Goal: Task Accomplishment & Management: Use online tool/utility

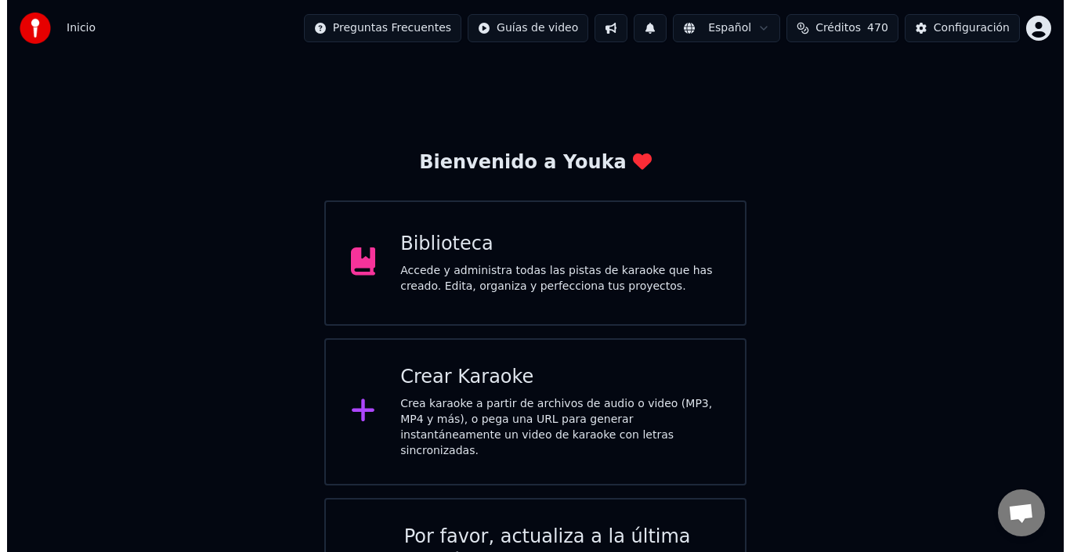
scroll to position [157, 0]
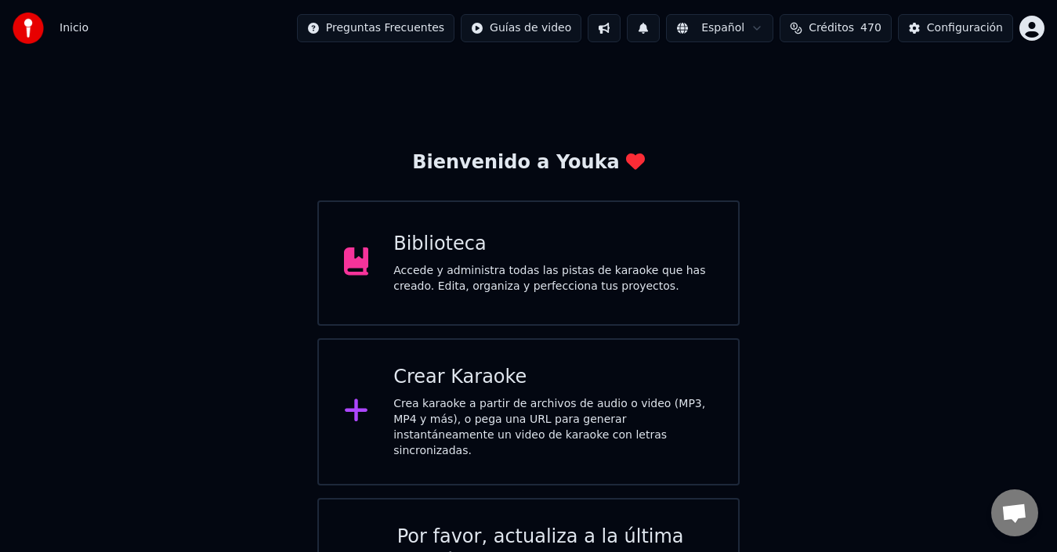
click at [447, 408] on div "Crea karaoke a partir de archivos de audio o video (MP3, MP4 y más), o pega una…" at bounding box center [553, 428] width 320 height 63
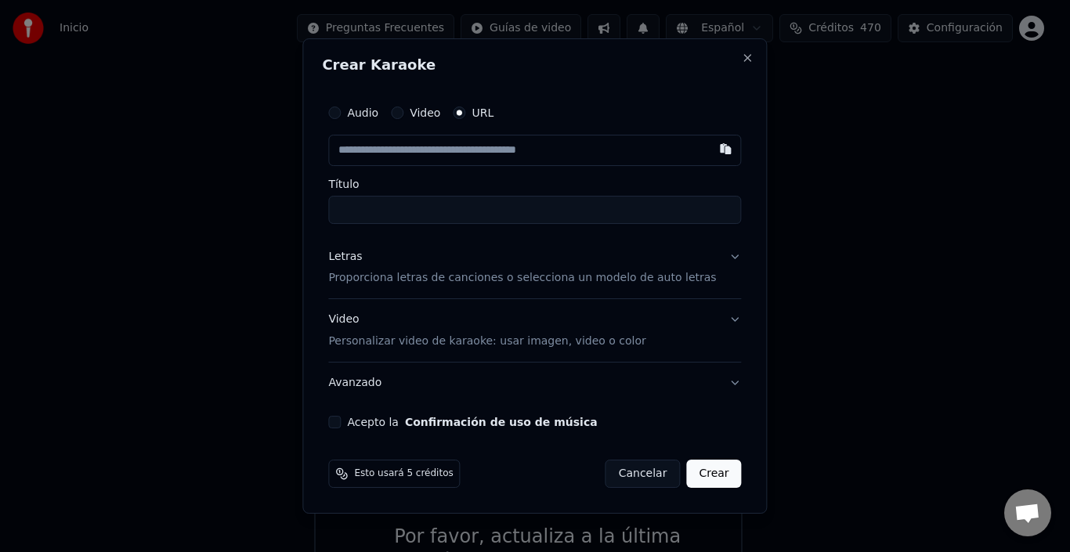
type input "**********"
click at [341, 422] on button "Acepto la Confirmación de uso de música" at bounding box center [334, 422] width 13 height 13
click at [426, 274] on p "Proporciona letras de canciones o selecciona un modelo de auto letras" at bounding box center [522, 279] width 388 height 16
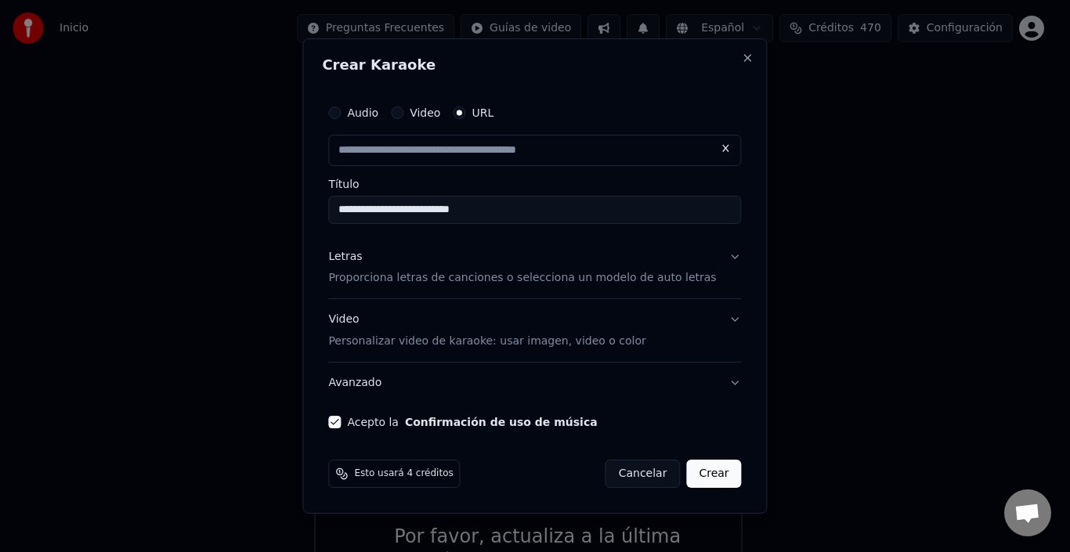
type input "**********"
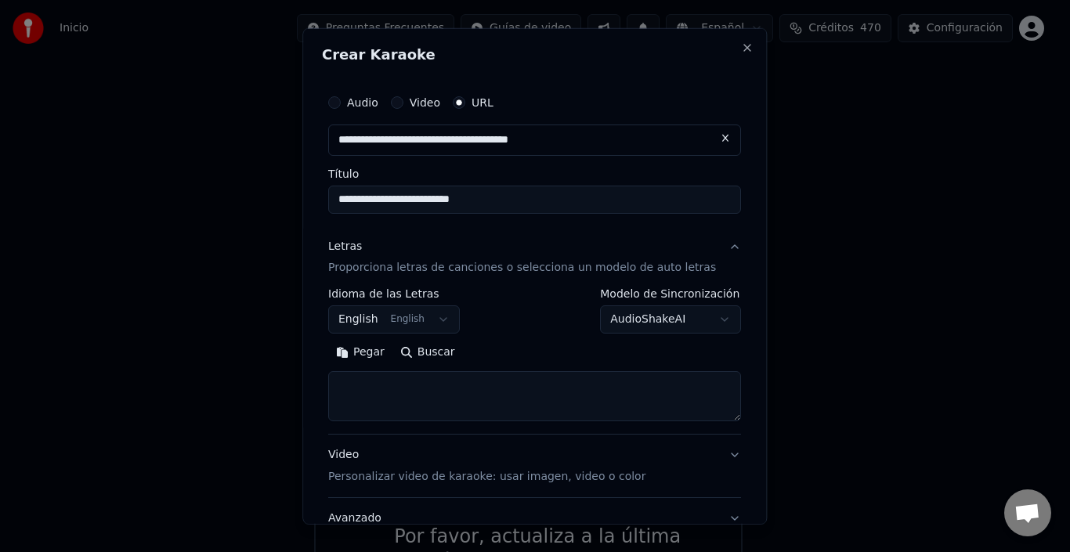
click at [393, 387] on textarea at bounding box center [534, 396] width 413 height 50
click at [382, 353] on button "Pegar" at bounding box center [360, 352] width 64 height 25
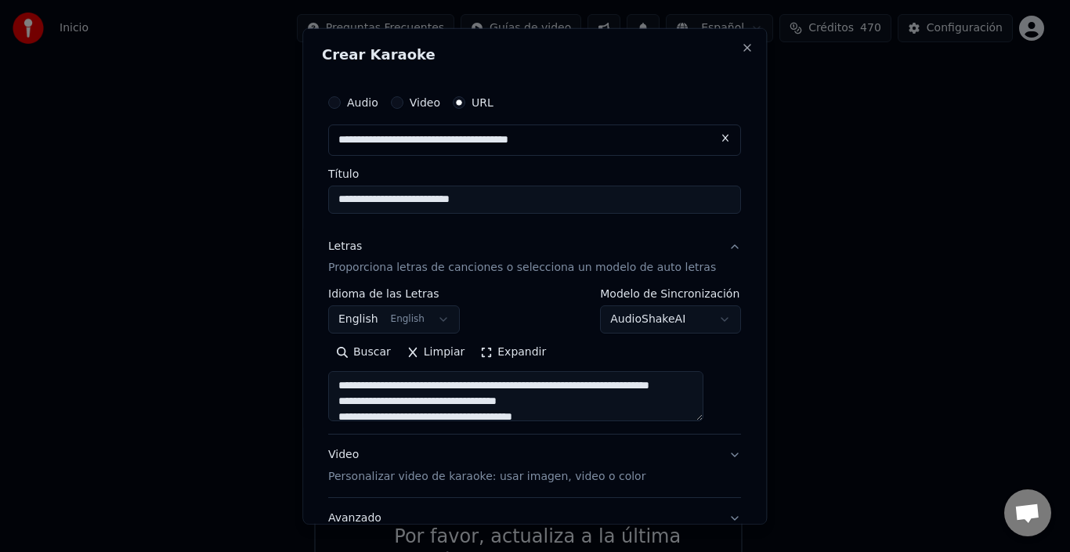
scroll to position [78, 0]
type textarea "**********"
click at [420, 325] on button "English English" at bounding box center [394, 320] width 132 height 28
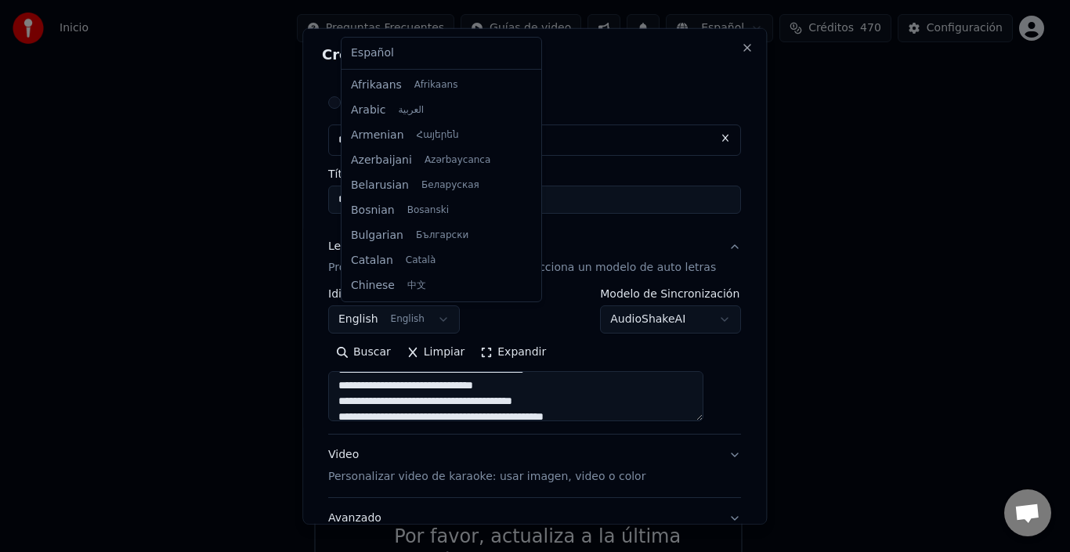
scroll to position [125, 0]
select select "**"
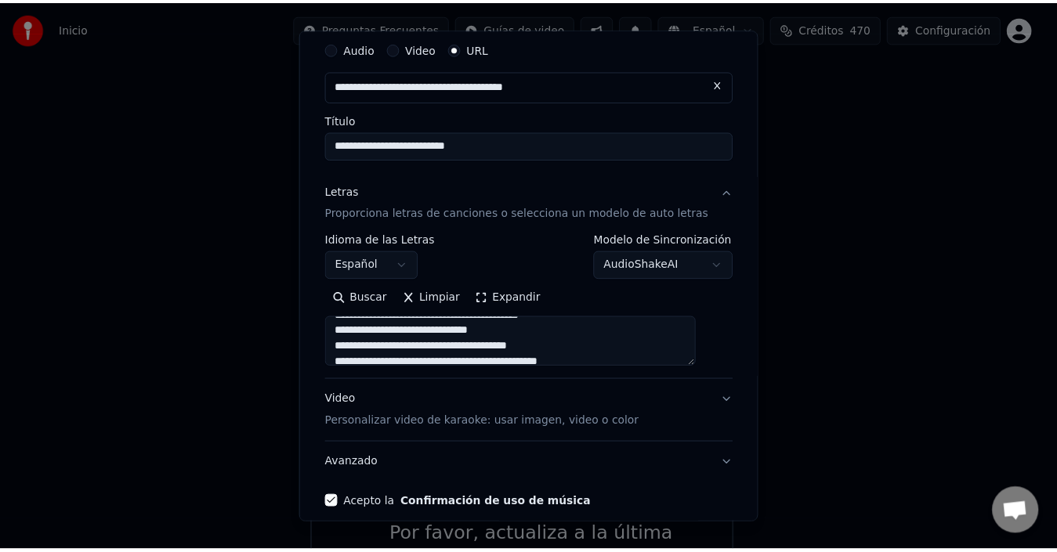
scroll to position [125, 0]
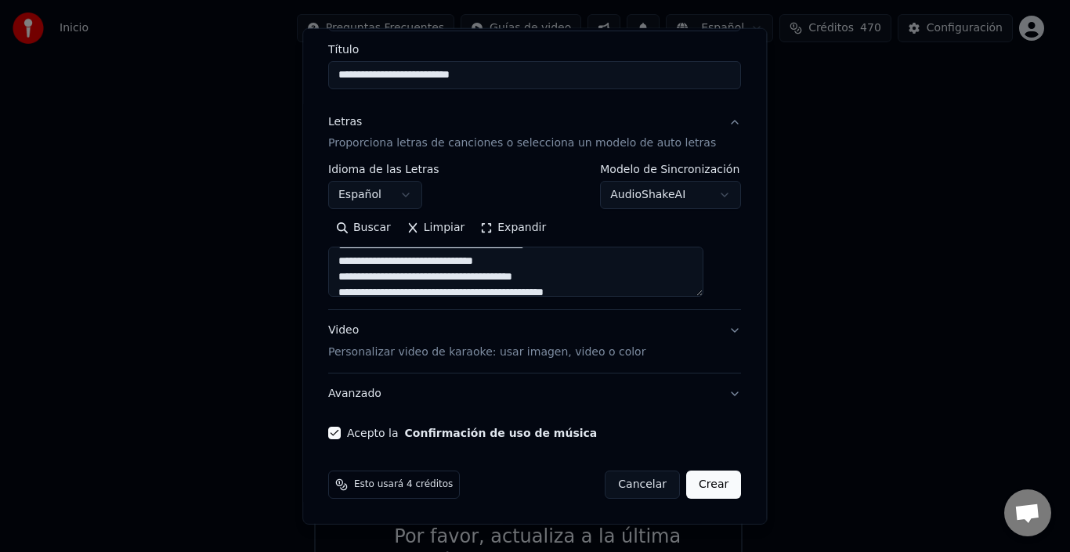
click at [686, 490] on button "Crear" at bounding box center [713, 485] width 55 height 28
type textarea "**********"
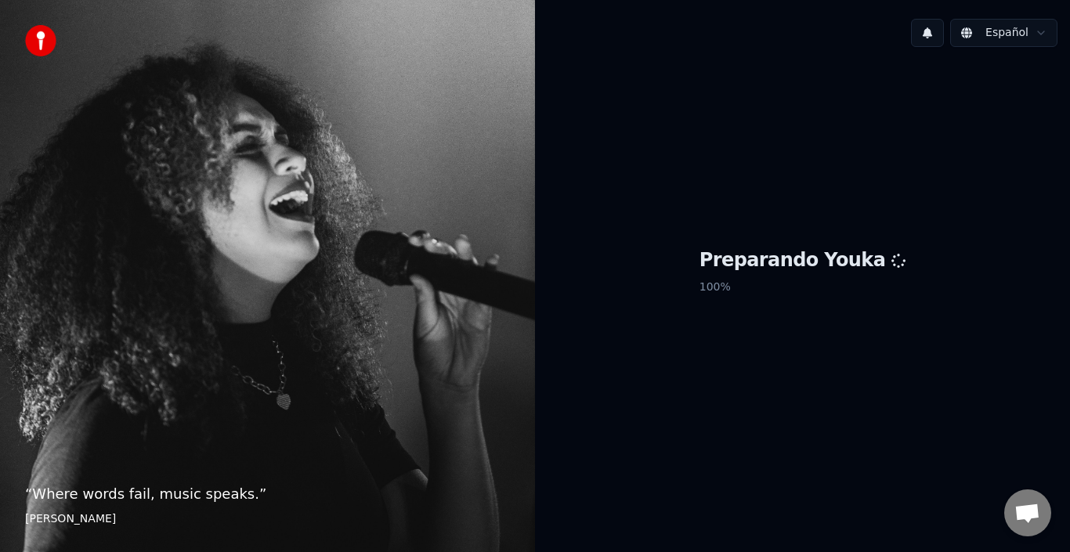
scroll to position [157, 0]
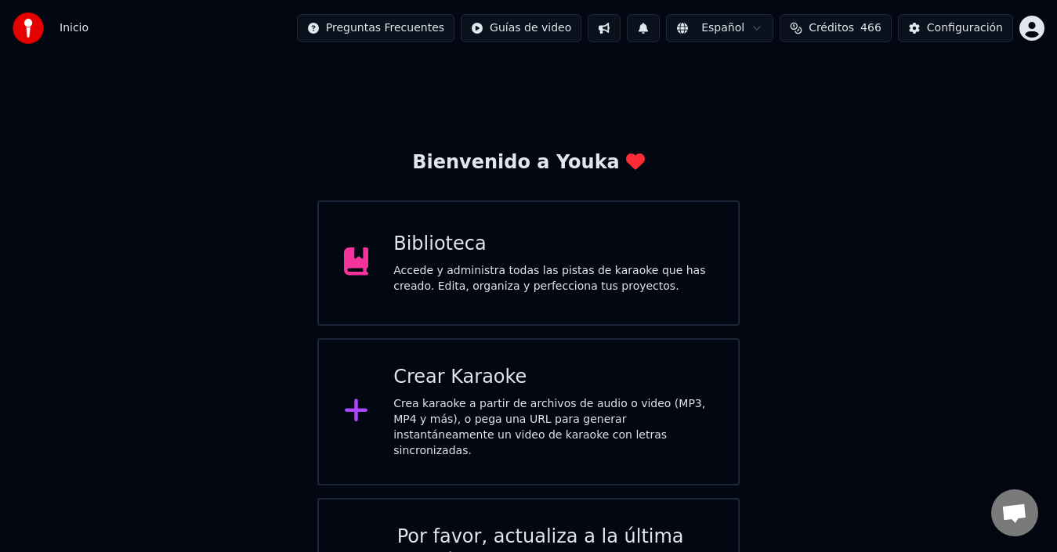
click at [477, 421] on div "Crea karaoke a partir de archivos de audio o video (MP3, MP4 y más), o pega una…" at bounding box center [553, 428] width 320 height 63
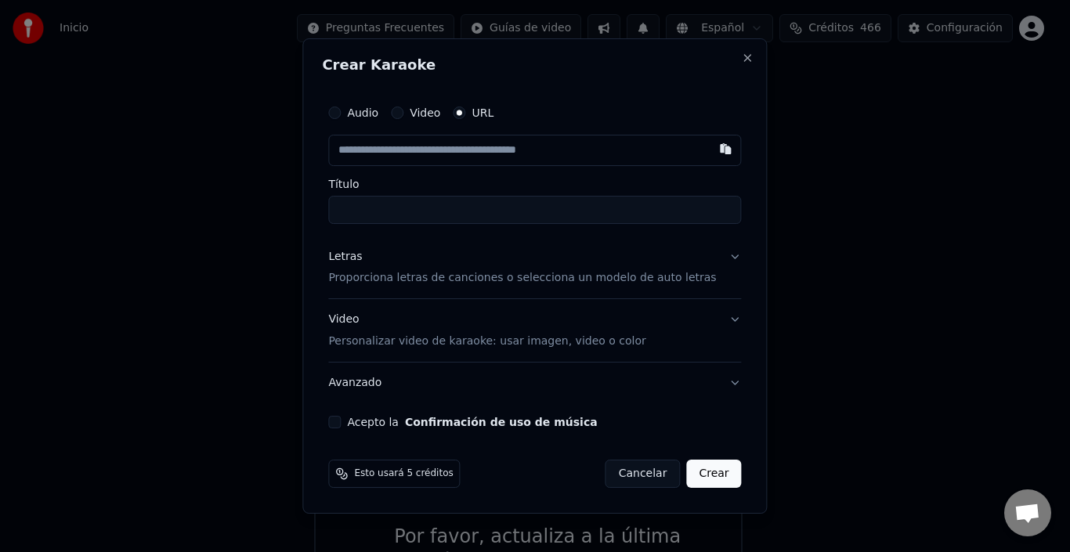
type input "**********"
click at [380, 147] on input "**********" at bounding box center [534, 150] width 413 height 31
type input "**********"
click at [523, 273] on p "Proporciona letras de canciones o selecciona un modelo de auto letras" at bounding box center [522, 279] width 388 height 16
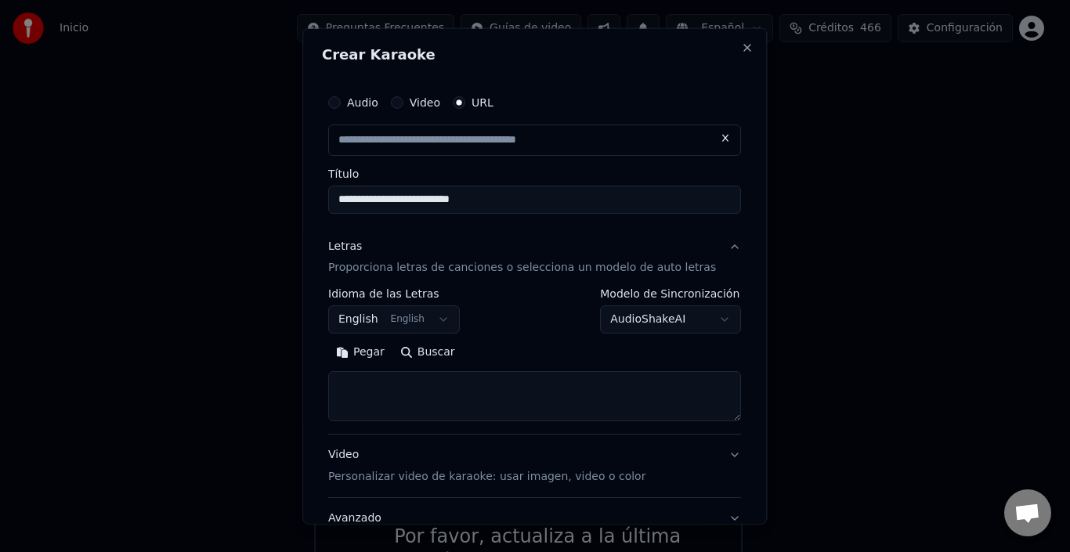
type input "**********"
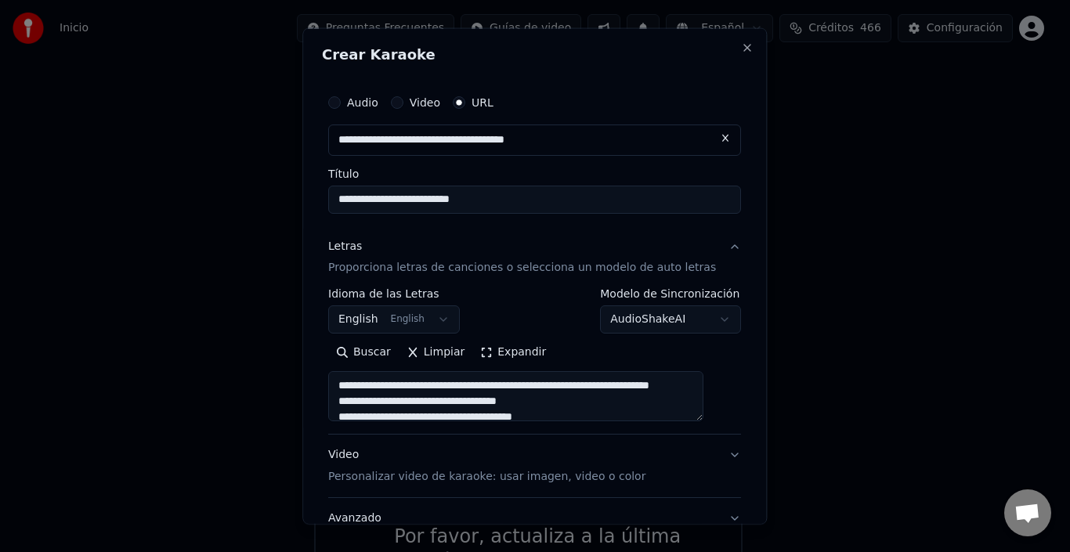
type textarea "**********"
click at [376, 324] on button "English English" at bounding box center [394, 320] width 132 height 28
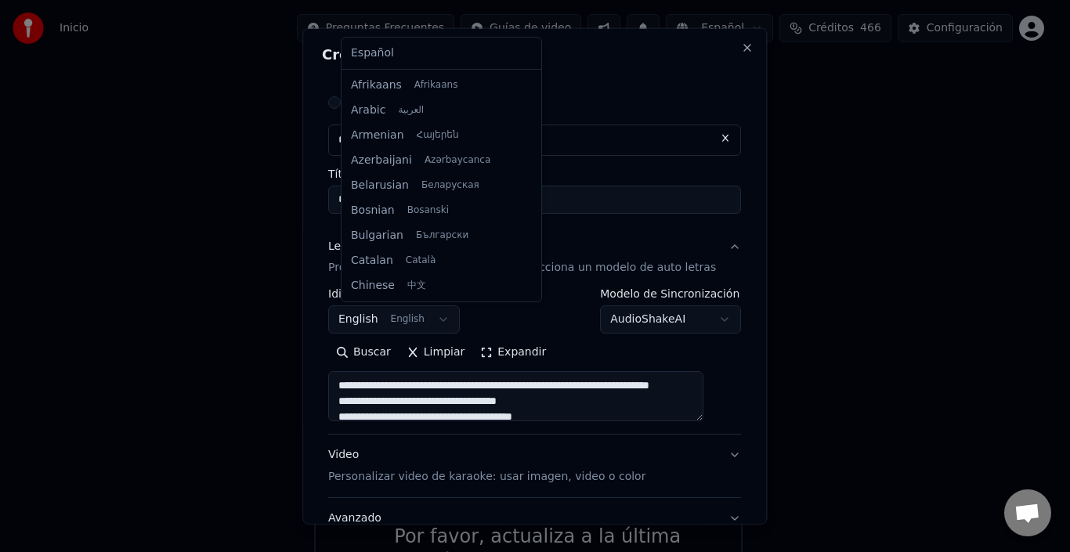
scroll to position [125, 0]
select select "**"
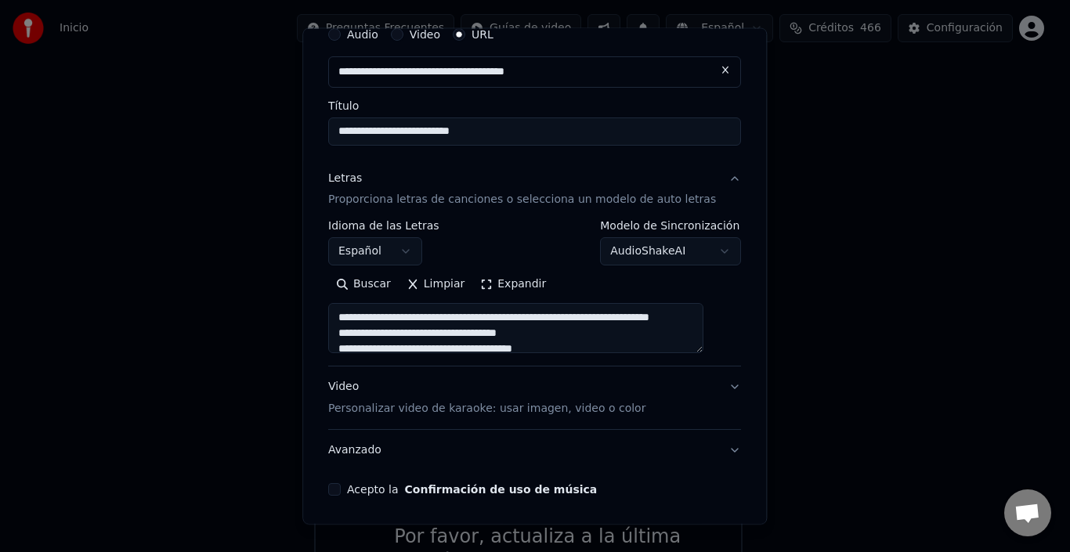
scroll to position [125, 0]
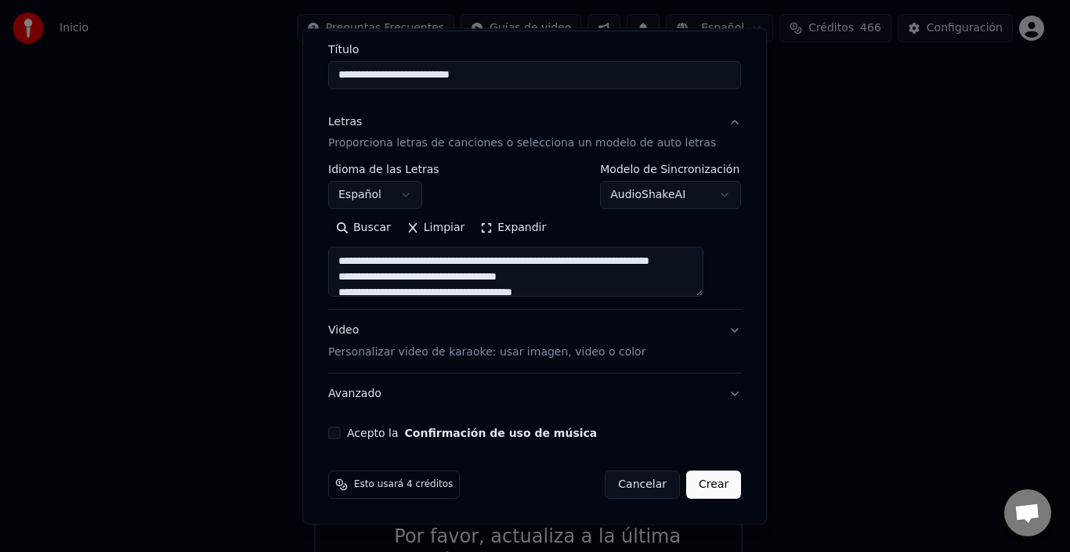
click at [341, 437] on button "Acepto la Confirmación de uso de música" at bounding box center [334, 433] width 13 height 13
click at [705, 482] on button "Crear" at bounding box center [713, 485] width 55 height 28
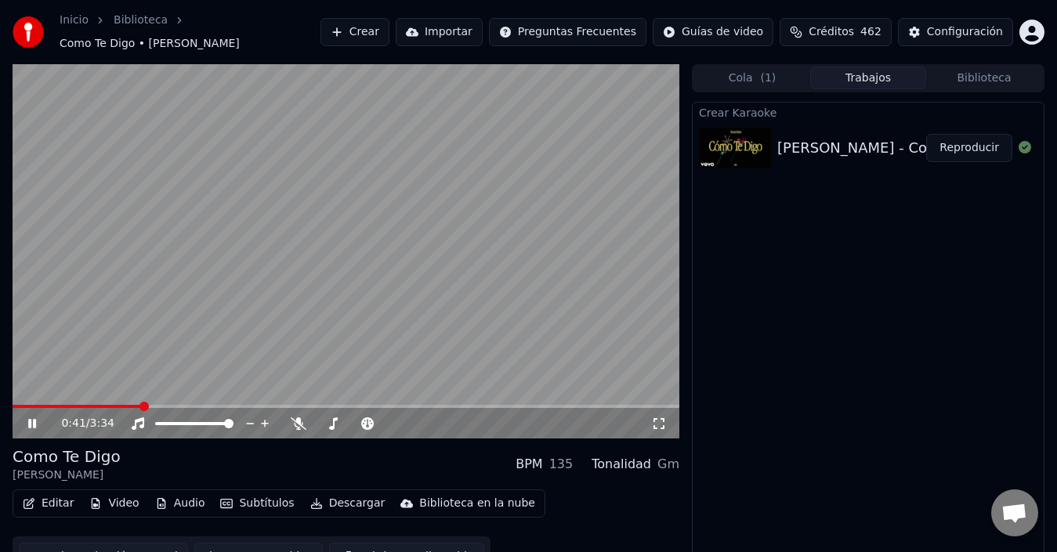
click at [297, 248] on video at bounding box center [346, 251] width 667 height 375
click at [268, 276] on video at bounding box center [346, 251] width 667 height 375
click at [302, 420] on icon at bounding box center [299, 424] width 16 height 13
drag, startPoint x: 49, startPoint y: 403, endPoint x: 24, endPoint y: 408, distance: 25.5
click at [24, 408] on div "0:49 / 3:34" at bounding box center [346, 251] width 667 height 375
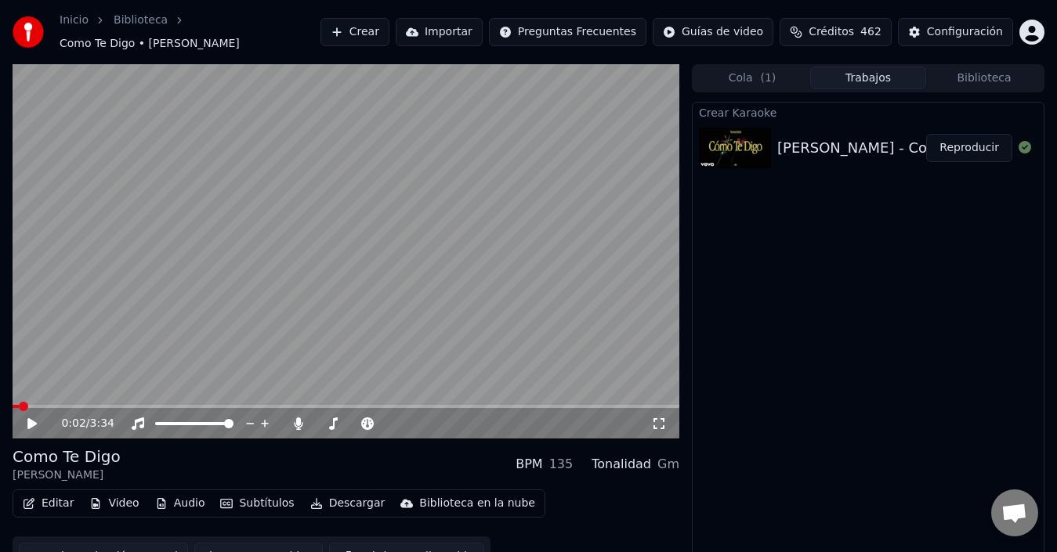
click at [19, 408] on span at bounding box center [16, 406] width 6 height 3
click at [121, 331] on video at bounding box center [346, 251] width 667 height 375
click at [121, 330] on video at bounding box center [346, 251] width 667 height 375
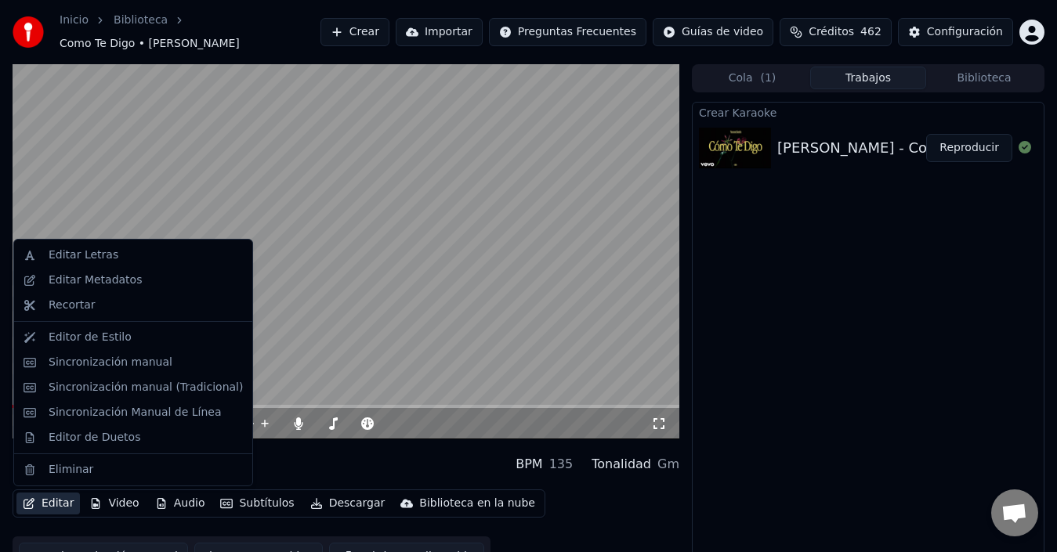
click at [49, 507] on button "Editar" at bounding box center [47, 504] width 63 height 22
click at [96, 284] on div "Editar Metadatos" at bounding box center [95, 281] width 93 height 16
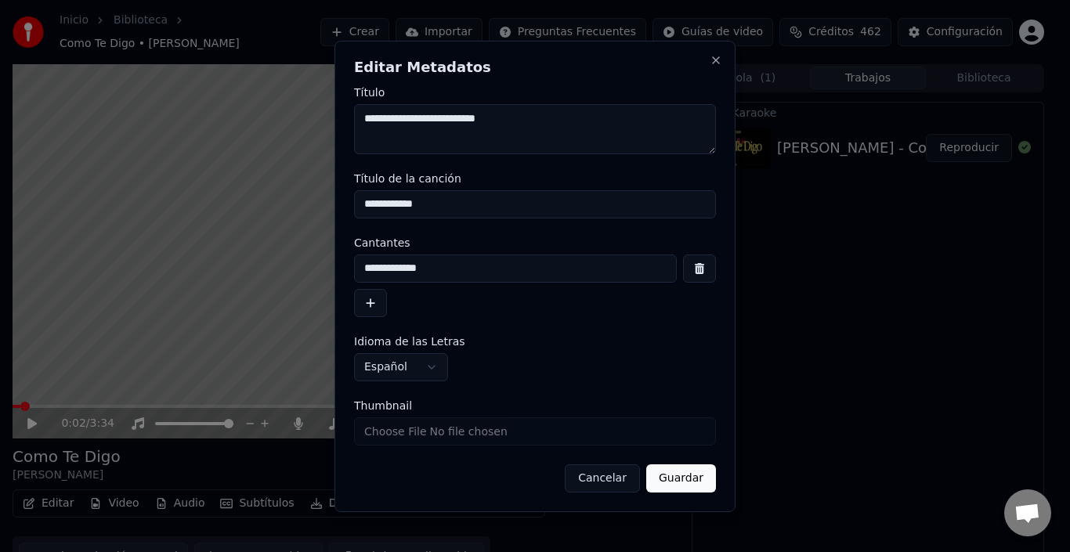
drag, startPoint x: 440, startPoint y: 121, endPoint x: 81, endPoint y: 100, distance: 360.4
click at [81, 100] on body "**********" at bounding box center [528, 276] width 1057 height 552
type textarea "**********"
drag, startPoint x: 455, startPoint y: 206, endPoint x: 293, endPoint y: 210, distance: 161.5
click at [293, 210] on body "**********" at bounding box center [528, 276] width 1057 height 552
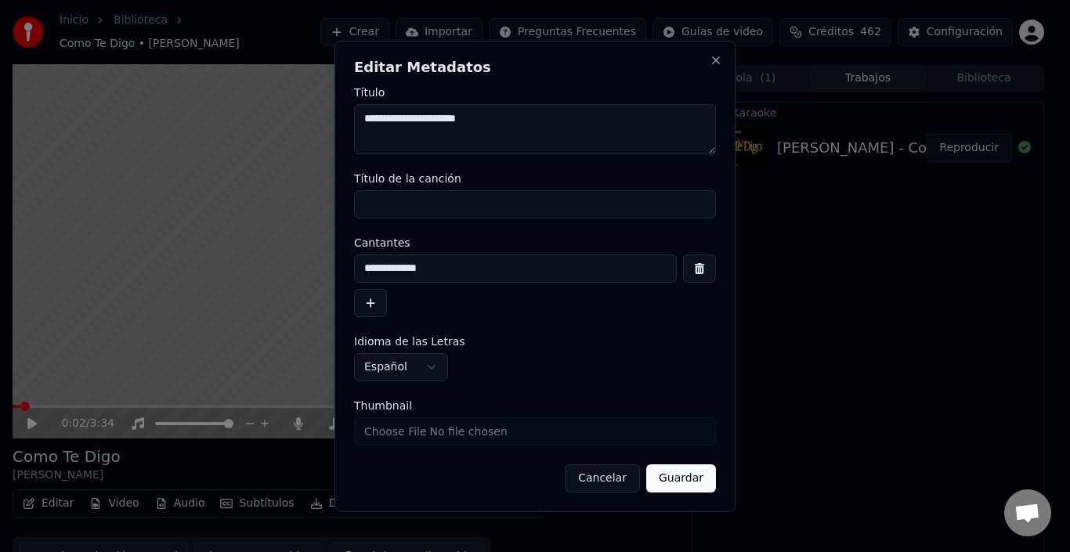
click at [675, 484] on button "Guardar" at bounding box center [682, 479] width 70 height 28
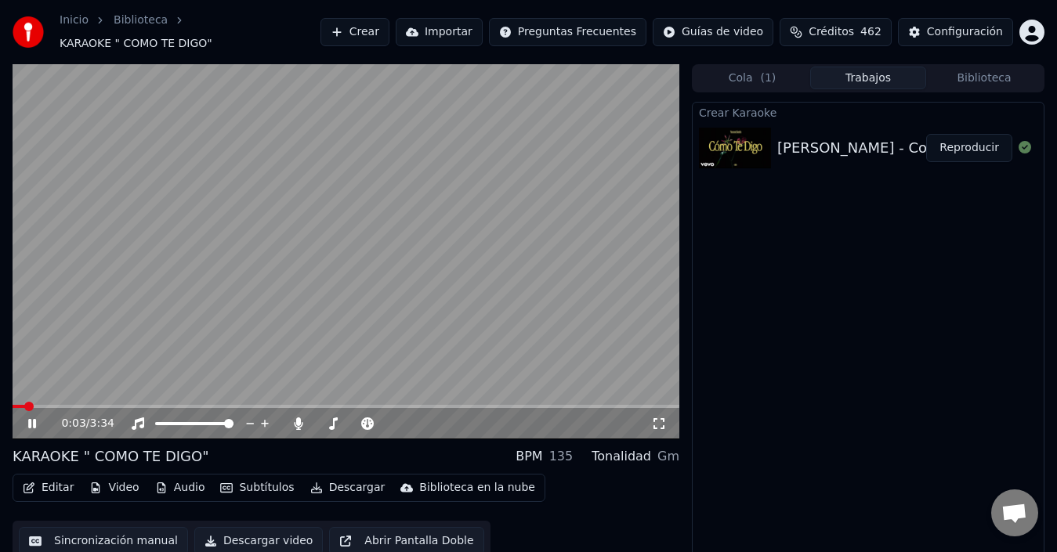
click at [151, 306] on video at bounding box center [346, 251] width 667 height 375
click at [13, 402] on span at bounding box center [17, 406] width 9 height 9
click at [31, 418] on icon at bounding box center [43, 424] width 36 height 13
click at [328, 418] on icon at bounding box center [333, 424] width 16 height 13
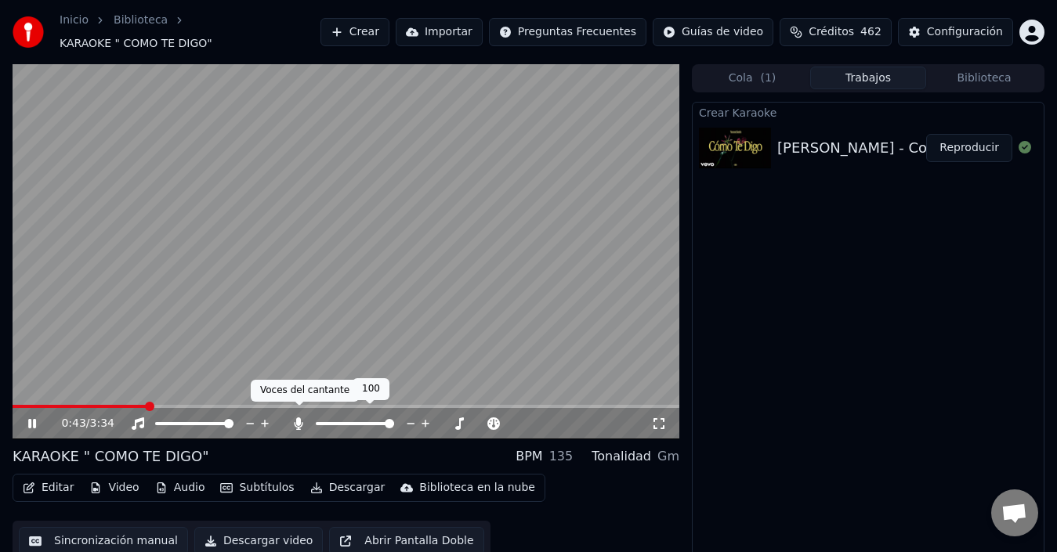
click at [300, 418] on icon at bounding box center [299, 424] width 9 height 13
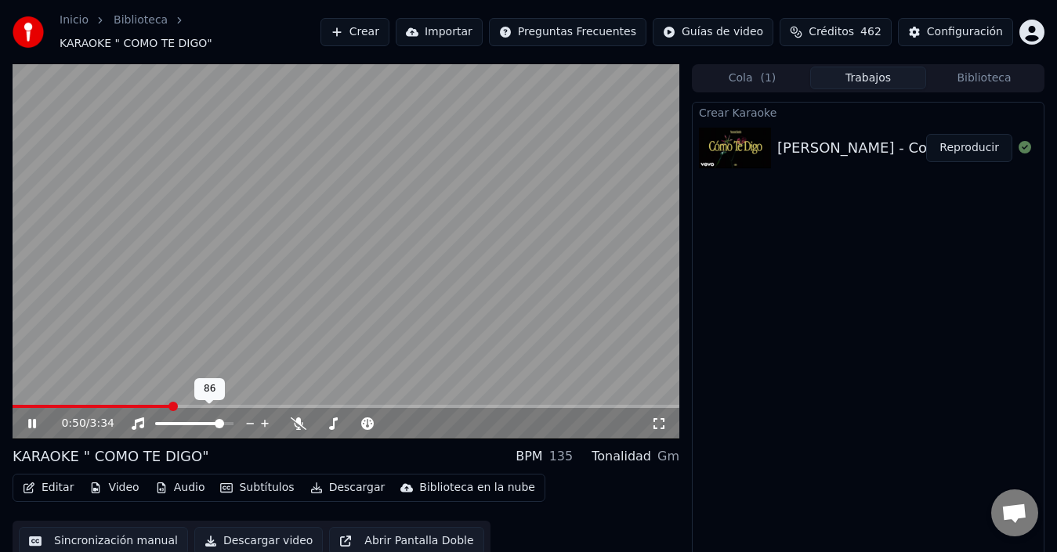
click at [223, 419] on span at bounding box center [219, 423] width 9 height 9
click at [234, 419] on span at bounding box center [228, 423] width 9 height 9
click at [219, 405] on span at bounding box center [117, 406] width 208 height 3
click at [208, 402] on span at bounding box center [212, 406] width 9 height 9
click at [299, 418] on icon at bounding box center [299, 424] width 16 height 13
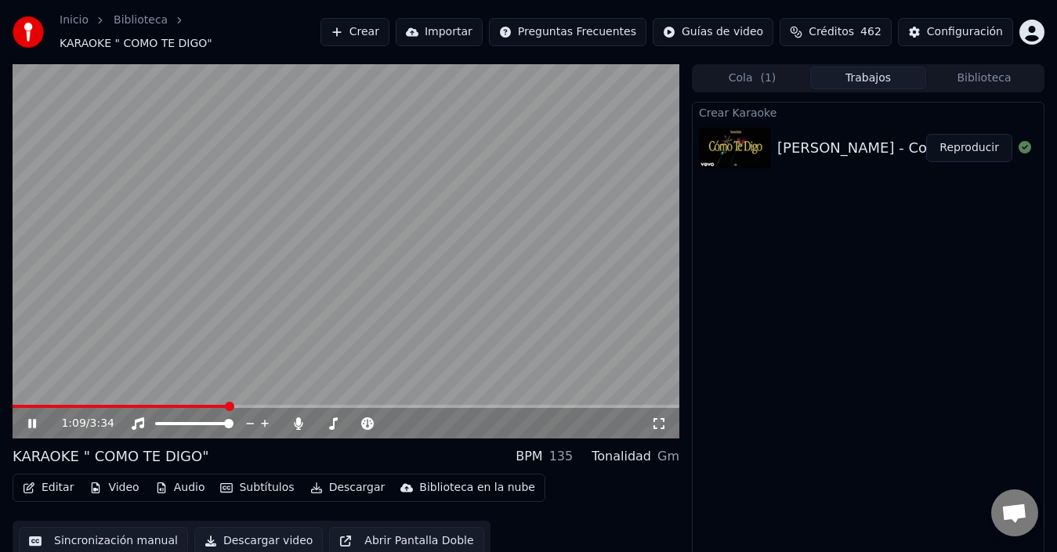
click at [197, 301] on video at bounding box center [346, 251] width 667 height 375
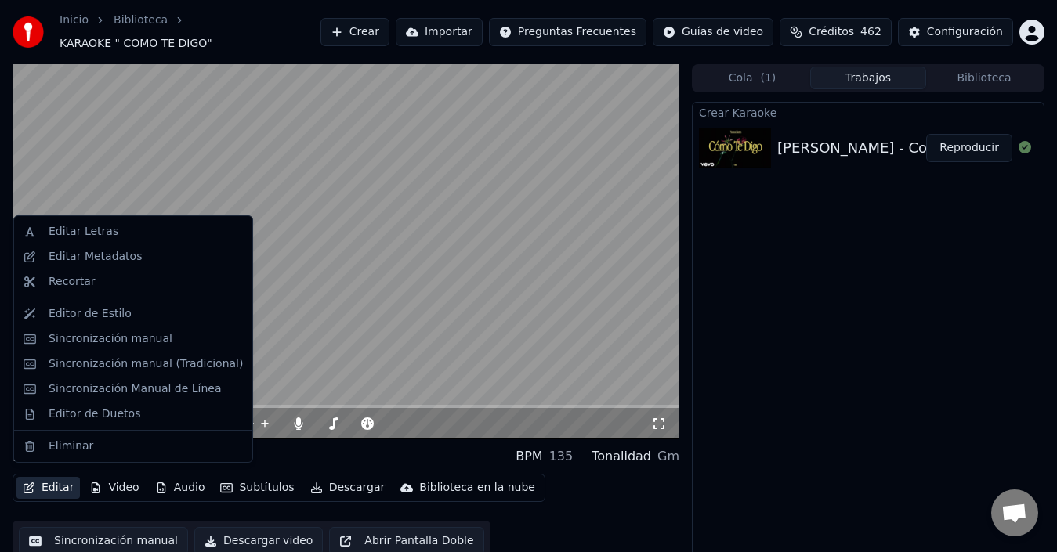
click at [53, 477] on button "Editar" at bounding box center [47, 488] width 63 height 22
click at [84, 361] on div "Sincronización manual (Tradicional)" at bounding box center [146, 365] width 194 height 16
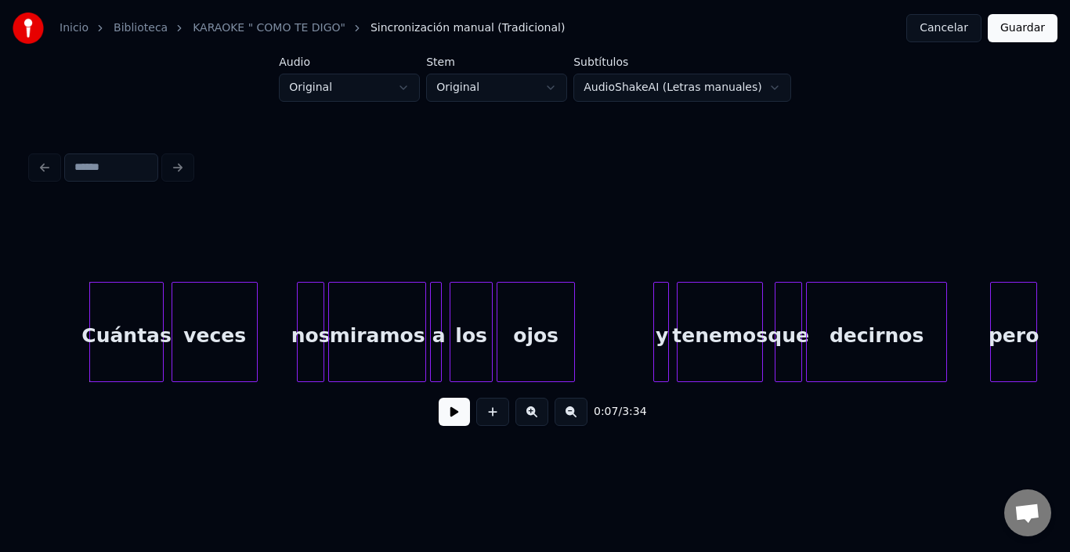
scroll to position [0, 1340]
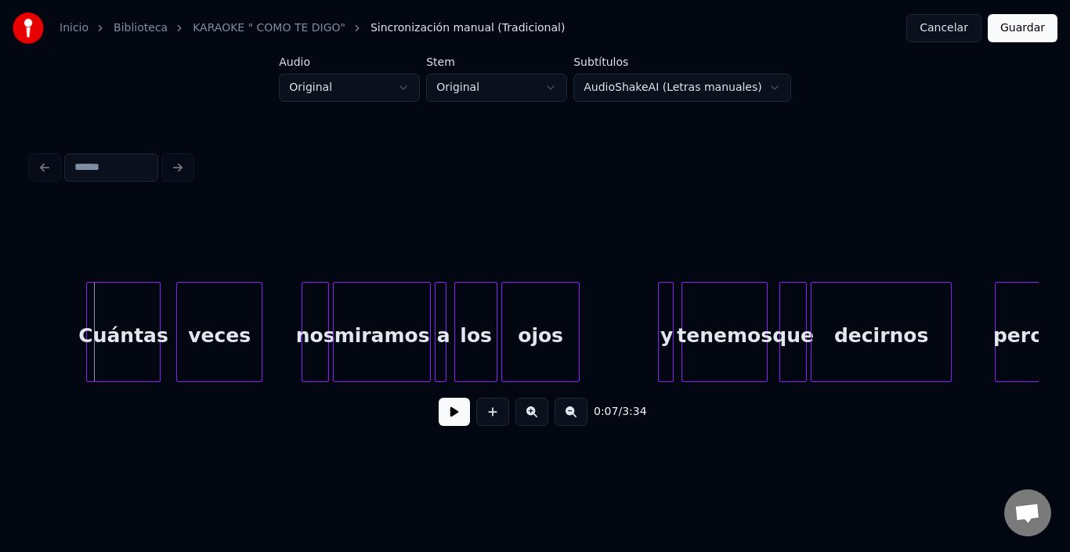
click at [112, 341] on div "Cuántas" at bounding box center [123, 336] width 73 height 107
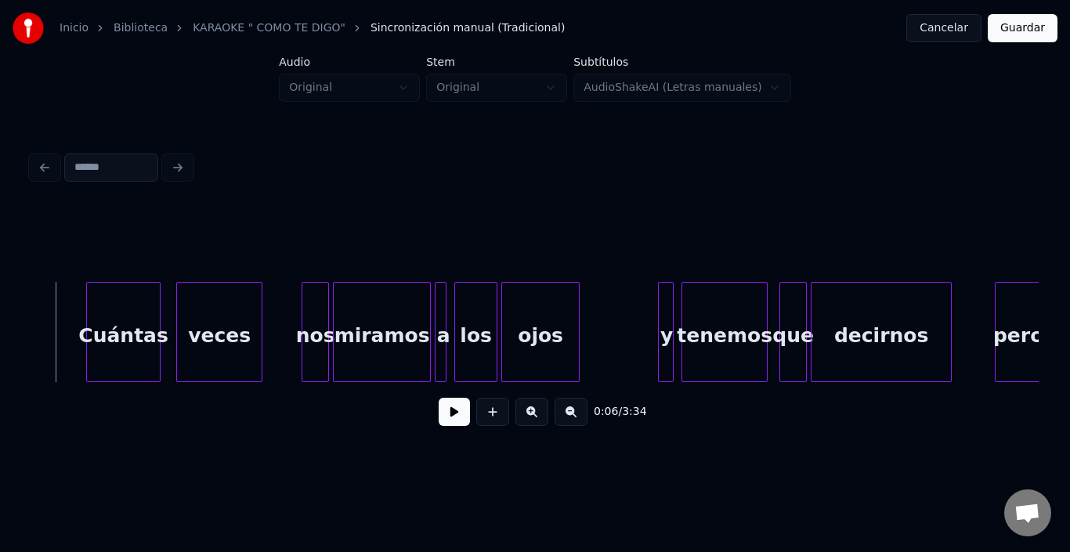
click at [451, 422] on button at bounding box center [454, 412] width 31 height 28
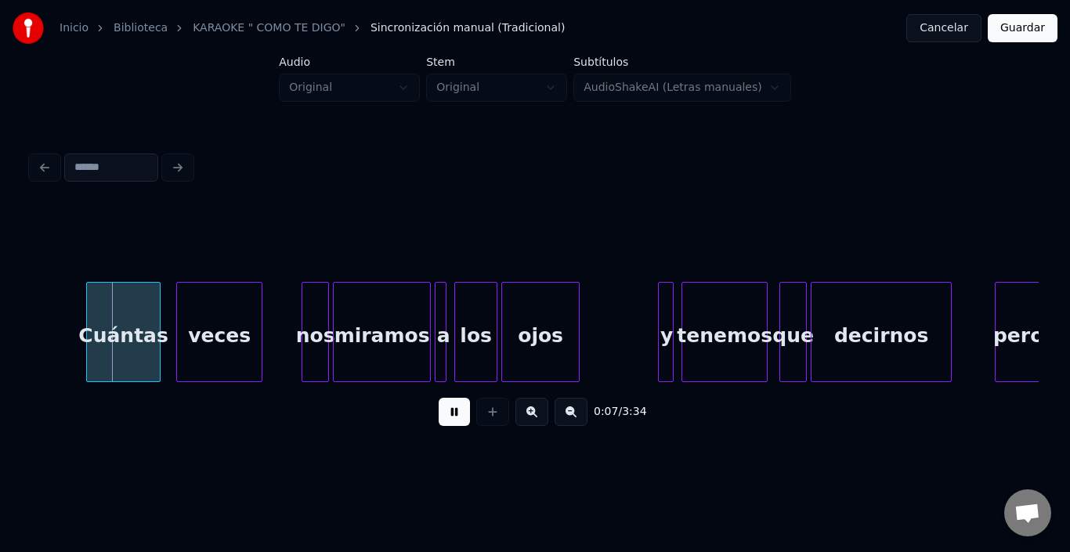
click at [446, 422] on button at bounding box center [454, 412] width 31 height 28
click at [155, 334] on div at bounding box center [153, 332] width 5 height 99
click at [200, 329] on div "veces" at bounding box center [205, 336] width 85 height 107
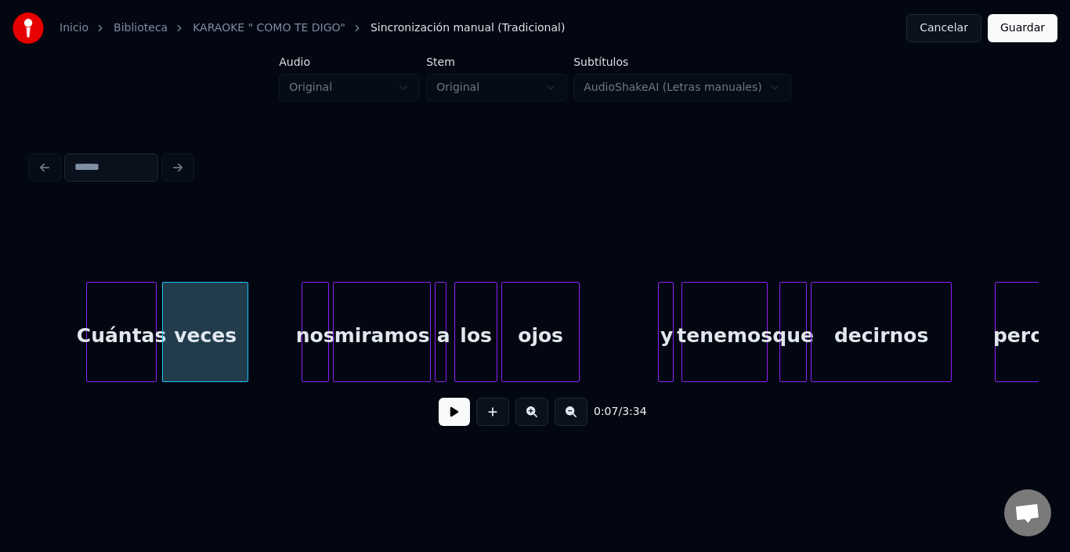
click at [200, 329] on div "veces" at bounding box center [205, 336] width 85 height 107
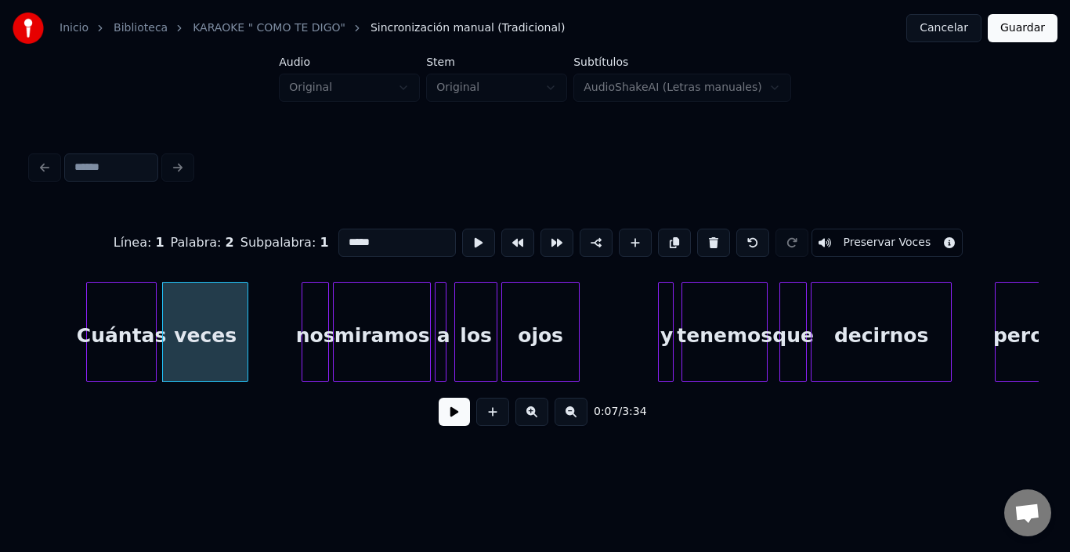
click at [445, 418] on button at bounding box center [454, 412] width 31 height 28
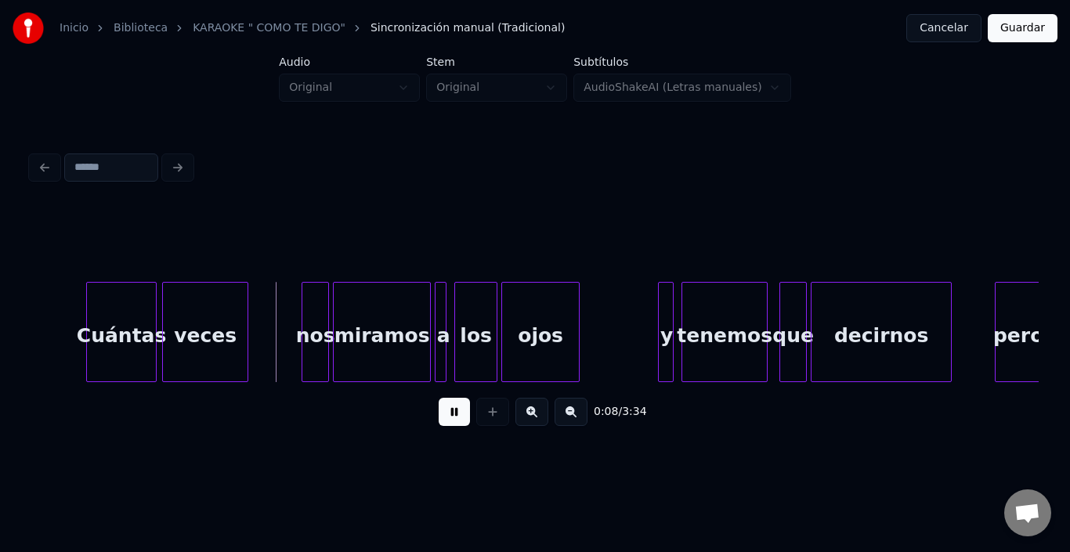
click at [443, 418] on button at bounding box center [454, 412] width 31 height 28
click at [306, 318] on div "nos" at bounding box center [307, 336] width 26 height 107
click at [443, 415] on button at bounding box center [454, 412] width 31 height 28
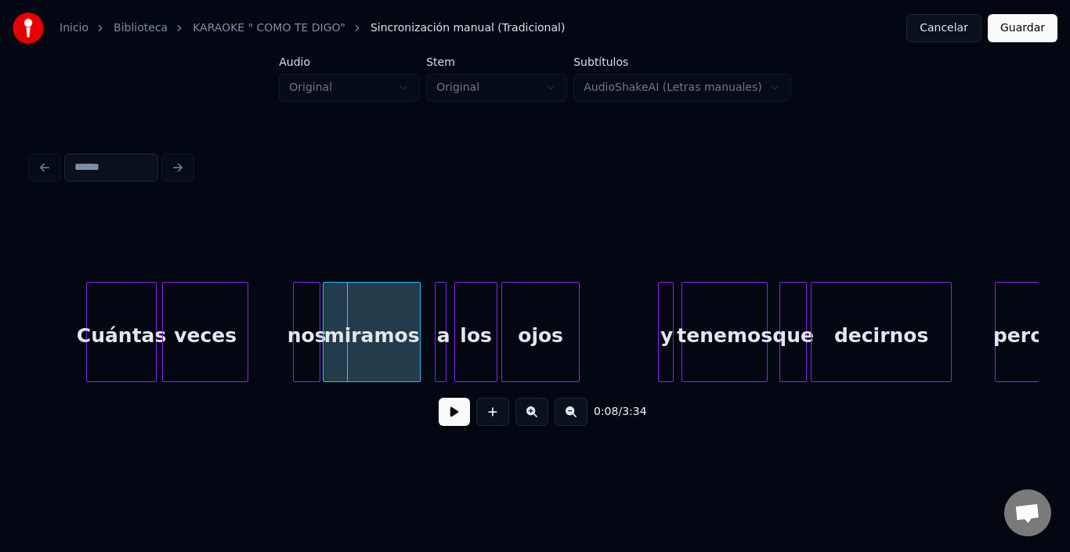
click at [357, 324] on div "miramos" at bounding box center [372, 336] width 96 height 107
click at [437, 272] on div "0:08 / 3:34" at bounding box center [535, 323] width 1008 height 238
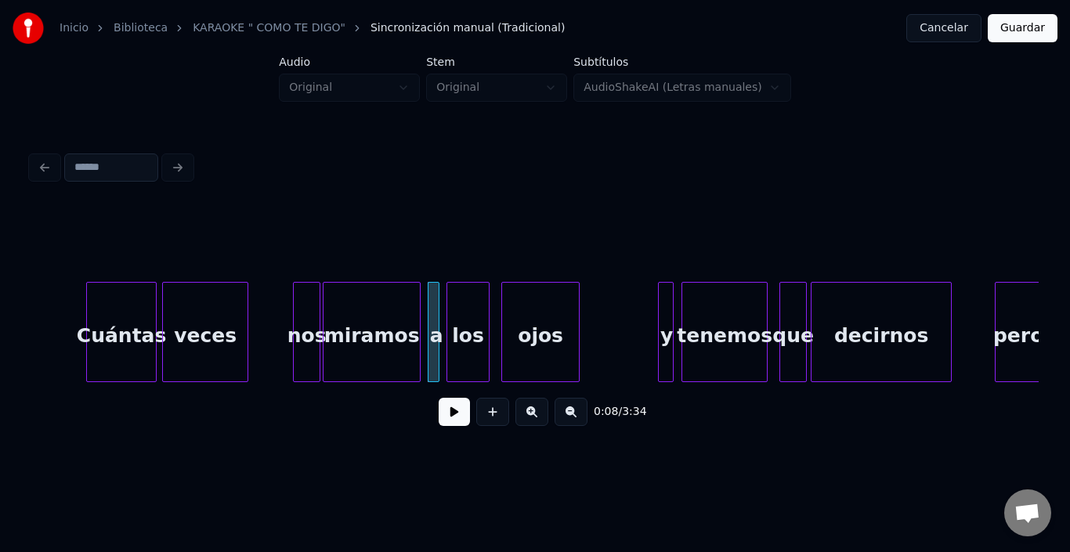
click at [466, 287] on div "los" at bounding box center [468, 336] width 42 height 107
click at [444, 418] on button at bounding box center [454, 412] width 31 height 28
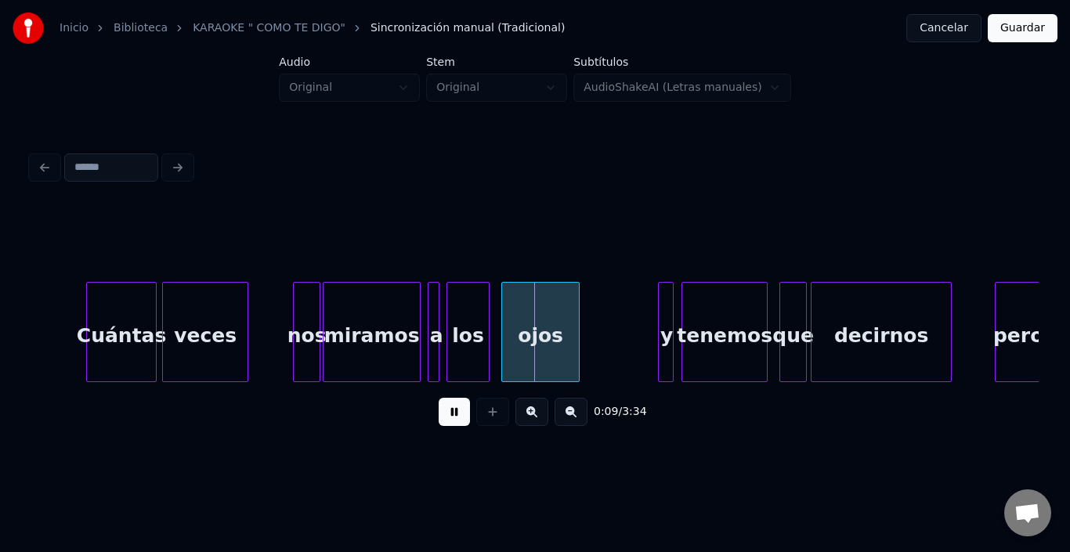
click at [441, 418] on button at bounding box center [454, 412] width 31 height 28
click at [474, 316] on div "los" at bounding box center [468, 336] width 42 height 107
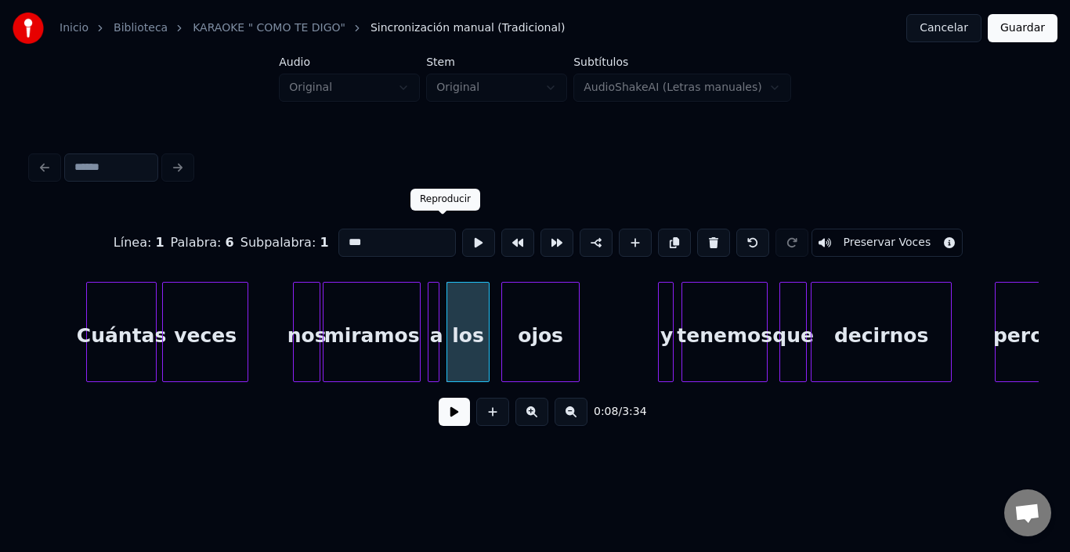
click at [462, 243] on button at bounding box center [478, 243] width 33 height 28
click at [472, 316] on div at bounding box center [472, 332] width 5 height 99
click at [462, 233] on button at bounding box center [478, 243] width 33 height 28
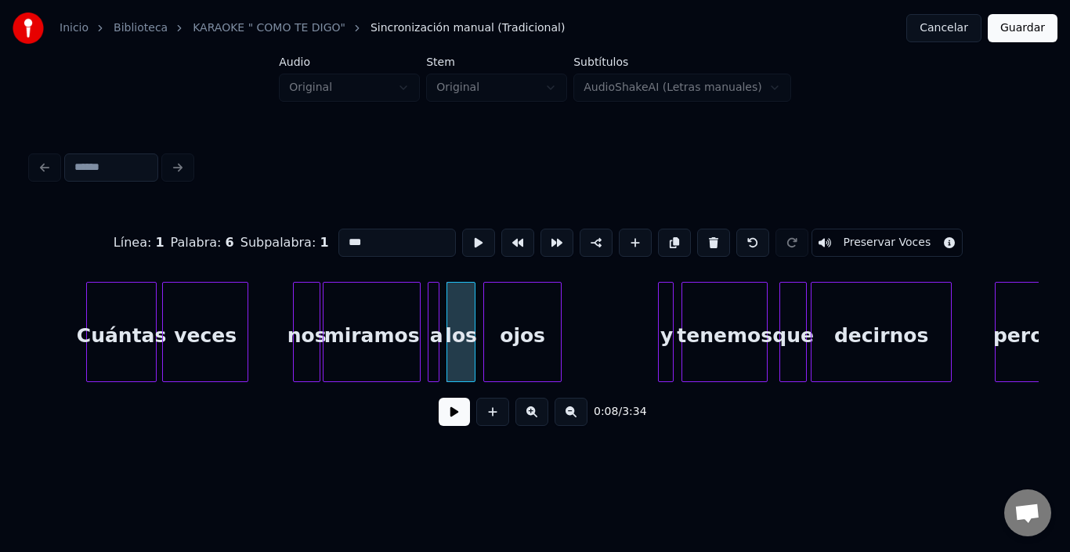
click at [508, 324] on div "ojos" at bounding box center [522, 336] width 77 height 107
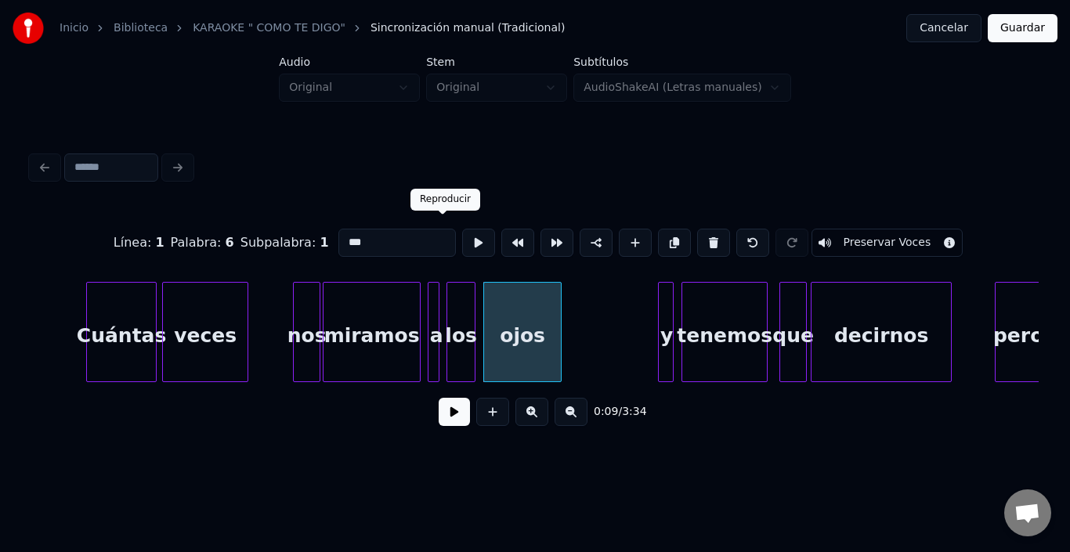
click at [462, 233] on button at bounding box center [478, 243] width 33 height 28
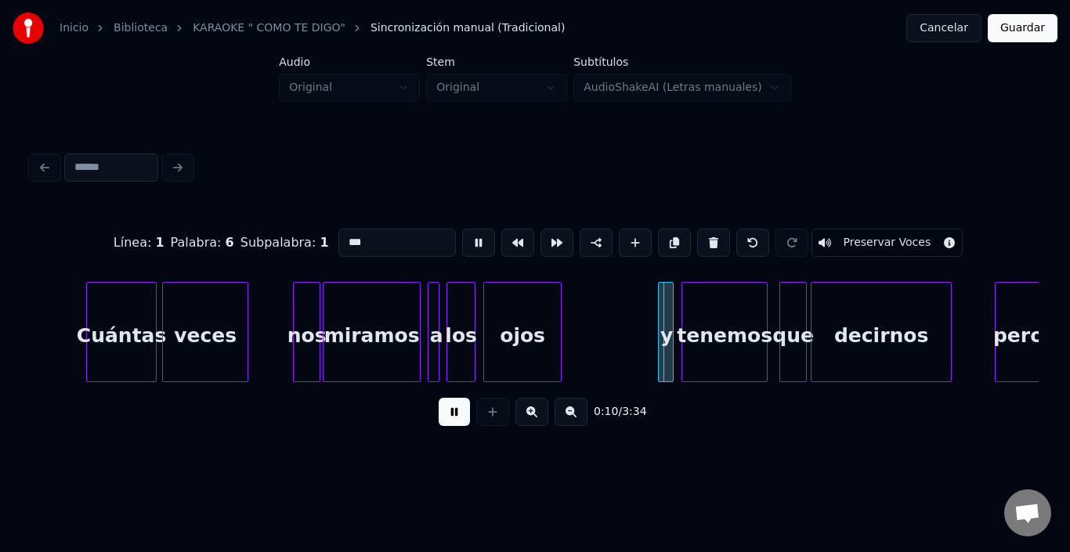
click at [462, 233] on button at bounding box center [478, 243] width 33 height 28
click at [656, 284] on div "y" at bounding box center [656, 336] width 16 height 107
click at [697, 312] on div "tenemos" at bounding box center [710, 336] width 85 height 107
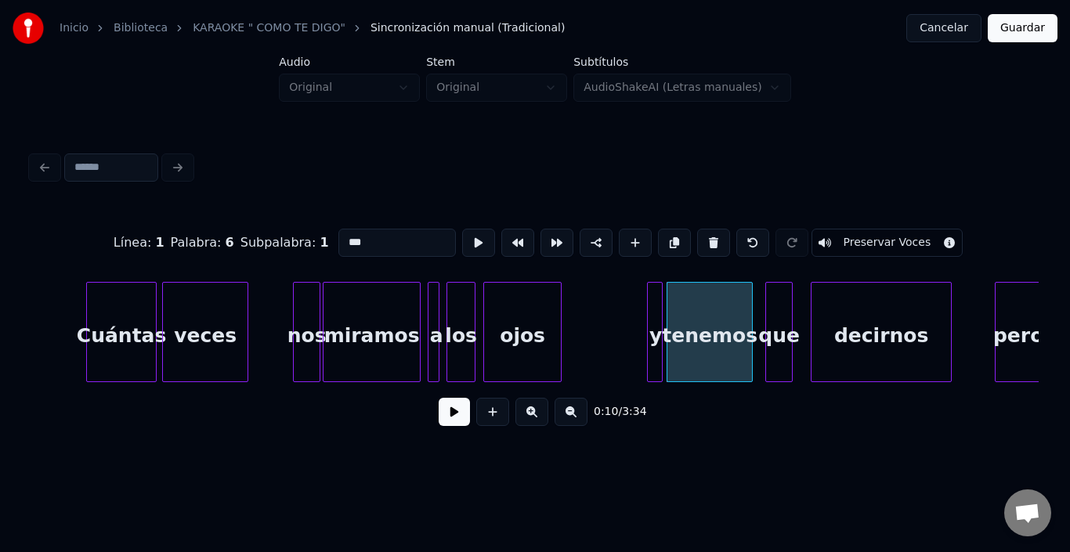
click at [781, 293] on div "que" at bounding box center [779, 336] width 26 height 107
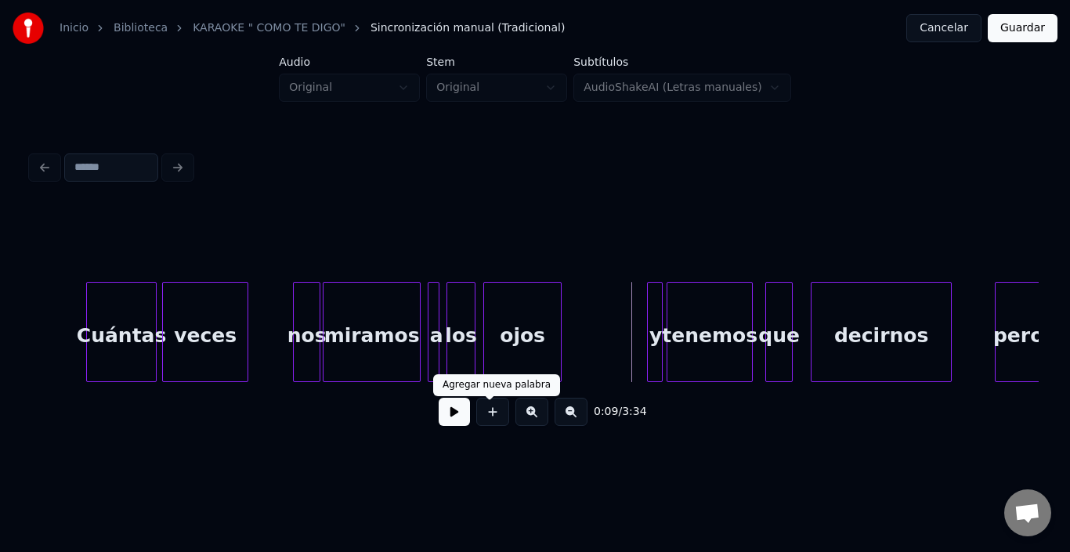
click at [447, 411] on button at bounding box center [454, 412] width 31 height 28
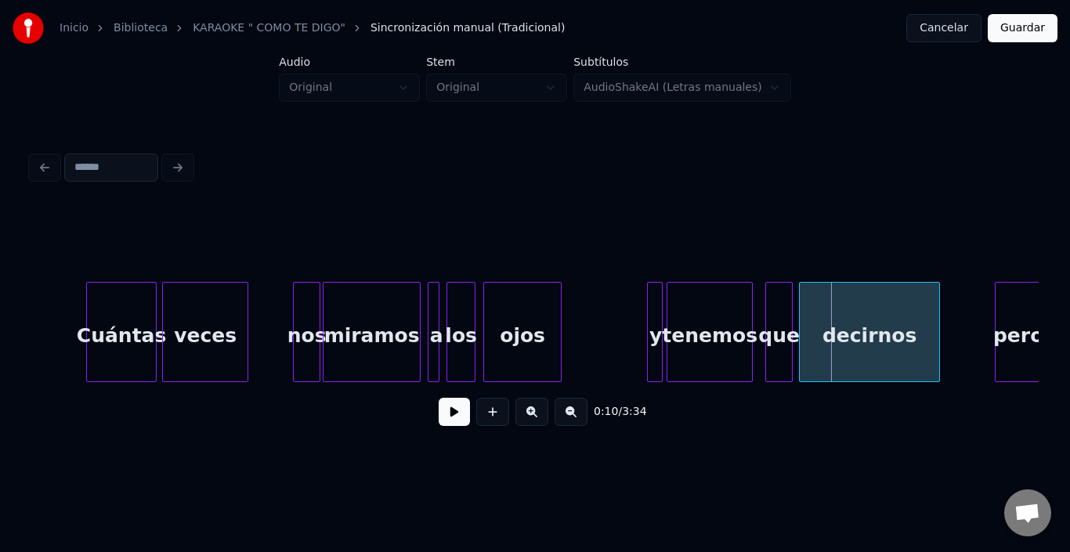
click at [830, 322] on div "decirnos" at bounding box center [869, 336] width 139 height 107
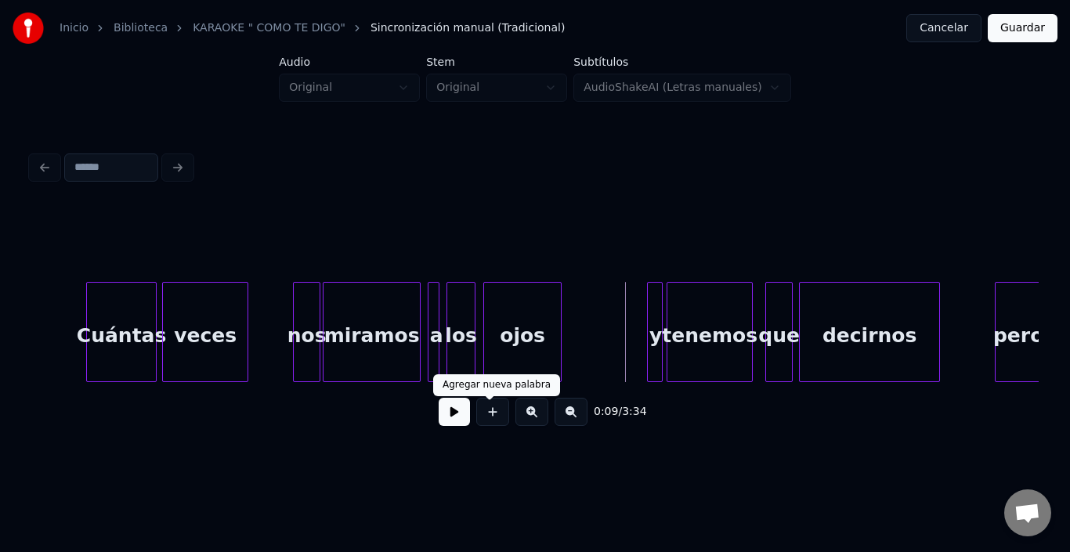
click at [455, 415] on button at bounding box center [454, 412] width 31 height 28
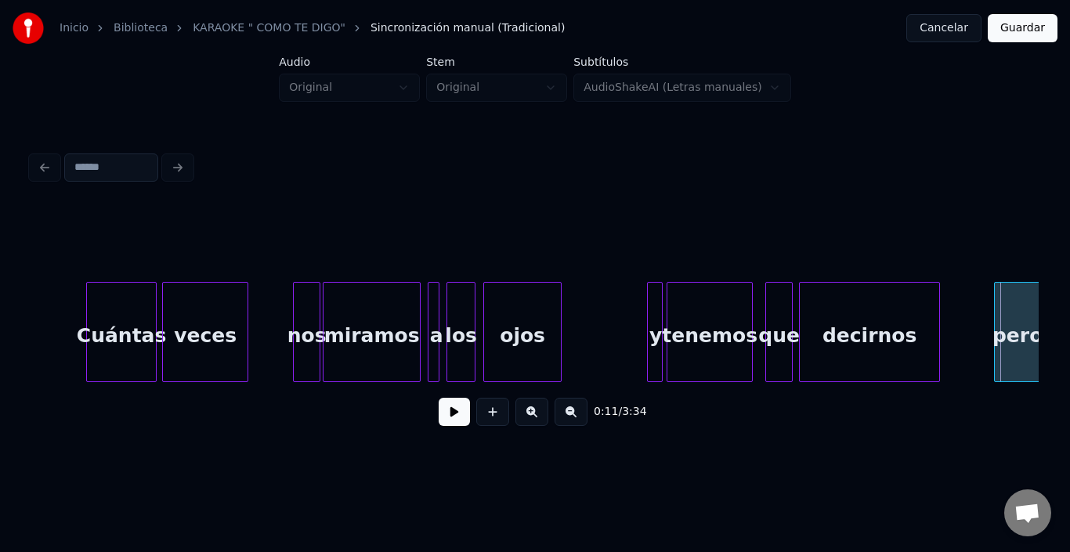
scroll to position [0, 1342]
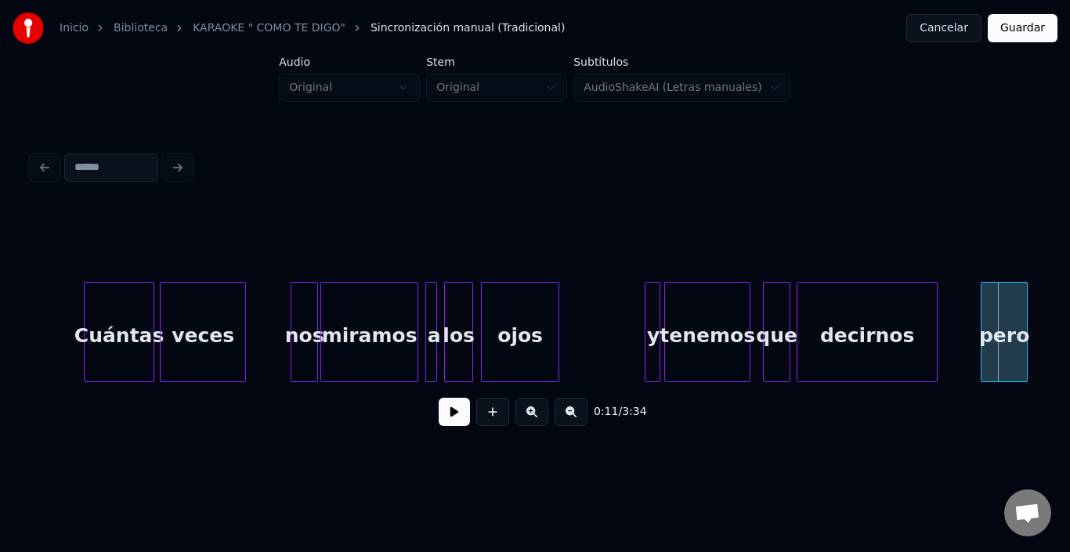
click at [1001, 305] on div "pero" at bounding box center [1004, 336] width 45 height 107
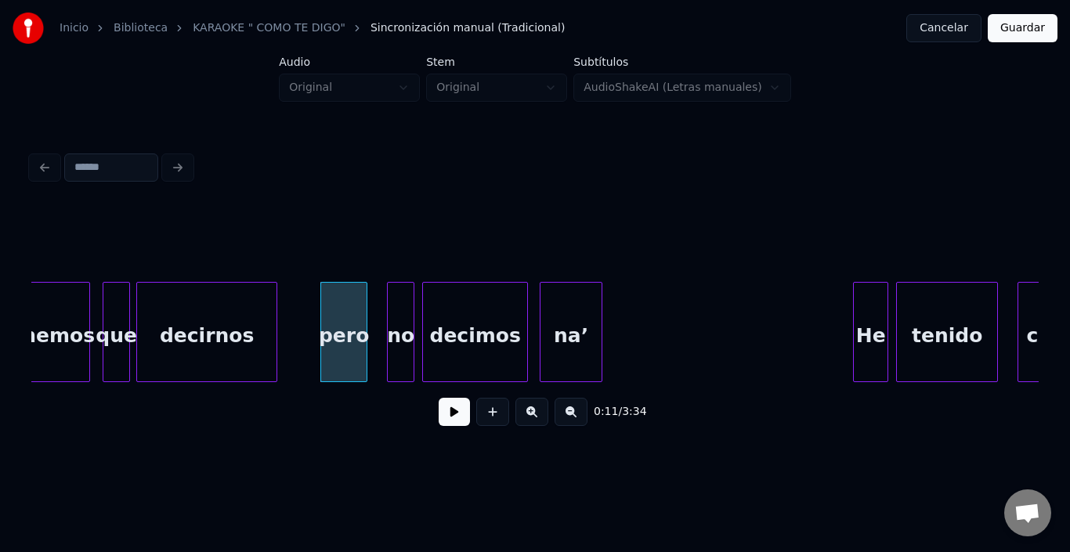
scroll to position [0, 2032]
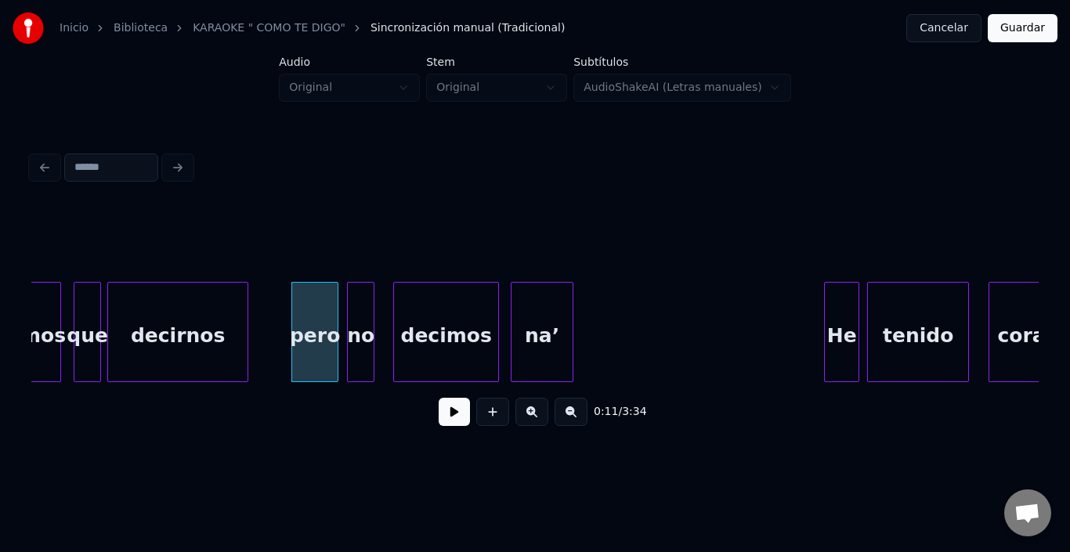
click at [367, 311] on div "no" at bounding box center [361, 336] width 26 height 107
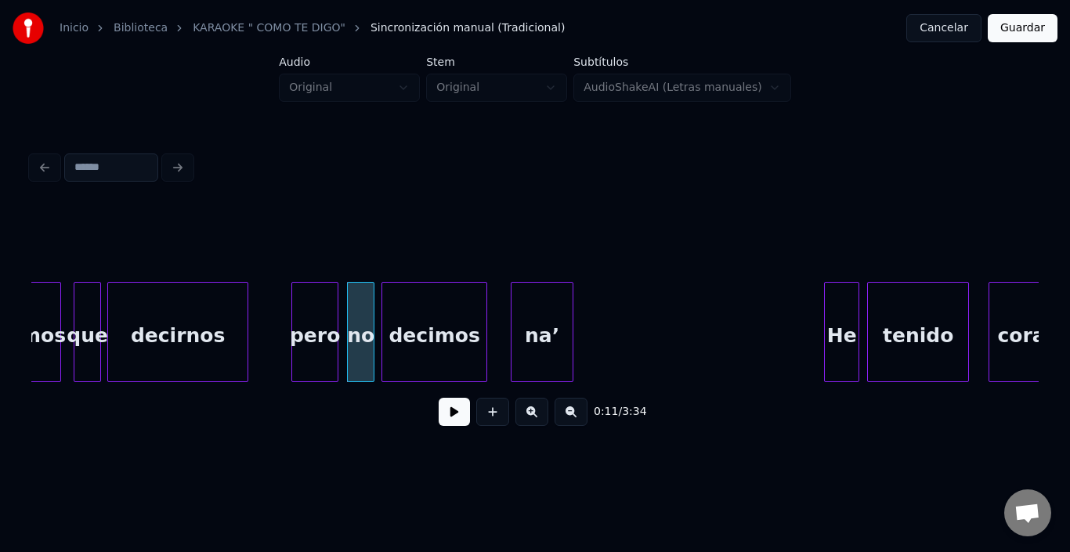
click at [434, 317] on div "decimos" at bounding box center [434, 336] width 104 height 107
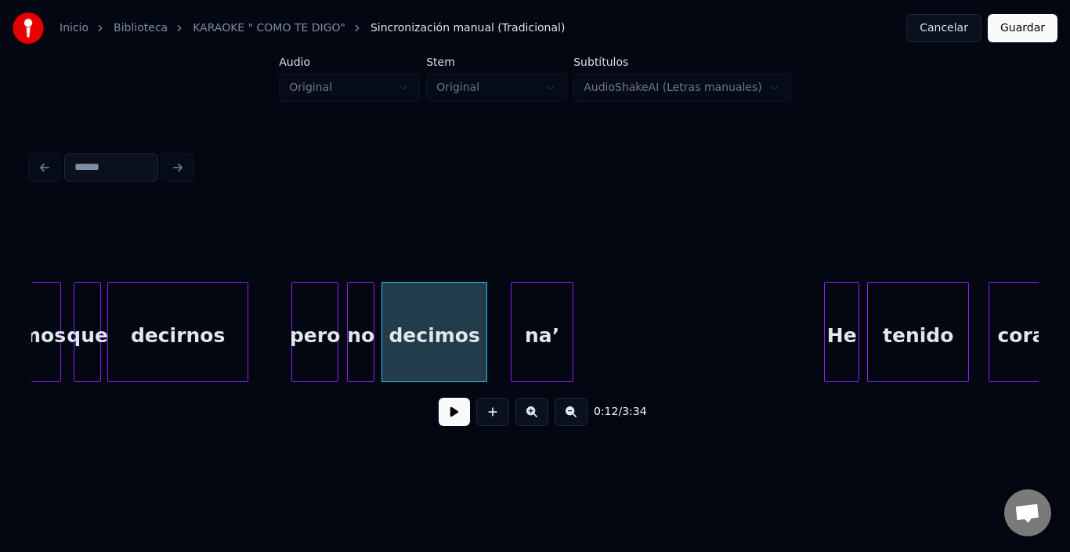
click at [434, 314] on div "decimos" at bounding box center [434, 336] width 104 height 107
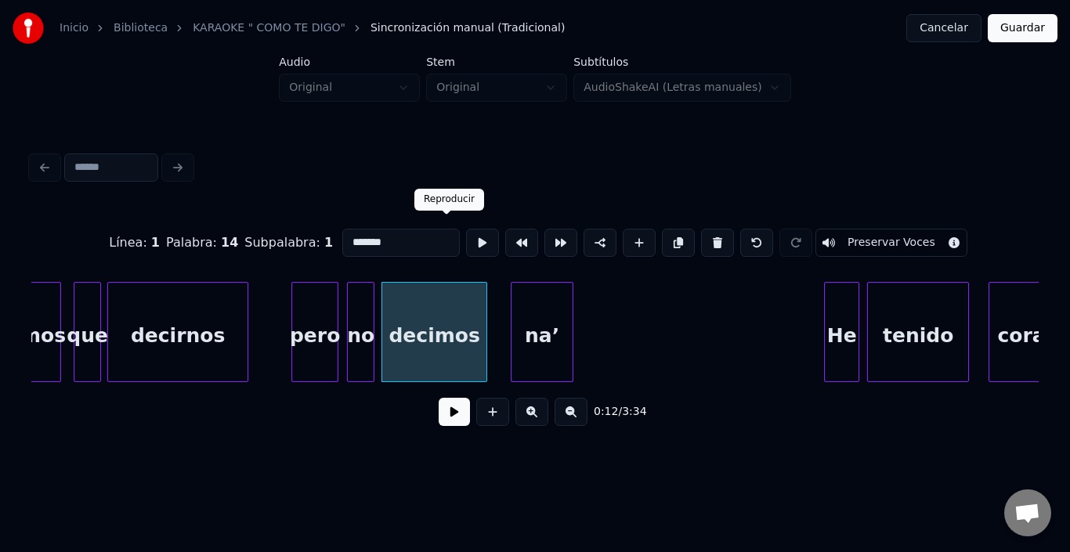
click at [466, 234] on button at bounding box center [482, 243] width 33 height 28
click at [466, 233] on button at bounding box center [482, 243] width 33 height 28
click at [339, 328] on div "pero" at bounding box center [315, 332] width 47 height 100
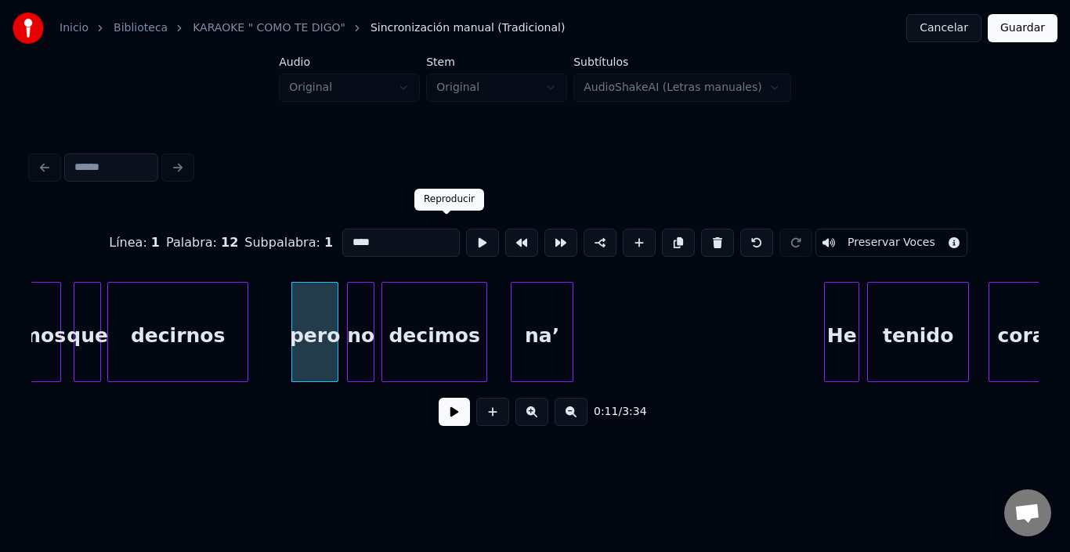
click at [466, 243] on button at bounding box center [482, 243] width 33 height 28
click at [362, 301] on div "no" at bounding box center [361, 336] width 26 height 107
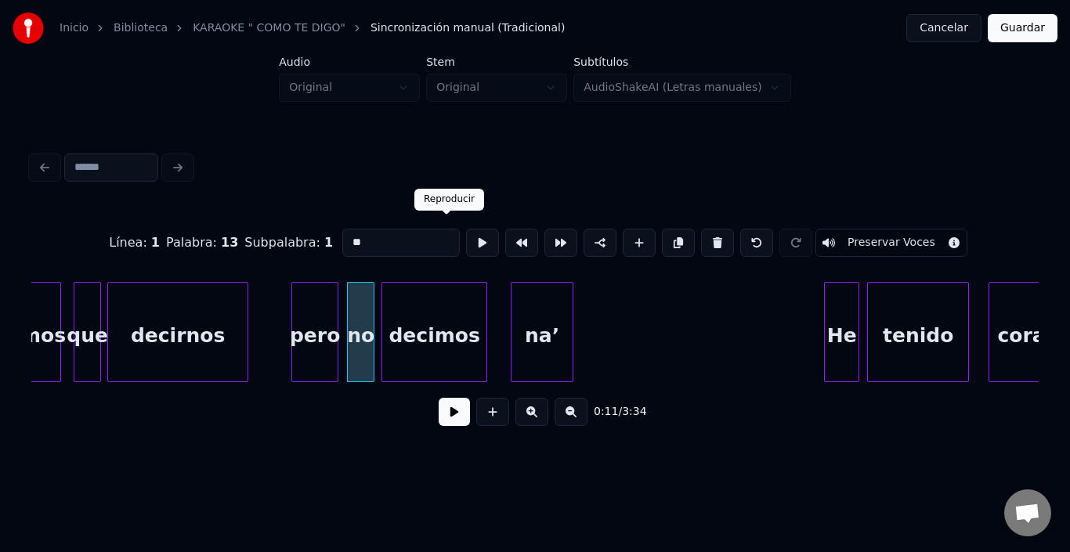
click at [466, 234] on button at bounding box center [482, 243] width 33 height 28
click at [370, 305] on div at bounding box center [371, 332] width 5 height 99
click at [359, 303] on div "no" at bounding box center [356, 336] width 26 height 107
click at [466, 234] on button at bounding box center [482, 243] width 33 height 28
click at [420, 295] on div "decimos" at bounding box center [430, 336] width 104 height 107
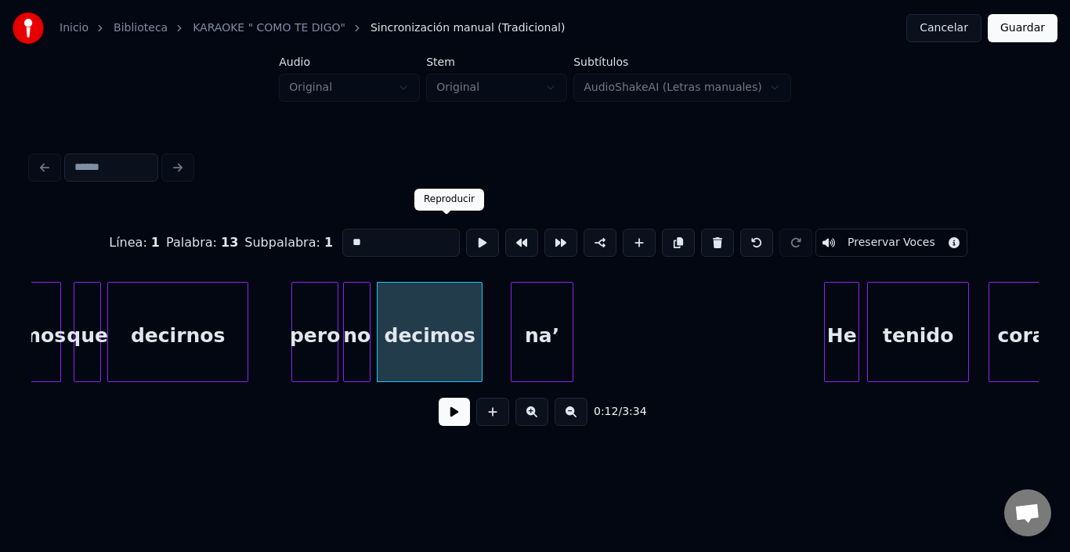
click at [466, 237] on button at bounding box center [482, 243] width 33 height 28
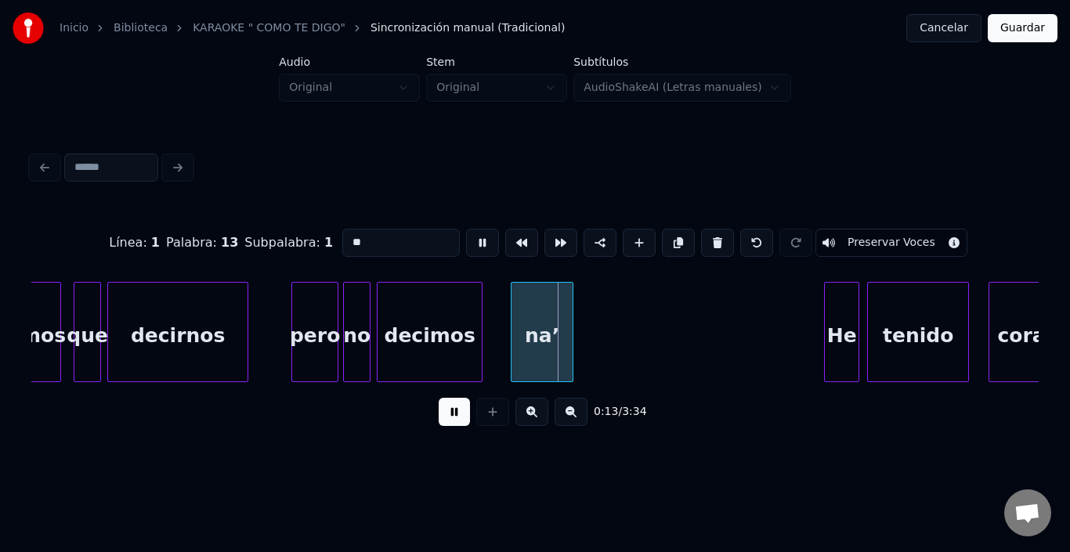
click at [466, 237] on button at bounding box center [482, 243] width 33 height 28
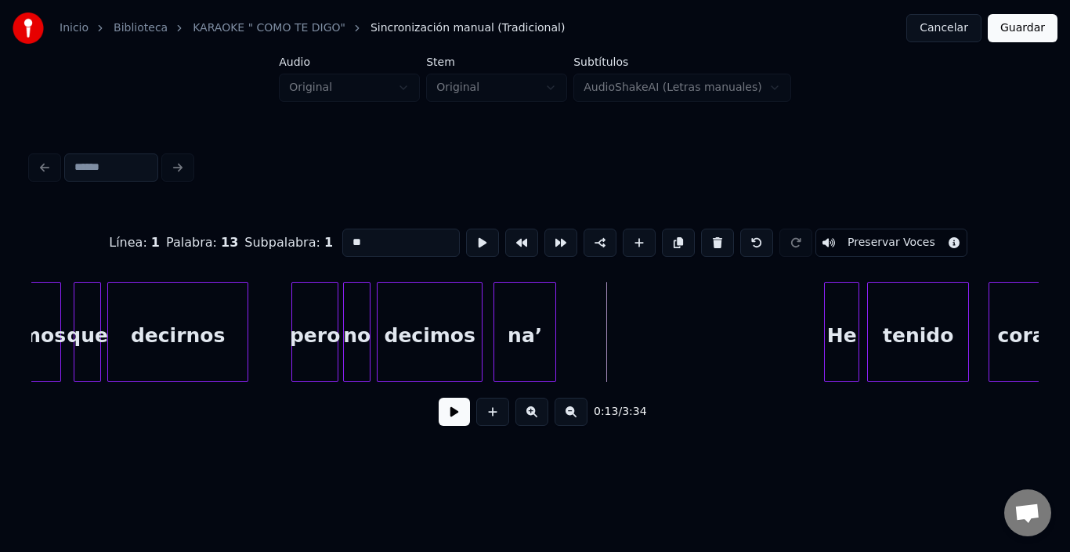
click at [514, 295] on div "na’" at bounding box center [524, 336] width 61 height 107
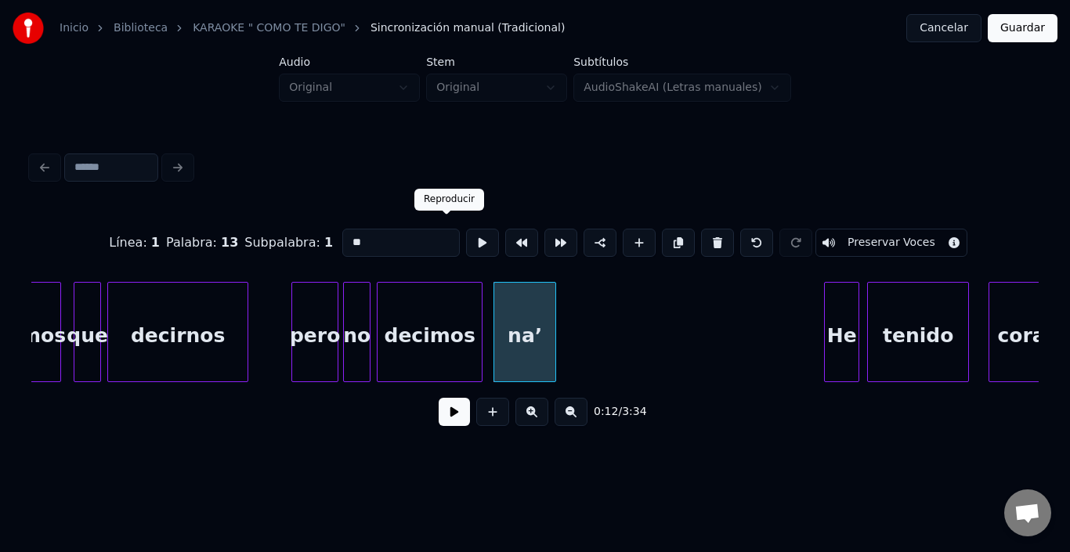
click at [466, 242] on button at bounding box center [482, 243] width 33 height 28
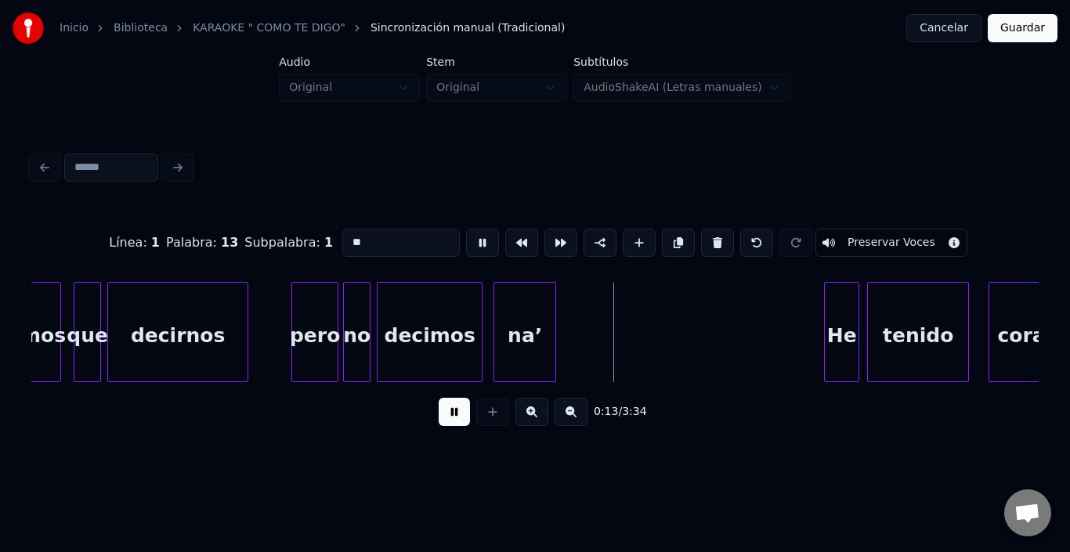
click at [466, 240] on button at bounding box center [482, 243] width 33 height 28
click at [515, 308] on div "na’" at bounding box center [521, 336] width 61 height 107
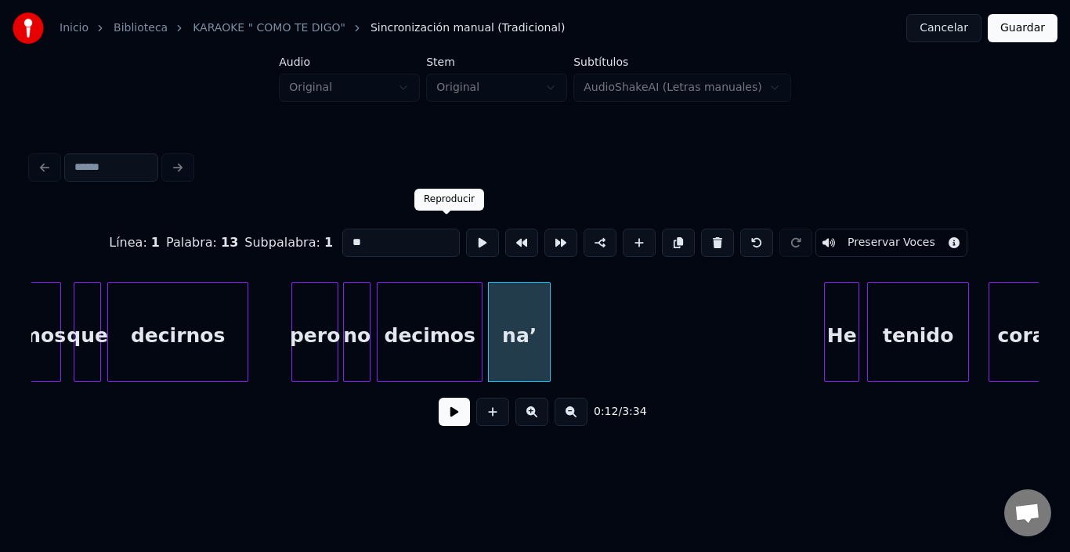
click at [466, 232] on button at bounding box center [482, 243] width 33 height 28
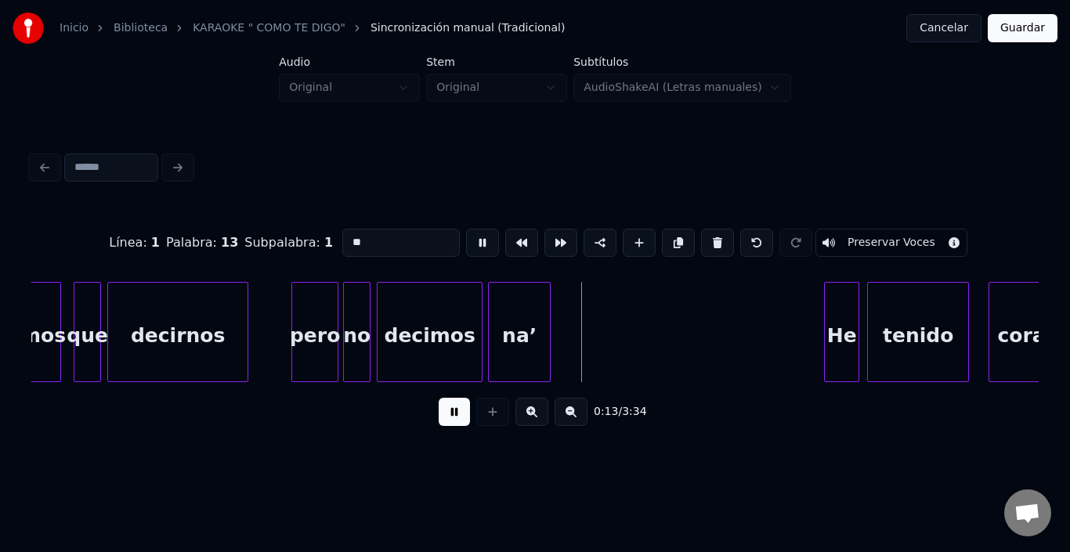
click at [466, 232] on button at bounding box center [482, 243] width 33 height 28
click at [571, 298] on div at bounding box center [569, 332] width 5 height 99
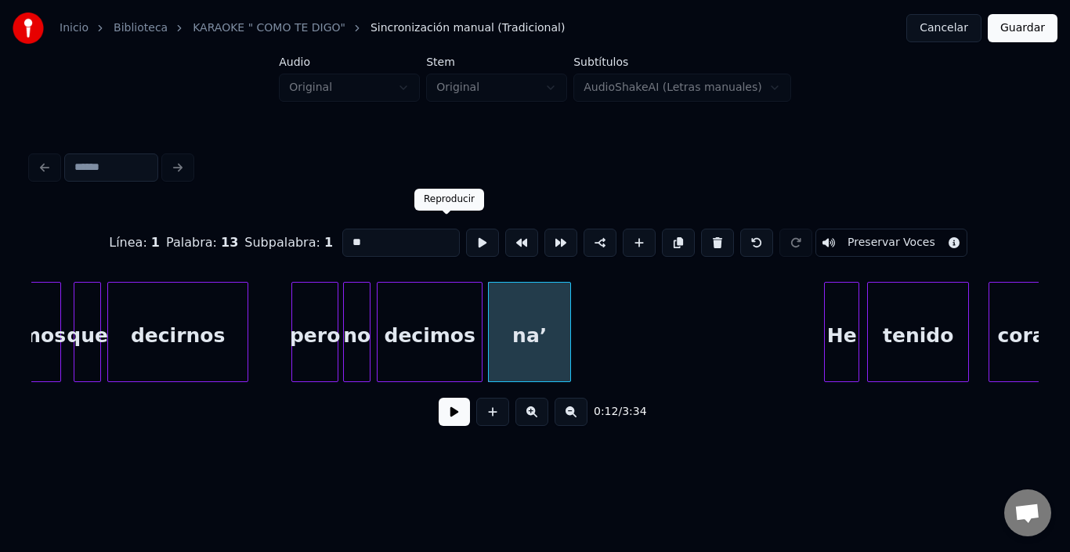
click at [466, 237] on button at bounding box center [482, 243] width 33 height 28
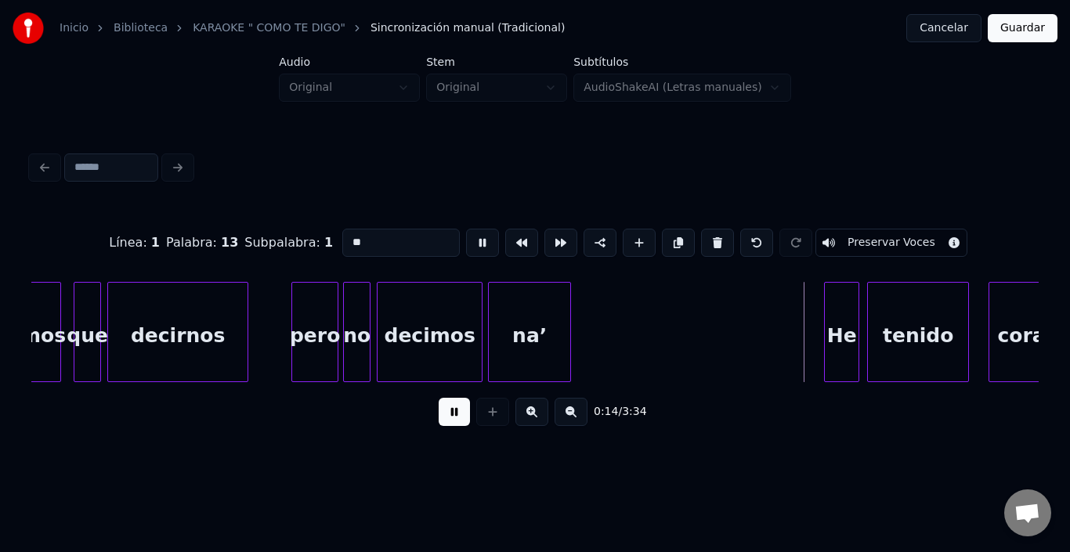
click at [466, 237] on button at bounding box center [482, 243] width 33 height 28
click at [819, 299] on div "He" at bounding box center [826, 336] width 34 height 107
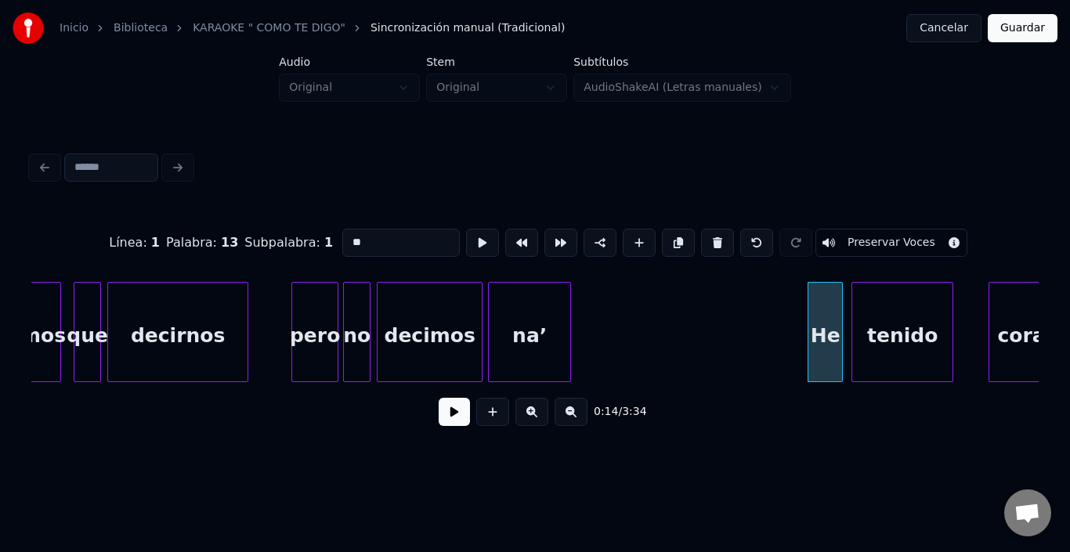
click at [879, 311] on div "tenido" at bounding box center [903, 336] width 100 height 107
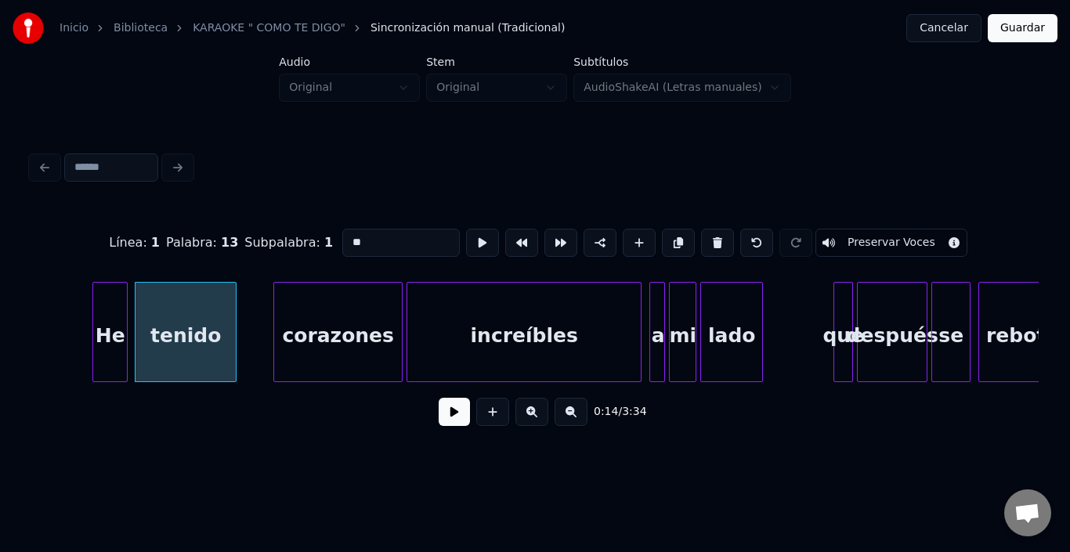
scroll to position [0, 2753]
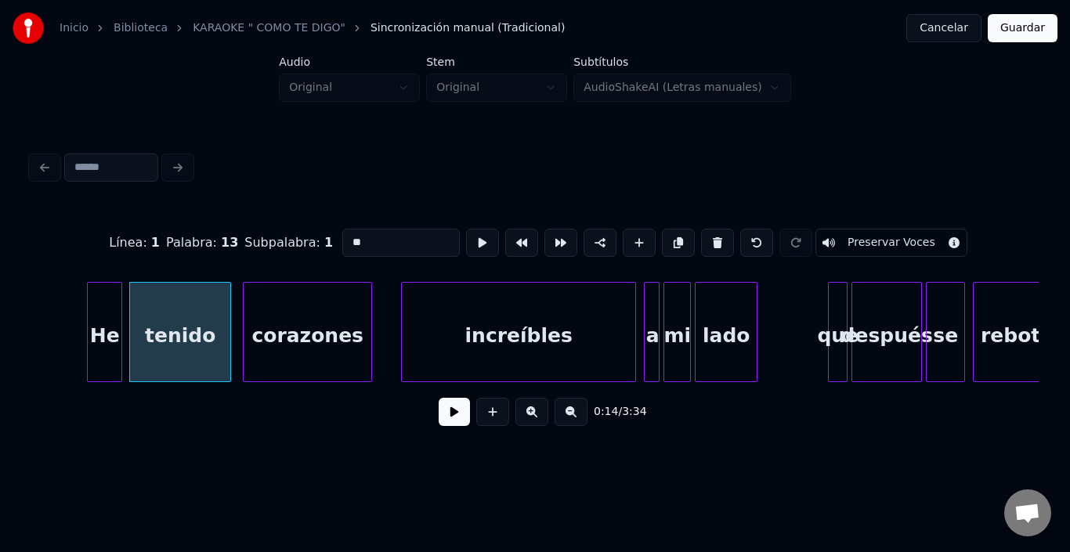
click at [326, 329] on div "corazones" at bounding box center [308, 336] width 128 height 107
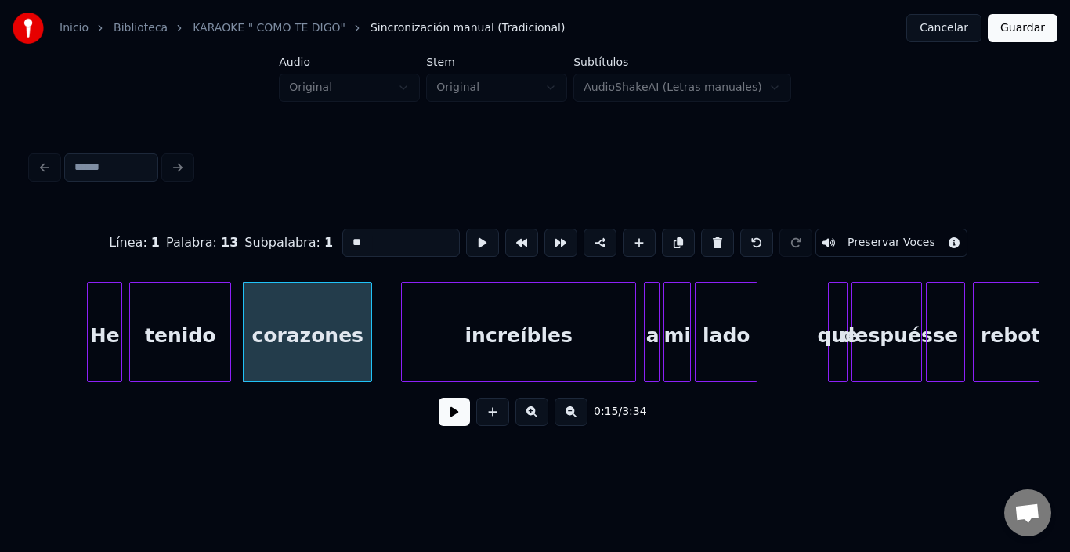
click at [326, 329] on div "corazones" at bounding box center [308, 336] width 128 height 107
click at [462, 233] on button at bounding box center [478, 243] width 33 height 28
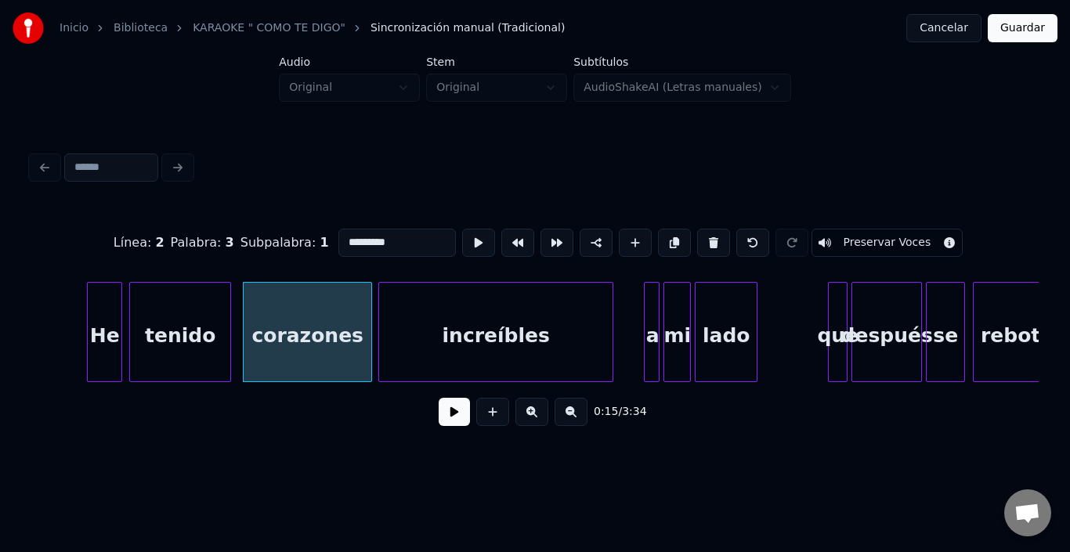
click at [418, 311] on div "increíbles" at bounding box center [496, 336] width 234 height 107
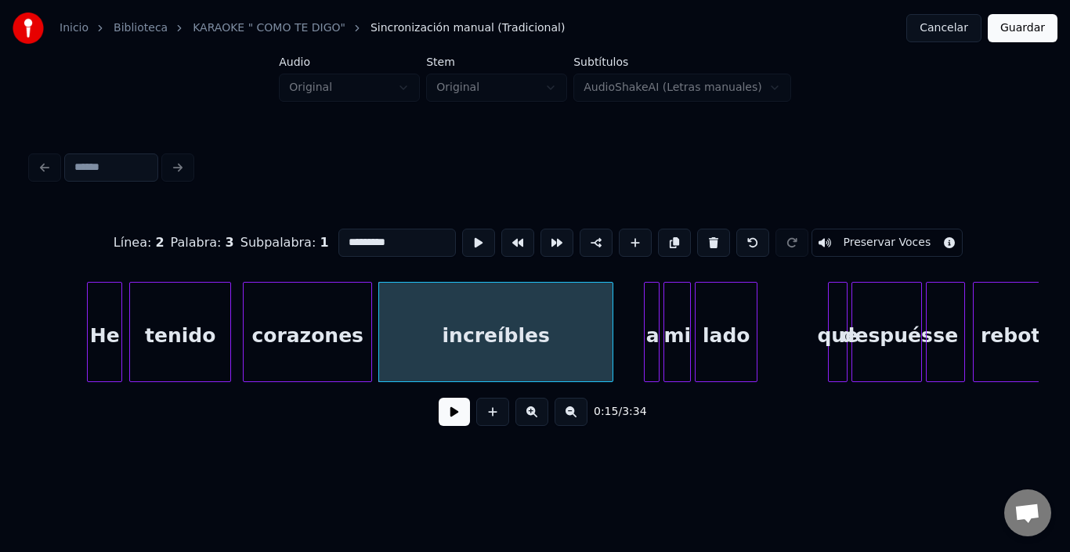
click at [418, 311] on div "increíbles" at bounding box center [496, 336] width 234 height 107
click at [462, 229] on button at bounding box center [478, 243] width 33 height 28
click at [462, 230] on button at bounding box center [478, 243] width 33 height 28
click at [634, 284] on div "a" at bounding box center [636, 336] width 16 height 107
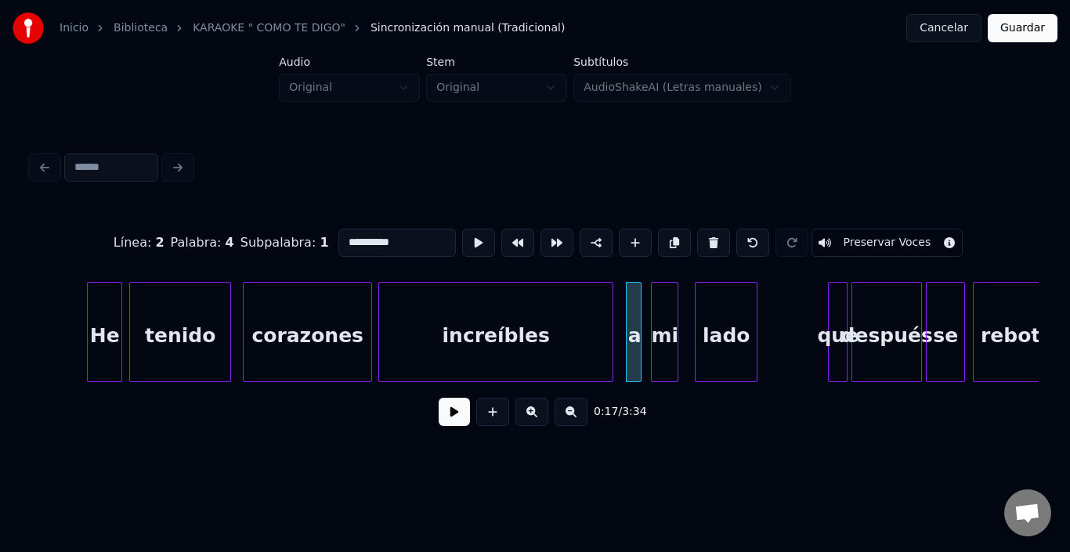
click at [665, 298] on div "mi" at bounding box center [665, 336] width 26 height 107
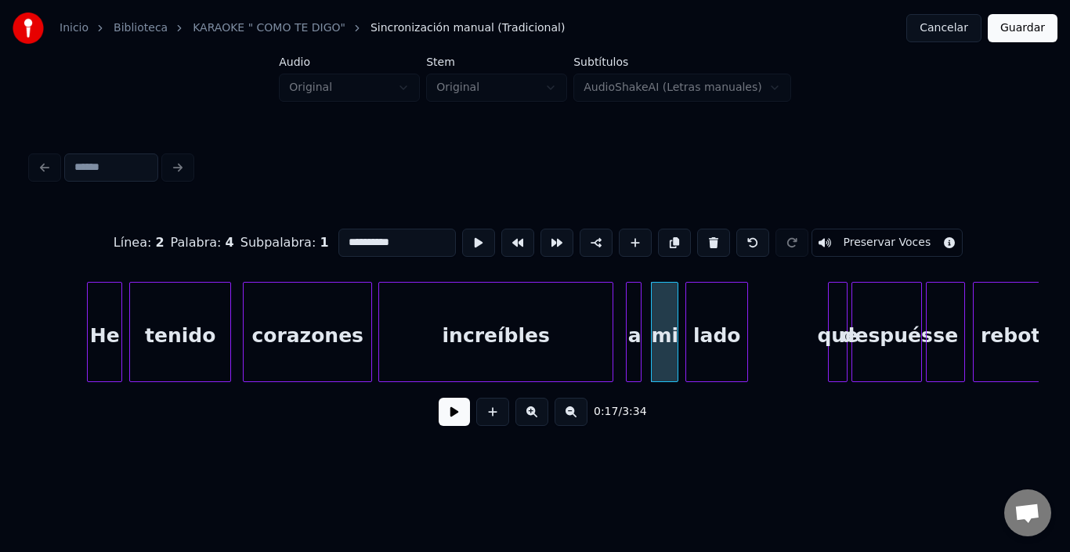
click at [702, 302] on div "lado" at bounding box center [716, 336] width 61 height 107
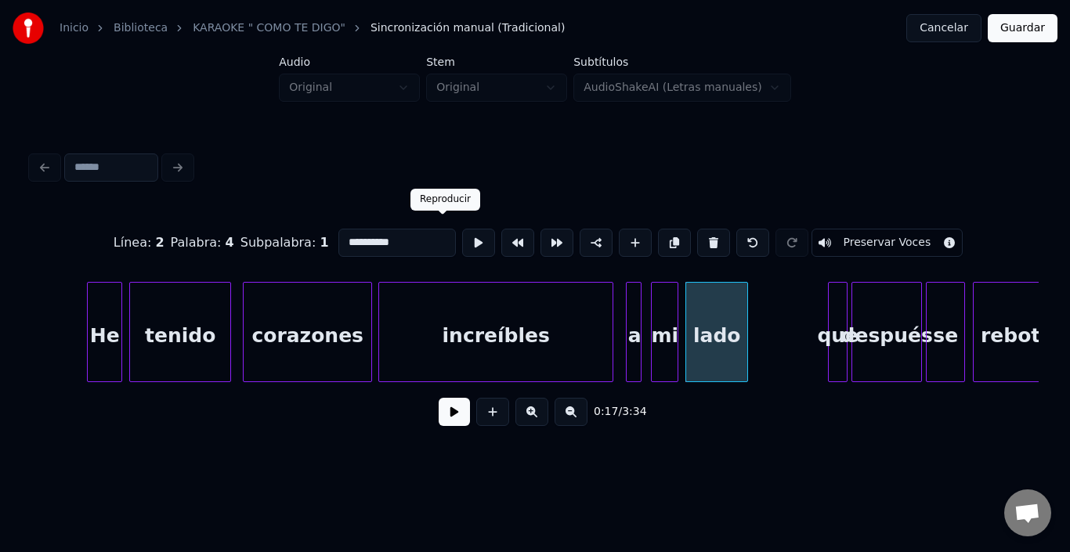
click at [462, 234] on button at bounding box center [478, 243] width 33 height 28
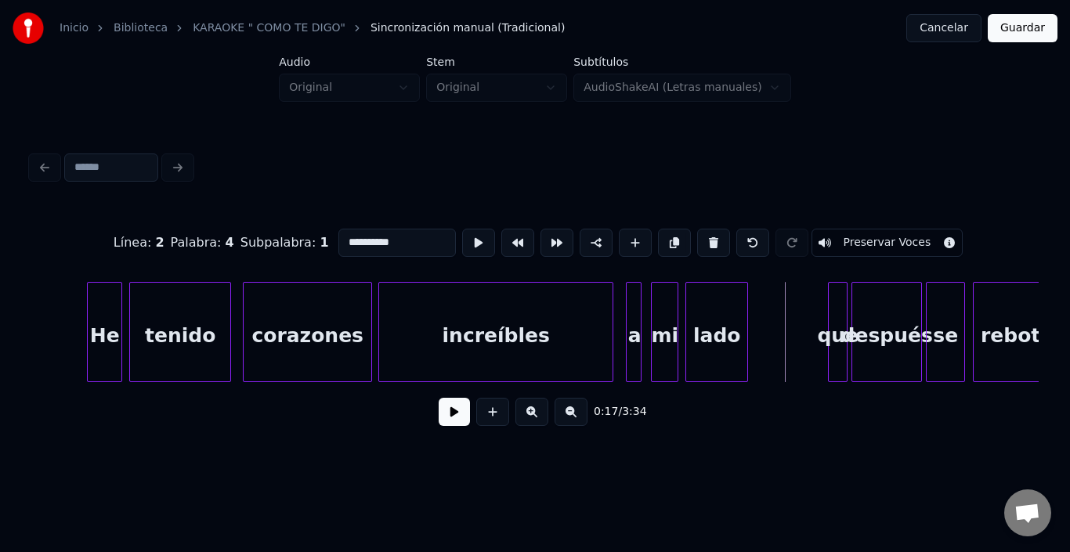
click at [462, 234] on button at bounding box center [478, 243] width 33 height 28
click at [828, 290] on div "que" at bounding box center [829, 336] width 18 height 107
click at [874, 300] on div "después" at bounding box center [879, 336] width 69 height 107
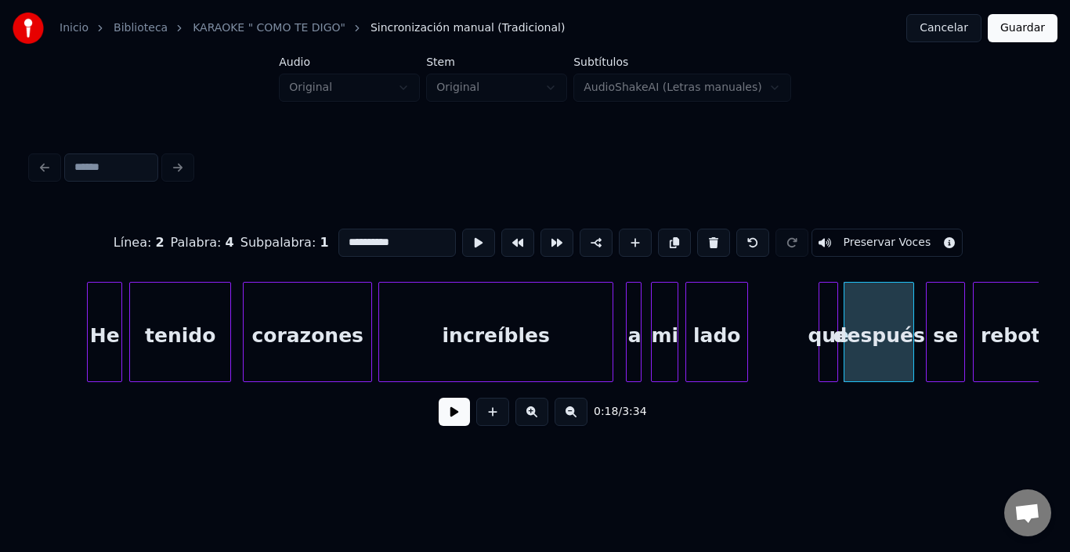
click at [873, 299] on div "después" at bounding box center [879, 336] width 69 height 107
click at [462, 229] on button at bounding box center [478, 243] width 33 height 28
click at [936, 308] on div "se" at bounding box center [938, 336] width 38 height 107
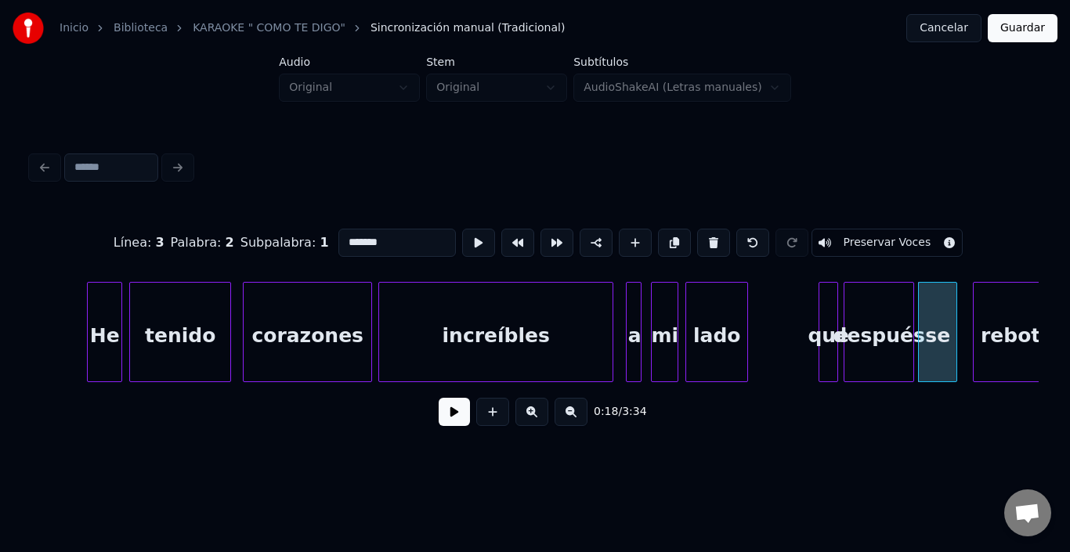
scroll to position [0, 2809]
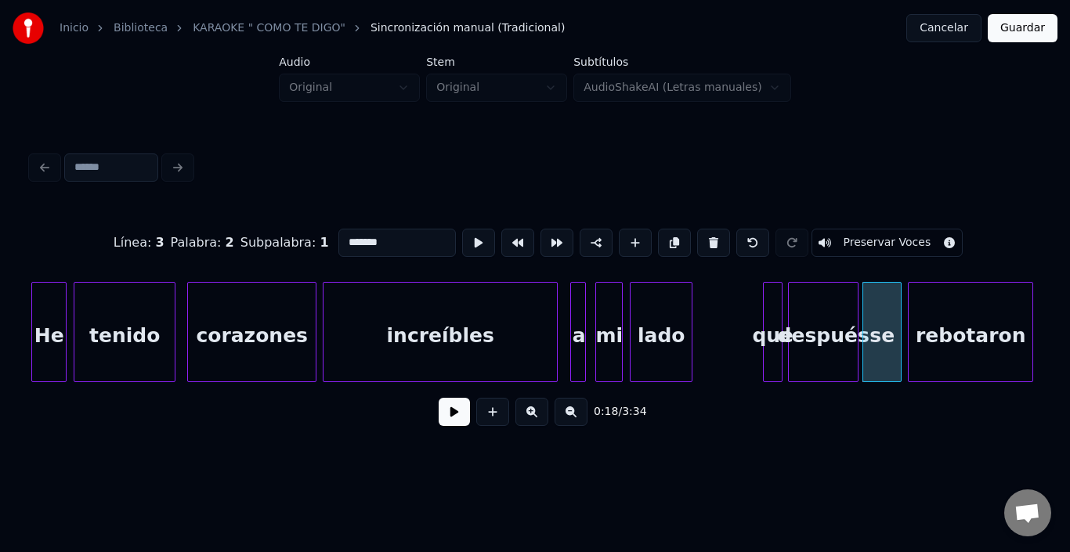
click at [990, 312] on div "rebotaron" at bounding box center [971, 336] width 124 height 107
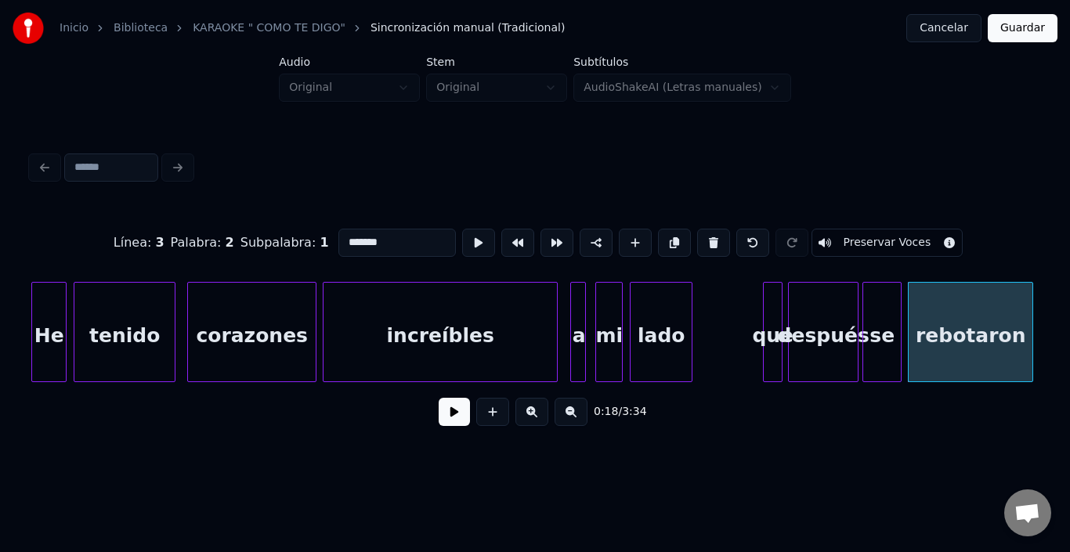
click at [899, 306] on div at bounding box center [899, 332] width 5 height 99
type input "**"
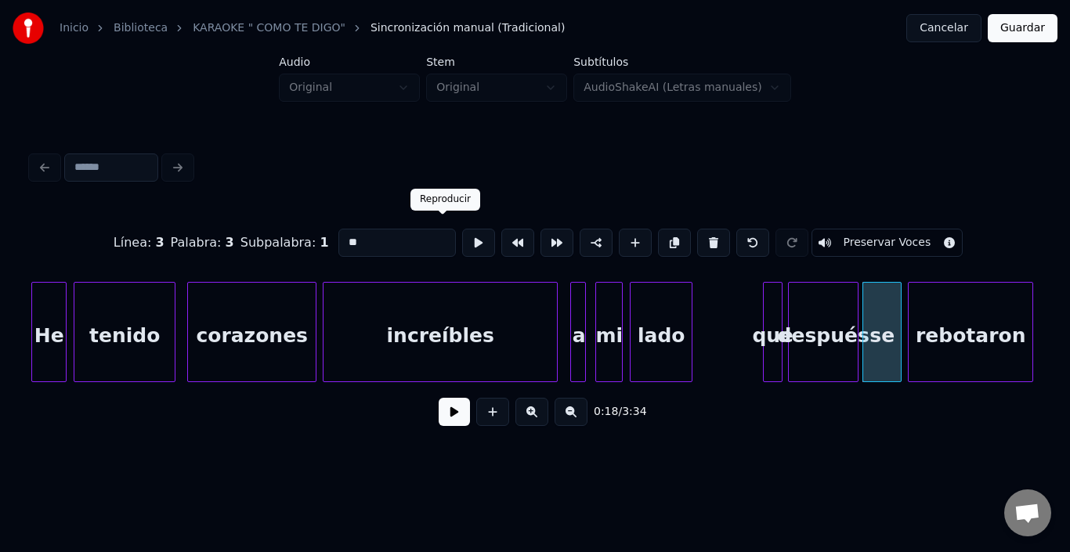
click at [462, 231] on button at bounding box center [478, 243] width 33 height 28
click at [889, 306] on div at bounding box center [891, 332] width 5 height 99
click at [918, 314] on div "rebotaron" at bounding box center [962, 336] width 124 height 107
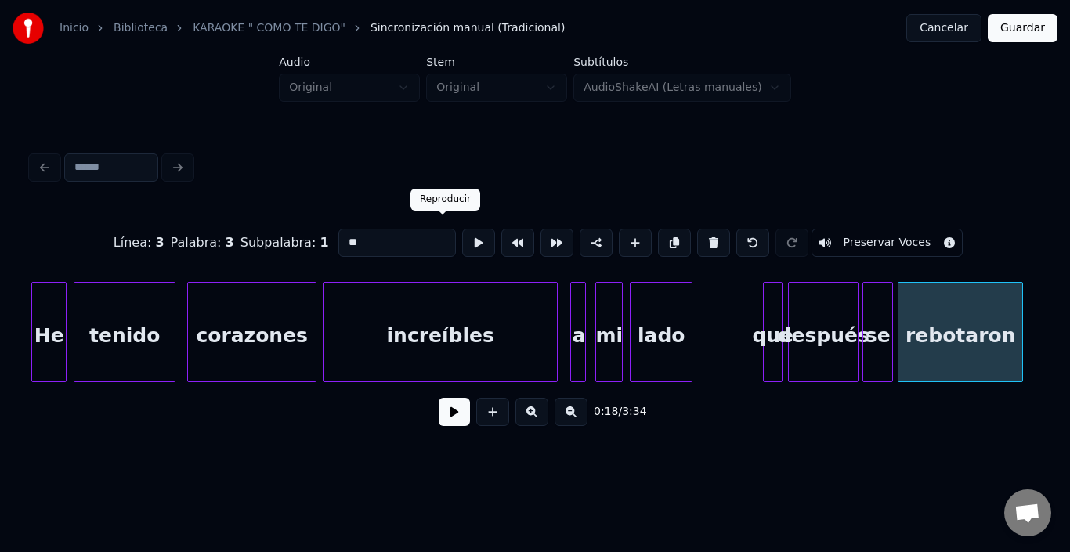
click at [462, 229] on button at bounding box center [478, 243] width 33 height 28
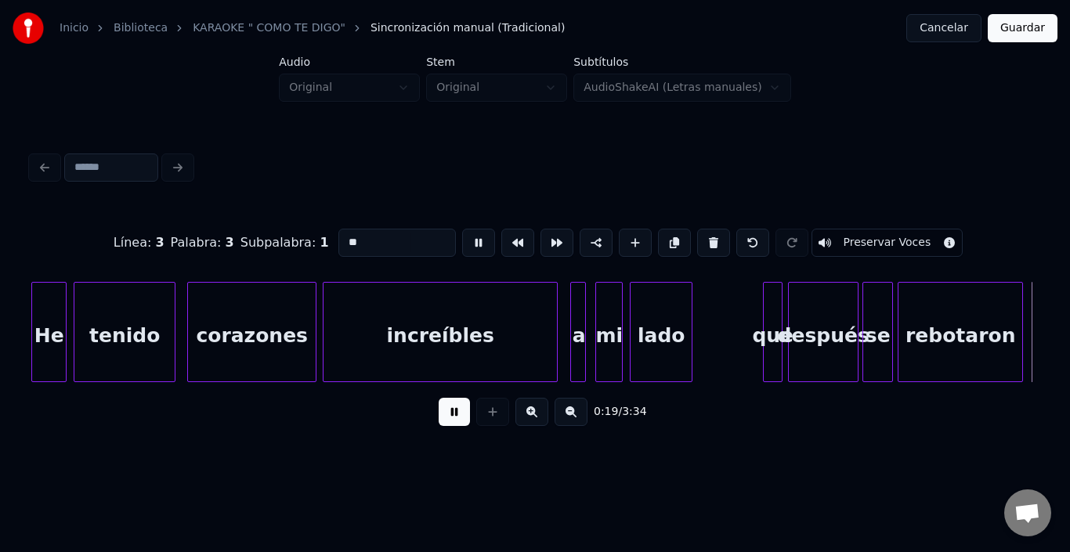
scroll to position [0, 3818]
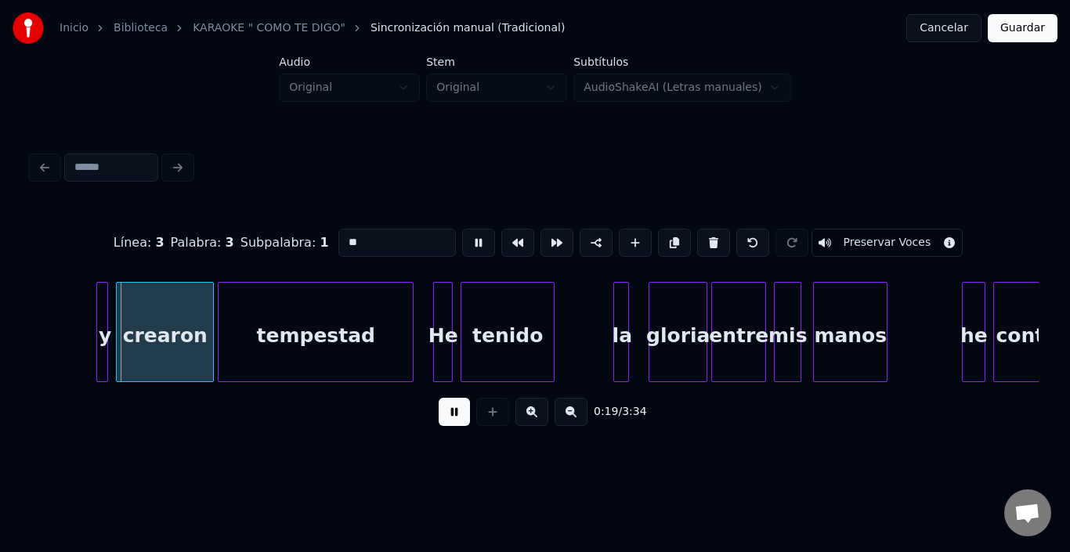
click at [462, 229] on button at bounding box center [478, 243] width 33 height 28
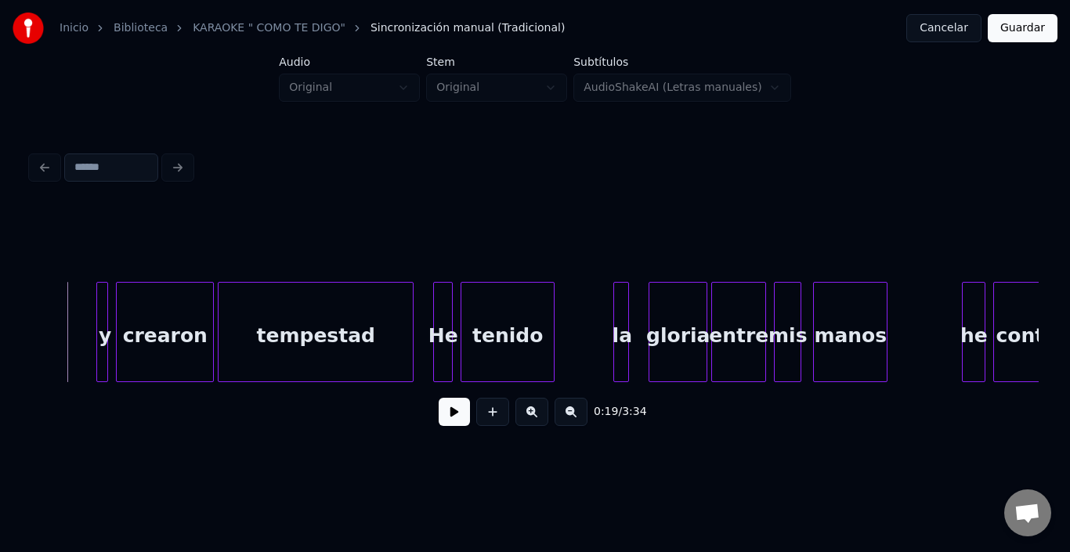
click at [453, 416] on button at bounding box center [454, 412] width 31 height 28
click at [452, 417] on button at bounding box center [454, 412] width 31 height 28
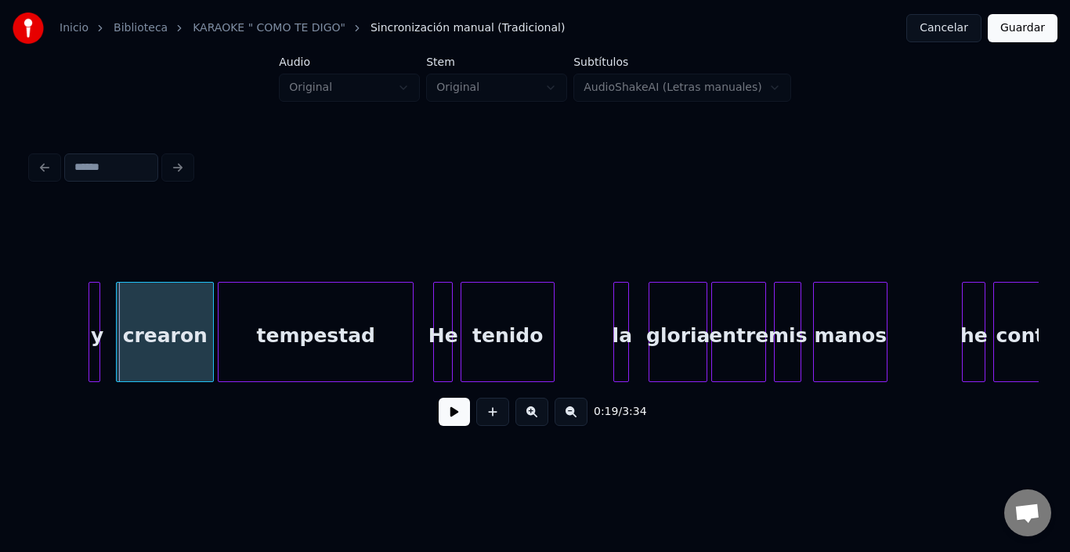
click at [100, 283] on div "y" at bounding box center [97, 336] width 16 height 107
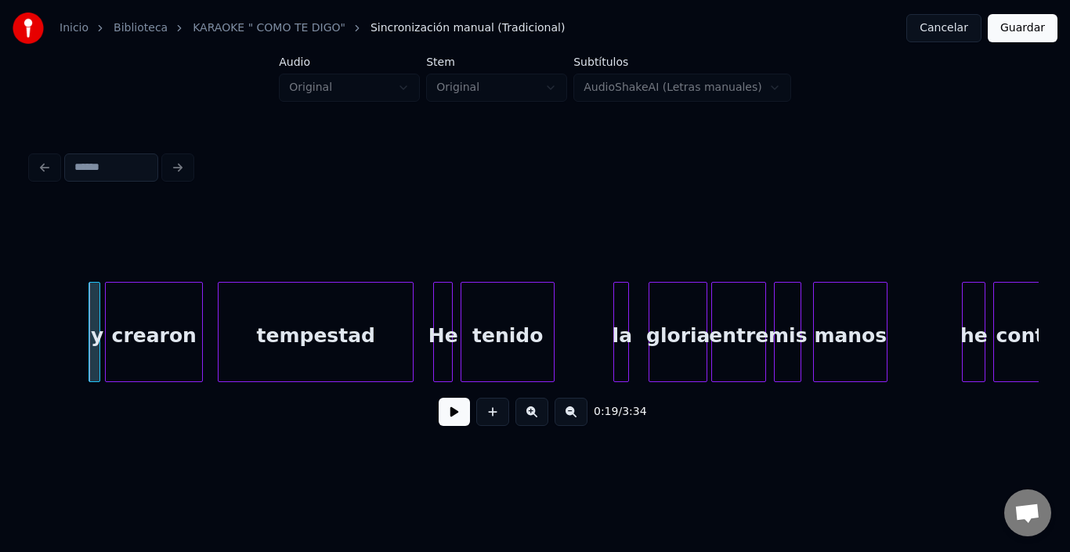
click at [150, 317] on div "crearon" at bounding box center [154, 336] width 96 height 107
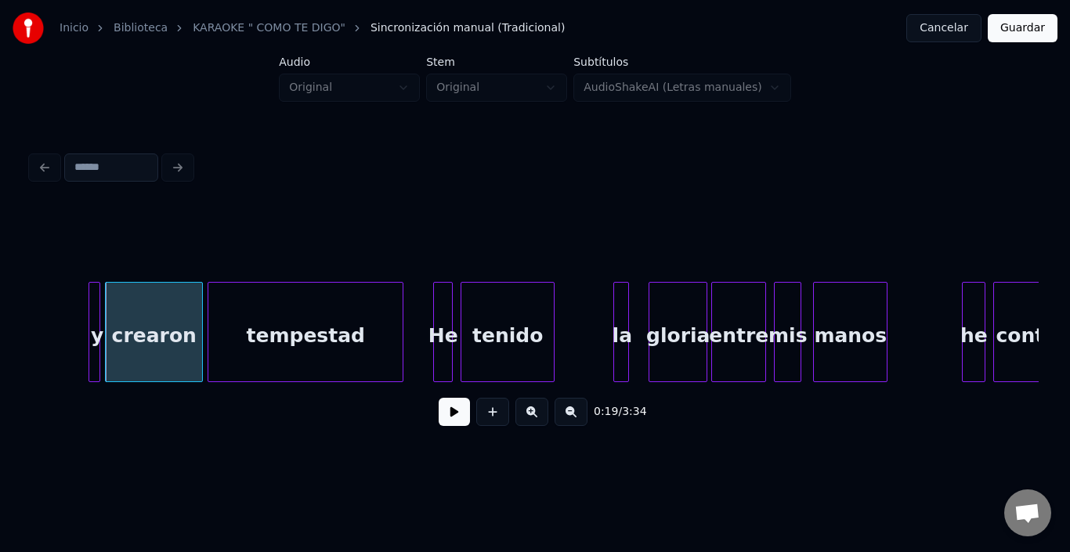
click at [262, 323] on div "tempestad" at bounding box center [305, 336] width 194 height 107
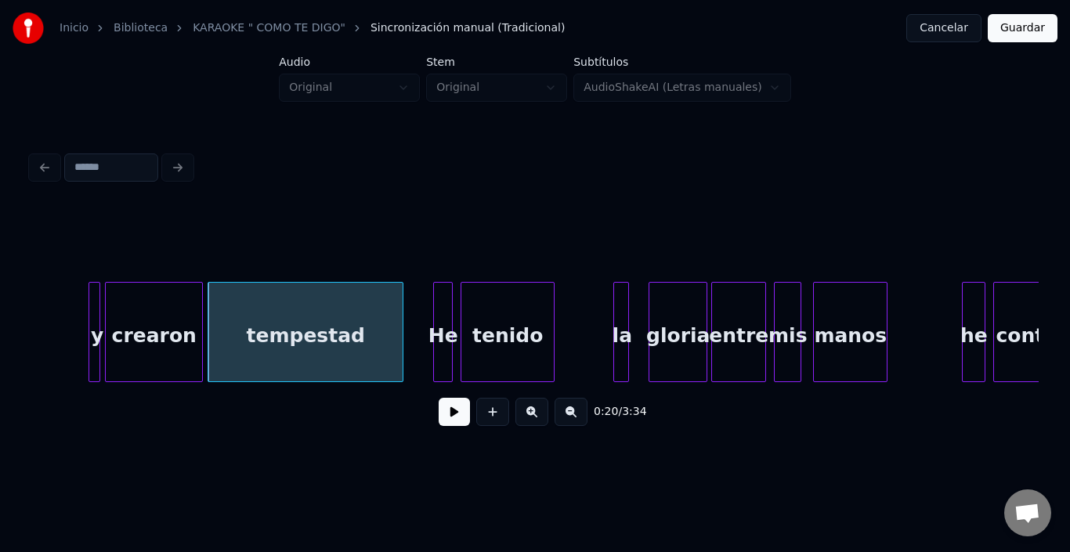
click at [261, 321] on div "tempestad" at bounding box center [305, 336] width 194 height 107
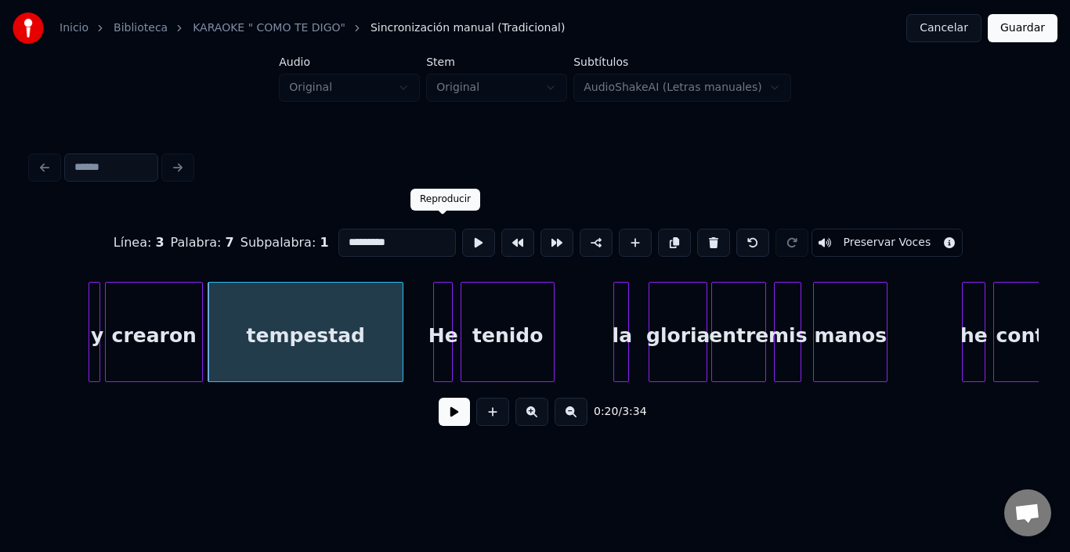
click at [462, 234] on button at bounding box center [478, 243] width 33 height 28
click at [380, 305] on div at bounding box center [379, 332] width 5 height 99
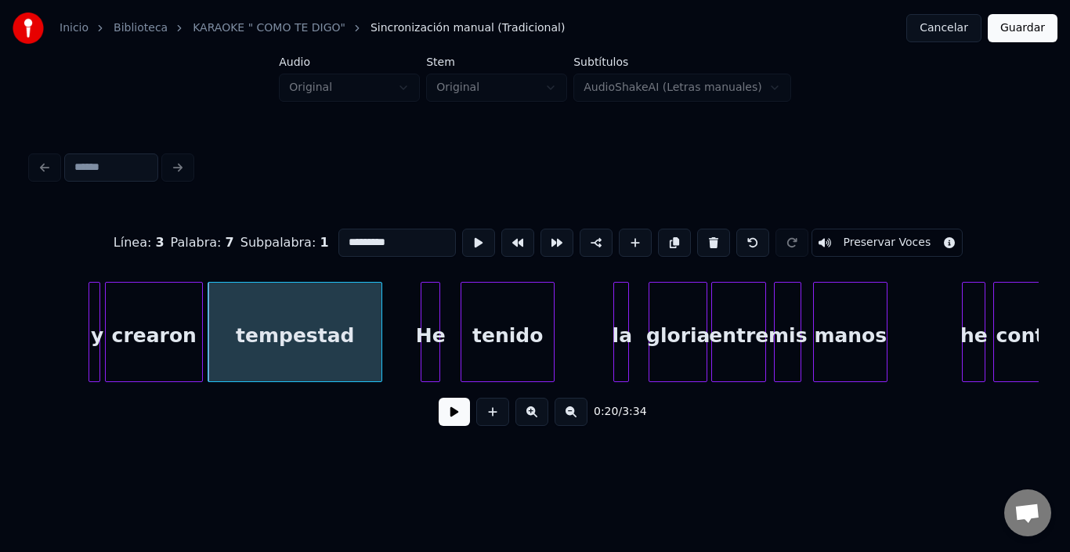
click at [427, 295] on div "He" at bounding box center [431, 336] width 18 height 107
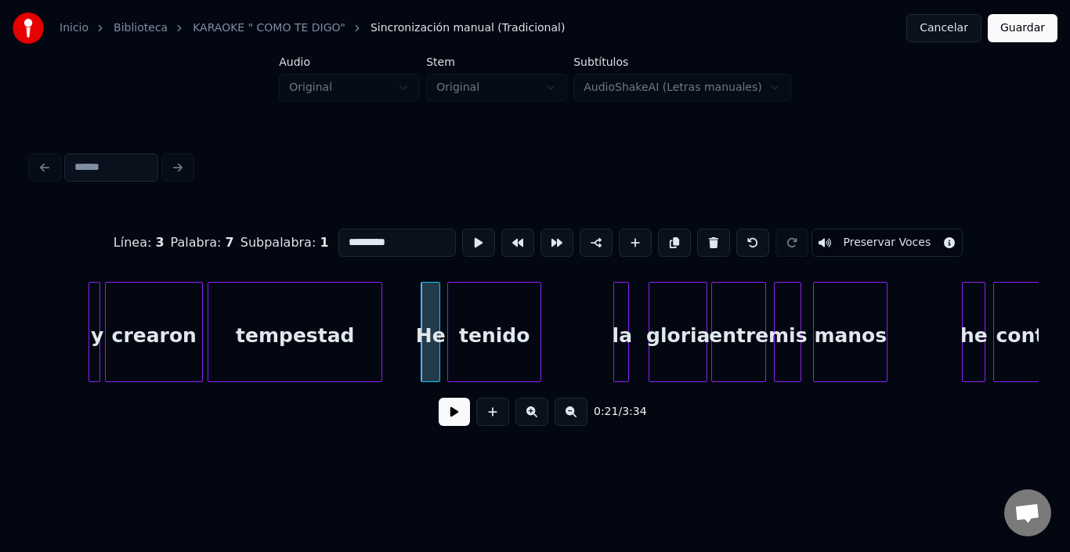
click at [484, 305] on div "tenido" at bounding box center [494, 336] width 92 height 107
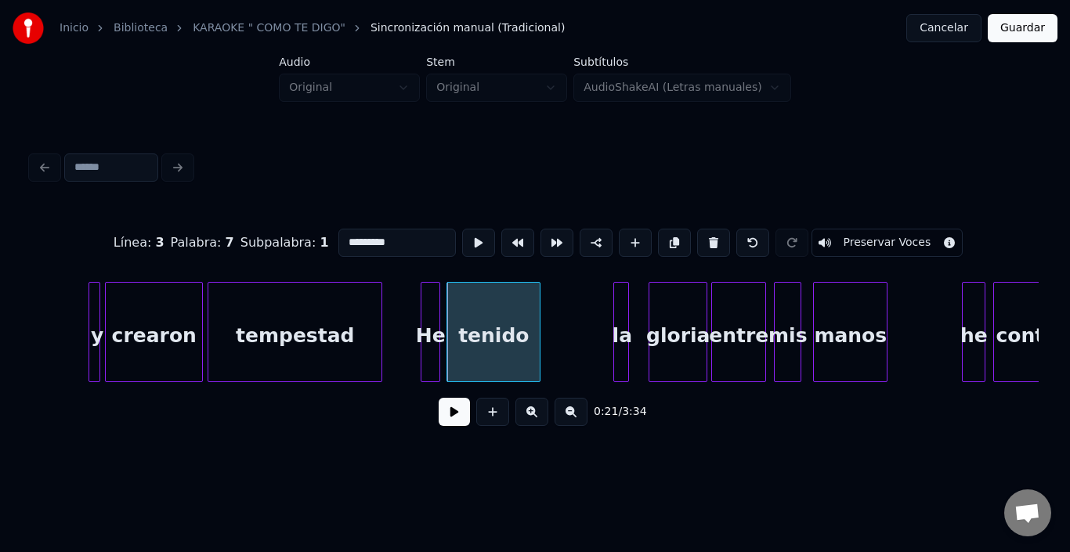
click at [439, 415] on button at bounding box center [454, 412] width 31 height 28
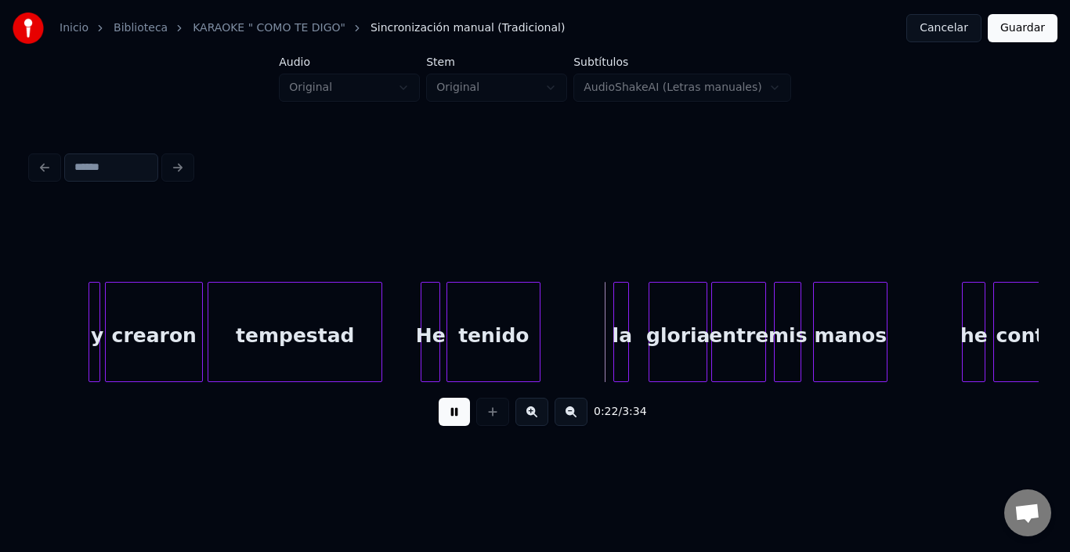
click at [439, 415] on button at bounding box center [454, 412] width 31 height 28
click at [614, 301] on div "la" at bounding box center [613, 336] width 16 height 107
click at [642, 319] on div "gloria" at bounding box center [660, 336] width 57 height 107
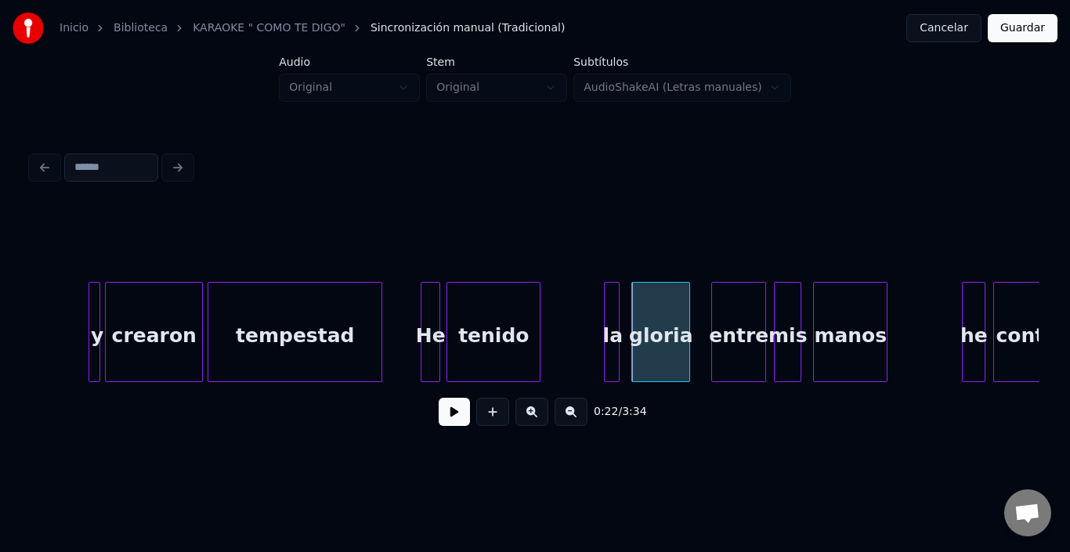
click at [642, 319] on div "gloria" at bounding box center [660, 336] width 57 height 107
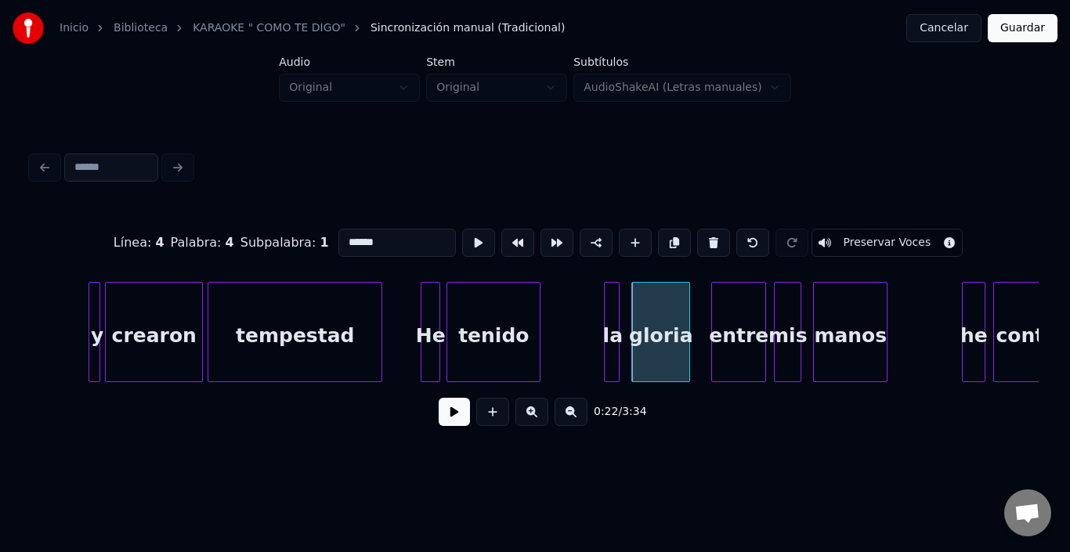
click at [462, 233] on button at bounding box center [478, 243] width 33 height 28
click at [721, 318] on div "entre" at bounding box center [720, 336] width 53 height 107
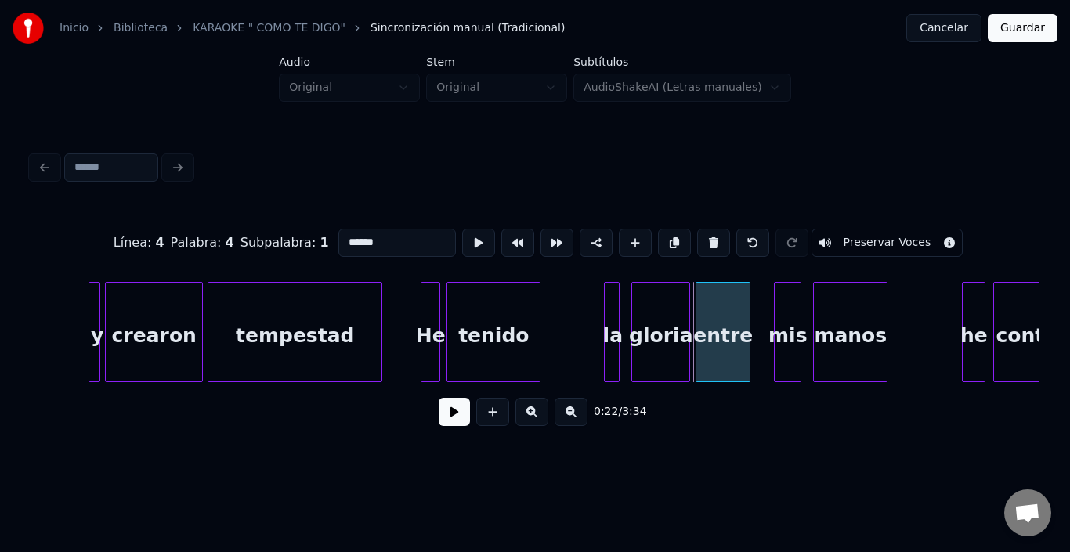
click at [717, 313] on div "entre" at bounding box center [723, 336] width 53 height 107
click at [775, 306] on div "mis" at bounding box center [772, 336] width 26 height 107
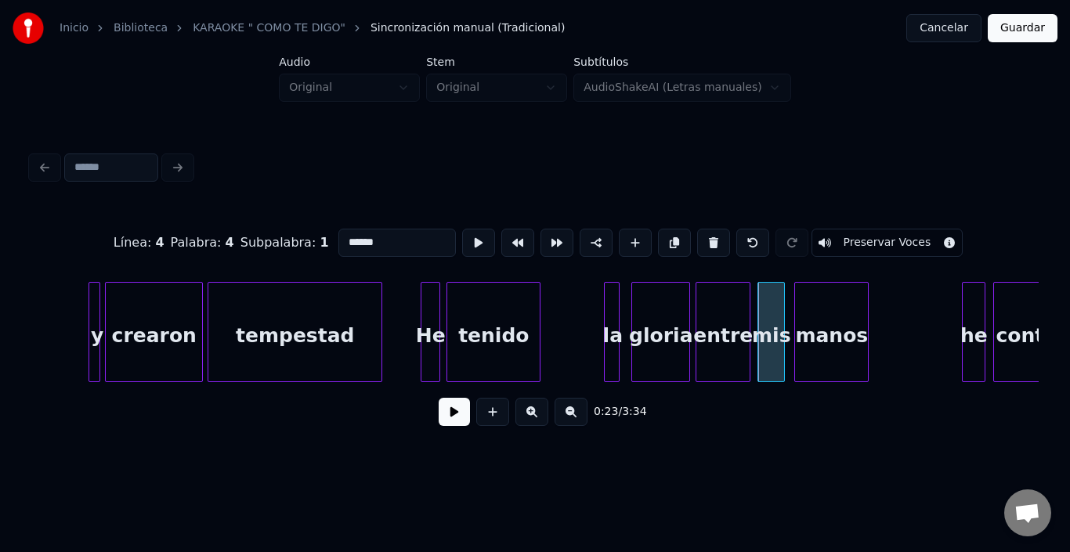
click at [815, 304] on div "manos" at bounding box center [831, 336] width 73 height 107
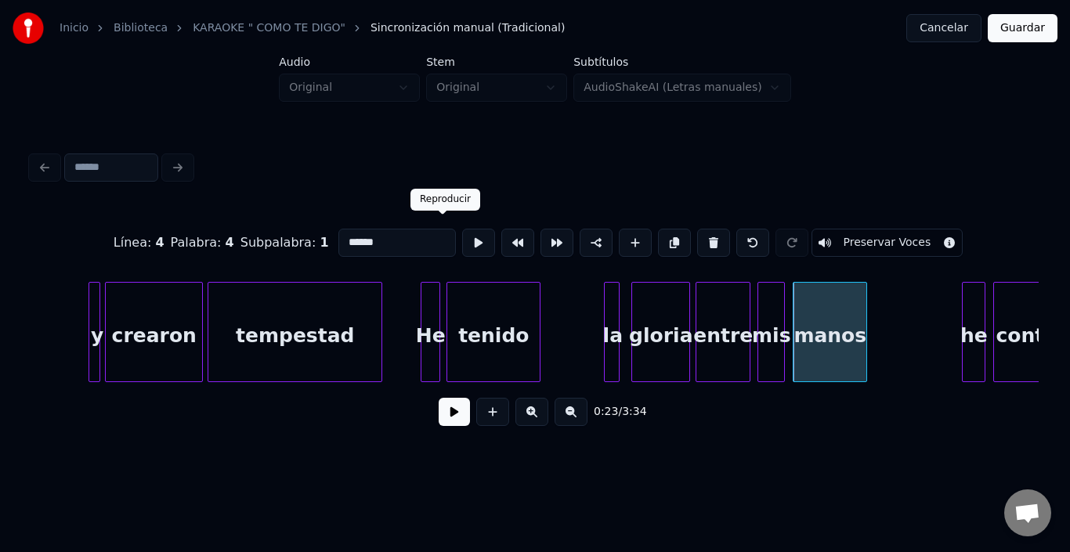
click at [462, 238] on button at bounding box center [478, 243] width 33 height 28
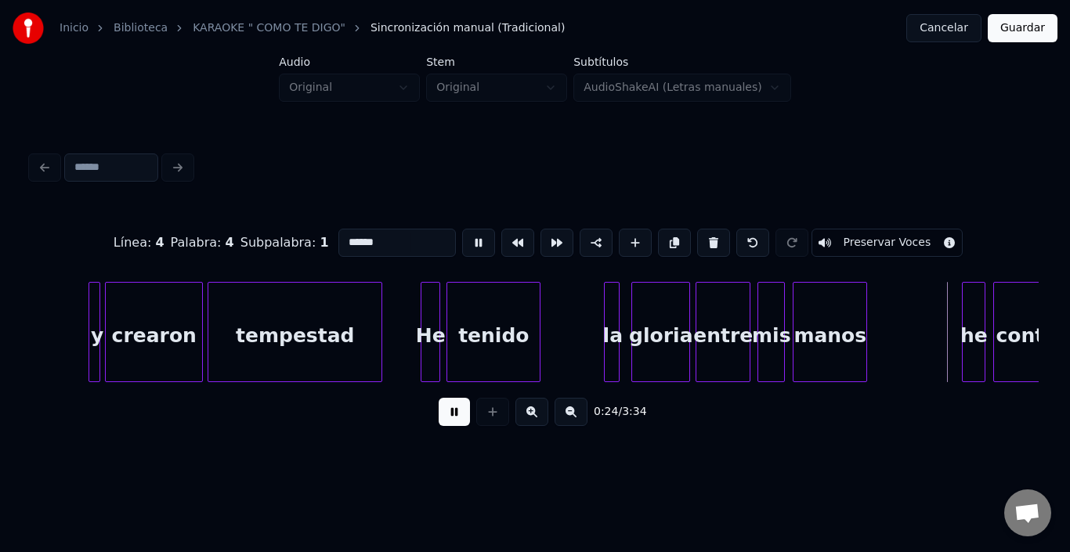
click at [462, 238] on button at bounding box center [478, 243] width 33 height 28
click at [959, 295] on div "he" at bounding box center [958, 336] width 22 height 107
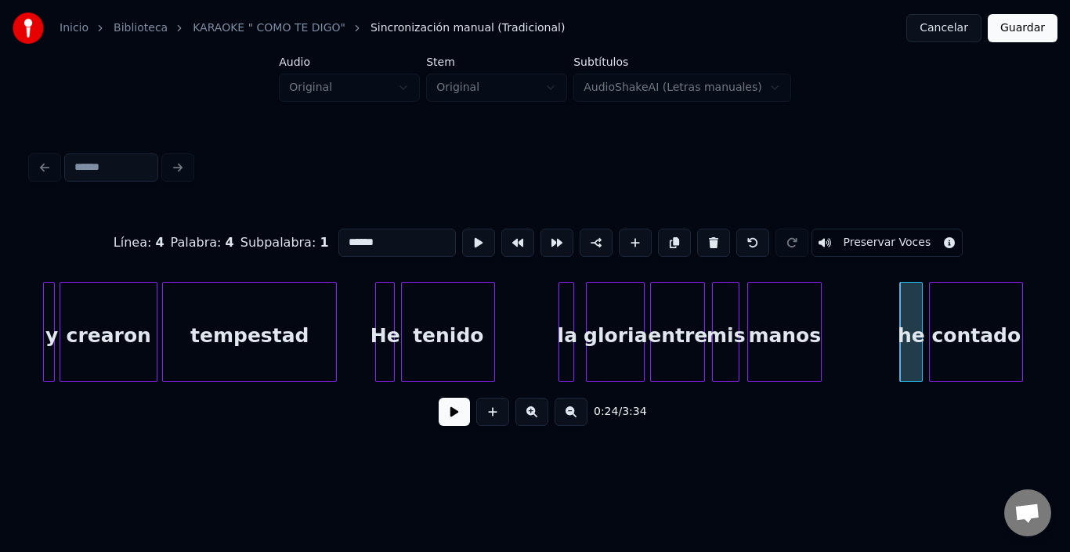
click at [998, 297] on div "contado" at bounding box center [976, 336] width 92 height 107
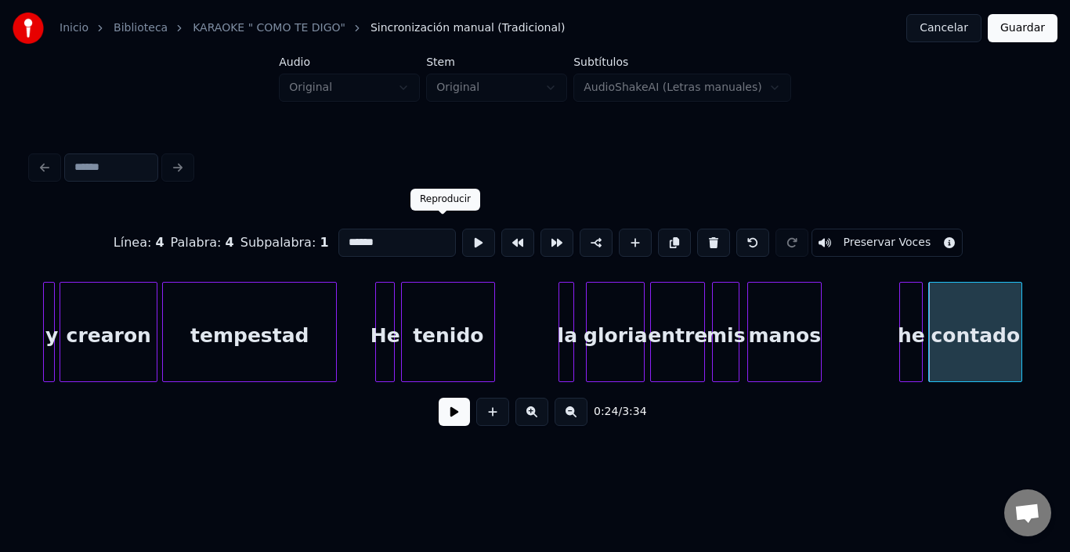
click at [462, 235] on button at bounding box center [478, 243] width 33 height 28
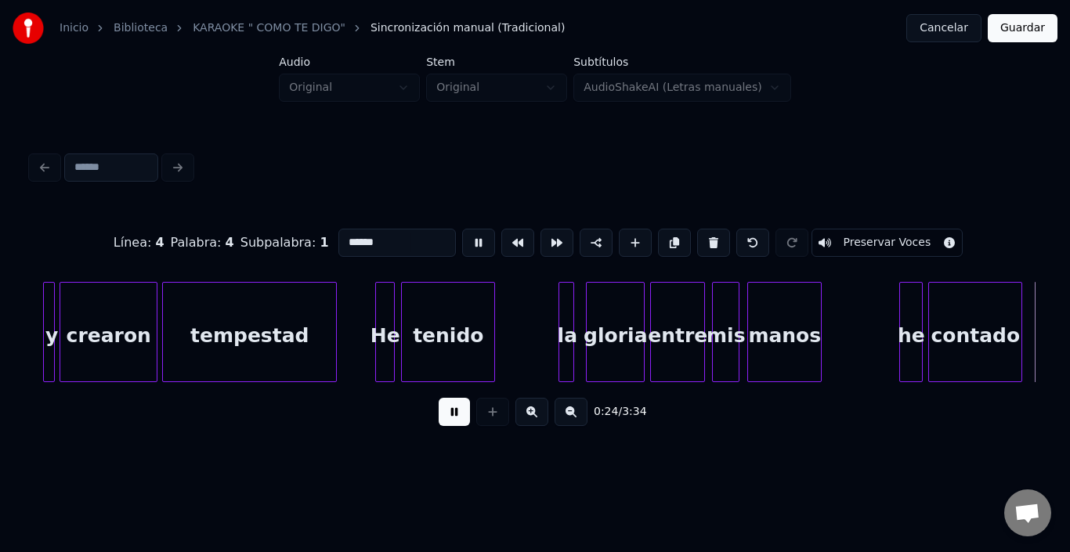
scroll to position [0, 4871]
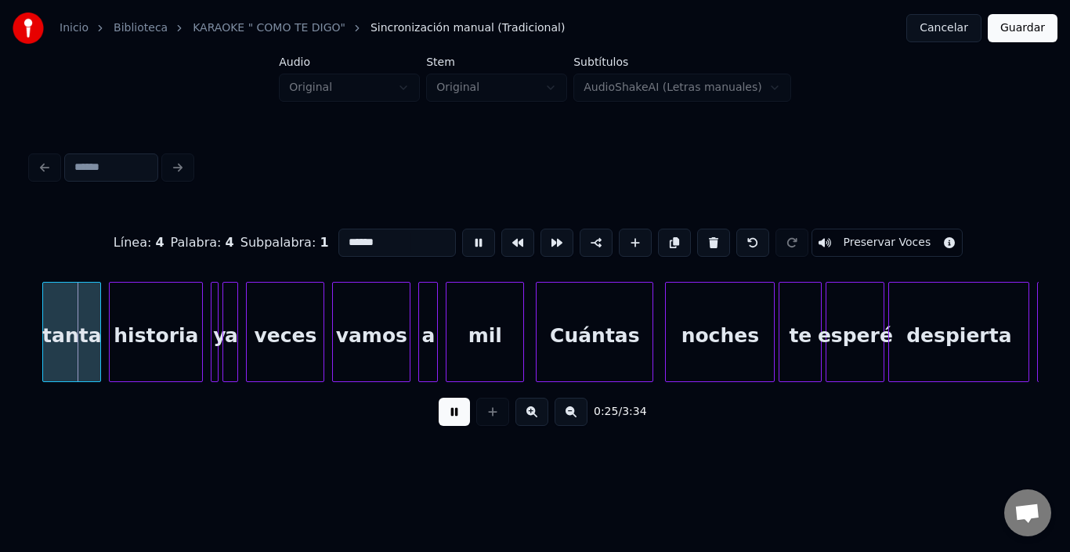
click at [462, 235] on button at bounding box center [478, 243] width 33 height 28
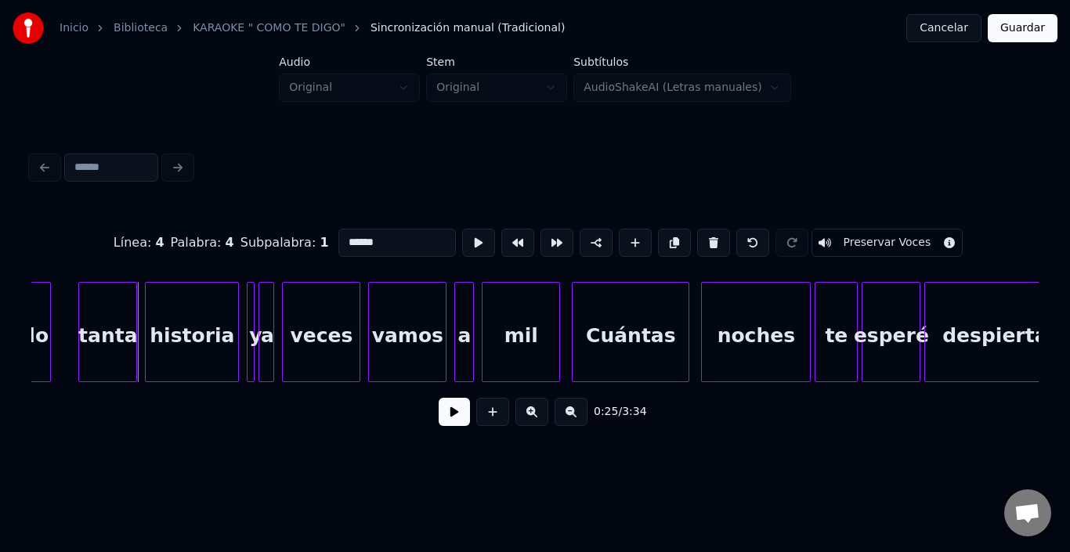
scroll to position [0, 4809]
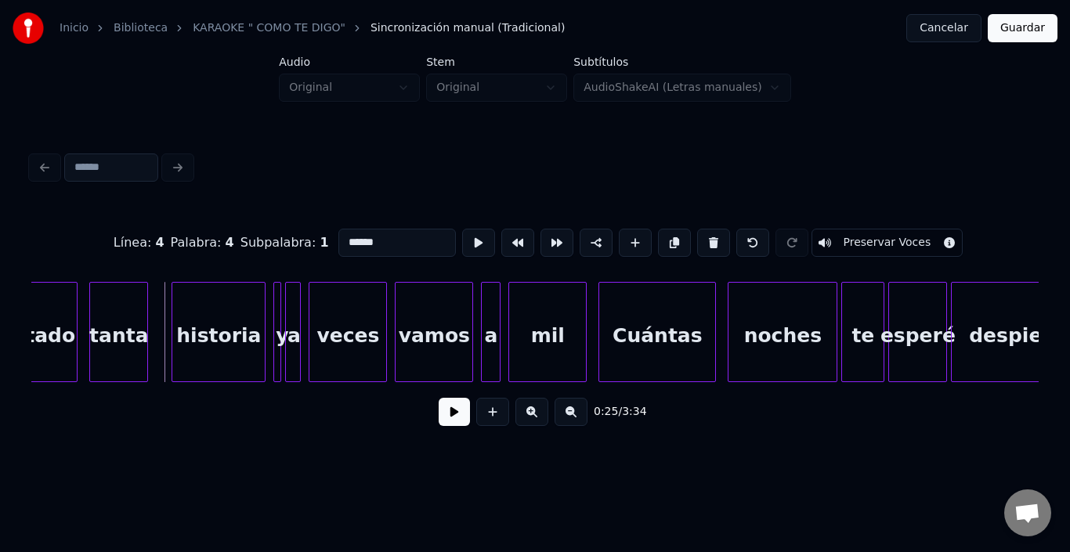
click at [127, 331] on div "tanta" at bounding box center [118, 336] width 57 height 107
click at [129, 335] on div "tanta" at bounding box center [113, 336] width 57 height 107
click at [135, 335] on div "tanta" at bounding box center [113, 336] width 57 height 107
type input "*****"
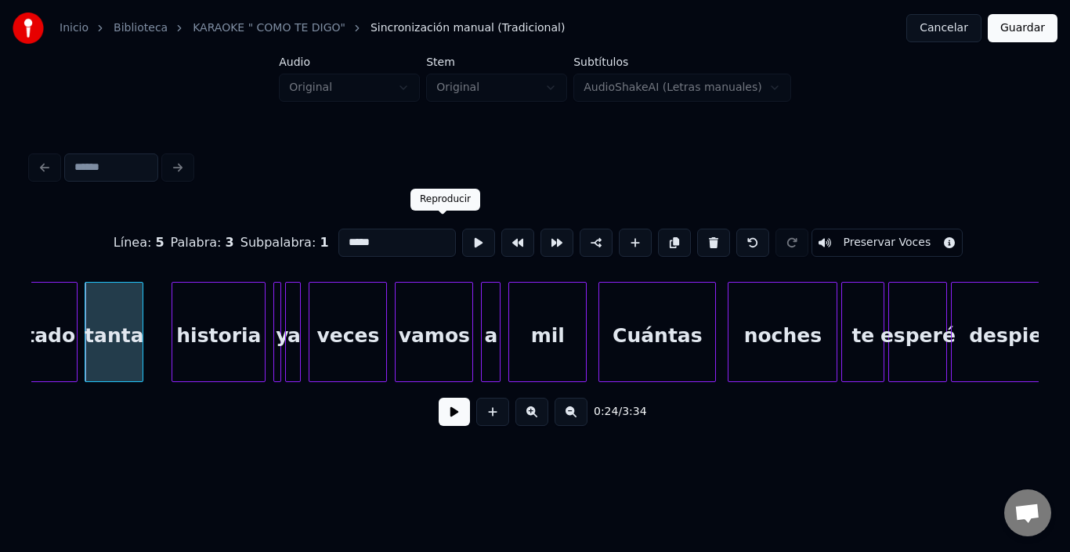
click at [462, 231] on div at bounding box center [478, 243] width 39 height 34
click at [462, 231] on button at bounding box center [478, 243] width 33 height 28
click at [439, 415] on button at bounding box center [454, 412] width 31 height 28
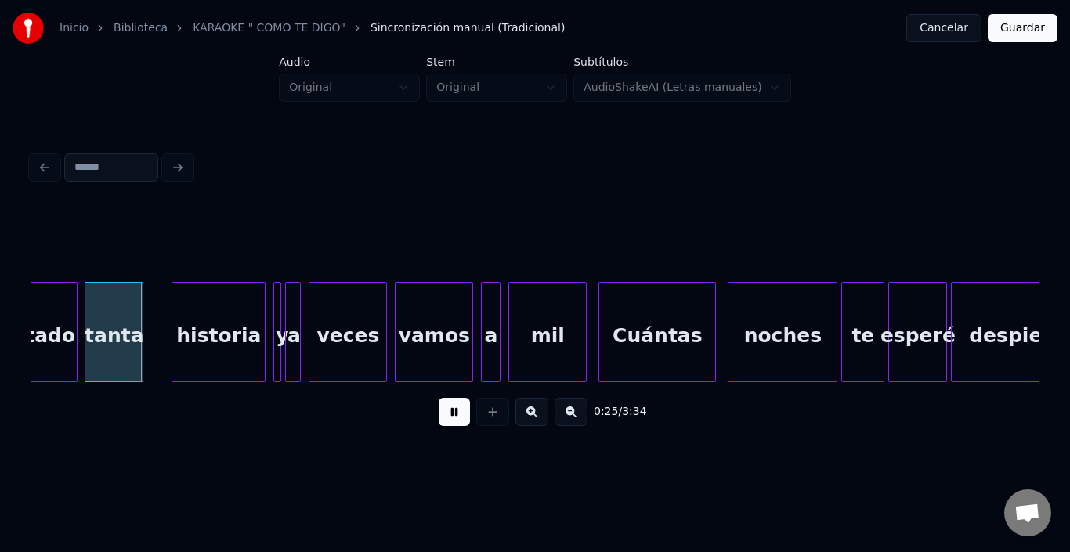
click at [439, 416] on button at bounding box center [454, 412] width 31 height 28
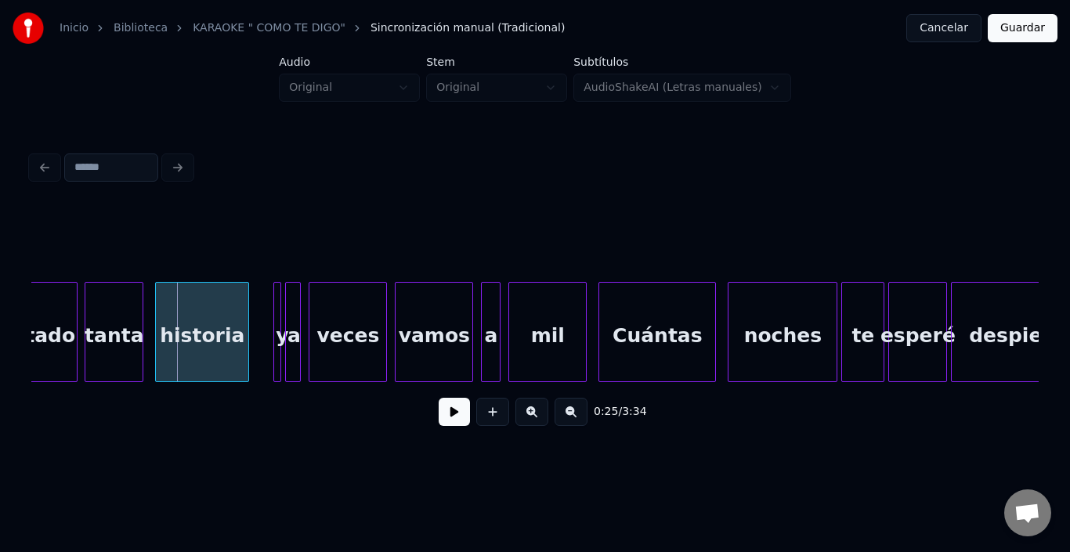
click at [191, 328] on div "historia" at bounding box center [202, 336] width 92 height 107
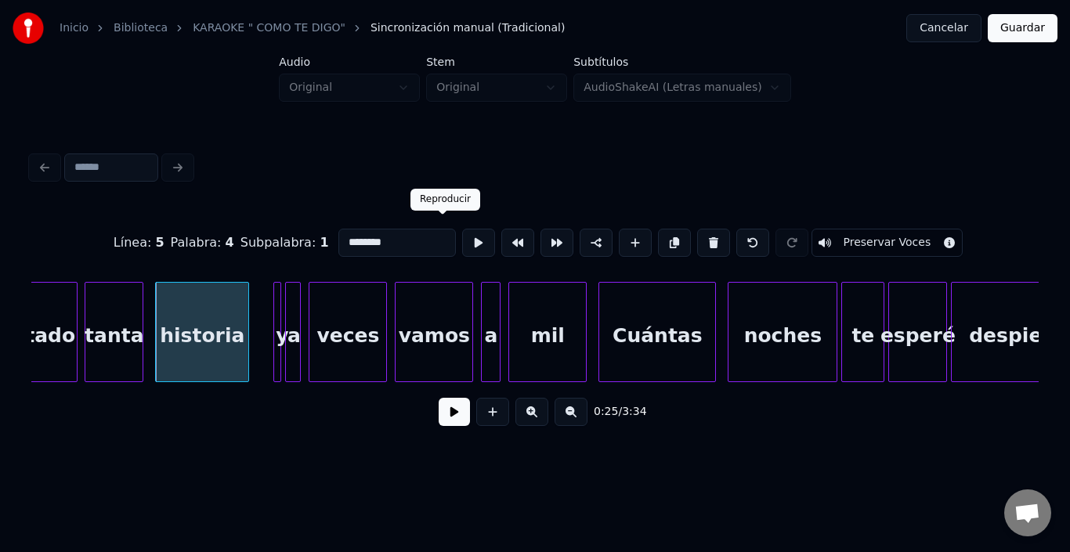
click at [462, 237] on button at bounding box center [478, 243] width 33 height 28
click at [259, 282] on div "y" at bounding box center [263, 332] width 8 height 100
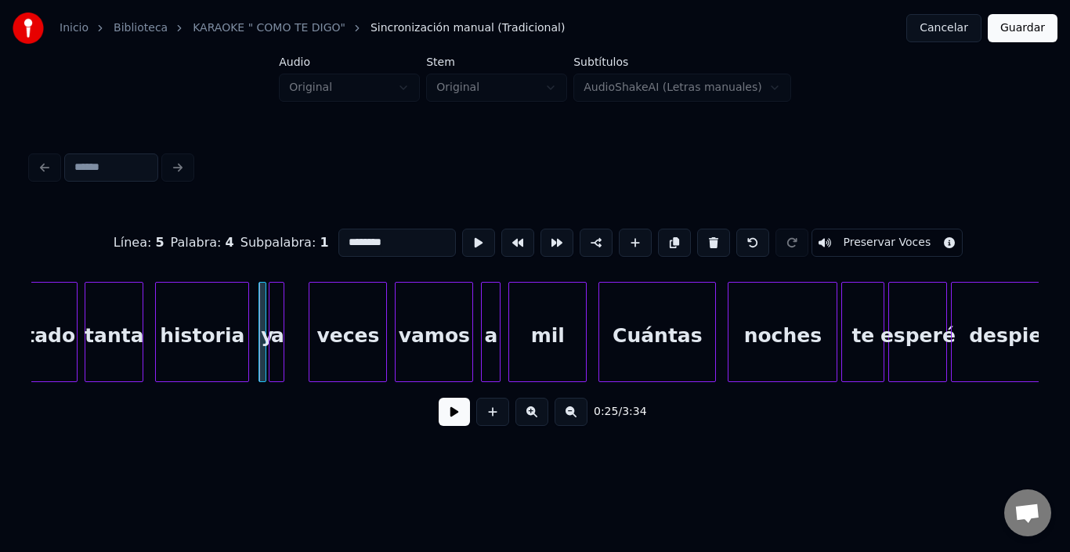
click at [277, 283] on div "a" at bounding box center [278, 336] width 16 height 107
click at [306, 302] on div "veces" at bounding box center [329, 336] width 77 height 107
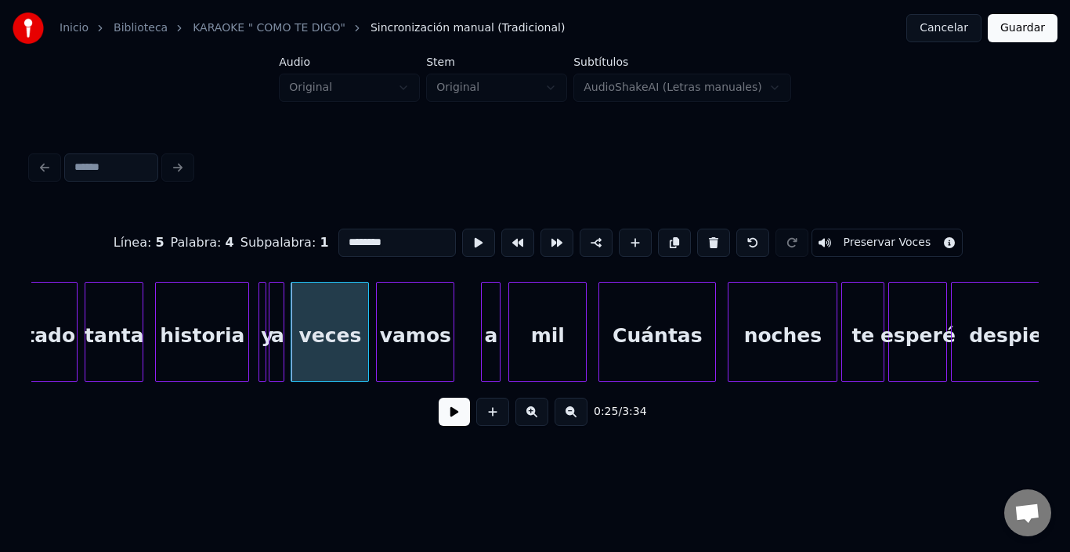
click at [400, 298] on div "vamos" at bounding box center [415, 336] width 77 height 107
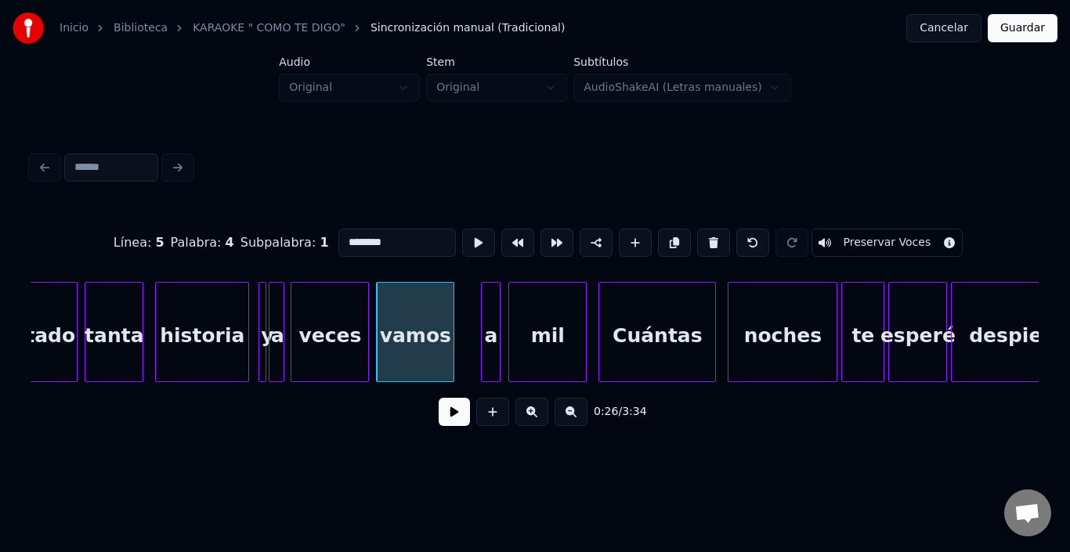
click at [116, 303] on div "tanta" at bounding box center [113, 336] width 57 height 107
type input "*****"
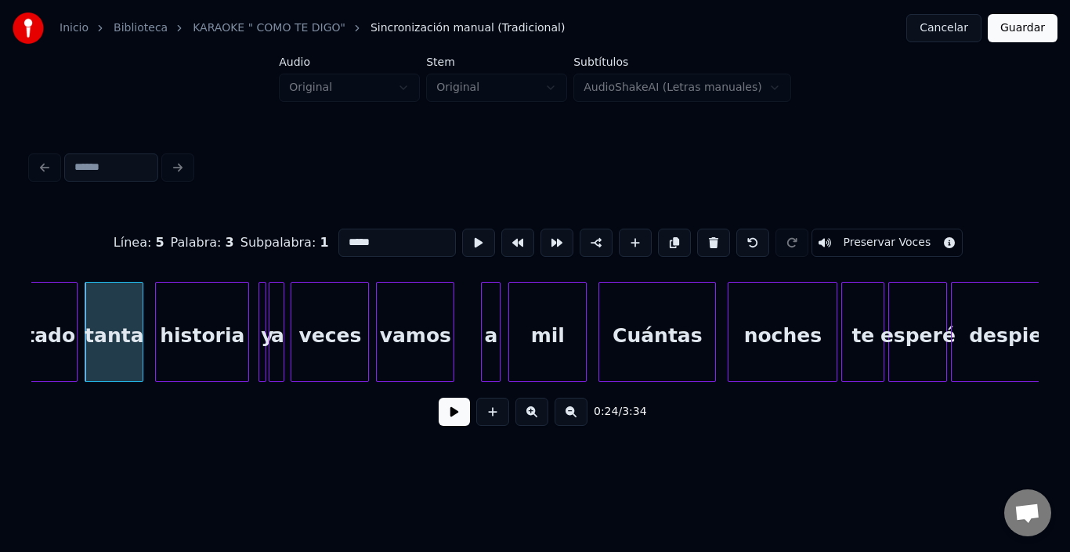
click at [447, 426] on button at bounding box center [454, 412] width 31 height 28
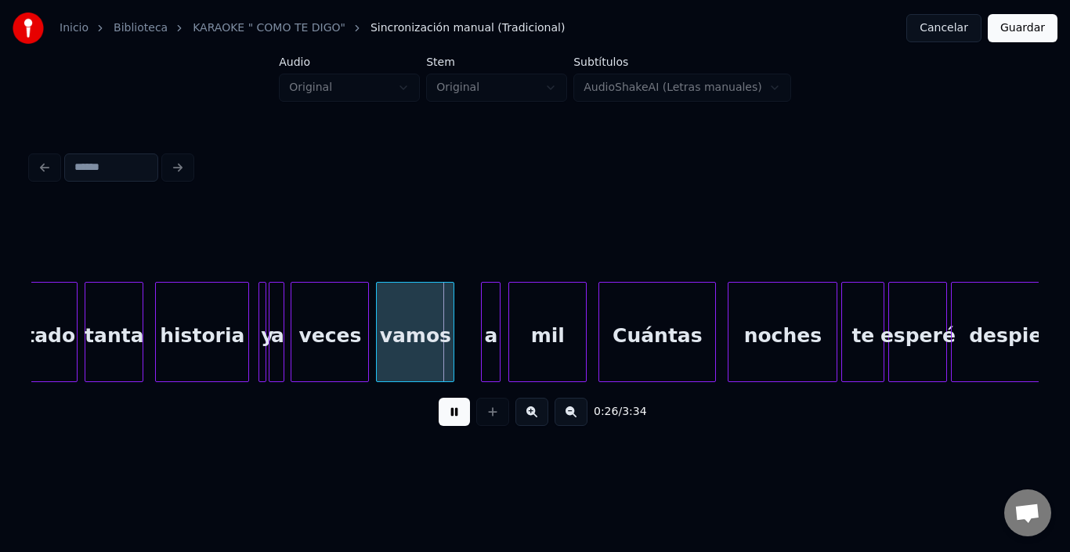
click at [447, 426] on button at bounding box center [454, 412] width 31 height 28
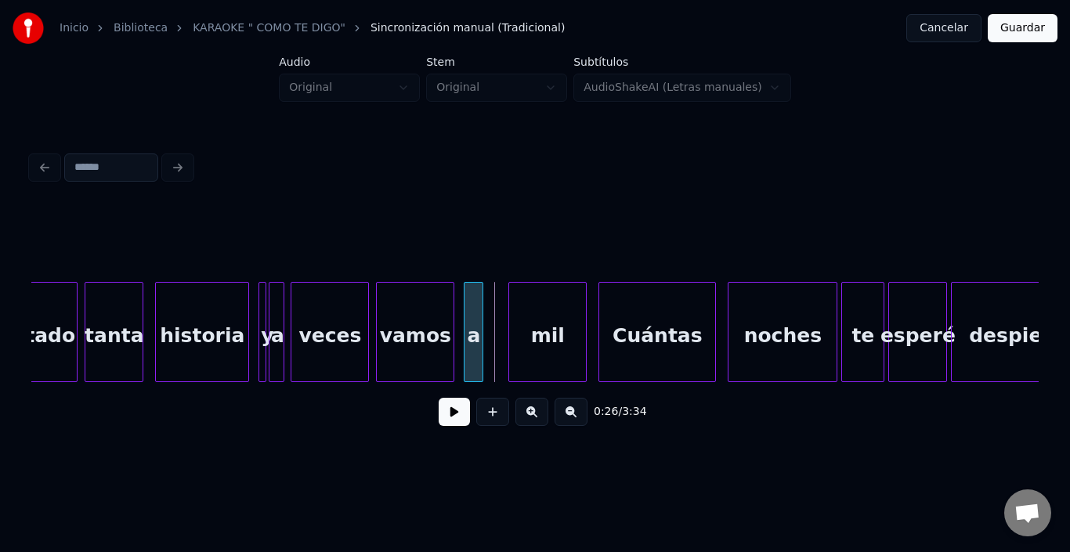
click at [473, 309] on div "a" at bounding box center [474, 336] width 18 height 107
click at [522, 314] on div "mil" at bounding box center [532, 336] width 77 height 107
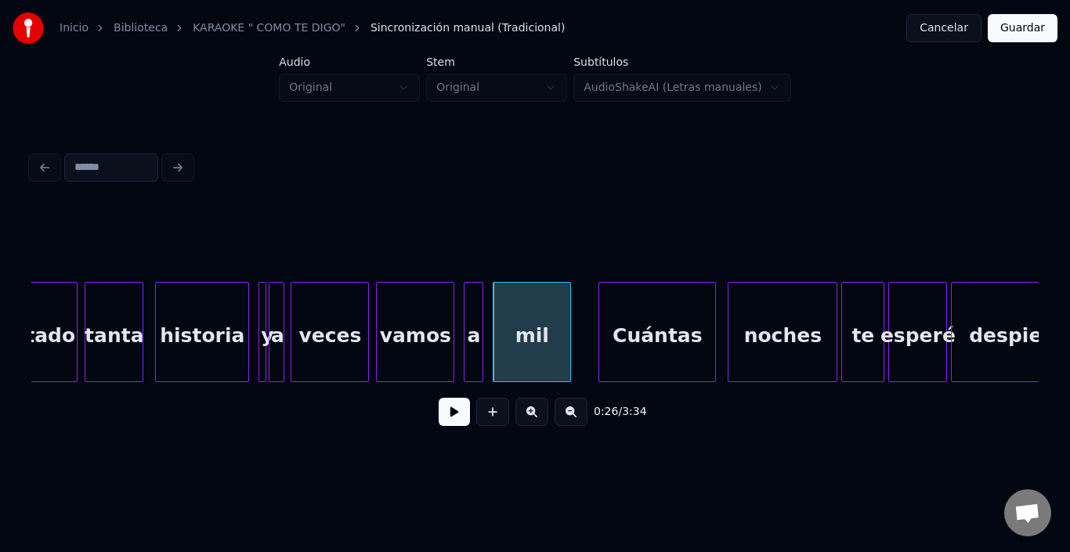
click at [514, 314] on div "mil" at bounding box center [532, 336] width 77 height 107
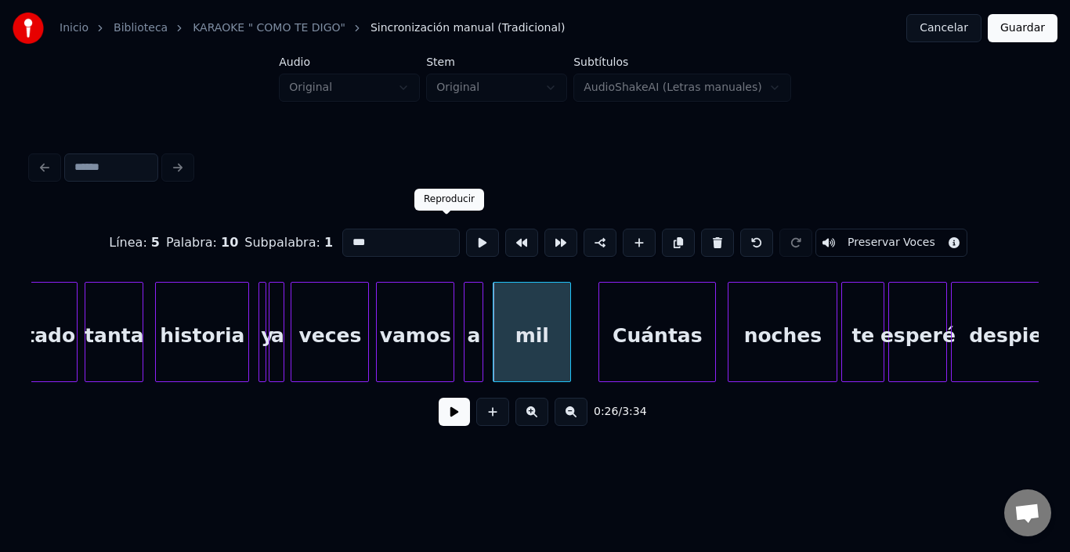
click at [466, 238] on button at bounding box center [482, 243] width 33 height 28
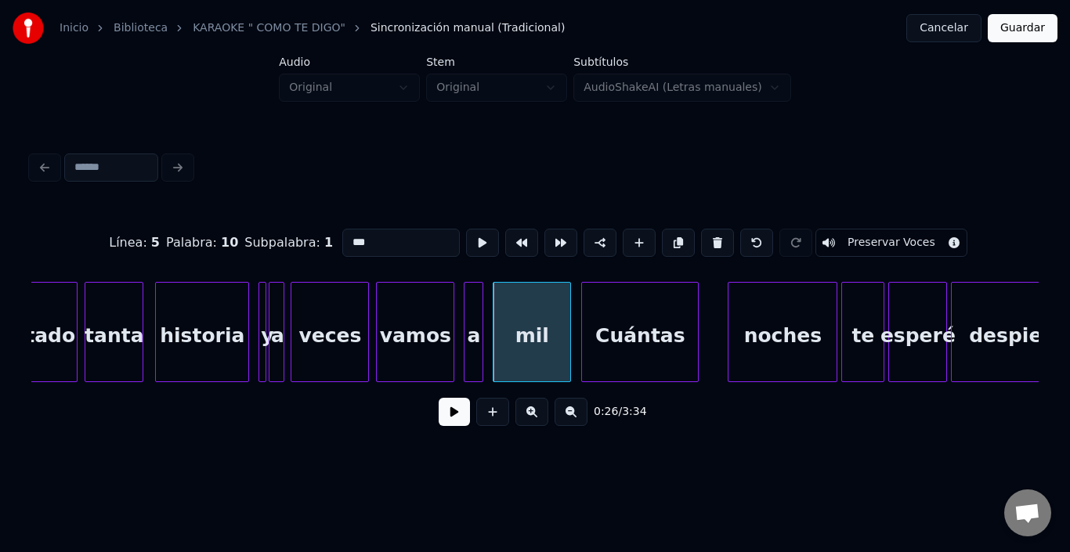
click at [637, 345] on div "Cuántas" at bounding box center [640, 336] width 116 height 107
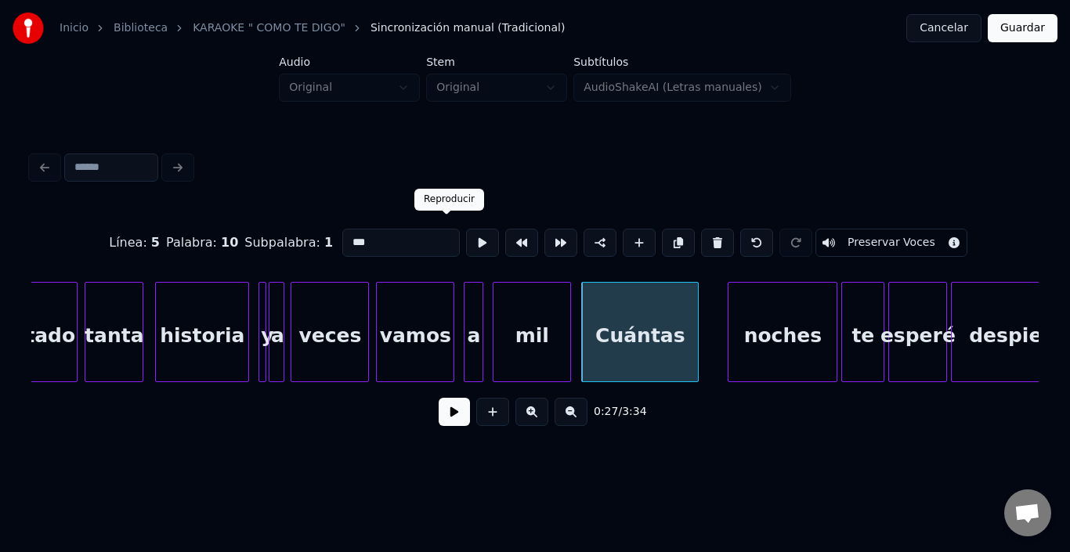
click at [466, 237] on button at bounding box center [482, 243] width 33 height 28
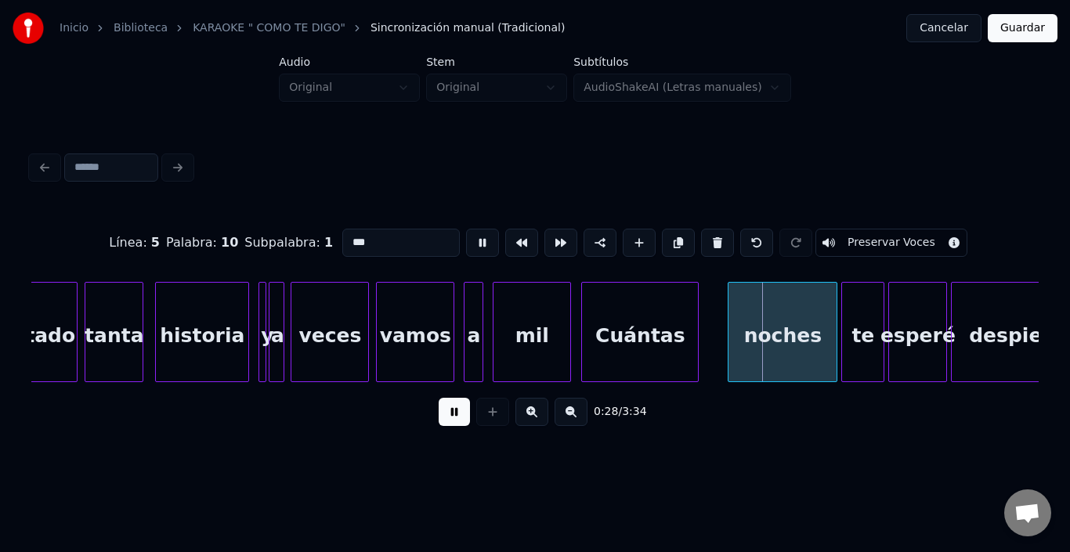
click at [466, 237] on button at bounding box center [482, 243] width 33 height 28
click at [770, 328] on div "noches" at bounding box center [767, 336] width 108 height 107
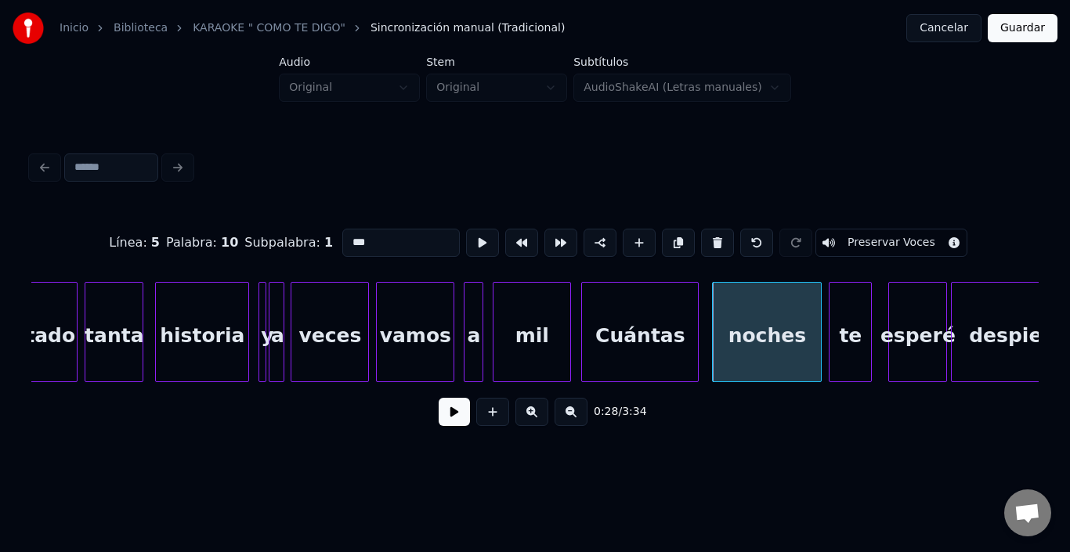
click at [852, 323] on div "te" at bounding box center [851, 336] width 42 height 107
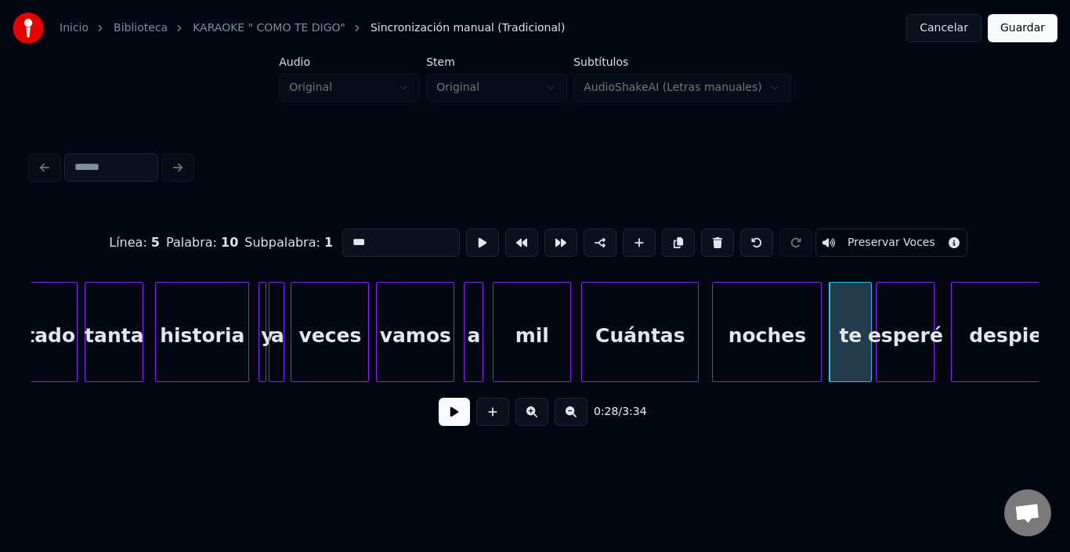
click at [907, 328] on div "esperé" at bounding box center [905, 336] width 57 height 107
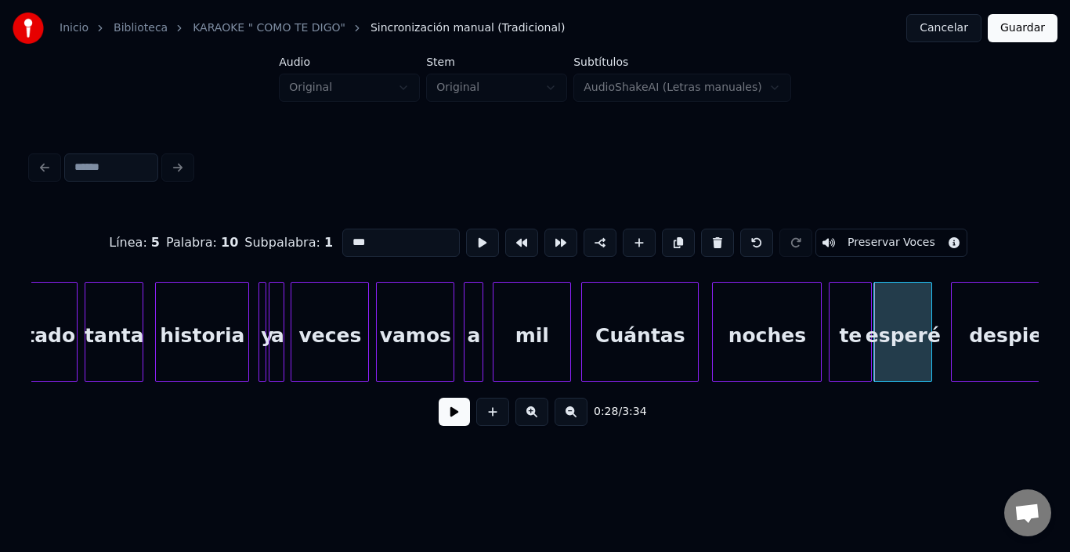
scroll to position [0, 4863]
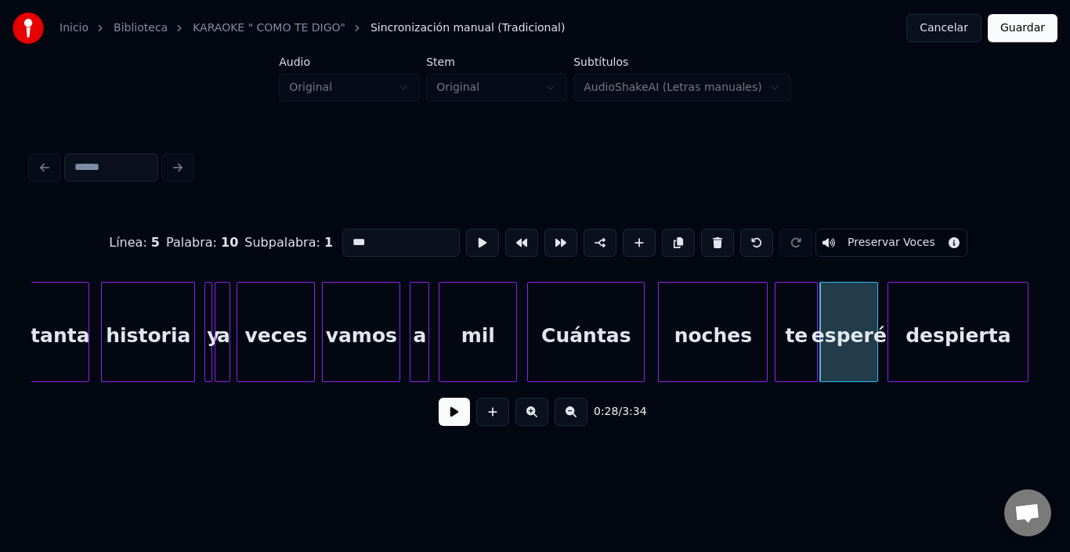
click at [976, 333] on div "despierta" at bounding box center [958, 336] width 139 height 107
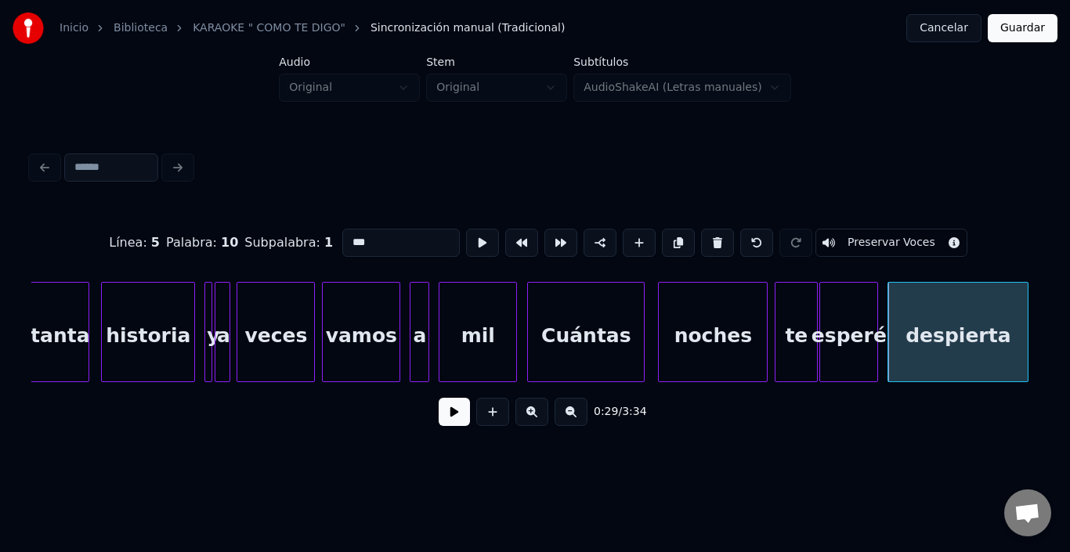
click at [976, 333] on div "despierta" at bounding box center [958, 336] width 139 height 107
type input "*********"
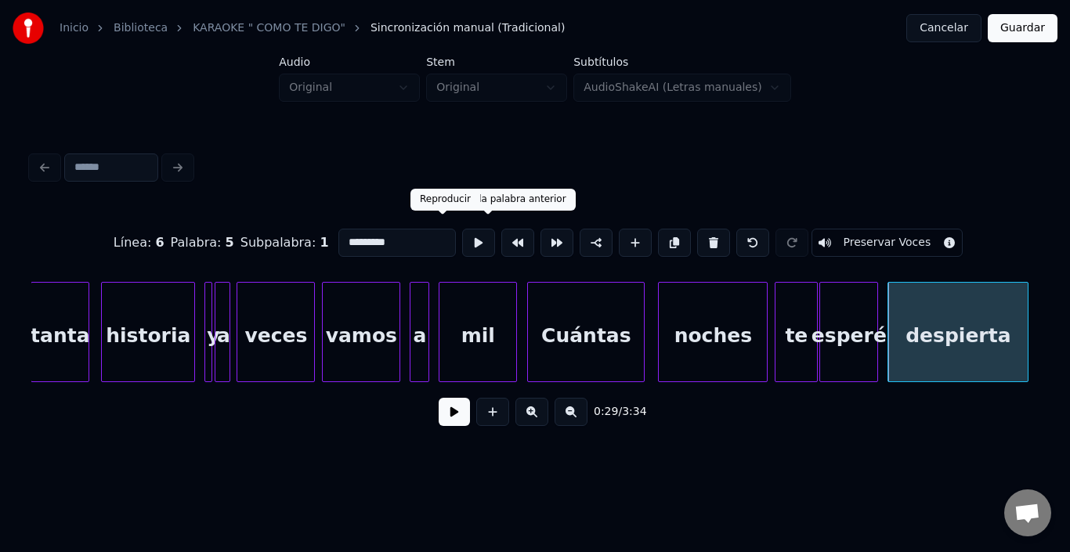
click at [462, 232] on button at bounding box center [478, 243] width 33 height 28
click at [456, 421] on button at bounding box center [454, 412] width 31 height 28
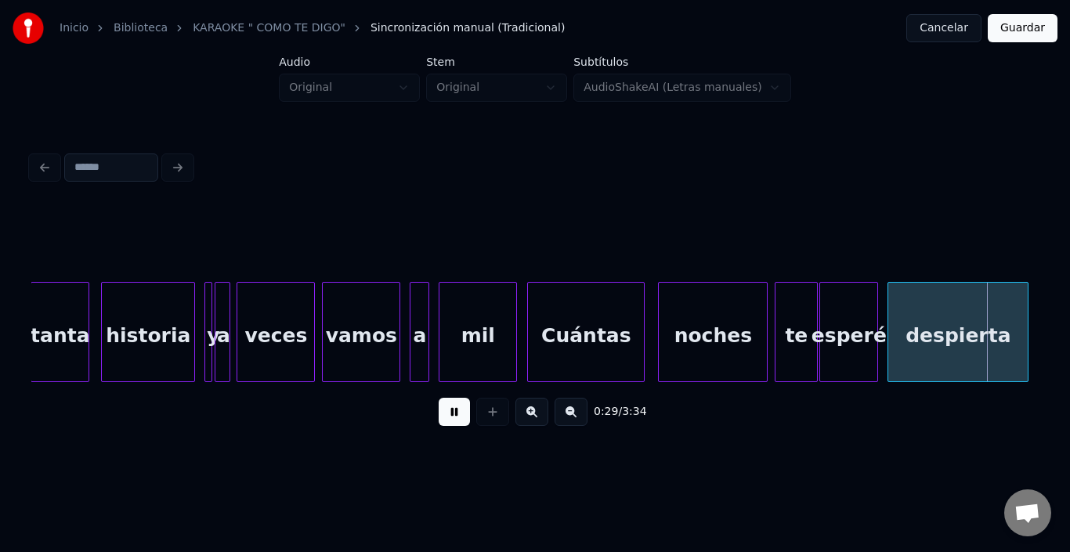
click at [456, 421] on button at bounding box center [454, 412] width 31 height 28
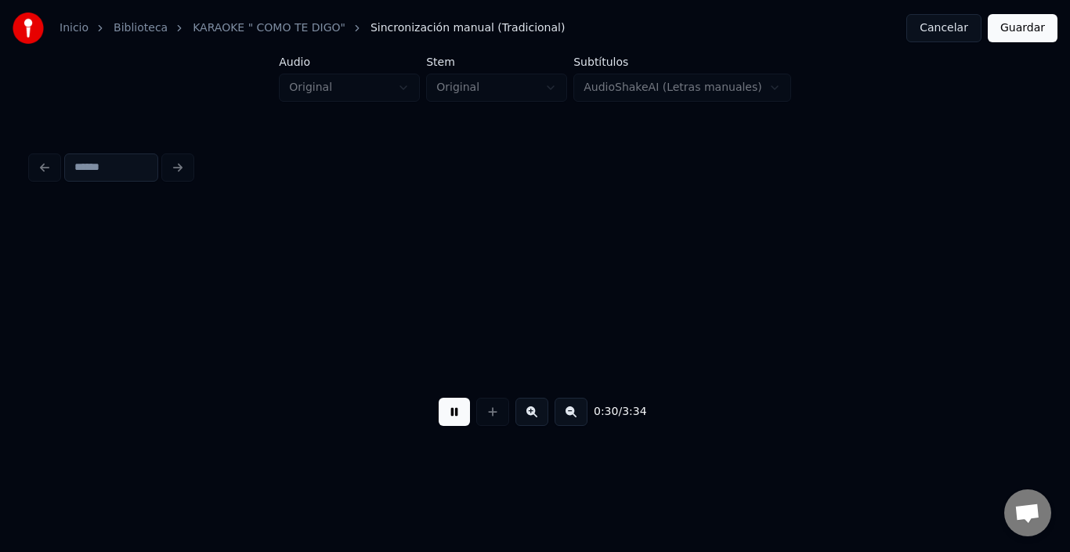
scroll to position [0, 5874]
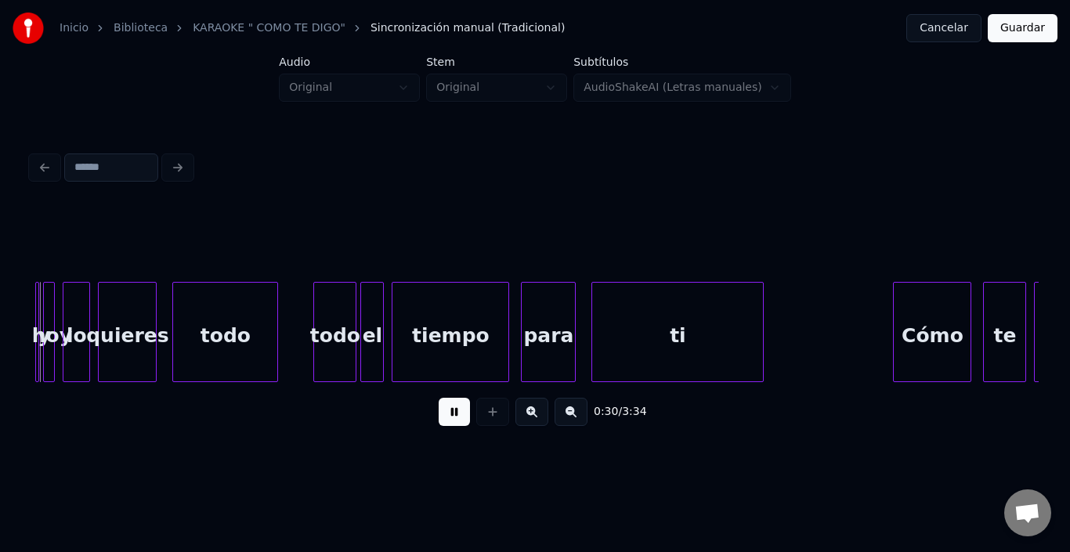
click at [456, 421] on button at bounding box center [454, 412] width 31 height 28
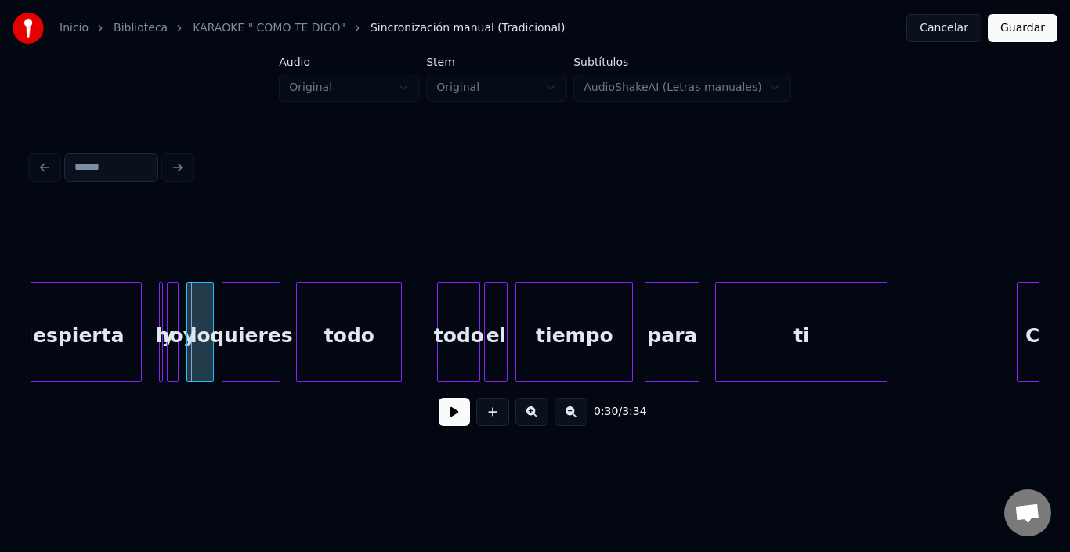
scroll to position [0, 5748]
click at [117, 322] on div "despierta" at bounding box center [72, 336] width 139 height 107
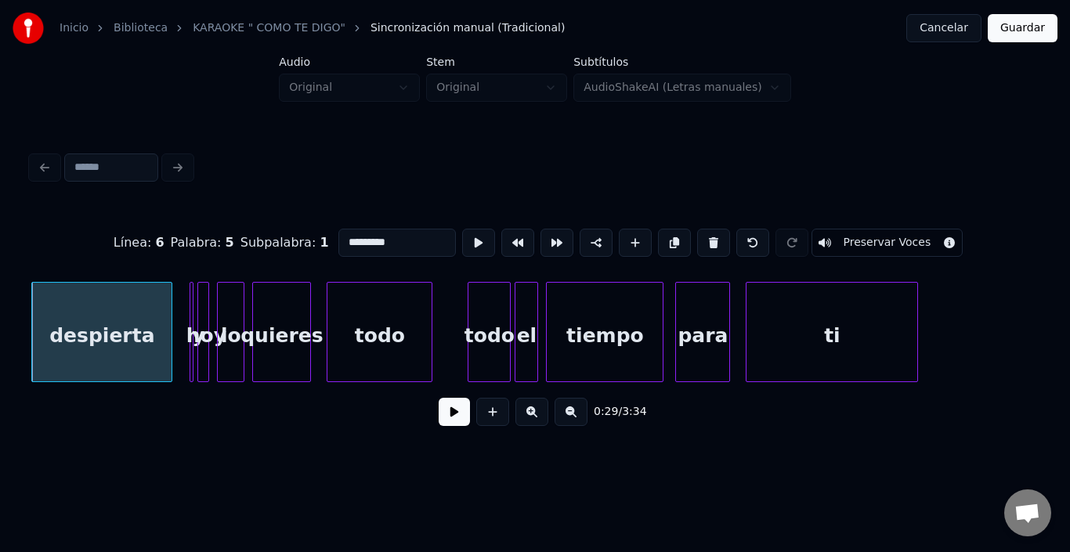
click at [462, 238] on button at bounding box center [478, 243] width 33 height 28
click at [462, 237] on button at bounding box center [478, 243] width 33 height 28
click at [462, 234] on button at bounding box center [478, 243] width 33 height 28
click at [153, 323] on div at bounding box center [155, 332] width 5 height 99
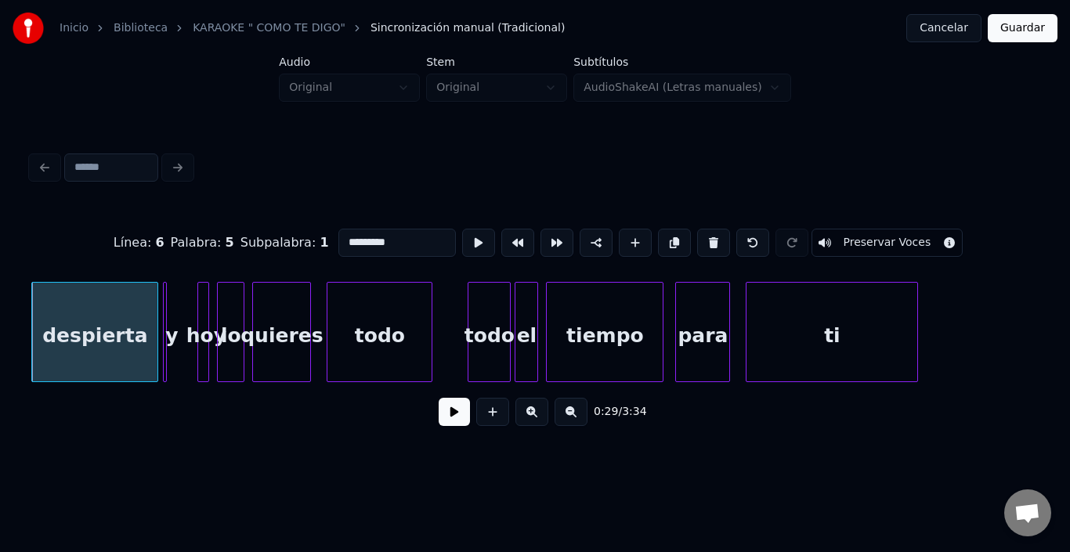
click at [166, 282] on div "y" at bounding box center [165, 332] width 4 height 100
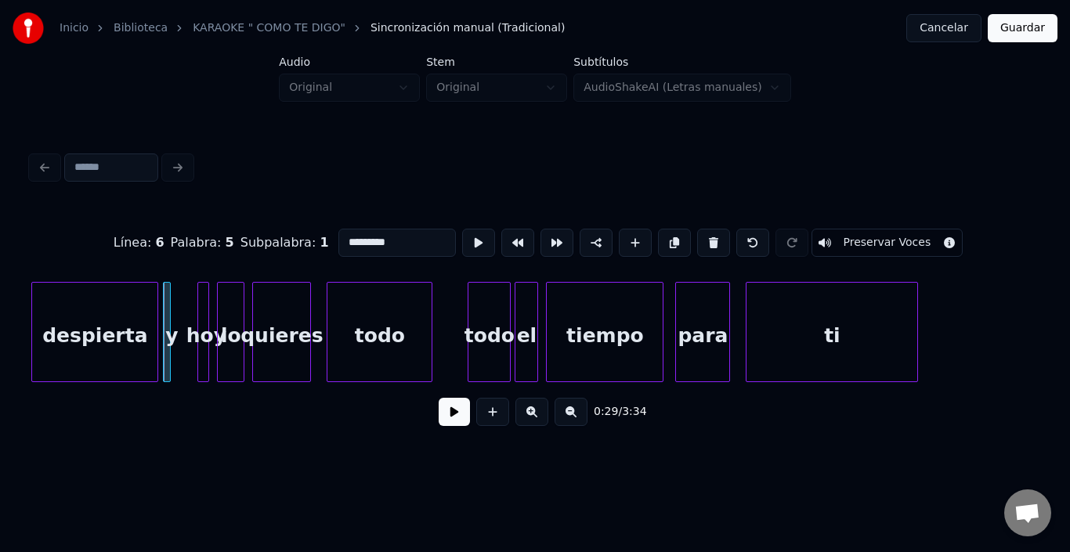
click at [168, 292] on div at bounding box center [167, 332] width 5 height 99
click at [187, 282] on div "hoy" at bounding box center [185, 332] width 12 height 100
click at [184, 283] on div at bounding box center [181, 332] width 5 height 99
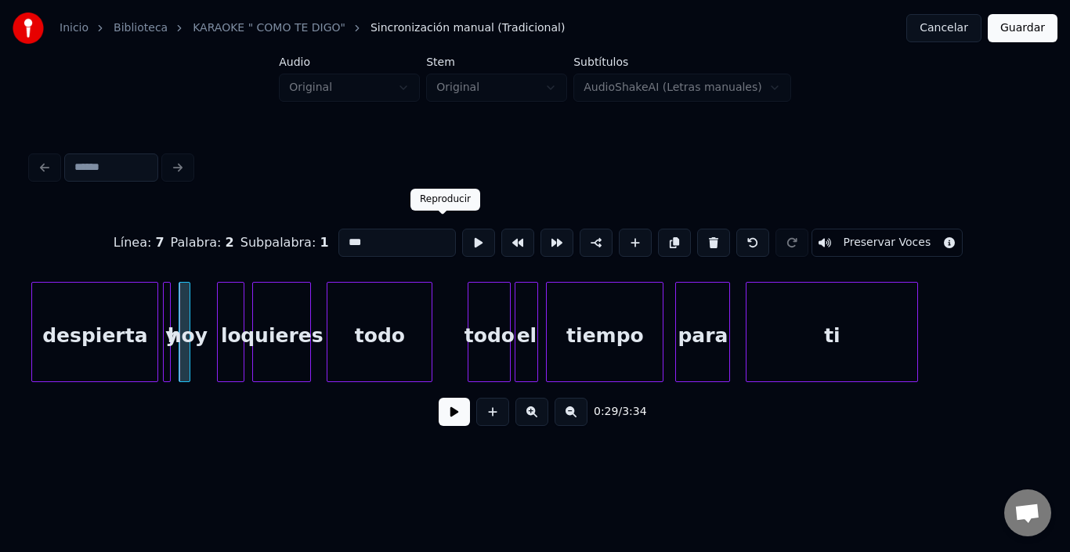
click at [462, 245] on button at bounding box center [478, 243] width 33 height 28
click at [194, 292] on div at bounding box center [192, 332] width 5 height 99
click at [462, 231] on button at bounding box center [478, 243] width 33 height 28
click at [139, 297] on div "despierta" at bounding box center [94, 336] width 125 height 107
type input "*********"
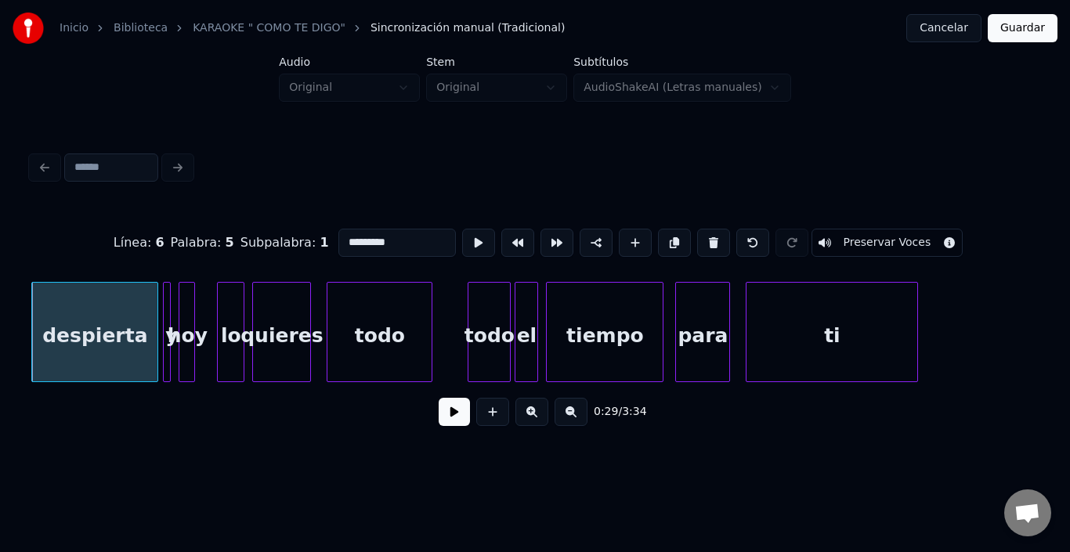
click at [439, 421] on button at bounding box center [454, 412] width 31 height 28
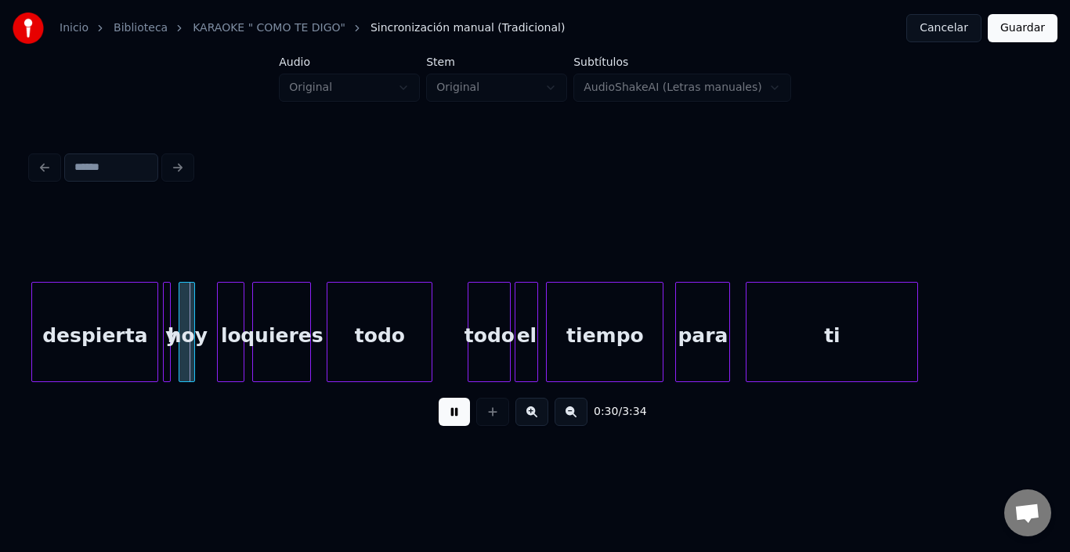
click at [439, 419] on button at bounding box center [454, 412] width 31 height 28
click at [223, 299] on div "lo" at bounding box center [221, 336] width 26 height 107
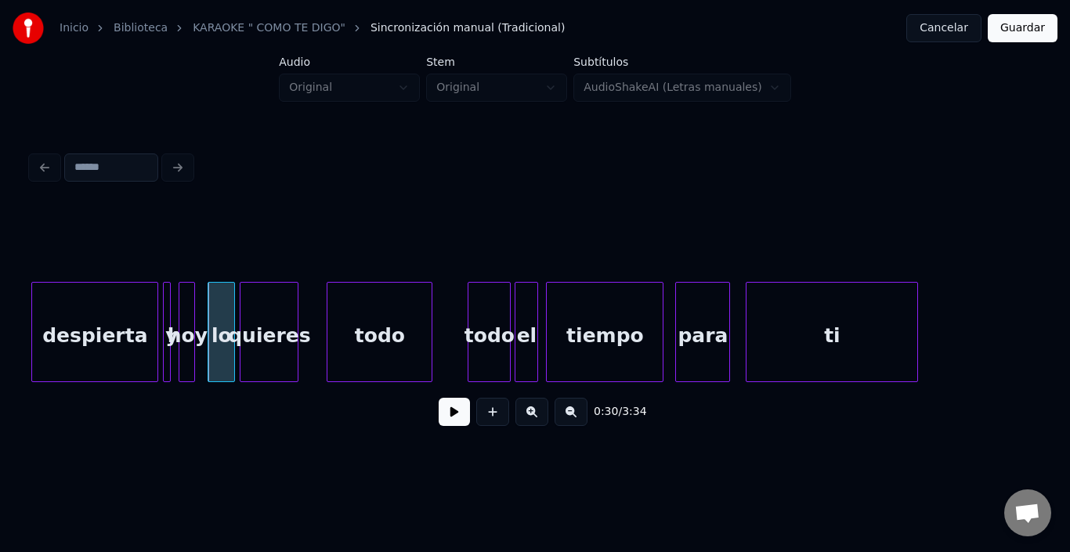
click at [263, 308] on div "quieres" at bounding box center [269, 336] width 57 height 107
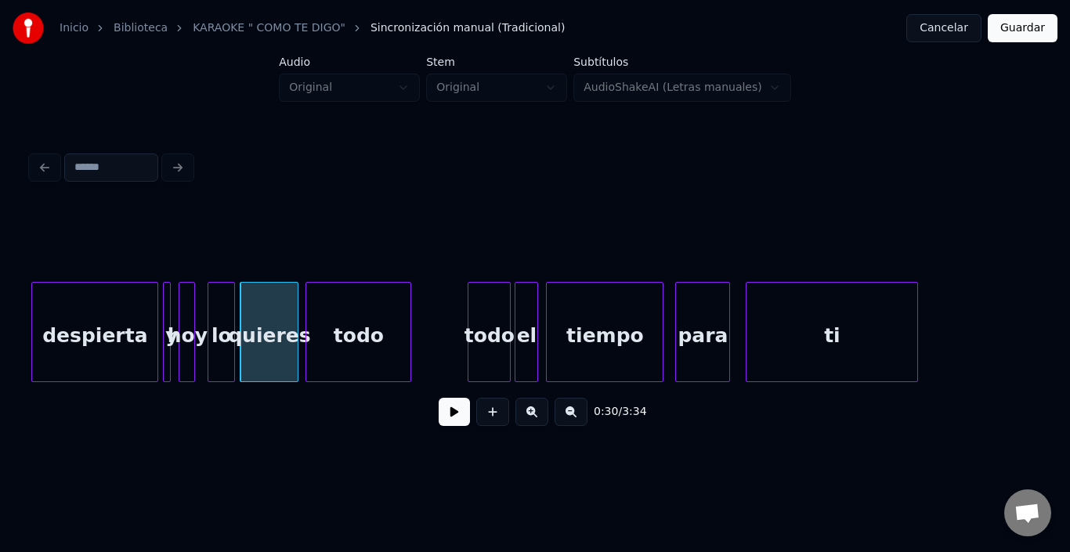
click at [348, 313] on div "todo" at bounding box center [358, 336] width 104 height 107
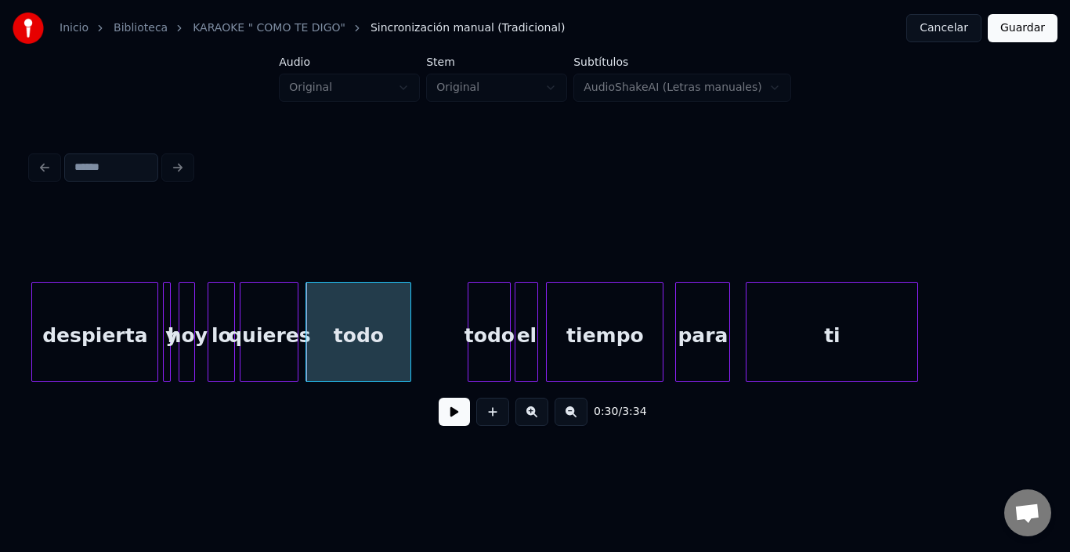
click at [234, 332] on div at bounding box center [232, 332] width 5 height 99
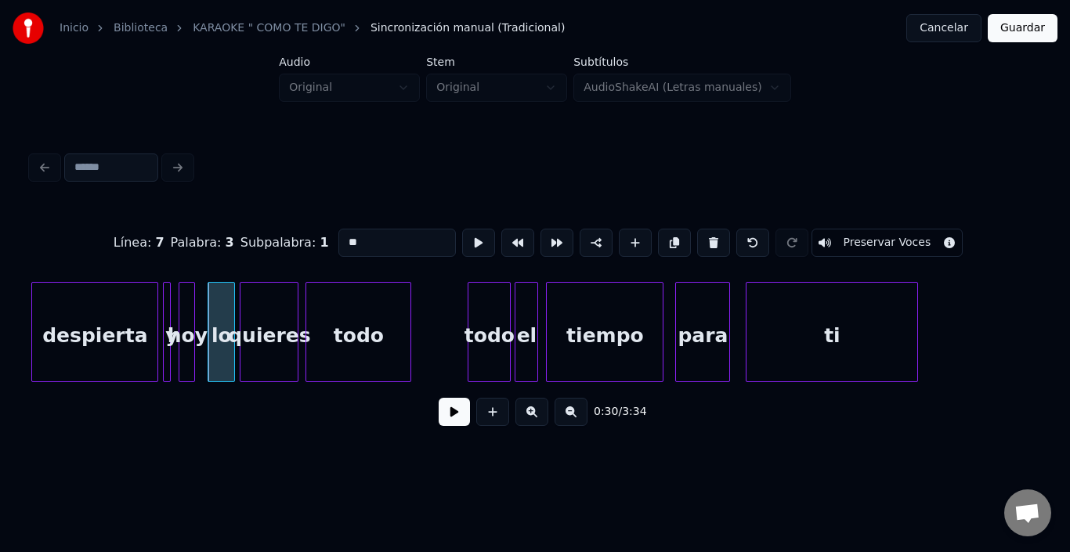
click at [439, 416] on button at bounding box center [454, 412] width 31 height 28
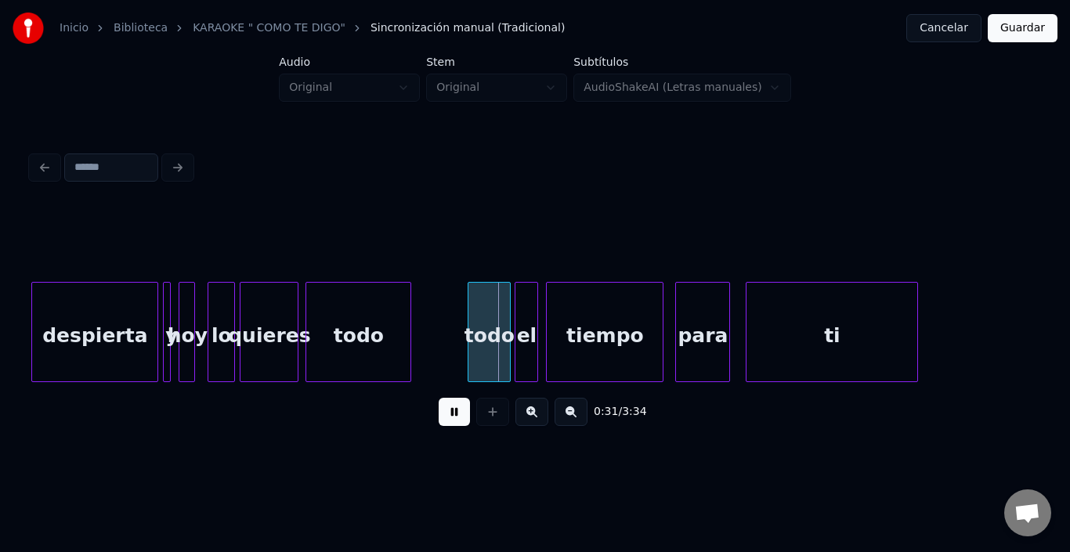
click at [447, 417] on button at bounding box center [454, 412] width 31 height 28
click at [481, 313] on div "todo" at bounding box center [473, 336] width 42 height 107
click at [520, 310] on div "el" at bounding box center [515, 336] width 22 height 107
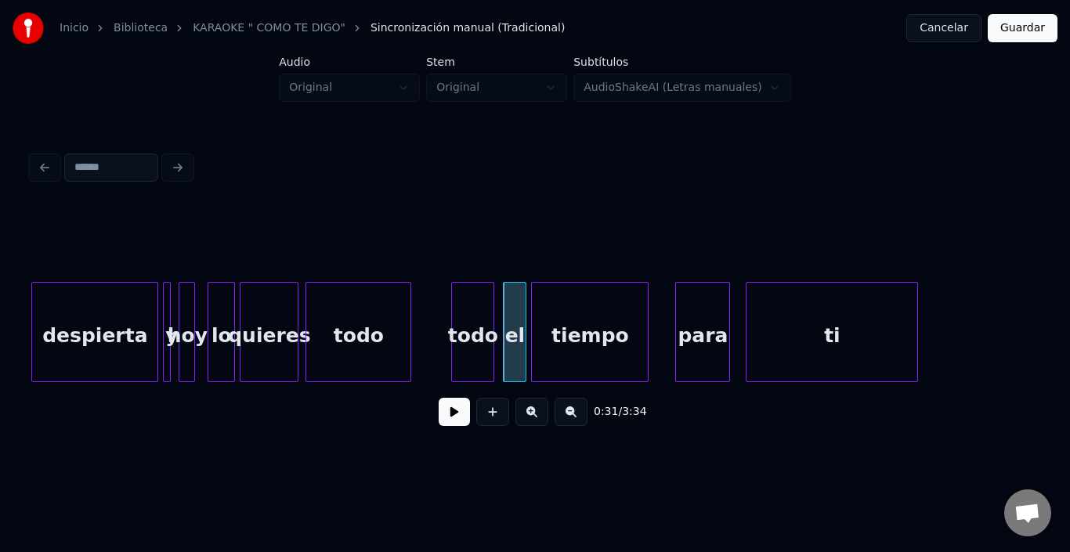
click at [567, 316] on div "tiempo" at bounding box center [590, 336] width 116 height 107
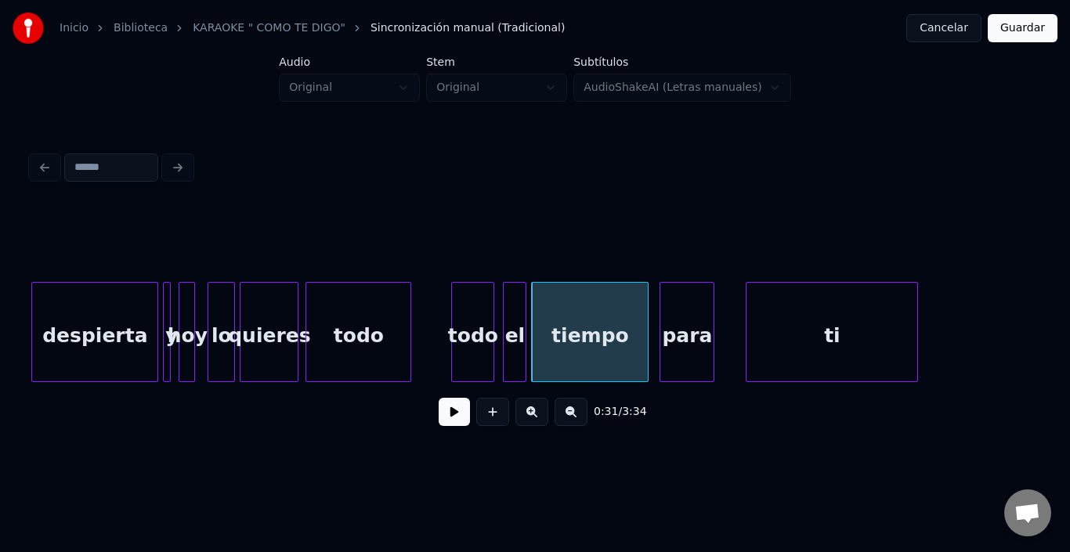
click at [689, 311] on div "para" at bounding box center [687, 336] width 53 height 107
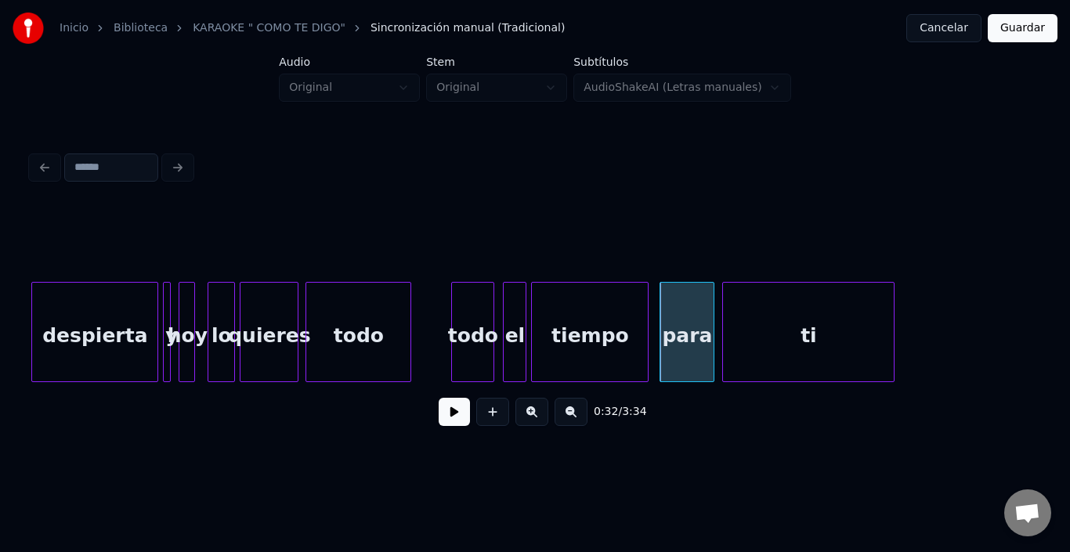
click at [763, 309] on div "ti" at bounding box center [808, 336] width 171 height 107
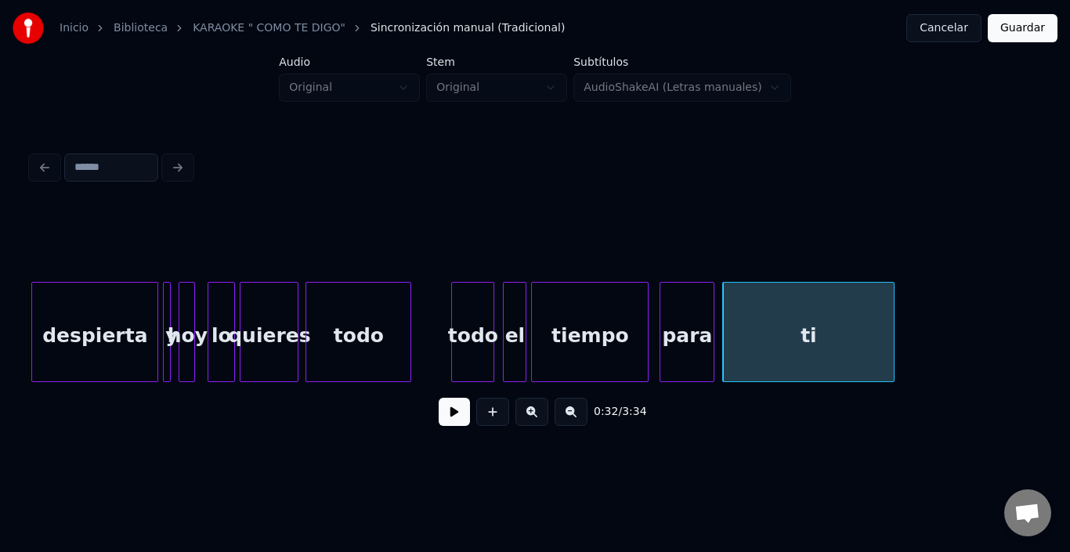
click at [43, 308] on div "despierta" at bounding box center [94, 336] width 125 height 107
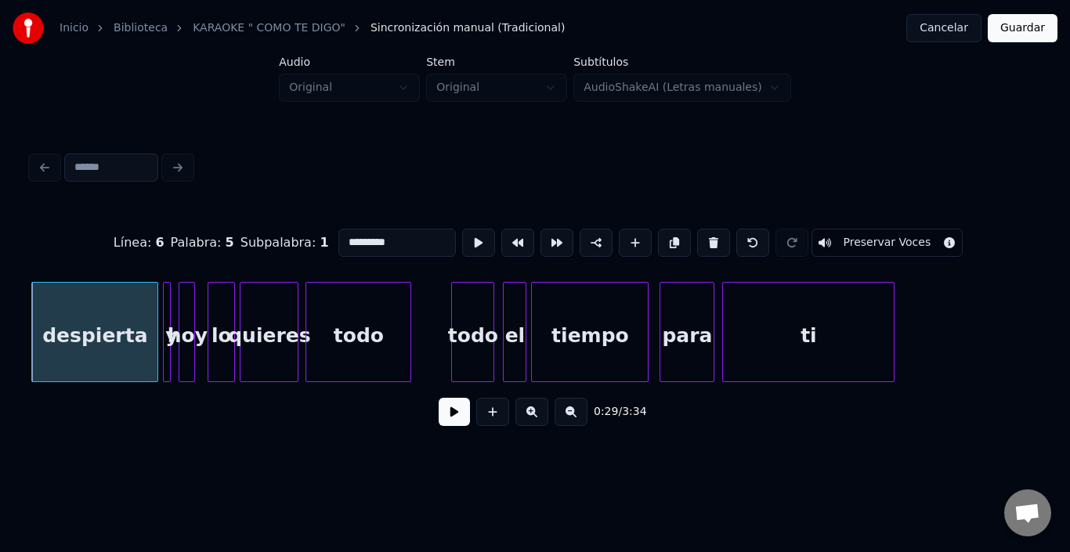
click at [440, 415] on button at bounding box center [454, 412] width 31 height 28
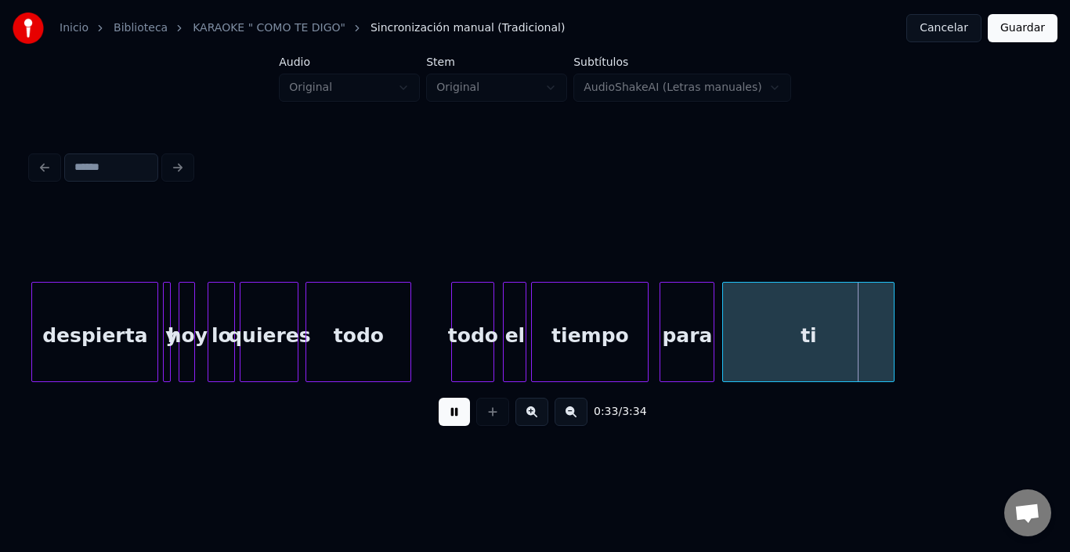
click at [440, 415] on button at bounding box center [454, 412] width 31 height 28
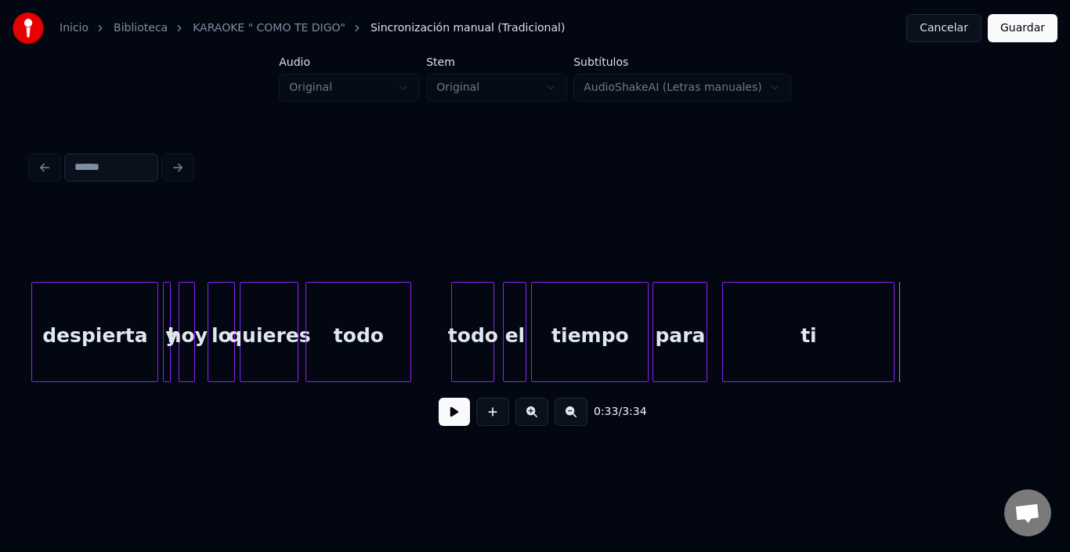
click at [673, 311] on div "para" at bounding box center [680, 336] width 53 height 107
click at [679, 311] on div "para" at bounding box center [685, 336] width 53 height 107
click at [675, 310] on div "para" at bounding box center [681, 336] width 53 height 107
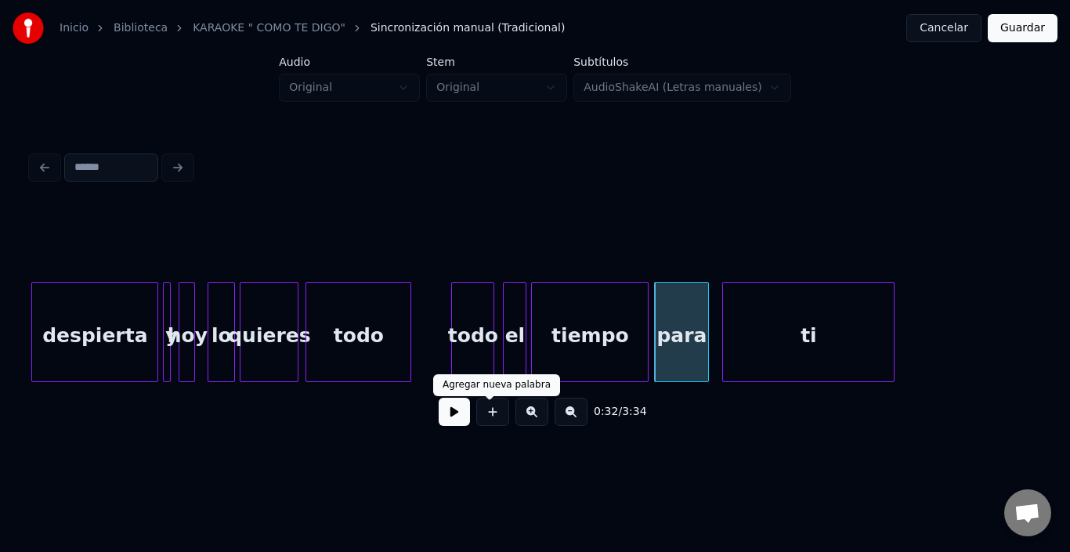
click at [439, 420] on button at bounding box center [454, 412] width 31 height 28
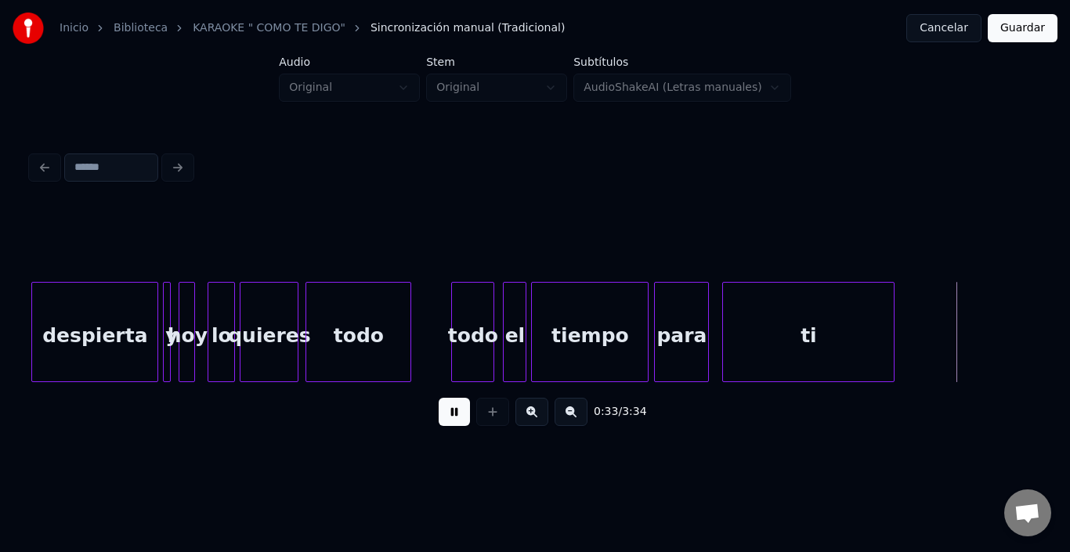
click at [439, 420] on button at bounding box center [454, 412] width 31 height 28
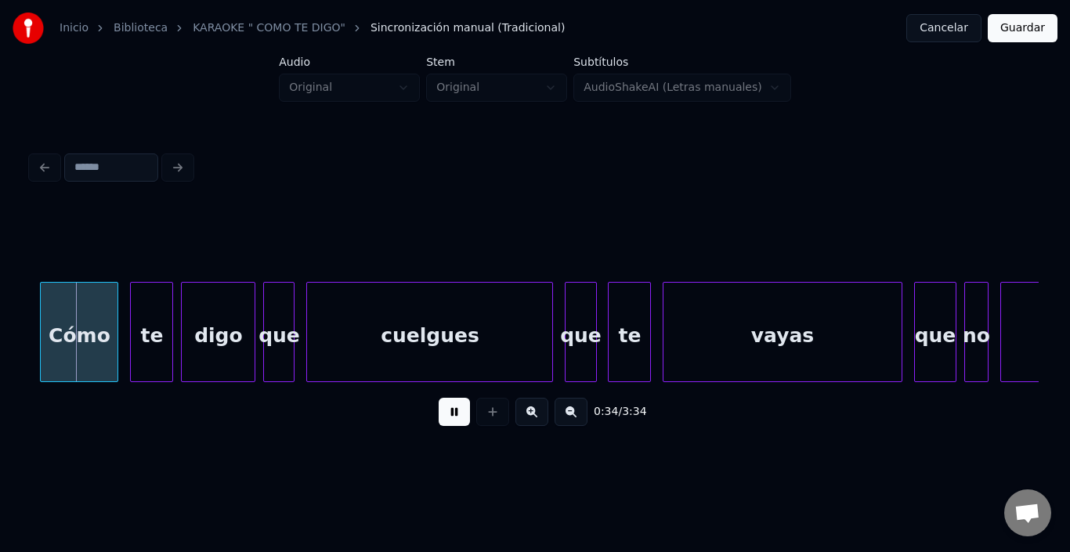
click at [439, 420] on button at bounding box center [454, 412] width 31 height 28
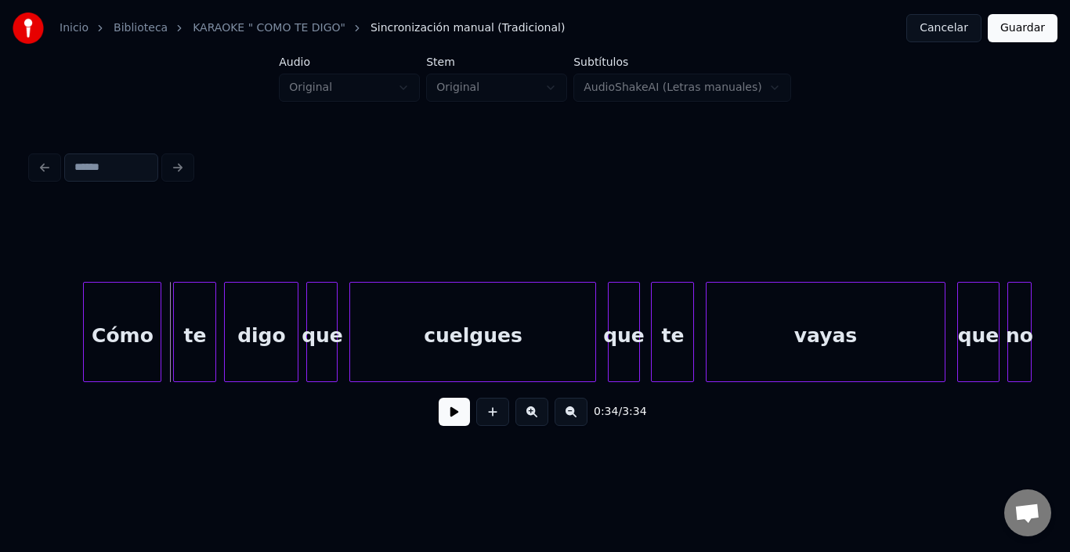
scroll to position [0, 6664]
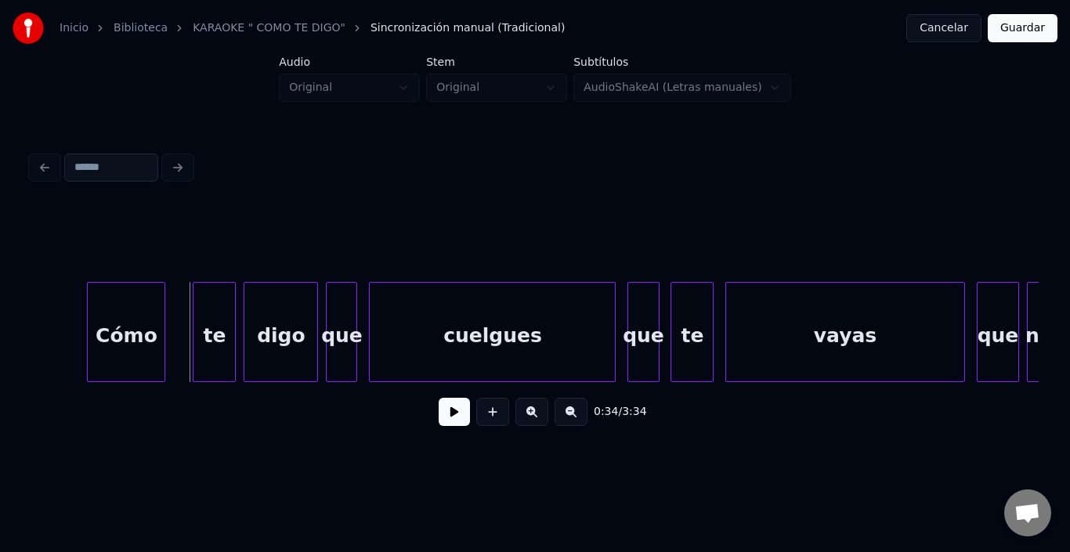
click at [106, 340] on div "Cómo" at bounding box center [126, 336] width 77 height 107
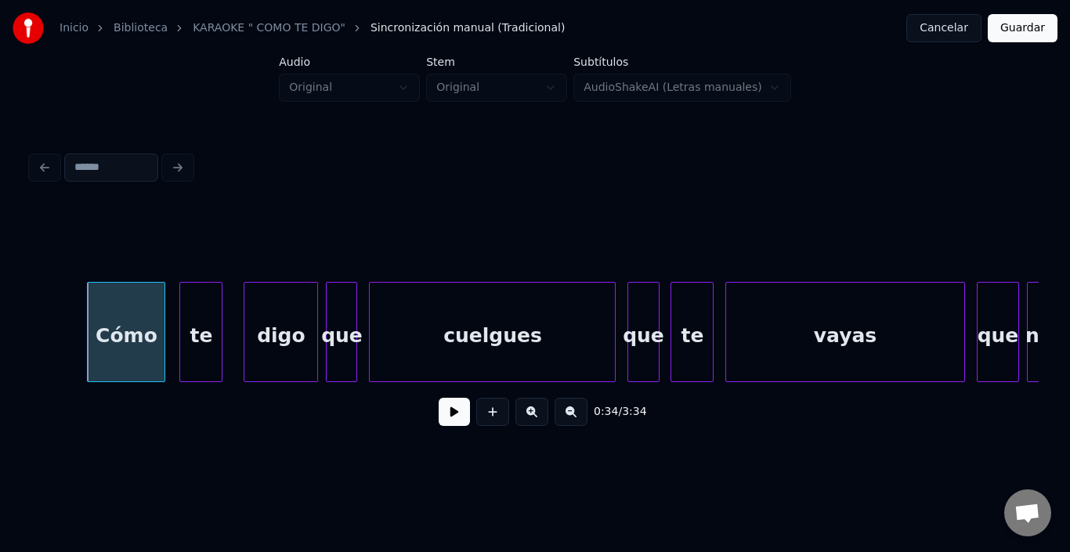
click at [204, 328] on div "te" at bounding box center [201, 336] width 42 height 107
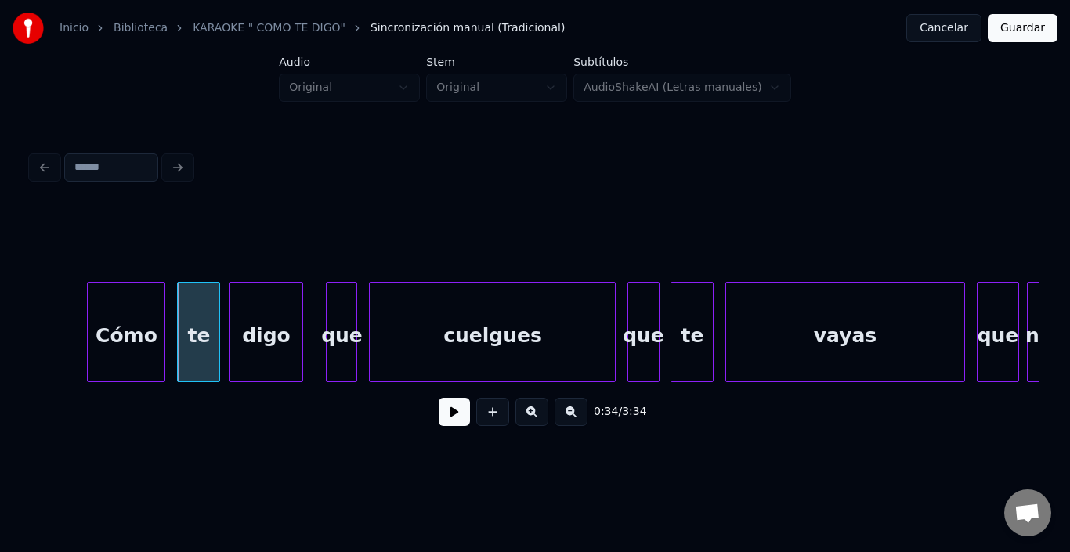
click at [284, 328] on div "digo" at bounding box center [266, 336] width 73 height 107
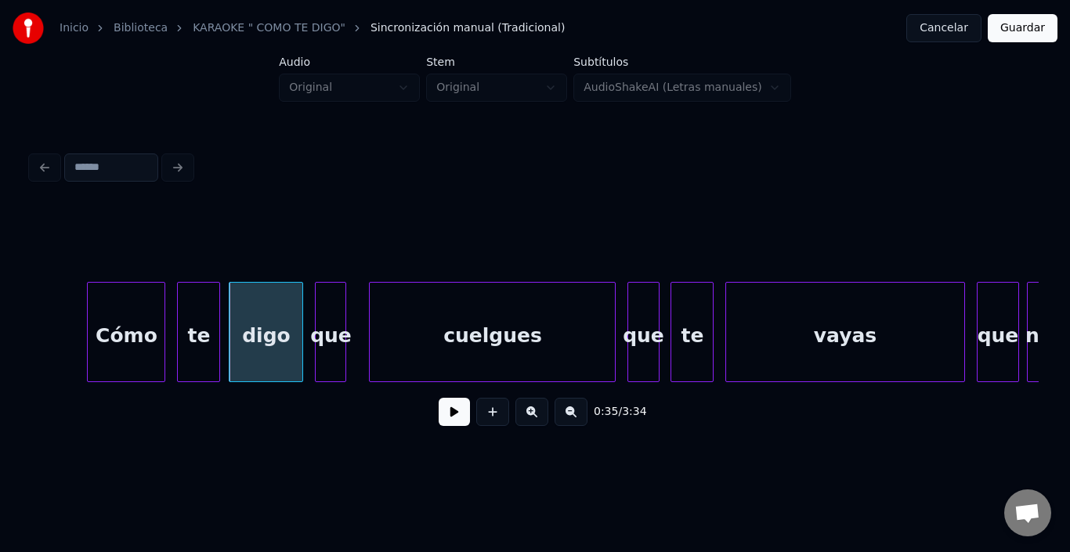
click at [331, 313] on div "que" at bounding box center [331, 336] width 30 height 107
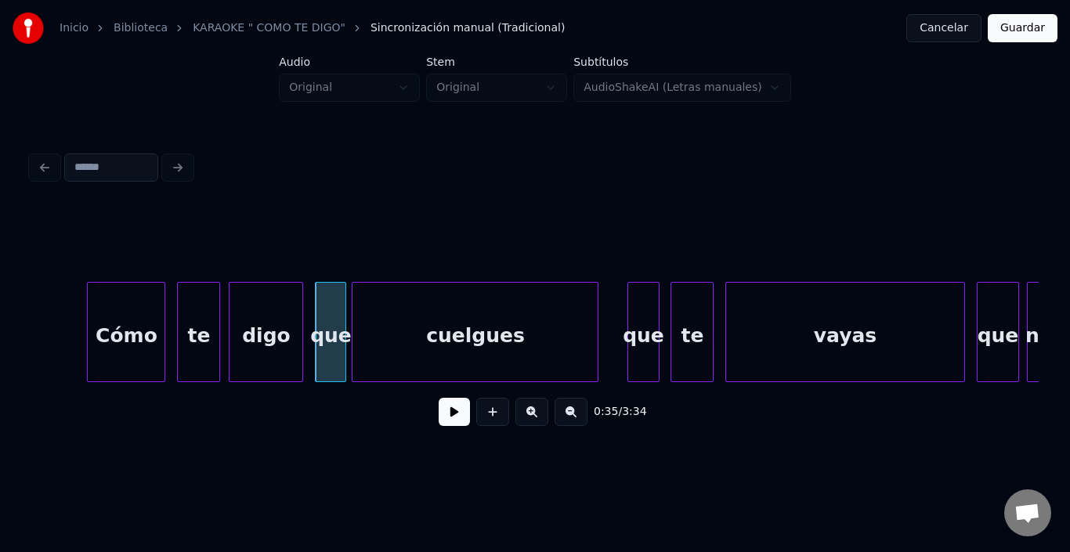
click at [409, 324] on div "cuelgues" at bounding box center [475, 336] width 245 height 107
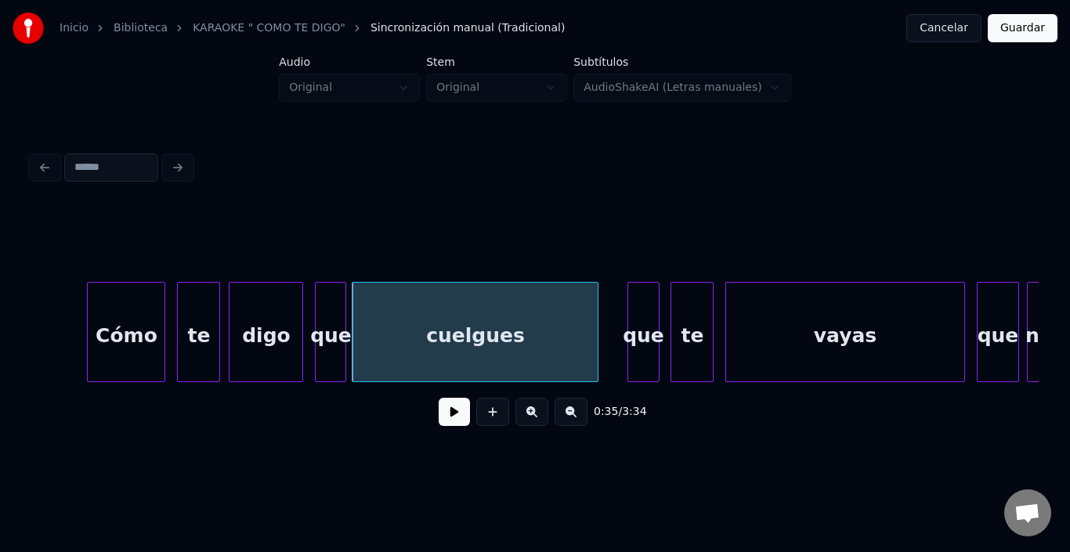
click at [405, 324] on div "cuelgues" at bounding box center [475, 336] width 245 height 107
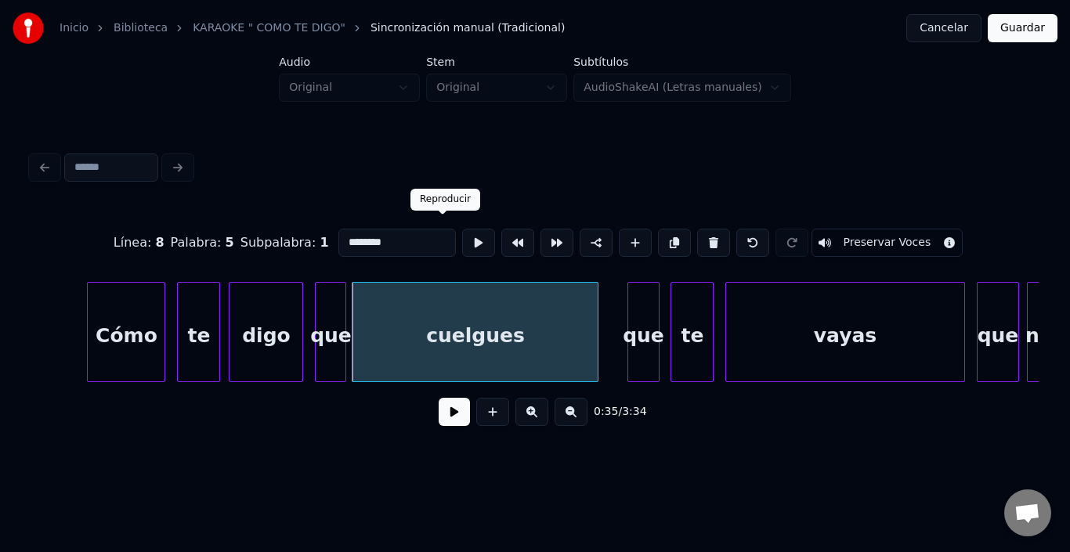
click at [462, 229] on button at bounding box center [478, 243] width 33 height 28
click at [590, 328] on div at bounding box center [588, 332] width 5 height 99
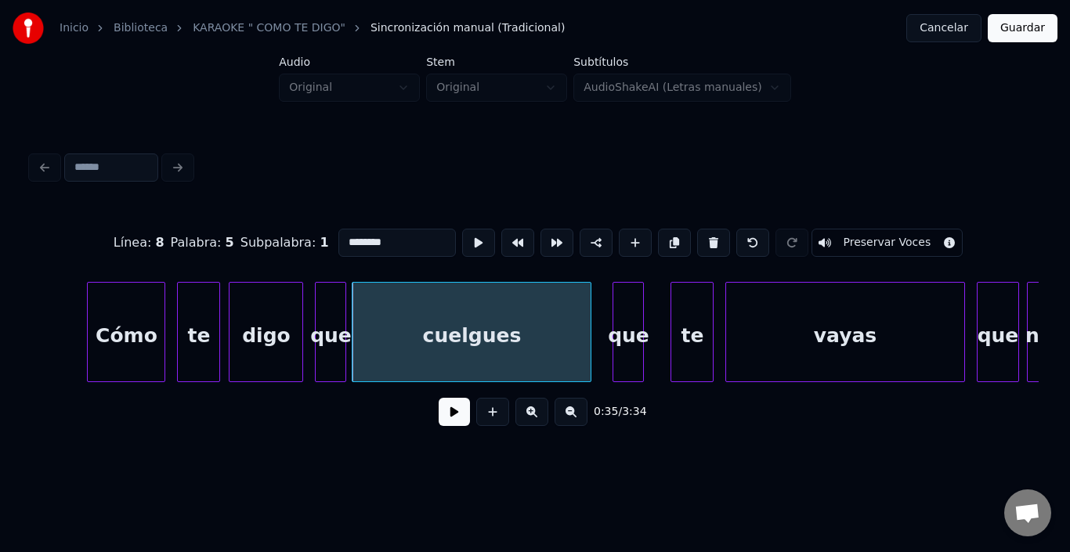
click at [625, 319] on div "que" at bounding box center [629, 336] width 30 height 107
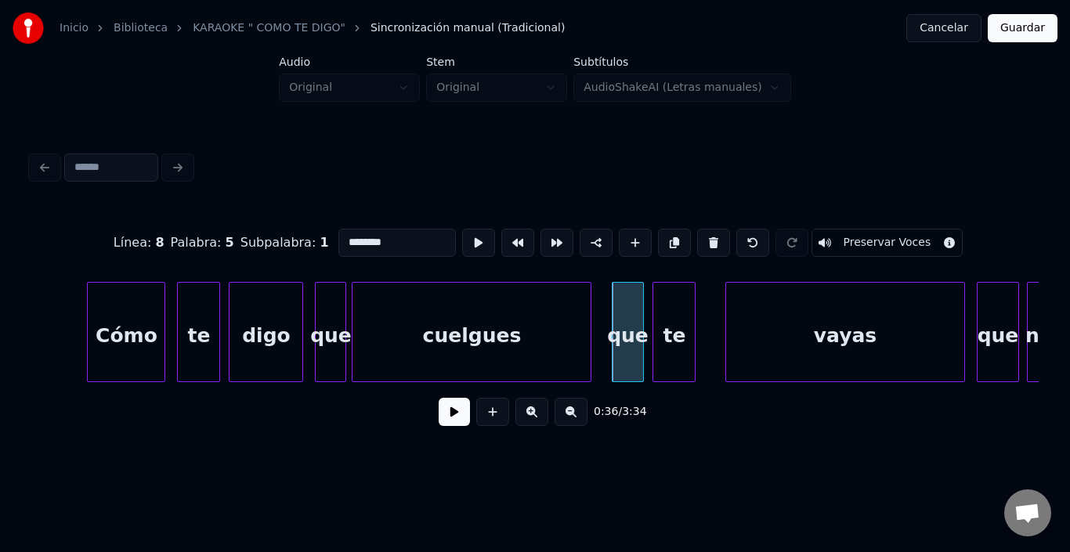
click at [670, 316] on div "te" at bounding box center [675, 336] width 42 height 107
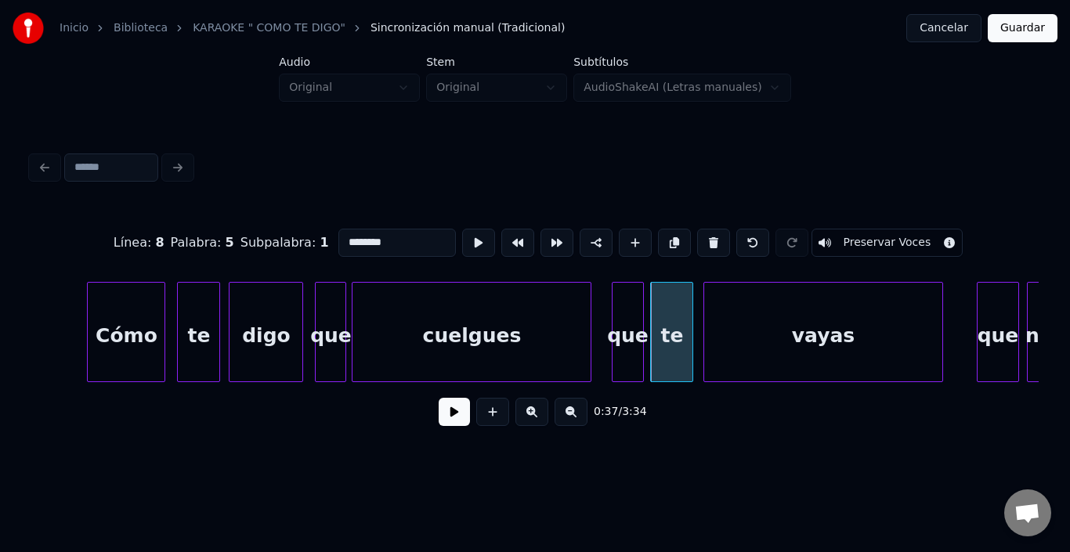
click at [739, 325] on div "vayas" at bounding box center [823, 336] width 237 height 107
click at [736, 323] on div "vayas" at bounding box center [823, 336] width 237 height 107
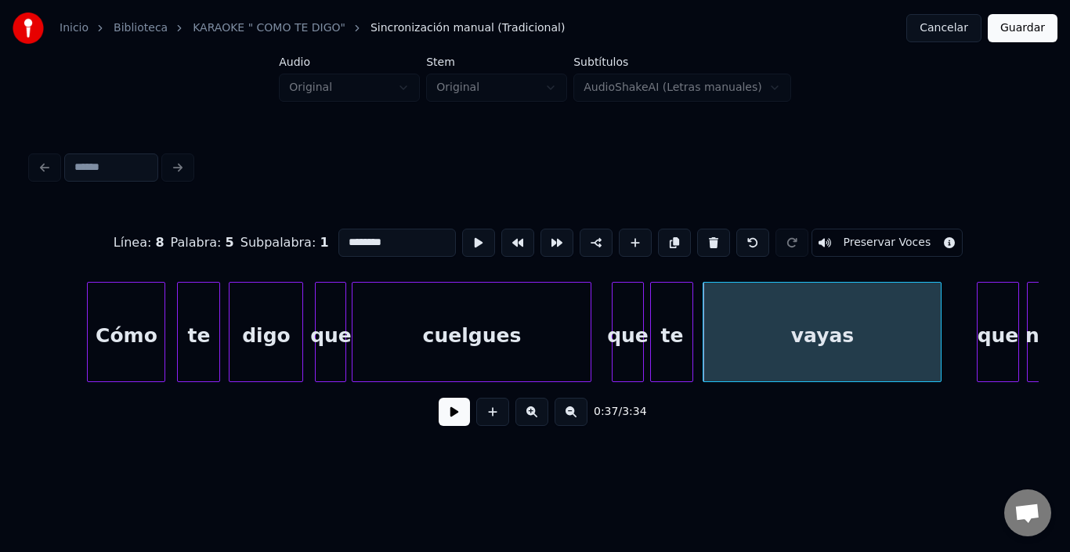
type input "*****"
click at [462, 237] on button at bounding box center [478, 243] width 33 height 28
click at [980, 318] on div "que" at bounding box center [987, 336] width 42 height 107
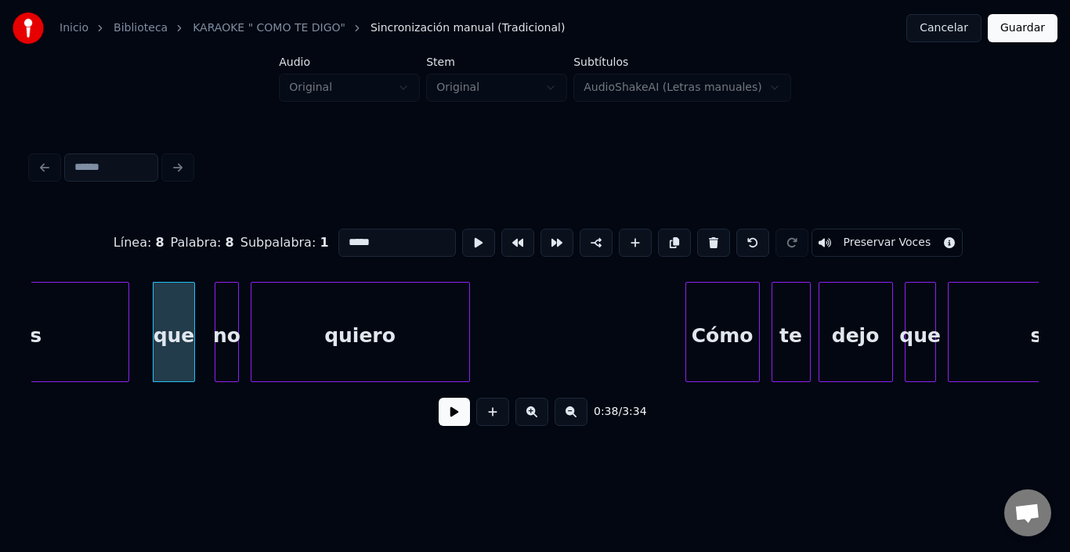
scroll to position [0, 7479]
click at [209, 295] on div "no" at bounding box center [212, 336] width 22 height 107
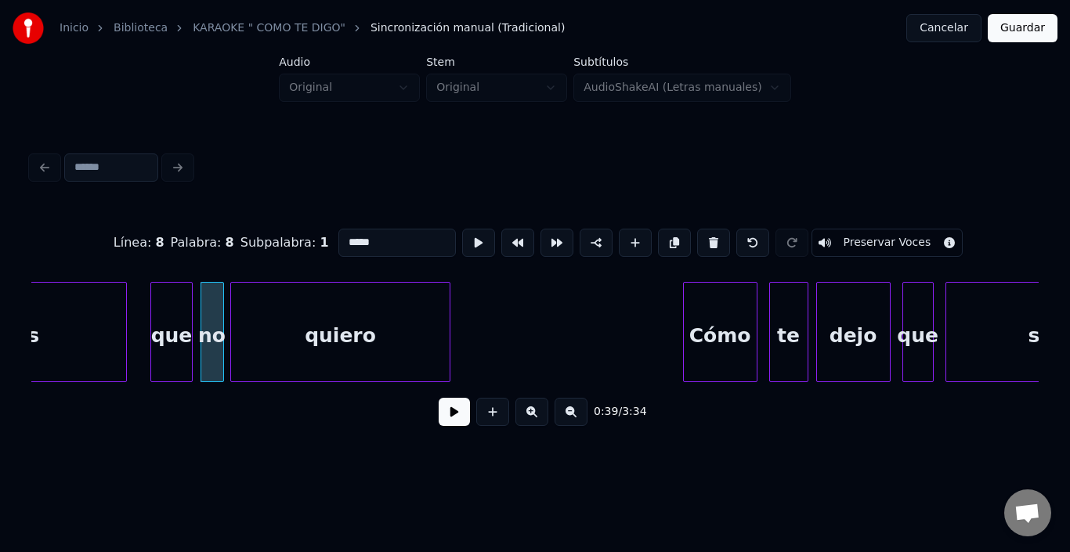
click at [278, 310] on div "quiero" at bounding box center [340, 336] width 218 height 107
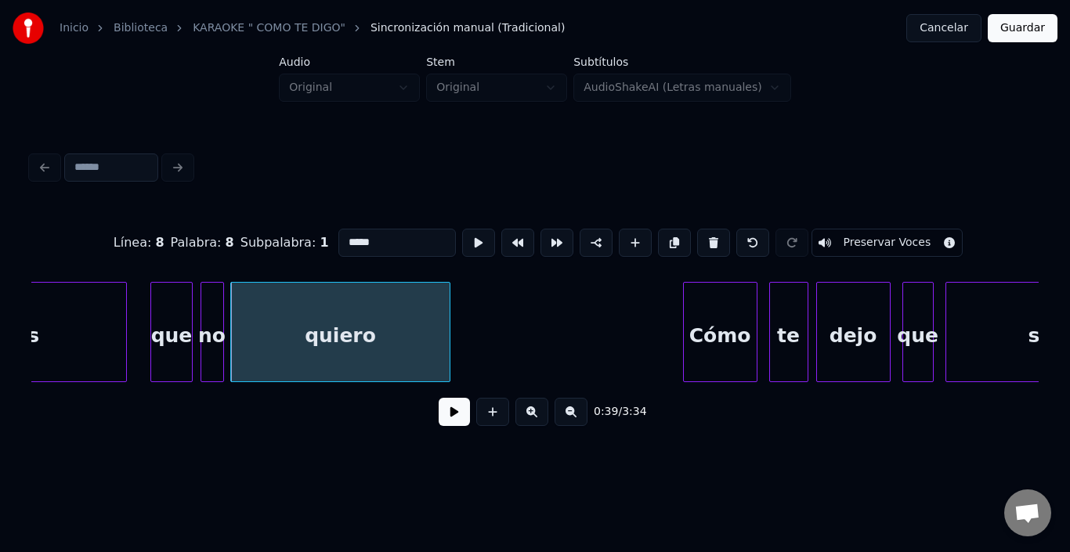
click at [96, 328] on div "vayas" at bounding box center [7, 336] width 237 height 107
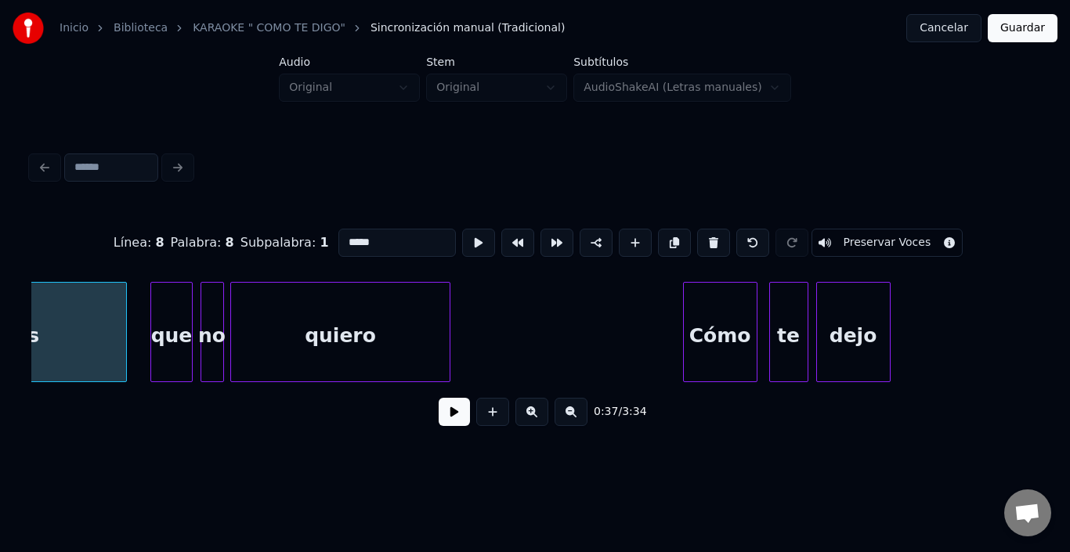
scroll to position [0, 7336]
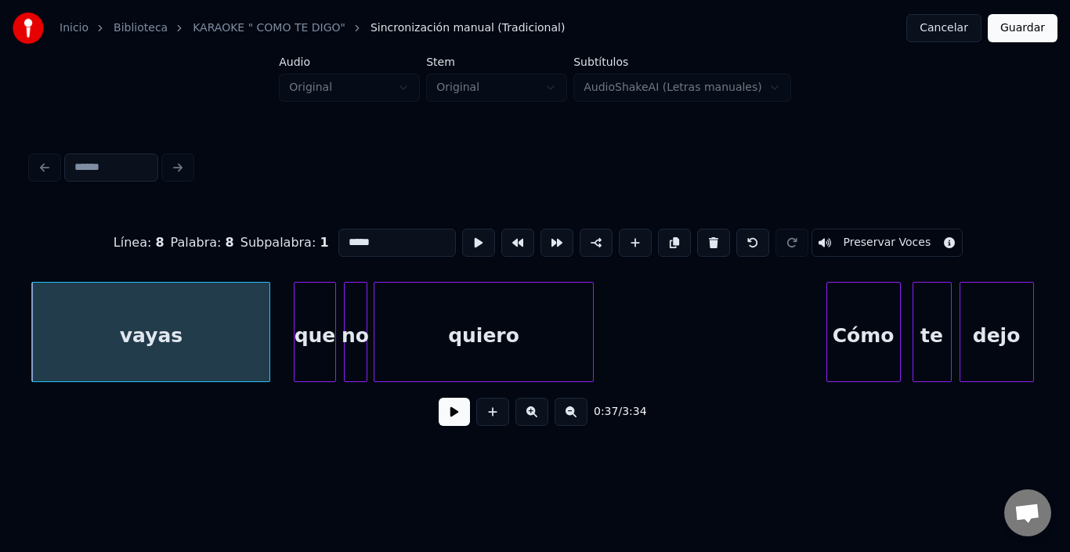
click at [448, 419] on button at bounding box center [454, 412] width 31 height 28
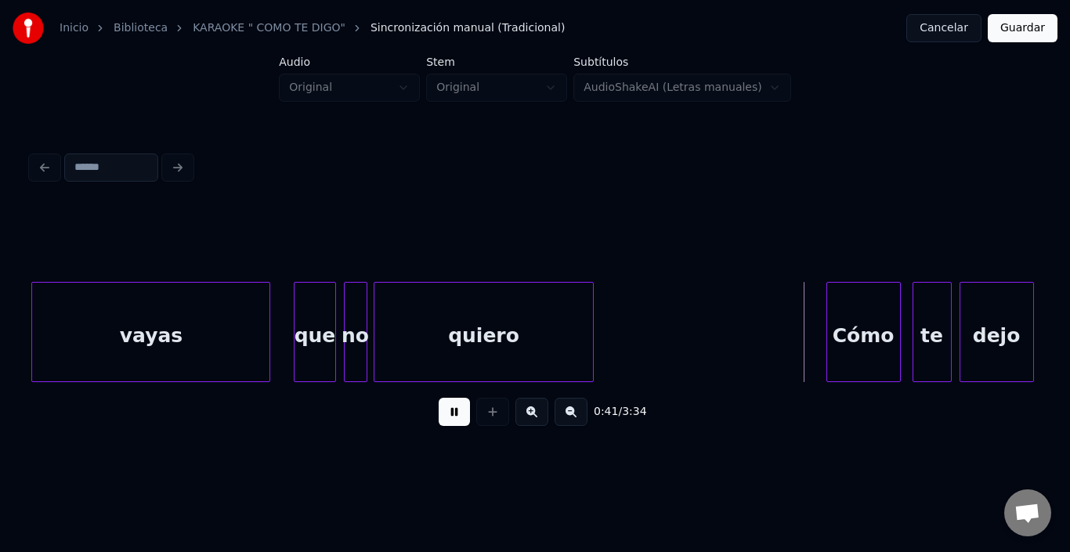
click at [448, 419] on button at bounding box center [454, 412] width 31 height 28
click at [874, 313] on div "Cómo" at bounding box center [853, 336] width 73 height 107
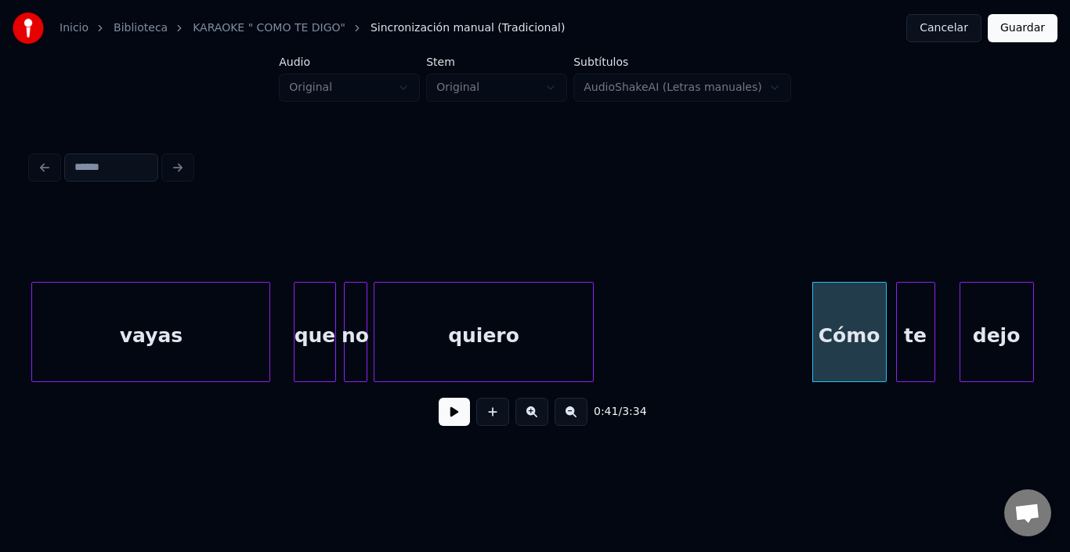
click at [915, 309] on div "te" at bounding box center [916, 336] width 38 height 107
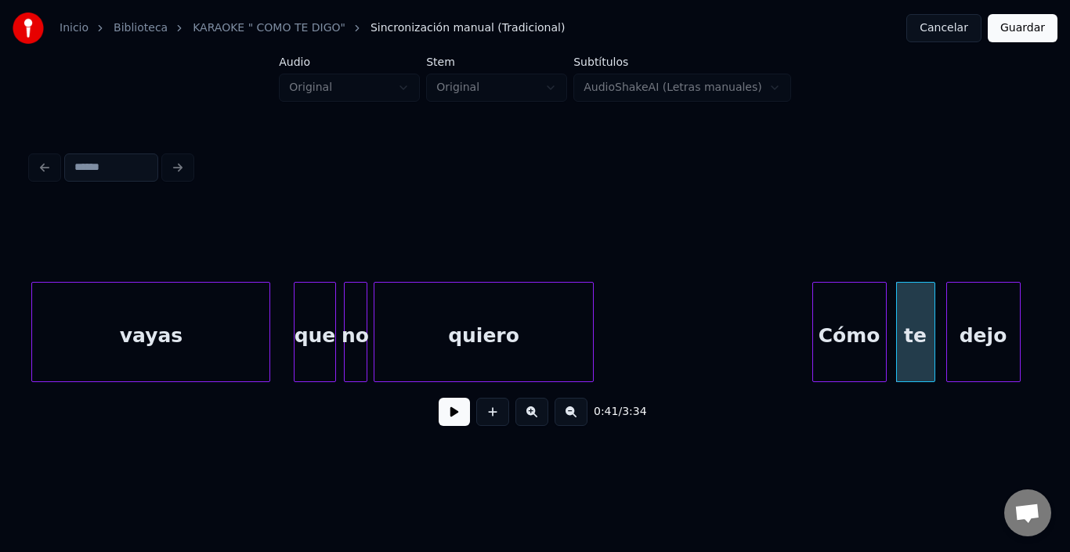
click at [974, 317] on div "dejo" at bounding box center [983, 336] width 73 height 107
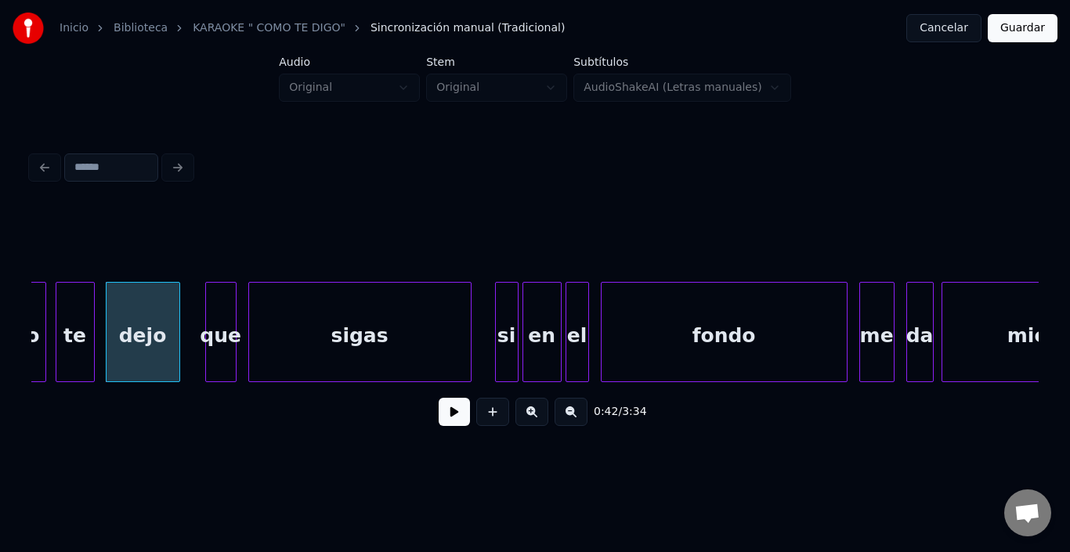
scroll to position [0, 8182]
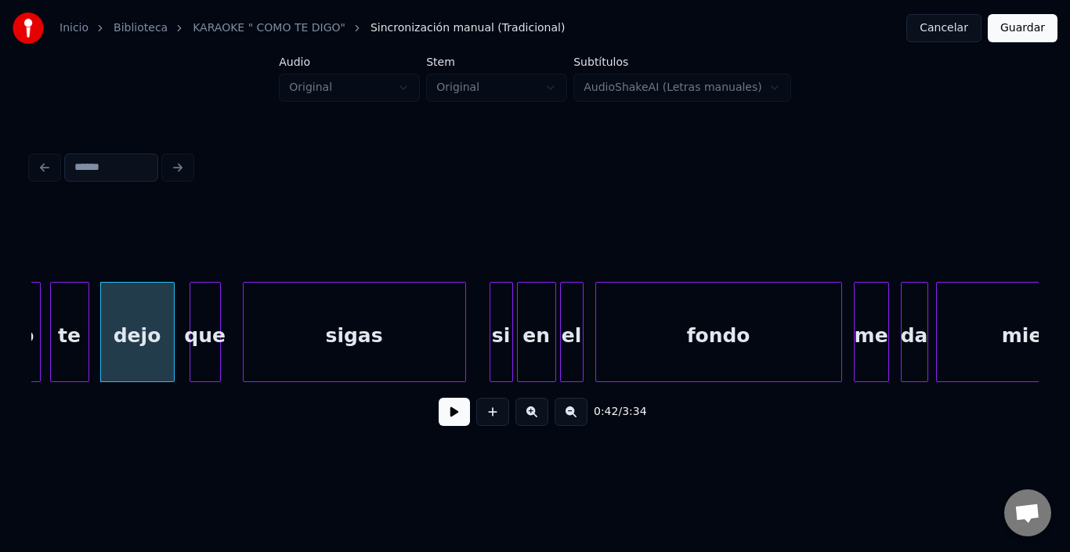
click at [202, 293] on div "que" at bounding box center [205, 336] width 30 height 107
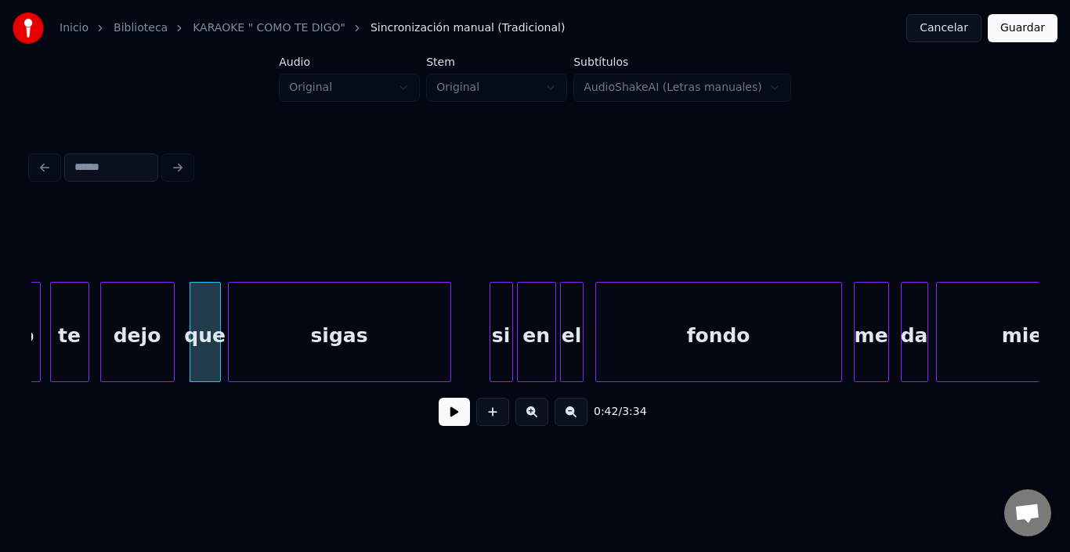
click at [306, 332] on div "sigas" at bounding box center [340, 336] width 222 height 107
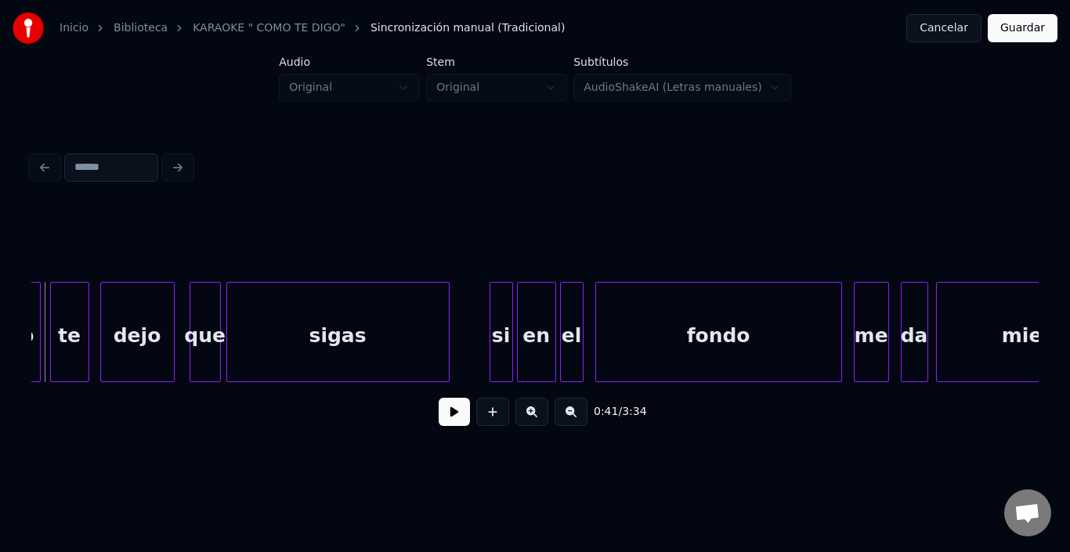
click at [34, 337] on div "Cómo" at bounding box center [3, 336] width 73 height 107
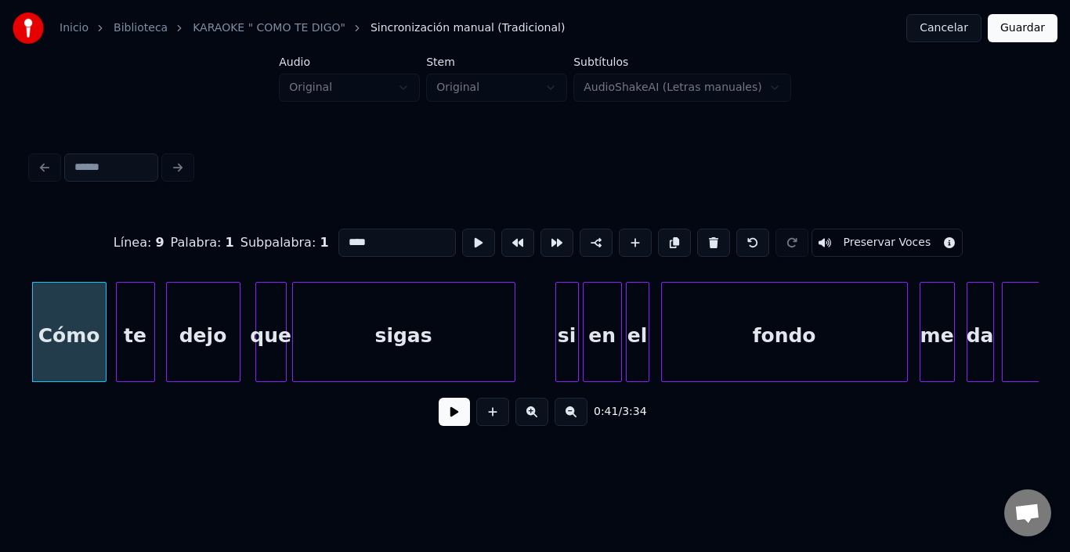
click at [455, 437] on div "0:41 / 3:34" at bounding box center [535, 412] width 1008 height 60
click at [441, 412] on button at bounding box center [454, 412] width 31 height 28
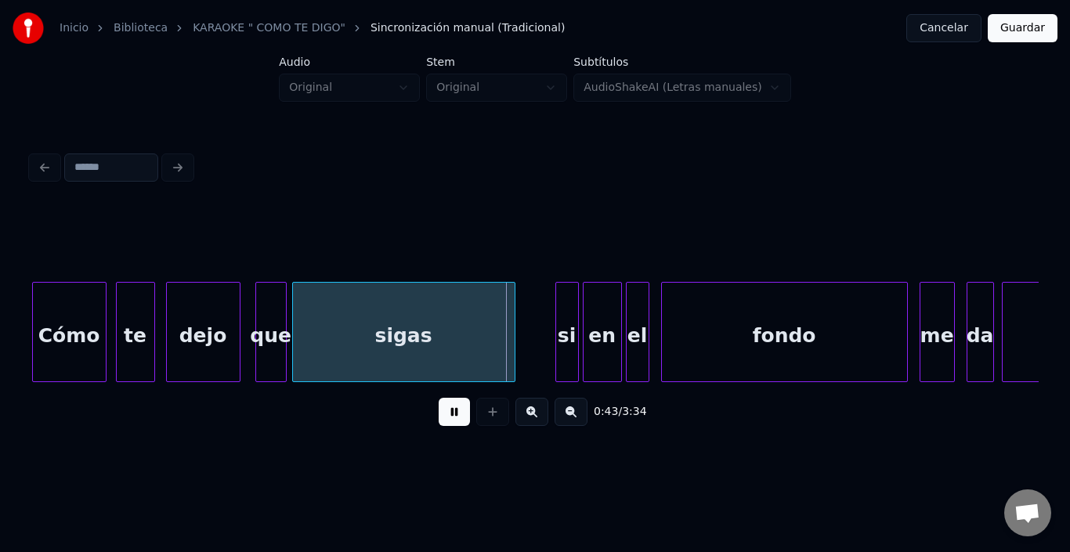
click at [440, 411] on button at bounding box center [454, 412] width 31 height 28
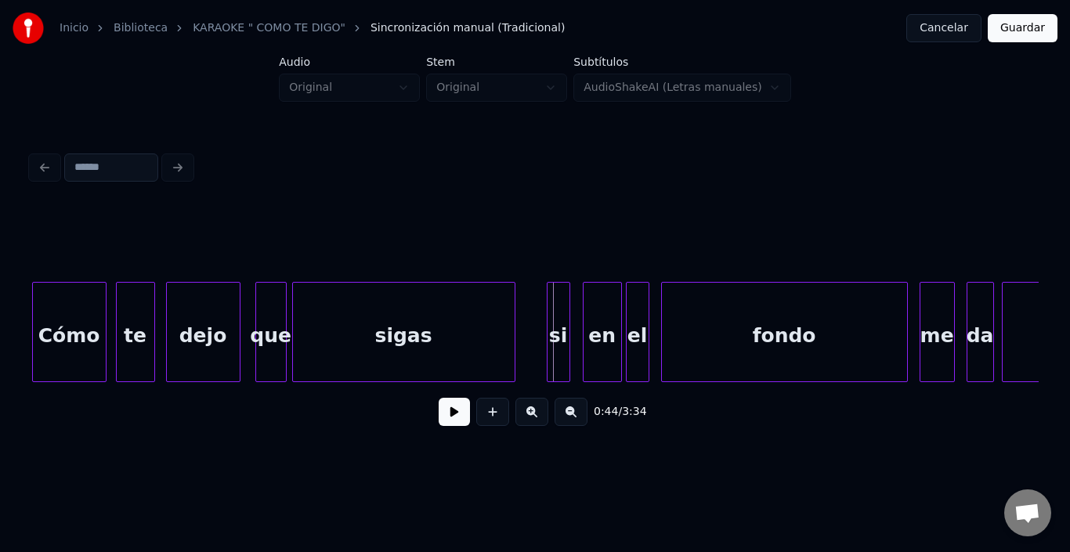
click at [552, 295] on div "si" at bounding box center [559, 336] width 22 height 107
click at [598, 299] on div "en" at bounding box center [594, 336] width 38 height 107
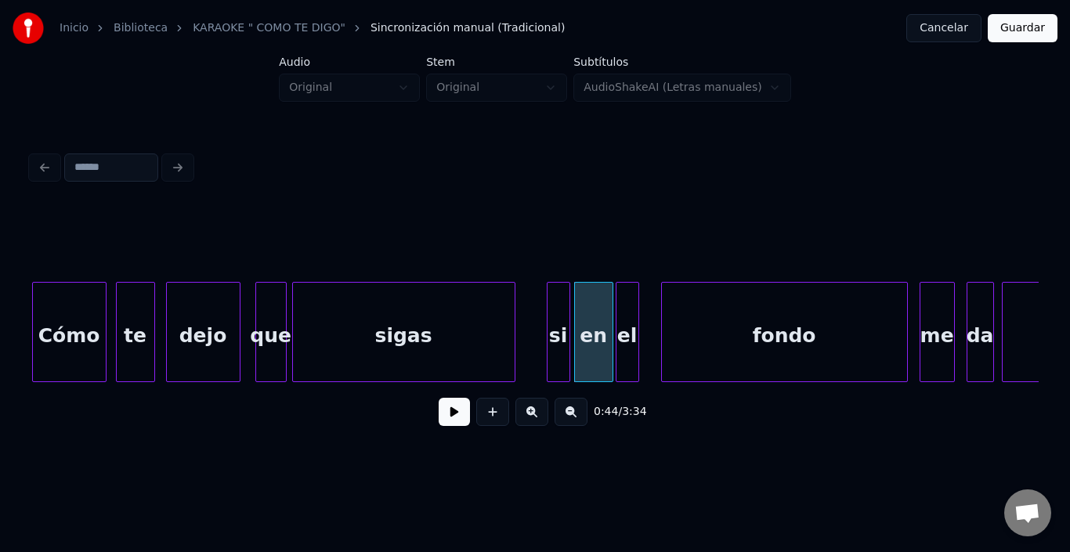
click at [627, 288] on div "el" at bounding box center [628, 336] width 22 height 107
click at [439, 421] on button at bounding box center [454, 412] width 31 height 28
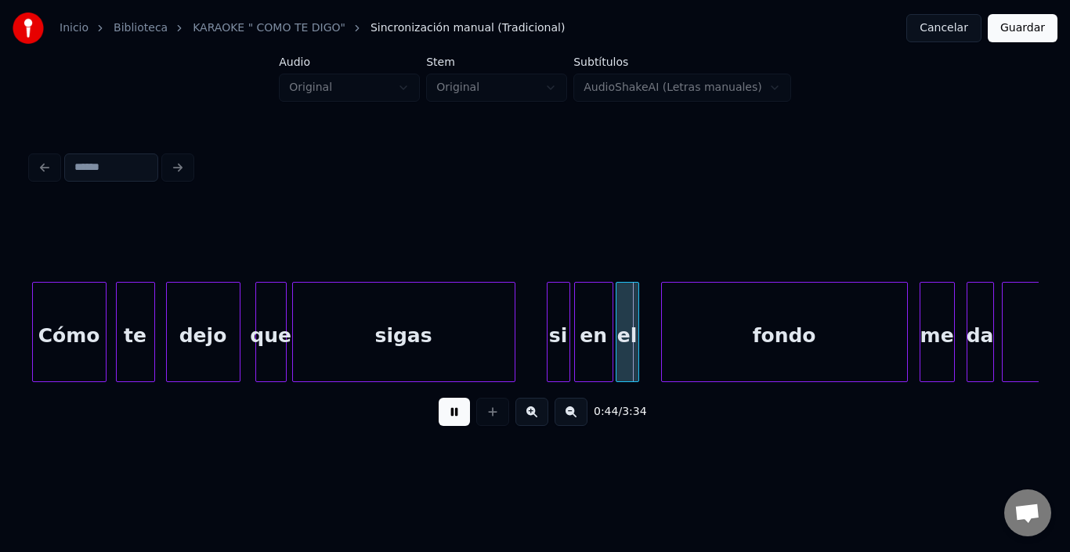
click at [441, 419] on button at bounding box center [454, 412] width 31 height 28
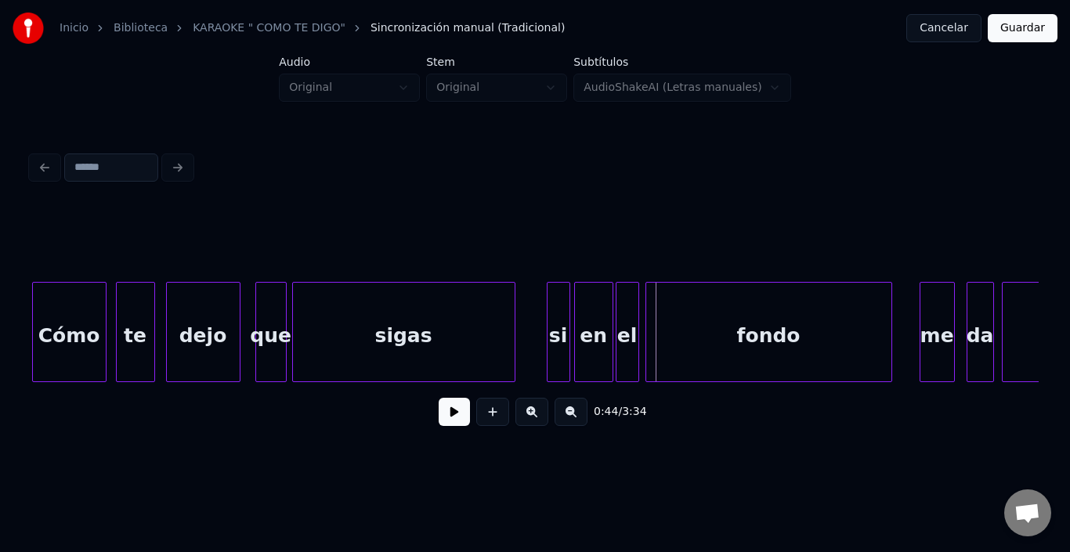
click at [752, 329] on div "fondo" at bounding box center [769, 336] width 245 height 107
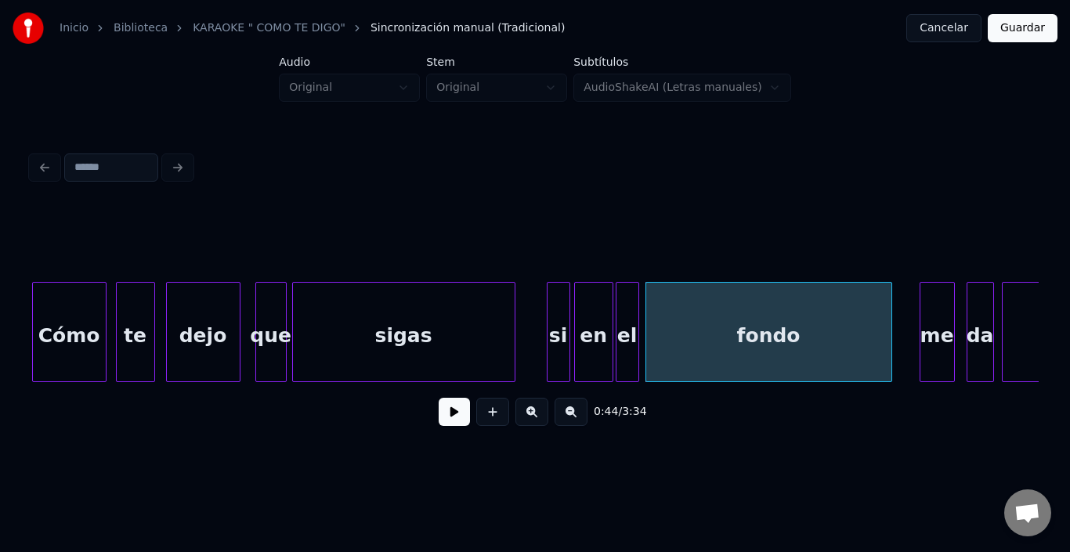
click at [451, 414] on button at bounding box center [454, 412] width 31 height 28
click at [444, 413] on button at bounding box center [454, 412] width 31 height 28
click at [877, 324] on div at bounding box center [877, 332] width 5 height 99
click at [921, 317] on div "me" at bounding box center [916, 336] width 34 height 107
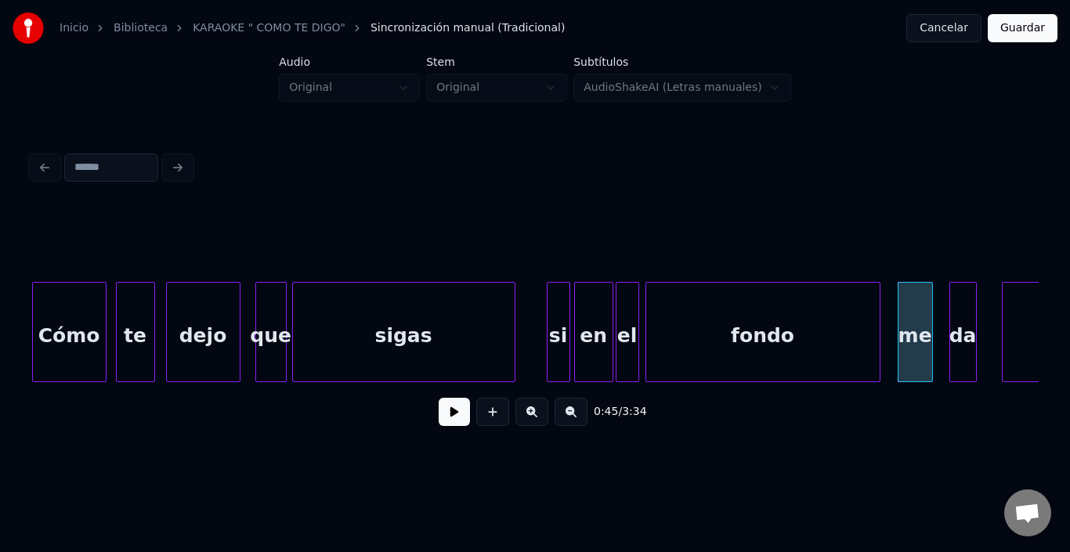
click at [966, 310] on div "da" at bounding box center [964, 336] width 26 height 107
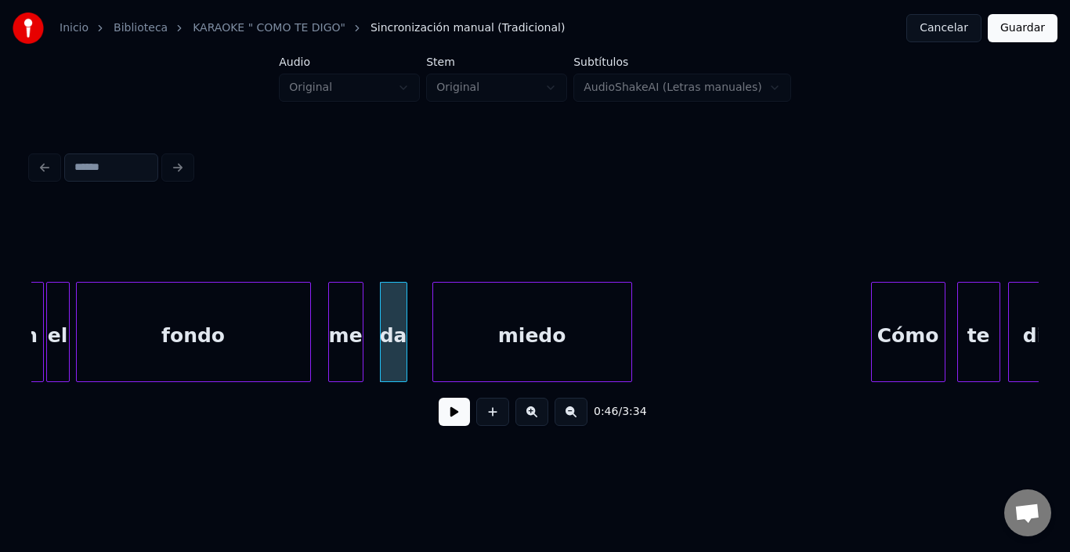
scroll to position [0, 8712]
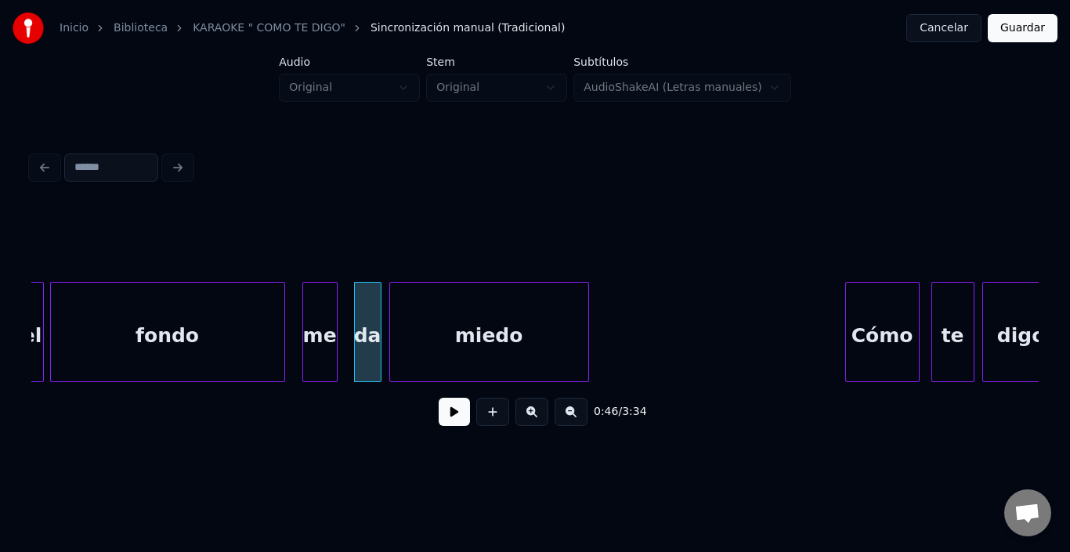
click at [420, 342] on div "miedo" at bounding box center [489, 336] width 198 height 107
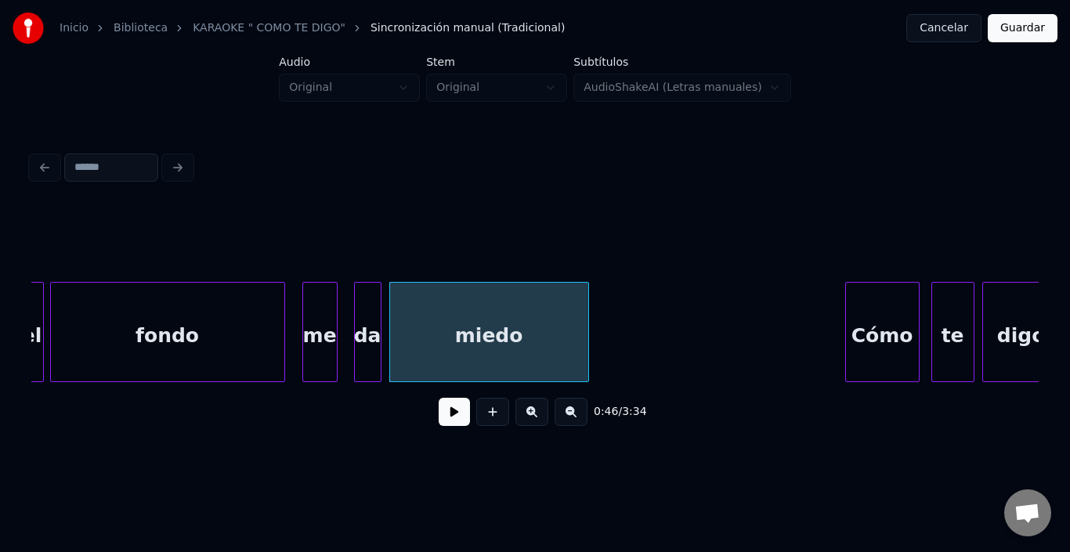
click at [421, 342] on div "miedo" at bounding box center [489, 336] width 198 height 107
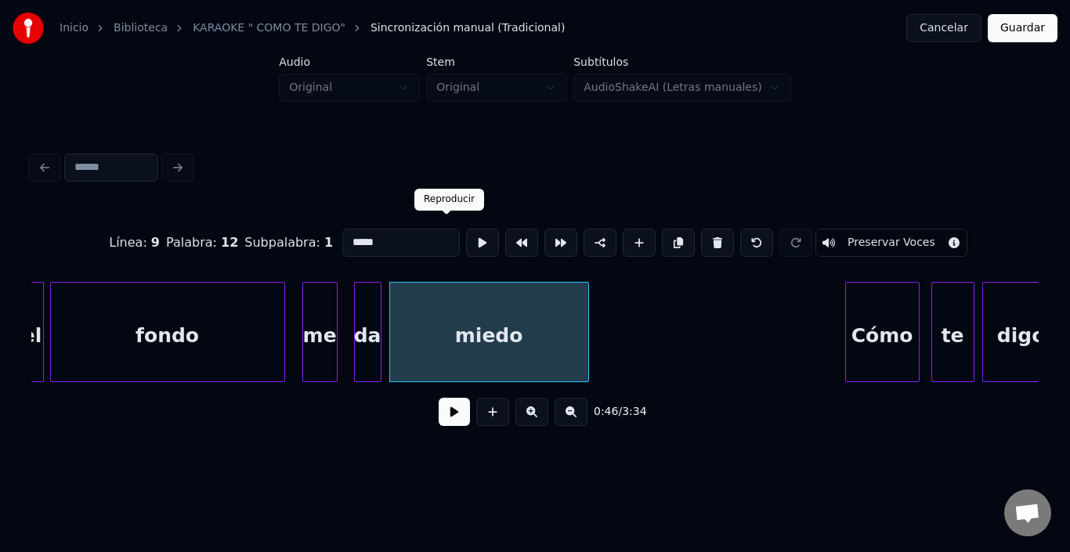
click at [466, 234] on button at bounding box center [482, 243] width 33 height 28
click at [268, 322] on div "fondo" at bounding box center [168, 336] width 234 height 107
type input "*****"
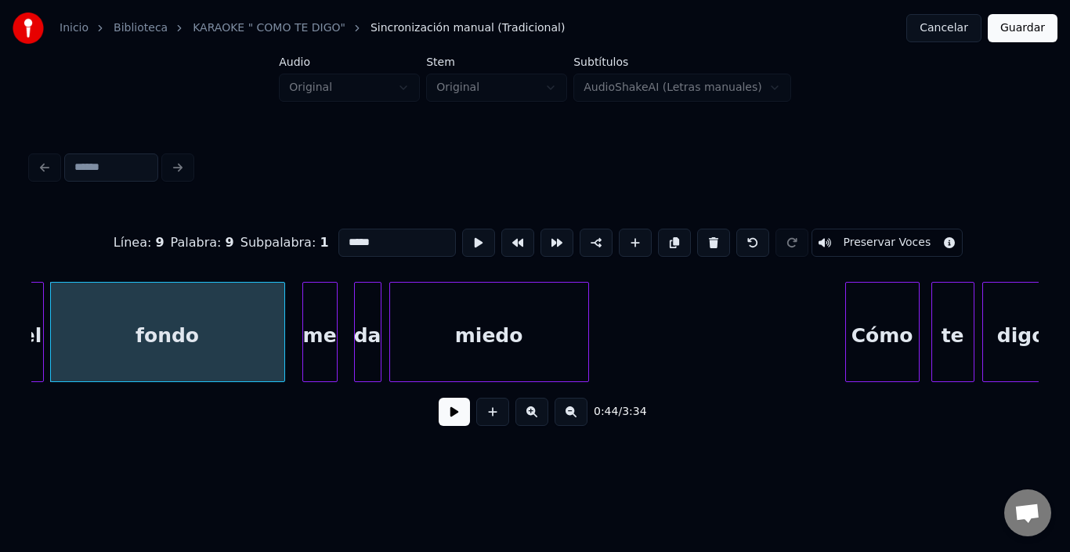
click at [442, 418] on button at bounding box center [454, 412] width 31 height 28
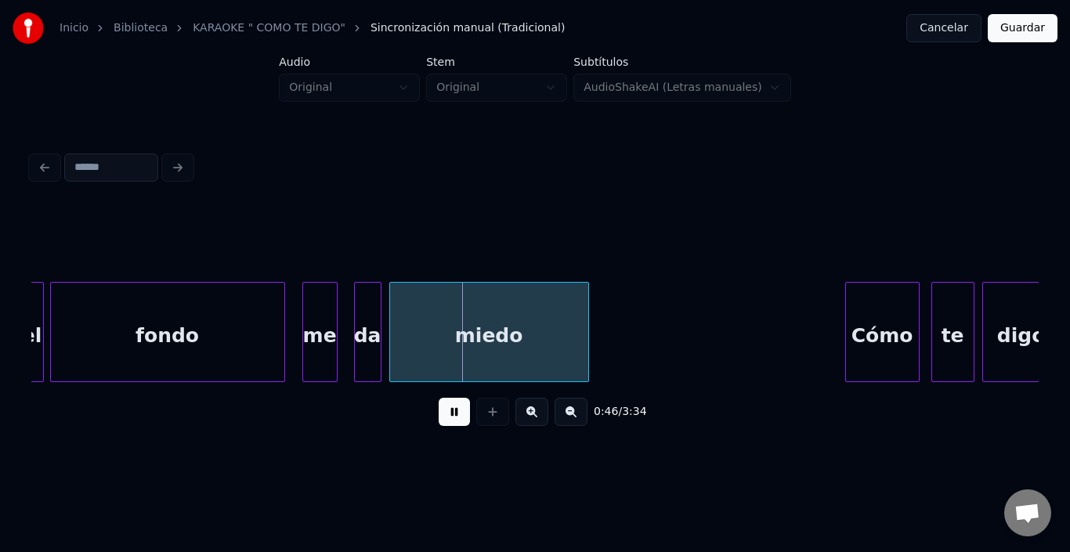
click at [442, 418] on button at bounding box center [454, 412] width 31 height 28
click at [359, 300] on div "da" at bounding box center [359, 336] width 26 height 107
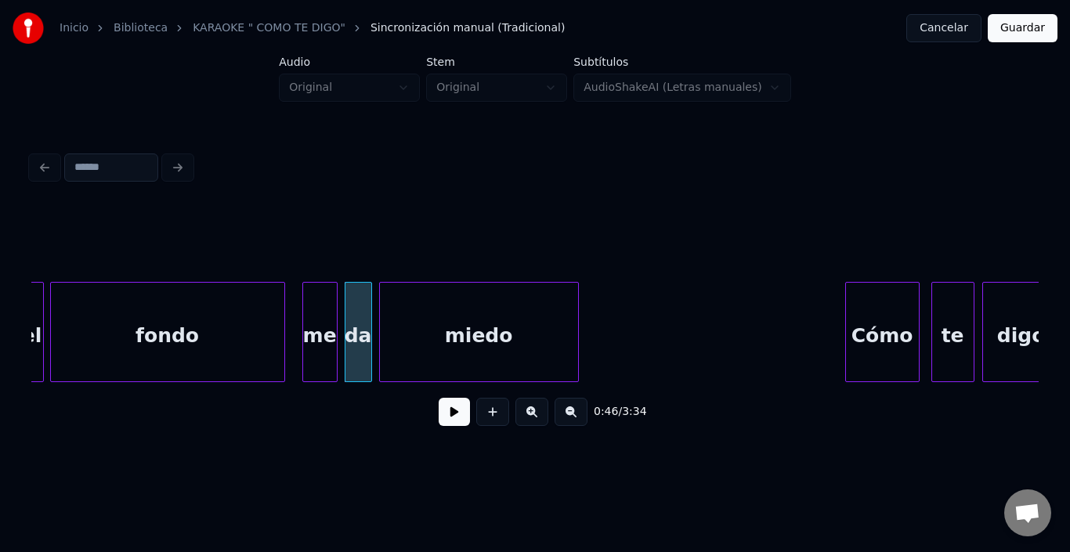
click at [410, 311] on div "miedo" at bounding box center [479, 336] width 198 height 107
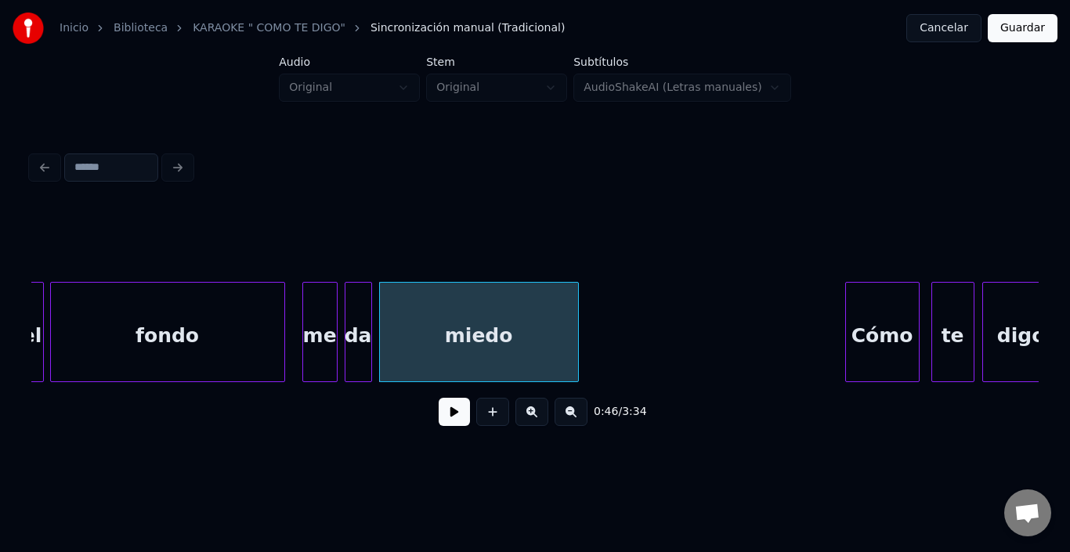
click at [410, 311] on div "miedo" at bounding box center [479, 336] width 198 height 107
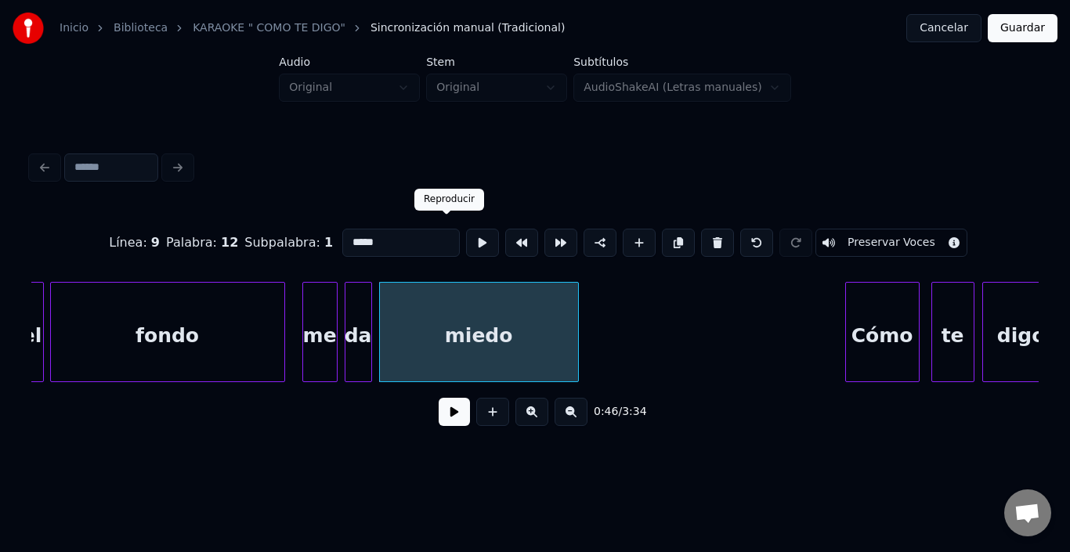
click at [466, 230] on button at bounding box center [482, 243] width 33 height 28
click at [855, 324] on div "Cómo" at bounding box center [867, 336] width 73 height 107
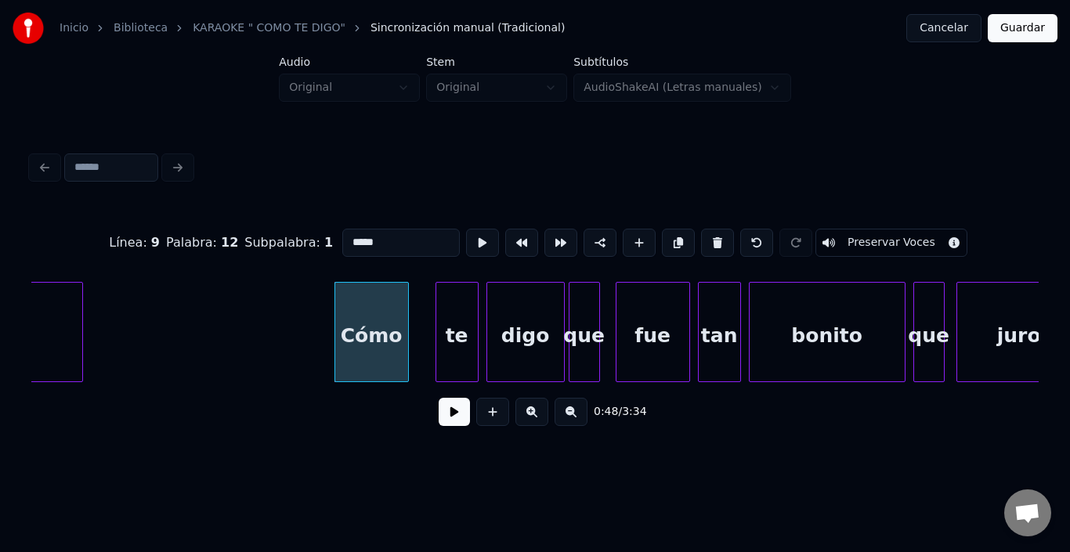
scroll to position [0, 9245]
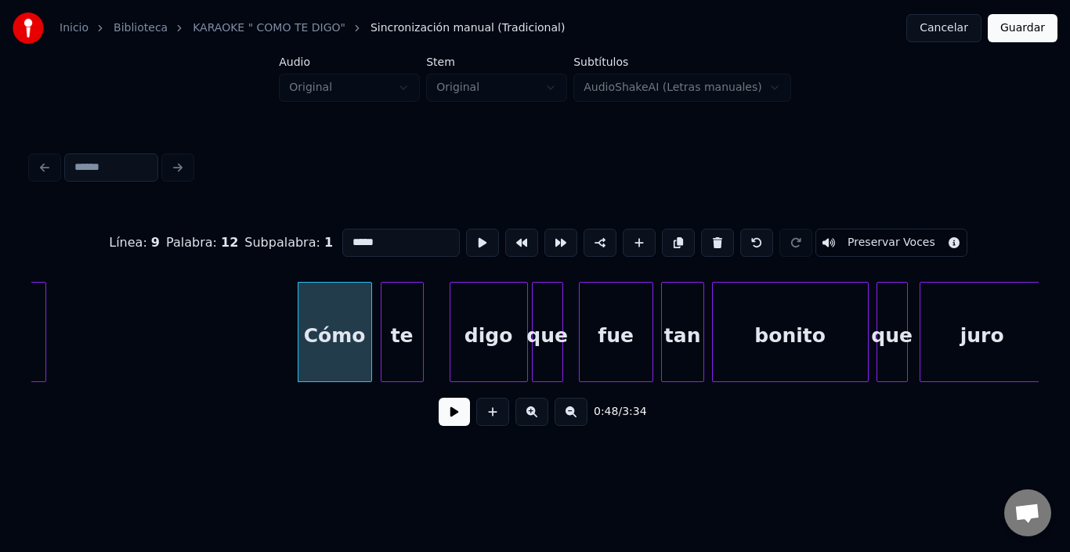
click at [400, 321] on div "te" at bounding box center [403, 336] width 42 height 107
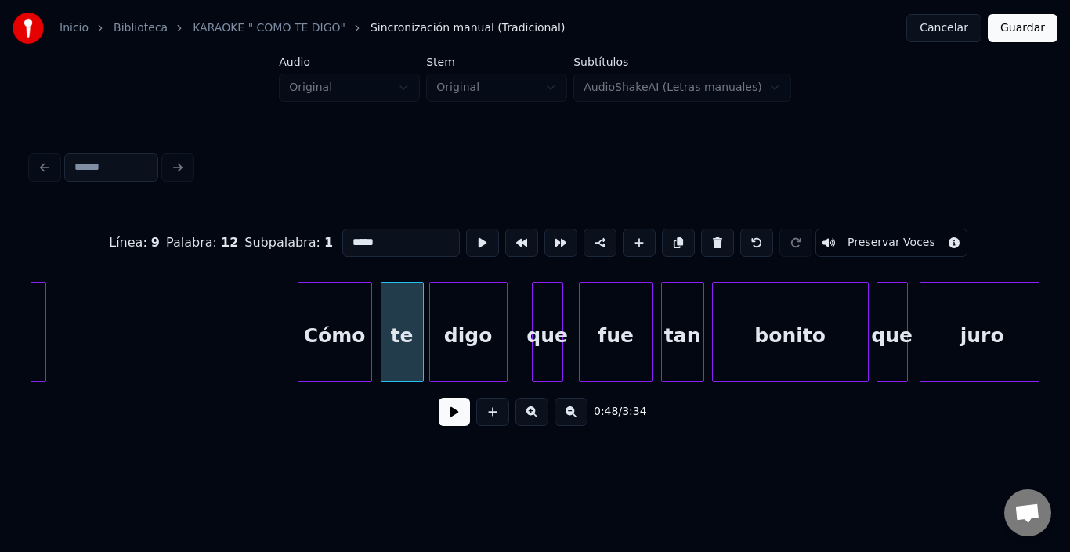
click at [455, 314] on div "digo" at bounding box center [468, 336] width 77 height 107
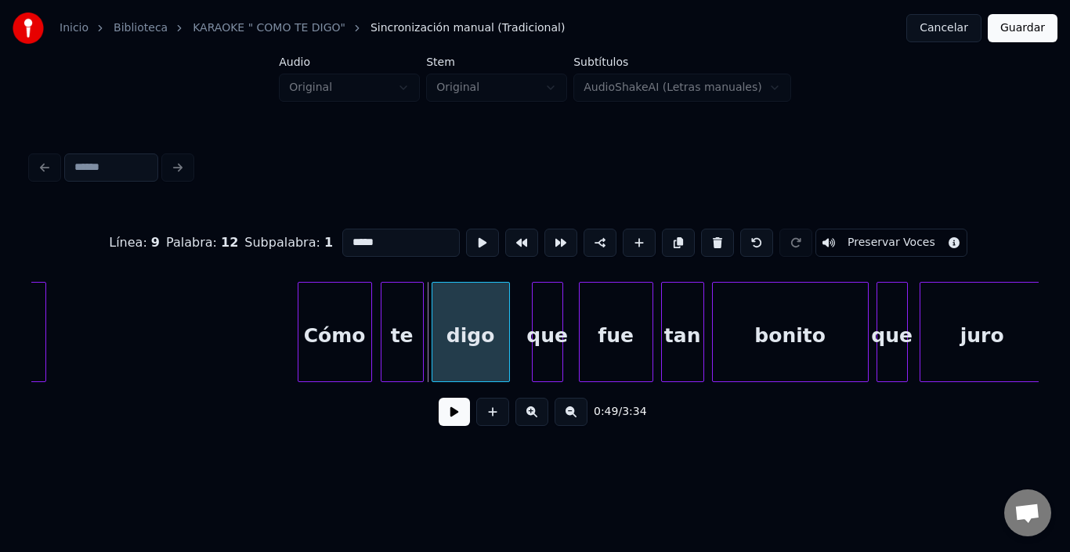
click at [483, 306] on div "digo" at bounding box center [471, 336] width 77 height 107
click at [531, 303] on div "que" at bounding box center [535, 336] width 30 height 107
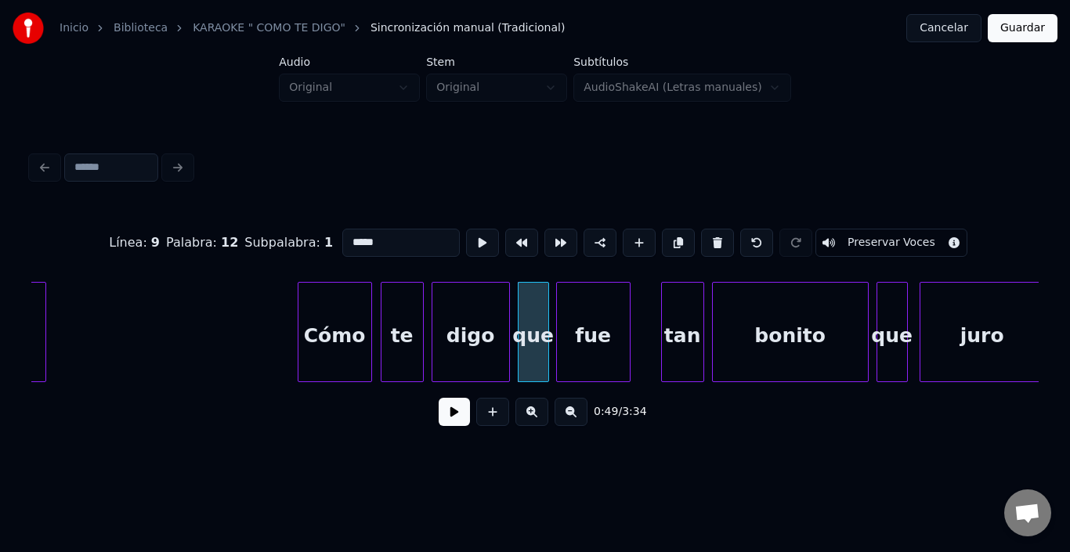
click at [588, 317] on div "fue" at bounding box center [593, 336] width 73 height 107
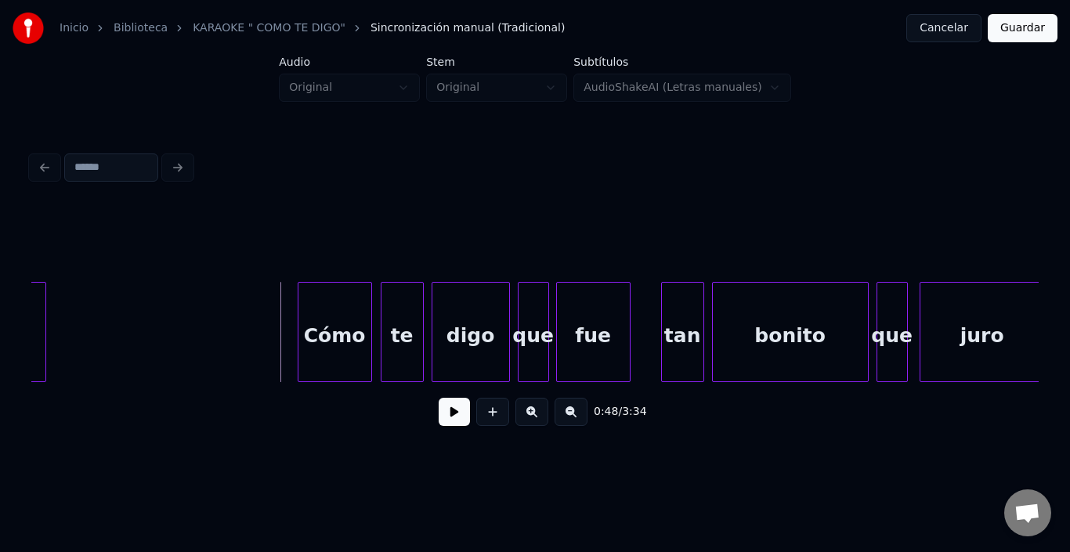
click at [439, 415] on button at bounding box center [454, 412] width 31 height 28
click at [439, 414] on button at bounding box center [454, 412] width 31 height 28
click at [672, 319] on div "tan" at bounding box center [667, 336] width 42 height 107
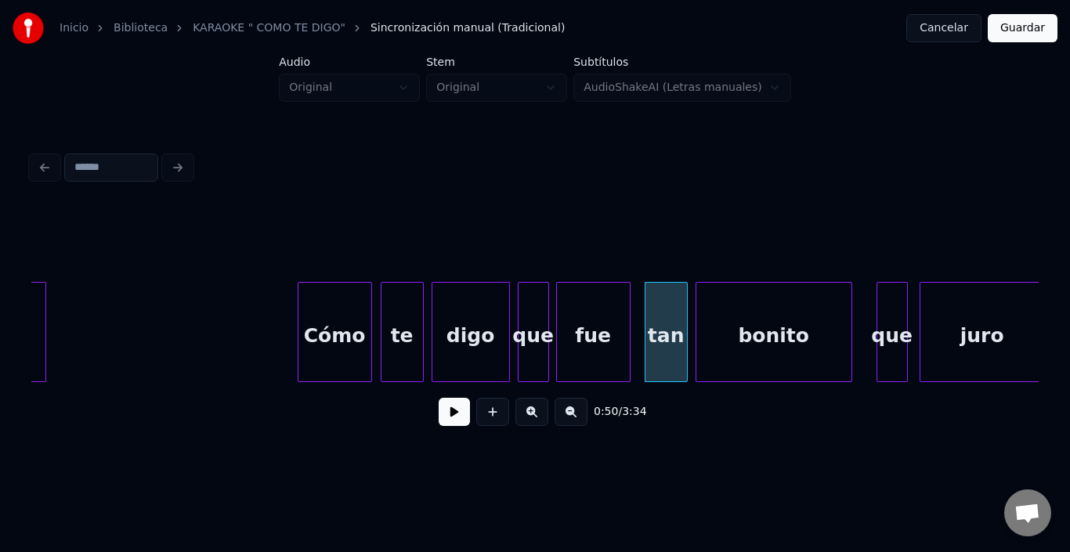
click at [744, 323] on div "bonito" at bounding box center [774, 336] width 155 height 107
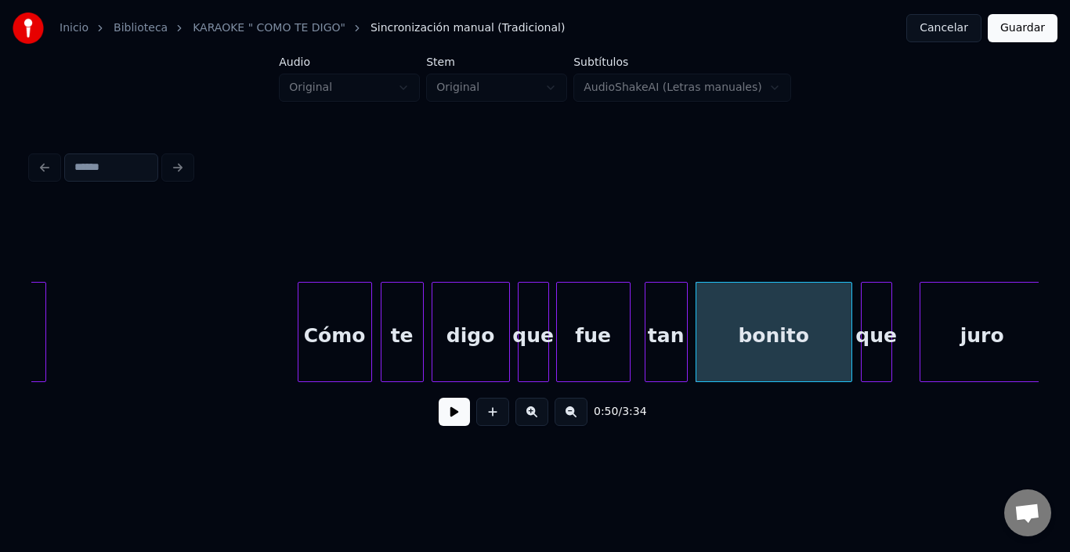
click at [876, 313] on div "que" at bounding box center [877, 336] width 30 height 107
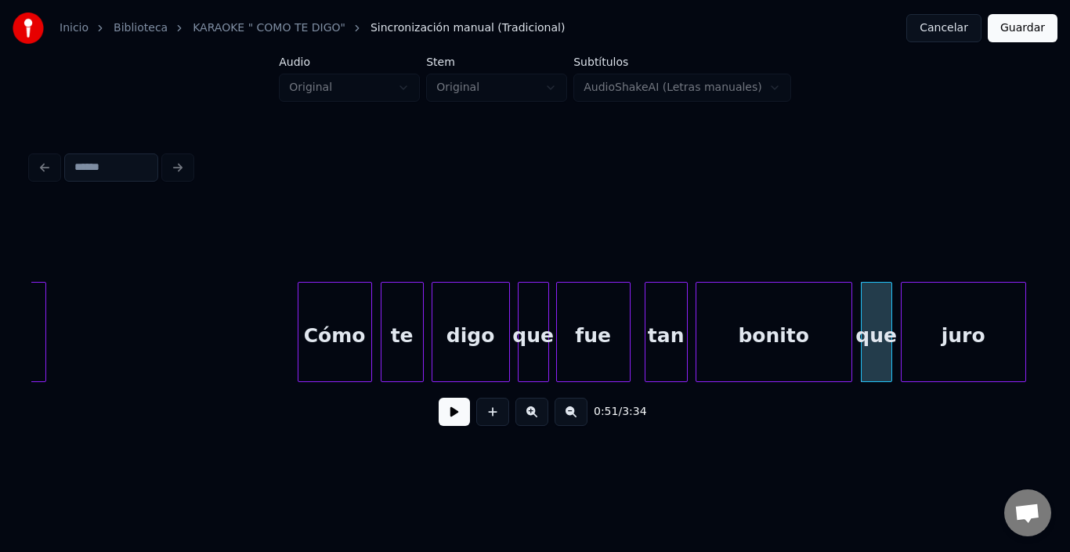
click at [923, 313] on div "juro" at bounding box center [964, 336] width 124 height 107
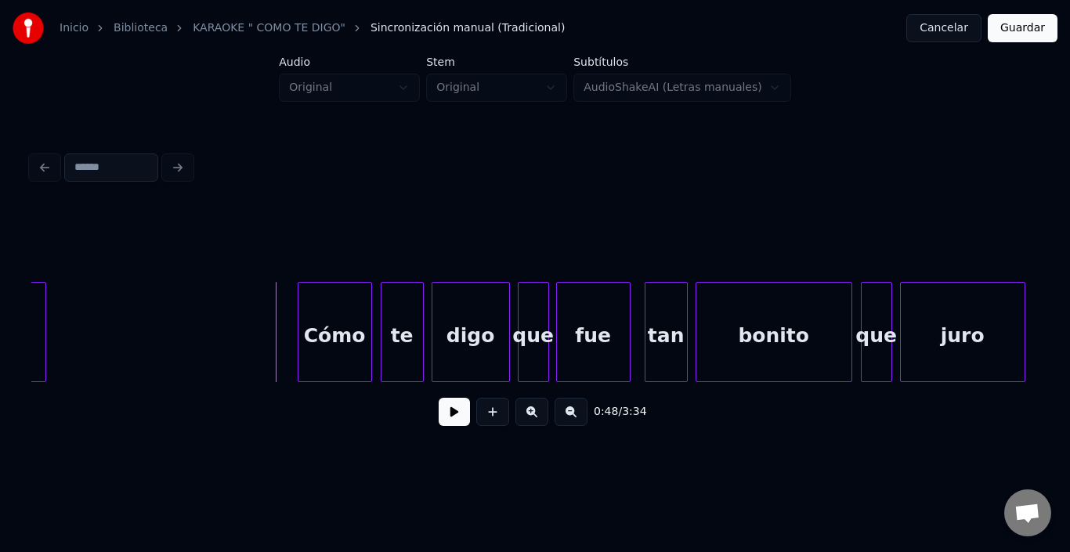
click at [441, 415] on button at bounding box center [454, 412] width 31 height 28
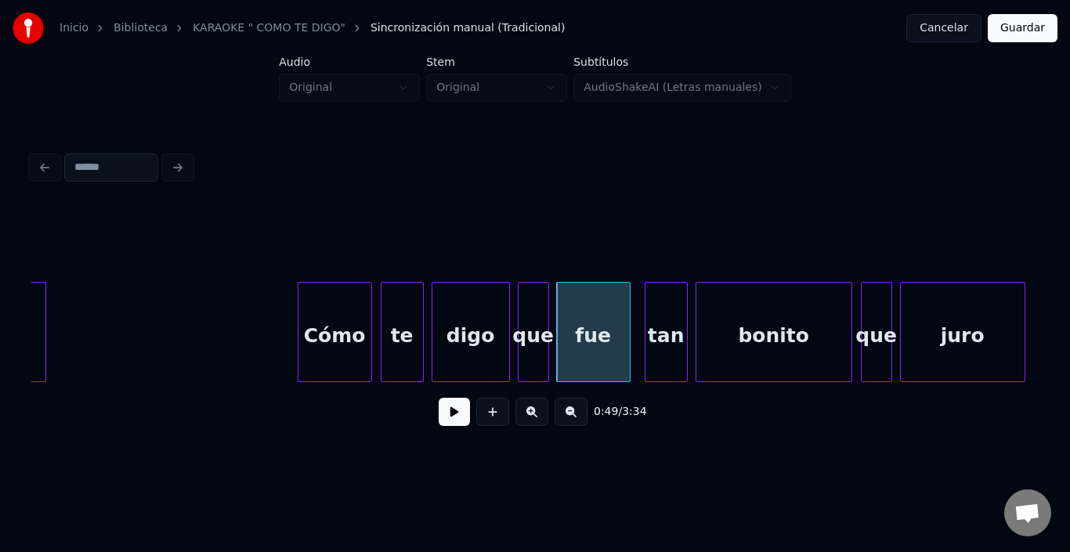
click at [441, 415] on button at bounding box center [454, 412] width 31 height 28
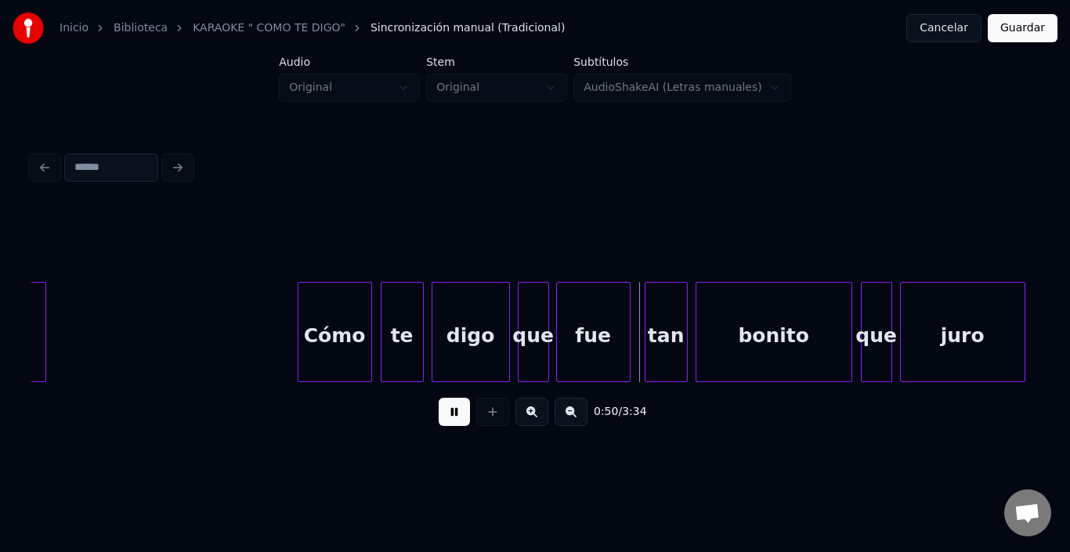
click at [441, 415] on button at bounding box center [454, 412] width 31 height 28
click at [190, 274] on div at bounding box center [535, 243] width 1008 height 78
click at [461, 421] on button at bounding box center [454, 412] width 31 height 28
click at [461, 424] on button at bounding box center [454, 412] width 31 height 28
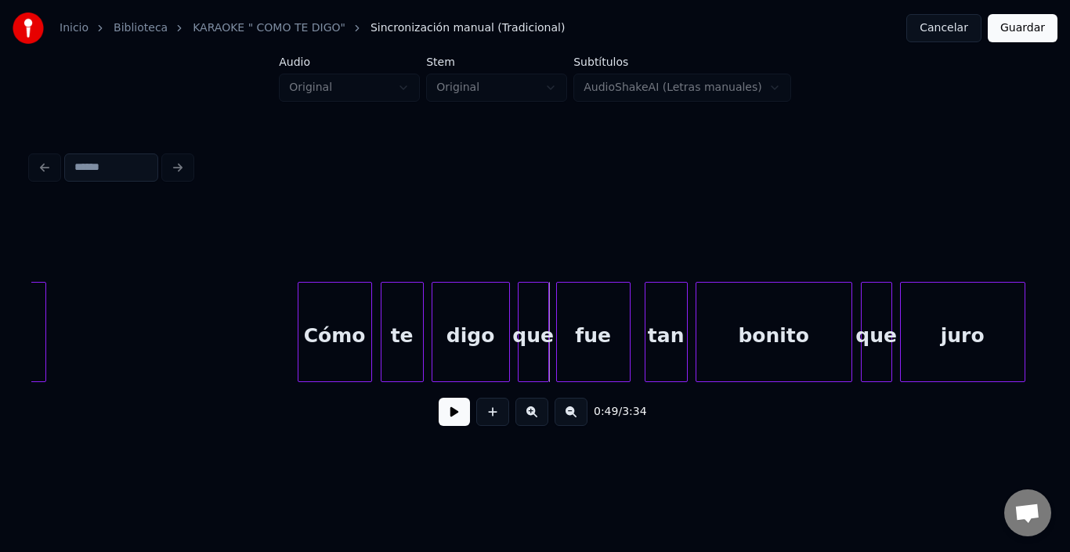
click at [357, 331] on div "Cómo" at bounding box center [335, 336] width 73 height 107
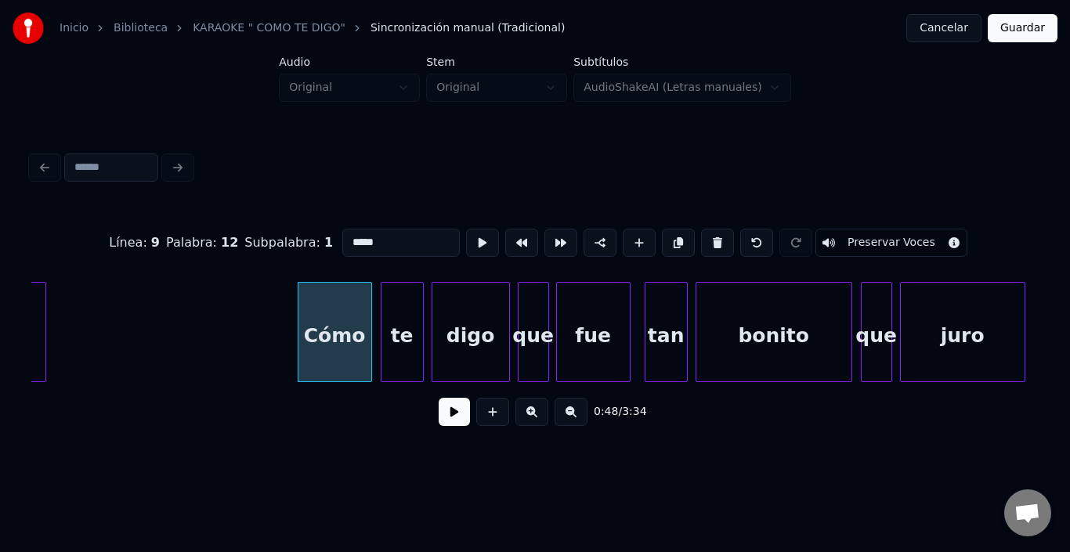
type input "****"
click at [444, 408] on button at bounding box center [454, 412] width 31 height 28
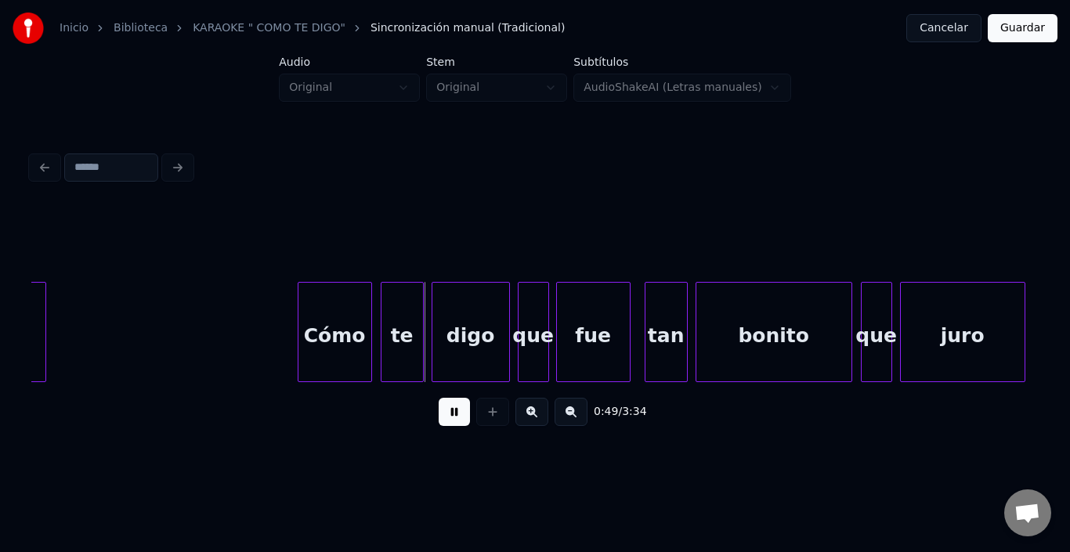
click at [444, 408] on button at bounding box center [454, 412] width 31 height 28
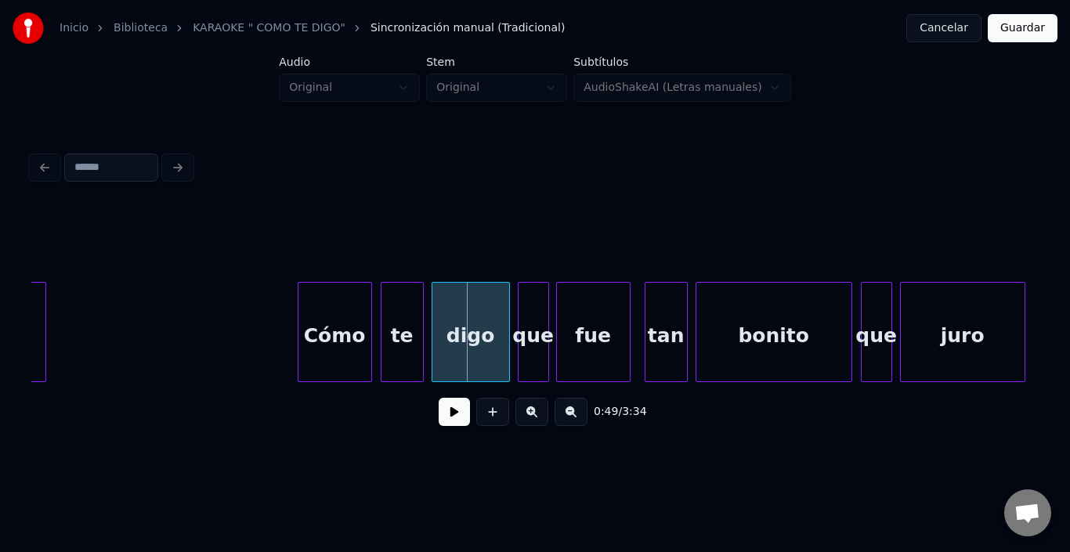
click at [356, 324] on div "Cómo" at bounding box center [335, 336] width 73 height 107
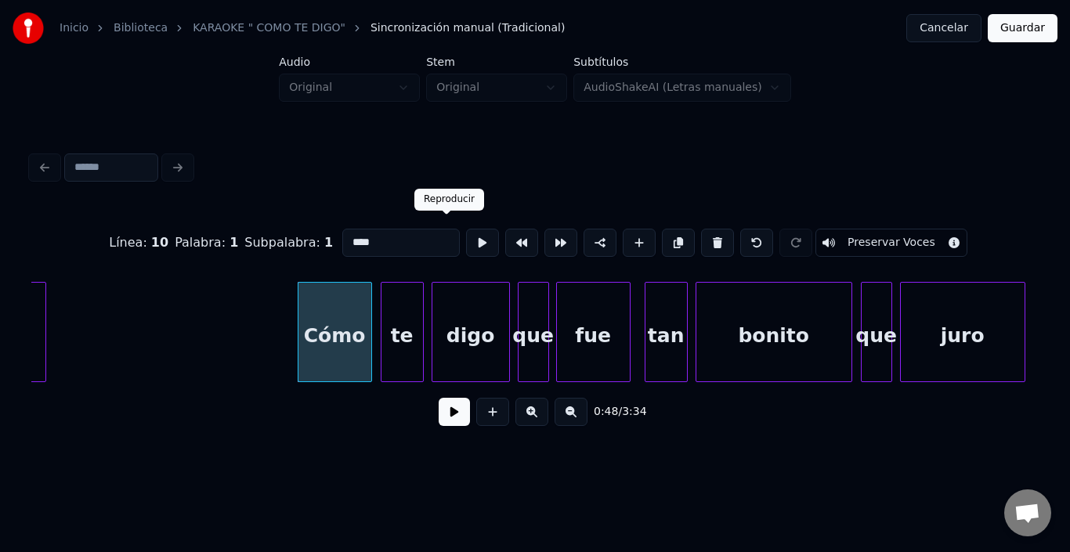
click at [441, 216] on body "Inicio Biblioteca KARAOKE " COMO TE DIGO" Sincronización manual (Tradicional) C…" at bounding box center [535, 229] width 1070 height 458
click at [466, 230] on button at bounding box center [482, 243] width 33 height 28
click at [365, 319] on div at bounding box center [364, 332] width 5 height 99
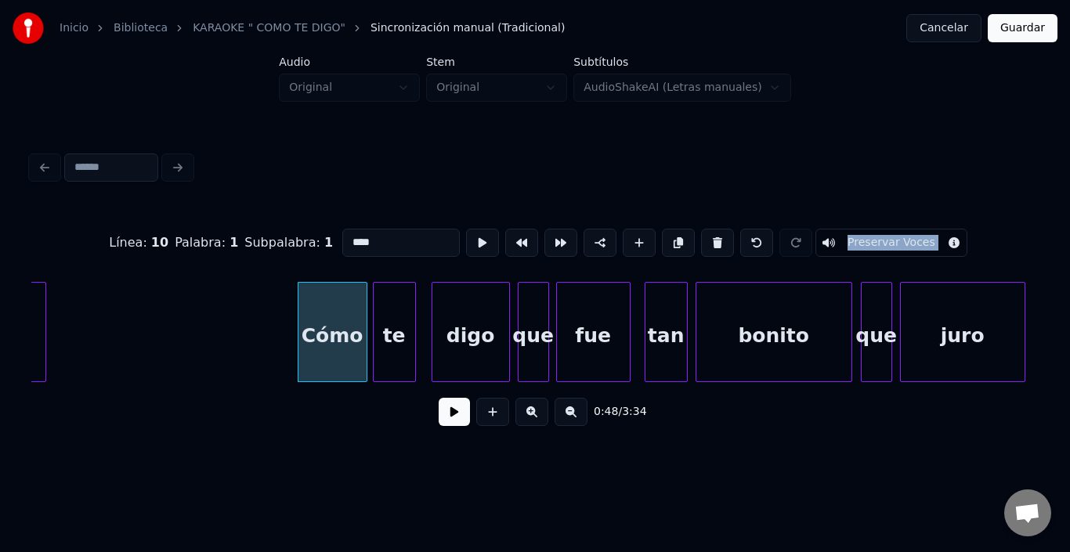
click at [389, 324] on div "te" at bounding box center [395, 336] width 42 height 107
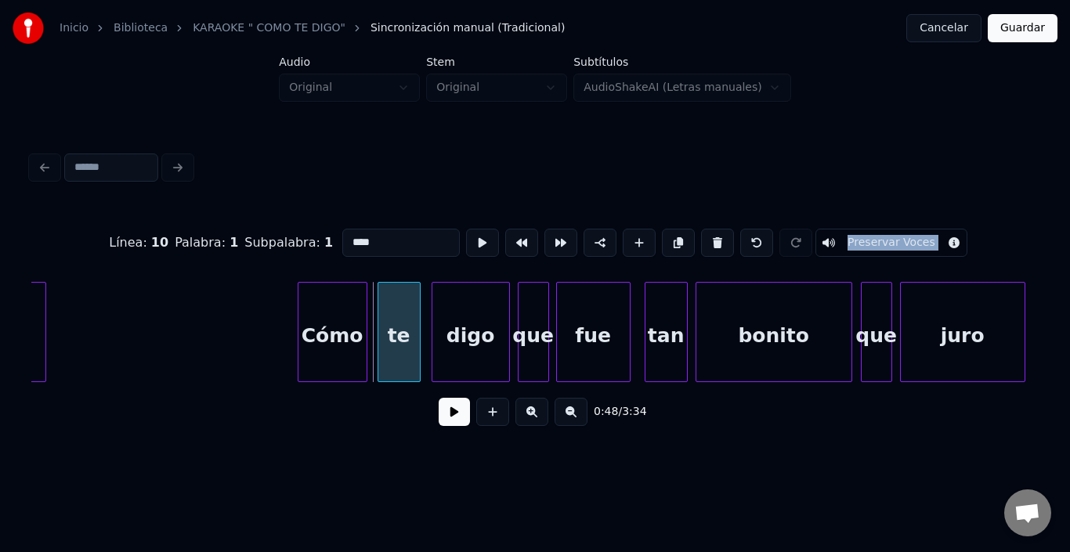
click at [393, 324] on div "te" at bounding box center [400, 336] width 42 height 107
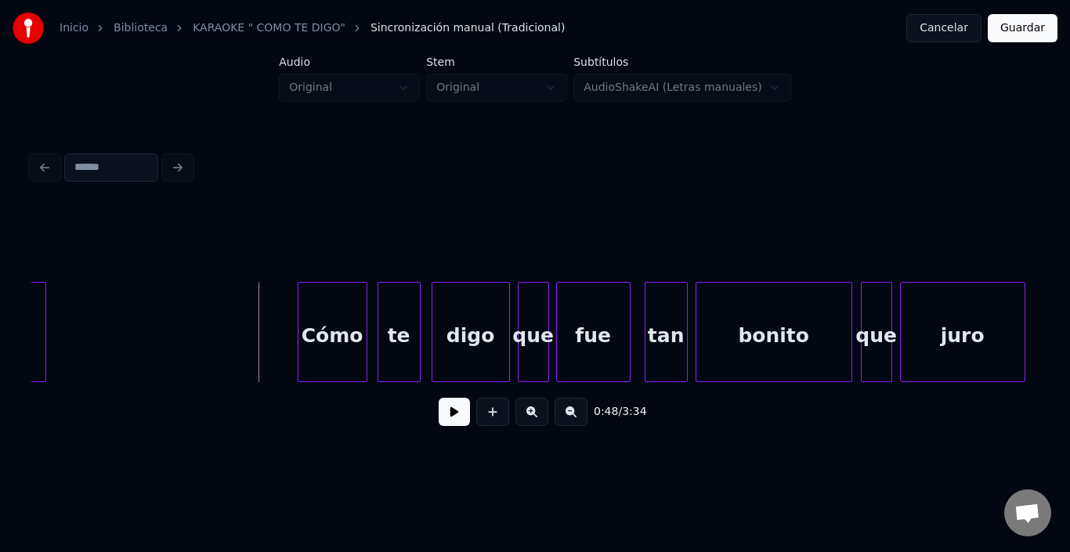
click at [463, 422] on button at bounding box center [454, 412] width 31 height 28
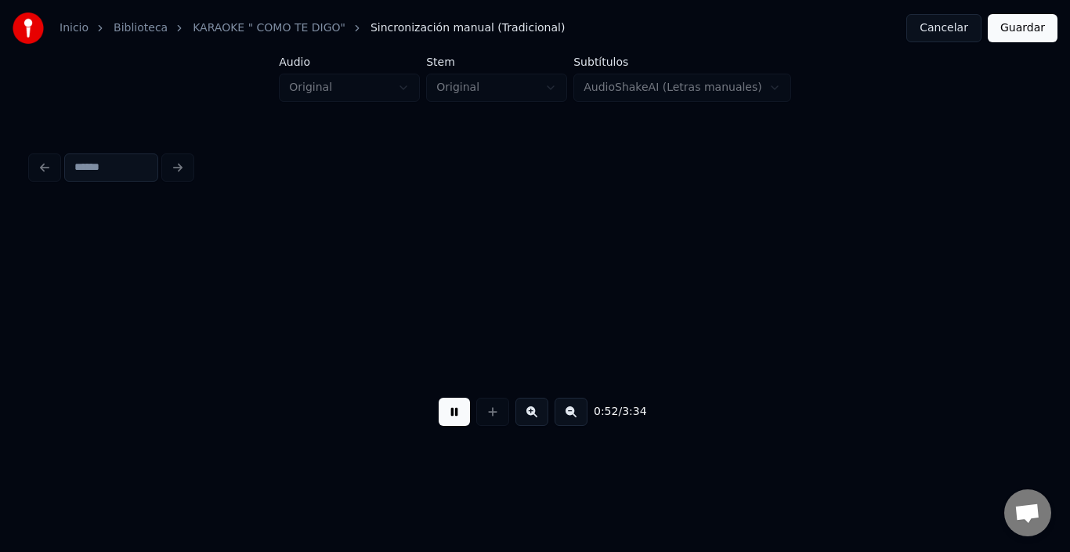
scroll to position [0, 10254]
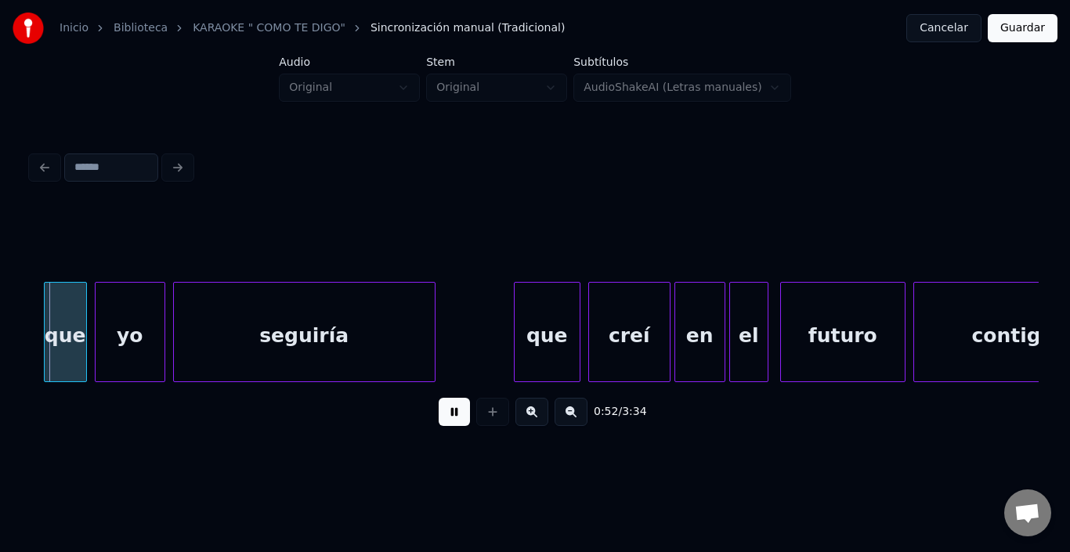
click at [441, 419] on button at bounding box center [454, 412] width 31 height 28
click at [31, 379] on div "0:52 / 3:34" at bounding box center [535, 293] width 1020 height 310
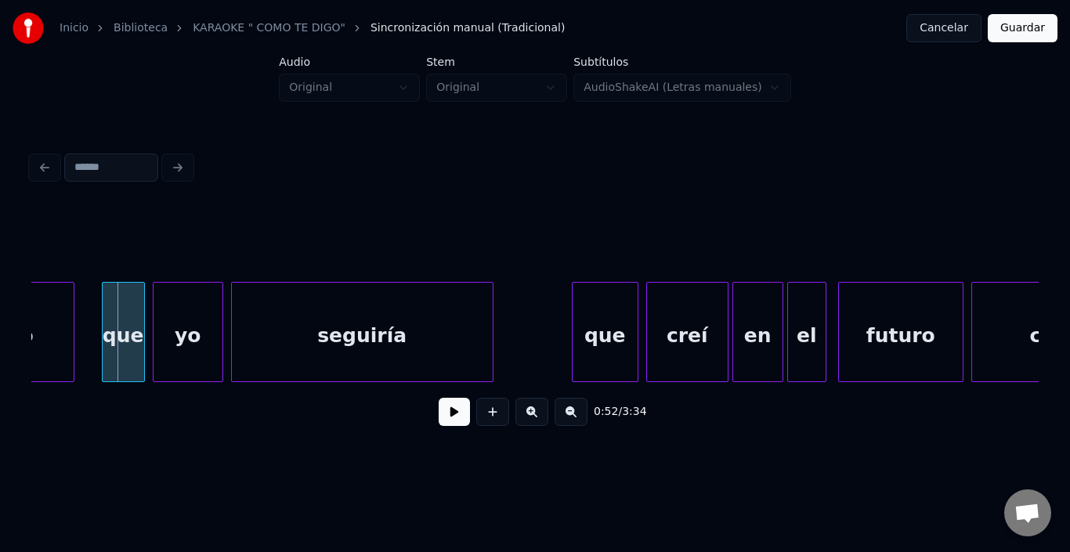
scroll to position [0, 10192]
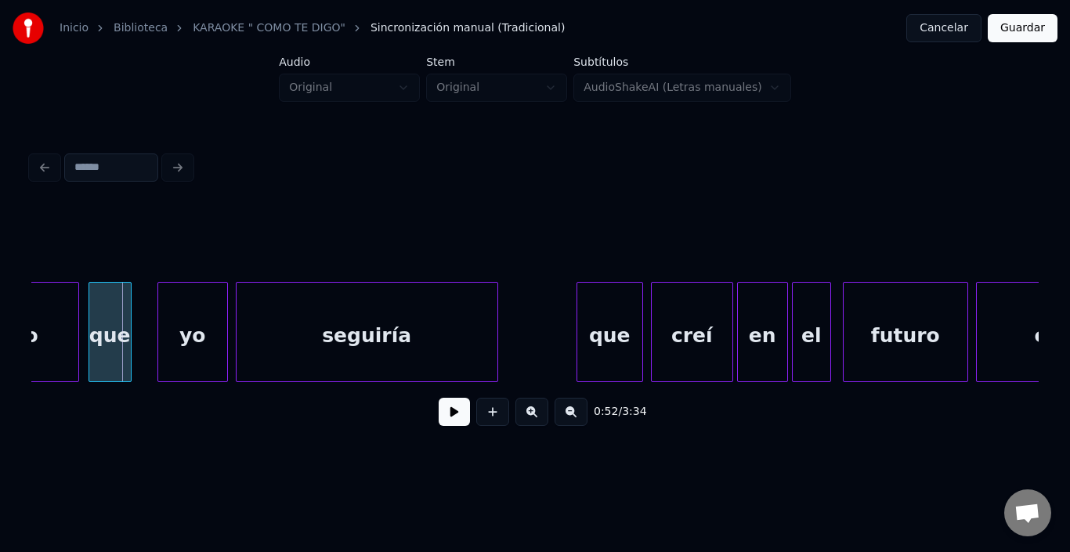
click at [106, 339] on div "que" at bounding box center [110, 336] width 42 height 107
click at [172, 341] on div "yo" at bounding box center [176, 336] width 69 height 107
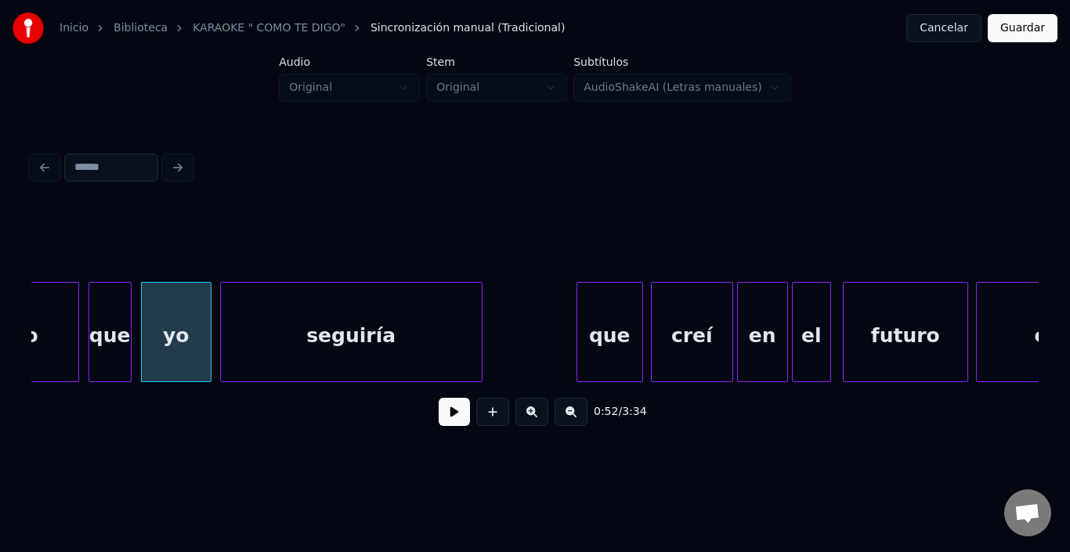
click at [298, 351] on div "seguiría" at bounding box center [351, 336] width 261 height 107
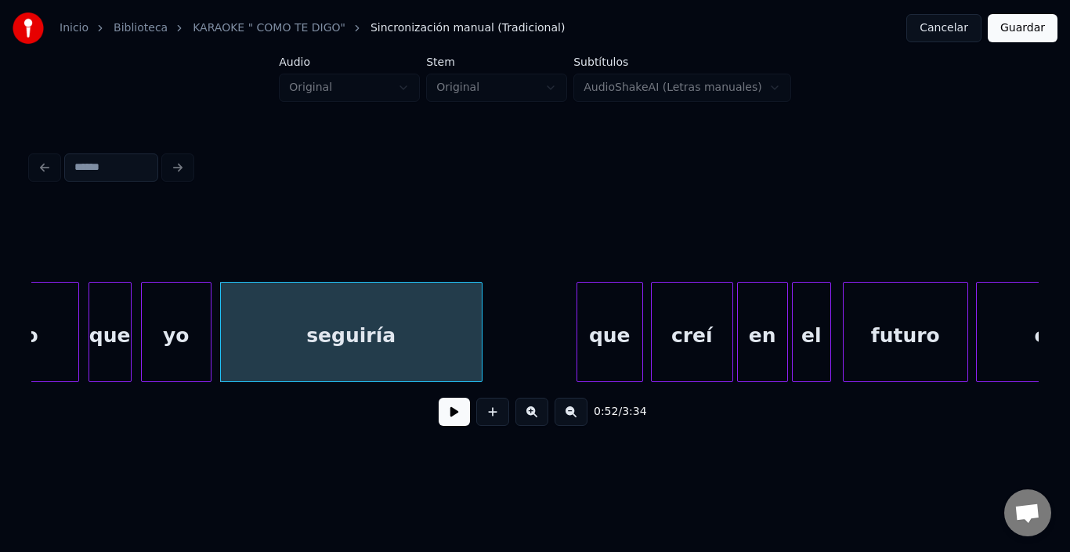
click at [297, 351] on div "seguiría" at bounding box center [351, 336] width 261 height 107
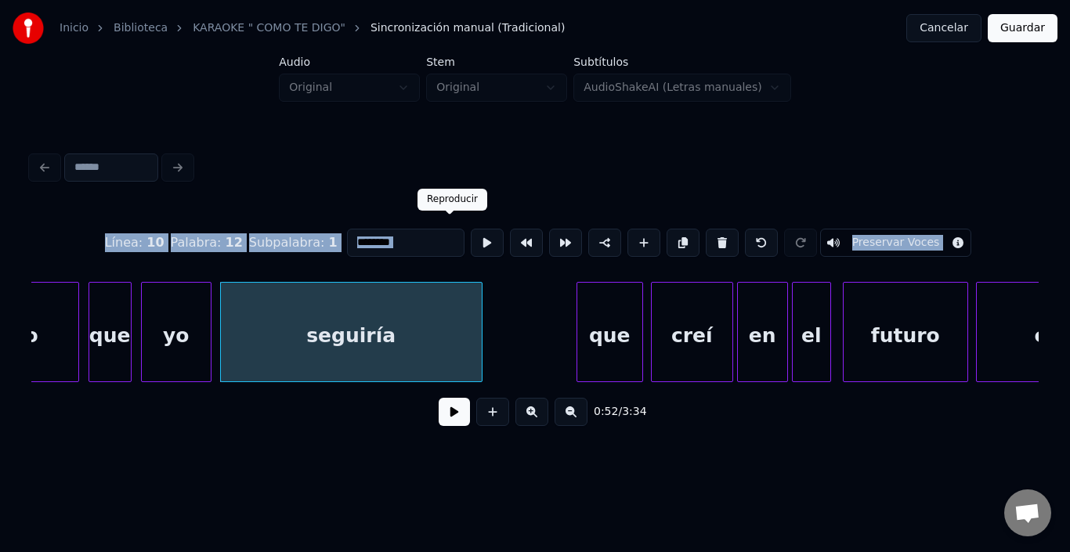
click at [471, 232] on button at bounding box center [487, 243] width 33 height 28
click at [471, 234] on button at bounding box center [487, 243] width 33 height 28
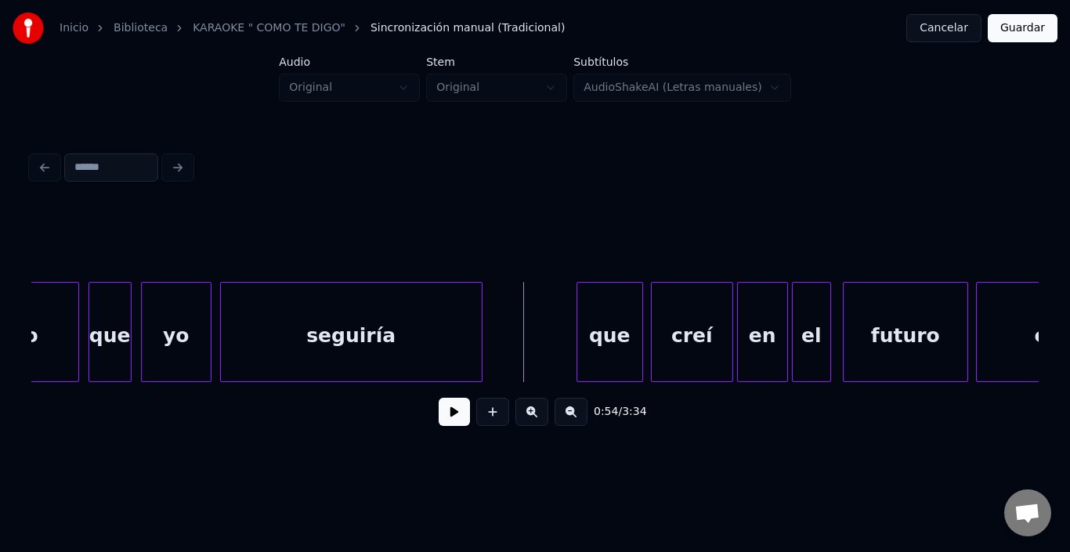
click at [206, 291] on div at bounding box center [208, 332] width 5 height 99
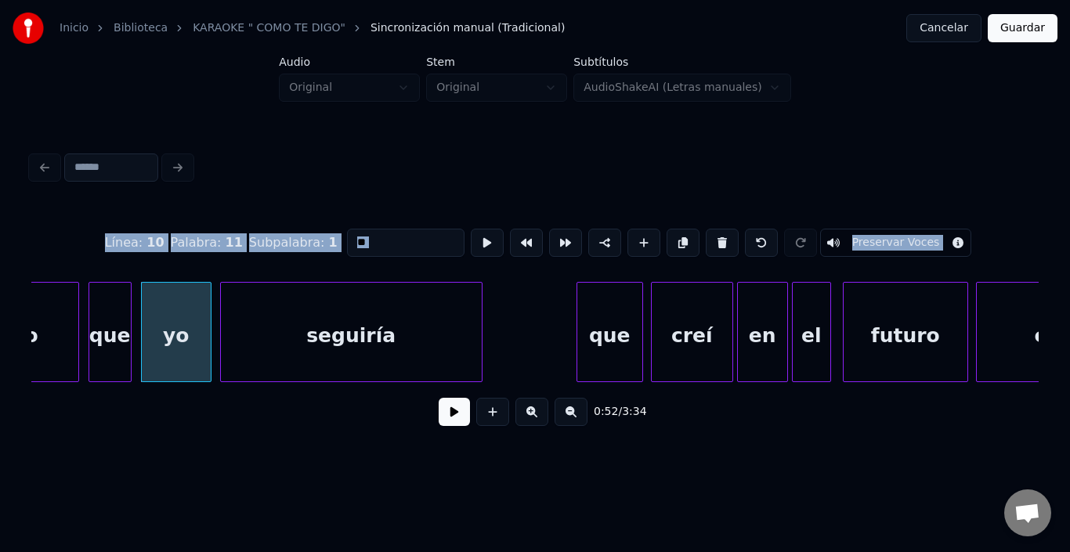
click at [189, 318] on div "yo" at bounding box center [176, 336] width 69 height 107
click at [30, 225] on div "Línea : 10 Palabra : 11 Subpalabra : 1 ** Preservar Voces 0:52 / 3:34" at bounding box center [535, 293] width 1020 height 310
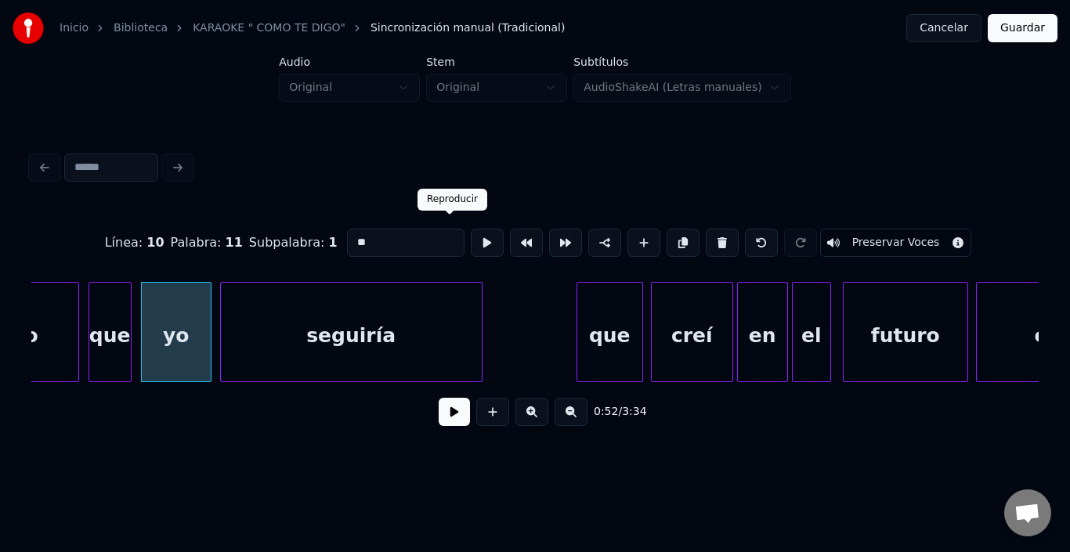
click at [471, 229] on button at bounding box center [487, 243] width 33 height 28
click at [202, 321] on div at bounding box center [202, 332] width 5 height 99
click at [229, 325] on div "seguiría" at bounding box center [344, 336] width 261 height 107
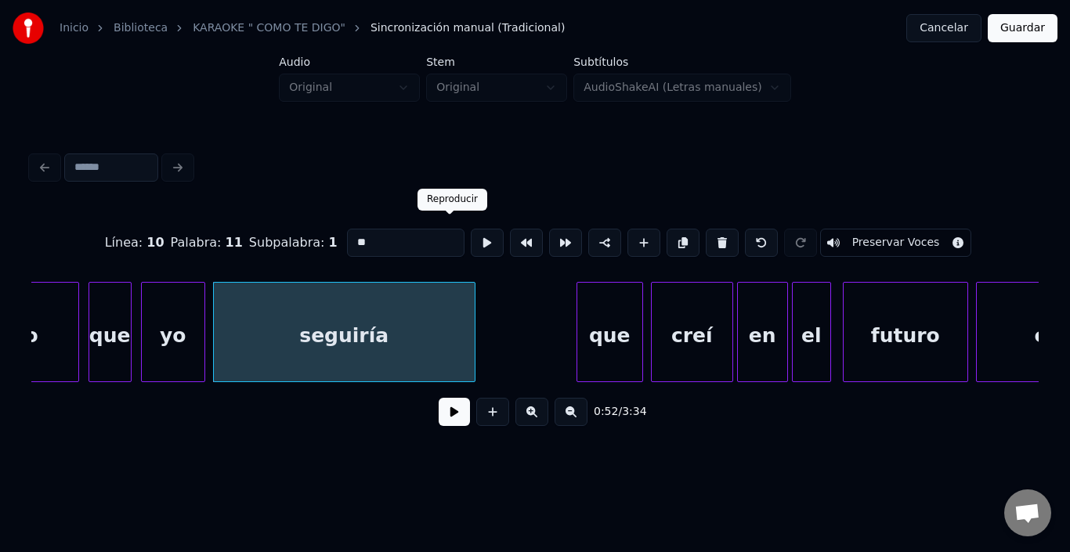
click at [471, 233] on button at bounding box center [487, 243] width 33 height 28
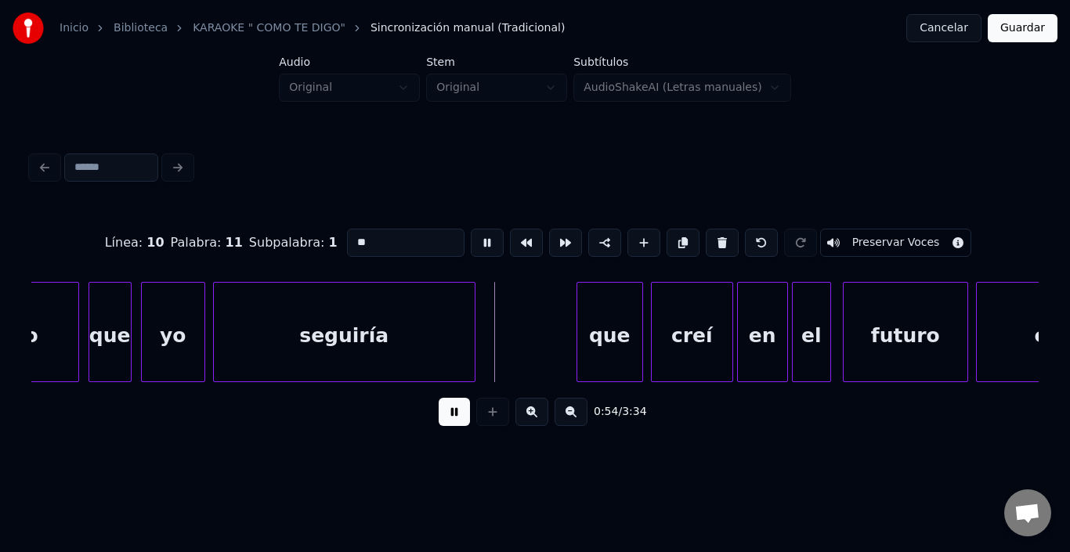
click at [471, 233] on button at bounding box center [487, 243] width 33 height 28
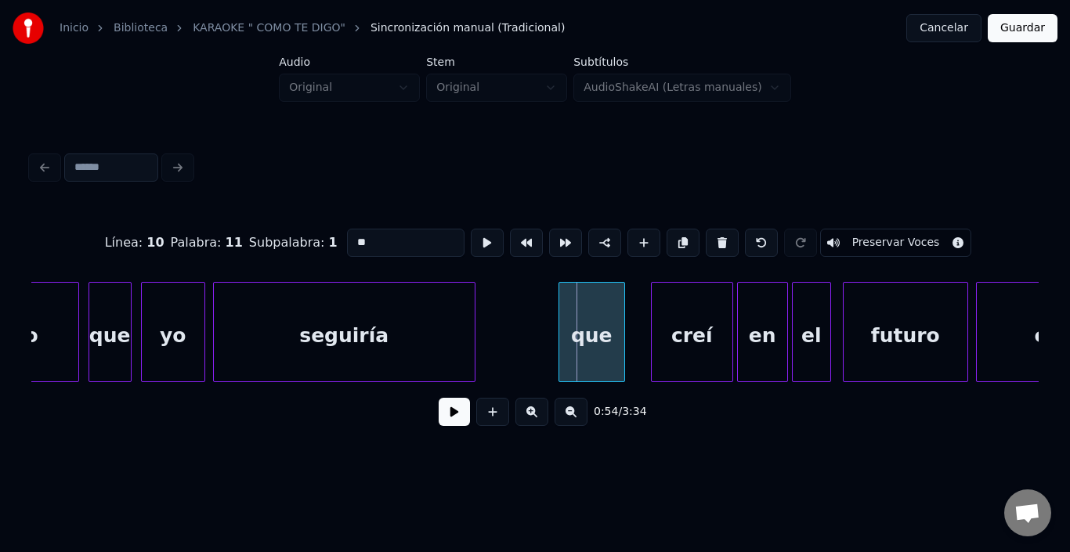
click at [589, 321] on div "que" at bounding box center [592, 336] width 65 height 107
click at [689, 323] on div "creí" at bounding box center [674, 336] width 81 height 107
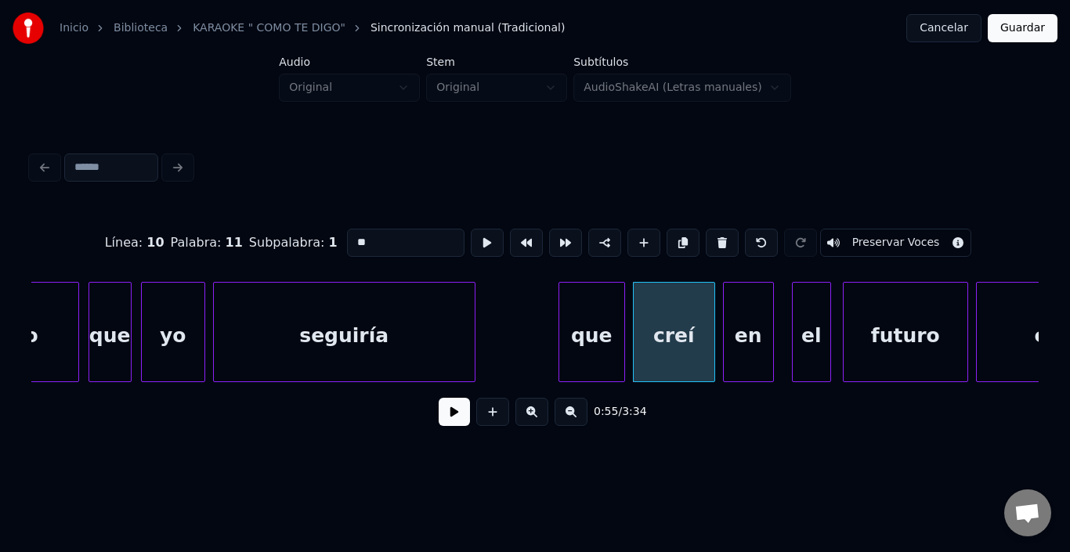
click at [752, 313] on div "en" at bounding box center [748, 336] width 49 height 107
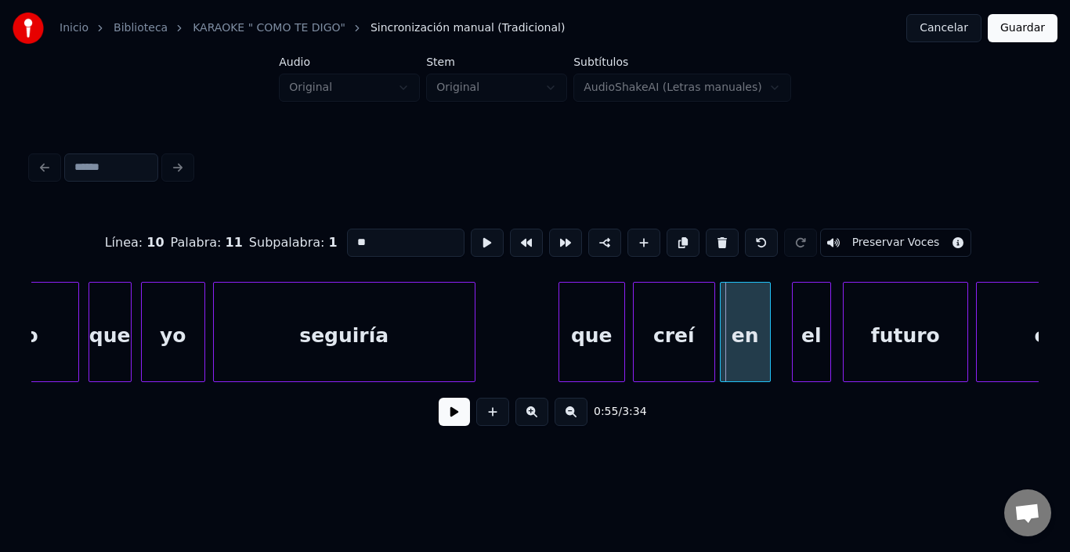
click at [756, 316] on div "en" at bounding box center [745, 336] width 49 height 107
click at [765, 313] on div at bounding box center [764, 332] width 5 height 99
click at [751, 310] on div "en" at bounding box center [747, 336] width 45 height 107
click at [792, 311] on div "el" at bounding box center [797, 336] width 38 height 107
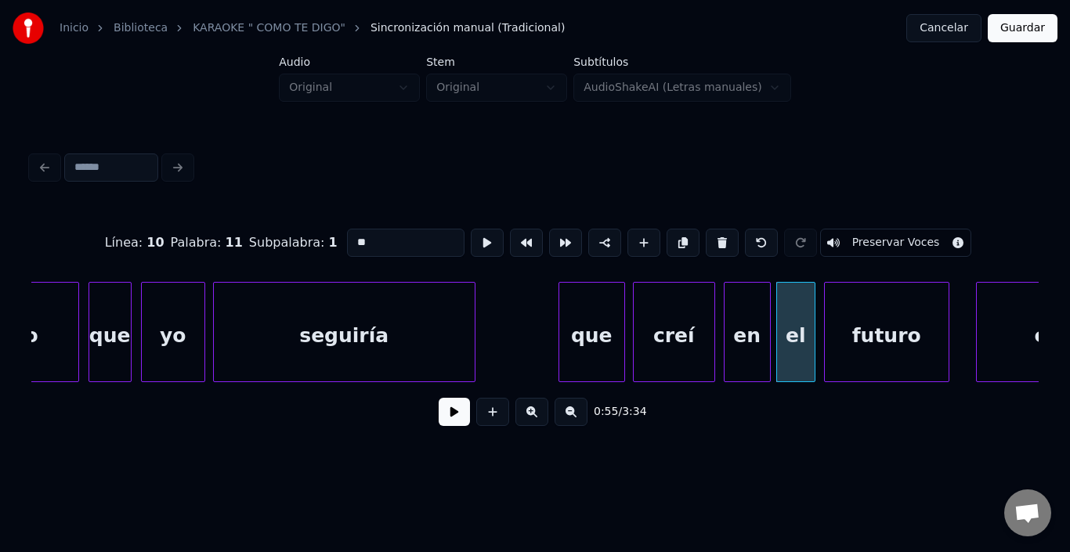
click at [849, 313] on div "futuro" at bounding box center [887, 336] width 124 height 107
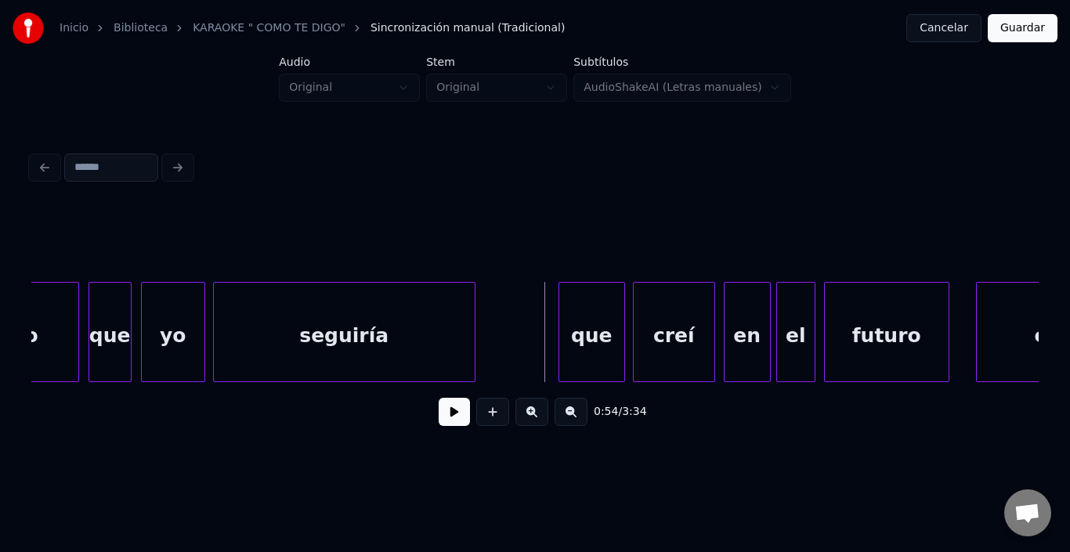
click at [439, 419] on button at bounding box center [454, 412] width 31 height 28
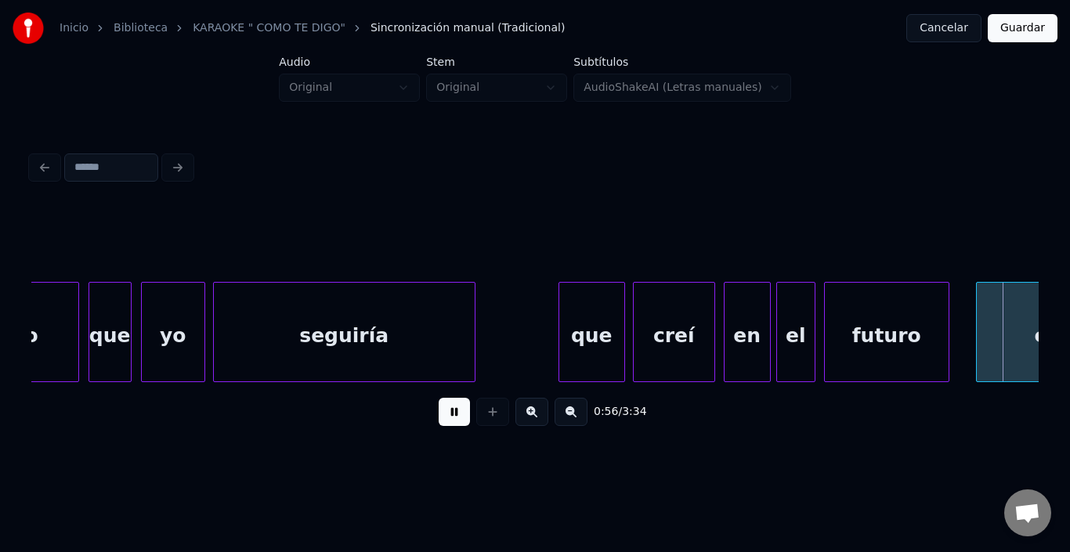
click at [439, 419] on button at bounding box center [454, 412] width 31 height 28
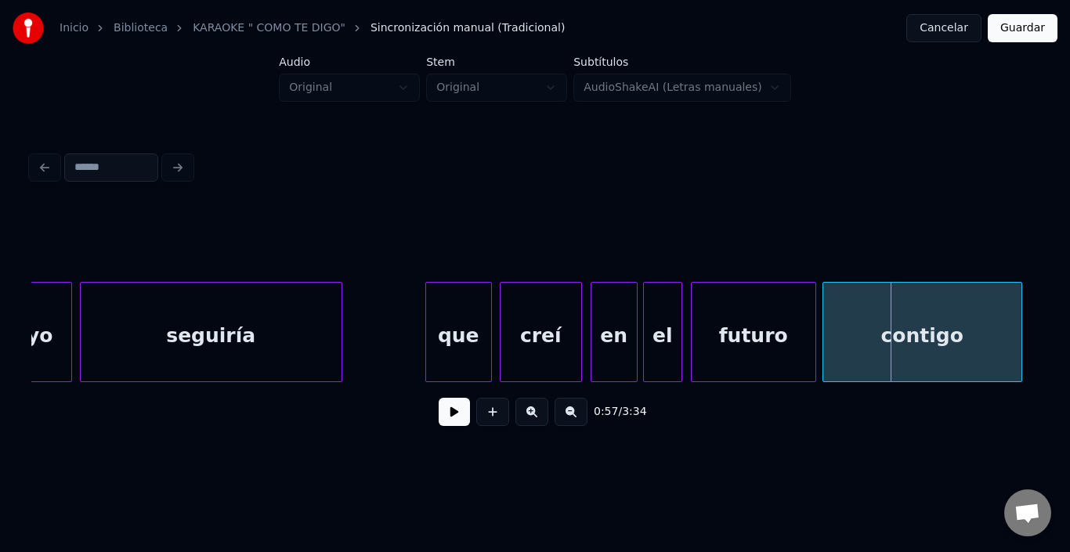
click at [979, 333] on div "contigo" at bounding box center [923, 336] width 198 height 107
click at [980, 332] on div "contigo" at bounding box center [923, 336] width 198 height 107
click at [978, 322] on div "contigo" at bounding box center [927, 336] width 198 height 107
click at [934, 320] on div "contigo" at bounding box center [924, 336] width 198 height 107
click at [444, 418] on button at bounding box center [454, 412] width 31 height 28
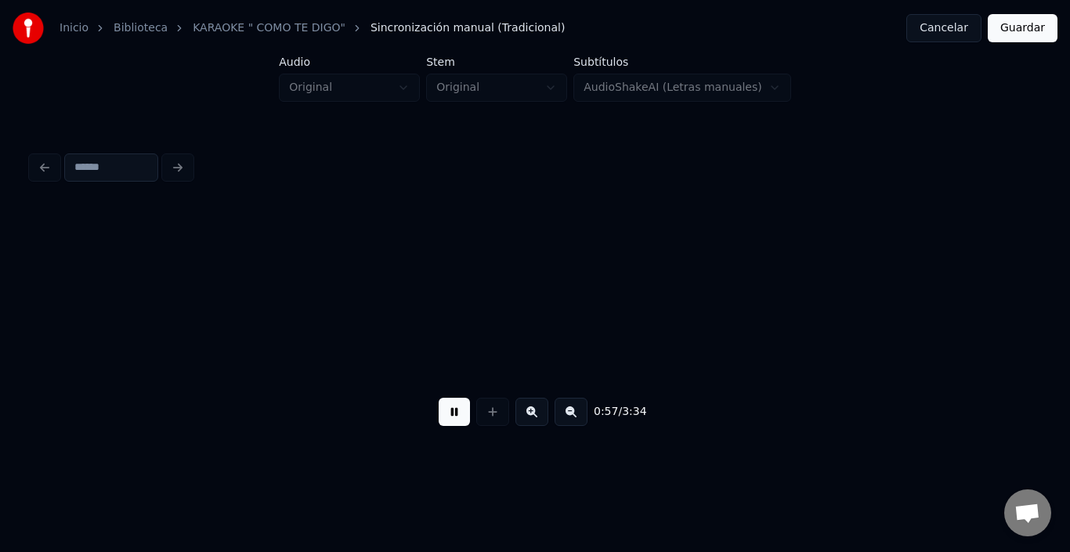
scroll to position [0, 11334]
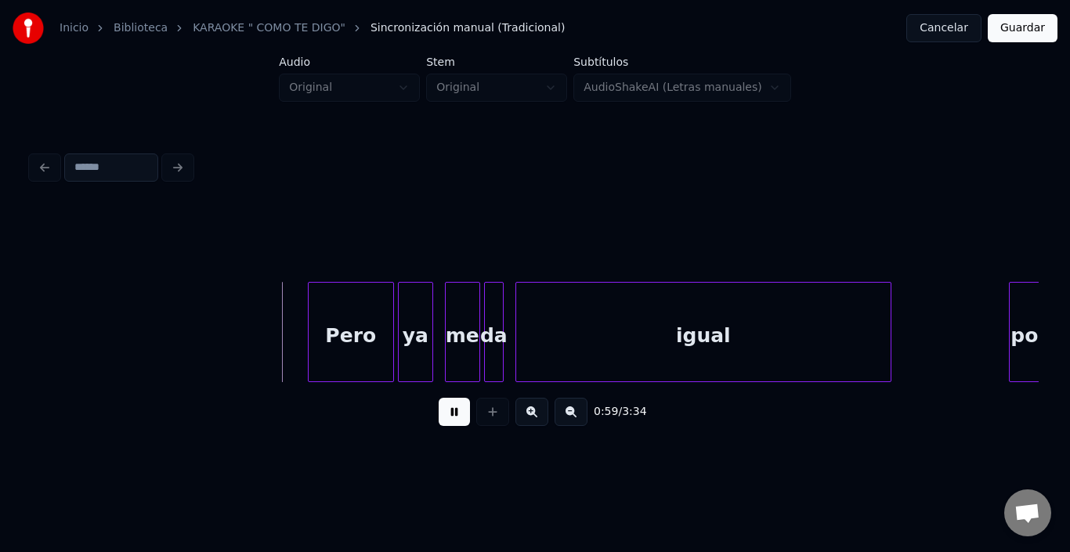
click at [439, 422] on button at bounding box center [454, 412] width 31 height 28
click at [316, 313] on div "Pero" at bounding box center [336, 336] width 85 height 107
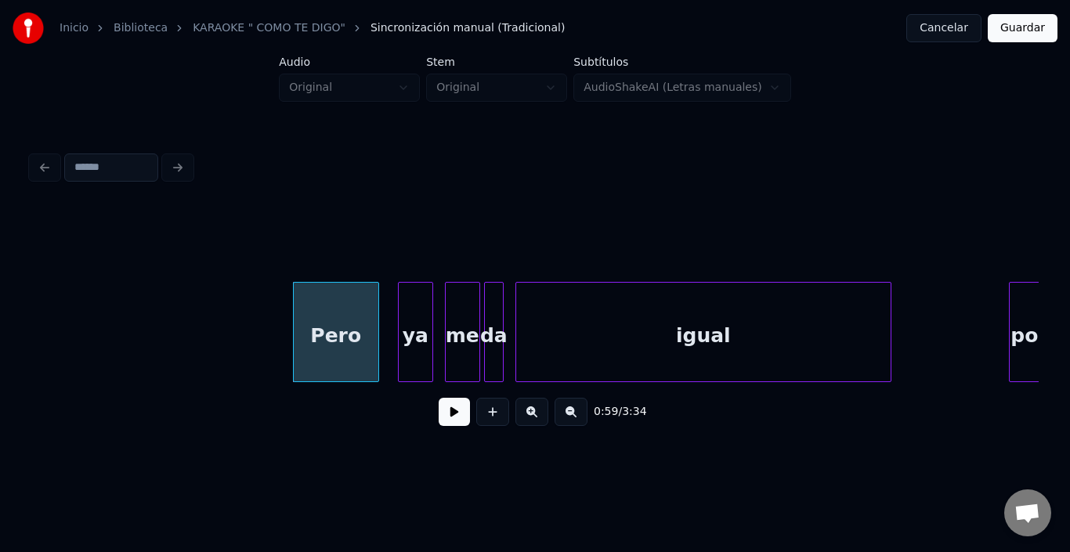
click at [314, 313] on div "Pero" at bounding box center [336, 336] width 85 height 107
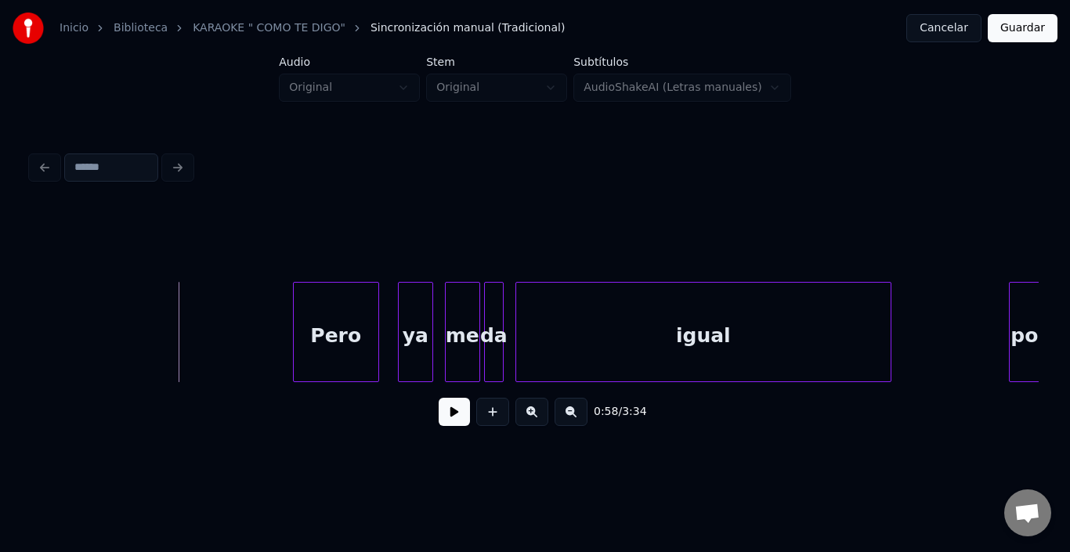
click at [450, 415] on button at bounding box center [454, 412] width 31 height 28
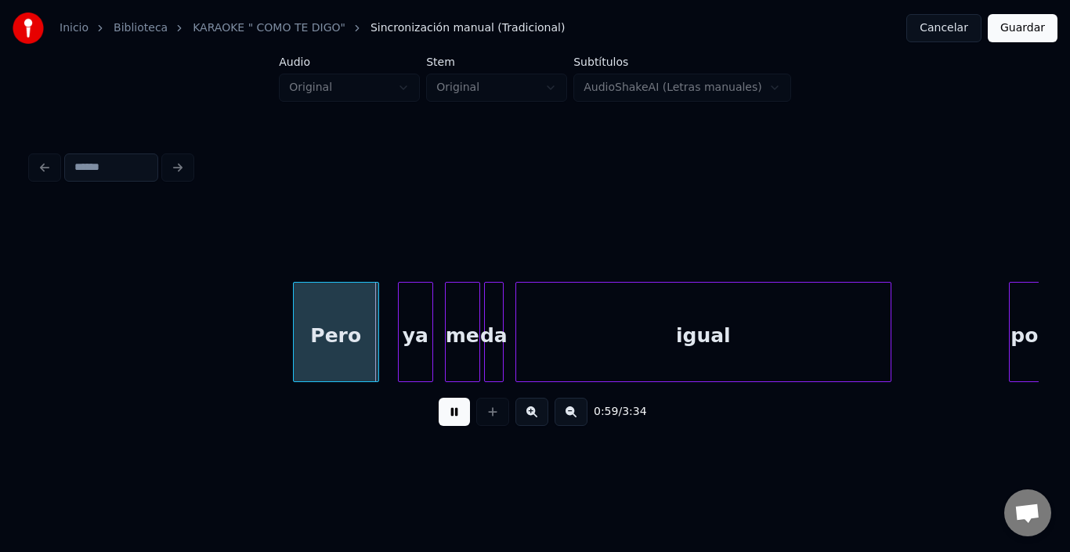
click at [446, 416] on button at bounding box center [454, 412] width 31 height 28
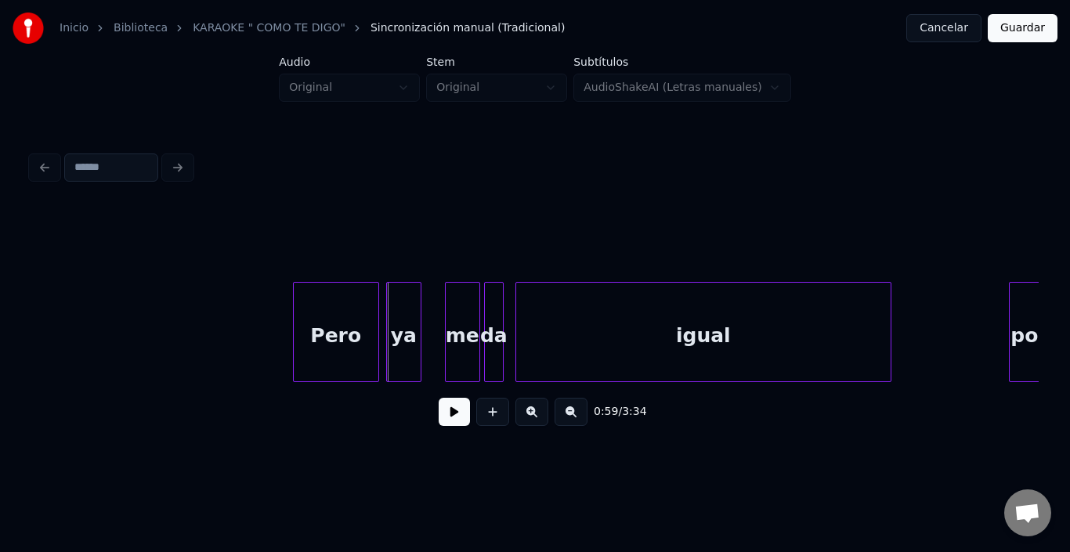
click at [398, 306] on div "ya" at bounding box center [404, 336] width 34 height 107
click at [440, 416] on button at bounding box center [454, 412] width 31 height 28
click at [440, 417] on button at bounding box center [454, 412] width 31 height 28
click at [439, 310] on div "me" at bounding box center [446, 336] width 34 height 107
click at [480, 293] on div "da" at bounding box center [482, 336] width 18 height 107
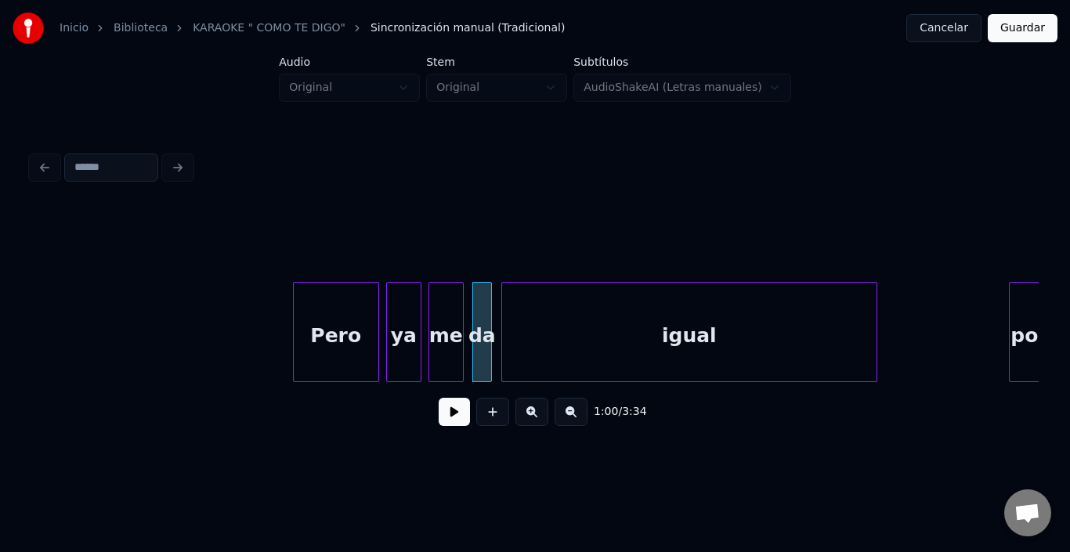
click at [529, 306] on div "igual" at bounding box center [689, 336] width 375 height 107
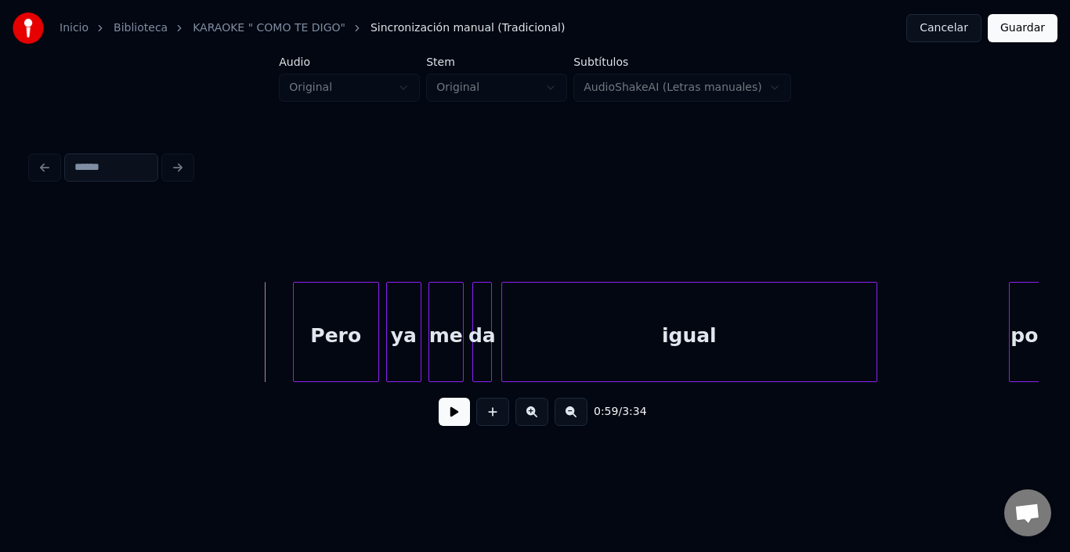
click at [439, 426] on button at bounding box center [454, 412] width 31 height 28
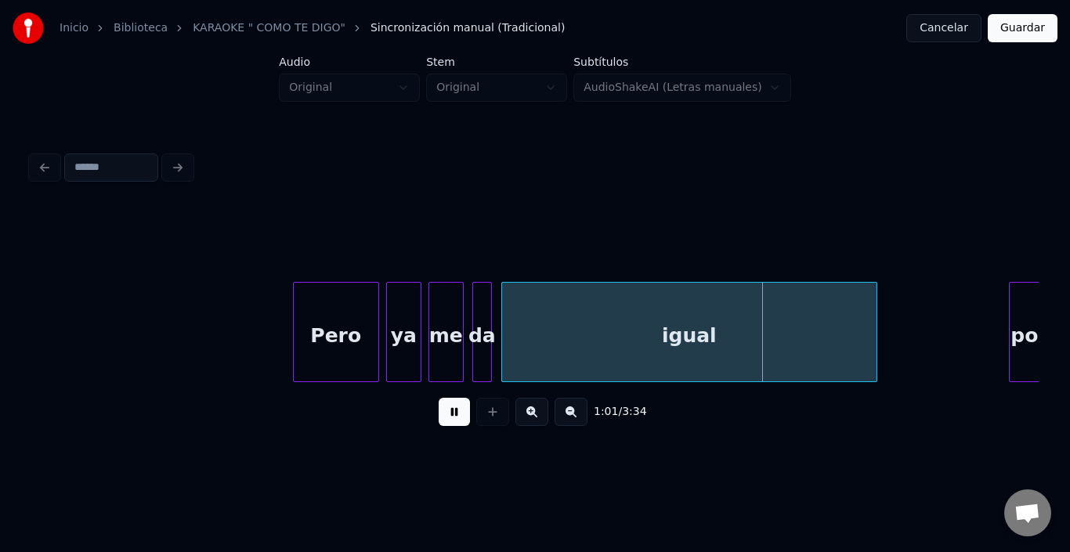
click at [440, 426] on button at bounding box center [454, 412] width 31 height 28
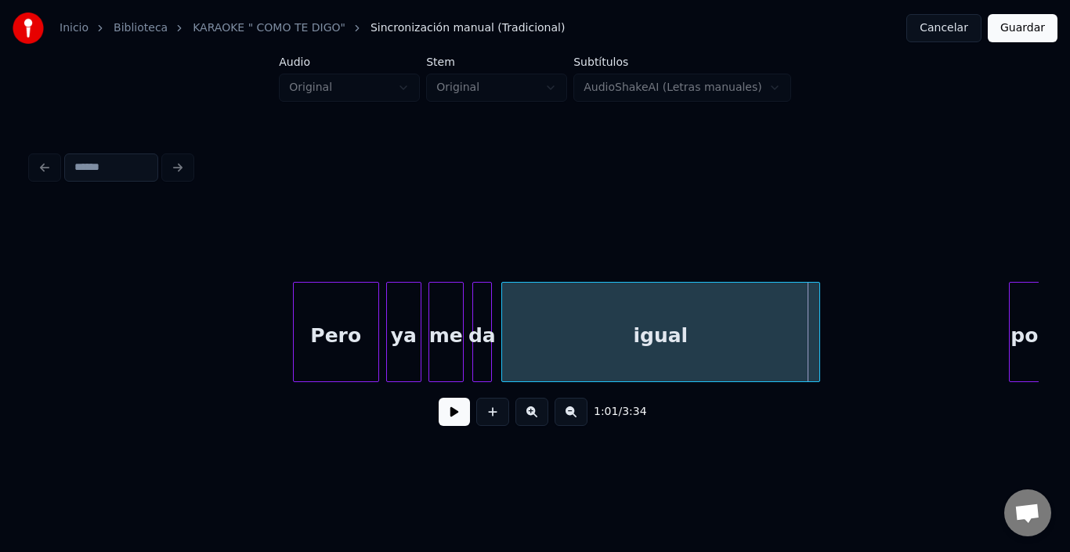
click at [815, 332] on div at bounding box center [817, 332] width 5 height 99
click at [462, 426] on button at bounding box center [454, 412] width 31 height 28
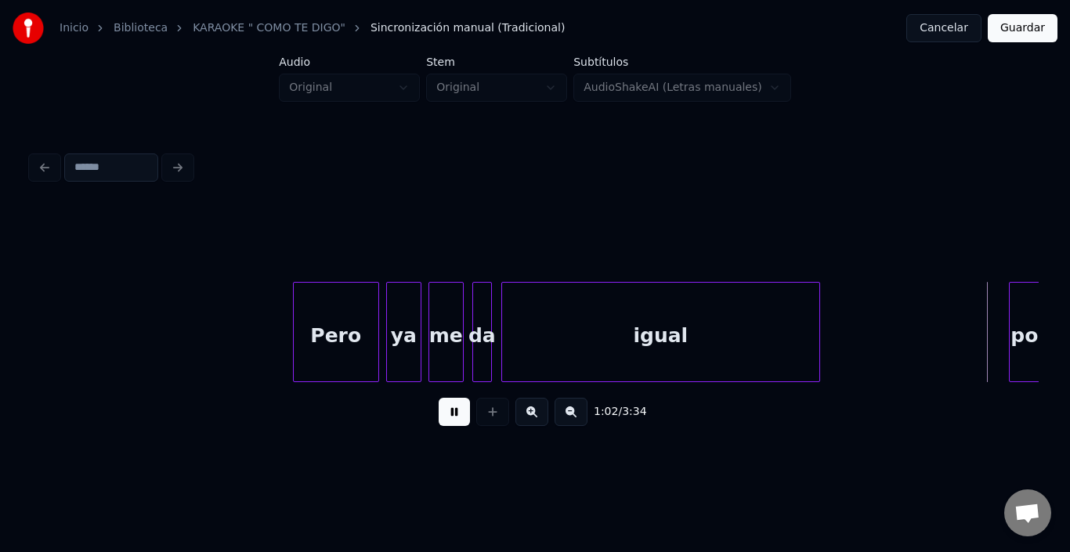
click at [455, 424] on button at bounding box center [454, 412] width 31 height 28
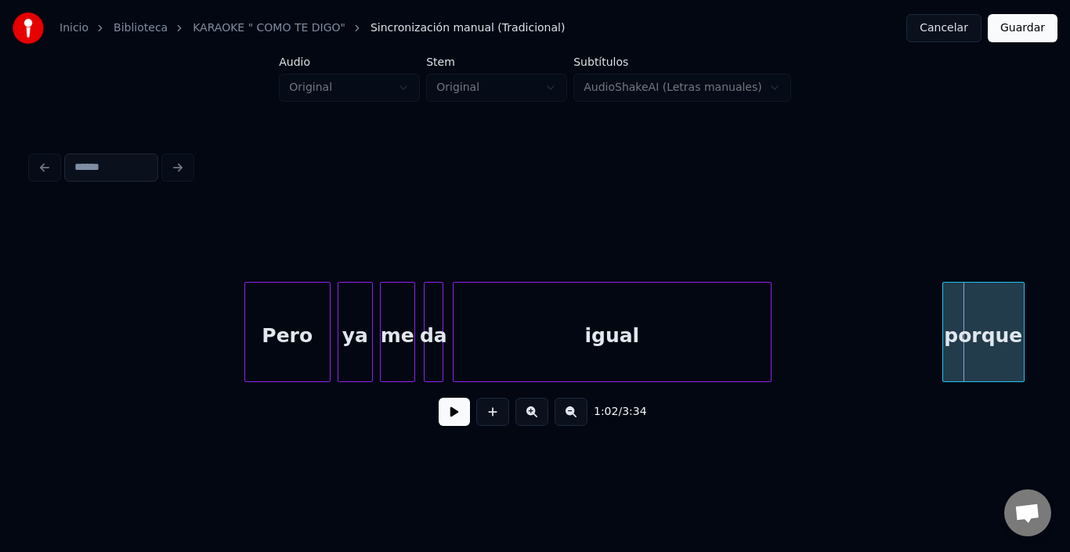
click at [1010, 306] on div "porque" at bounding box center [984, 336] width 81 height 107
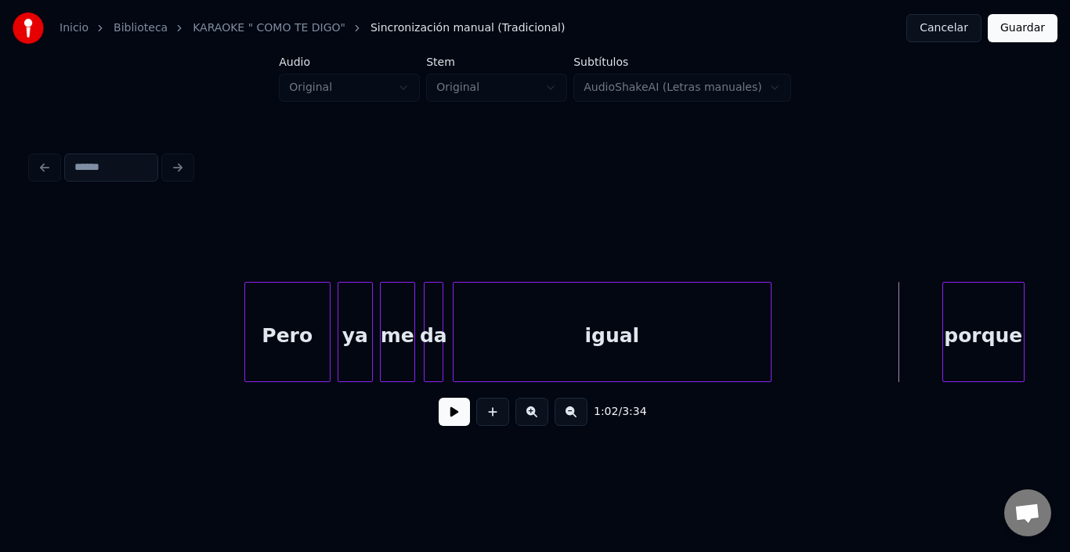
click at [445, 420] on button at bounding box center [454, 412] width 31 height 28
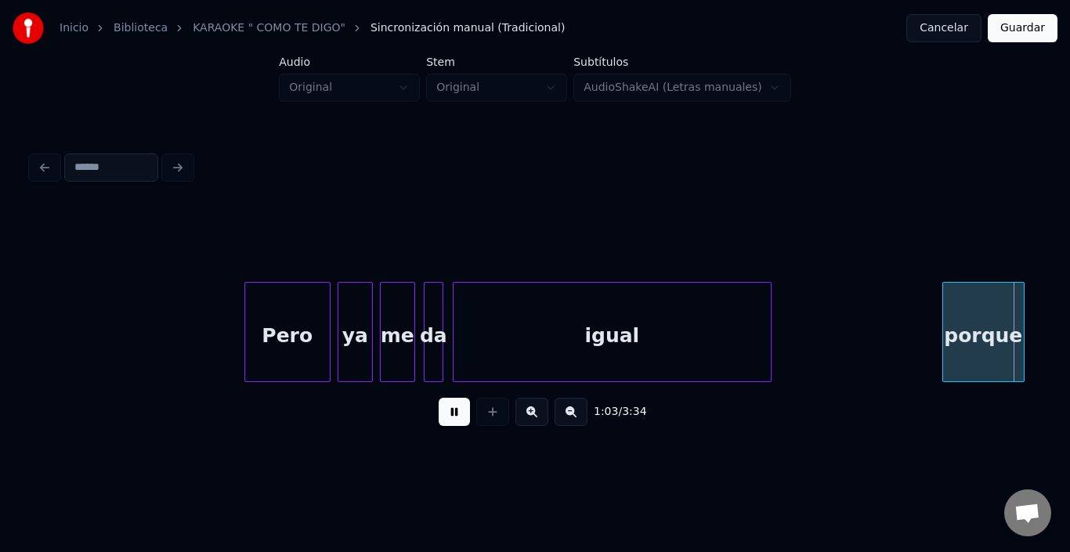
scroll to position [0, 12391]
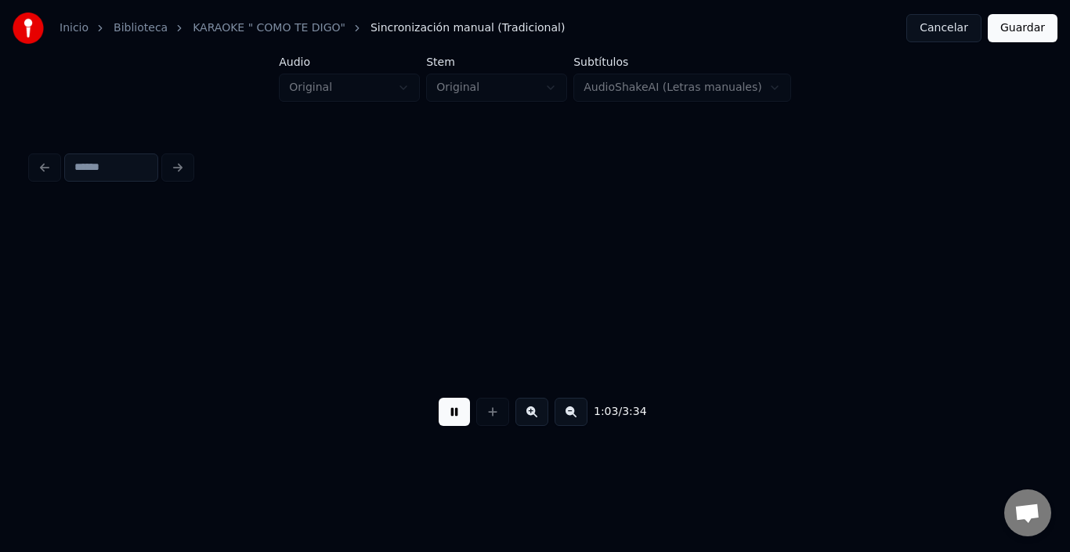
click at [439, 419] on button at bounding box center [454, 412] width 31 height 28
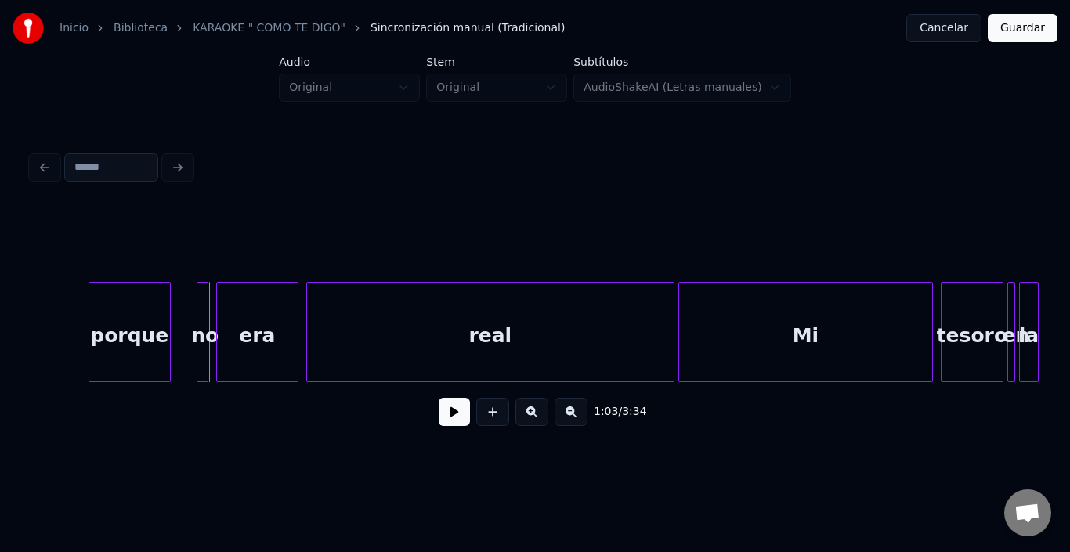
scroll to position [0, 12235]
click at [197, 282] on div "no" at bounding box center [194, 332] width 12 height 100
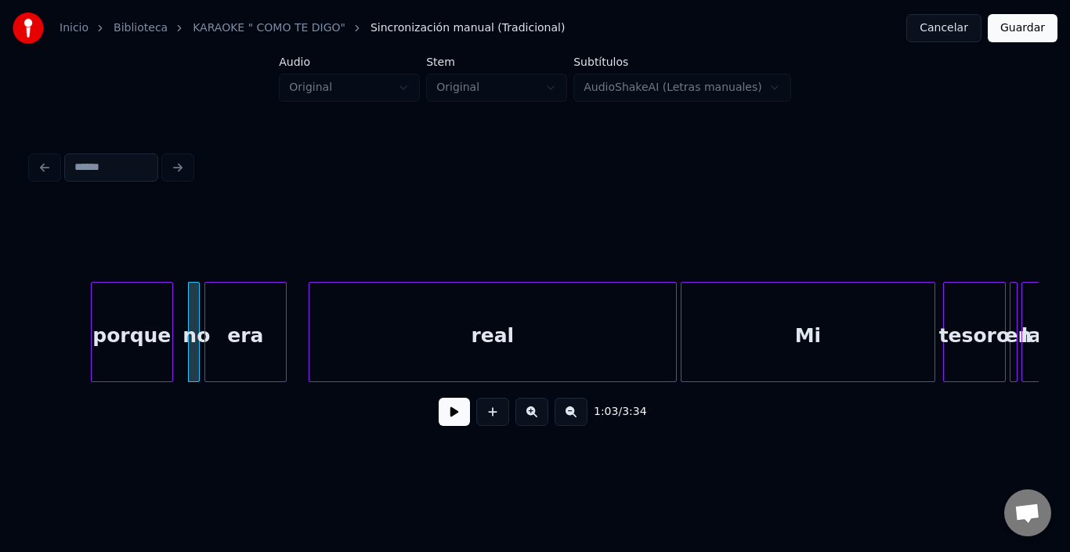
click at [219, 302] on div "era" at bounding box center [245, 336] width 81 height 107
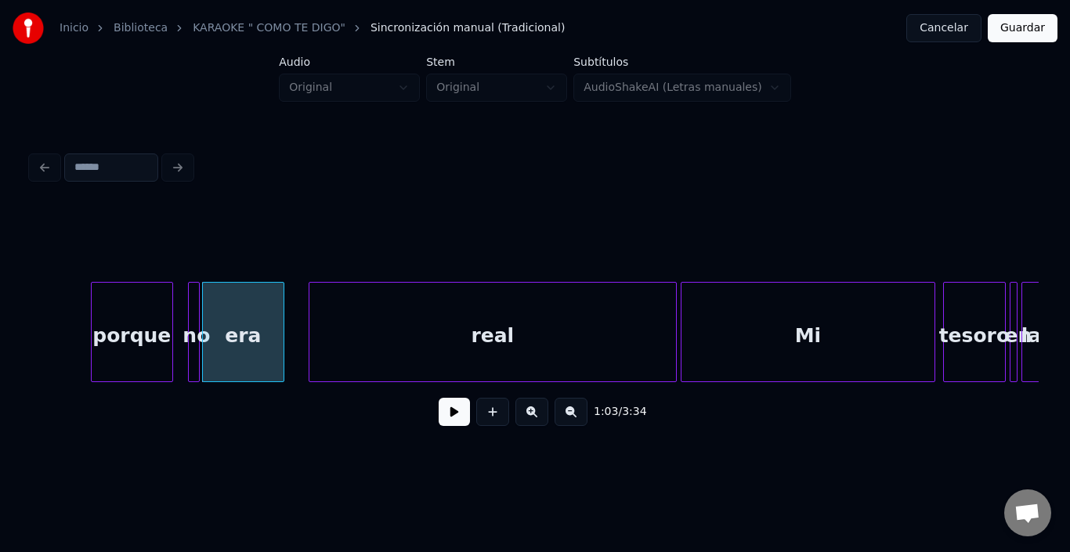
click at [219, 302] on div "era" at bounding box center [243, 336] width 81 height 107
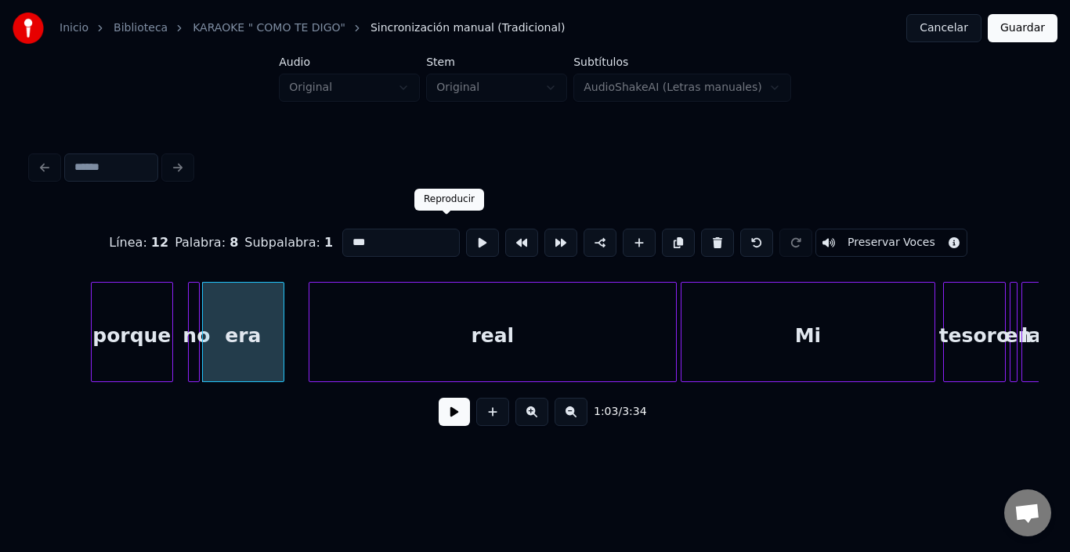
click at [466, 229] on button at bounding box center [482, 243] width 33 height 28
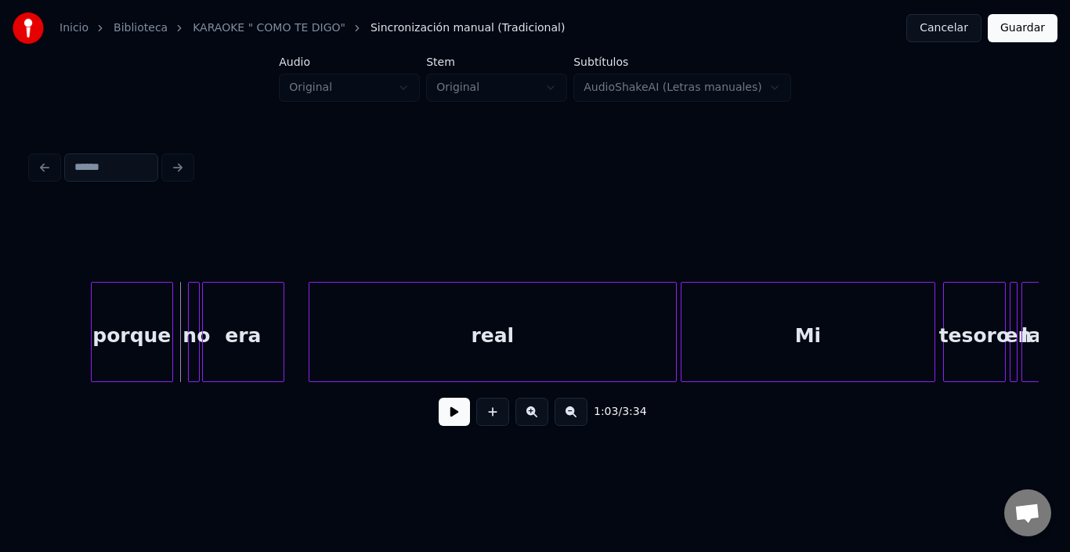
click at [195, 289] on div at bounding box center [196, 332] width 5 height 99
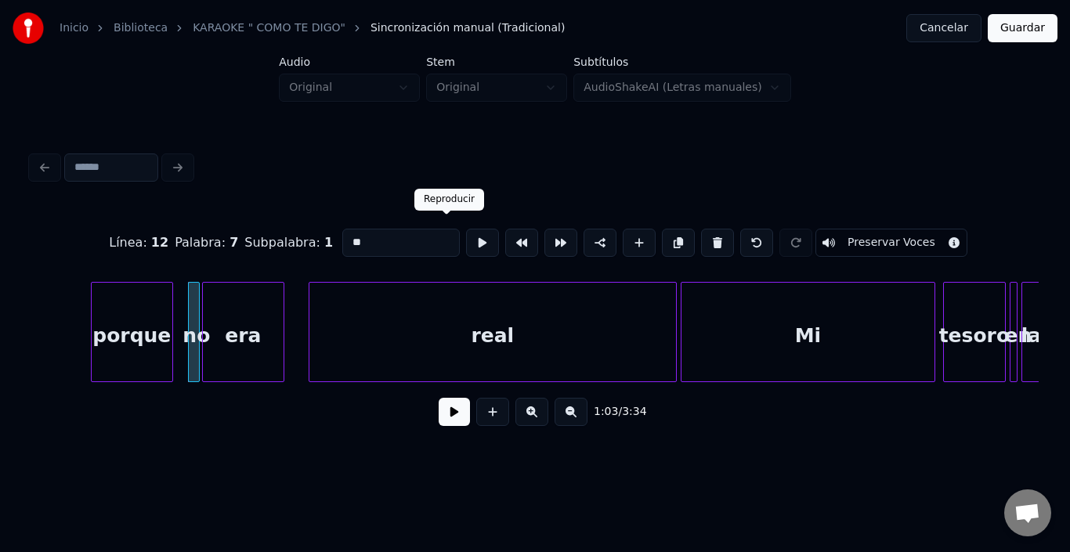
click at [466, 234] on button at bounding box center [482, 243] width 33 height 28
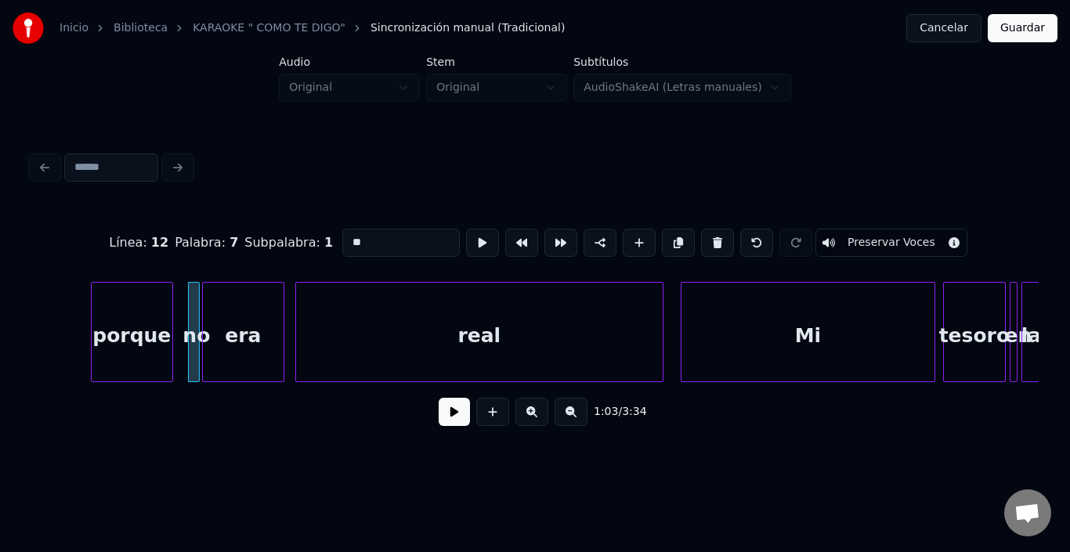
click at [375, 302] on div "real" at bounding box center [479, 336] width 367 height 107
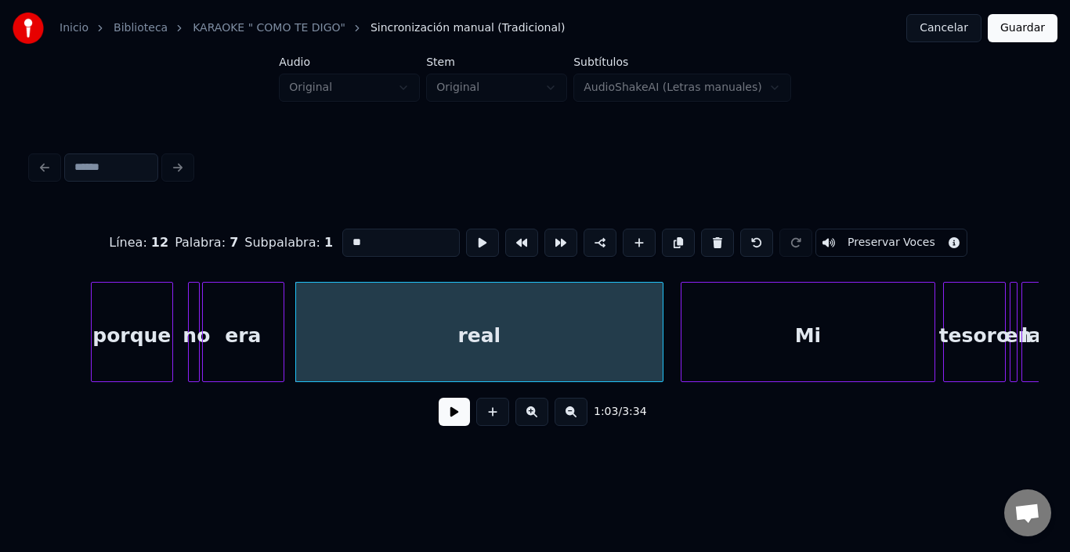
click at [375, 302] on div "real" at bounding box center [479, 336] width 367 height 107
type input "****"
click at [466, 229] on button at bounding box center [482, 243] width 33 height 28
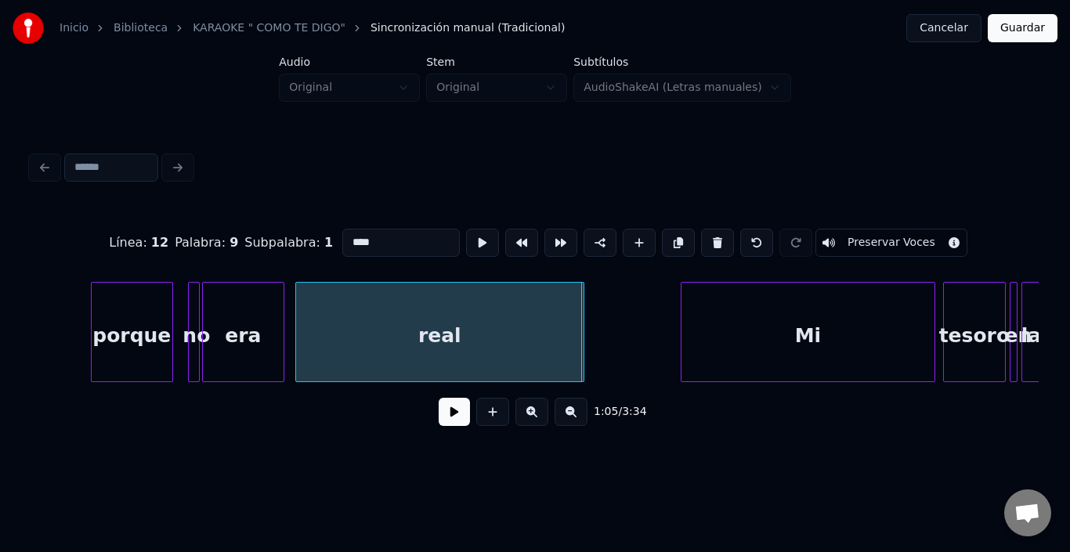
click at [579, 331] on div at bounding box center [581, 332] width 5 height 99
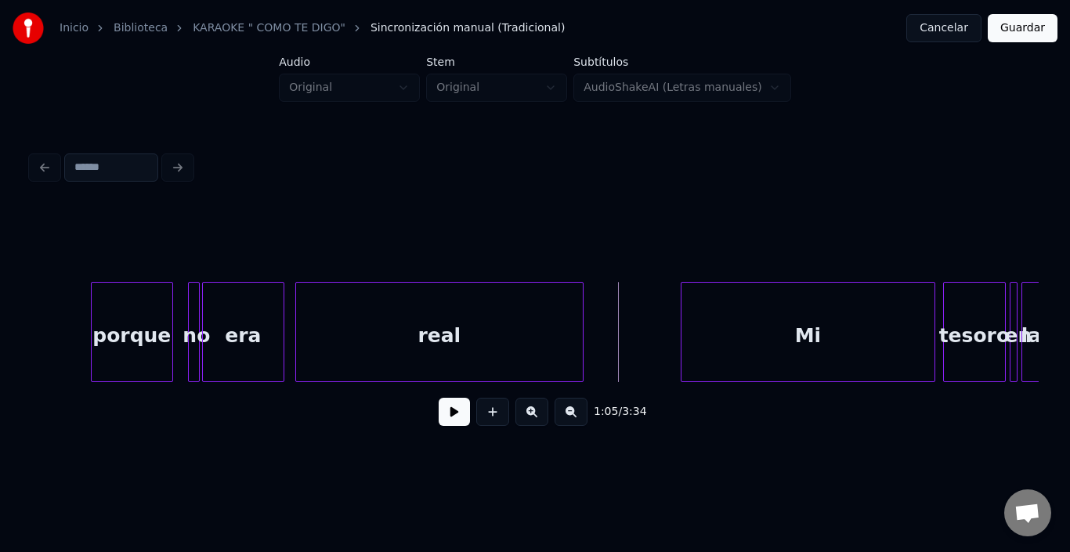
click at [440, 426] on button at bounding box center [454, 412] width 31 height 28
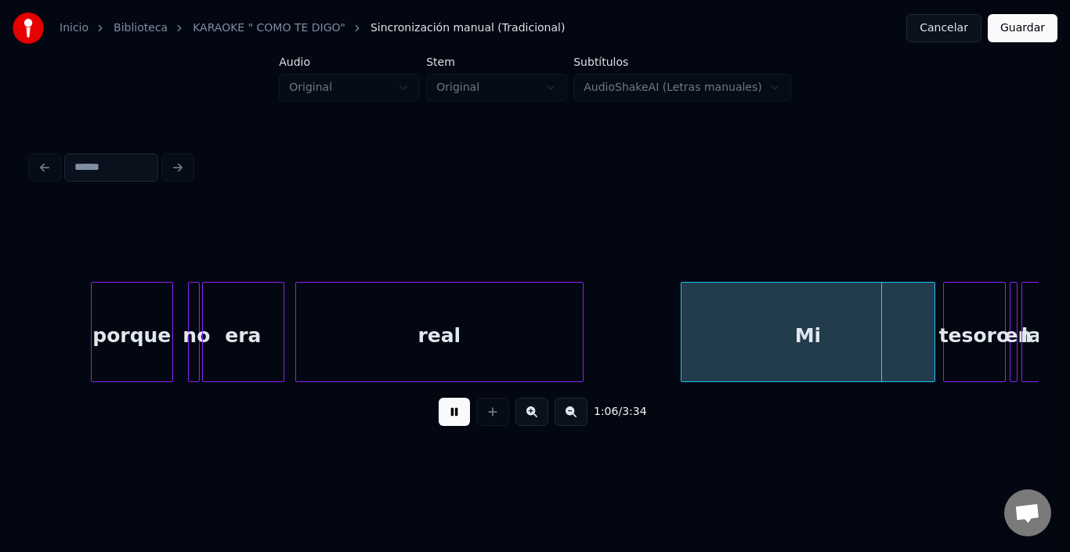
click at [440, 420] on button at bounding box center [454, 412] width 31 height 28
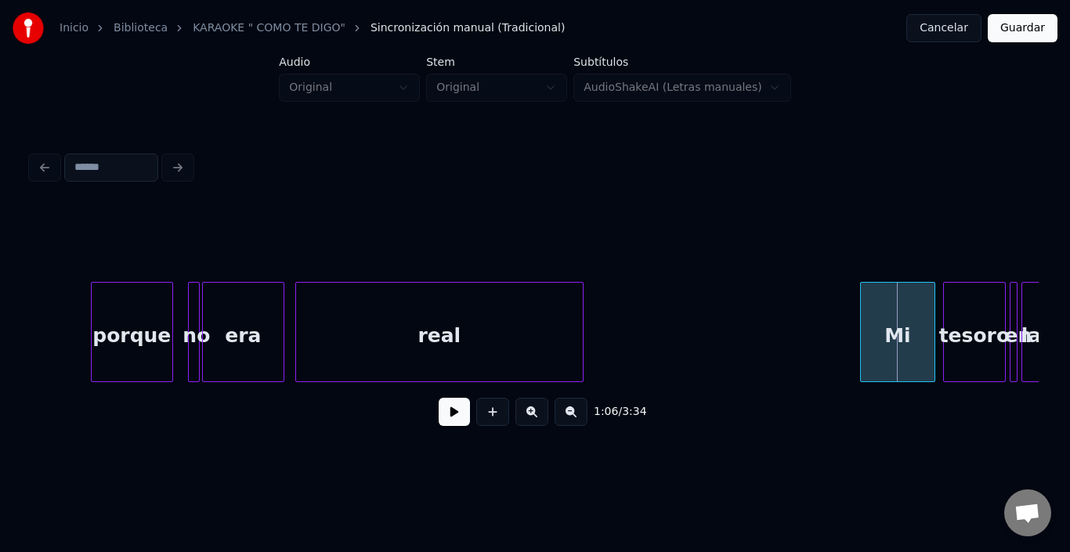
click at [862, 319] on div at bounding box center [863, 332] width 5 height 99
click at [908, 326] on div "Mi" at bounding box center [898, 336] width 74 height 107
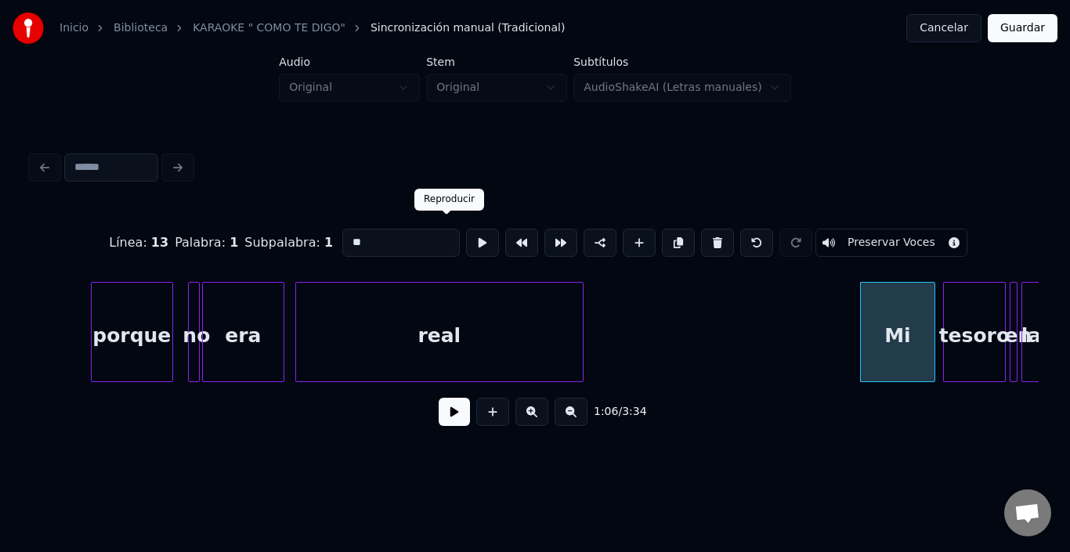
click at [466, 230] on button at bounding box center [482, 243] width 33 height 28
click at [466, 235] on button at bounding box center [482, 243] width 33 height 28
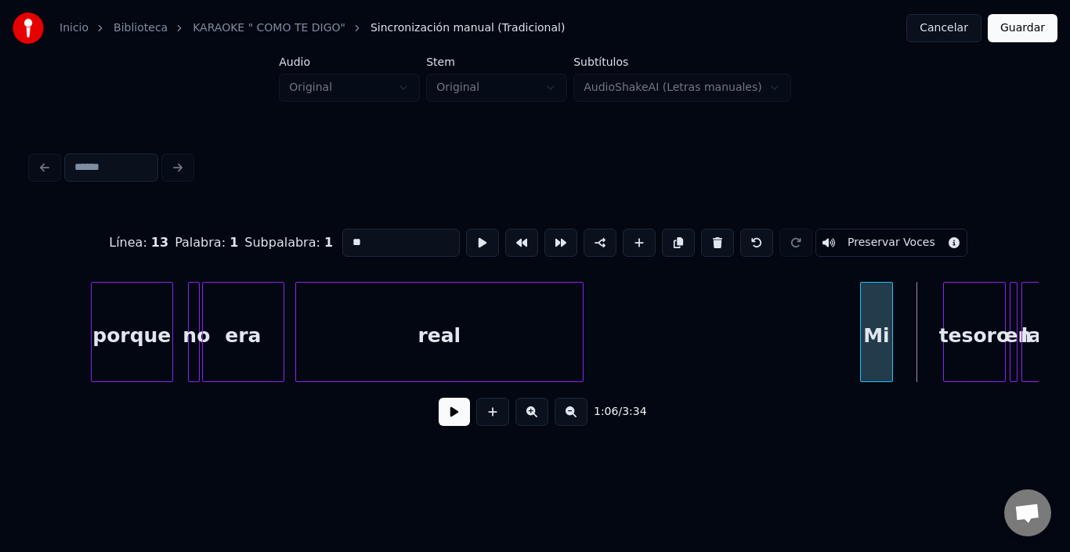
click at [888, 326] on div at bounding box center [890, 332] width 5 height 99
click at [920, 306] on div "tesoro" at bounding box center [929, 336] width 61 height 107
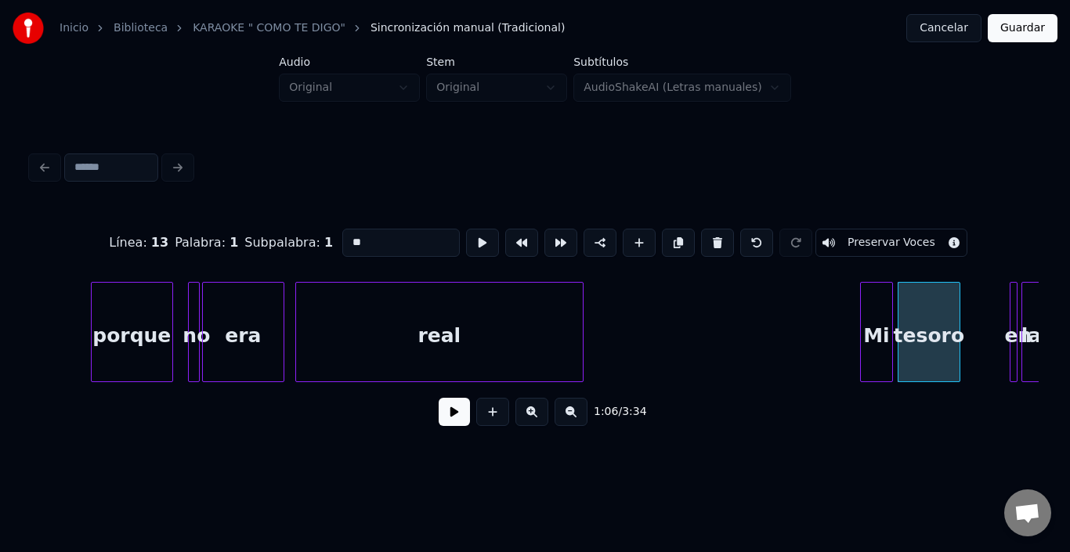
click at [920, 306] on div "tesoro" at bounding box center [929, 336] width 61 height 107
type input "******"
click at [466, 229] on button at bounding box center [482, 243] width 33 height 28
click at [969, 324] on div at bounding box center [971, 332] width 5 height 99
click at [466, 236] on button at bounding box center [482, 243] width 33 height 28
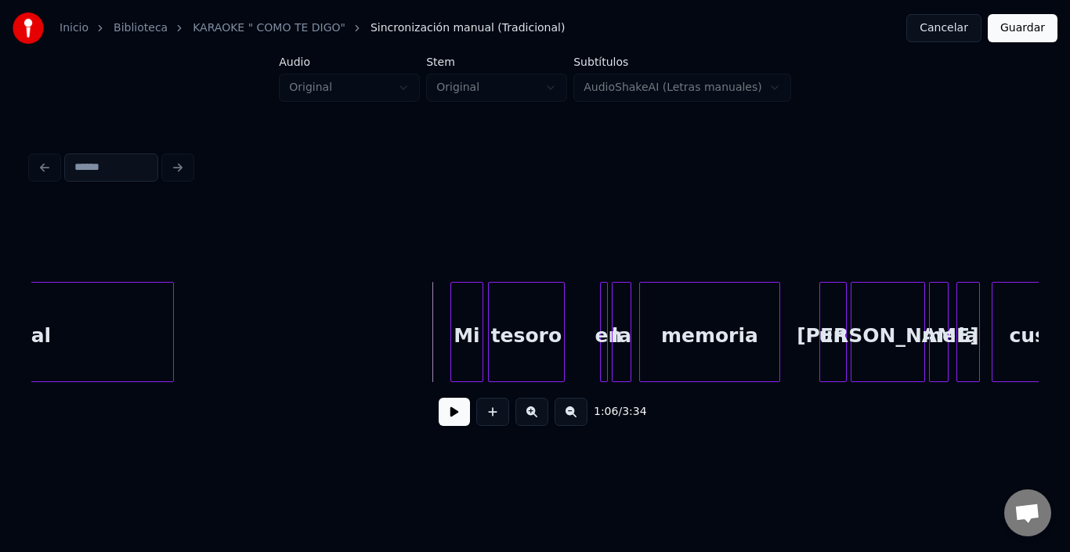
scroll to position [0, 12674]
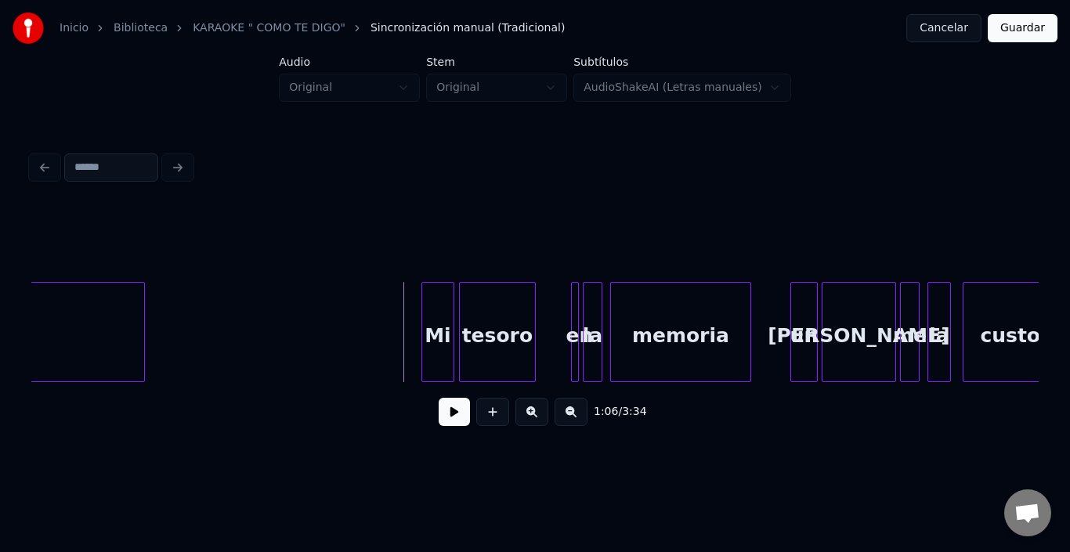
click at [442, 416] on button at bounding box center [454, 412] width 31 height 28
click at [549, 282] on div "en" at bounding box center [549, 332] width 8 height 100
click at [570, 288] on div "la" at bounding box center [570, 336] width 18 height 107
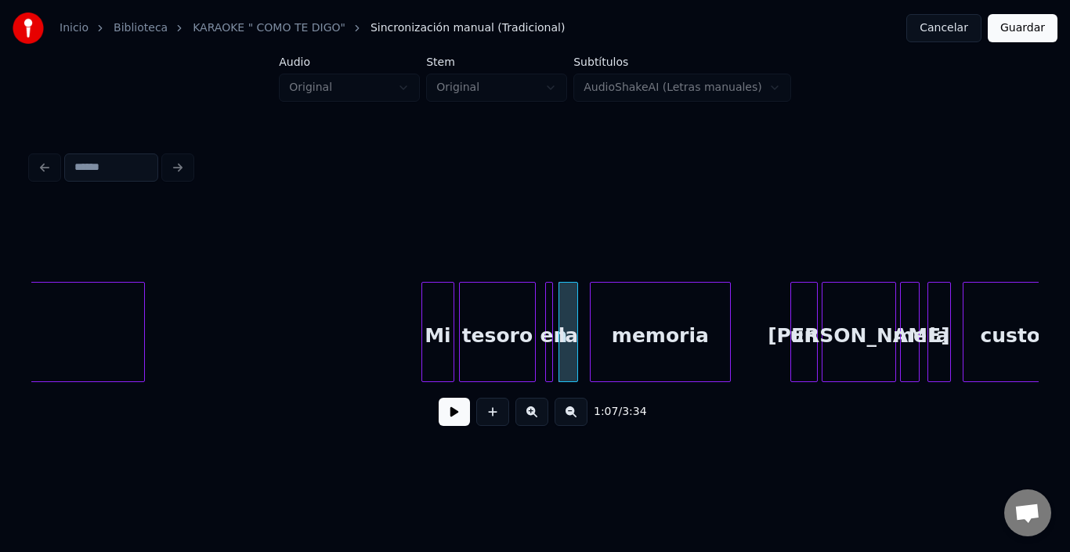
click at [626, 312] on div "memoria" at bounding box center [660, 336] width 139 height 107
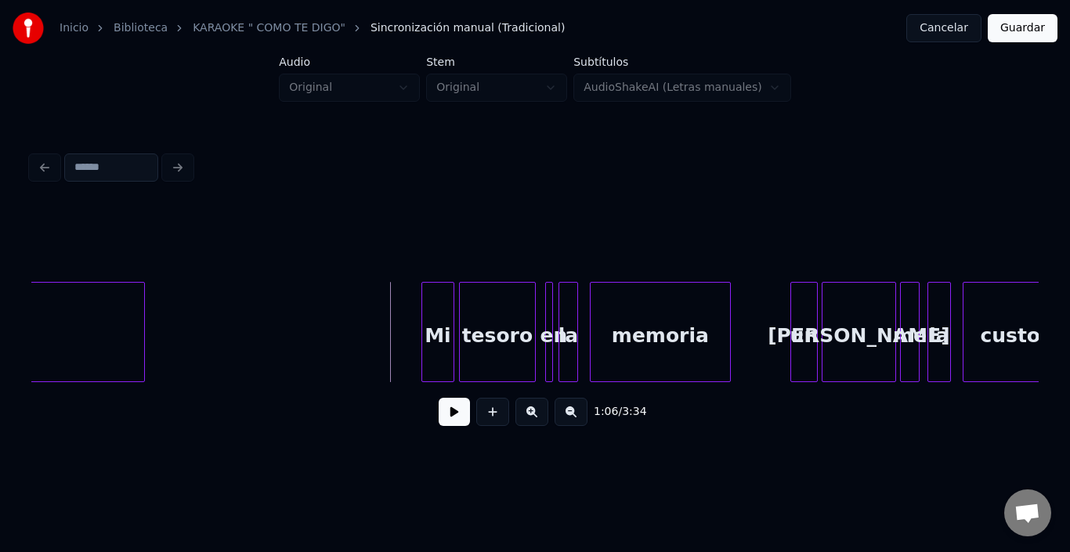
click at [442, 418] on button at bounding box center [454, 412] width 31 height 28
click at [442, 420] on button at bounding box center [454, 412] width 31 height 28
click at [788, 315] on div "un" at bounding box center [788, 336] width 26 height 107
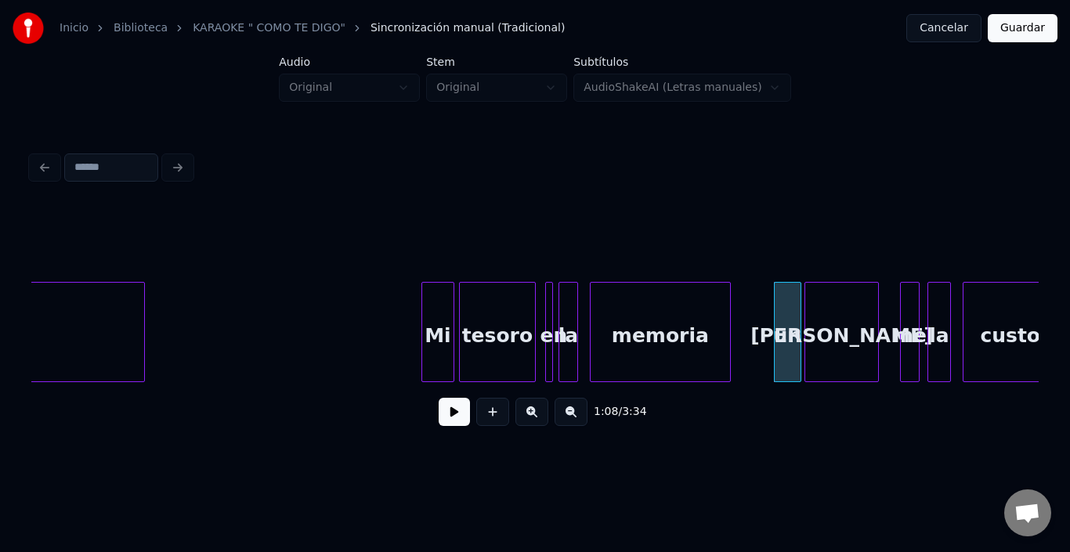
click at [844, 328] on div "[PERSON_NAME]" at bounding box center [842, 336] width 73 height 107
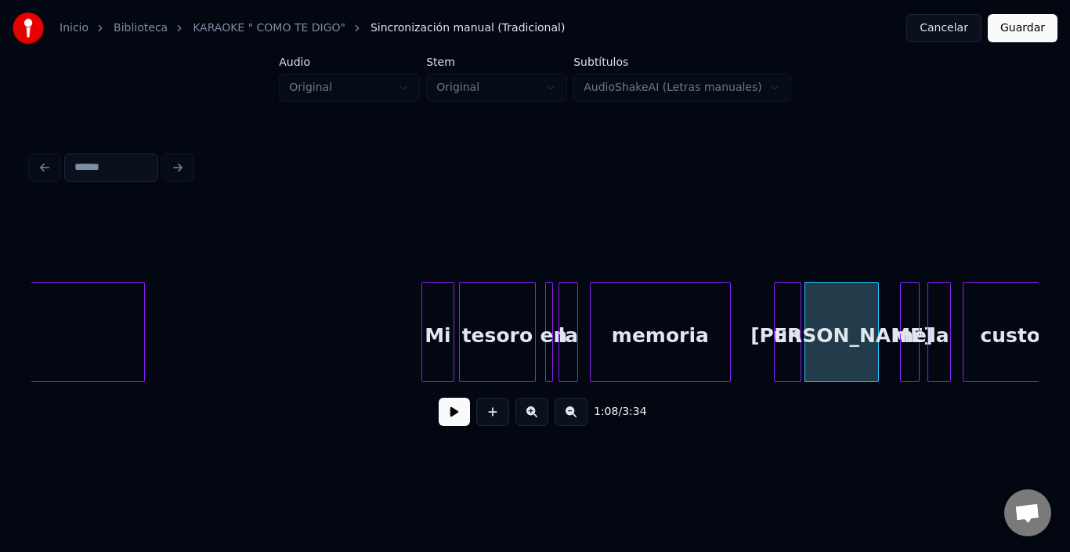
click at [776, 323] on div at bounding box center [777, 332] width 5 height 99
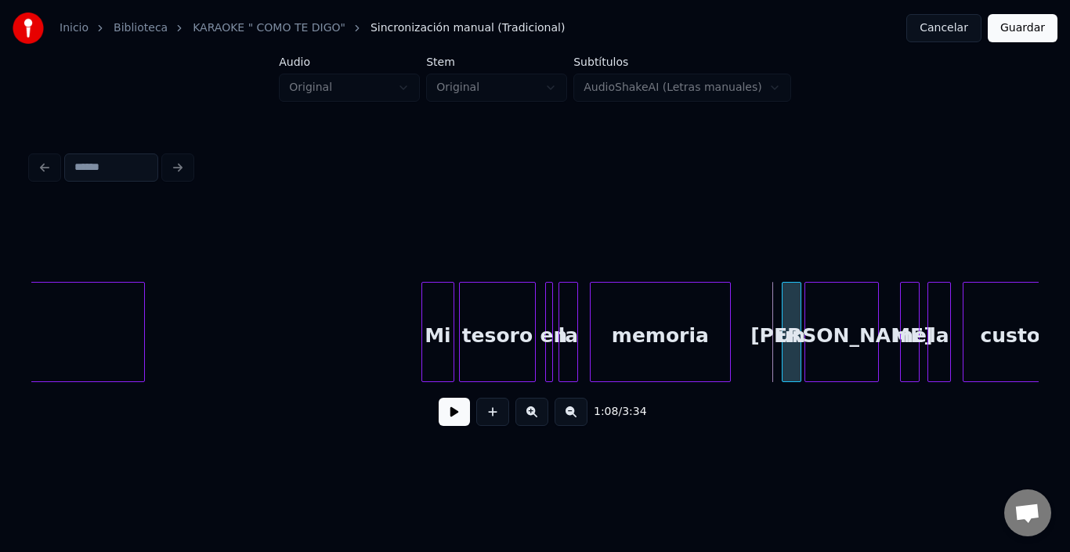
click at [787, 317] on div at bounding box center [785, 332] width 5 height 99
click at [785, 315] on div "un" at bounding box center [786, 336] width 18 height 107
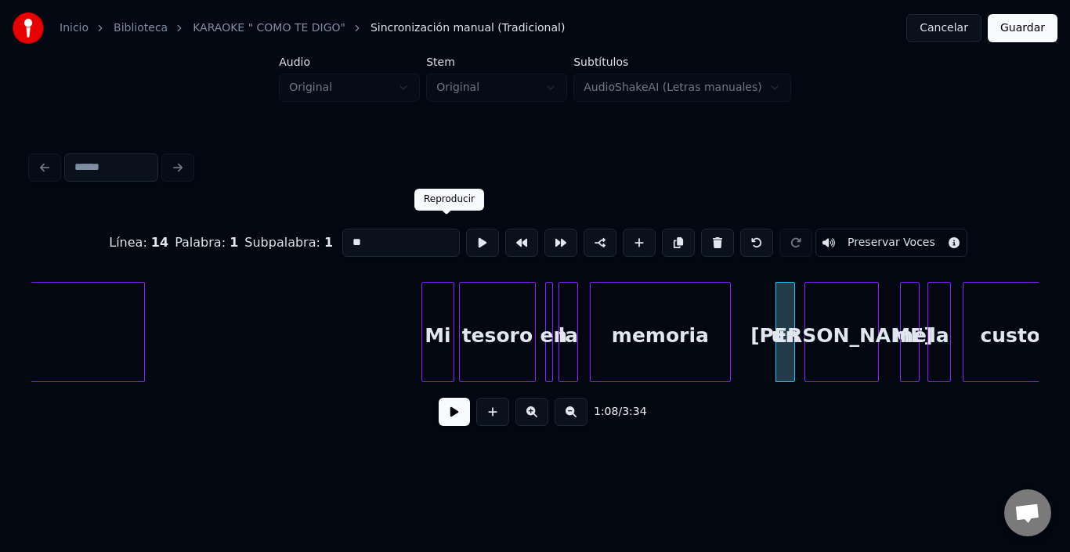
click at [466, 230] on button at bounding box center [482, 243] width 33 height 28
click at [897, 316] on div "me" at bounding box center [898, 336] width 18 height 107
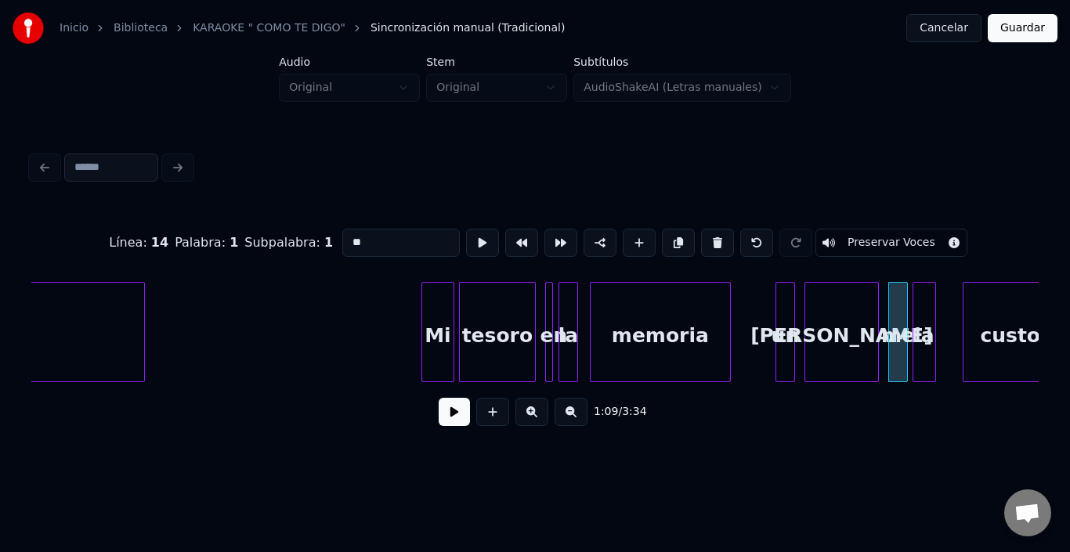
click at [926, 317] on div "la" at bounding box center [925, 336] width 22 height 107
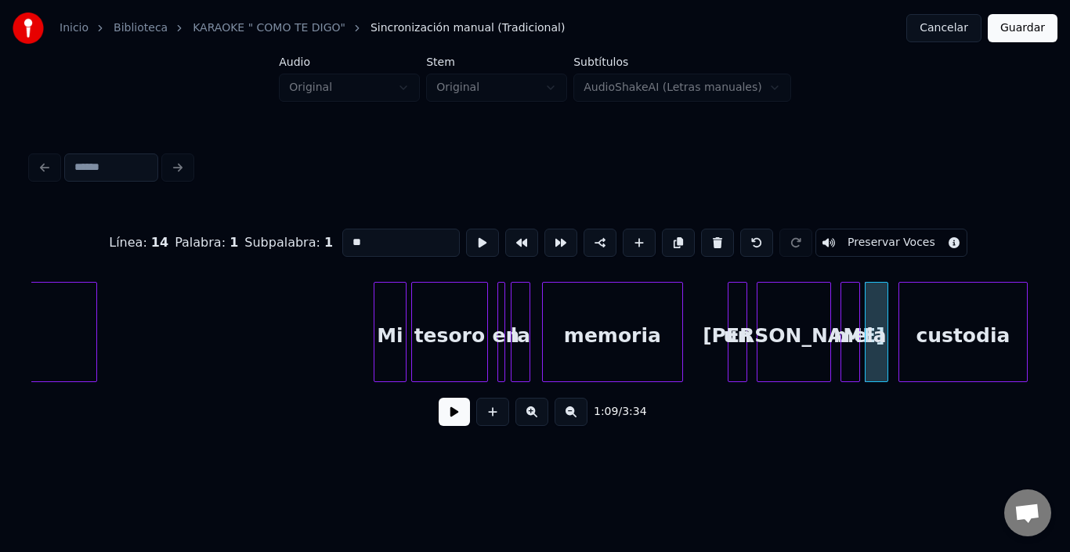
click at [982, 334] on div "custodia" at bounding box center [964, 336] width 128 height 107
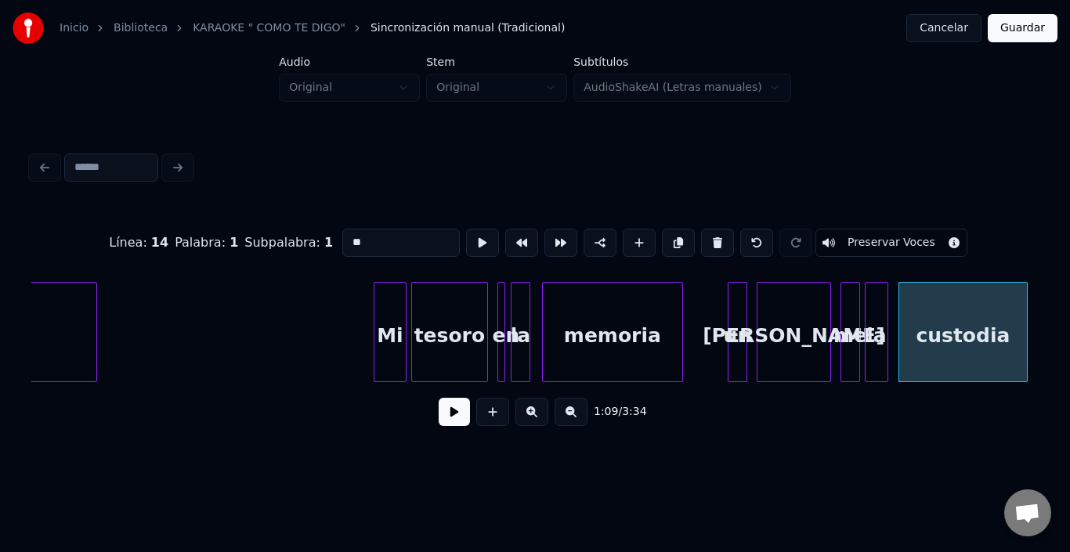
click at [976, 334] on div "custodia" at bounding box center [964, 336] width 128 height 107
type input "********"
click at [466, 236] on button at bounding box center [482, 243] width 33 height 28
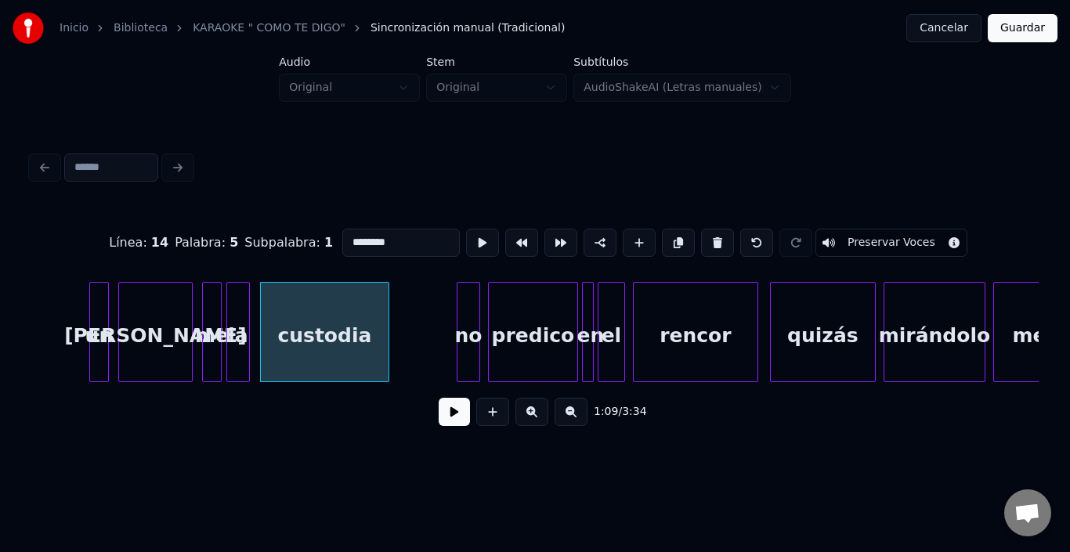
scroll to position [0, 13380]
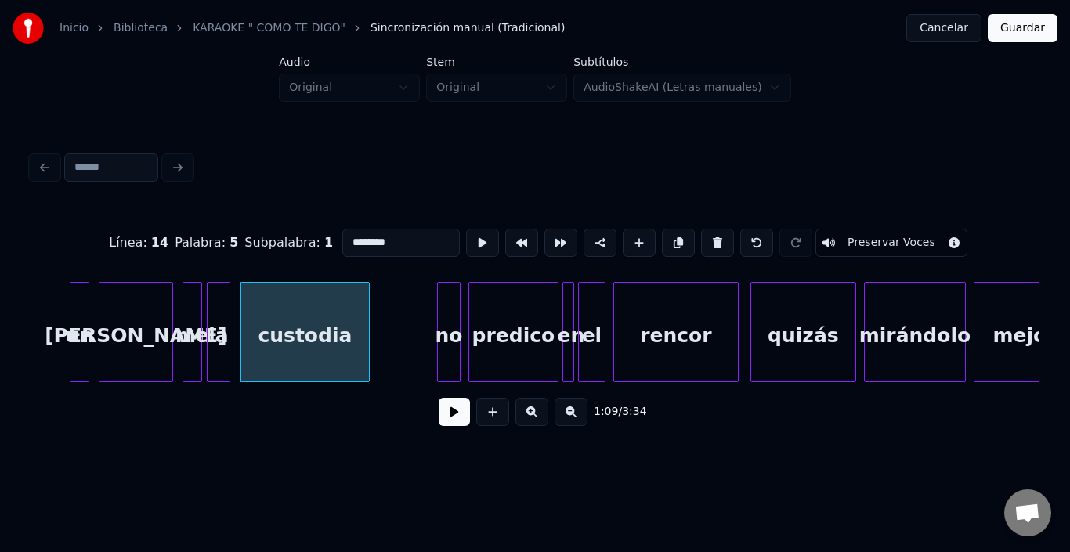
click at [441, 414] on button at bounding box center [454, 412] width 31 height 28
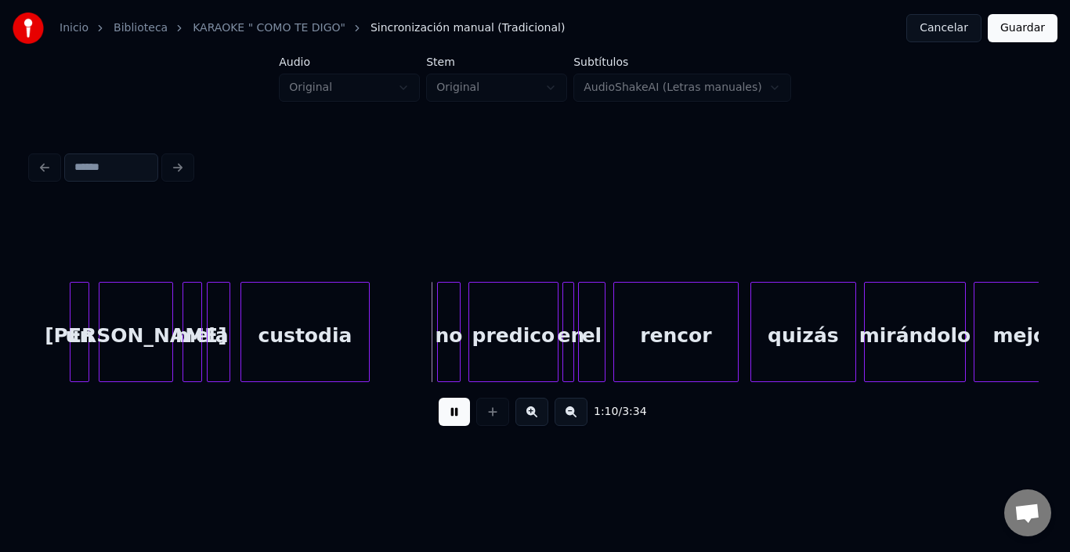
click at [443, 414] on button at bounding box center [454, 412] width 31 height 28
click at [429, 312] on div "no" at bounding box center [430, 336] width 22 height 107
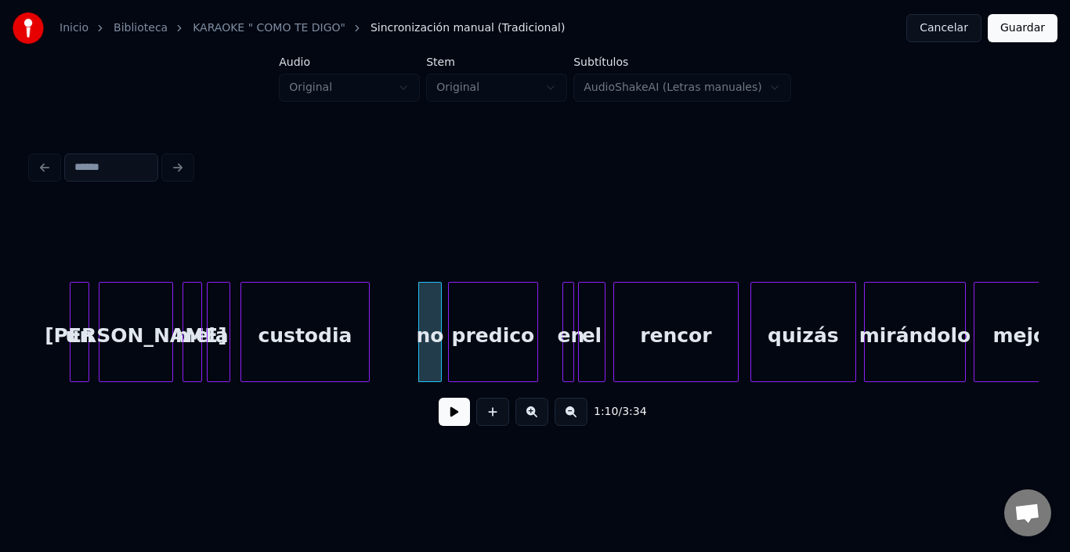
click at [511, 324] on div "predico" at bounding box center [493, 336] width 89 height 107
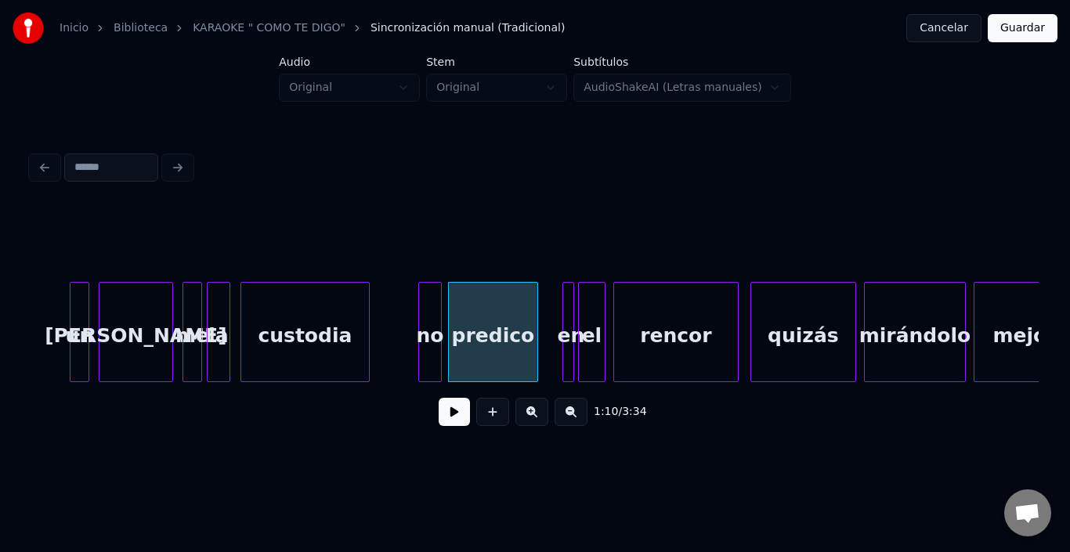
click at [568, 274] on div at bounding box center [535, 243] width 1008 height 78
click at [569, 287] on div at bounding box center [571, 332] width 5 height 99
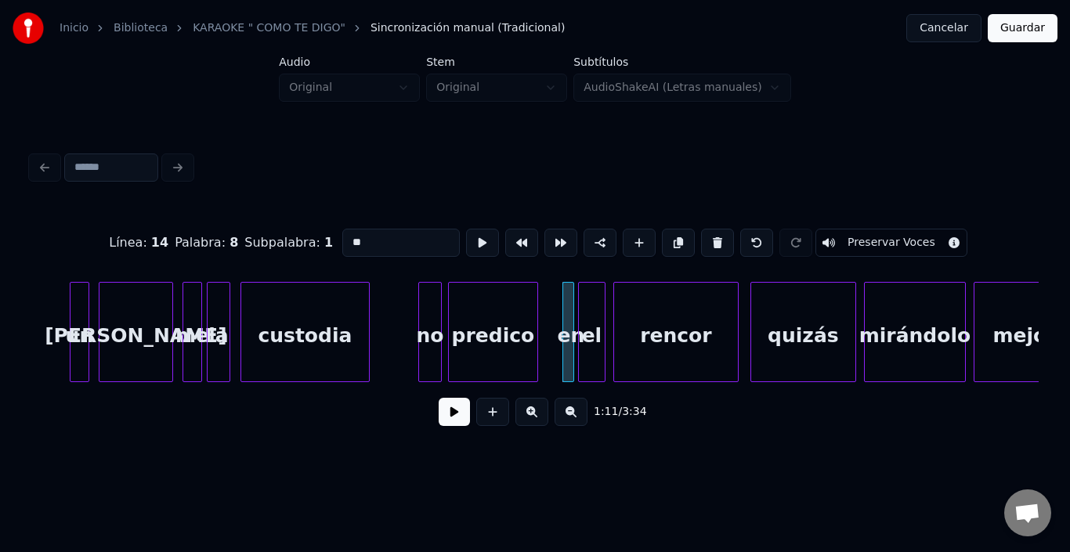
click at [569, 372] on div at bounding box center [571, 332] width 5 height 99
click at [550, 282] on div "en" at bounding box center [551, 332] width 12 height 100
click at [571, 297] on div "el" at bounding box center [577, 336] width 26 height 107
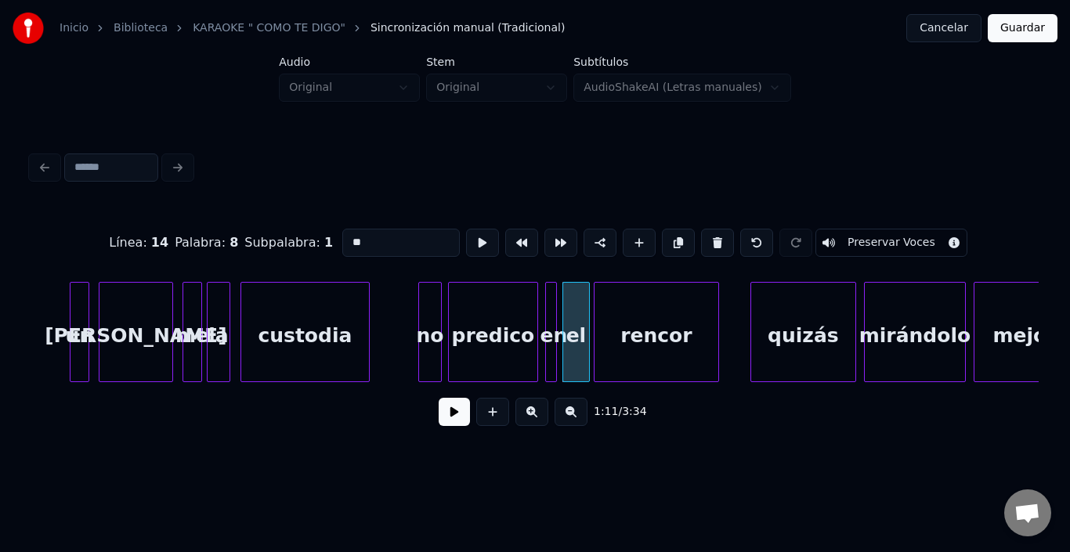
click at [625, 308] on div "rencor" at bounding box center [657, 336] width 124 height 107
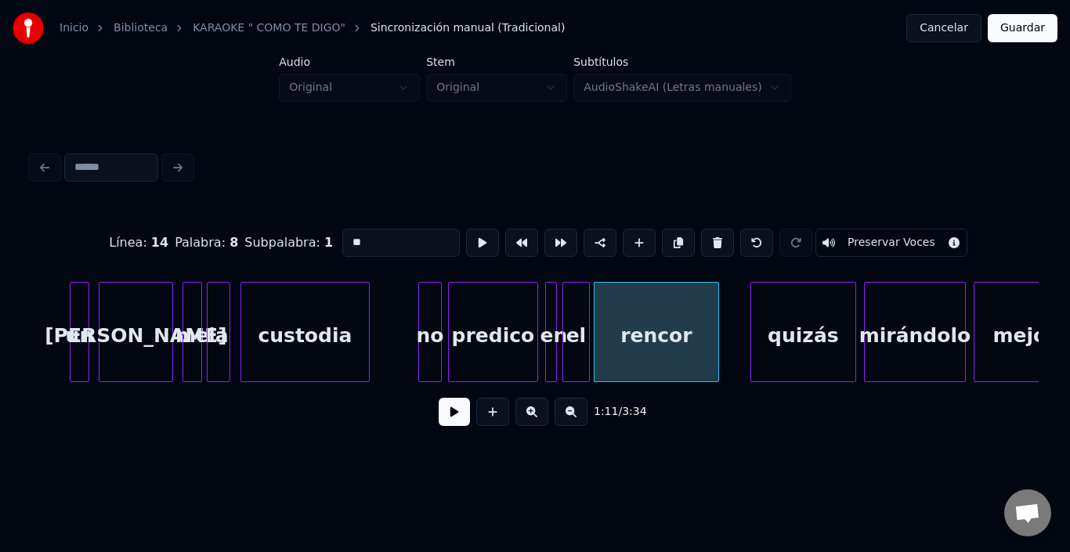
click at [625, 305] on div "rencor" at bounding box center [657, 336] width 124 height 107
type input "******"
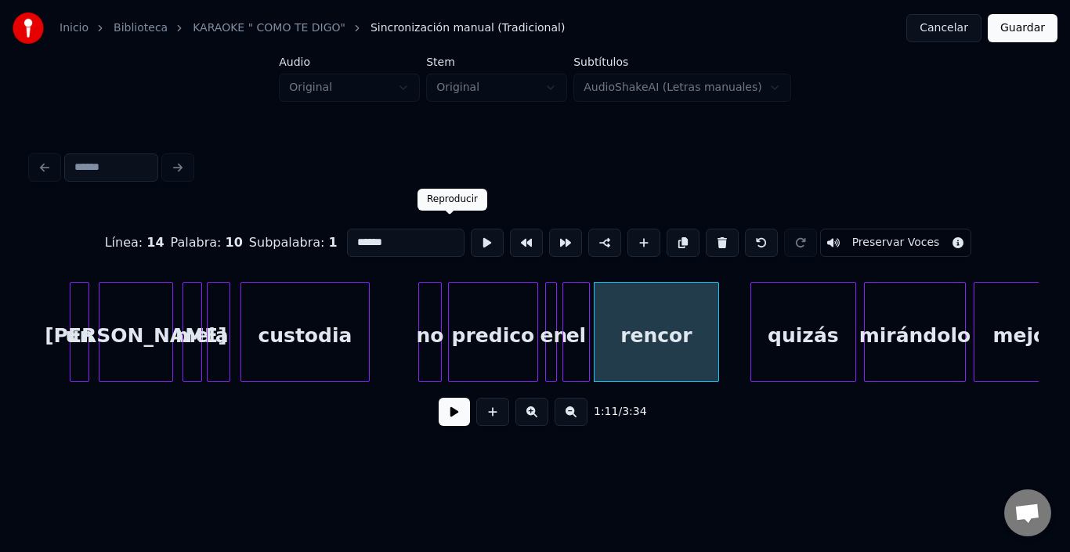
click at [471, 229] on button at bounding box center [487, 243] width 33 height 28
drag, startPoint x: 386, startPoint y: 324, endPoint x: 396, endPoint y: 328, distance: 10.2
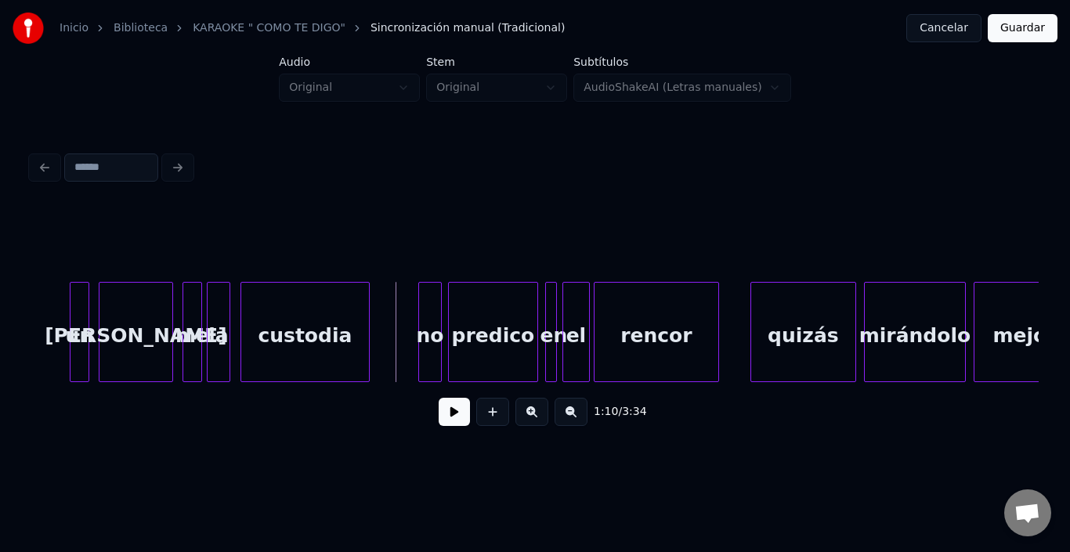
click at [440, 415] on button at bounding box center [454, 412] width 31 height 28
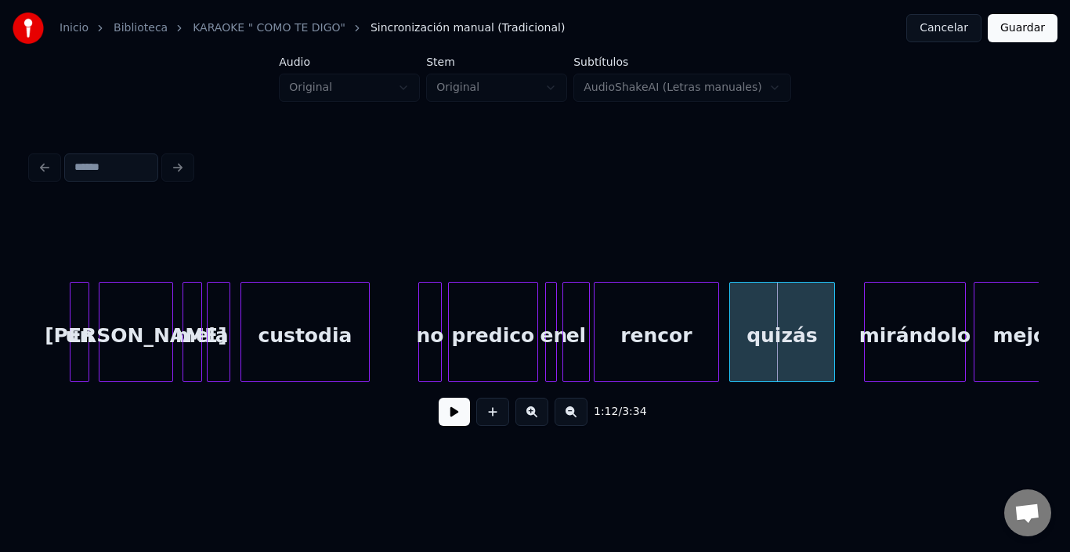
click at [780, 314] on div "quizás" at bounding box center [782, 336] width 104 height 107
click at [880, 318] on div "mirándolo" at bounding box center [894, 336] width 100 height 107
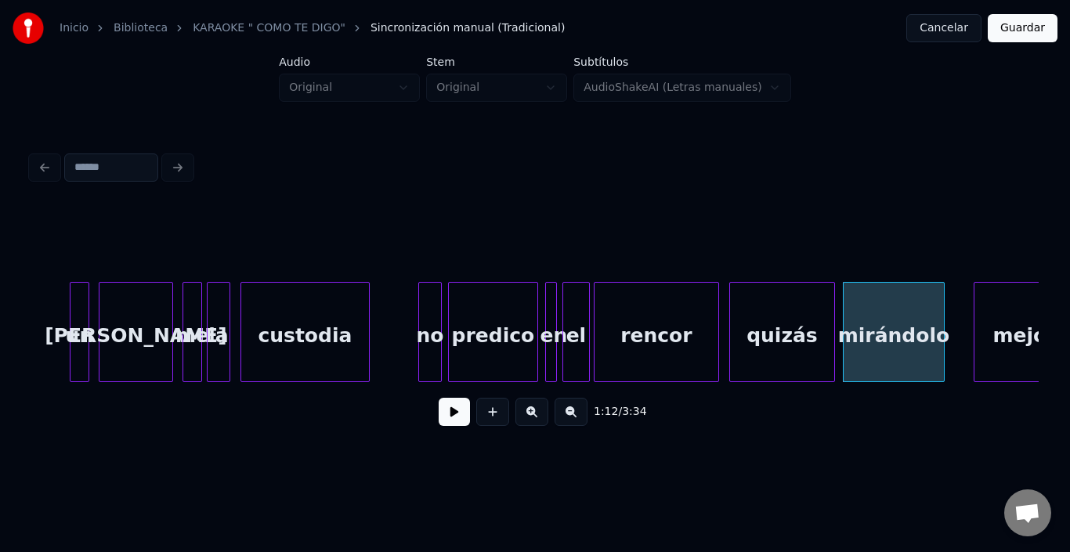
click at [451, 416] on button at bounding box center [454, 412] width 31 height 28
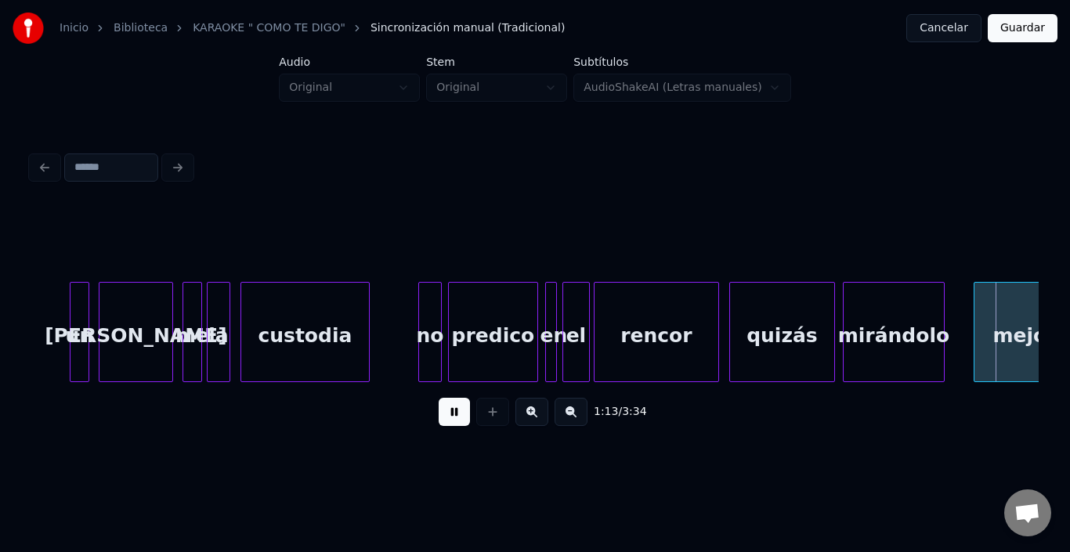
click at [451, 416] on button at bounding box center [454, 412] width 31 height 28
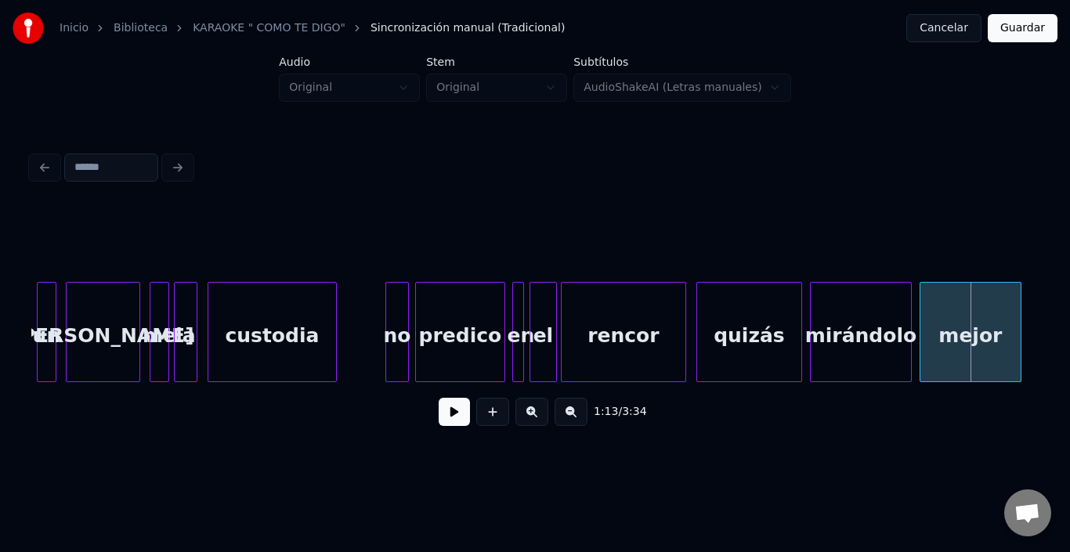
click at [991, 335] on div "mejor" at bounding box center [971, 336] width 100 height 107
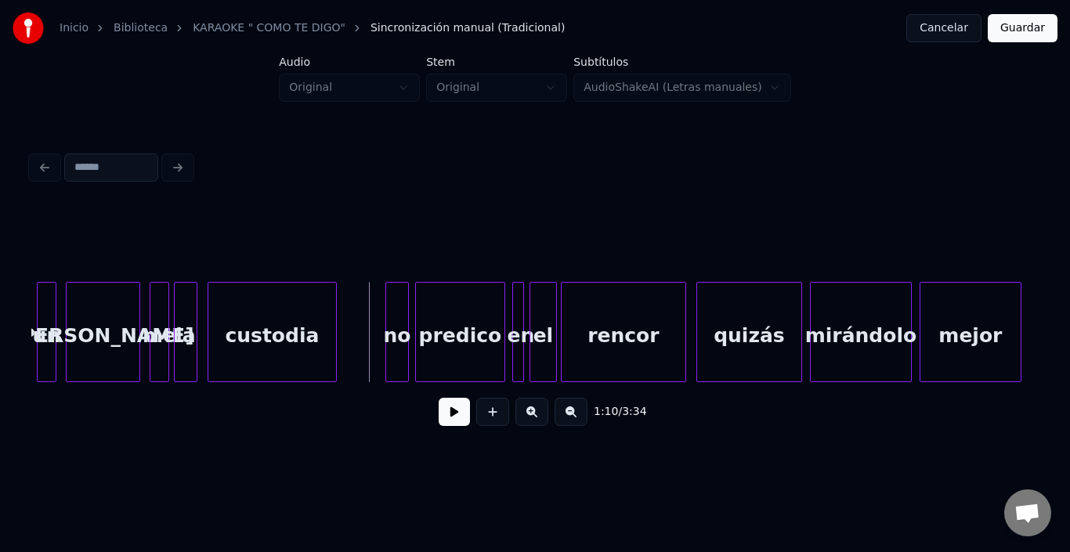
click at [440, 422] on button at bounding box center [454, 412] width 31 height 28
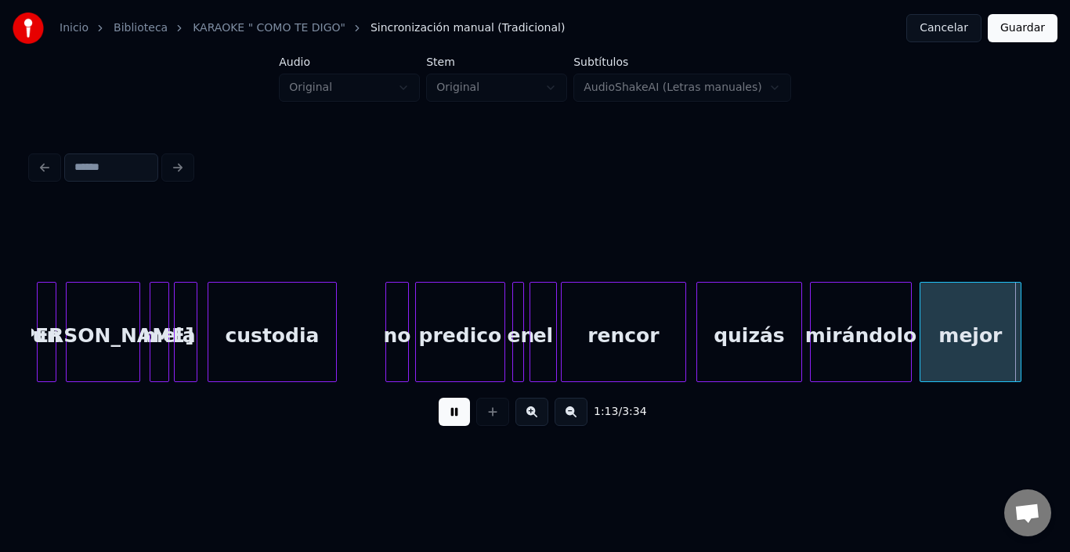
scroll to position [0, 14421]
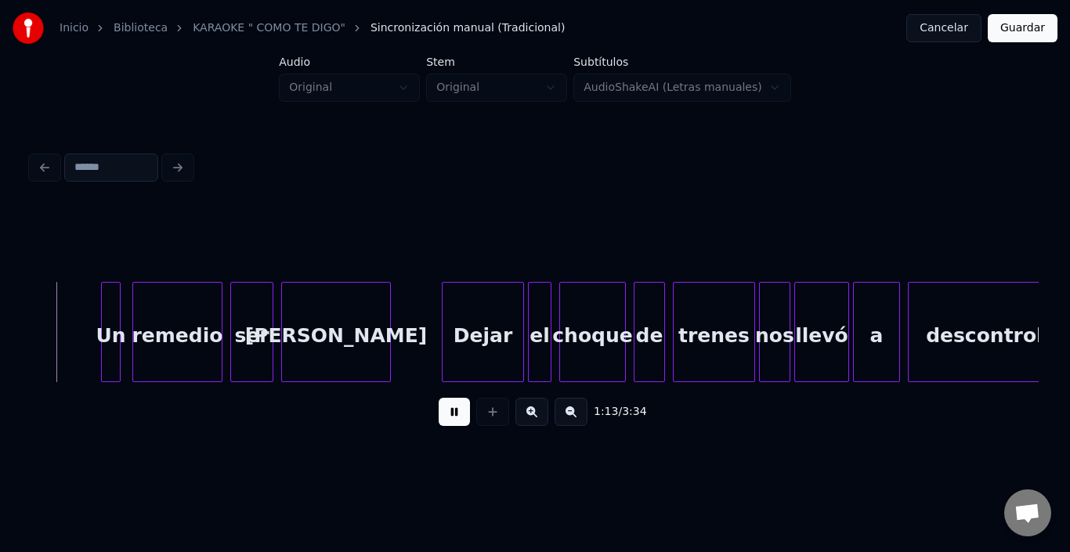
click at [440, 422] on button at bounding box center [454, 412] width 31 height 28
click at [447, 418] on button at bounding box center [454, 412] width 31 height 28
click at [150, 333] on div "remedio" at bounding box center [170, 336] width 89 height 107
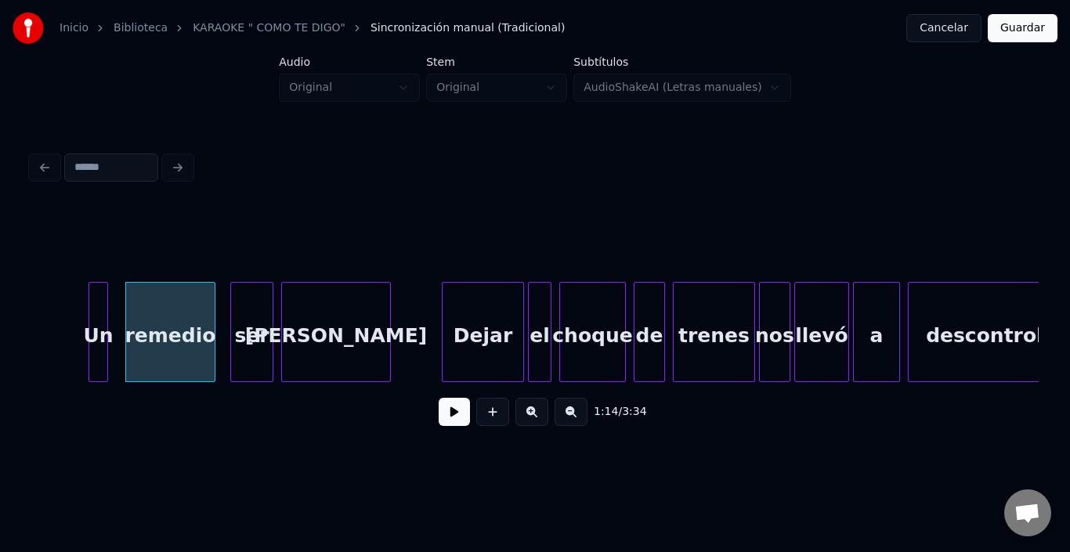
click at [94, 305] on div "Un" at bounding box center [98, 336] width 18 height 107
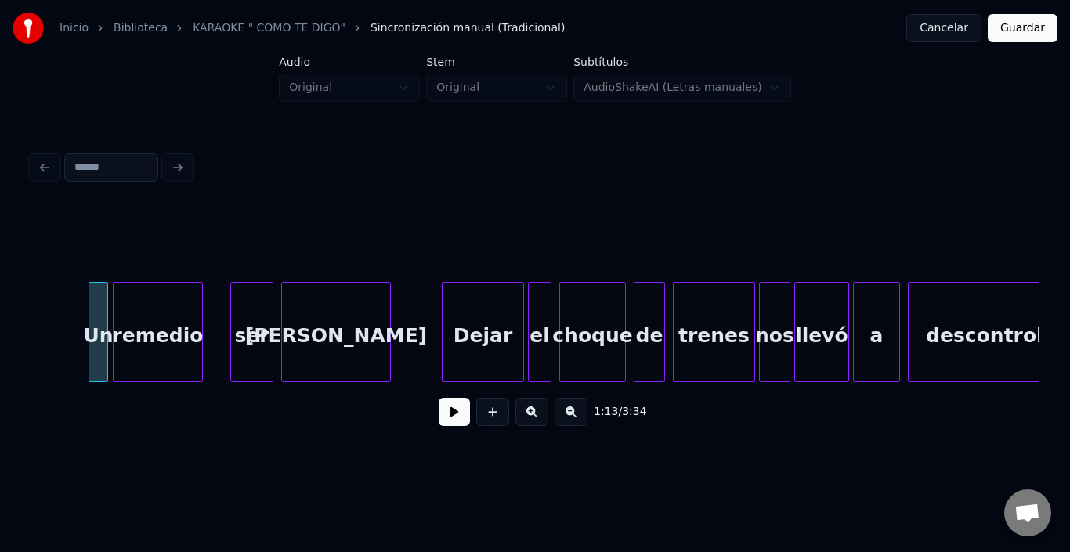
click at [129, 320] on div "remedio" at bounding box center [158, 336] width 89 height 107
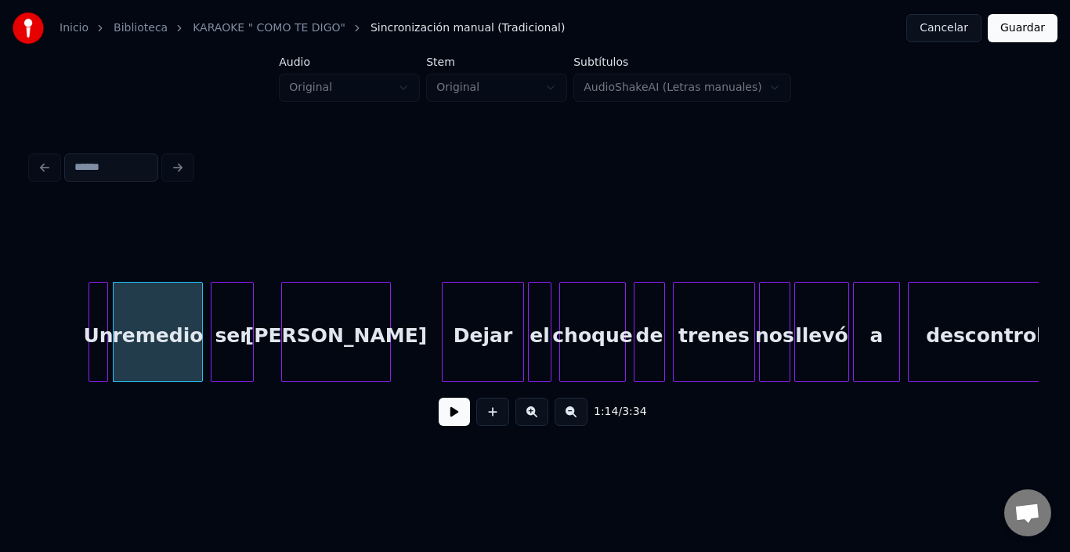
click at [228, 316] on div "ser" at bounding box center [233, 336] width 42 height 107
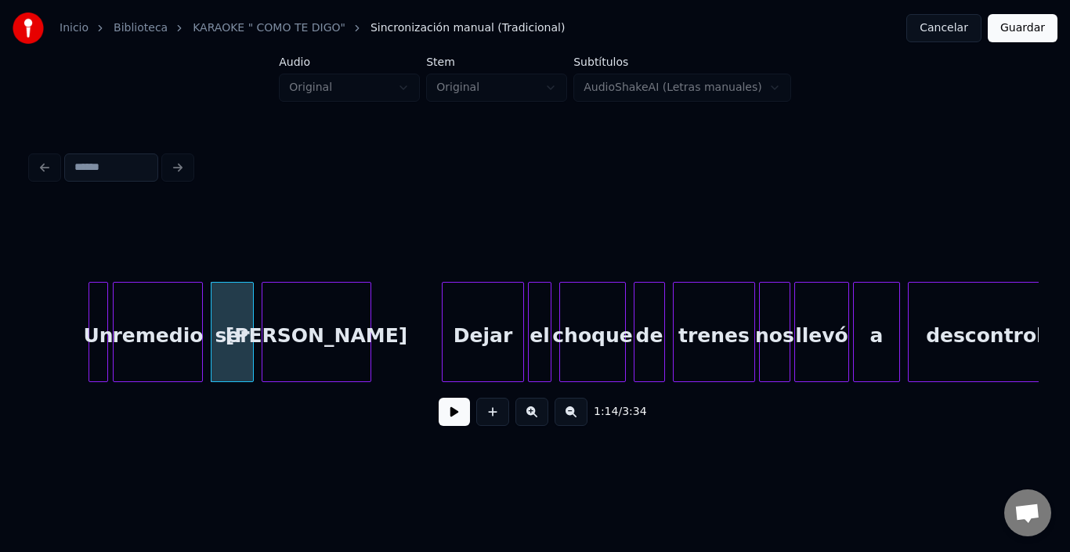
click at [324, 315] on div "[PERSON_NAME]" at bounding box center [317, 336] width 108 height 107
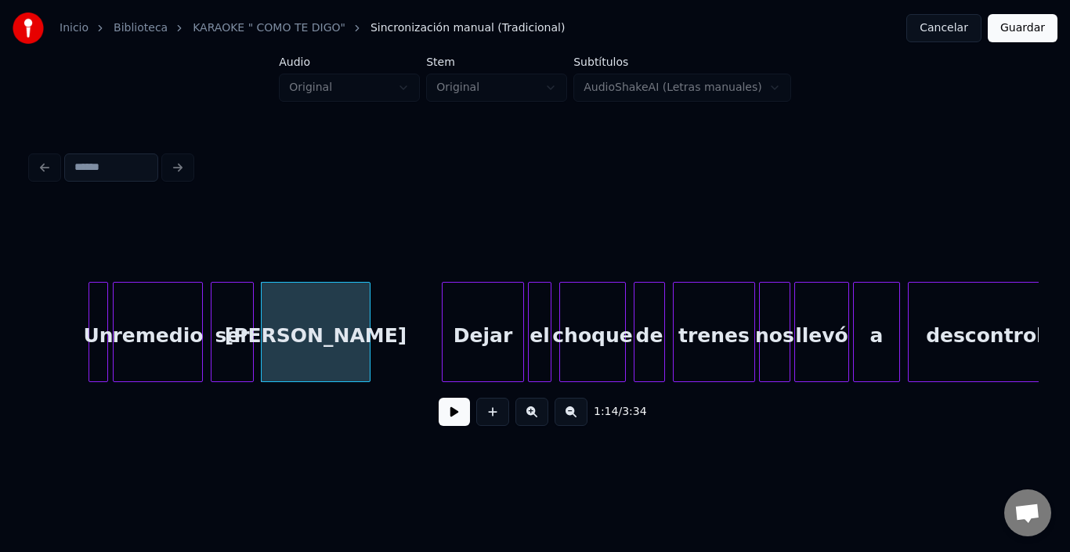
click at [323, 313] on div "[PERSON_NAME]" at bounding box center [316, 336] width 108 height 107
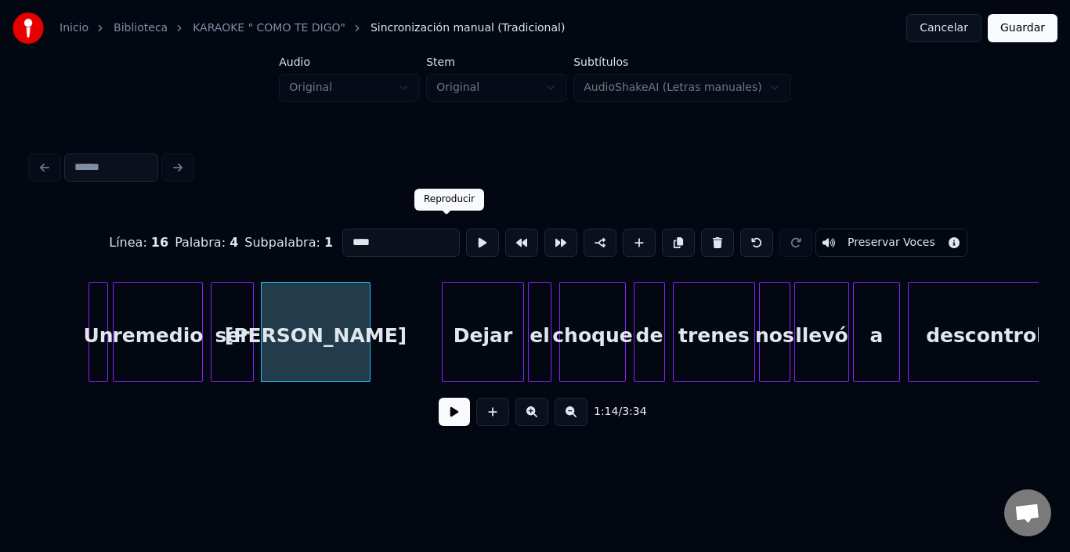
click at [466, 230] on button at bounding box center [482, 243] width 33 height 28
click at [466, 229] on button at bounding box center [482, 243] width 33 height 28
click at [90, 348] on div at bounding box center [91, 332] width 5 height 99
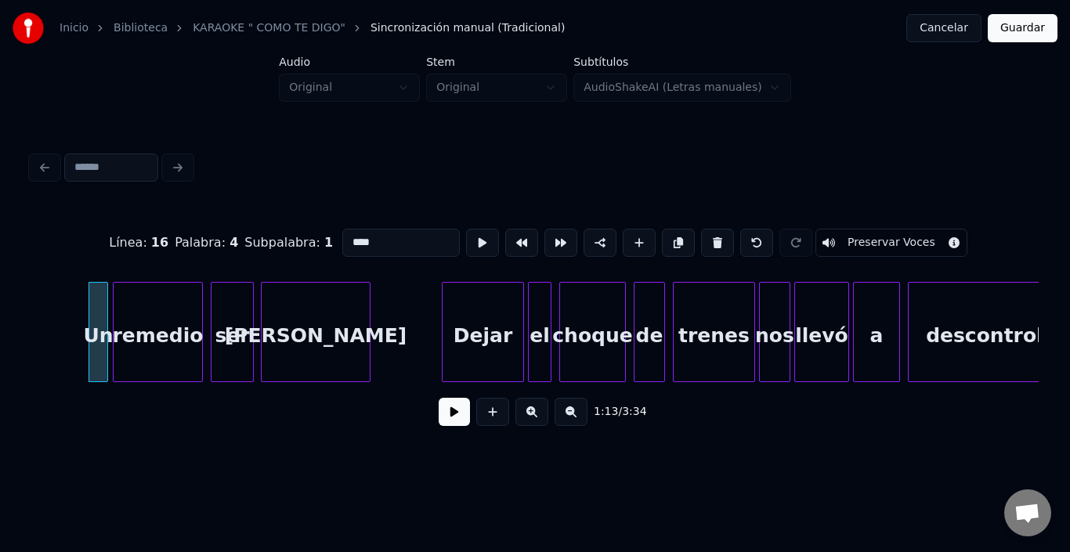
type input "**"
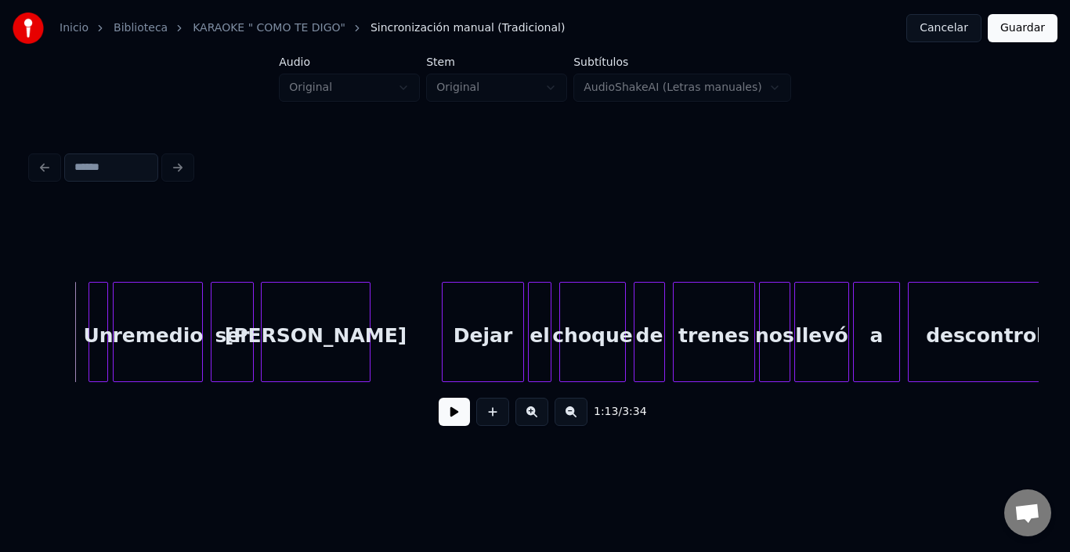
click at [458, 422] on button at bounding box center [454, 412] width 31 height 28
click at [455, 422] on button at bounding box center [454, 412] width 31 height 28
click at [466, 321] on div "Dejar" at bounding box center [466, 336] width 81 height 107
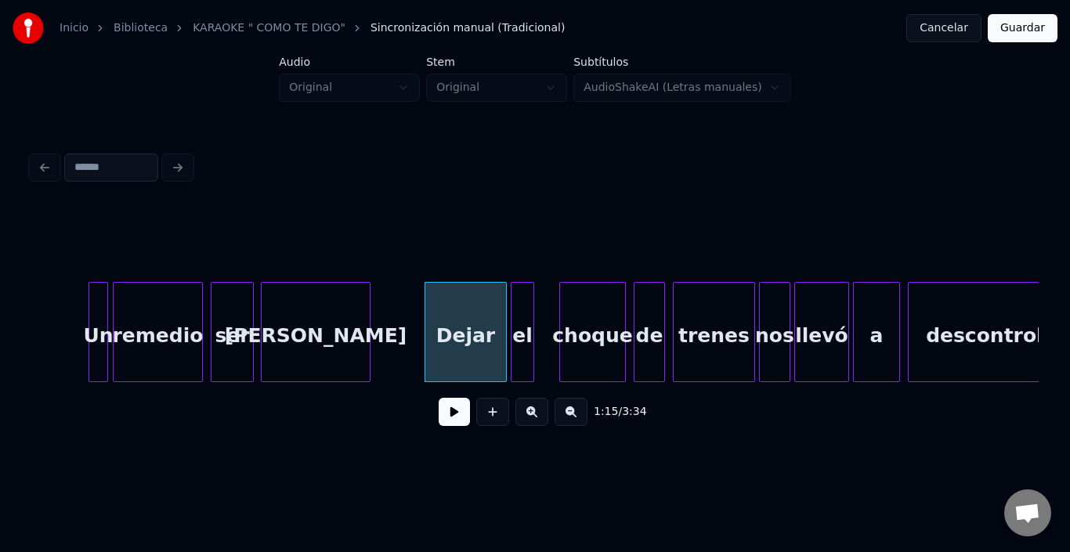
click at [525, 313] on div "el" at bounding box center [523, 336] width 22 height 107
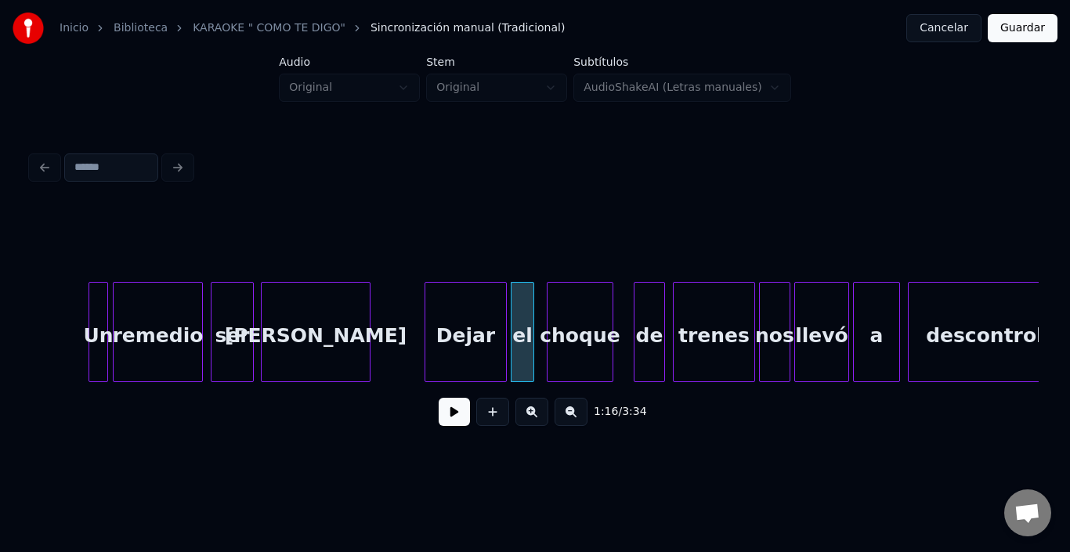
click at [574, 317] on div "choque" at bounding box center [580, 336] width 65 height 107
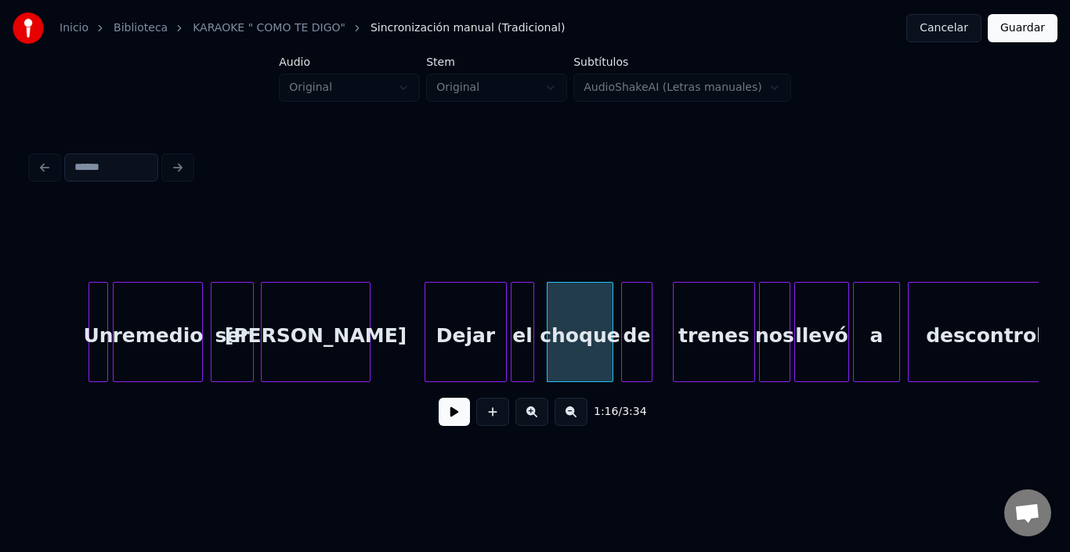
click at [643, 318] on div "de" at bounding box center [637, 336] width 30 height 107
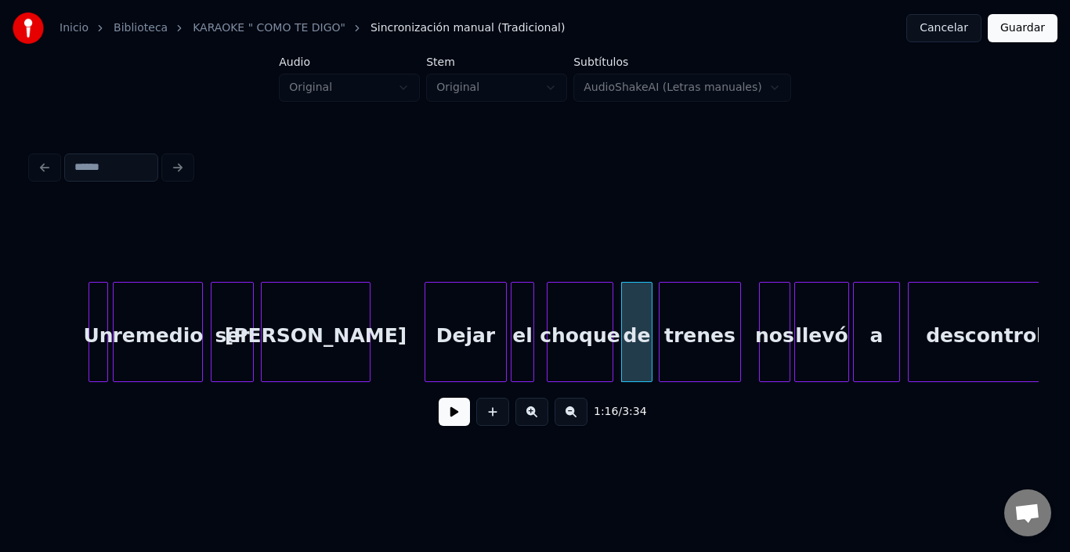
click at [717, 315] on div "trenes" at bounding box center [700, 336] width 81 height 107
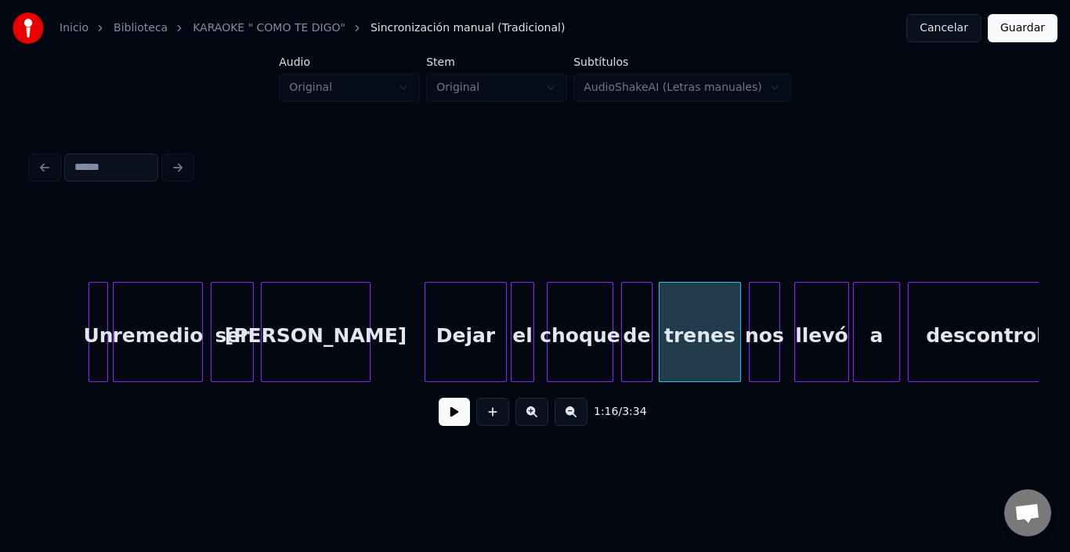
click at [767, 317] on div "nos" at bounding box center [765, 336] width 30 height 107
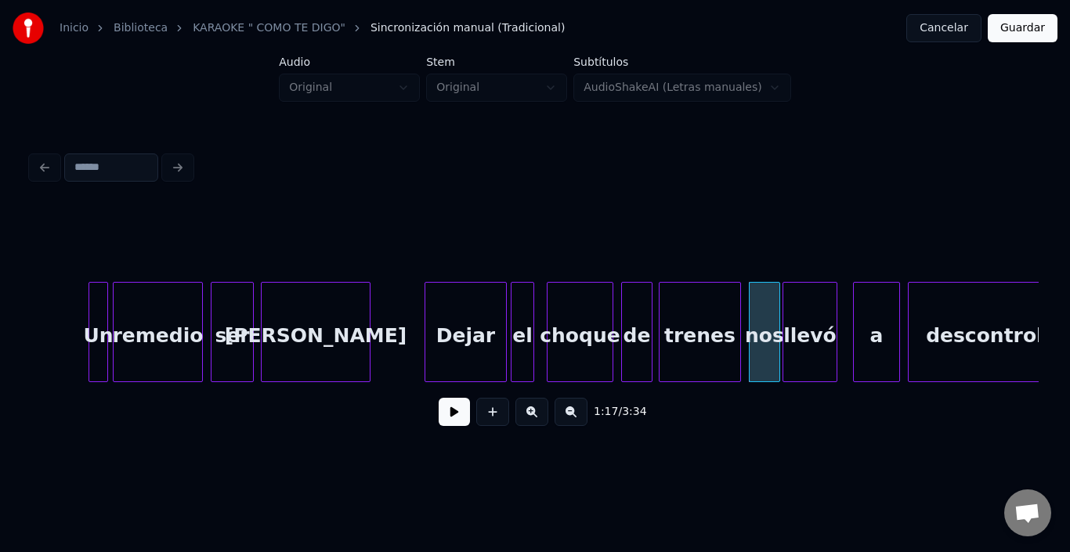
click at [811, 318] on div "llevó" at bounding box center [810, 336] width 53 height 107
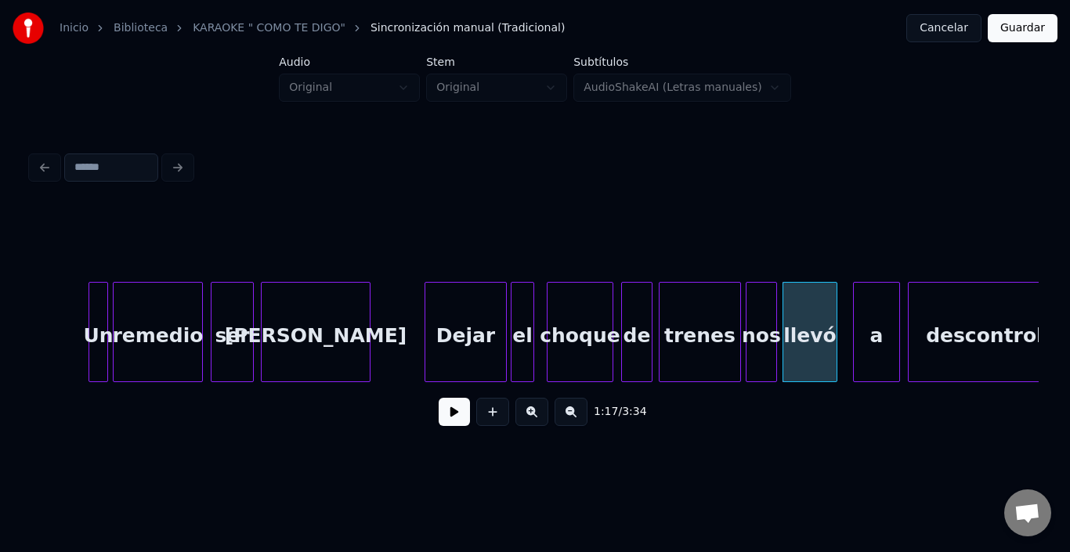
click at [770, 320] on div "nos" at bounding box center [762, 336] width 30 height 107
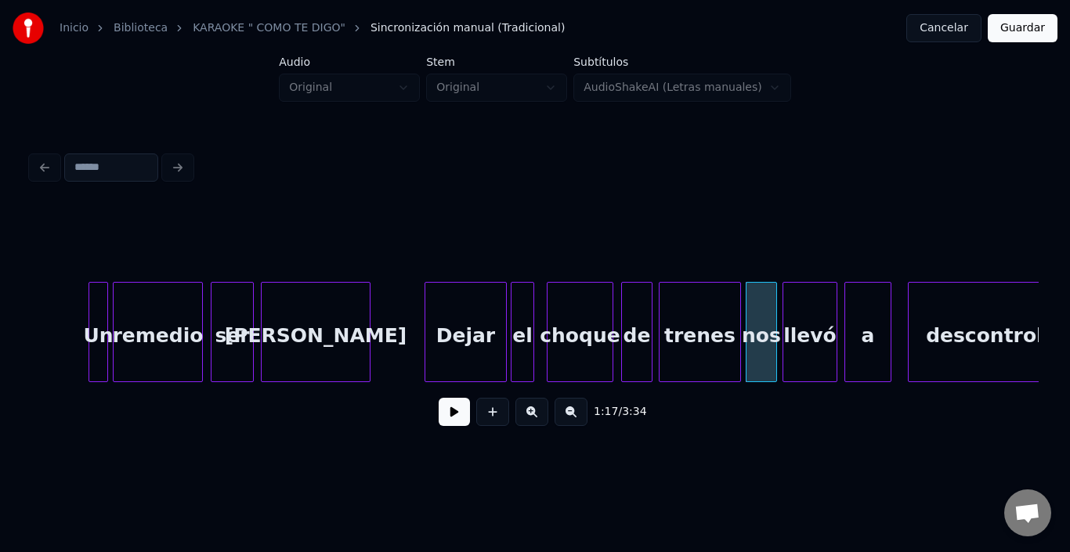
click at [860, 318] on div "a" at bounding box center [868, 336] width 45 height 107
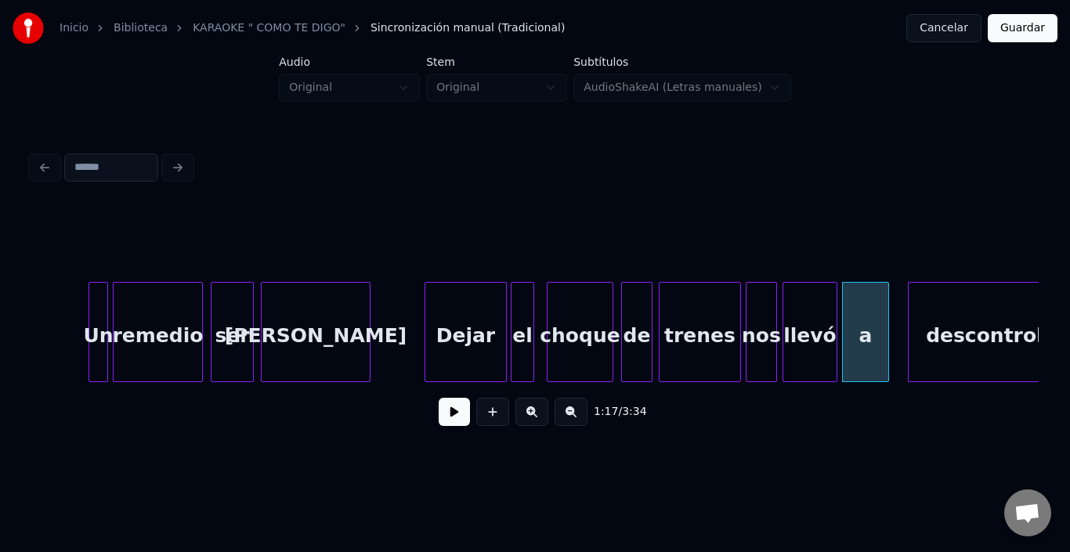
click at [825, 319] on div "llevó" at bounding box center [810, 336] width 53 height 107
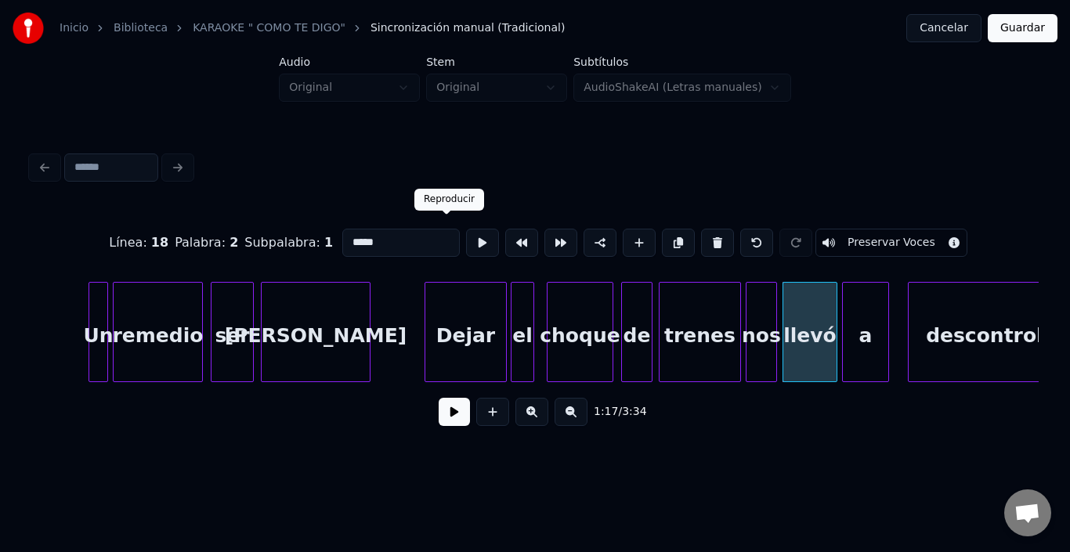
click at [466, 239] on button at bounding box center [482, 243] width 33 height 28
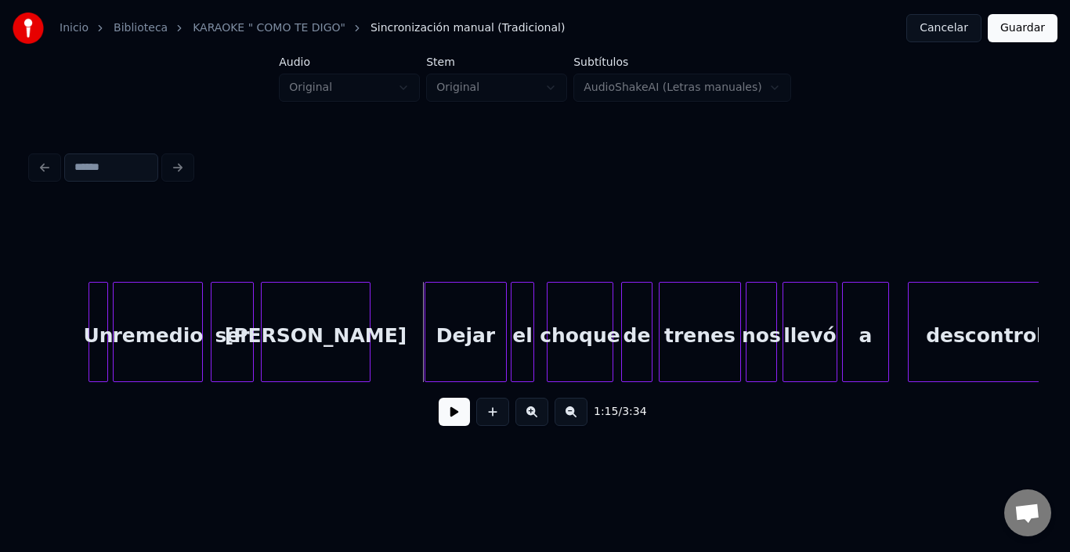
scroll to position [0, 14463]
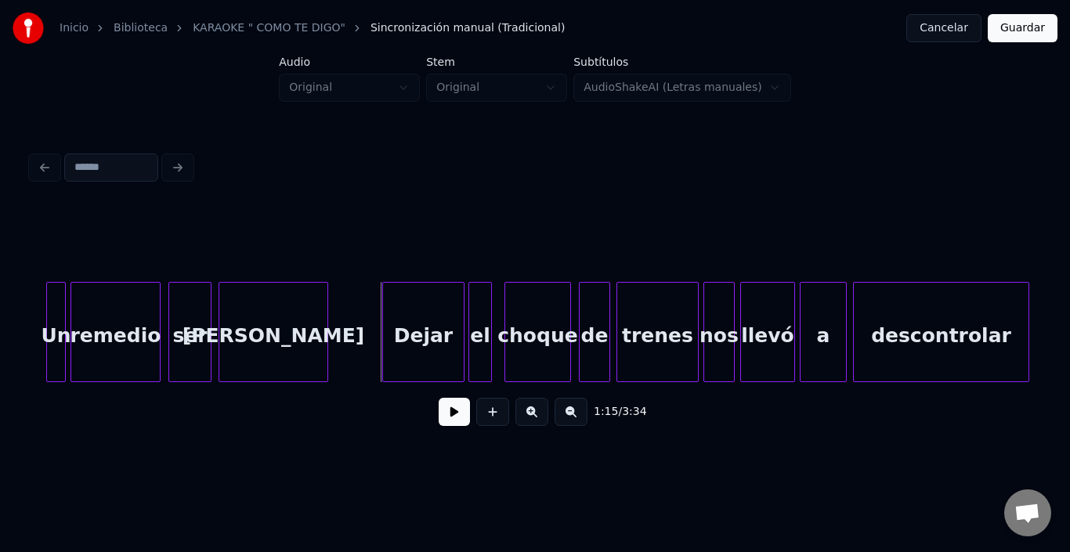
click at [933, 323] on div "descontrolar" at bounding box center [941, 336] width 175 height 107
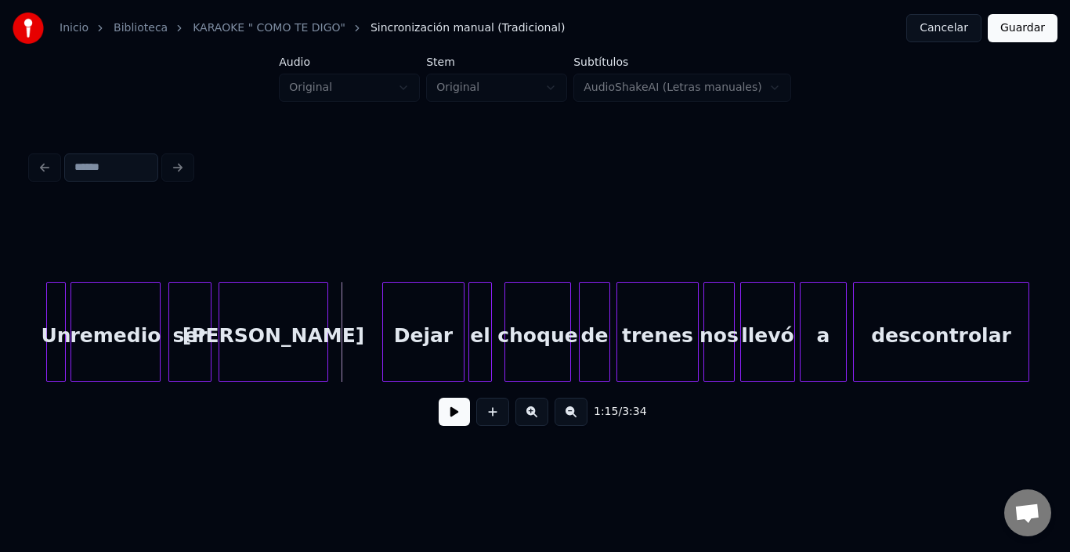
click at [443, 417] on button at bounding box center [454, 412] width 31 height 28
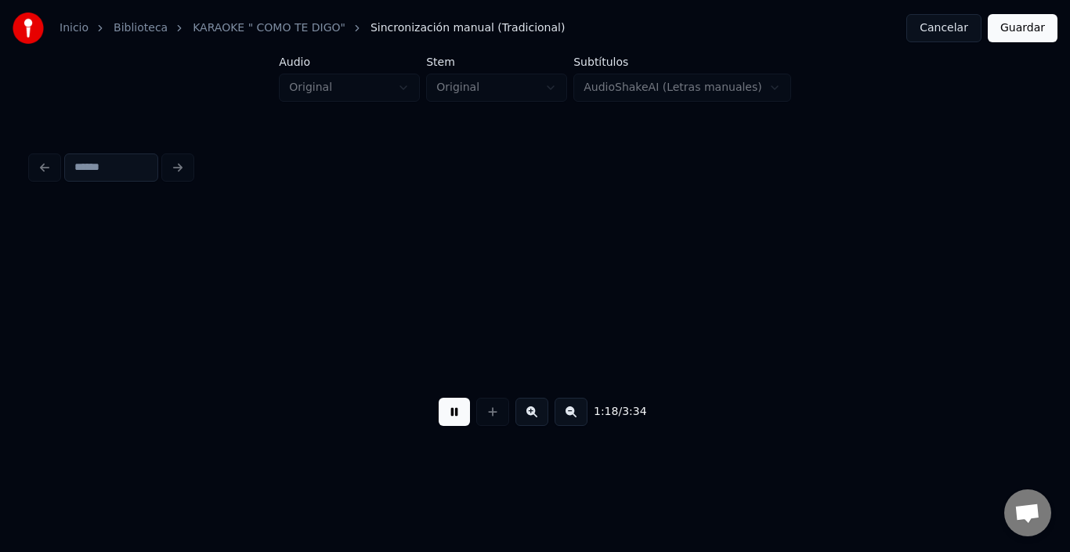
scroll to position [0, 15474]
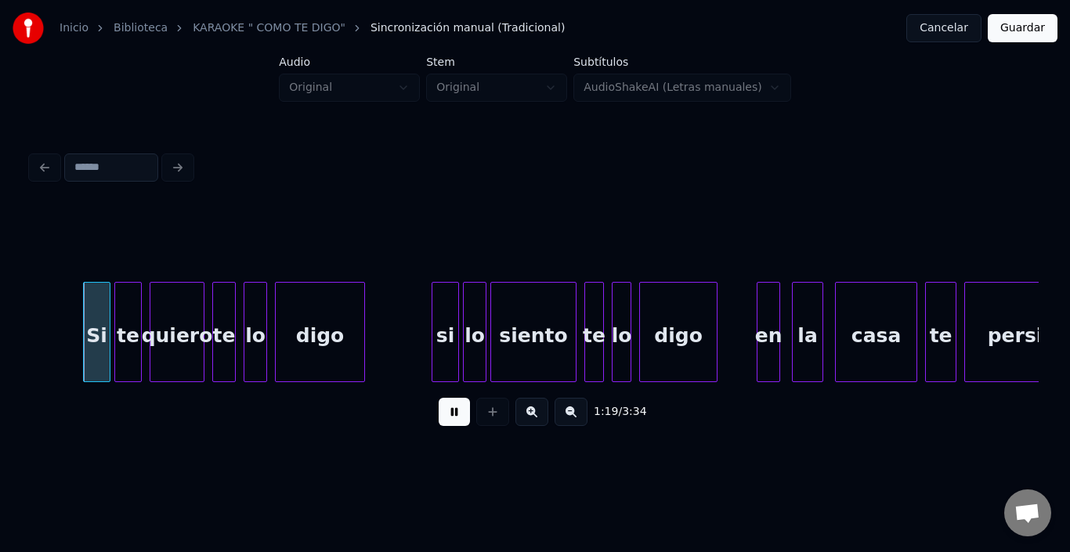
click at [439, 417] on button at bounding box center [454, 412] width 31 height 28
click at [77, 305] on div "Si" at bounding box center [80, 336] width 26 height 107
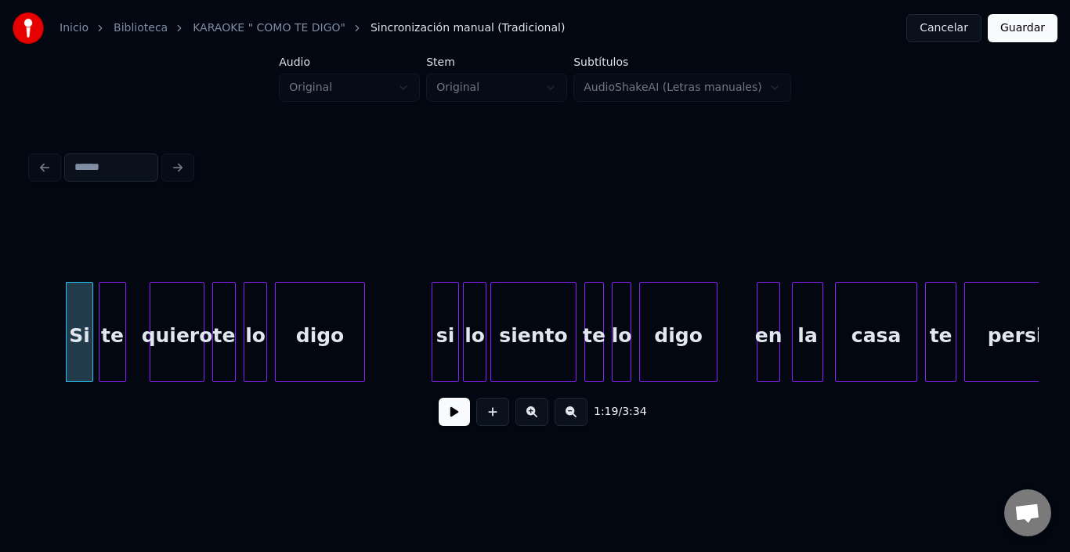
click at [114, 313] on div "te" at bounding box center [113, 336] width 26 height 107
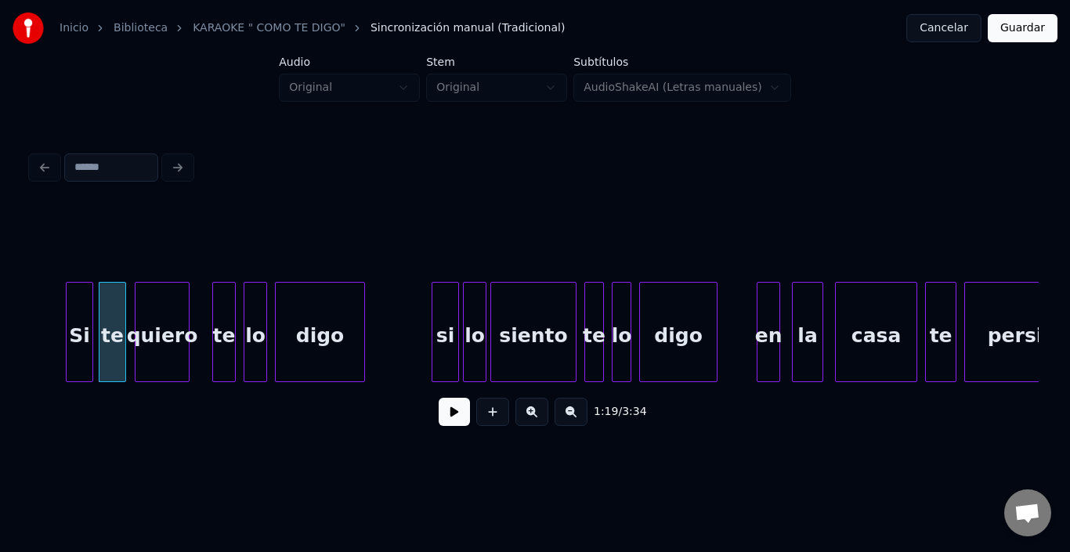
click at [161, 331] on div "quiero" at bounding box center [162, 336] width 53 height 107
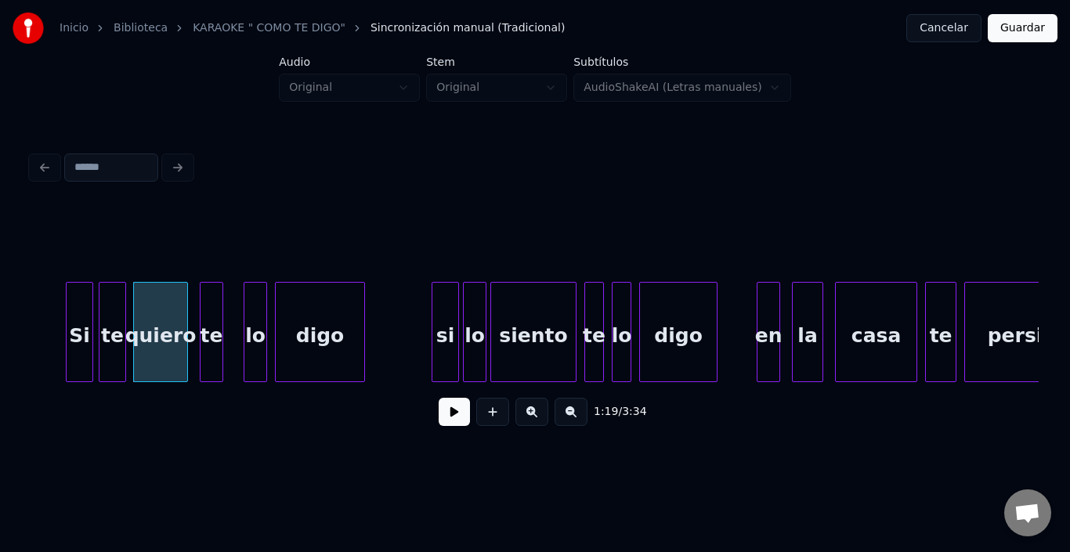
click at [212, 317] on div "te" at bounding box center [212, 336] width 22 height 107
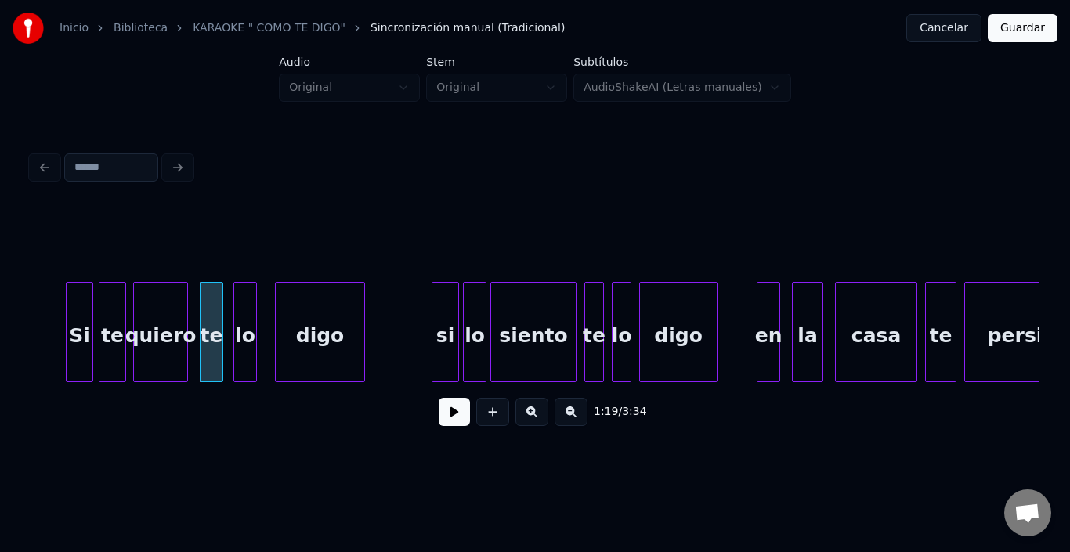
click at [245, 308] on div "lo" at bounding box center [245, 336] width 22 height 107
click at [451, 418] on button at bounding box center [454, 412] width 31 height 28
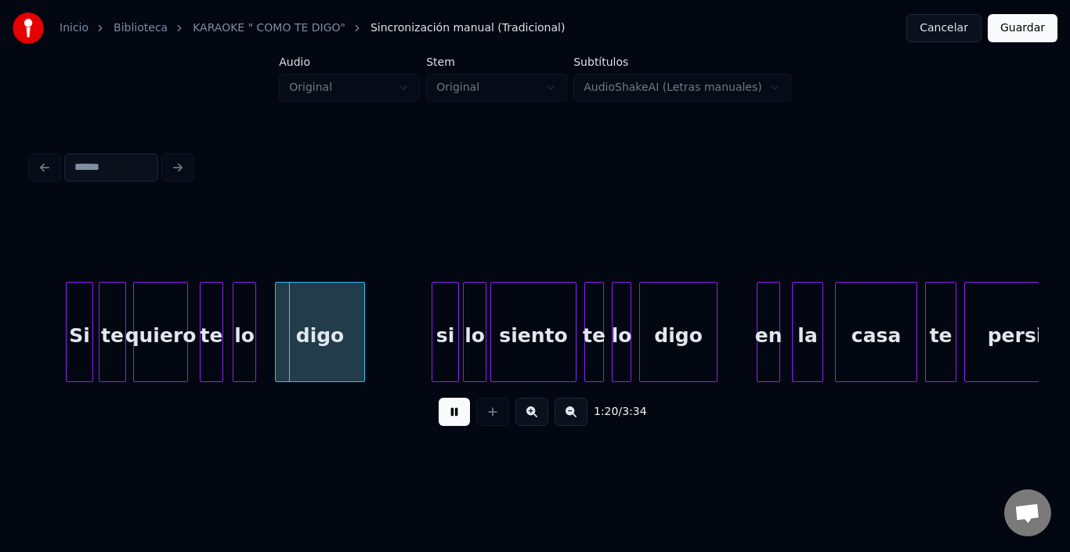
click at [440, 418] on button at bounding box center [454, 412] width 31 height 28
click at [297, 340] on div "digo" at bounding box center [309, 336] width 89 height 107
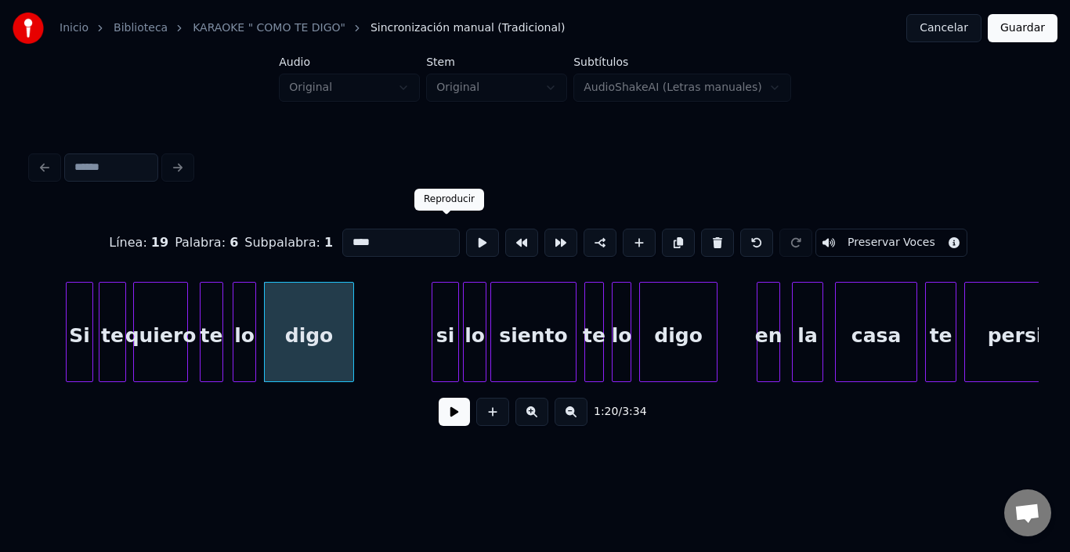
click at [466, 233] on button at bounding box center [482, 243] width 33 height 28
click at [431, 326] on div "si" at bounding box center [431, 336] width 26 height 107
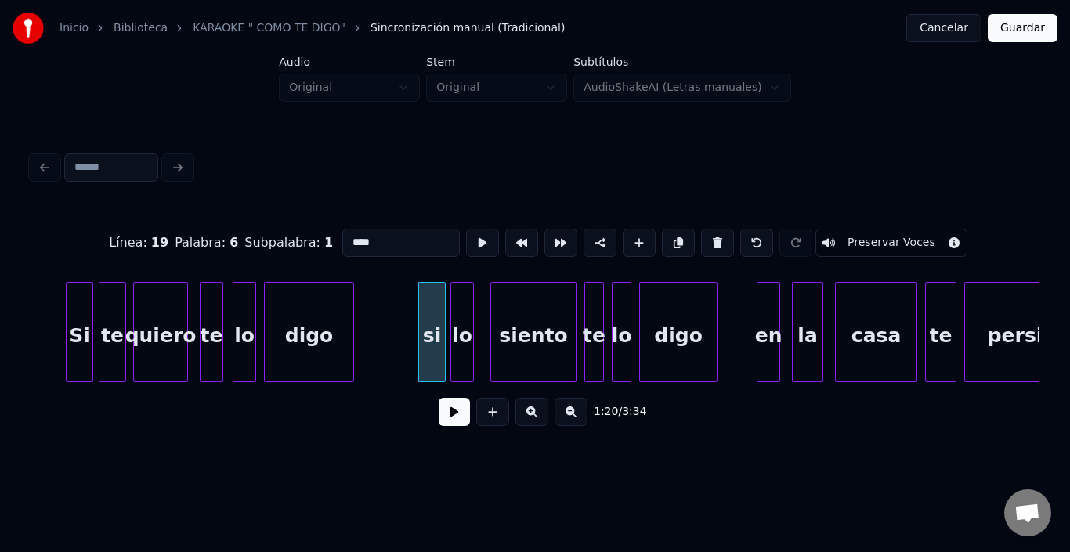
click at [463, 316] on div "lo" at bounding box center [462, 336] width 22 height 107
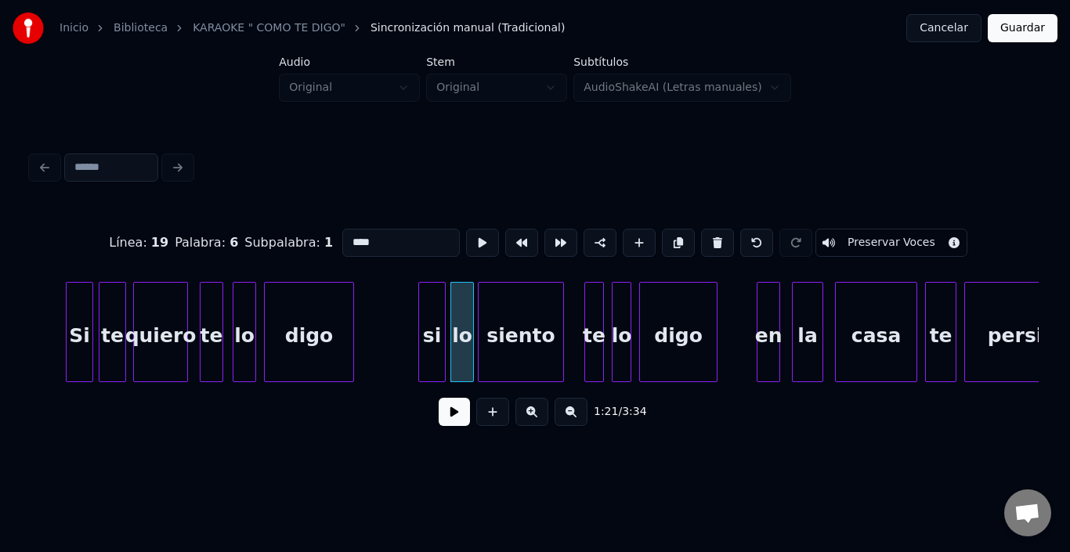
click at [505, 314] on div "siento" at bounding box center [521, 336] width 85 height 107
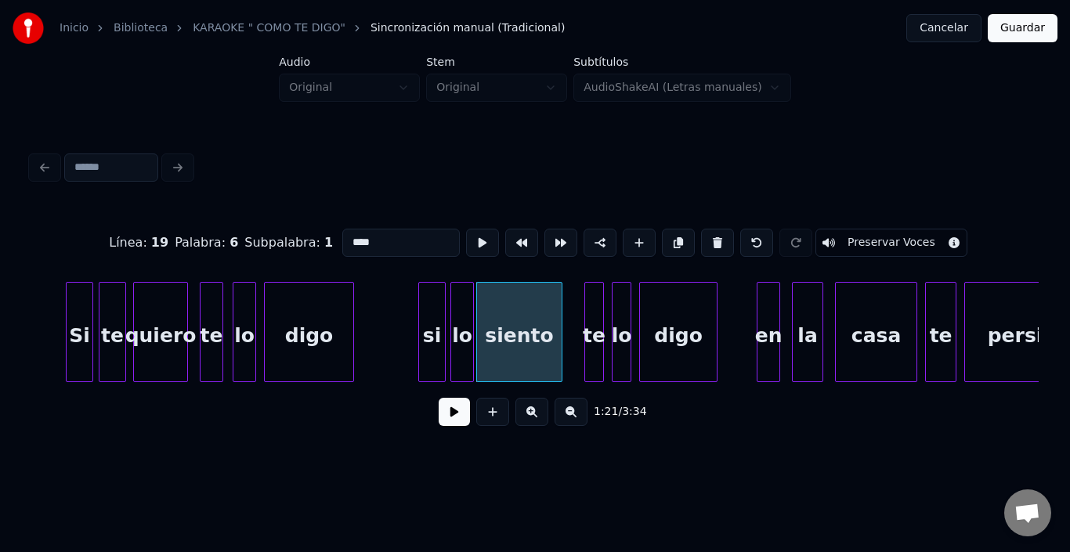
click at [502, 309] on div "siento" at bounding box center [519, 336] width 85 height 107
type input "******"
click at [504, 308] on div "siento" at bounding box center [522, 336] width 85 height 107
click at [502, 308] on div "siento" at bounding box center [522, 336] width 85 height 107
click at [466, 239] on button at bounding box center [482, 243] width 33 height 28
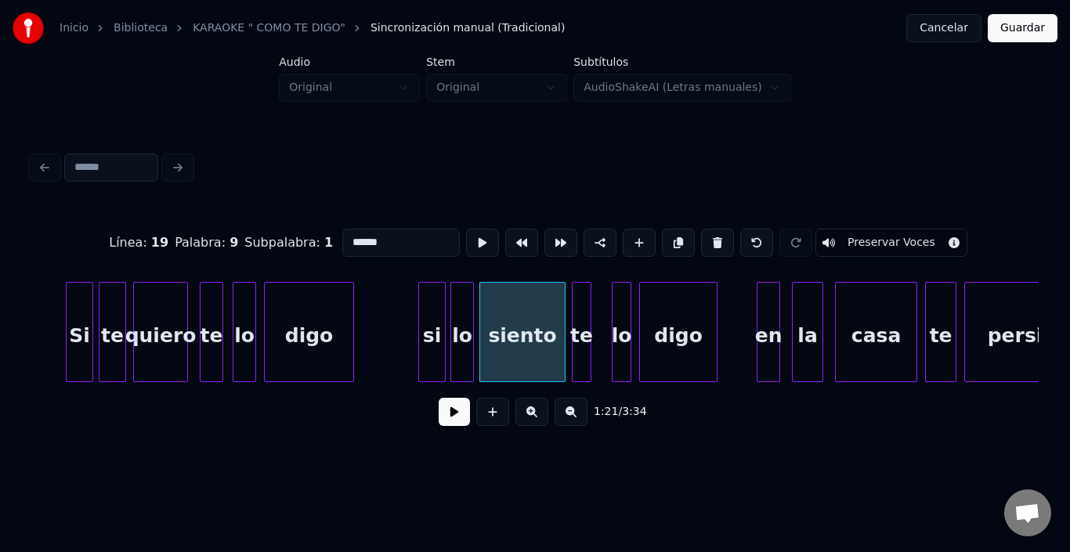
click at [582, 290] on div "te" at bounding box center [582, 336] width 18 height 107
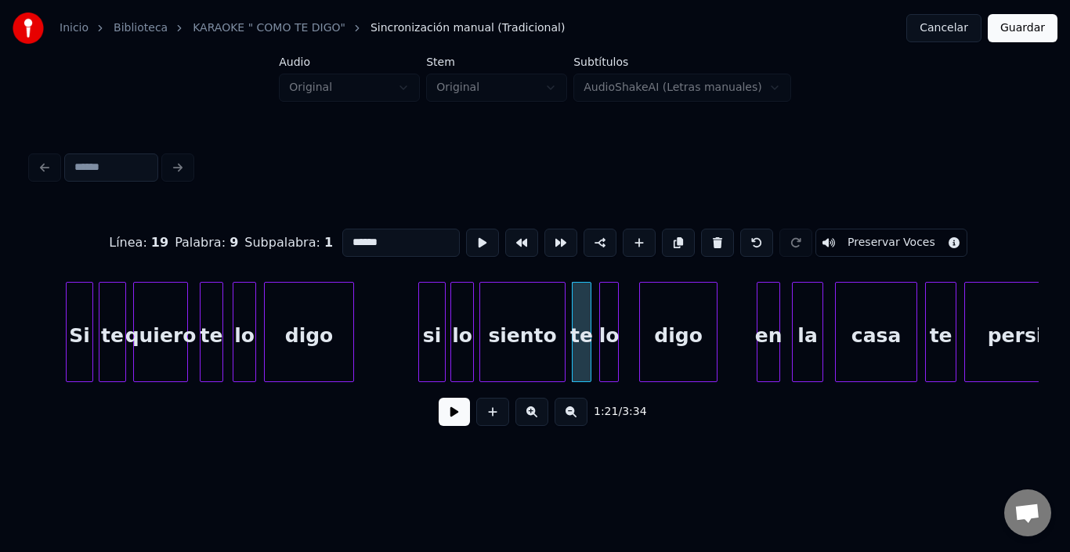
click at [611, 290] on div "lo" at bounding box center [609, 336] width 18 height 107
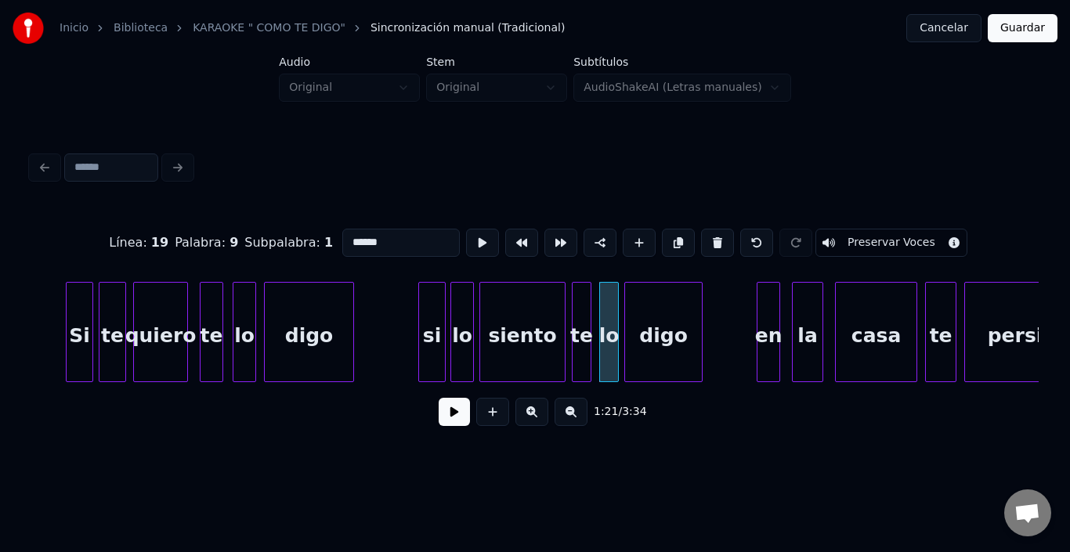
click at [664, 301] on div "digo" at bounding box center [663, 336] width 77 height 107
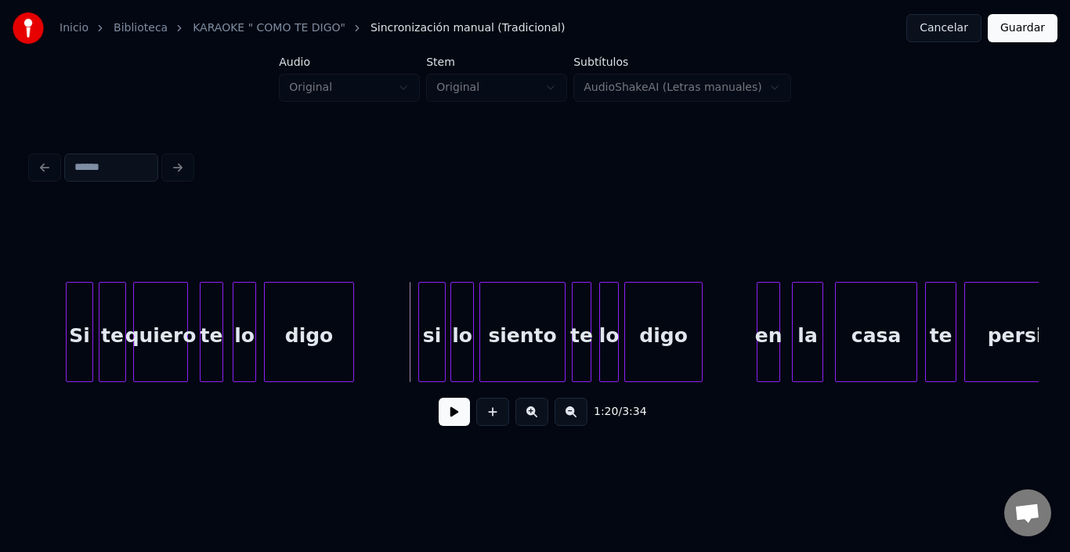
click at [448, 413] on button at bounding box center [454, 412] width 31 height 28
click at [751, 298] on div "en" at bounding box center [753, 336] width 22 height 107
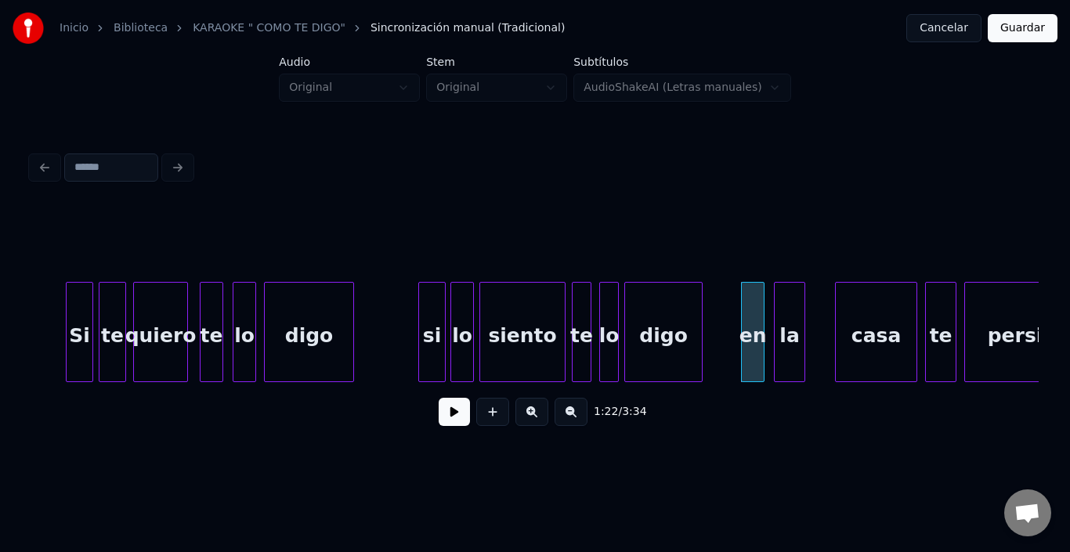
click at [793, 301] on div "la" at bounding box center [790, 336] width 30 height 107
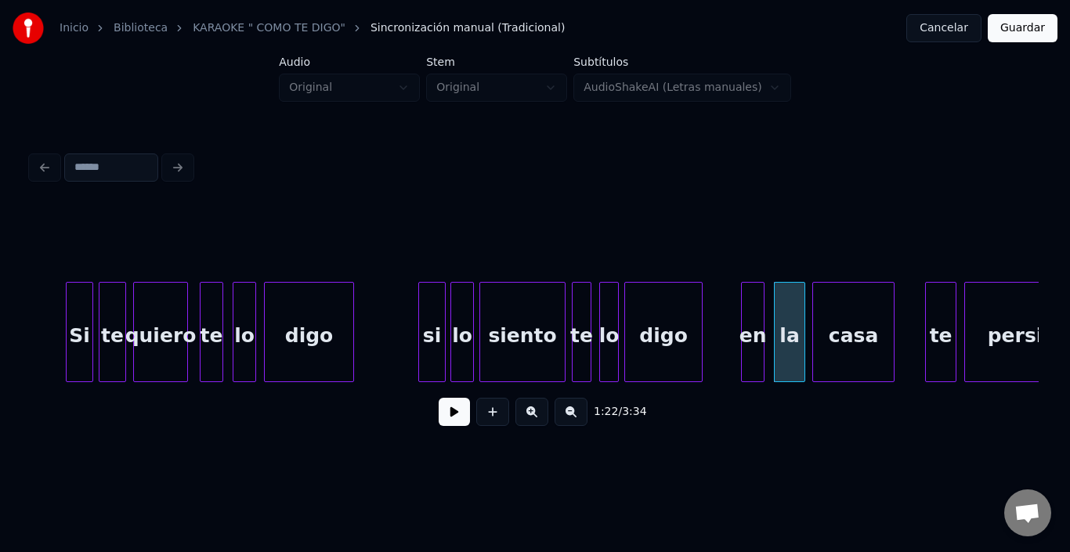
click at [839, 313] on div "casa" at bounding box center [853, 336] width 81 height 107
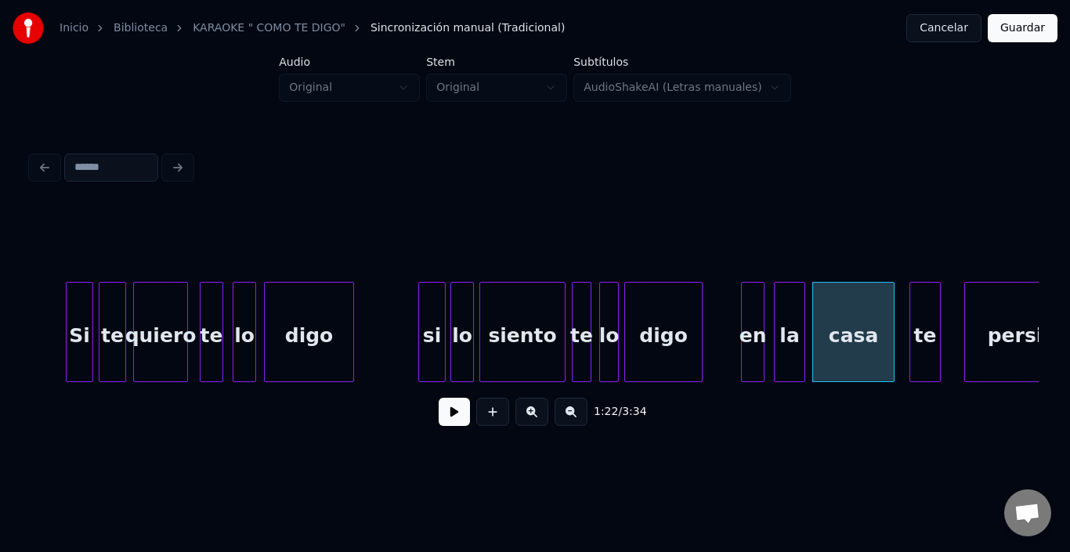
click at [926, 313] on div "te" at bounding box center [926, 336] width 30 height 107
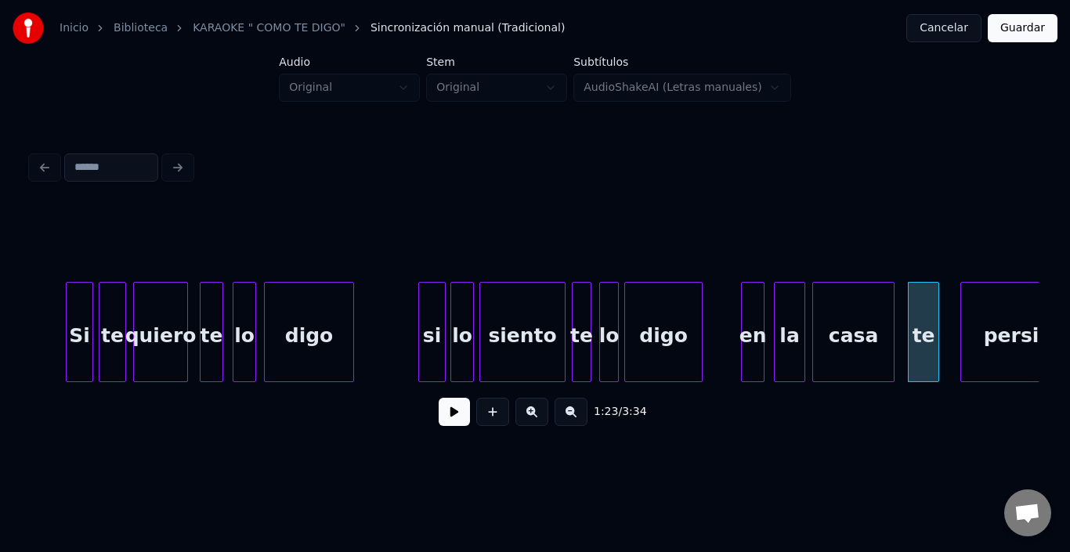
scroll to position [0, 15525]
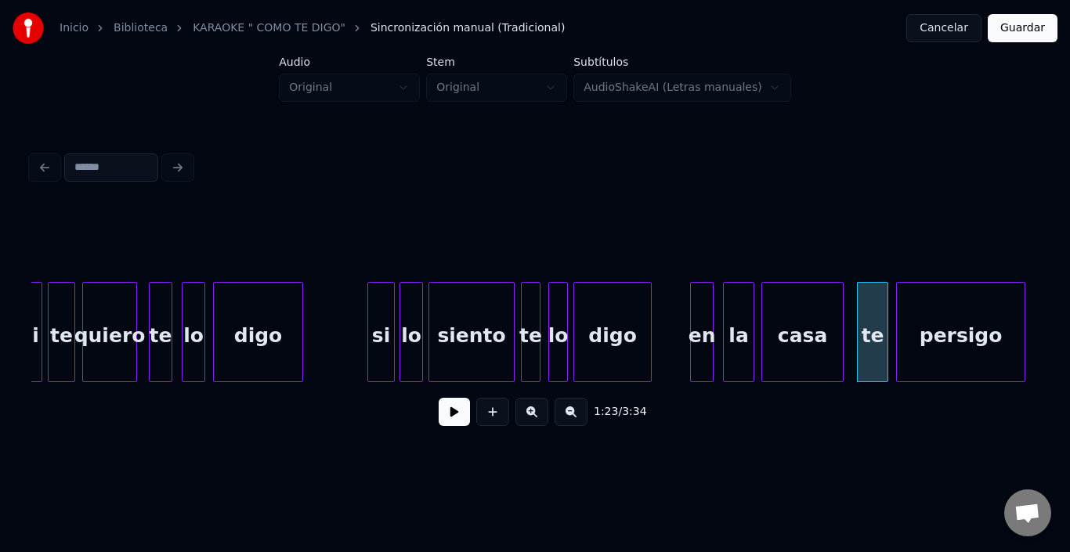
click at [976, 321] on div "persigo" at bounding box center [961, 336] width 128 height 107
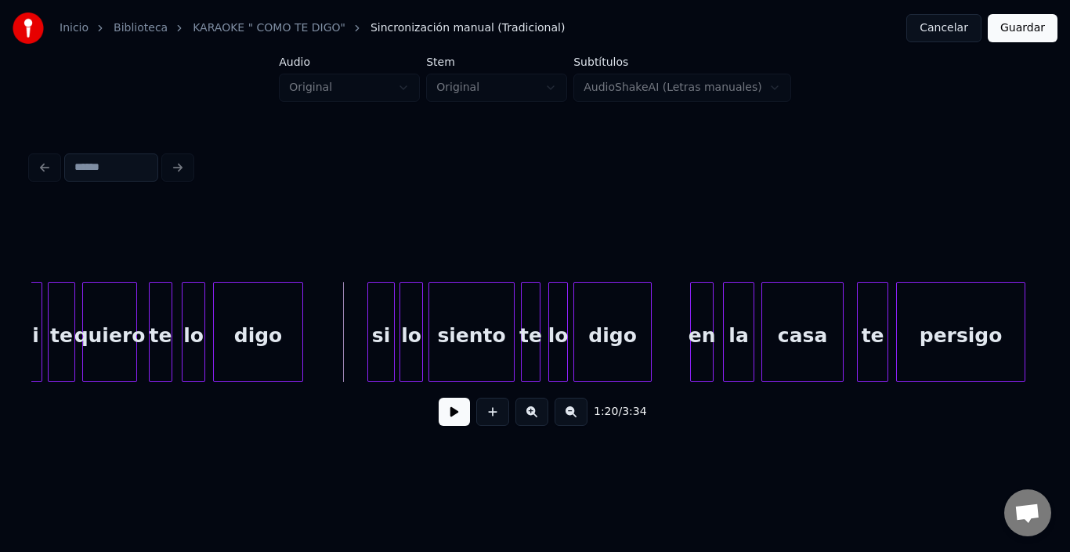
click at [447, 416] on button at bounding box center [454, 412] width 31 height 28
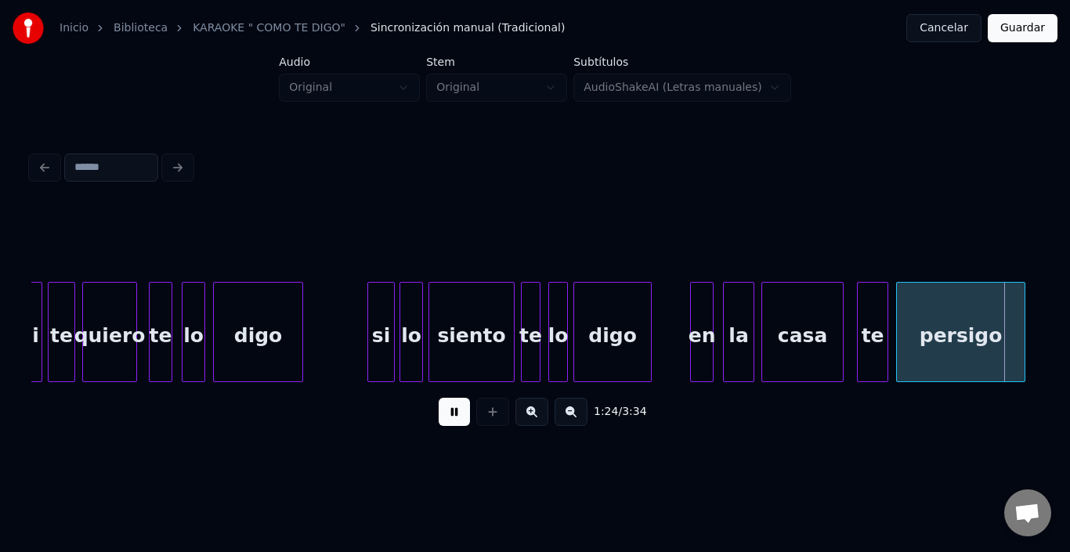
click at [439, 409] on button at bounding box center [454, 412] width 31 height 28
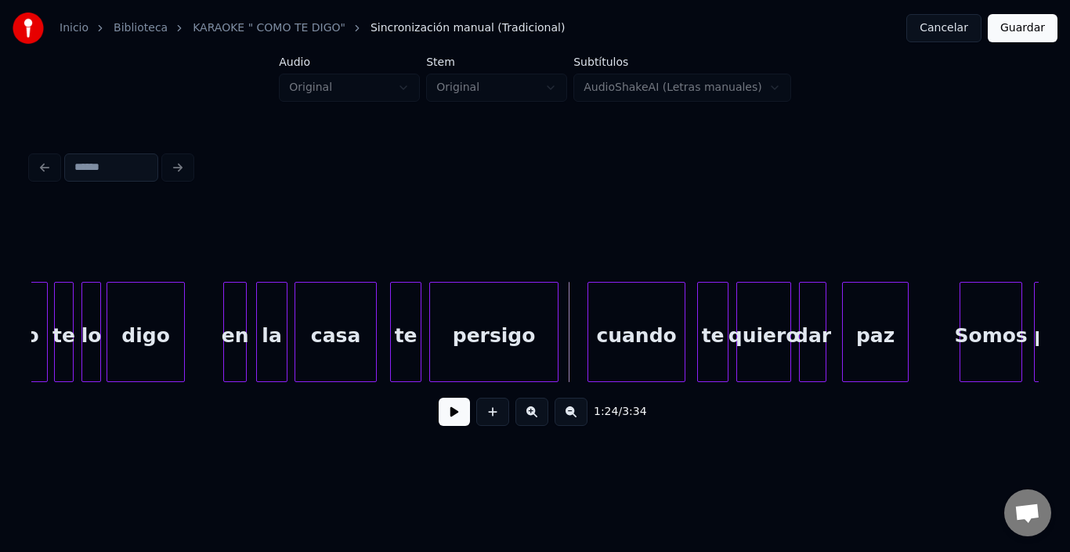
scroll to position [0, 15995]
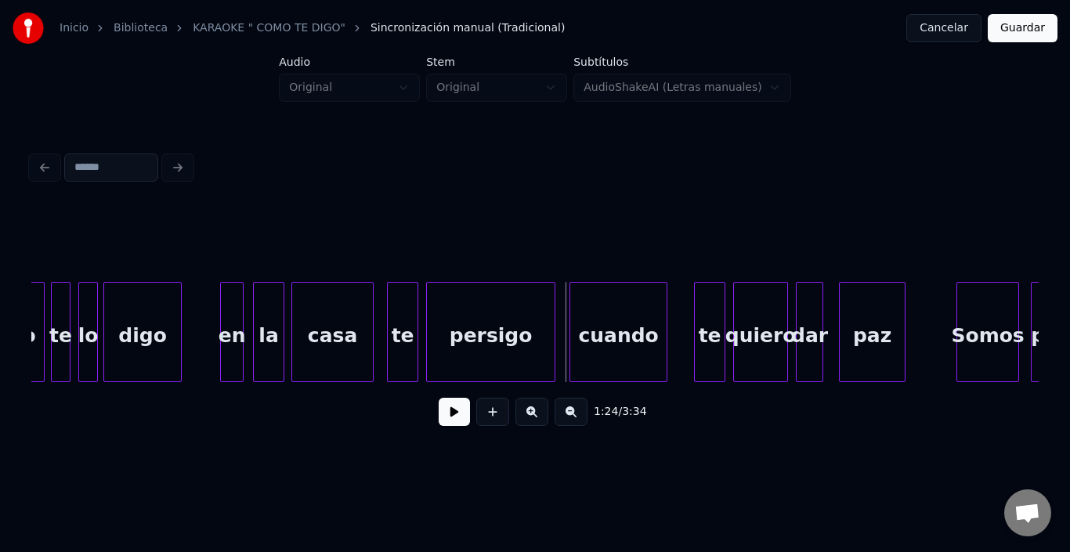
click at [628, 330] on div "cuando" at bounding box center [619, 336] width 96 height 107
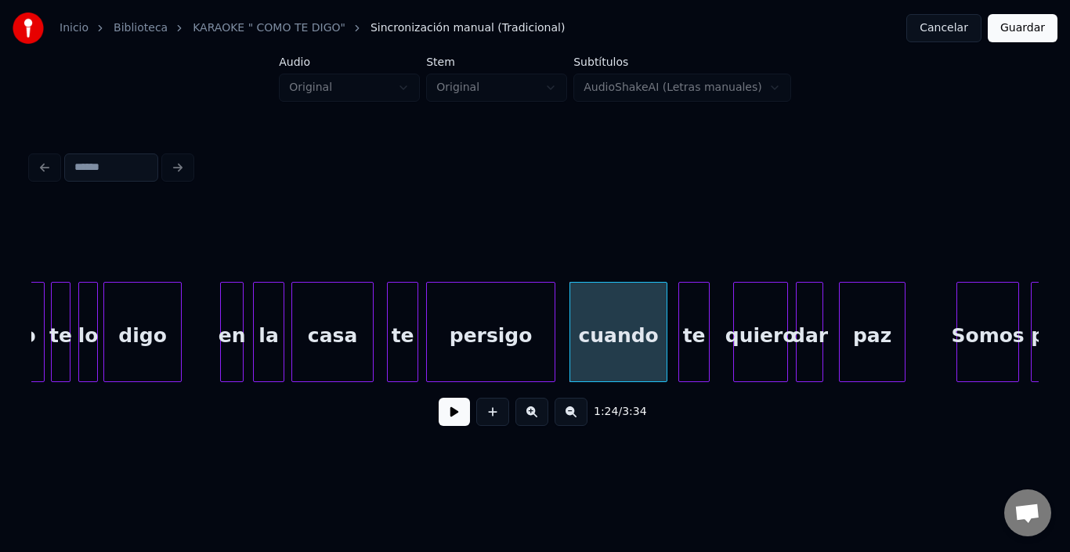
click at [698, 326] on div "te" at bounding box center [694, 336] width 30 height 107
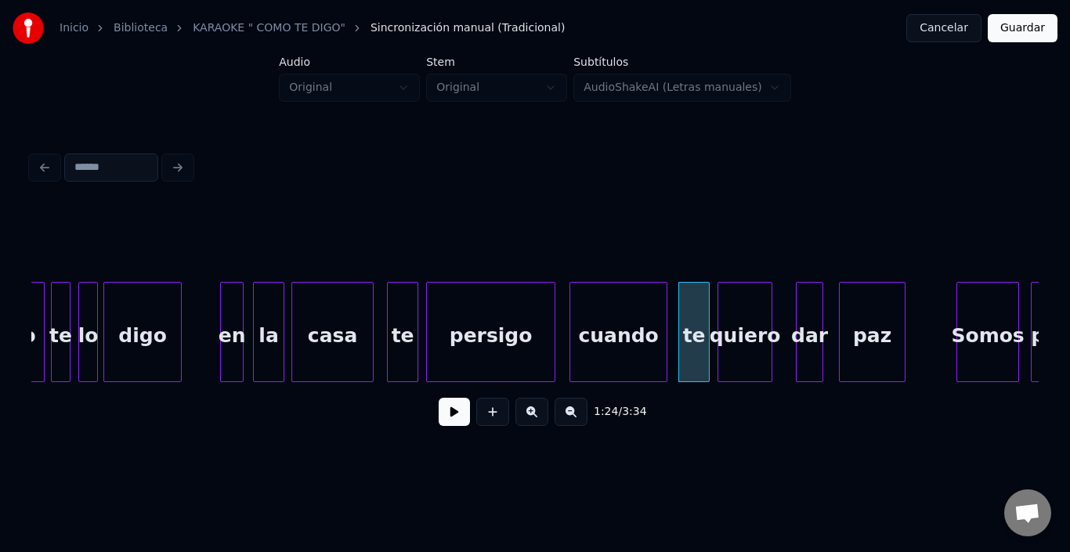
click at [755, 325] on div "quiero" at bounding box center [745, 336] width 53 height 107
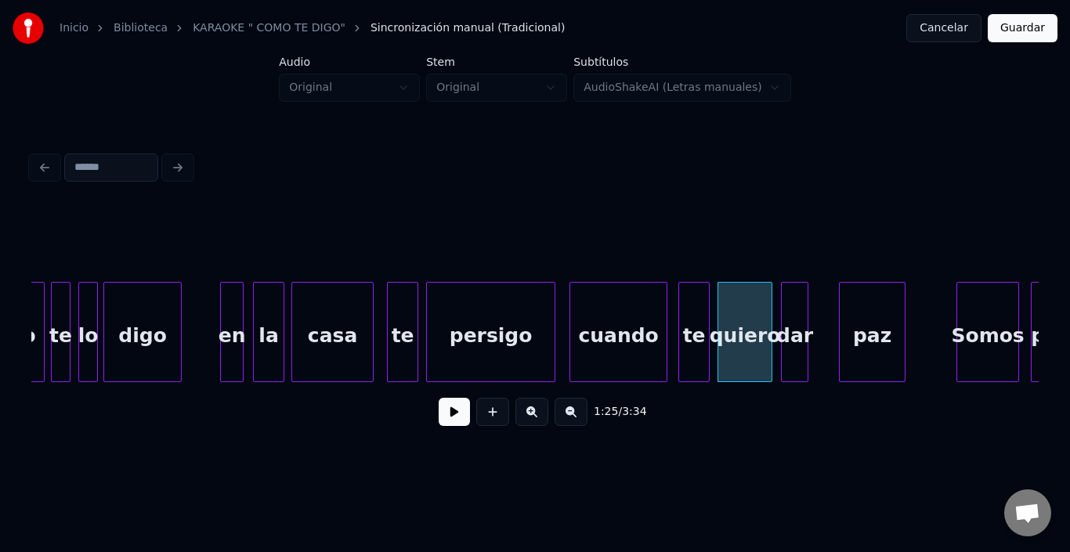
click at [802, 324] on div "dar" at bounding box center [795, 336] width 26 height 107
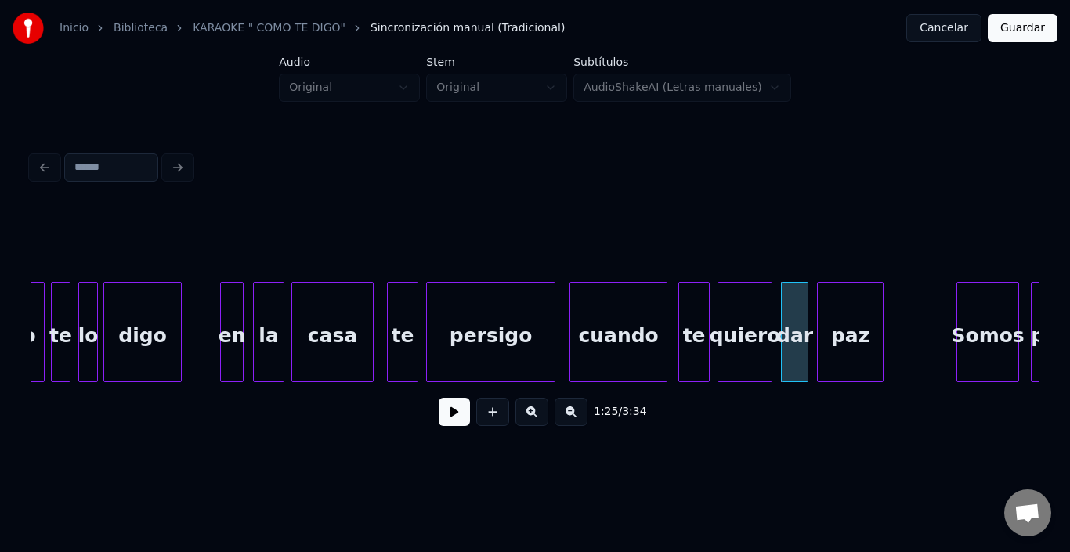
click at [852, 324] on div "paz" at bounding box center [850, 336] width 65 height 107
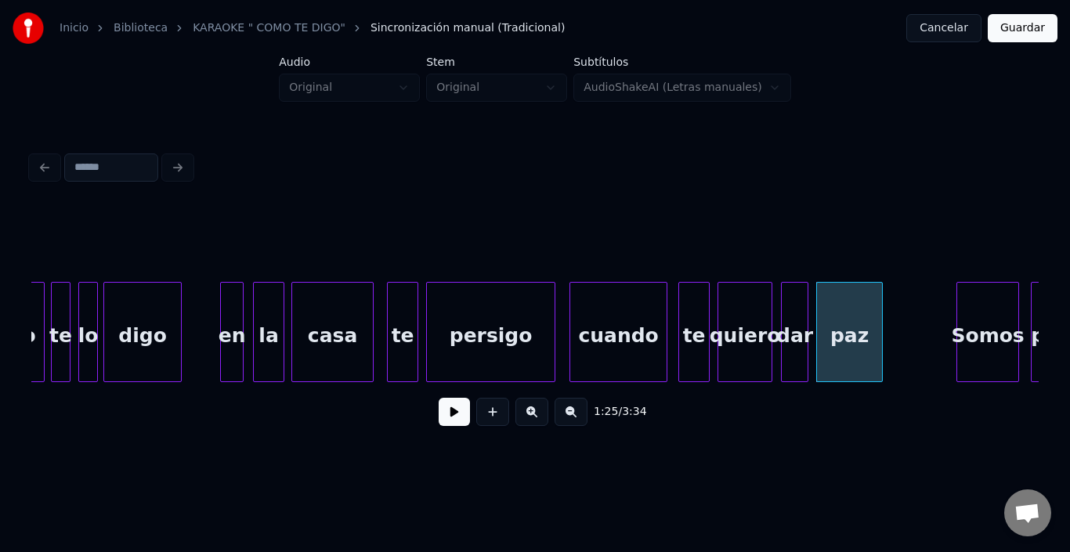
click at [495, 321] on div "persigo" at bounding box center [491, 336] width 128 height 107
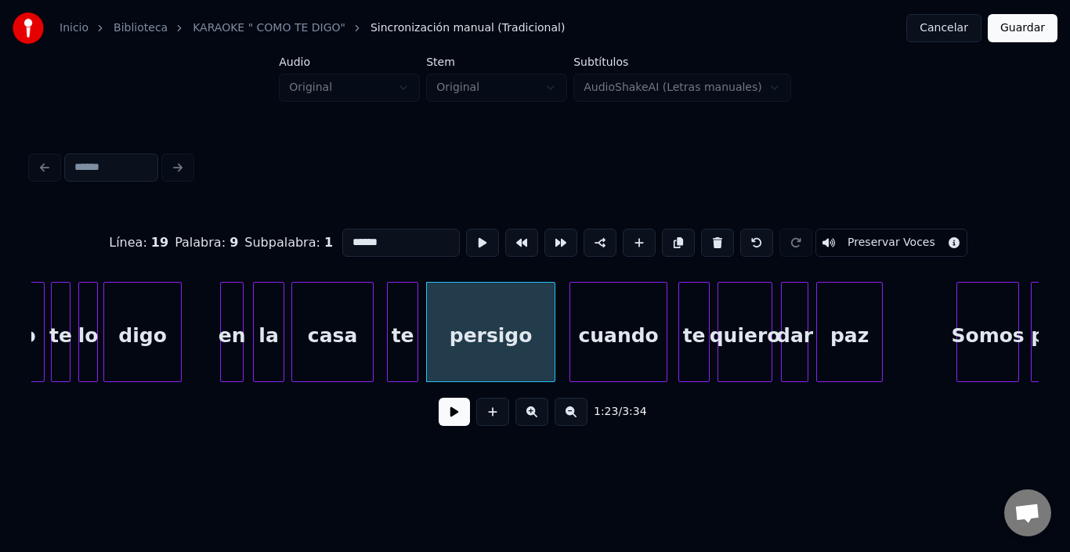
type input "*******"
click at [450, 418] on button at bounding box center [454, 412] width 31 height 28
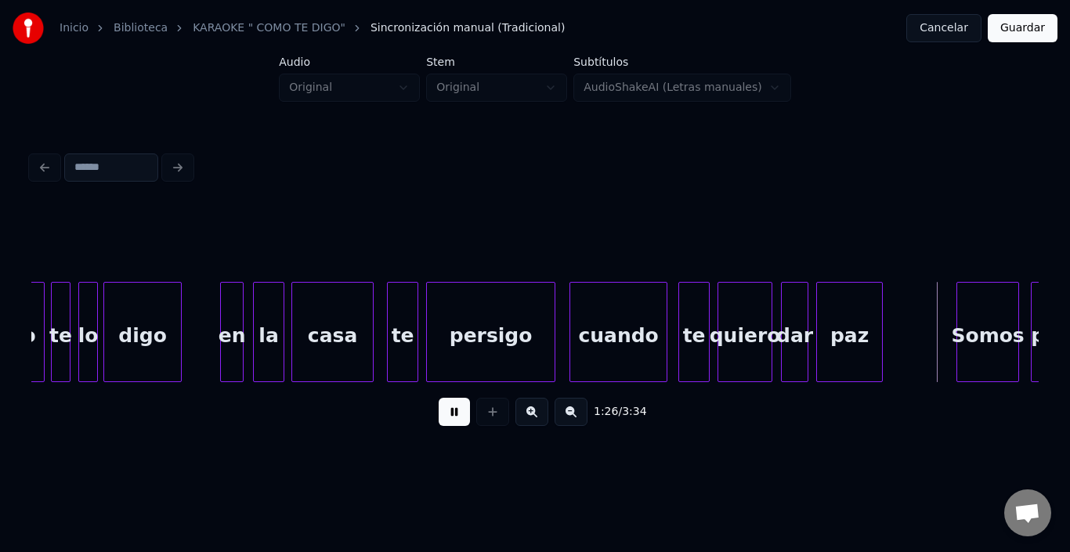
click at [443, 417] on button at bounding box center [454, 412] width 31 height 28
click at [951, 322] on div "Somos" at bounding box center [966, 336] width 61 height 107
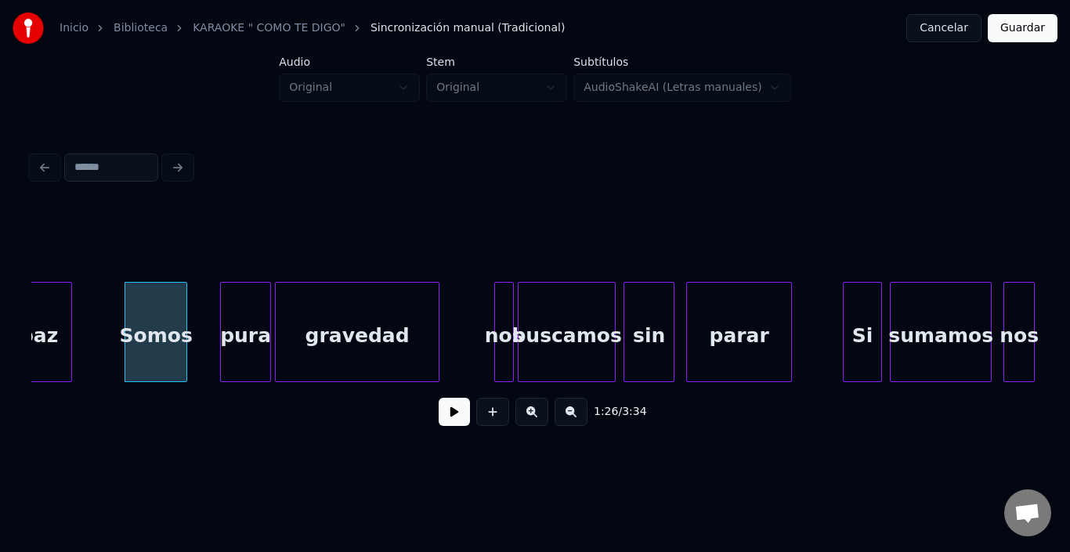
scroll to position [0, 16810]
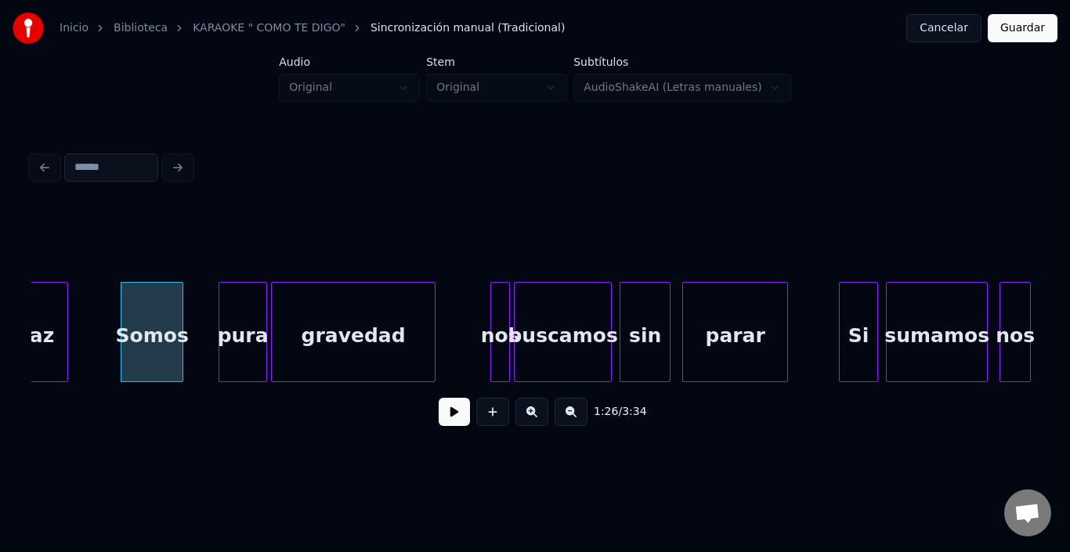
click at [223, 342] on div at bounding box center [221, 332] width 5 height 99
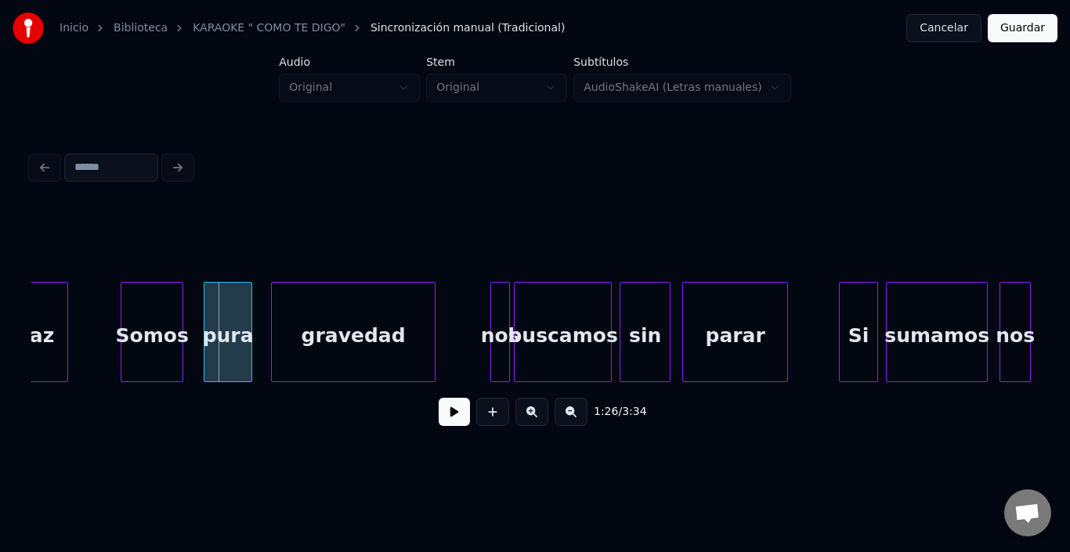
click at [226, 331] on div "pura" at bounding box center [228, 336] width 47 height 107
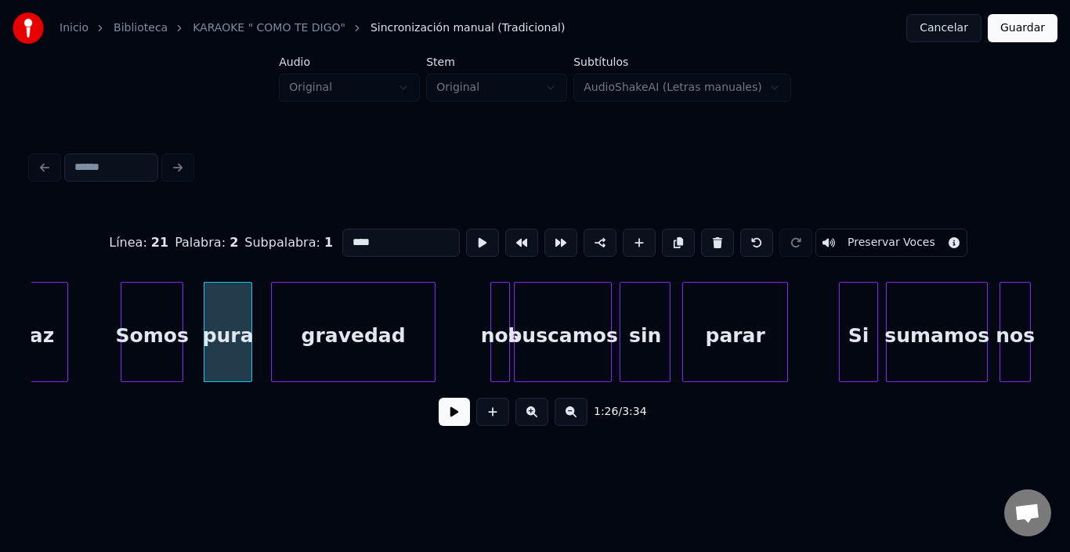
click at [466, 240] on button at bounding box center [482, 243] width 33 height 28
click at [204, 318] on div "pura" at bounding box center [216, 336] width 47 height 107
click at [165, 328] on div "Somos" at bounding box center [151, 336] width 61 height 107
type input "*****"
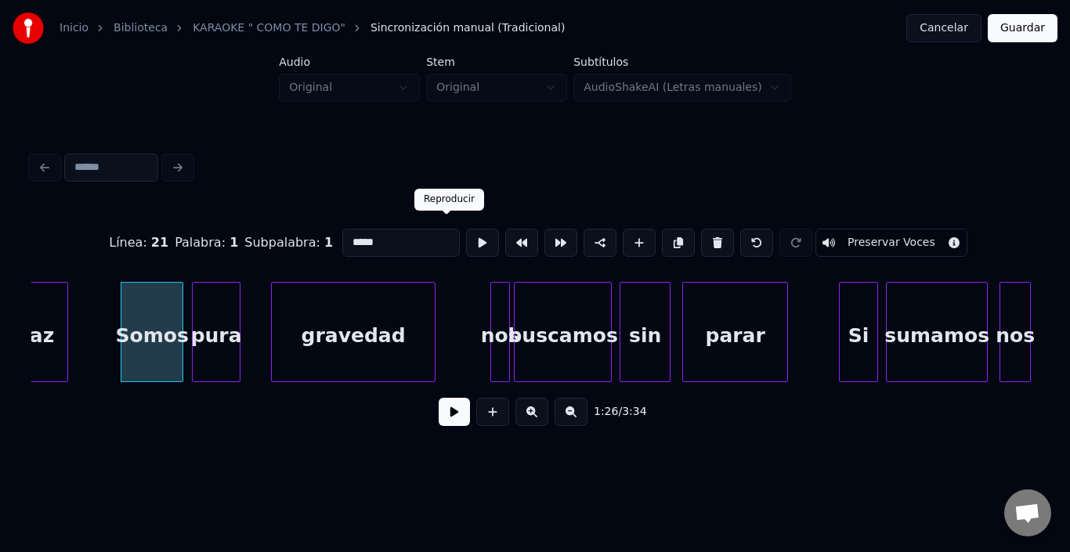
click at [466, 236] on button at bounding box center [482, 243] width 33 height 28
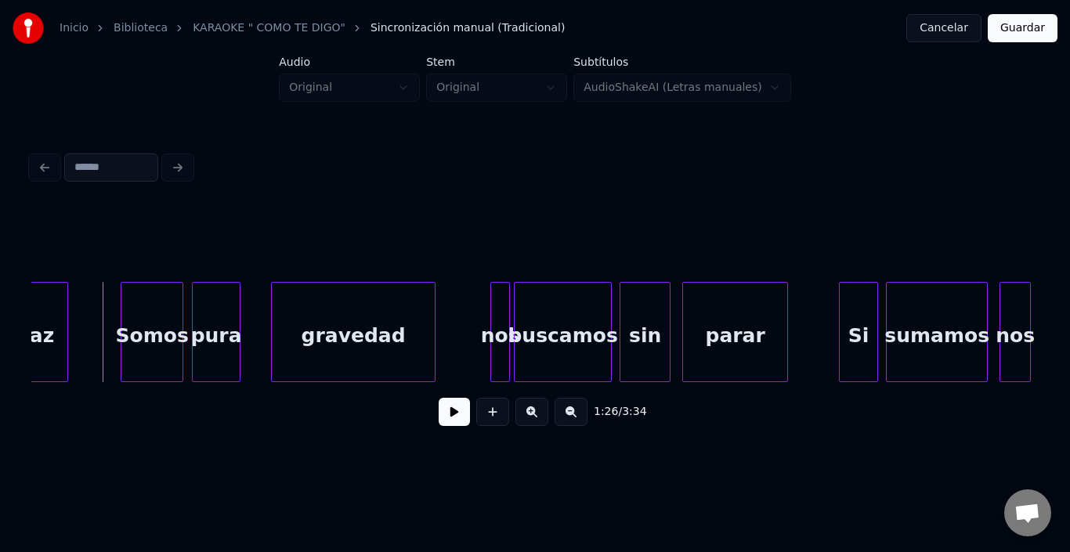
click at [440, 420] on button at bounding box center [454, 412] width 31 height 28
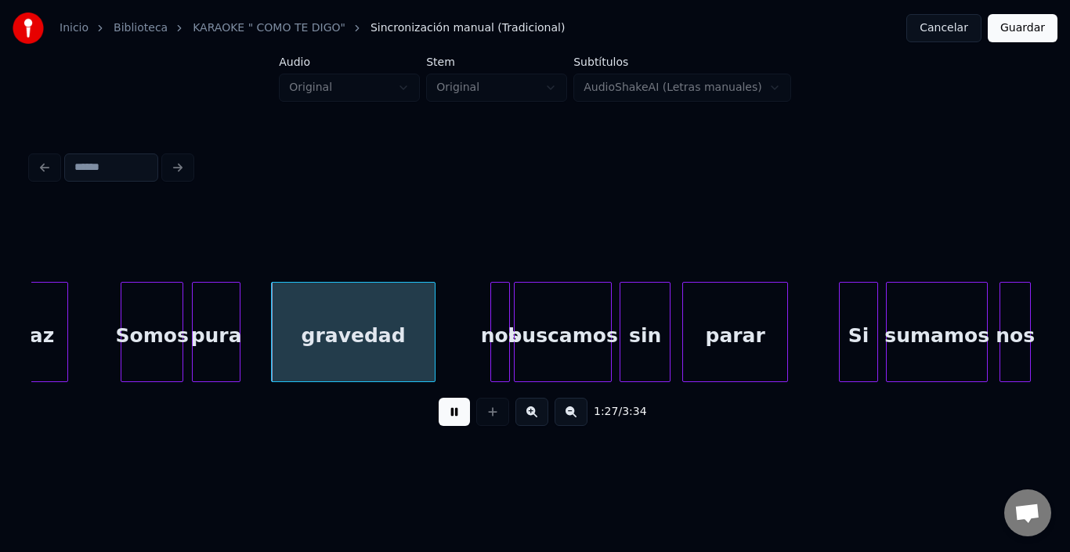
click at [440, 420] on button at bounding box center [454, 412] width 31 height 28
click at [281, 333] on div "gravedad" at bounding box center [332, 336] width 163 height 107
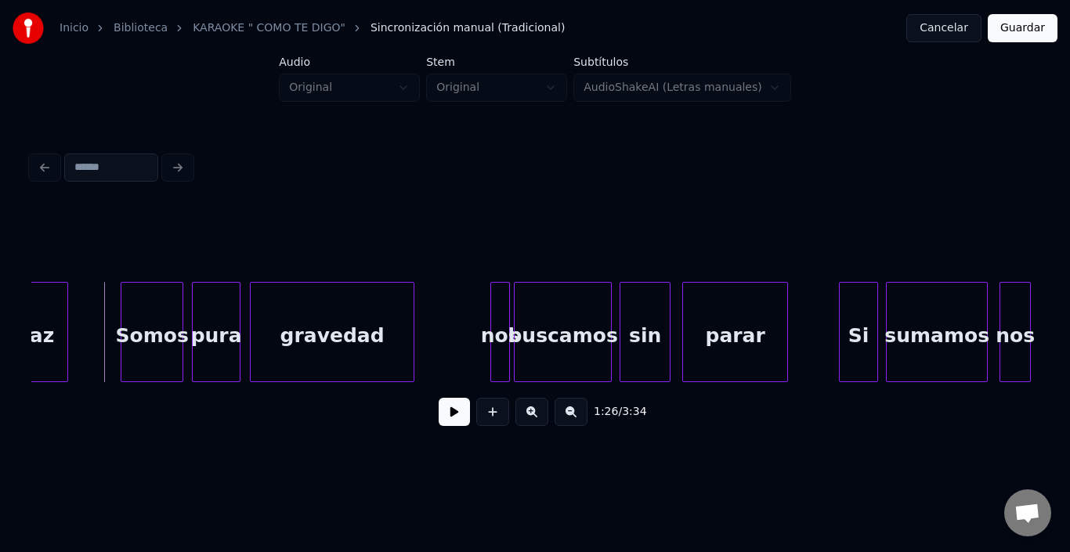
click at [450, 422] on button at bounding box center [454, 412] width 31 height 28
click at [451, 411] on button at bounding box center [454, 412] width 31 height 28
click at [491, 297] on div "nos" at bounding box center [489, 336] width 18 height 107
click at [545, 321] on div "buscamos" at bounding box center [553, 336] width 96 height 107
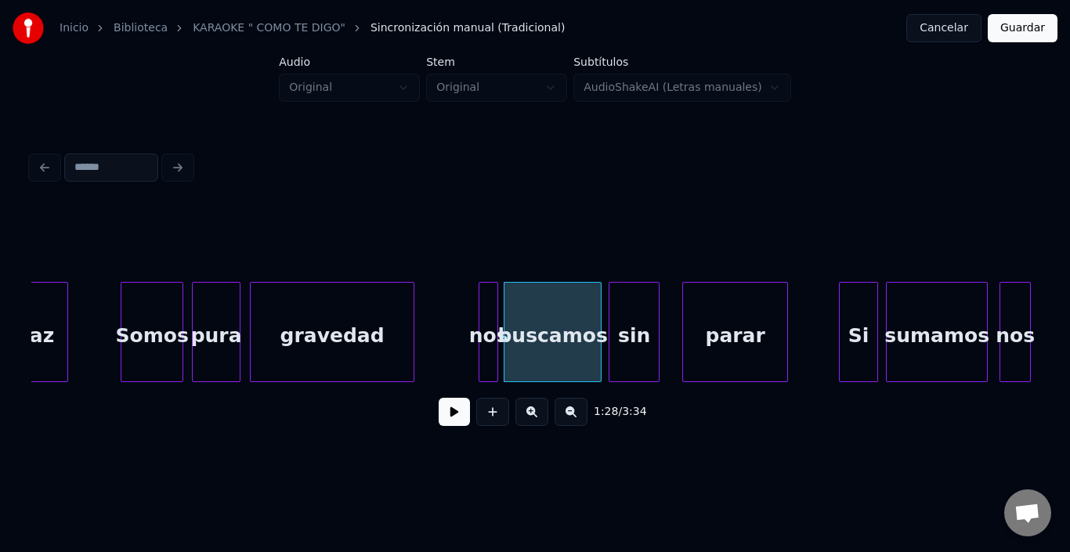
click at [646, 333] on div "sin" at bounding box center [634, 336] width 49 height 107
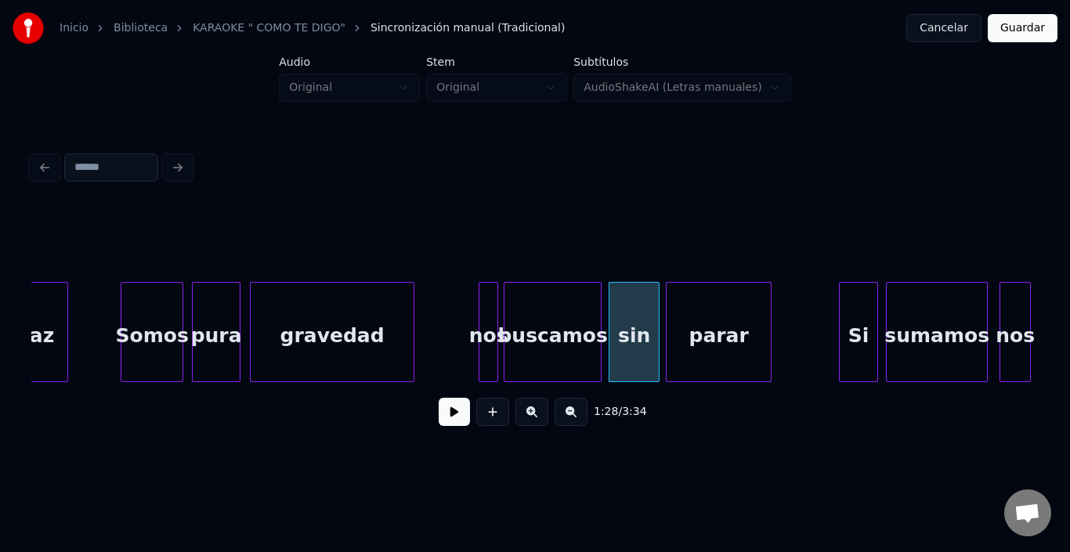
click at [700, 335] on div "parar" at bounding box center [719, 336] width 104 height 107
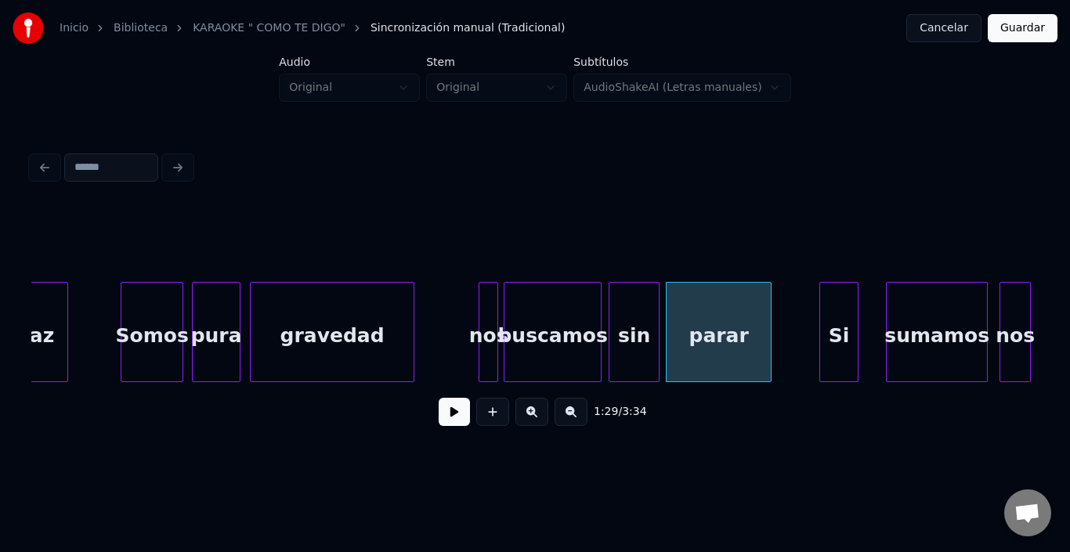
click at [845, 336] on div "Si" at bounding box center [840, 336] width 38 height 107
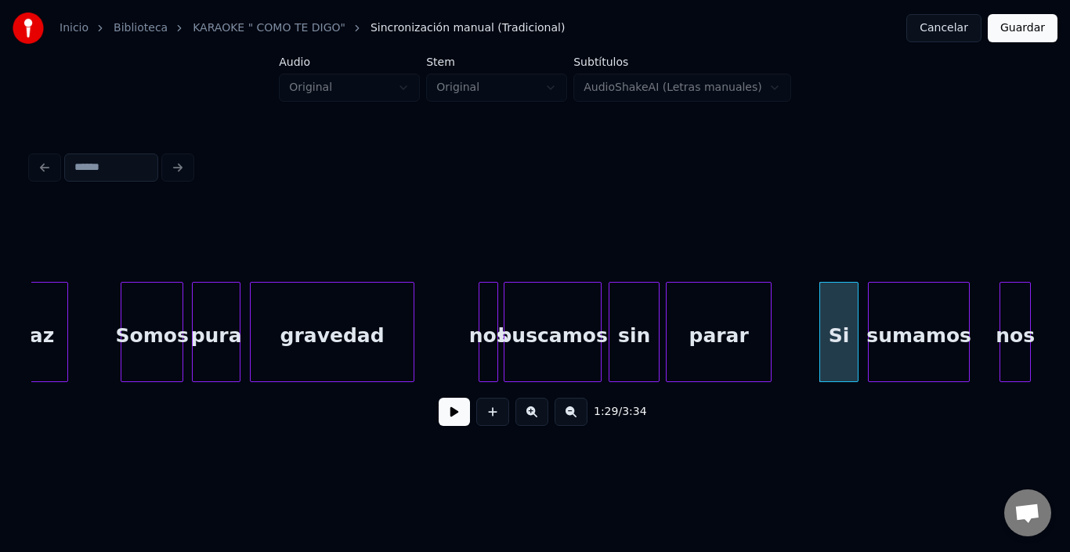
click at [898, 337] on div "sumamos" at bounding box center [919, 336] width 100 height 107
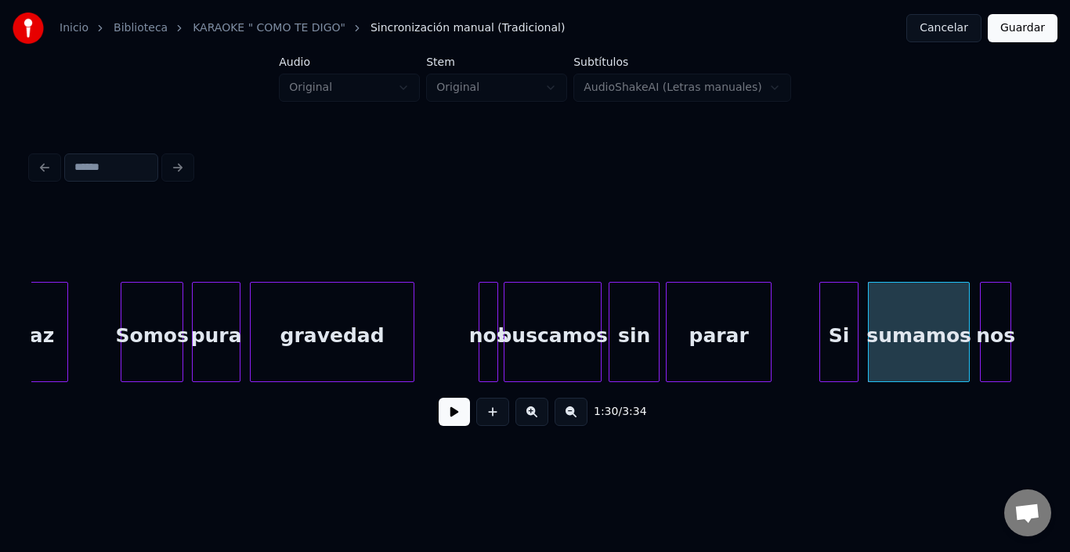
click at [996, 322] on div "nos" at bounding box center [996, 336] width 30 height 107
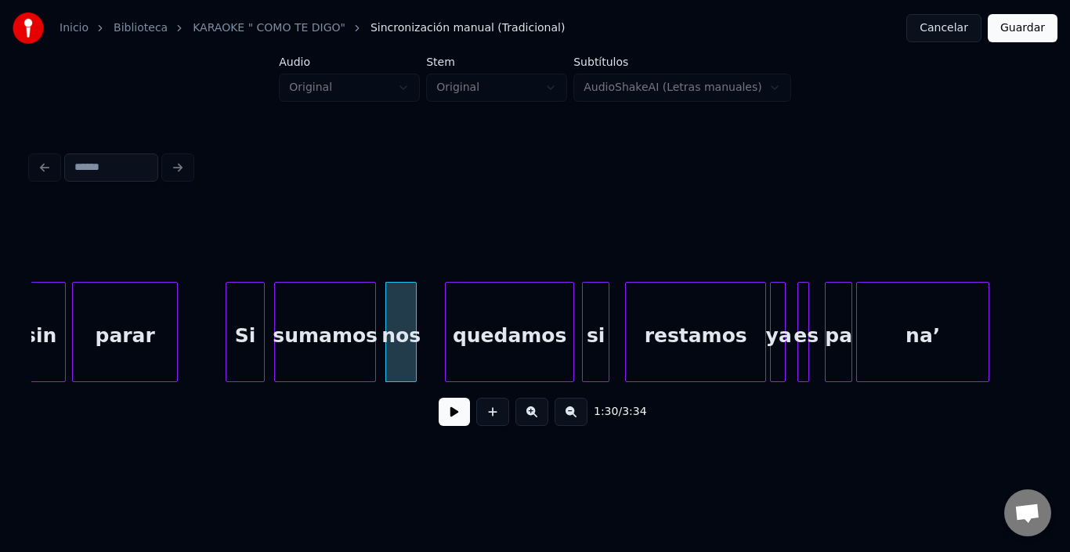
scroll to position [0, 17405]
click at [499, 311] on div "quedamos" at bounding box center [489, 336] width 128 height 107
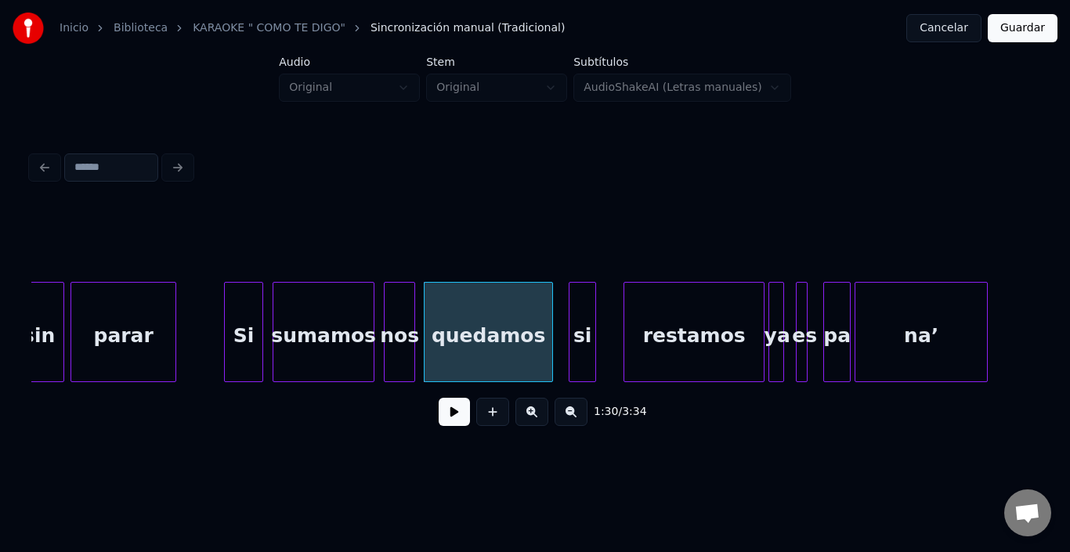
click at [585, 305] on div "si" at bounding box center [583, 336] width 26 height 107
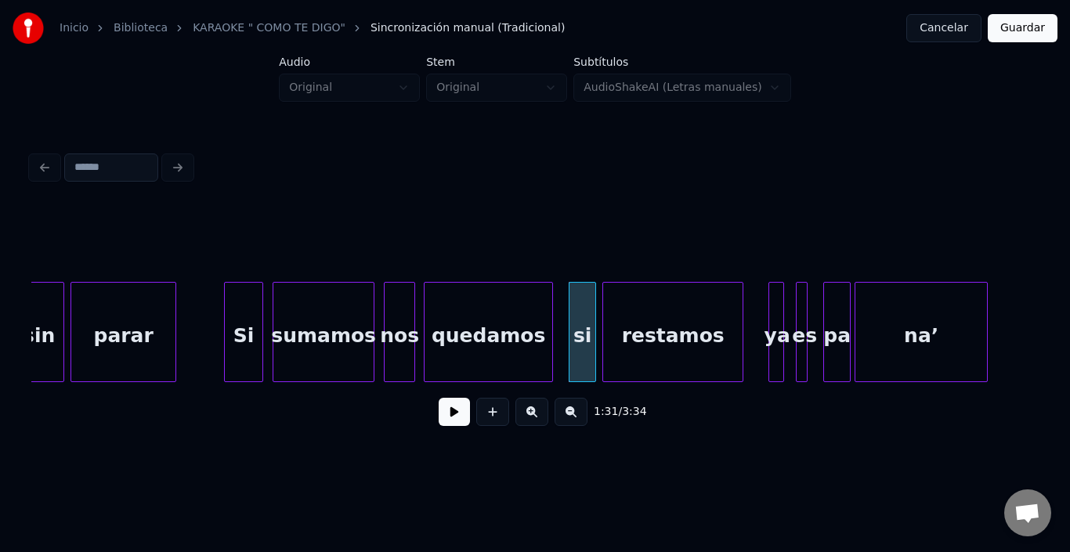
click at [640, 325] on div "restamos" at bounding box center [672, 336] width 139 height 107
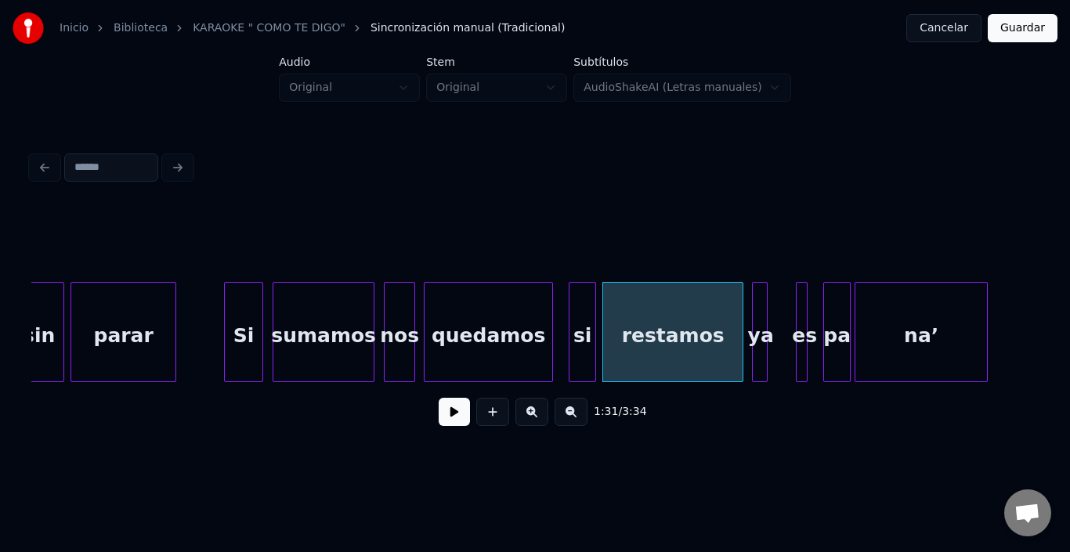
click at [762, 309] on div "ya" at bounding box center [761, 336] width 16 height 107
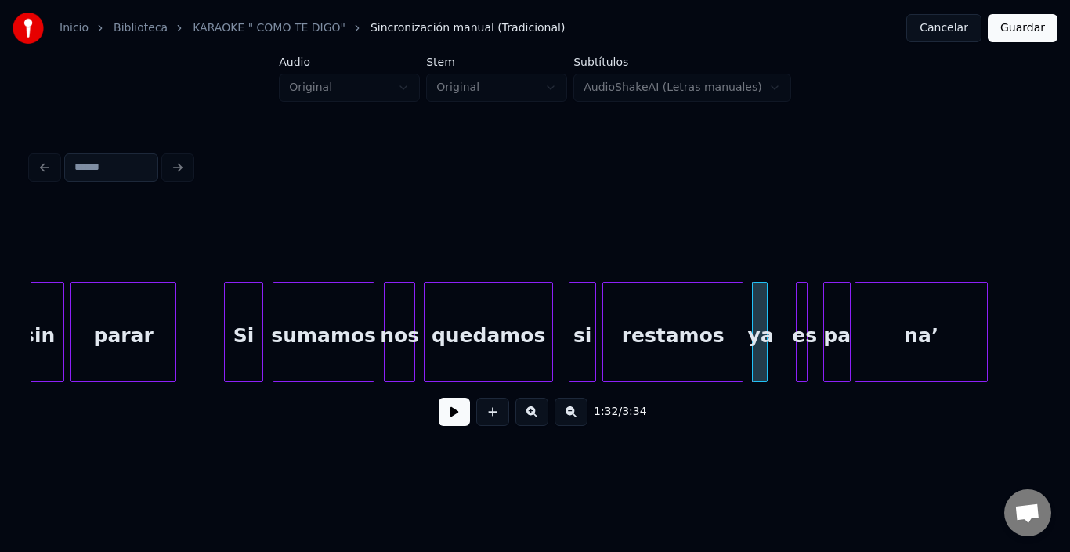
click at [802, 274] on div at bounding box center [535, 243] width 1008 height 78
click at [787, 282] on div "es" at bounding box center [784, 332] width 12 height 100
click at [821, 293] on div "pa" at bounding box center [819, 336] width 26 height 107
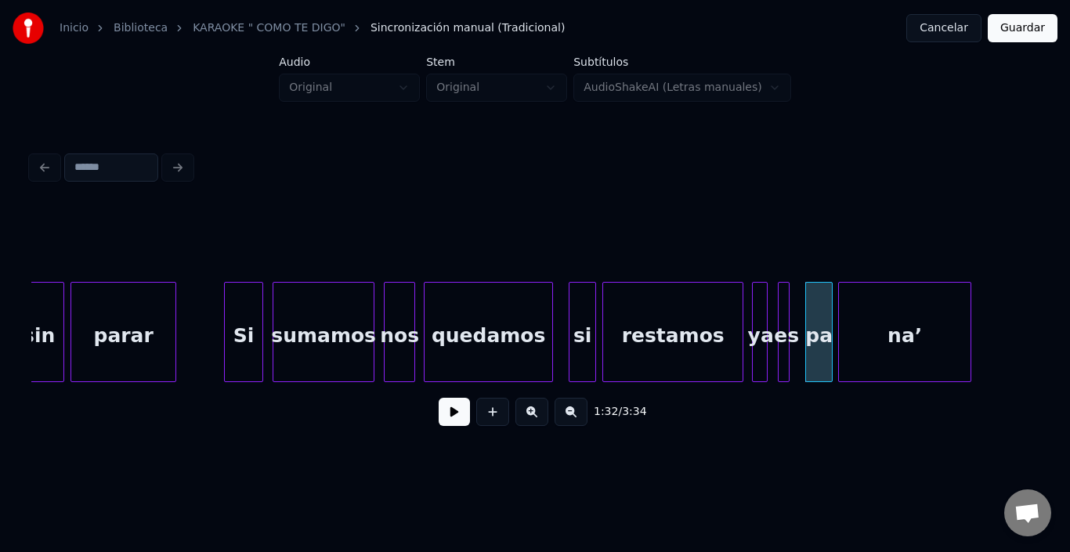
click at [857, 311] on div "na’" at bounding box center [905, 336] width 132 height 107
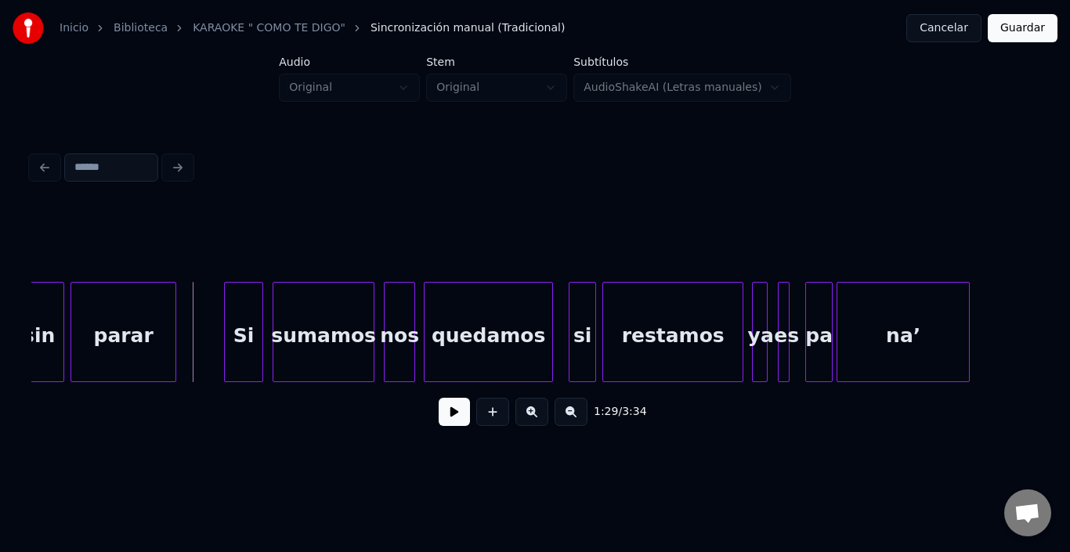
click at [439, 422] on button at bounding box center [454, 412] width 31 height 28
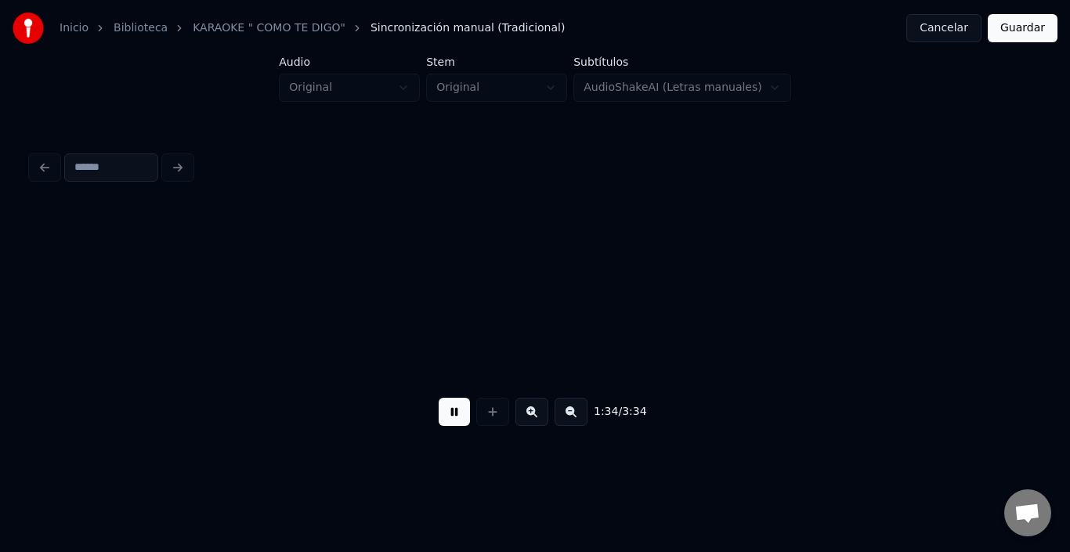
scroll to position [0, 18413]
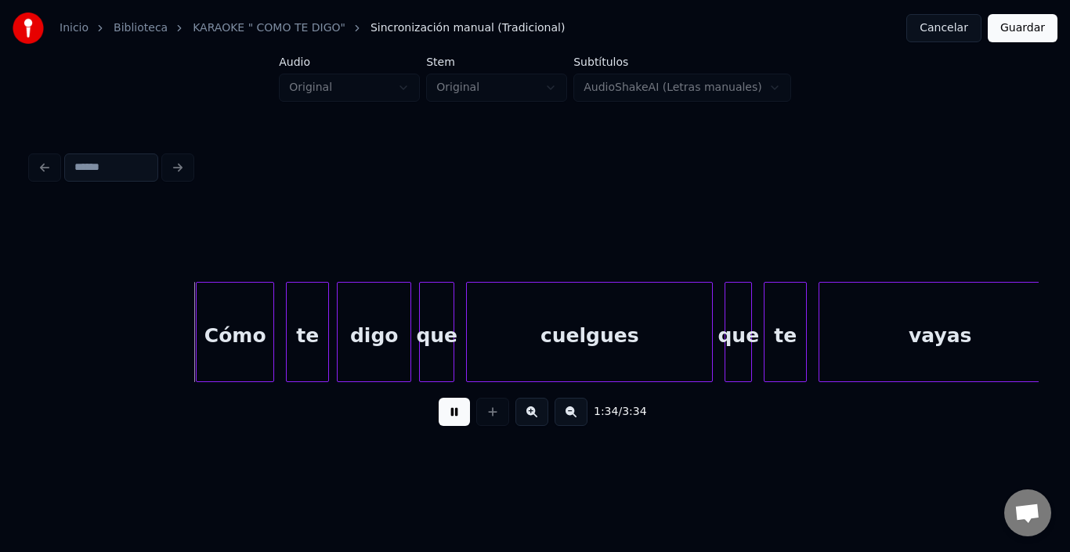
click at [439, 422] on button at bounding box center [454, 412] width 31 height 28
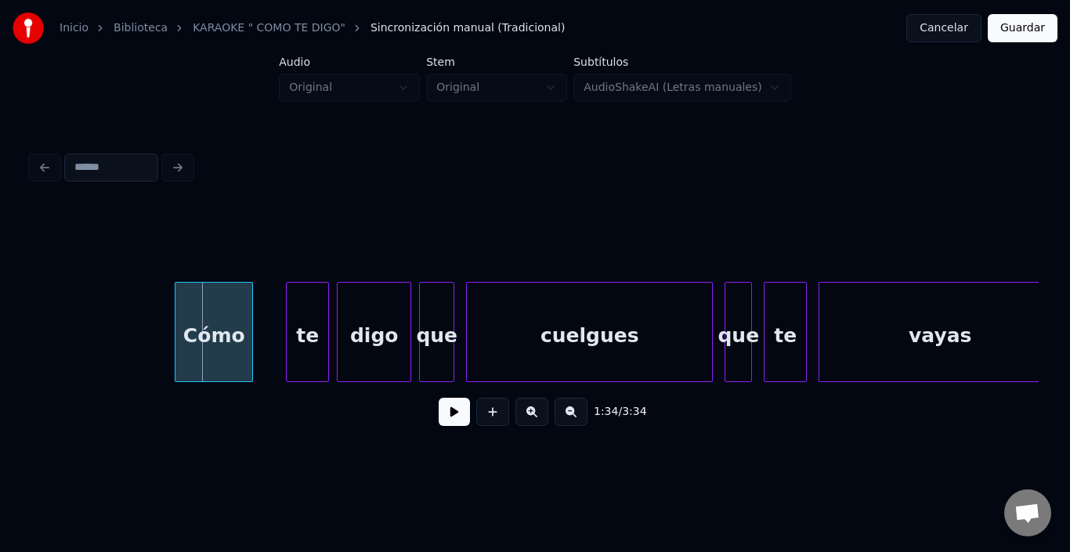
click at [215, 324] on div "Cómo" at bounding box center [214, 336] width 77 height 107
click at [295, 313] on div "te" at bounding box center [294, 336] width 42 height 107
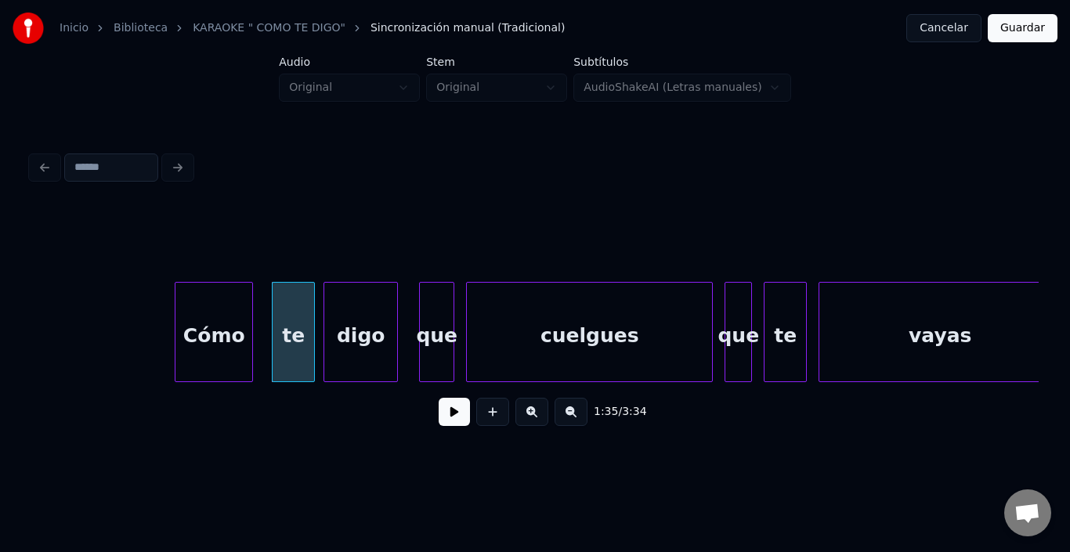
click at [351, 320] on div "digo" at bounding box center [360, 336] width 73 height 107
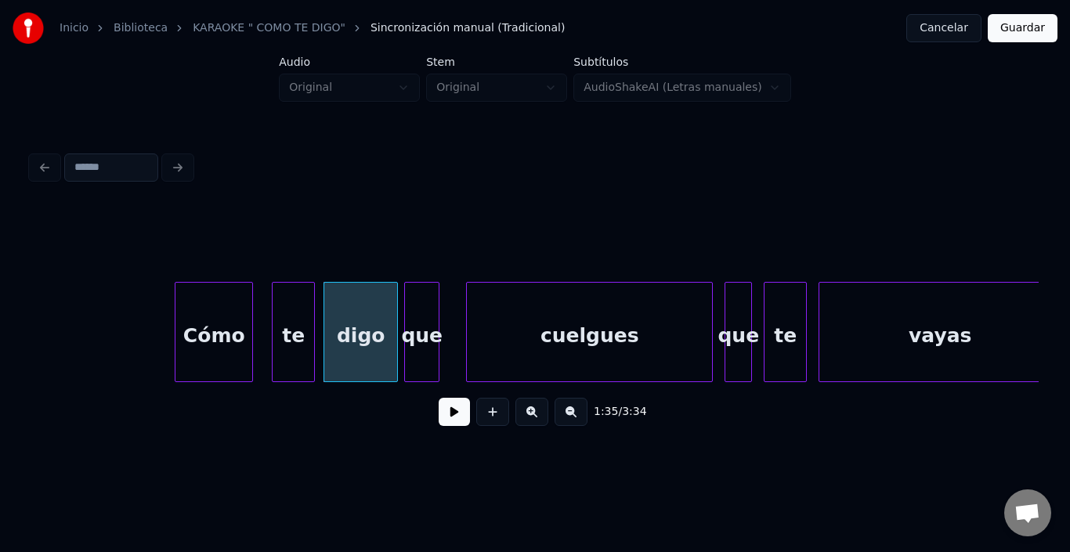
click at [426, 313] on div "que" at bounding box center [422, 336] width 34 height 107
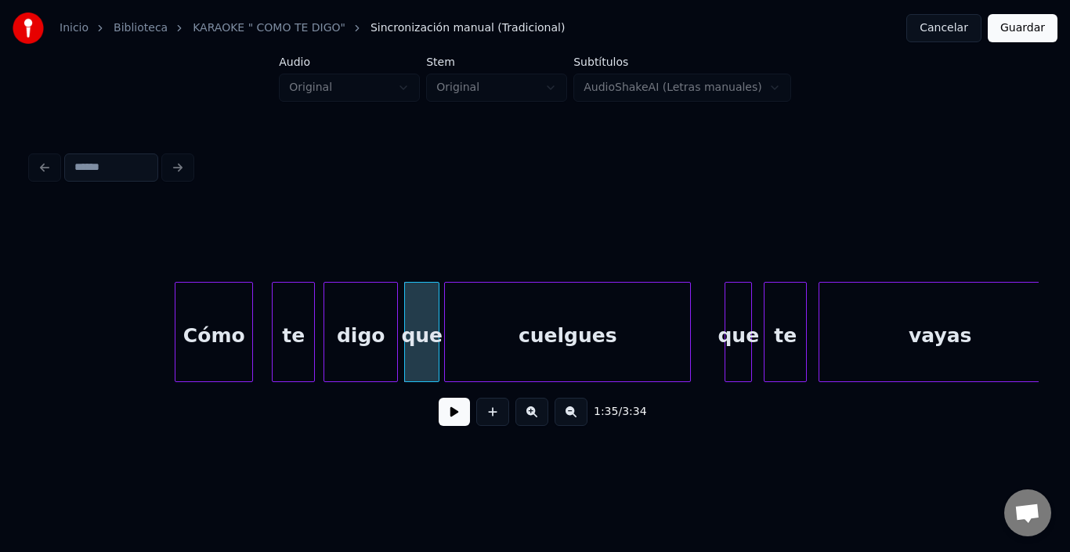
click at [495, 324] on div "cuelgues" at bounding box center [567, 336] width 245 height 107
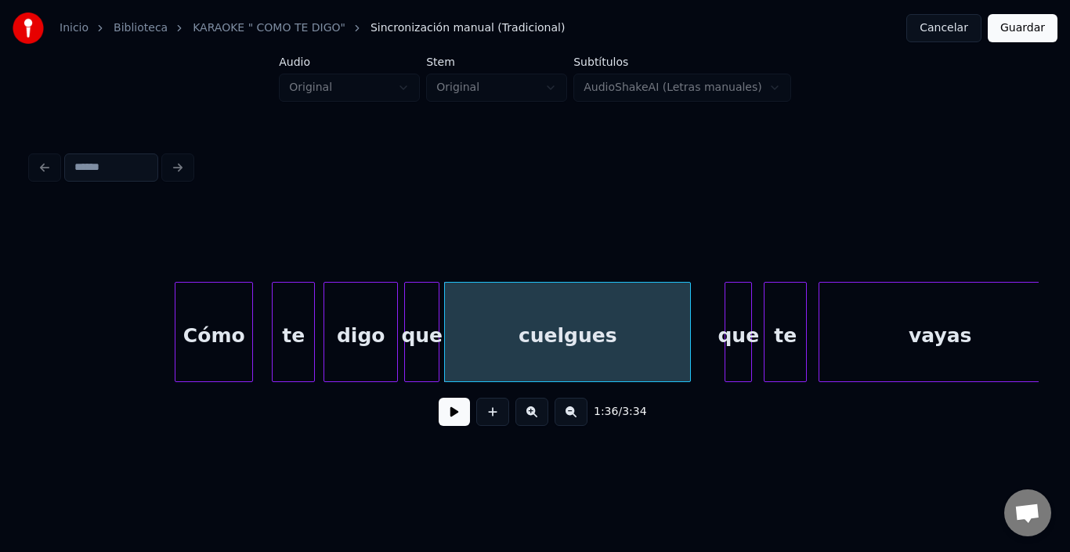
click at [505, 321] on div "cuelgues" at bounding box center [567, 336] width 245 height 107
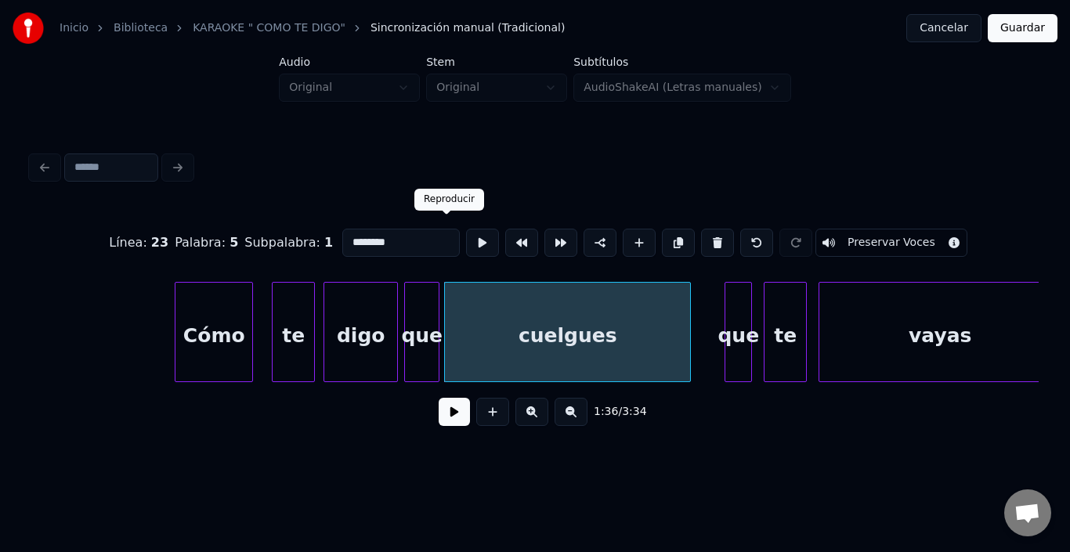
click at [466, 233] on button at bounding box center [482, 243] width 33 height 28
click at [726, 311] on div "que" at bounding box center [725, 336] width 26 height 107
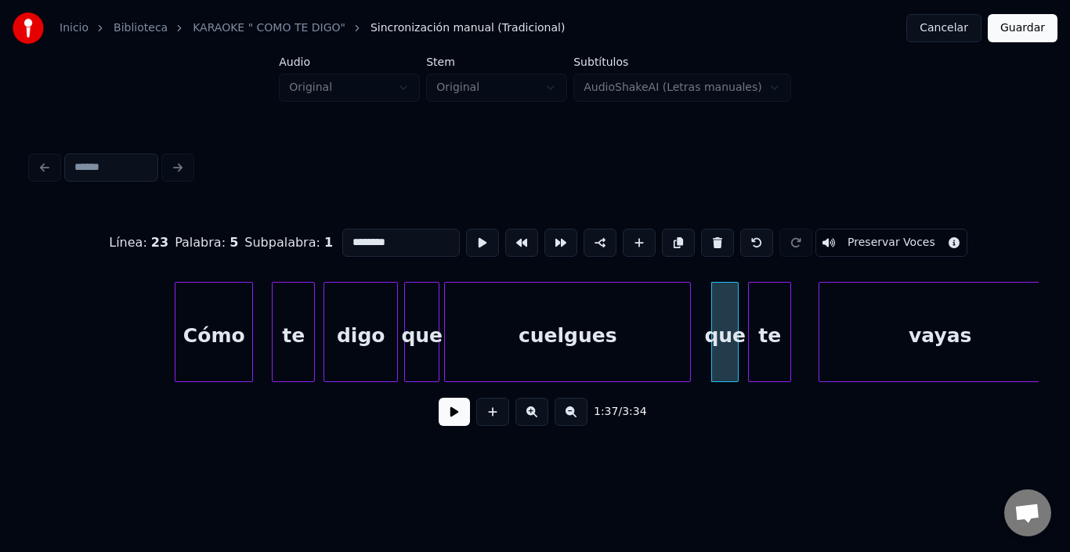
click at [777, 321] on div "te" at bounding box center [770, 336] width 42 height 107
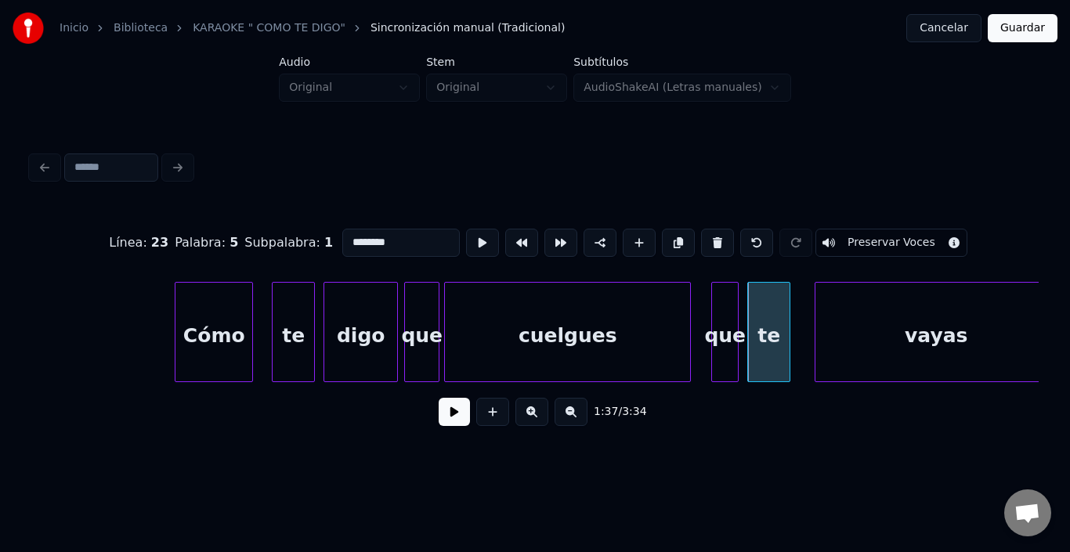
scroll to position [0, 18433]
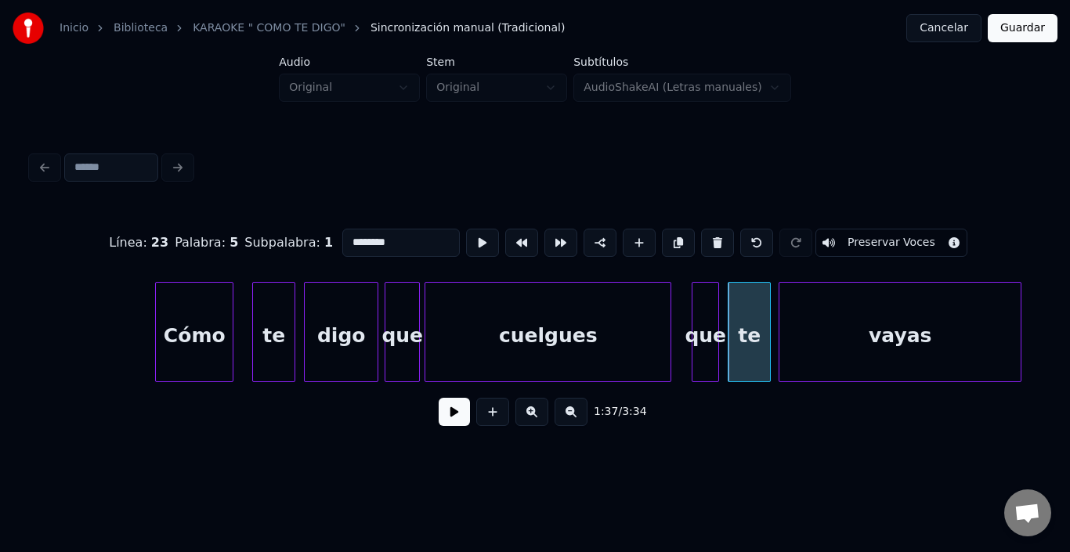
click at [846, 328] on div "vayas" at bounding box center [900, 336] width 241 height 107
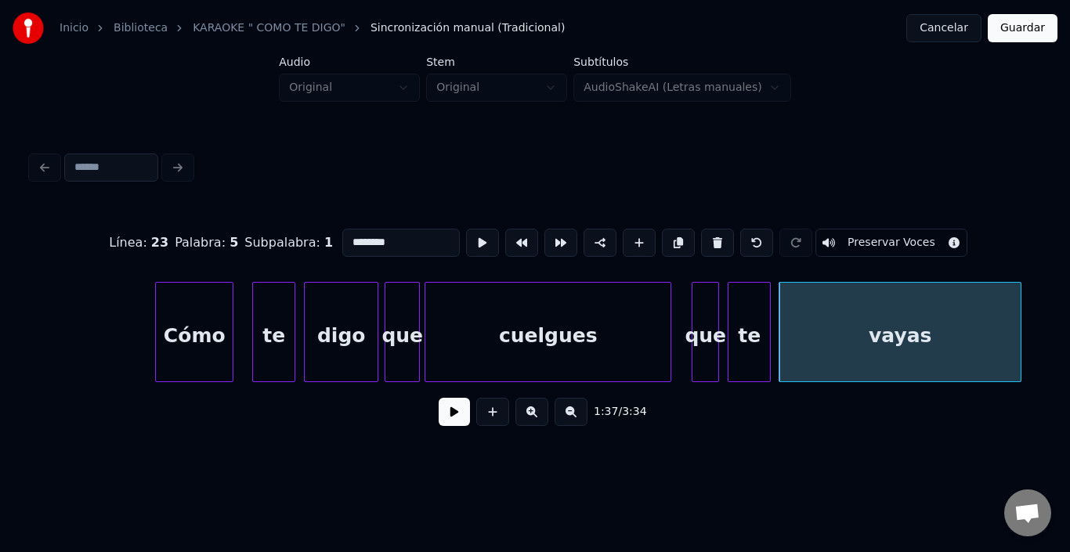
click at [846, 328] on div "vayas" at bounding box center [900, 336] width 241 height 107
click at [755, 332] on div "te" at bounding box center [750, 336] width 42 height 107
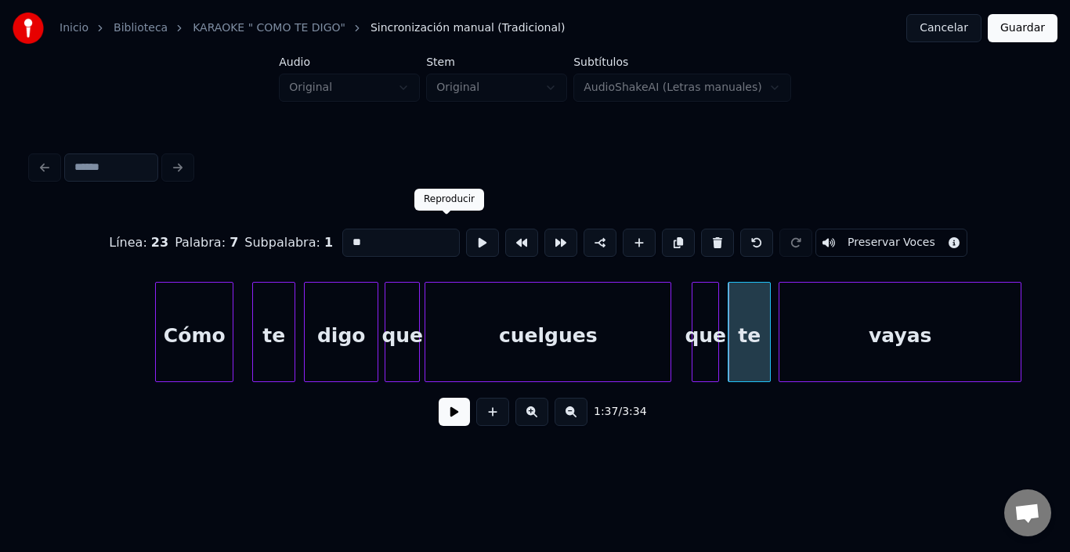
click at [466, 234] on button at bounding box center [482, 243] width 33 height 28
click at [805, 342] on div "vayas" at bounding box center [900, 336] width 241 height 107
type input "*****"
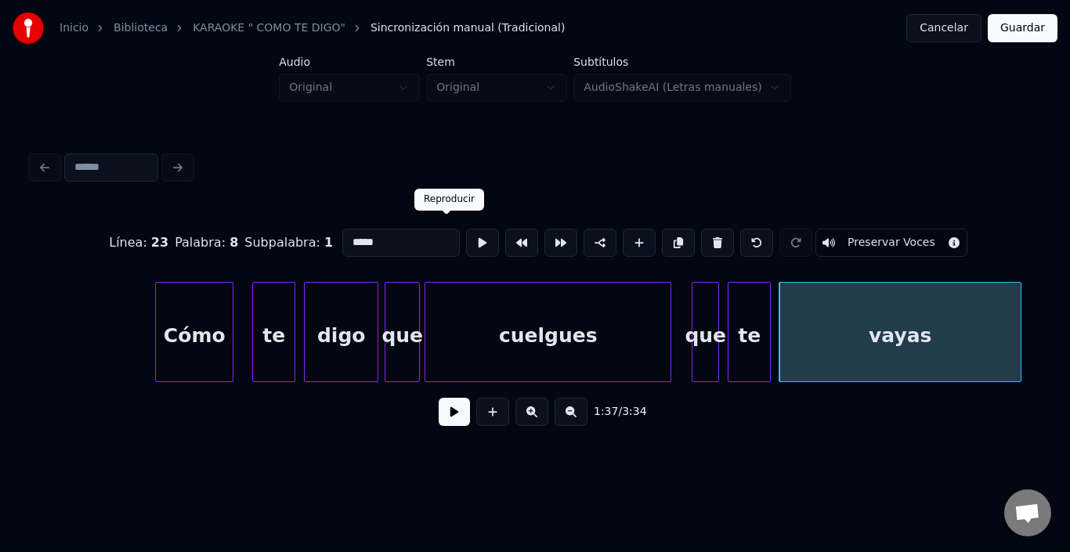
click at [466, 234] on button at bounding box center [482, 243] width 33 height 28
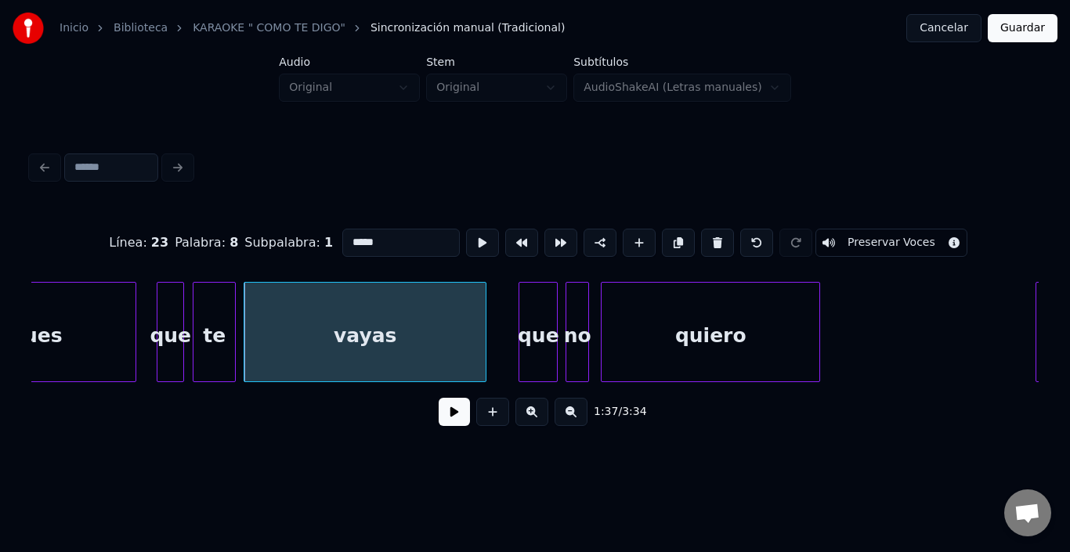
scroll to position [0, 19060]
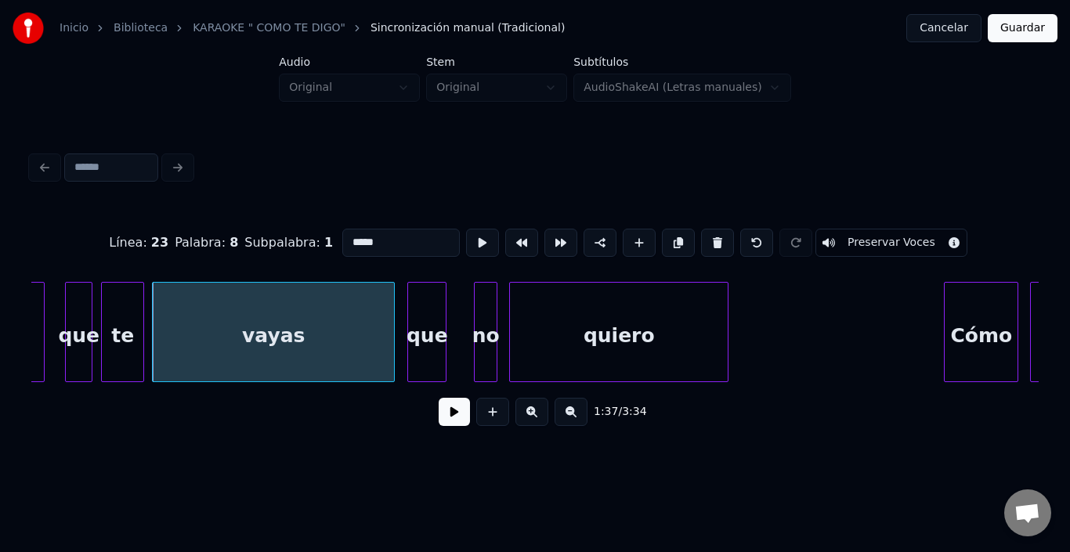
click at [415, 317] on div "que" at bounding box center [427, 336] width 38 height 107
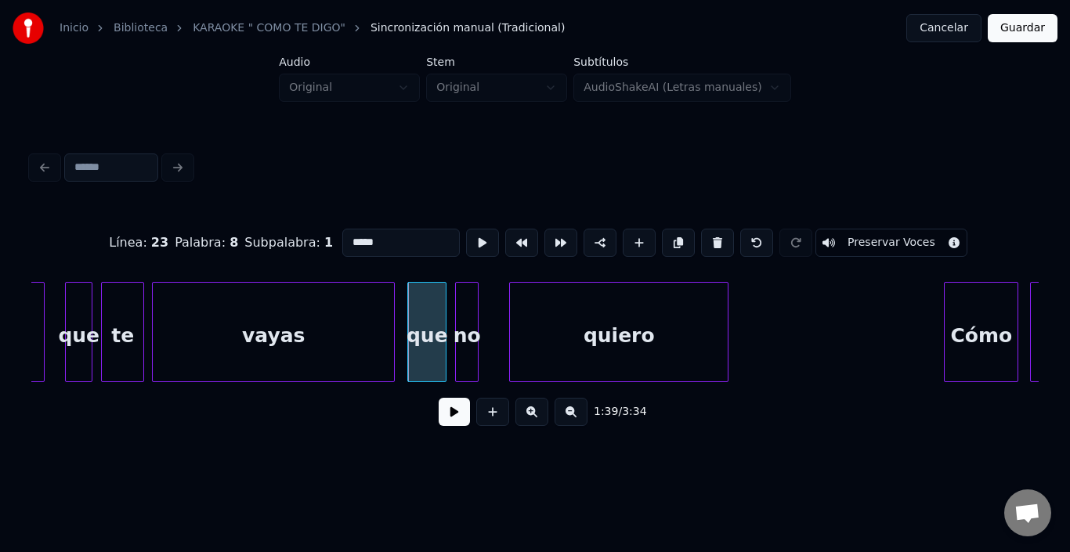
click at [462, 299] on div "no" at bounding box center [467, 336] width 22 height 107
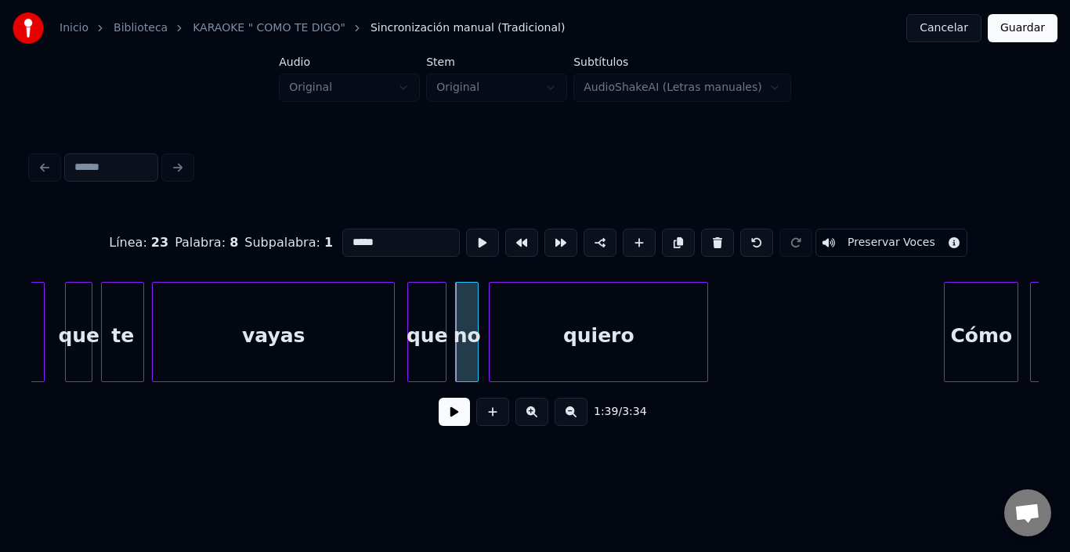
click at [520, 314] on div "quiero" at bounding box center [599, 336] width 218 height 107
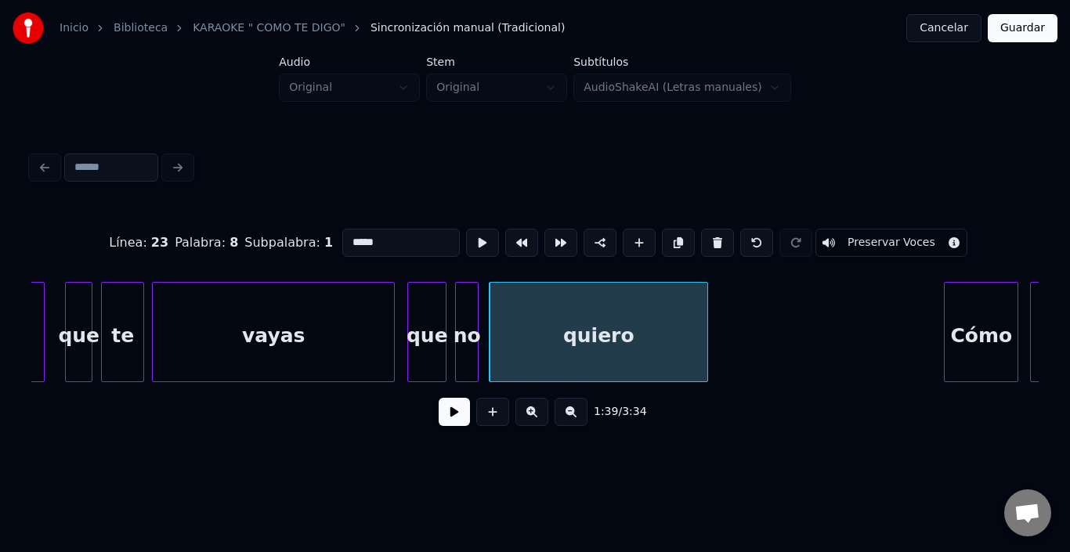
click at [440, 415] on button at bounding box center [454, 412] width 31 height 28
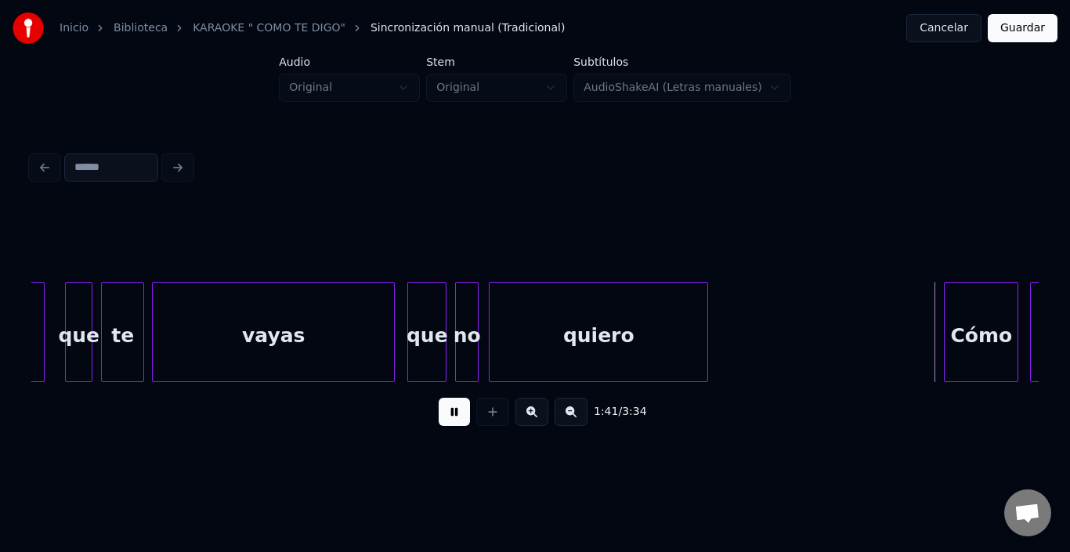
click at [440, 415] on button at bounding box center [454, 412] width 31 height 28
click at [973, 335] on div "Cómo" at bounding box center [963, 336] width 73 height 107
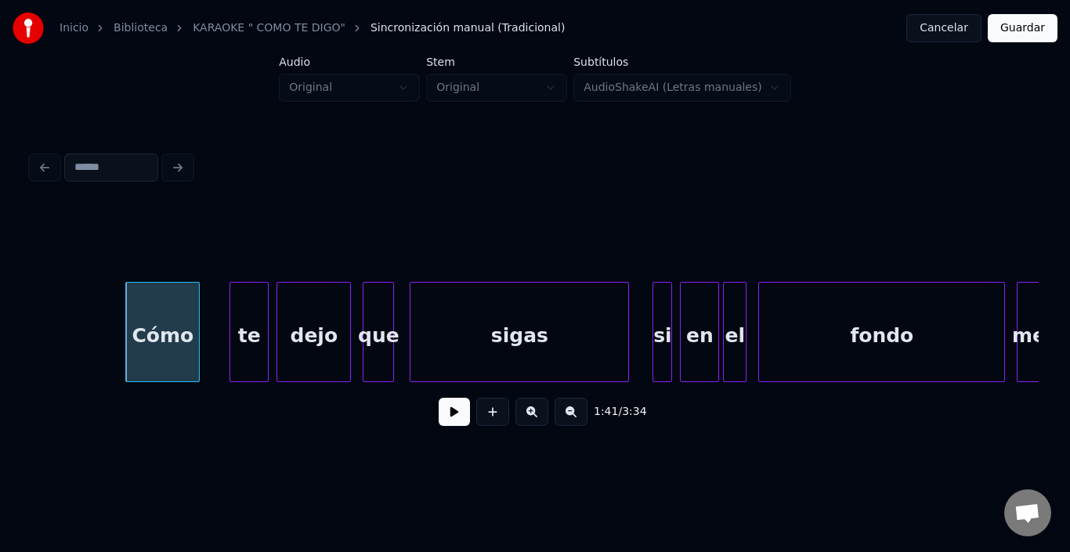
scroll to position [0, 19937]
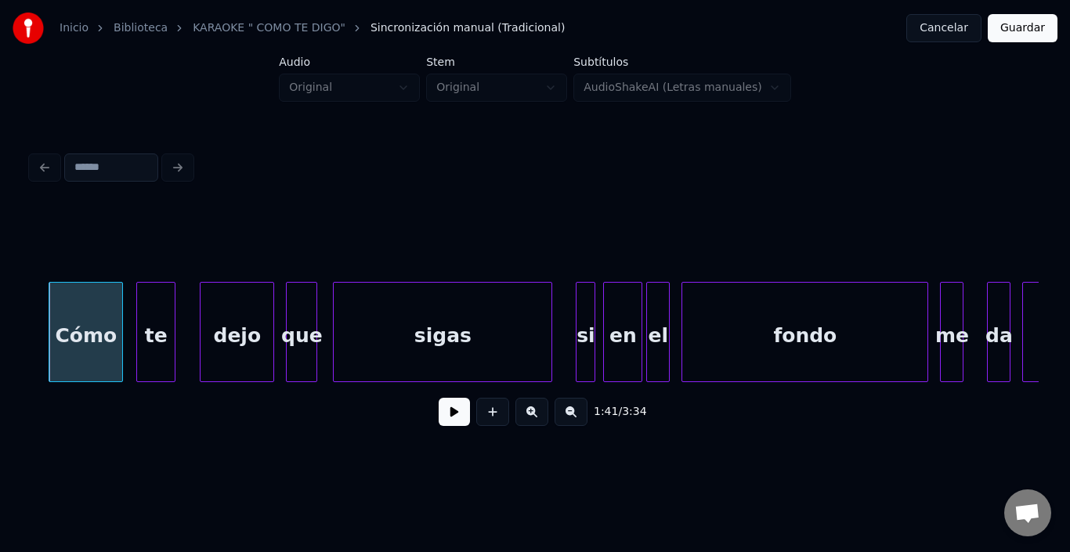
click at [165, 323] on div "te" at bounding box center [156, 336] width 38 height 107
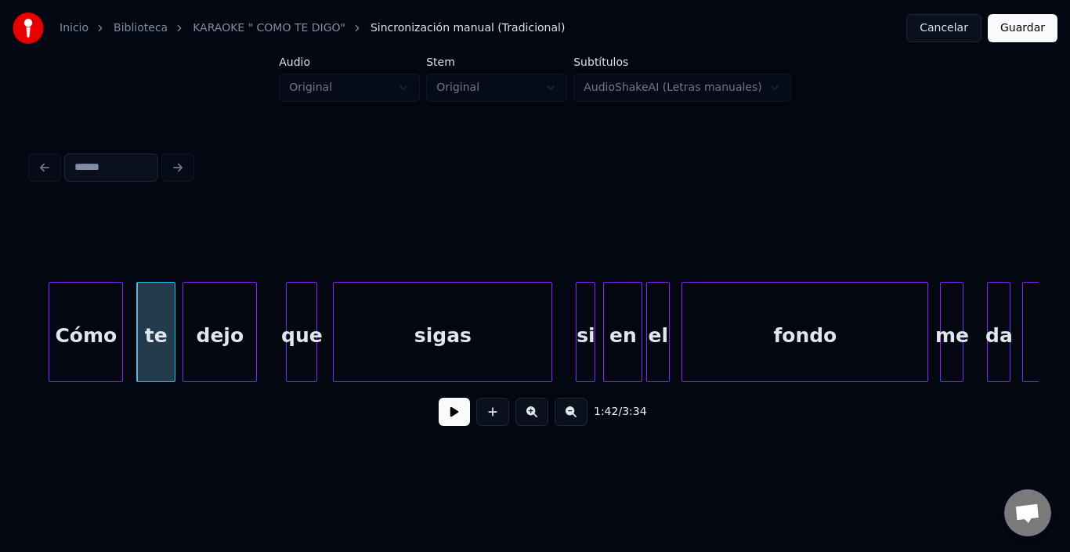
click at [201, 325] on div "dejo" at bounding box center [219, 336] width 73 height 107
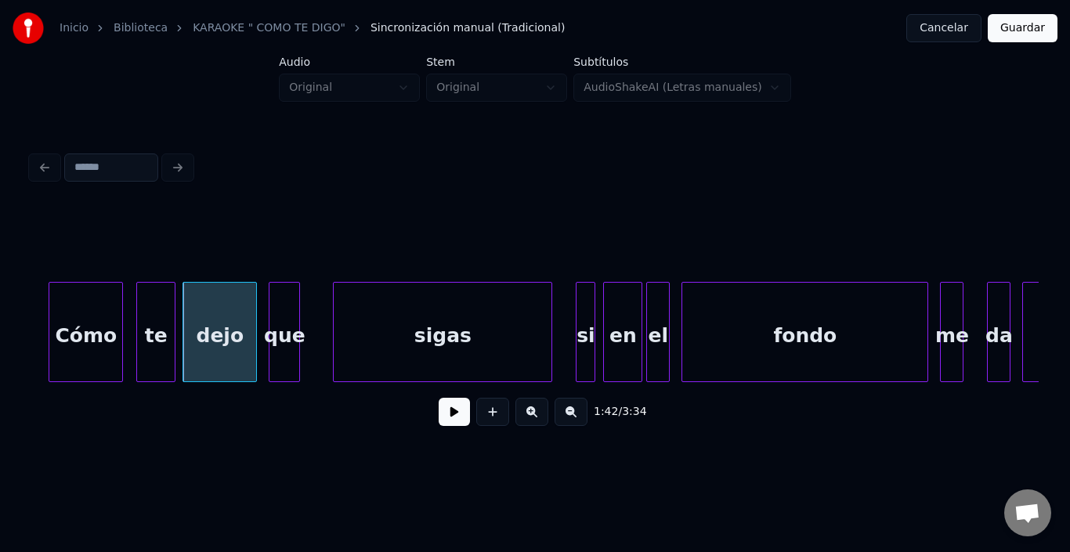
click at [281, 318] on div "que" at bounding box center [285, 336] width 30 height 107
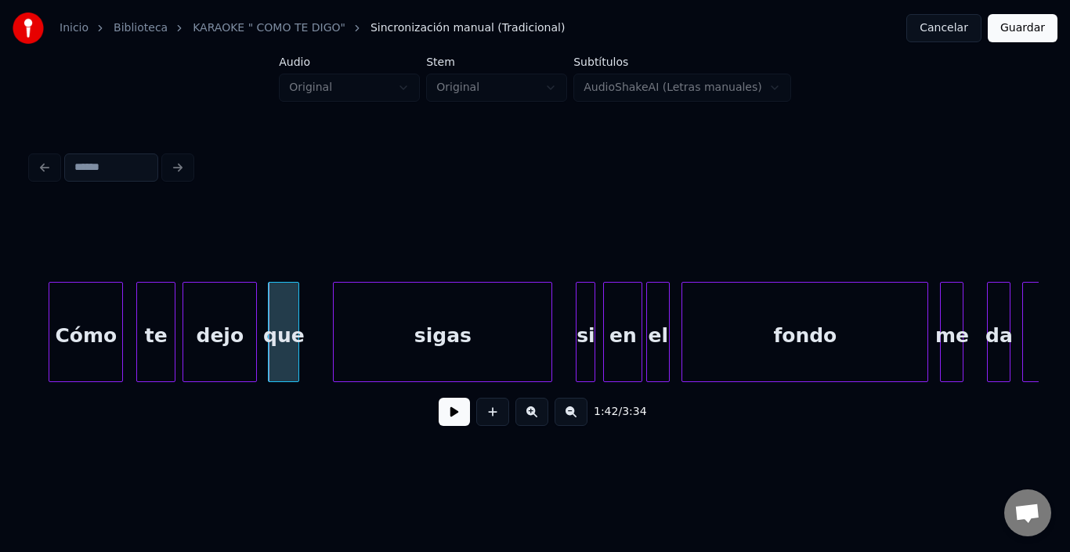
click at [376, 324] on div "sigas" at bounding box center [443, 336] width 218 height 107
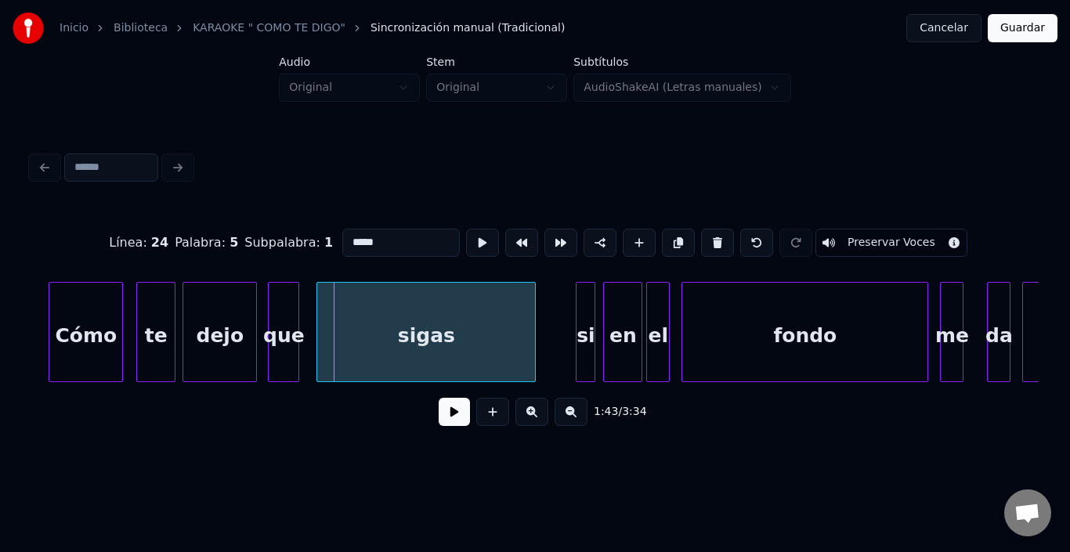
click at [358, 327] on div "sigas" at bounding box center [426, 336] width 218 height 107
click at [290, 319] on div "que" at bounding box center [288, 336] width 30 height 107
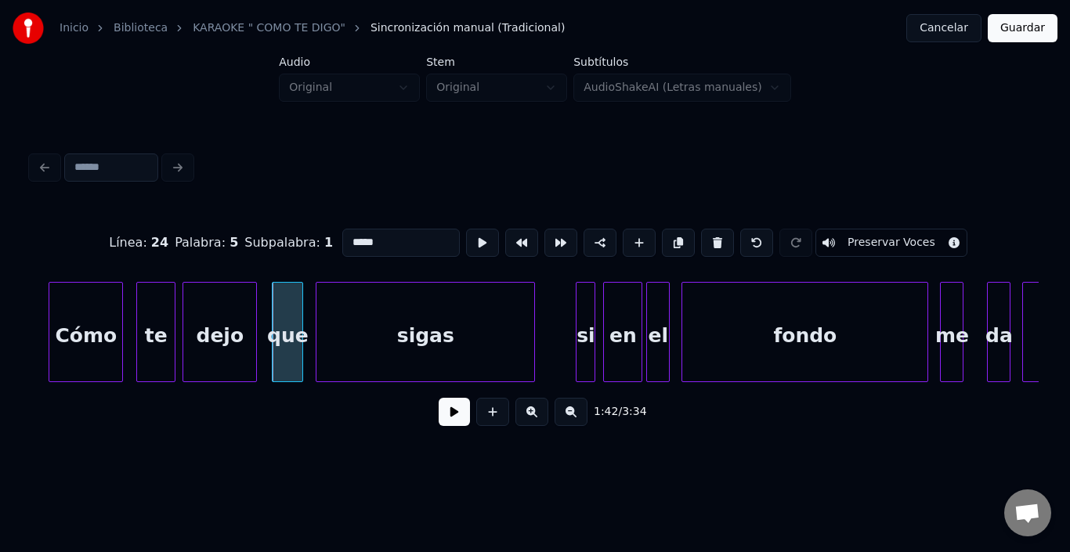
click at [353, 302] on div "sigas" at bounding box center [426, 336] width 218 height 107
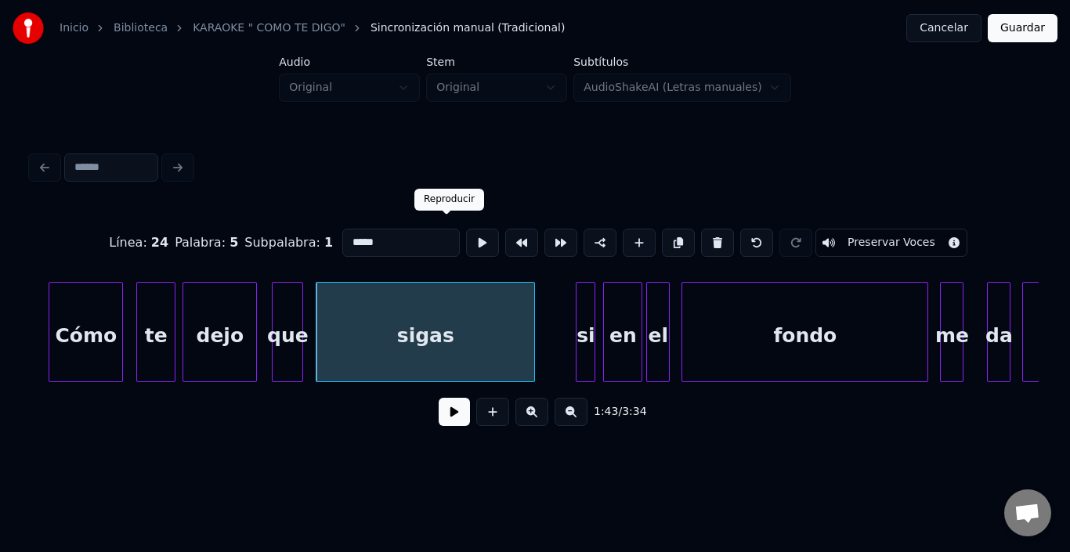
click at [466, 240] on button at bounding box center [482, 243] width 33 height 28
click at [425, 418] on div "1:43 / 3:34" at bounding box center [535, 412] width 983 height 34
click at [443, 420] on button at bounding box center [454, 412] width 31 height 28
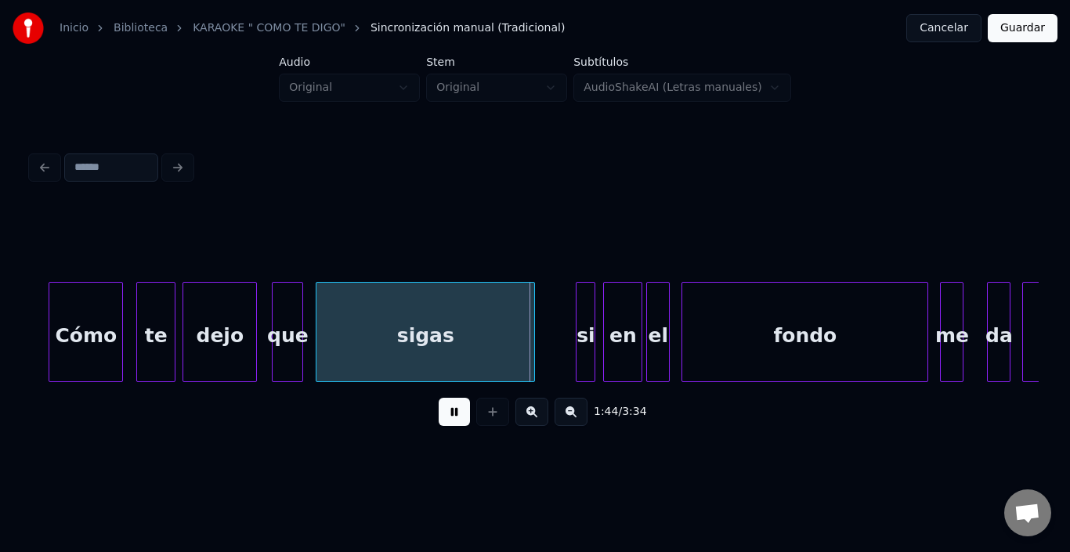
click at [443, 419] on button at bounding box center [454, 412] width 31 height 28
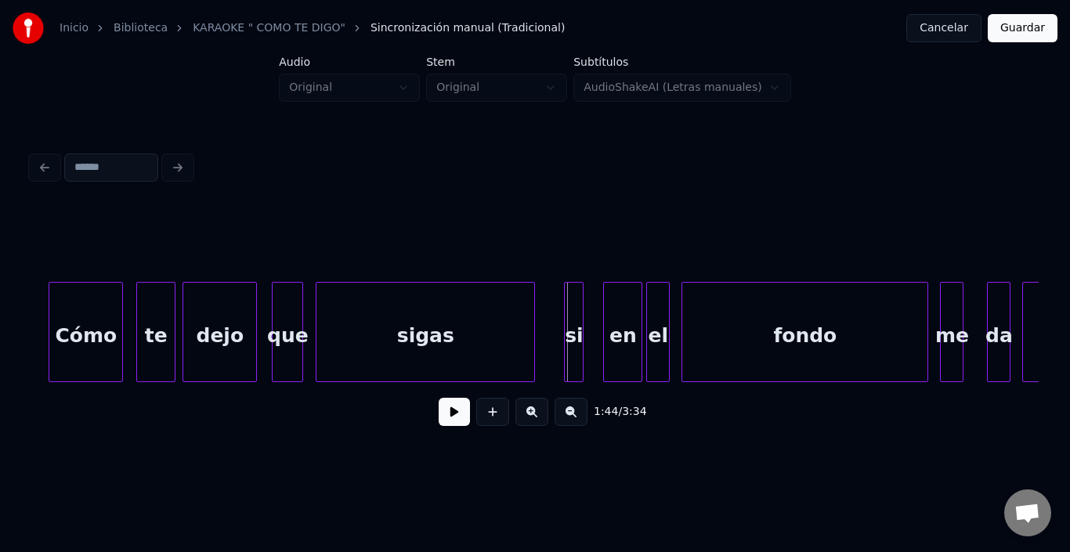
click at [573, 302] on div "si" at bounding box center [574, 336] width 18 height 107
click at [605, 314] on div "en" at bounding box center [609, 336] width 38 height 107
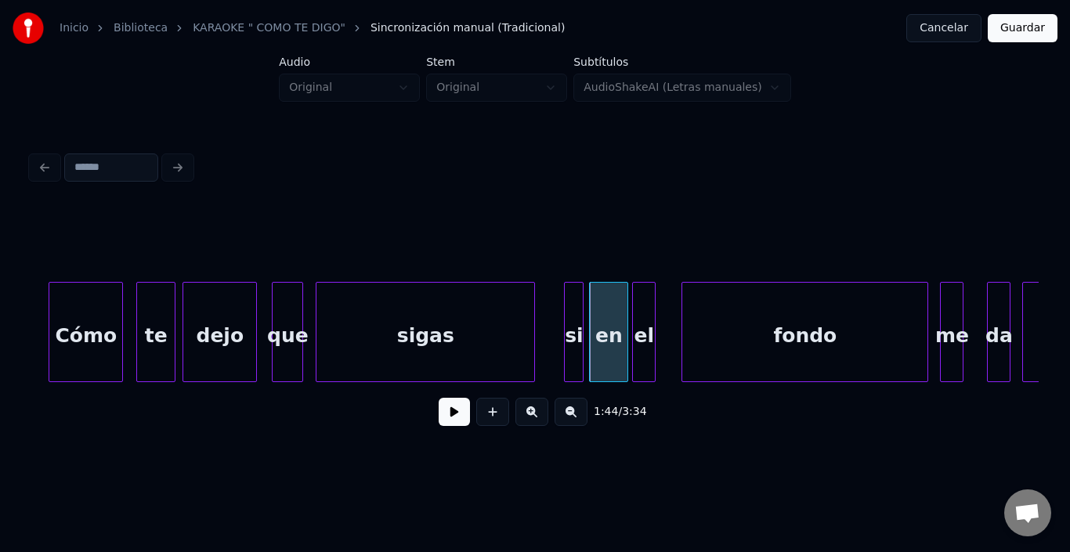
click at [641, 319] on div "el" at bounding box center [644, 336] width 22 height 107
click at [573, 331] on div "si" at bounding box center [574, 336] width 18 height 107
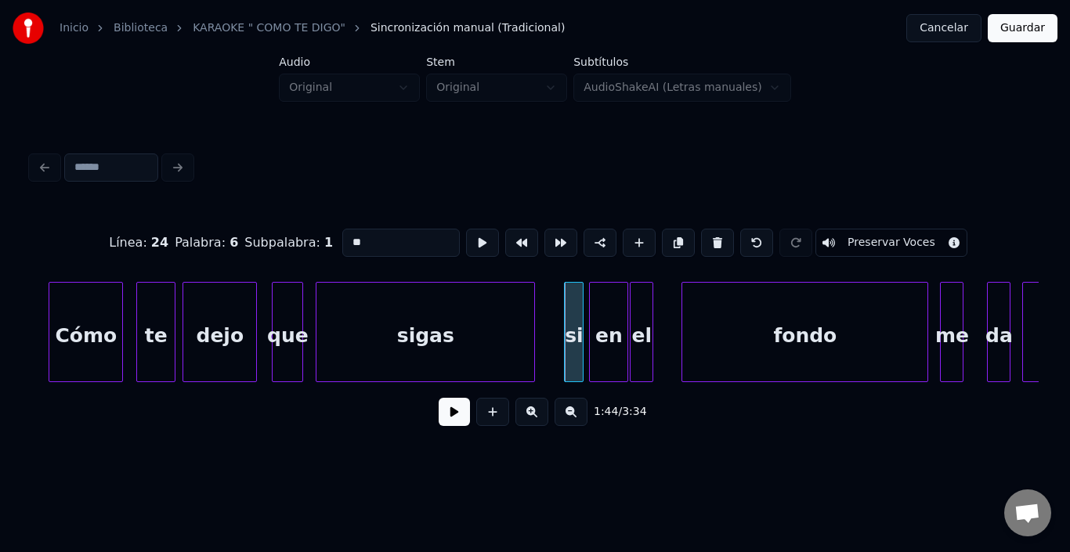
drag, startPoint x: 433, startPoint y: 233, endPoint x: 440, endPoint y: 231, distance: 8.0
click at [466, 231] on button at bounding box center [482, 243] width 33 height 28
click at [570, 299] on div "si" at bounding box center [567, 336] width 18 height 107
click at [466, 239] on button at bounding box center [482, 243] width 33 height 28
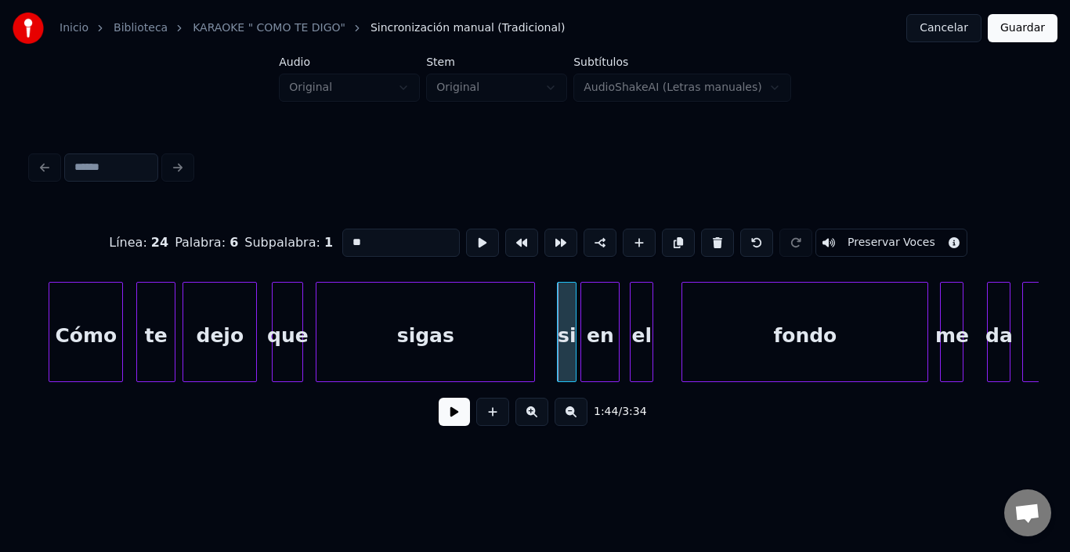
click at [591, 318] on div "en" at bounding box center [600, 336] width 38 height 107
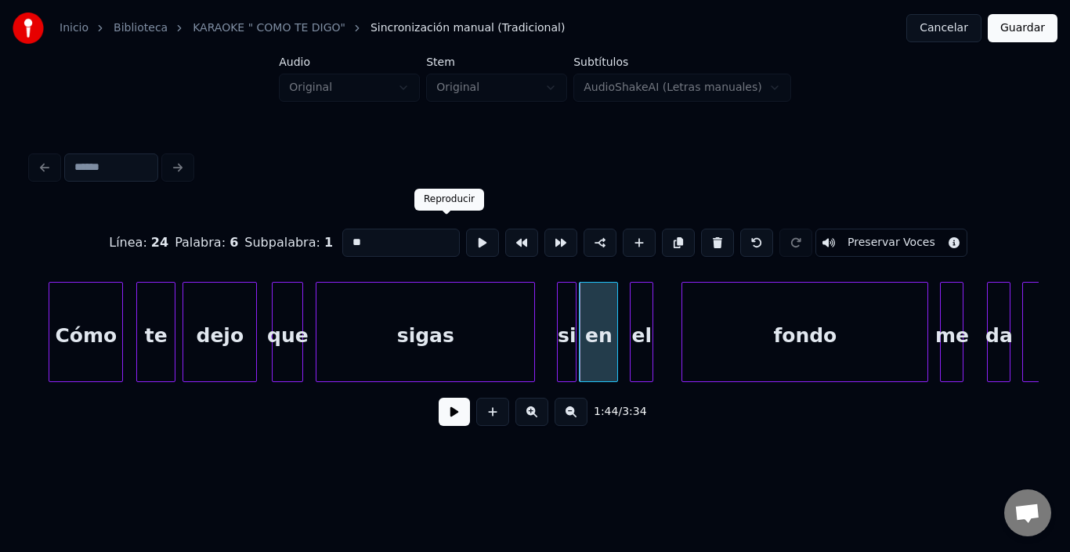
click at [466, 229] on button at bounding box center [482, 243] width 33 height 28
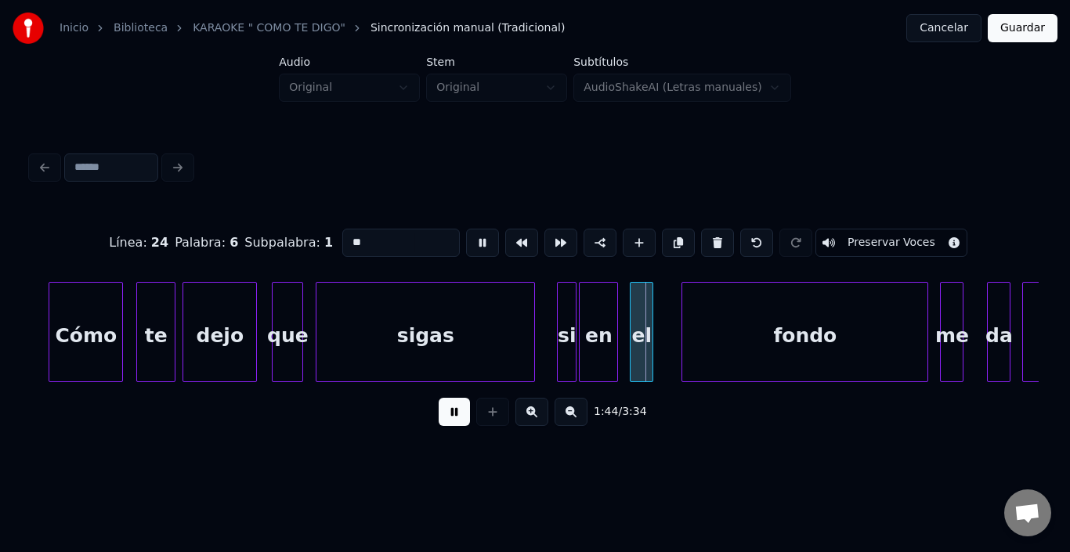
click at [466, 229] on button at bounding box center [482, 243] width 33 height 28
click at [592, 302] on div "en" at bounding box center [599, 336] width 38 height 107
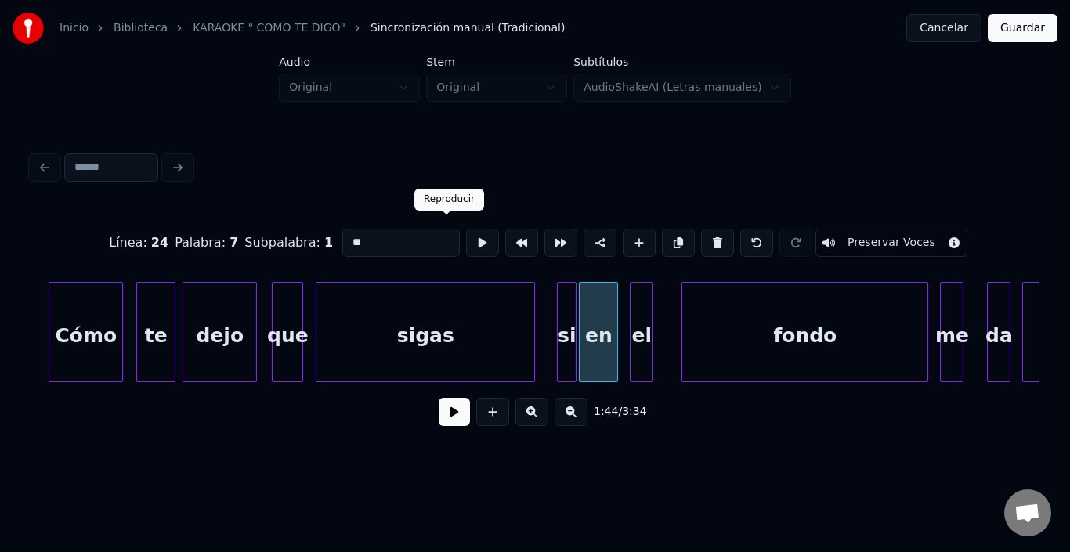
click at [466, 235] on button at bounding box center [482, 243] width 33 height 28
click at [632, 302] on div "el" at bounding box center [635, 336] width 22 height 107
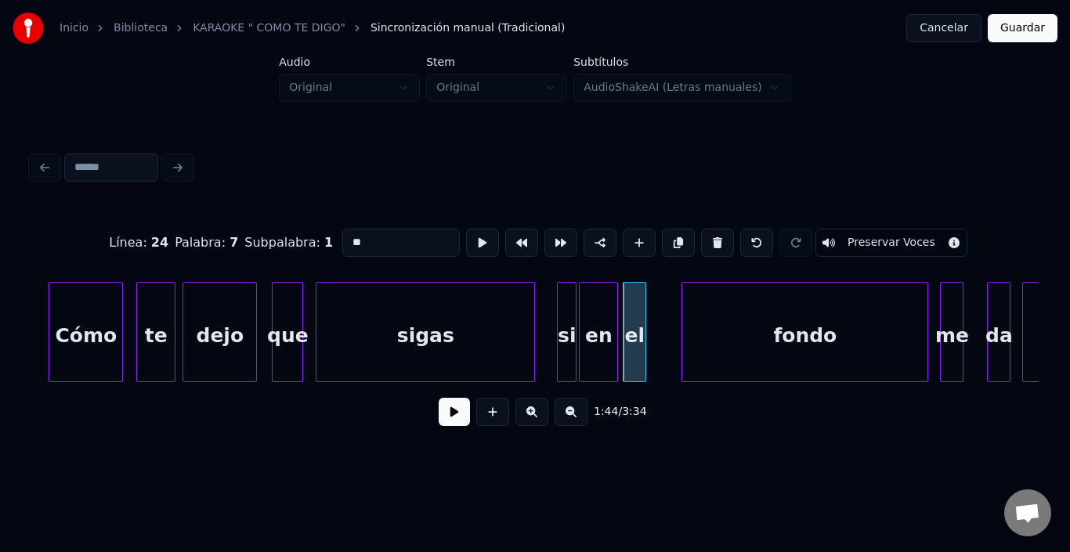
click at [632, 302] on div "el" at bounding box center [635, 336] width 22 height 107
click at [463, 234] on div at bounding box center [482, 243] width 39 height 34
click at [466, 232] on button at bounding box center [482, 243] width 33 height 28
click at [731, 329] on div "fondo" at bounding box center [783, 336] width 245 height 107
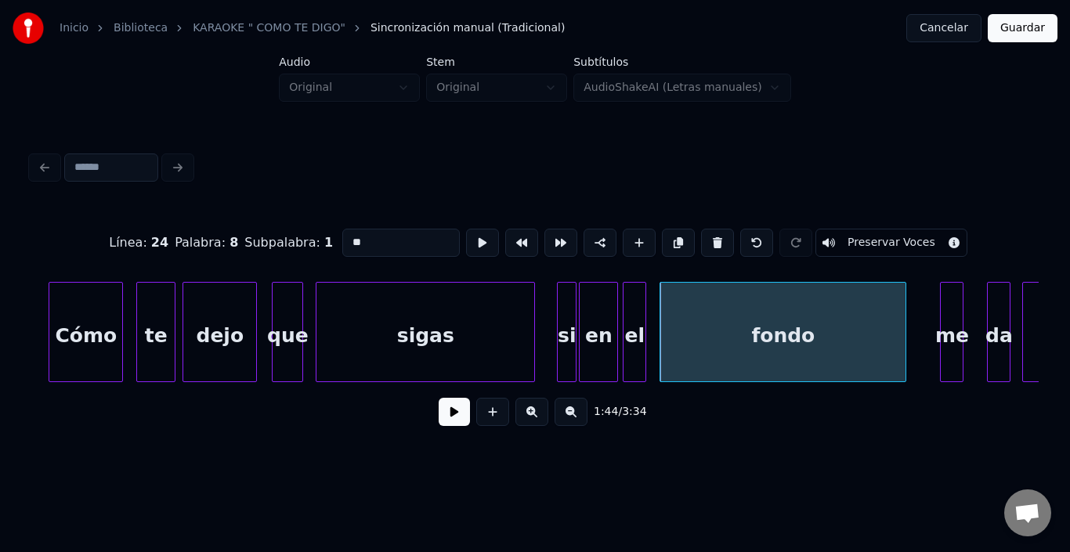
click at [726, 329] on div "fondo" at bounding box center [783, 336] width 245 height 107
type input "*****"
click at [466, 229] on button at bounding box center [482, 243] width 33 height 28
click at [701, 336] on div "fondo" at bounding box center [778, 336] width 245 height 107
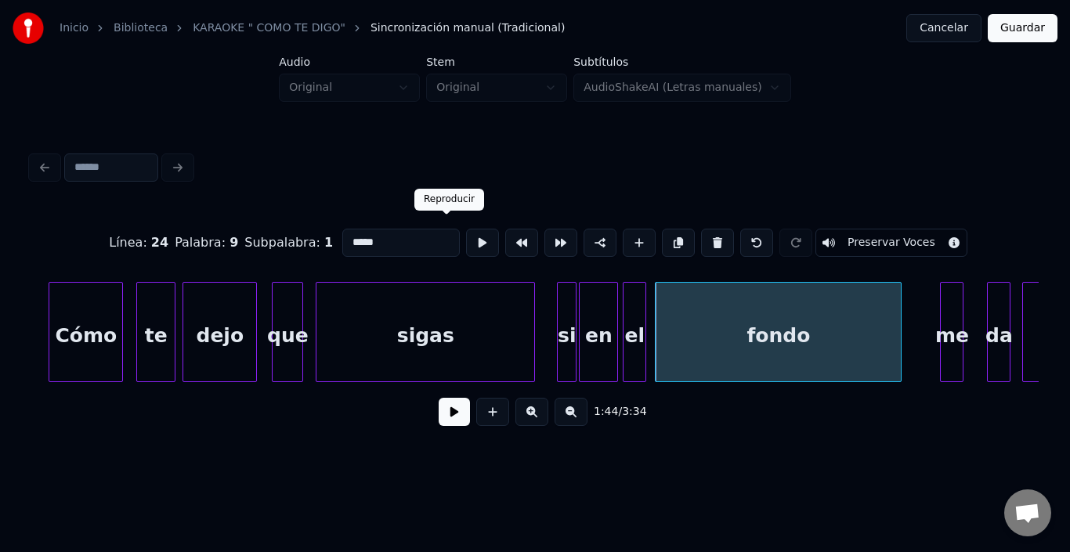
click at [466, 234] on button at bounding box center [482, 243] width 33 height 28
click at [936, 295] on div "me" at bounding box center [940, 336] width 22 height 107
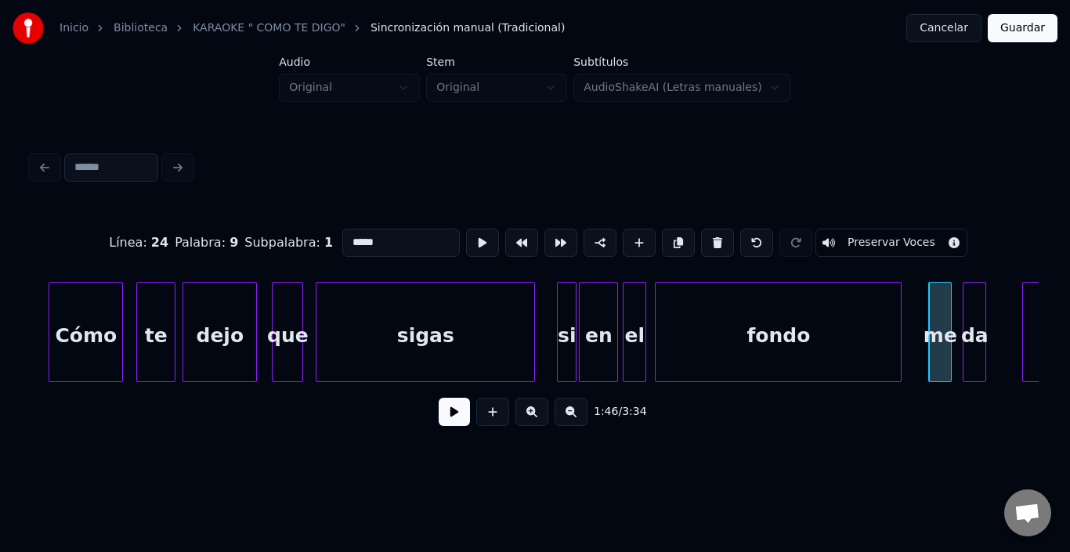
click at [974, 302] on div "da" at bounding box center [975, 336] width 22 height 107
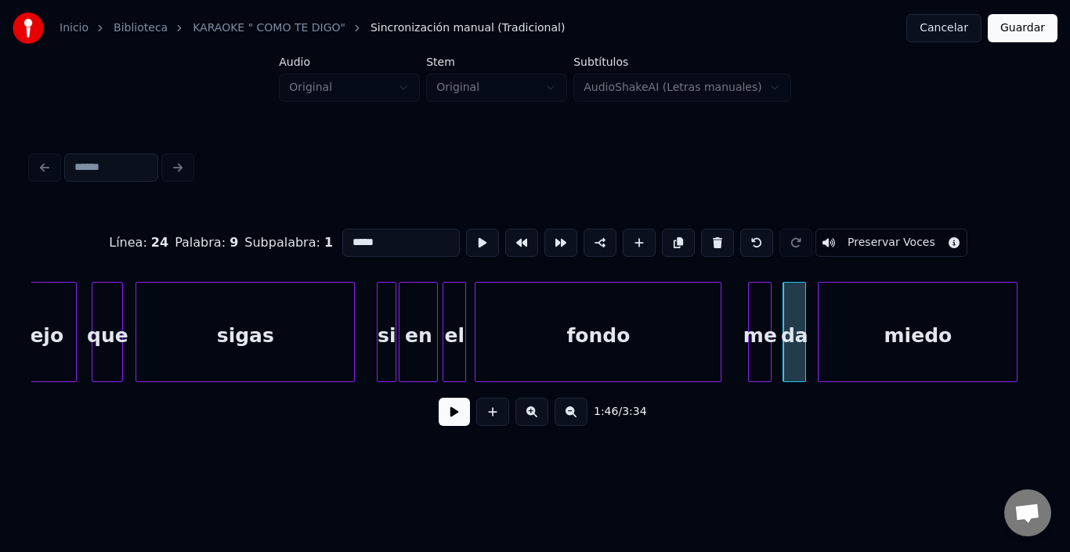
click at [1007, 310] on div "miedo" at bounding box center [918, 336] width 198 height 107
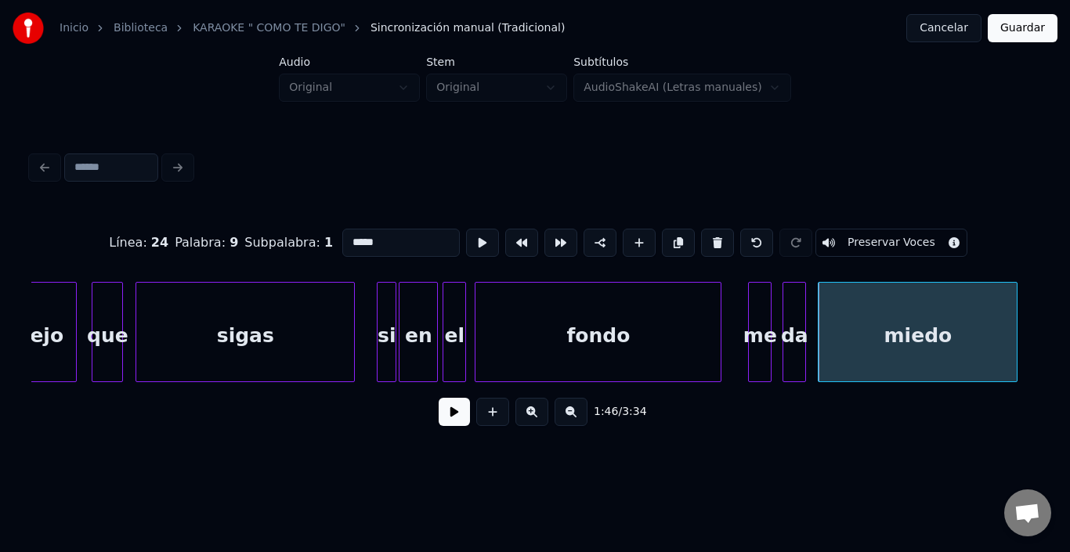
click at [655, 306] on div "fondo" at bounding box center [598, 336] width 245 height 107
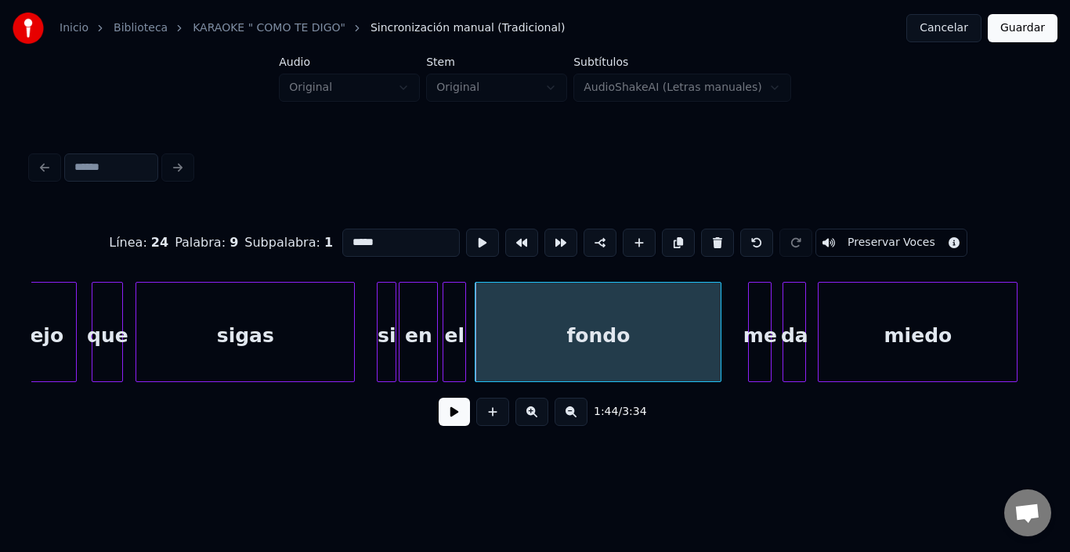
click at [439, 421] on button at bounding box center [454, 412] width 31 height 28
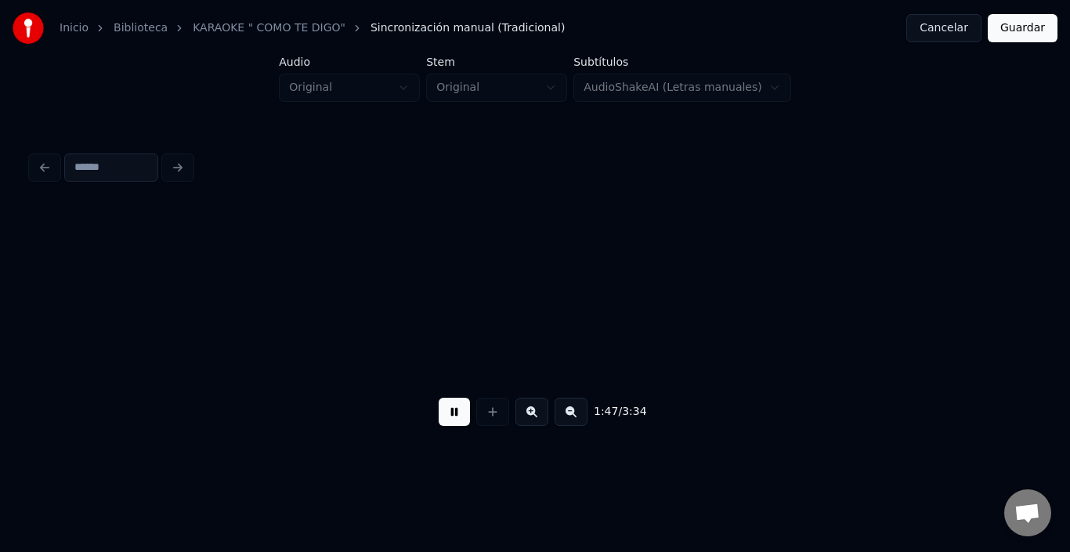
scroll to position [0, 21129]
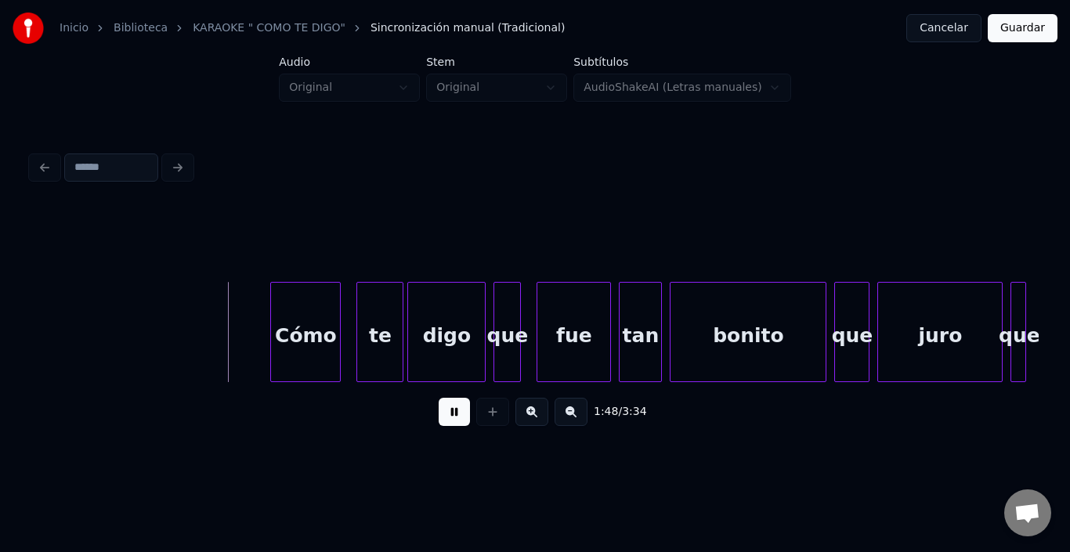
click at [439, 421] on button at bounding box center [454, 412] width 31 height 28
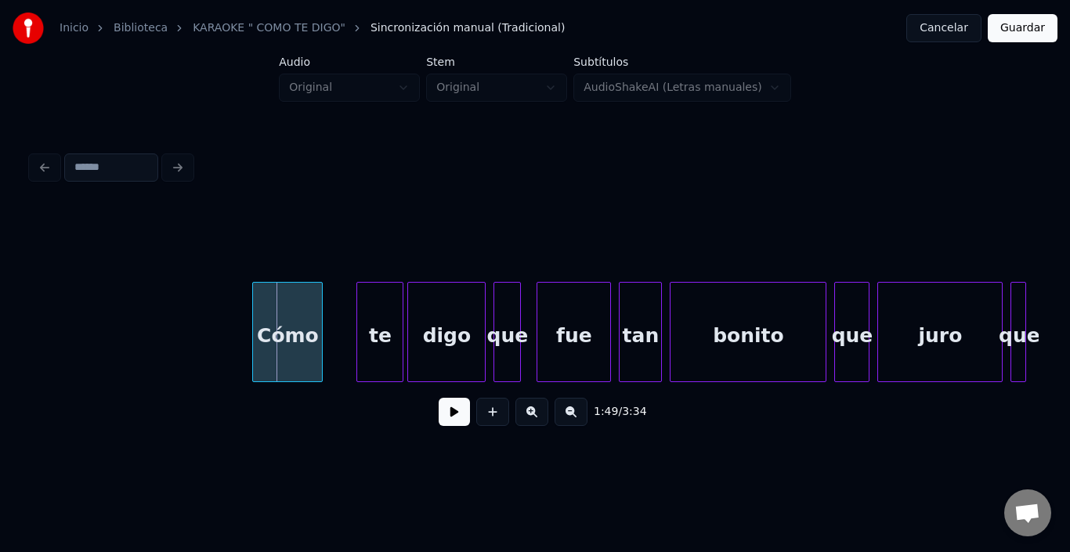
click at [279, 335] on div "Cómo" at bounding box center [287, 336] width 69 height 107
click at [367, 333] on div "te" at bounding box center [365, 336] width 45 height 107
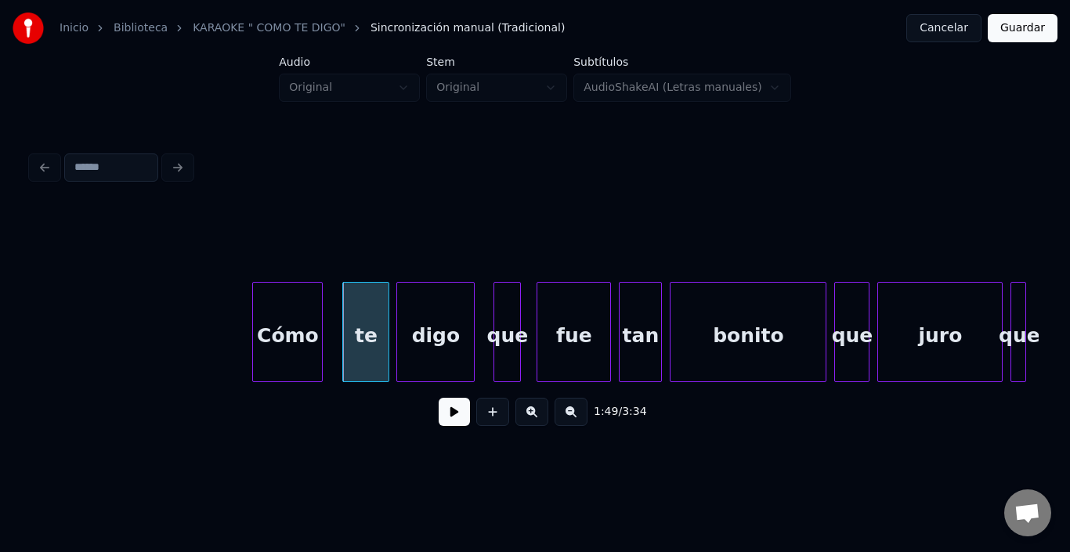
click at [433, 330] on div "digo" at bounding box center [435, 336] width 77 height 107
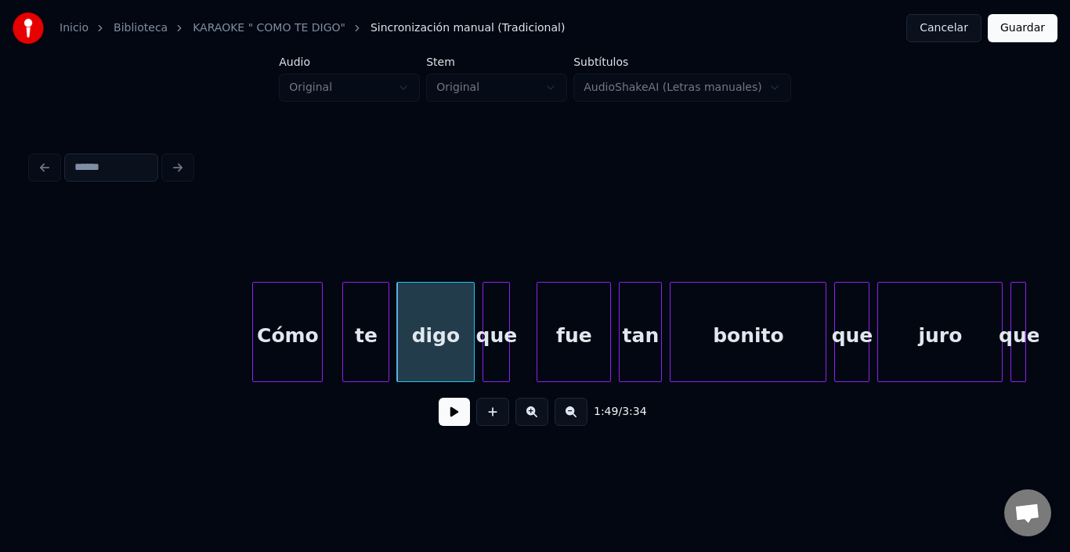
click at [498, 313] on div "que" at bounding box center [497, 336] width 26 height 107
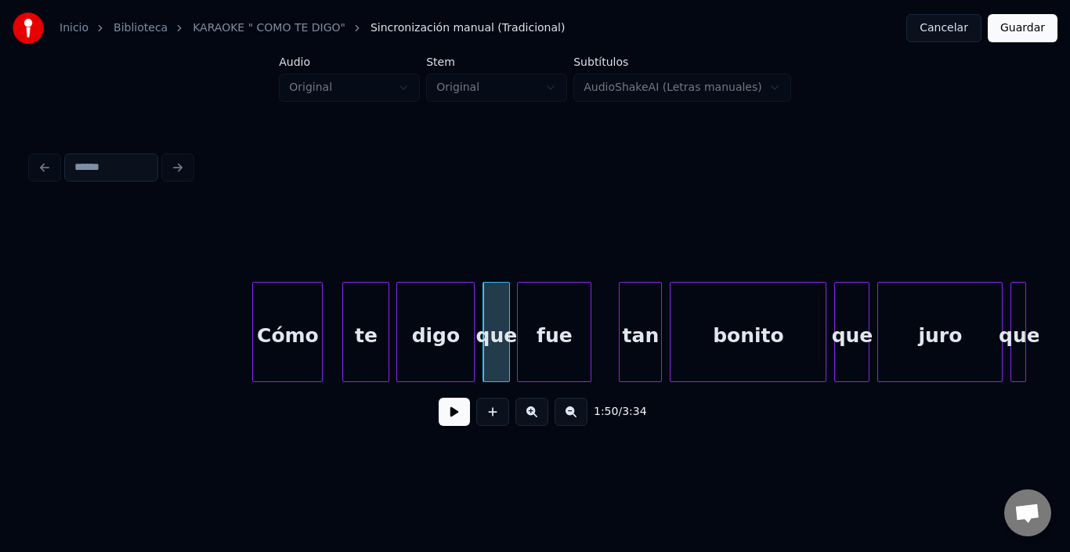
click at [552, 321] on div "fue" at bounding box center [554, 336] width 73 height 107
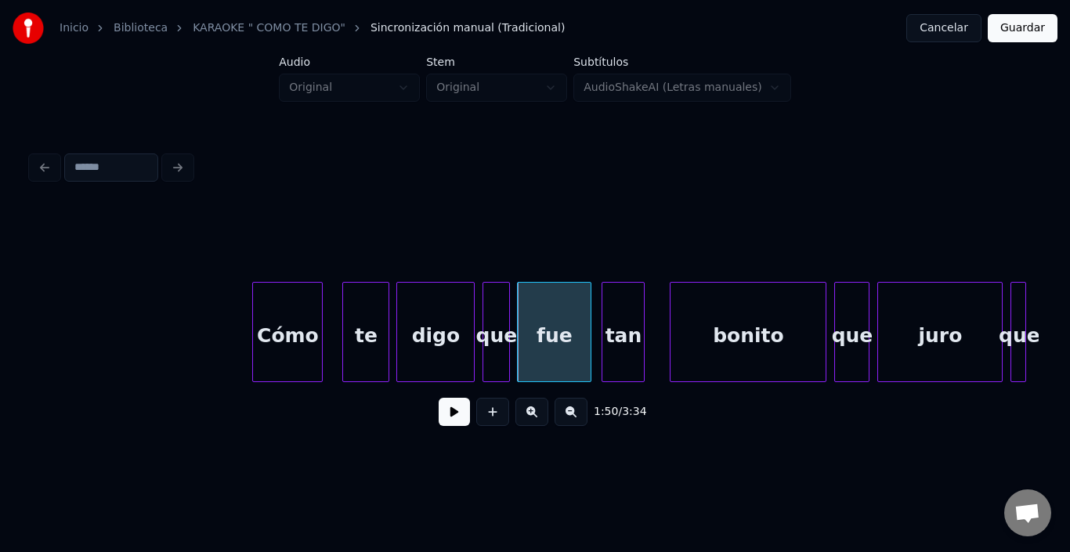
click at [617, 314] on div "tan" at bounding box center [624, 336] width 42 height 107
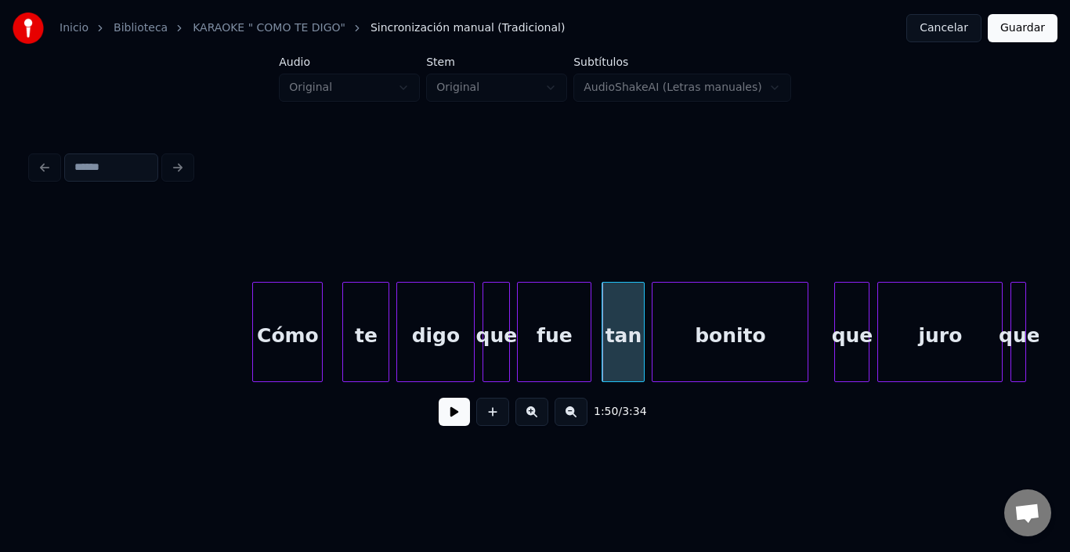
click at [697, 333] on div "bonito" at bounding box center [730, 336] width 155 height 107
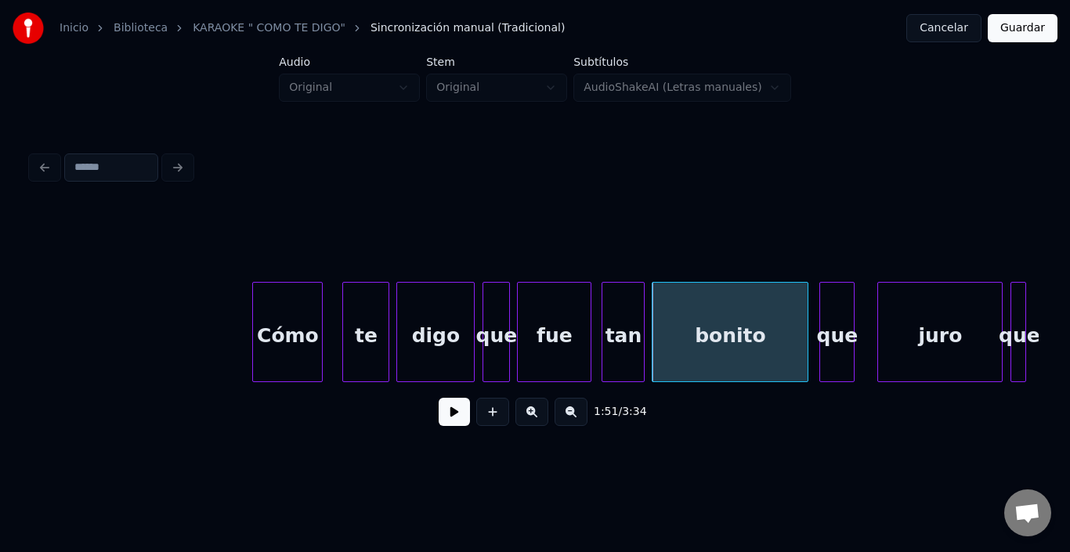
click at [834, 313] on div "que" at bounding box center [838, 336] width 34 height 107
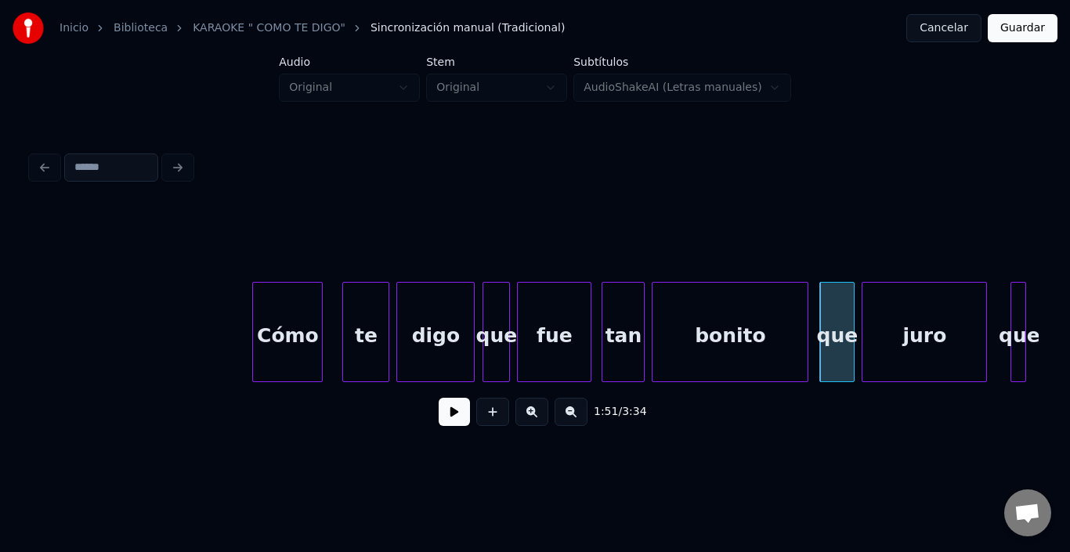
click at [895, 322] on div "juro" at bounding box center [925, 336] width 124 height 107
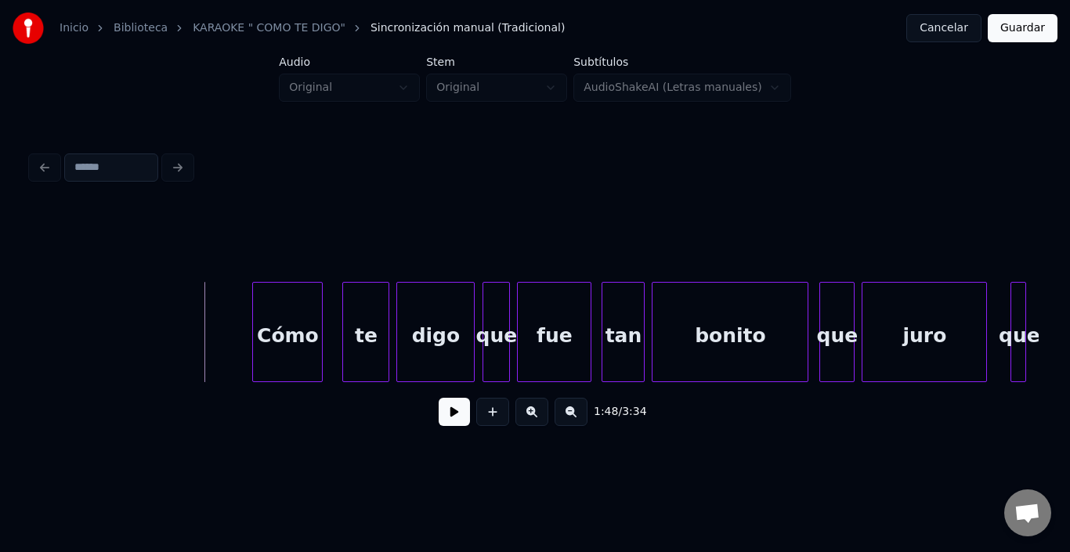
click at [439, 409] on button at bounding box center [454, 412] width 31 height 28
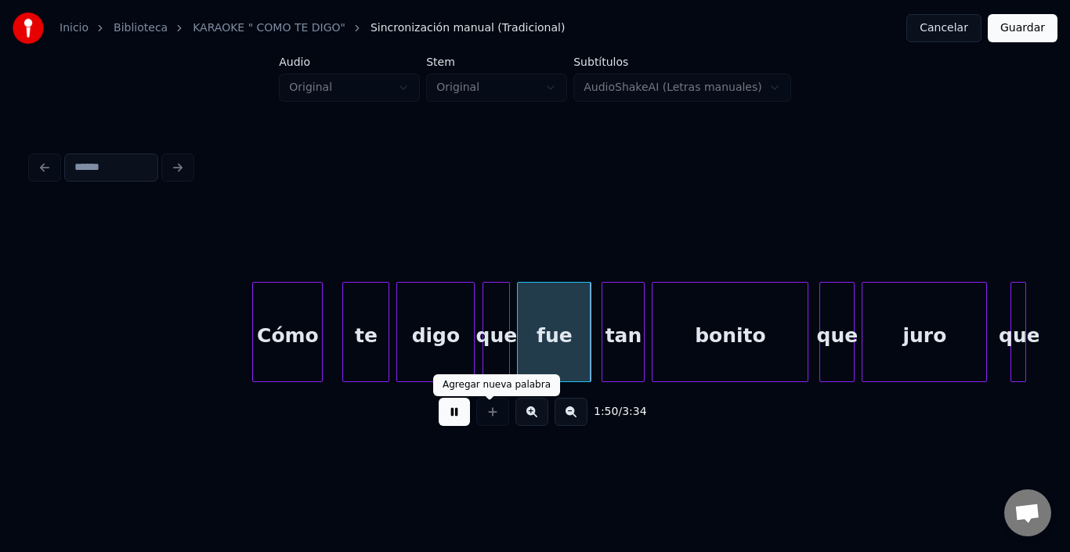
click at [473, 420] on div at bounding box center [492, 412] width 39 height 28
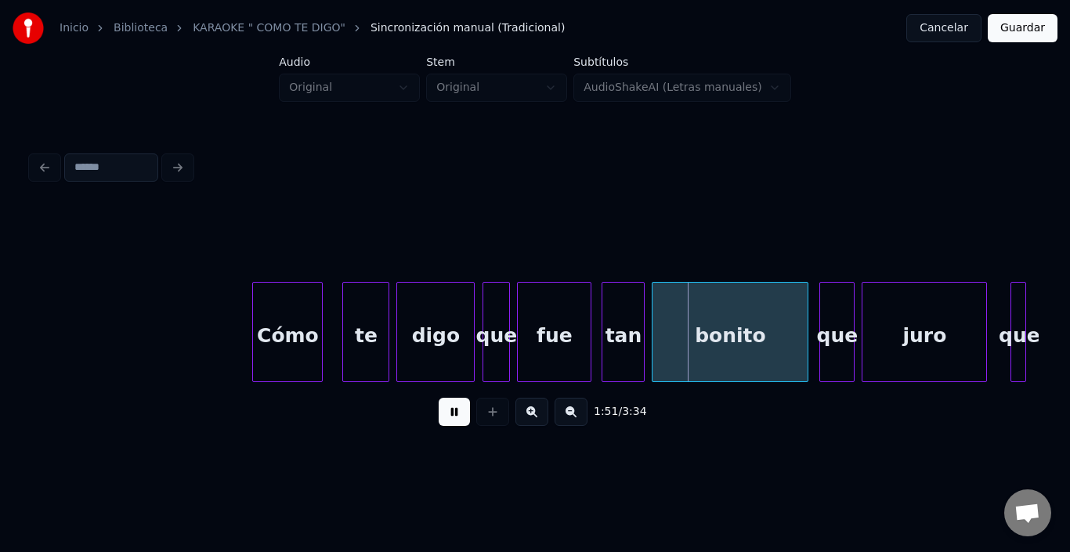
click at [456, 419] on button at bounding box center [454, 412] width 31 height 28
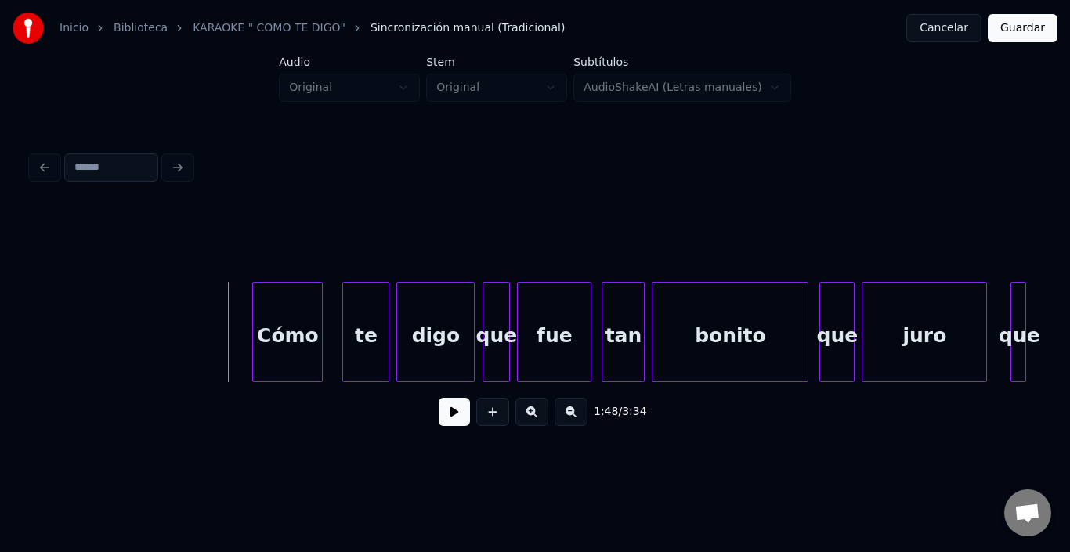
click at [453, 419] on button at bounding box center [454, 412] width 31 height 28
click at [452, 422] on button at bounding box center [454, 412] width 31 height 28
click at [375, 324] on div at bounding box center [377, 332] width 5 height 99
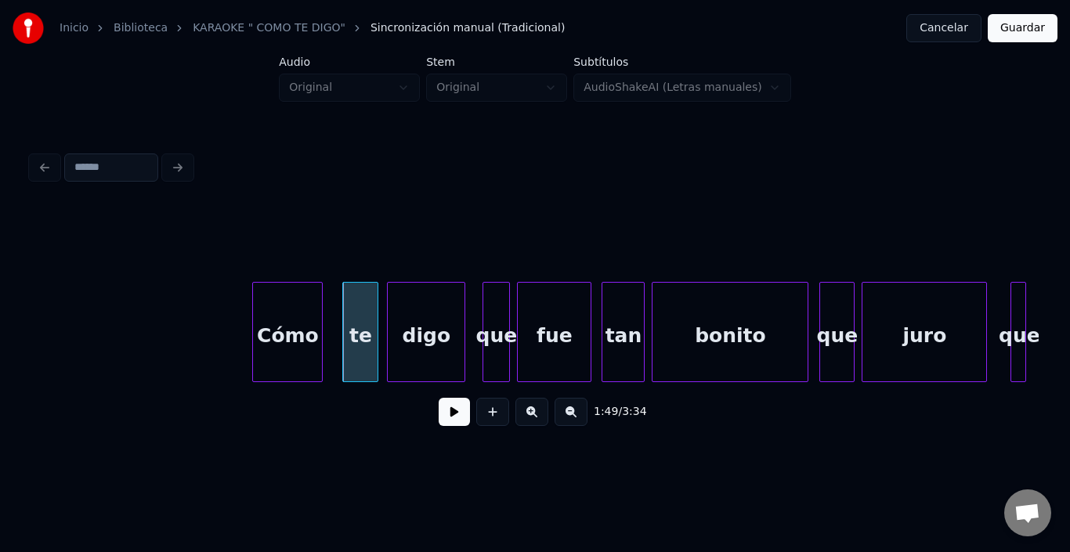
click at [408, 328] on div "digo" at bounding box center [426, 336] width 77 height 107
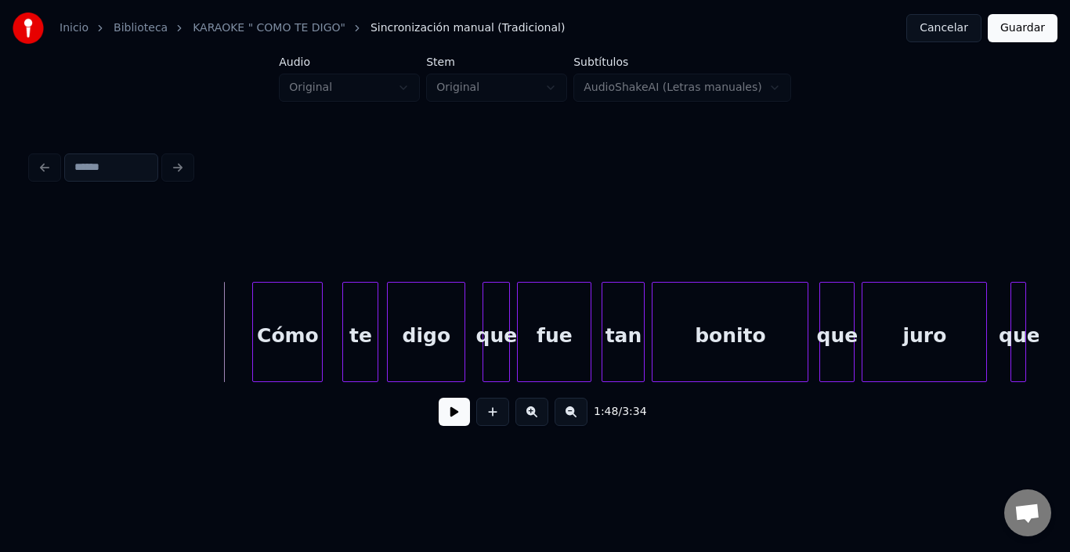
click at [442, 422] on button at bounding box center [454, 412] width 31 height 28
click at [439, 423] on button at bounding box center [454, 412] width 31 height 28
click at [1007, 289] on div "que" at bounding box center [1010, 336] width 16 height 107
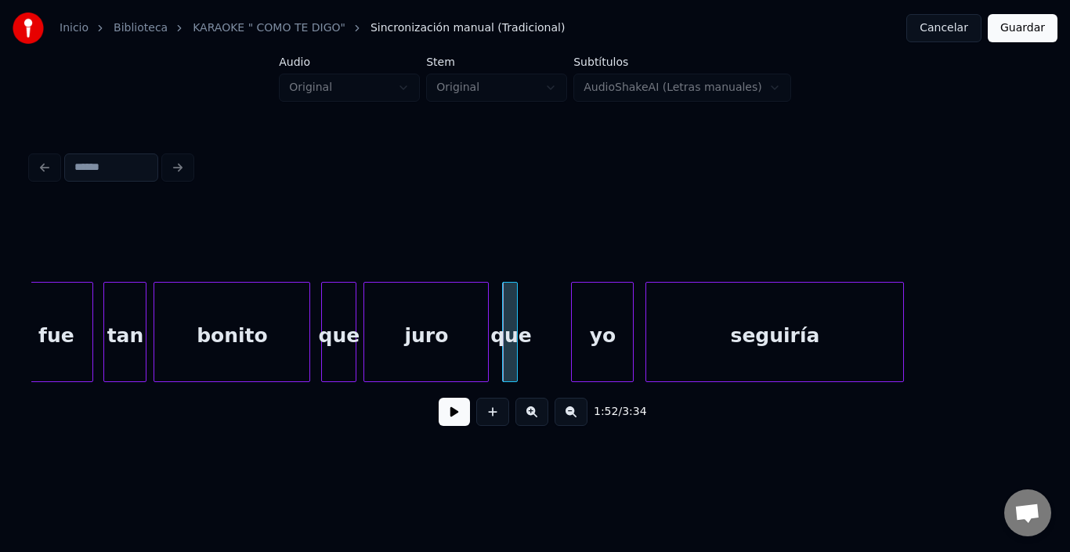
scroll to position [0, 21630]
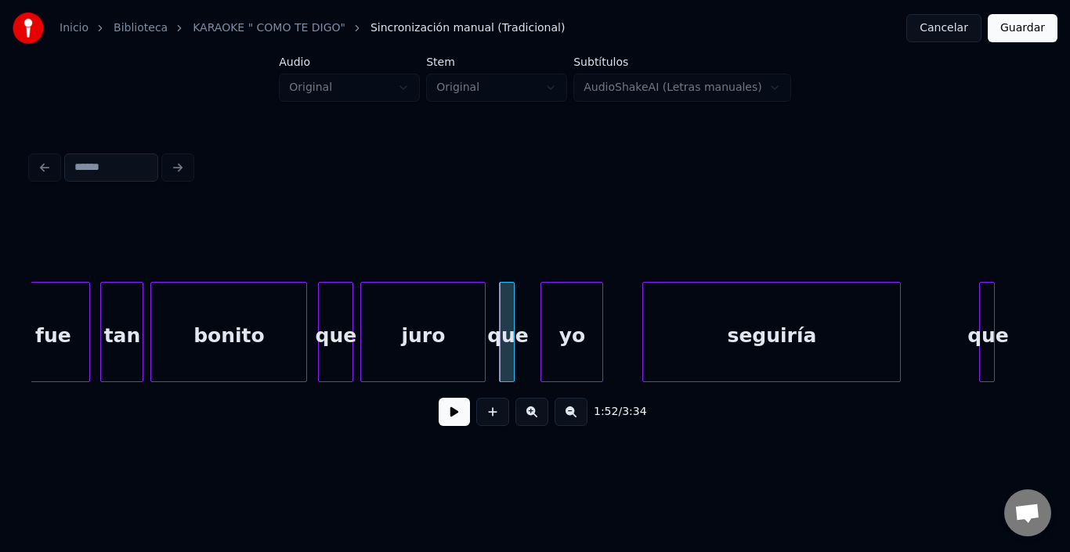
click at [575, 344] on div "yo" at bounding box center [572, 336] width 61 height 107
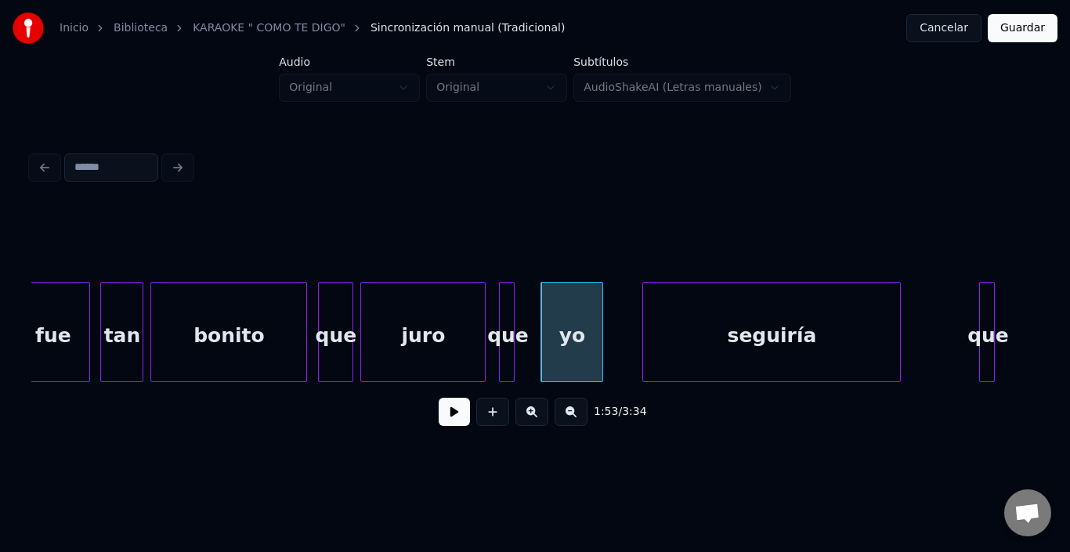
click at [383, 340] on div "juro" at bounding box center [423, 336] width 124 height 107
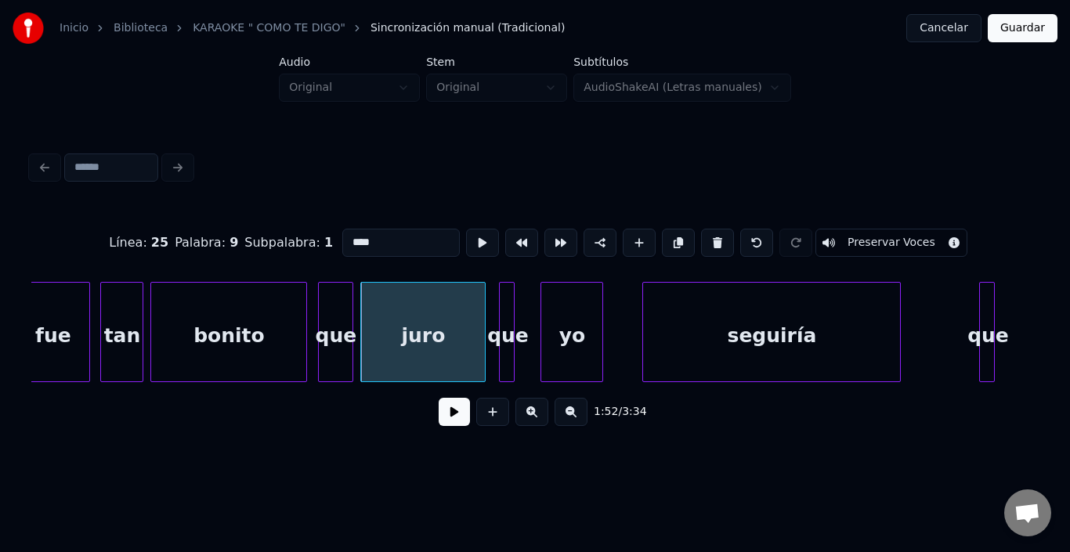
click at [451, 412] on button at bounding box center [454, 412] width 31 height 28
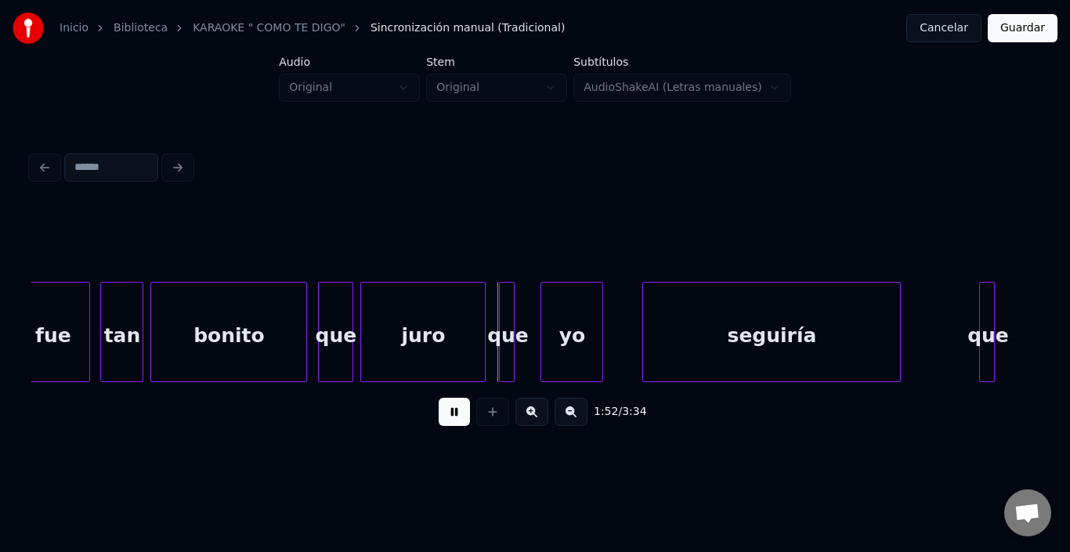
click at [440, 415] on button at bounding box center [454, 412] width 31 height 28
click at [547, 340] on div "yo" at bounding box center [557, 336] width 61 height 107
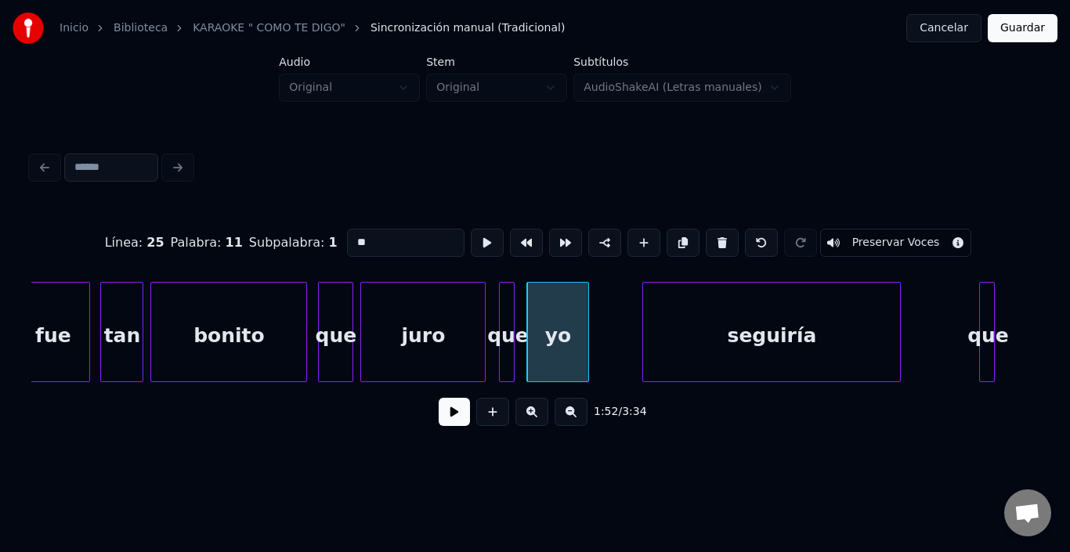
click at [266, 349] on div "bonito" at bounding box center [228, 336] width 155 height 107
type input "******"
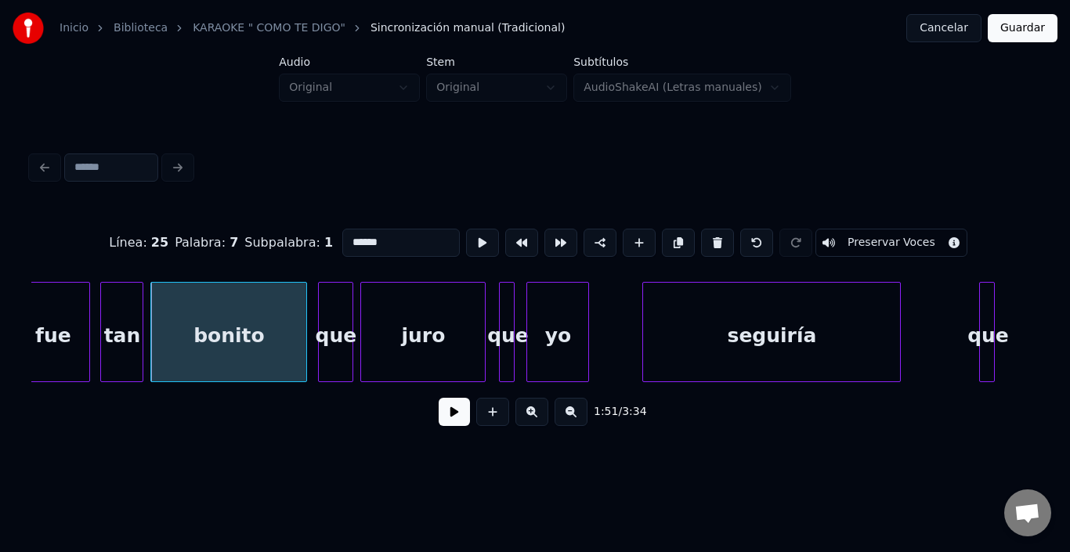
click at [444, 411] on button at bounding box center [454, 412] width 31 height 28
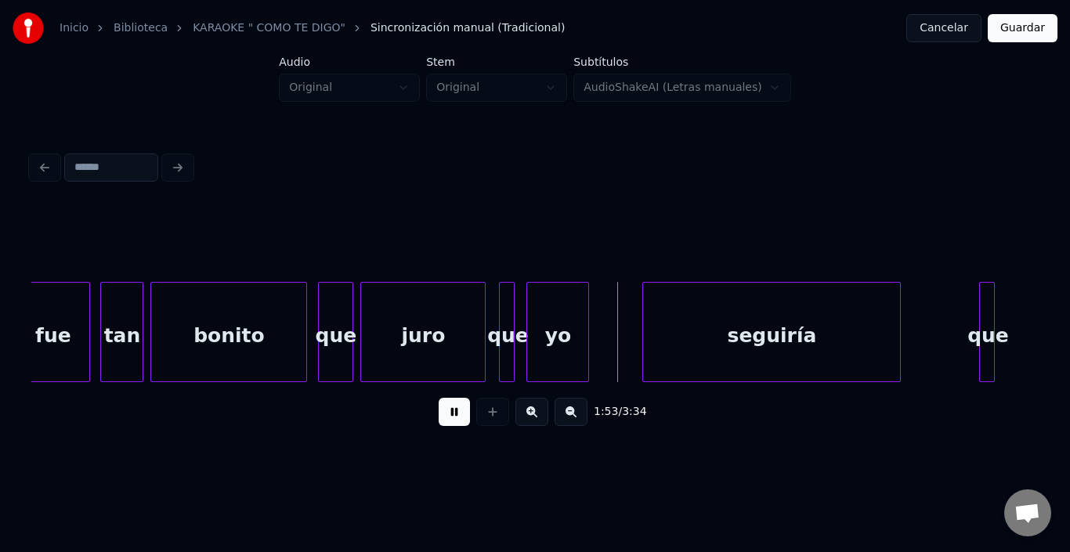
click at [442, 411] on button at bounding box center [454, 412] width 31 height 28
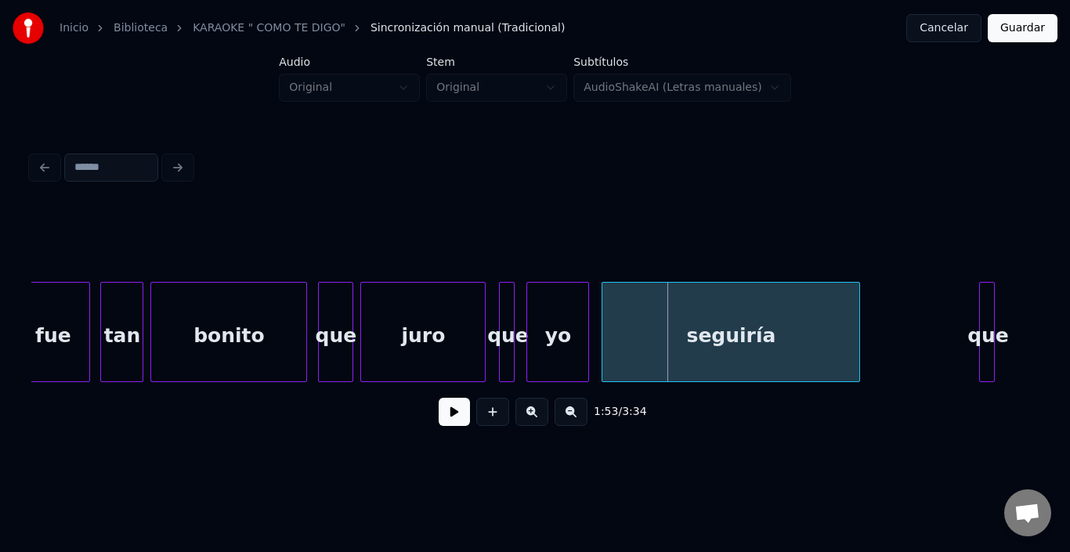
click at [698, 328] on div "seguiría" at bounding box center [731, 336] width 257 height 107
click at [693, 328] on div "seguiría" at bounding box center [731, 336] width 257 height 107
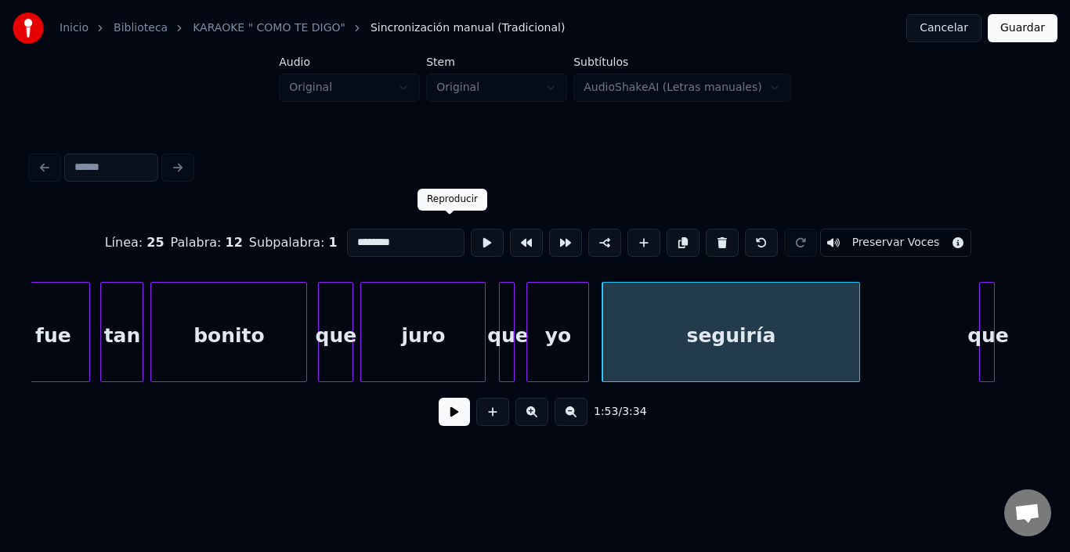
click at [471, 237] on button at bounding box center [487, 243] width 33 height 28
click at [549, 315] on div "yo" at bounding box center [557, 336] width 61 height 107
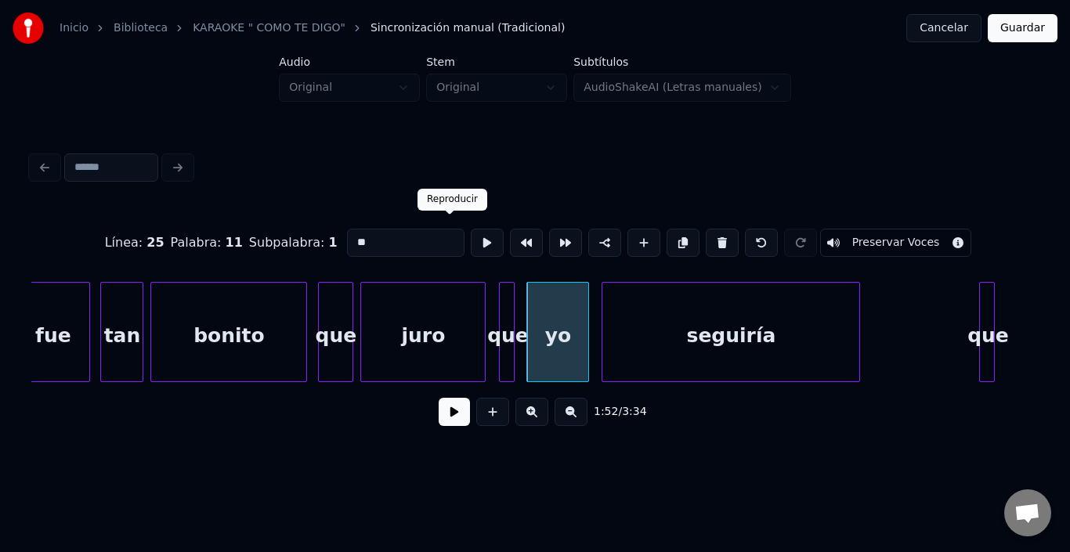
click at [471, 234] on button at bounding box center [487, 243] width 33 height 28
click at [637, 342] on div "seguiría" at bounding box center [731, 336] width 257 height 107
type input "********"
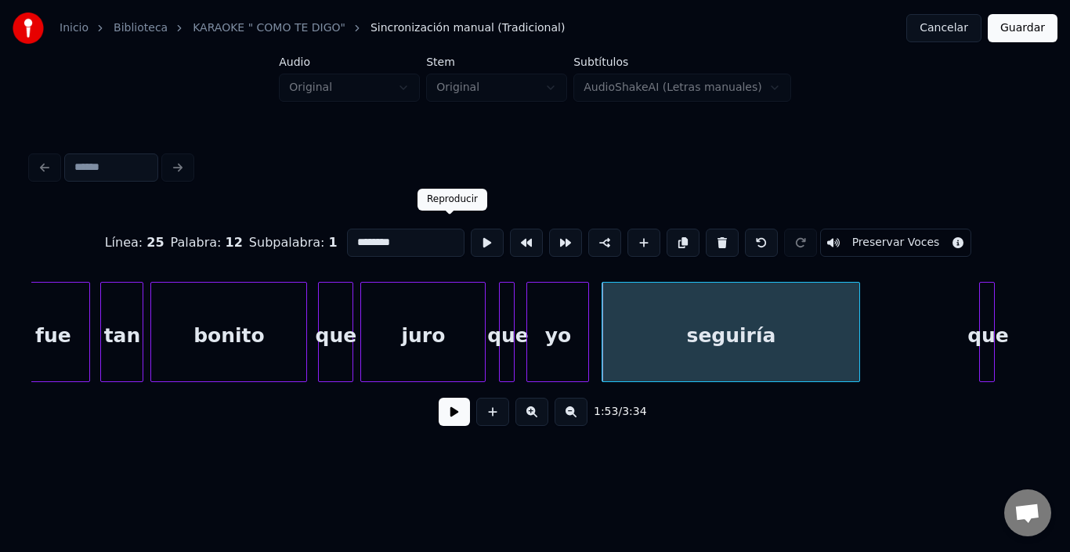
click at [471, 230] on button at bounding box center [487, 243] width 33 height 28
click at [455, 411] on button at bounding box center [454, 412] width 31 height 28
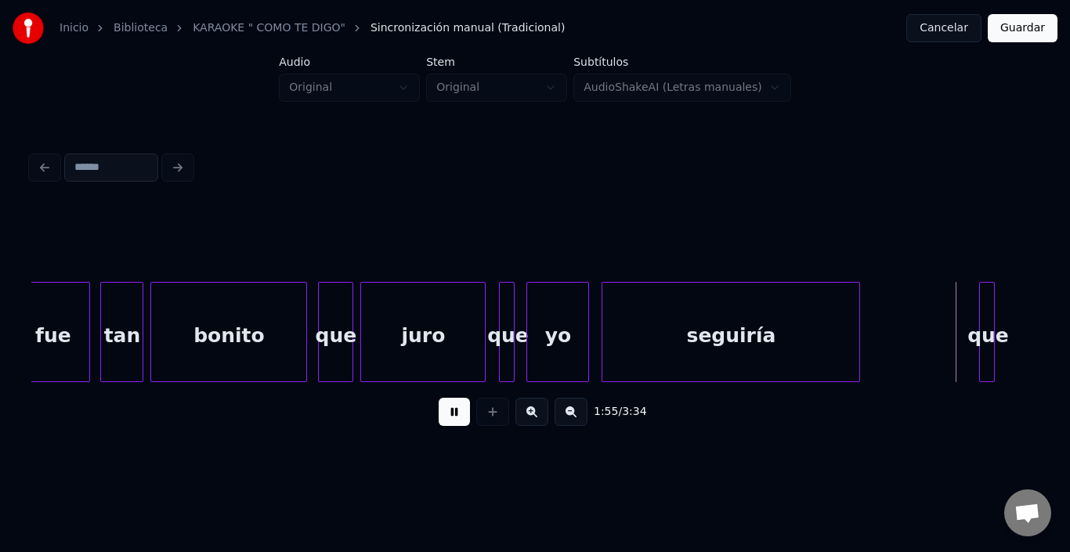
click at [455, 411] on button at bounding box center [454, 412] width 31 height 28
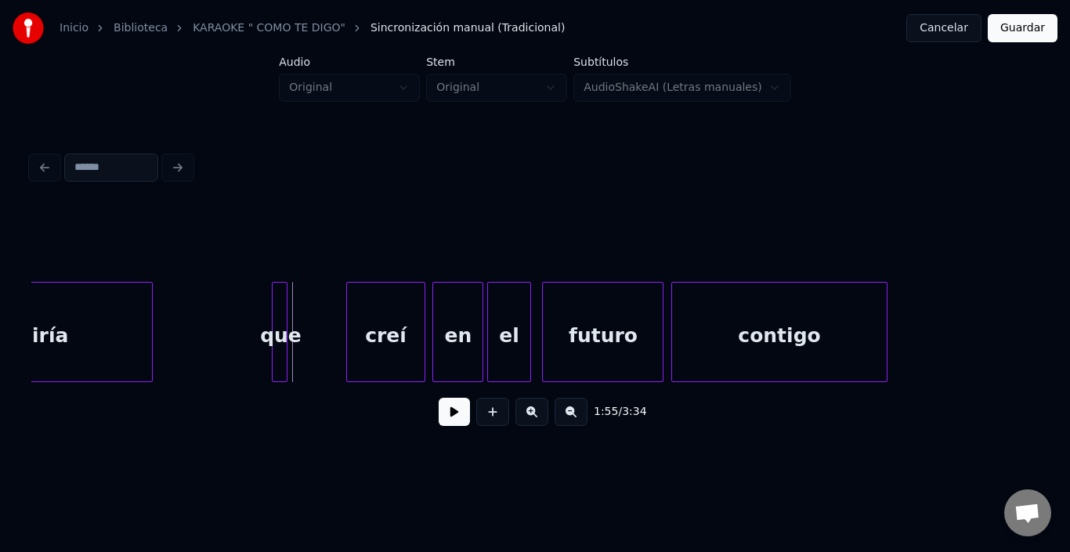
scroll to position [0, 22383]
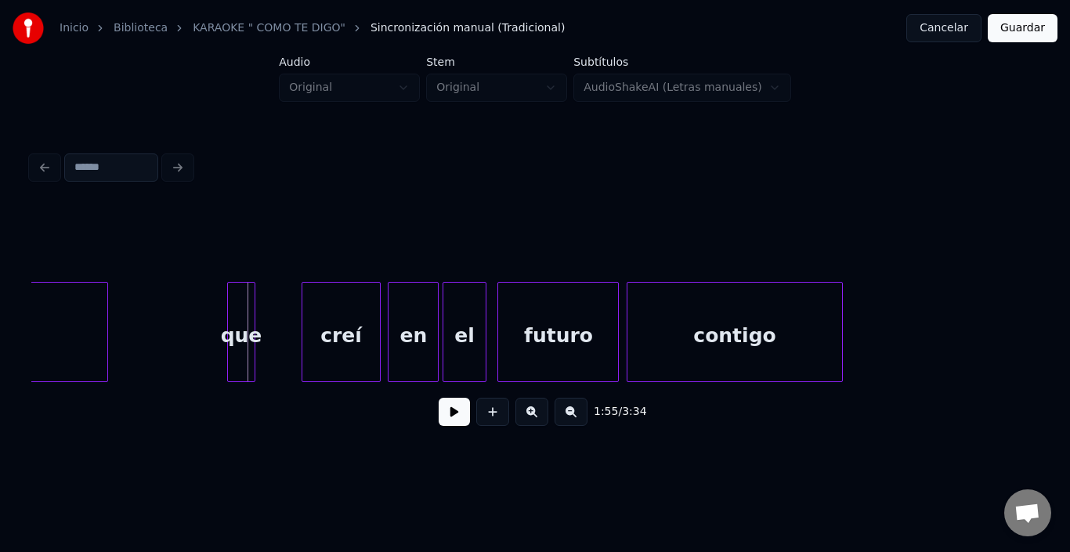
click at [253, 305] on div at bounding box center [252, 332] width 5 height 99
click at [226, 302] on div "que" at bounding box center [227, 336] width 26 height 107
click at [302, 314] on div at bounding box center [302, 332] width 5 height 99
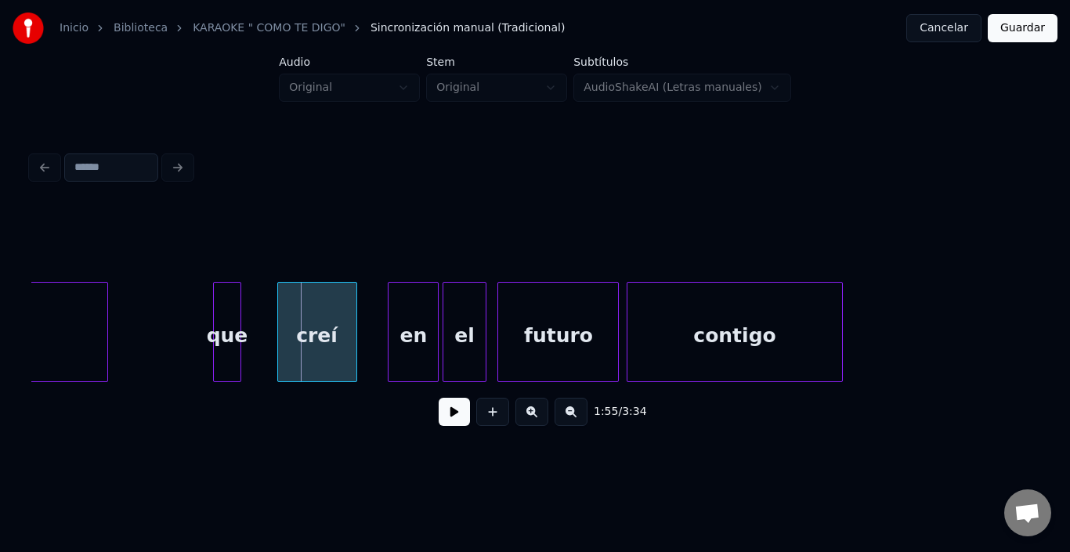
click at [296, 313] on div "creí" at bounding box center [317, 336] width 78 height 107
click at [296, 312] on div "creí" at bounding box center [317, 336] width 78 height 107
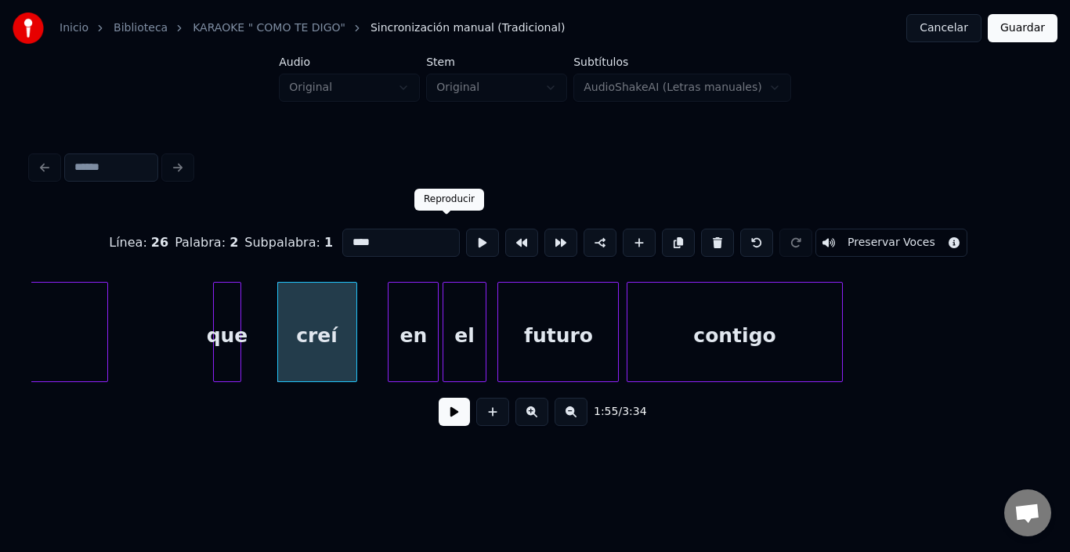
click at [466, 237] on button at bounding box center [482, 243] width 33 height 28
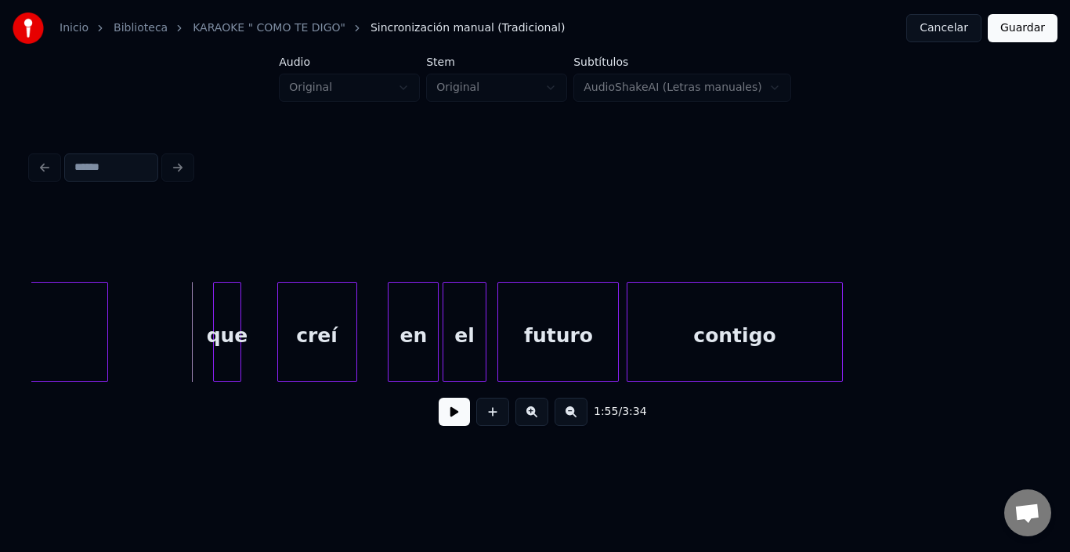
click at [449, 411] on button at bounding box center [454, 412] width 31 height 28
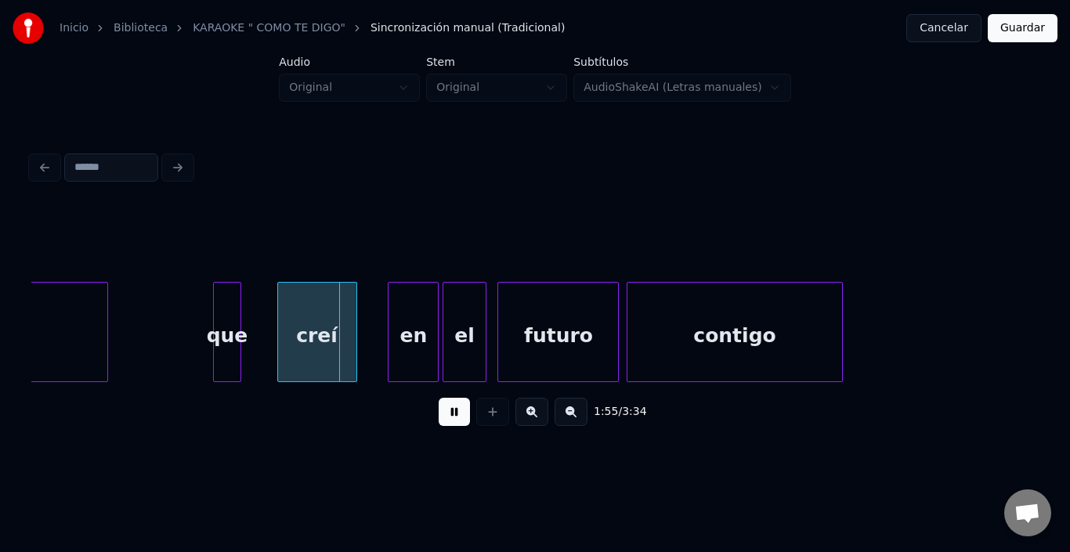
click at [449, 411] on button at bounding box center [454, 412] width 31 height 28
click at [247, 310] on div at bounding box center [247, 332] width 5 height 99
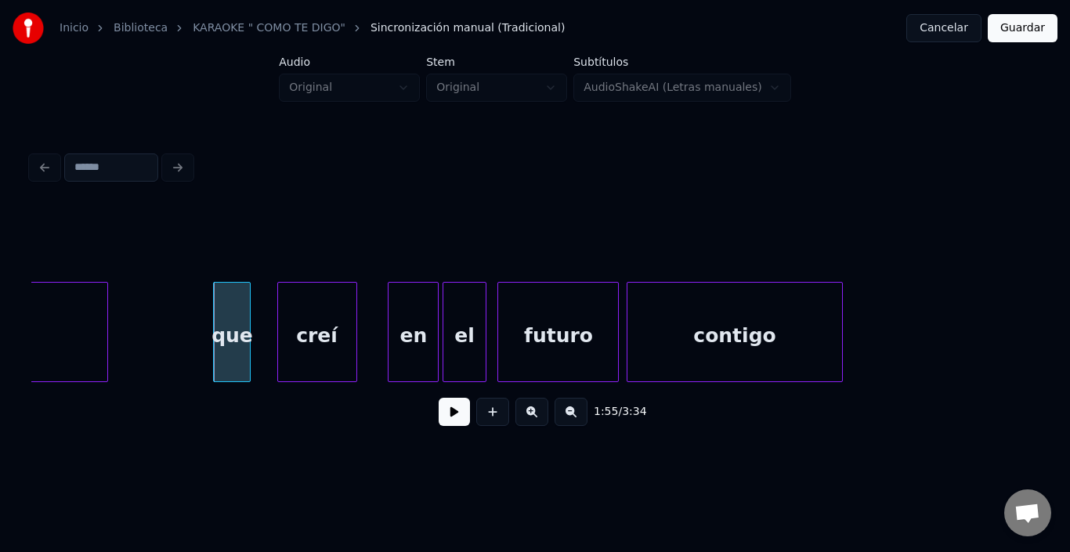
click at [444, 417] on button at bounding box center [454, 412] width 31 height 28
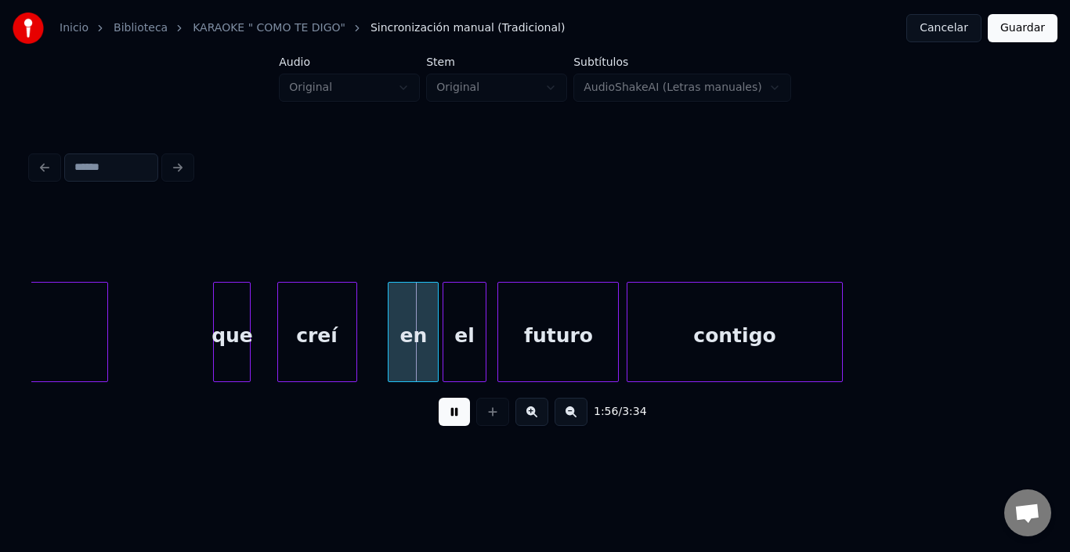
click at [444, 417] on button at bounding box center [454, 412] width 31 height 28
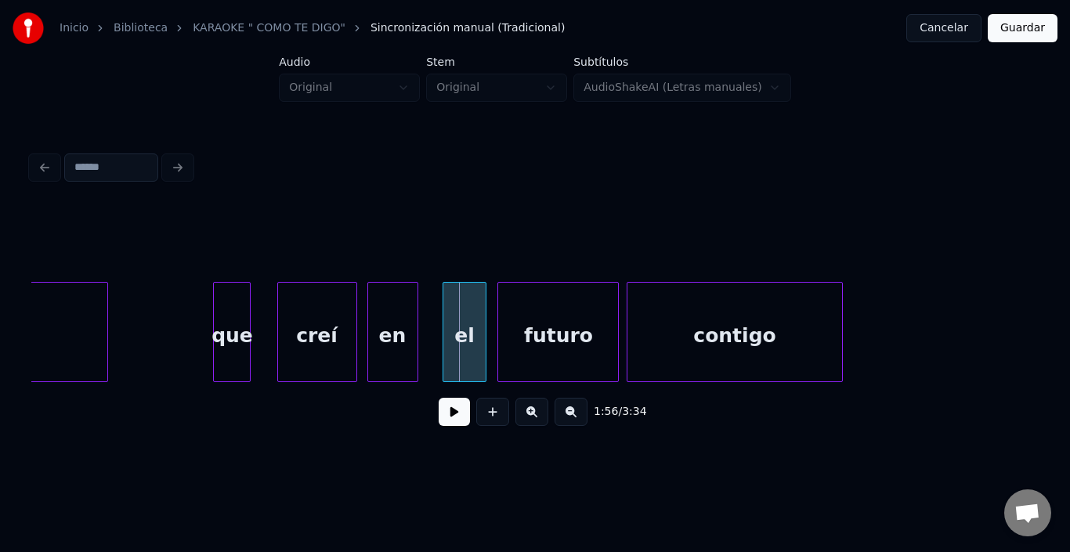
click at [382, 352] on div "en" at bounding box center [392, 336] width 49 height 107
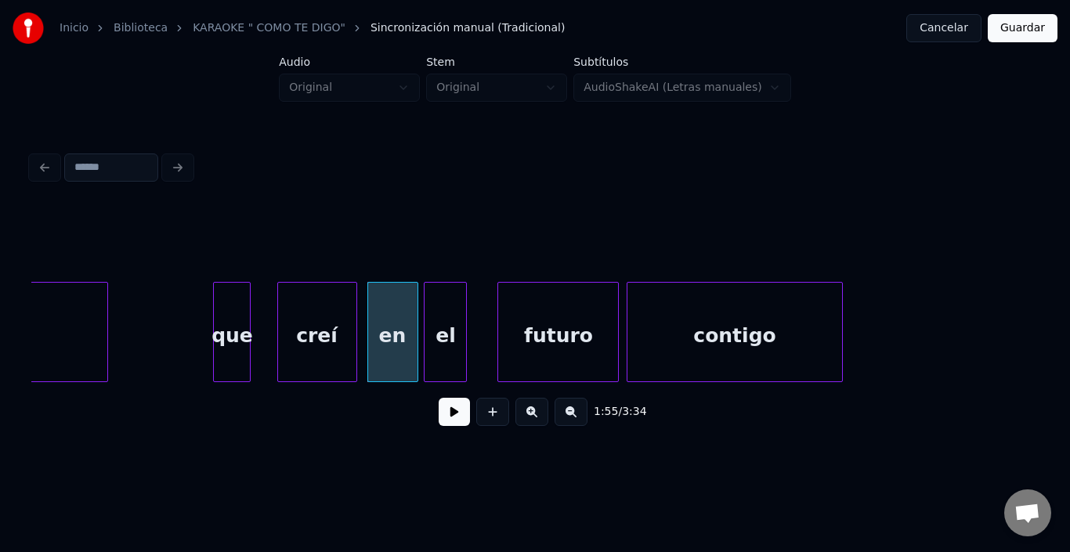
click at [433, 336] on div "el" at bounding box center [446, 336] width 42 height 107
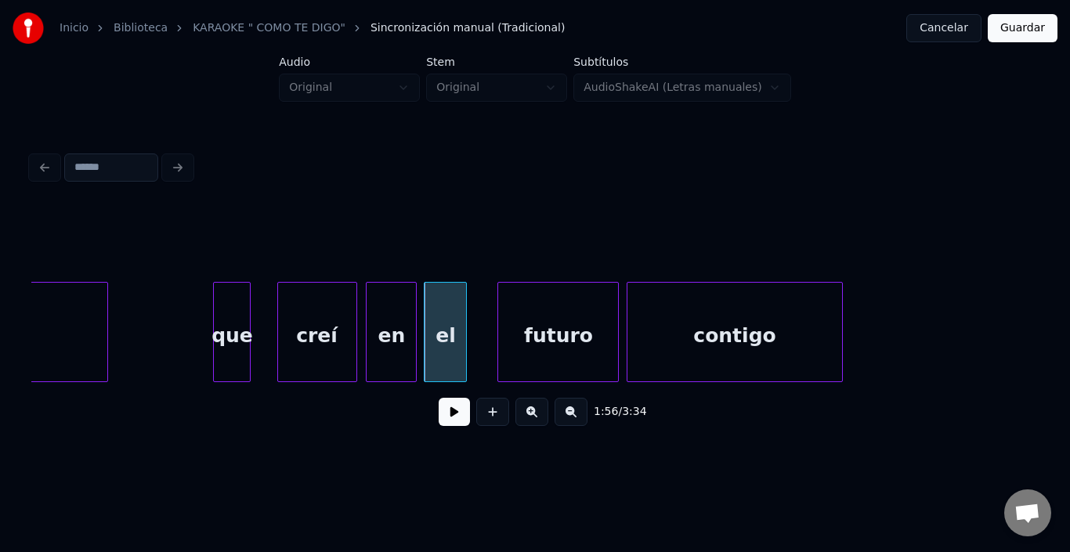
click at [402, 335] on div "en" at bounding box center [391, 336] width 49 height 107
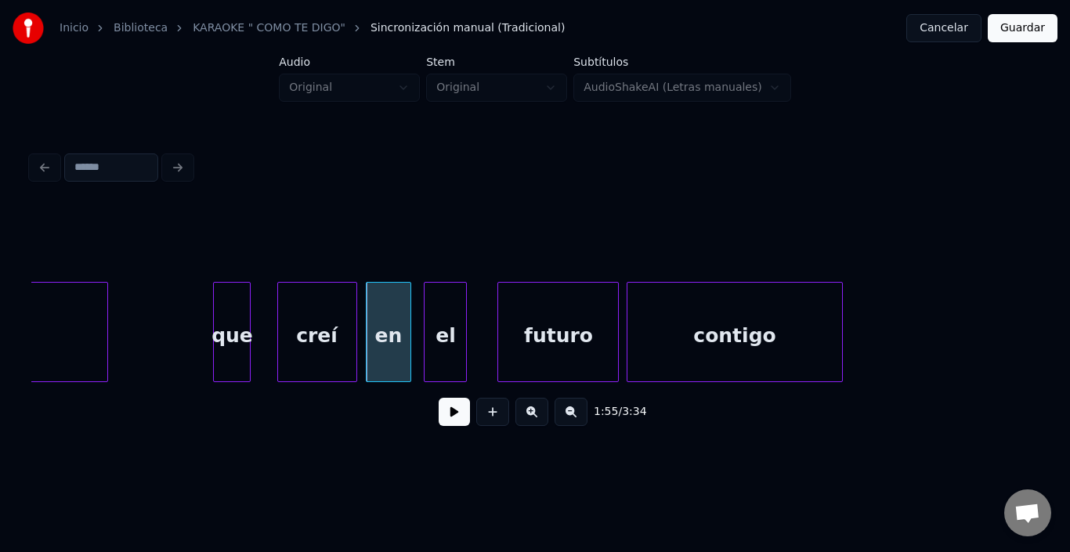
click at [410, 332] on div at bounding box center [408, 332] width 5 height 99
click at [400, 331] on div "en" at bounding box center [388, 336] width 43 height 107
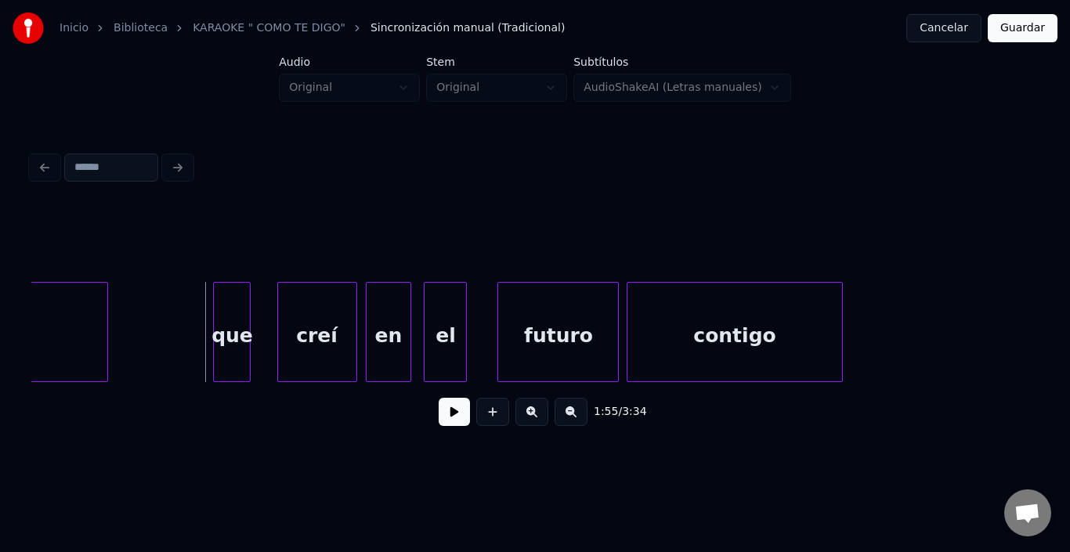
click at [451, 413] on button at bounding box center [454, 412] width 31 height 28
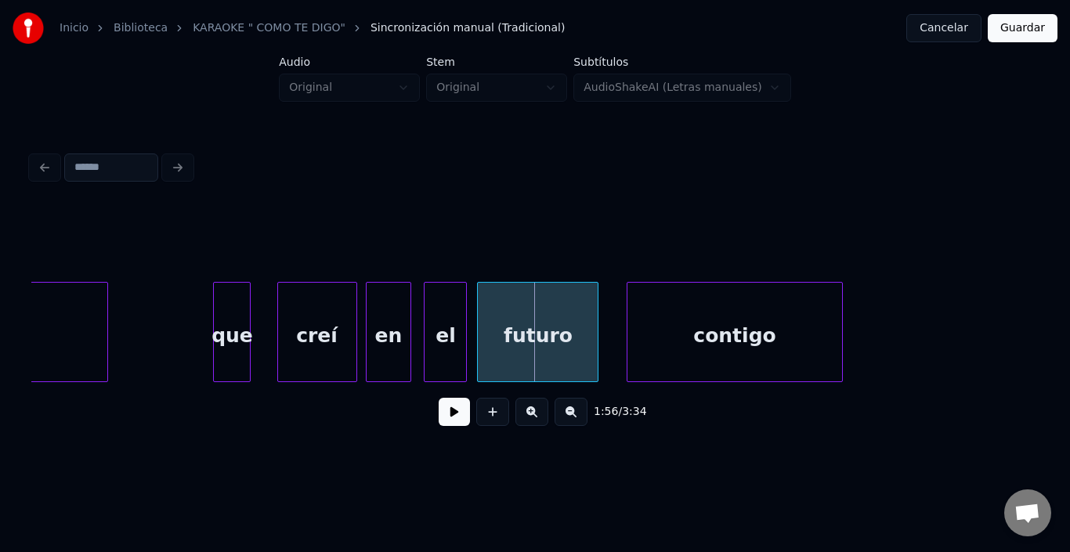
click at [513, 328] on div "futuro" at bounding box center [538, 336] width 120 height 107
click at [663, 342] on div "contigo" at bounding box center [717, 336] width 214 height 107
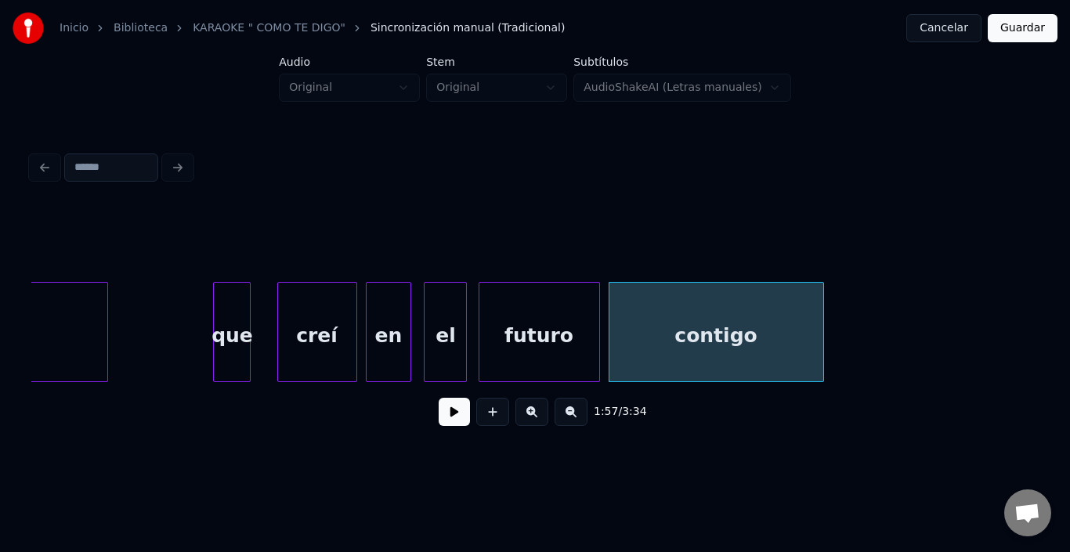
click at [649, 339] on div "contigo" at bounding box center [717, 336] width 214 height 107
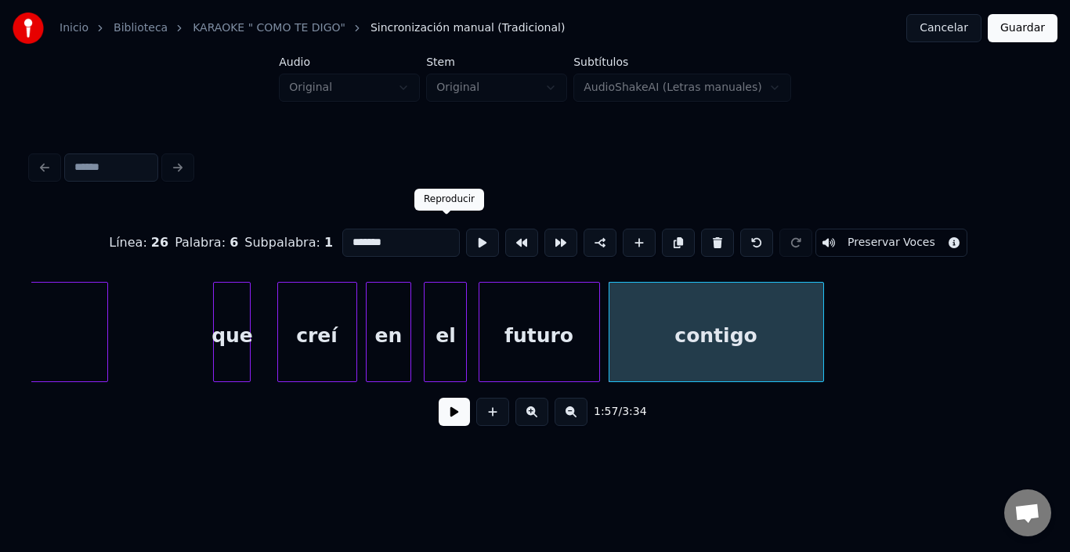
click at [466, 231] on button at bounding box center [482, 243] width 33 height 28
click at [513, 328] on div "futuro" at bounding box center [540, 336] width 120 height 107
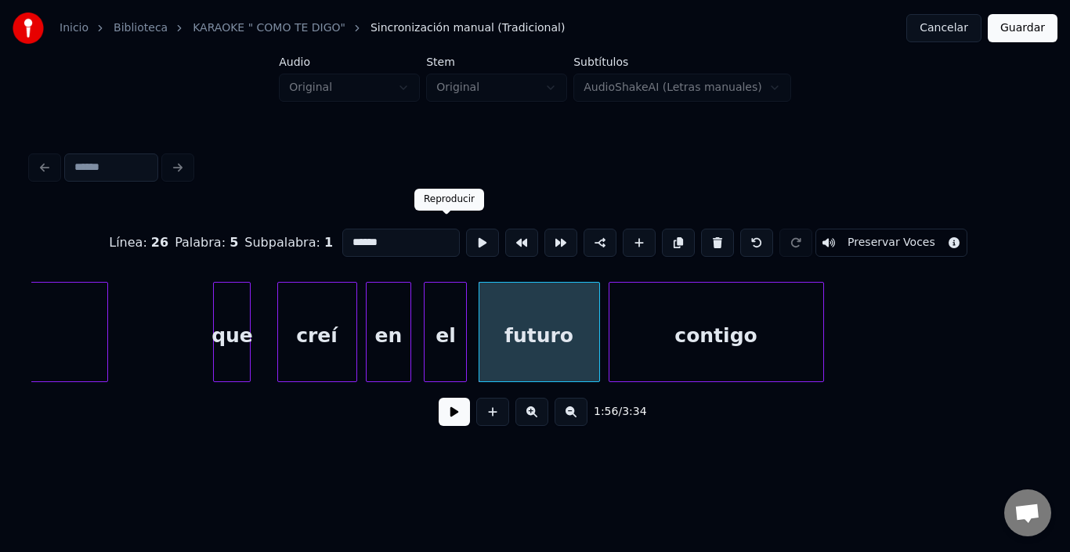
click at [466, 238] on button at bounding box center [482, 243] width 33 height 28
click at [659, 344] on div "contigo" at bounding box center [711, 336] width 214 height 107
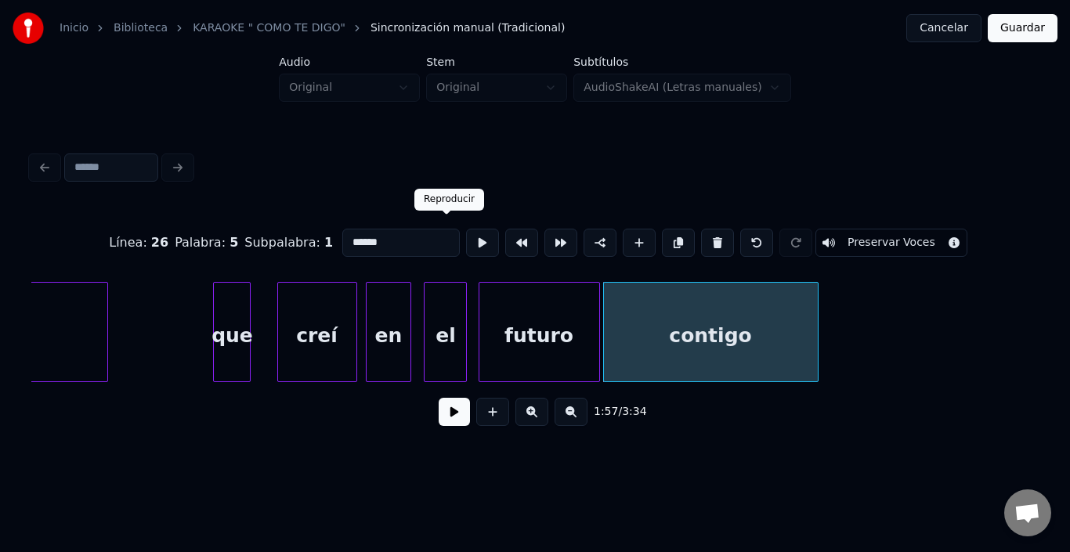
click at [466, 234] on button at bounding box center [482, 243] width 33 height 28
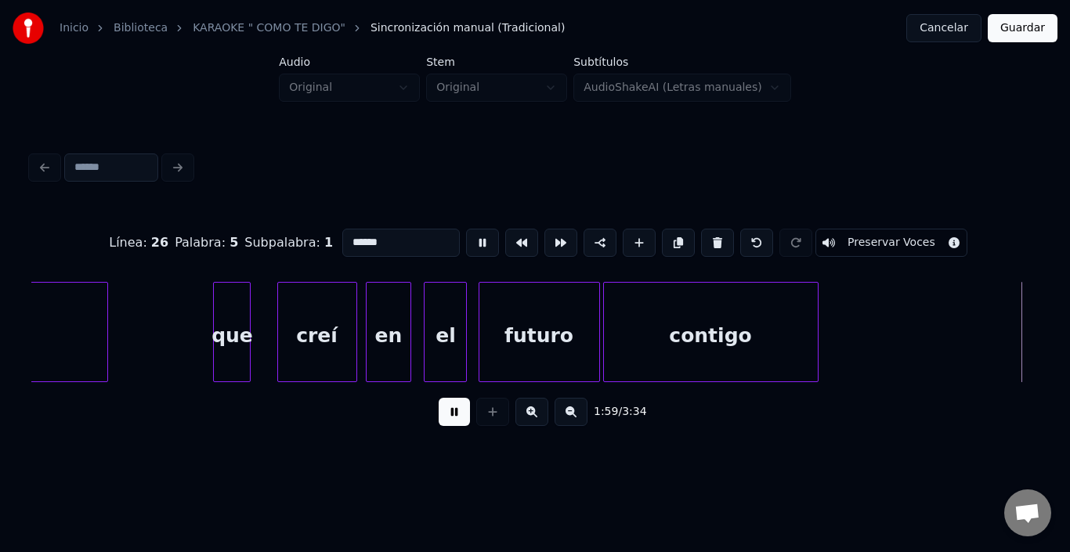
scroll to position [0, 23391]
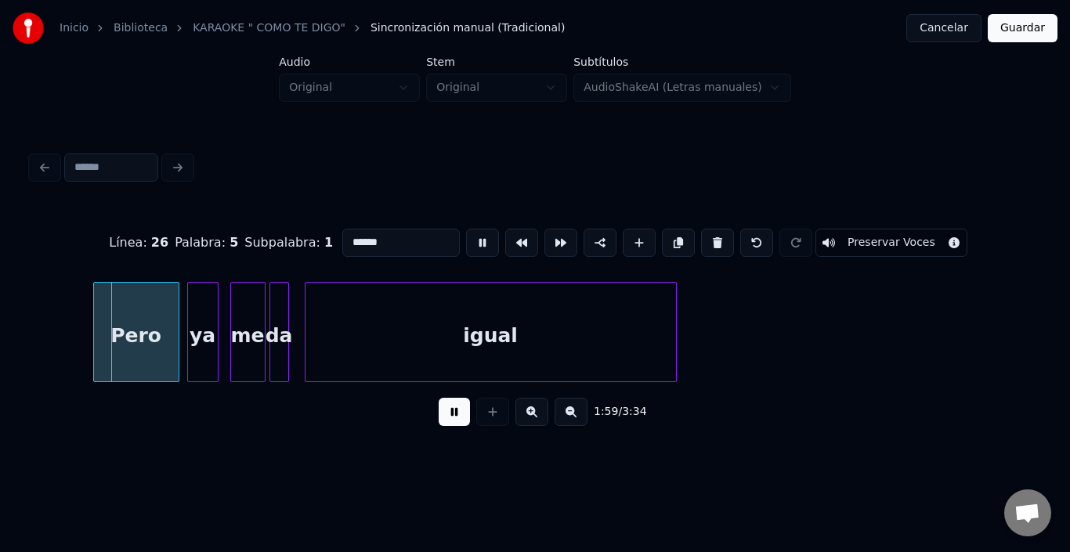
click at [466, 234] on button at bounding box center [482, 243] width 33 height 28
click at [102, 342] on div "Pero" at bounding box center [120, 336] width 85 height 107
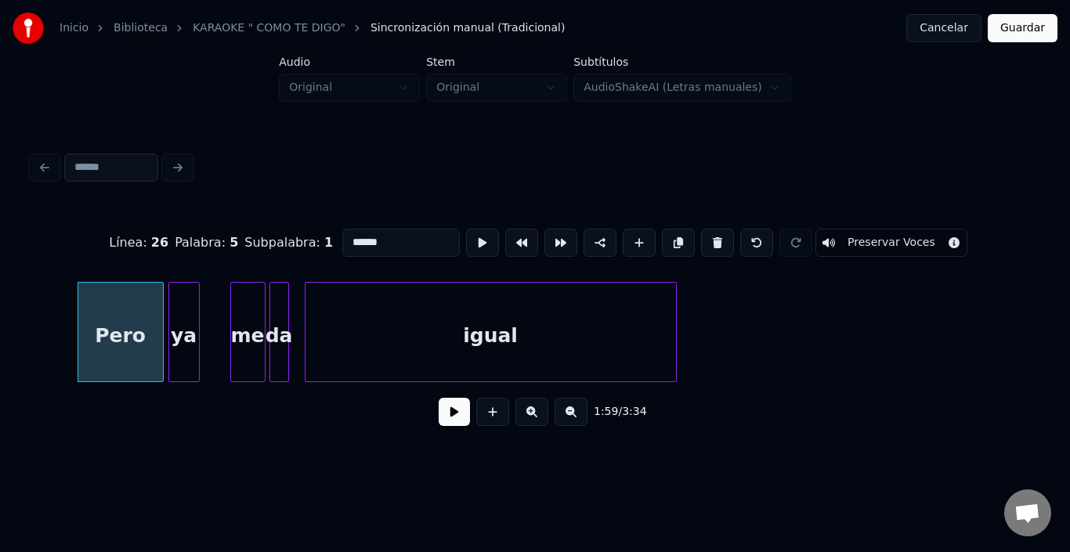
click at [184, 310] on div "ya" at bounding box center [184, 336] width 30 height 107
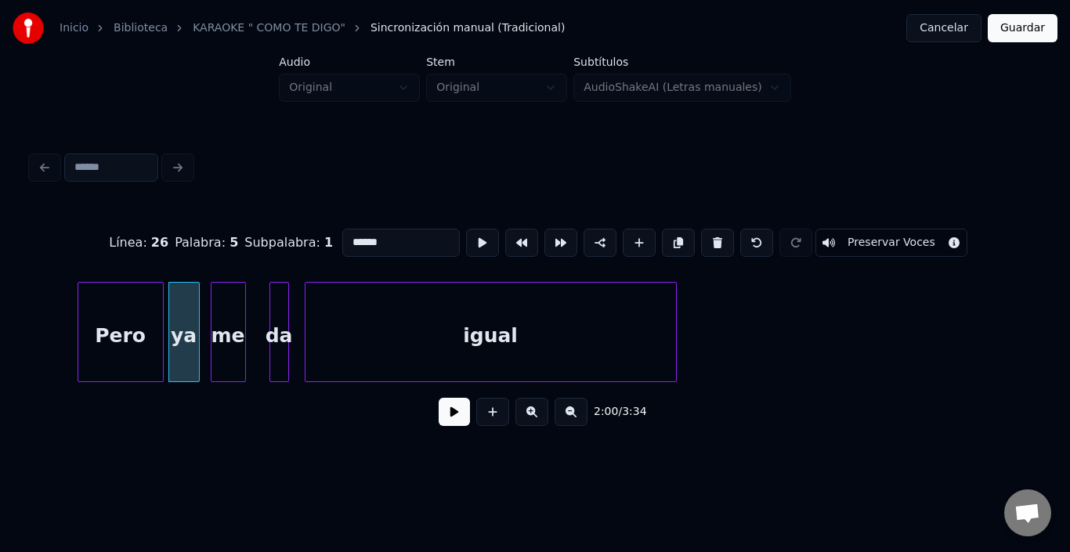
click at [229, 310] on div "me" at bounding box center [229, 336] width 34 height 107
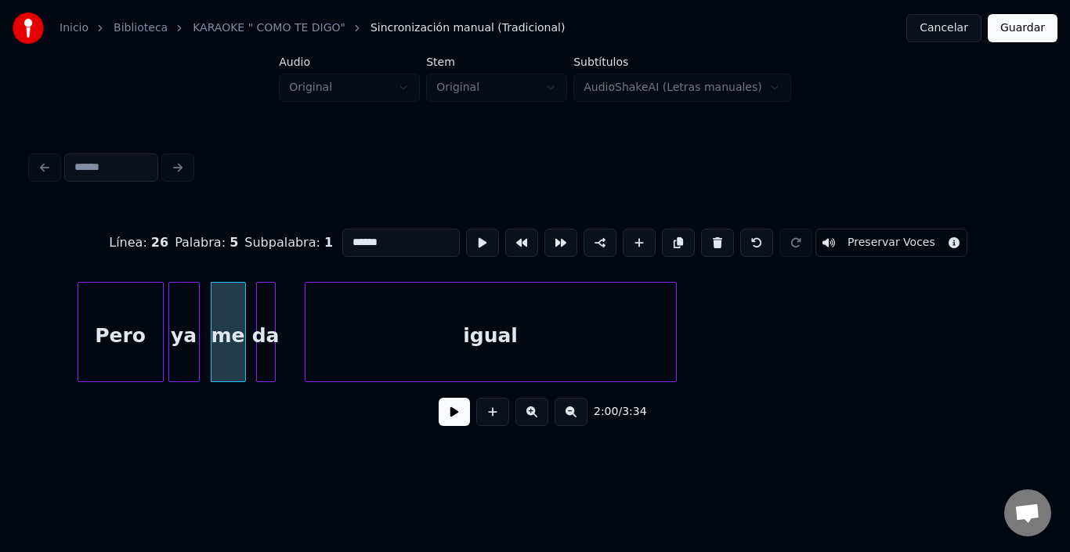
click at [267, 295] on div "da" at bounding box center [266, 336] width 18 height 107
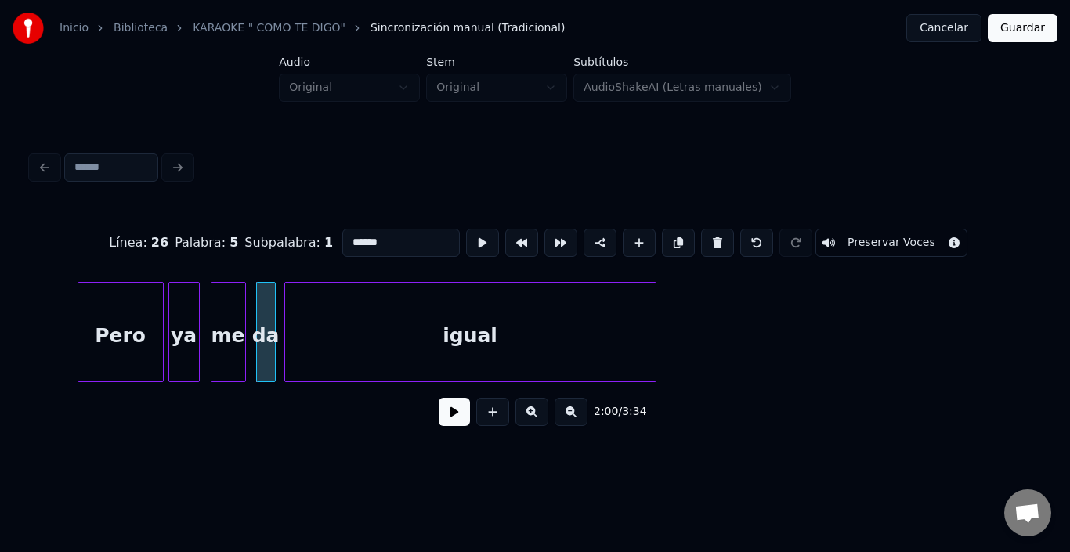
click at [331, 327] on div "igual" at bounding box center [470, 336] width 371 height 107
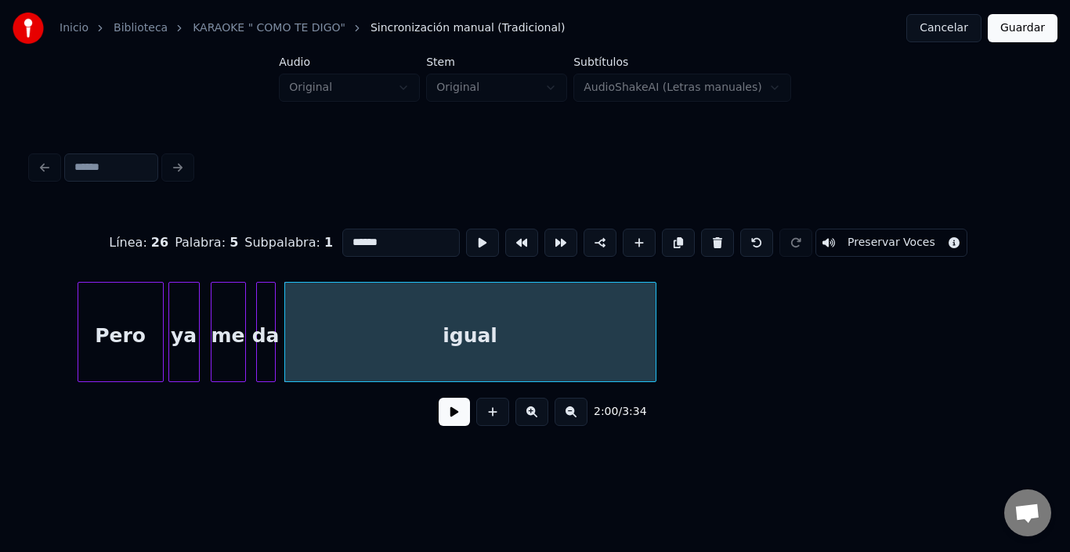
click at [331, 327] on div "igual" at bounding box center [470, 336] width 371 height 107
type input "*****"
click at [466, 242] on button at bounding box center [482, 243] width 33 height 28
drag, startPoint x: 49, startPoint y: 335, endPoint x: 51, endPoint y: 327, distance: 8.0
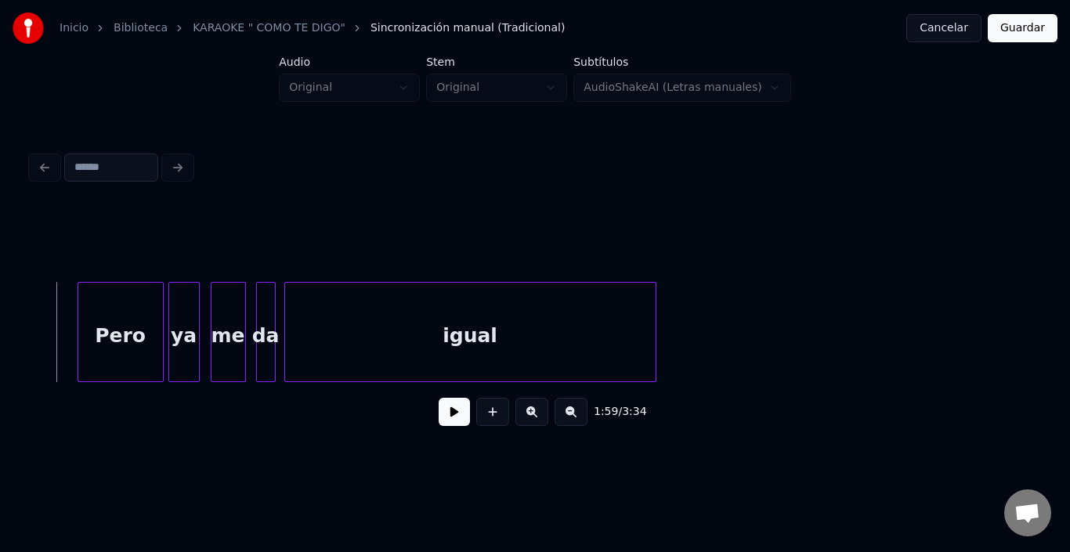
click at [442, 426] on button at bounding box center [454, 412] width 31 height 28
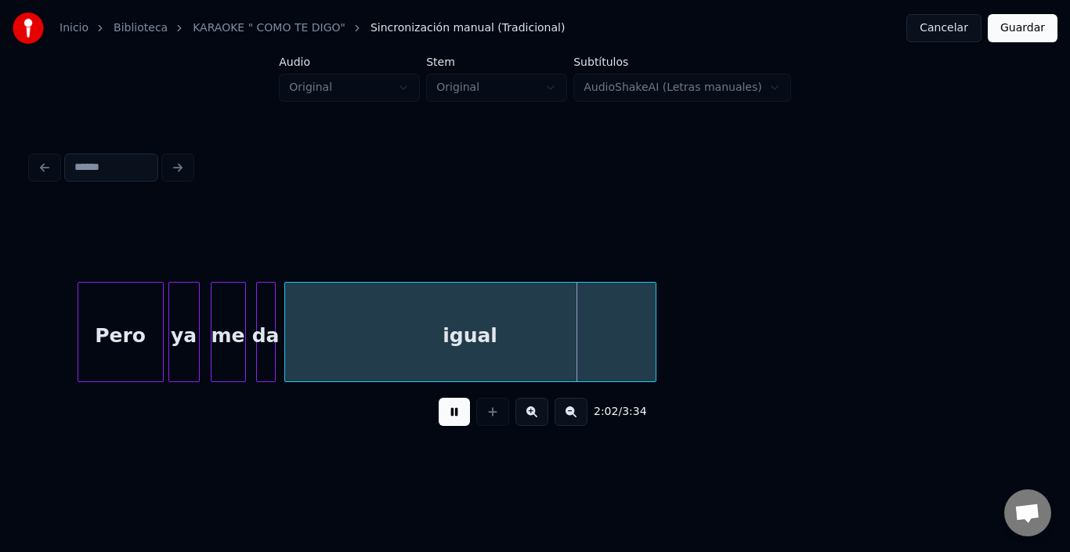
click at [442, 426] on button at bounding box center [454, 412] width 31 height 28
click at [621, 340] on div at bounding box center [623, 332] width 5 height 99
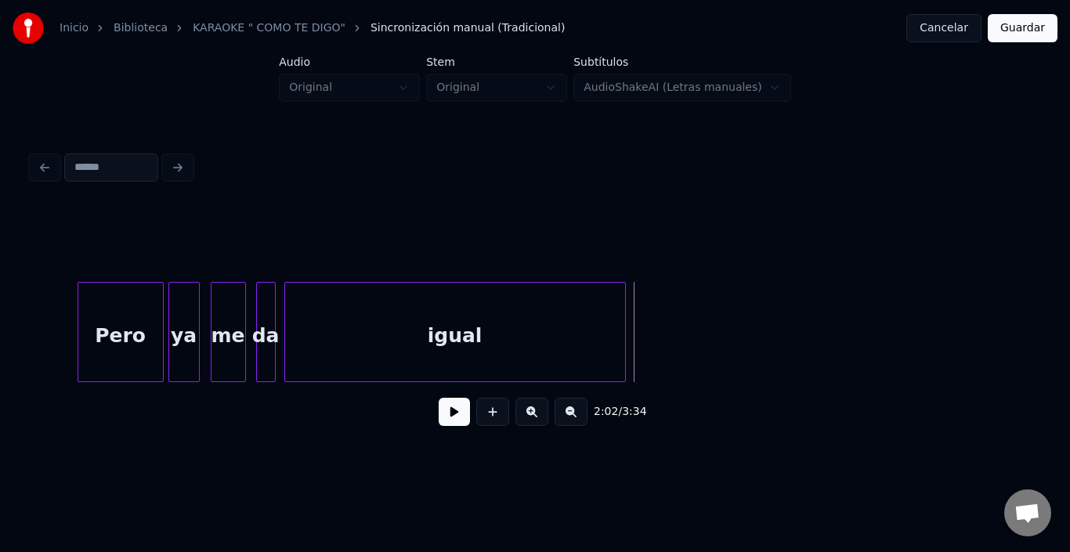
click at [458, 415] on button at bounding box center [454, 412] width 31 height 28
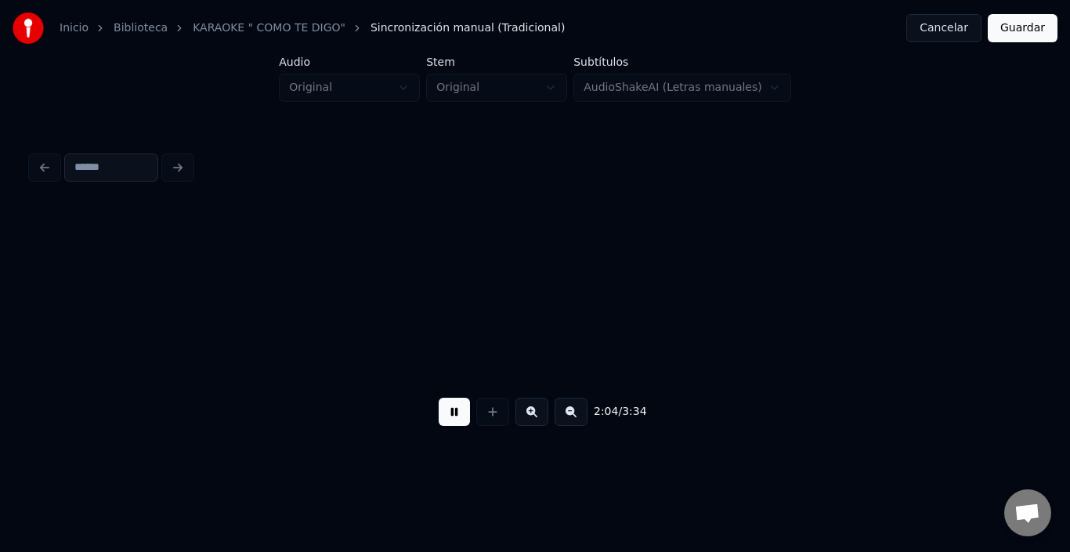
scroll to position [0, 24401]
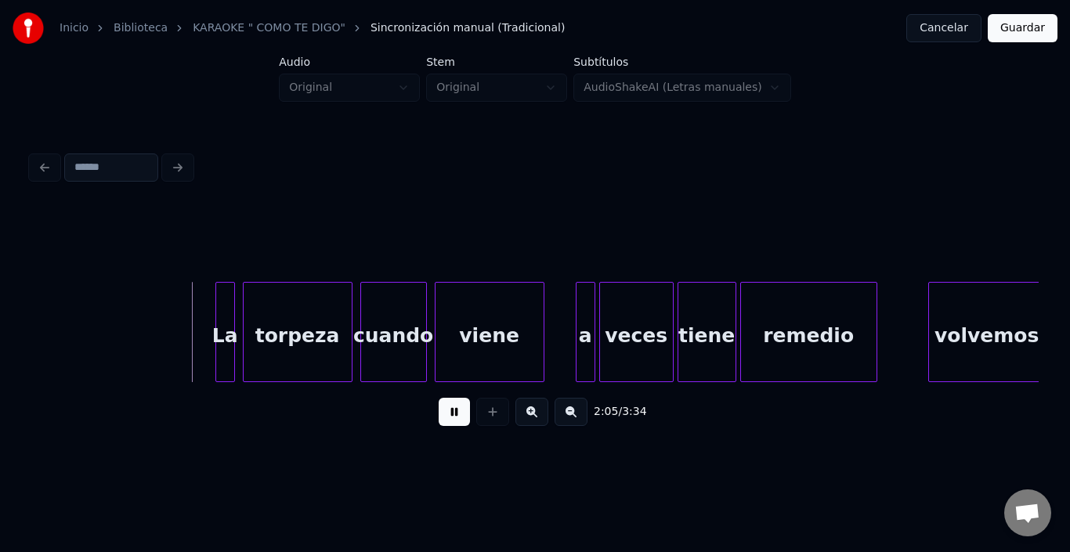
click at [458, 415] on button at bounding box center [454, 412] width 31 height 28
click at [220, 324] on div at bounding box center [218, 332] width 5 height 99
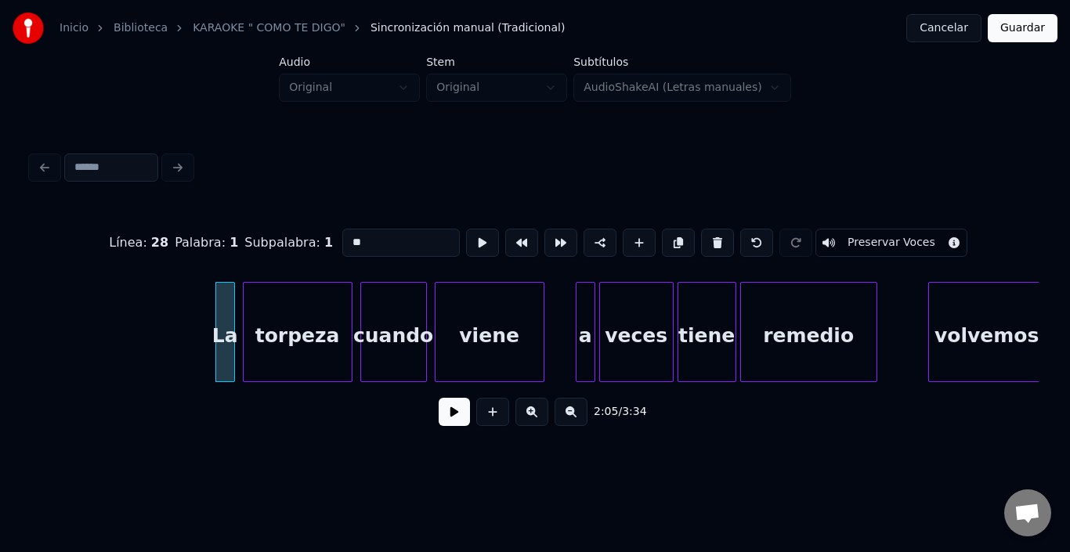
click at [220, 324] on div at bounding box center [218, 332] width 5 height 99
click at [212, 307] on div "La" at bounding box center [210, 336] width 18 height 107
click at [254, 317] on div "torpeza" at bounding box center [283, 336] width 108 height 107
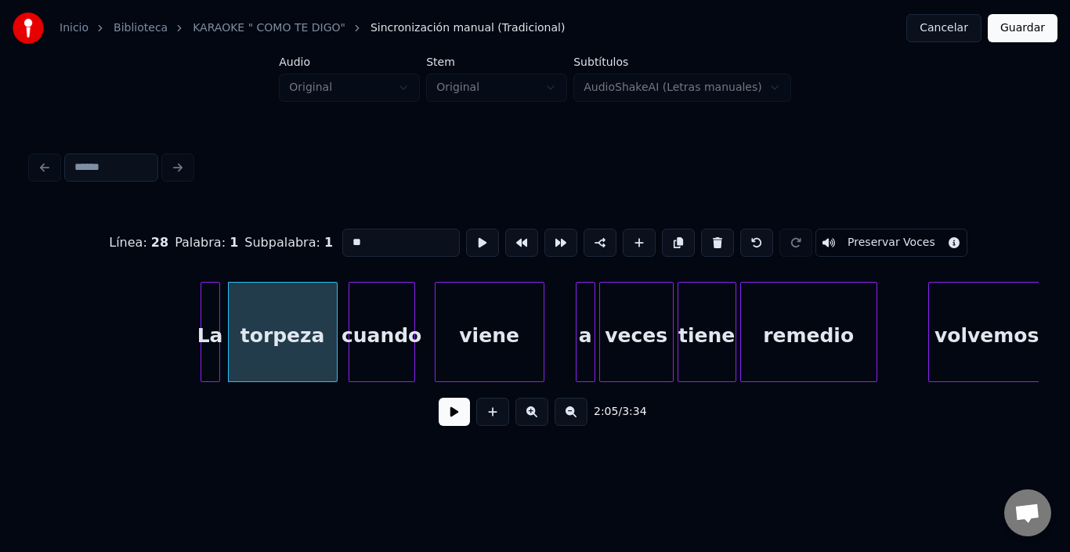
click at [375, 326] on div "cuando" at bounding box center [382, 336] width 65 height 107
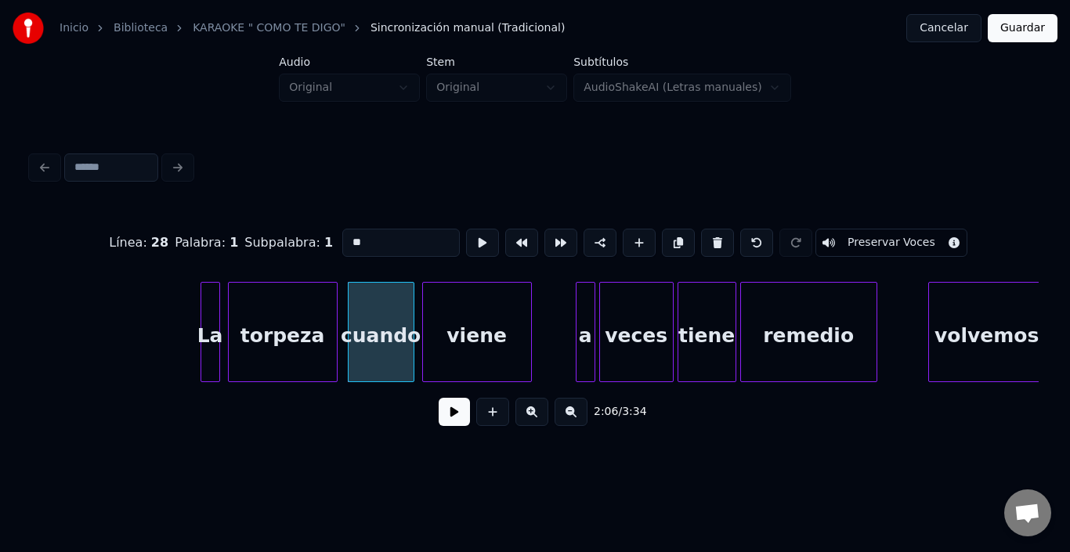
click at [444, 327] on div "viene" at bounding box center [477, 336] width 108 height 107
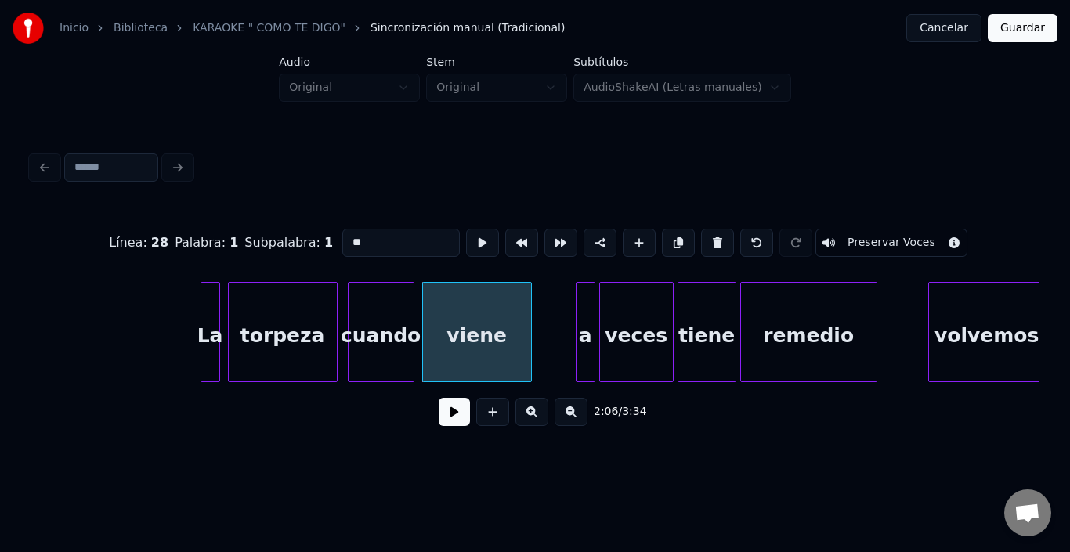
click at [437, 325] on div "viene" at bounding box center [477, 336] width 108 height 107
click at [466, 244] on button at bounding box center [482, 243] width 33 height 28
click at [466, 245] on button at bounding box center [482, 243] width 33 height 28
click at [386, 317] on div "cuando" at bounding box center [381, 336] width 65 height 107
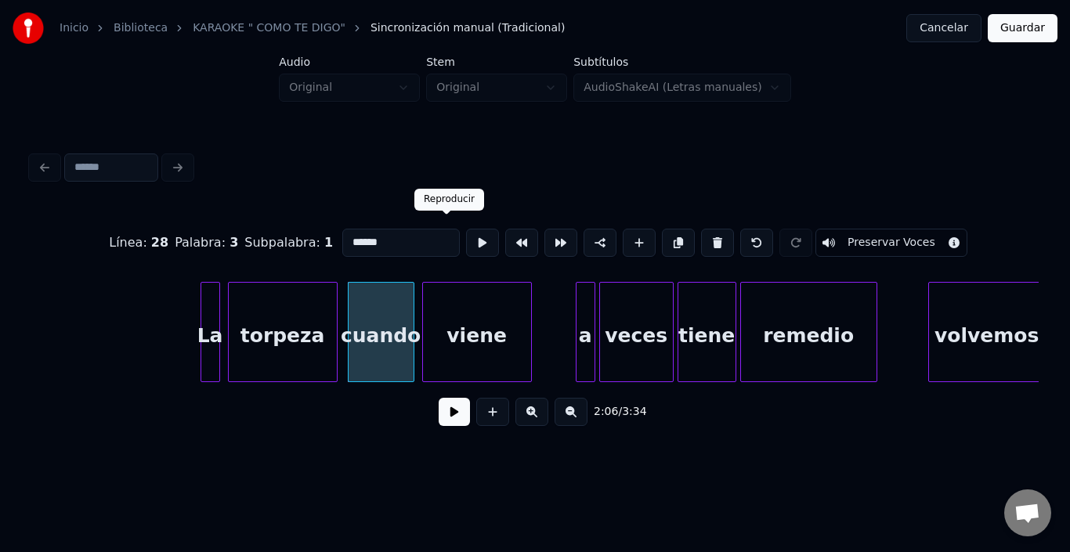
click at [466, 236] on button at bounding box center [482, 243] width 33 height 28
click at [564, 307] on div "a" at bounding box center [568, 336] width 18 height 107
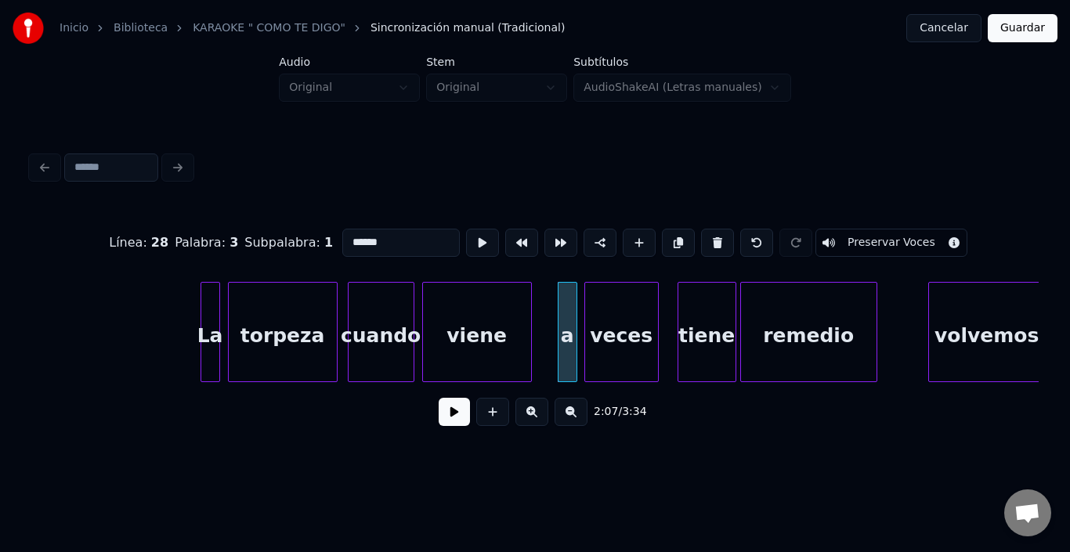
click at [608, 328] on div "veces" at bounding box center [621, 336] width 73 height 107
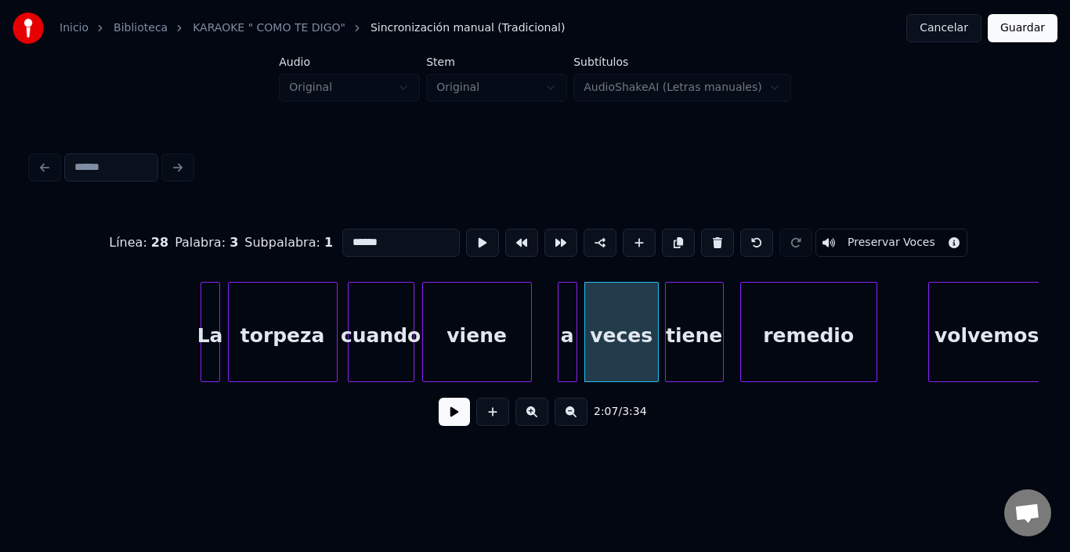
click at [705, 328] on div "tiene" at bounding box center [694, 336] width 57 height 107
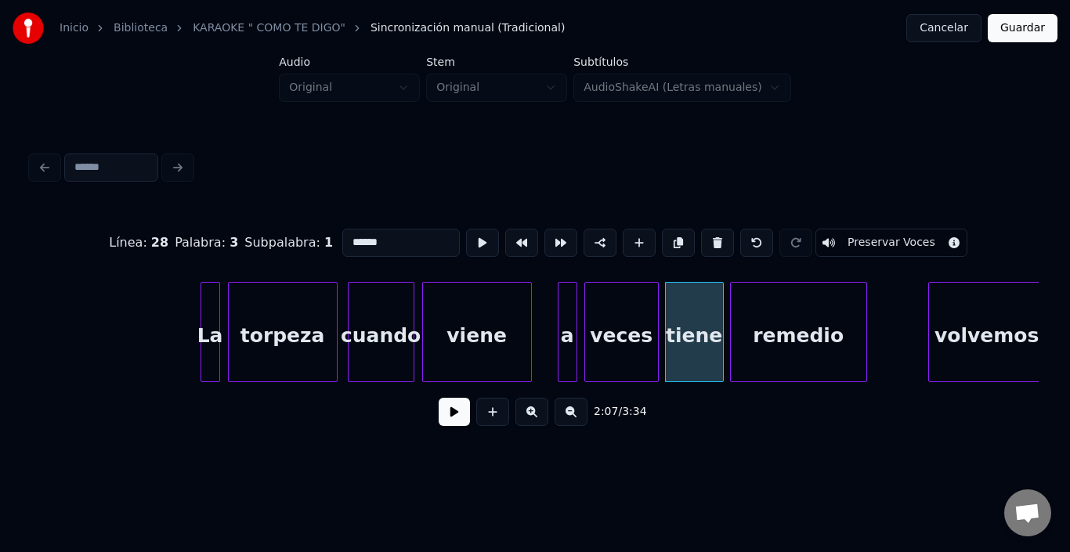
click at [760, 325] on div "remedio" at bounding box center [799, 336] width 136 height 107
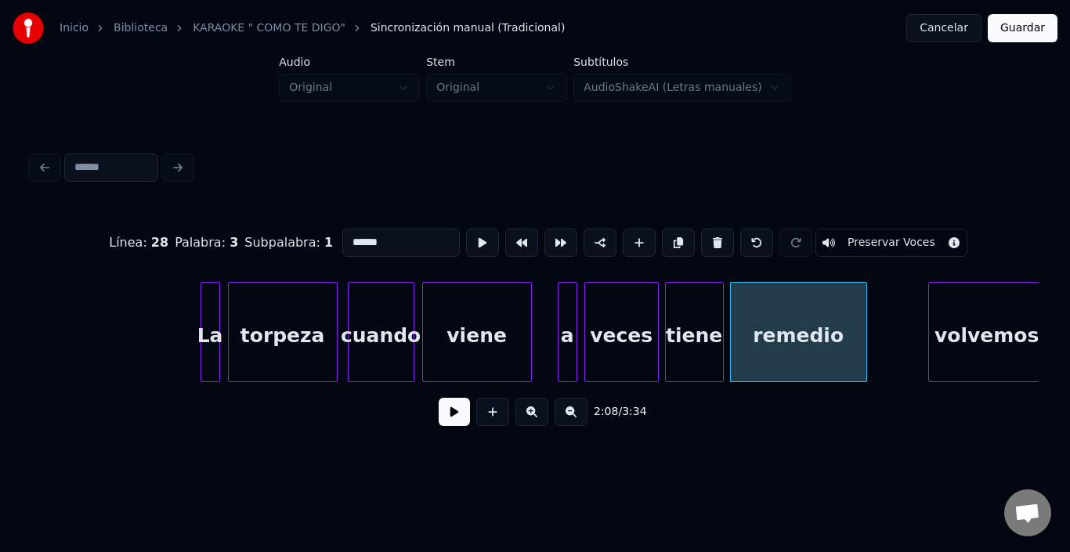
click at [760, 325] on div "remedio" at bounding box center [799, 336] width 136 height 107
type input "*******"
click at [466, 240] on button at bounding box center [482, 243] width 33 height 28
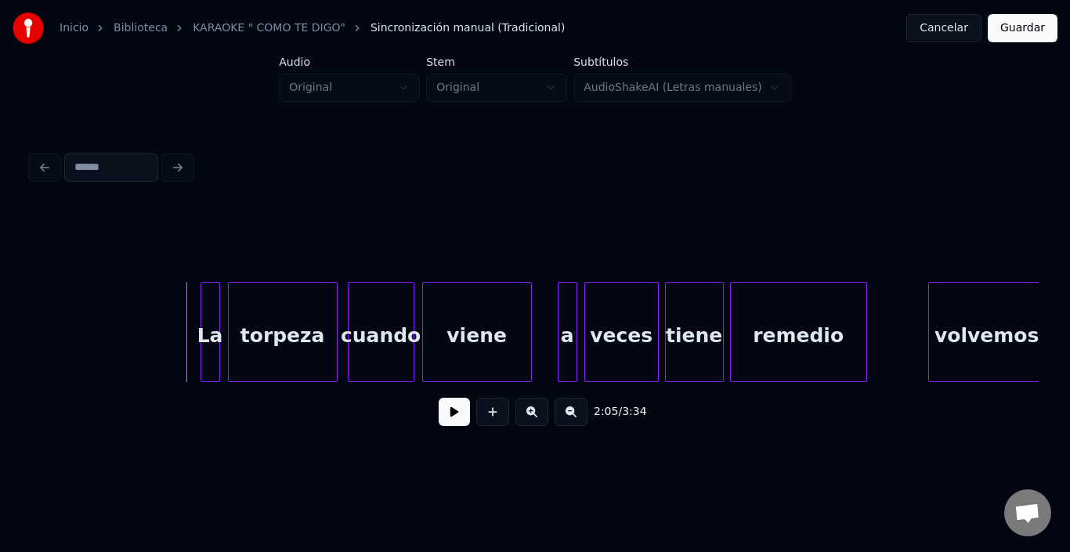
click at [440, 421] on button at bounding box center [454, 412] width 31 height 28
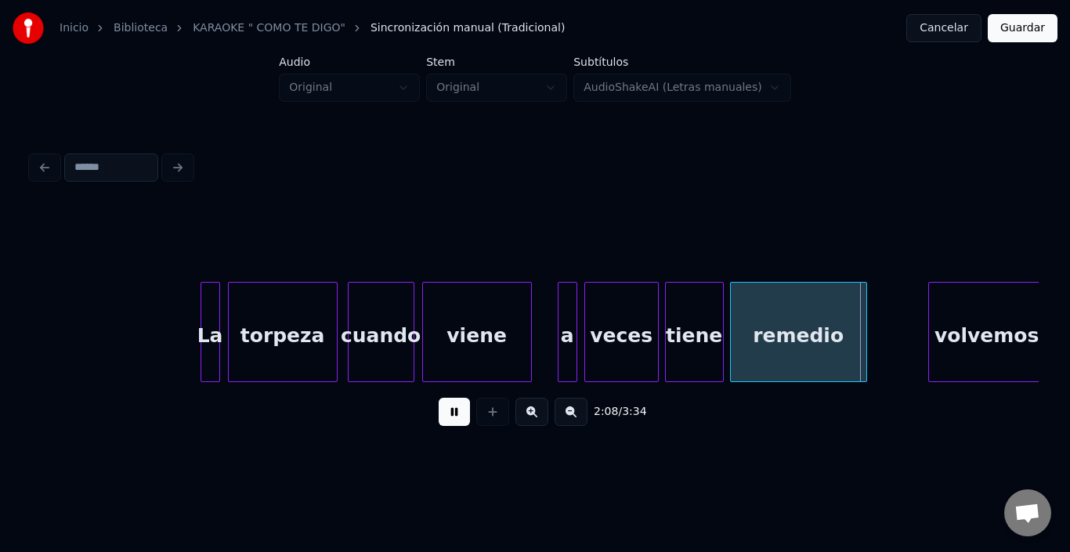
click at [440, 421] on button at bounding box center [454, 412] width 31 height 28
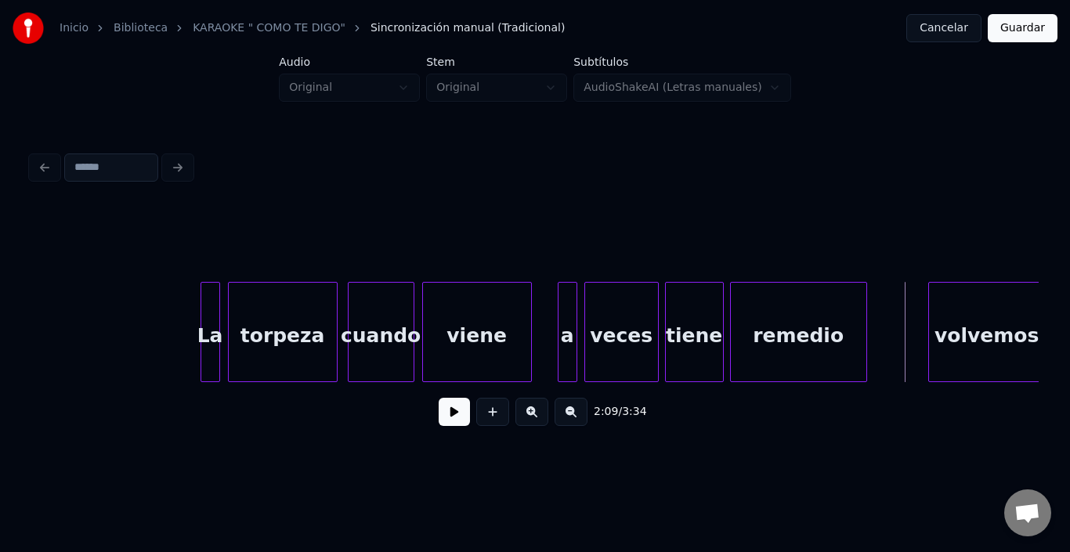
click at [441, 422] on button at bounding box center [454, 412] width 31 height 28
click at [408, 334] on div "cuando" at bounding box center [381, 336] width 65 height 107
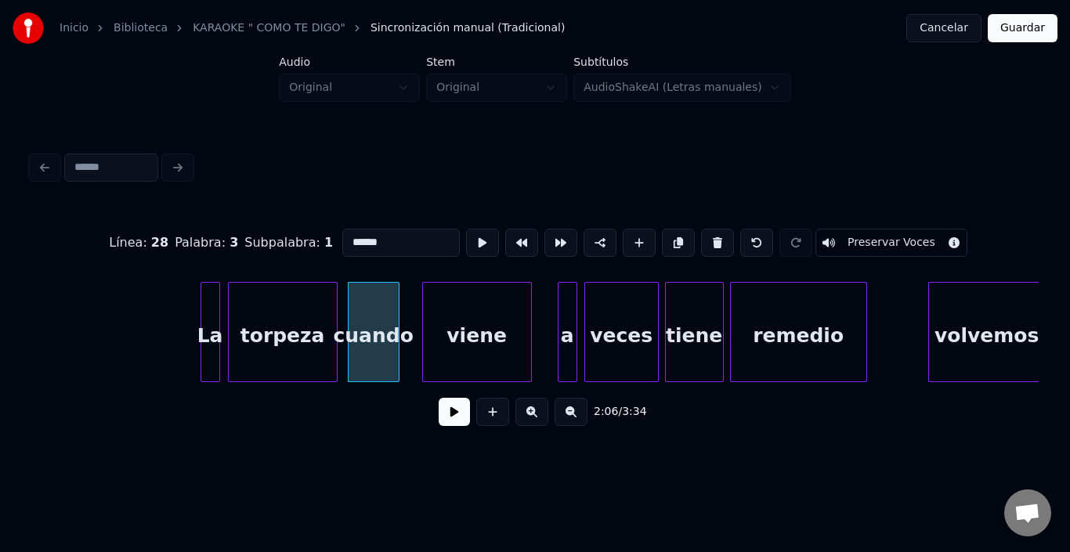
click at [395, 329] on div at bounding box center [396, 332] width 5 height 99
click at [377, 329] on div "cuando" at bounding box center [374, 336] width 50 height 107
click at [466, 241] on button at bounding box center [482, 243] width 33 height 28
click at [410, 318] on div "viene" at bounding box center [459, 336] width 108 height 107
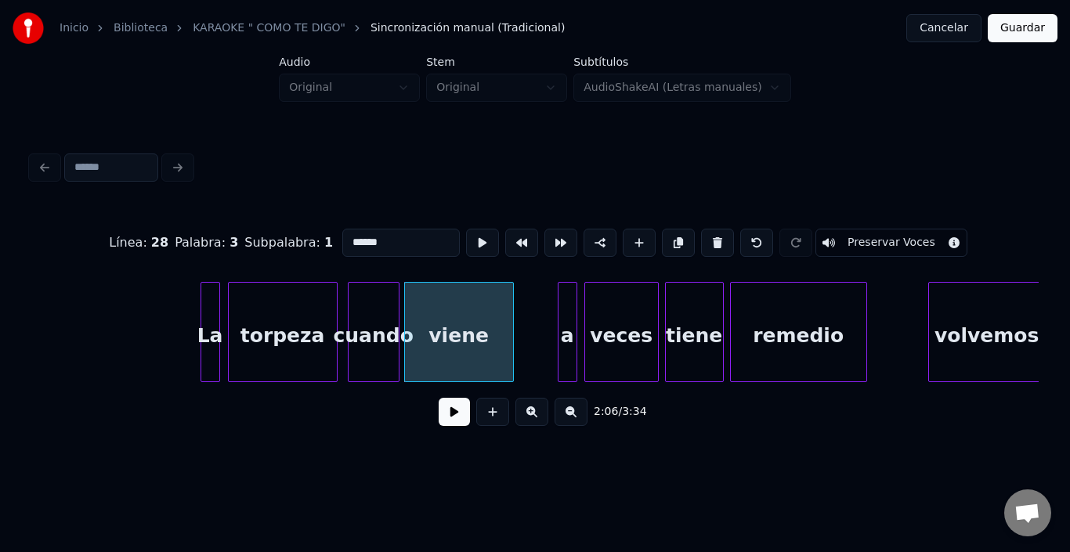
click at [410, 312] on div "viene" at bounding box center [459, 336] width 108 height 107
click at [466, 237] on button at bounding box center [482, 243] width 33 height 28
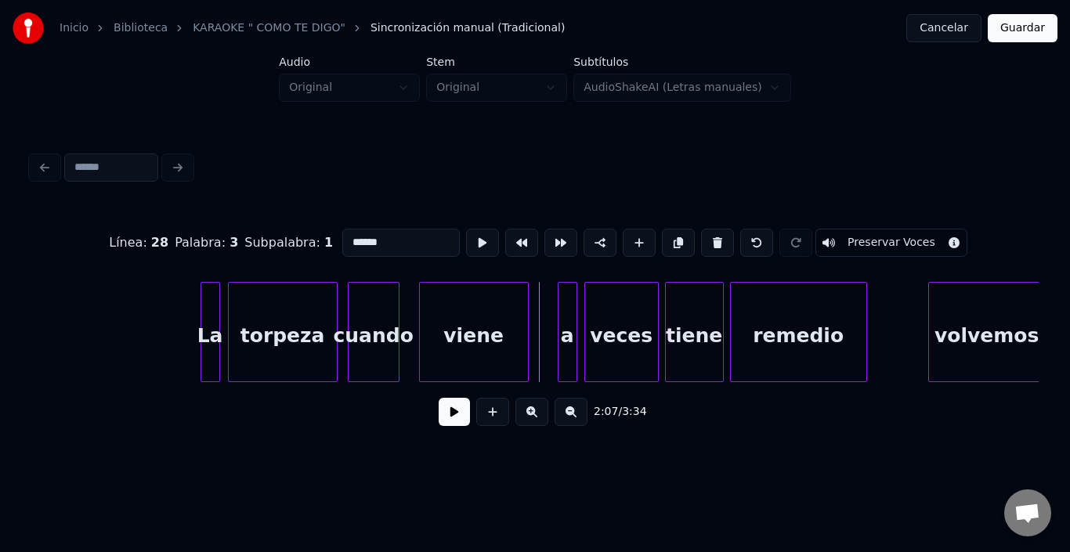
click at [469, 335] on div "viene" at bounding box center [474, 336] width 108 height 107
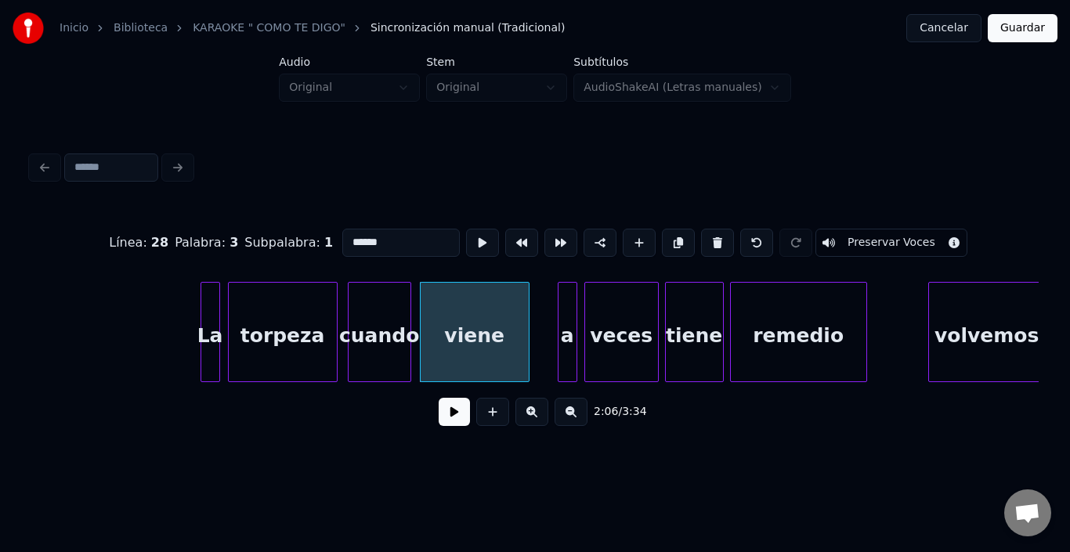
click at [408, 309] on div at bounding box center [408, 332] width 5 height 99
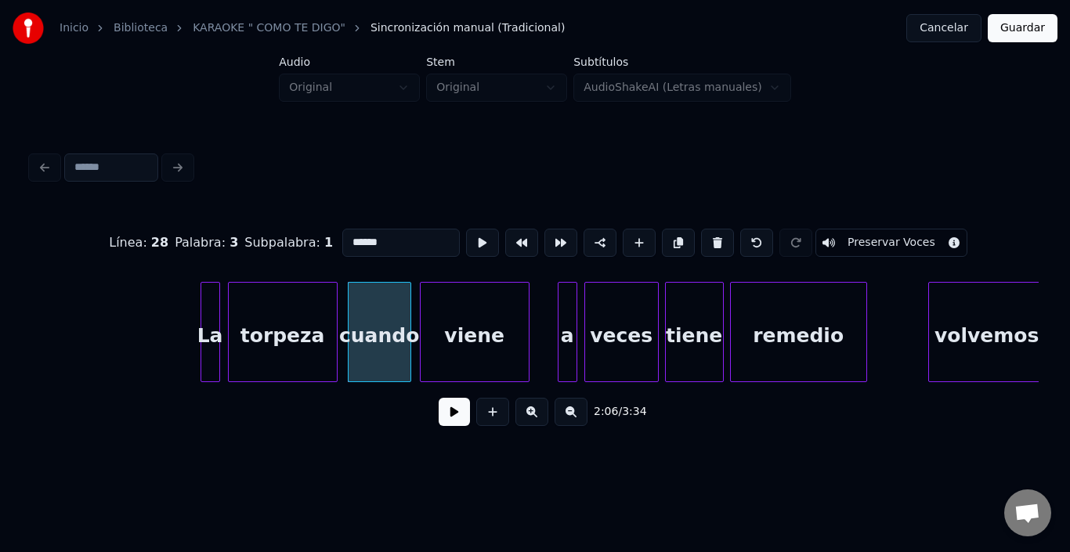
click at [431, 305] on div "viene" at bounding box center [475, 336] width 108 height 107
type input "*****"
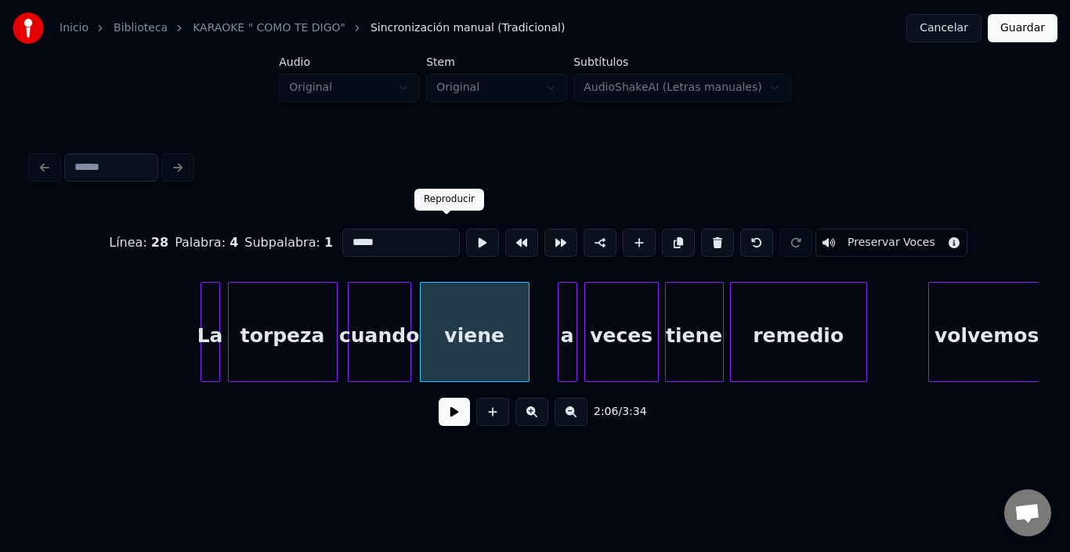
click at [466, 245] on button at bounding box center [482, 243] width 33 height 28
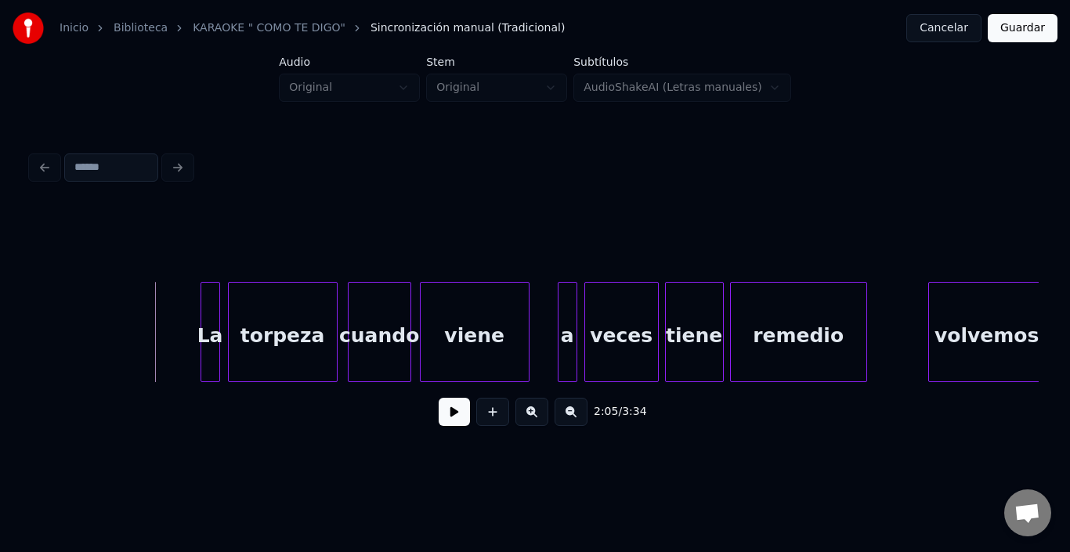
click at [444, 412] on button at bounding box center [454, 412] width 31 height 28
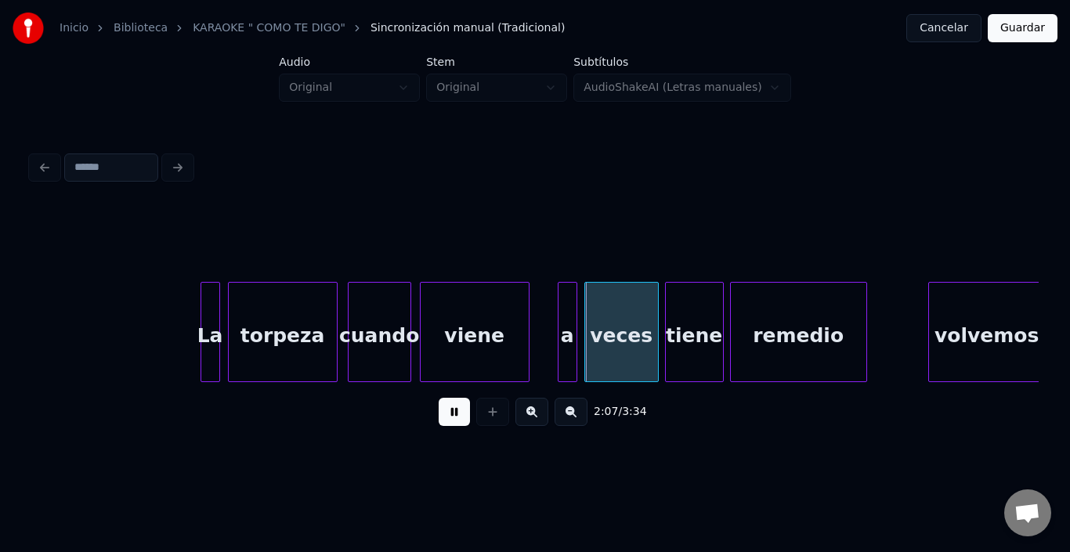
click at [444, 412] on button at bounding box center [454, 412] width 31 height 28
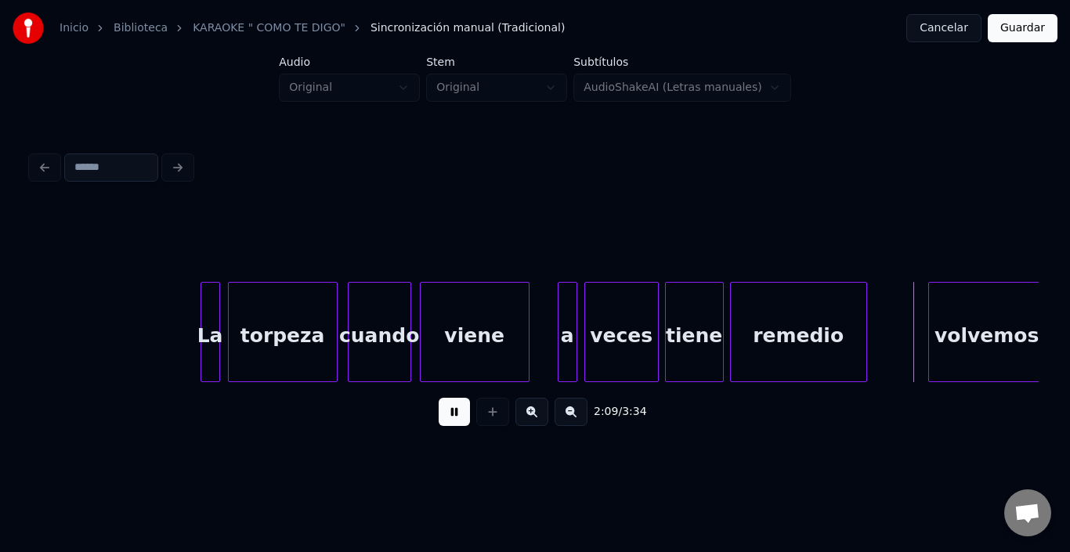
click at [444, 412] on button at bounding box center [454, 412] width 31 height 28
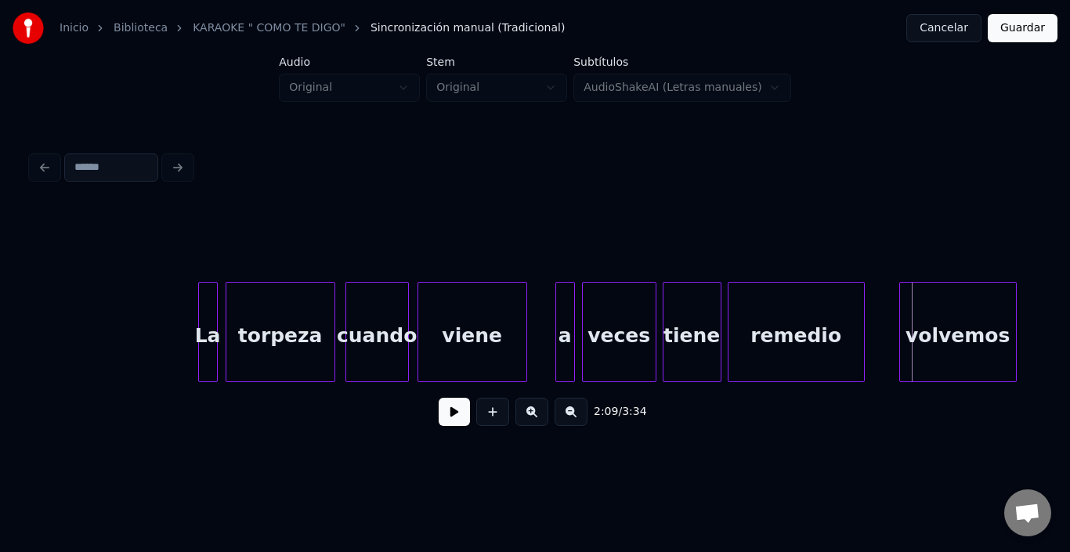
click at [943, 331] on div "volvemos" at bounding box center [958, 336] width 116 height 107
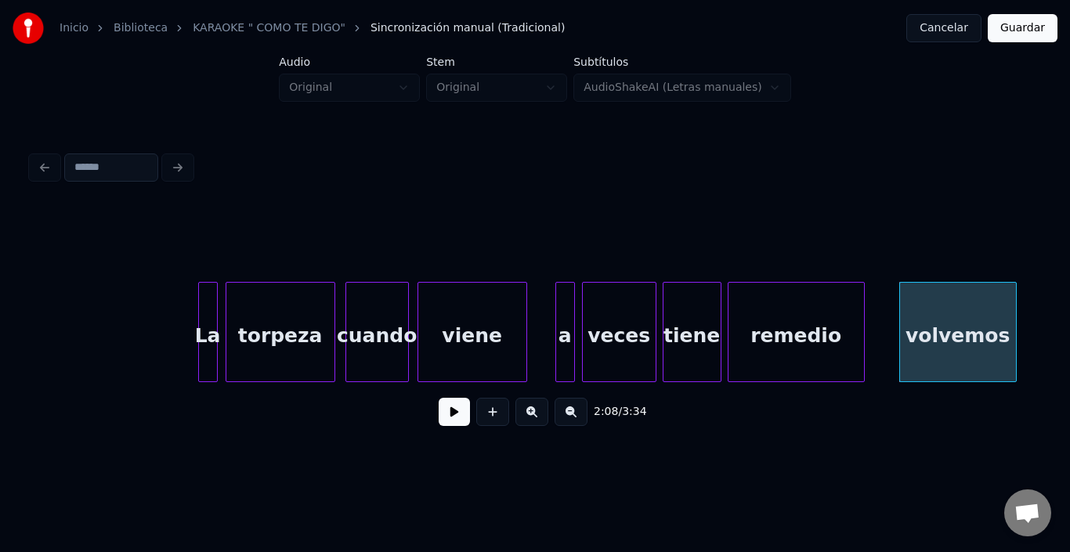
click at [453, 419] on button at bounding box center [454, 412] width 31 height 28
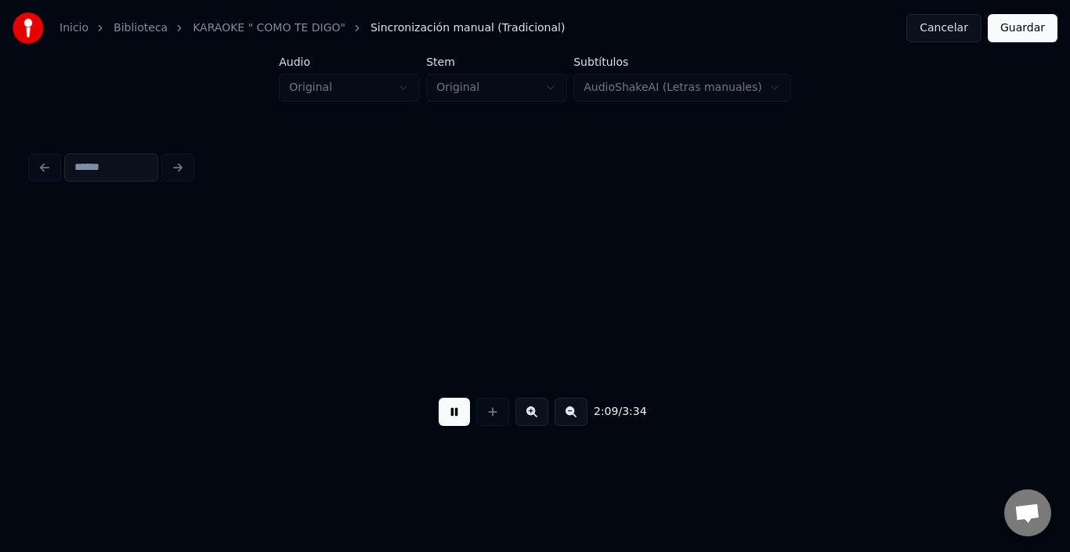
scroll to position [0, 25414]
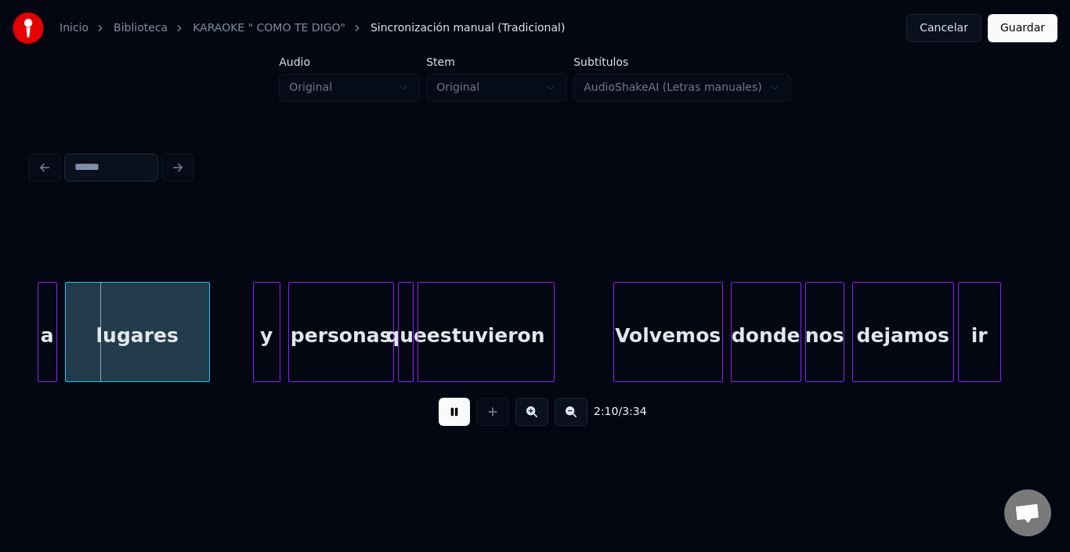
click at [453, 419] on button at bounding box center [454, 412] width 31 height 28
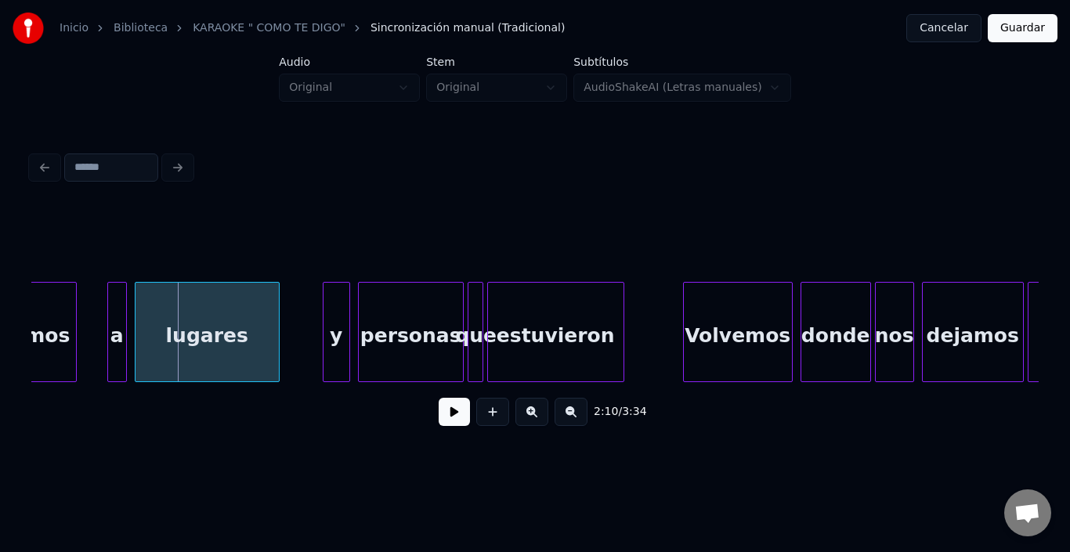
scroll to position [0, 25320]
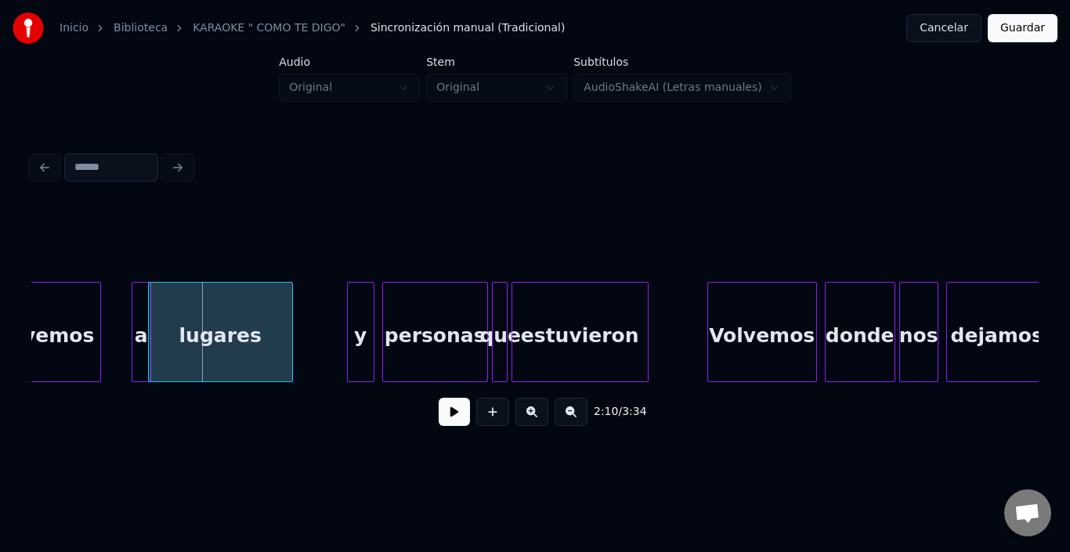
click at [182, 352] on div "lugares" at bounding box center [220, 336] width 143 height 107
click at [124, 316] on div "a" at bounding box center [126, 336] width 18 height 107
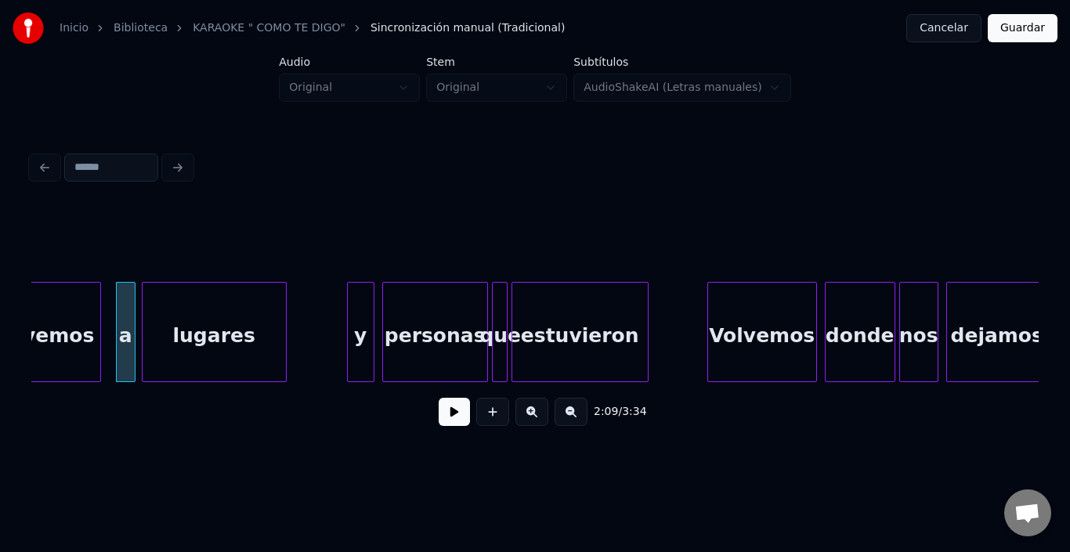
click at [172, 330] on div "lugares" at bounding box center [214, 336] width 143 height 107
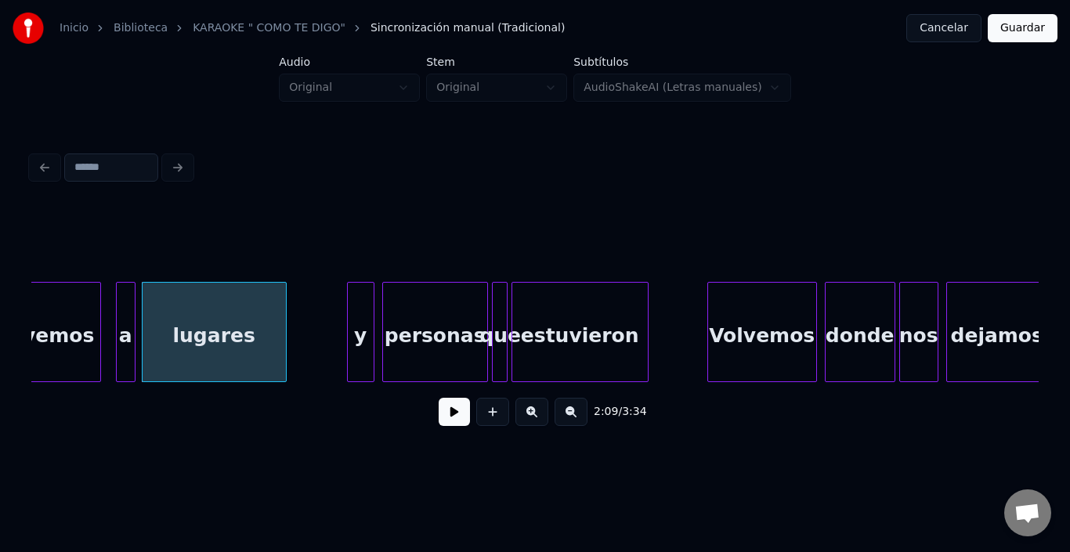
click at [172, 330] on div "lugares" at bounding box center [214, 336] width 143 height 107
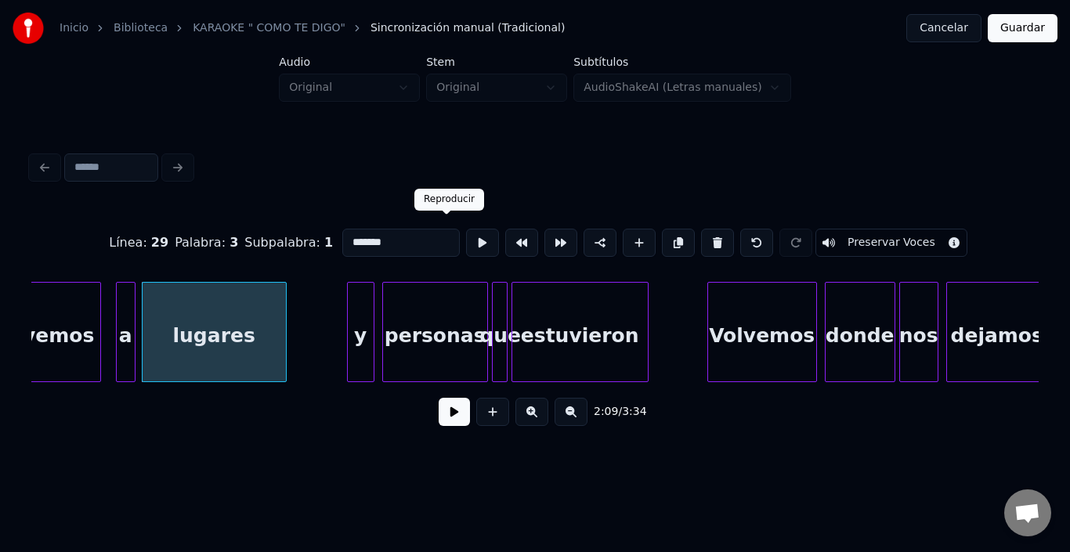
click at [466, 234] on button at bounding box center [482, 243] width 33 height 28
click at [341, 310] on div "y" at bounding box center [342, 336] width 26 height 107
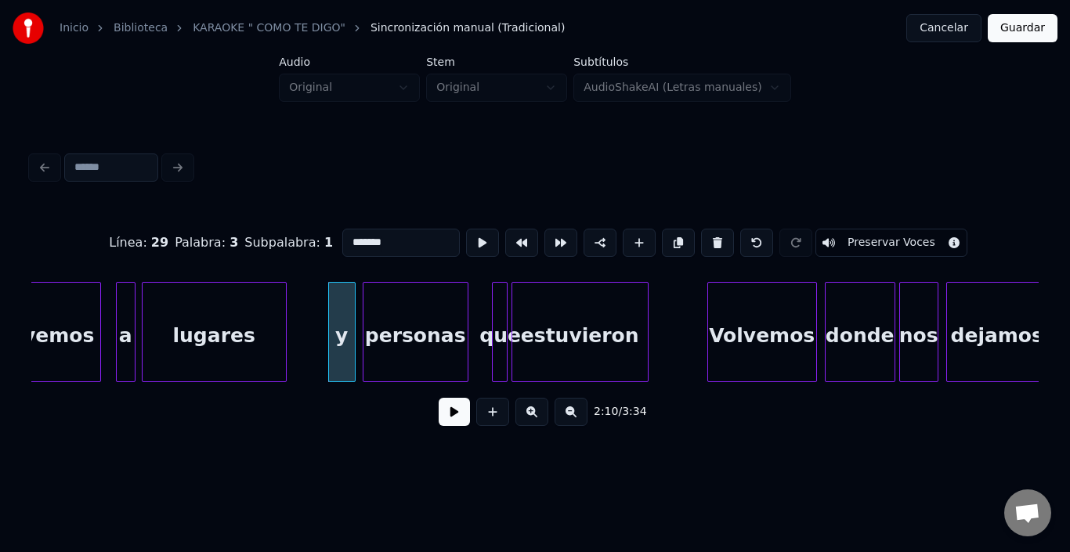
click at [391, 317] on div "personas" at bounding box center [416, 336] width 104 height 107
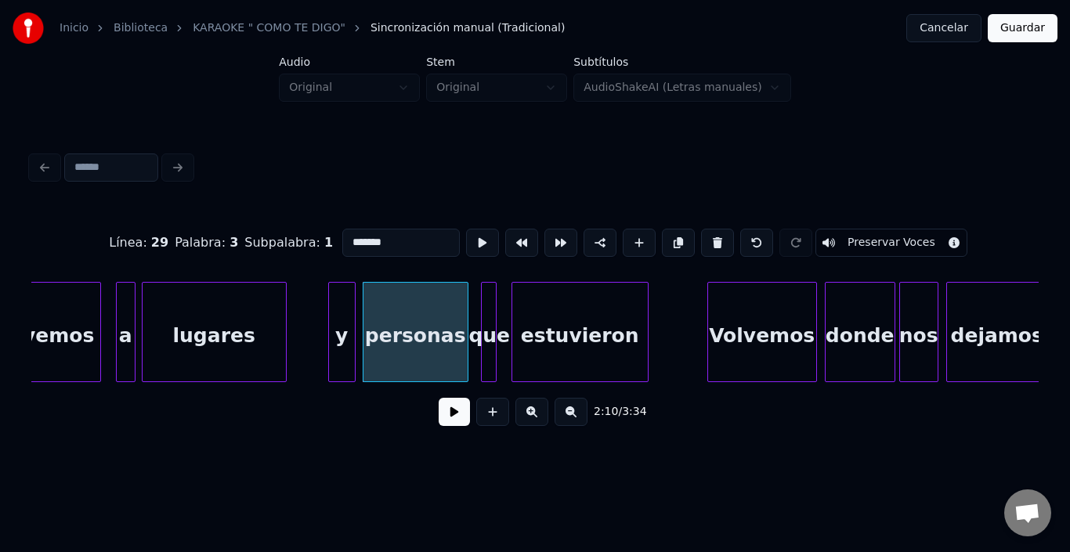
click at [489, 290] on div "que" at bounding box center [490, 336] width 16 height 107
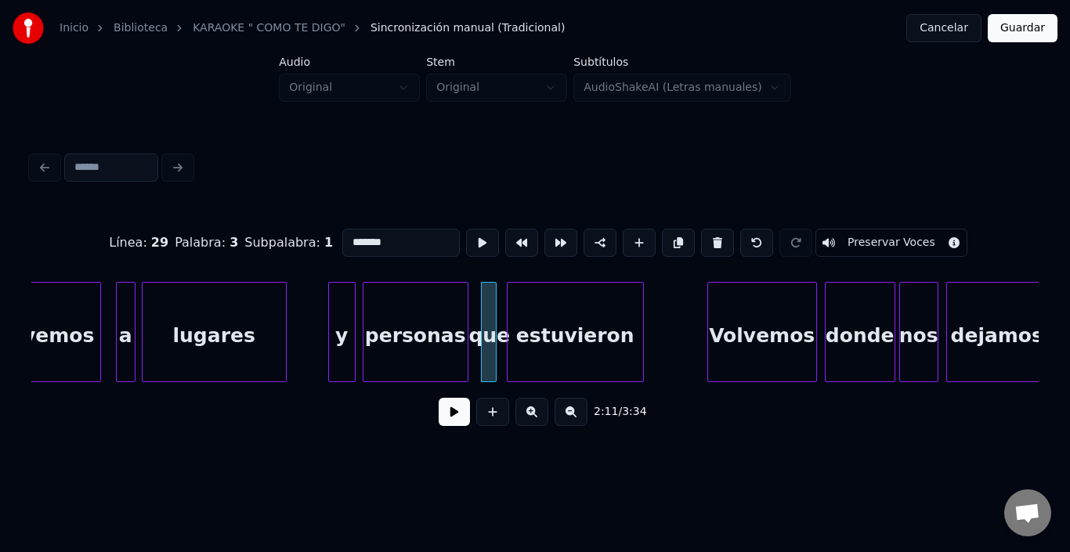
click at [528, 305] on div "estuvieron" at bounding box center [576, 336] width 136 height 107
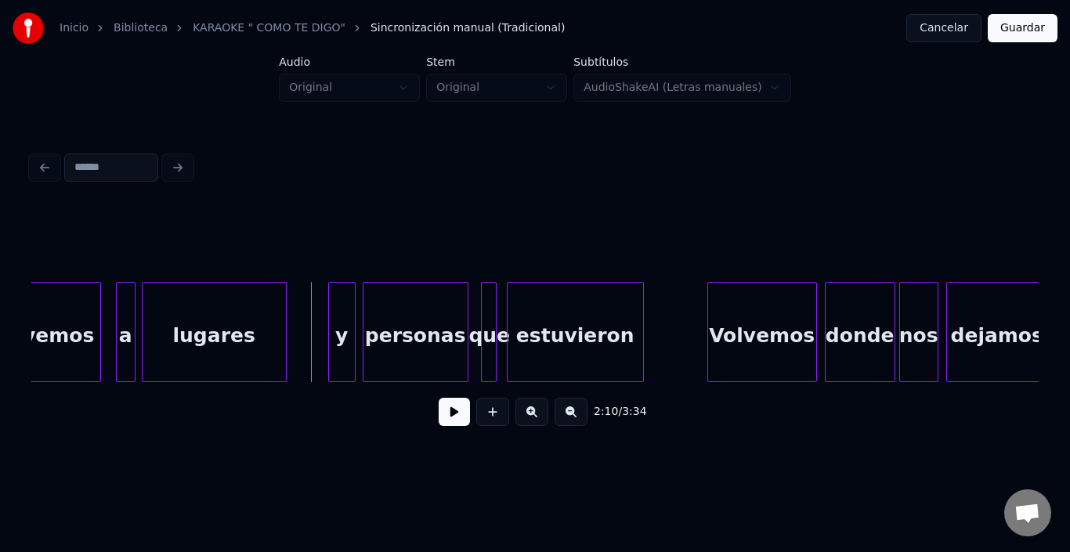
click at [439, 412] on button at bounding box center [454, 412] width 31 height 28
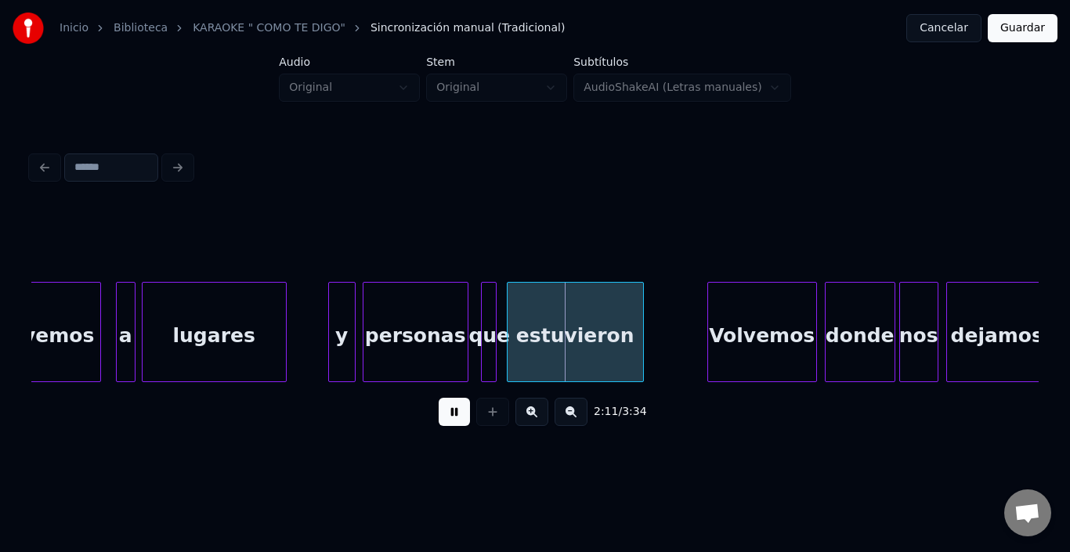
click at [439, 412] on button at bounding box center [454, 412] width 31 height 28
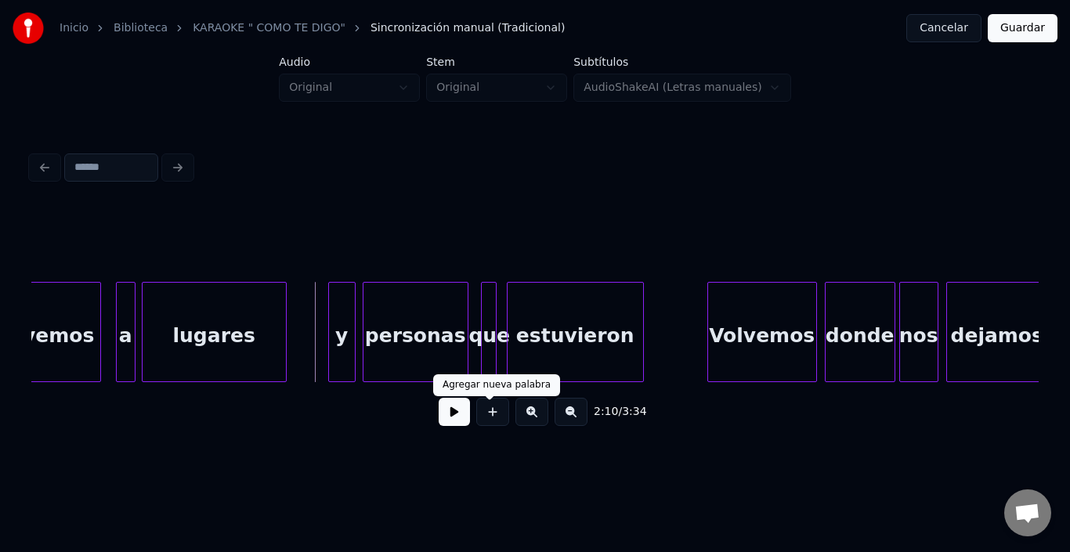
click at [480, 423] on button at bounding box center [492, 412] width 33 height 28
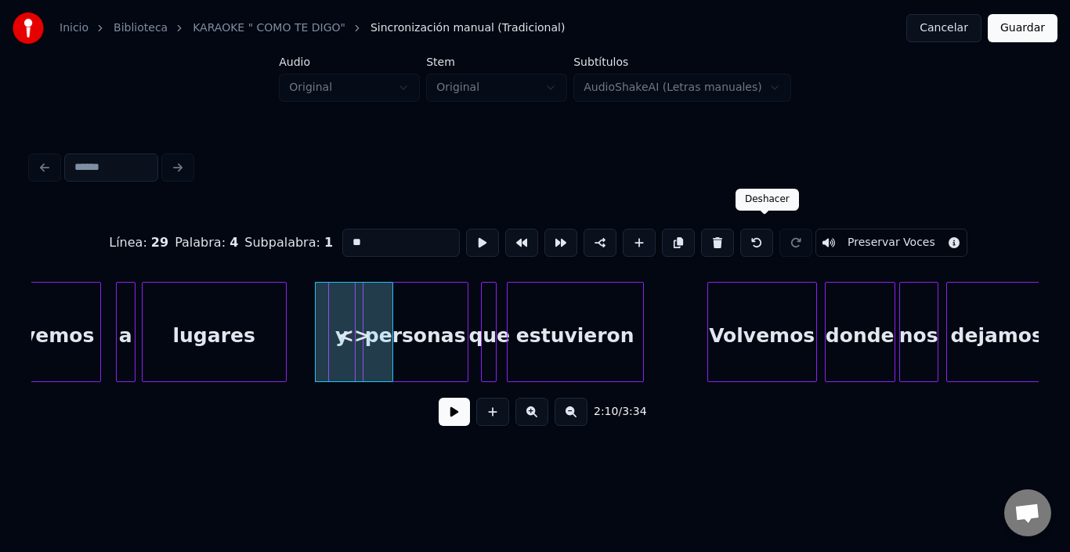
click at [764, 241] on button at bounding box center [757, 243] width 33 height 28
type input "*"
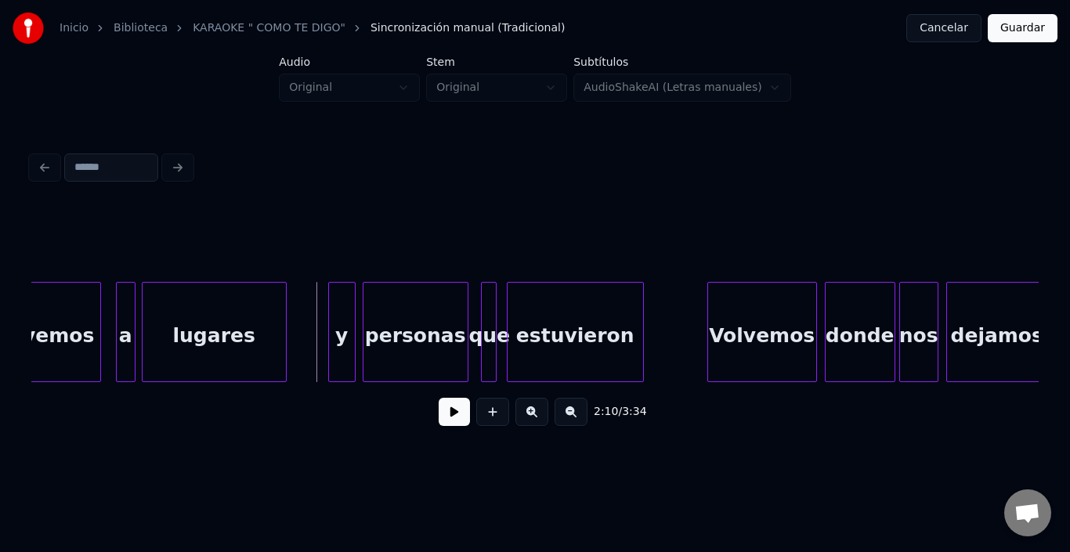
click at [439, 415] on button at bounding box center [454, 412] width 31 height 28
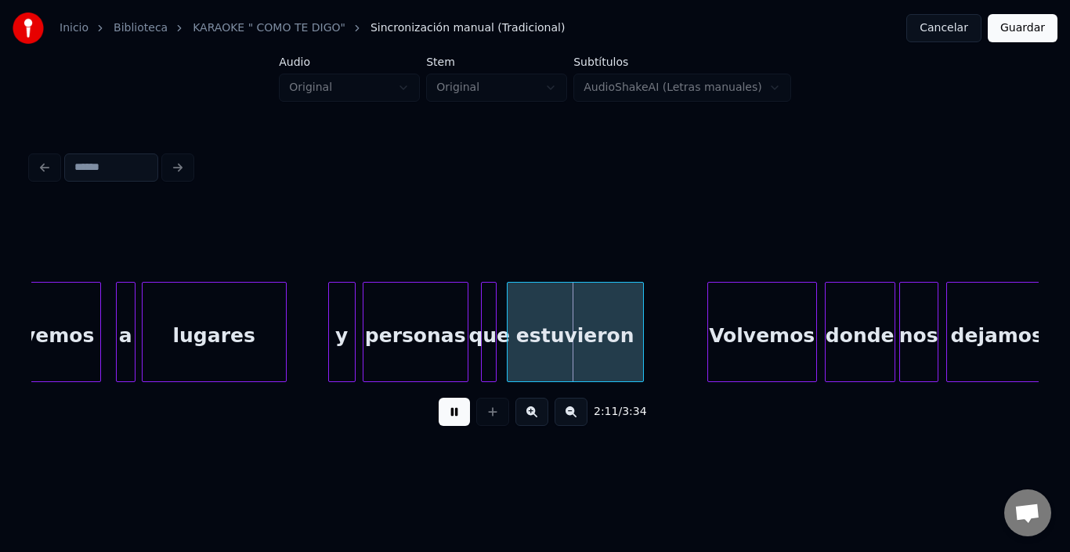
click at [439, 415] on button at bounding box center [454, 412] width 31 height 28
click at [488, 310] on div "que" at bounding box center [490, 336] width 16 height 107
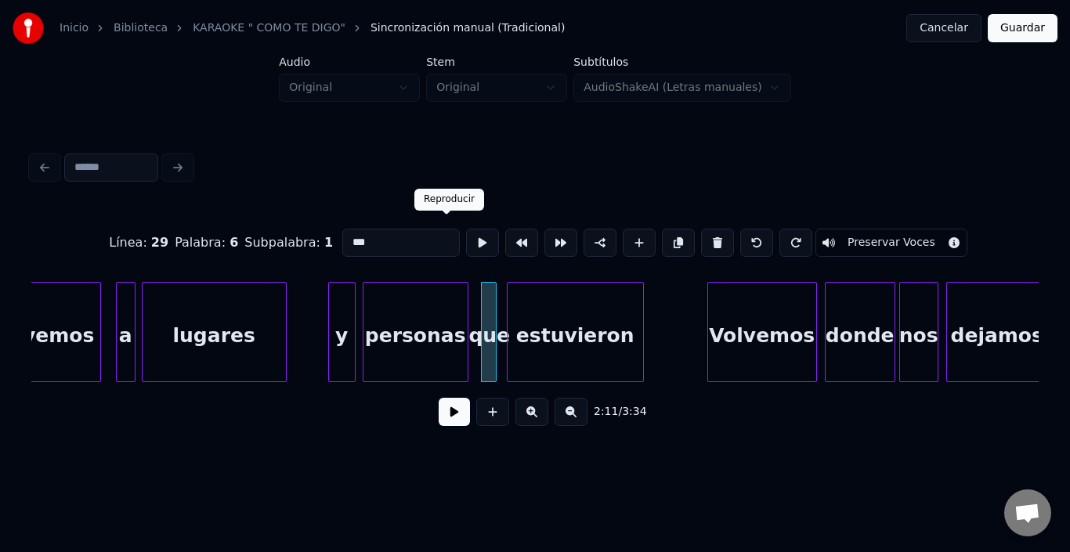
click at [466, 240] on button at bounding box center [482, 243] width 33 height 28
click at [510, 320] on div at bounding box center [510, 332] width 5 height 99
type input "**********"
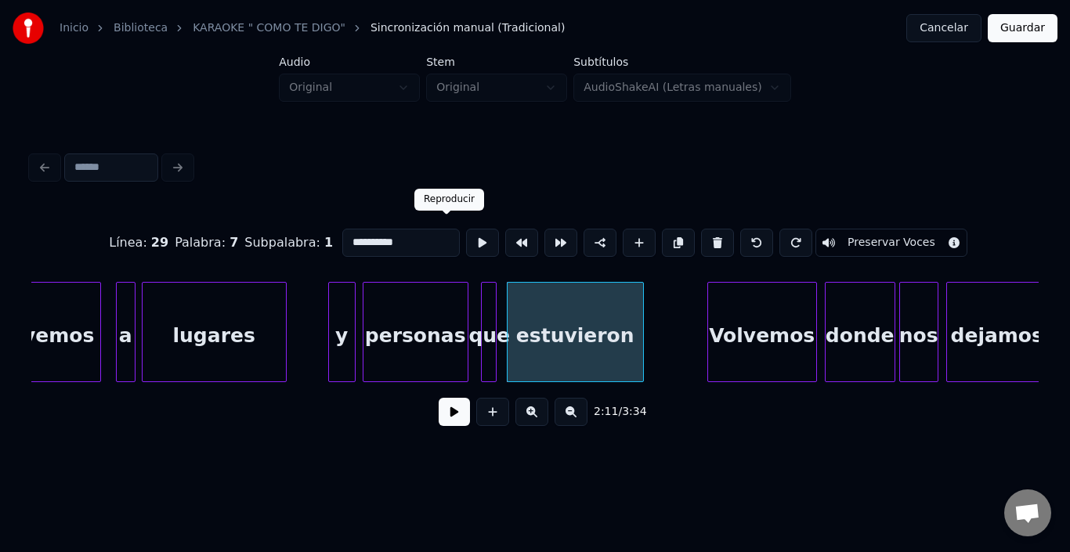
click at [466, 240] on button at bounding box center [482, 243] width 33 height 28
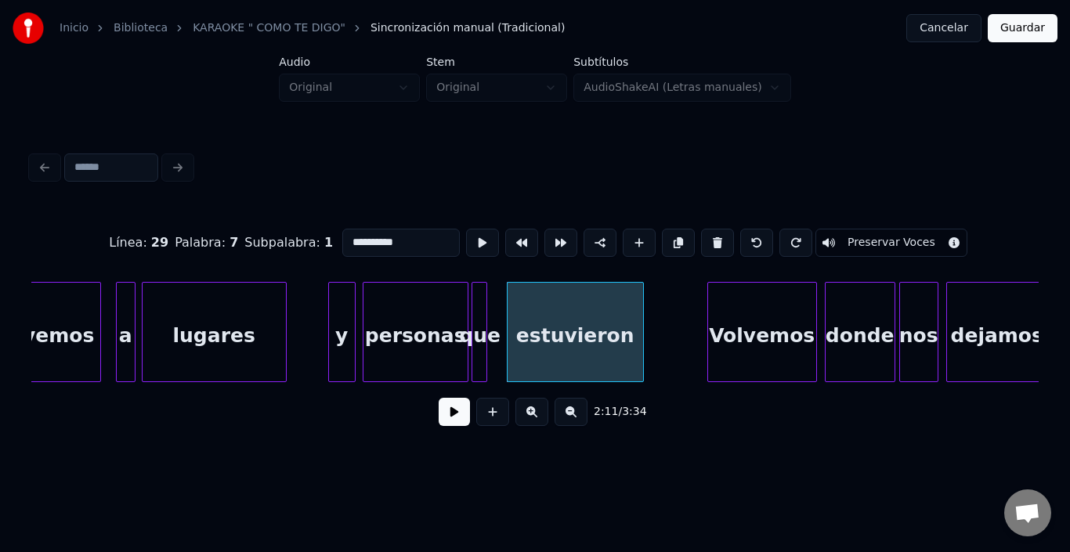
click at [479, 287] on div "que" at bounding box center [481, 336] width 16 height 107
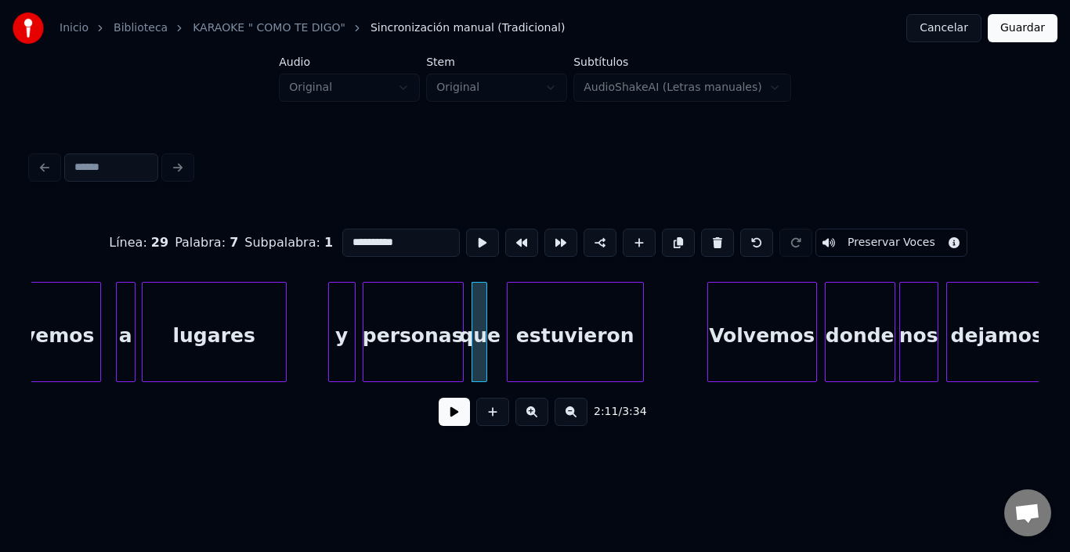
click at [459, 284] on div at bounding box center [460, 332] width 5 height 99
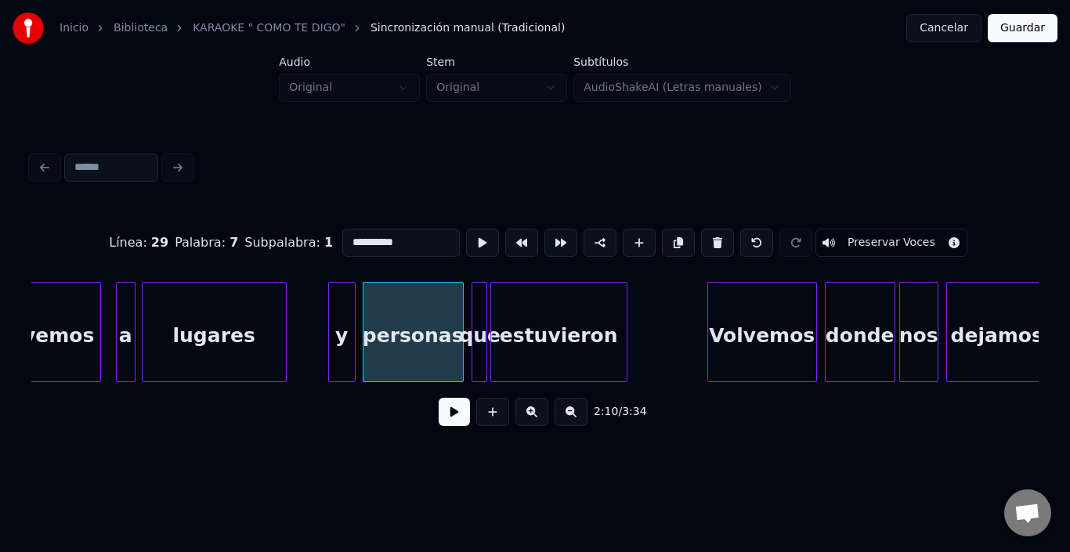
click at [509, 311] on div "estuvieron" at bounding box center [559, 336] width 136 height 107
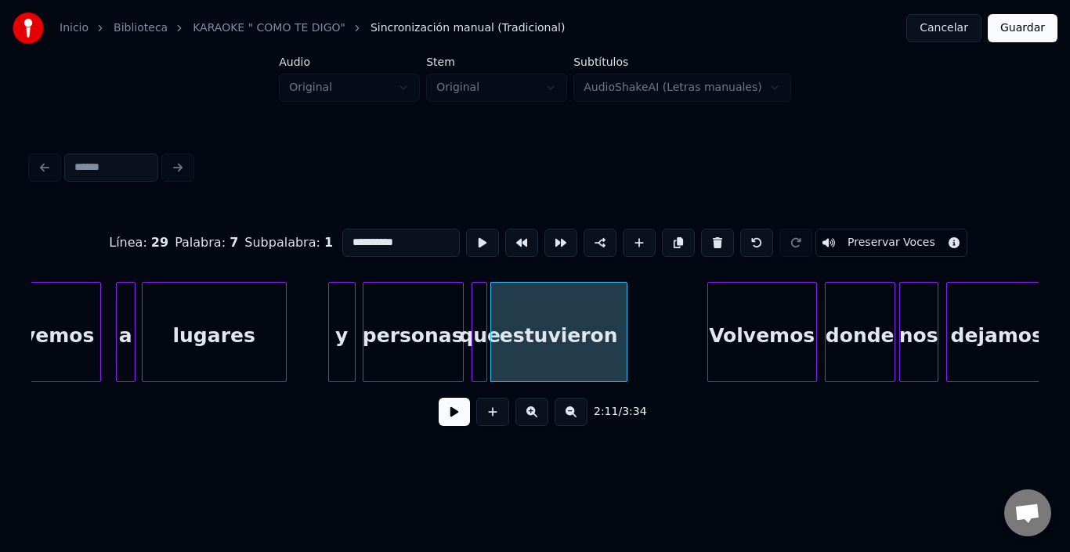
click at [509, 308] on div "estuvieron" at bounding box center [559, 336] width 136 height 107
click at [466, 232] on button at bounding box center [482, 243] width 33 height 28
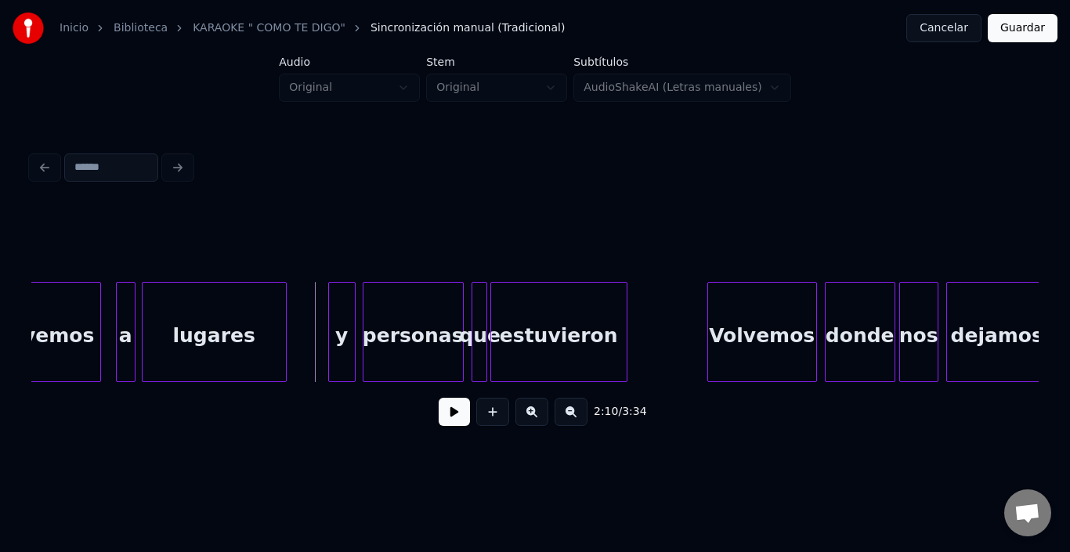
click at [439, 420] on button at bounding box center [454, 412] width 31 height 28
click at [759, 330] on div "Volvemos" at bounding box center [746, 336] width 108 height 107
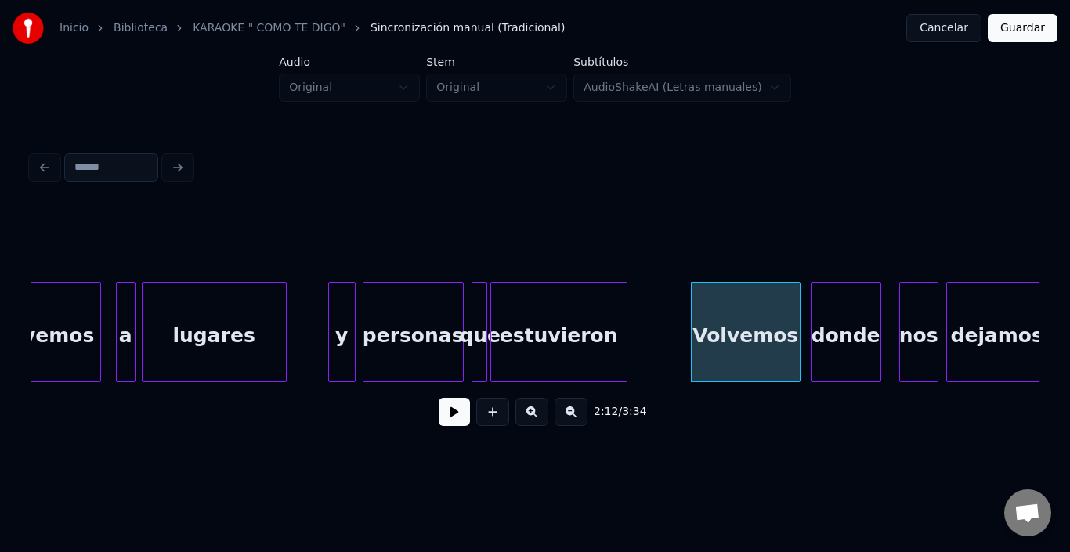
click at [850, 331] on div "donde" at bounding box center [846, 336] width 69 height 107
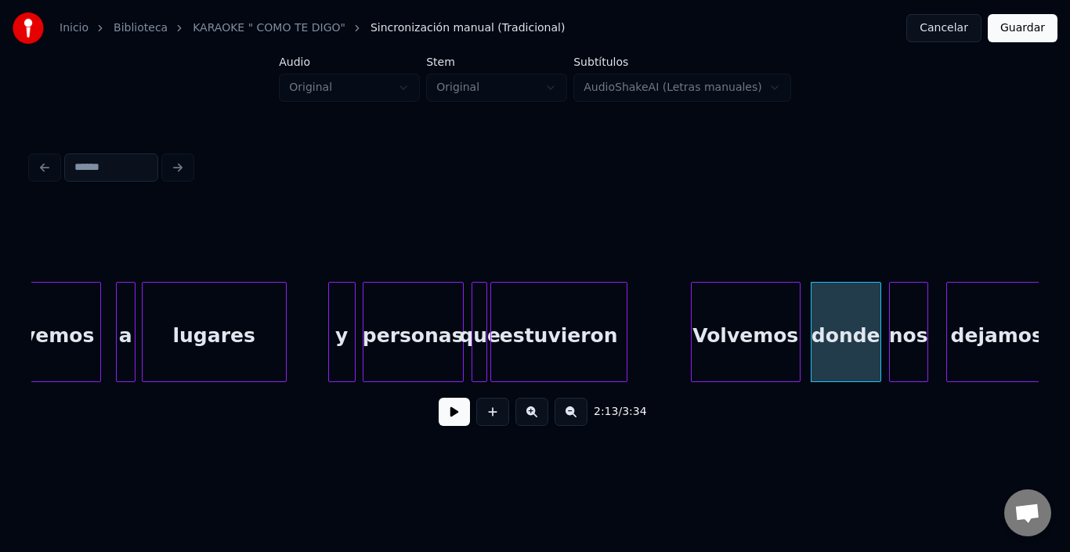
click at [904, 329] on div "nos" at bounding box center [909, 336] width 38 height 107
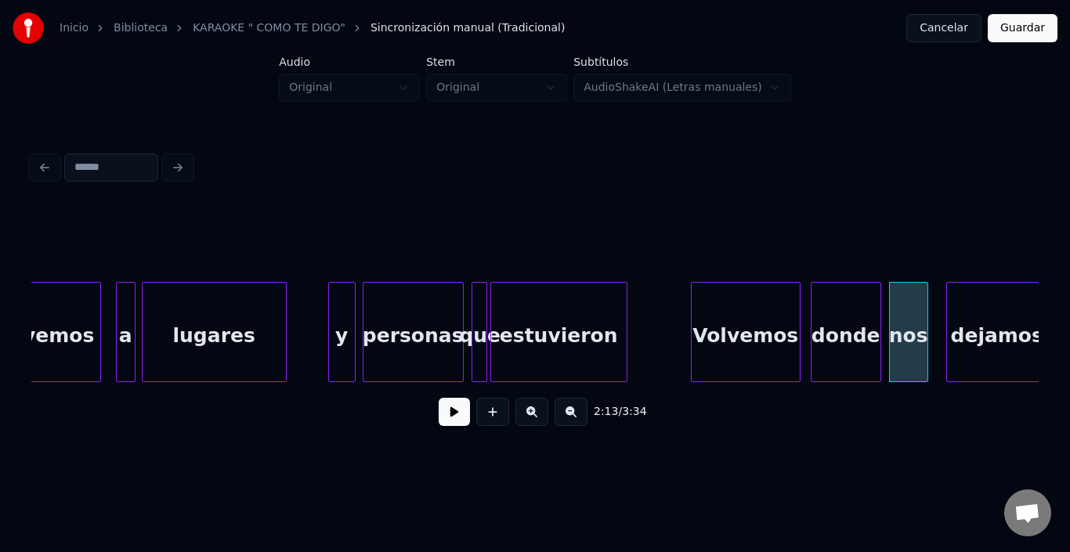
scroll to position [0, 25325]
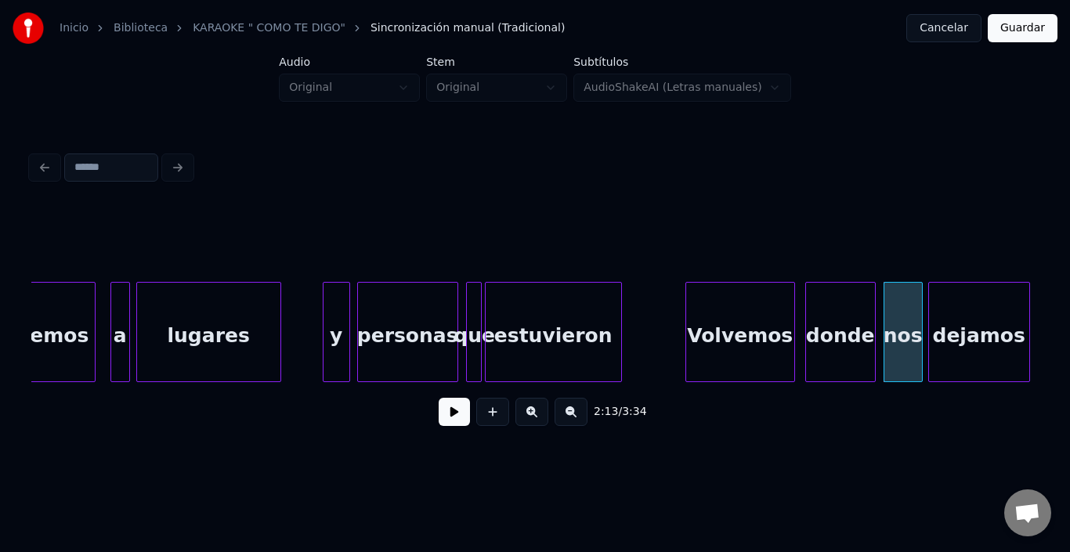
click at [960, 329] on div "dejamos" at bounding box center [979, 336] width 100 height 107
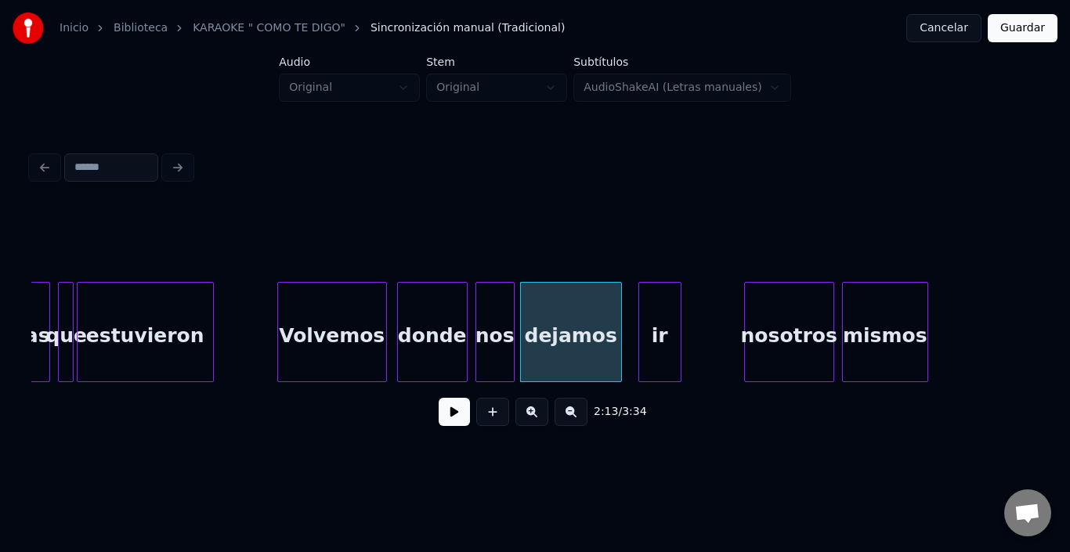
scroll to position [0, 25764]
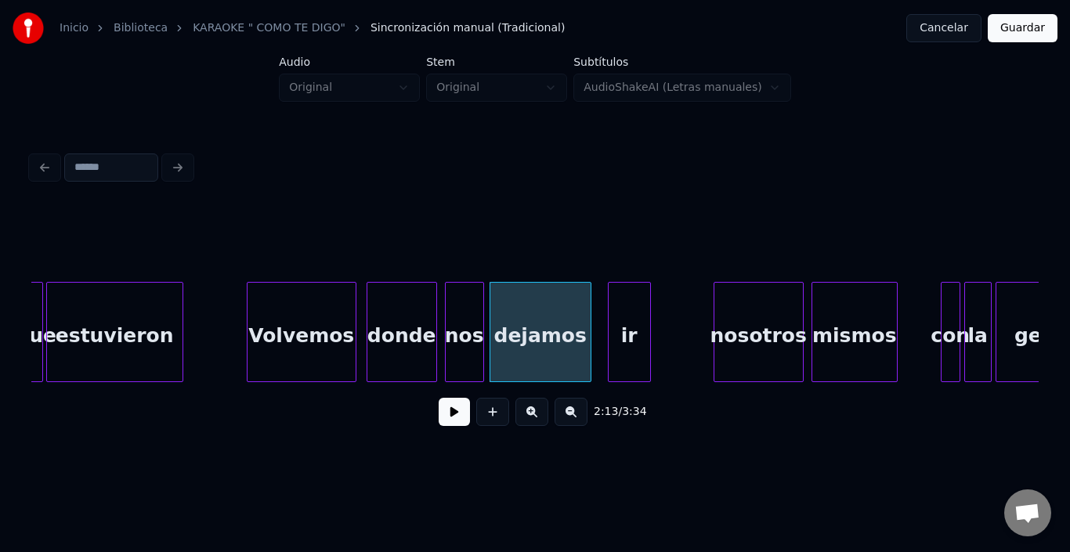
click at [323, 336] on div "Volvemos" at bounding box center [302, 336] width 108 height 107
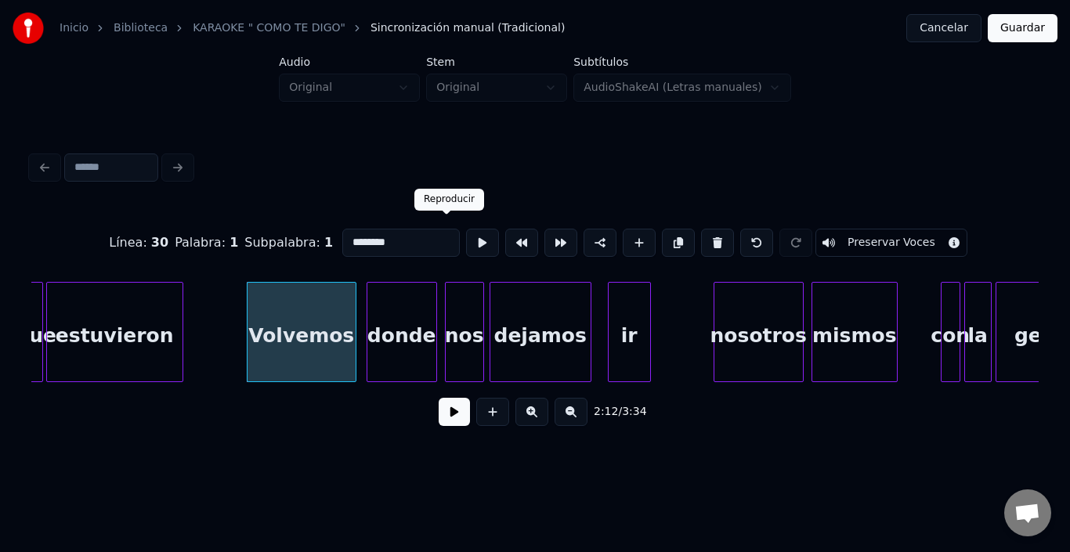
click at [466, 241] on button at bounding box center [482, 243] width 33 height 28
click at [413, 325] on div "donde" at bounding box center [402, 336] width 69 height 107
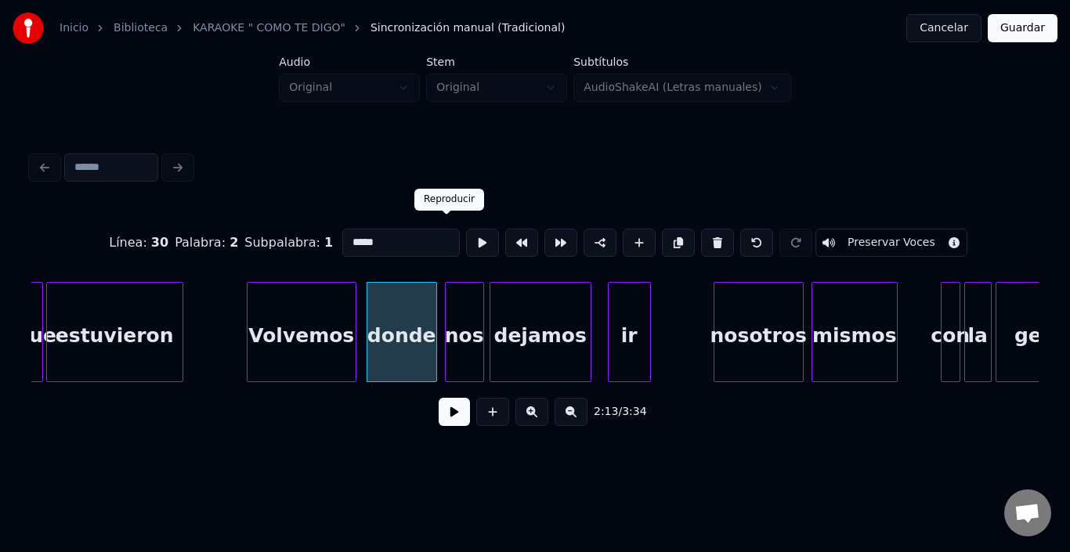
click at [466, 233] on button at bounding box center [482, 243] width 33 height 28
click at [350, 322] on div at bounding box center [348, 332] width 5 height 99
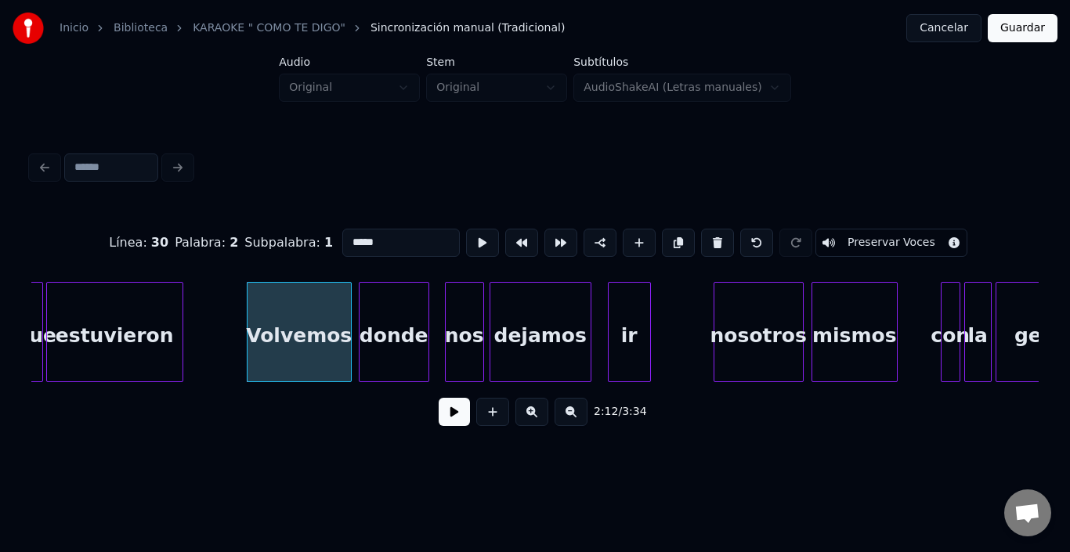
click at [379, 319] on div "donde" at bounding box center [394, 336] width 69 height 107
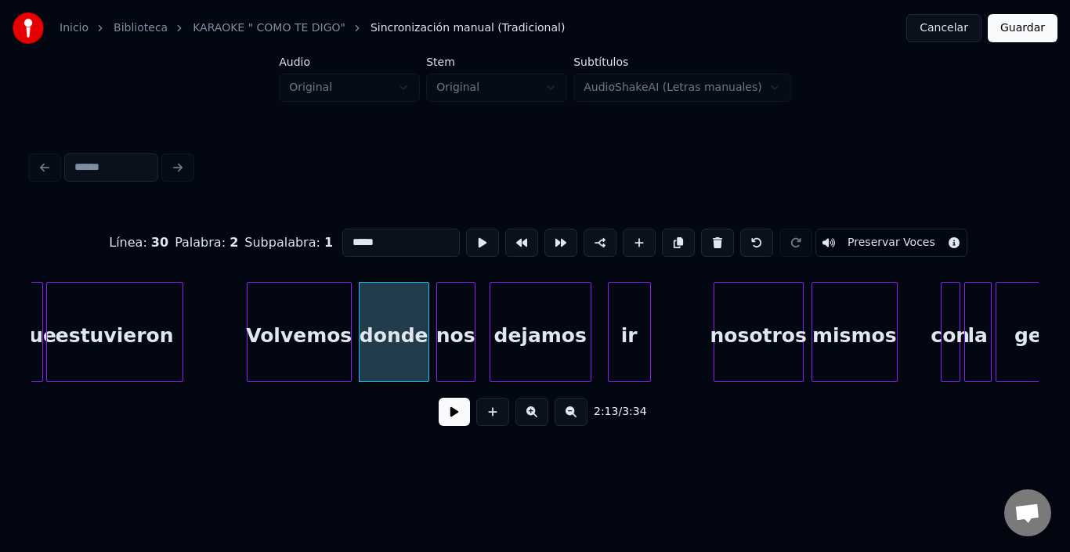
click at [448, 314] on div "nos" at bounding box center [456, 336] width 38 height 107
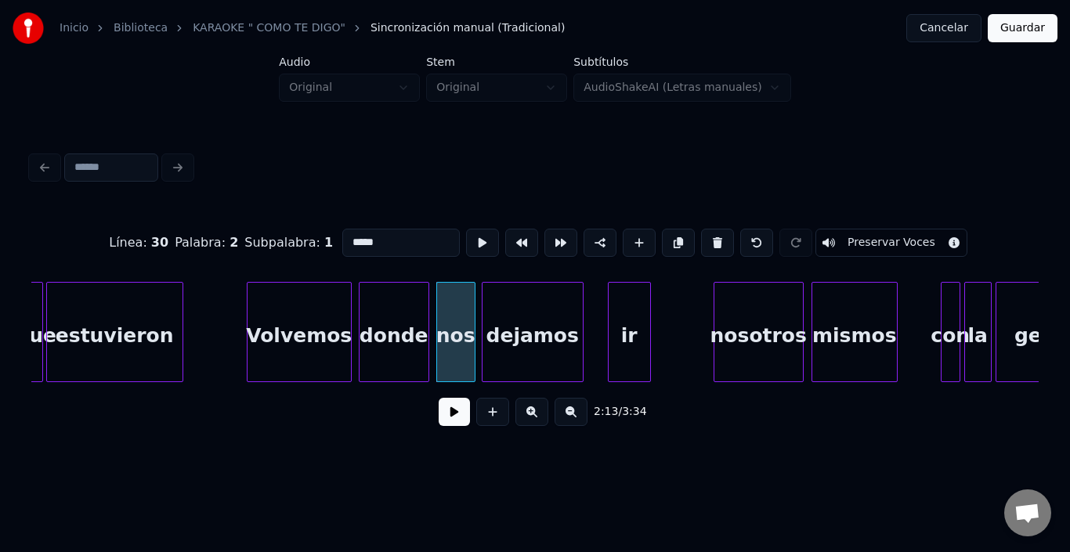
click at [506, 313] on div "dejamos" at bounding box center [533, 336] width 100 height 107
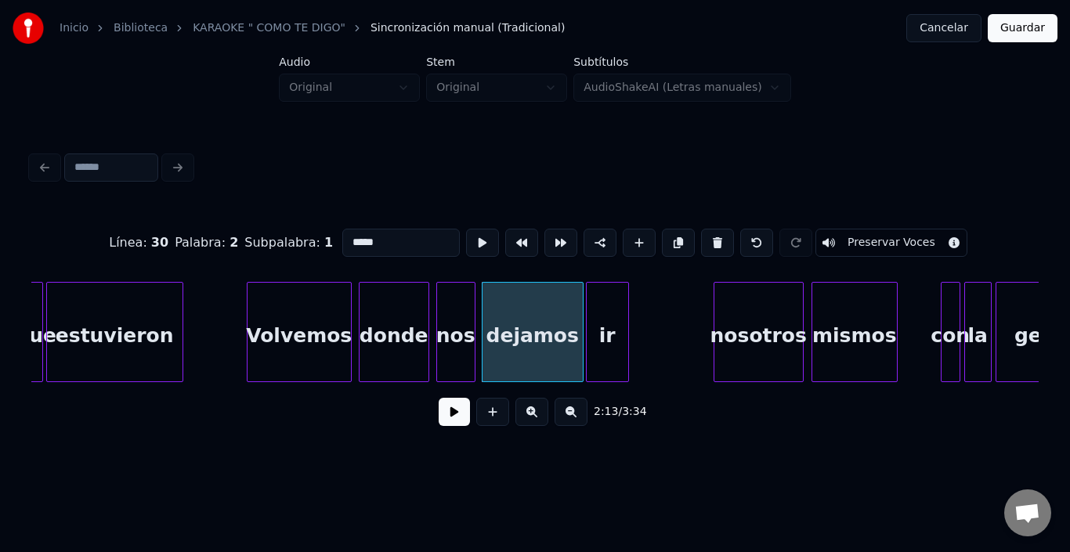
click at [600, 322] on div "ir" at bounding box center [608, 336] width 42 height 107
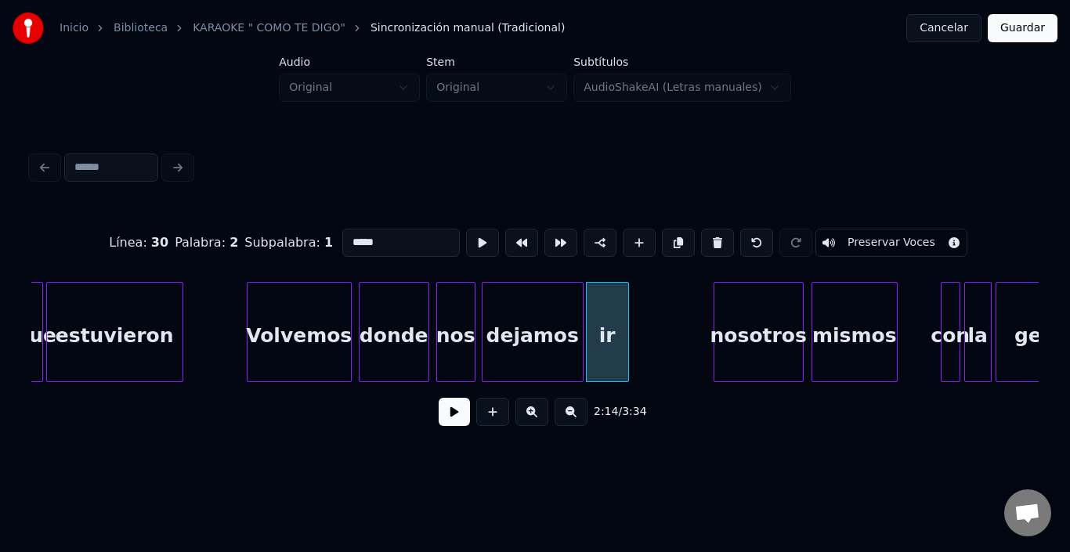
click at [531, 313] on div "dejamos" at bounding box center [533, 336] width 100 height 107
type input "*******"
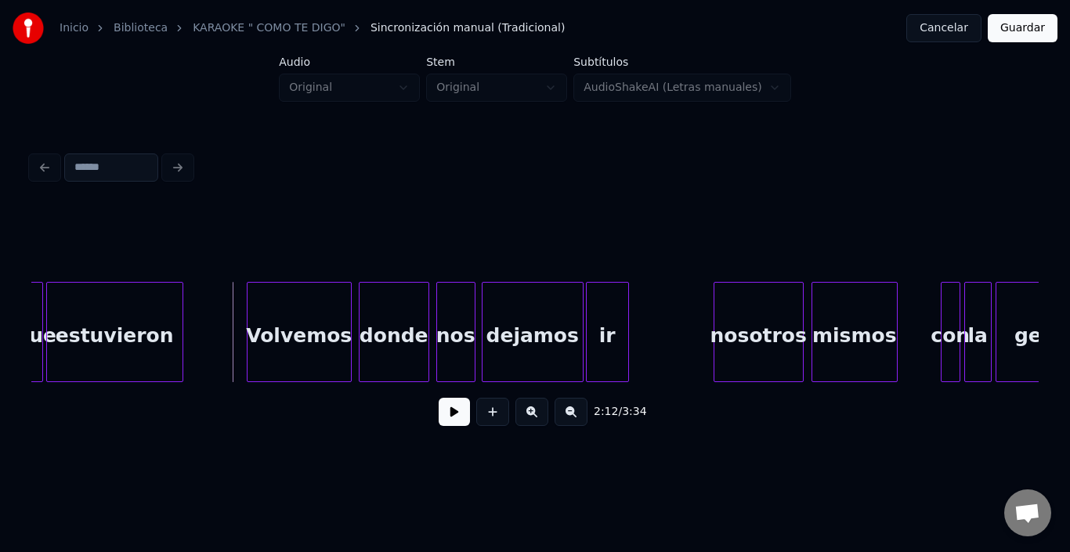
click at [439, 418] on button at bounding box center [454, 412] width 31 height 28
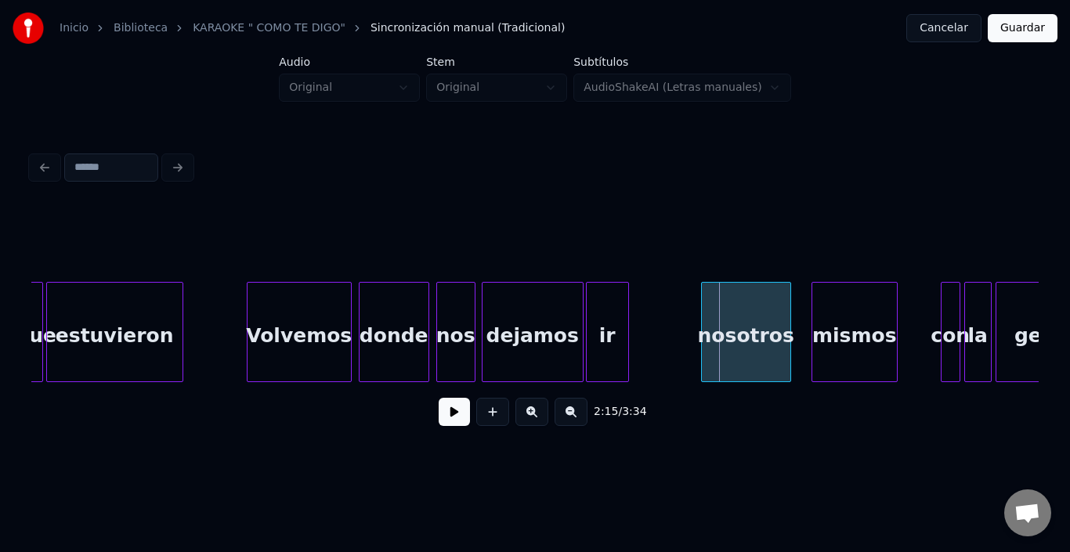
click at [748, 326] on div "nosotros" at bounding box center [746, 336] width 89 height 107
click at [769, 328] on div "nosotros" at bounding box center [738, 336] width 89 height 107
click at [803, 335] on div "mismos" at bounding box center [831, 336] width 85 height 107
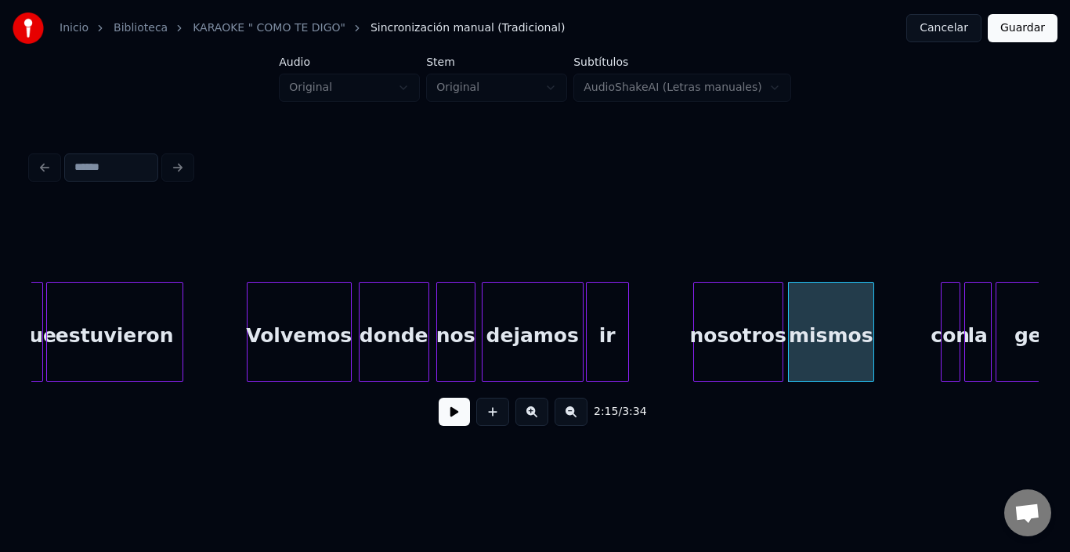
click at [447, 413] on button at bounding box center [454, 412] width 31 height 28
click at [440, 414] on button at bounding box center [454, 412] width 31 height 28
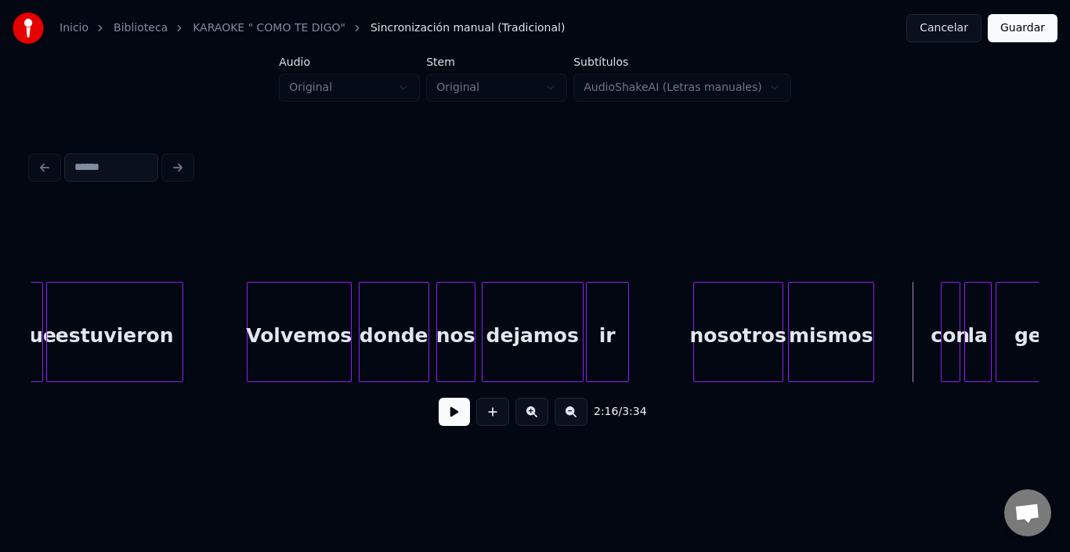
click at [744, 335] on div "nosotros" at bounding box center [738, 336] width 89 height 107
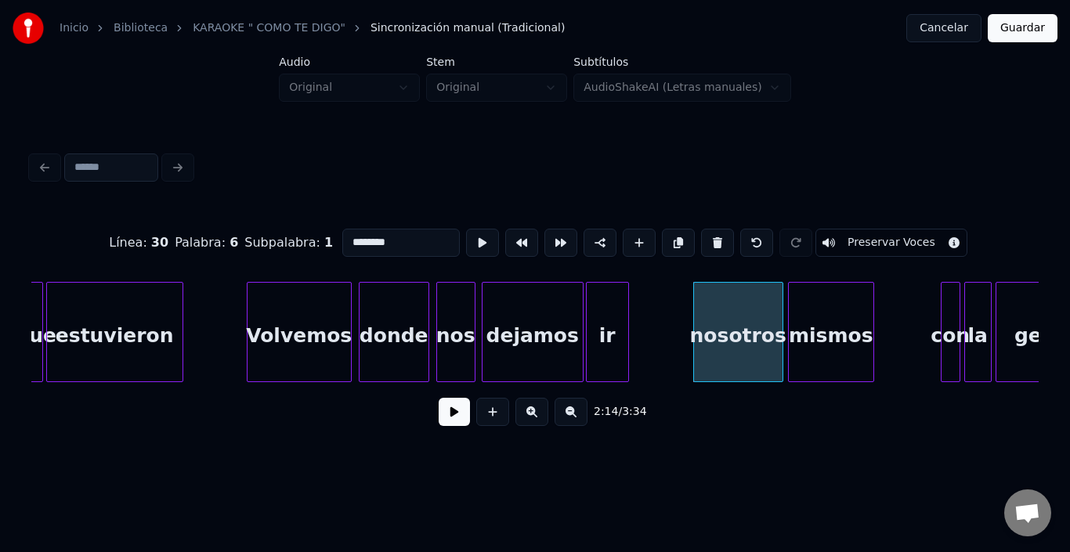
click at [813, 323] on div "mismos" at bounding box center [831, 336] width 85 height 107
type input "******"
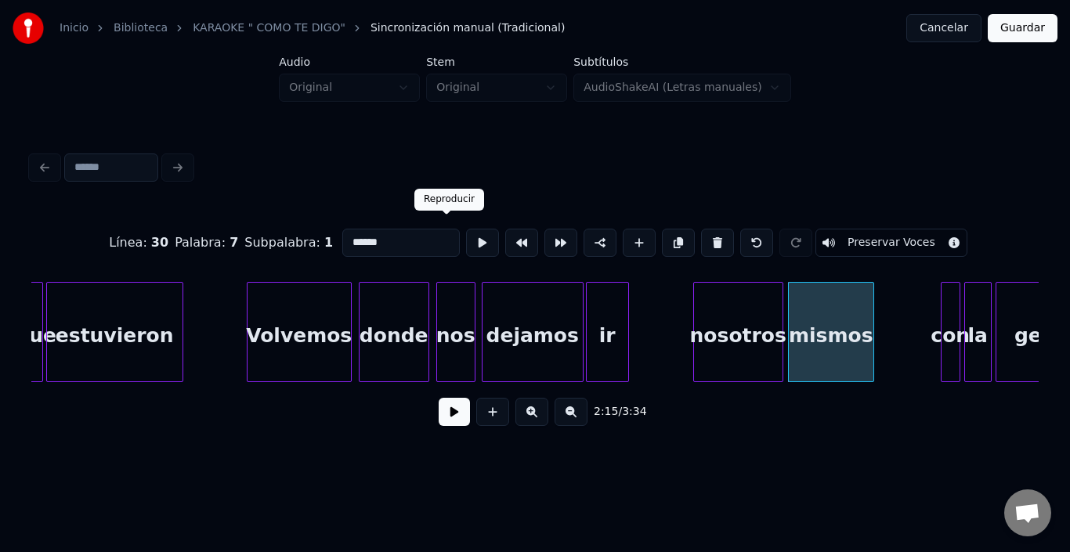
click at [466, 246] on button at bounding box center [482, 243] width 33 height 28
click at [886, 320] on div at bounding box center [884, 332] width 5 height 99
click at [466, 234] on button at bounding box center [482, 243] width 33 height 28
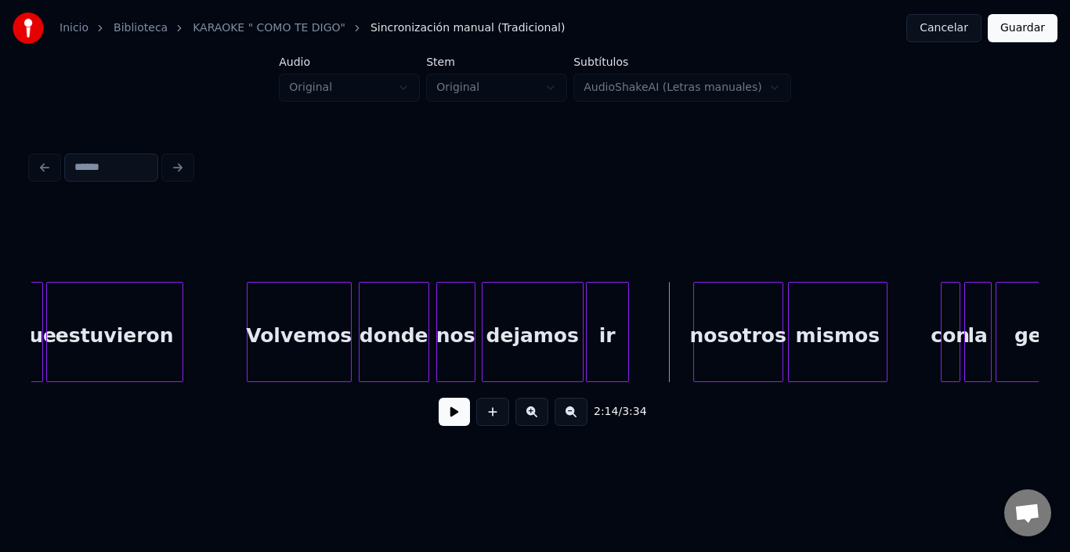
click at [439, 423] on button at bounding box center [454, 412] width 31 height 28
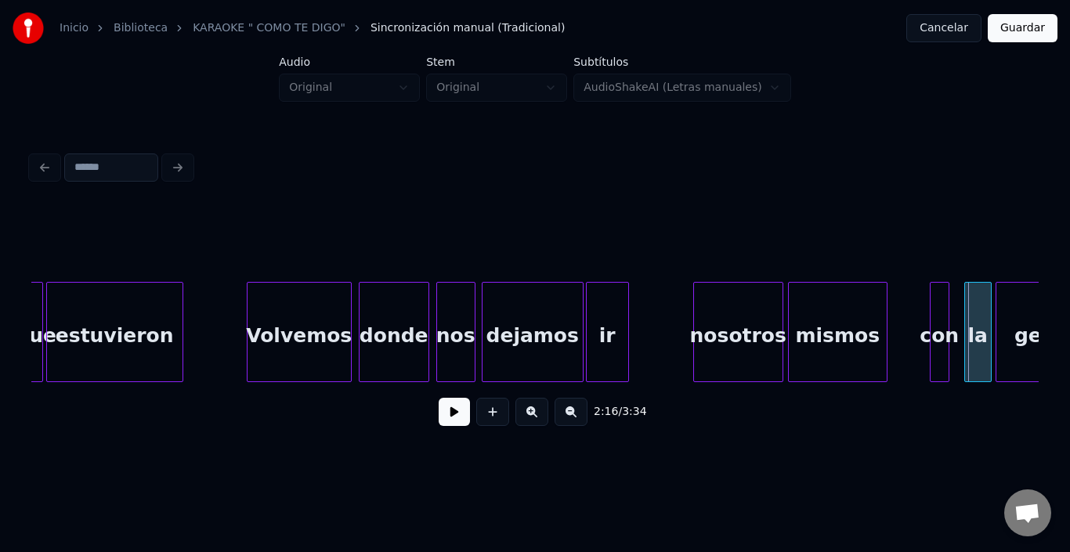
click at [943, 311] on div "con" at bounding box center [940, 336] width 18 height 107
click at [969, 307] on div "la" at bounding box center [966, 336] width 26 height 107
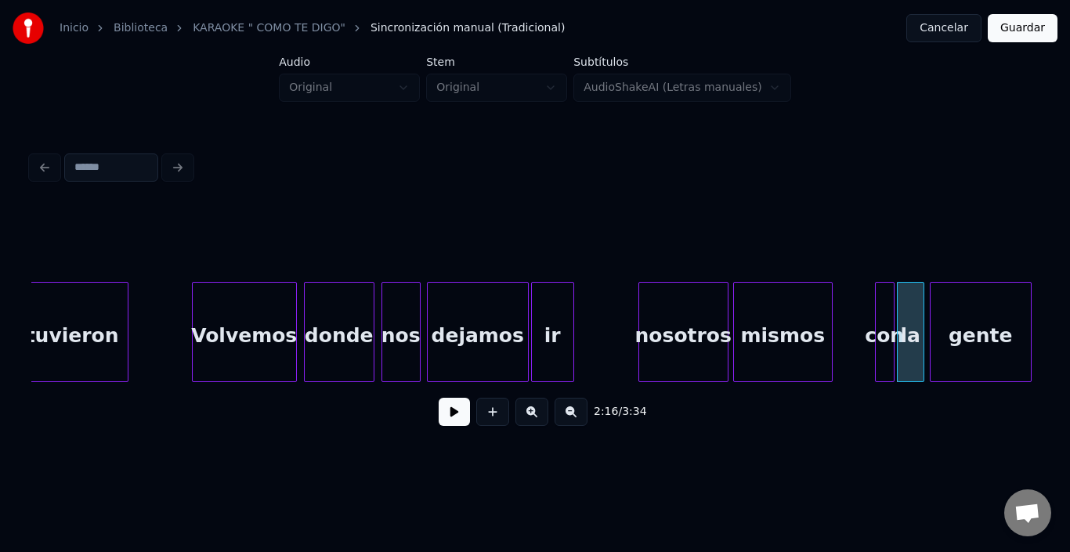
click at [1002, 313] on div "gente" at bounding box center [981, 336] width 100 height 107
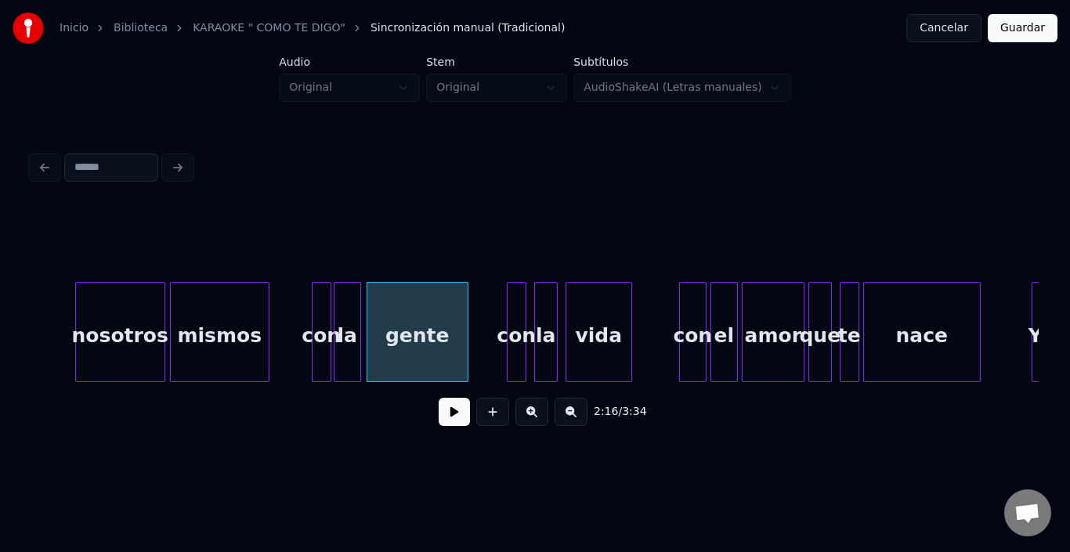
scroll to position [0, 26383]
click at [501, 313] on div "con" at bounding box center [505, 336] width 18 height 107
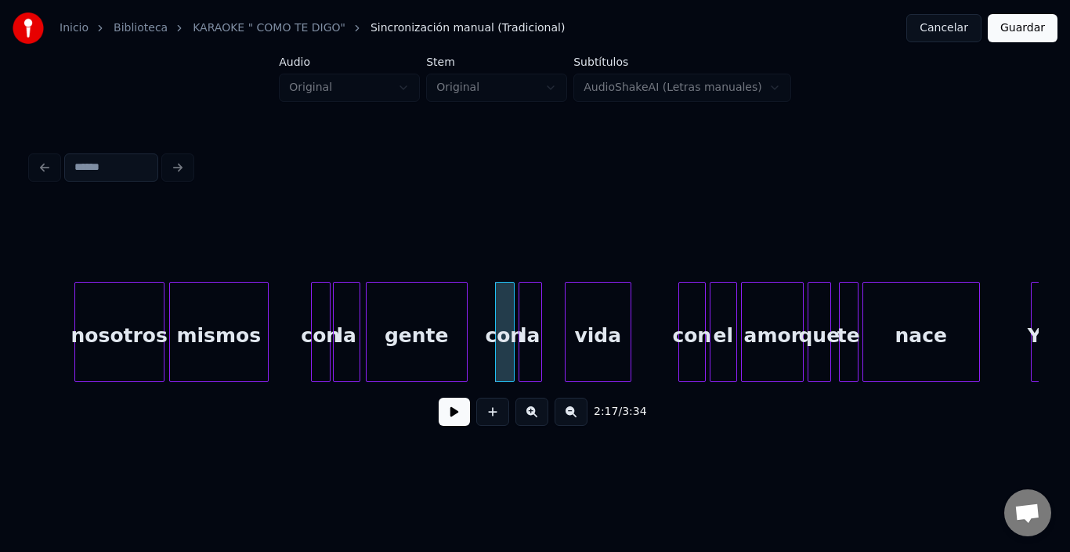
click at [530, 308] on div "la" at bounding box center [531, 336] width 22 height 107
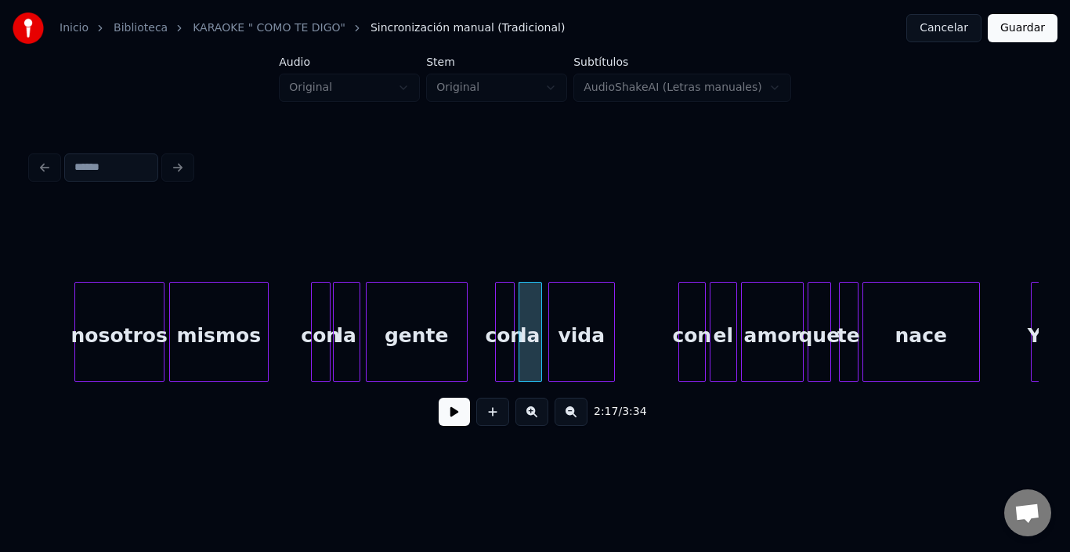
click at [557, 316] on div "vida" at bounding box center [581, 336] width 65 height 107
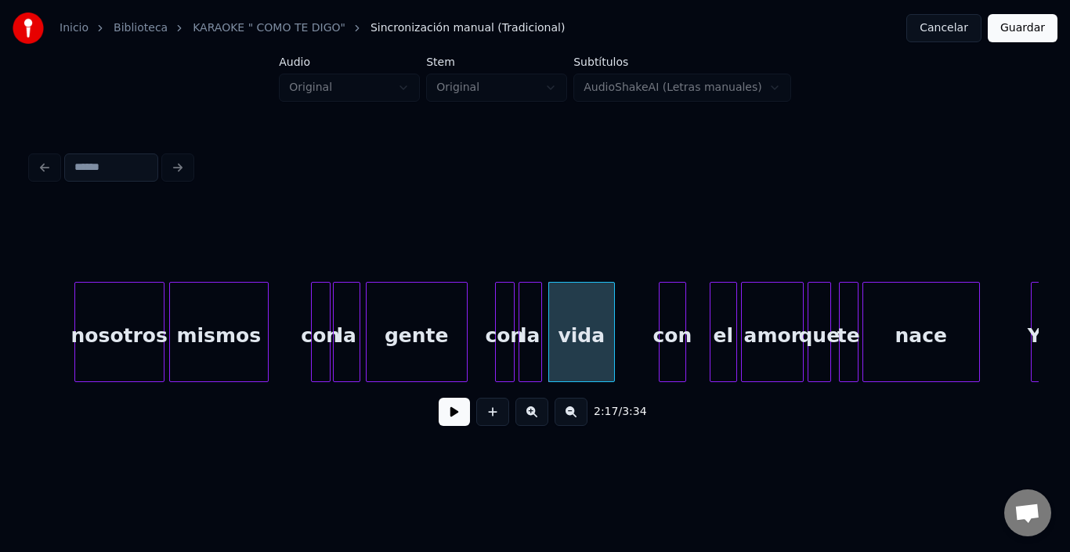
click at [671, 306] on div "con" at bounding box center [673, 336] width 26 height 107
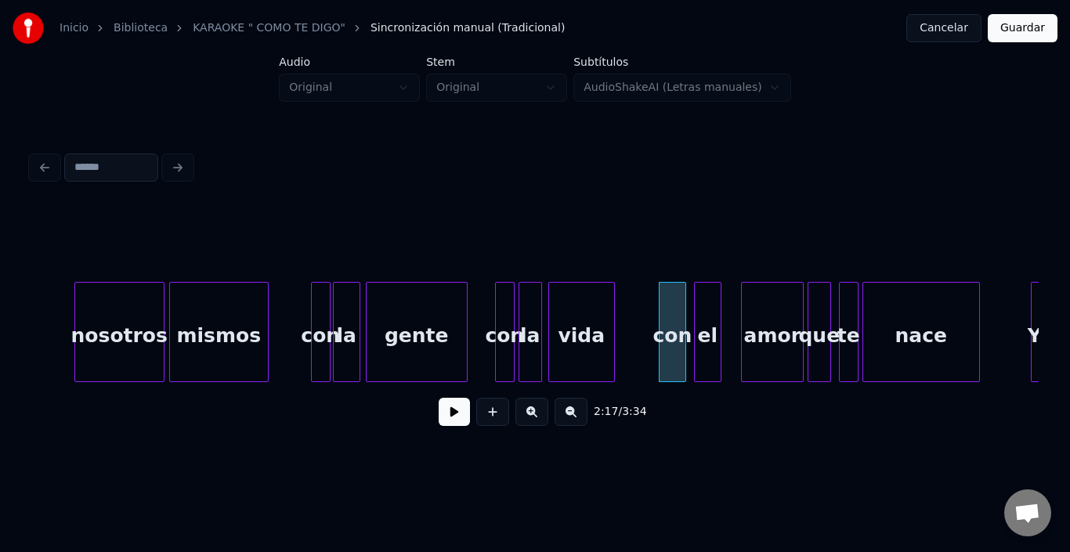
click at [707, 307] on div "el" at bounding box center [708, 336] width 26 height 107
click at [671, 314] on div "con" at bounding box center [668, 336] width 26 height 107
click at [707, 311] on div "el" at bounding box center [703, 336] width 26 height 107
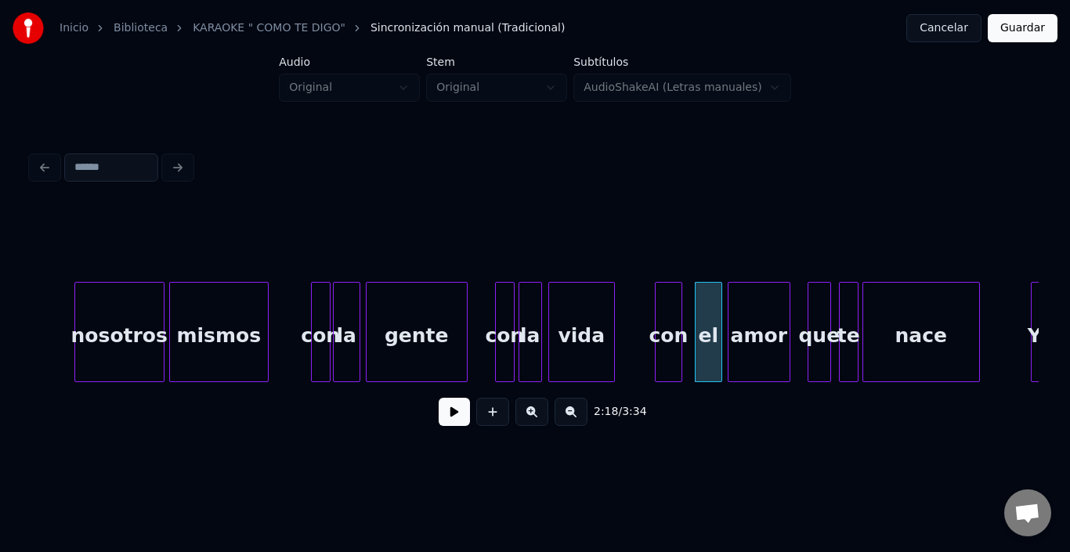
click at [741, 317] on div "amor" at bounding box center [759, 336] width 61 height 107
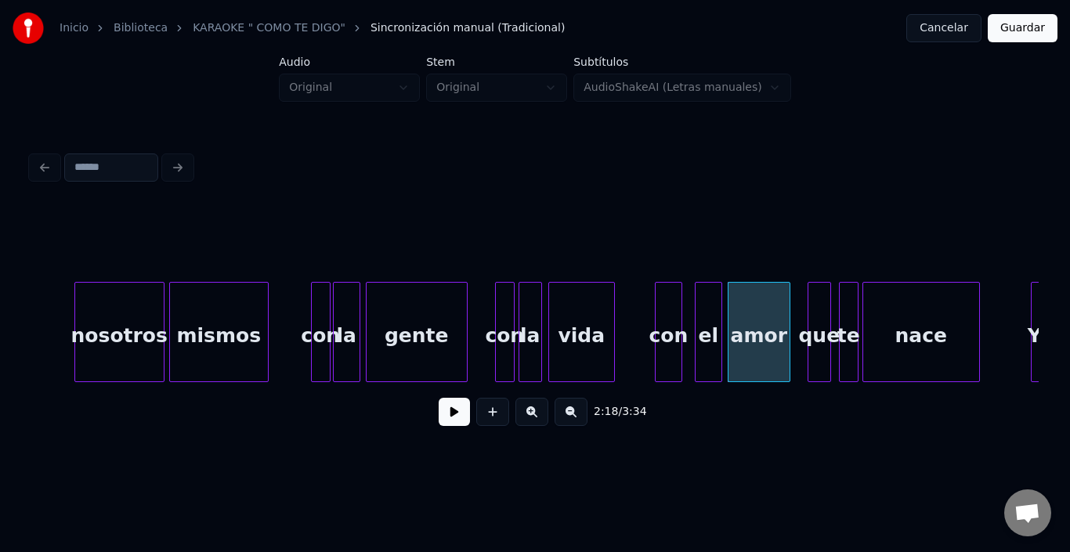
click at [738, 317] on div "amor" at bounding box center [759, 336] width 61 height 107
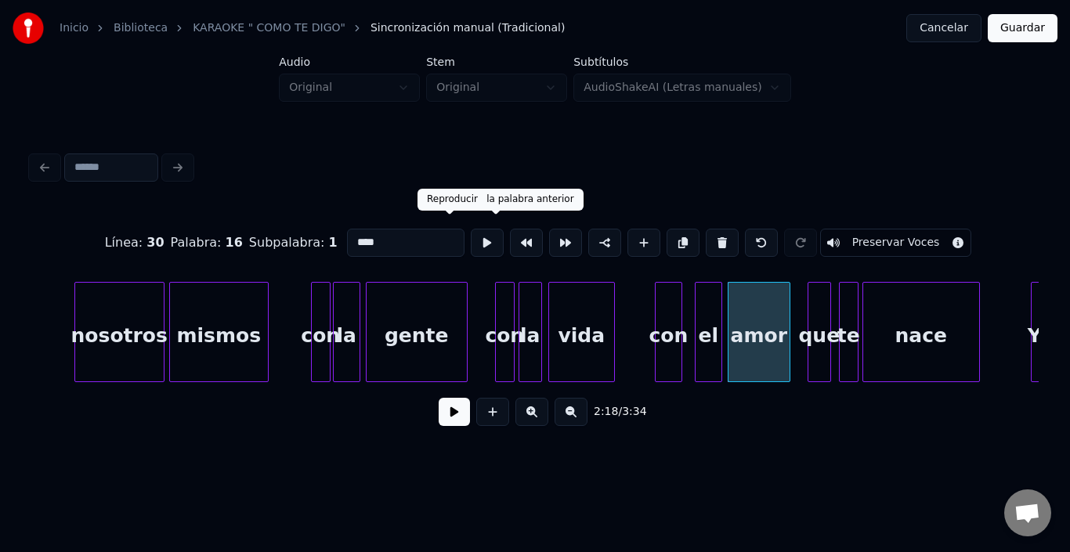
click at [471, 234] on button at bounding box center [487, 243] width 33 height 28
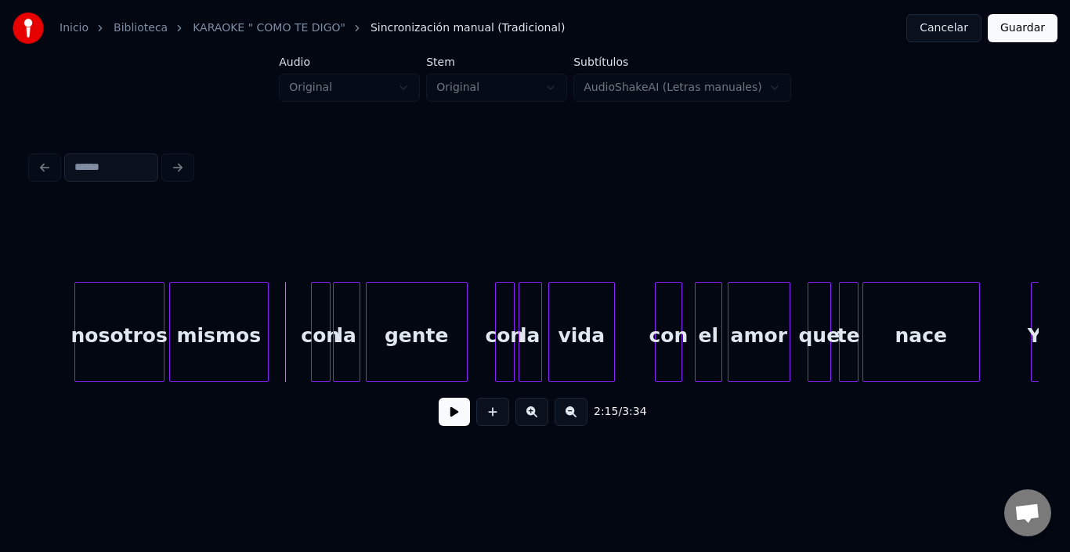
click at [439, 415] on button at bounding box center [454, 412] width 31 height 28
click at [439, 416] on button at bounding box center [454, 412] width 31 height 28
click at [809, 303] on div "que" at bounding box center [810, 336] width 22 height 107
click at [839, 296] on div "te" at bounding box center [840, 336] width 18 height 107
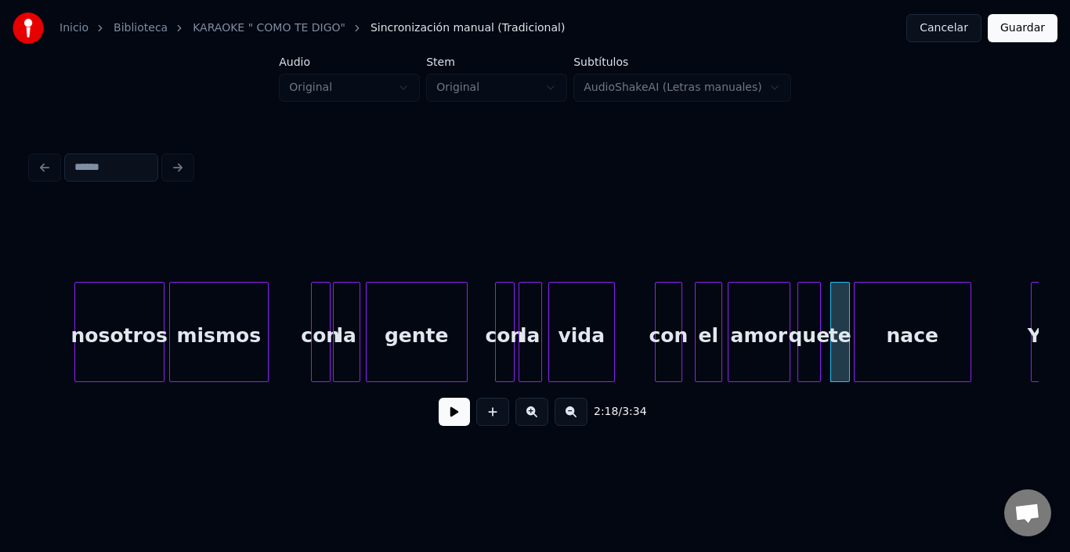
click at [889, 316] on div "nace" at bounding box center [913, 336] width 116 height 107
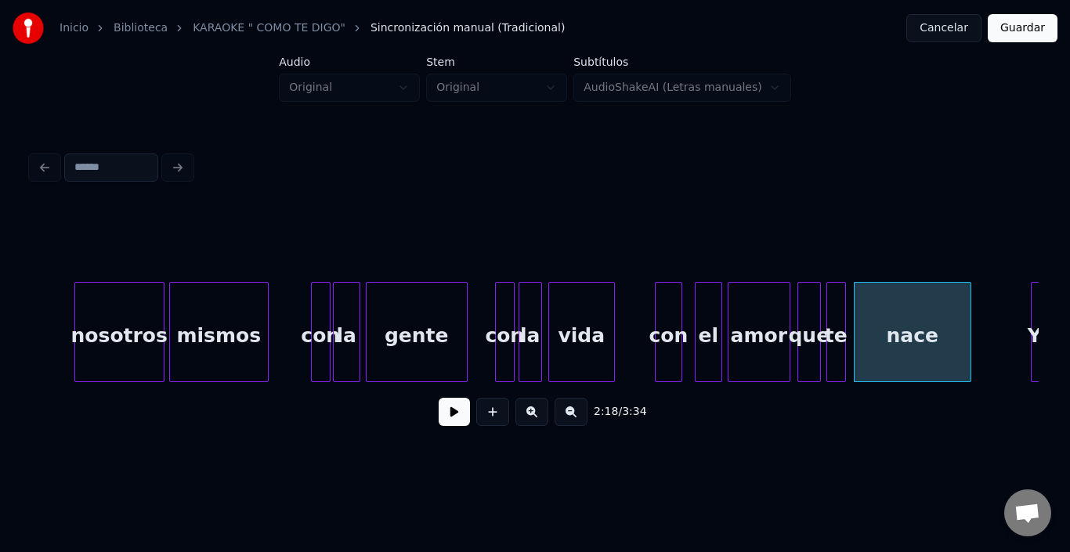
click at [836, 303] on div "te" at bounding box center [837, 336] width 18 height 107
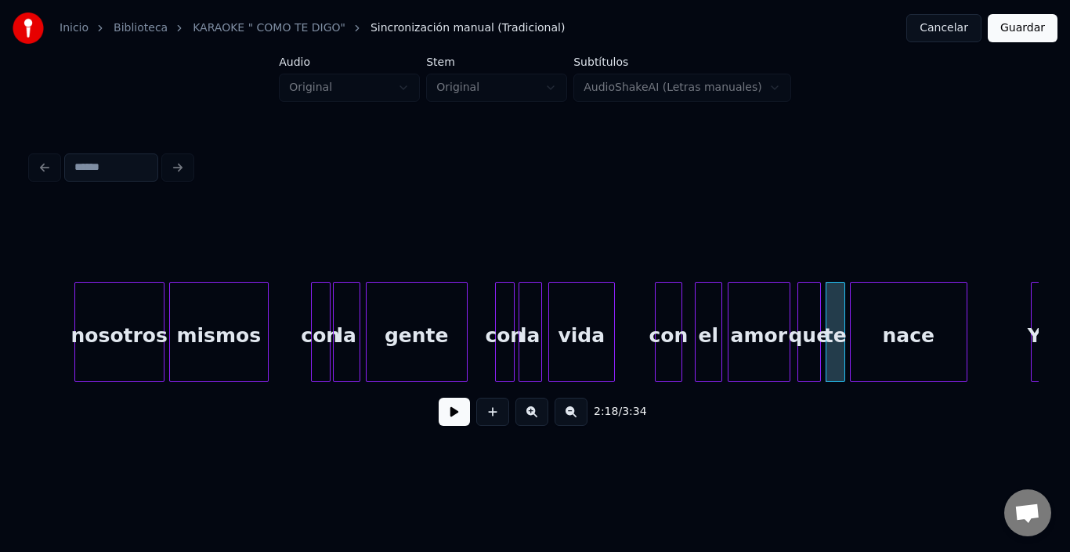
click at [871, 307] on div "nace" at bounding box center [909, 336] width 116 height 107
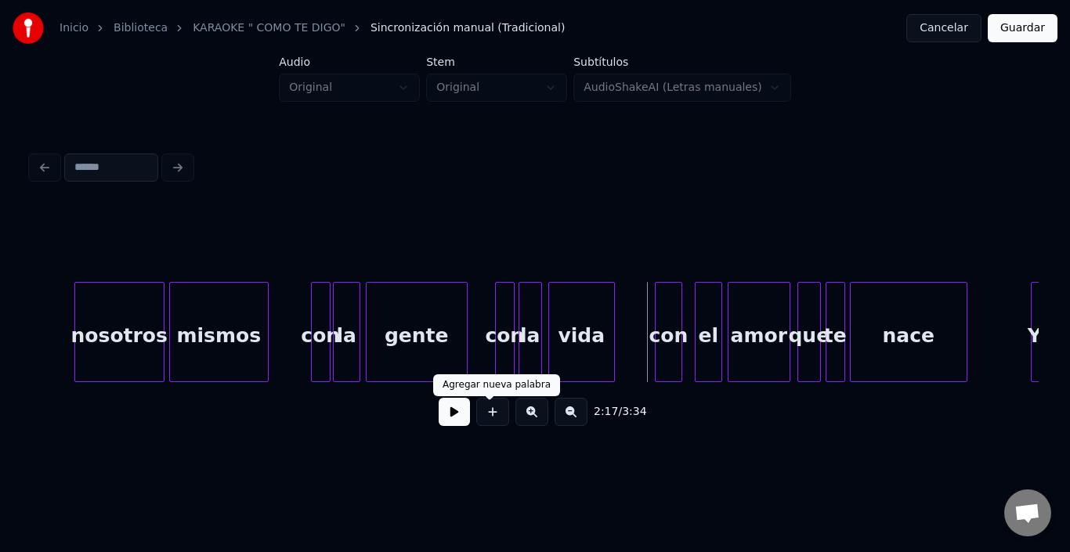
click at [447, 414] on button at bounding box center [454, 412] width 31 height 28
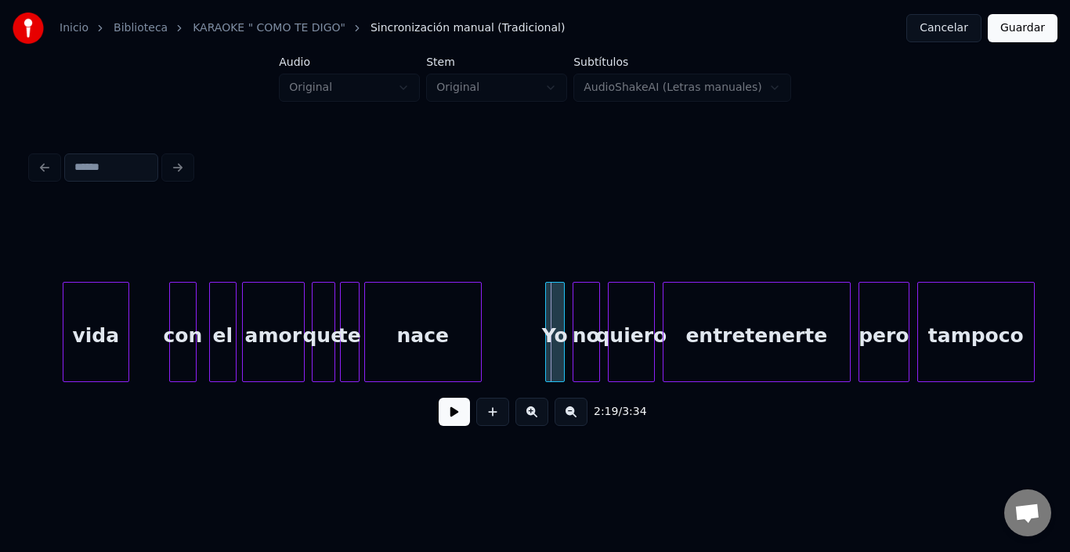
scroll to position [0, 26916]
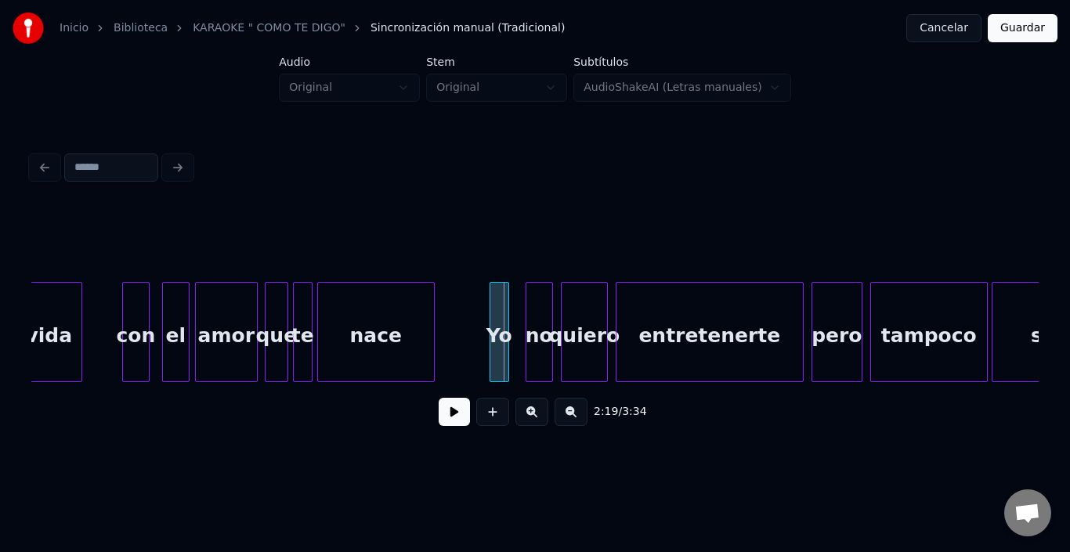
click at [496, 302] on div "Yo" at bounding box center [500, 336] width 18 height 107
click at [526, 305] on div "no" at bounding box center [527, 336] width 26 height 107
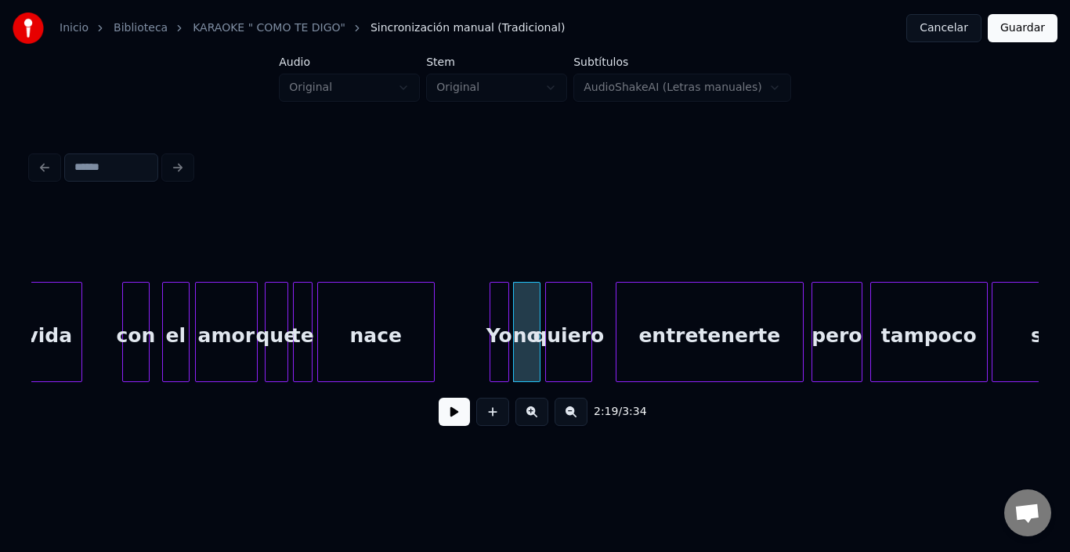
click at [563, 311] on div "quiero" at bounding box center [568, 336] width 45 height 107
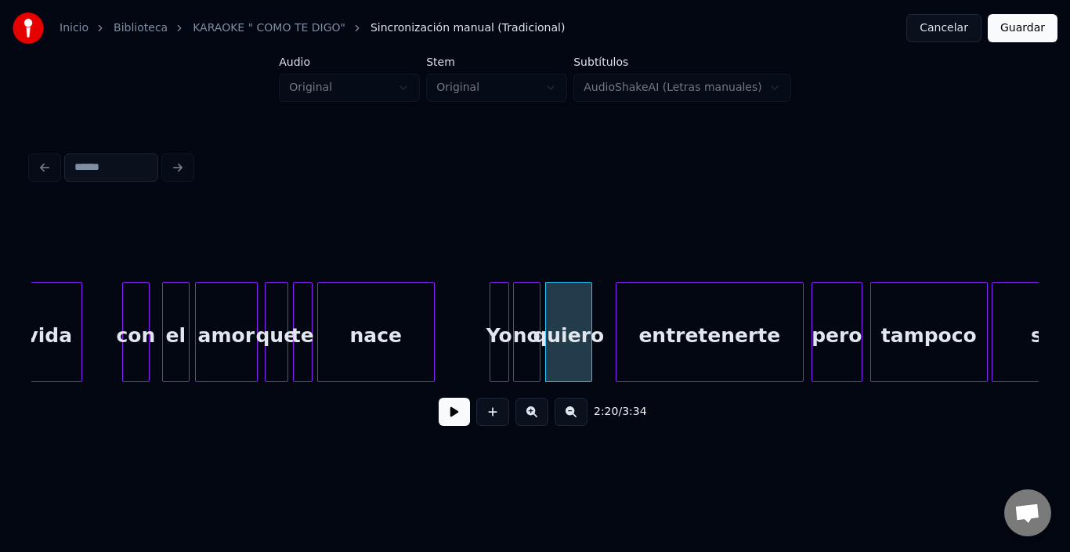
click at [658, 324] on div "entretenerte" at bounding box center [710, 336] width 187 height 107
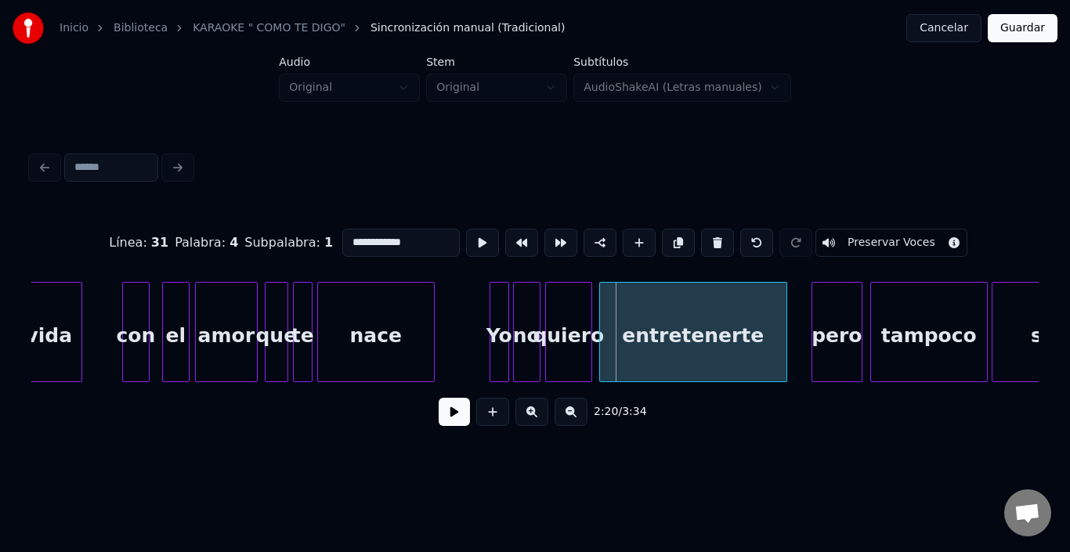
click at [633, 319] on div "entretenerte" at bounding box center [693, 336] width 187 height 107
click at [466, 234] on button at bounding box center [482, 243] width 33 height 28
click at [823, 318] on div "pero" at bounding box center [823, 336] width 49 height 107
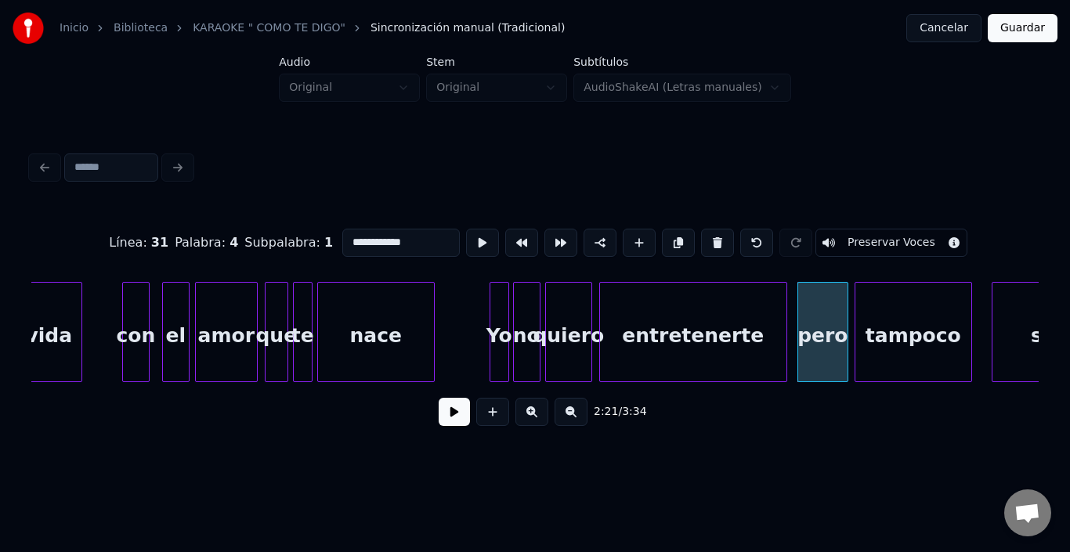
click at [879, 328] on div "tampoco" at bounding box center [914, 336] width 116 height 107
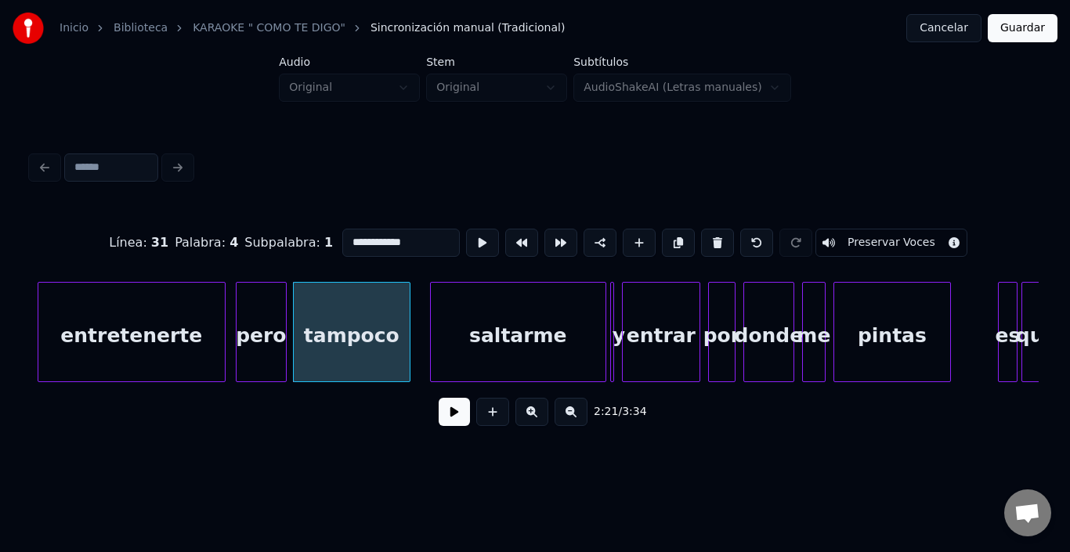
scroll to position [0, 27480]
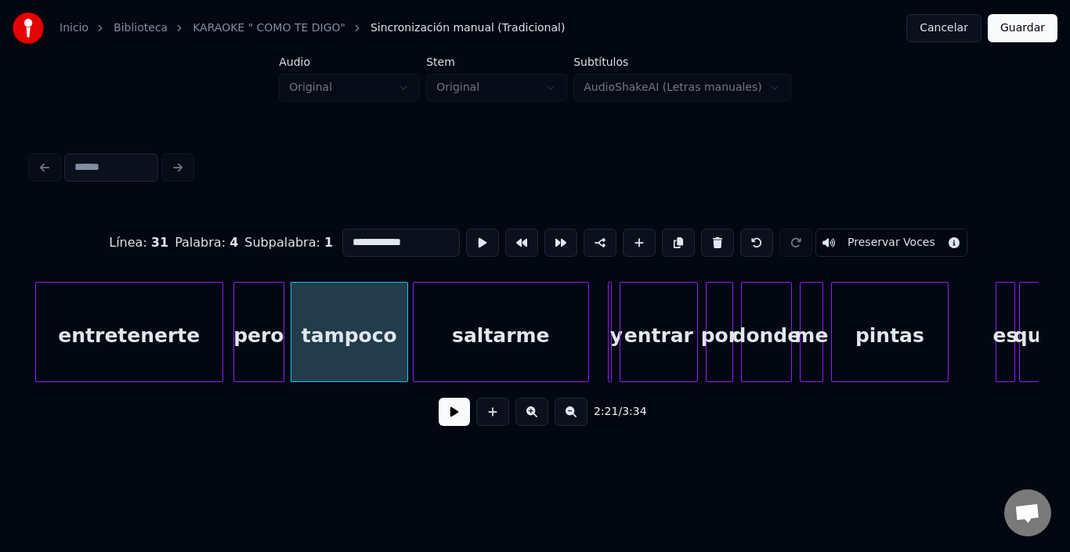
click at [564, 332] on div "saltarme" at bounding box center [501, 336] width 175 height 107
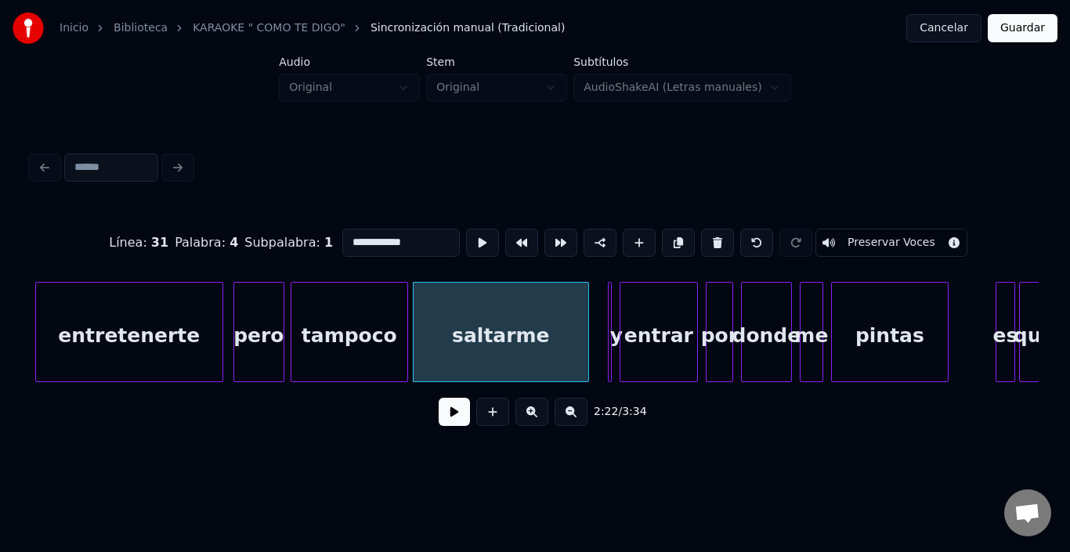
click at [205, 334] on div "entretenerte" at bounding box center [129, 336] width 187 height 107
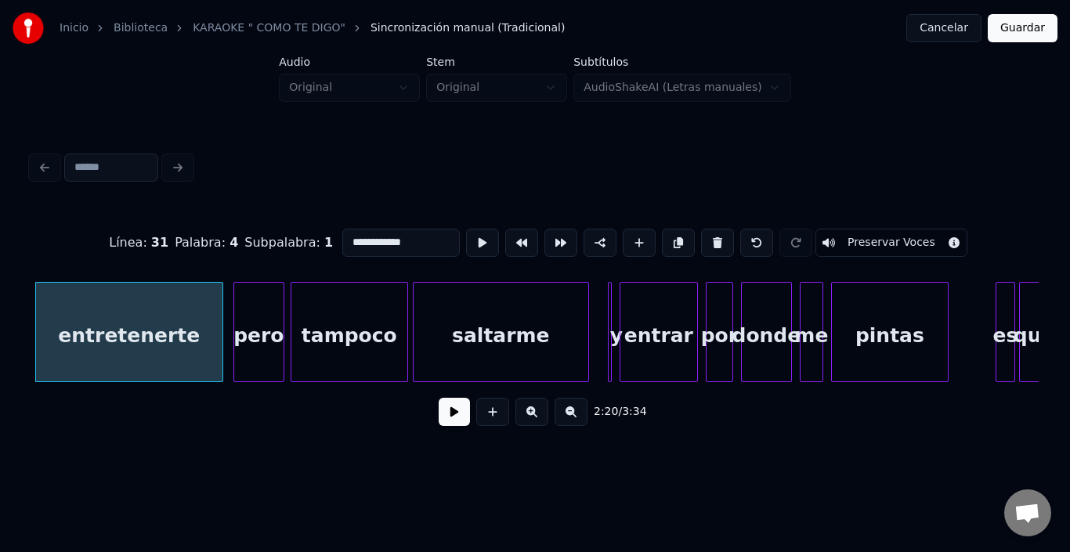
click at [439, 419] on button at bounding box center [454, 412] width 31 height 28
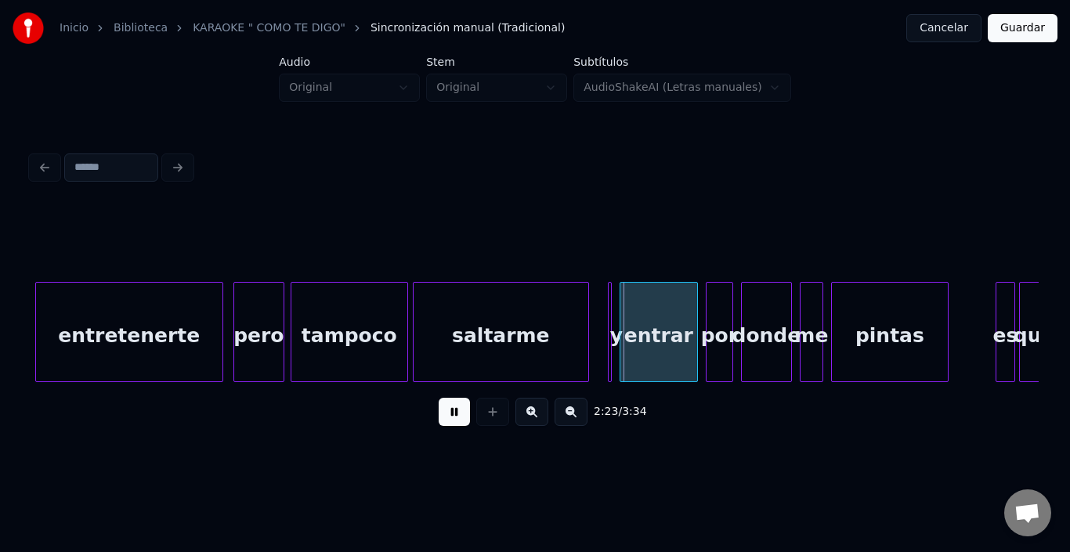
click at [439, 419] on button at bounding box center [454, 412] width 31 height 28
click at [603, 287] on div "y" at bounding box center [604, 336] width 16 height 107
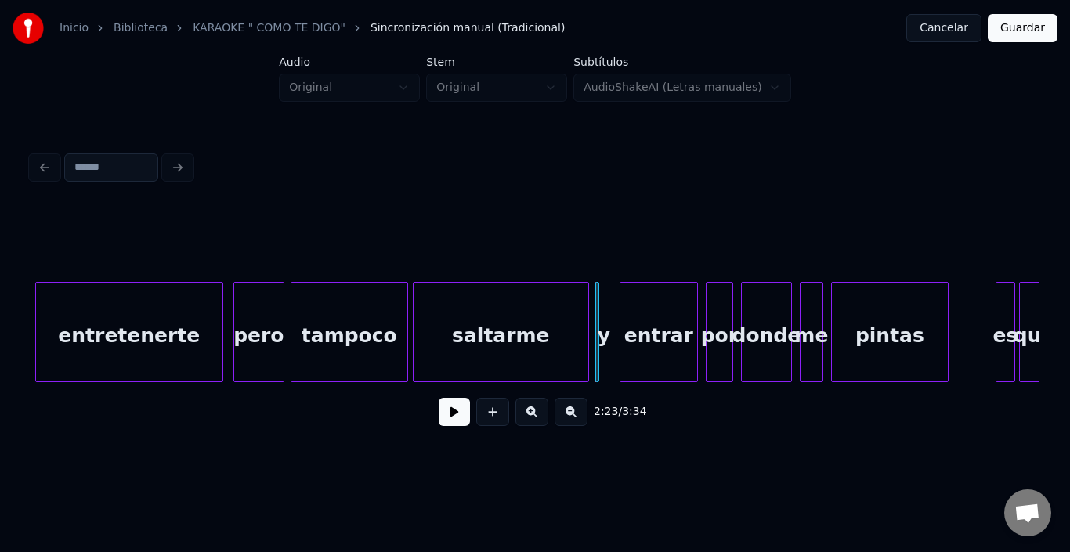
click at [603, 287] on div "y" at bounding box center [604, 336] width 16 height 107
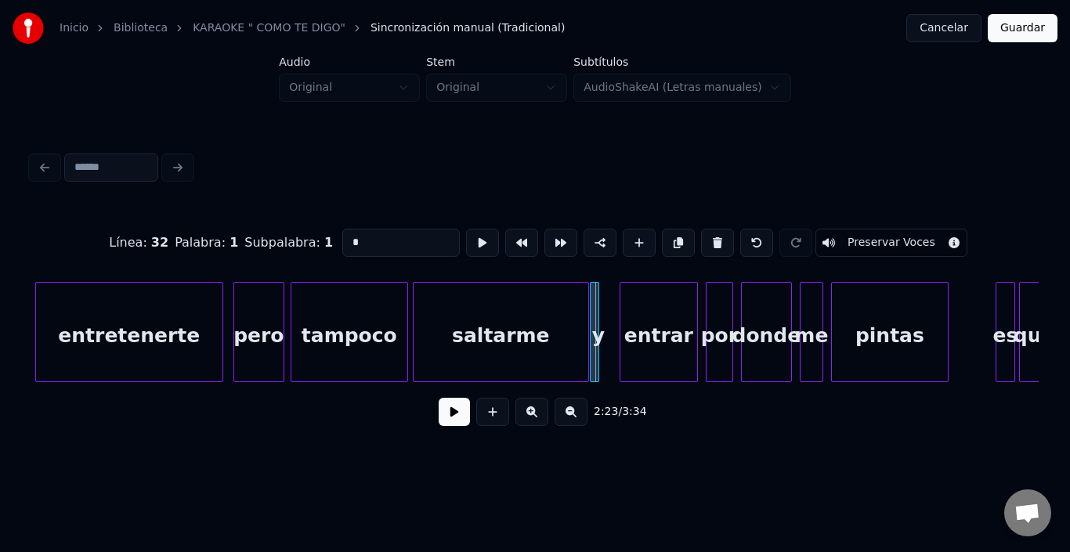
click at [600, 282] on div "y" at bounding box center [594, 332] width 9 height 100
click at [607, 283] on div "y" at bounding box center [607, 336] width 16 height 107
click at [632, 313] on div "entrar" at bounding box center [649, 336] width 77 height 107
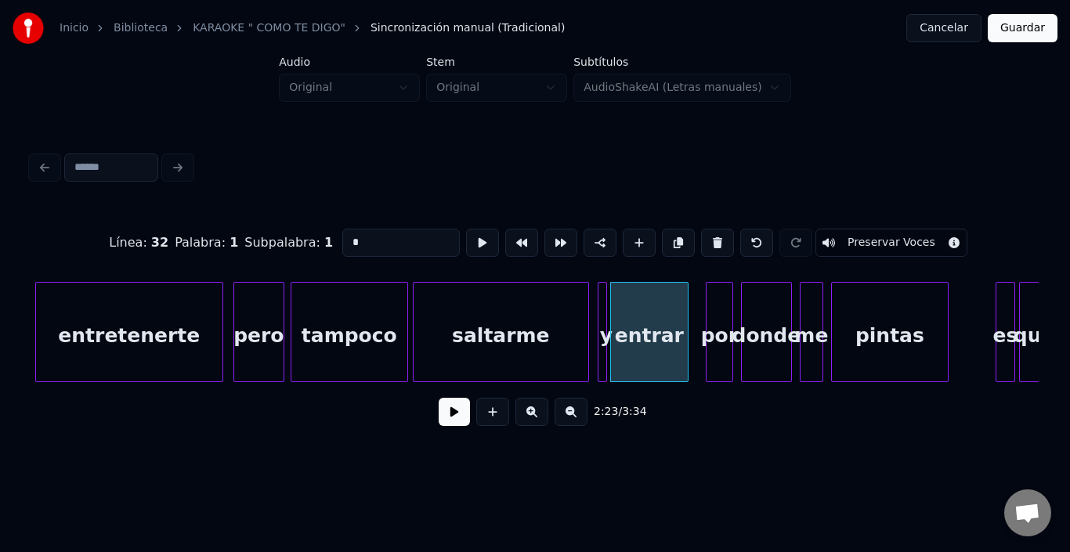
click at [632, 313] on div "entrar" at bounding box center [649, 336] width 77 height 107
type input "******"
click at [466, 234] on button at bounding box center [482, 243] width 33 height 28
click at [707, 316] on div "por" at bounding box center [707, 336] width 26 height 107
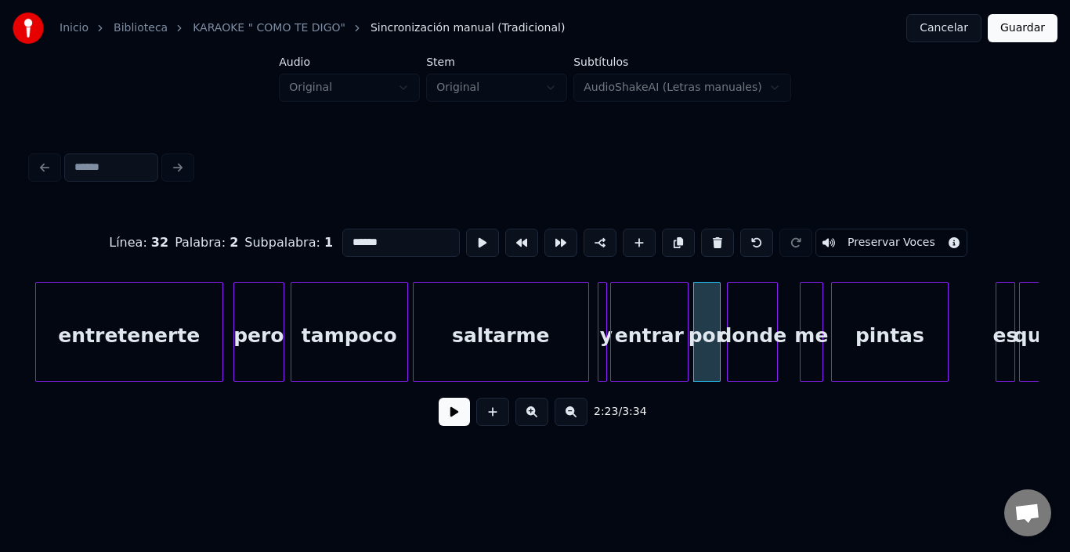
click at [749, 321] on div "donde" at bounding box center [752, 336] width 49 height 107
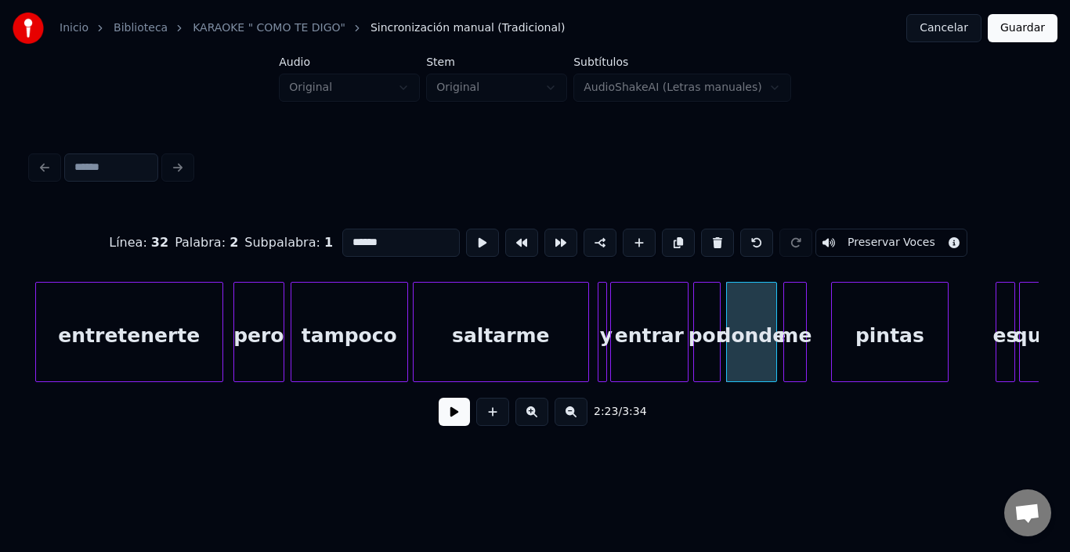
click at [796, 313] on div "me" at bounding box center [795, 336] width 22 height 107
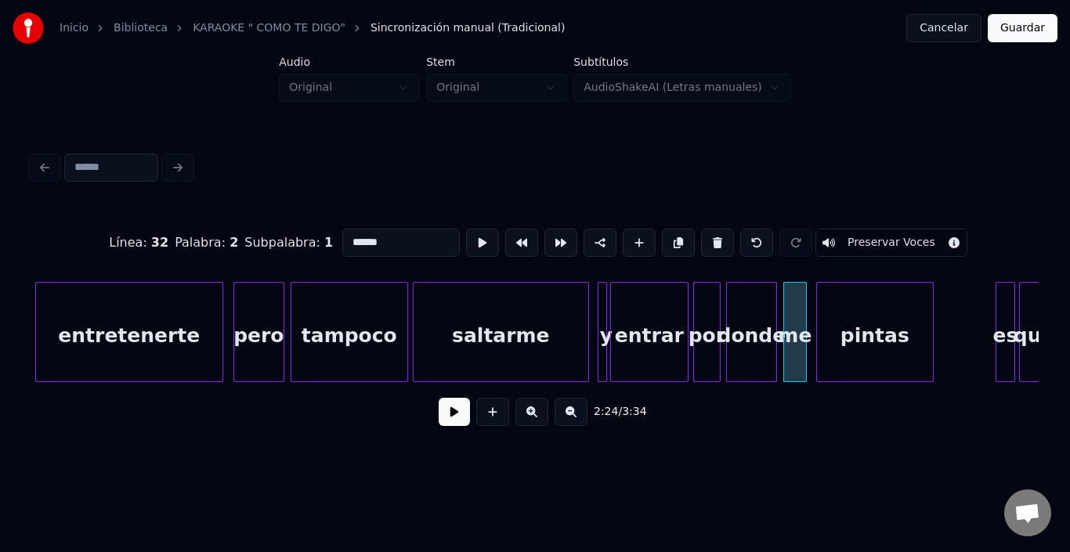
click at [828, 321] on div "pintas" at bounding box center [875, 336] width 116 height 107
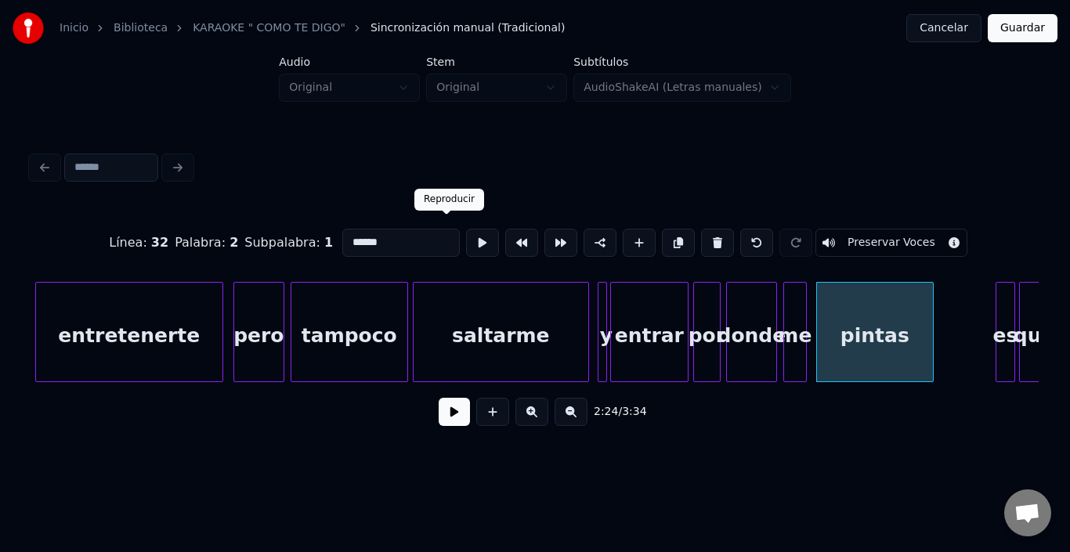
click at [466, 235] on button at bounding box center [482, 243] width 33 height 28
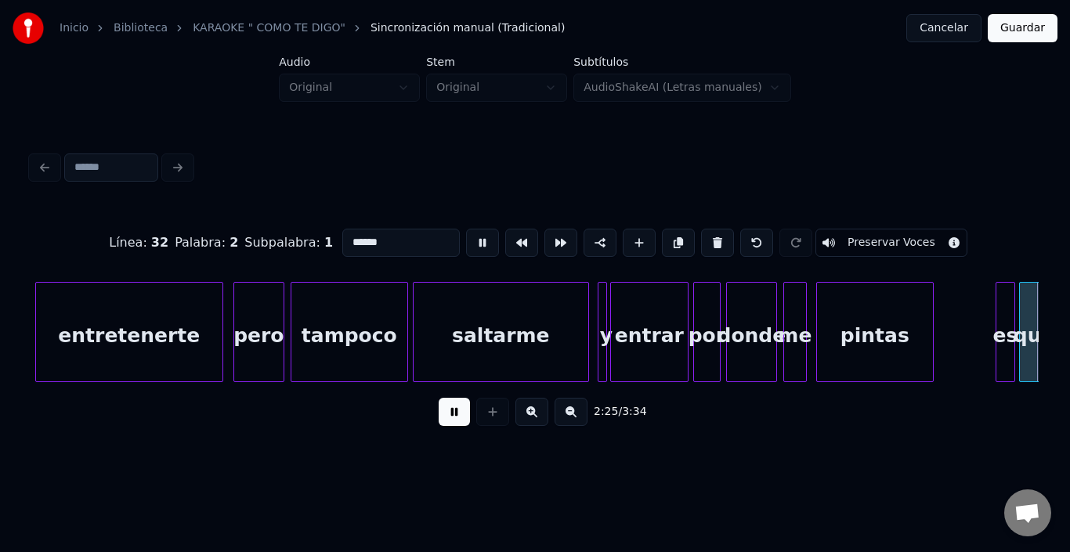
scroll to position [0, 28490]
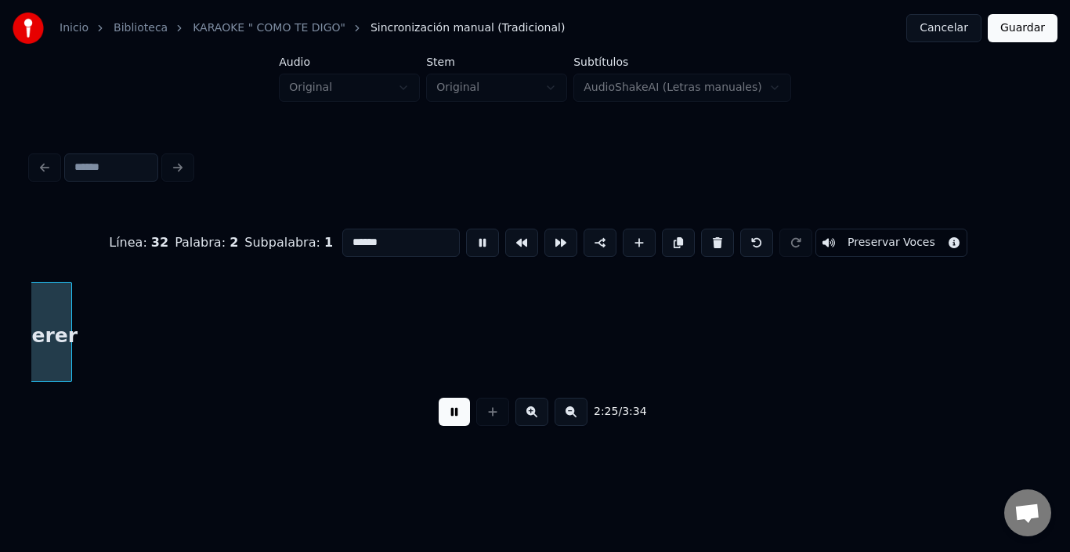
click at [466, 235] on button at bounding box center [482, 243] width 33 height 28
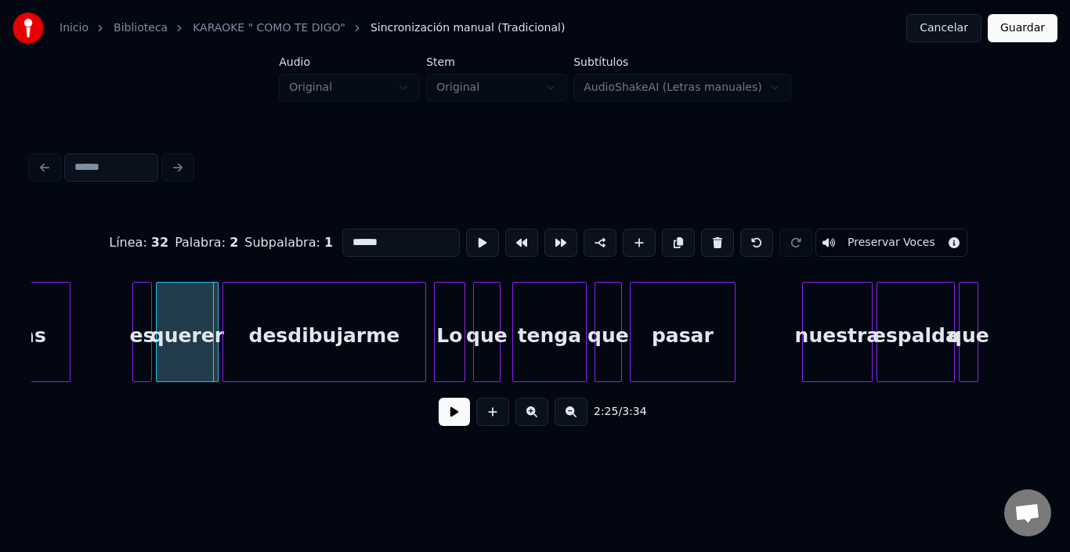
scroll to position [0, 28271]
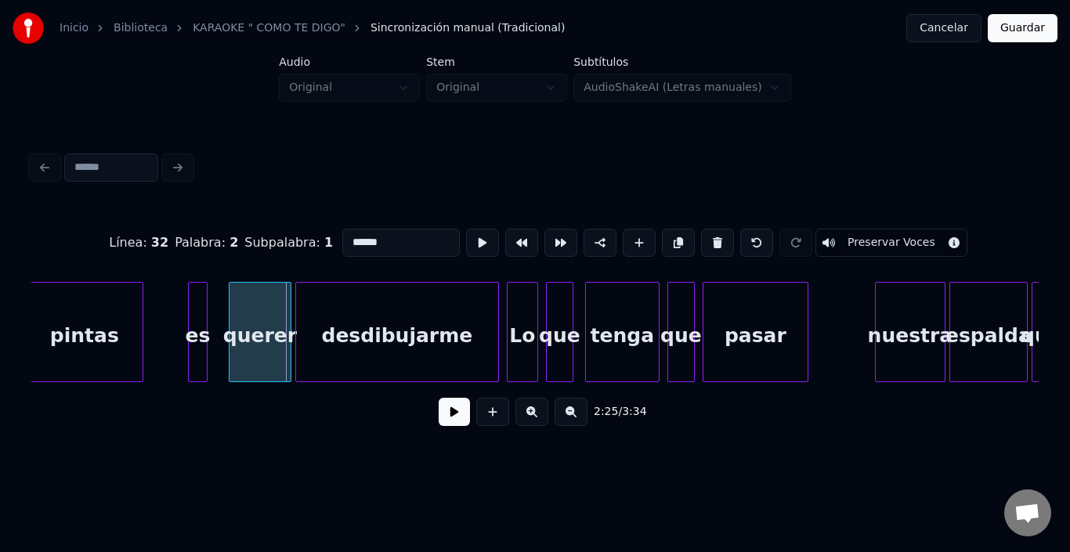
click at [197, 303] on div "es" at bounding box center [198, 336] width 18 height 107
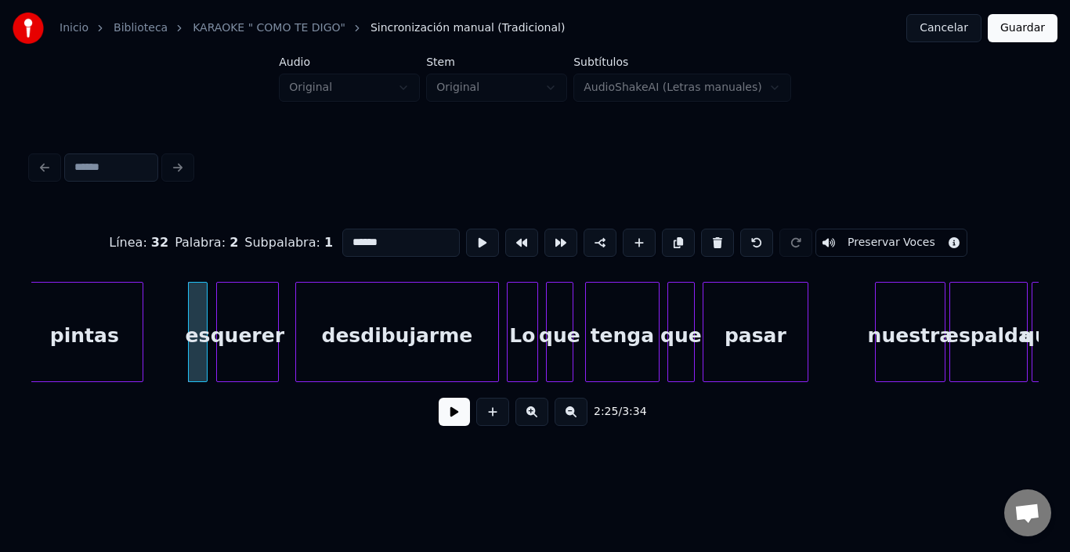
click at [245, 321] on div "querer" at bounding box center [247, 336] width 61 height 107
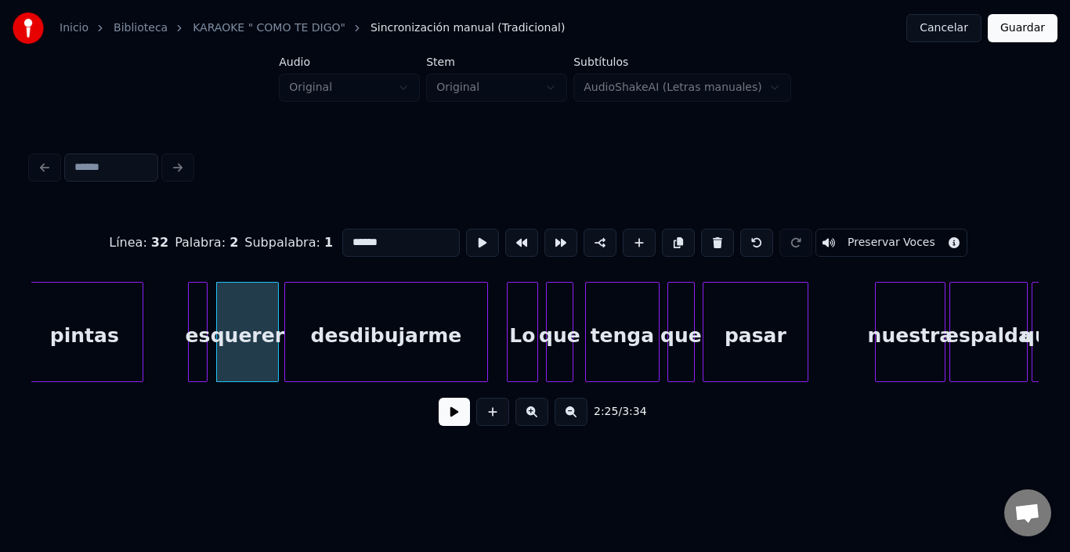
click at [346, 339] on div "desdibujarme" at bounding box center [386, 336] width 202 height 107
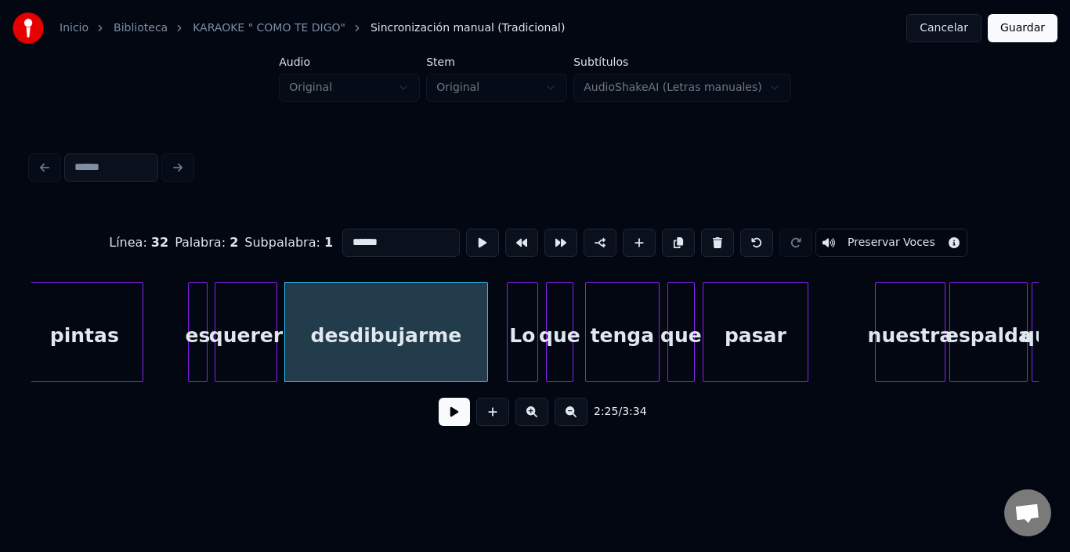
click at [255, 320] on div "querer" at bounding box center [246, 336] width 61 height 107
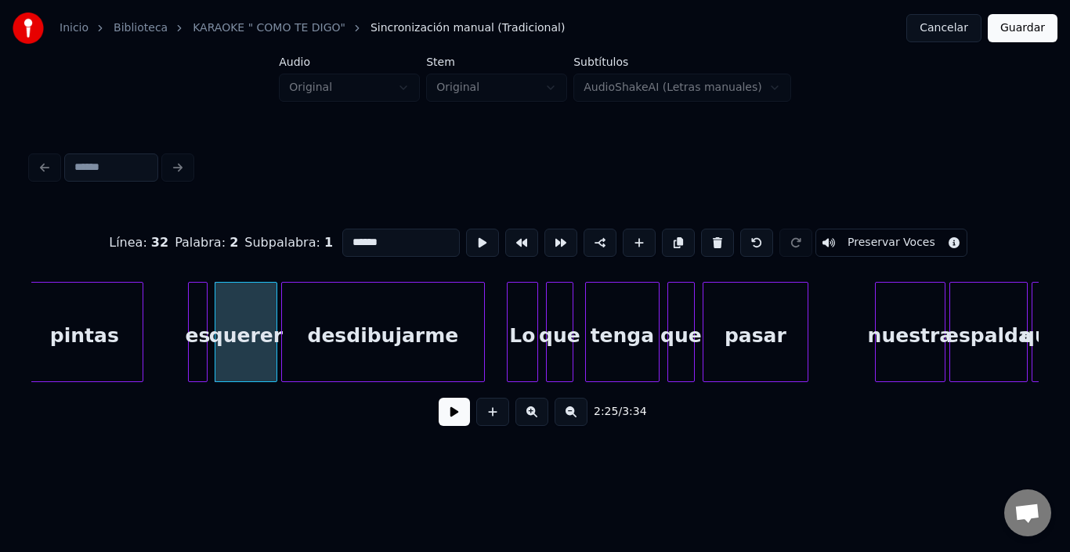
click at [321, 322] on div "desdibujarme" at bounding box center [383, 336] width 202 height 107
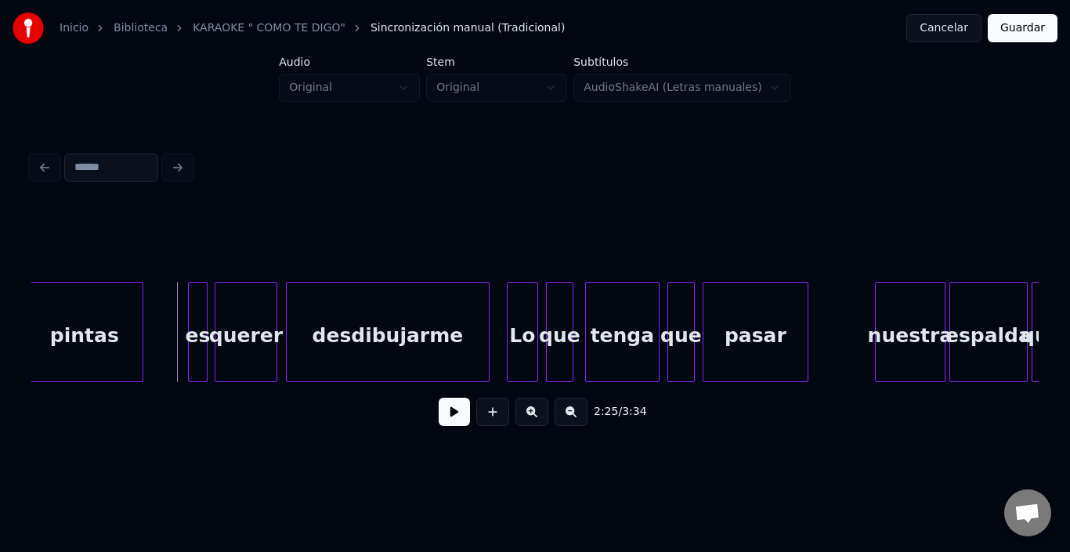
click at [444, 411] on button at bounding box center [454, 412] width 31 height 28
click at [418, 422] on div "2:26 / 3:34" at bounding box center [535, 412] width 983 height 34
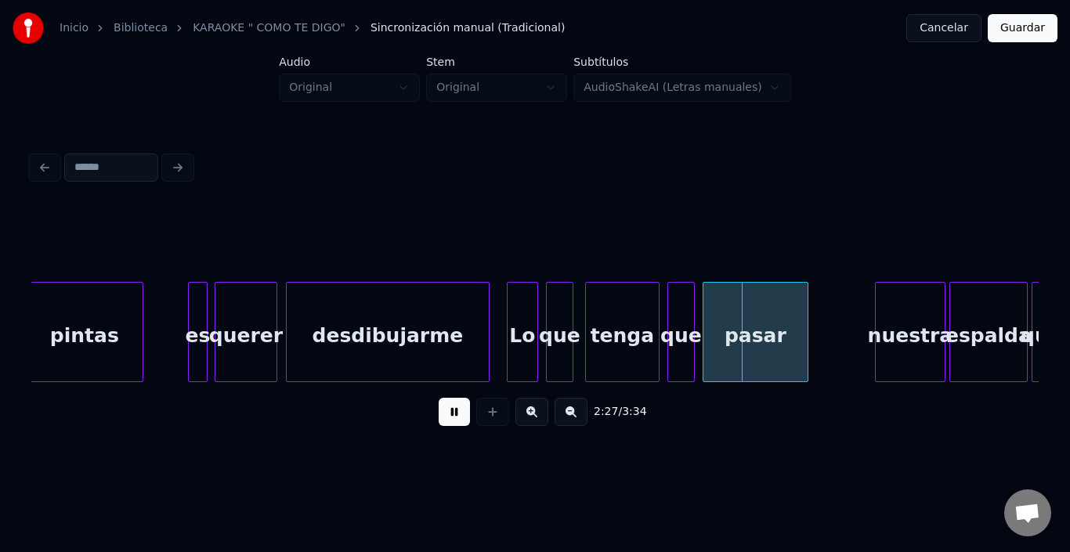
click at [445, 408] on button at bounding box center [454, 412] width 31 height 28
click at [516, 317] on div "Lo" at bounding box center [512, 336] width 30 height 107
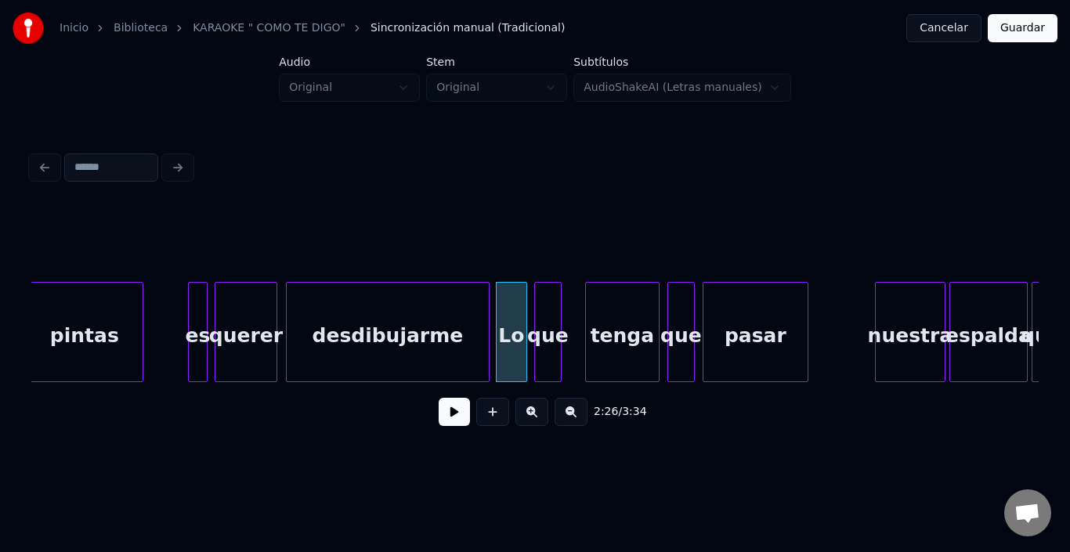
click at [551, 318] on div "que" at bounding box center [548, 336] width 26 height 107
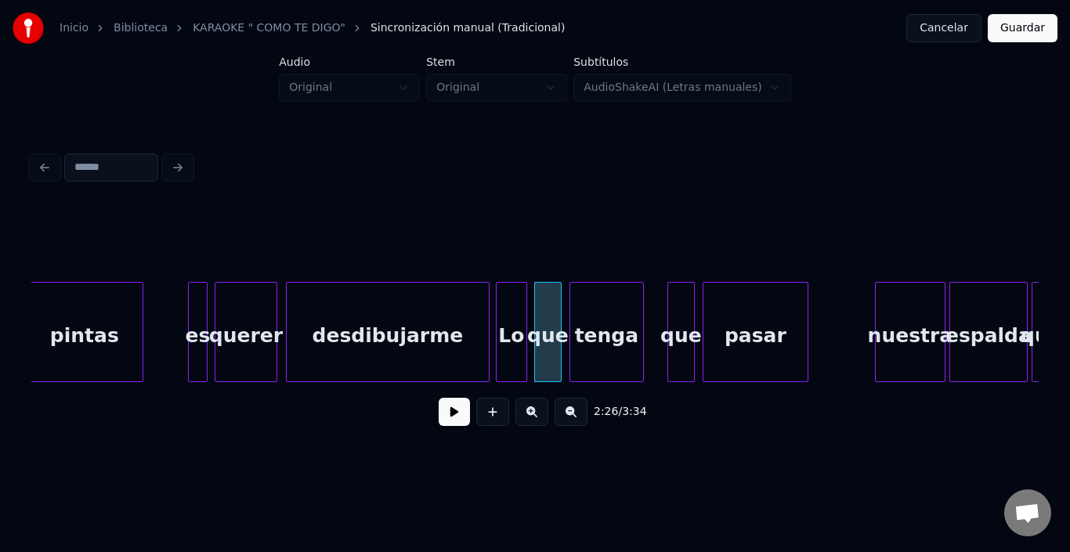
click at [598, 328] on div "tenga" at bounding box center [607, 336] width 73 height 107
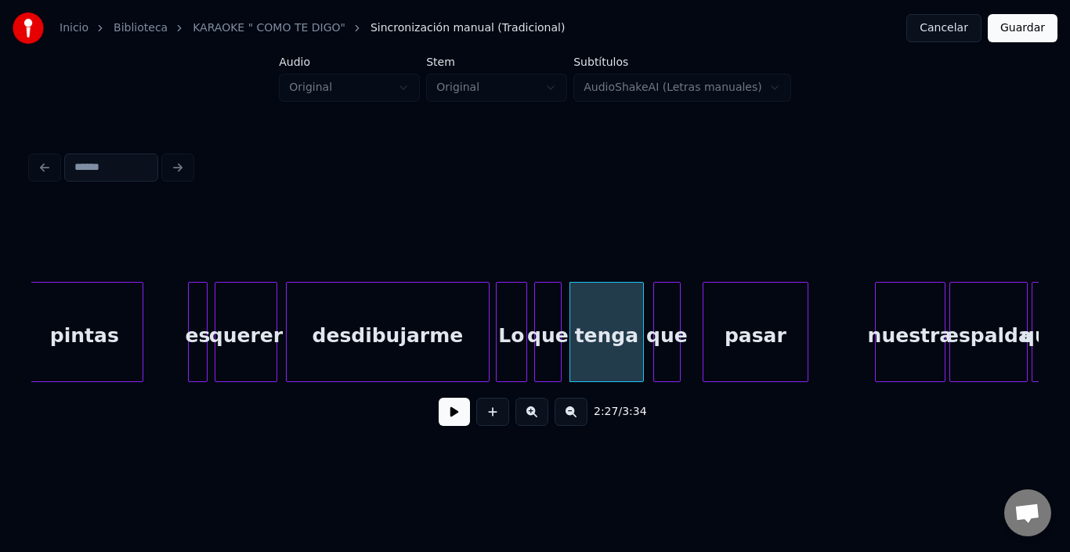
click at [668, 314] on div "que" at bounding box center [667, 336] width 26 height 107
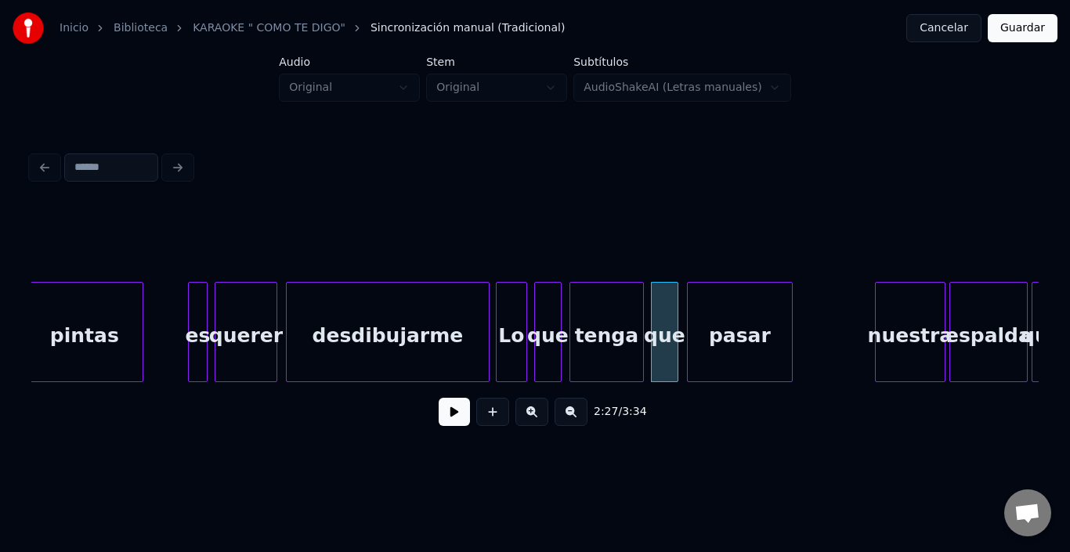
click at [708, 326] on div "pasar" at bounding box center [740, 336] width 104 height 107
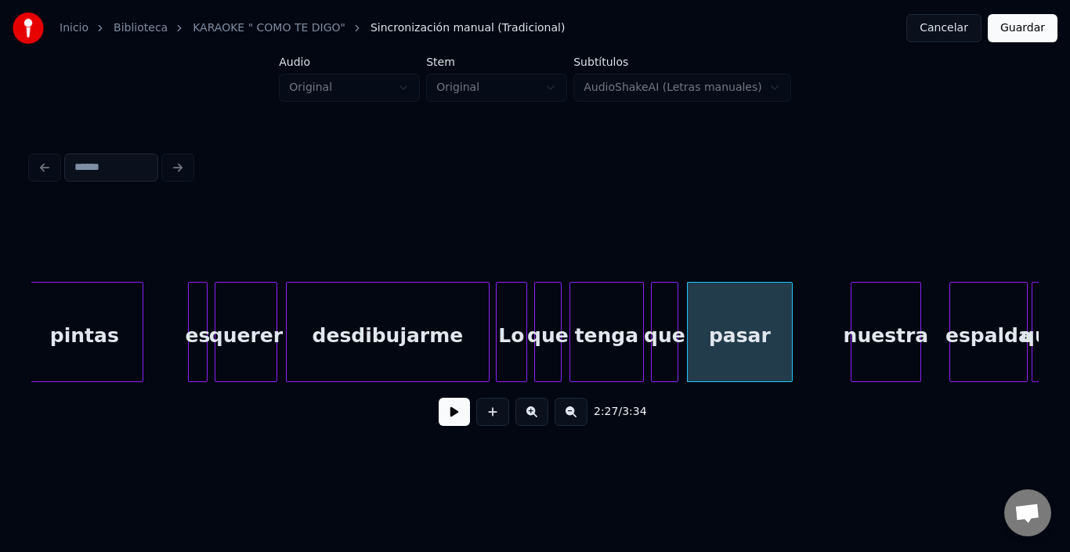
click at [875, 322] on div "nuestra" at bounding box center [886, 336] width 69 height 107
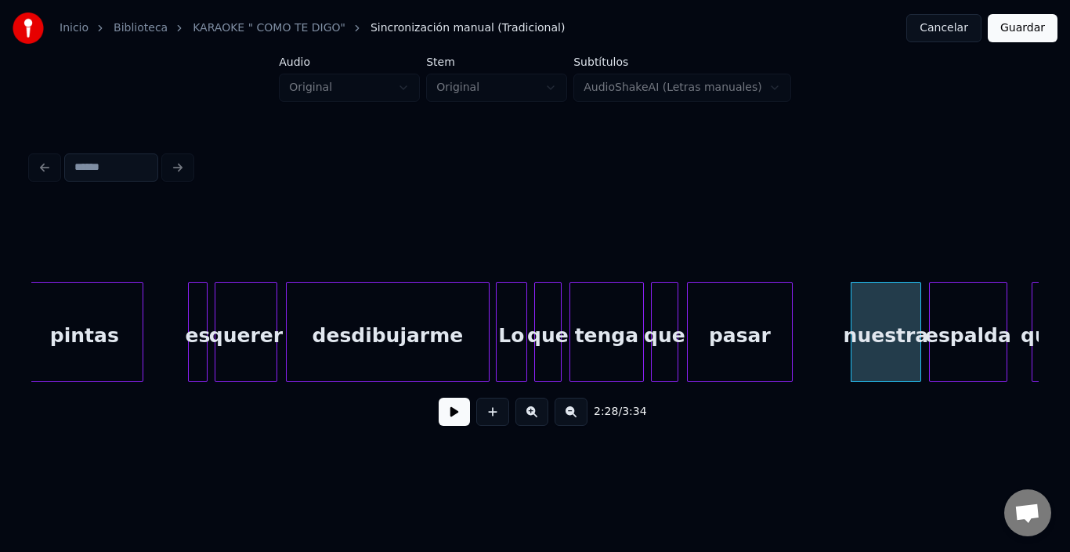
click at [973, 330] on div "espalda" at bounding box center [968, 336] width 77 height 107
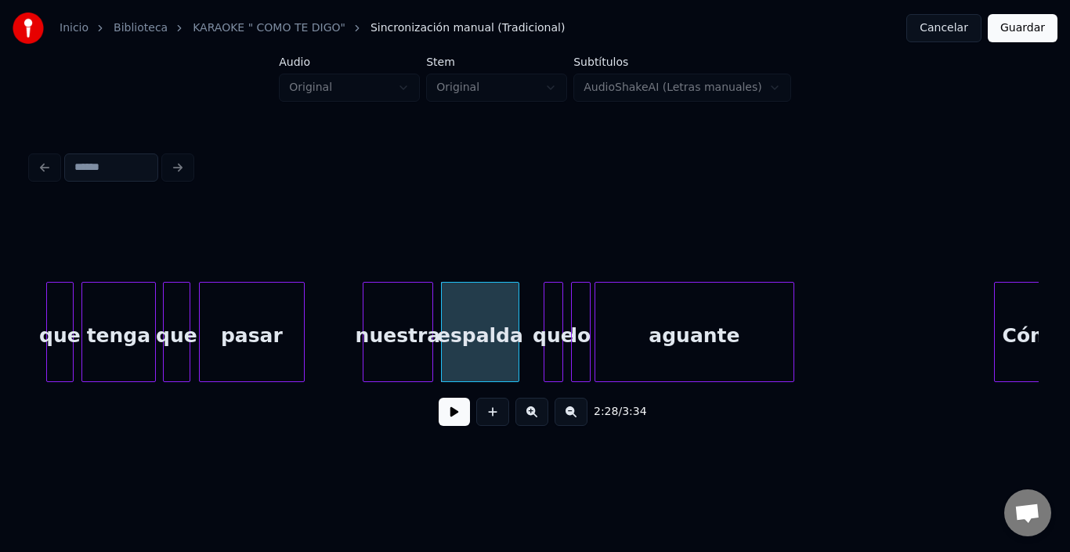
scroll to position [0, 28804]
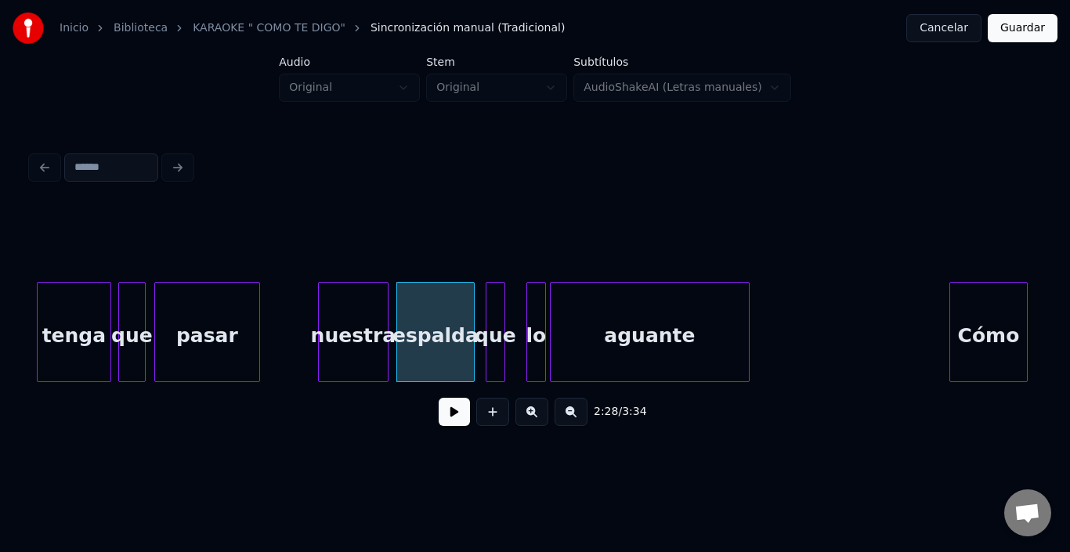
click at [495, 298] on div "que" at bounding box center [496, 336] width 18 height 107
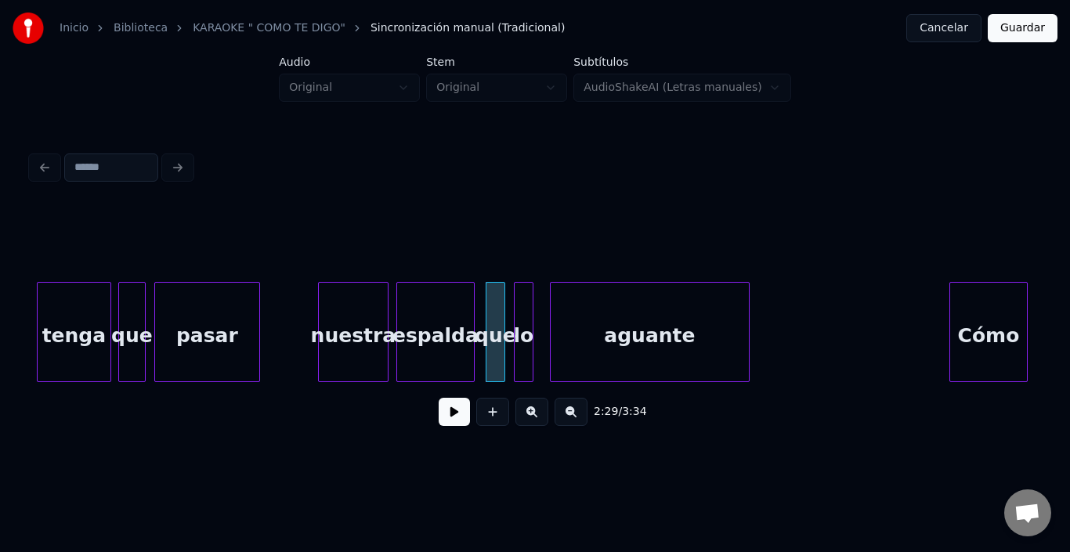
click at [522, 288] on div "lo" at bounding box center [524, 336] width 18 height 107
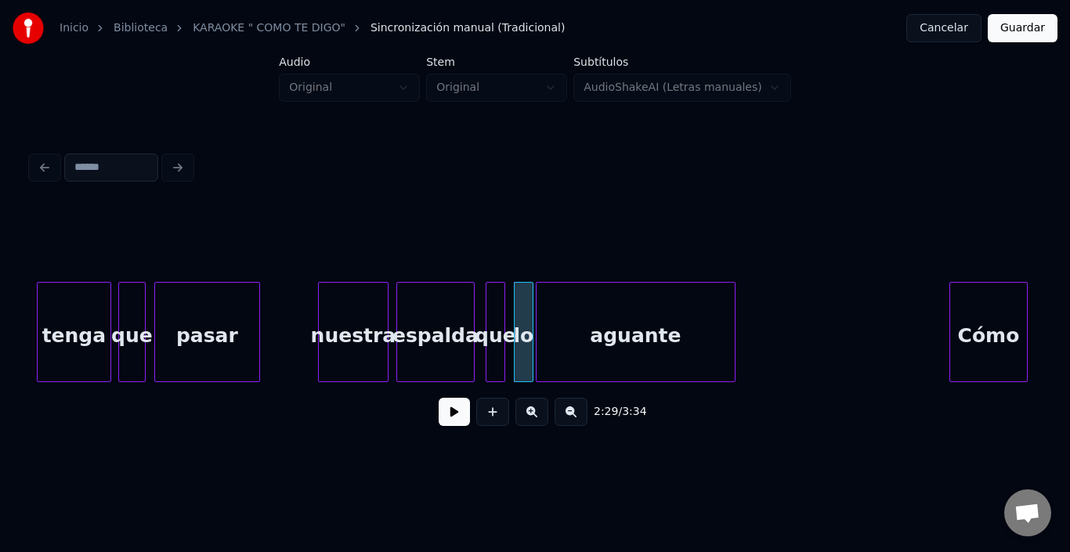
click at [559, 310] on div "aguante" at bounding box center [636, 336] width 198 height 107
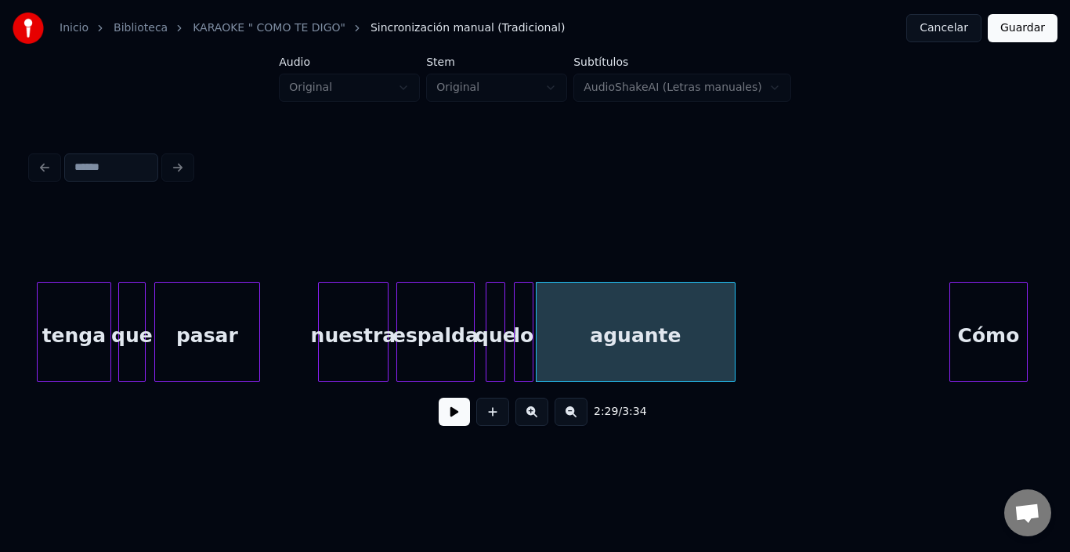
click at [553, 313] on div "aguante" at bounding box center [636, 336] width 198 height 107
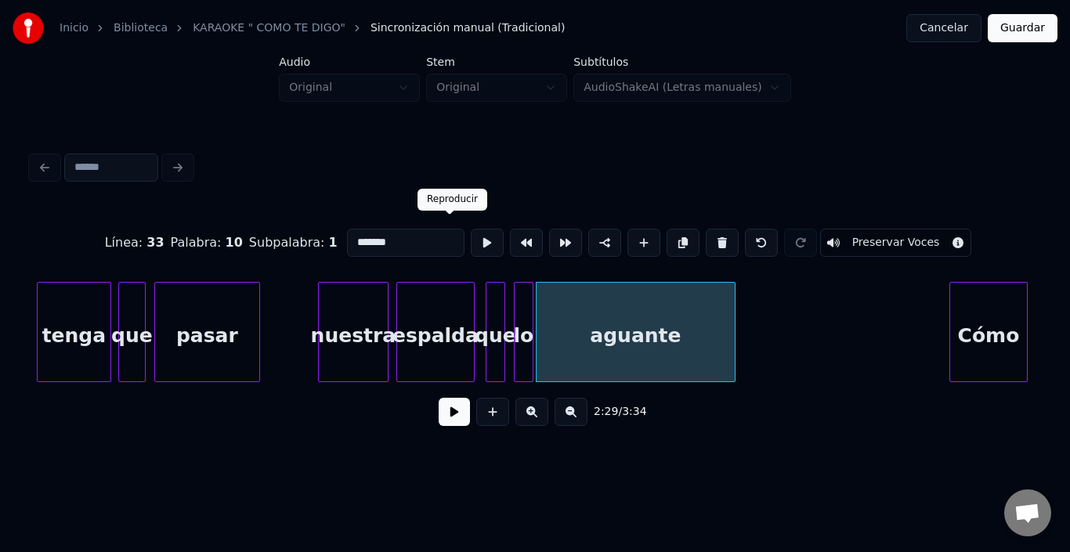
click at [471, 233] on button at bounding box center [487, 243] width 33 height 28
click at [364, 335] on div "nuestra" at bounding box center [353, 336] width 69 height 107
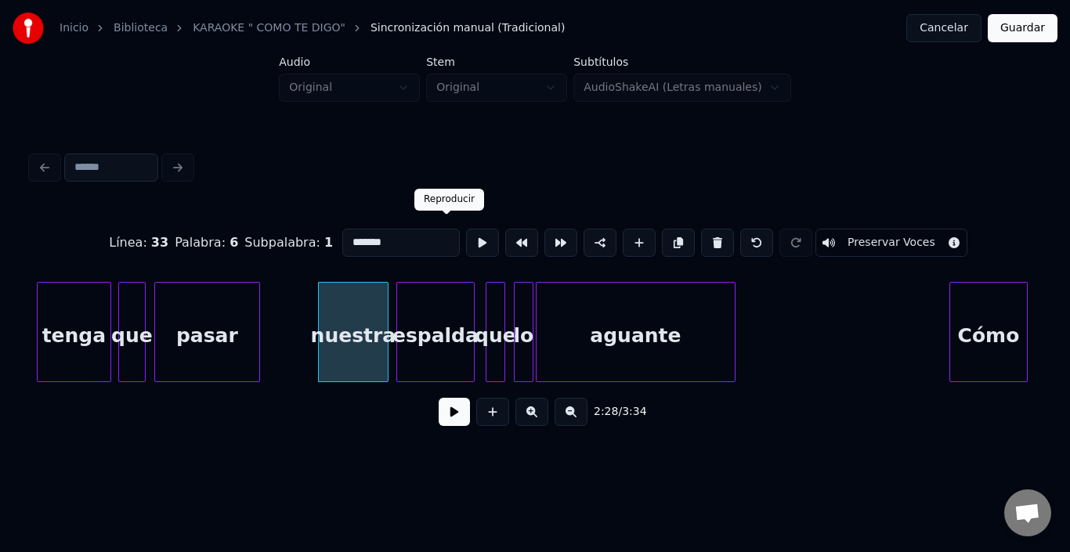
click at [466, 239] on button at bounding box center [482, 243] width 33 height 28
click at [380, 325] on div "nuestra" at bounding box center [353, 336] width 69 height 107
click at [378, 318] on div at bounding box center [380, 332] width 5 height 99
click at [404, 323] on div "espalda" at bounding box center [427, 336] width 77 height 107
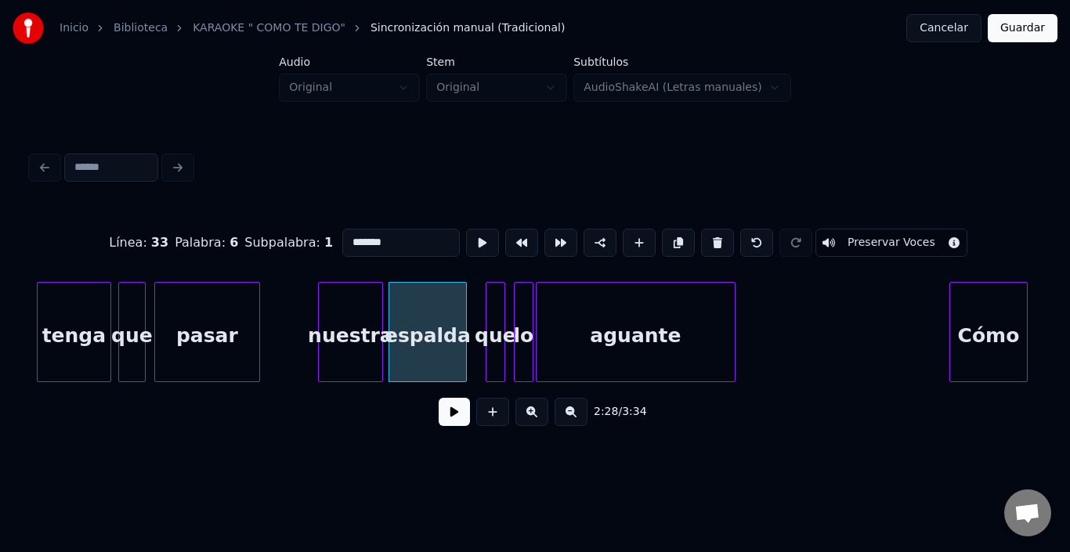
click at [371, 325] on div "nuestra" at bounding box center [350, 336] width 63 height 107
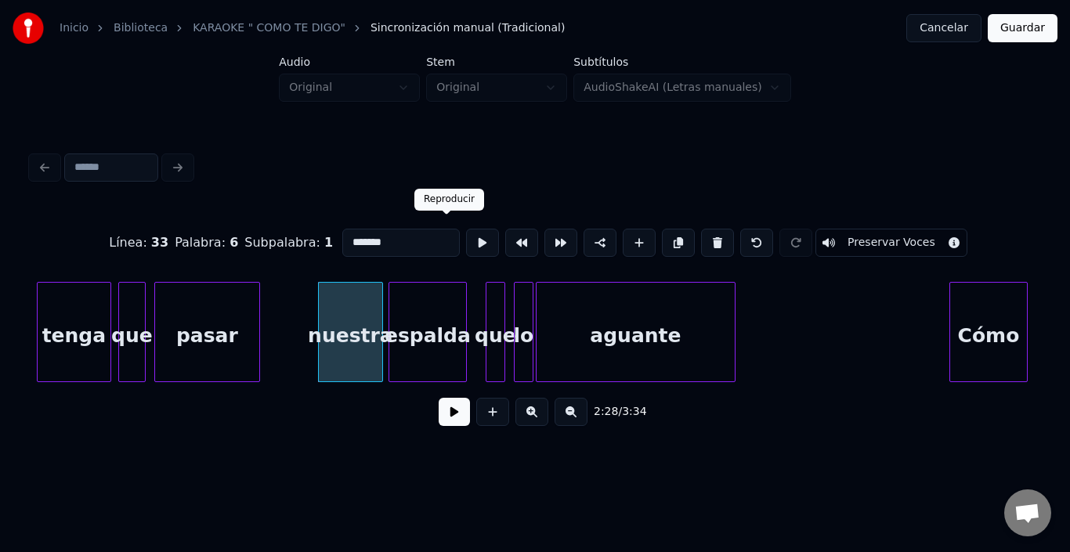
click at [466, 241] on button at bounding box center [482, 243] width 33 height 28
click at [419, 313] on div "espalda" at bounding box center [427, 336] width 77 height 107
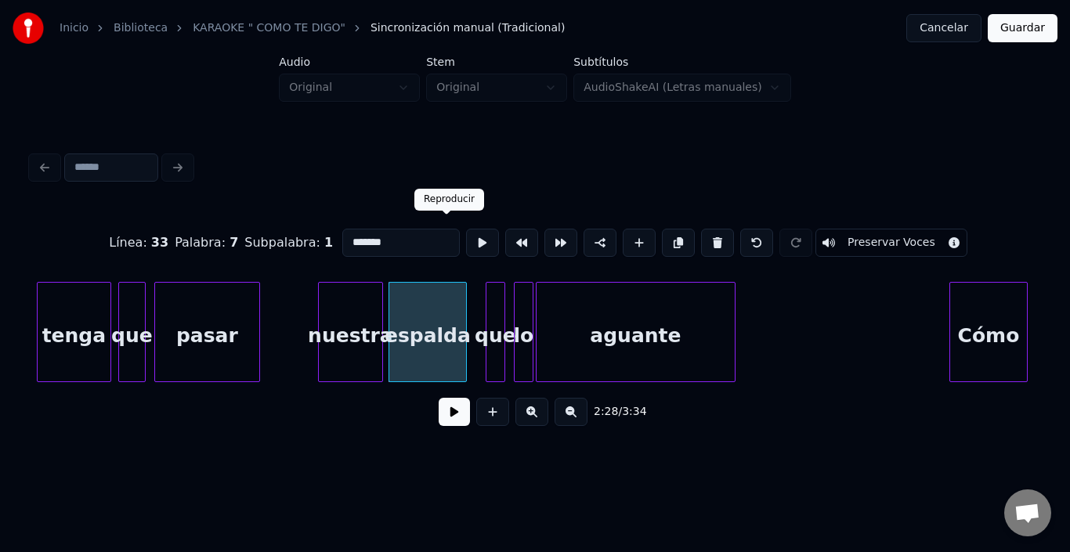
click at [466, 245] on button at bounding box center [482, 243] width 33 height 28
click at [466, 241] on button at bounding box center [482, 243] width 33 height 28
click at [453, 326] on div at bounding box center [455, 332] width 5 height 99
click at [466, 241] on button at bounding box center [482, 243] width 33 height 28
click at [458, 298] on div "espalda" at bounding box center [424, 332] width 70 height 100
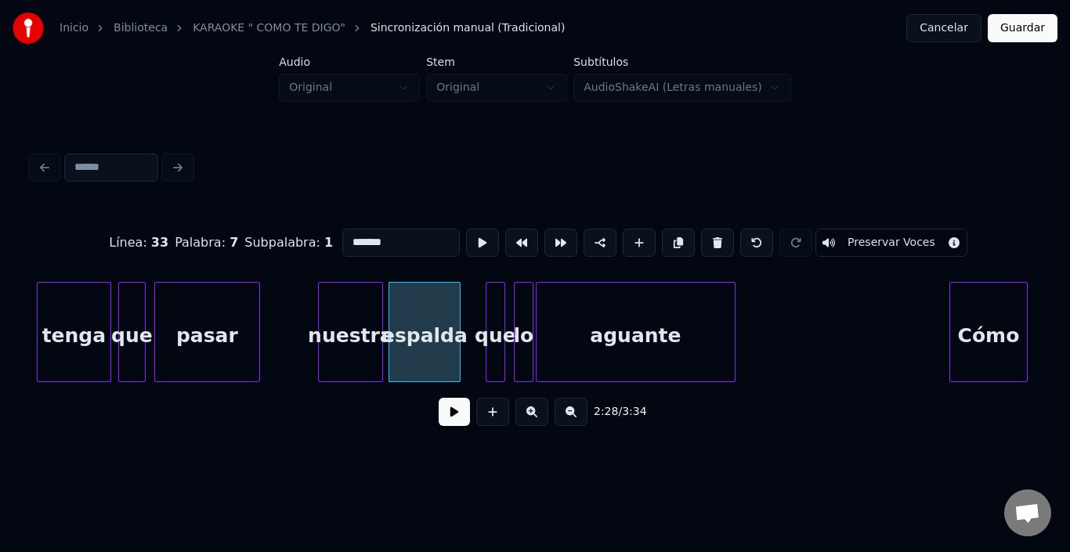
click at [458, 295] on div at bounding box center [457, 332] width 5 height 99
click at [480, 299] on div "que" at bounding box center [478, 336] width 18 height 107
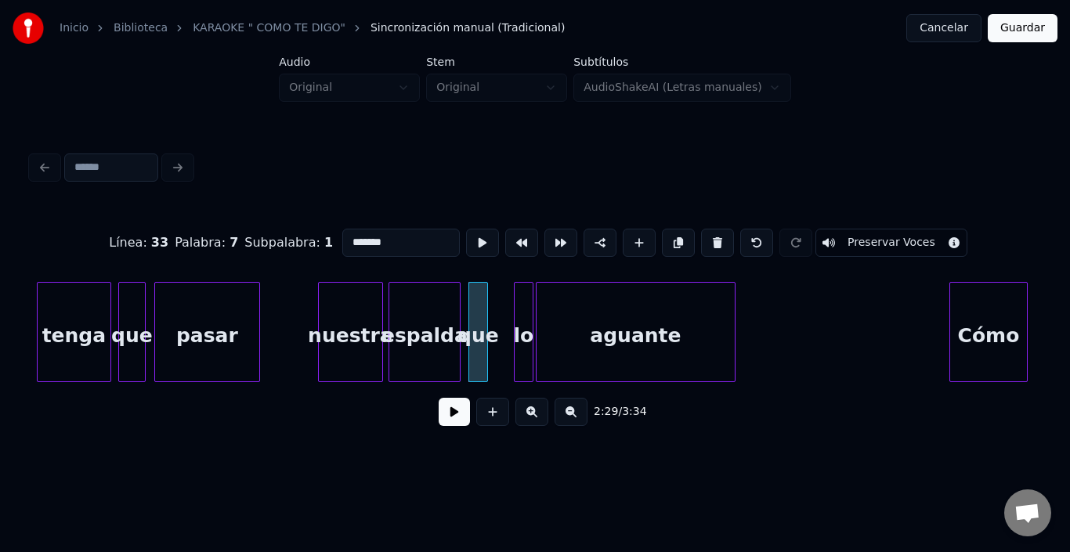
click at [474, 299] on div "que" at bounding box center [478, 336] width 18 height 107
click at [466, 242] on button at bounding box center [482, 243] width 33 height 28
click at [490, 306] on div "que" at bounding box center [492, 336] width 18 height 107
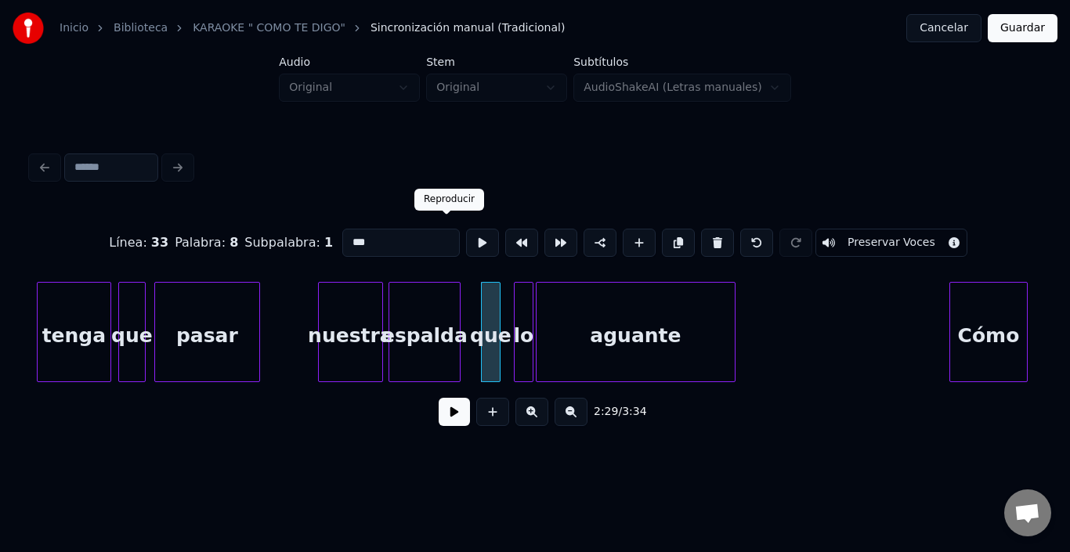
click at [466, 237] on button at bounding box center [482, 243] width 33 height 28
click at [514, 302] on div "lo" at bounding box center [515, 336] width 18 height 107
click at [466, 241] on button at bounding box center [482, 243] width 33 height 28
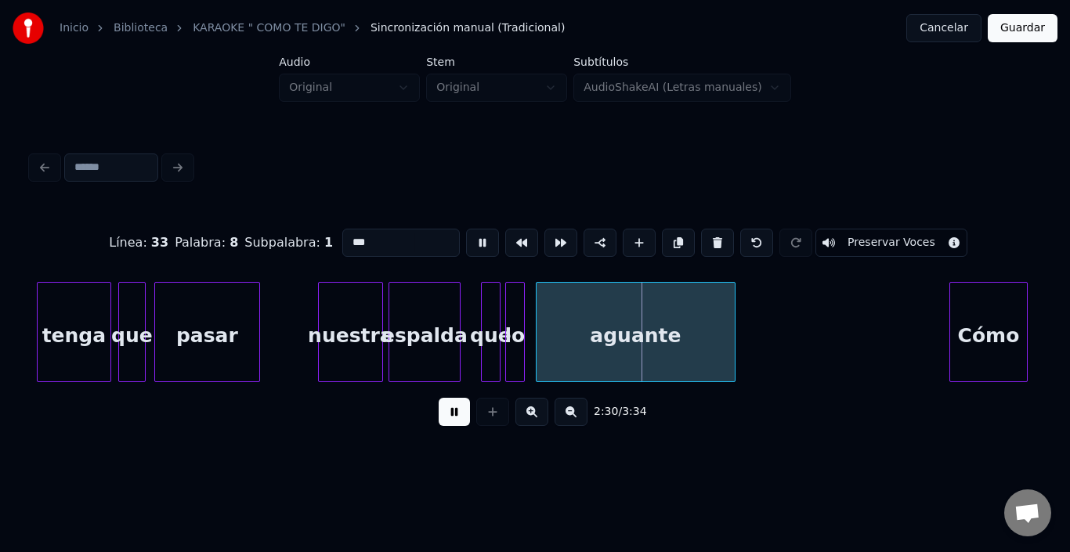
click at [466, 241] on button at bounding box center [482, 243] width 33 height 28
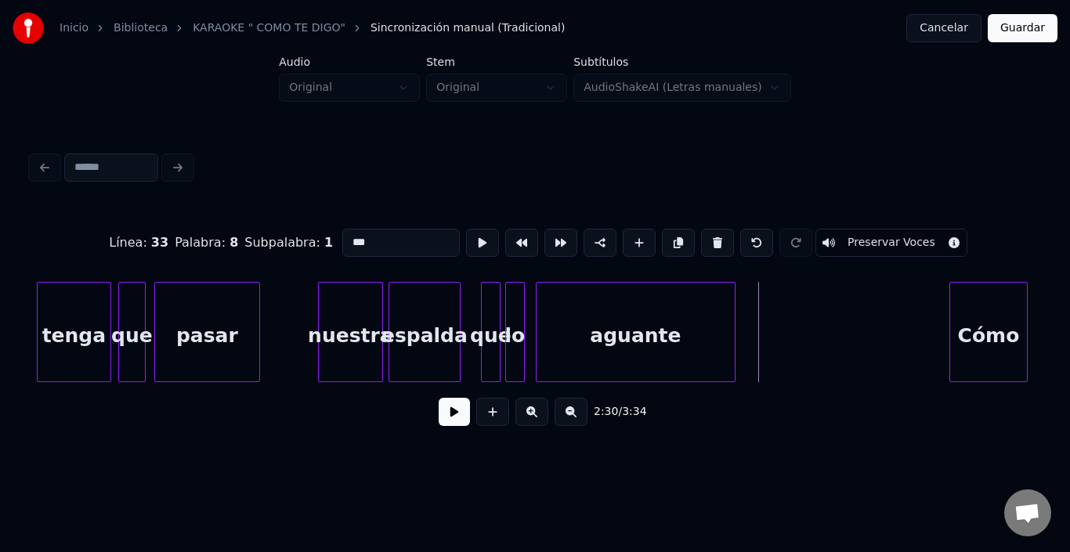
click at [560, 314] on div "aguante" at bounding box center [636, 336] width 198 height 107
type input "*******"
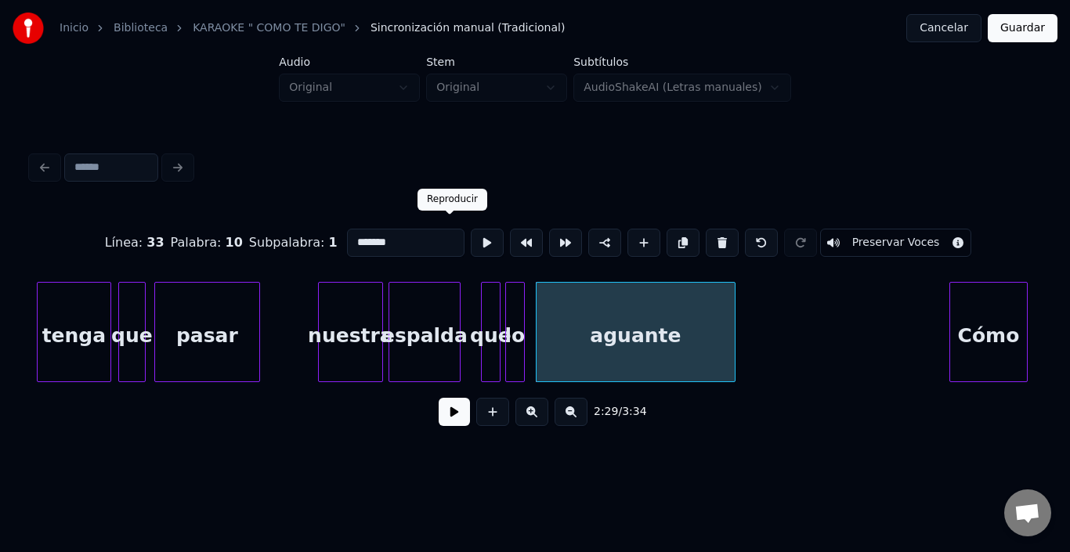
click at [471, 237] on button at bounding box center [487, 243] width 33 height 28
click at [587, 338] on div "aguante" at bounding box center [630, 336] width 198 height 107
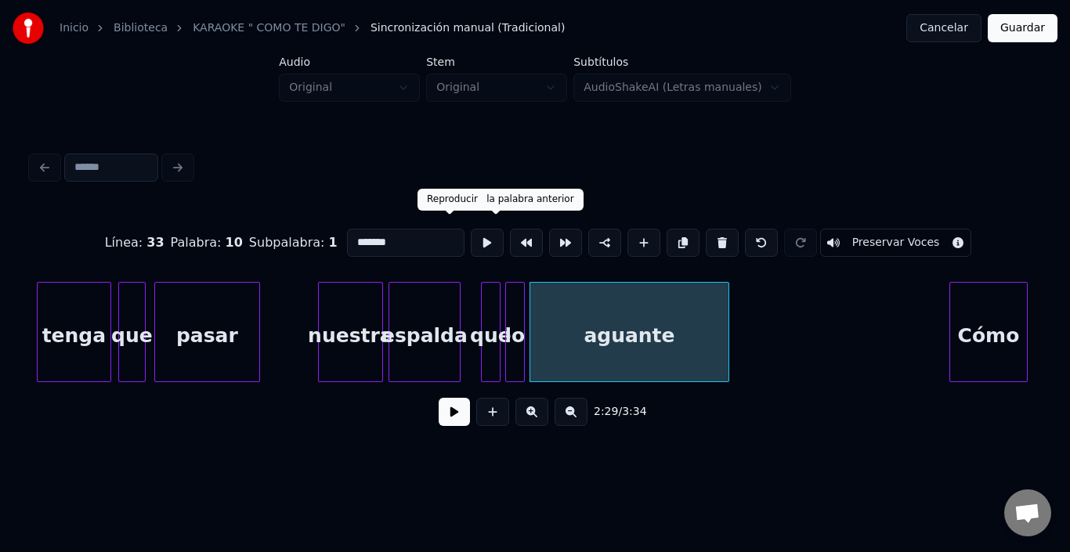
click at [471, 241] on button at bounding box center [487, 243] width 33 height 28
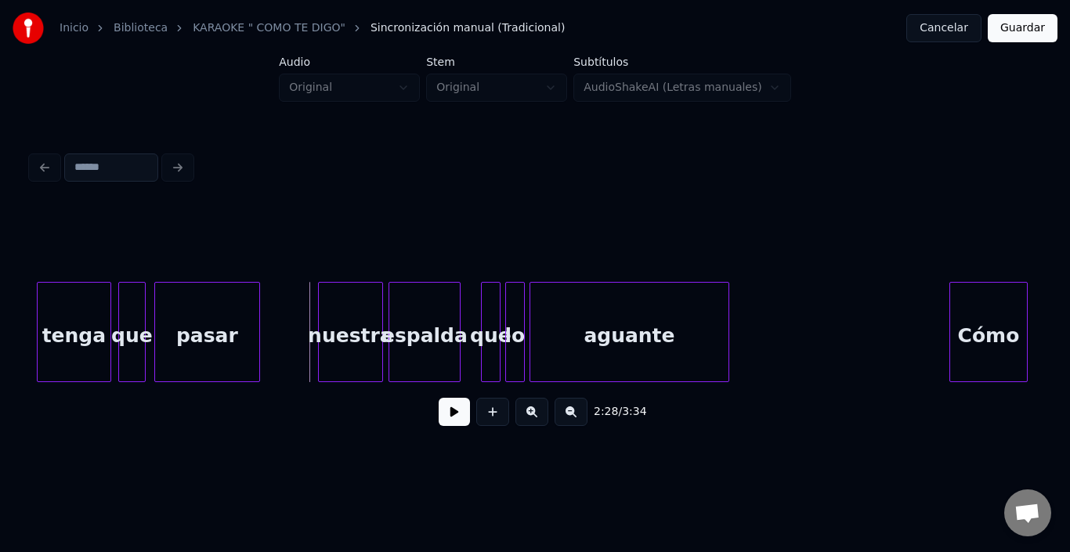
click at [447, 415] on button at bounding box center [454, 412] width 31 height 28
click at [439, 411] on button at bounding box center [454, 412] width 31 height 28
click at [984, 330] on div "Cómo" at bounding box center [973, 336] width 77 height 107
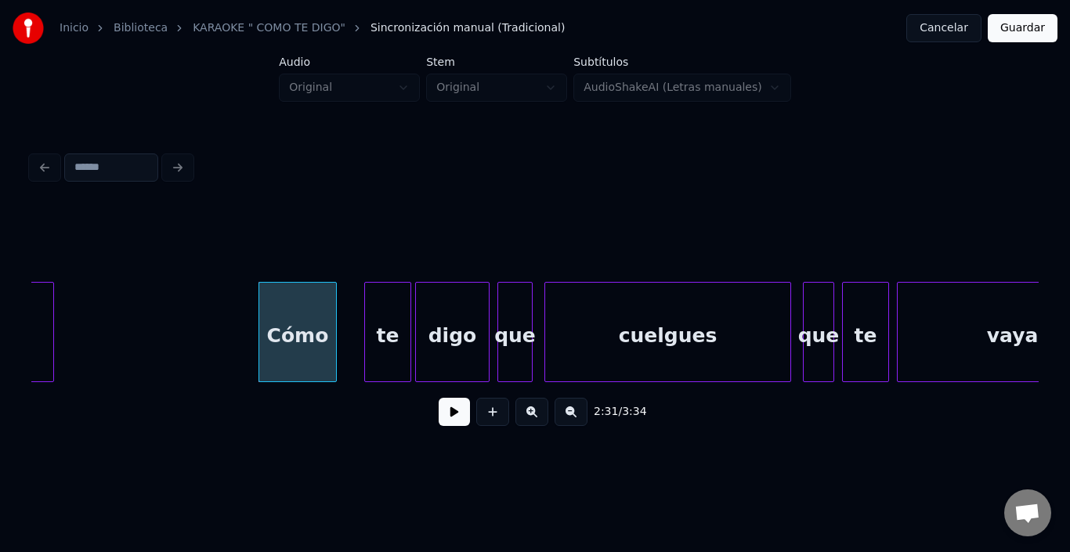
scroll to position [0, 29494]
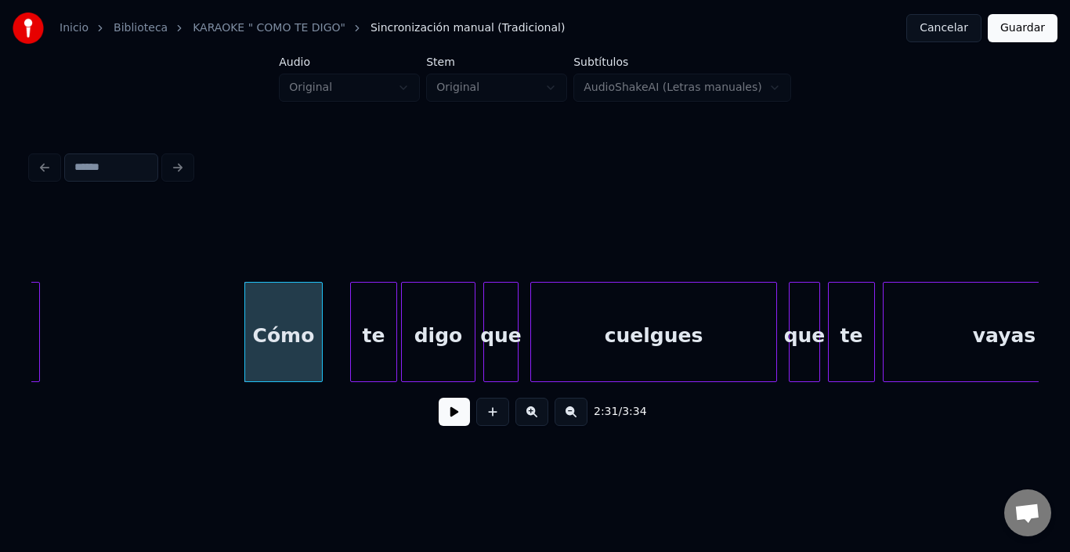
click at [306, 336] on div "Cómo" at bounding box center [283, 336] width 77 height 107
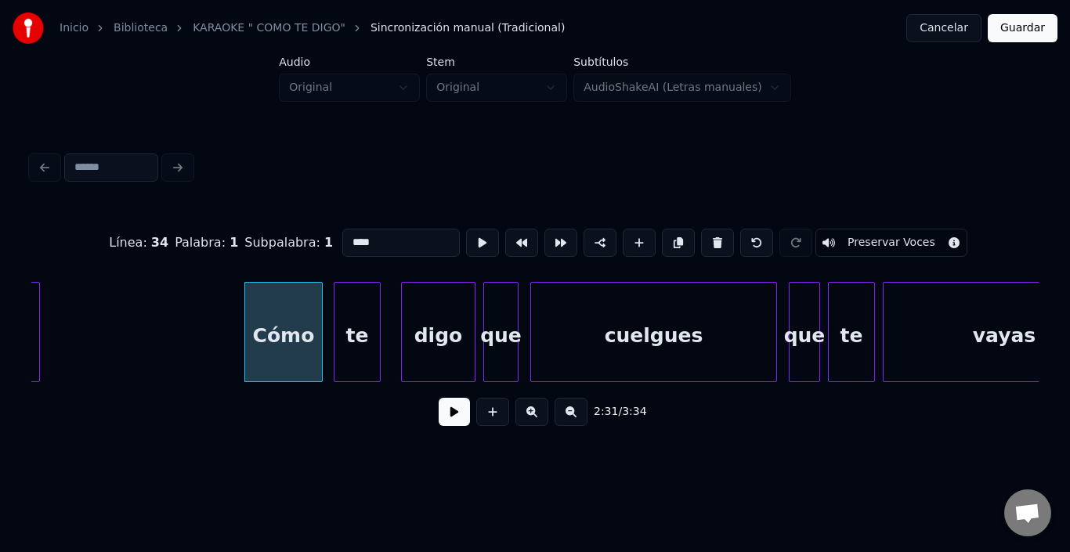
click at [353, 334] on div "te" at bounding box center [357, 336] width 45 height 107
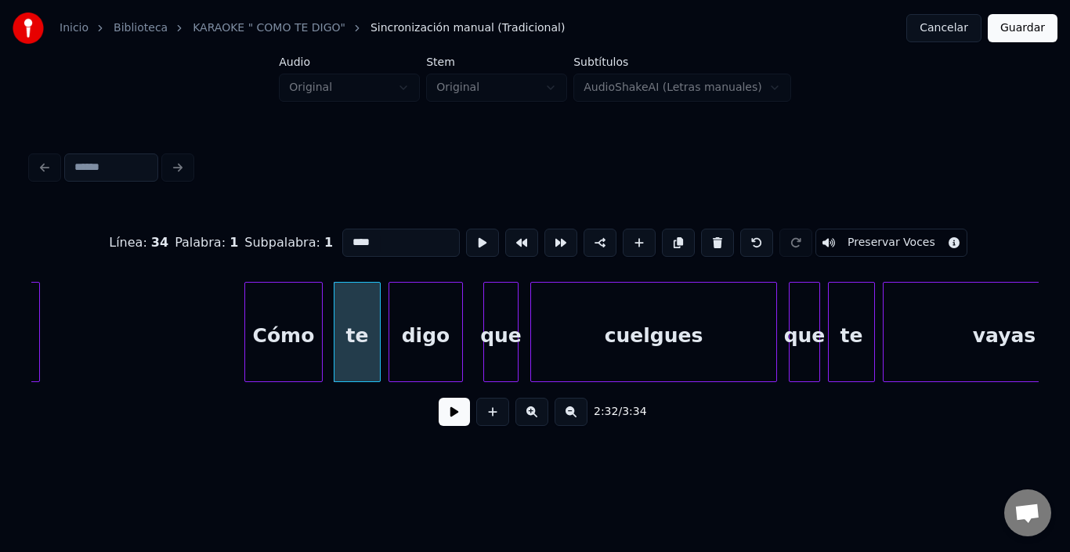
click at [408, 328] on div "digo" at bounding box center [425, 336] width 73 height 107
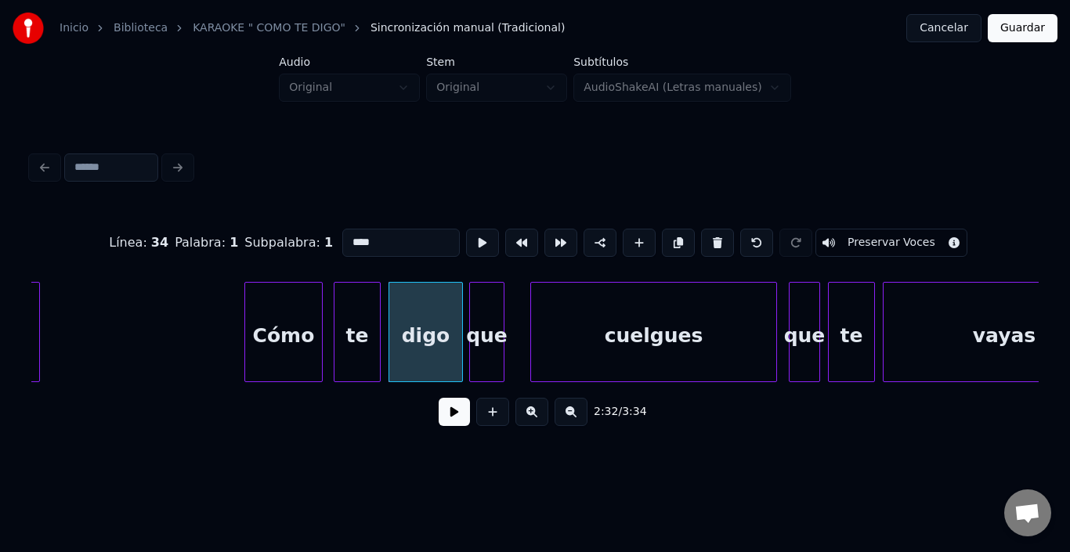
click at [480, 315] on div "que" at bounding box center [487, 336] width 34 height 107
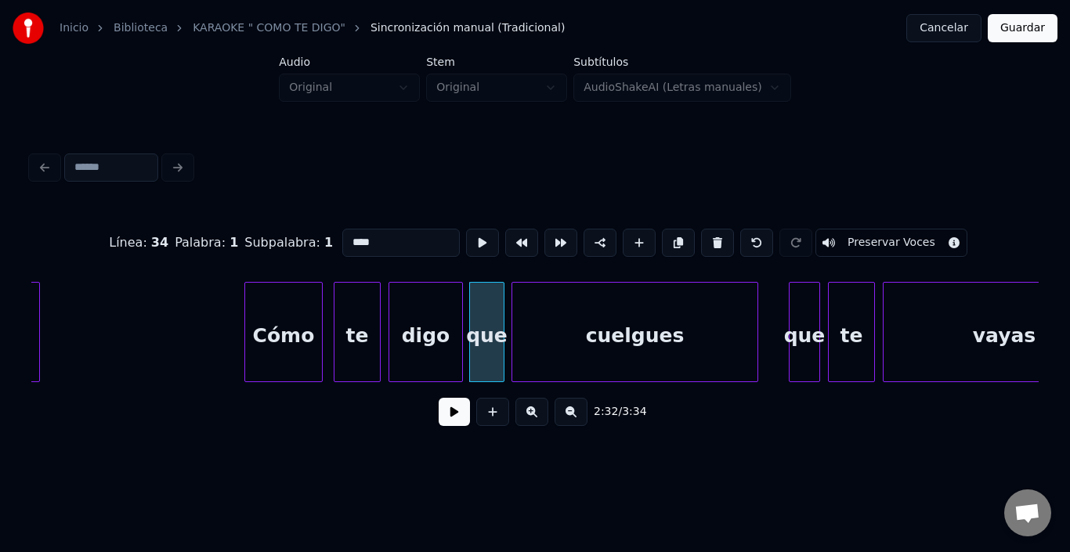
click at [547, 323] on div "cuelgues" at bounding box center [635, 336] width 245 height 107
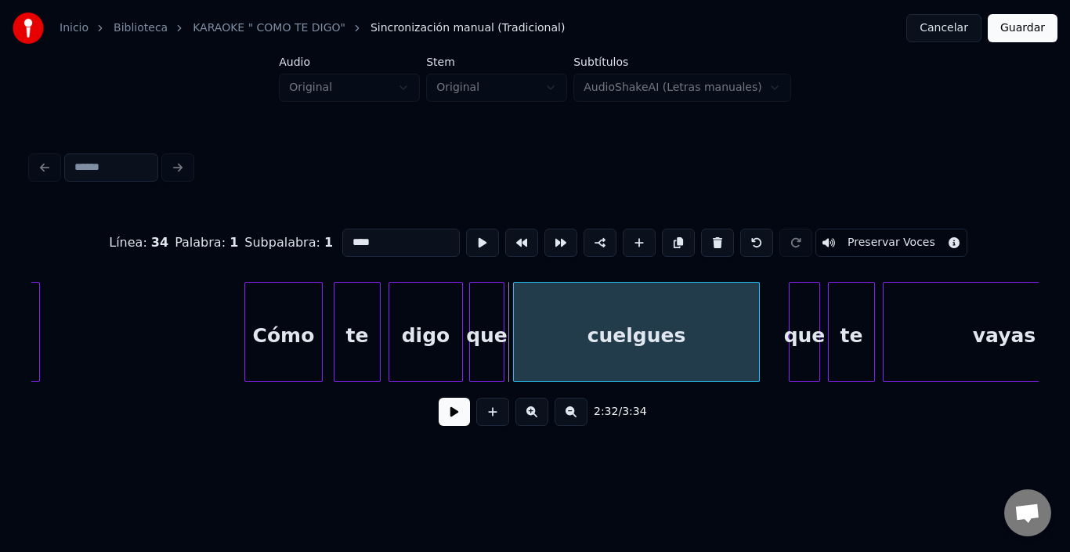
click at [567, 328] on div "cuelgues" at bounding box center [636, 336] width 245 height 107
click at [784, 311] on div "que" at bounding box center [786, 336] width 30 height 107
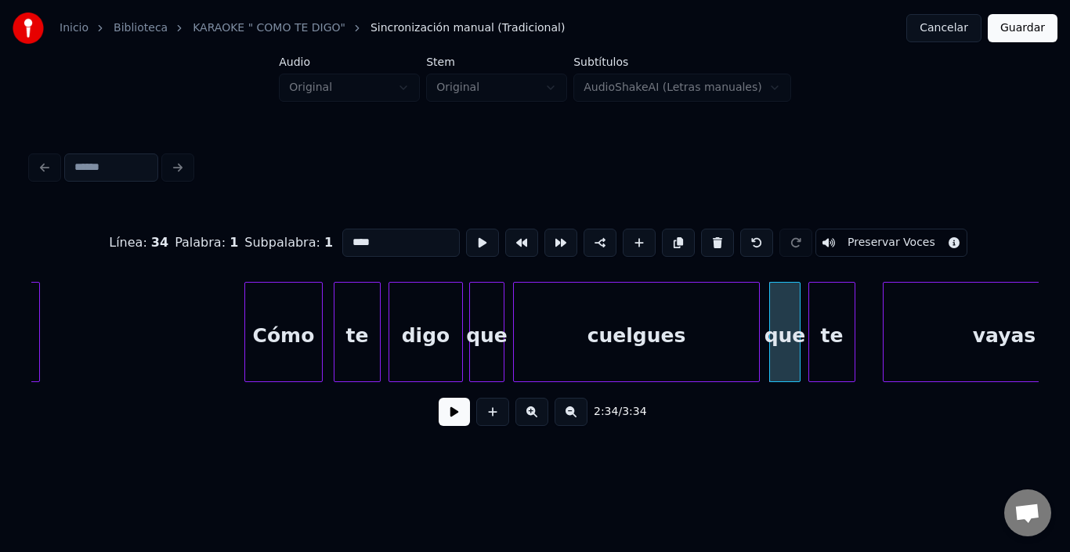
click at [823, 316] on div "te" at bounding box center [832, 336] width 45 height 107
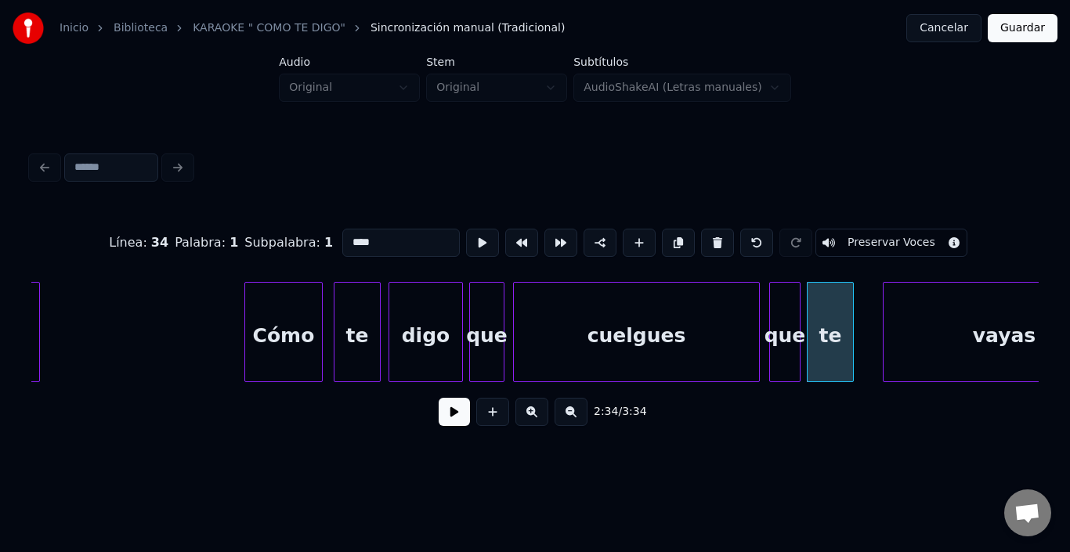
scroll to position [0, 29579]
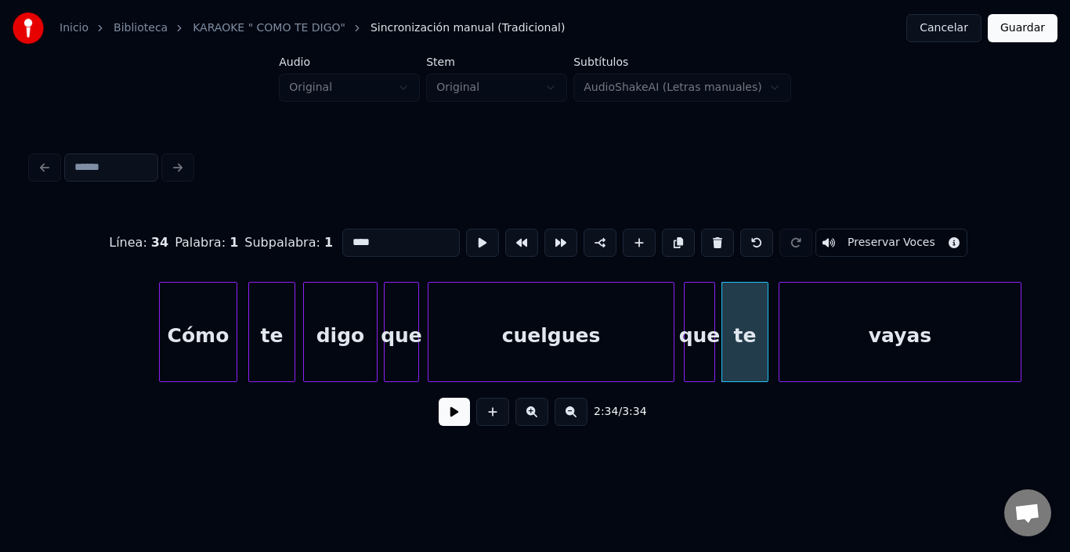
click at [900, 331] on div "vayas" at bounding box center [900, 336] width 241 height 107
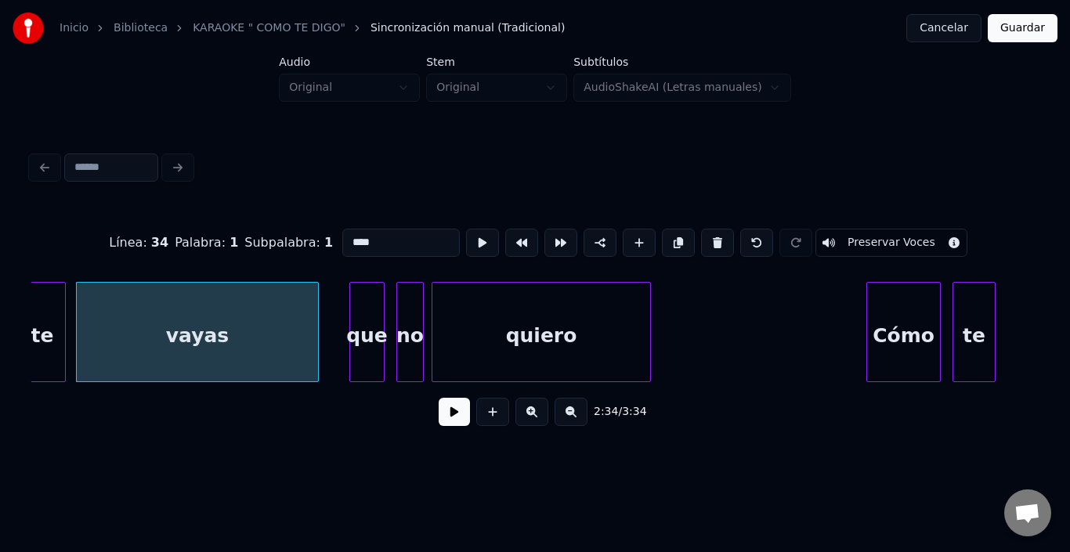
scroll to position [0, 30300]
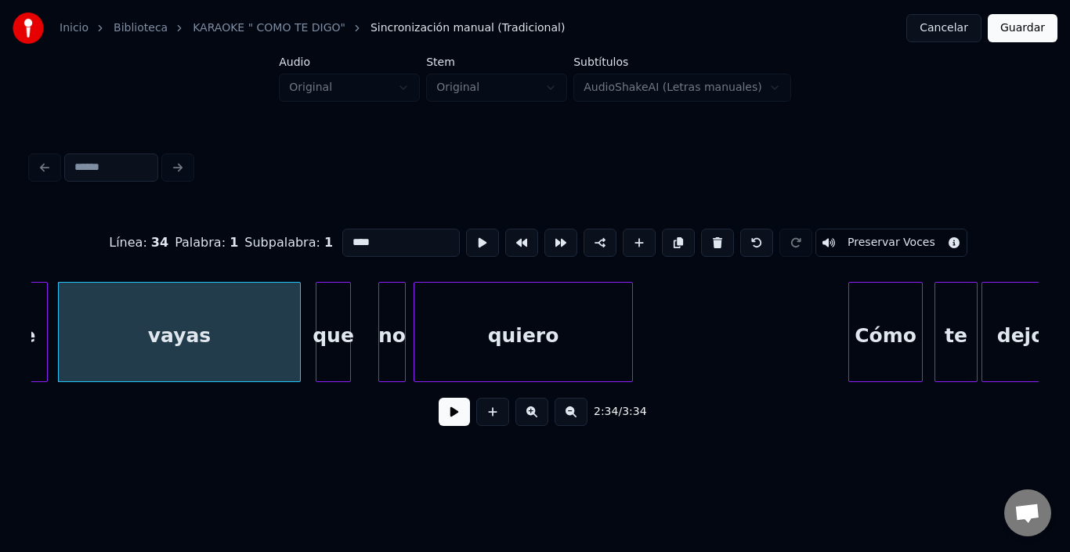
click at [331, 304] on div "que" at bounding box center [334, 336] width 34 height 107
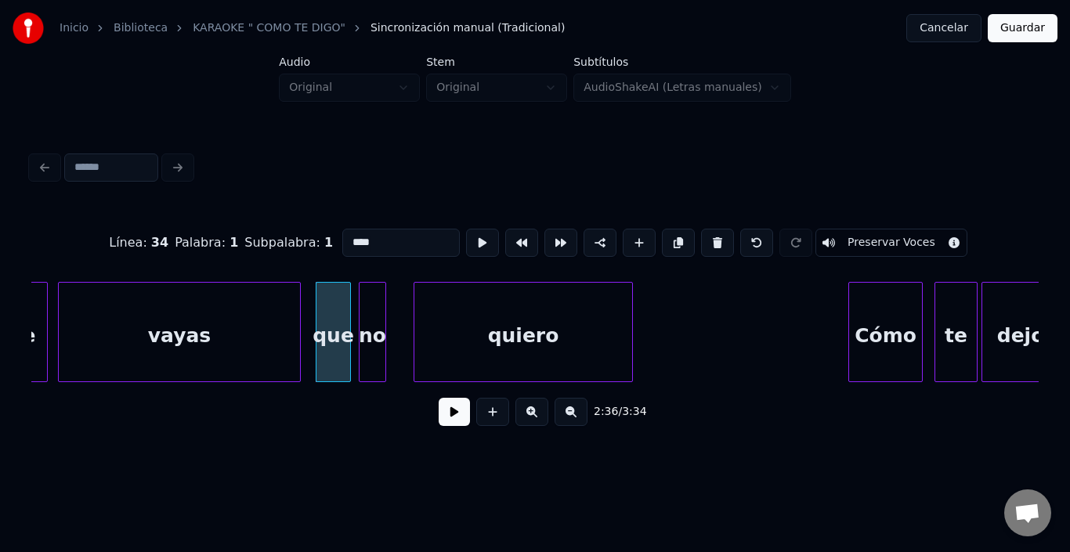
click at [376, 306] on div "no" at bounding box center [373, 336] width 26 height 107
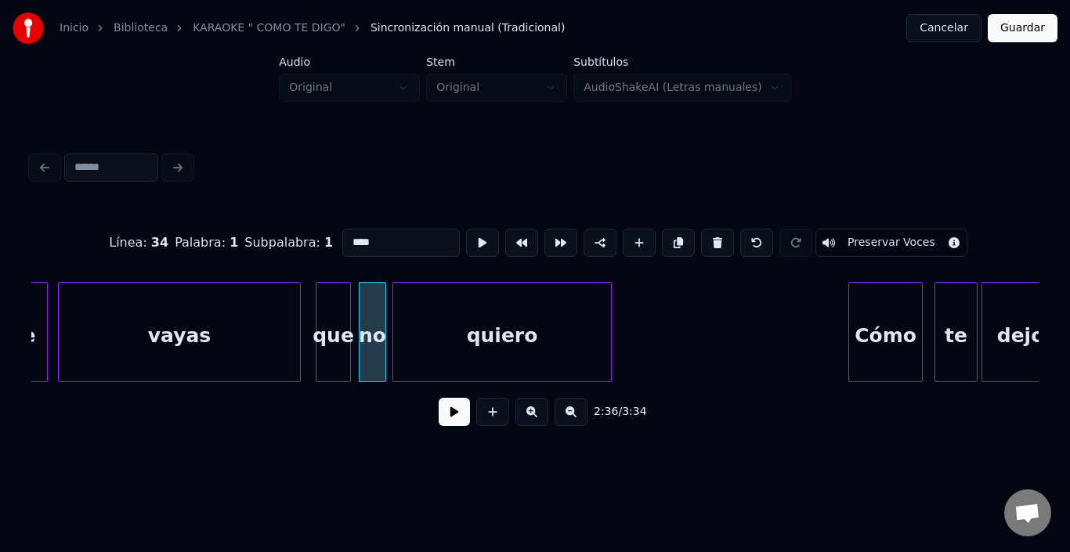
click at [415, 313] on div "quiero" at bounding box center [502, 336] width 218 height 107
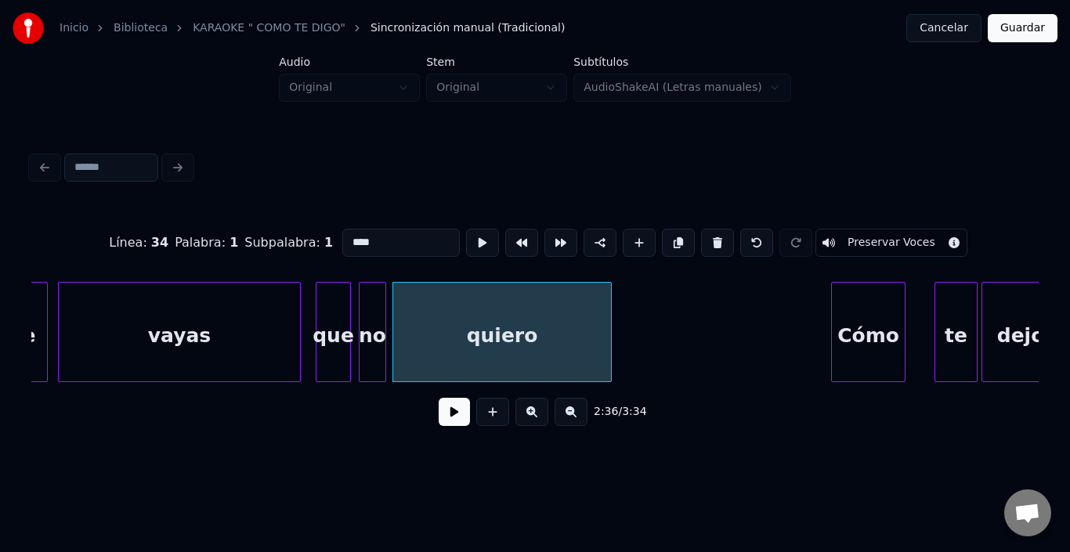
click at [878, 335] on div "Cómo" at bounding box center [868, 336] width 73 height 107
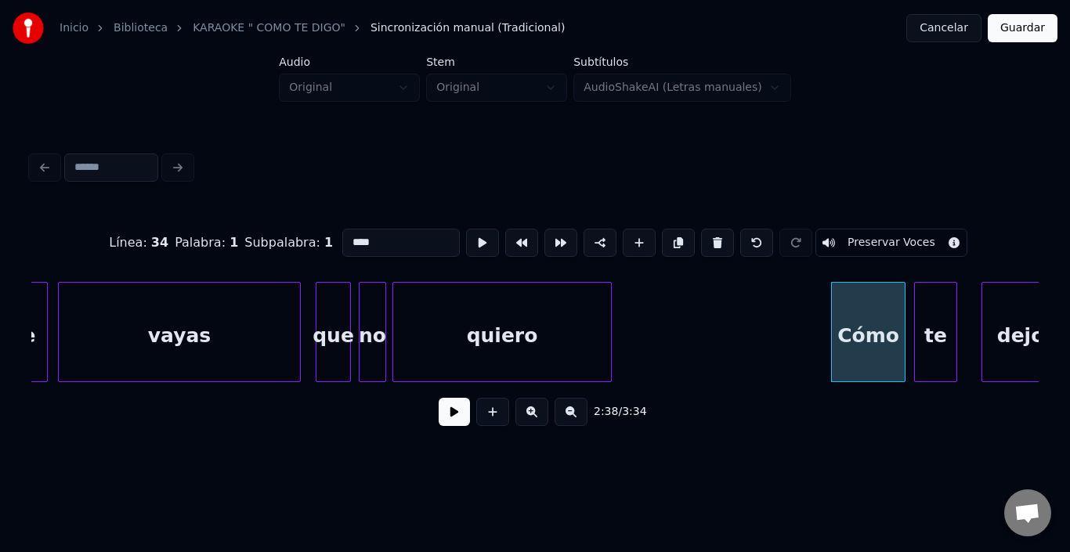
click at [941, 335] on div "te" at bounding box center [936, 336] width 42 height 107
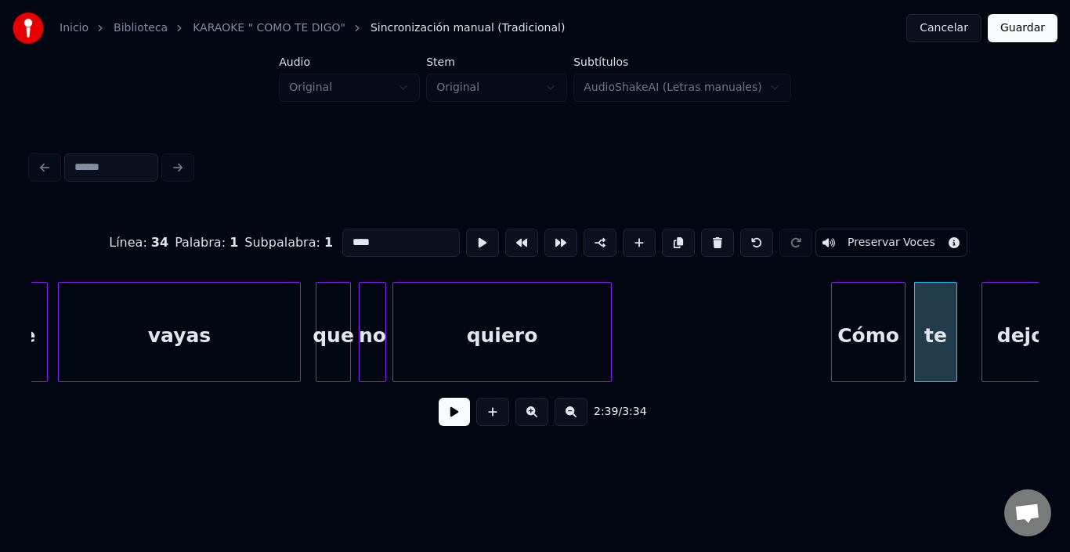
scroll to position [0, 30317]
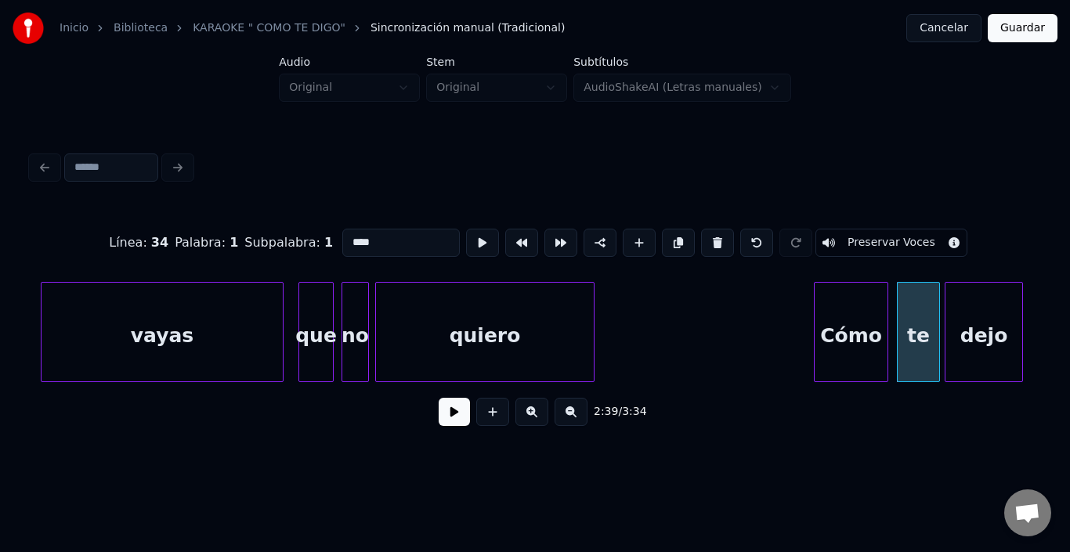
click at [985, 331] on div "dejo" at bounding box center [984, 336] width 77 height 107
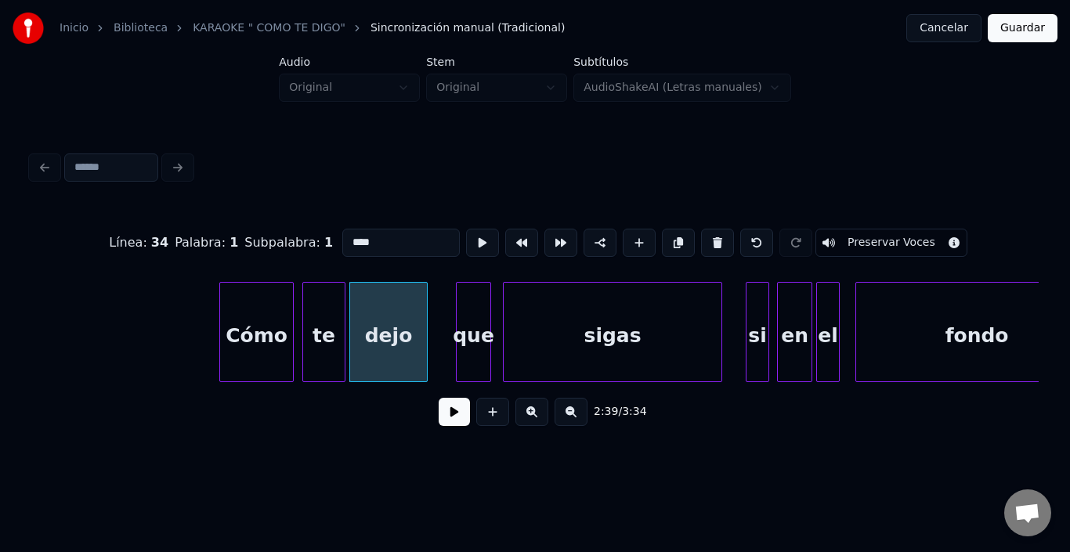
scroll to position [0, 30913]
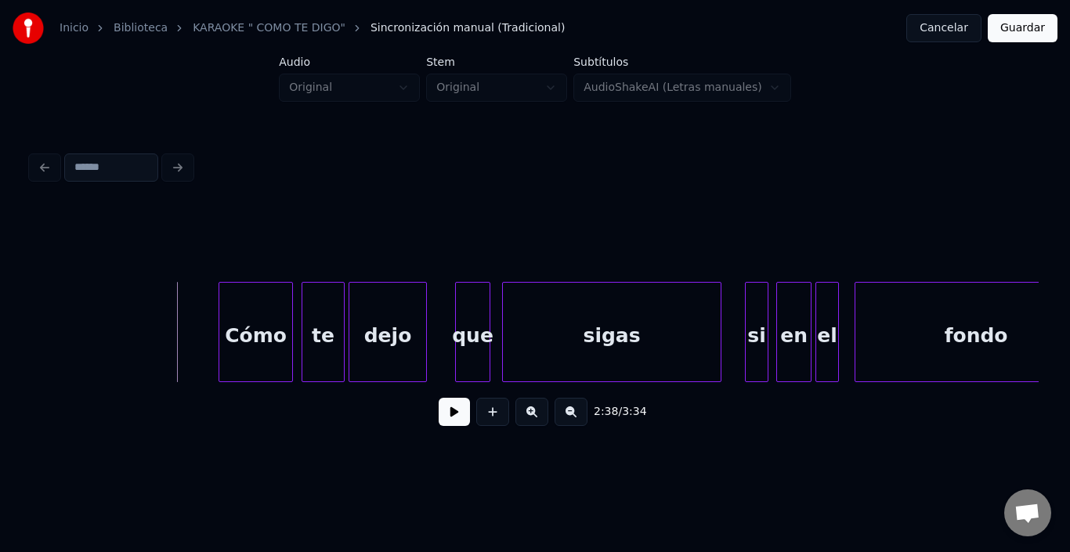
click at [451, 413] on button at bounding box center [454, 412] width 31 height 28
click at [455, 310] on div "que" at bounding box center [461, 336] width 34 height 107
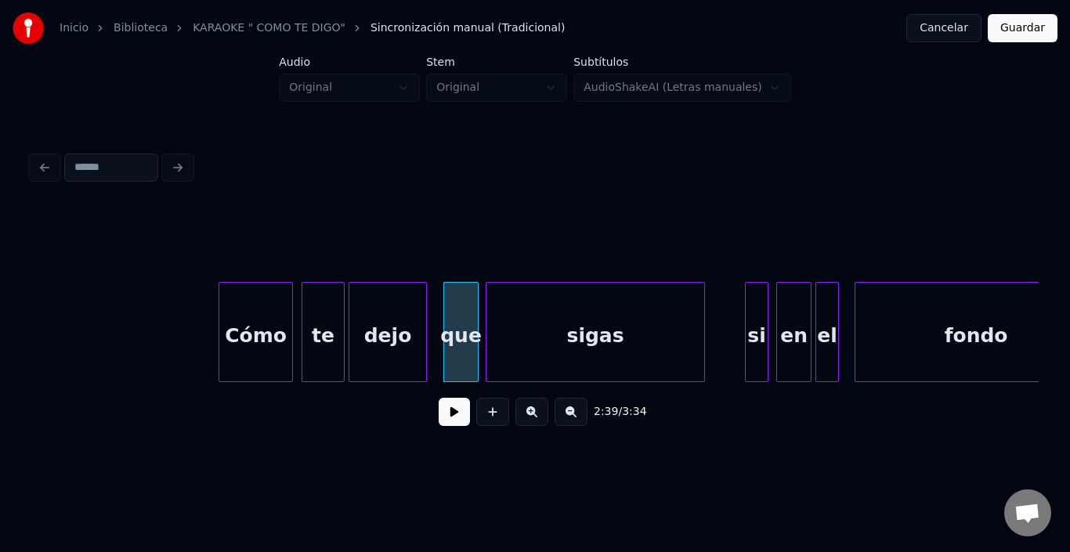
click at [534, 326] on div "sigas" at bounding box center [596, 336] width 218 height 107
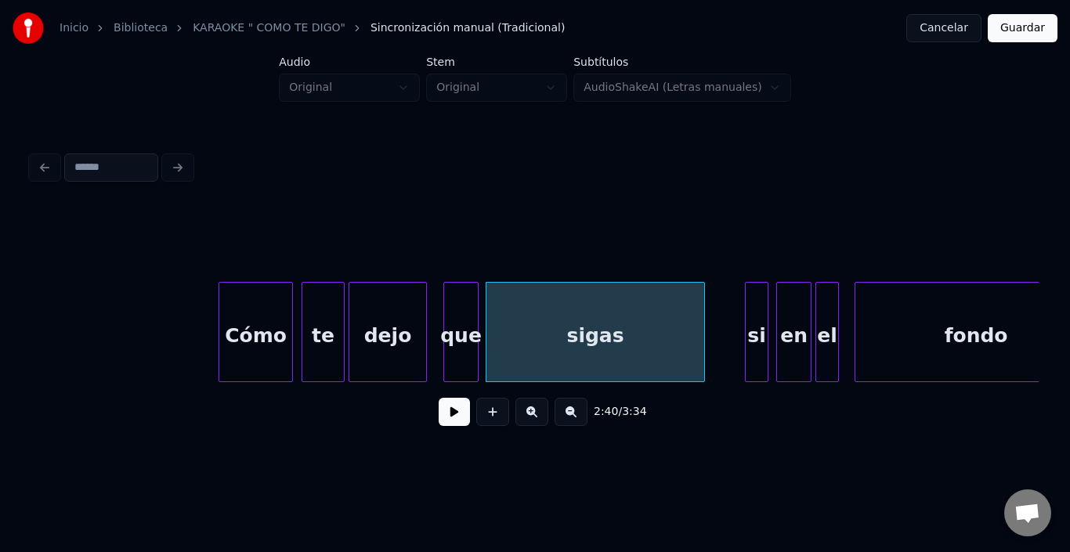
click at [440, 426] on button at bounding box center [454, 412] width 31 height 28
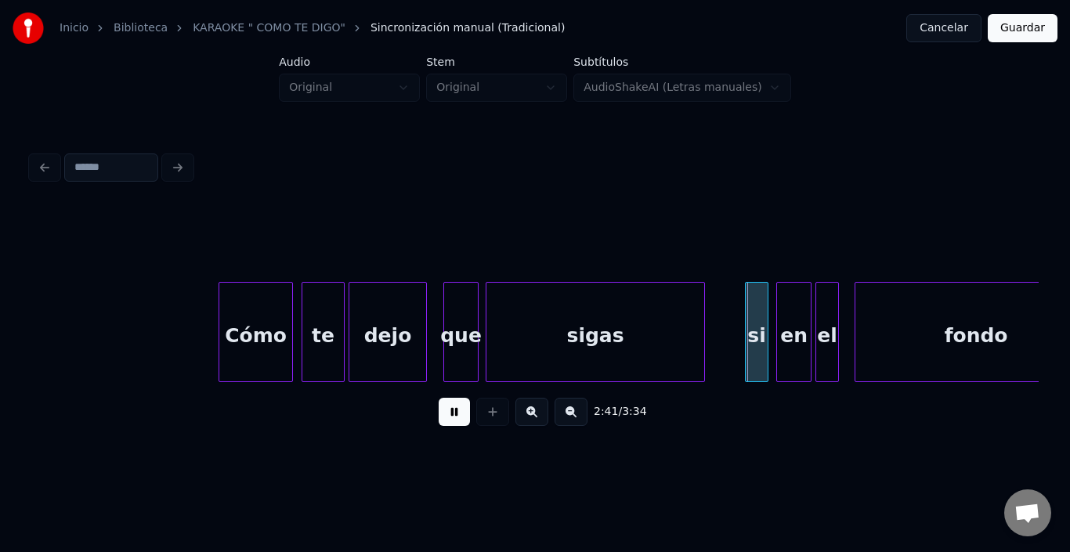
click at [440, 426] on button at bounding box center [454, 412] width 31 height 28
click at [746, 320] on div "si" at bounding box center [743, 336] width 22 height 107
click at [770, 321] on div "en" at bounding box center [779, 336] width 34 height 107
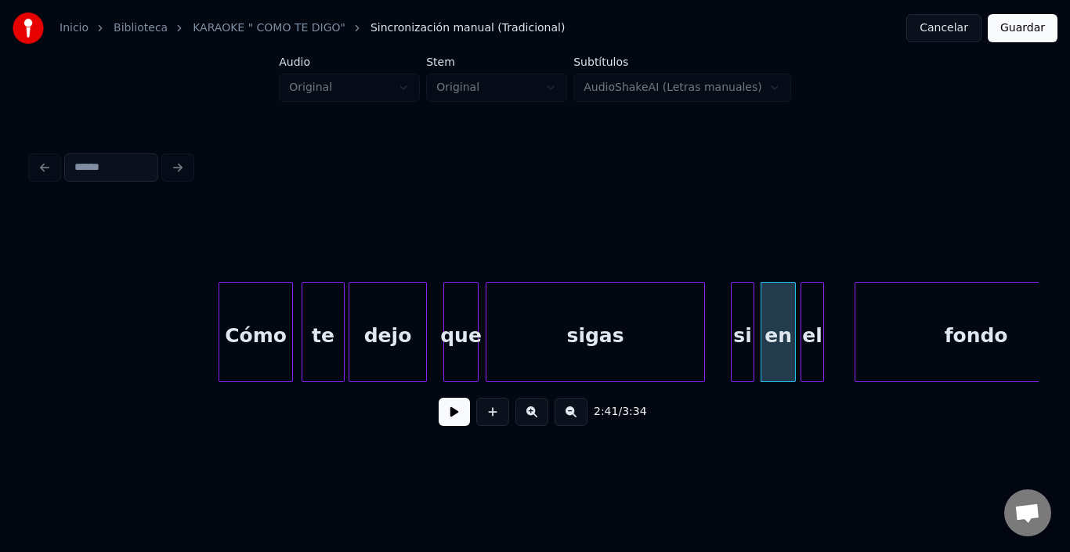
click at [813, 311] on div "el" at bounding box center [813, 336] width 22 height 107
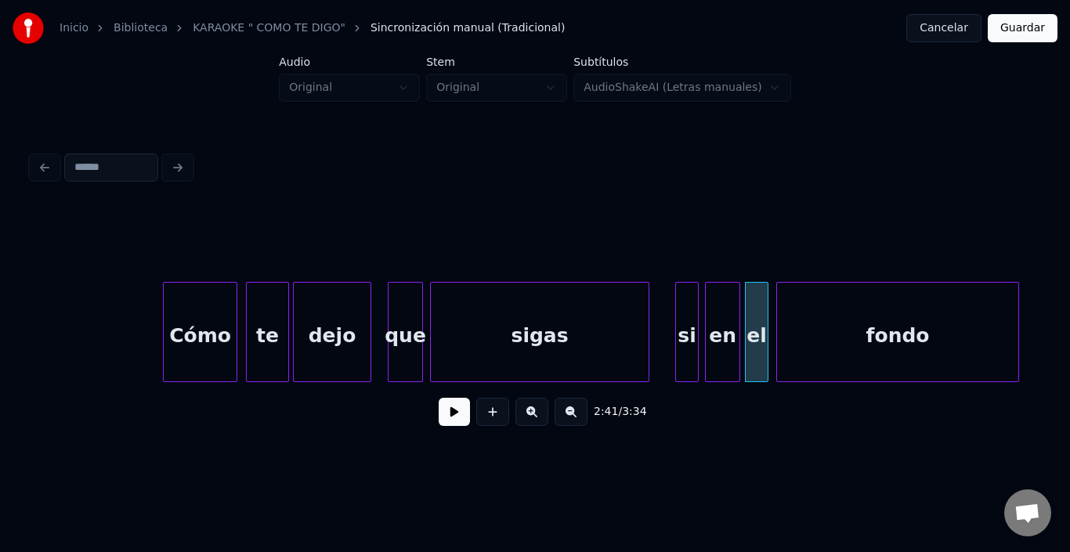
click at [852, 324] on div "fondo" at bounding box center [897, 336] width 241 height 107
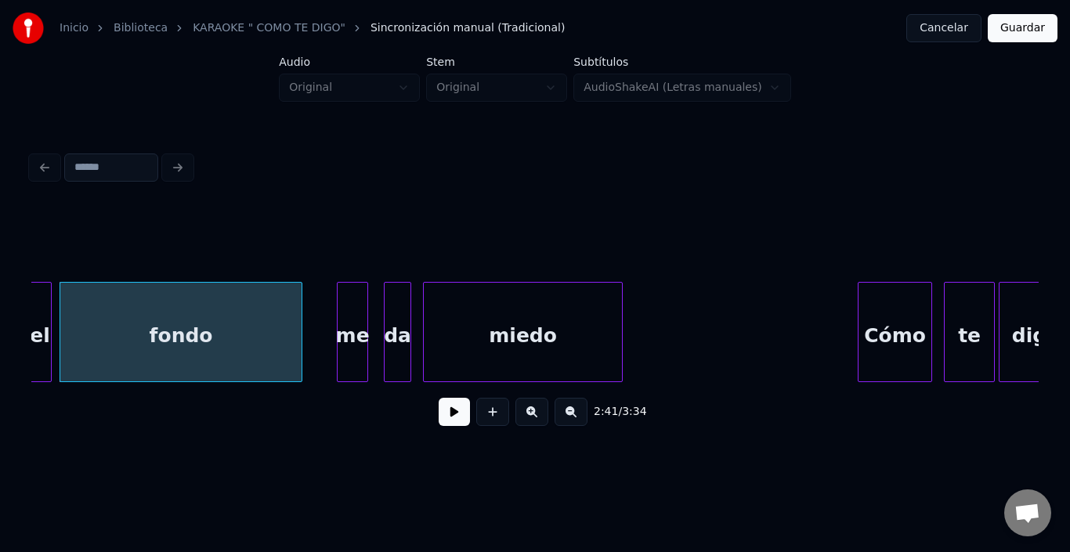
scroll to position [0, 31721]
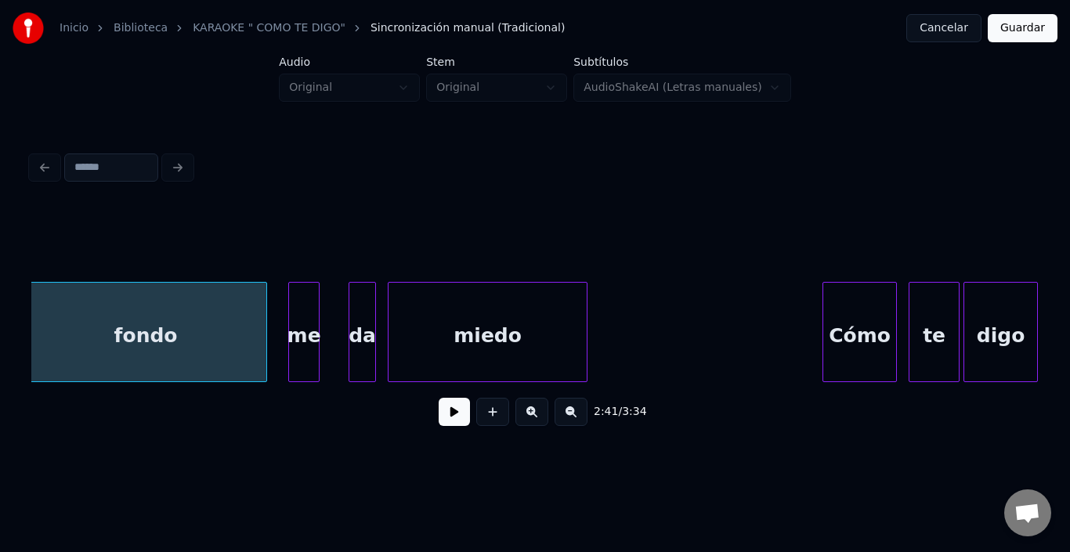
click at [306, 324] on div "me" at bounding box center [304, 336] width 30 height 107
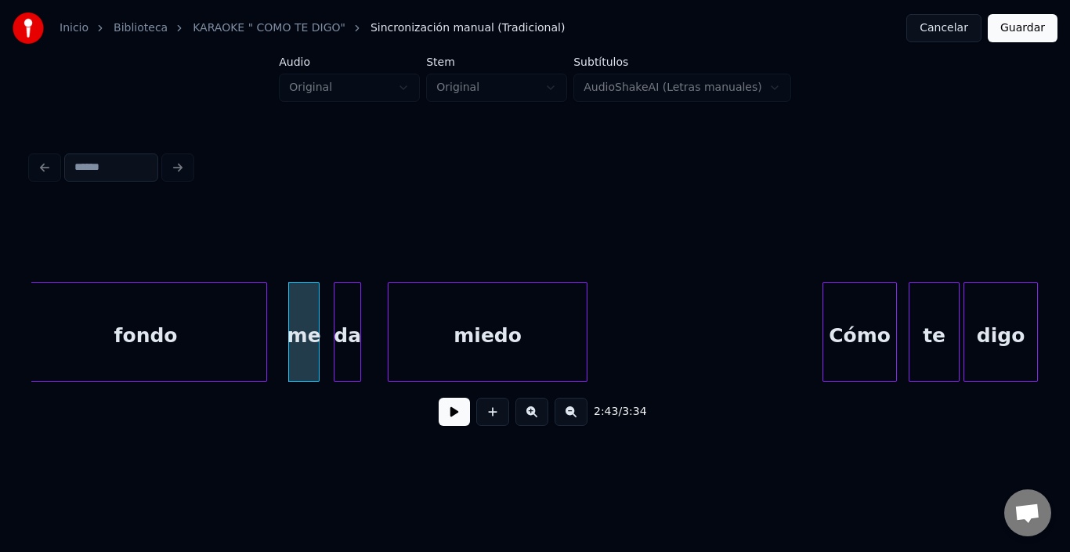
click at [350, 316] on div "da" at bounding box center [348, 336] width 26 height 107
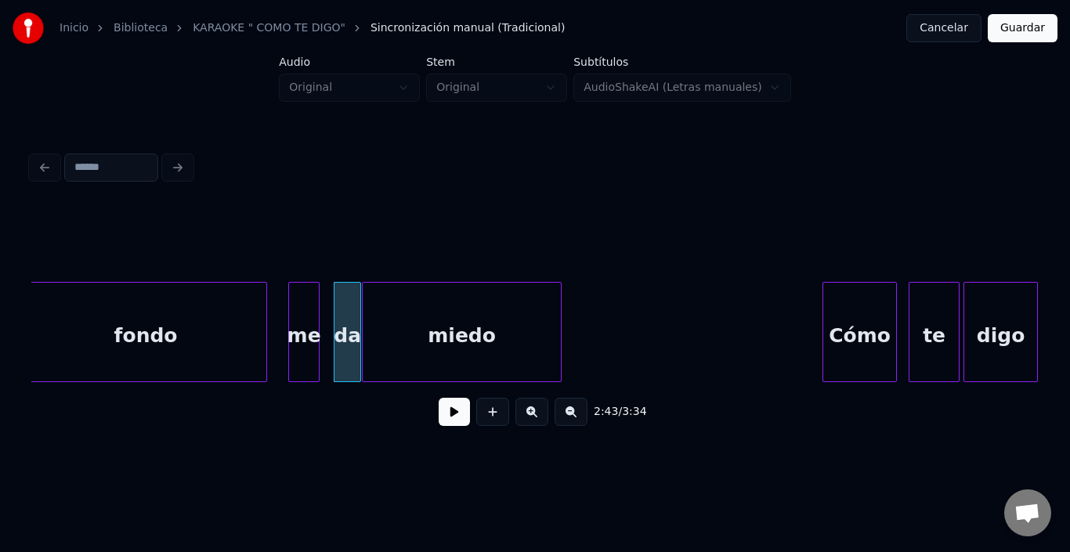
click at [393, 325] on div "miedo" at bounding box center [462, 336] width 198 height 107
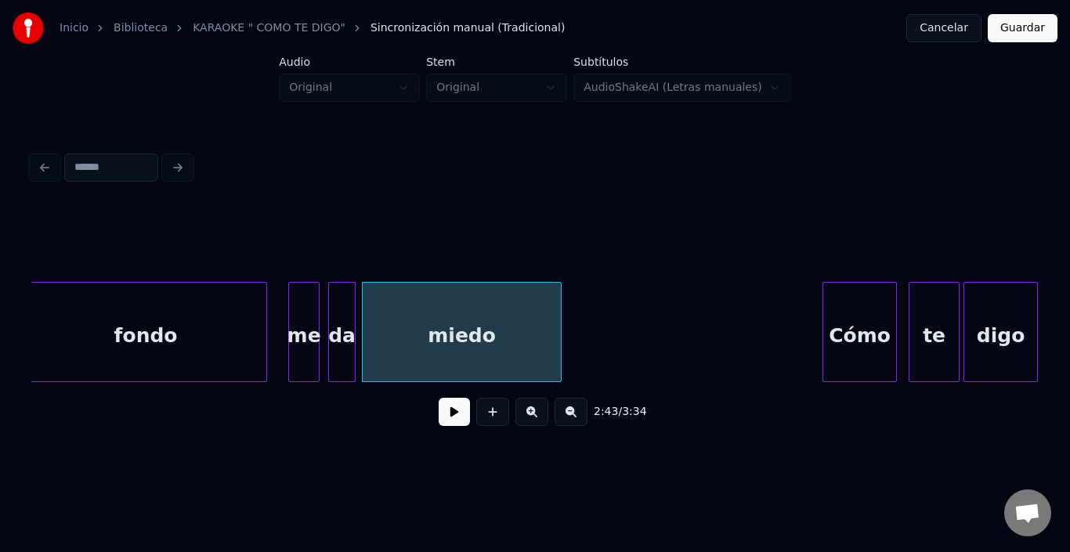
click at [349, 316] on div "da" at bounding box center [342, 336] width 26 height 107
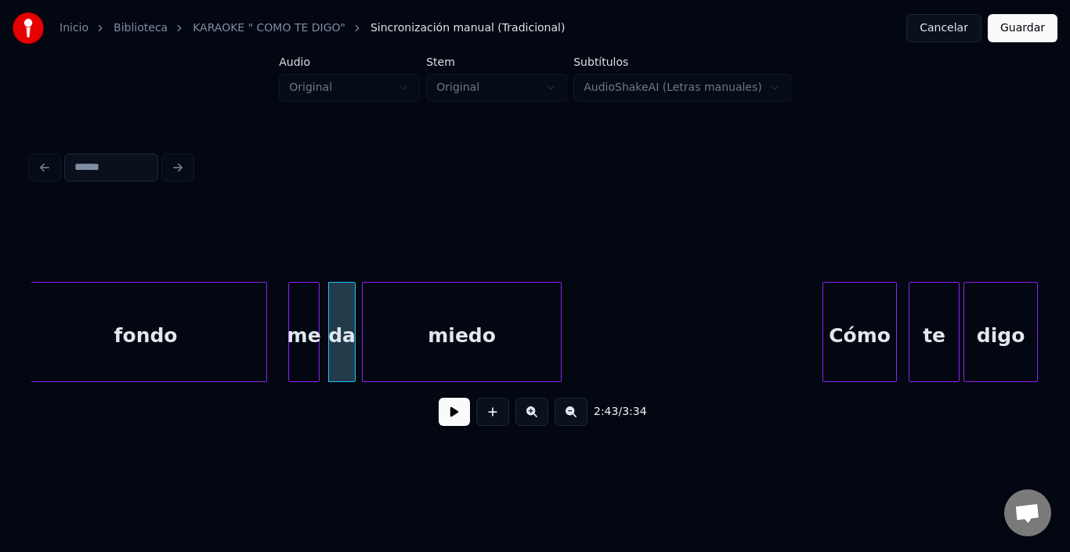
click at [396, 312] on div "miedo" at bounding box center [462, 336] width 198 height 107
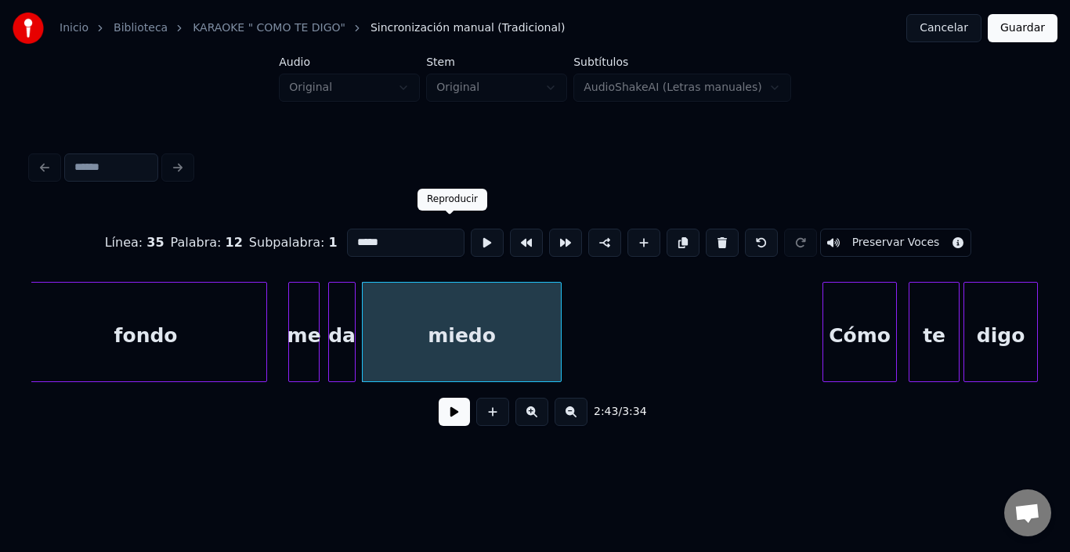
click at [471, 241] on button at bounding box center [487, 243] width 33 height 28
click at [110, 367] on div "fondo" at bounding box center [145, 336] width 241 height 107
type input "*****"
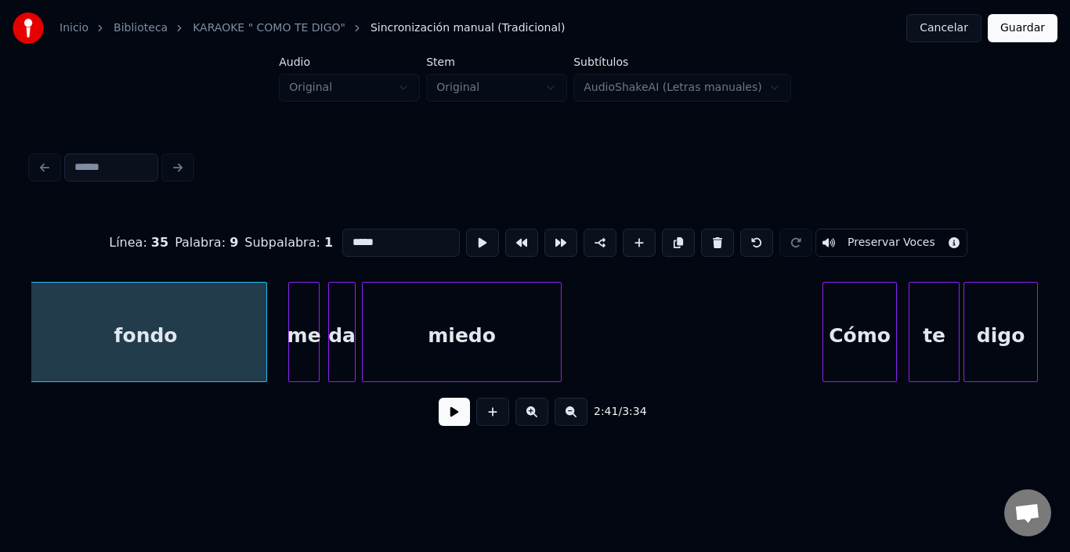
scroll to position [0, 31714]
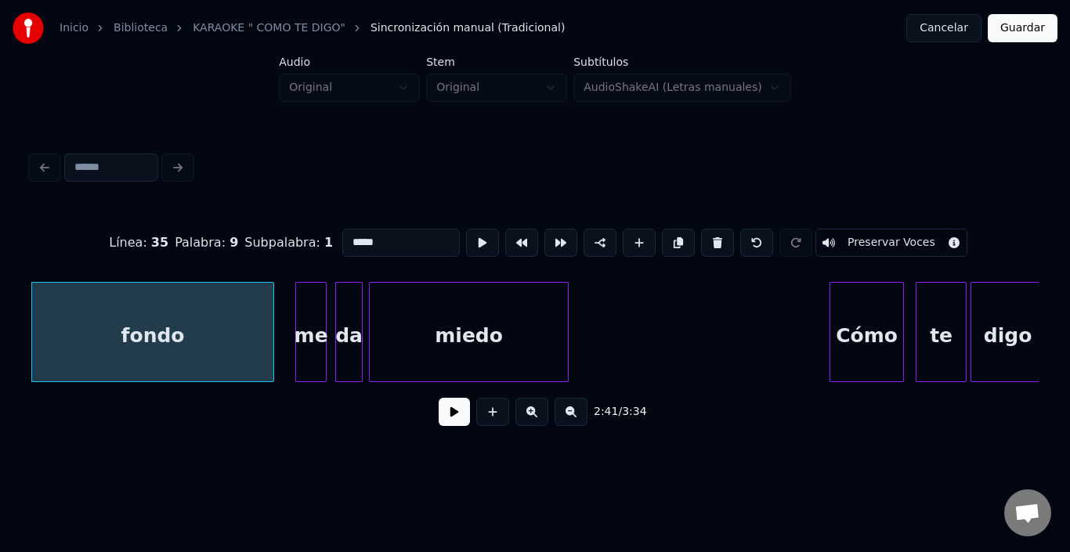
click at [444, 420] on button at bounding box center [454, 412] width 31 height 28
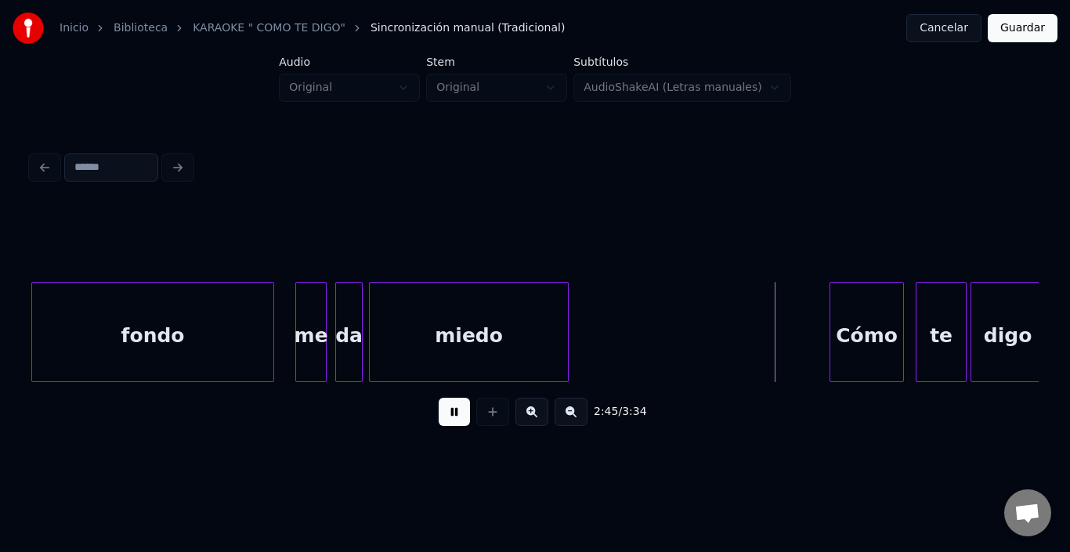
click at [444, 420] on button at bounding box center [454, 412] width 31 height 28
click at [852, 348] on div "Cómo" at bounding box center [851, 336] width 73 height 107
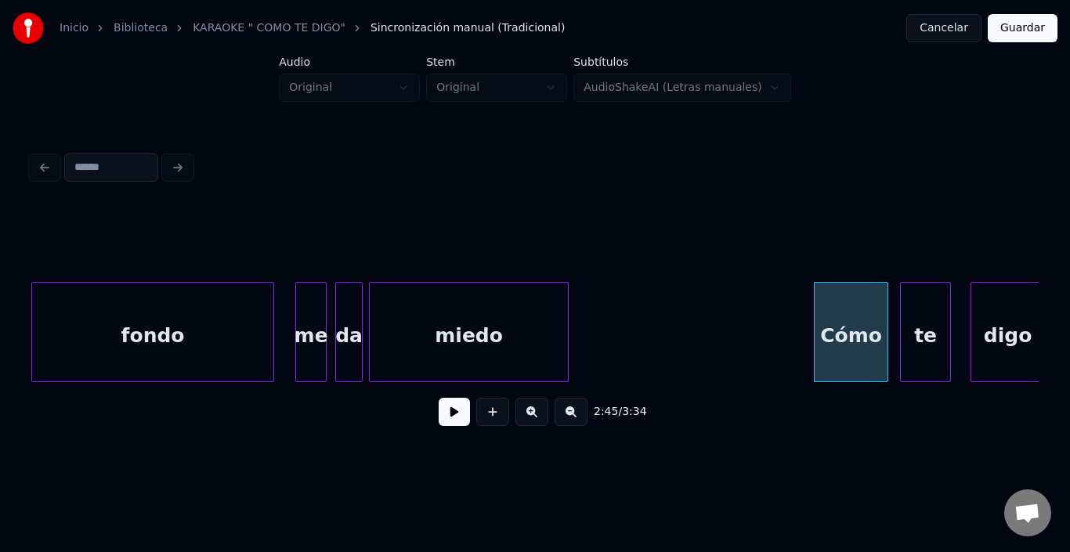
click at [931, 342] on div "te" at bounding box center [925, 336] width 49 height 107
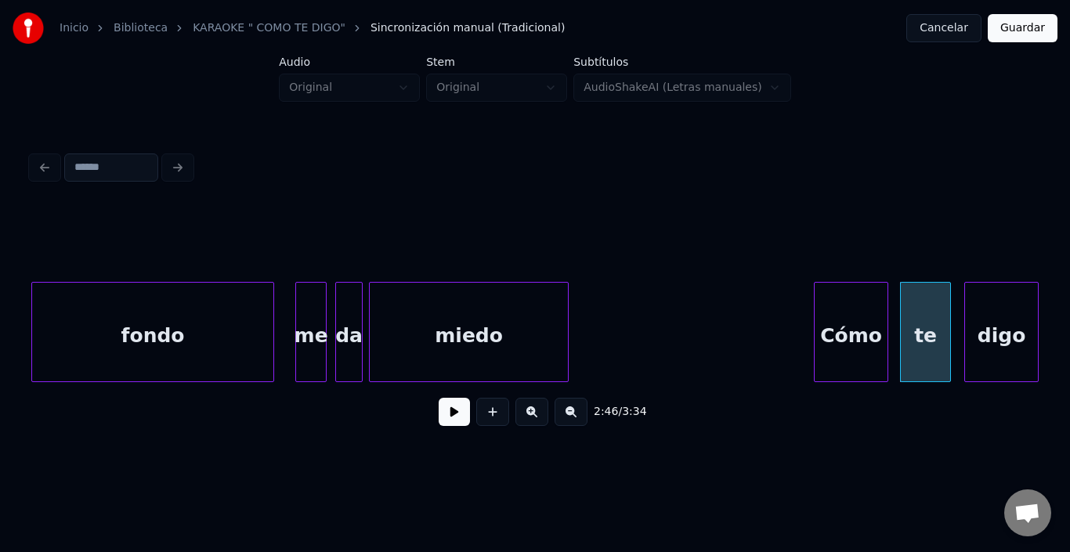
scroll to position [0, 31716]
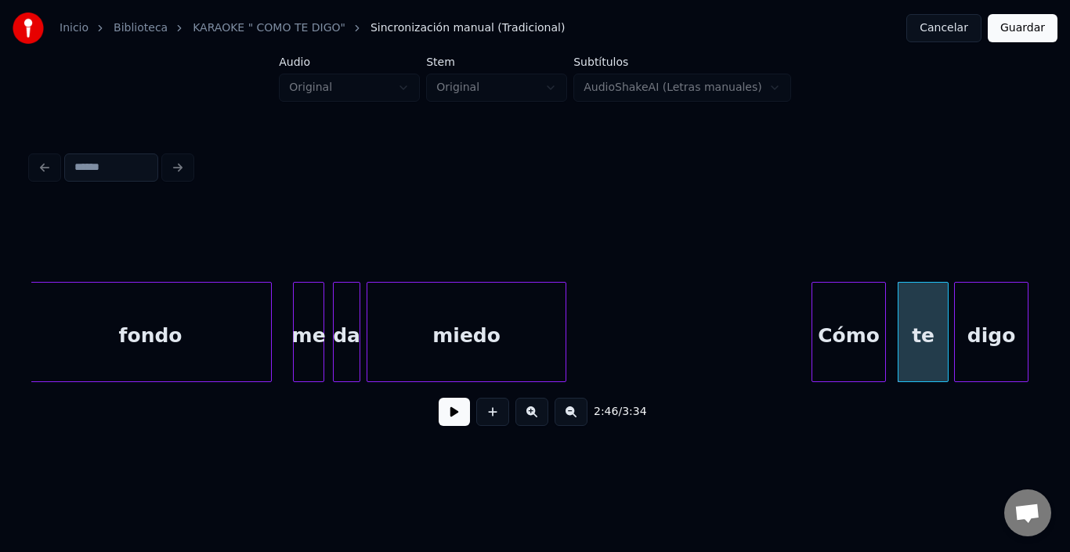
click at [975, 346] on div "digo" at bounding box center [991, 336] width 73 height 107
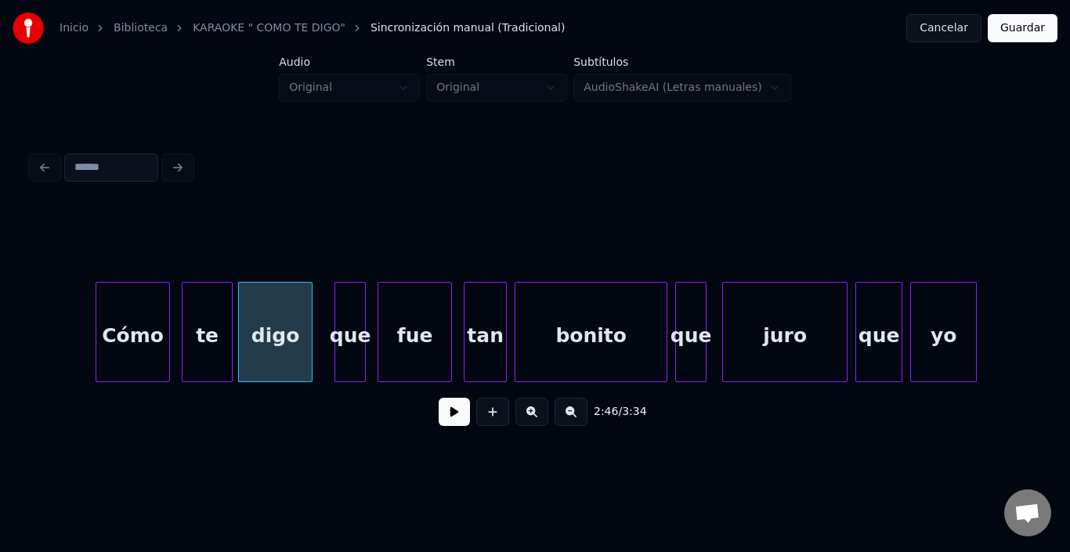
scroll to position [0, 32468]
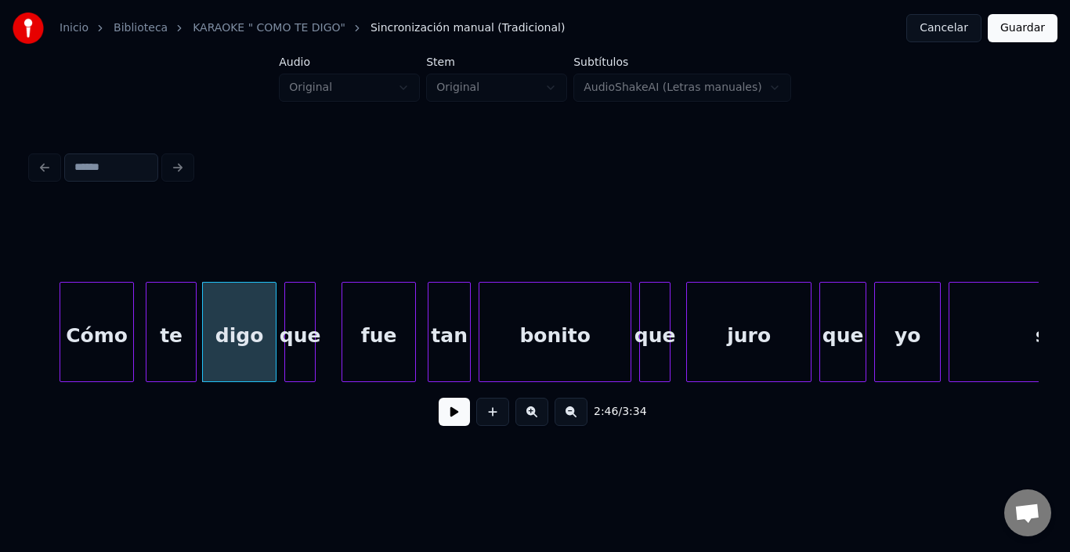
click at [302, 326] on div "que" at bounding box center [300, 336] width 30 height 107
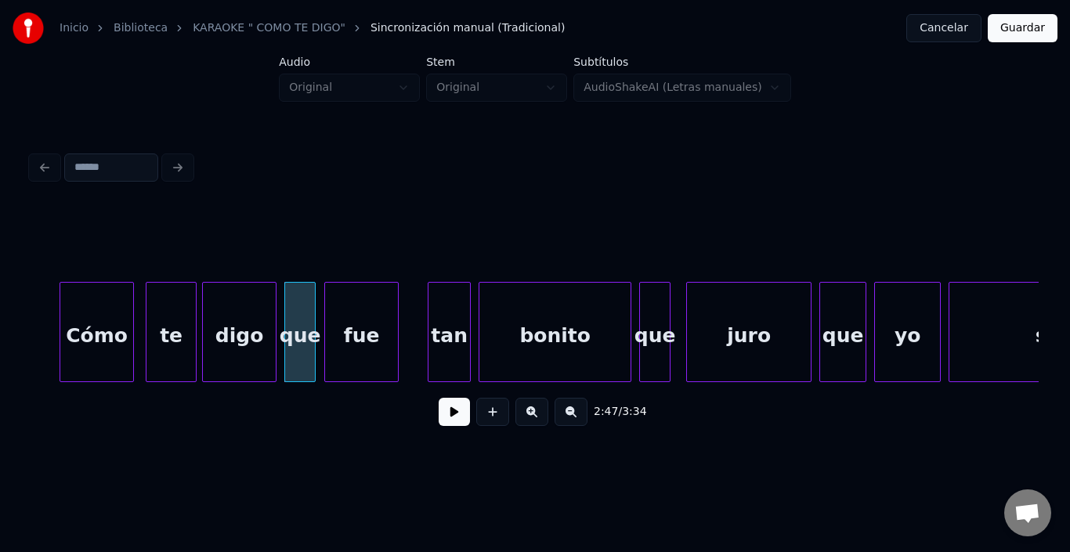
click at [351, 335] on div "fue" at bounding box center [361, 336] width 73 height 107
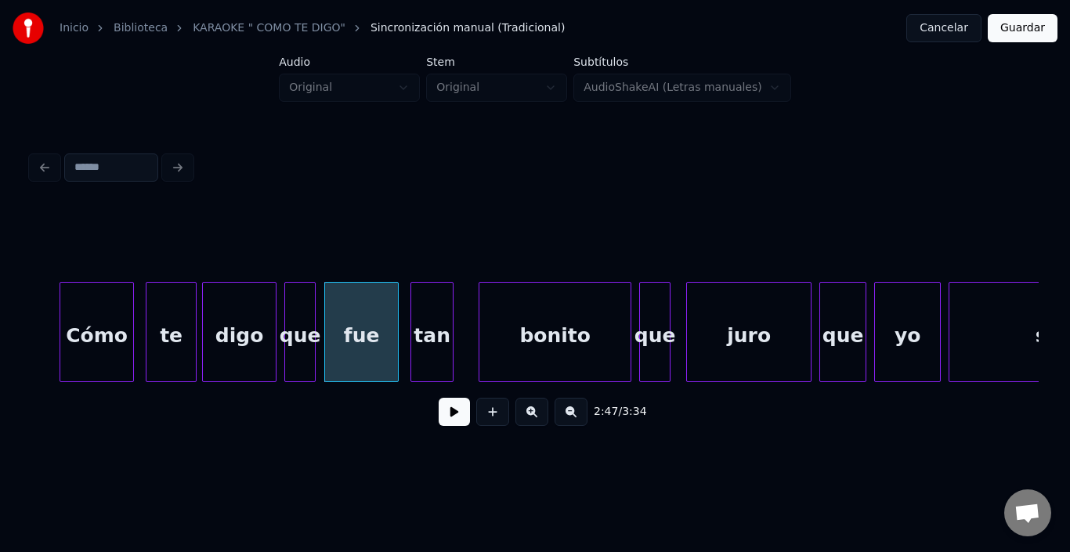
click at [424, 328] on div "tan" at bounding box center [432, 336] width 42 height 107
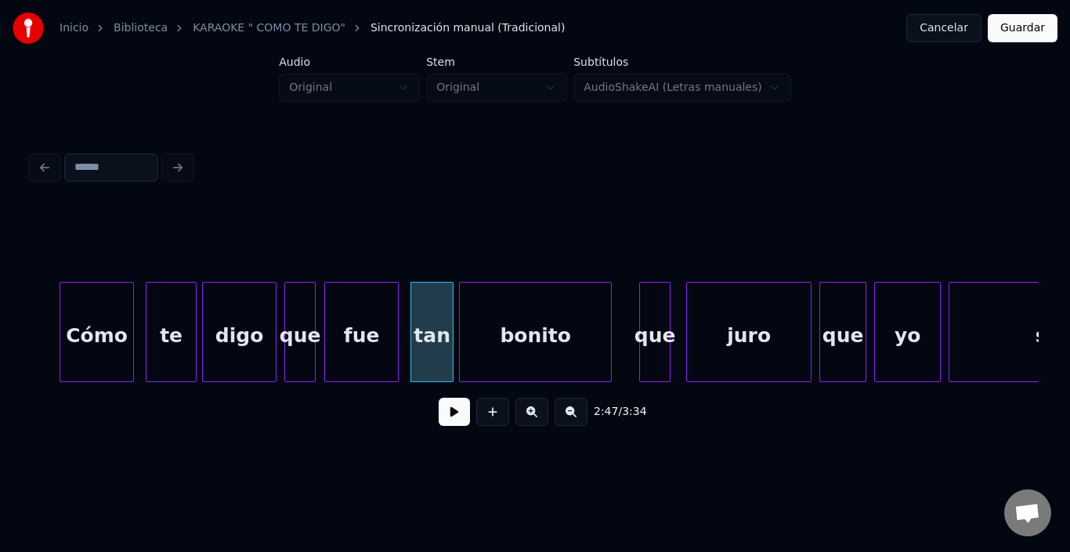
click at [501, 339] on div "bonito" at bounding box center [535, 336] width 151 height 107
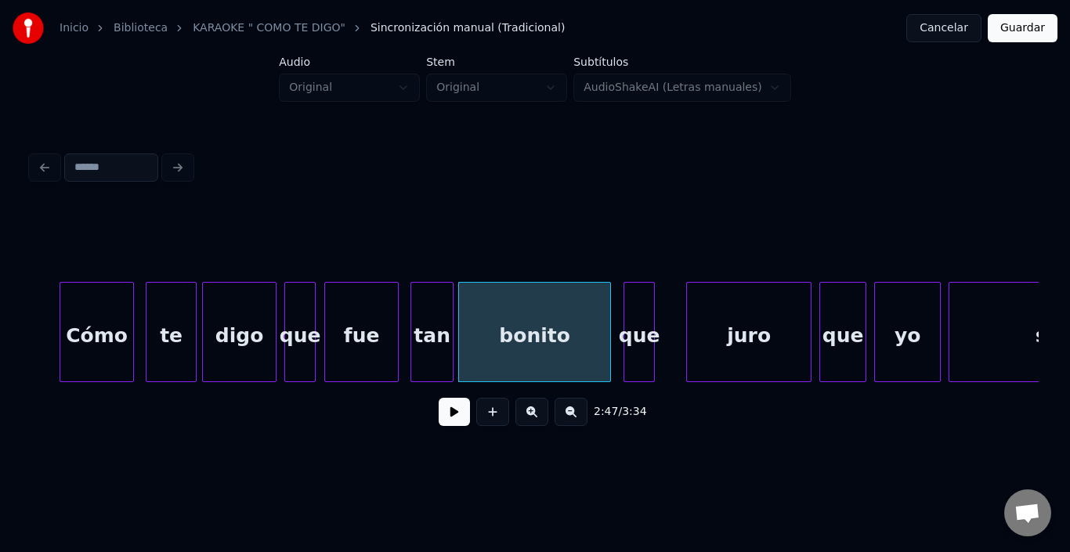
click at [641, 335] on div "que" at bounding box center [640, 336] width 30 height 107
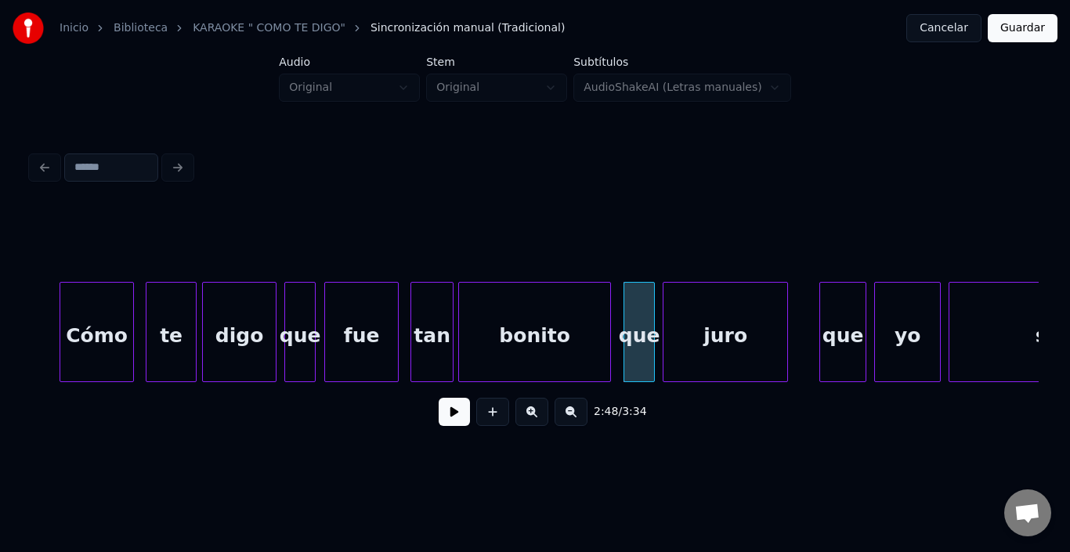
click at [704, 344] on div "juro" at bounding box center [726, 336] width 124 height 107
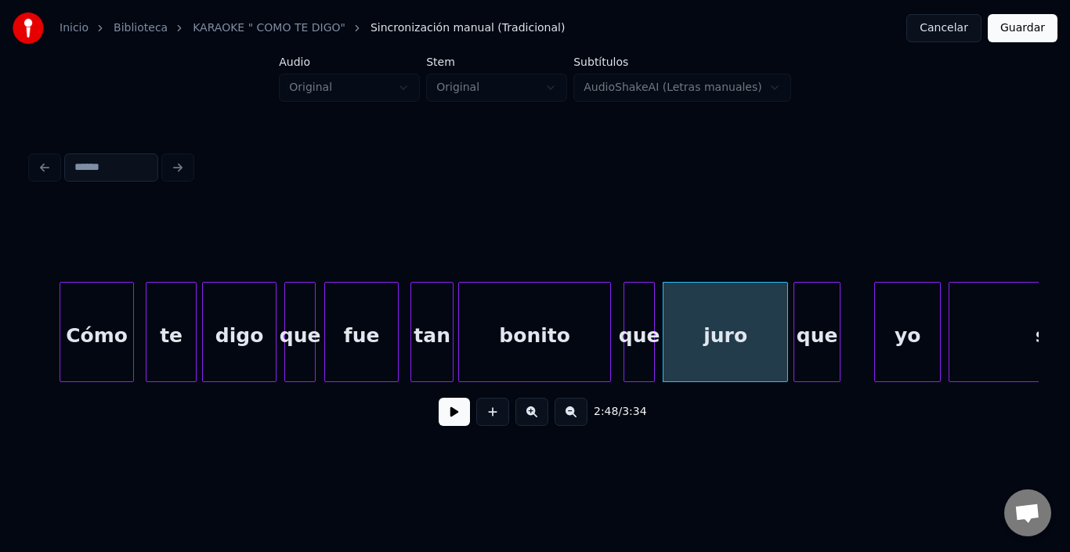
click at [816, 335] on div "que" at bounding box center [817, 336] width 45 height 107
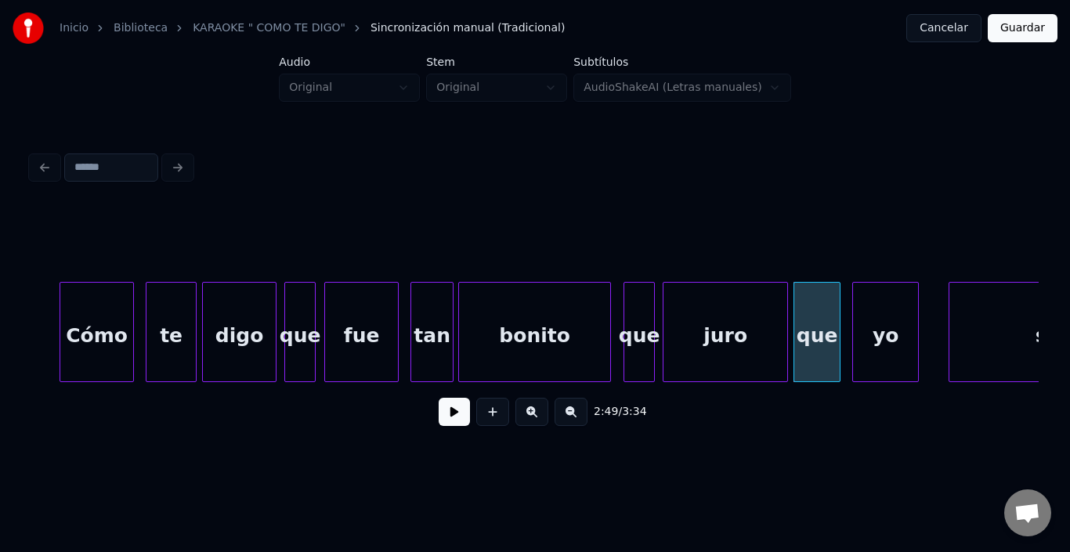
click at [872, 350] on div "yo" at bounding box center [885, 336] width 65 height 107
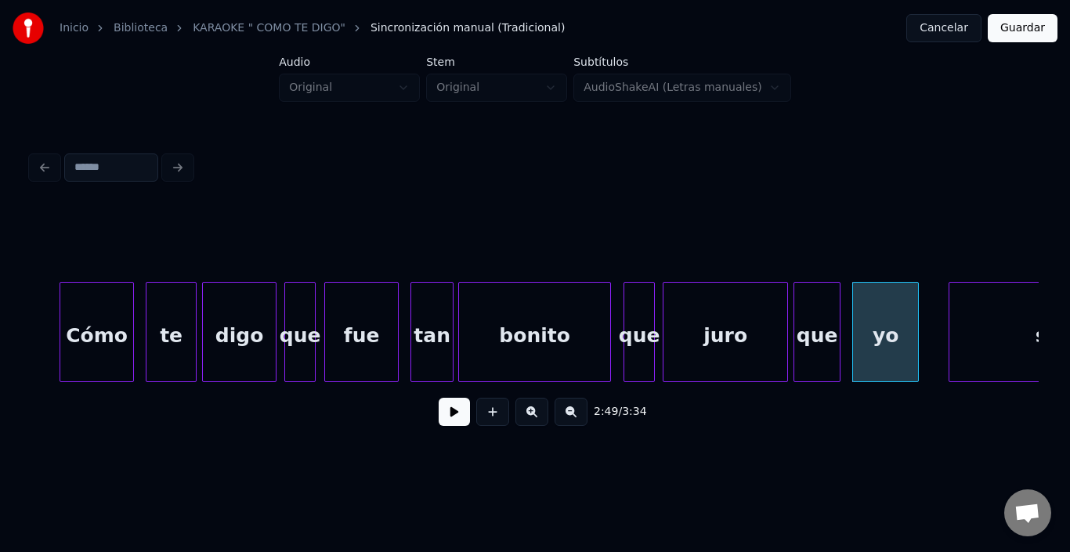
scroll to position [0, 32639]
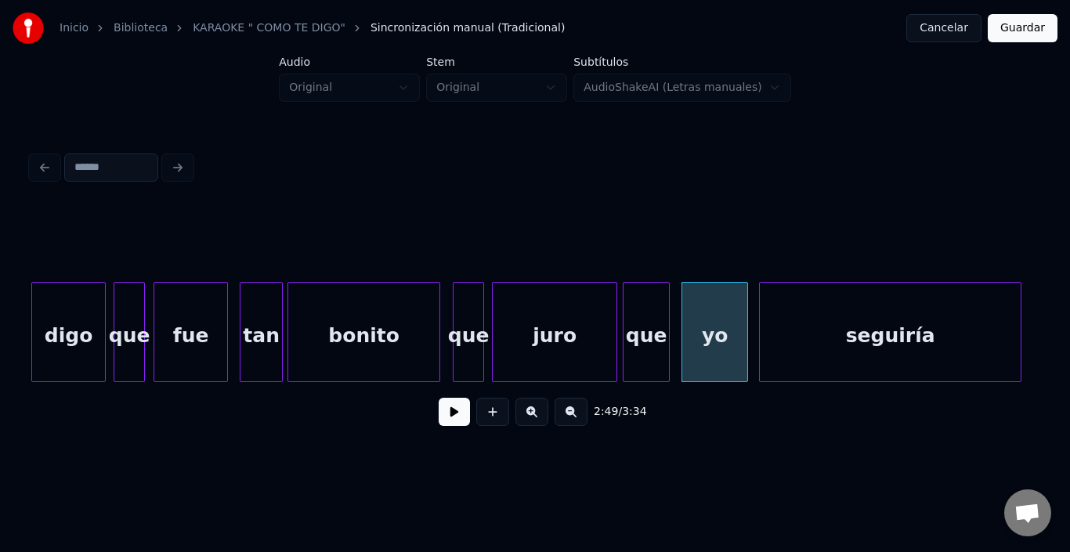
click at [949, 344] on div "seguiría" at bounding box center [890, 336] width 261 height 107
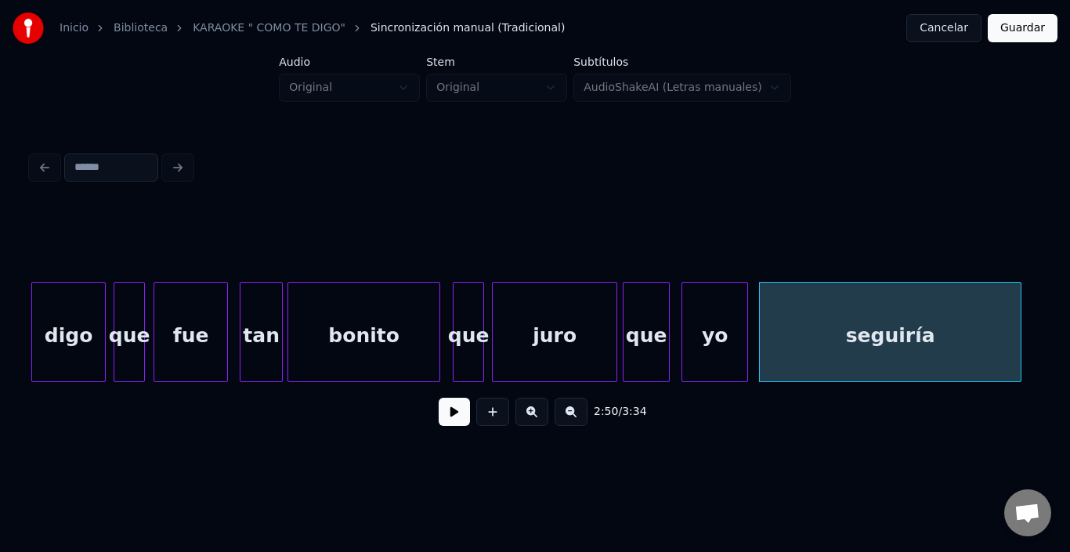
click at [65, 323] on div "digo" at bounding box center [68, 336] width 73 height 107
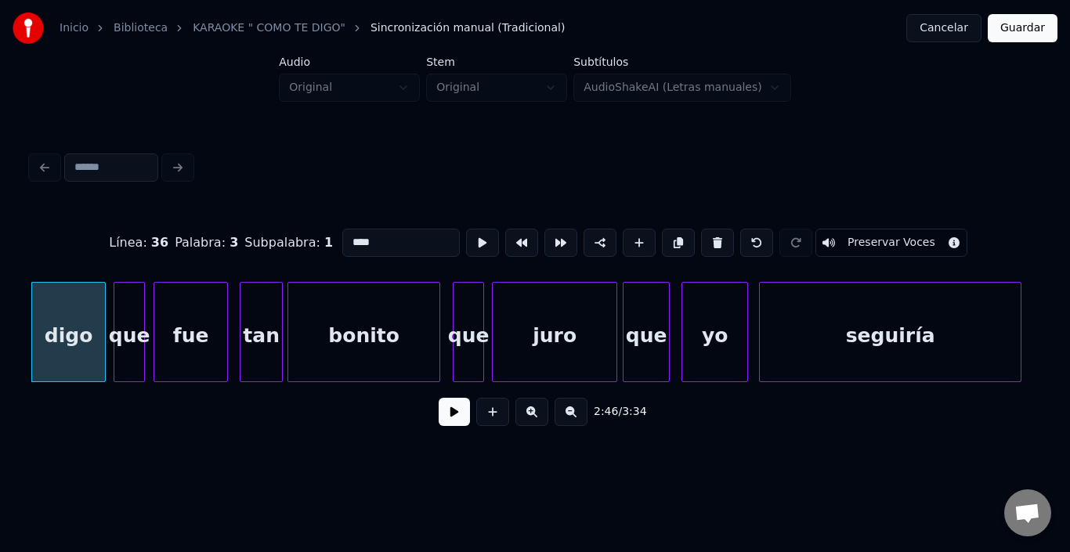
click at [442, 424] on button at bounding box center [454, 412] width 31 height 28
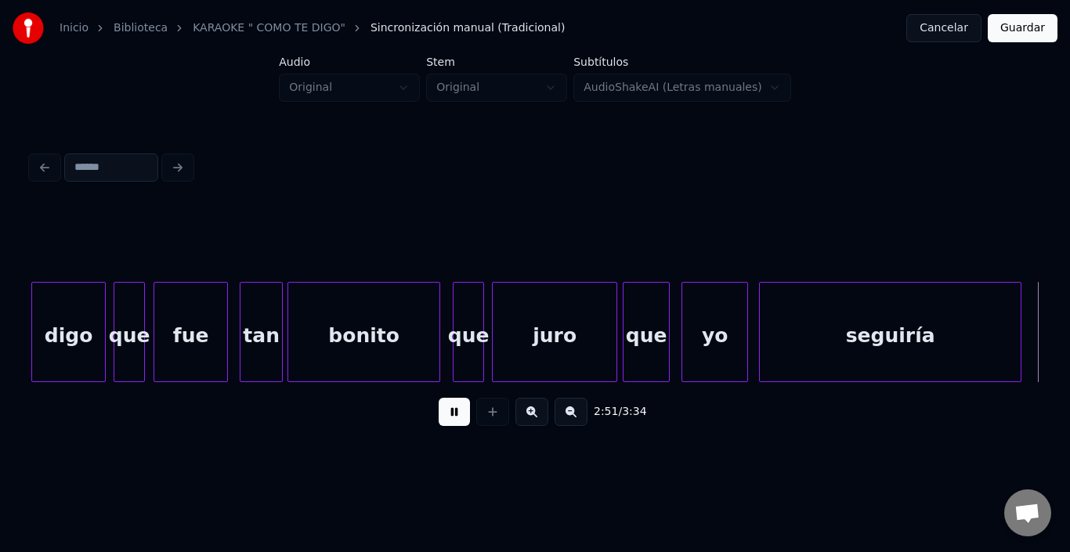
scroll to position [0, 33649]
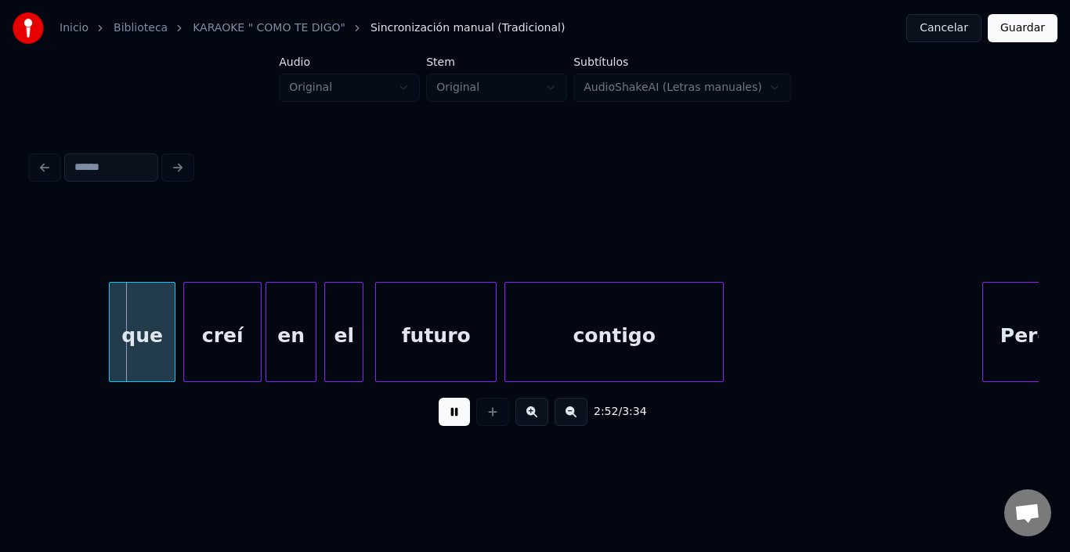
click at [442, 424] on button at bounding box center [454, 412] width 31 height 28
click at [123, 328] on div "que" at bounding box center [123, 336] width 65 height 107
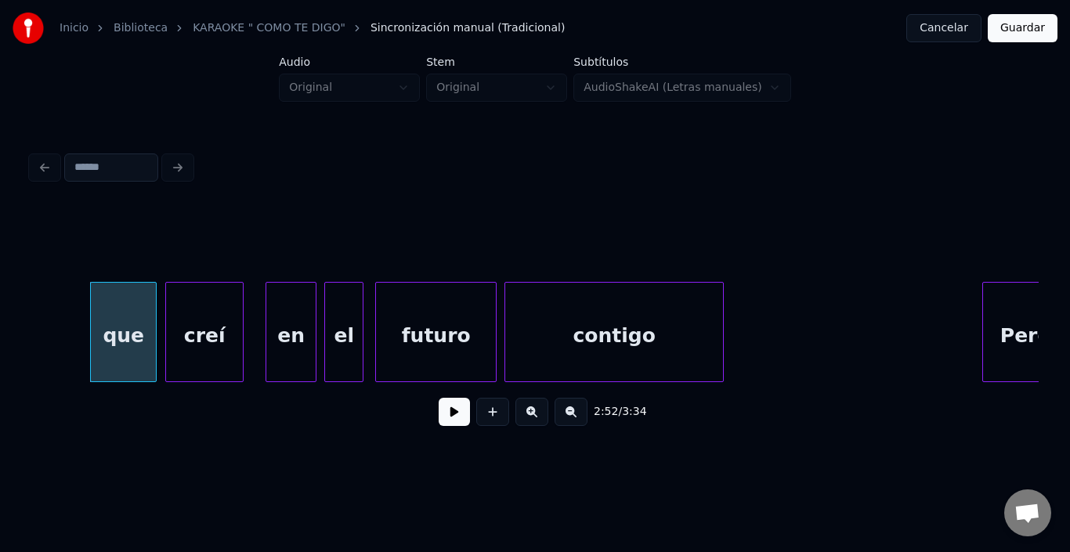
click at [190, 327] on div "creí" at bounding box center [204, 336] width 77 height 107
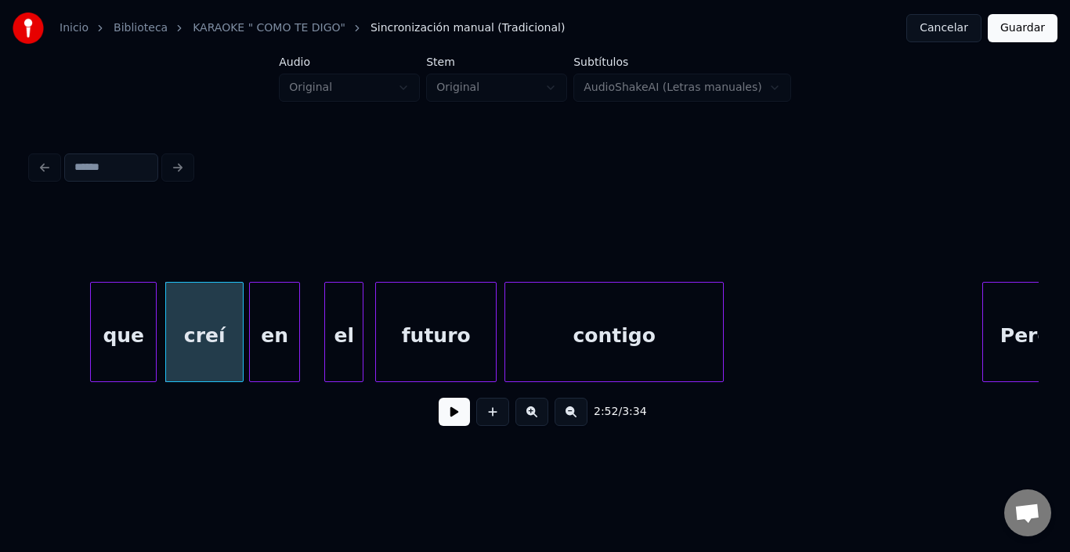
click at [269, 340] on div "en" at bounding box center [274, 336] width 49 height 107
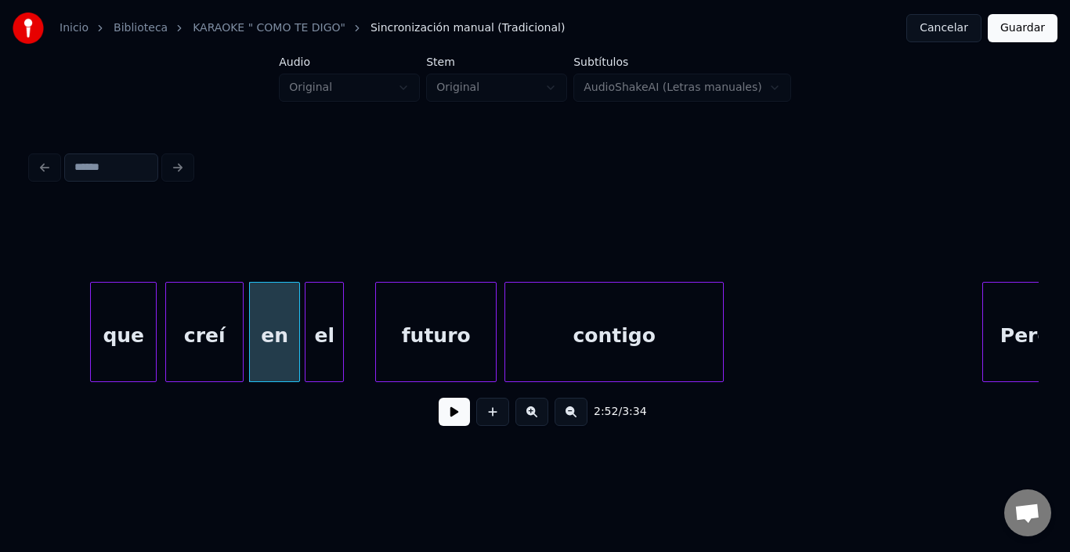
click at [315, 342] on div "el" at bounding box center [325, 336] width 38 height 107
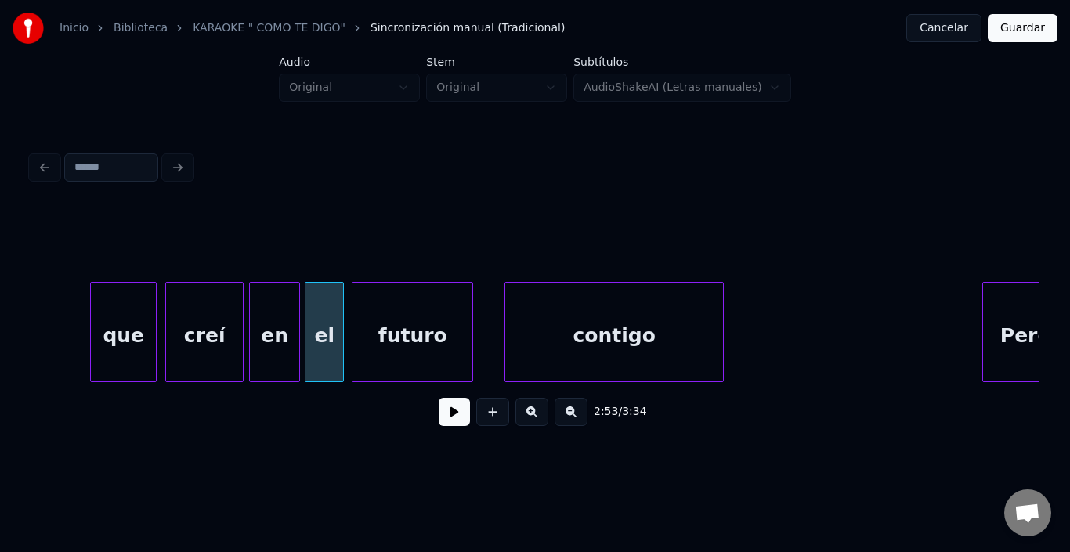
click at [366, 359] on div "futuro" at bounding box center [413, 336] width 120 height 107
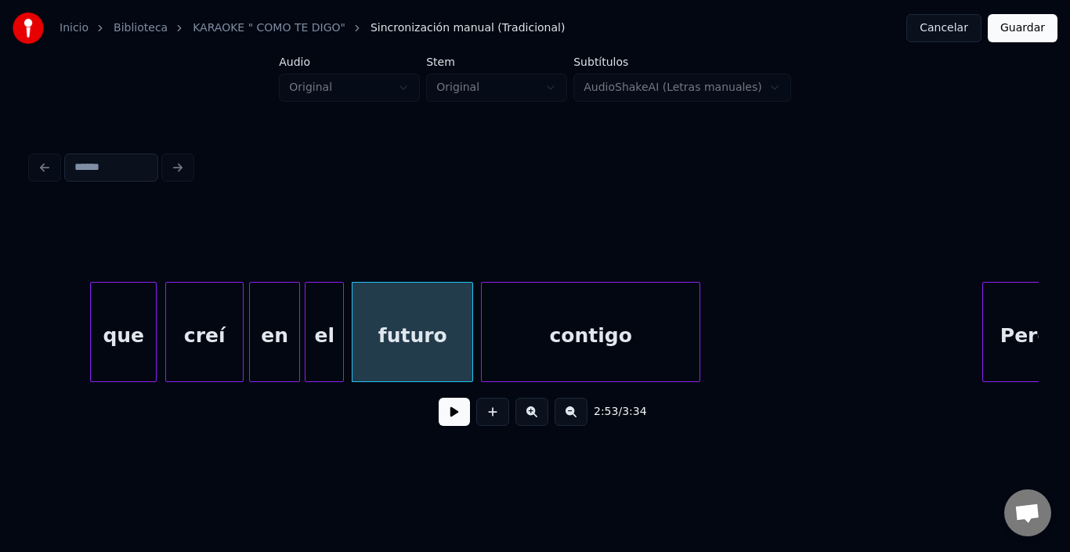
click at [551, 368] on div "contigo" at bounding box center [591, 336] width 218 height 107
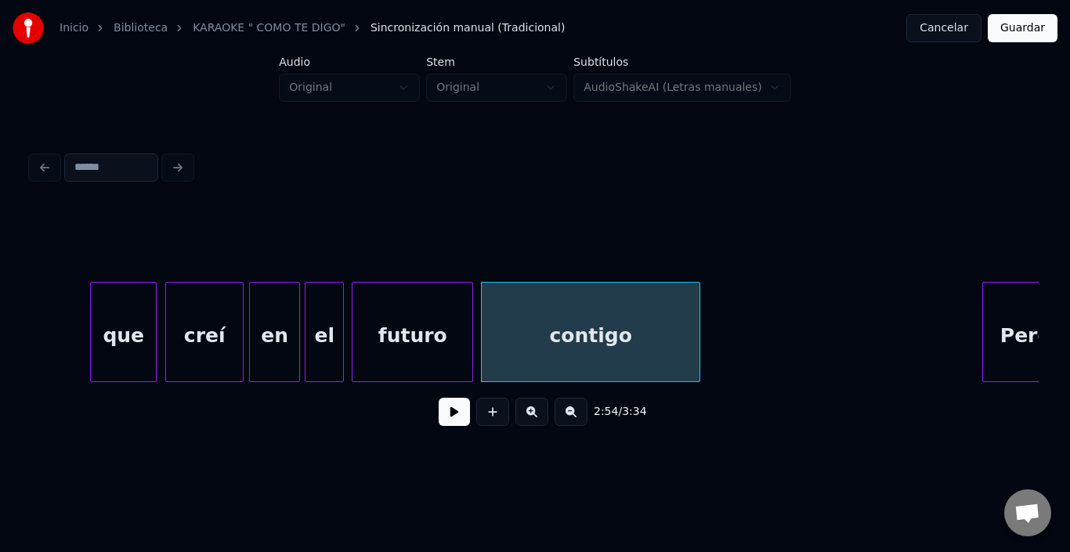
click at [444, 421] on button at bounding box center [454, 412] width 31 height 28
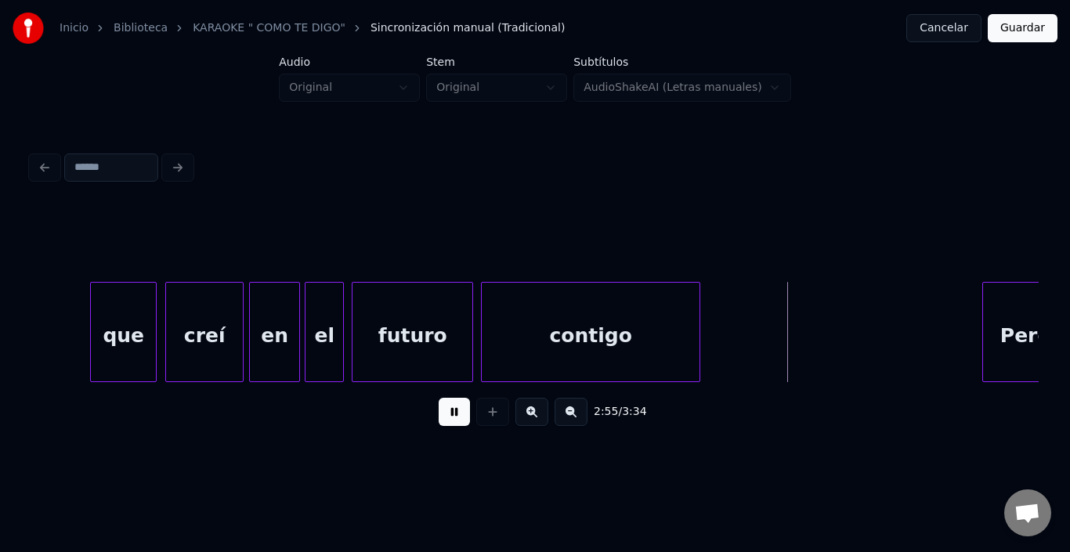
click at [444, 421] on button at bounding box center [454, 412] width 31 height 28
click at [453, 416] on button at bounding box center [454, 412] width 31 height 28
click at [439, 415] on button at bounding box center [454, 412] width 31 height 28
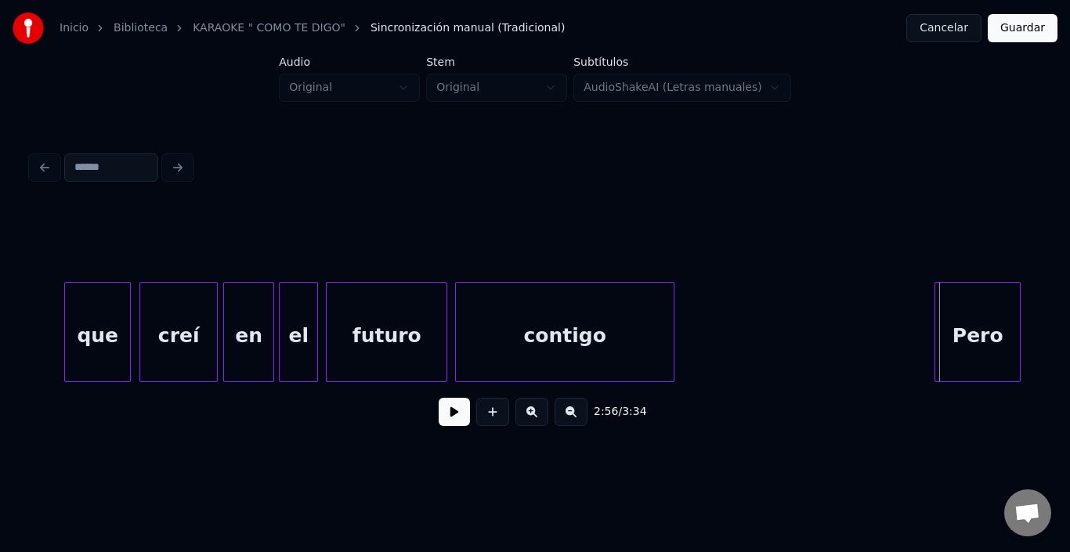
click at [999, 341] on div "Pero" at bounding box center [978, 336] width 85 height 107
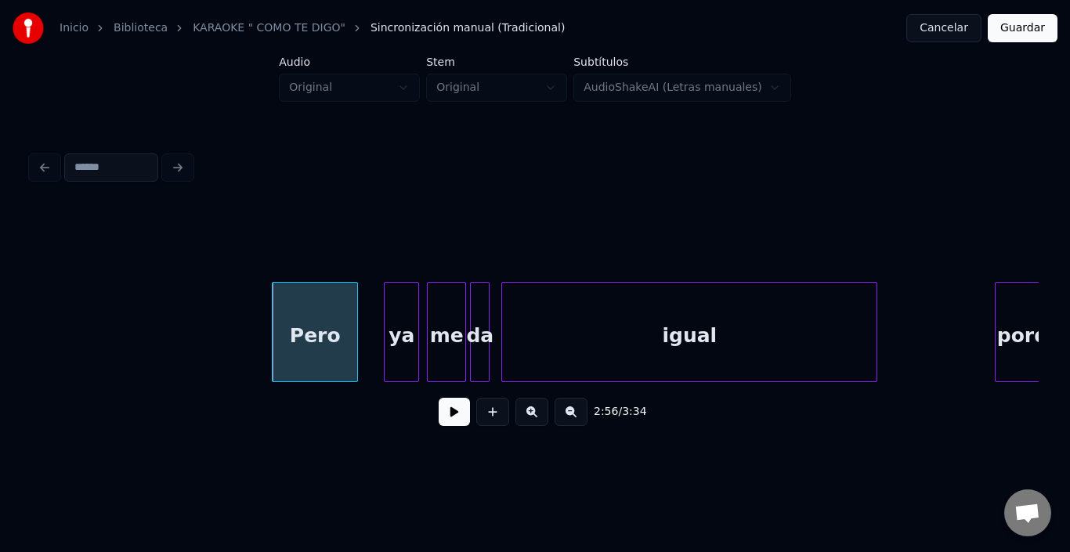
scroll to position [0, 34365]
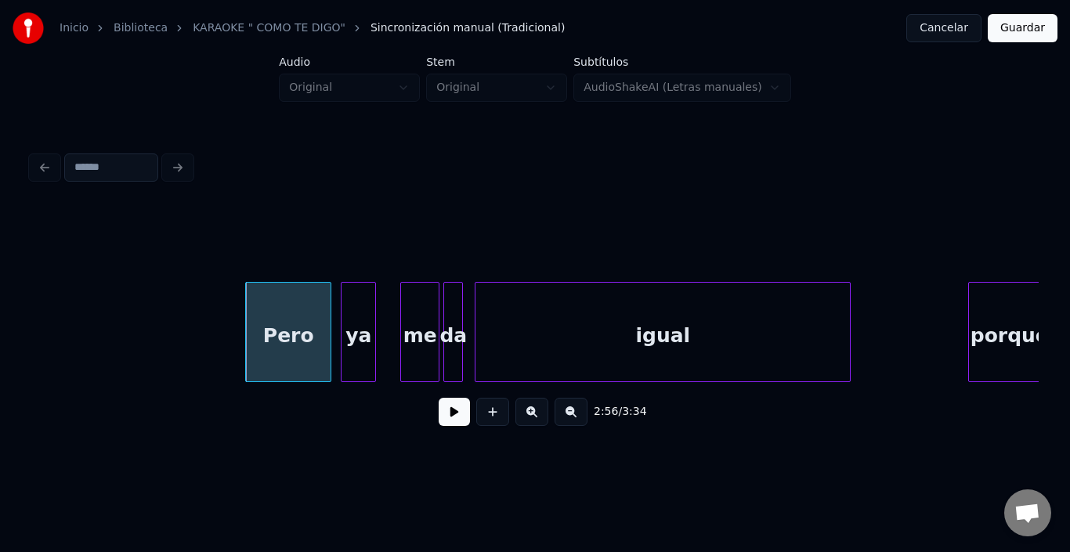
click at [353, 324] on div "ya" at bounding box center [359, 336] width 34 height 107
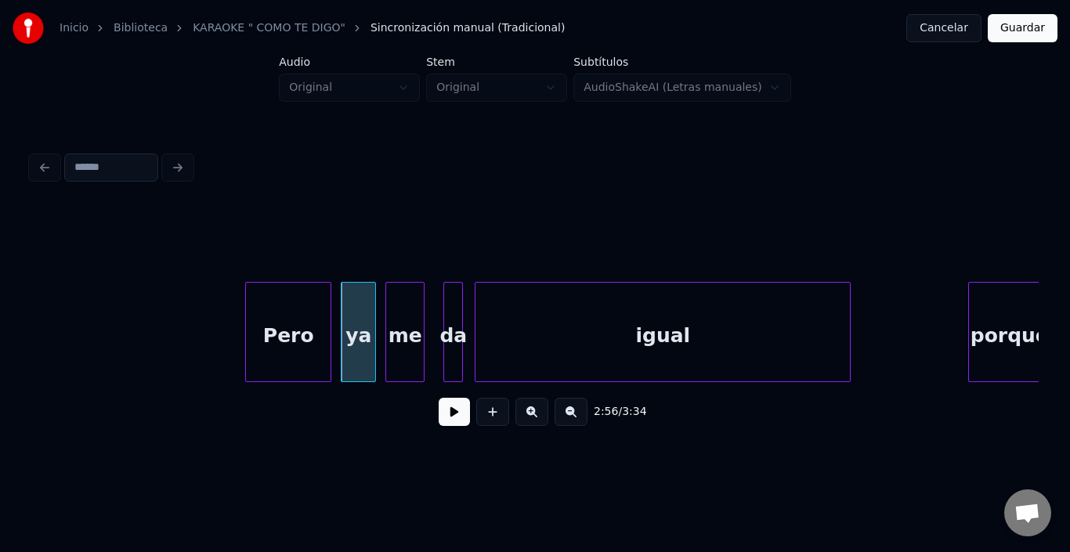
click at [400, 323] on div "me" at bounding box center [405, 336] width 38 height 107
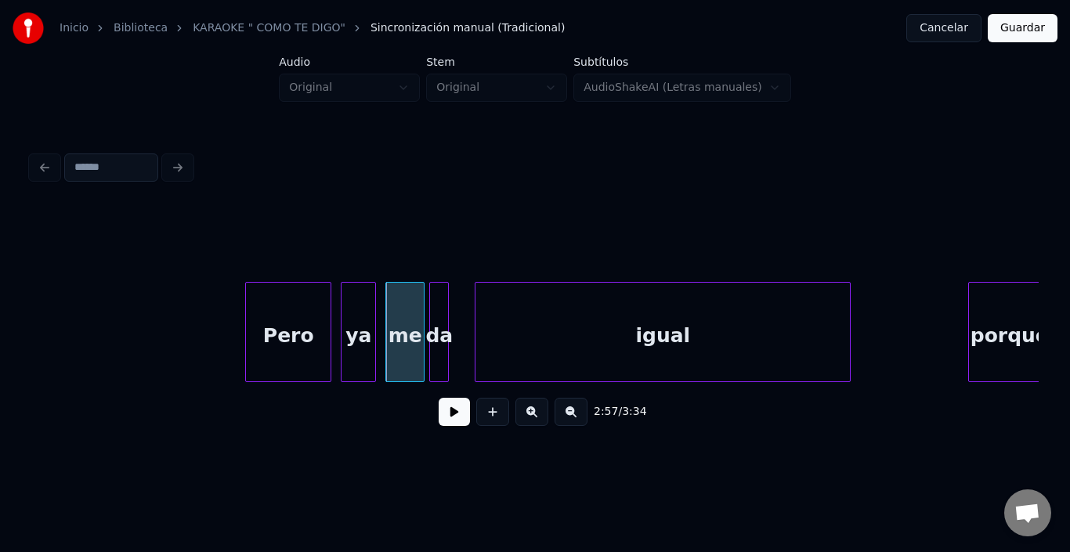
click at [438, 303] on div "da" at bounding box center [439, 336] width 18 height 107
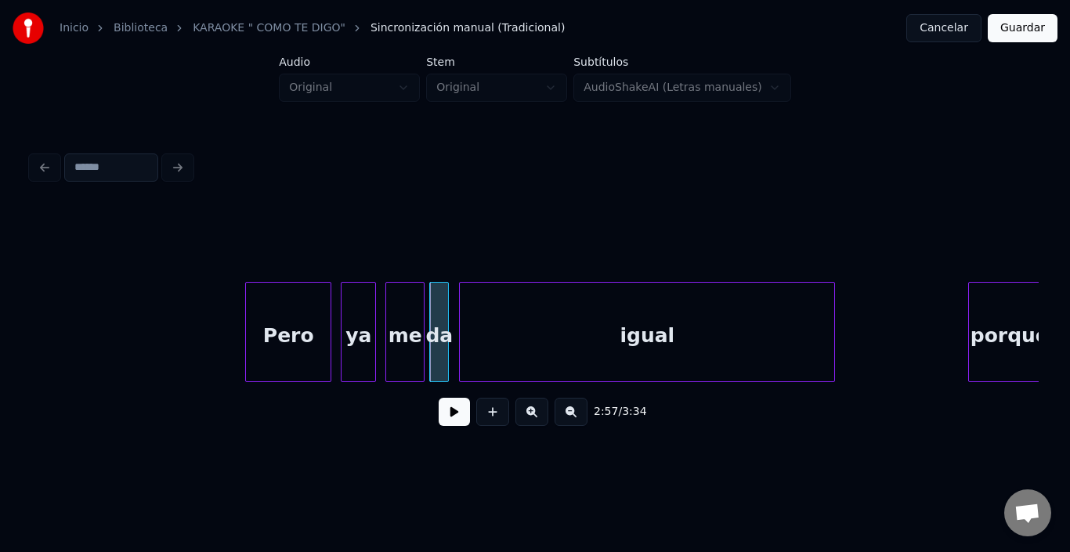
click at [501, 315] on div "igual" at bounding box center [647, 336] width 375 height 107
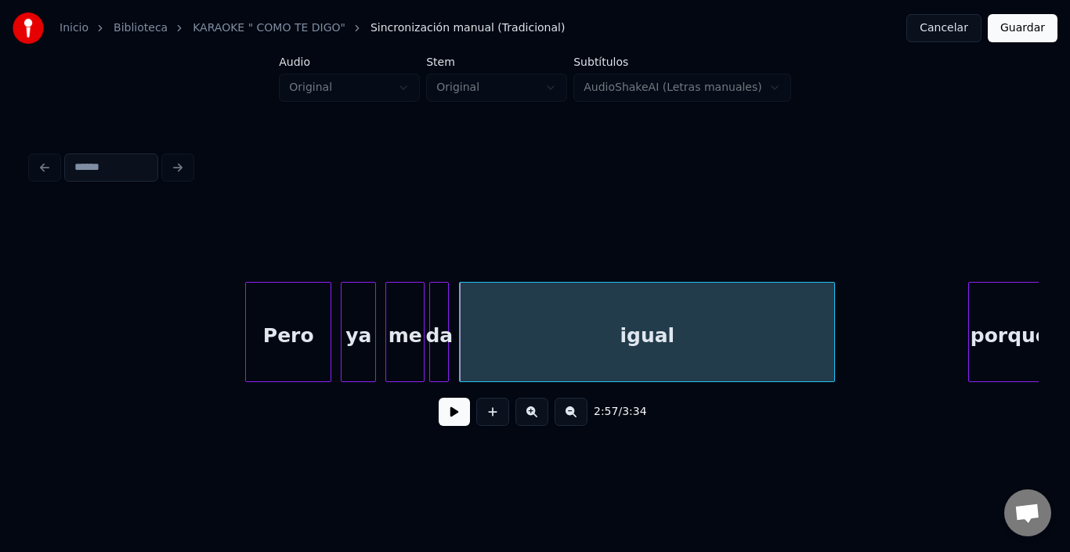
click at [471, 321] on div "igual" at bounding box center [647, 336] width 375 height 107
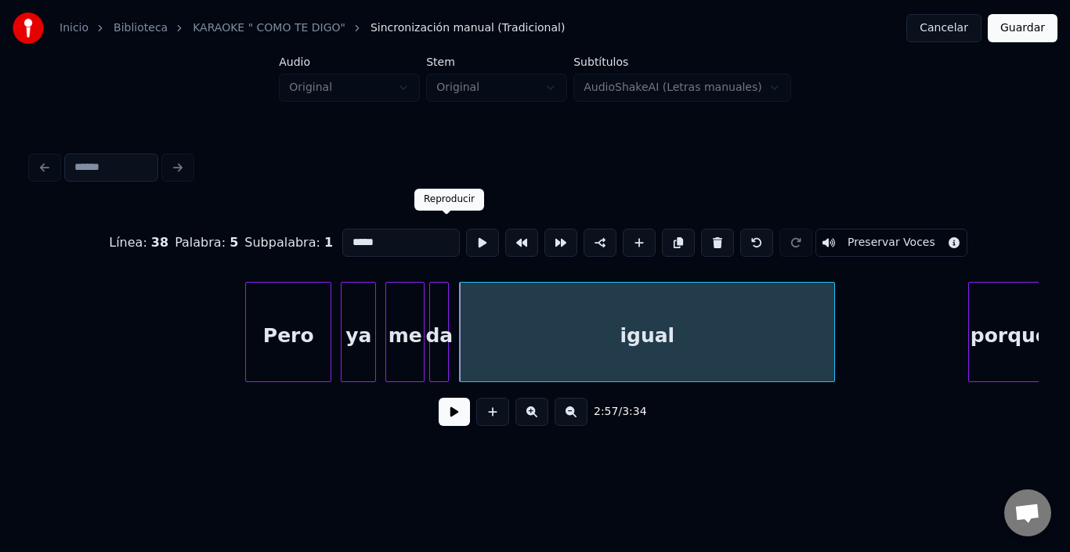
click at [466, 238] on button at bounding box center [482, 243] width 33 height 28
click at [806, 319] on div at bounding box center [808, 332] width 5 height 99
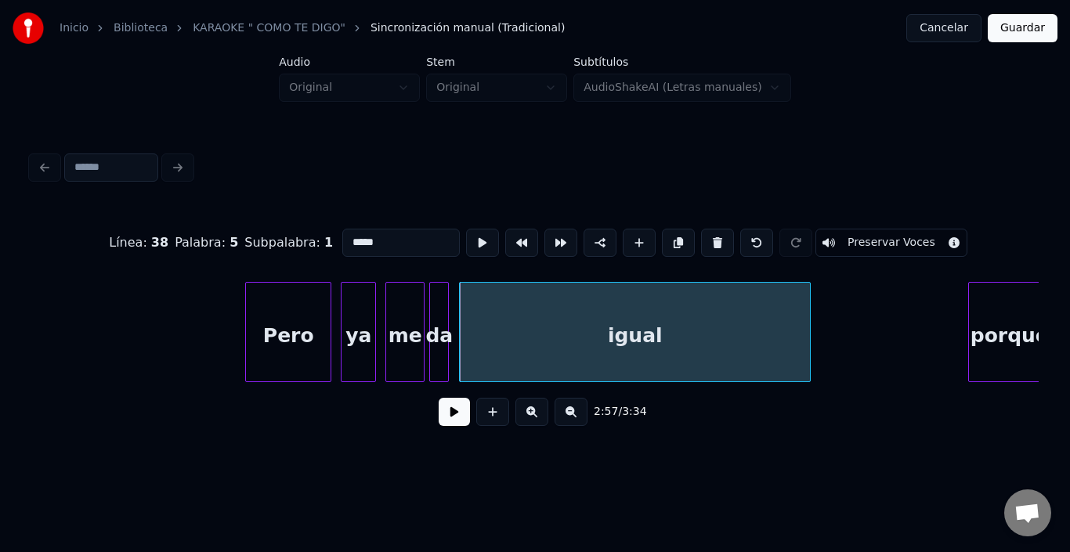
scroll to position [0, 34373]
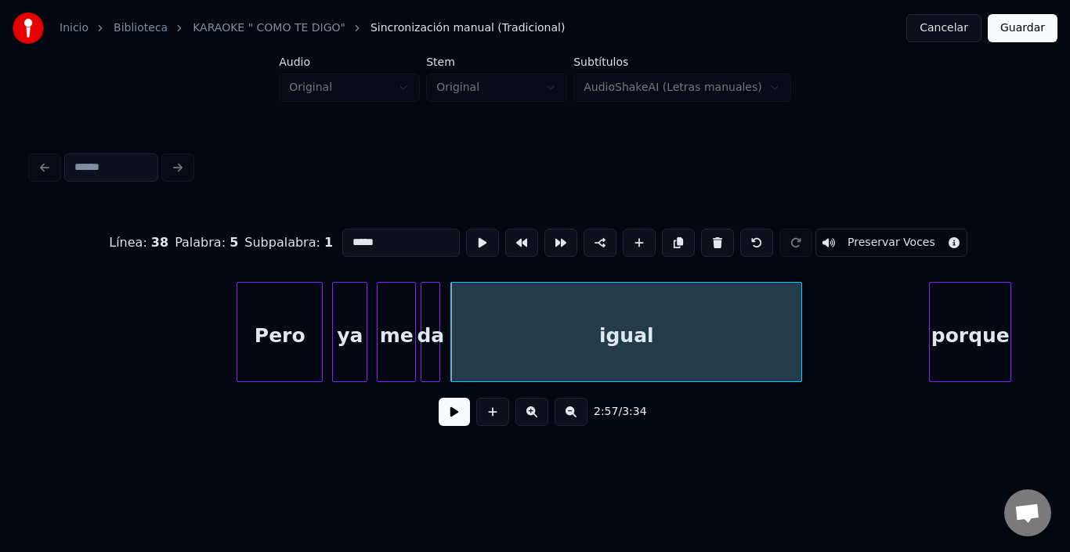
click at [958, 324] on div "porque" at bounding box center [970, 336] width 81 height 107
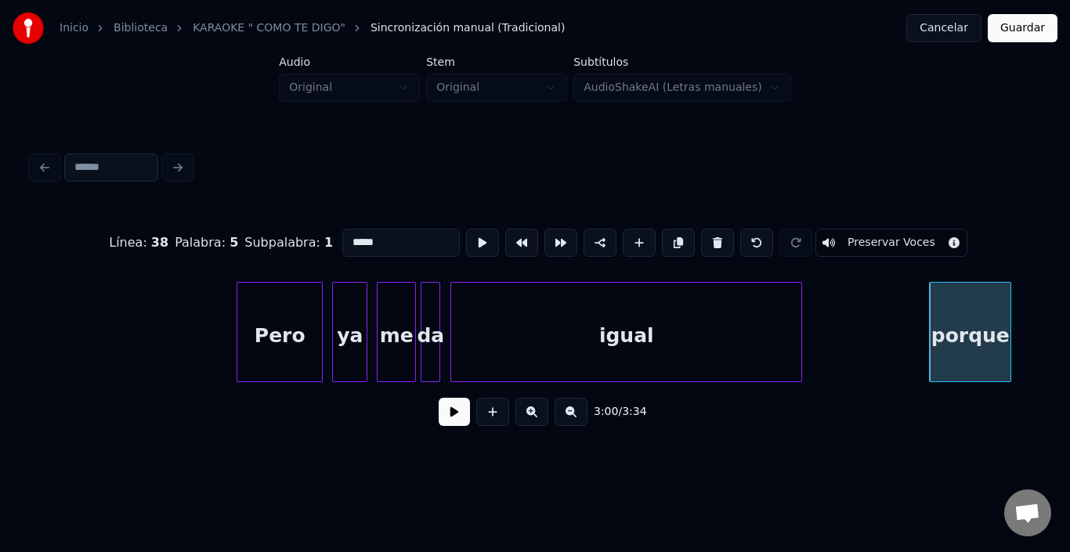
click at [951, 324] on div "porque" at bounding box center [970, 336] width 81 height 107
click at [466, 239] on button at bounding box center [482, 243] width 33 height 28
click at [1039, 382] on div "Línea : 38 Palabra : 6 Subpalabra : 1 ****** Preservar Voces 3:00 / 3:34" at bounding box center [535, 293] width 1020 height 310
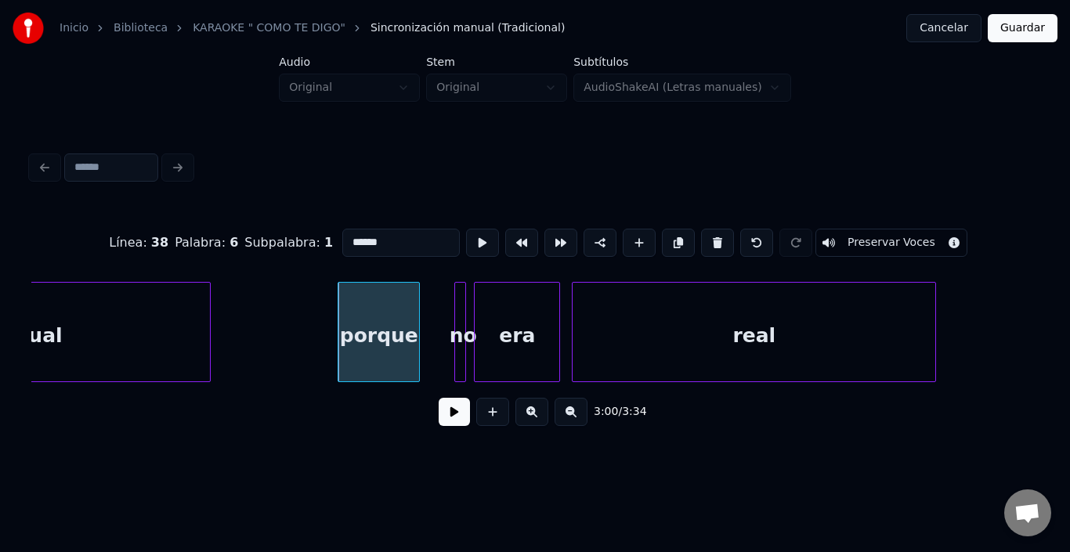
scroll to position [0, 34969]
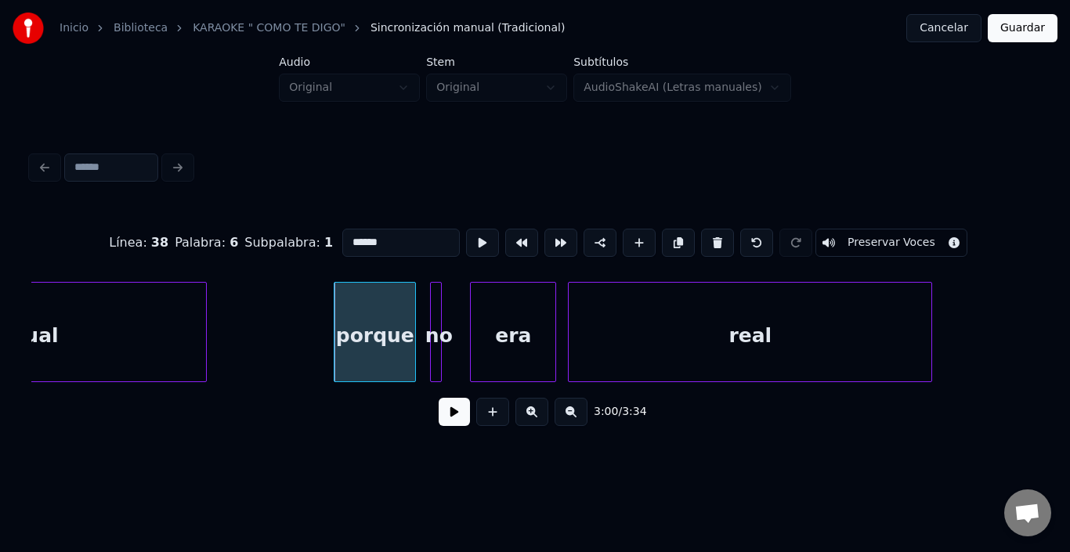
click at [442, 283] on div "no" at bounding box center [439, 336] width 16 height 107
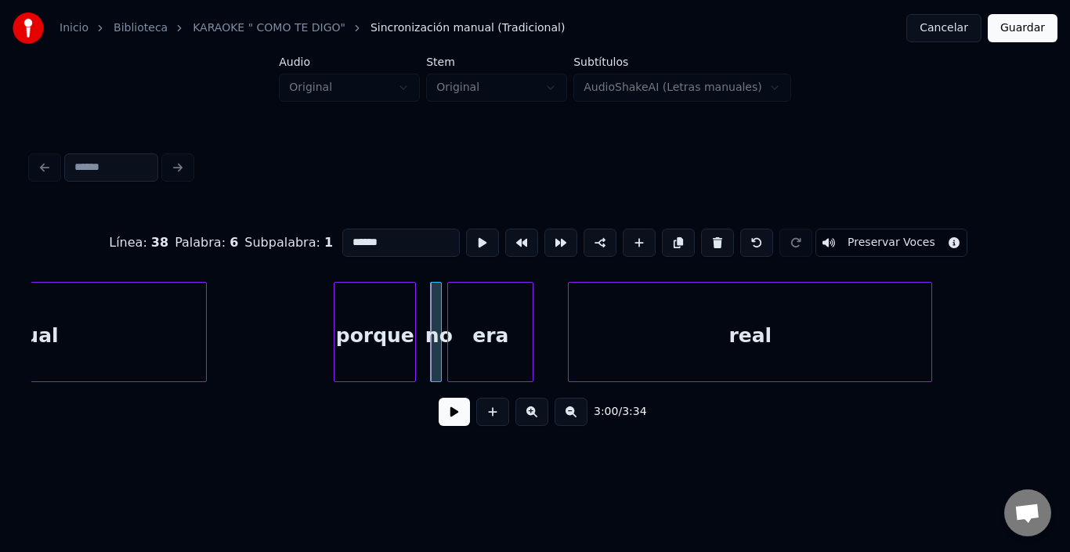
click at [485, 313] on div "era" at bounding box center [490, 336] width 85 height 107
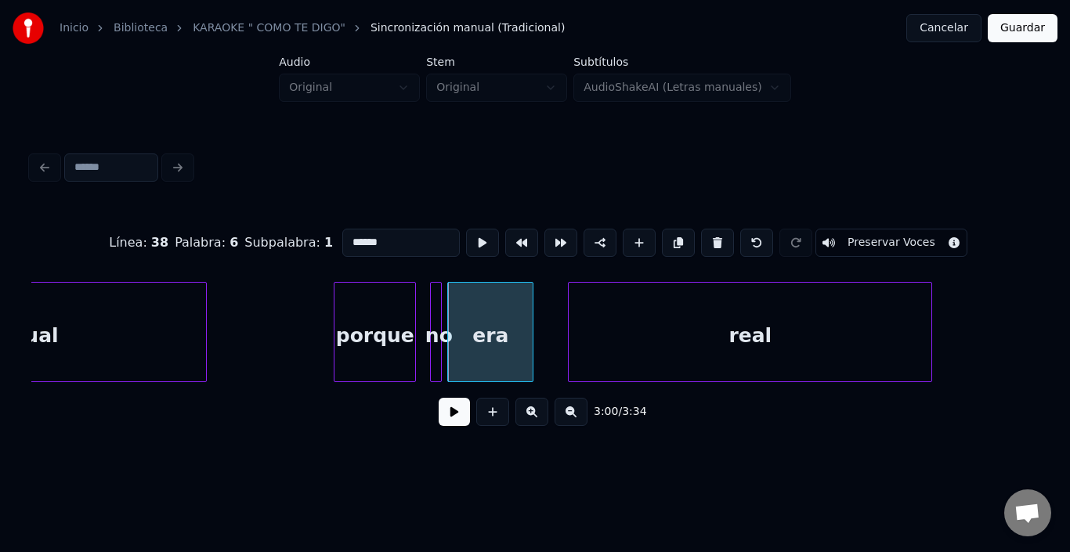
click at [485, 313] on div "era" at bounding box center [490, 336] width 85 height 107
click at [466, 231] on button at bounding box center [482, 243] width 33 height 28
click at [436, 283] on div at bounding box center [433, 332] width 5 height 99
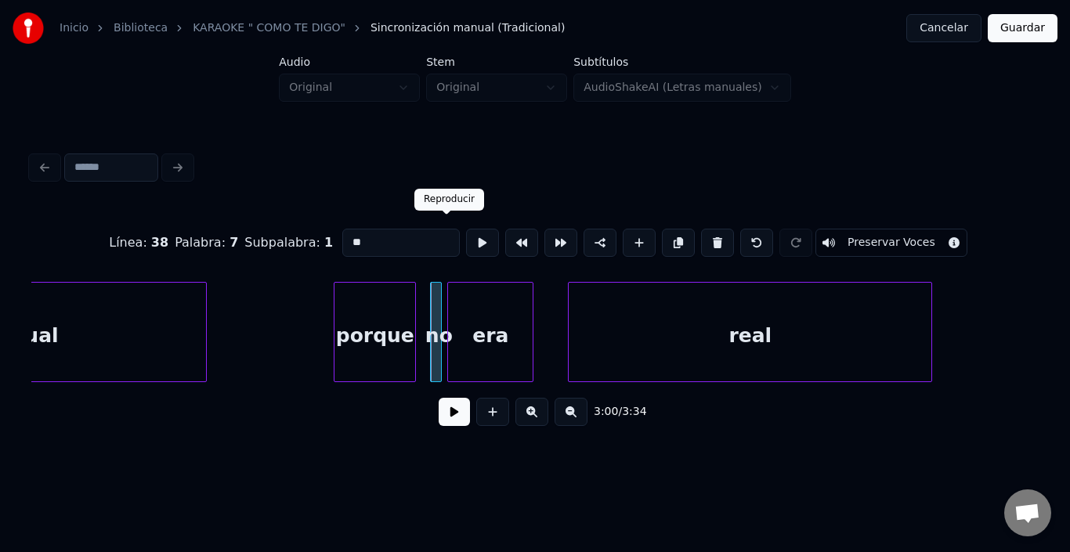
click at [466, 236] on button at bounding box center [482, 243] width 33 height 28
click at [462, 324] on div "era" at bounding box center [490, 336] width 85 height 107
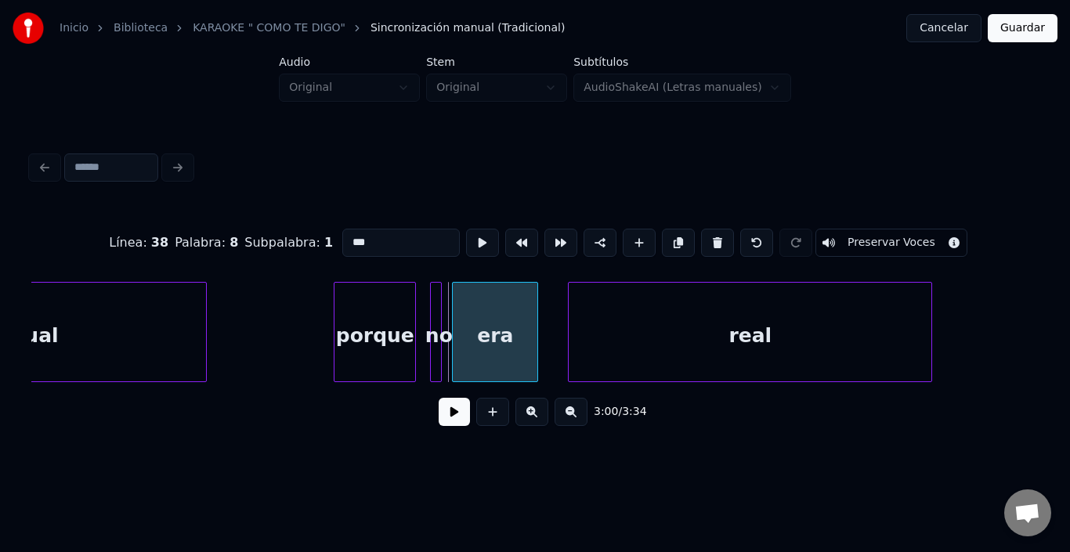
click at [469, 324] on div "era" at bounding box center [495, 336] width 85 height 107
click at [446, 306] on div at bounding box center [445, 332] width 5 height 99
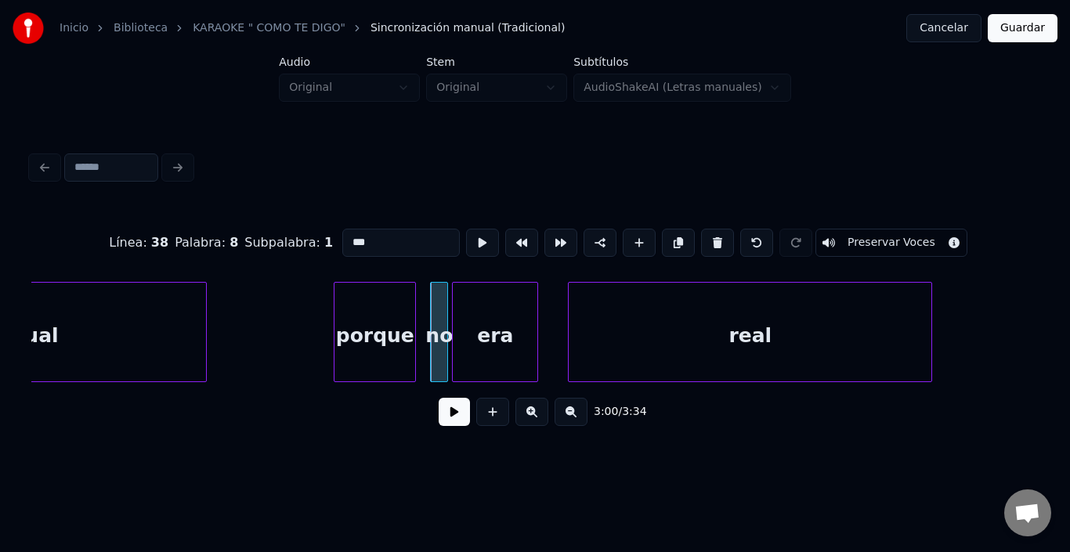
click at [446, 306] on div at bounding box center [445, 332] width 5 height 99
type input "**"
click at [466, 233] on button at bounding box center [482, 243] width 33 height 28
click at [482, 287] on div "era" at bounding box center [495, 336] width 85 height 107
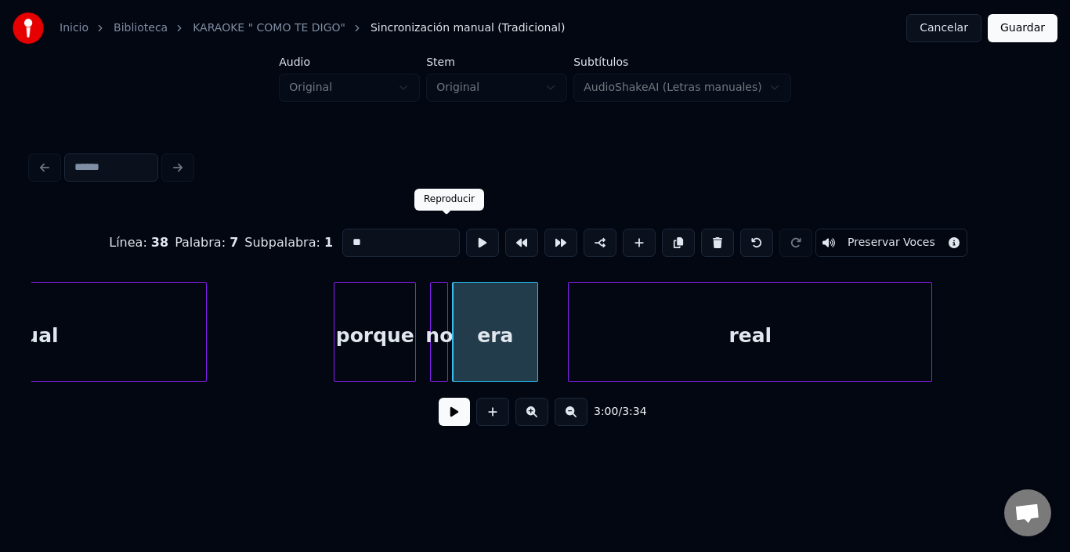
click at [466, 234] on button at bounding box center [482, 243] width 33 height 28
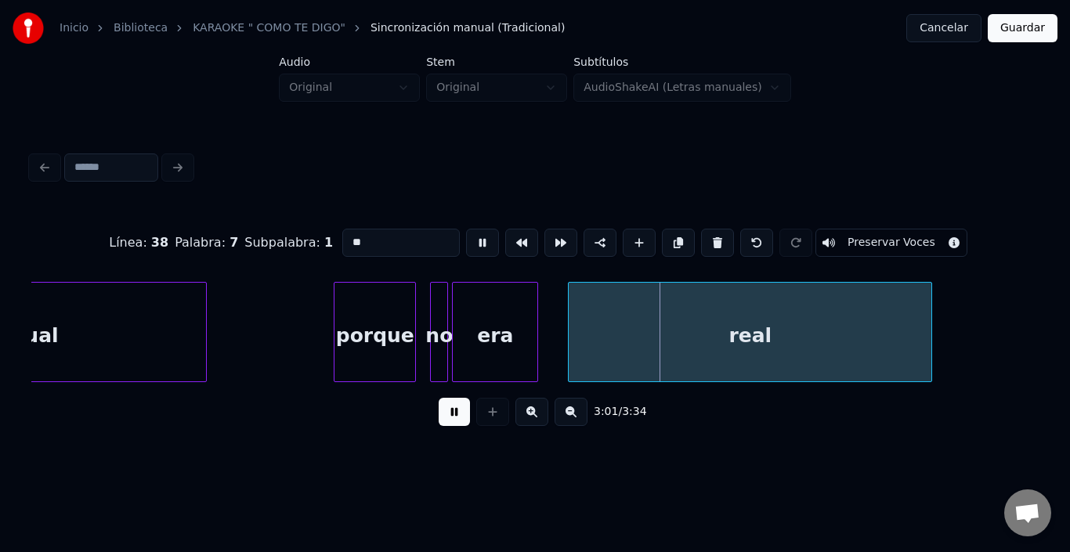
click at [466, 234] on button at bounding box center [482, 243] width 33 height 28
click at [592, 359] on div "real" at bounding box center [731, 336] width 363 height 107
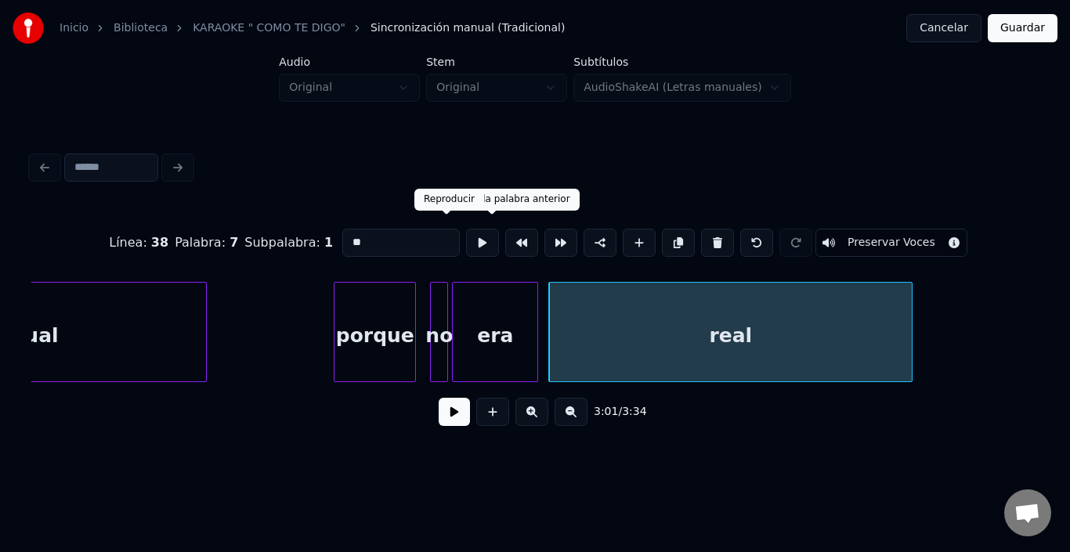
click at [466, 234] on button at bounding box center [482, 243] width 33 height 28
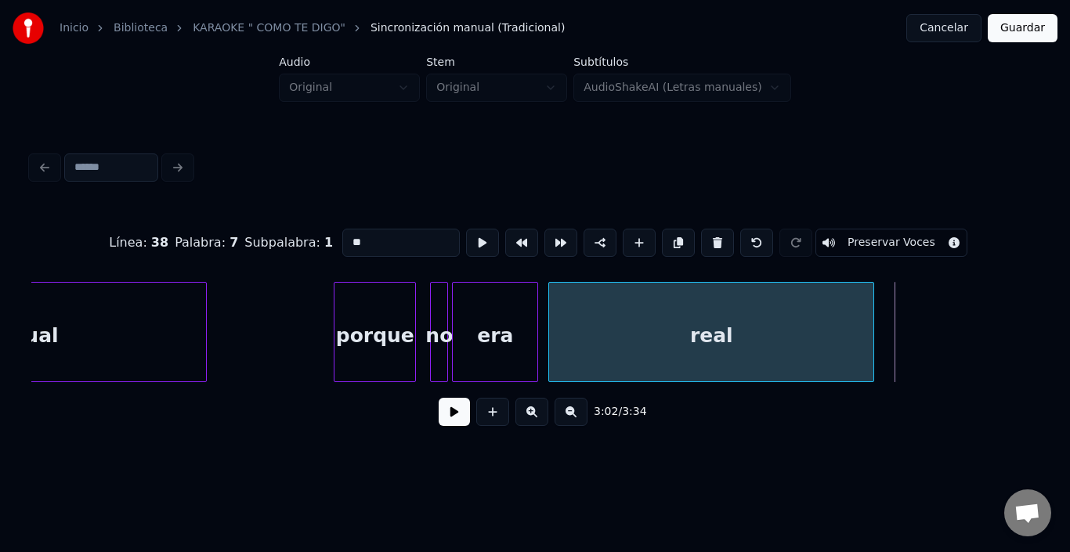
click at [871, 332] on div at bounding box center [871, 332] width 5 height 99
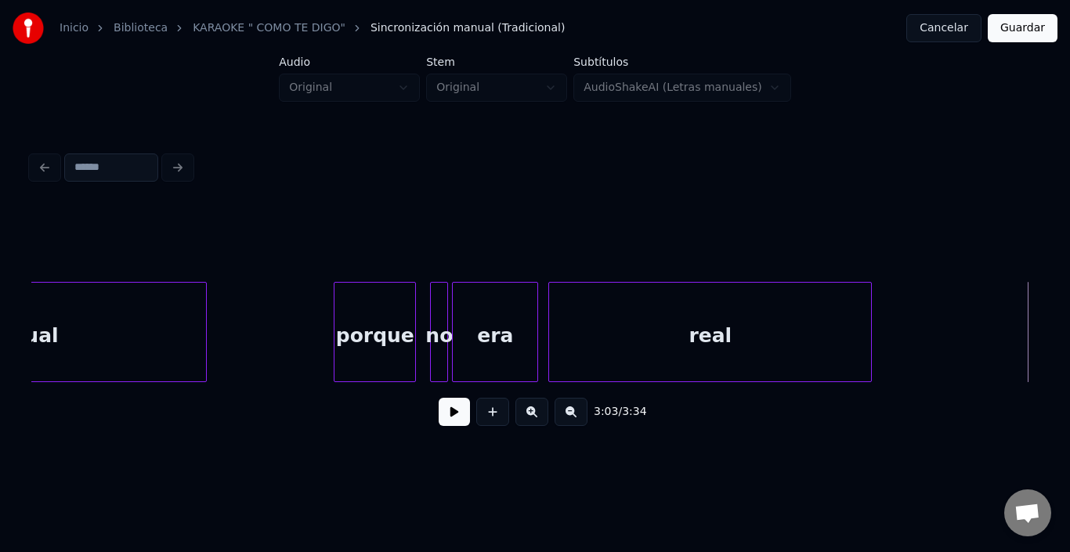
click at [439, 423] on button at bounding box center [454, 412] width 31 height 28
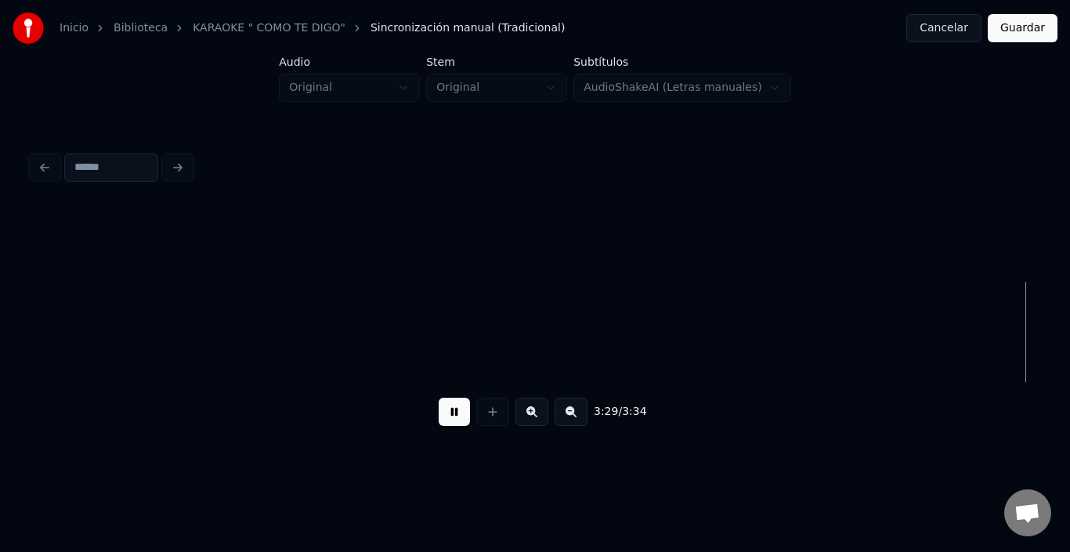
scroll to position [0, 41023]
click at [1034, 34] on button "Guardar" at bounding box center [1023, 28] width 70 height 28
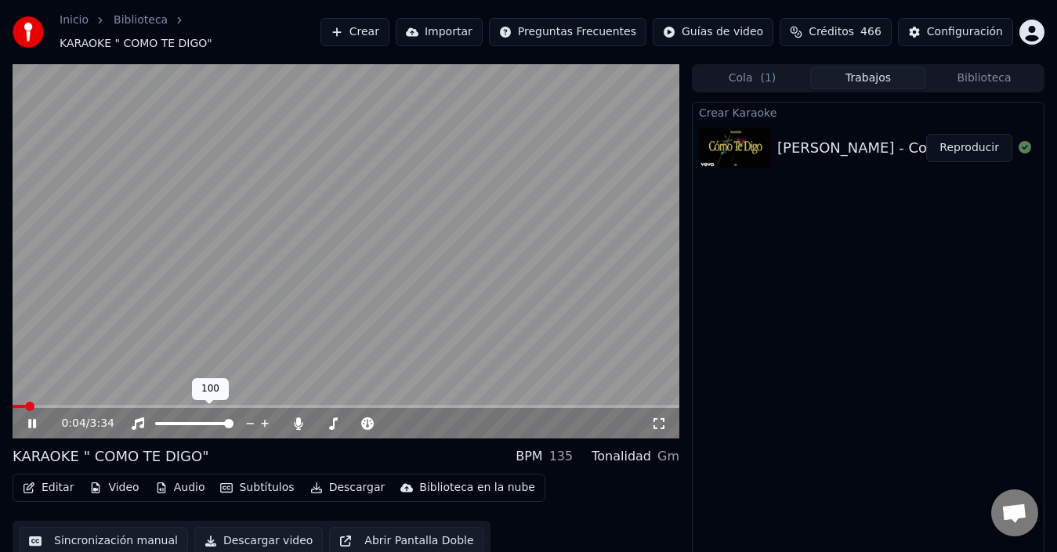
click at [226, 420] on div at bounding box center [209, 424] width 126 height 16
click at [201, 419] on span at bounding box center [195, 423] width 9 height 9
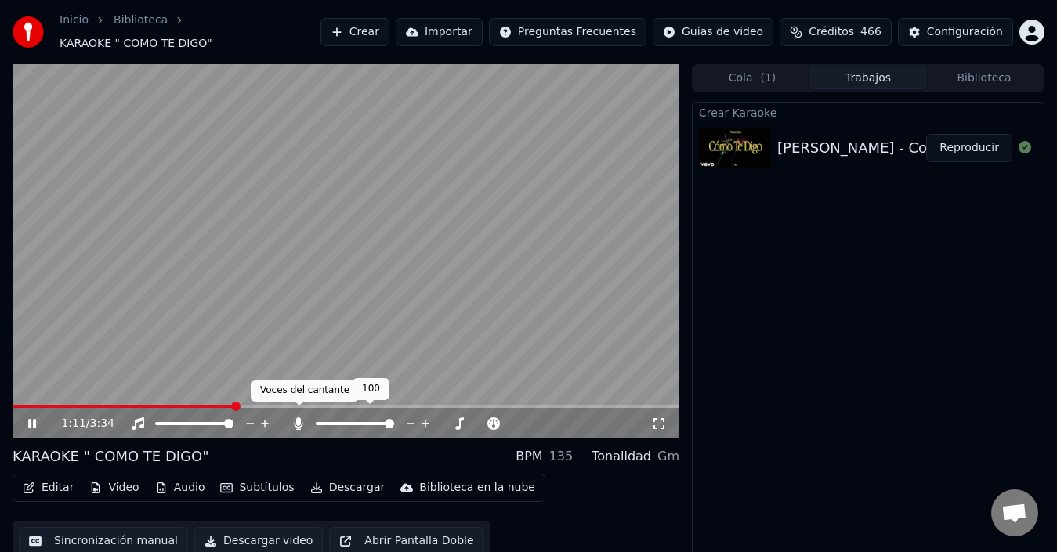
click at [304, 418] on icon at bounding box center [299, 424] width 16 height 13
click at [302, 418] on icon at bounding box center [299, 424] width 16 height 13
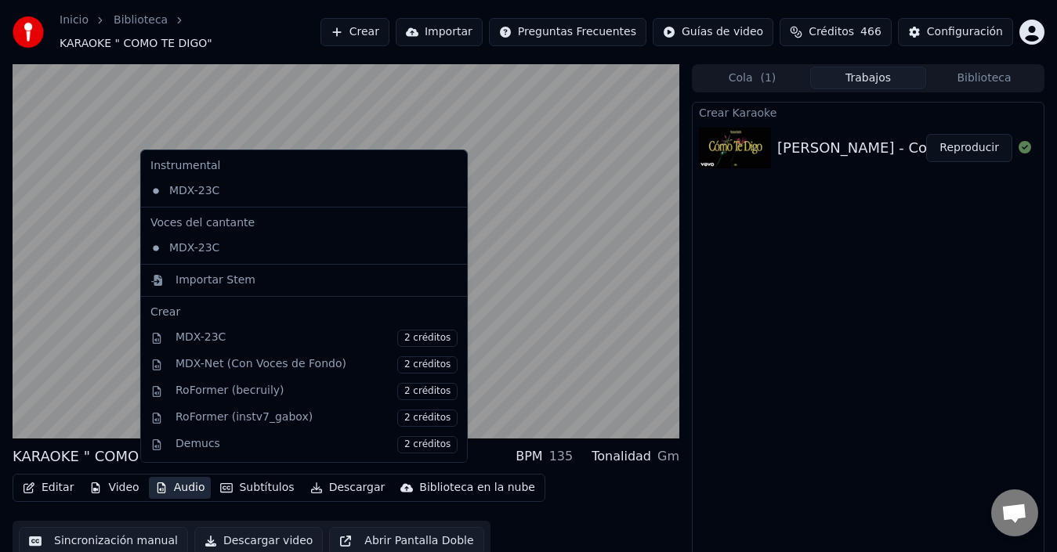
click at [176, 481] on button "Audio" at bounding box center [180, 488] width 63 height 22
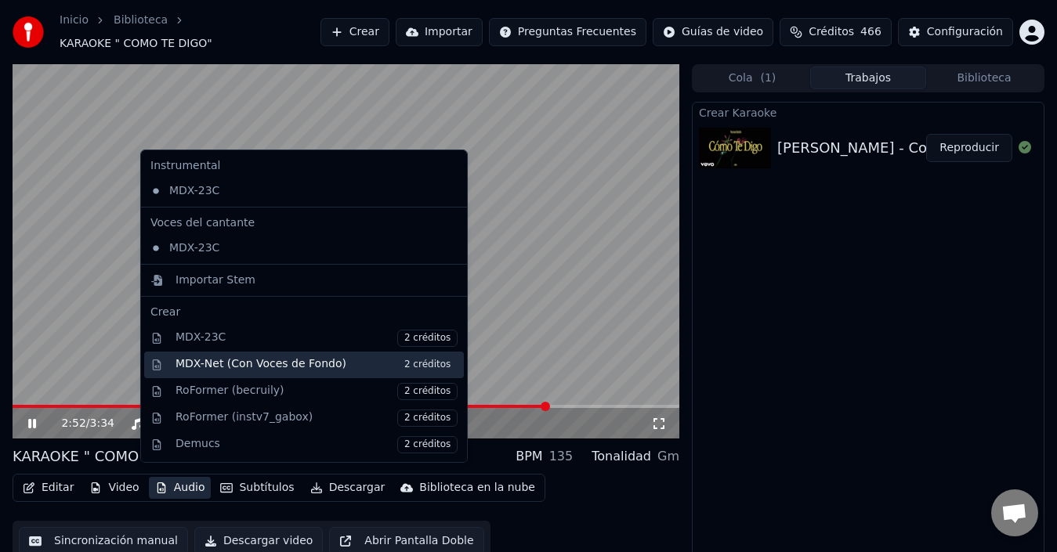
click at [302, 365] on div "MDX-Net (Con Voces de Fondo) 2 créditos" at bounding box center [317, 365] width 282 height 17
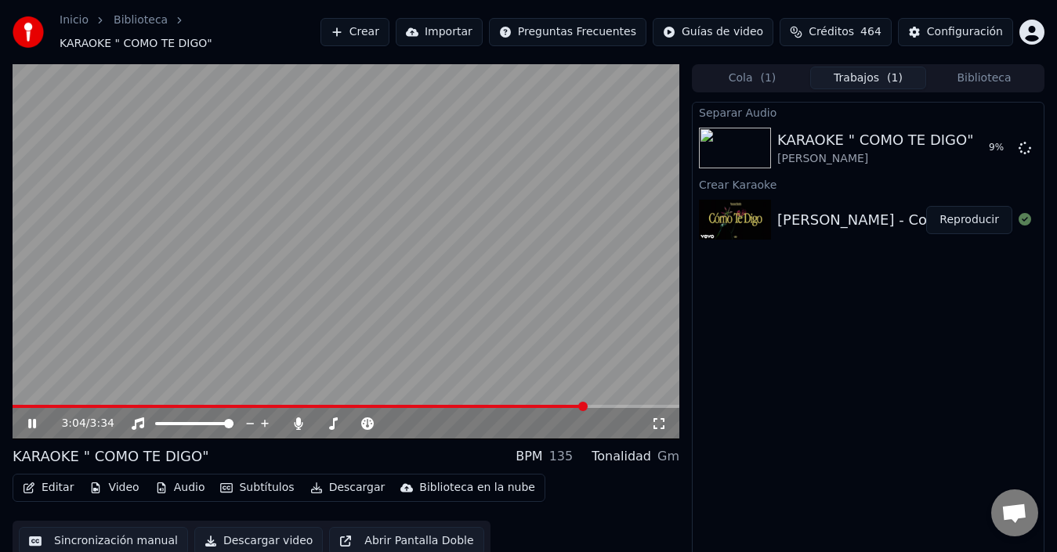
click at [302, 423] on div "3:04 / 3:34" at bounding box center [356, 424] width 590 height 16
click at [299, 418] on icon at bounding box center [299, 424] width 9 height 13
click at [298, 422] on icon at bounding box center [299, 424] width 16 height 13
click at [309, 408] on div "3:17 / 3:34" at bounding box center [346, 423] width 667 height 31
click at [307, 394] on video at bounding box center [346, 251] width 667 height 375
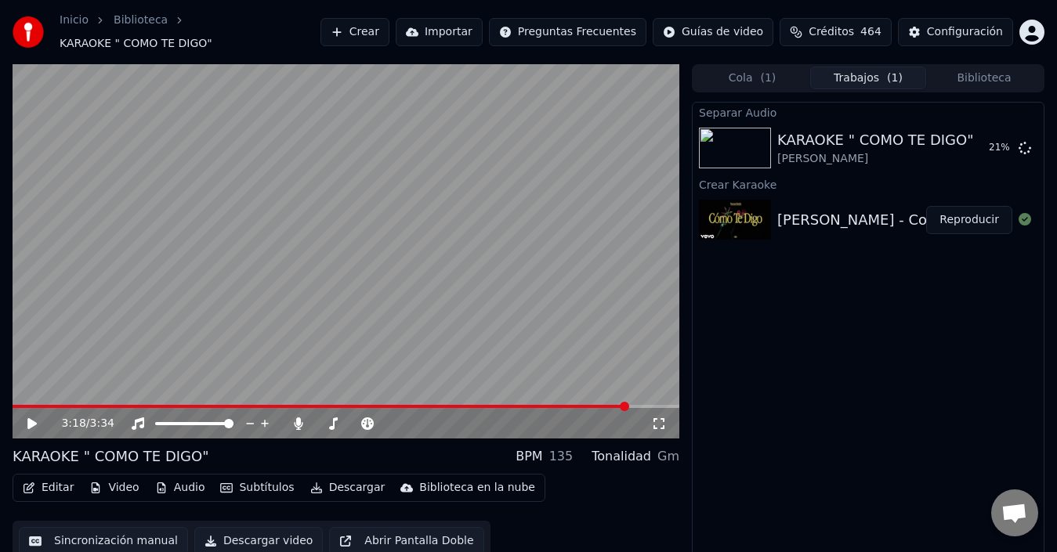
click at [303, 408] on div "3:18 / 3:34" at bounding box center [346, 423] width 667 height 31
click at [304, 405] on span at bounding box center [321, 406] width 616 height 3
click at [296, 343] on video at bounding box center [346, 251] width 667 height 375
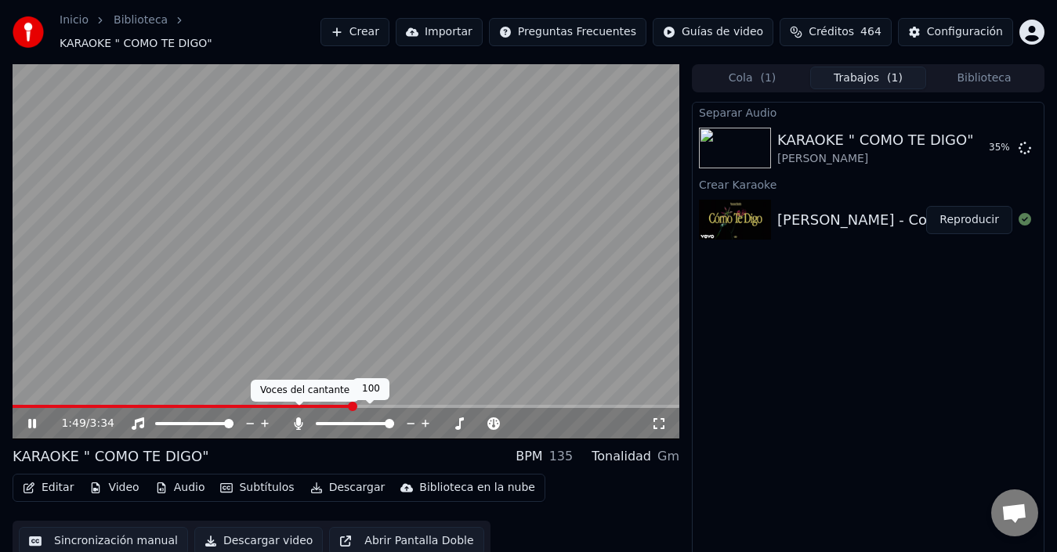
click at [294, 418] on icon at bounding box center [299, 424] width 16 height 13
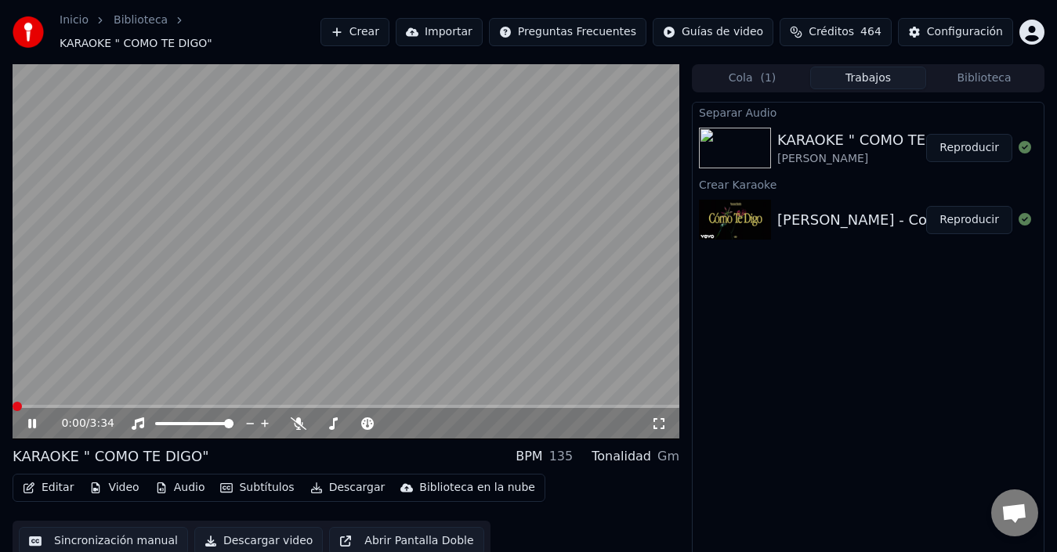
click at [265, 294] on video at bounding box center [346, 251] width 667 height 375
click at [263, 299] on video at bounding box center [346, 251] width 667 height 375
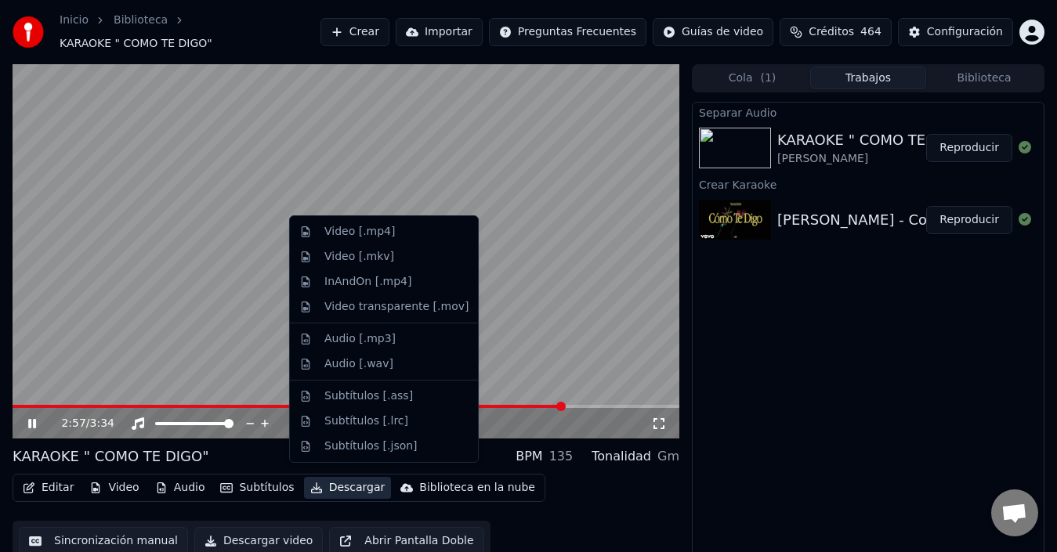
click at [351, 481] on button "Descargar" at bounding box center [348, 488] width 88 height 22
click at [360, 240] on div "Video [.mp4]" at bounding box center [384, 231] width 182 height 25
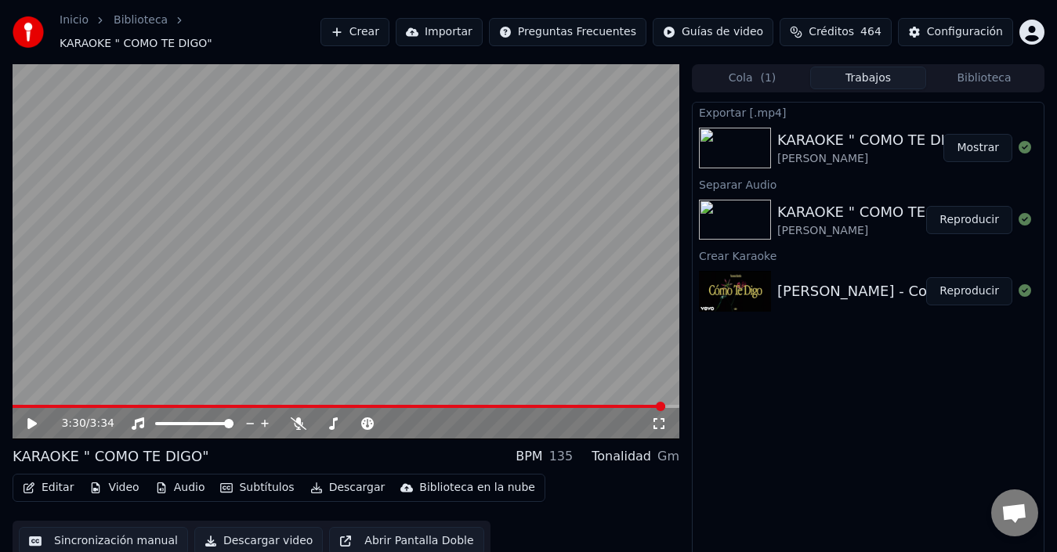
click at [363, 26] on button "Crear" at bounding box center [355, 32] width 69 height 28
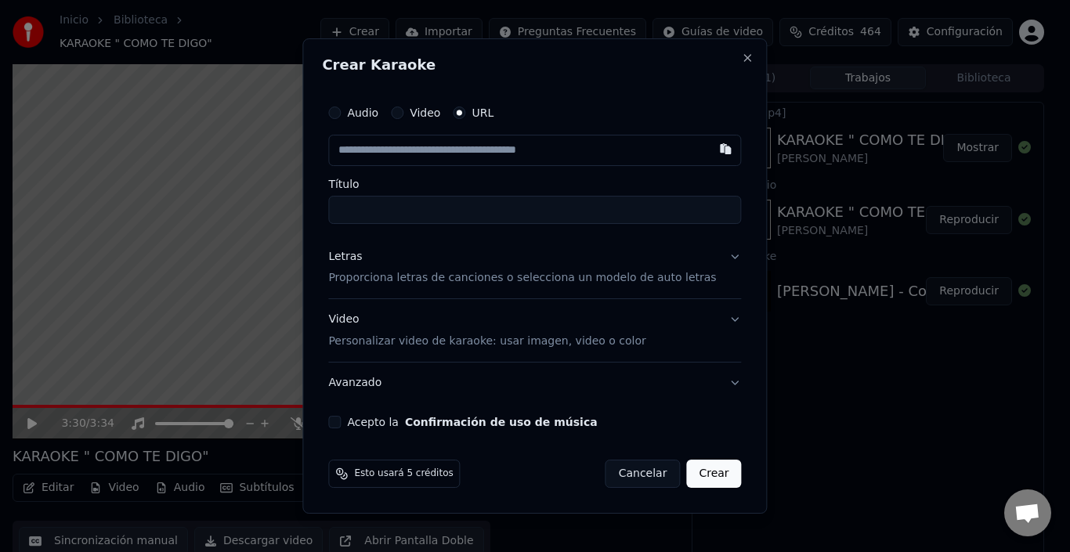
click at [411, 147] on input "text" at bounding box center [534, 150] width 413 height 31
paste input "**********"
type input "**********"
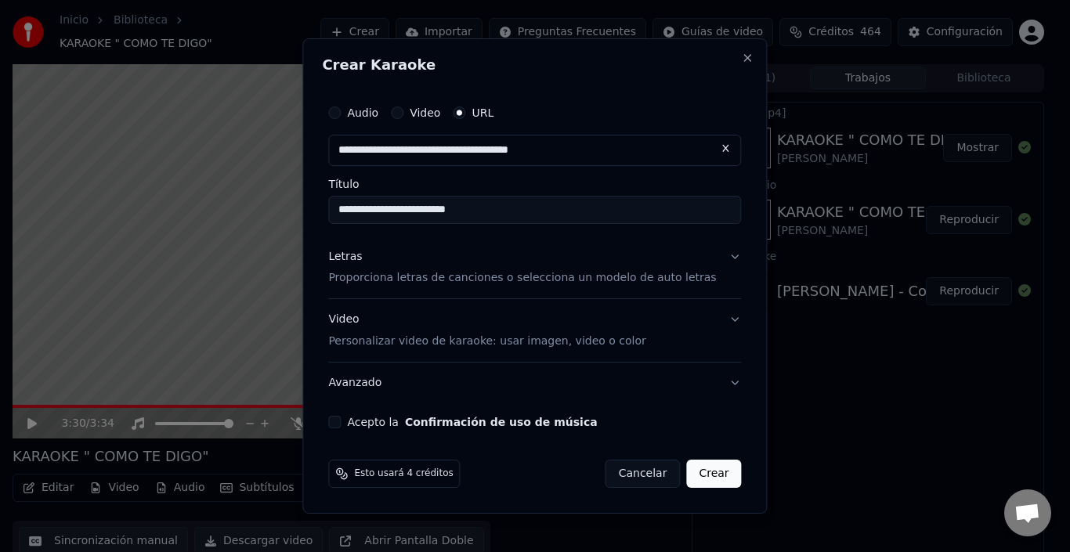
click at [382, 150] on input "**********" at bounding box center [534, 150] width 413 height 31
type input "**********"
click at [390, 277] on p "Proporciona letras de canciones o selecciona un modelo de auto letras" at bounding box center [522, 279] width 388 height 16
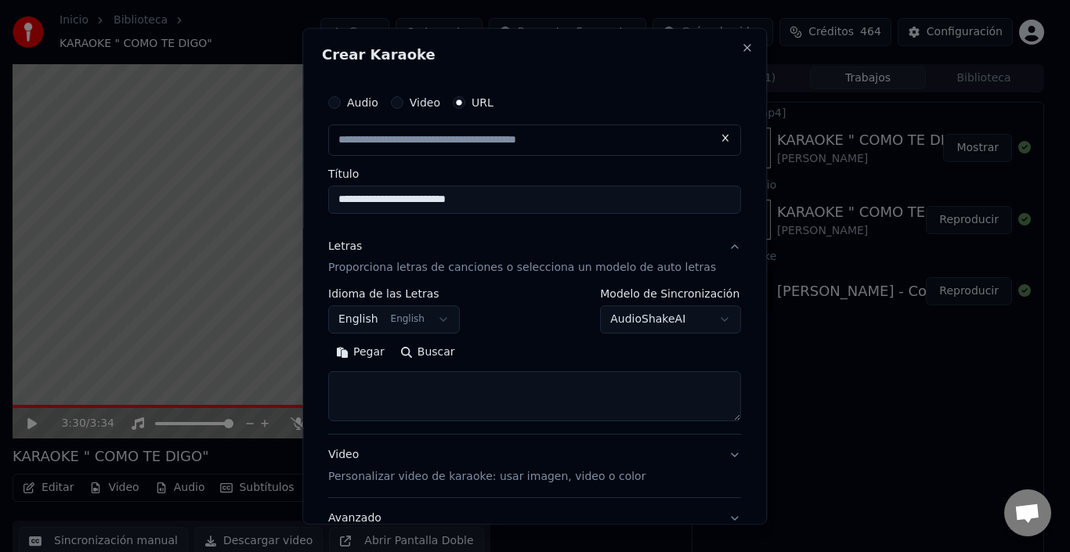
type input "**********"
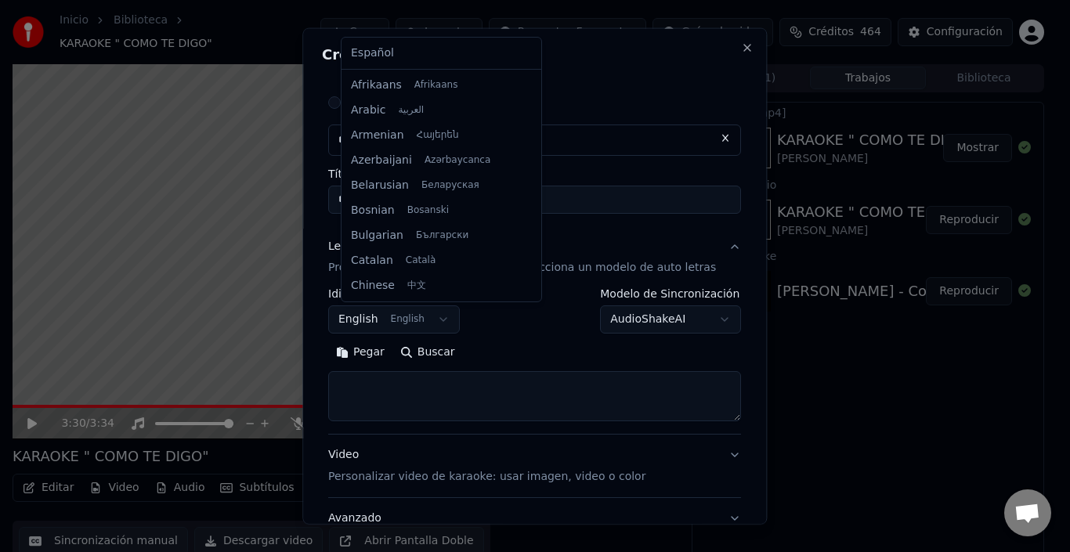
click at [387, 318] on body "Inicio Biblioteca KARAOKE " COMO TE DIGO" Crear Importar Preguntas Frecuentes G…" at bounding box center [528, 276] width 1057 height 552
select select "**"
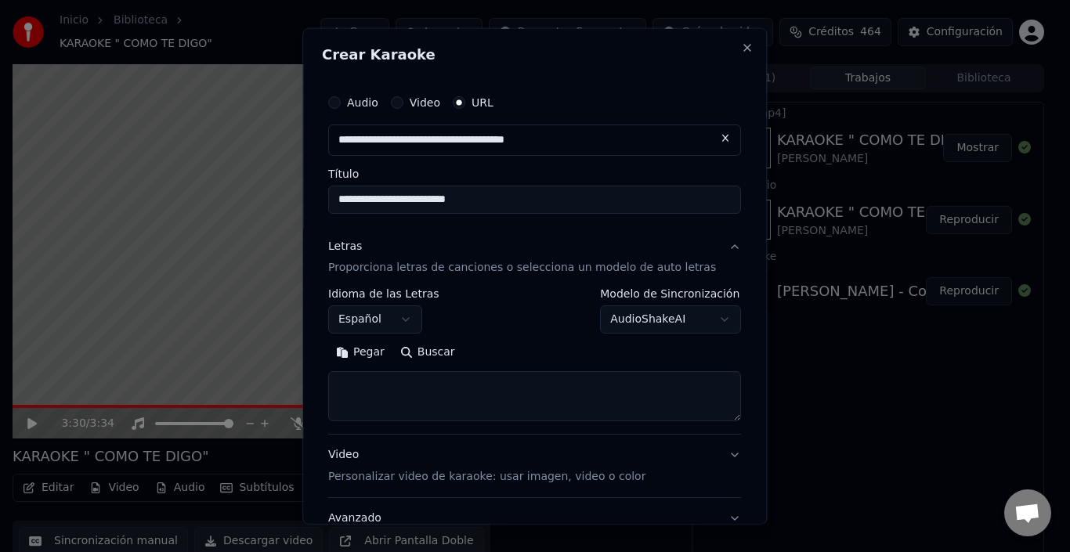
click at [377, 353] on button "Pegar" at bounding box center [360, 352] width 64 height 25
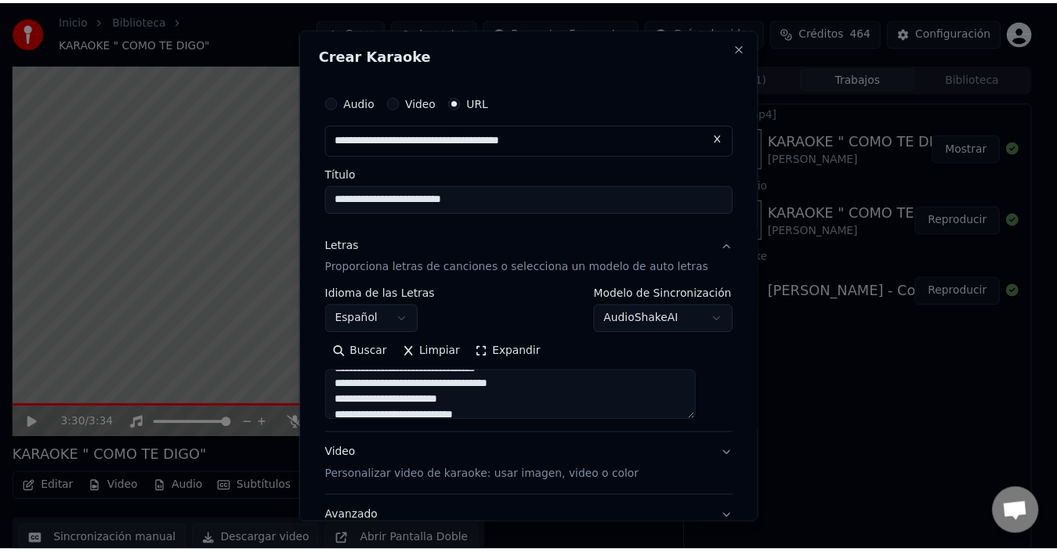
scroll to position [125, 0]
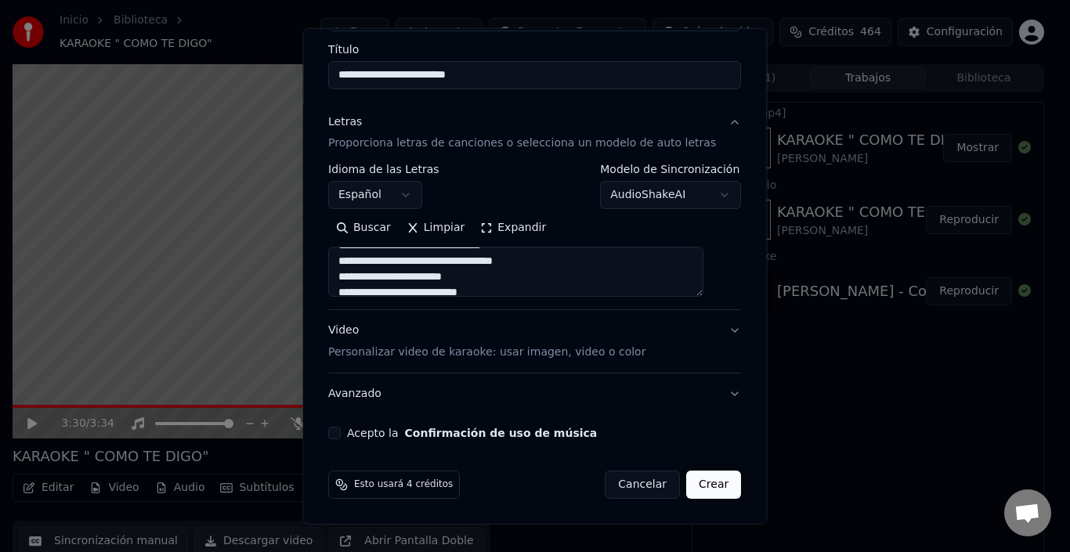
click at [341, 431] on button "Acepto la Confirmación de uso de música" at bounding box center [334, 433] width 13 height 13
click at [686, 491] on button "Crear" at bounding box center [713, 485] width 55 height 28
type textarea "**********"
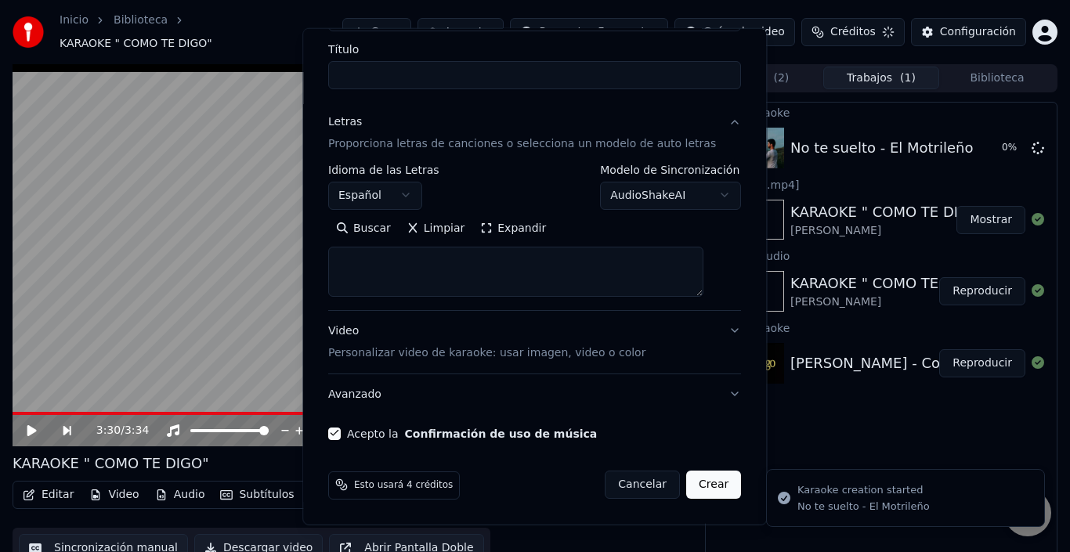
select select
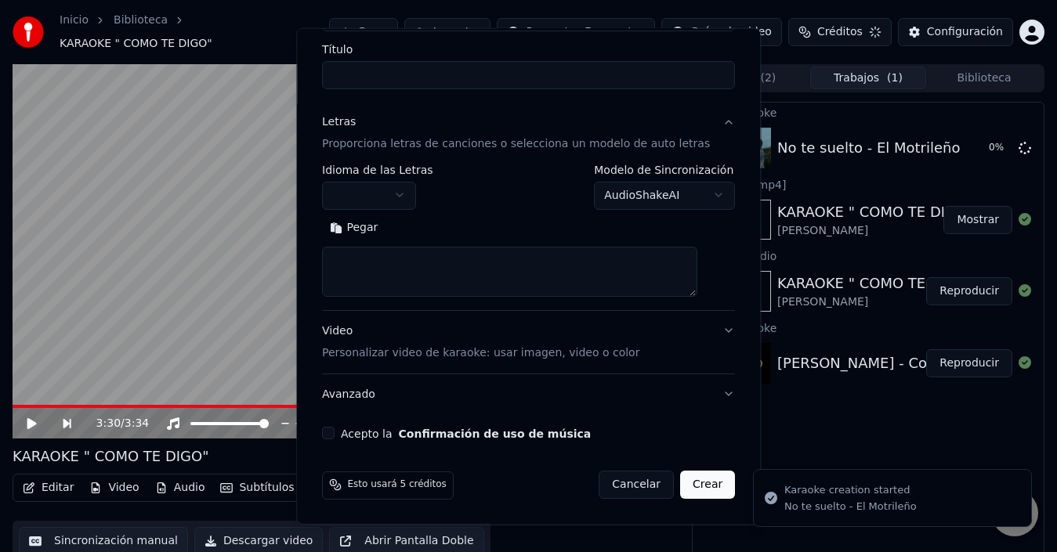
scroll to position [0, 0]
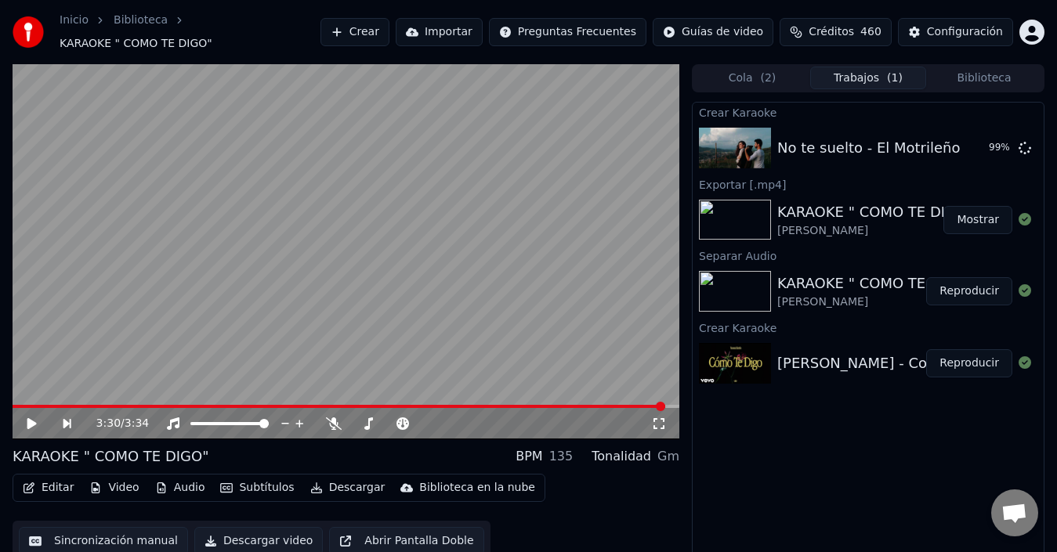
click at [981, 213] on button "Mostrar" at bounding box center [978, 220] width 69 height 28
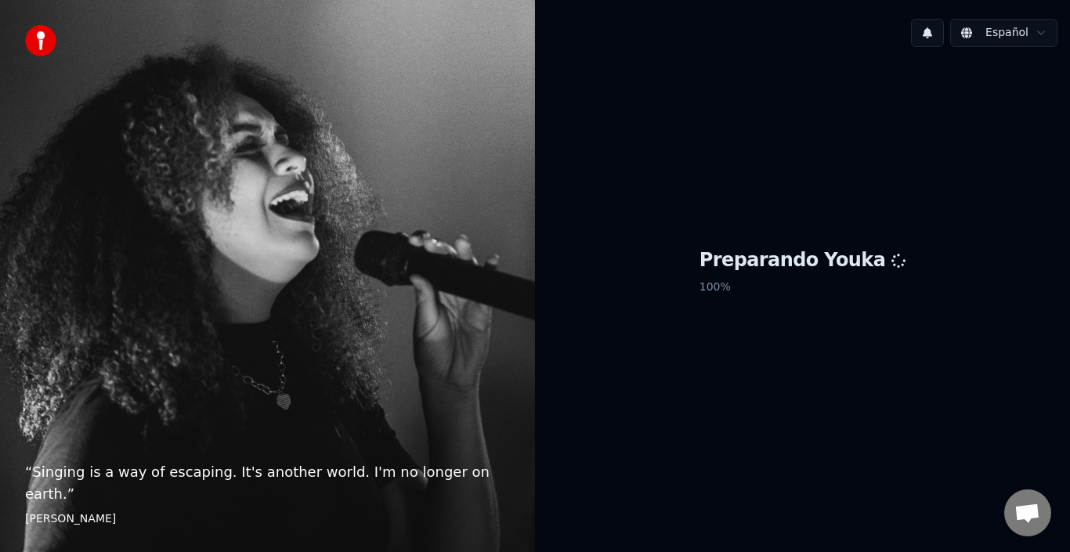
scroll to position [157, 0]
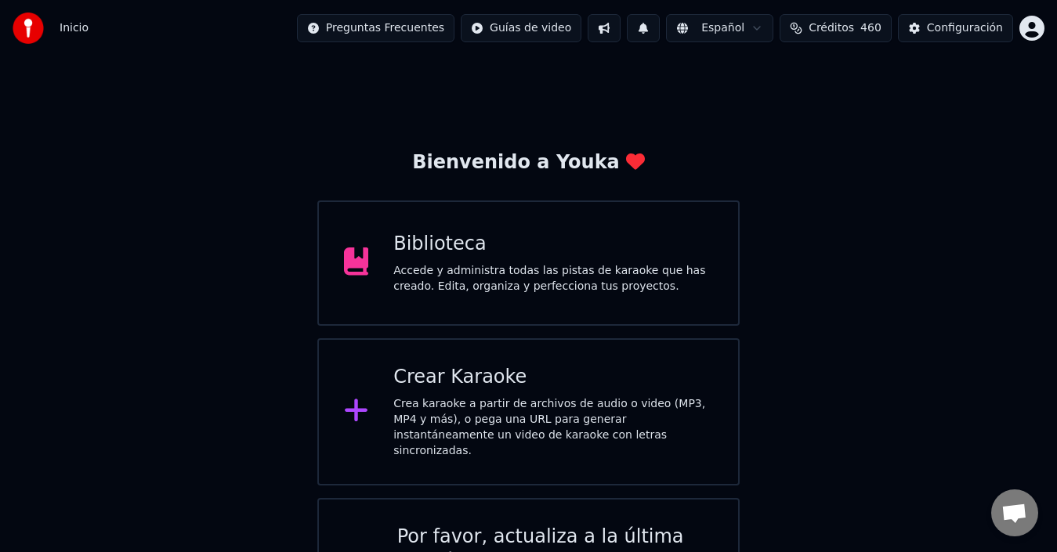
click at [508, 378] on div "Crear Karaoke" at bounding box center [553, 377] width 320 height 25
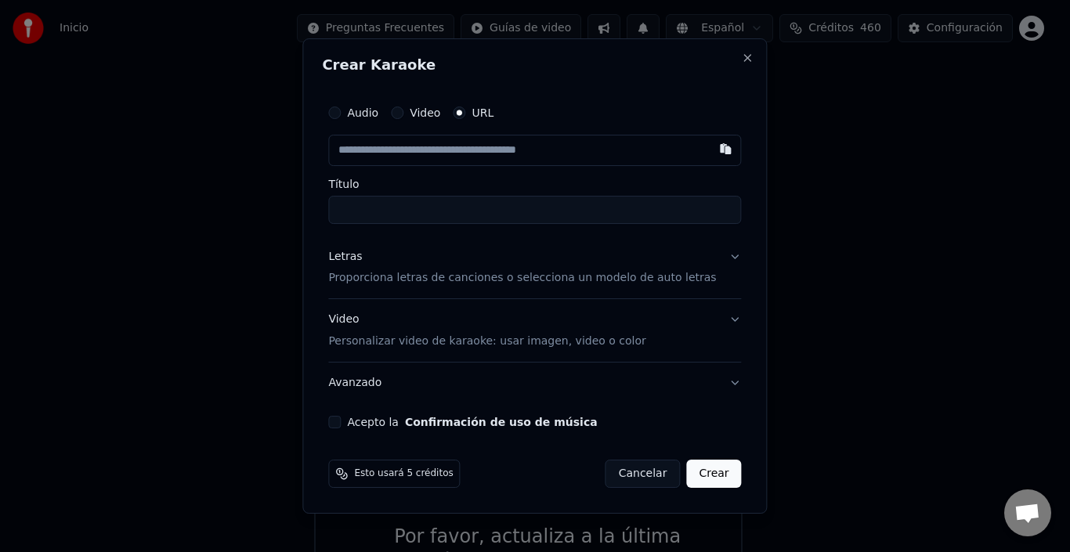
type input "**********"
click at [382, 156] on input "**********" at bounding box center [534, 150] width 413 height 31
type input "**********"
click at [402, 283] on p "Proporciona letras de canciones o selecciona un modelo de auto letras" at bounding box center [522, 279] width 388 height 16
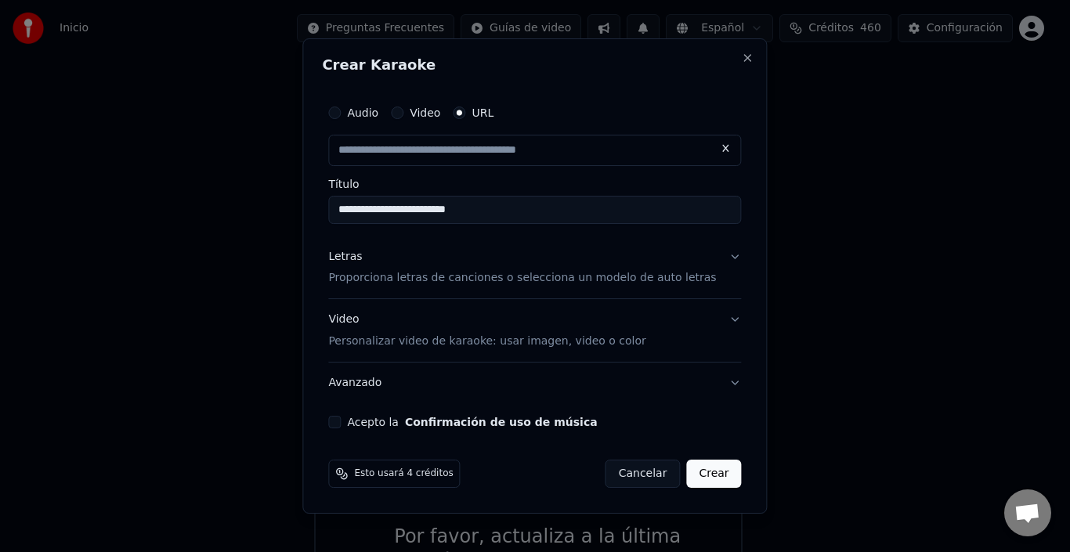
type input "**********"
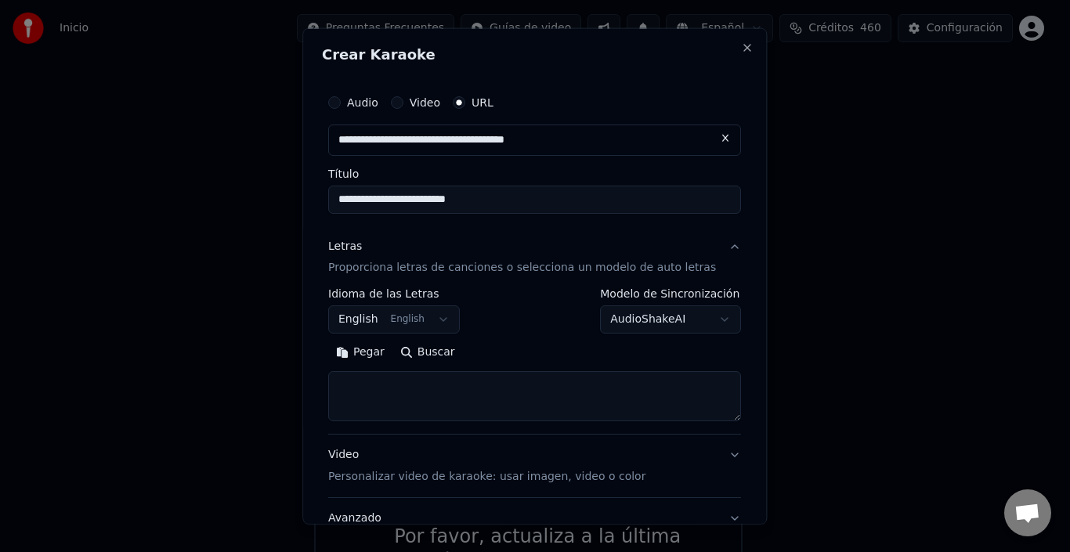
click at [395, 311] on button "English English" at bounding box center [394, 320] width 132 height 28
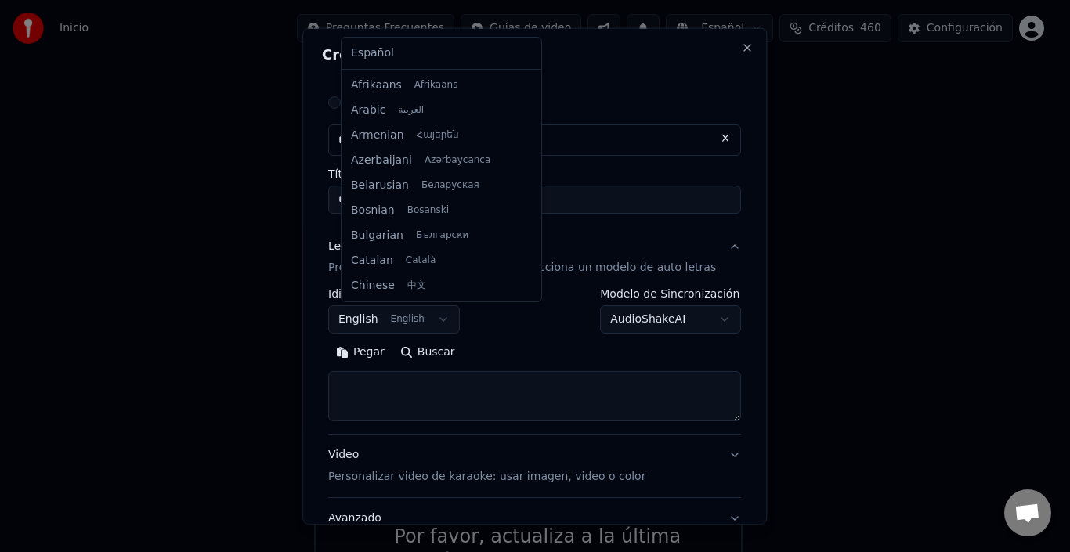
scroll to position [125, 0]
select select "**"
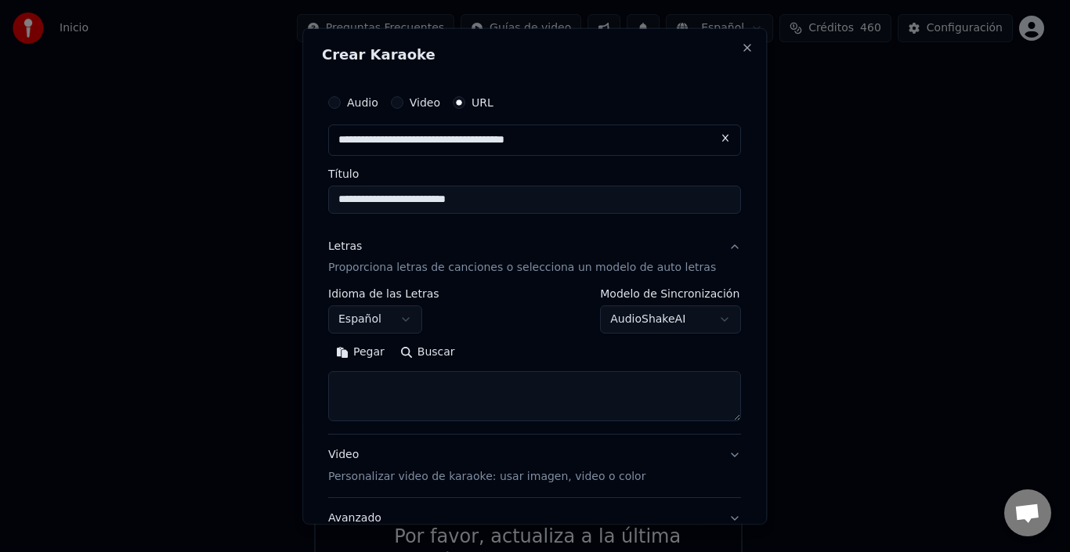
click at [389, 353] on button "Pegar" at bounding box center [360, 352] width 64 height 25
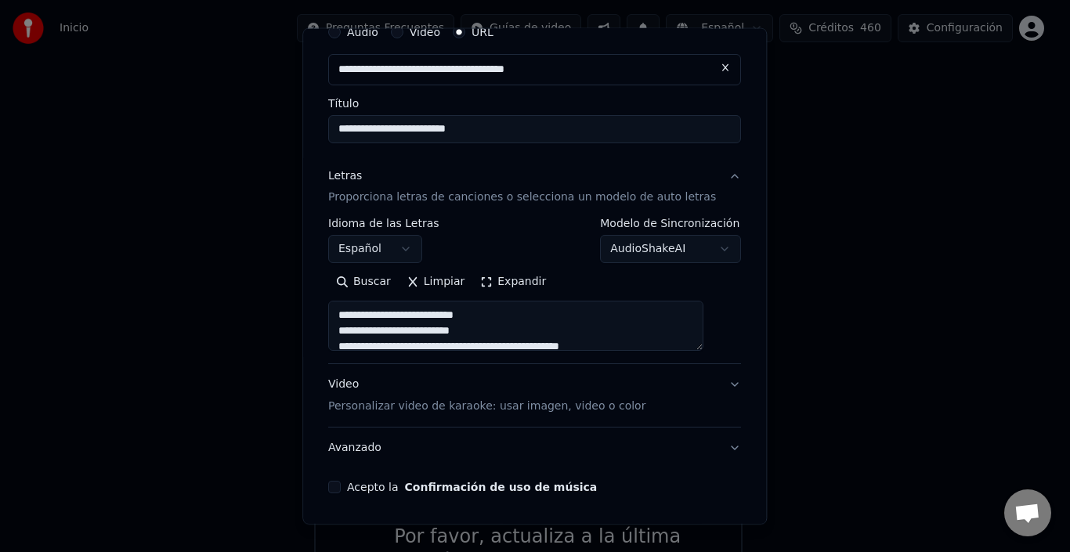
scroll to position [125, 0]
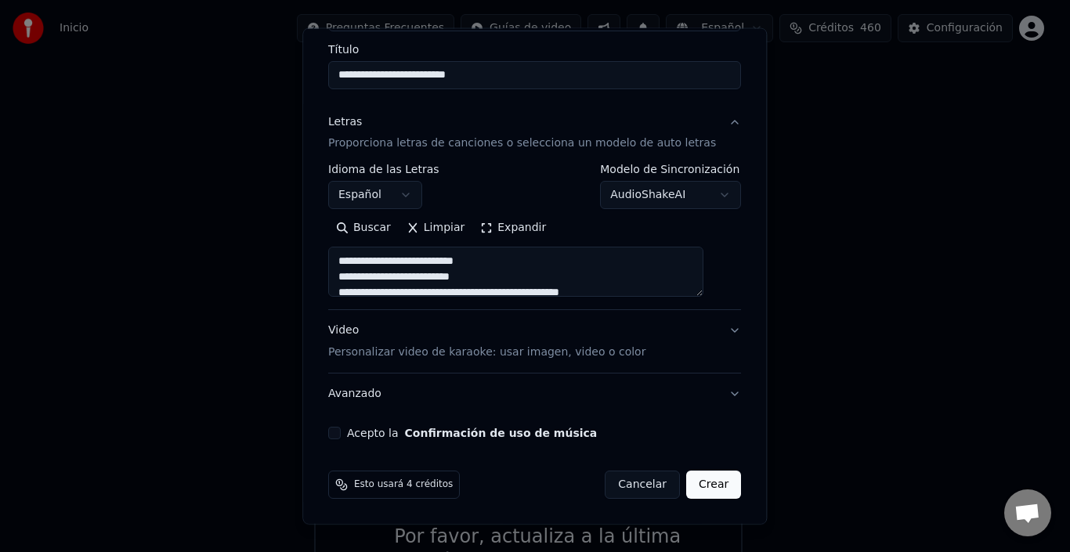
click at [341, 431] on button "Acepto la Confirmación de uso de música" at bounding box center [334, 433] width 13 height 13
click at [707, 481] on button "Crear" at bounding box center [713, 485] width 55 height 28
type textarea "**********"
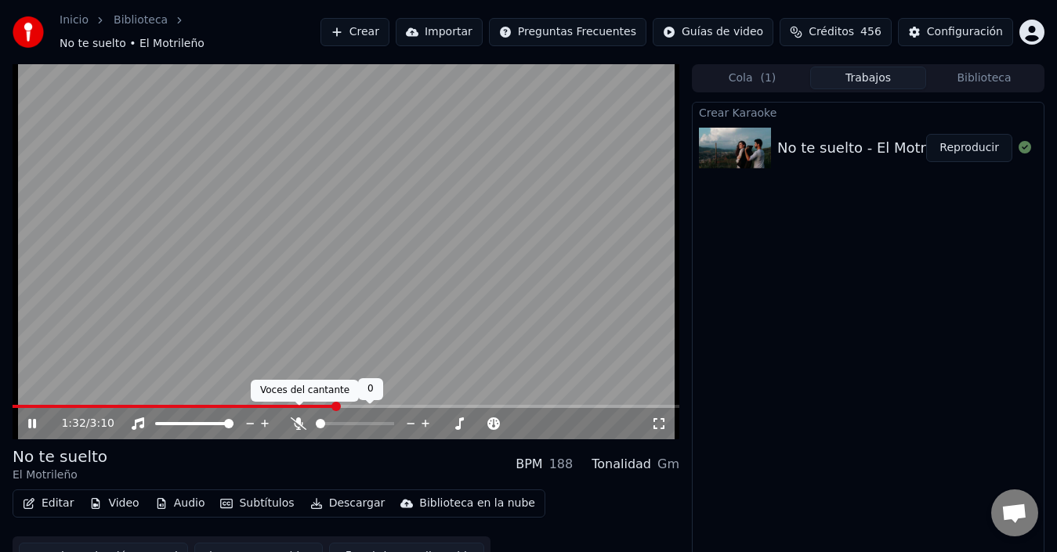
click at [302, 422] on icon at bounding box center [299, 424] width 16 height 13
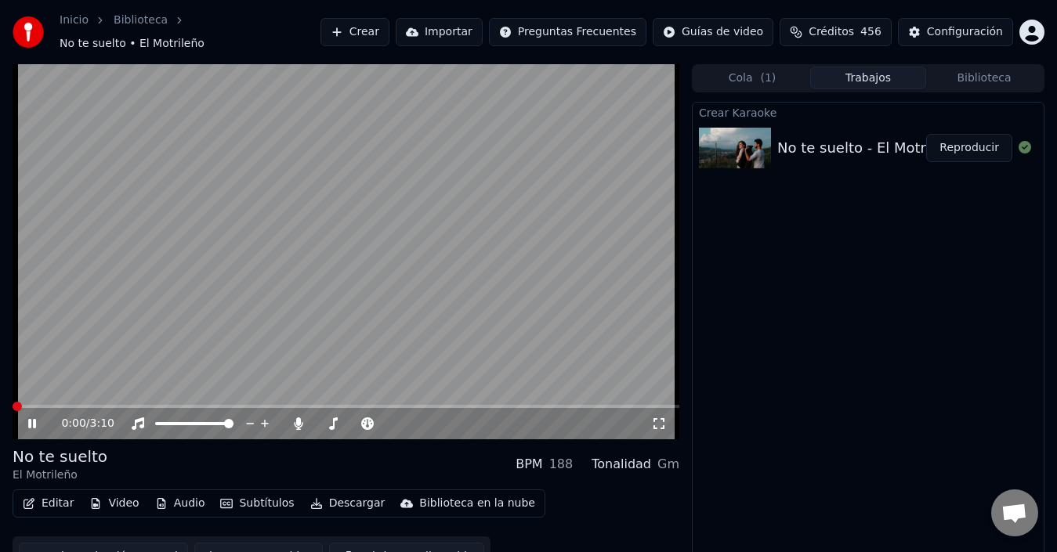
click at [13, 405] on span at bounding box center [13, 406] width 0 height 3
click at [257, 272] on video at bounding box center [346, 251] width 667 height 375
click at [38, 500] on button "Editar" at bounding box center [47, 504] width 63 height 22
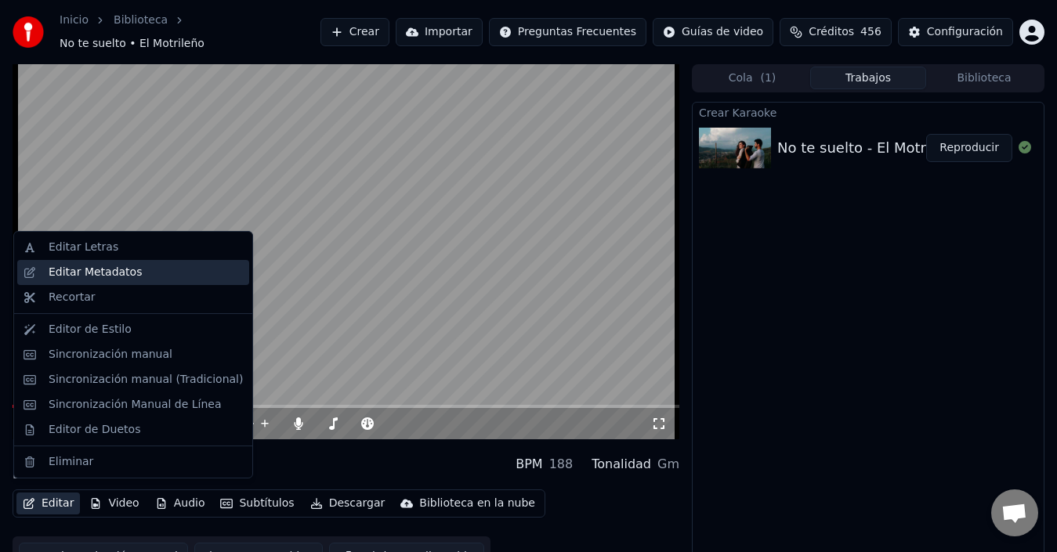
click at [121, 274] on div "Editar Metadatos" at bounding box center [95, 273] width 93 height 16
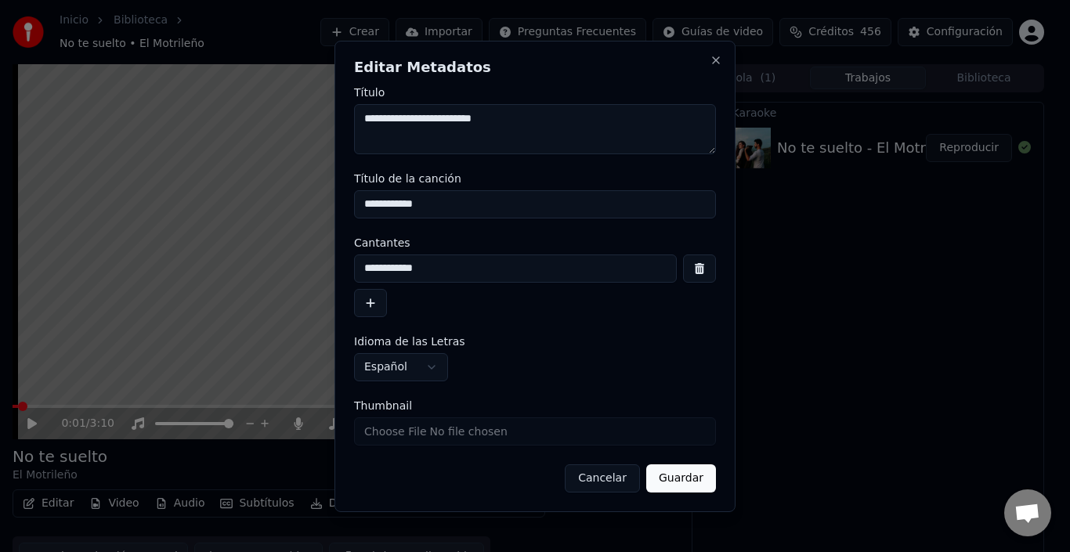
drag, startPoint x: 424, startPoint y: 124, endPoint x: 498, endPoint y: 116, distance: 74.9
click at [498, 116] on textarea "**********" at bounding box center [535, 129] width 362 height 50
type textarea "**********"
drag, startPoint x: 446, startPoint y: 199, endPoint x: 334, endPoint y: 197, distance: 112.1
click at [334, 197] on body "**********" at bounding box center [528, 276] width 1057 height 552
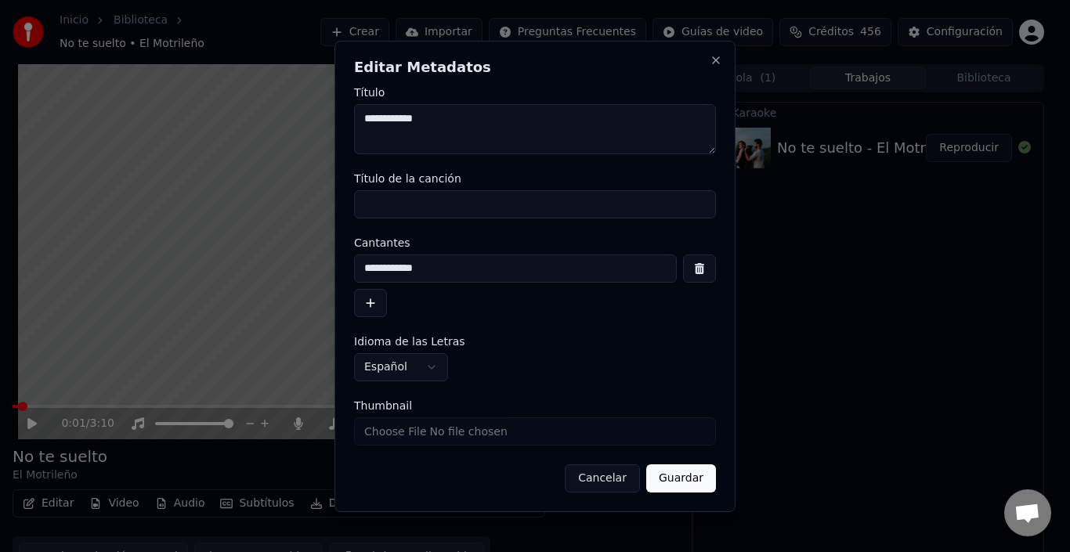
drag, startPoint x: 461, startPoint y: 114, endPoint x: 328, endPoint y: 118, distance: 132.5
click at [328, 118] on body "**********" at bounding box center [528, 276] width 1057 height 552
type textarea "**********"
click at [700, 481] on button "Guardar" at bounding box center [682, 479] width 70 height 28
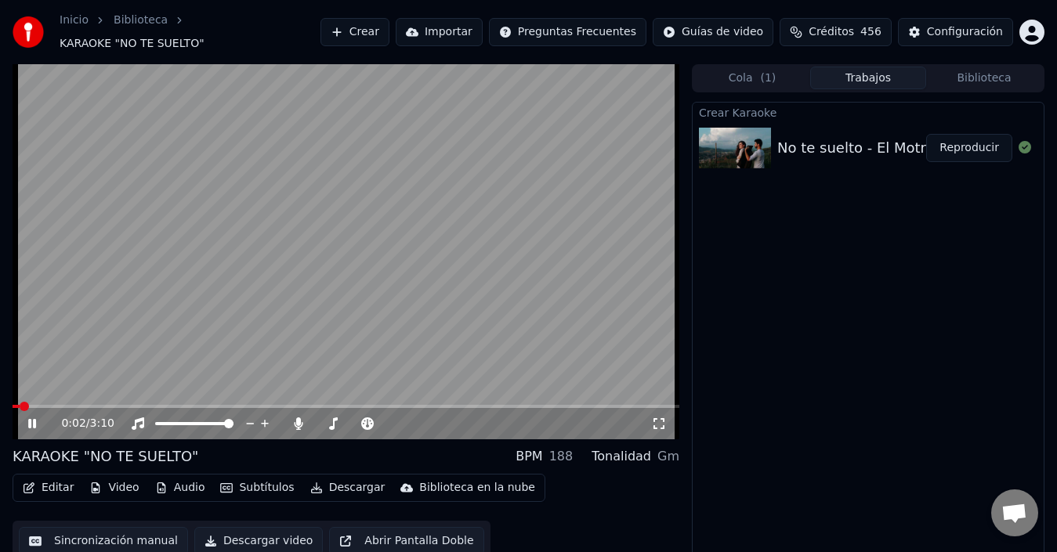
click at [261, 262] on video at bounding box center [346, 251] width 667 height 375
click at [262, 278] on video at bounding box center [346, 251] width 667 height 375
click at [13, 402] on span at bounding box center [17, 406] width 9 height 9
click at [27, 422] on div "0:00 / 3:10" at bounding box center [346, 424] width 654 height 16
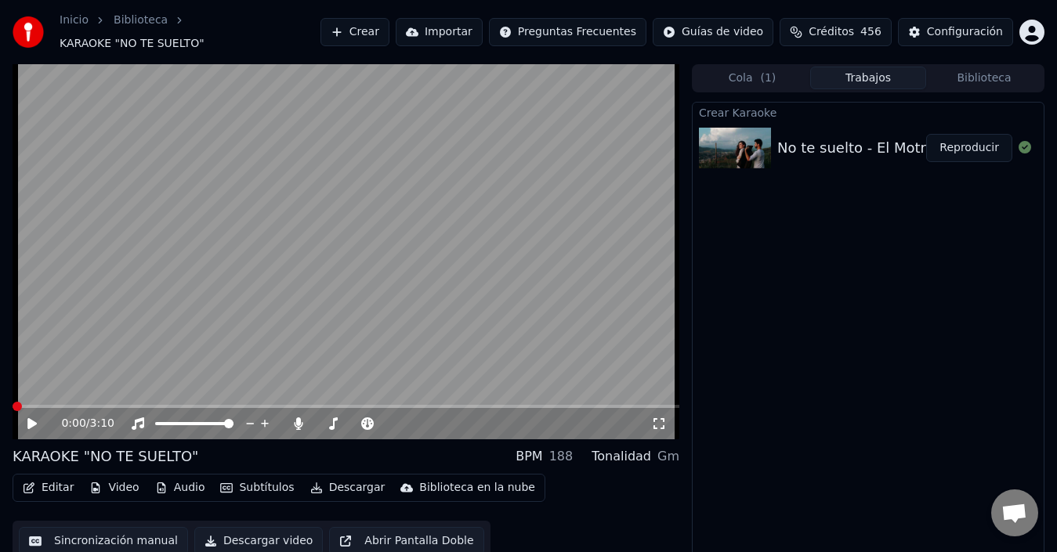
click at [27, 418] on icon at bounding box center [43, 424] width 36 height 13
click at [139, 340] on video at bounding box center [346, 251] width 667 height 375
click at [197, 293] on video at bounding box center [346, 251] width 667 height 375
click at [42, 418] on icon at bounding box center [43, 424] width 36 height 13
click at [17, 402] on span at bounding box center [20, 406] width 9 height 9
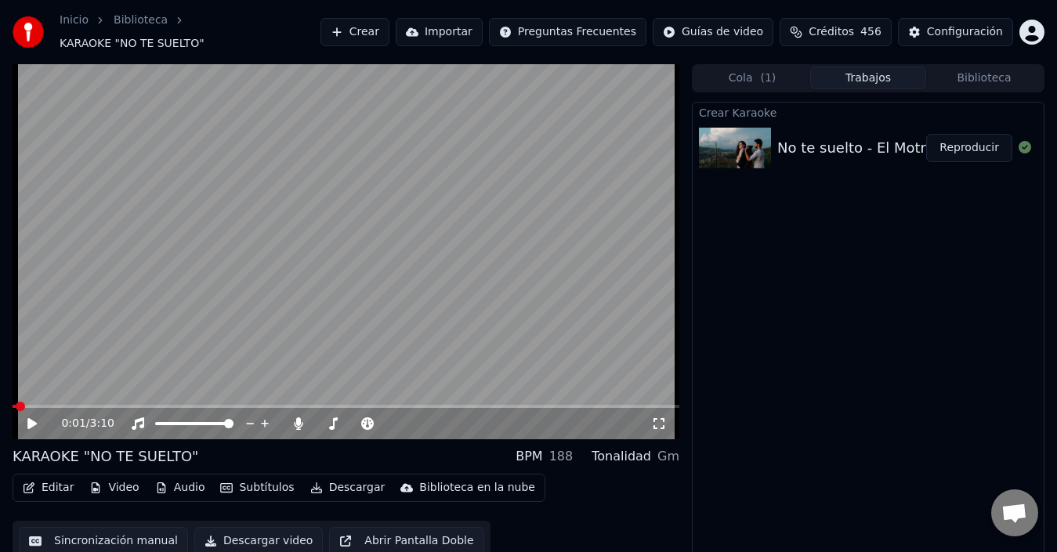
click at [34, 418] on icon at bounding box center [43, 424] width 36 height 13
drag, startPoint x: 0, startPoint y: 1, endPoint x: 142, endPoint y: 273, distance: 306.7
click at [142, 273] on video at bounding box center [346, 251] width 667 height 375
click at [113, 290] on video at bounding box center [346, 251] width 667 height 375
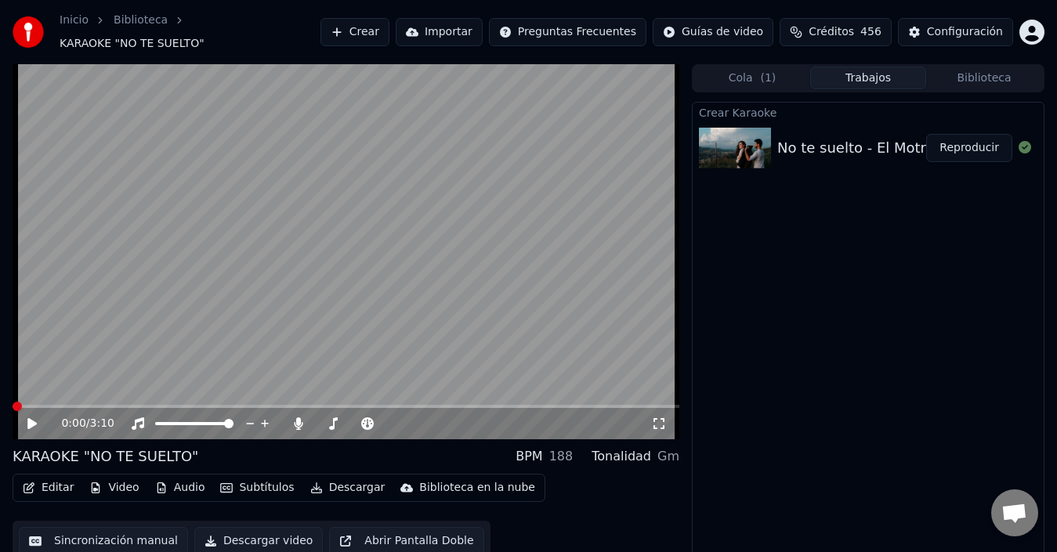
click at [13, 402] on span at bounding box center [17, 406] width 9 height 9
click at [31, 418] on icon at bounding box center [31, 423] width 9 height 11
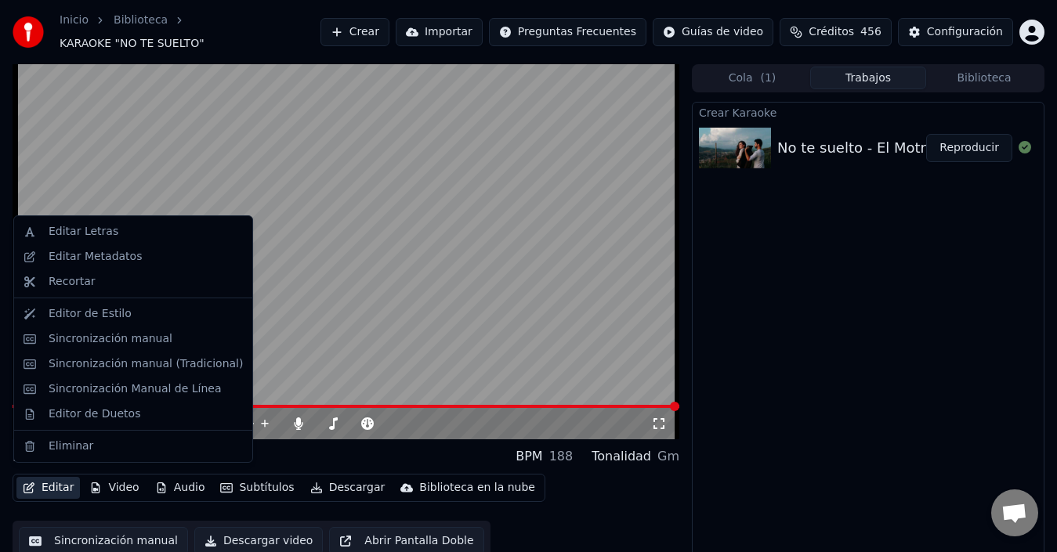
click at [53, 489] on button "Editar" at bounding box center [47, 488] width 63 height 22
click at [154, 368] on div "Sincronización manual (Tradicional)" at bounding box center [146, 365] width 194 height 16
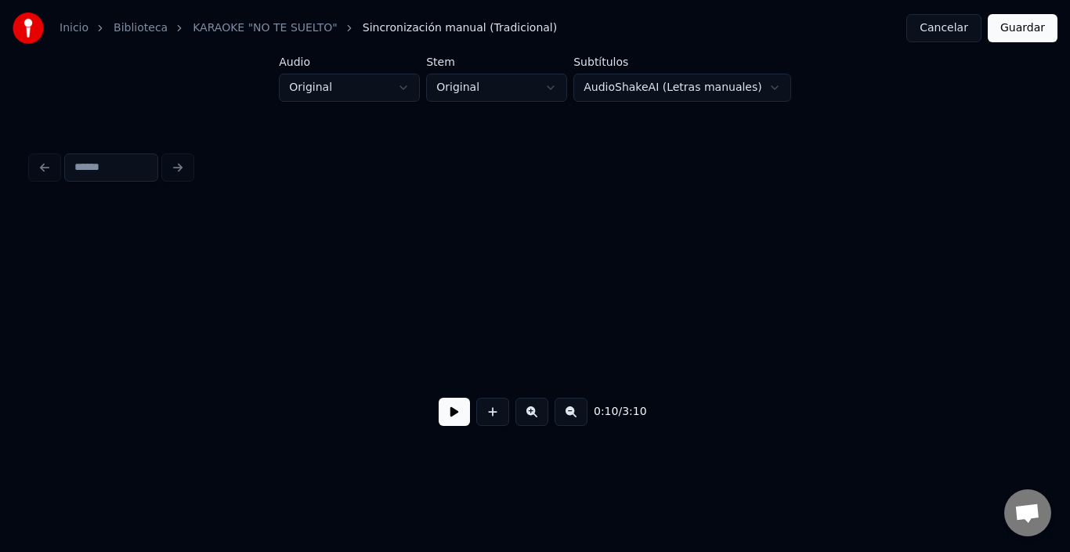
scroll to position [0, 2002]
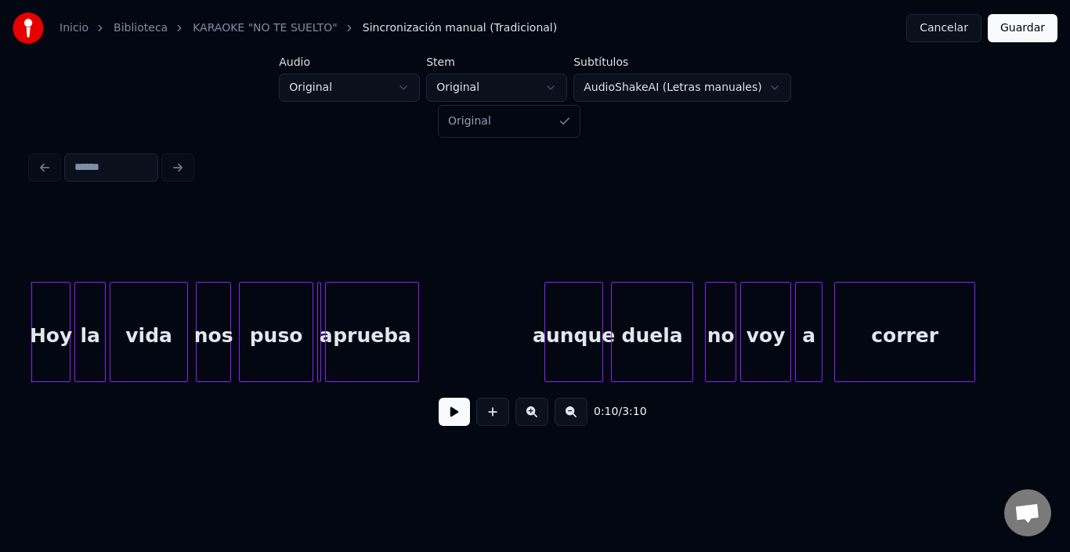
click at [554, 78] on html "Inicio Biblioteca KARAOKE "NO TE SUELTO" Sincronización manual (Tradicional) Ca…" at bounding box center [535, 242] width 1070 height 484
click at [683, 89] on html "Inicio Biblioteca KARAOKE "NO TE SUELTO" Sincronización manual (Tradicional) Ca…" at bounding box center [535, 242] width 1070 height 484
click at [360, 99] on html "Inicio Biblioteca KARAOKE "NO TE SUELTO" Sincronización manual (Tradicional) Ca…" at bounding box center [535, 242] width 1070 height 484
click at [592, 143] on html "Inicio Biblioteca KARAOKE "NO TE SUELTO" Sincronización manual (Tradicional) Ca…" at bounding box center [535, 242] width 1070 height 484
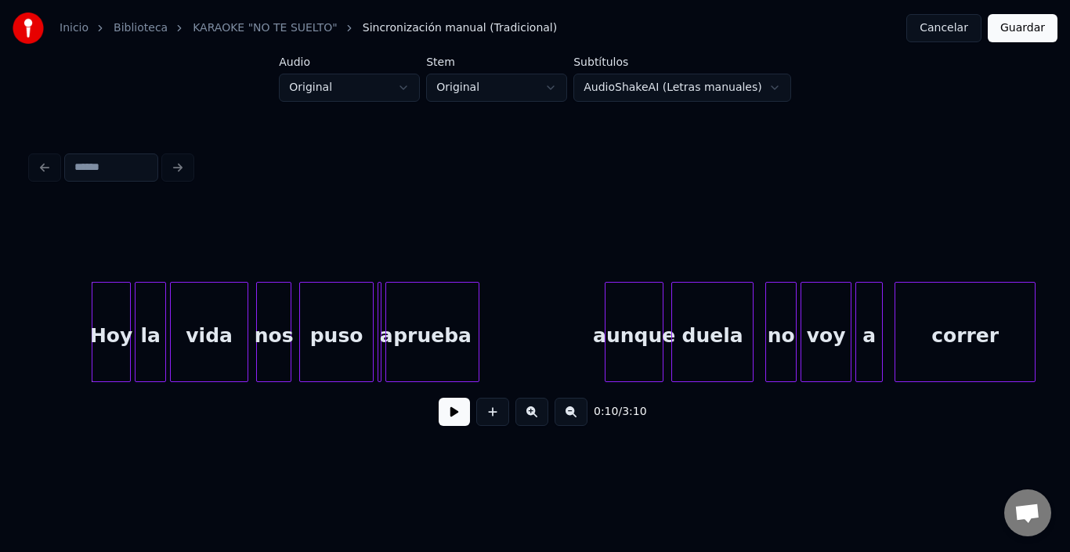
scroll to position [0, 1940]
click at [98, 329] on div "Hoy" at bounding box center [101, 336] width 38 height 107
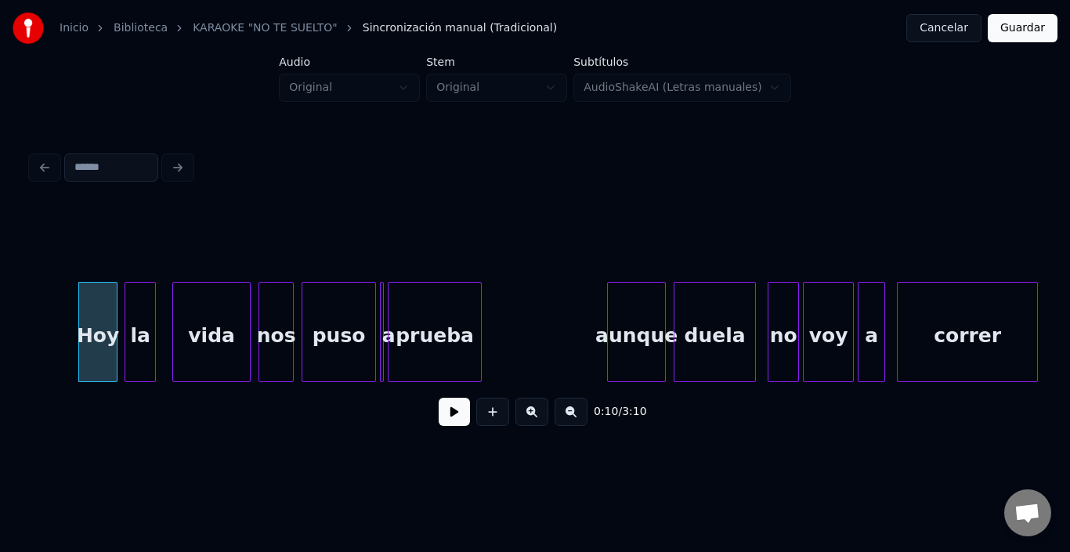
click at [139, 326] on div "la" at bounding box center [140, 336] width 30 height 107
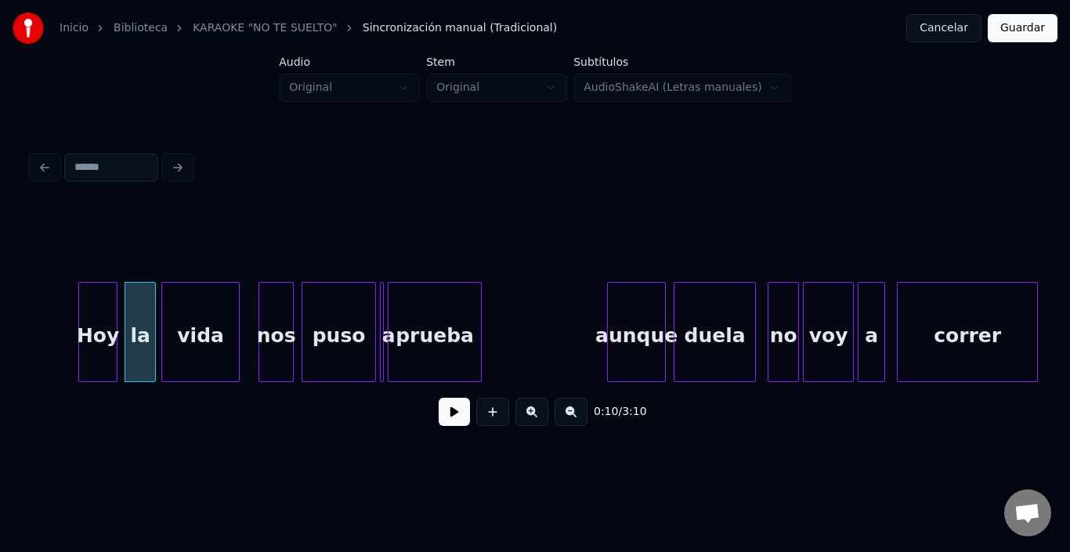
click at [176, 325] on div "vida" at bounding box center [200, 336] width 77 height 107
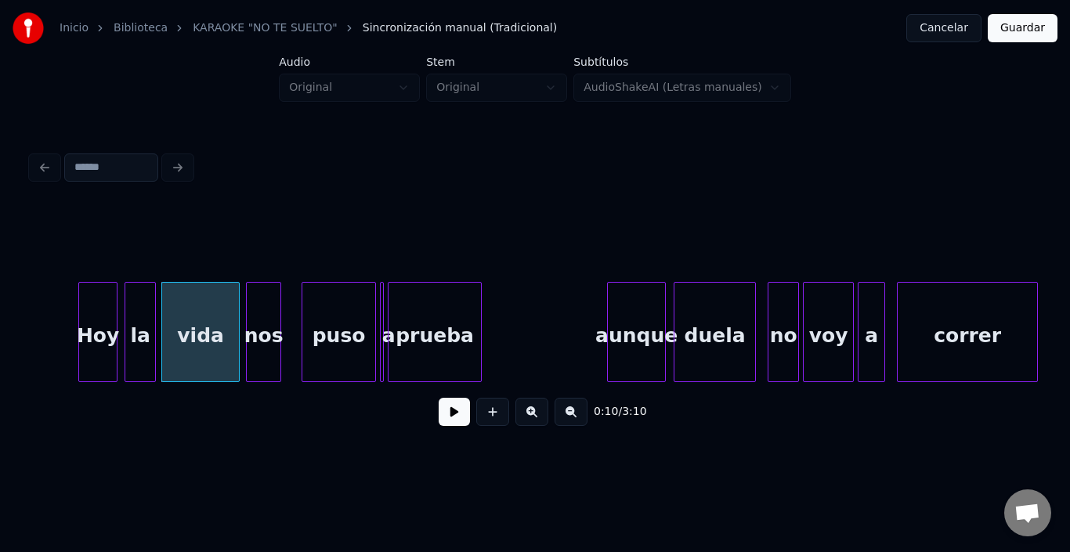
click at [263, 324] on div "nos" at bounding box center [264, 336] width 34 height 107
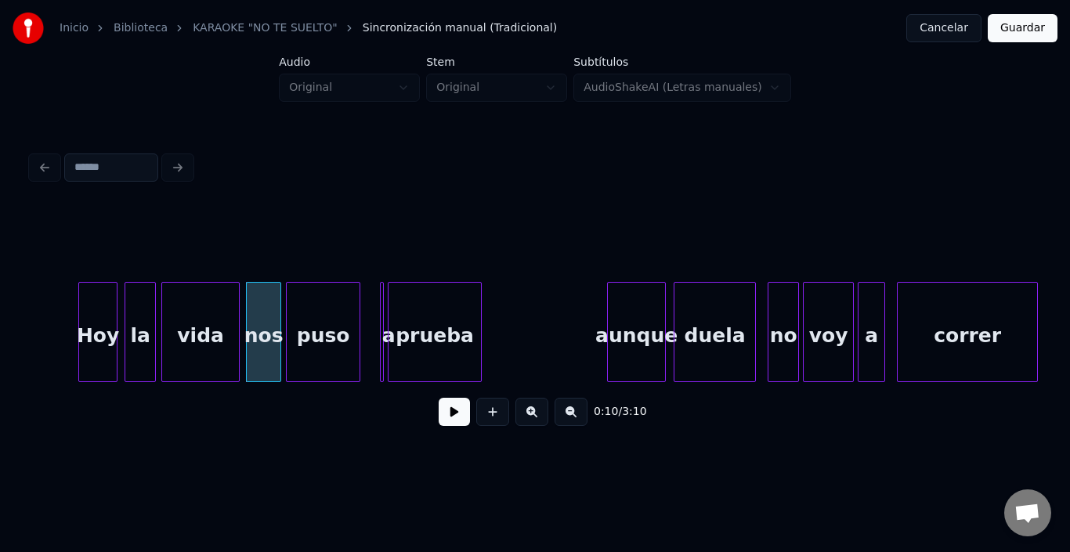
click at [307, 330] on div "puso" at bounding box center [323, 336] width 73 height 107
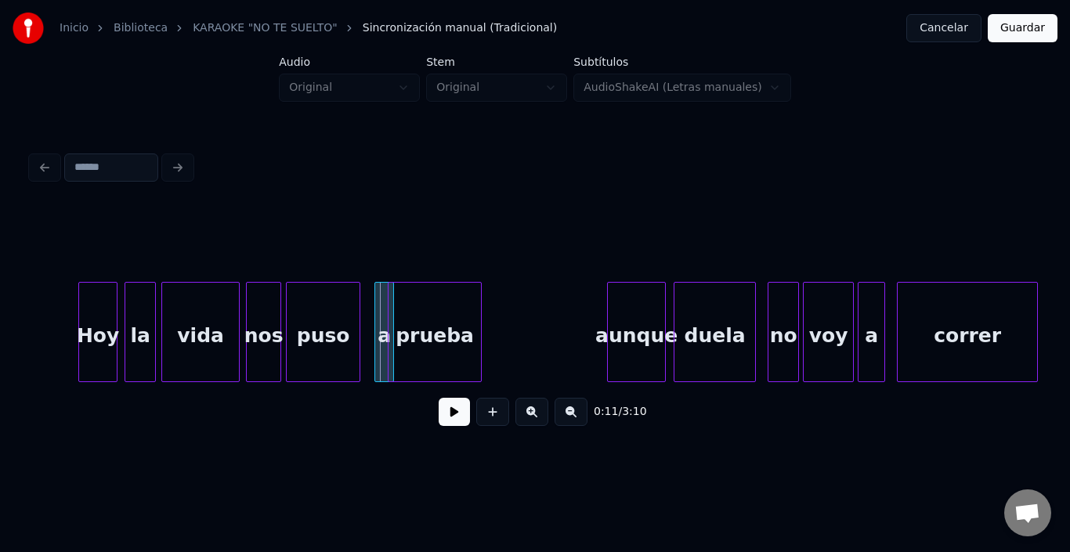
click at [380, 296] on div at bounding box center [377, 332] width 5 height 99
click at [373, 293] on div "a" at bounding box center [375, 336] width 18 height 107
click at [372, 303] on div at bounding box center [373, 332] width 5 height 99
click at [414, 316] on div "prueba" at bounding box center [427, 336] width 92 height 107
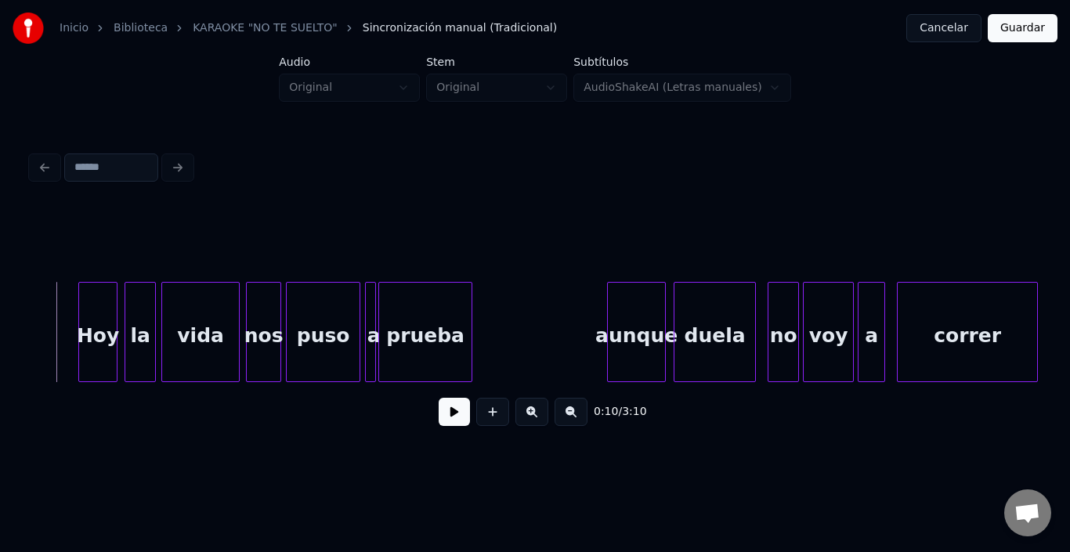
click at [439, 420] on button at bounding box center [454, 412] width 31 height 28
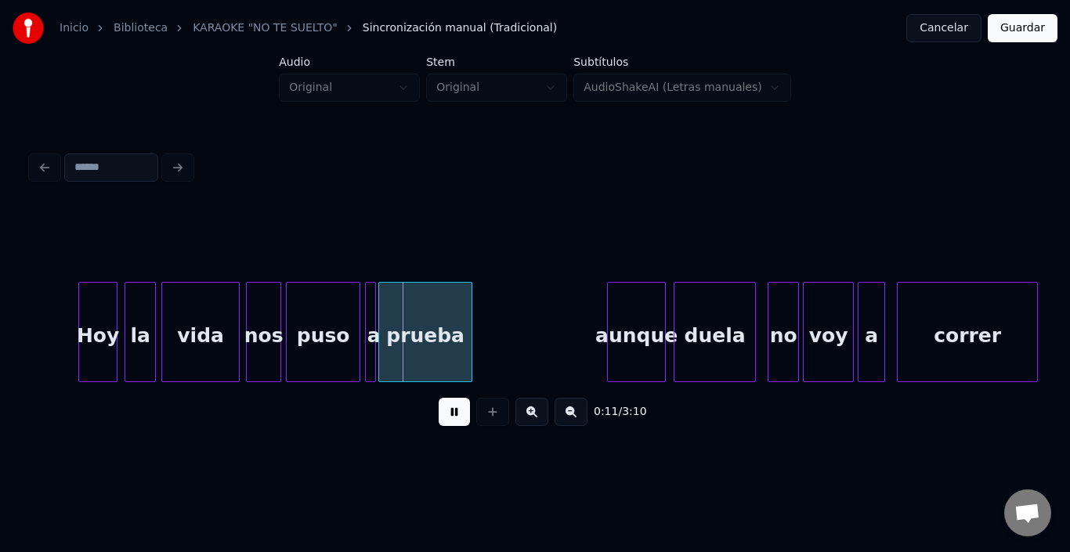
click at [439, 420] on button at bounding box center [454, 412] width 31 height 28
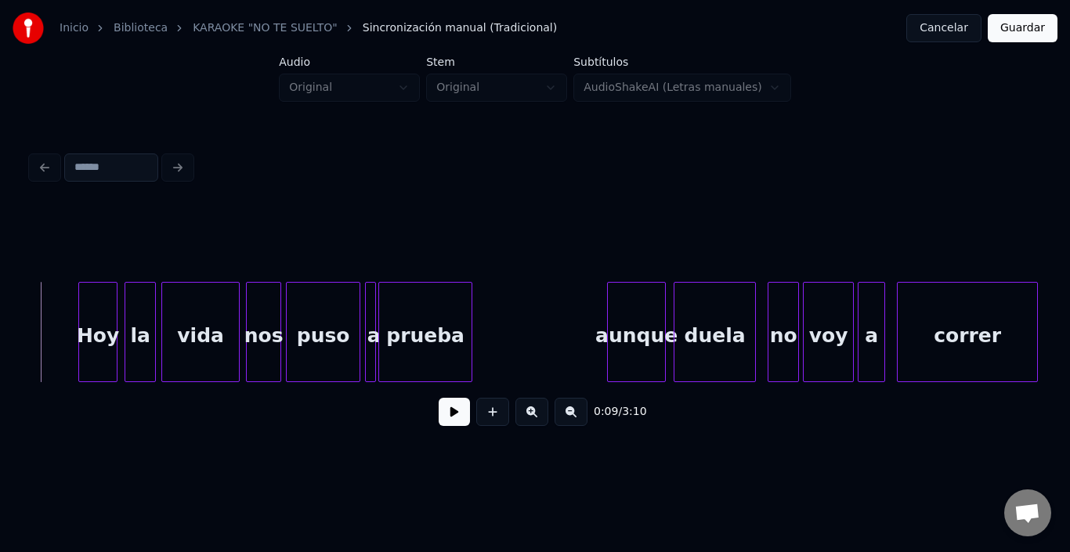
click at [444, 418] on button at bounding box center [454, 412] width 31 height 28
click at [335, 313] on div "puso" at bounding box center [323, 336] width 73 height 107
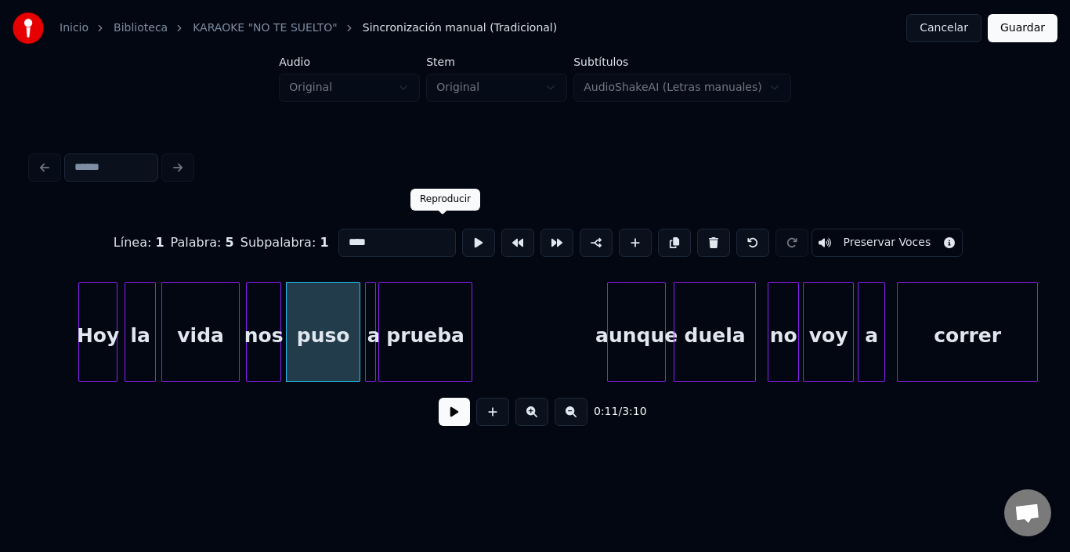
click at [462, 235] on button at bounding box center [478, 243] width 33 height 28
click at [349, 324] on div at bounding box center [348, 332] width 5 height 99
click at [462, 236] on button at bounding box center [478, 243] width 33 height 28
click at [360, 283] on div at bounding box center [359, 332] width 5 height 99
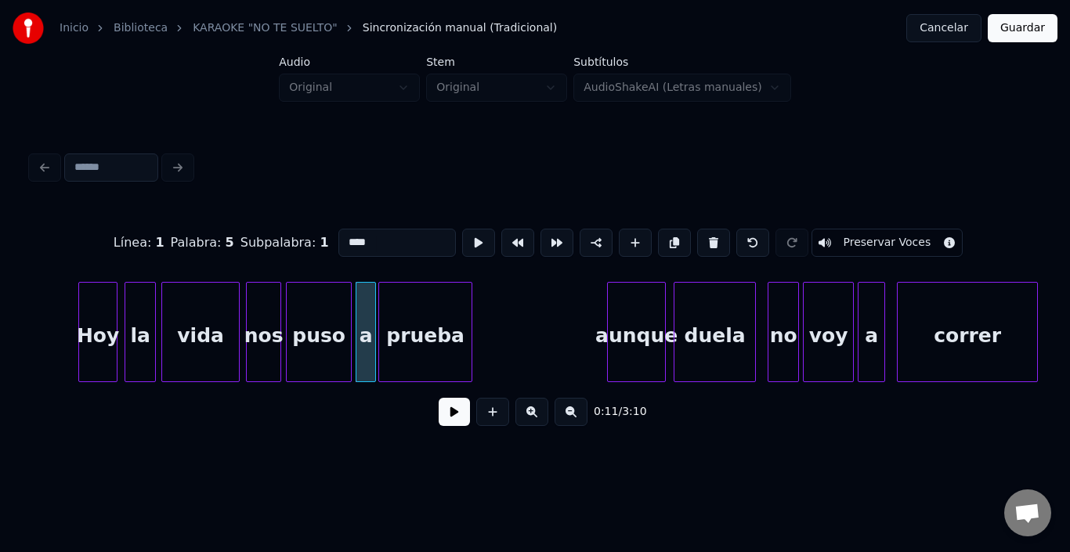
click at [367, 299] on div "a" at bounding box center [366, 336] width 19 height 107
type input "*"
click at [462, 244] on button at bounding box center [478, 243] width 33 height 28
click at [365, 320] on div at bounding box center [365, 332] width 5 height 99
click at [397, 321] on div "prueba" at bounding box center [421, 336] width 92 height 107
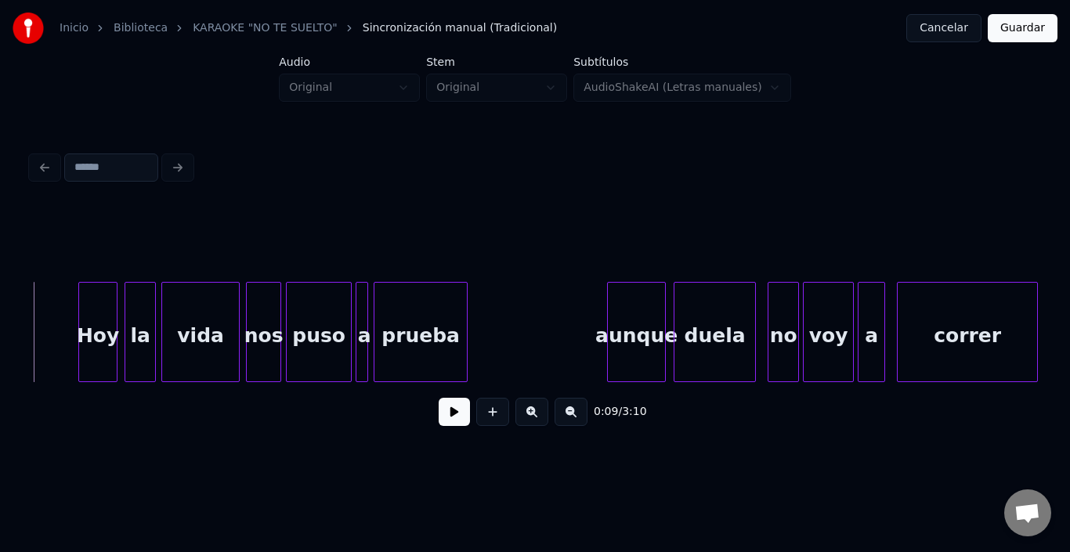
click at [440, 418] on button at bounding box center [454, 412] width 31 height 28
click at [439, 418] on button at bounding box center [454, 412] width 31 height 28
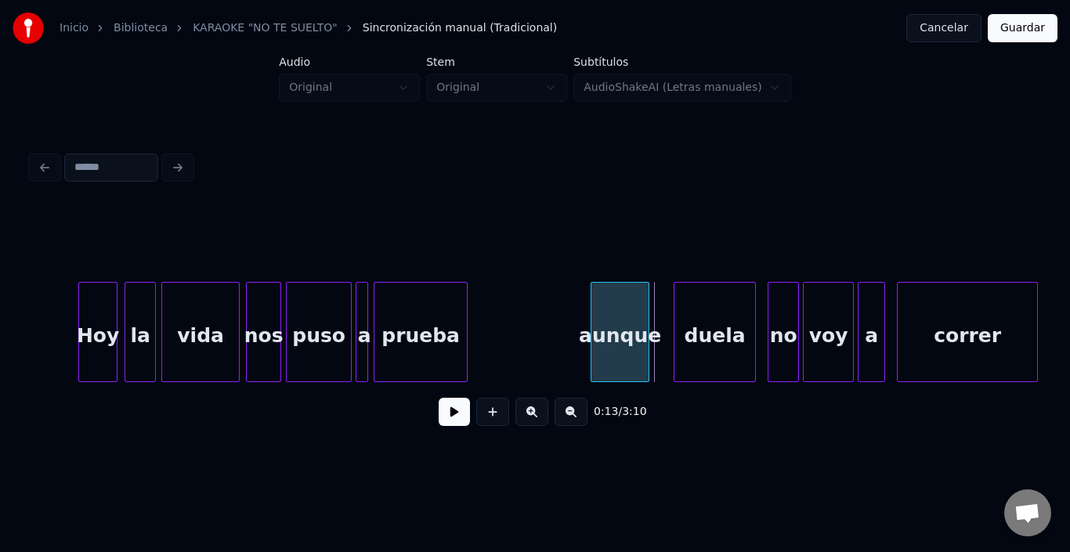
click at [619, 325] on div "aunque" at bounding box center [620, 336] width 57 height 107
click at [691, 328] on div "duela" at bounding box center [698, 336] width 81 height 107
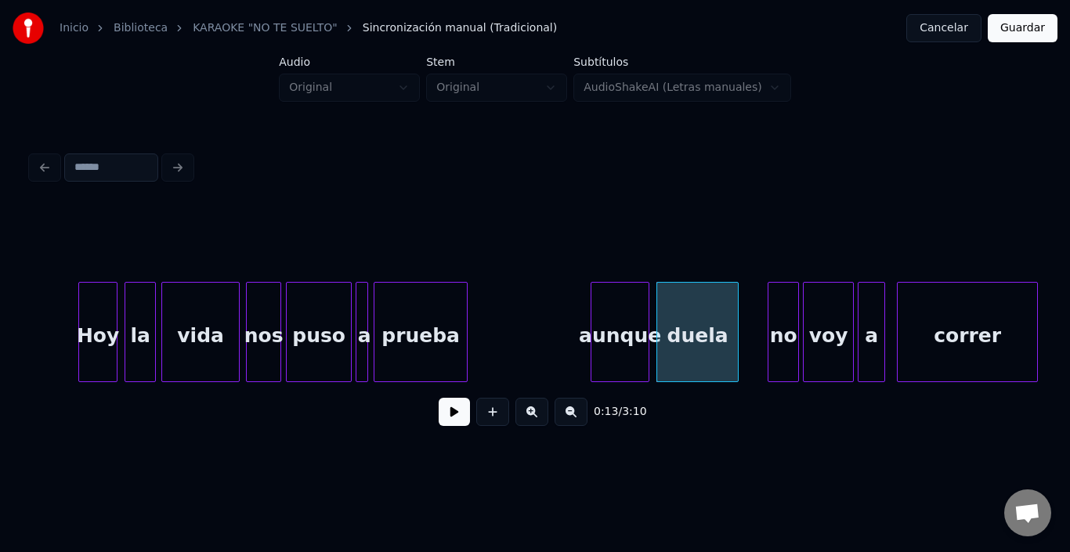
click at [691, 328] on div "duela" at bounding box center [698, 336] width 81 height 107
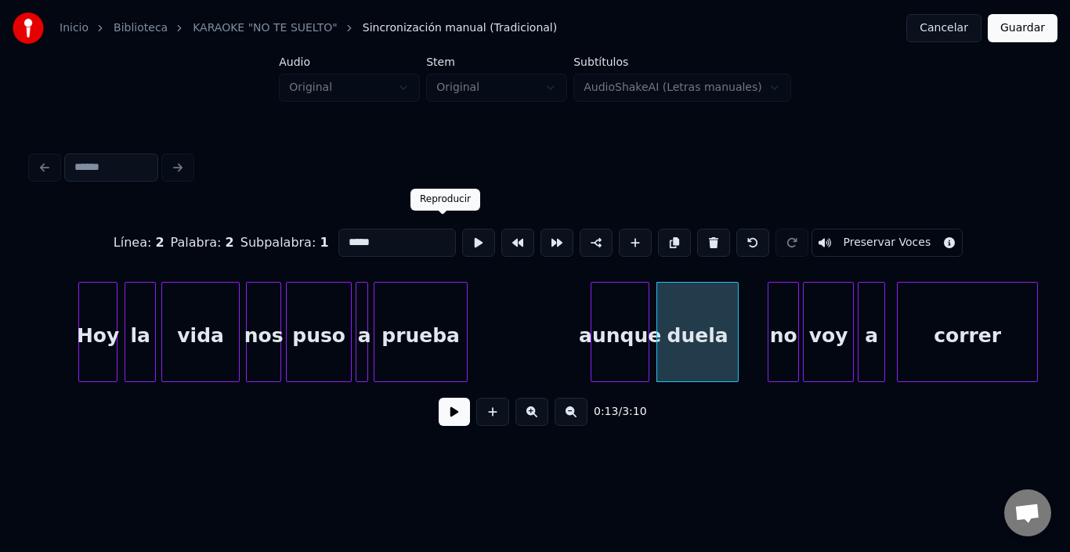
click at [462, 239] on button at bounding box center [478, 243] width 33 height 28
click at [771, 308] on div "no" at bounding box center [766, 336] width 30 height 107
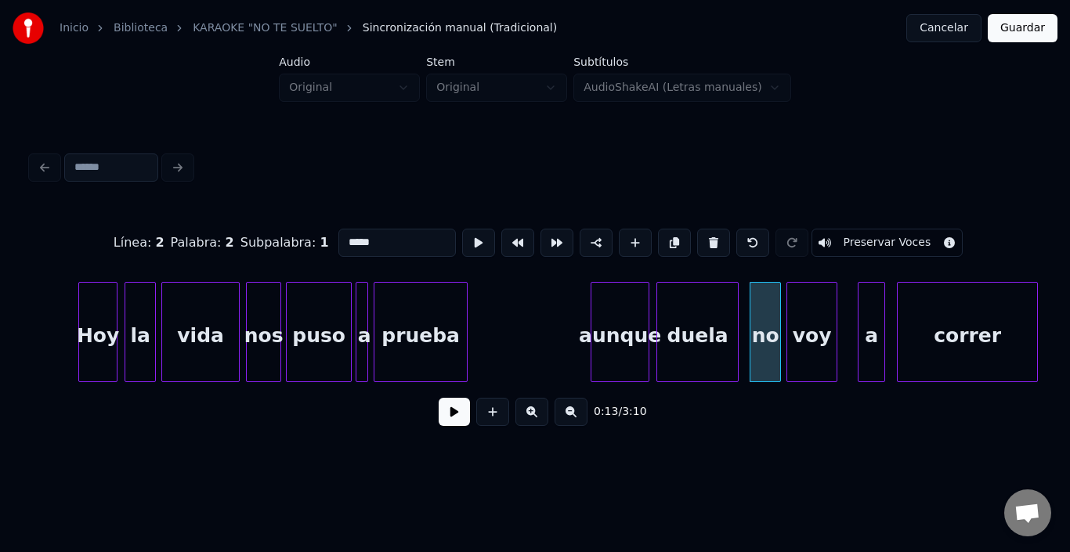
click at [812, 313] on div "voy" at bounding box center [812, 336] width 49 height 107
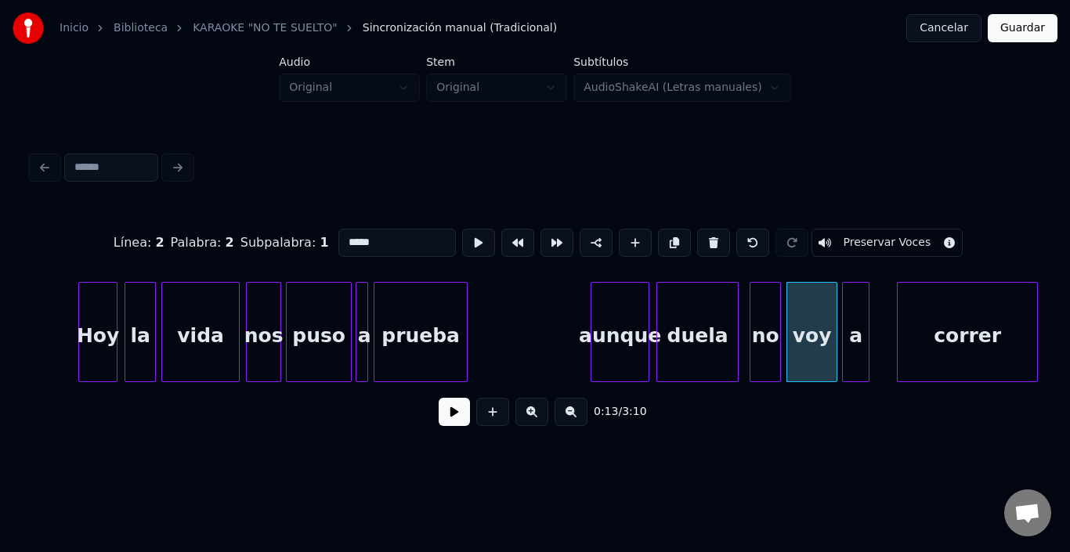
click at [850, 306] on div "a" at bounding box center [856, 336] width 26 height 107
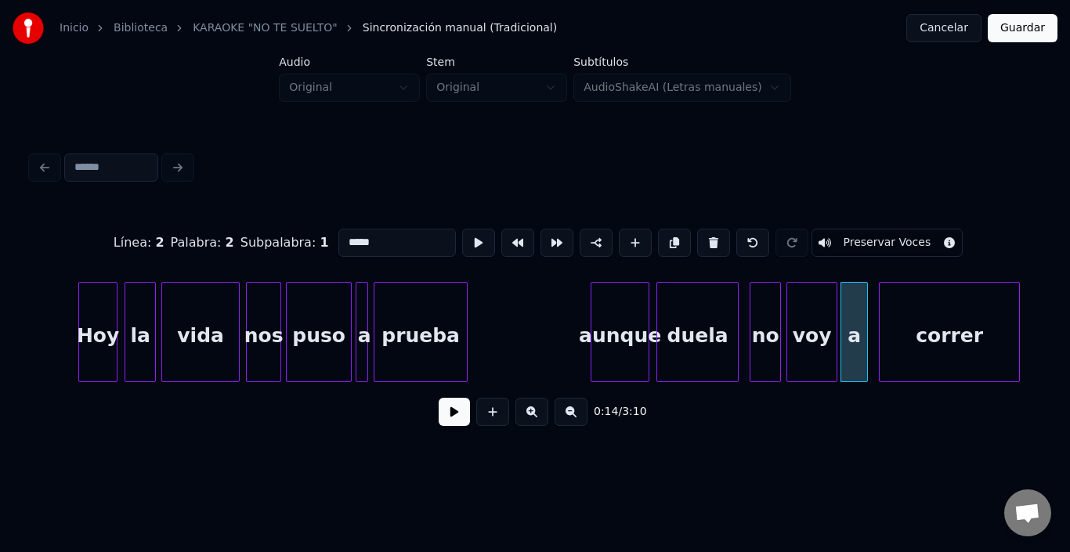
click at [910, 320] on div "correr" at bounding box center [949, 336] width 139 height 107
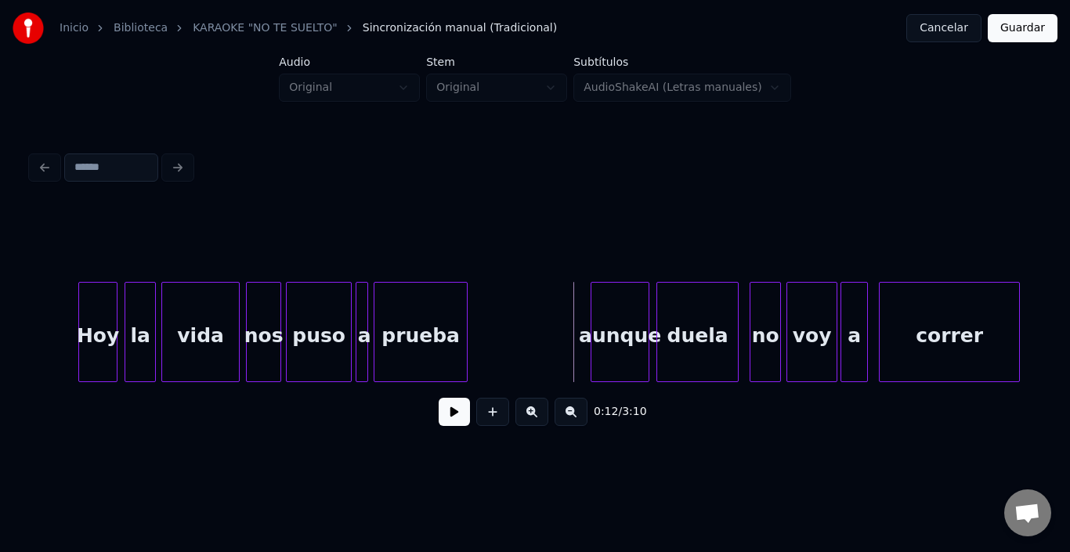
click at [446, 412] on button at bounding box center [454, 412] width 31 height 28
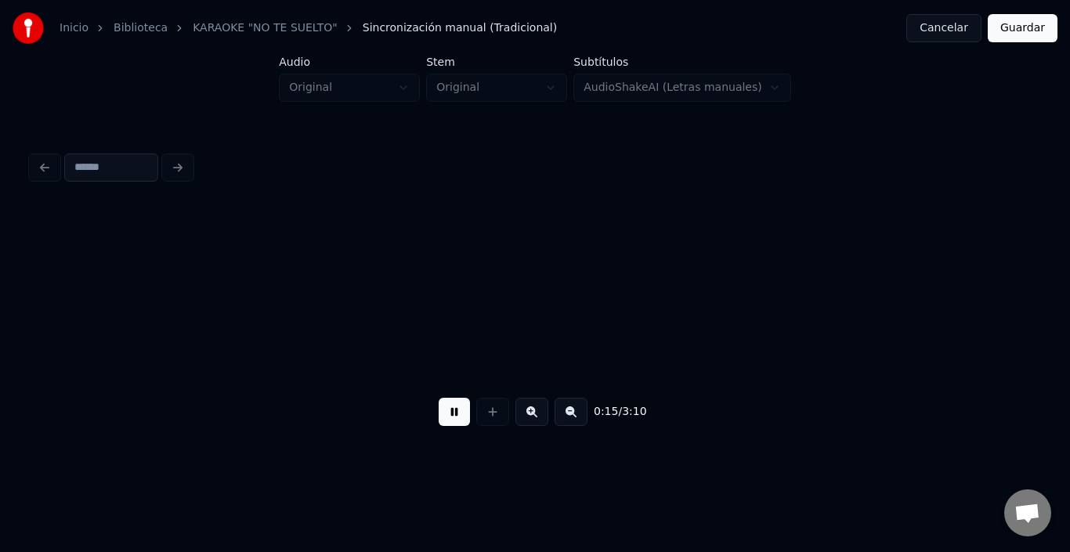
scroll to position [0, 2948]
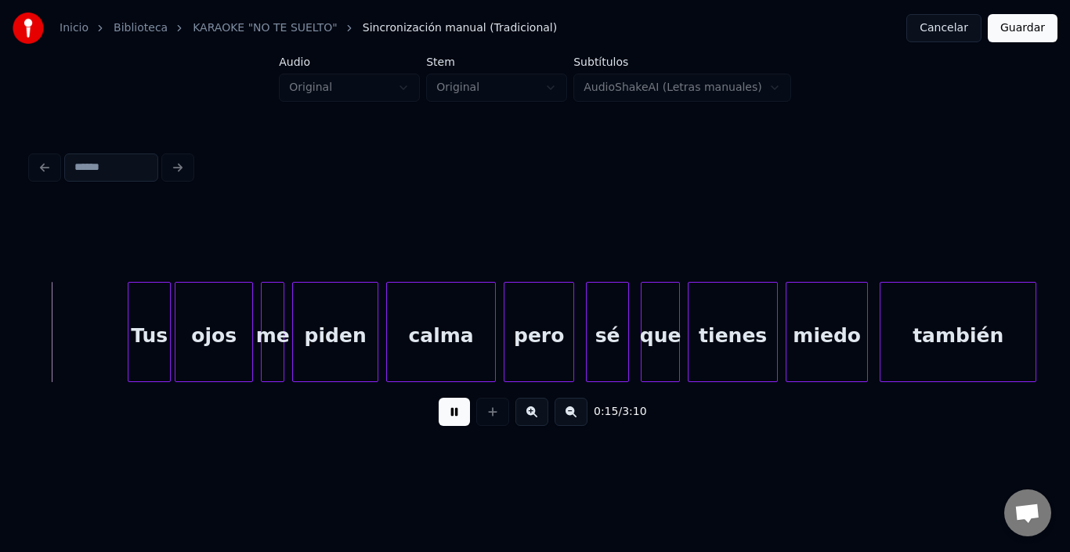
click at [446, 412] on button at bounding box center [454, 412] width 31 height 28
click at [132, 346] on div "Tus" at bounding box center [129, 336] width 42 height 107
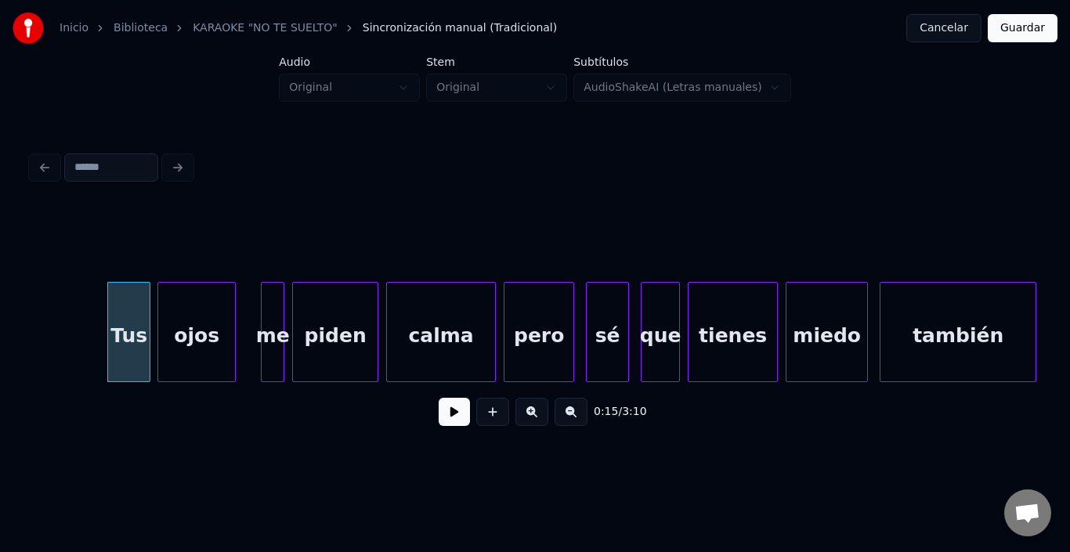
click at [197, 331] on div "ojos" at bounding box center [196, 336] width 77 height 107
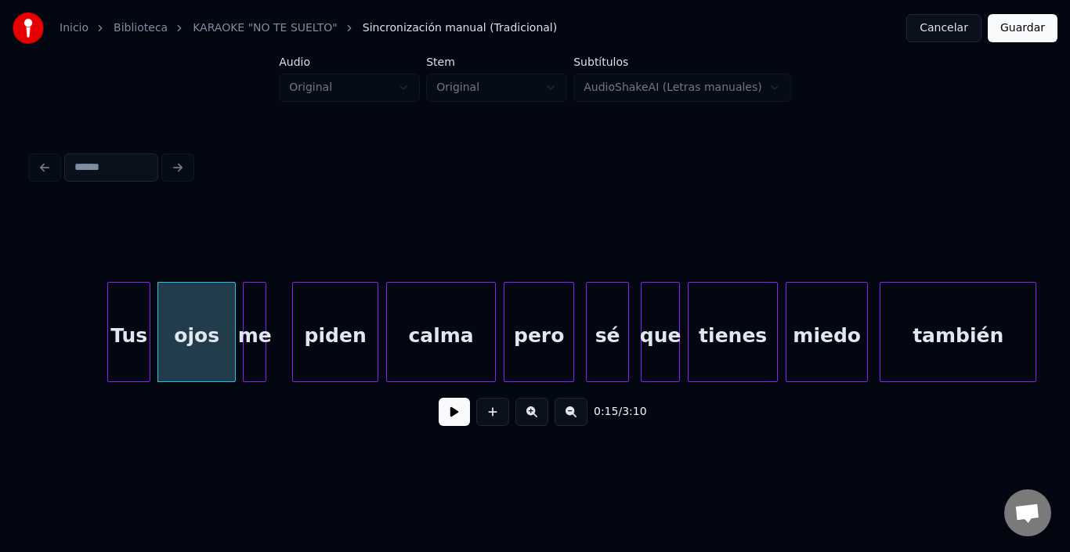
click at [255, 306] on div "me" at bounding box center [255, 336] width 22 height 107
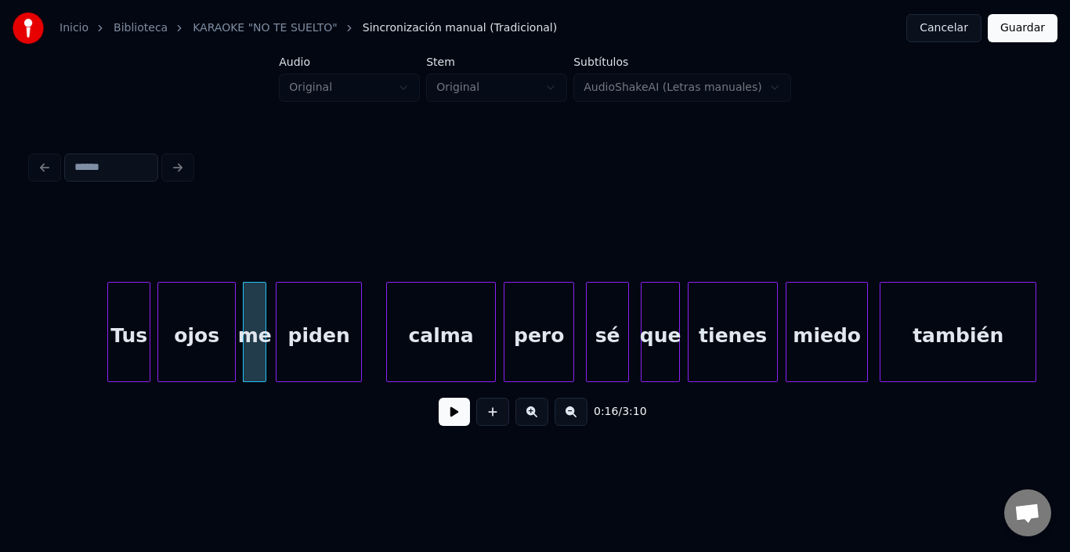
click at [297, 313] on div "piden" at bounding box center [319, 336] width 85 height 107
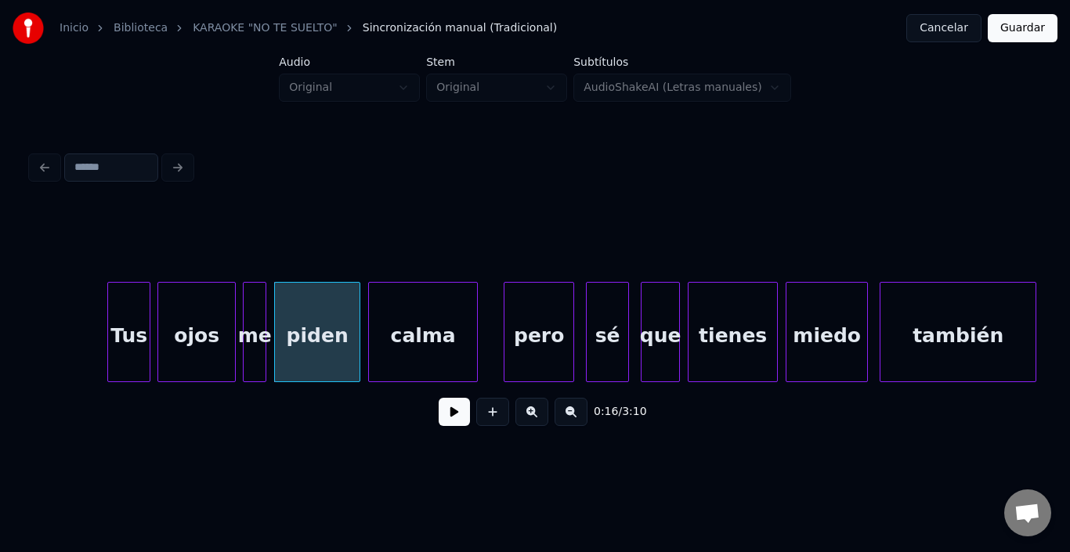
click at [409, 327] on div "calma" at bounding box center [423, 336] width 108 height 107
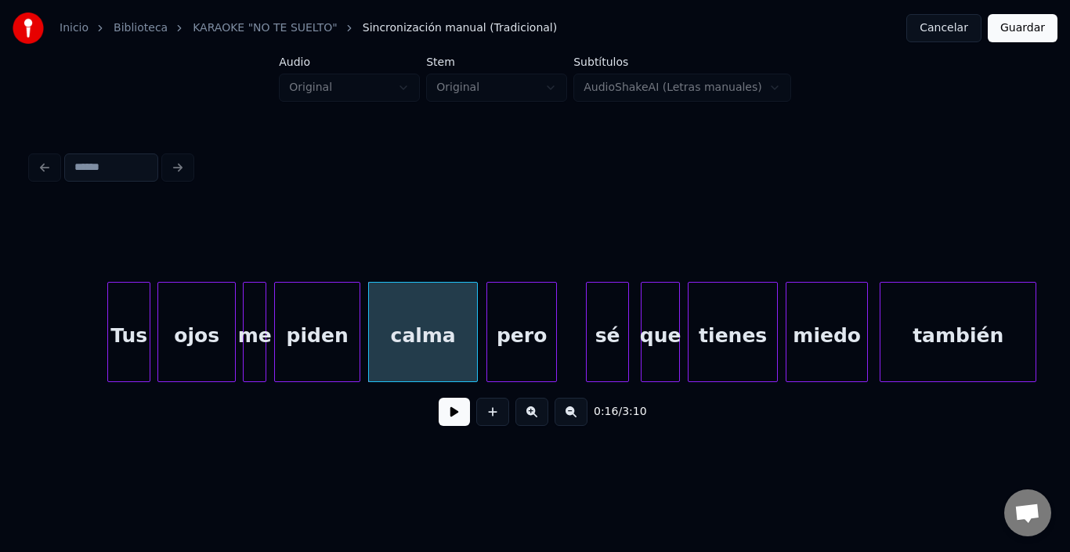
click at [506, 330] on div "pero" at bounding box center [521, 336] width 69 height 107
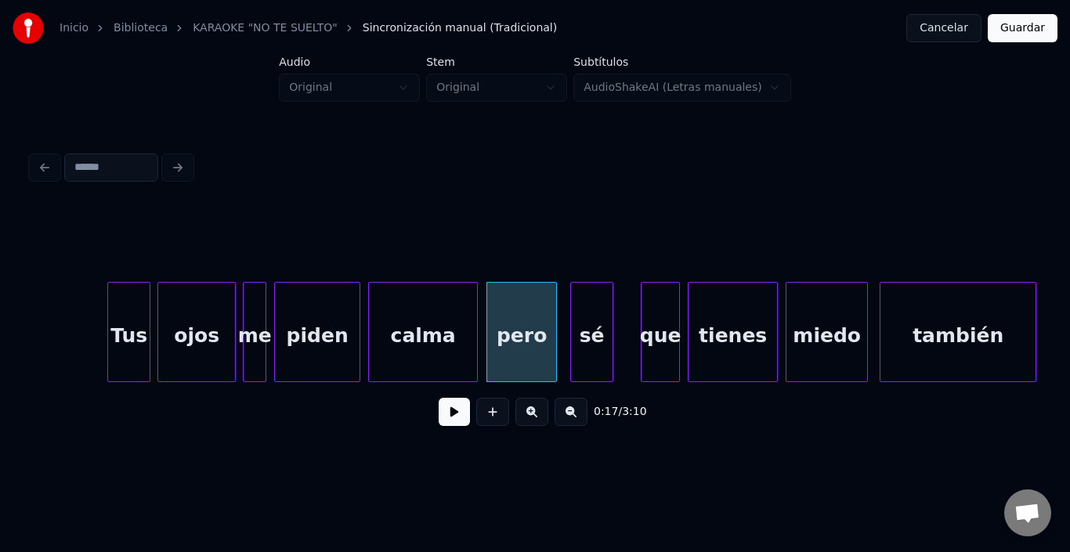
click at [593, 327] on div "sé" at bounding box center [592, 336] width 42 height 107
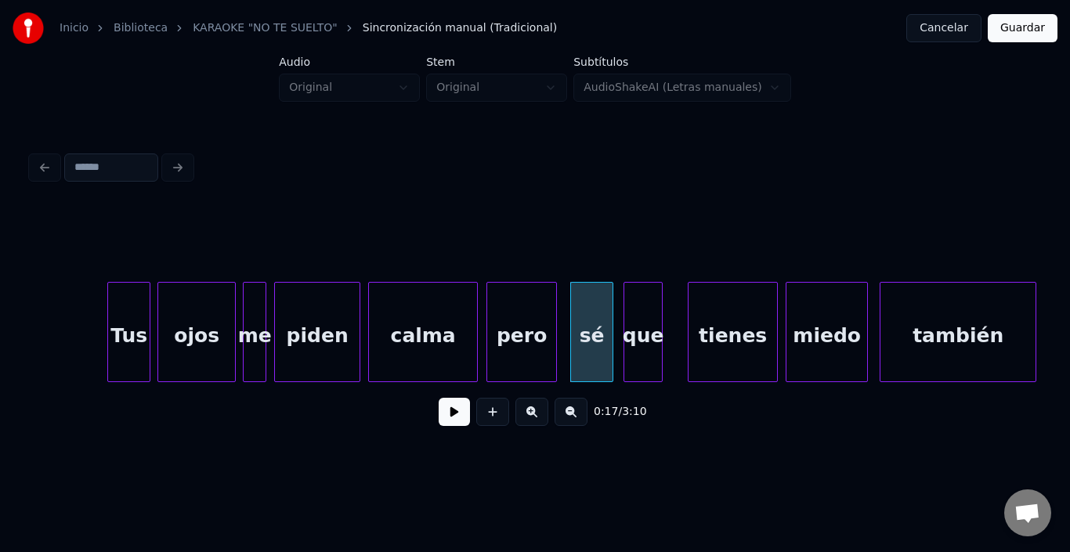
click at [632, 332] on div "que" at bounding box center [644, 336] width 38 height 107
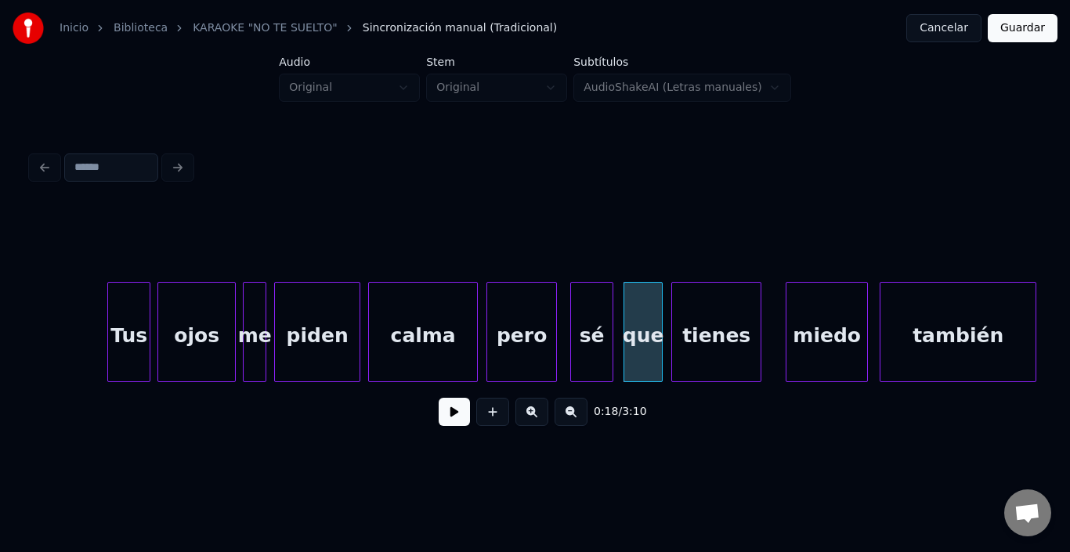
click at [697, 333] on div "tienes" at bounding box center [716, 336] width 89 height 107
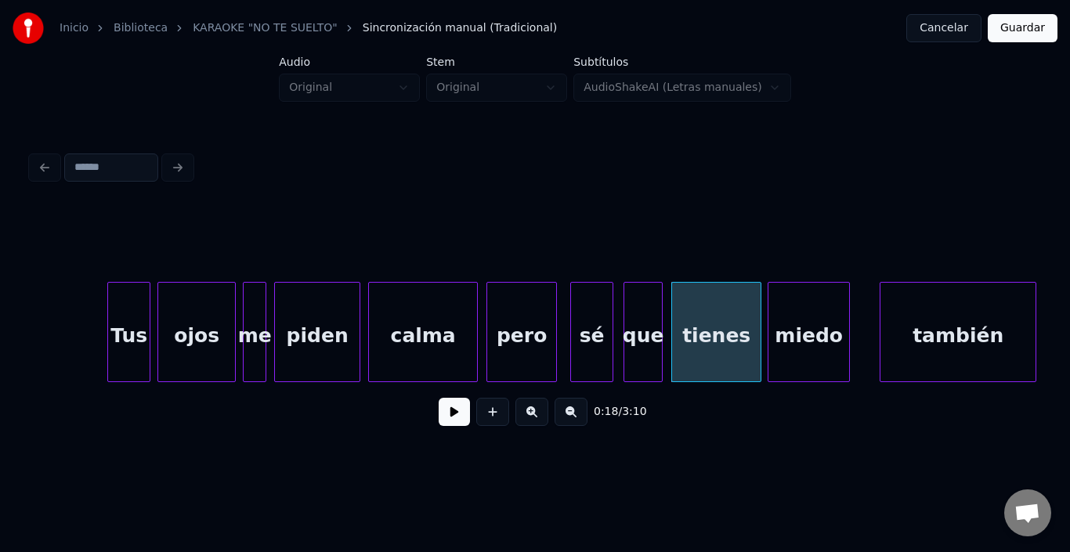
click at [813, 334] on div "miedo" at bounding box center [809, 336] width 81 height 107
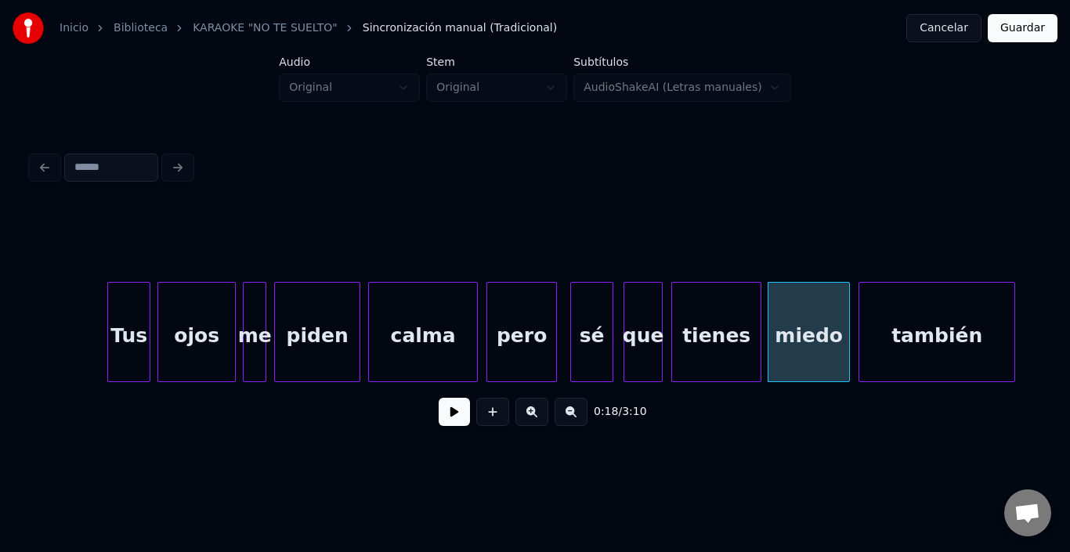
click at [945, 341] on div "también" at bounding box center [937, 336] width 155 height 107
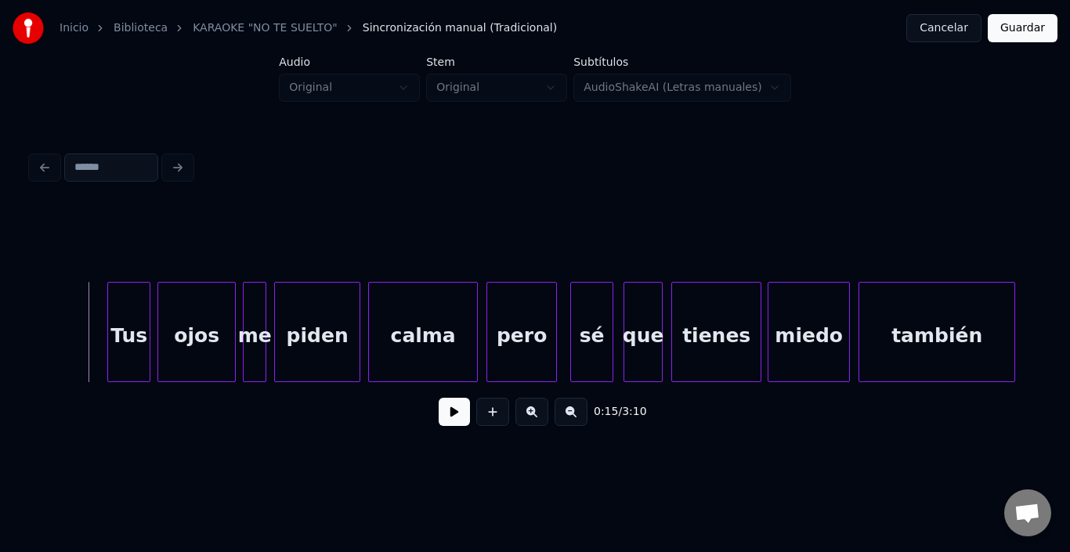
click at [444, 416] on button at bounding box center [454, 412] width 31 height 28
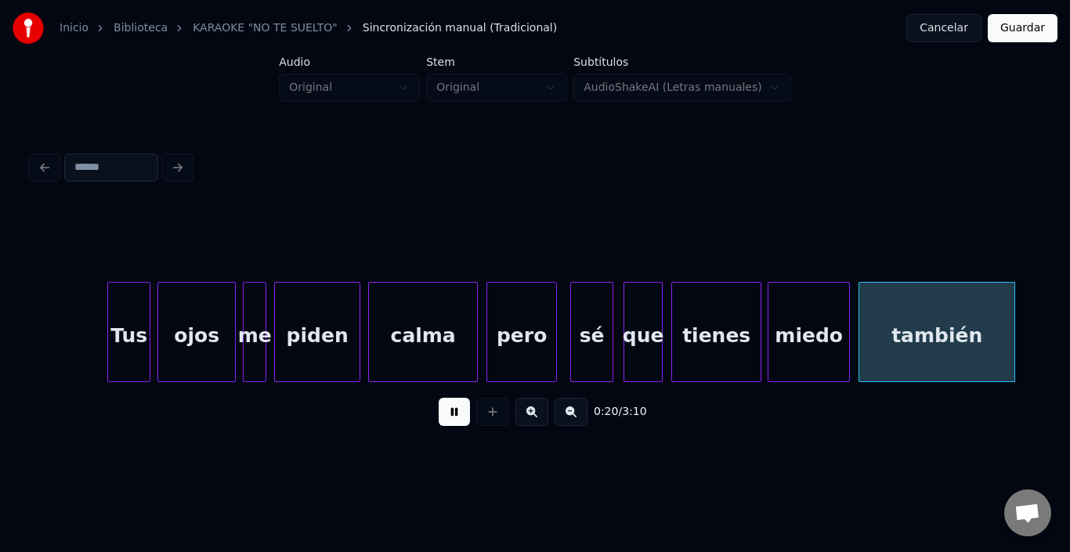
scroll to position [0, 3956]
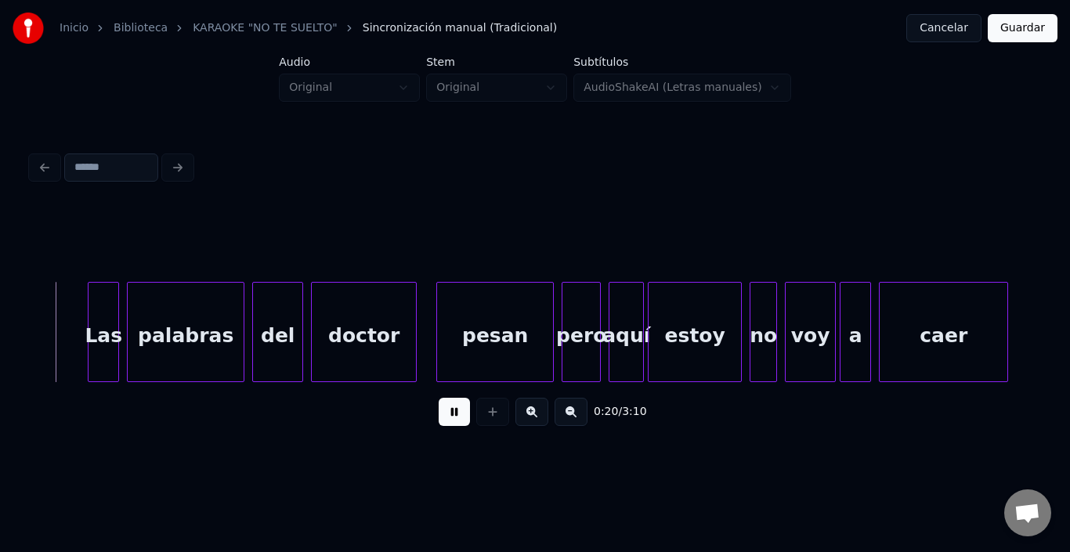
click at [444, 416] on button at bounding box center [454, 412] width 31 height 28
click at [78, 300] on div "Las" at bounding box center [82, 336] width 30 height 107
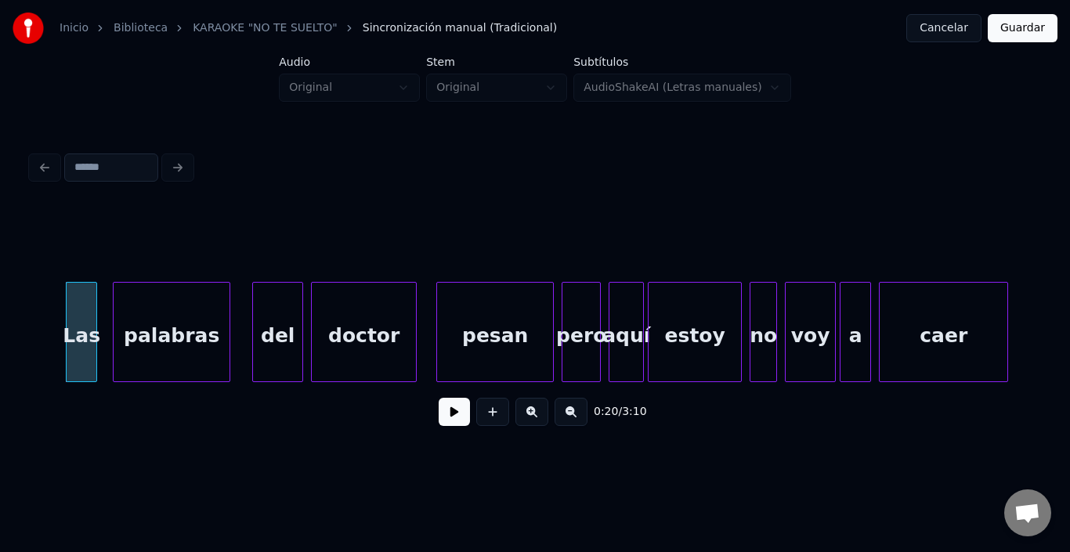
click at [158, 331] on div "palabras" at bounding box center [172, 336] width 116 height 107
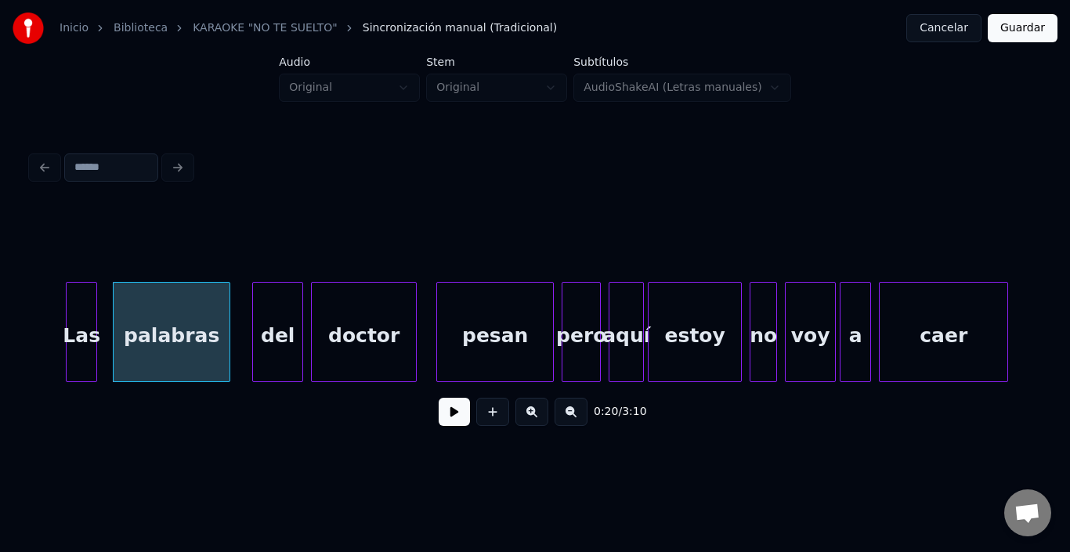
click at [94, 330] on div at bounding box center [94, 332] width 5 height 99
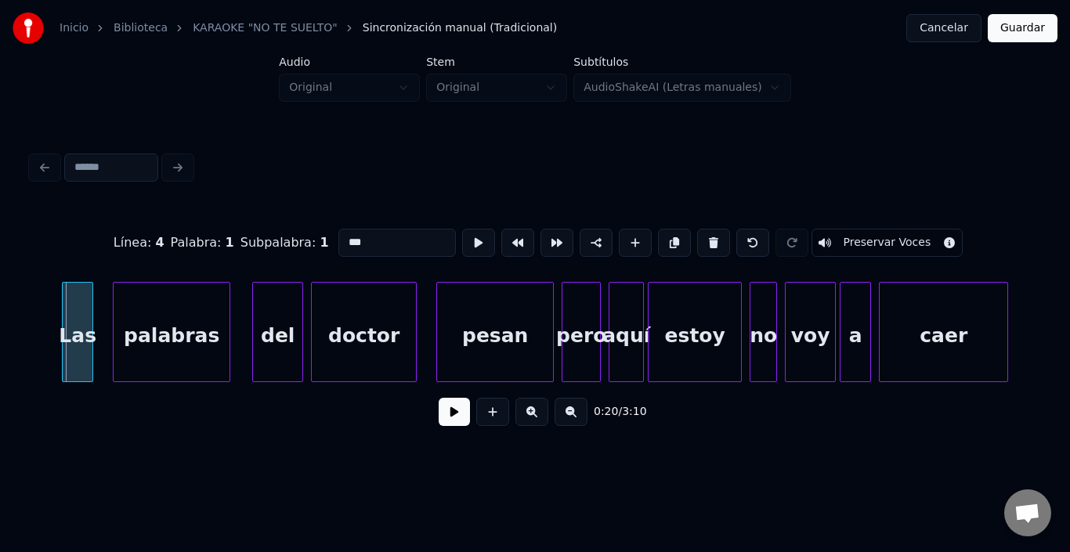
click at [71, 326] on div "Las" at bounding box center [78, 336] width 30 height 107
click at [262, 325] on div "del" at bounding box center [265, 336] width 49 height 107
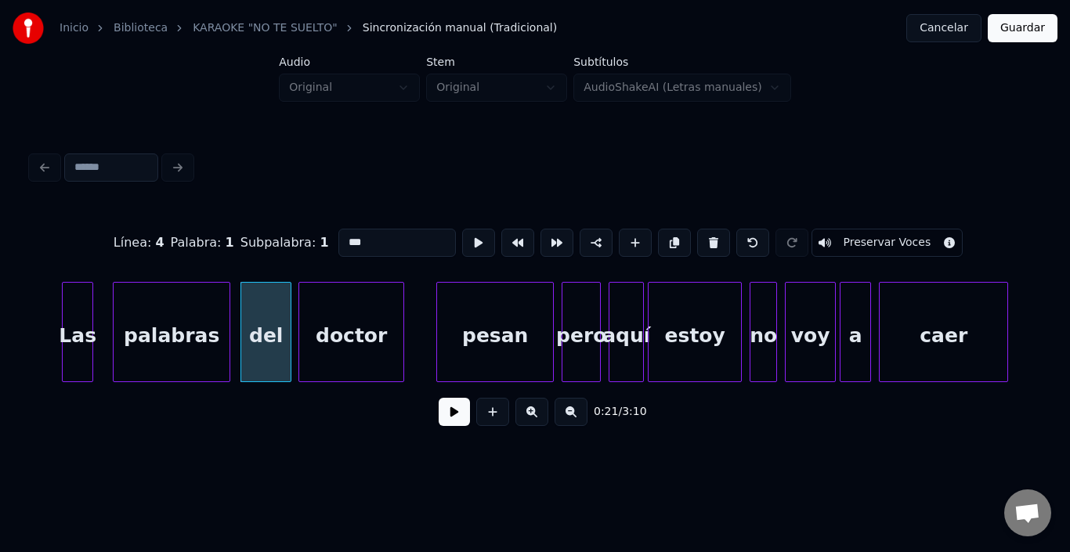
click at [350, 331] on div "doctor" at bounding box center [351, 336] width 104 height 107
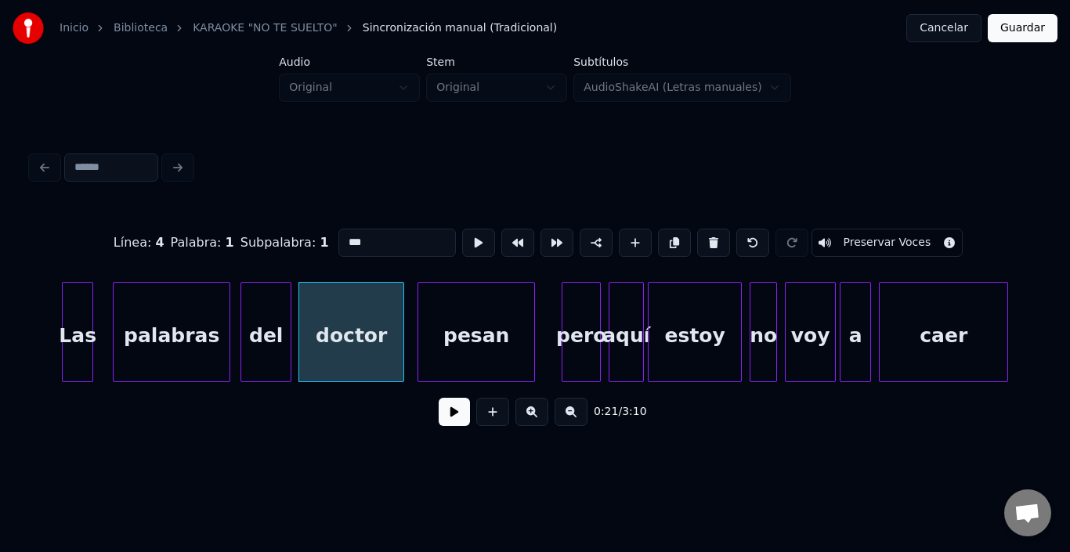
click at [487, 338] on div "pesan" at bounding box center [476, 336] width 116 height 107
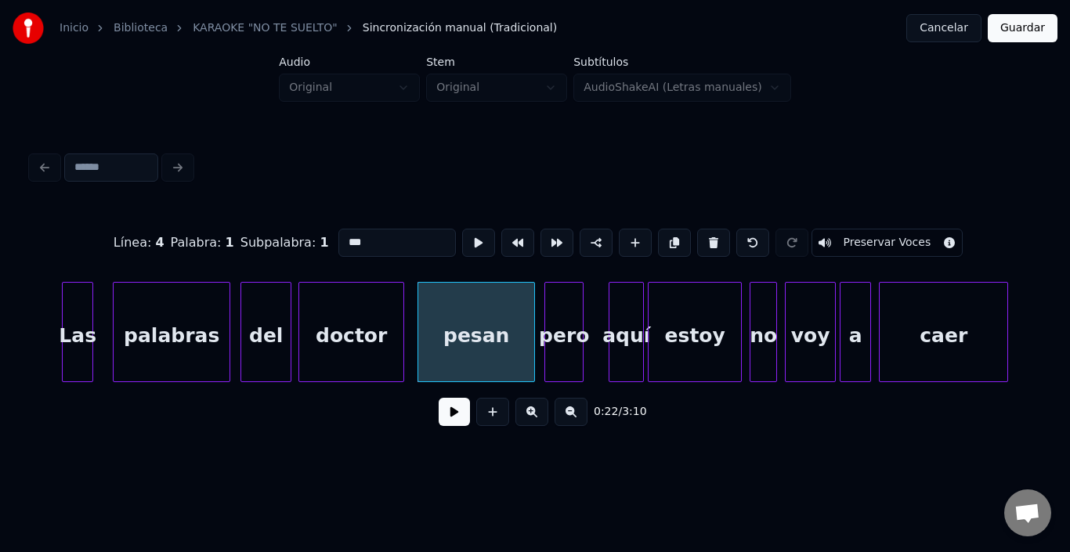
click at [568, 328] on div "pero" at bounding box center [564, 336] width 38 height 107
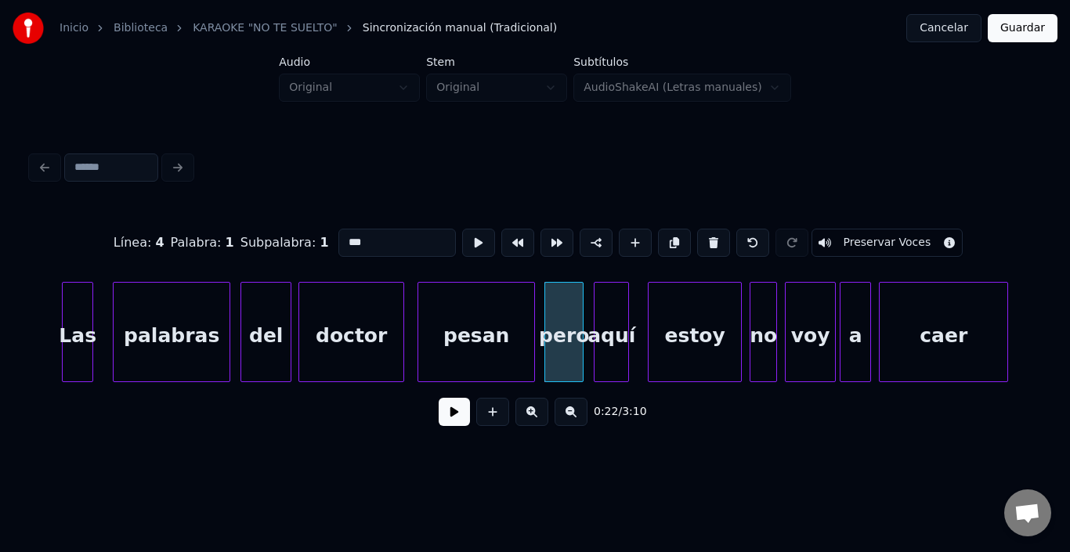
click at [610, 317] on div "aquí" at bounding box center [612, 336] width 34 height 107
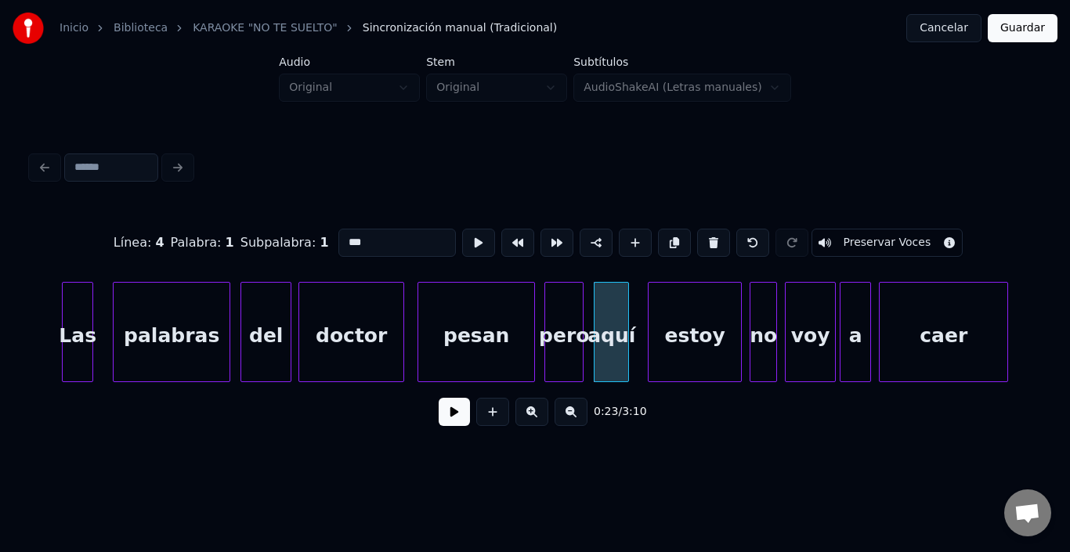
click at [610, 317] on div "aquí" at bounding box center [612, 336] width 34 height 107
click at [462, 232] on button at bounding box center [478, 243] width 33 height 28
click at [608, 329] on div "aquí" at bounding box center [607, 336] width 34 height 107
click at [462, 239] on button at bounding box center [478, 243] width 33 height 28
click at [613, 307] on div "aquí" at bounding box center [610, 336] width 34 height 107
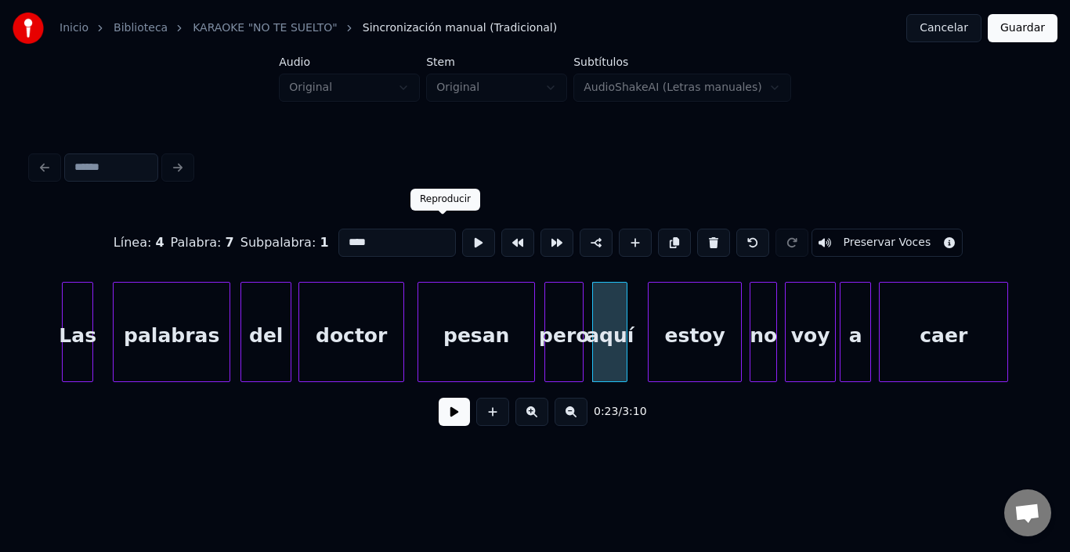
click at [462, 230] on button at bounding box center [478, 243] width 33 height 28
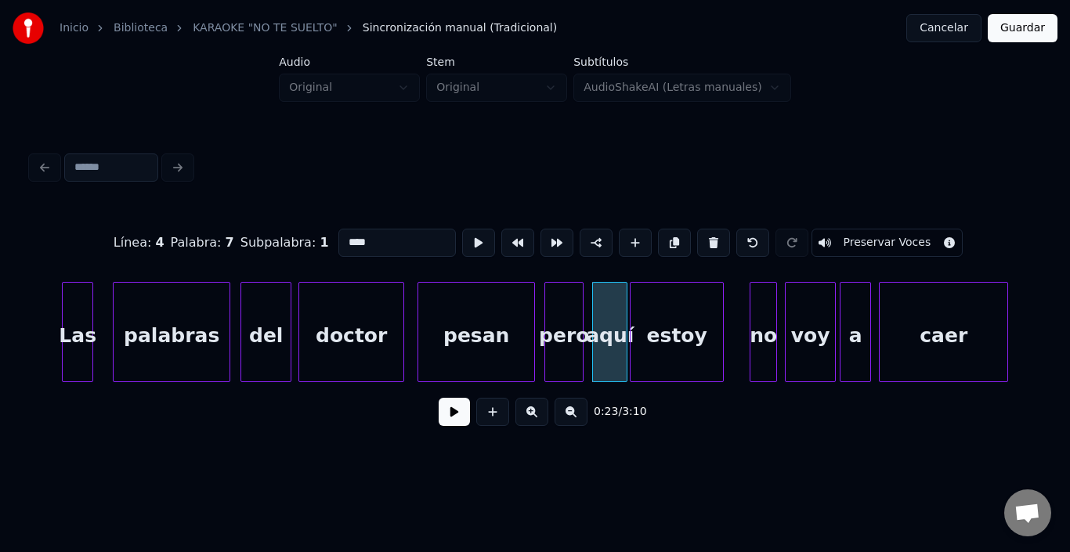
click at [689, 352] on div "estoy" at bounding box center [677, 336] width 92 height 107
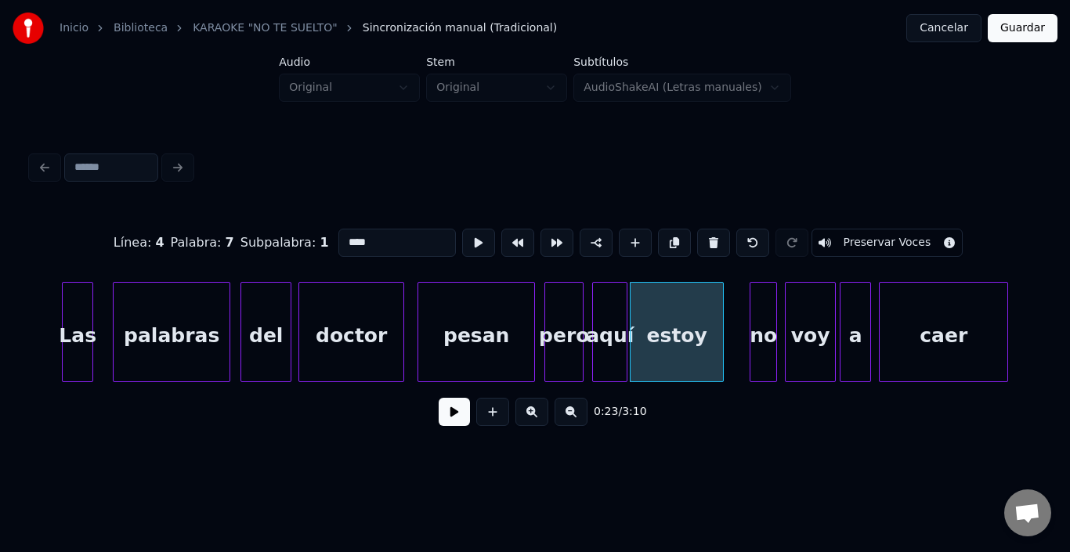
click at [689, 352] on div "estoy" at bounding box center [677, 336] width 92 height 107
type input "*****"
click at [462, 229] on button at bounding box center [478, 243] width 33 height 28
click at [671, 328] on div "estoy" at bounding box center [683, 336] width 92 height 107
click at [626, 315] on div at bounding box center [627, 332] width 5 height 99
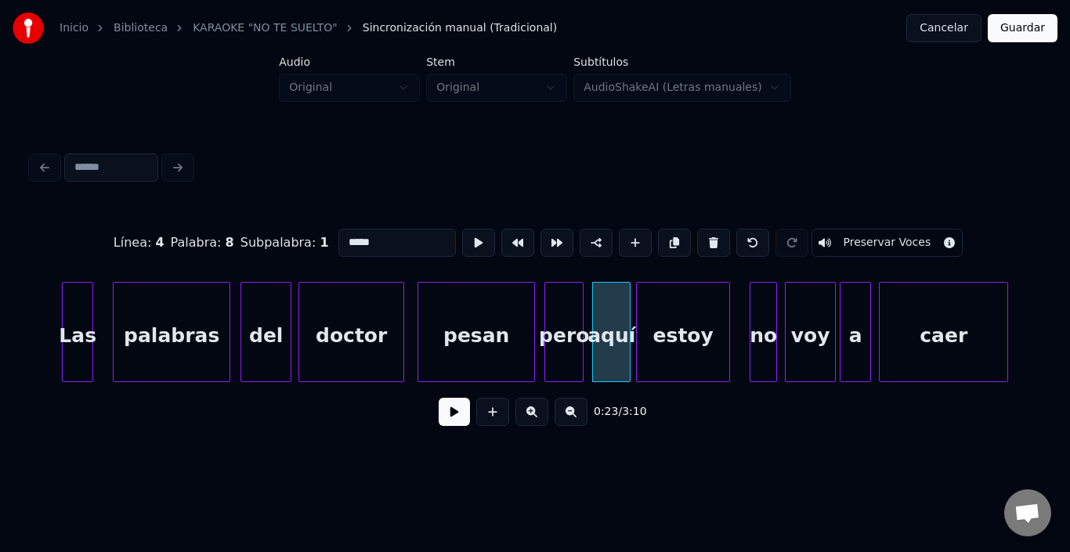
click at [655, 315] on div "estoy" at bounding box center [683, 336] width 92 height 107
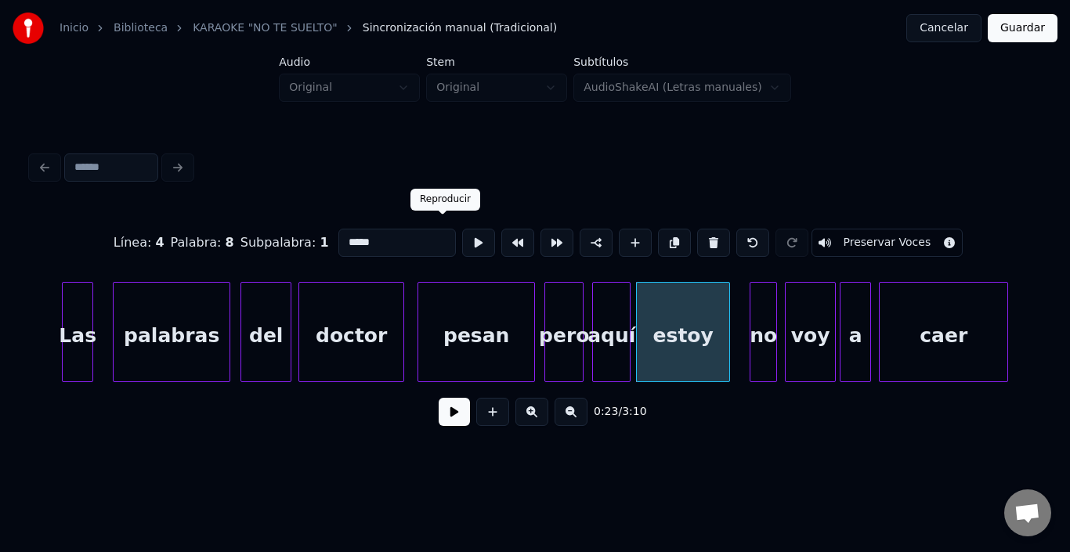
click at [462, 229] on button at bounding box center [478, 243] width 33 height 28
click at [753, 313] on div "no" at bounding box center [750, 336] width 26 height 107
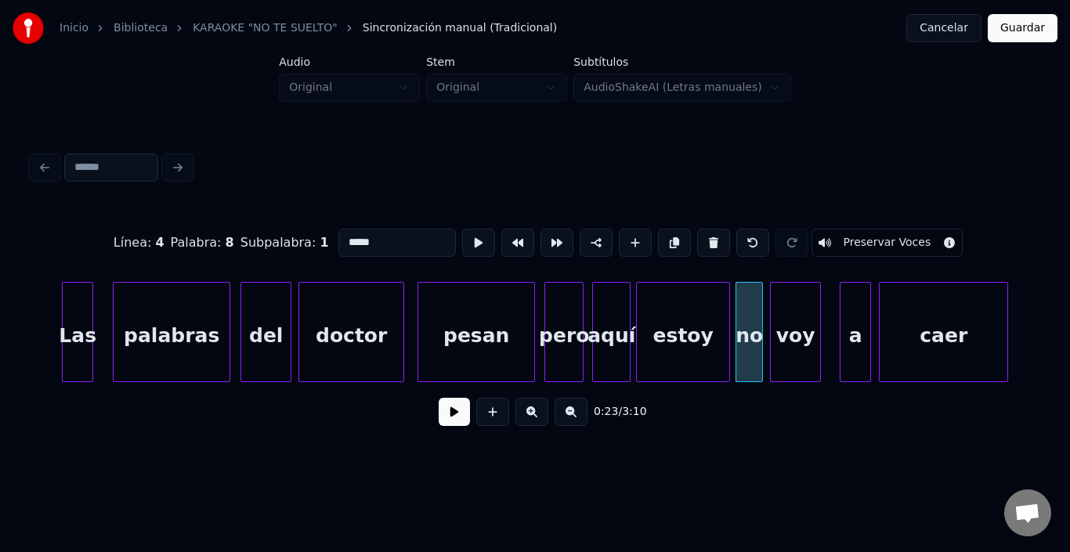
click at [788, 317] on div "voy" at bounding box center [795, 336] width 49 height 107
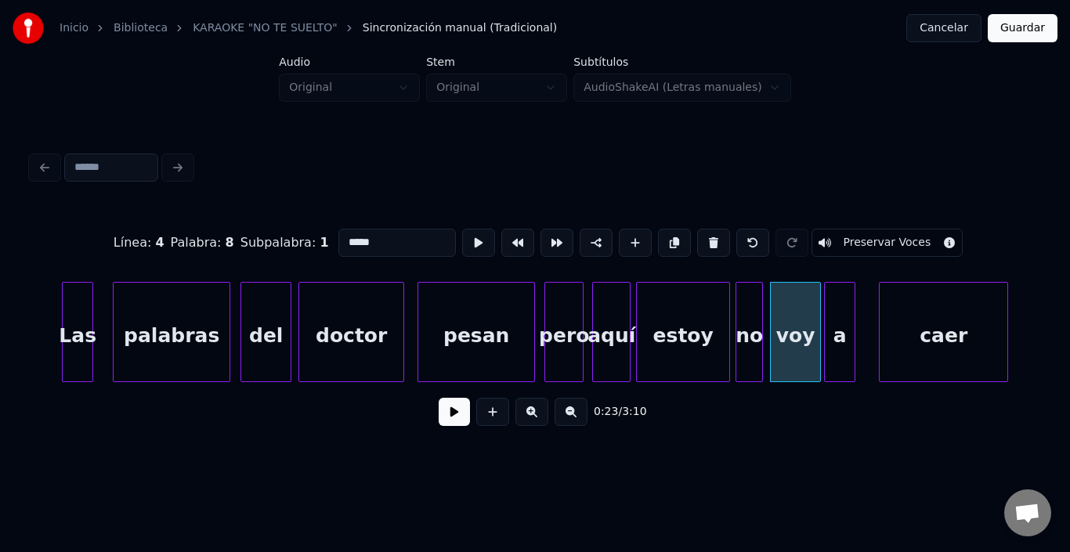
click at [835, 313] on div "a" at bounding box center [840, 336] width 30 height 107
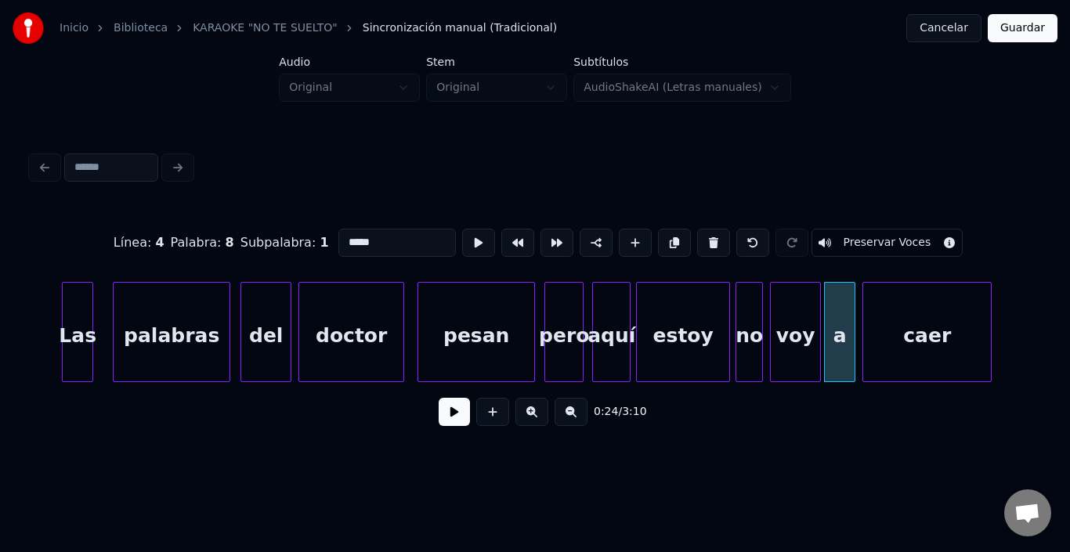
click at [902, 323] on div "caer" at bounding box center [928, 336] width 128 height 107
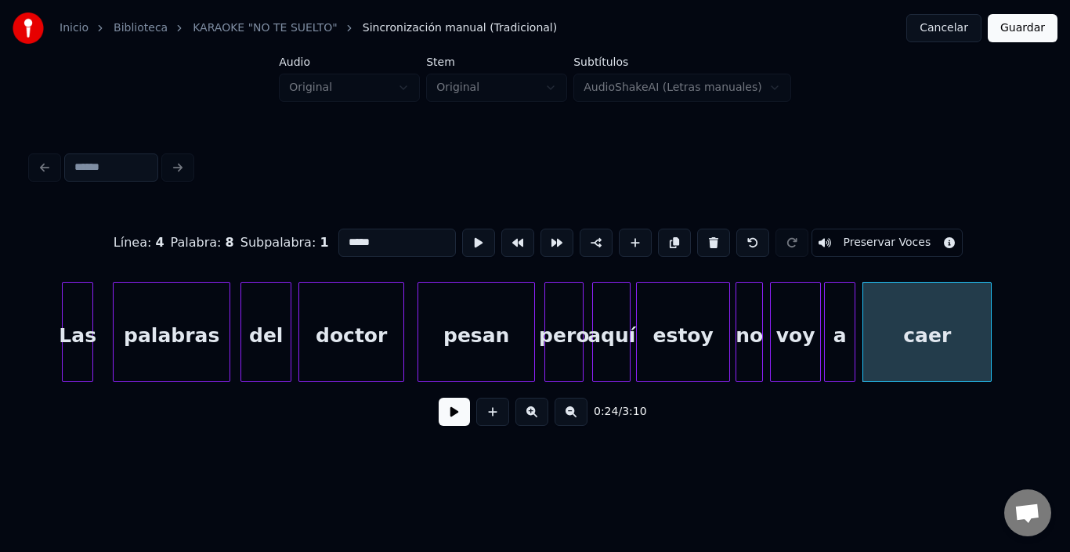
click at [24, 327] on div "Inicio Biblioteca KARAOKE "NO TE SUELTO" Sincronización manual (Tradicional) Ca…" at bounding box center [535, 229] width 1070 height 458
click at [85, 316] on div "Las" at bounding box center [85, 336] width 30 height 107
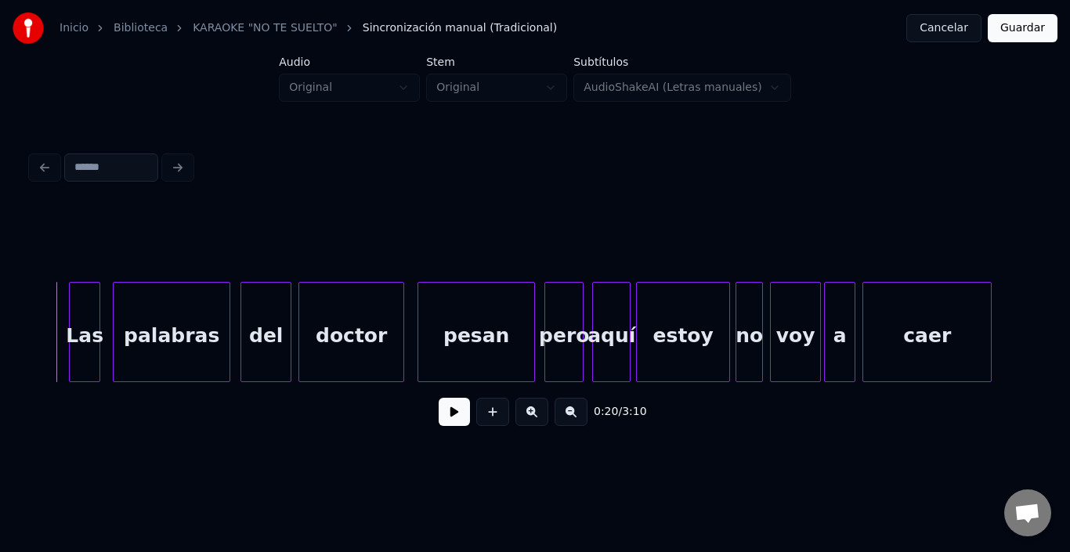
click at [439, 424] on button at bounding box center [454, 412] width 31 height 28
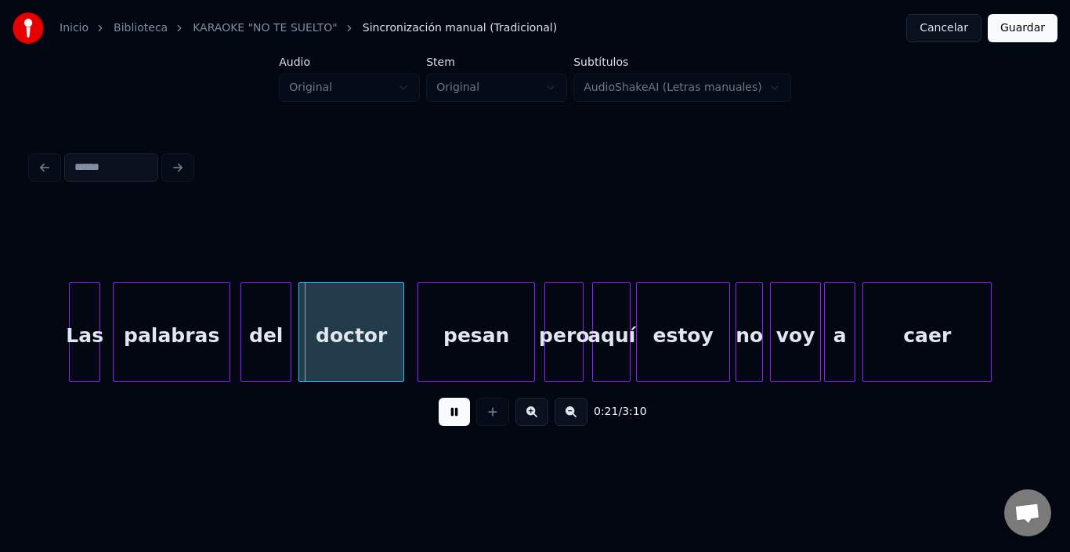
click at [439, 425] on button at bounding box center [454, 412] width 31 height 28
click at [135, 330] on div "palabras" at bounding box center [166, 336] width 116 height 107
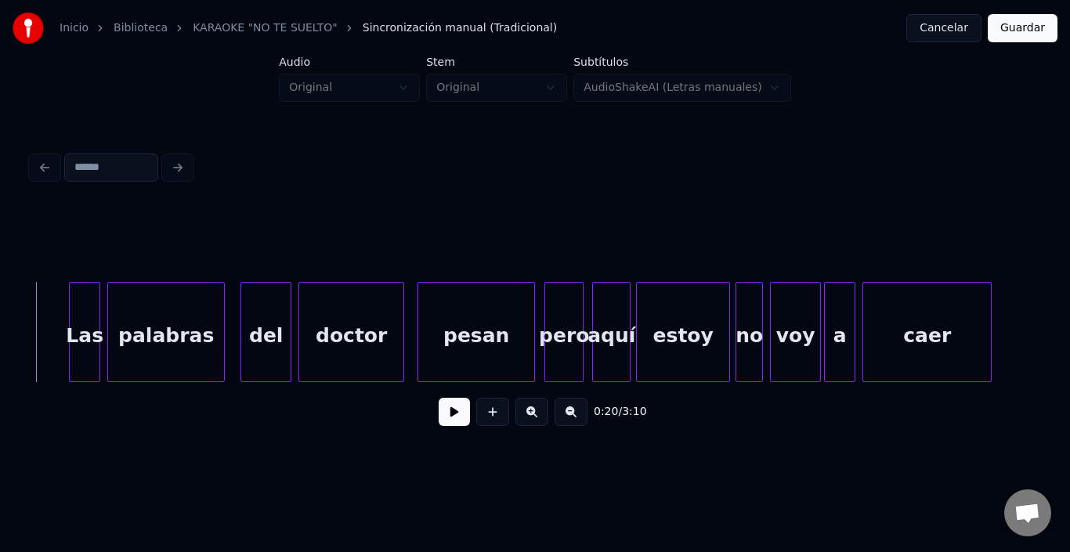
click at [454, 415] on button at bounding box center [454, 412] width 31 height 28
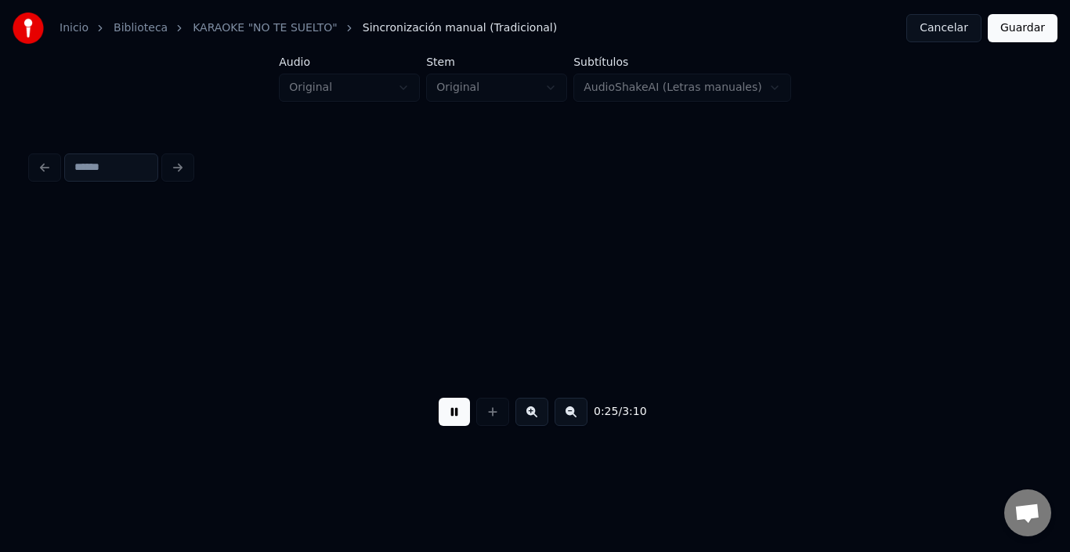
scroll to position [0, 4965]
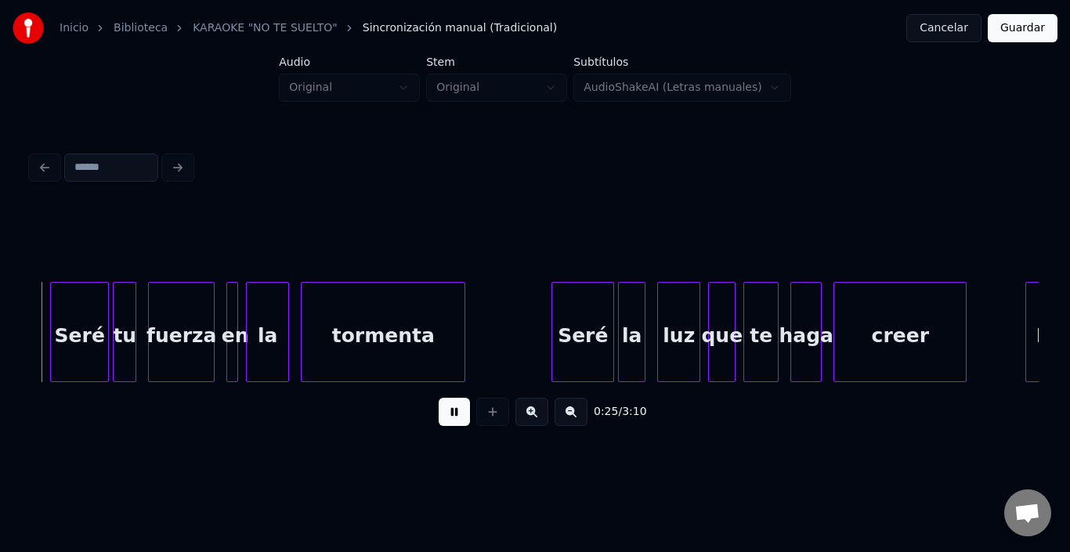
click at [454, 415] on button at bounding box center [454, 412] width 31 height 28
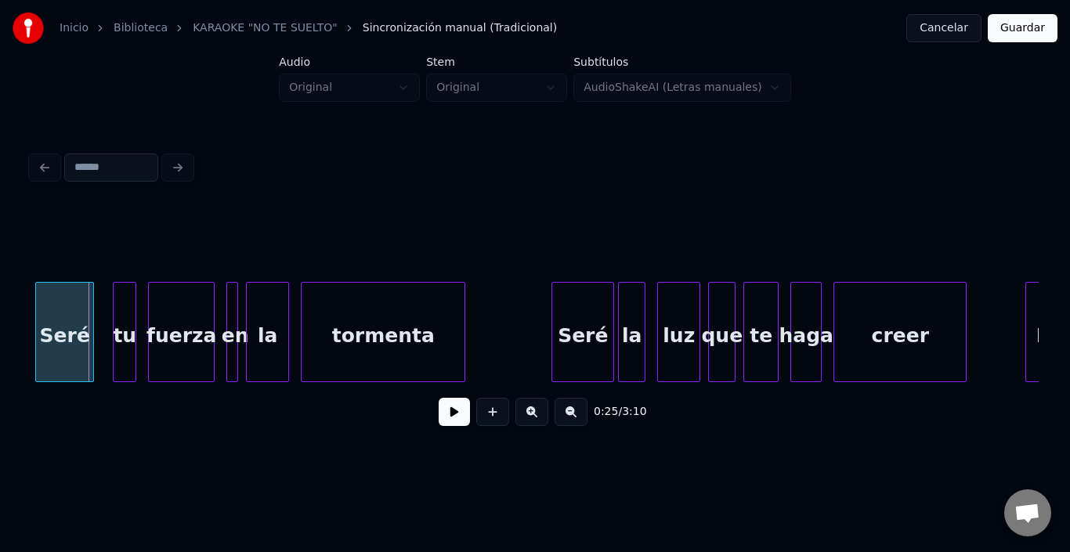
scroll to position [0, 4963]
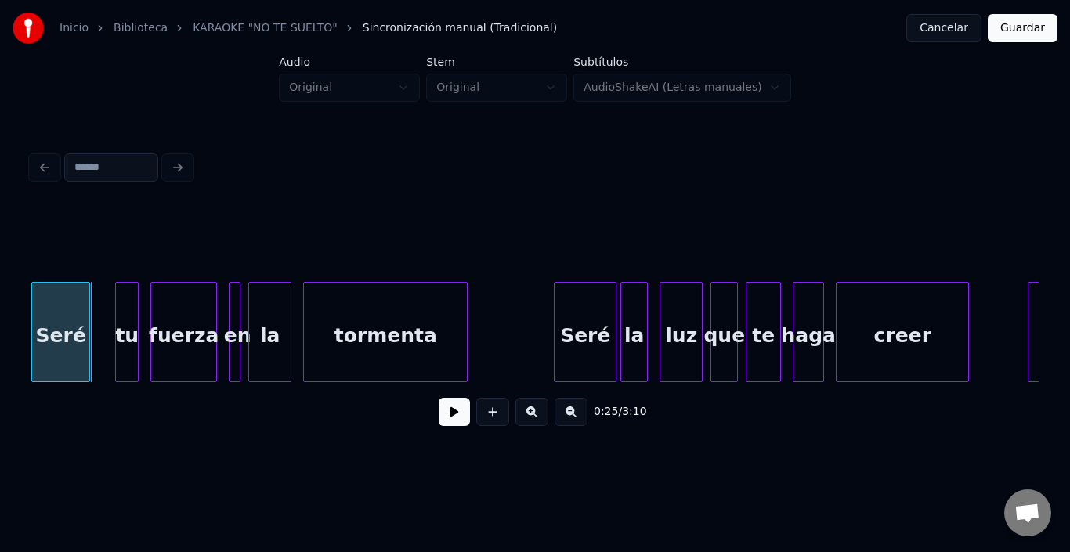
click at [69, 317] on div "Seré" at bounding box center [60, 336] width 57 height 107
click at [37, 389] on div "0:25 / 3:10" at bounding box center [535, 412] width 1008 height 60
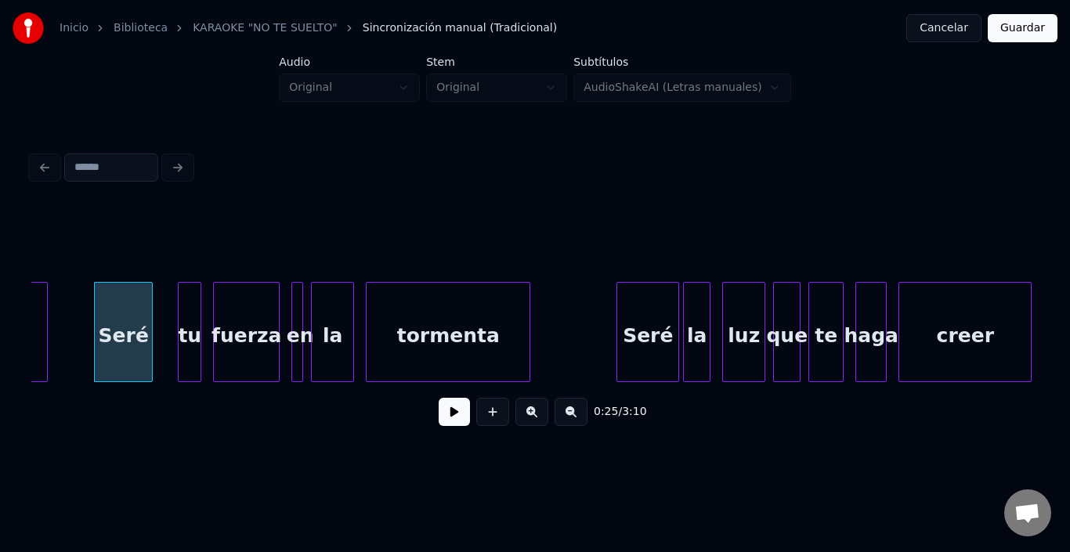
scroll to position [0, 4869]
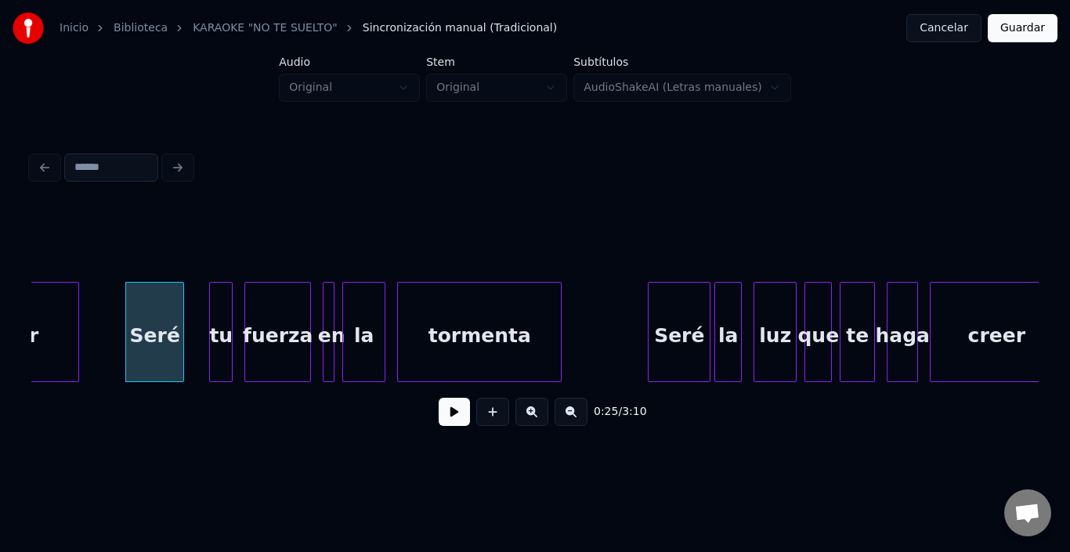
click at [158, 333] on div "Seré" at bounding box center [154, 336] width 57 height 107
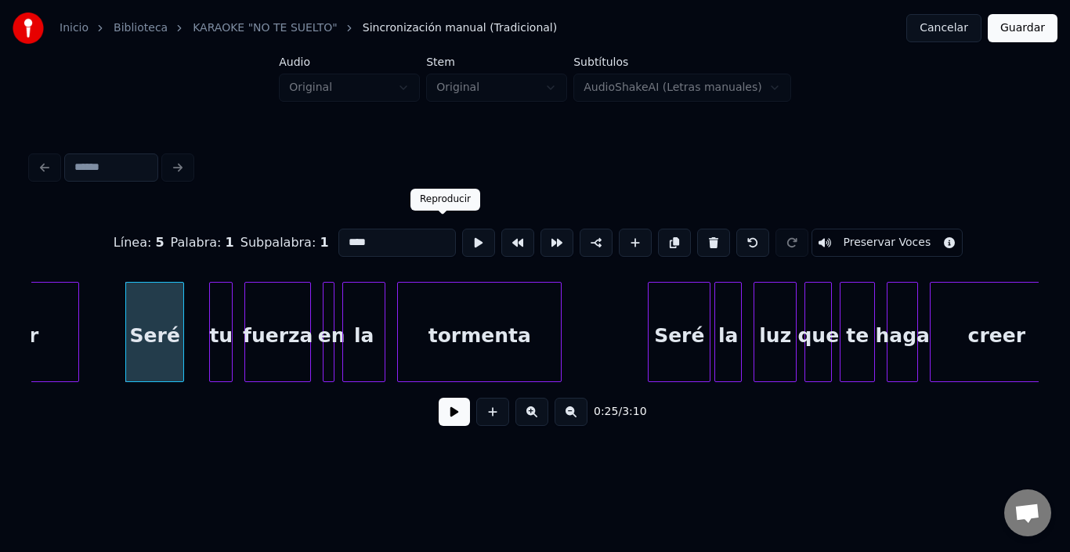
click at [462, 232] on button at bounding box center [478, 243] width 33 height 28
click at [187, 310] on div at bounding box center [188, 332] width 5 height 99
click at [164, 310] on div "Seré" at bounding box center [152, 336] width 64 height 107
click at [498, 234] on div at bounding box center [517, 243] width 39 height 34
click at [462, 238] on button at bounding box center [478, 243] width 33 height 28
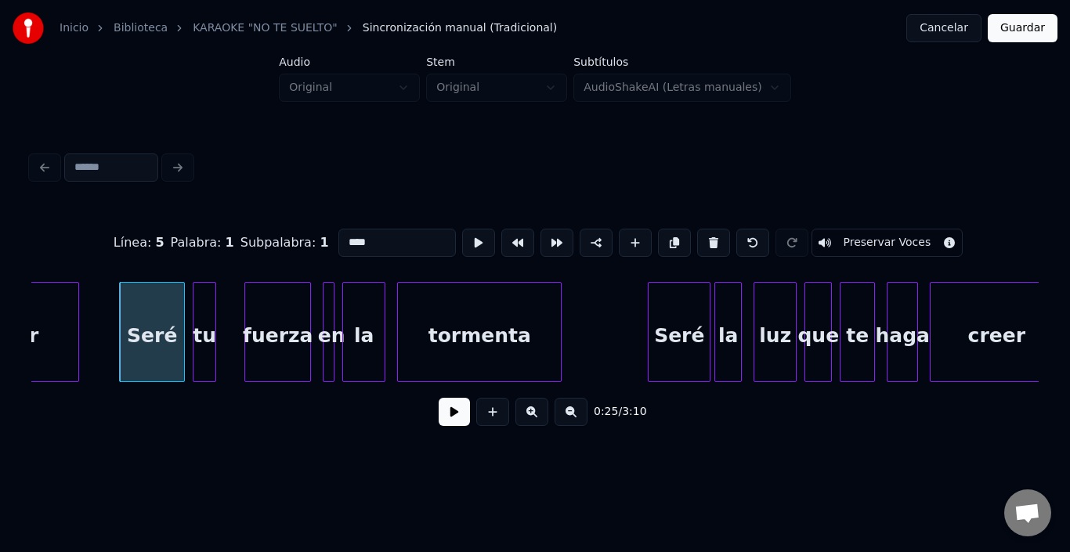
click at [207, 302] on div "tu" at bounding box center [205, 336] width 22 height 107
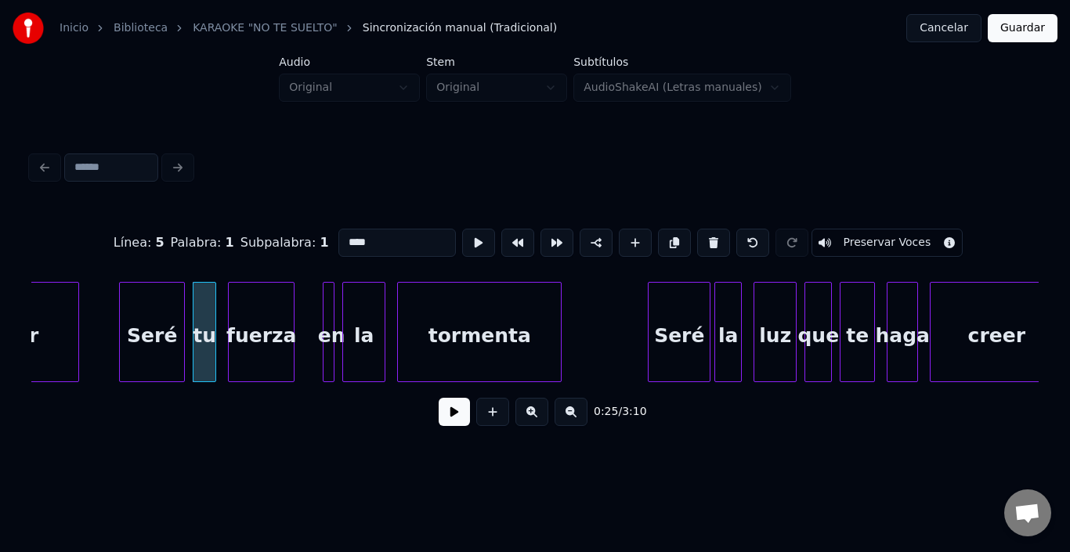
click at [253, 313] on div "fuerza" at bounding box center [261, 336] width 65 height 107
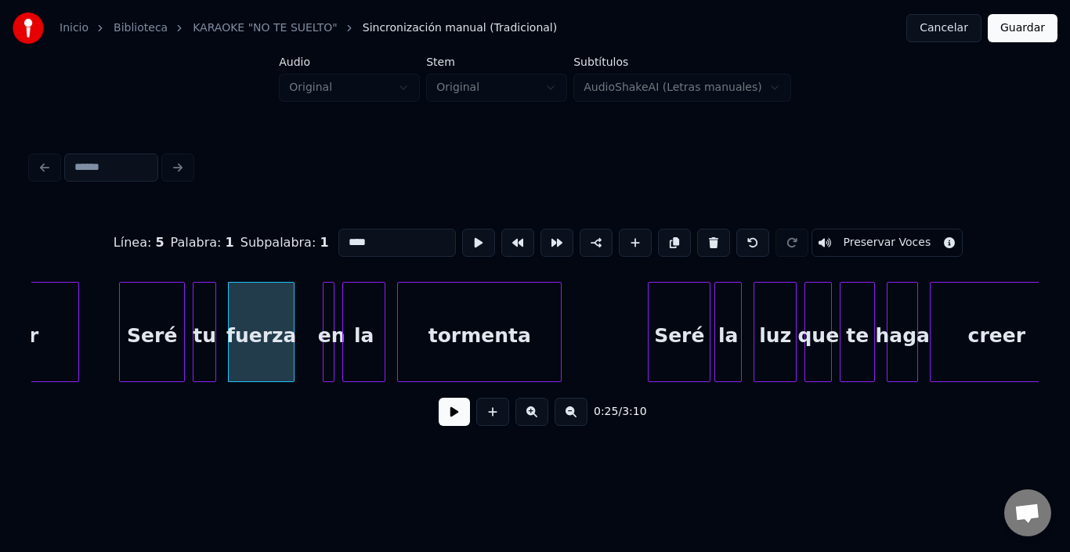
click at [329, 289] on div at bounding box center [331, 332] width 5 height 99
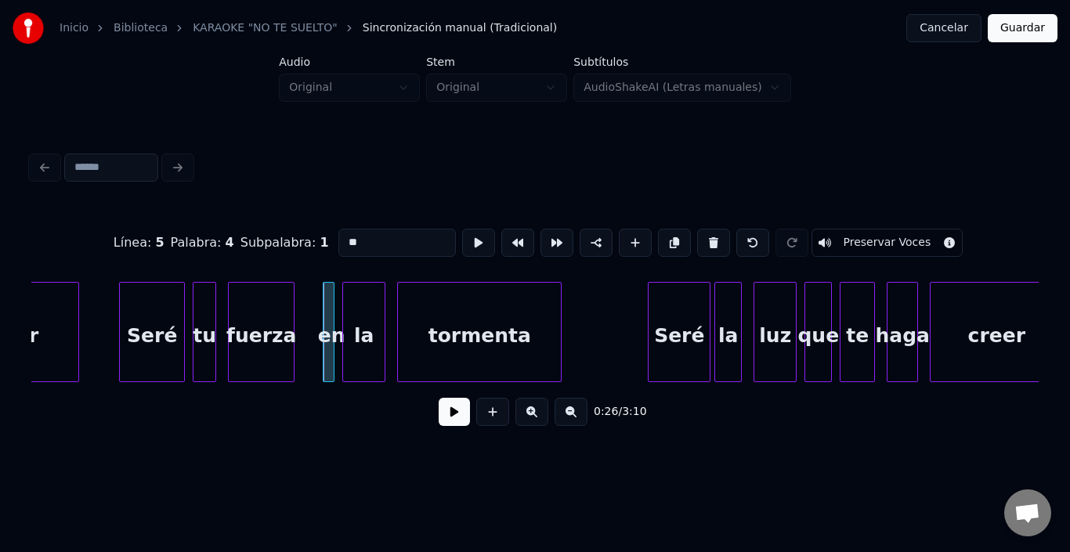
click at [262, 310] on div "fuerza" at bounding box center [261, 336] width 65 height 107
type input "******"
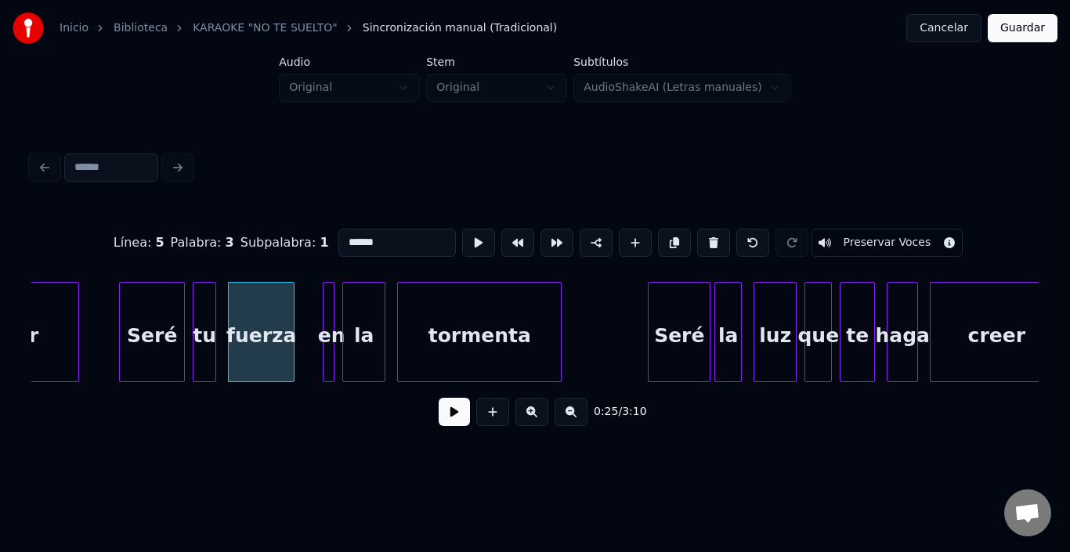
click at [439, 414] on button at bounding box center [454, 412] width 31 height 28
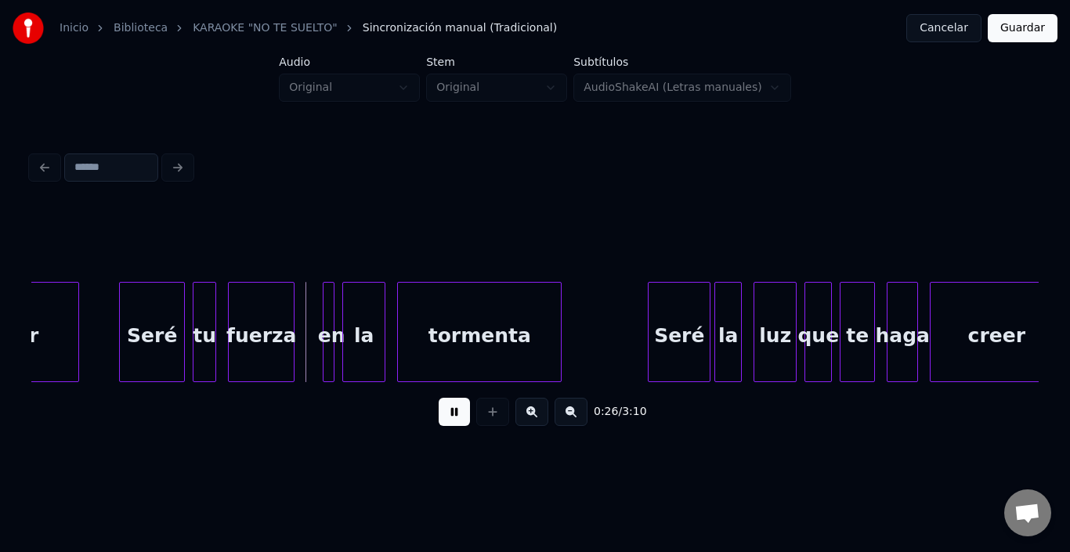
click at [439, 419] on button at bounding box center [454, 412] width 31 height 28
click at [444, 418] on button at bounding box center [454, 412] width 31 height 28
click at [441, 418] on button at bounding box center [454, 412] width 31 height 28
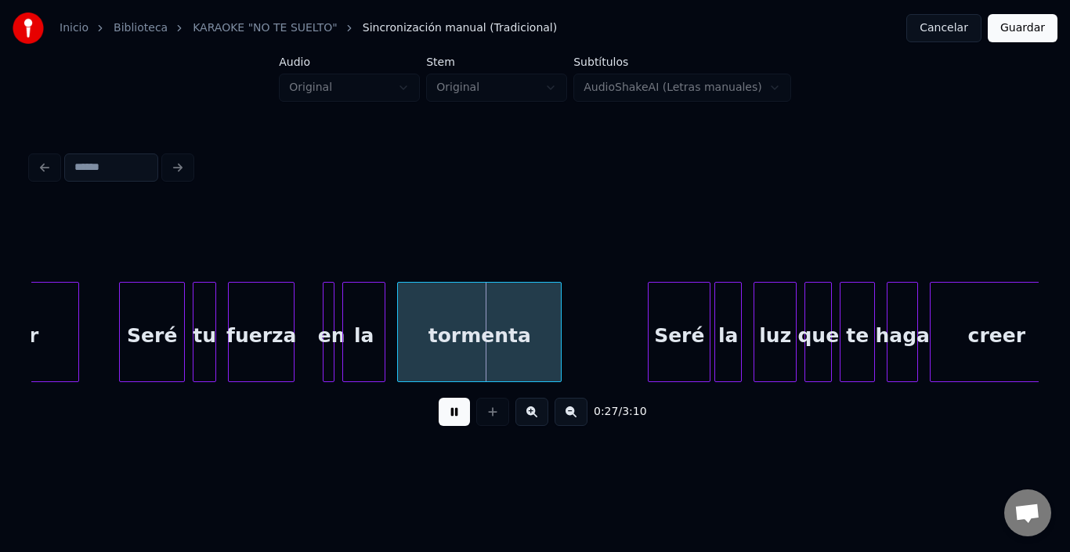
click at [439, 418] on button at bounding box center [454, 412] width 31 height 28
click at [306, 282] on div "en" at bounding box center [306, 332] width 12 height 100
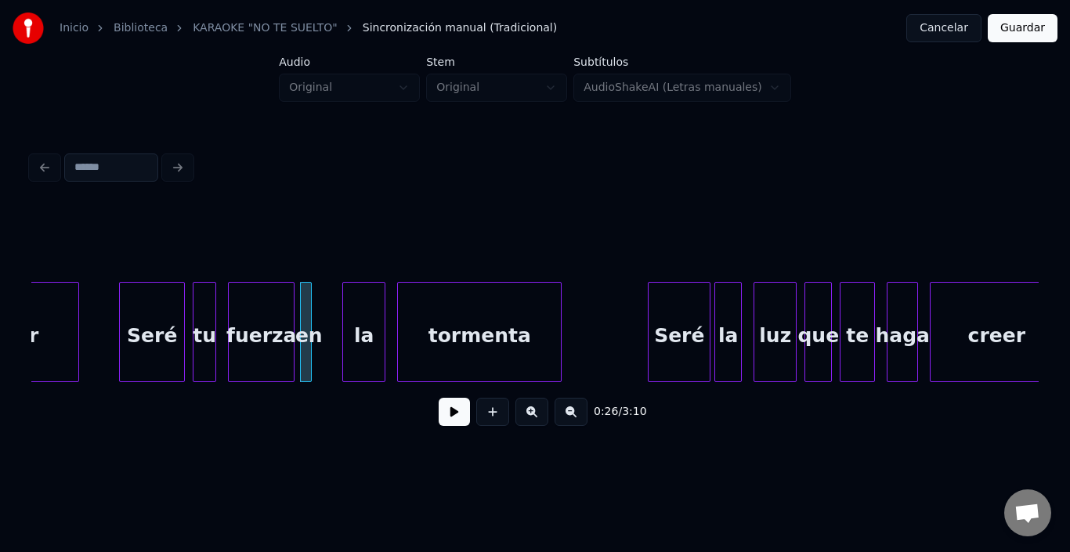
click at [308, 283] on div at bounding box center [308, 332] width 5 height 99
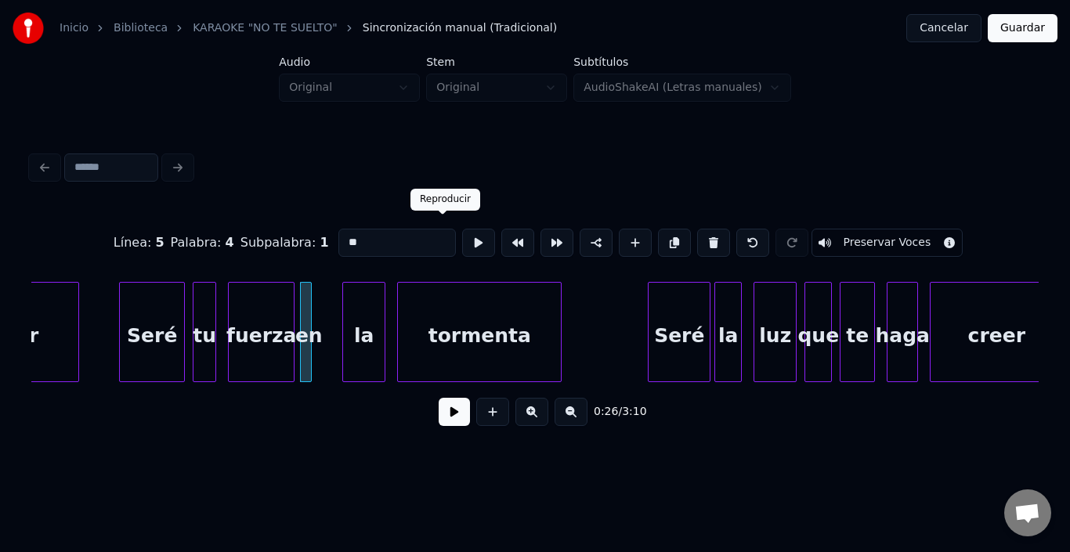
click at [462, 234] on button at bounding box center [478, 243] width 33 height 28
click at [317, 286] on div at bounding box center [315, 332] width 5 height 99
click at [462, 234] on button at bounding box center [478, 243] width 33 height 28
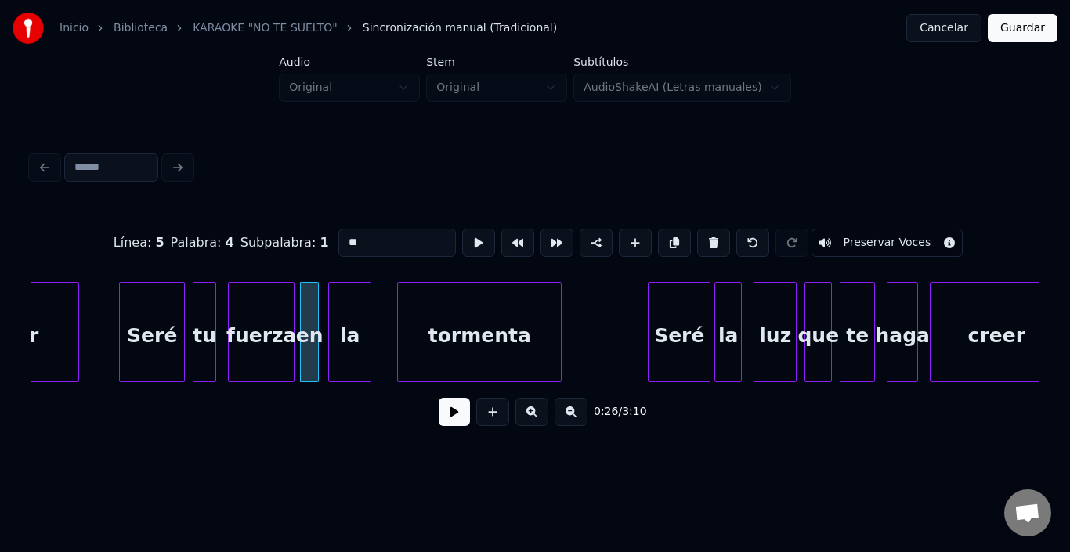
click at [342, 309] on div "la" at bounding box center [350, 336] width 42 height 107
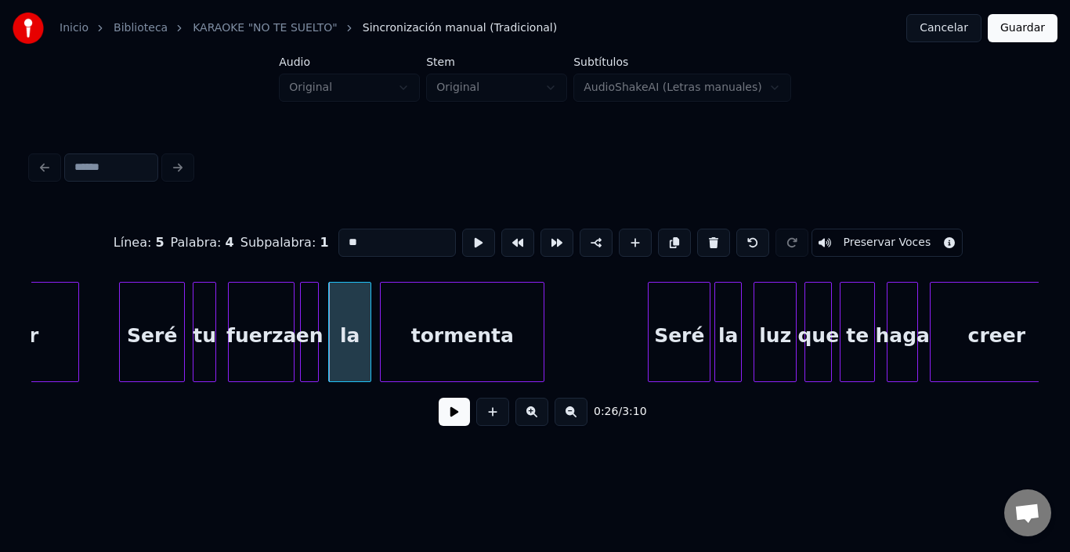
click at [397, 309] on div "tormenta" at bounding box center [462, 336] width 163 height 107
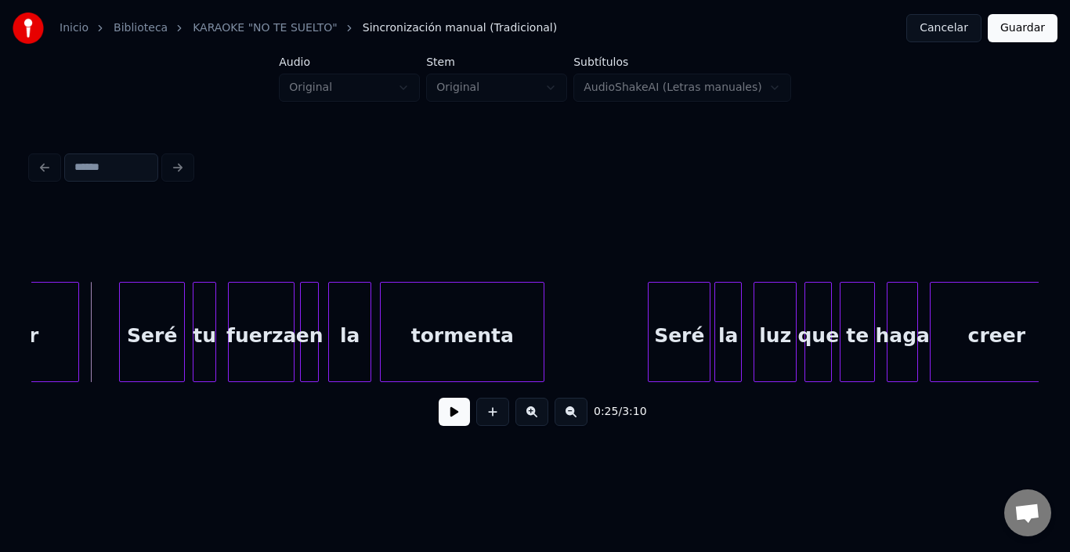
click at [440, 423] on button at bounding box center [454, 412] width 31 height 28
click at [439, 342] on div "tormenta" at bounding box center [462, 336] width 163 height 107
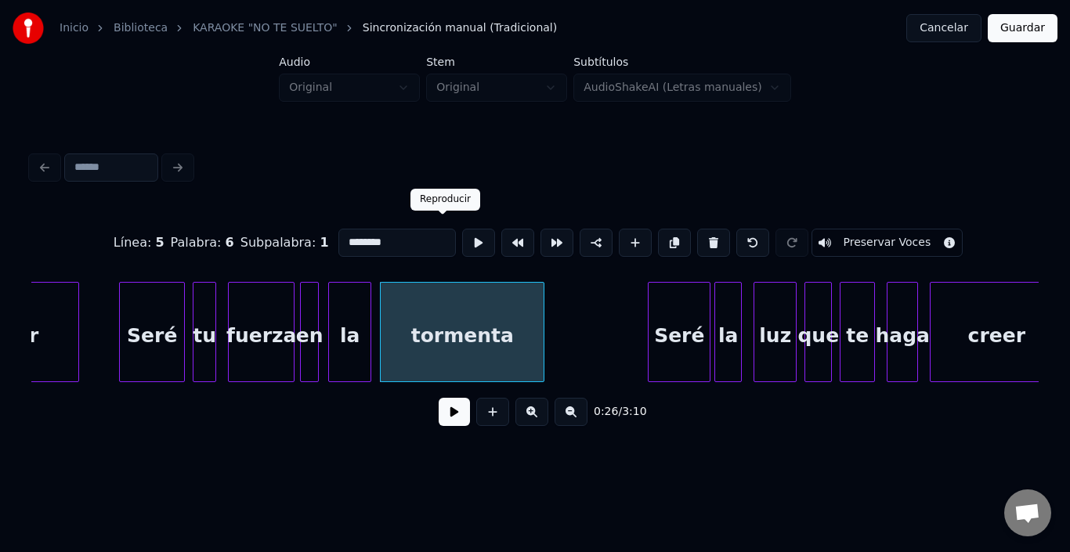
click at [462, 229] on button at bounding box center [478, 243] width 33 height 28
click at [345, 330] on div "la" at bounding box center [350, 336] width 42 height 107
type input "**"
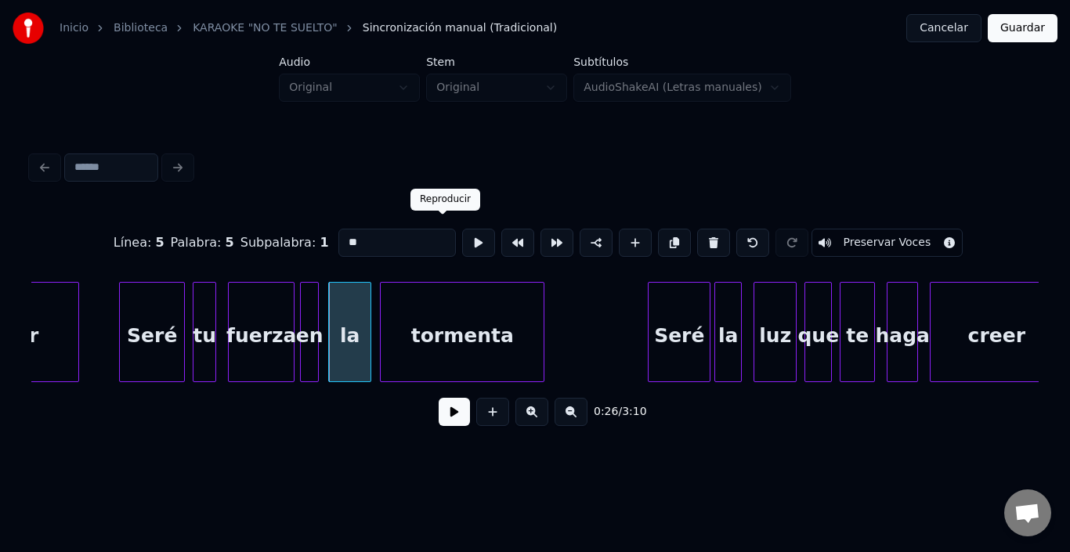
click at [462, 240] on button at bounding box center [478, 243] width 33 height 28
click at [365, 303] on div at bounding box center [362, 332] width 5 height 99
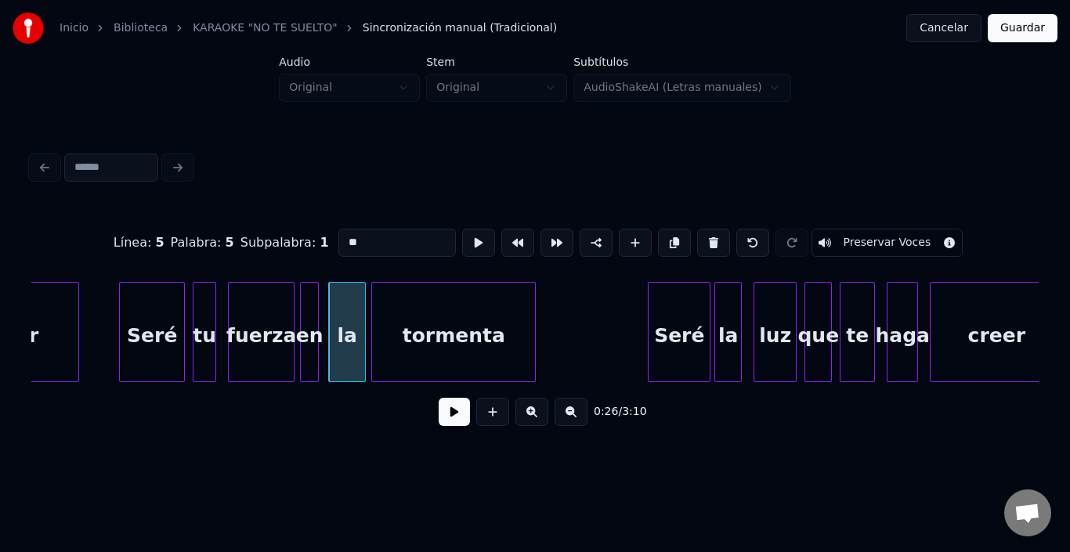
click at [400, 307] on div "tormenta" at bounding box center [453, 336] width 163 height 107
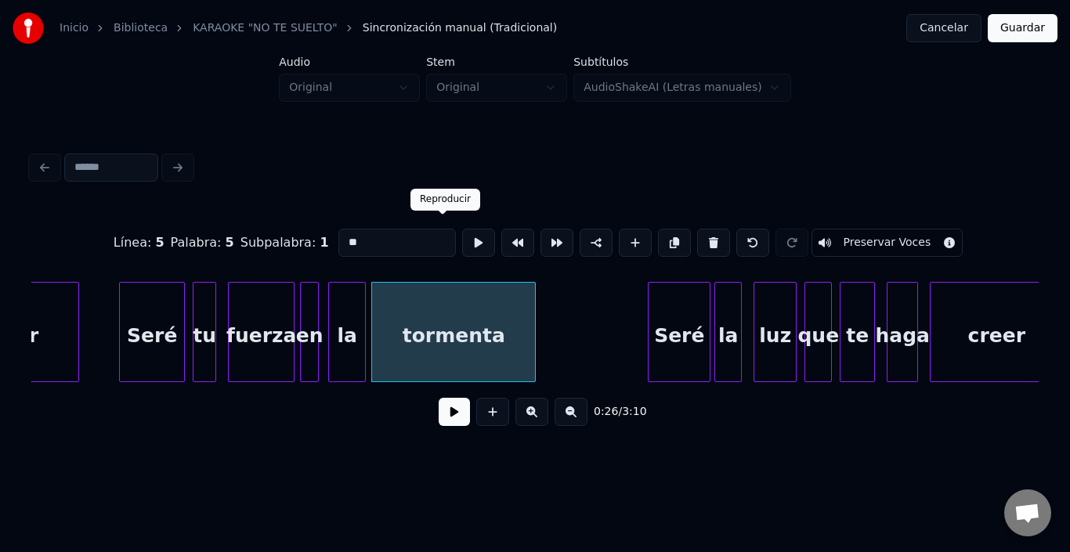
click at [462, 237] on button at bounding box center [478, 243] width 33 height 28
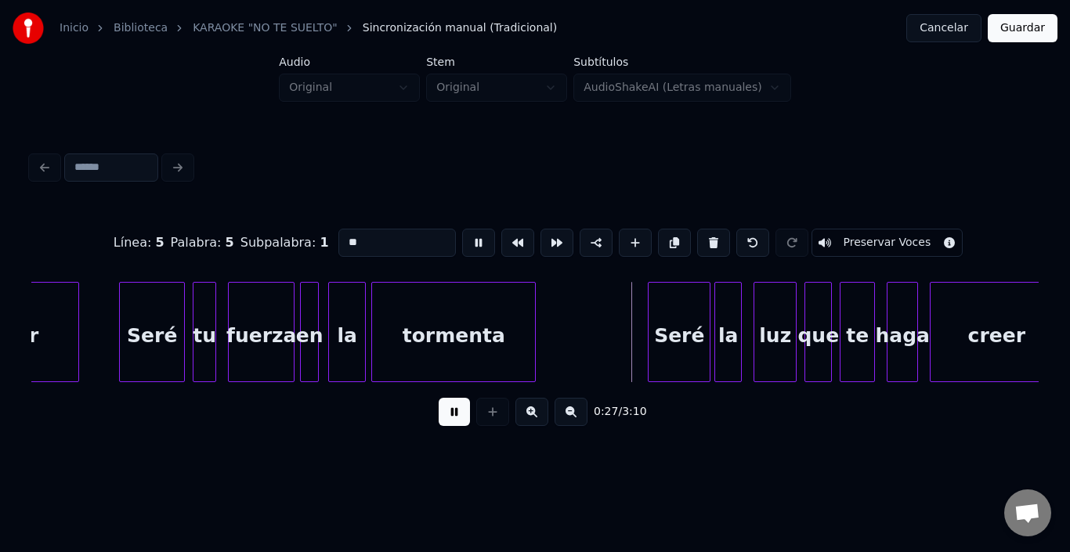
click at [462, 237] on button at bounding box center [478, 243] width 33 height 28
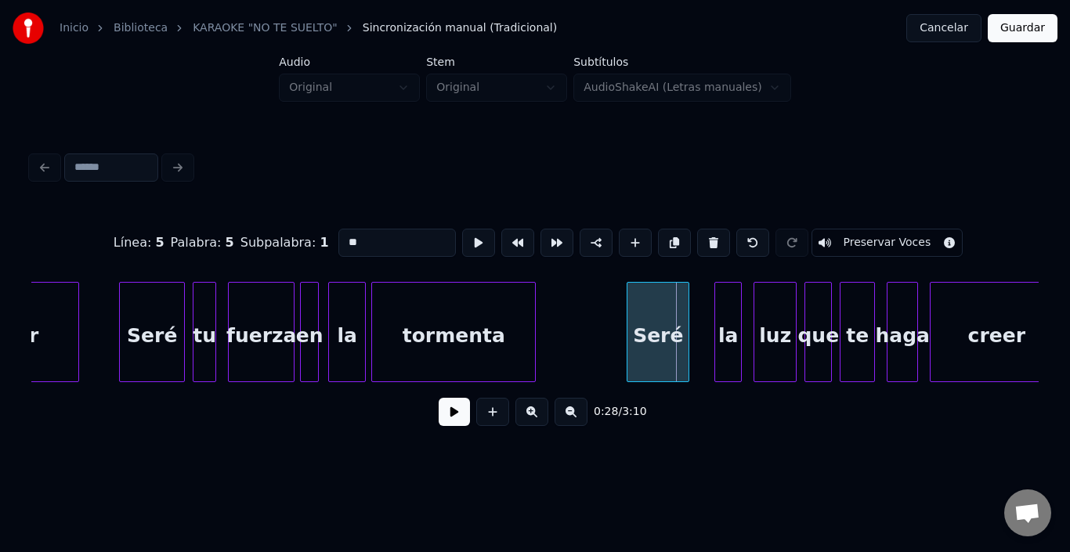
click at [679, 321] on div "Seré" at bounding box center [658, 336] width 61 height 107
click at [712, 307] on div "la" at bounding box center [714, 336] width 26 height 107
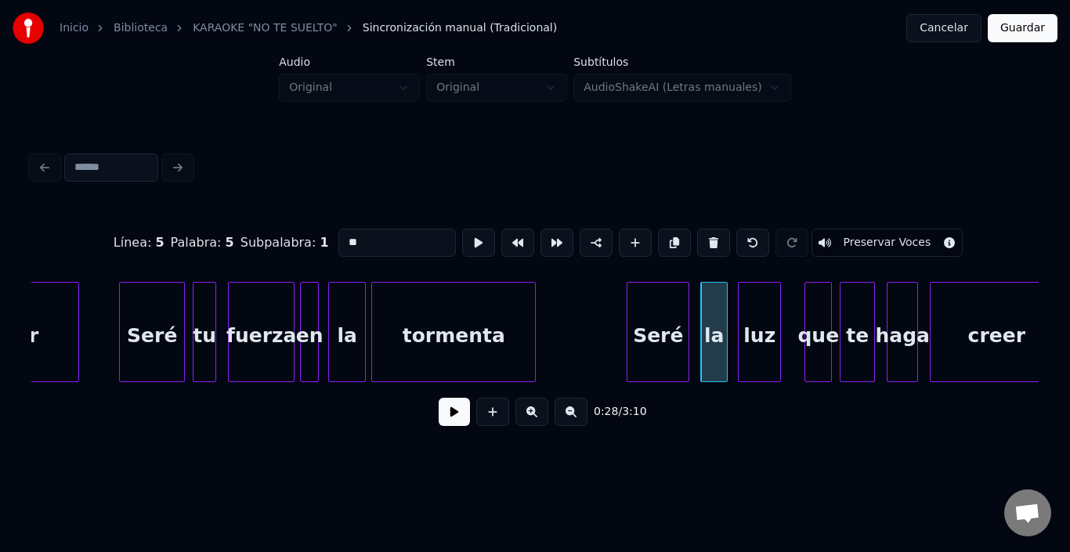
click at [763, 313] on div "luz" at bounding box center [760, 336] width 42 height 107
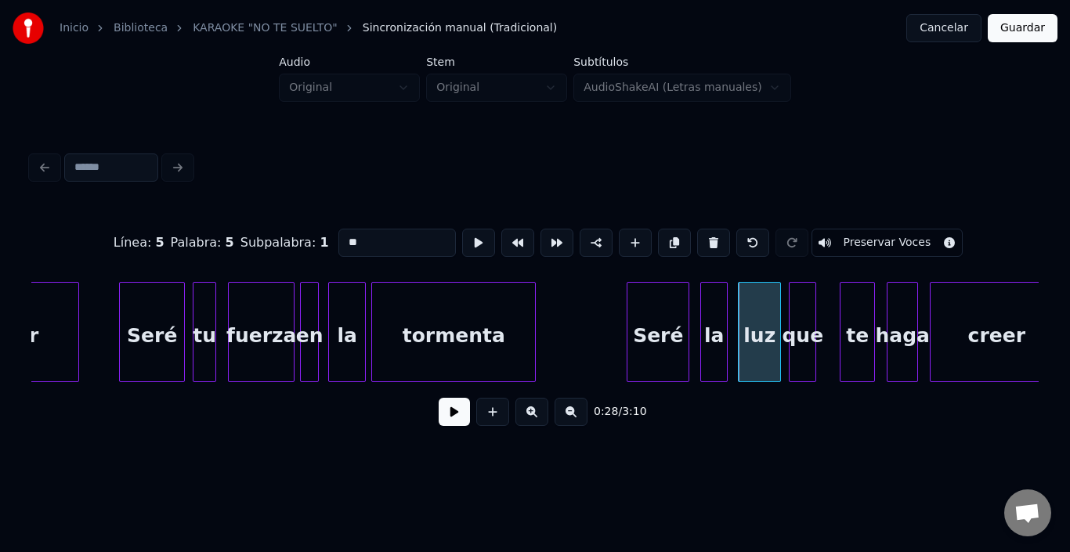
click at [799, 314] on div "que" at bounding box center [803, 336] width 26 height 107
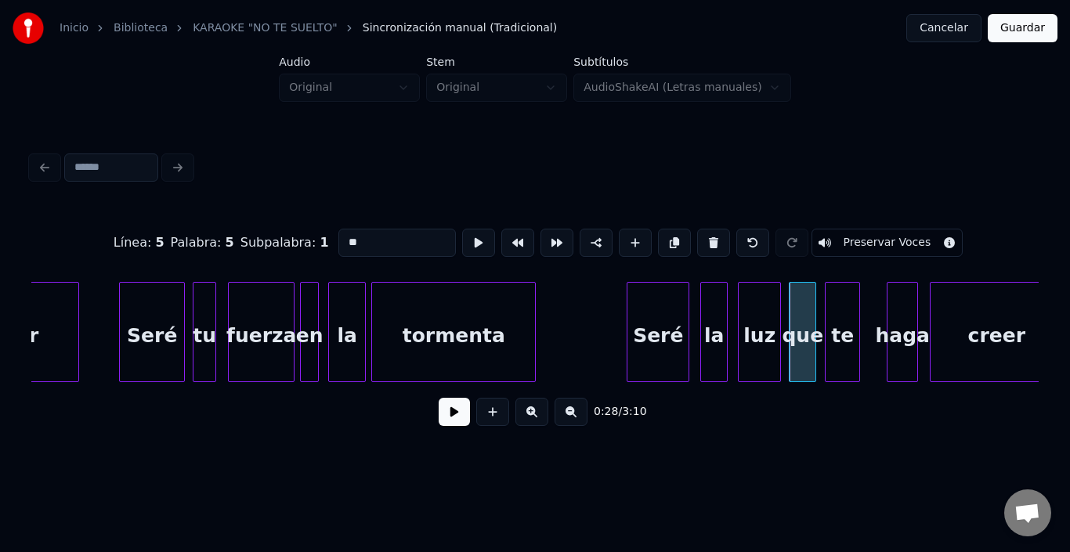
click at [849, 317] on div "te" at bounding box center [843, 336] width 34 height 107
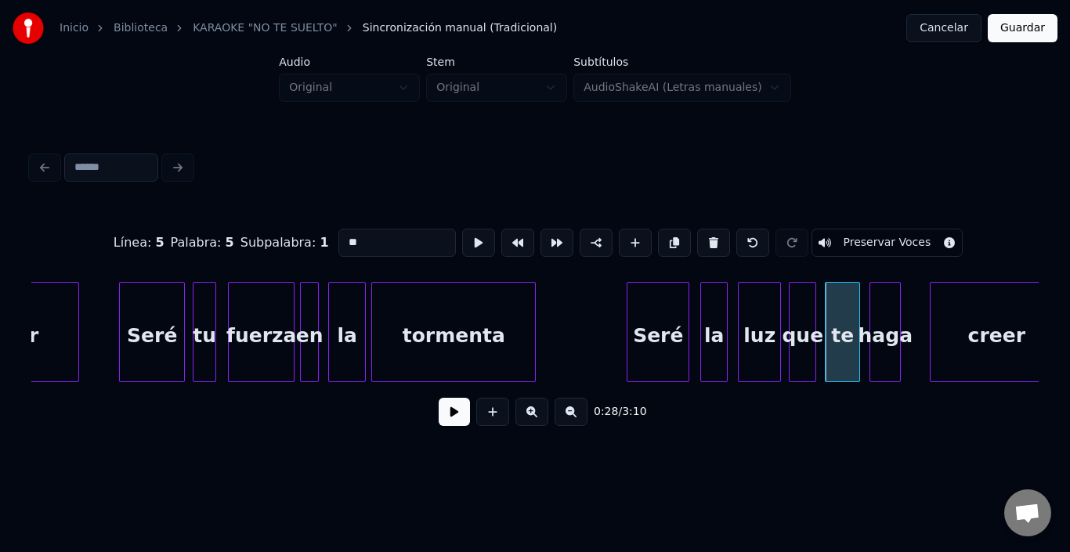
click at [884, 316] on div "haga" at bounding box center [886, 336] width 30 height 107
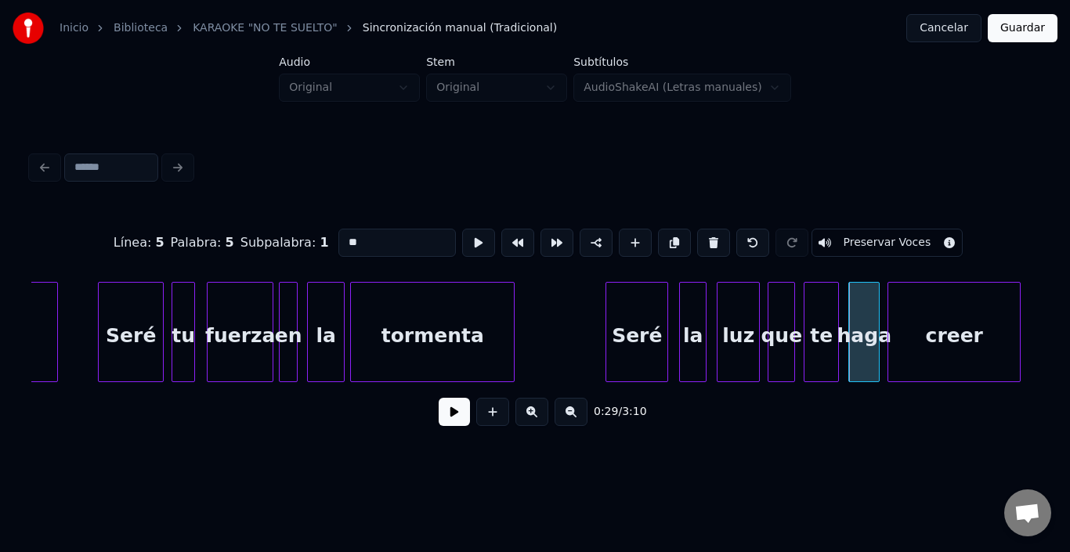
click at [940, 334] on div "creer" at bounding box center [955, 336] width 132 height 107
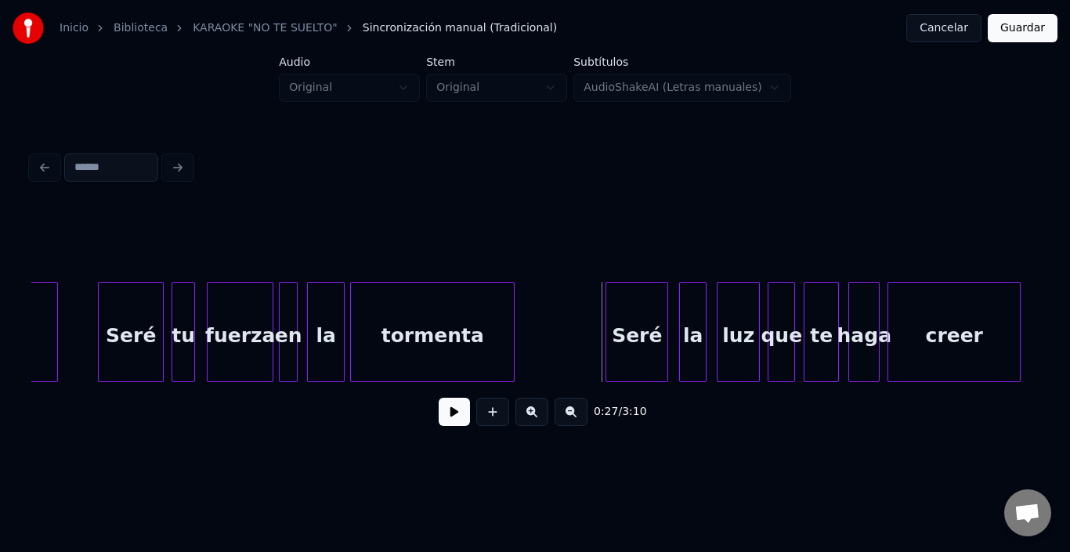
click at [439, 417] on button at bounding box center [454, 412] width 31 height 28
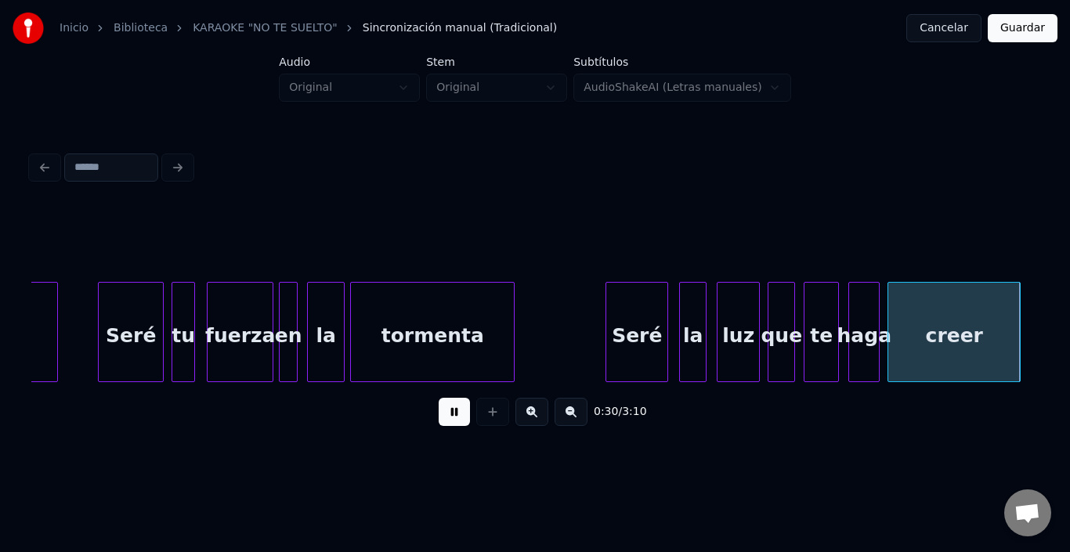
scroll to position [0, 5899]
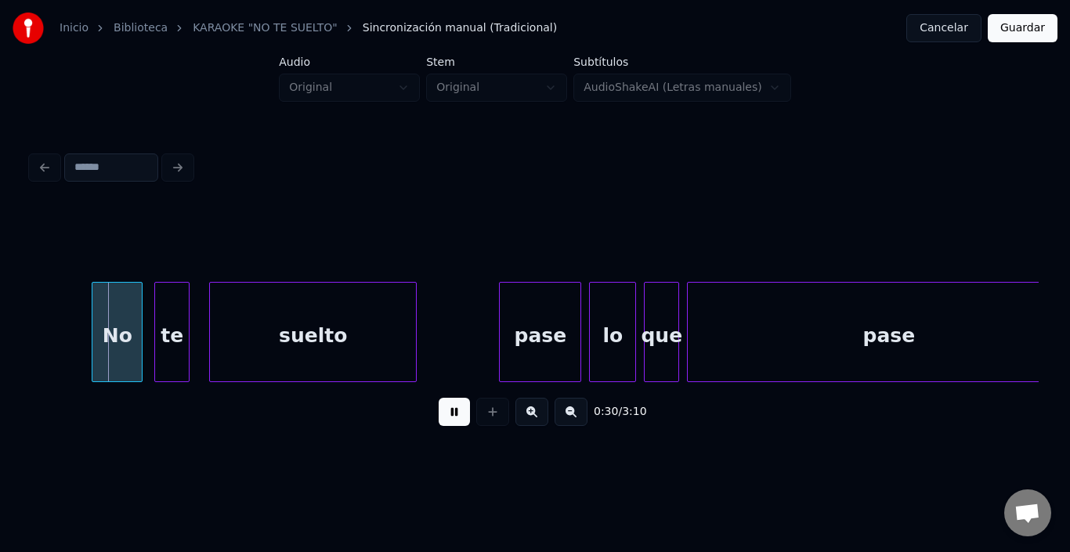
click at [439, 417] on button at bounding box center [454, 412] width 31 height 28
click at [91, 325] on div at bounding box center [91, 332] width 5 height 99
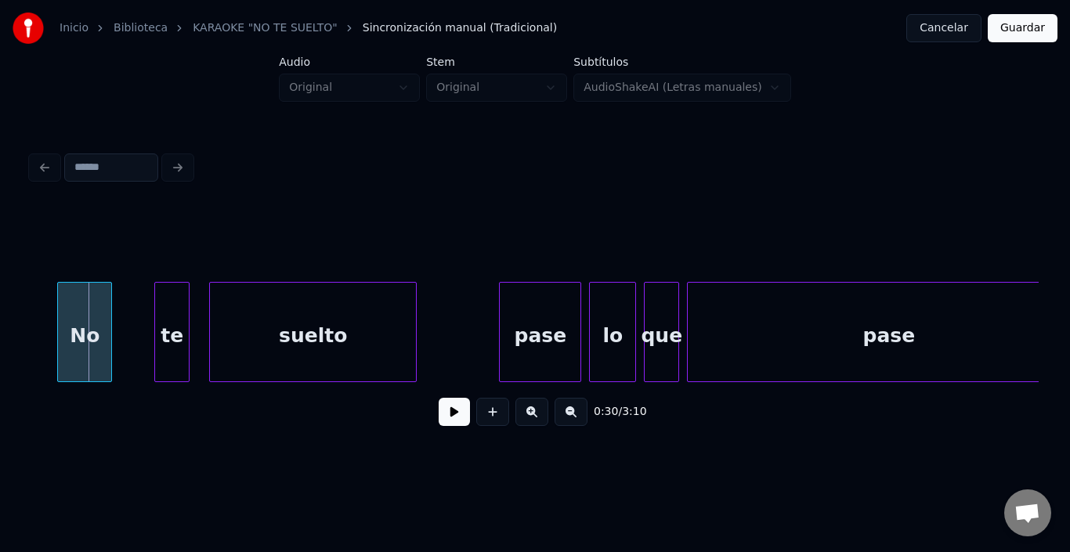
click at [74, 321] on div "No" at bounding box center [84, 336] width 53 height 107
click at [76, 321] on div "No" at bounding box center [84, 336] width 53 height 107
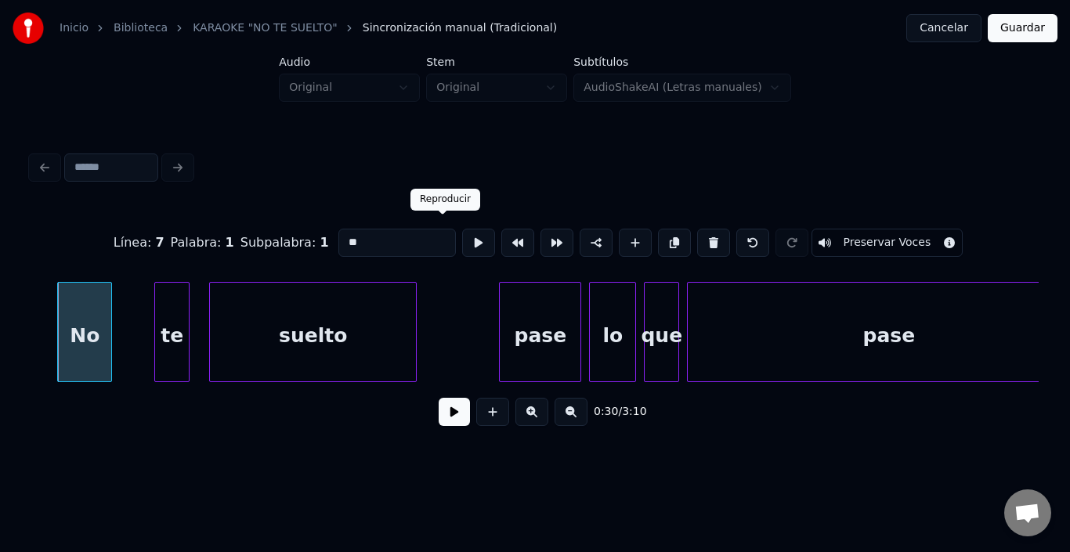
click at [462, 232] on button at bounding box center [478, 243] width 33 height 28
click at [451, 410] on button at bounding box center [454, 412] width 31 height 28
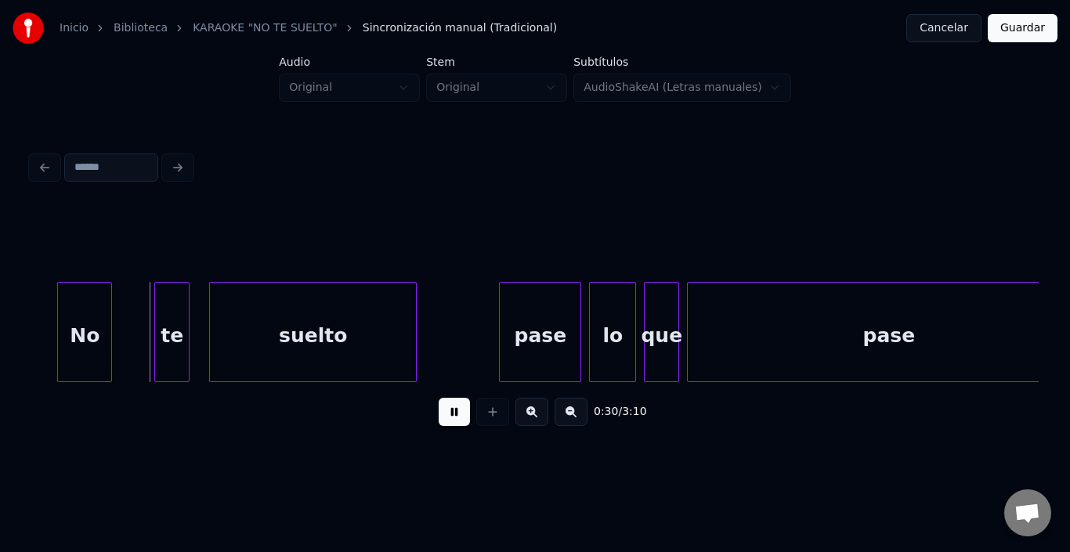
click at [451, 411] on button at bounding box center [454, 412] width 31 height 28
click at [154, 317] on div "te" at bounding box center [155, 336] width 34 height 107
click at [442, 419] on button at bounding box center [454, 412] width 31 height 28
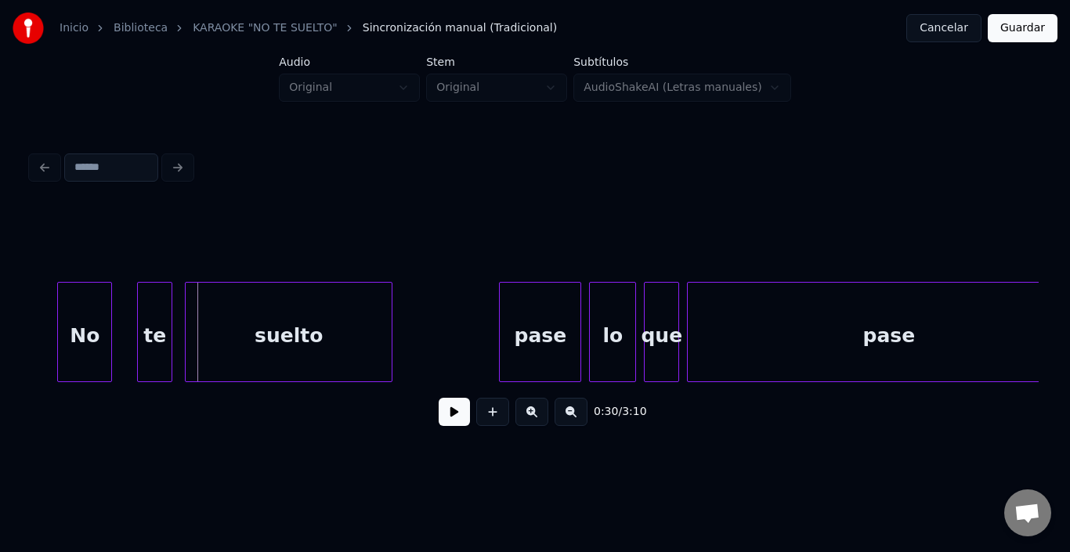
click at [301, 340] on div "suelto" at bounding box center [289, 336] width 206 height 107
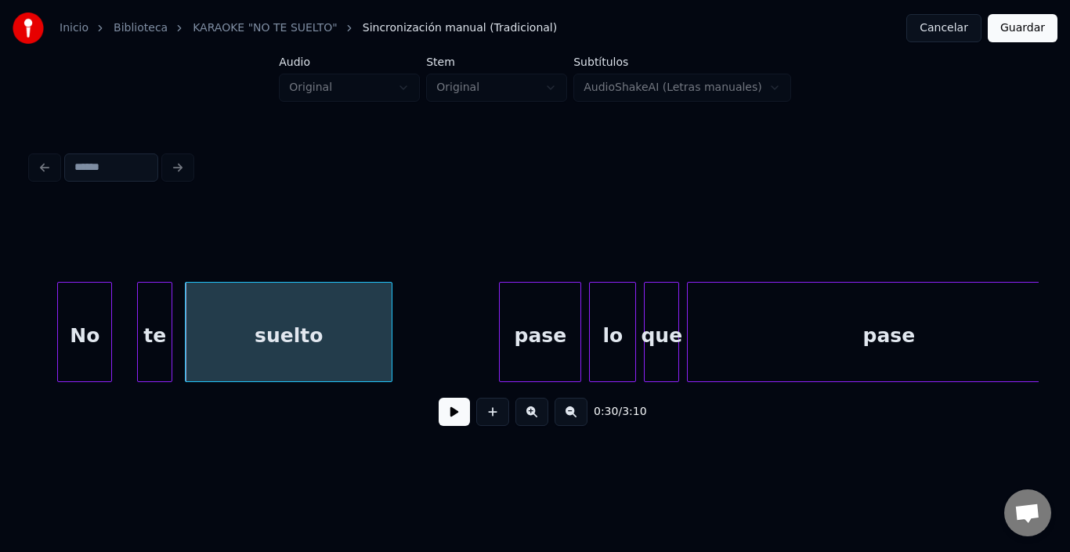
click at [460, 421] on button at bounding box center [454, 412] width 31 height 28
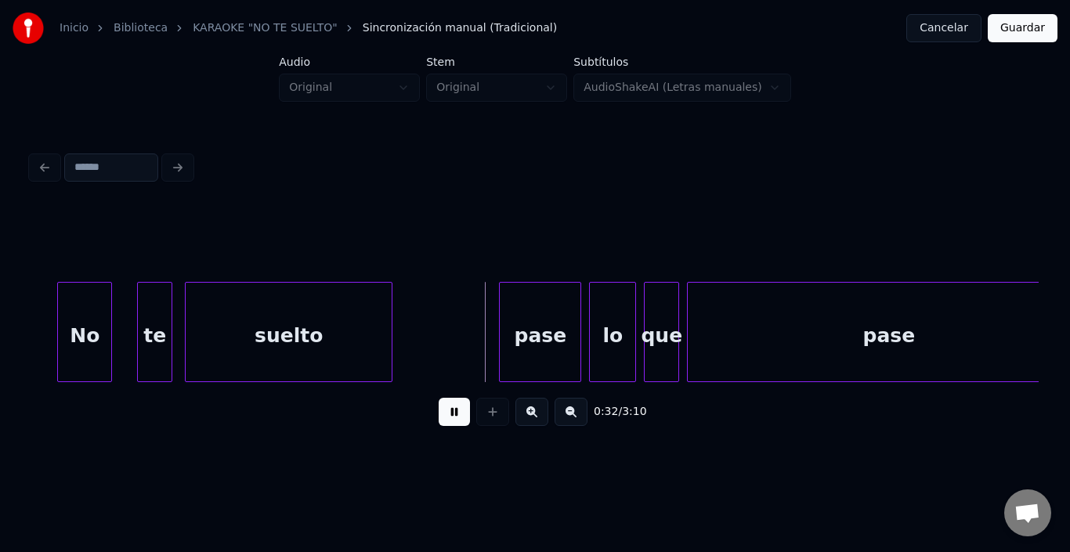
click at [458, 422] on button at bounding box center [454, 412] width 31 height 28
click at [532, 317] on div "pase" at bounding box center [527, 336] width 81 height 107
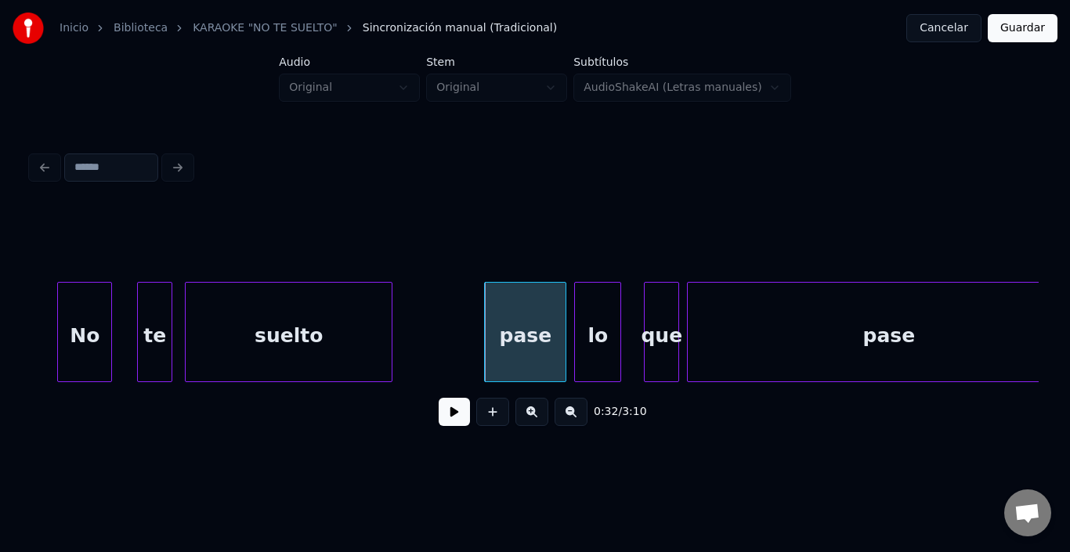
click at [600, 325] on div "lo" at bounding box center [597, 336] width 45 height 107
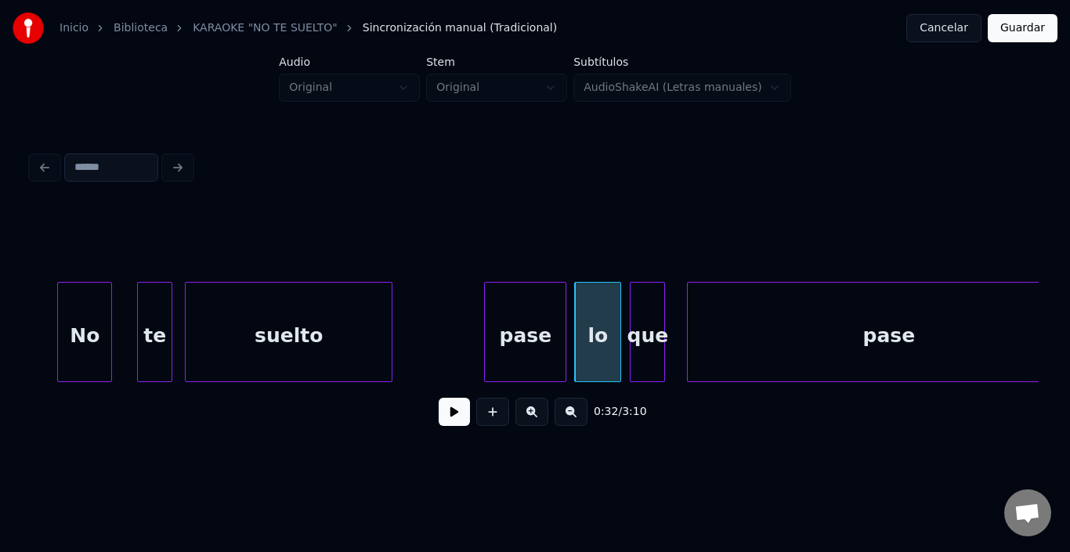
click at [642, 319] on div "que" at bounding box center [648, 336] width 34 height 107
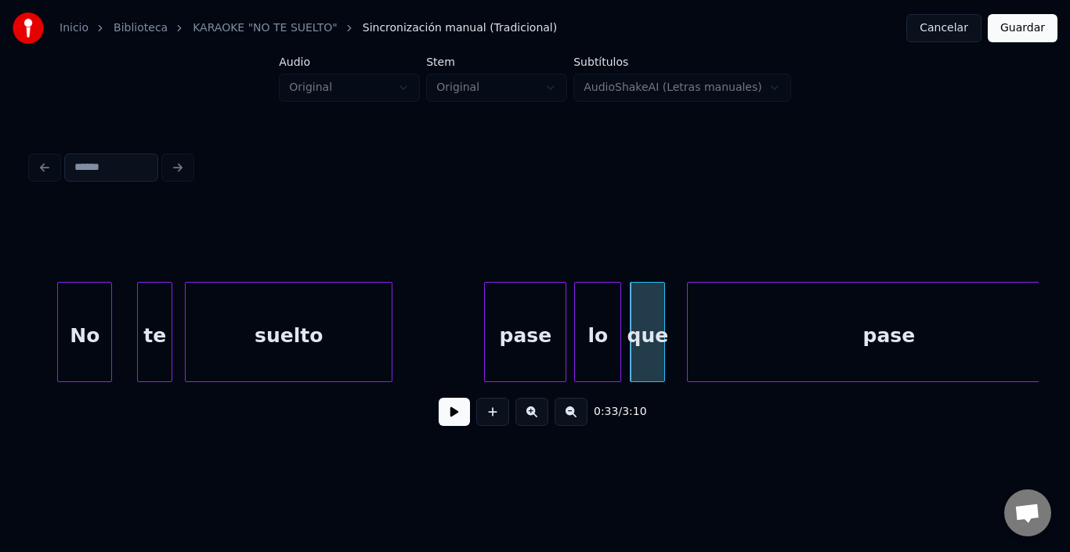
scroll to position [0, 5948]
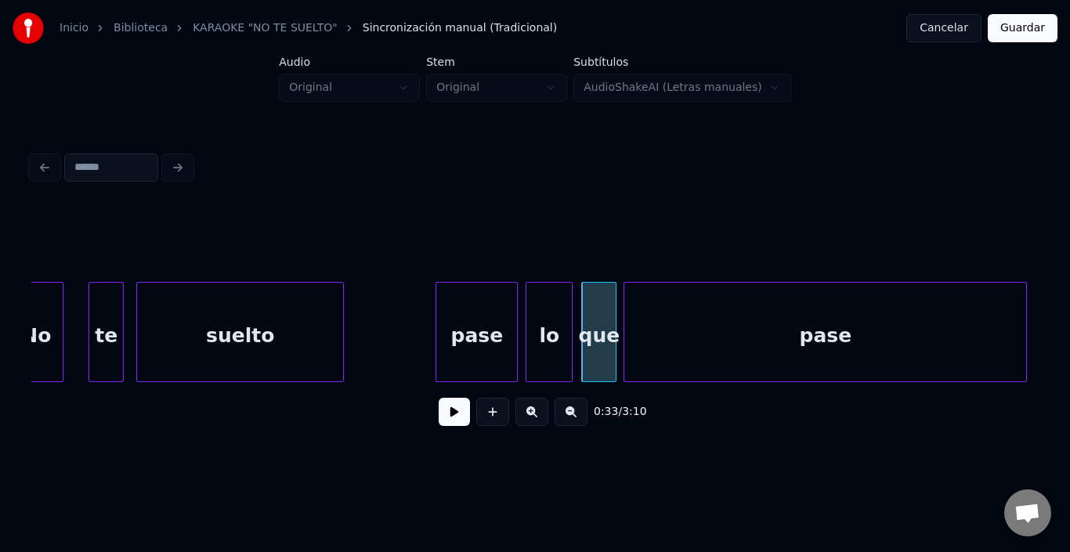
click at [698, 331] on div "pase" at bounding box center [826, 336] width 402 height 107
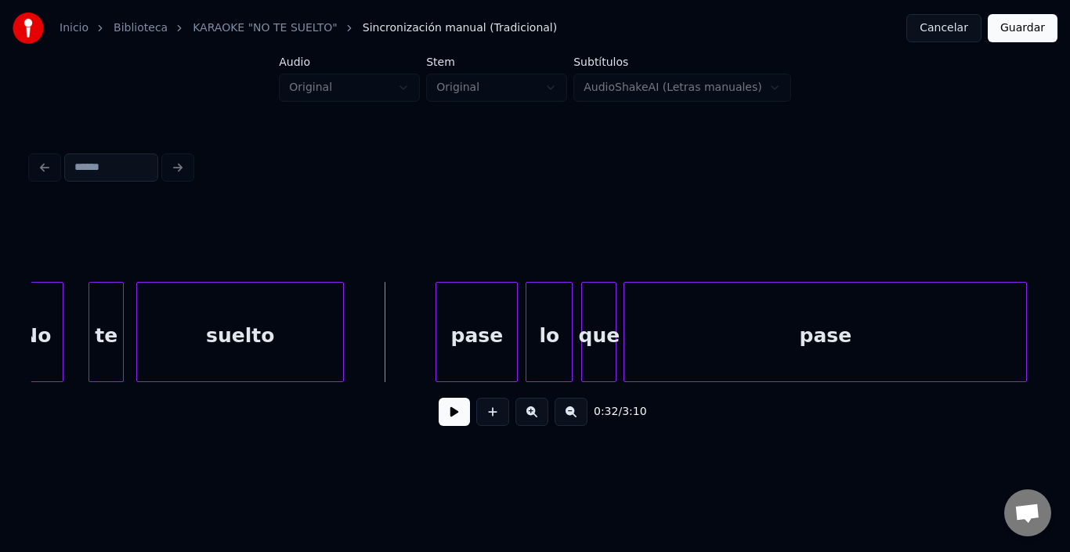
click at [439, 408] on button at bounding box center [454, 412] width 31 height 28
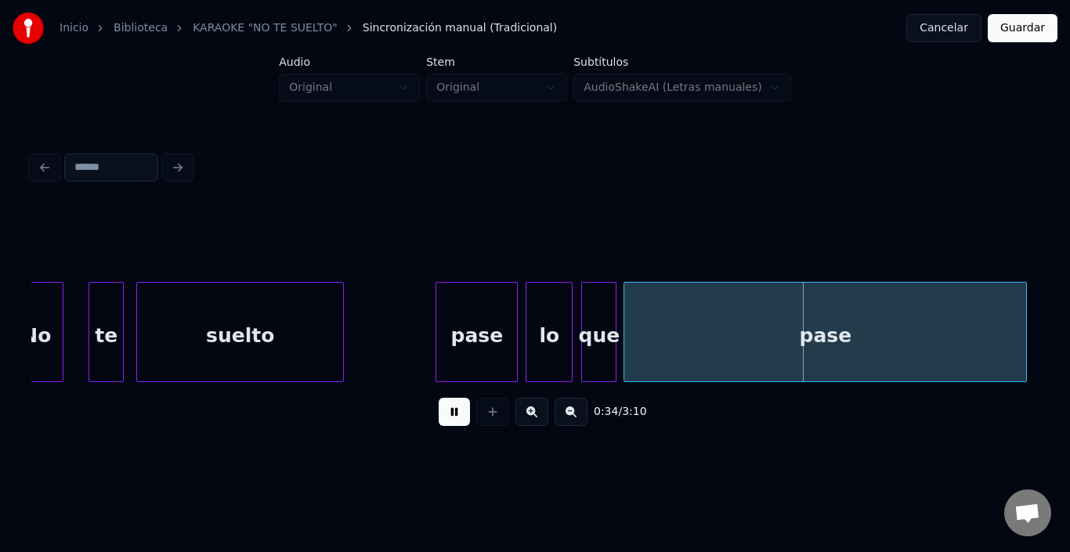
click at [439, 408] on button at bounding box center [454, 412] width 31 height 28
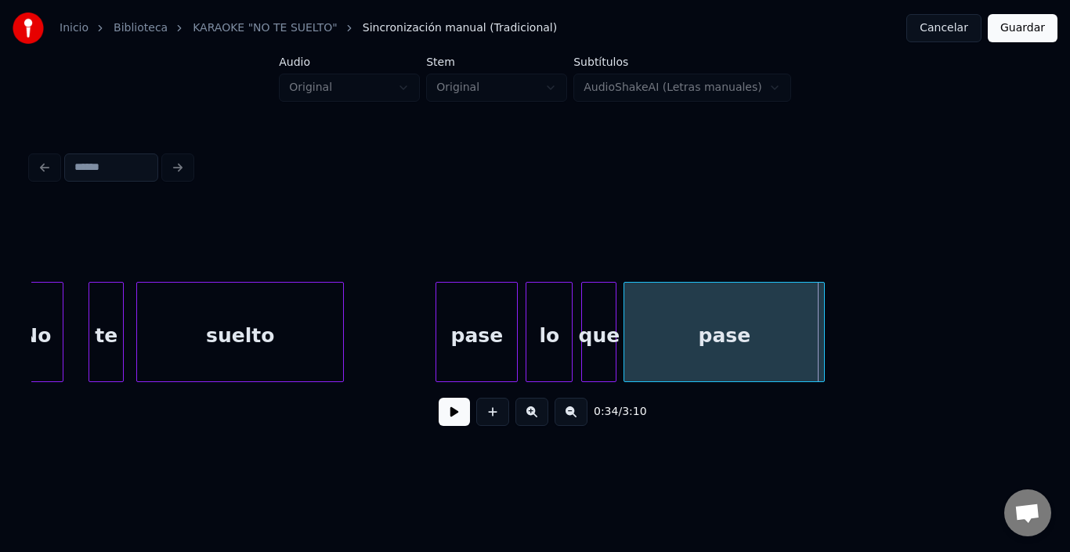
click at [821, 323] on div at bounding box center [822, 332] width 5 height 99
click at [451, 417] on button at bounding box center [454, 412] width 31 height 28
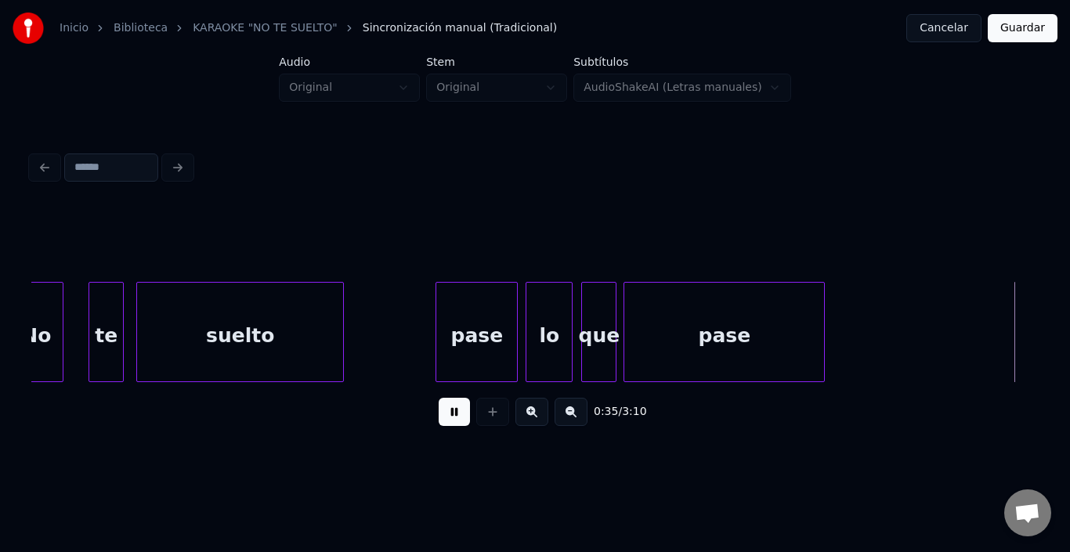
scroll to position [0, 6957]
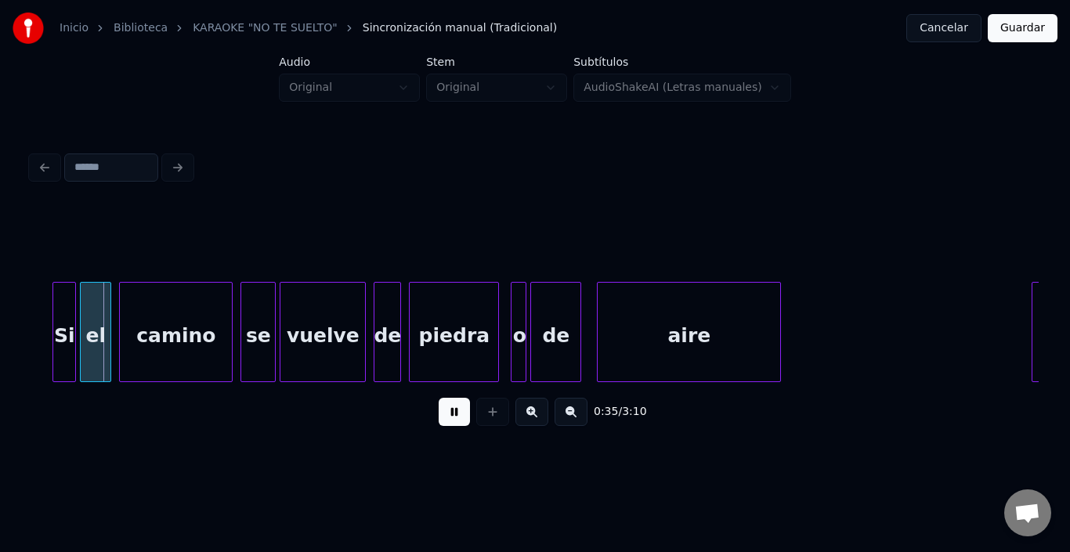
click at [451, 417] on button at bounding box center [454, 412] width 31 height 28
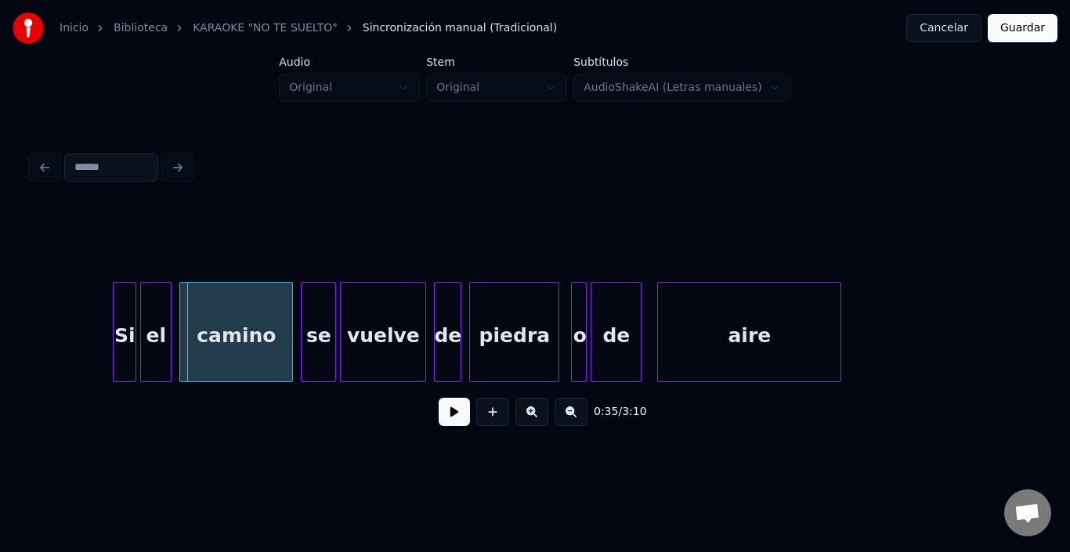
scroll to position [0, 6895]
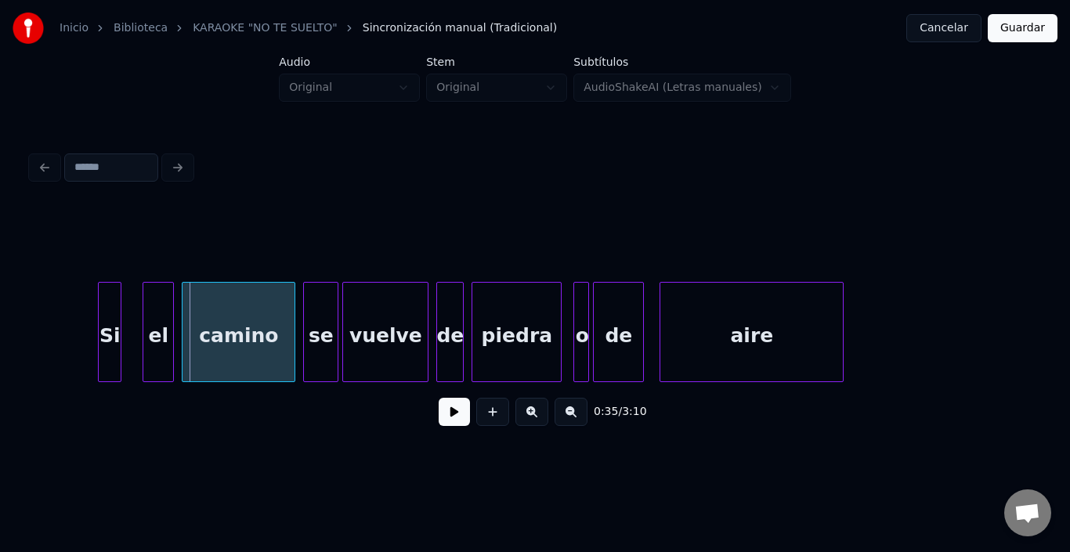
click at [107, 321] on div "Si" at bounding box center [110, 336] width 22 height 107
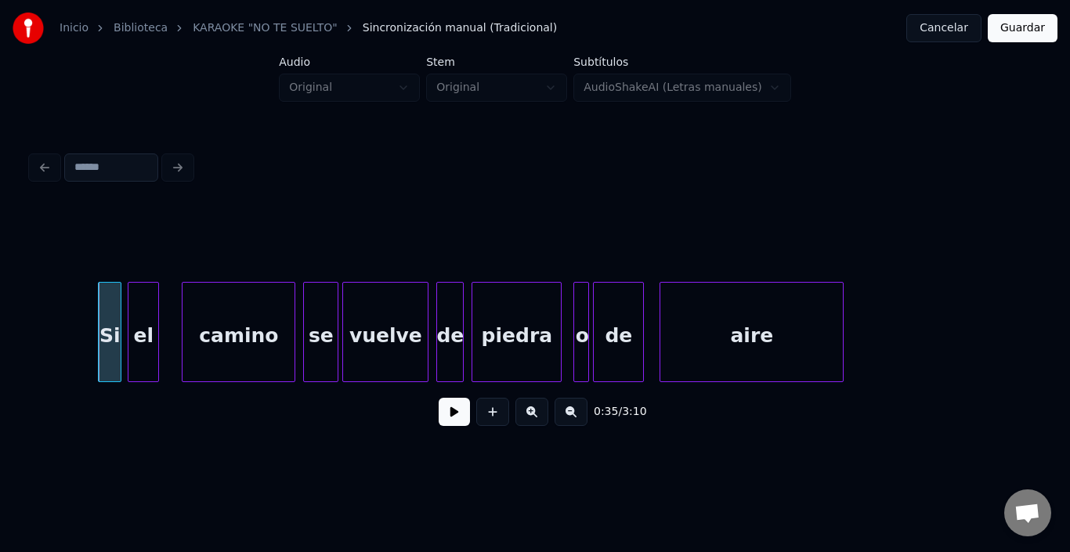
click at [138, 306] on div "el" at bounding box center [144, 336] width 30 height 107
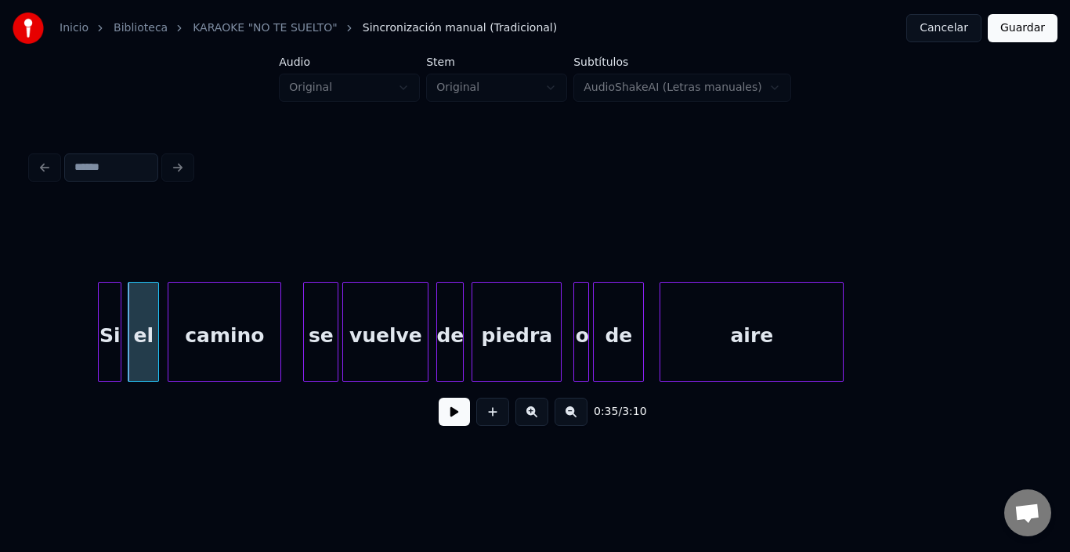
click at [191, 317] on div "camino" at bounding box center [224, 336] width 112 height 107
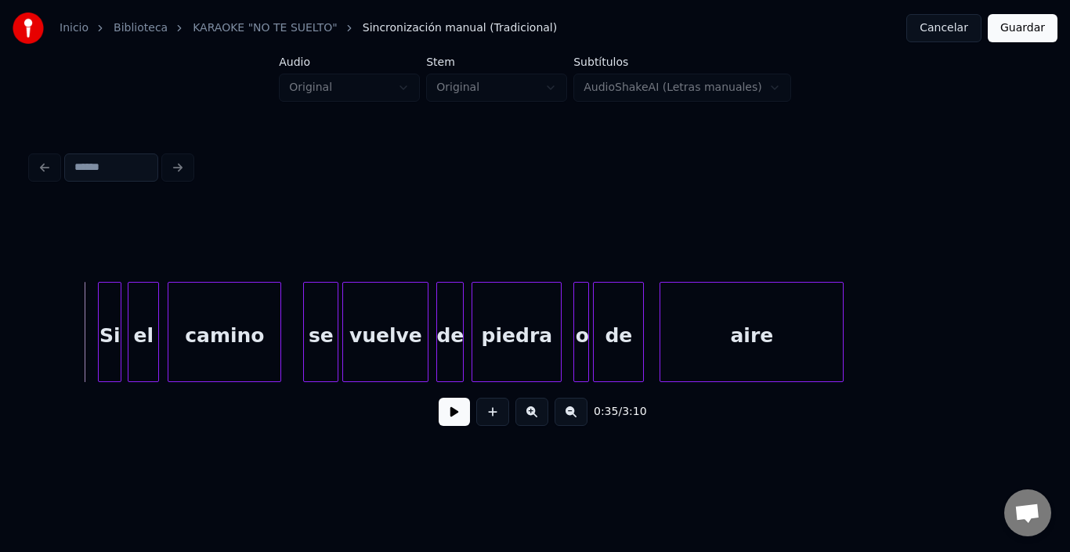
click at [439, 422] on button at bounding box center [454, 412] width 31 height 28
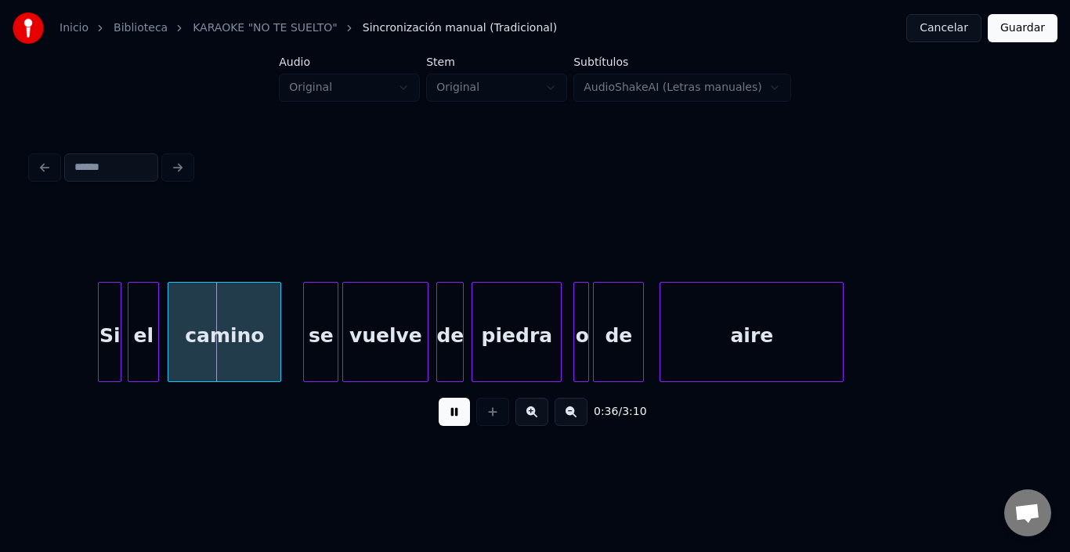
click at [439, 422] on button at bounding box center [454, 412] width 31 height 28
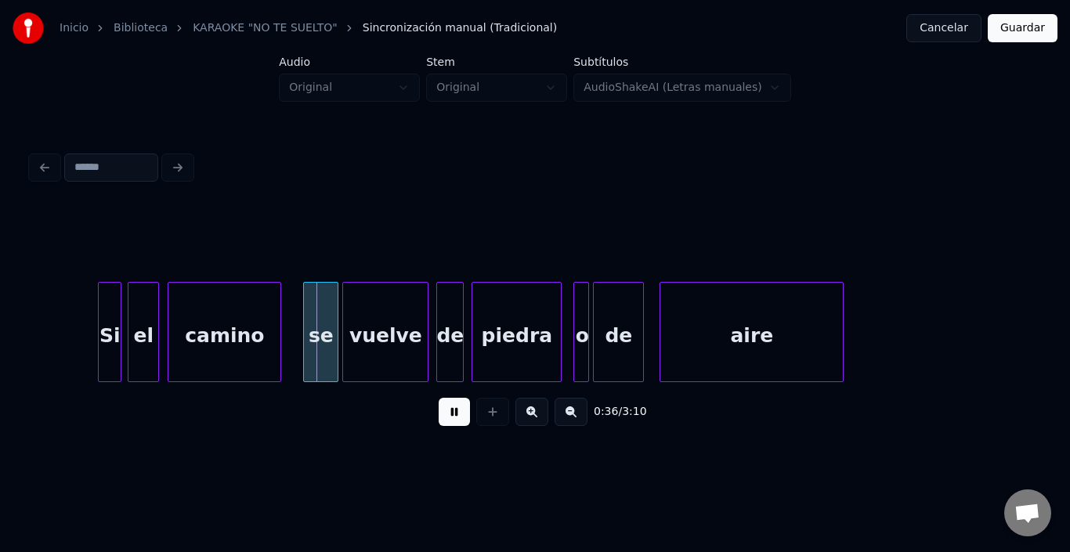
click at [439, 422] on button at bounding box center [454, 412] width 31 height 28
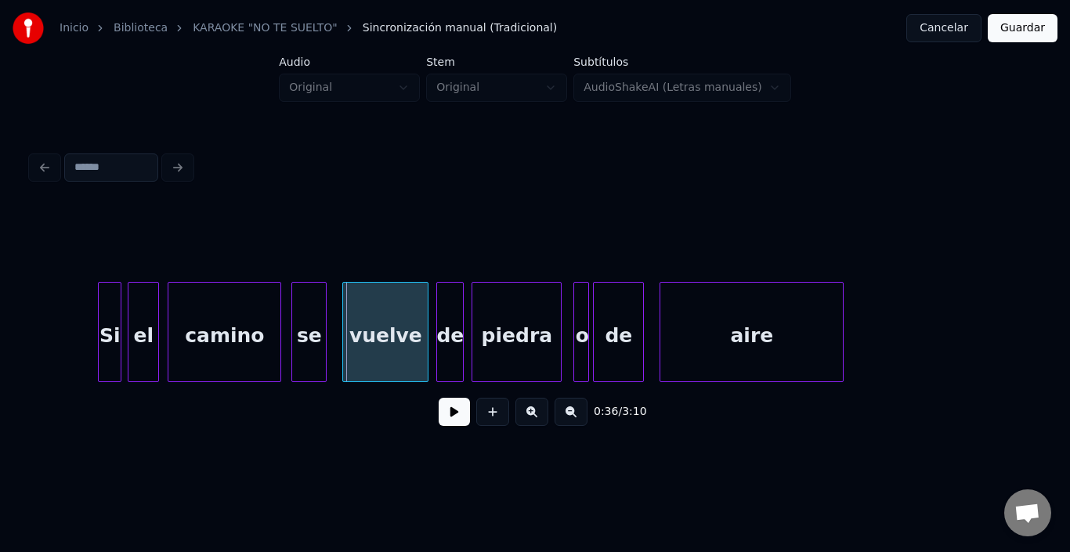
click at [309, 320] on div "se" at bounding box center [309, 336] width 34 height 107
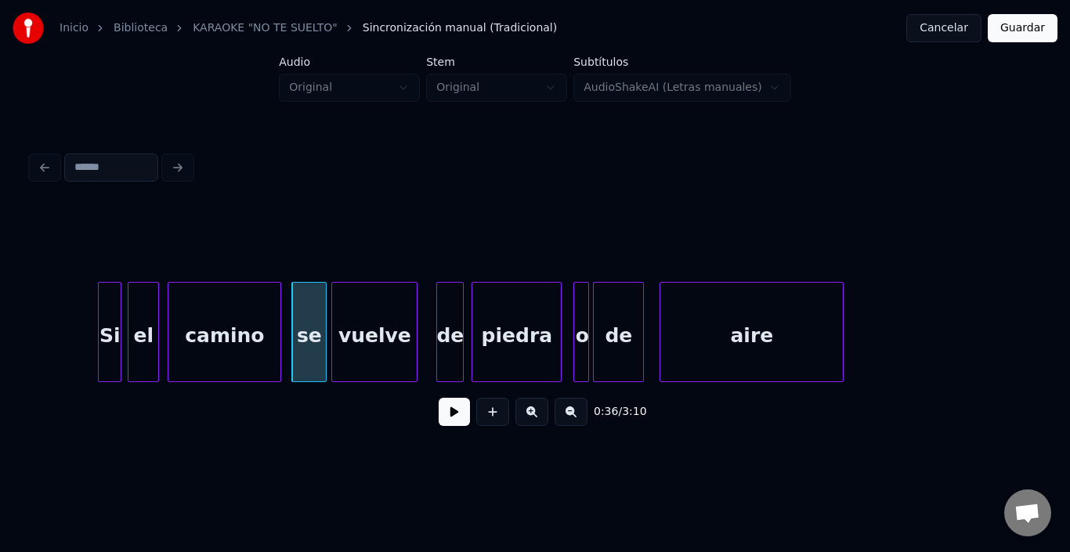
click at [364, 329] on div "vuelve" at bounding box center [374, 336] width 85 height 107
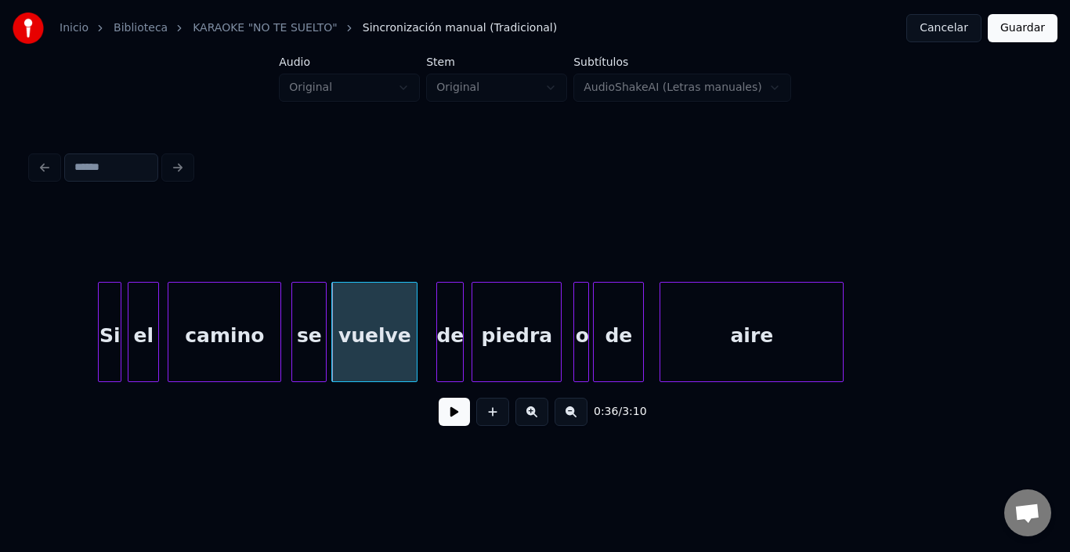
click at [31, 326] on div "0:36 / 3:10" at bounding box center [535, 293] width 1020 height 310
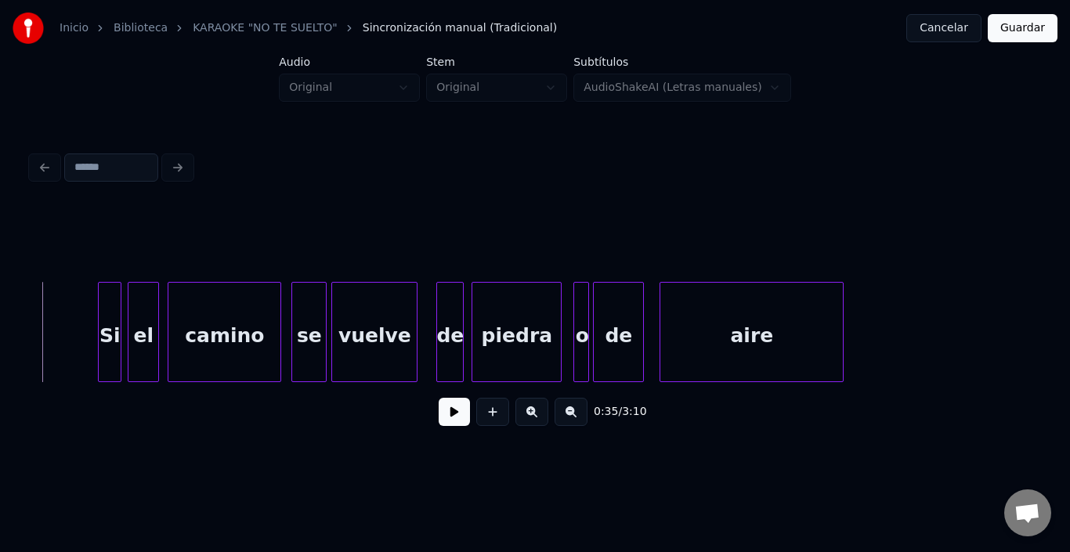
click at [449, 414] on button at bounding box center [454, 412] width 31 height 28
click at [449, 415] on button at bounding box center [454, 412] width 31 height 28
click at [440, 302] on div "de" at bounding box center [438, 336] width 26 height 107
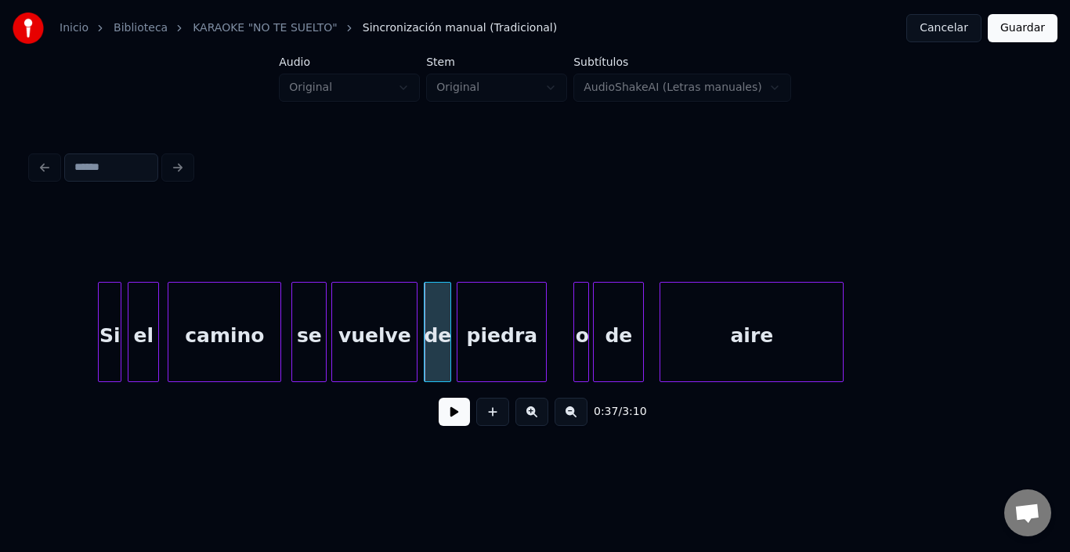
click at [502, 313] on div "piedra" at bounding box center [502, 336] width 89 height 107
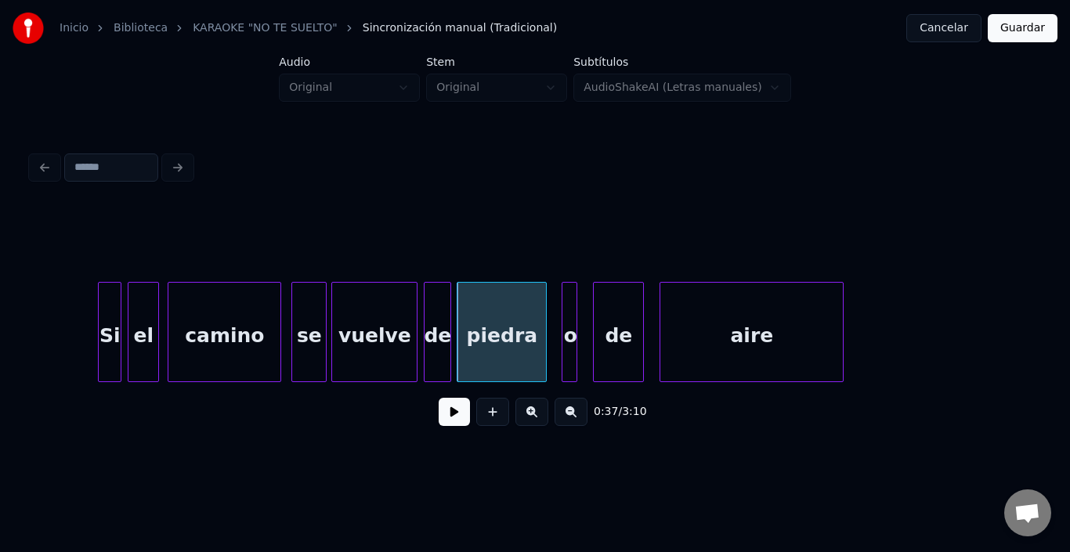
click at [569, 298] on div "o" at bounding box center [571, 336] width 16 height 107
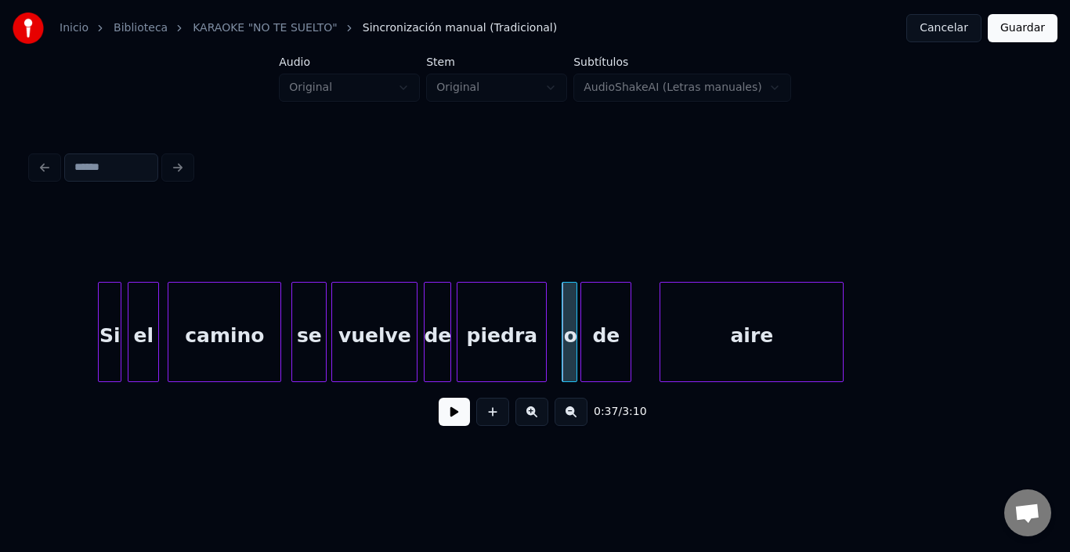
click at [612, 306] on div "de" at bounding box center [605, 336] width 49 height 107
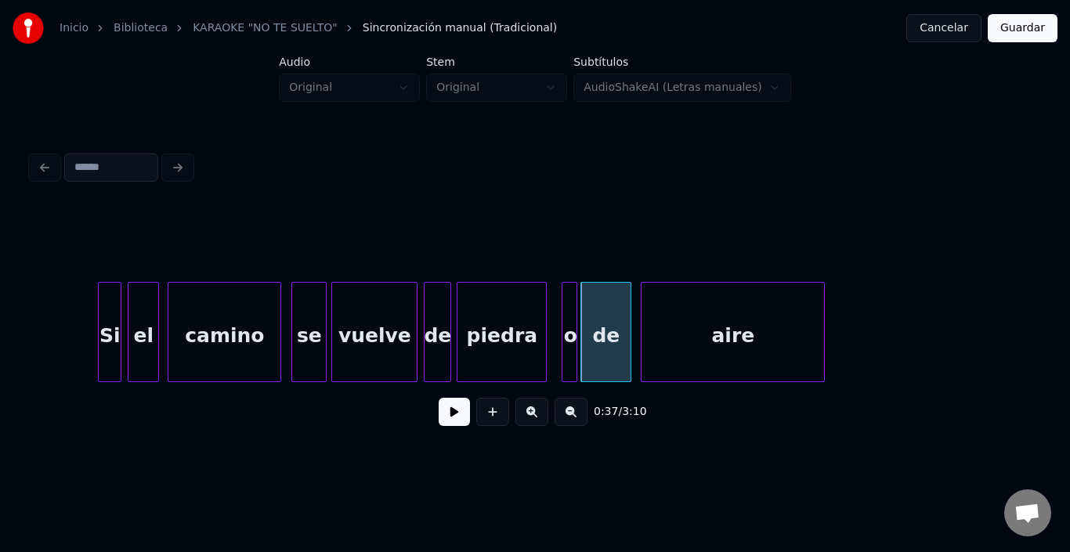
click at [694, 321] on div "aire" at bounding box center [733, 336] width 183 height 107
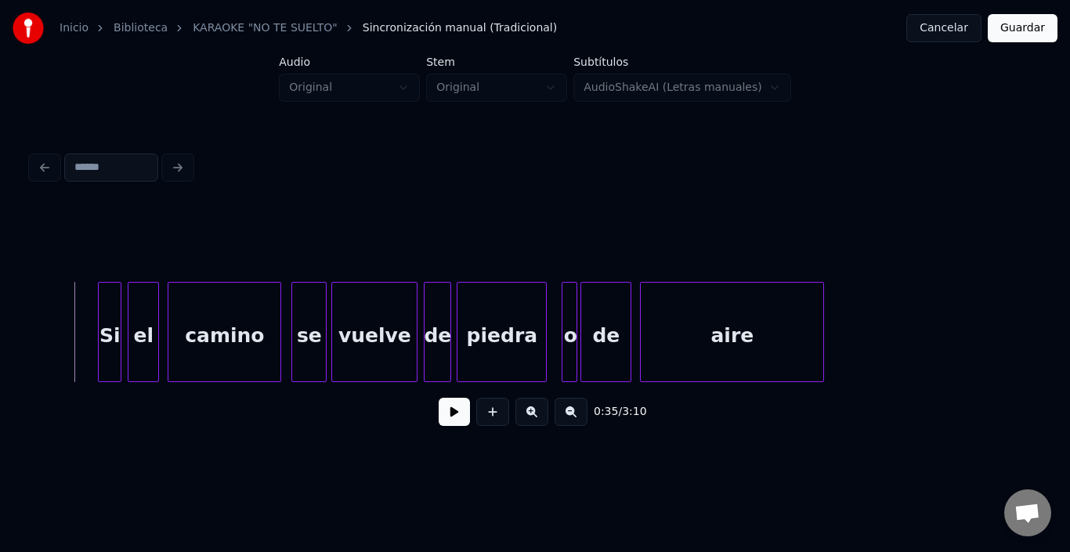
click at [443, 424] on button at bounding box center [454, 412] width 31 height 28
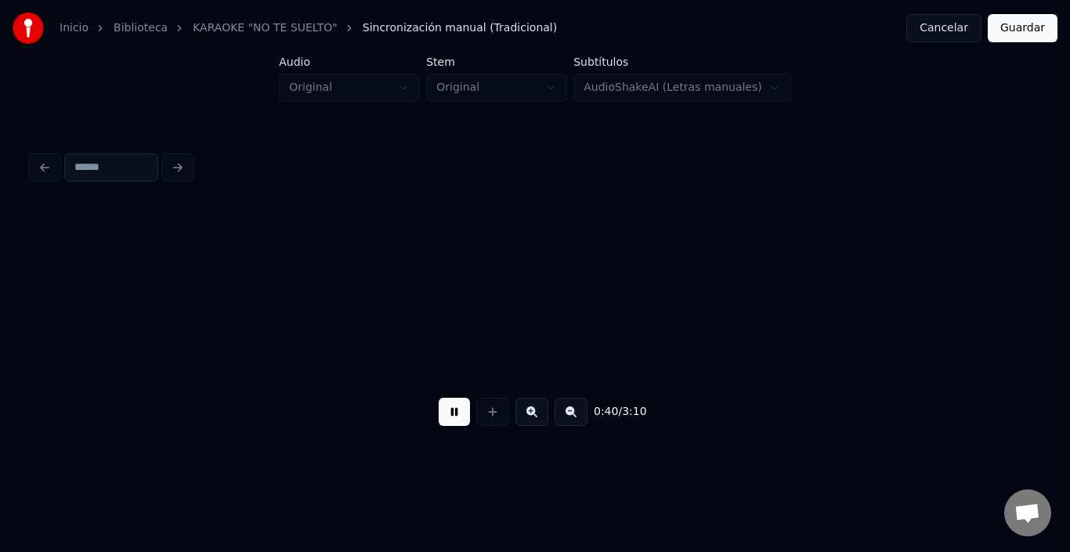
scroll to position [0, 7903]
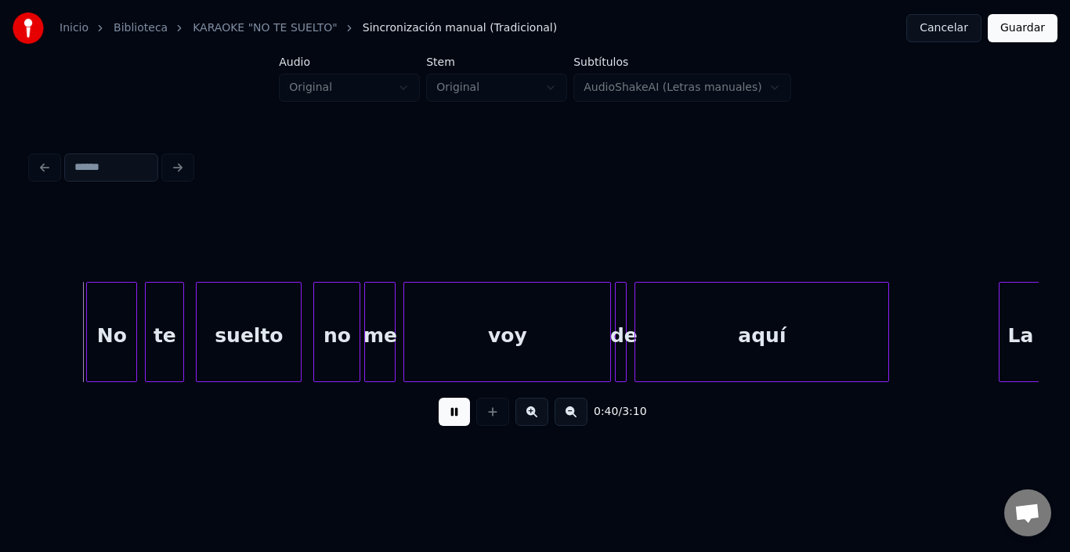
click at [441, 424] on button at bounding box center [454, 412] width 31 height 28
click at [96, 324] on div "No" at bounding box center [92, 336] width 49 height 107
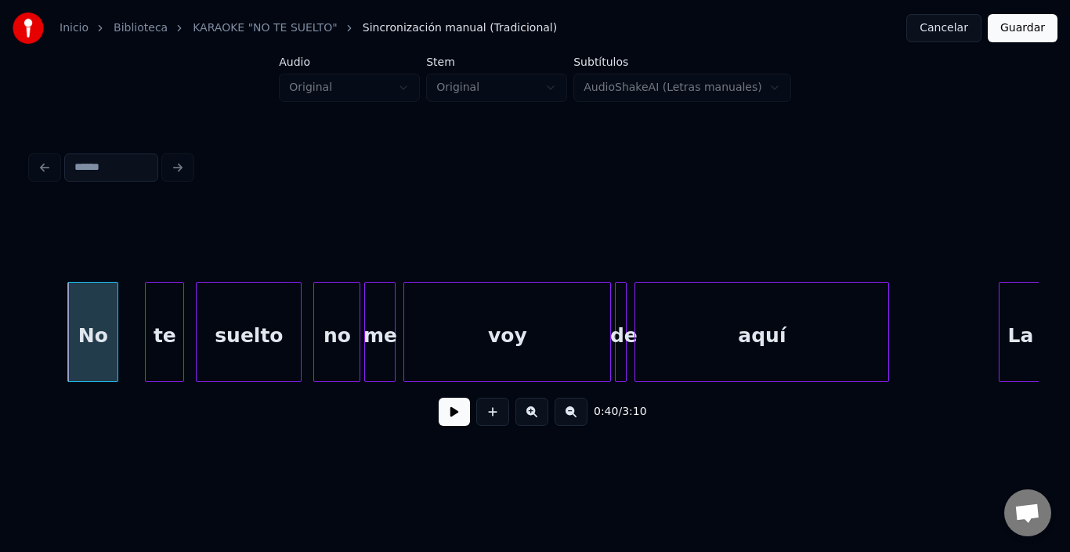
click at [67, 324] on div "No" at bounding box center [92, 332] width 51 height 100
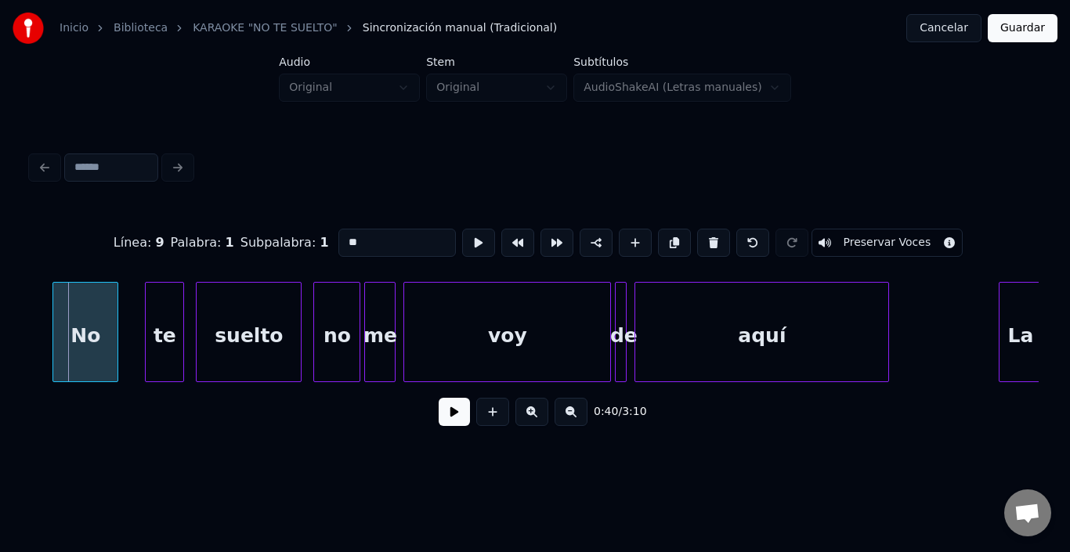
click at [53, 324] on div at bounding box center [55, 332] width 5 height 99
click at [77, 323] on div "No" at bounding box center [85, 336] width 66 height 107
click at [462, 229] on button at bounding box center [478, 243] width 33 height 28
click at [139, 302] on div "te" at bounding box center [145, 336] width 38 height 107
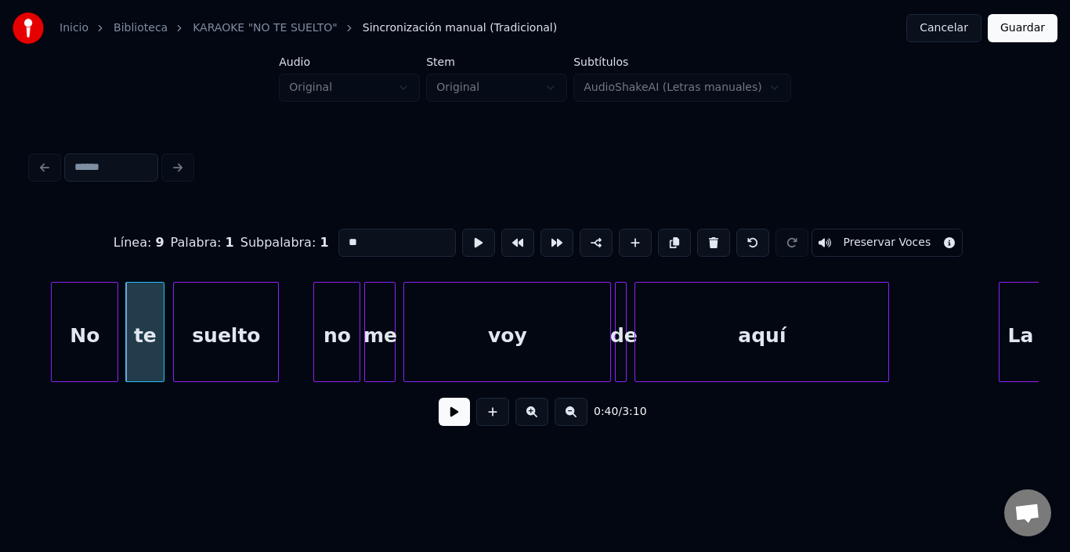
click at [197, 318] on div "suelto" at bounding box center [226, 336] width 104 height 107
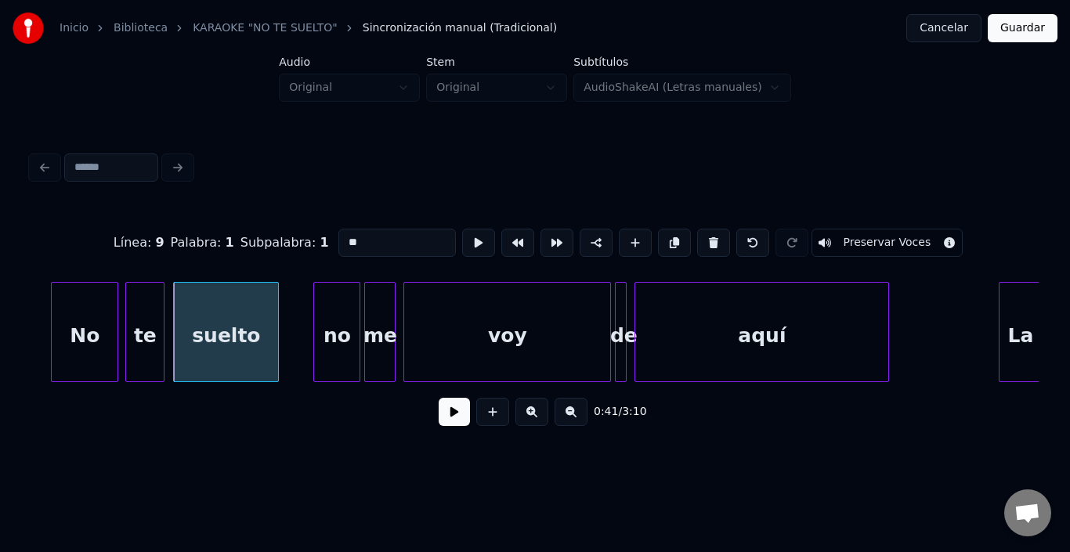
click at [199, 317] on div "suelto" at bounding box center [226, 336] width 104 height 107
click at [462, 237] on button at bounding box center [478, 243] width 33 height 28
click at [321, 310] on div "no" at bounding box center [317, 336] width 45 height 107
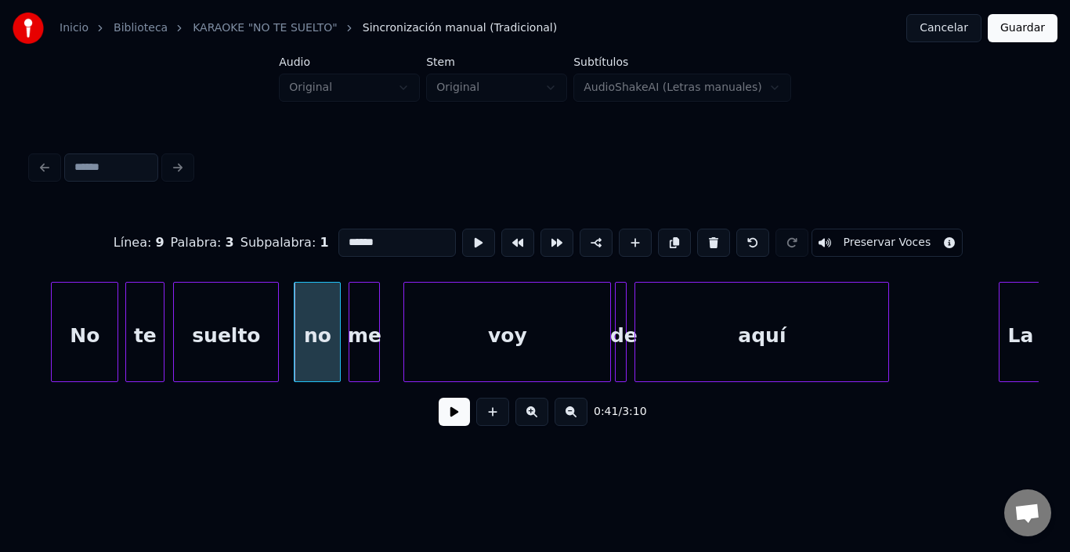
click at [365, 310] on div "me" at bounding box center [365, 336] width 30 height 107
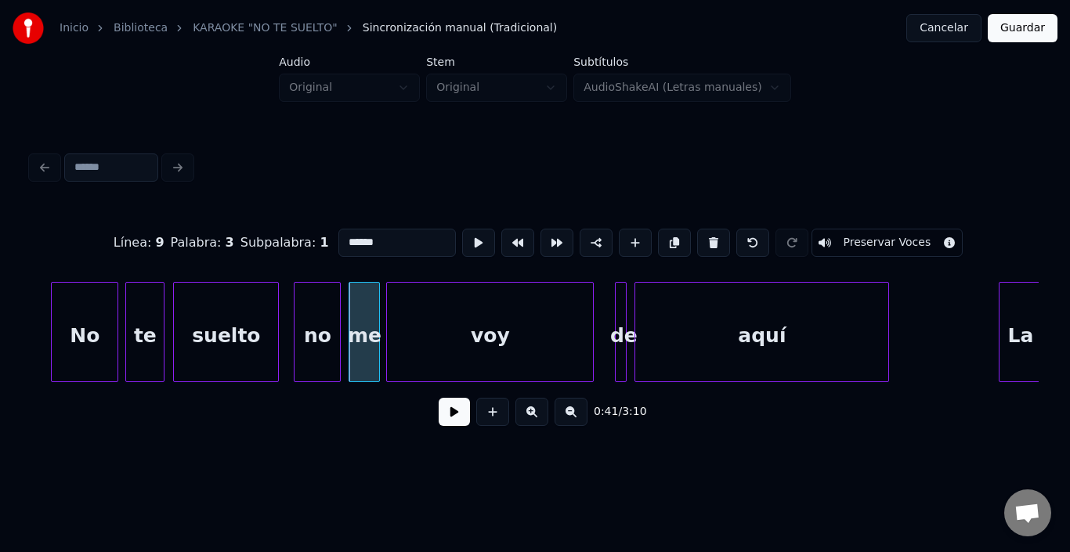
click at [419, 324] on div "voy" at bounding box center [490, 336] width 206 height 107
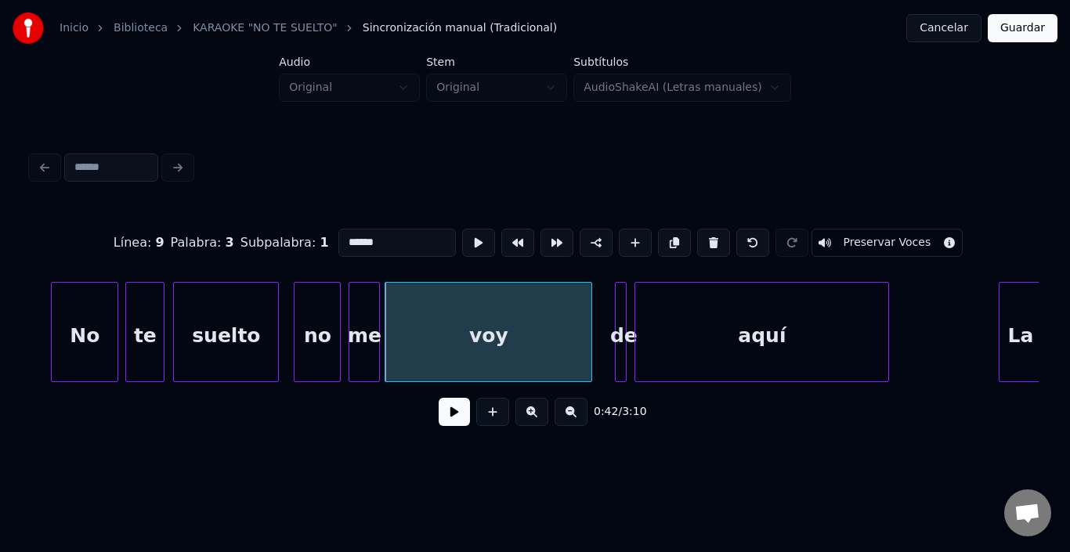
click at [418, 321] on div "voy" at bounding box center [489, 336] width 206 height 107
click at [462, 229] on button at bounding box center [478, 243] width 33 height 28
click at [625, 274] on div "Línea : 9 Palabra : 6 Subpalabra : 1 *** Preservar Voces" at bounding box center [535, 243] width 1008 height 78
click at [612, 270] on div "Línea : 9 Palabra : 6 Subpalabra : 1 *** Preservar Voces 0:42 / 3:10" at bounding box center [535, 323] width 1008 height 238
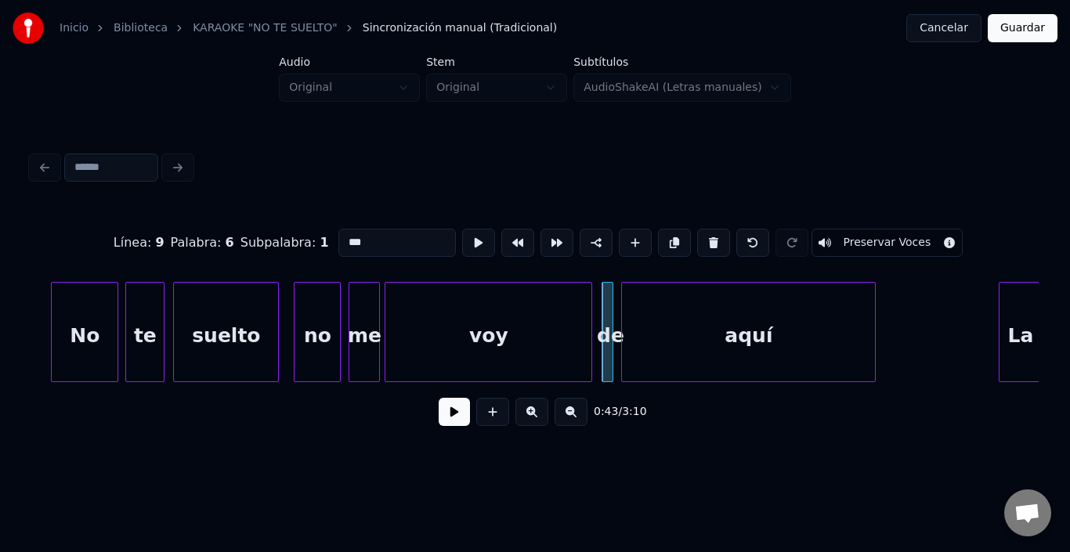
click at [666, 288] on div "aquí" at bounding box center [748, 336] width 253 height 107
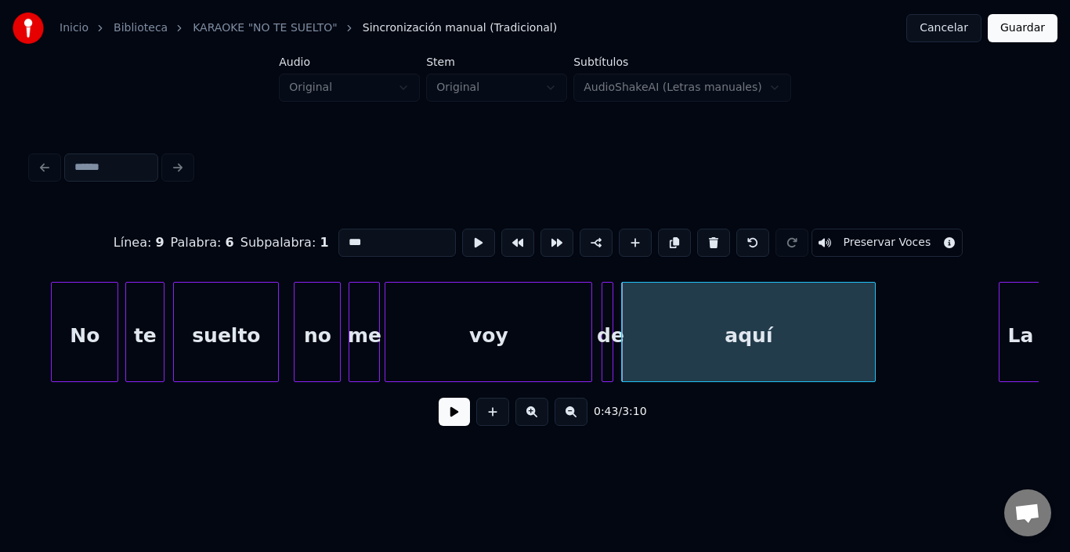
click at [666, 288] on div "aquí" at bounding box center [748, 336] width 253 height 107
click at [462, 230] on button at bounding box center [478, 243] width 33 height 28
click at [994, 322] on div "La" at bounding box center [995, 336] width 42 height 107
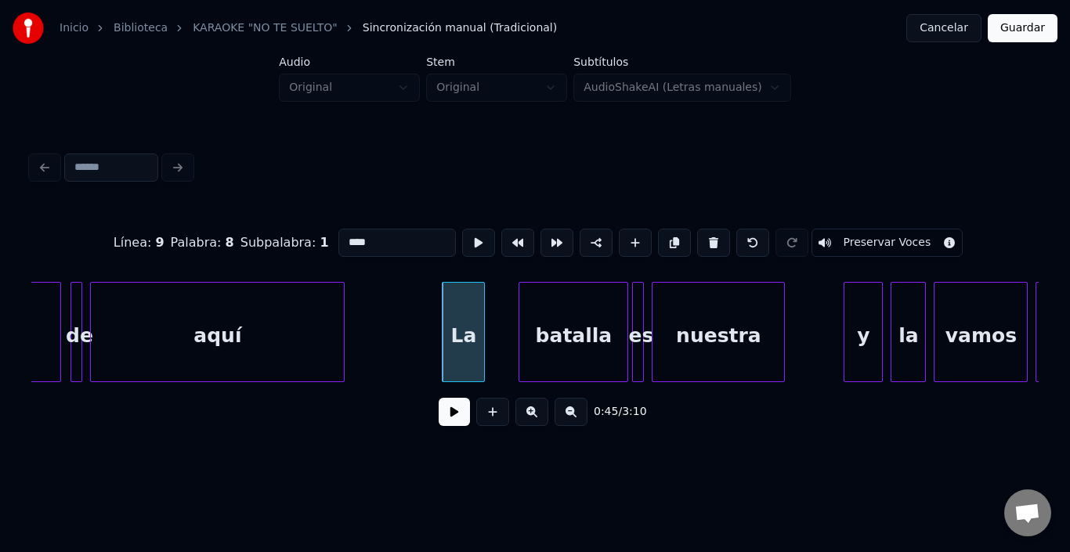
scroll to position [0, 8436]
click at [548, 313] on div "batalla" at bounding box center [559, 336] width 108 height 107
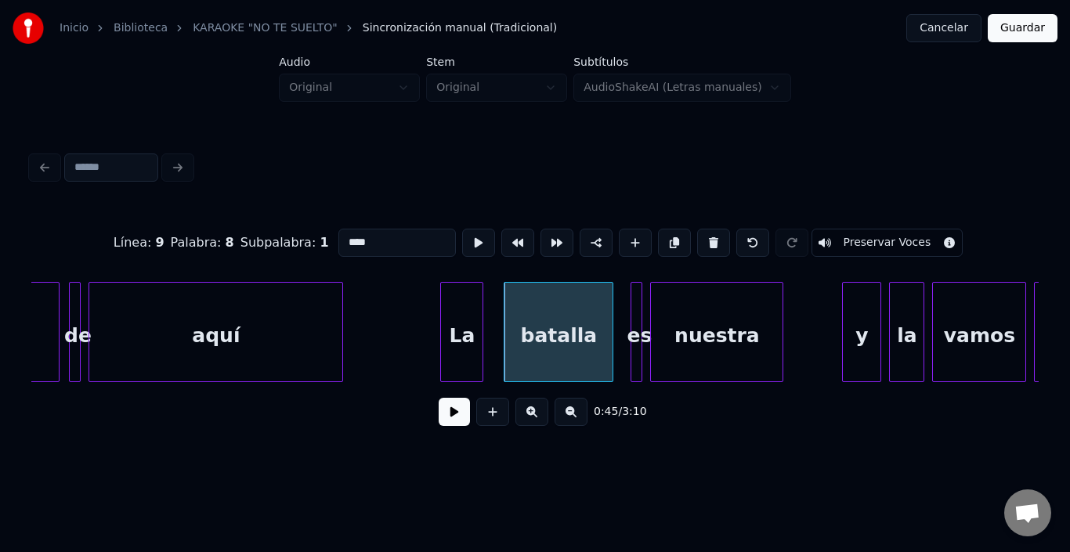
click at [551, 313] on div "batalla" at bounding box center [559, 336] width 108 height 107
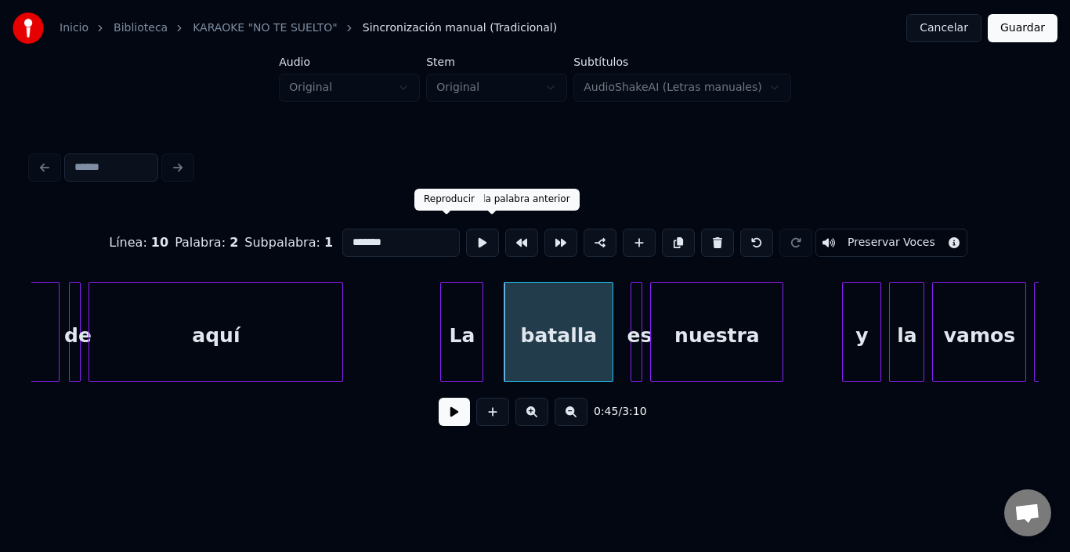
click at [466, 230] on button at bounding box center [482, 243] width 33 height 28
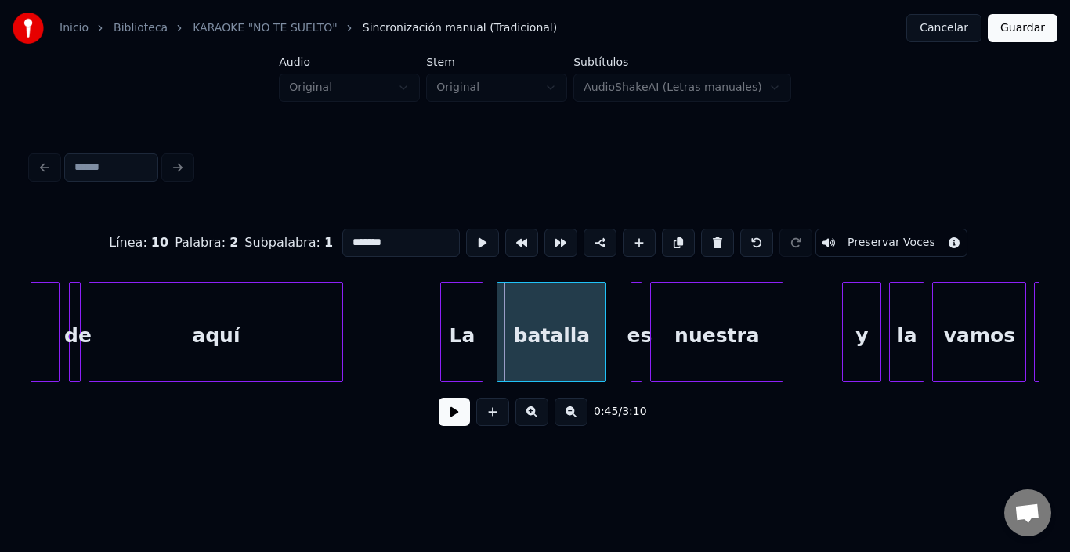
click at [538, 317] on div "batalla" at bounding box center [552, 336] width 108 height 107
click at [466, 231] on button at bounding box center [482, 243] width 33 height 28
click at [595, 311] on div "batalla" at bounding box center [552, 336] width 108 height 107
click at [639, 283] on div at bounding box center [639, 332] width 5 height 99
type input "**"
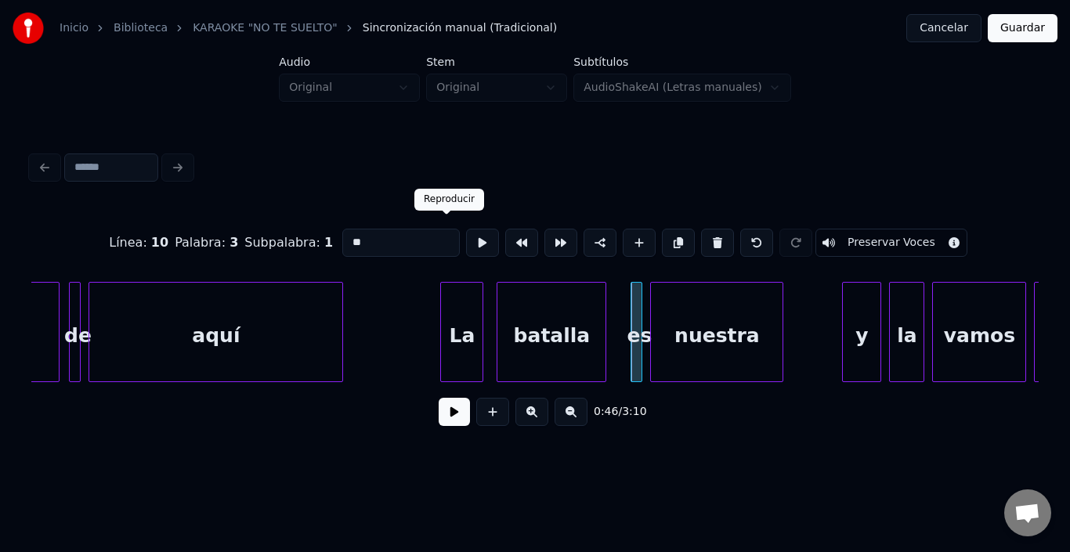
click at [466, 233] on button at bounding box center [482, 243] width 33 height 28
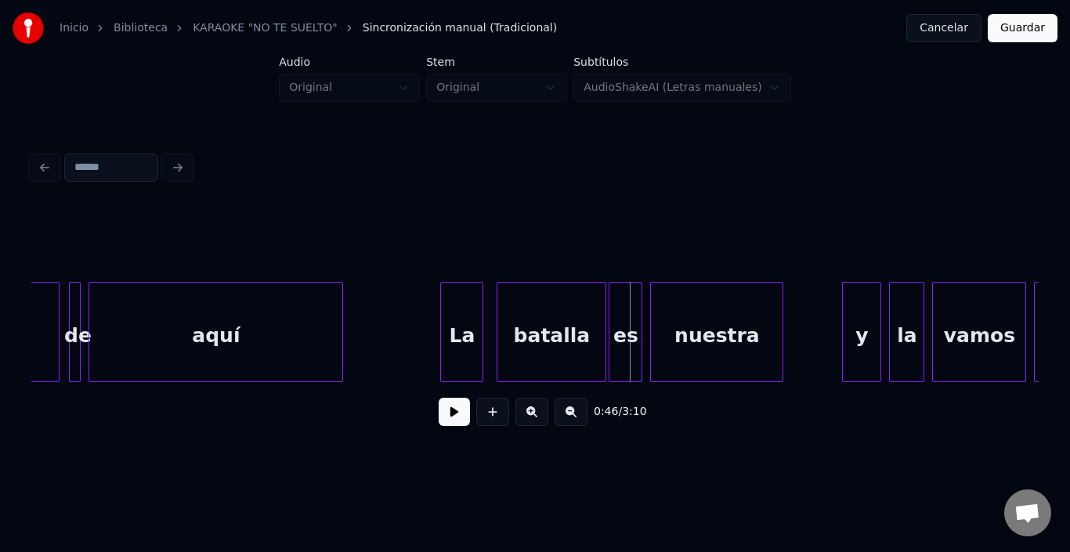
click at [614, 291] on div at bounding box center [612, 332] width 5 height 99
click at [614, 290] on div at bounding box center [612, 332] width 5 height 99
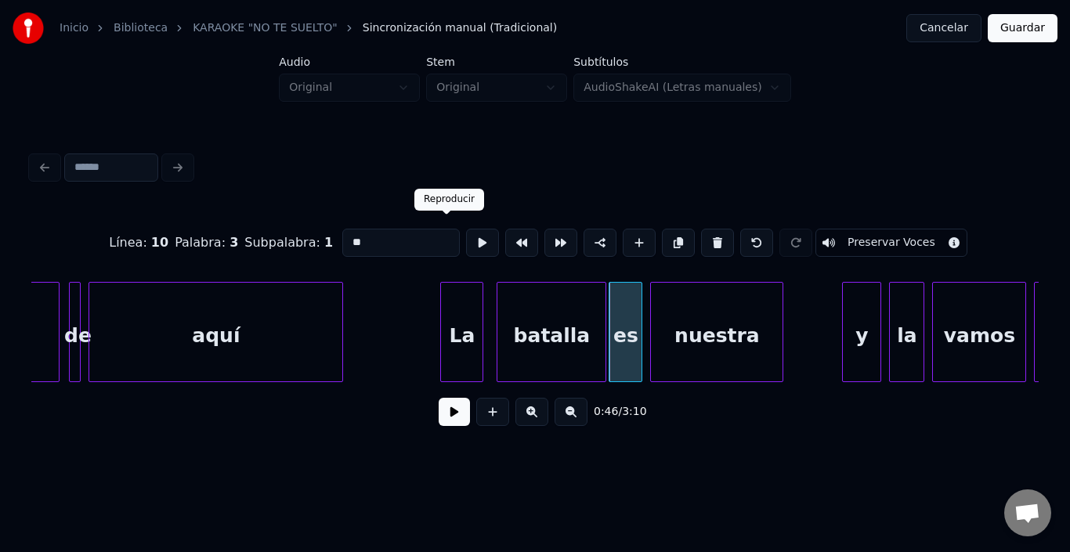
click at [466, 229] on button at bounding box center [482, 243] width 33 height 28
click at [594, 288] on div at bounding box center [592, 332] width 5 height 99
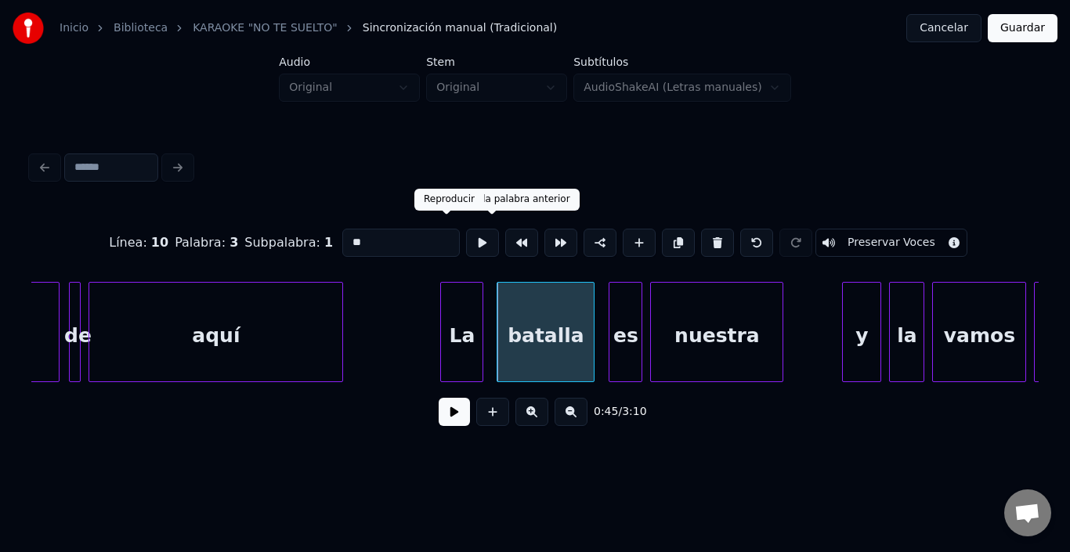
click at [466, 233] on button at bounding box center [482, 243] width 33 height 28
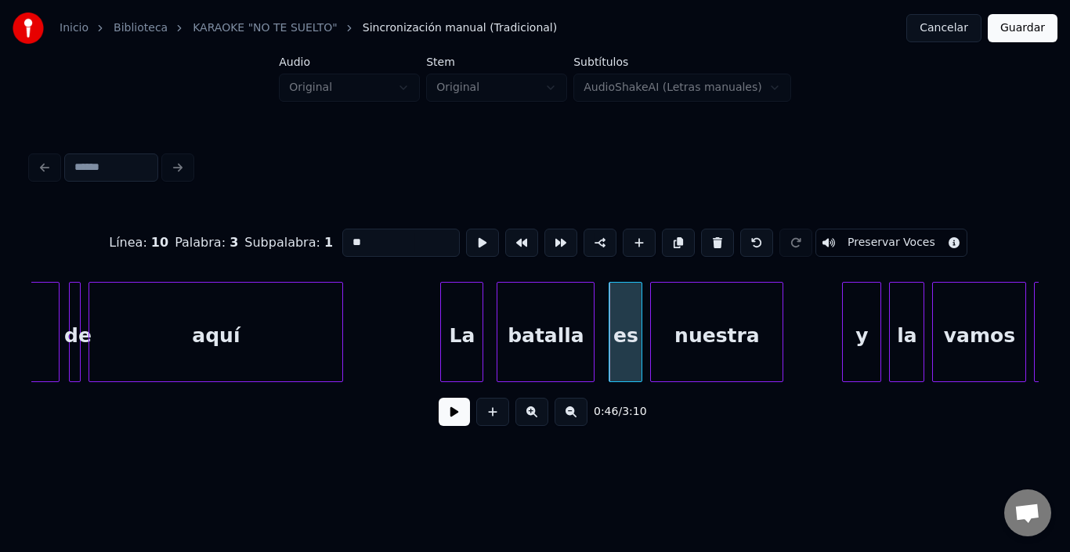
click at [466, 233] on button at bounding box center [482, 243] width 33 height 28
click at [625, 299] on div "es" at bounding box center [616, 336] width 32 height 107
click at [622, 299] on div "es" at bounding box center [616, 336] width 32 height 107
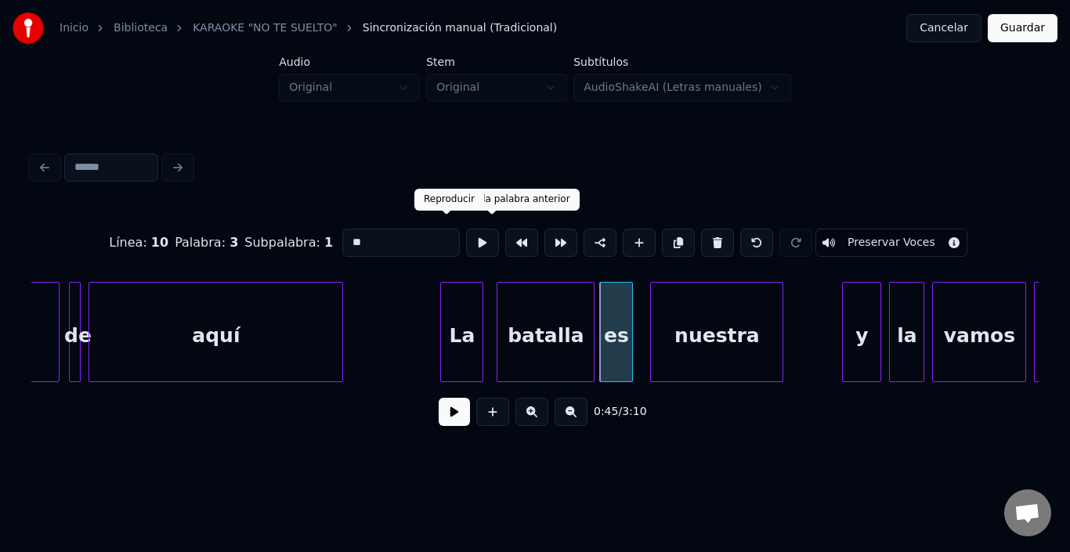
click at [466, 233] on button at bounding box center [482, 243] width 33 height 28
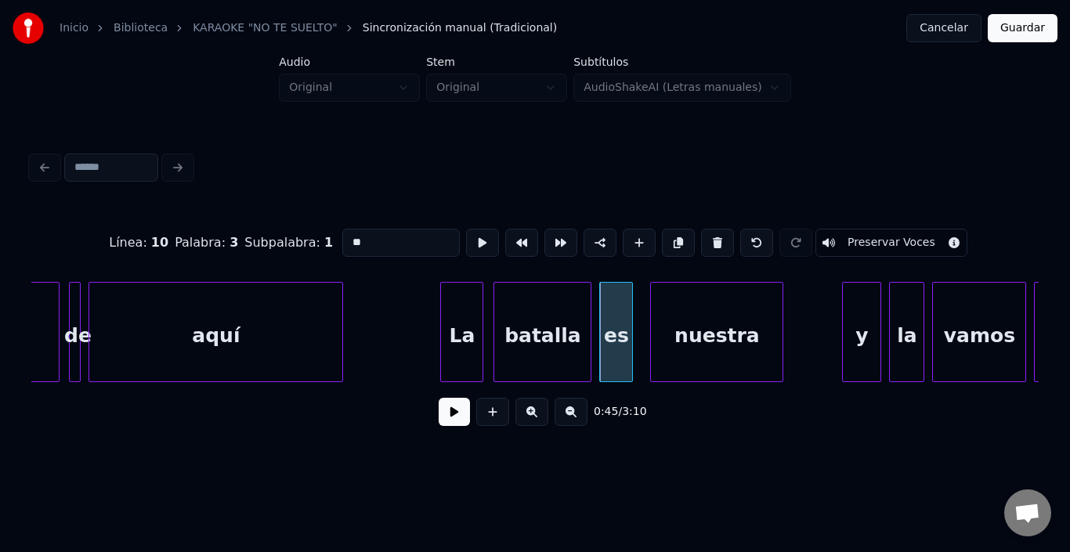
click at [585, 302] on div "batalla" at bounding box center [542, 336] width 96 height 107
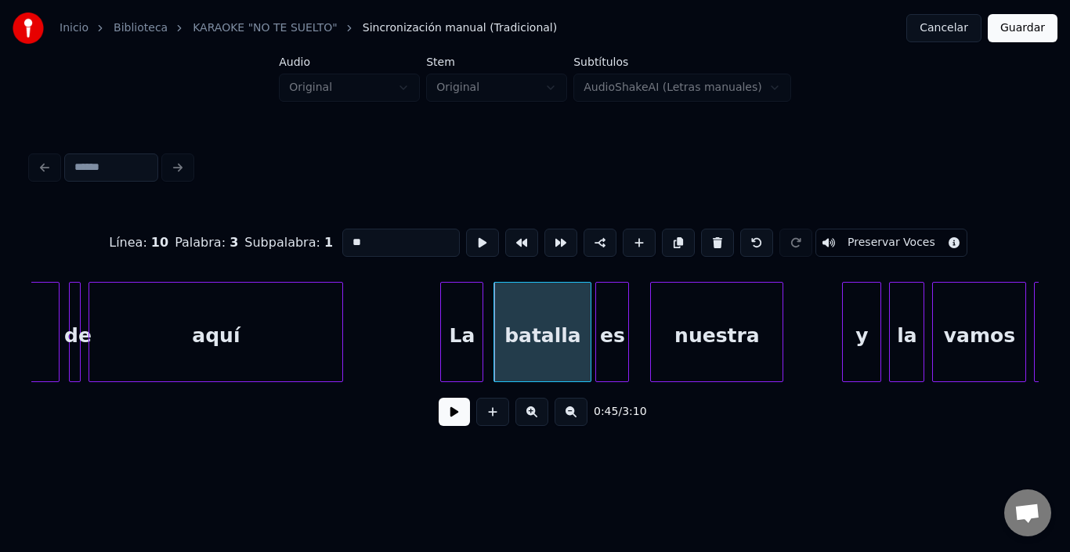
click at [607, 308] on div "es" at bounding box center [612, 336] width 32 height 107
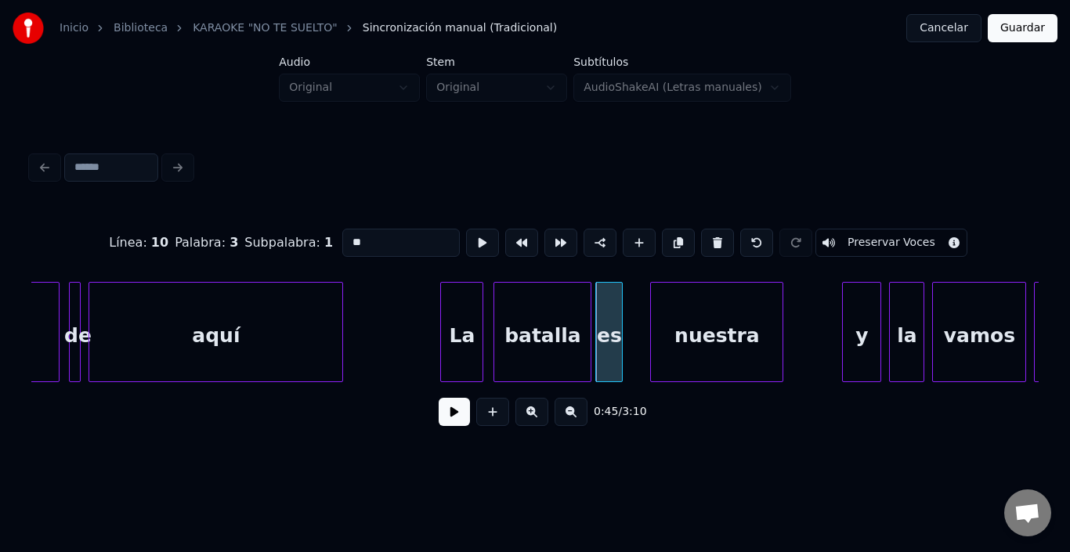
click at [618, 308] on div at bounding box center [620, 332] width 5 height 99
click at [687, 317] on div "nuestra" at bounding box center [698, 336] width 132 height 107
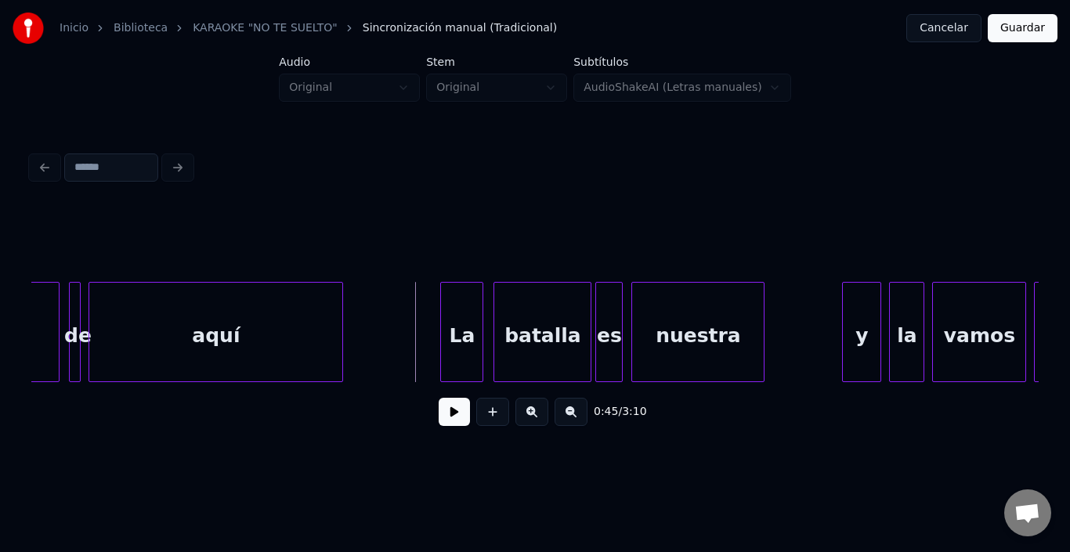
click at [451, 415] on button at bounding box center [454, 412] width 31 height 28
click at [839, 308] on div "y" at bounding box center [843, 336] width 38 height 107
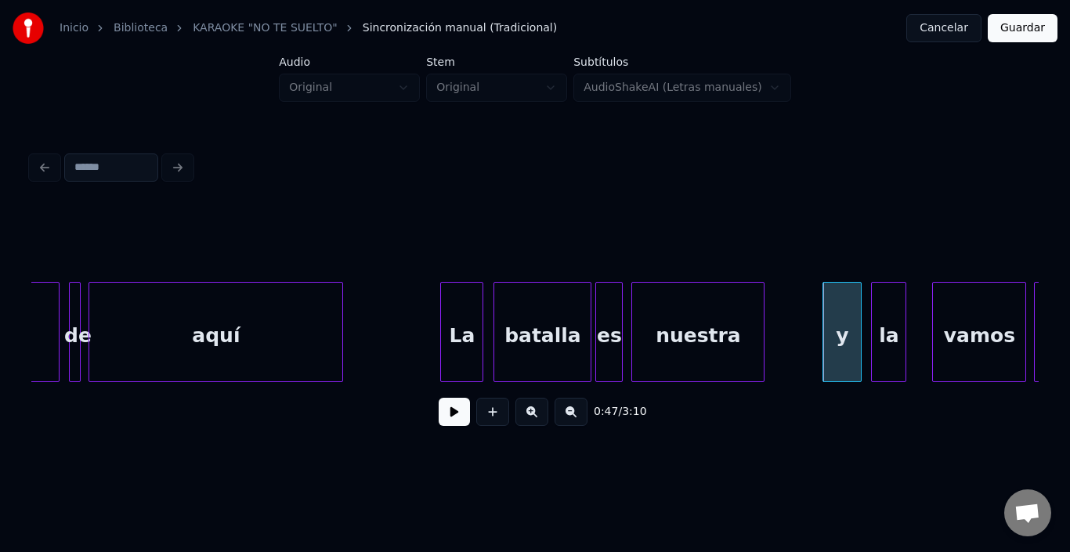
click at [890, 311] on div "la" at bounding box center [889, 336] width 34 height 107
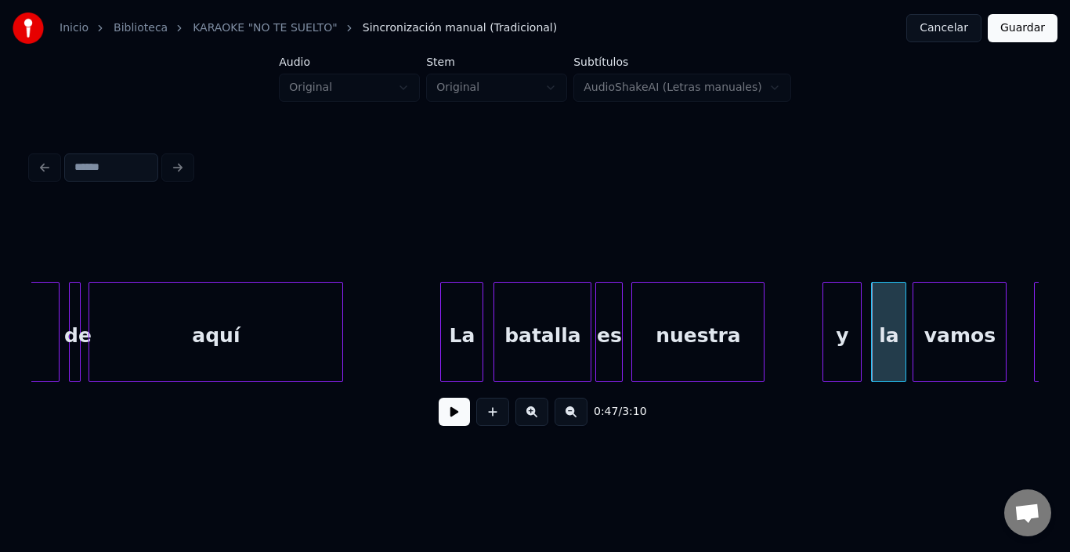
click at [952, 331] on div "vamos" at bounding box center [960, 336] width 92 height 107
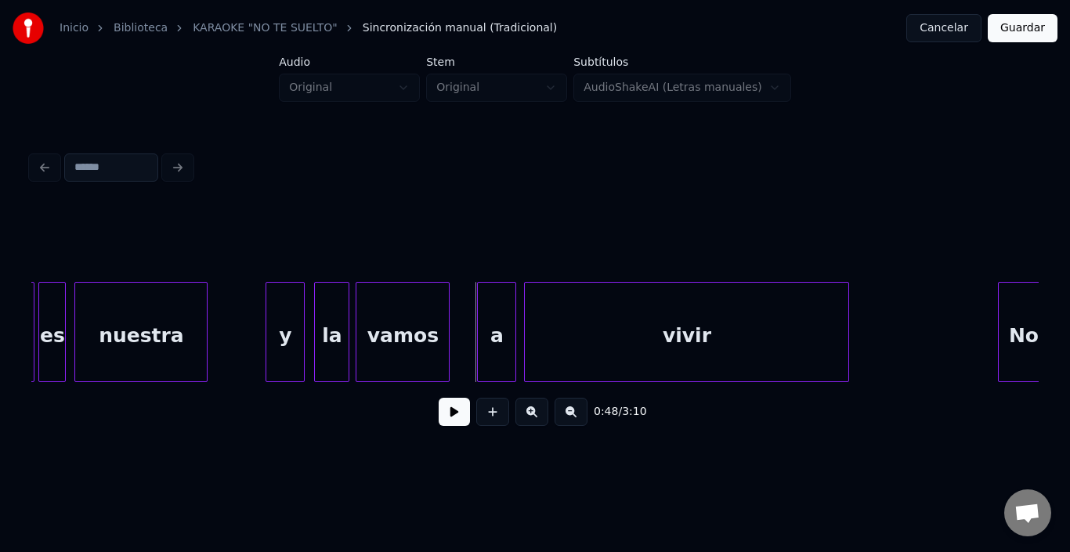
scroll to position [0, 9000]
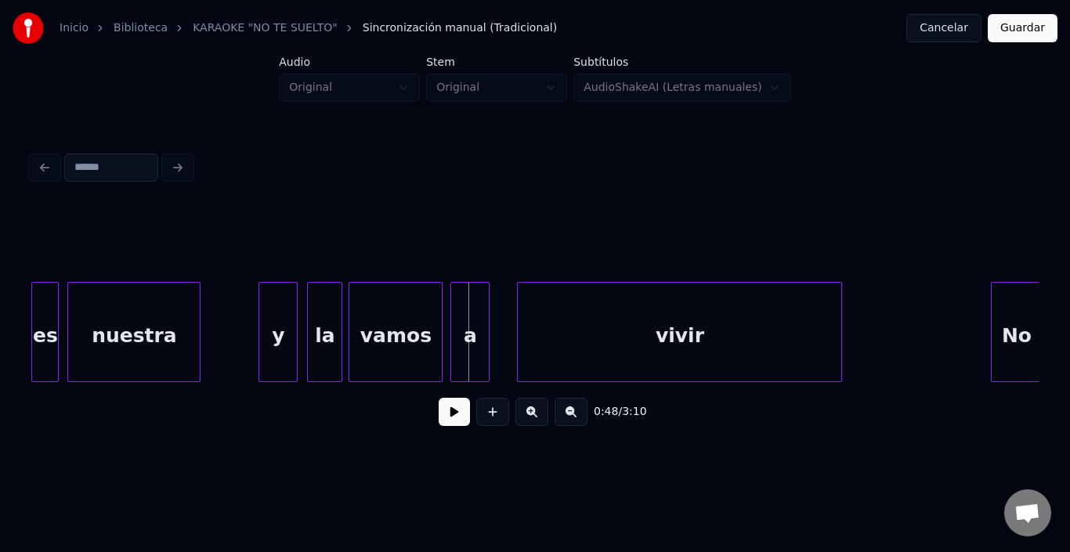
click at [476, 317] on div "a" at bounding box center [470, 336] width 38 height 107
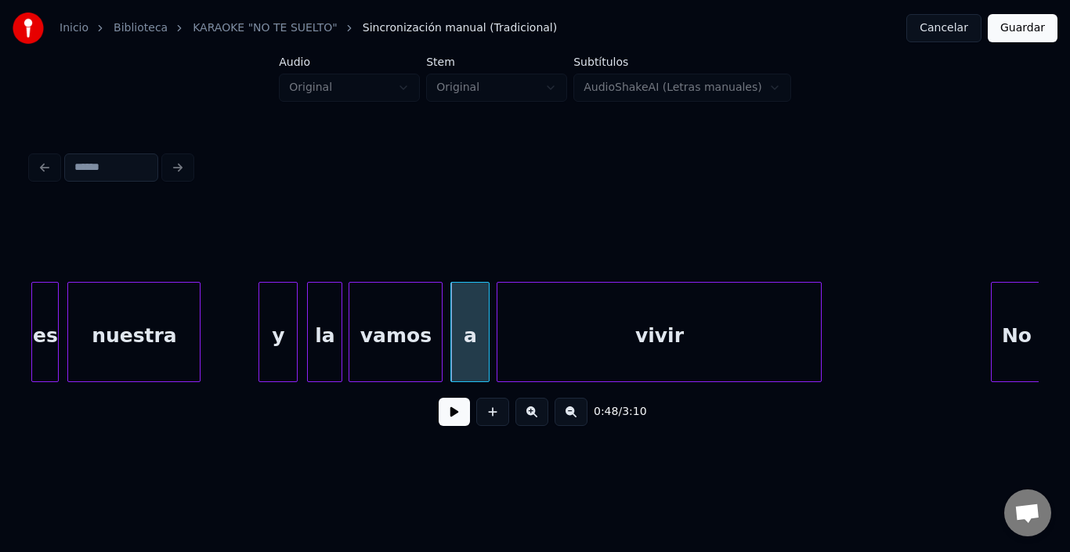
click at [540, 317] on div "vivir" at bounding box center [660, 336] width 324 height 107
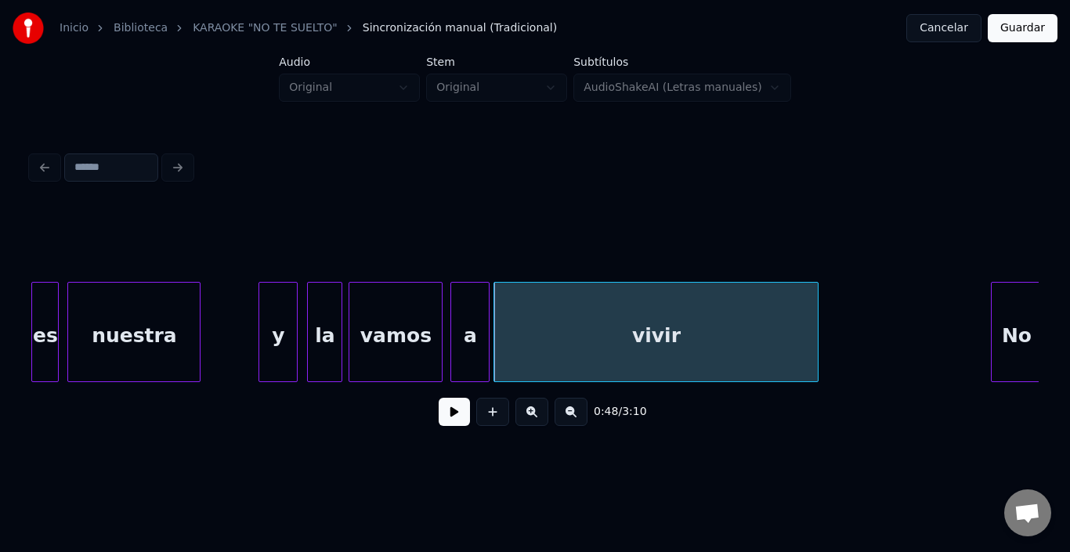
click at [534, 317] on div "vivir" at bounding box center [656, 336] width 324 height 107
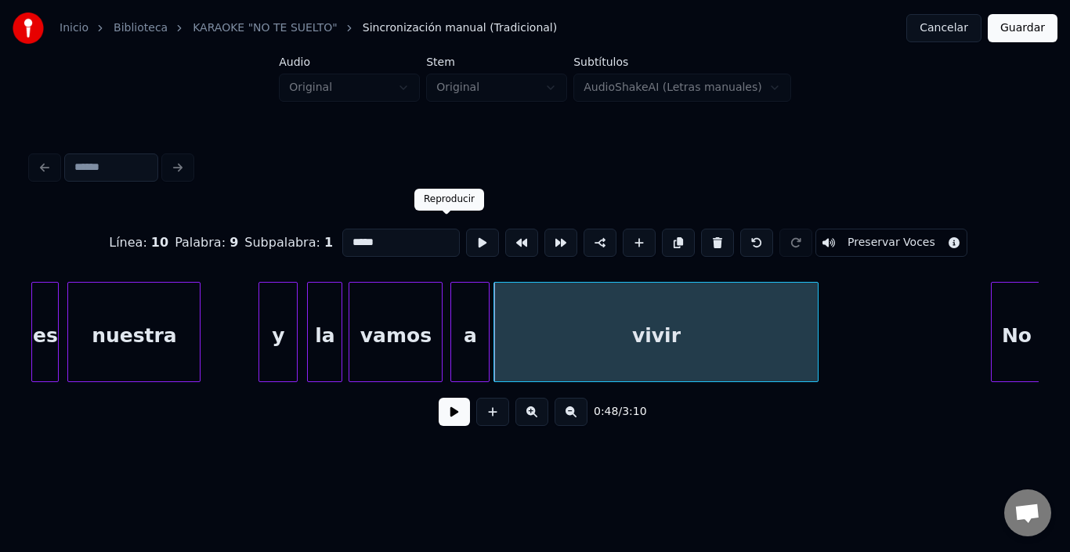
click at [466, 229] on button at bounding box center [482, 243] width 33 height 28
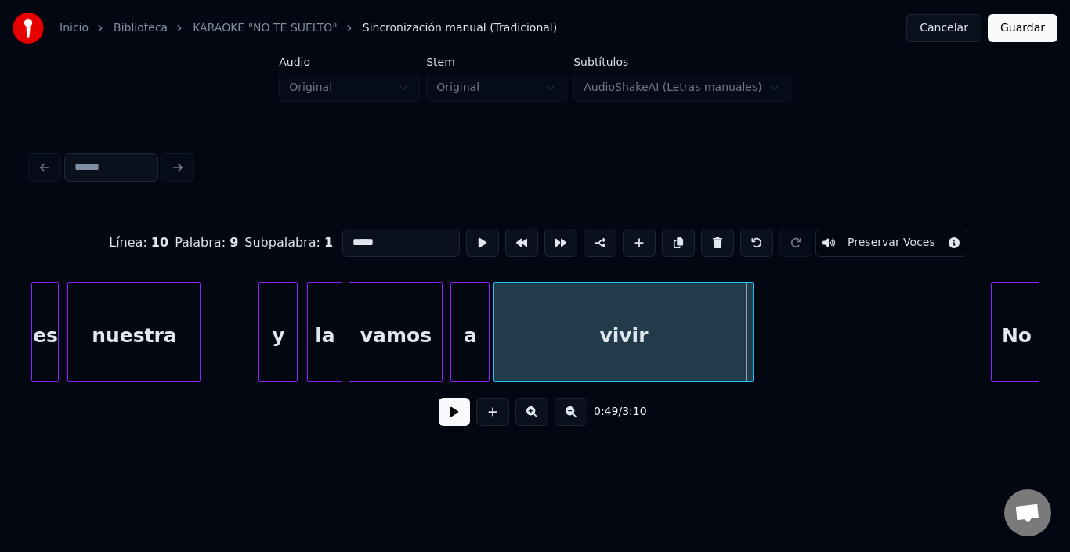
click at [748, 340] on div at bounding box center [750, 332] width 5 height 99
click at [441, 415] on button at bounding box center [454, 412] width 31 height 28
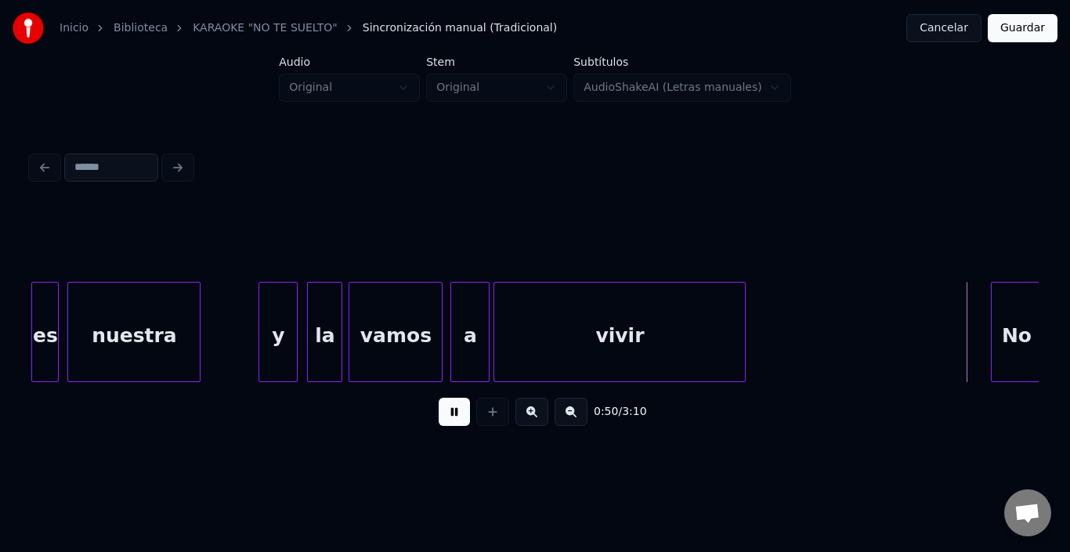
click at [440, 415] on button at bounding box center [454, 412] width 31 height 28
click at [991, 331] on div "No" at bounding box center [993, 336] width 49 height 107
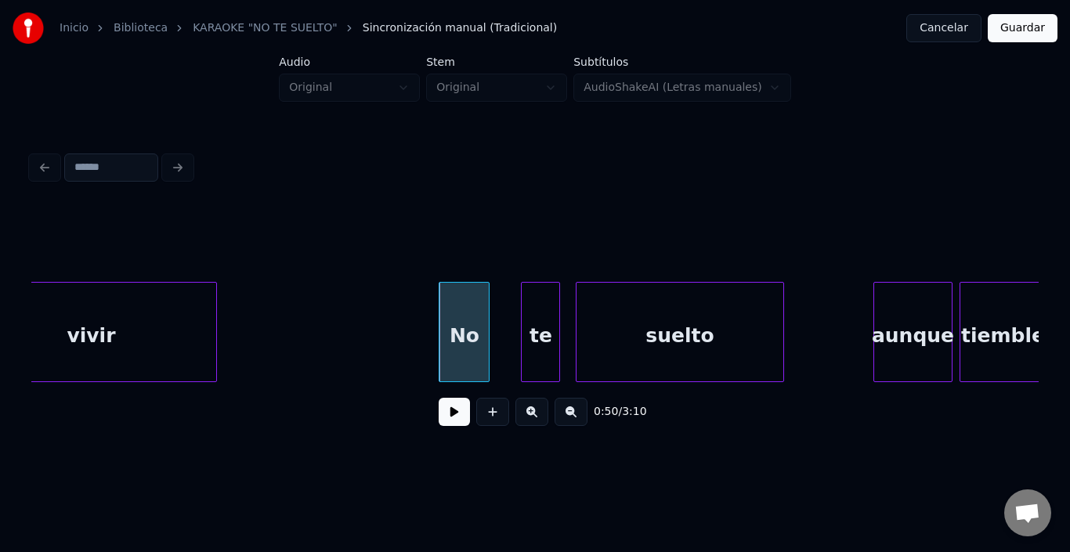
scroll to position [0, 9533]
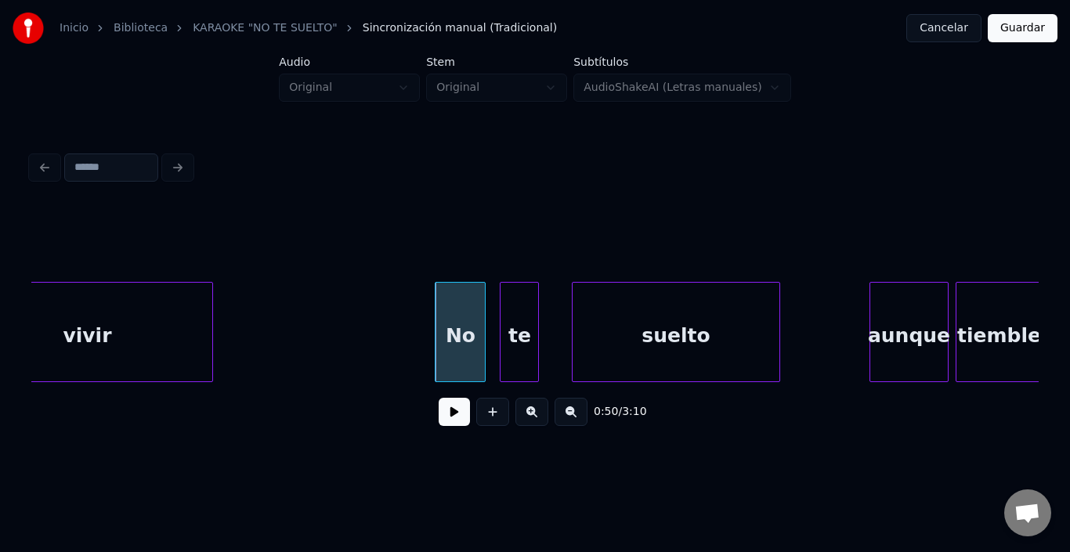
click at [522, 338] on div "te" at bounding box center [520, 336] width 38 height 107
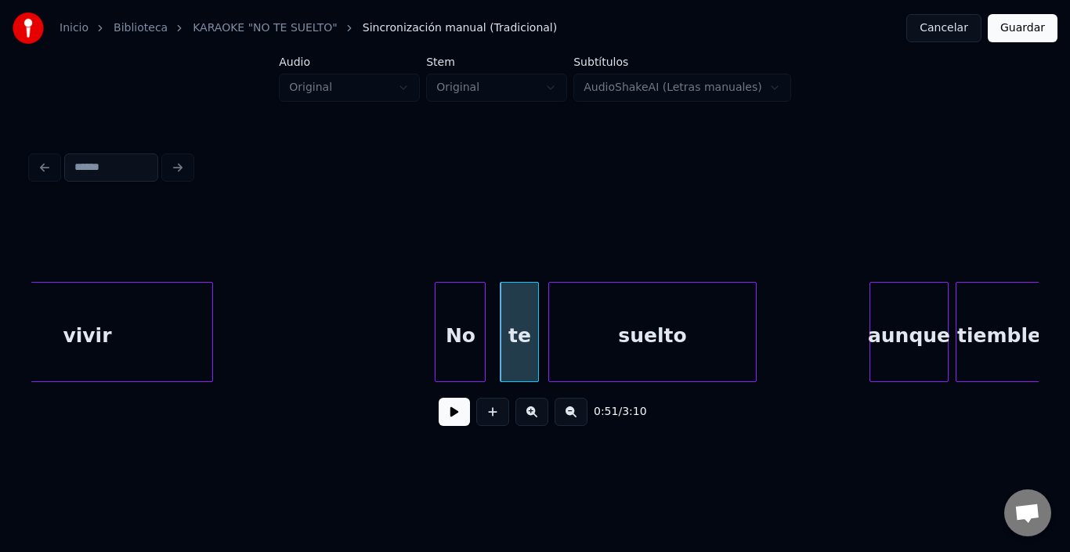
click at [576, 350] on div "suelto" at bounding box center [652, 336] width 206 height 107
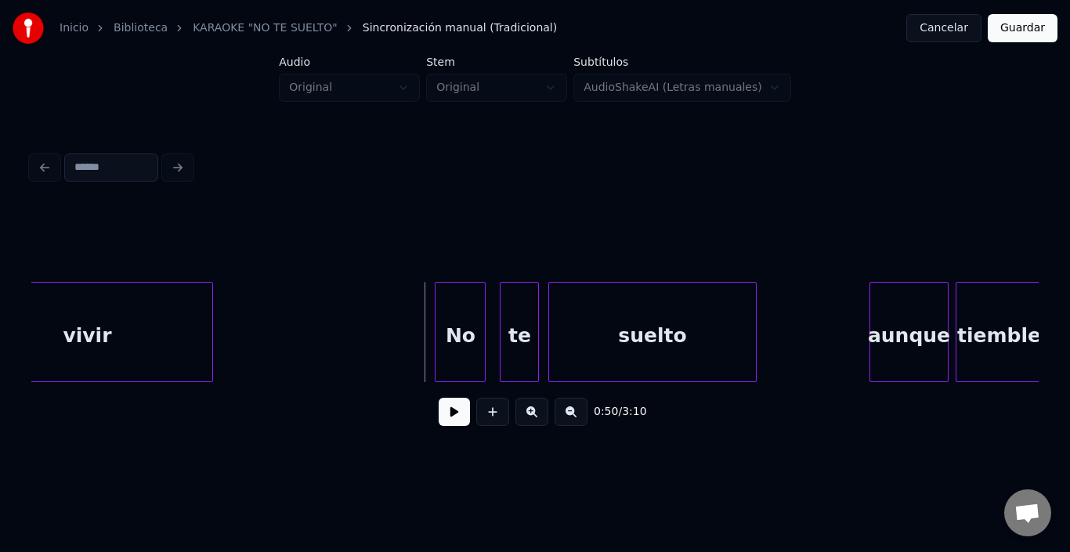
click at [444, 413] on button at bounding box center [454, 412] width 31 height 28
click at [883, 343] on div "aunque" at bounding box center [890, 336] width 77 height 107
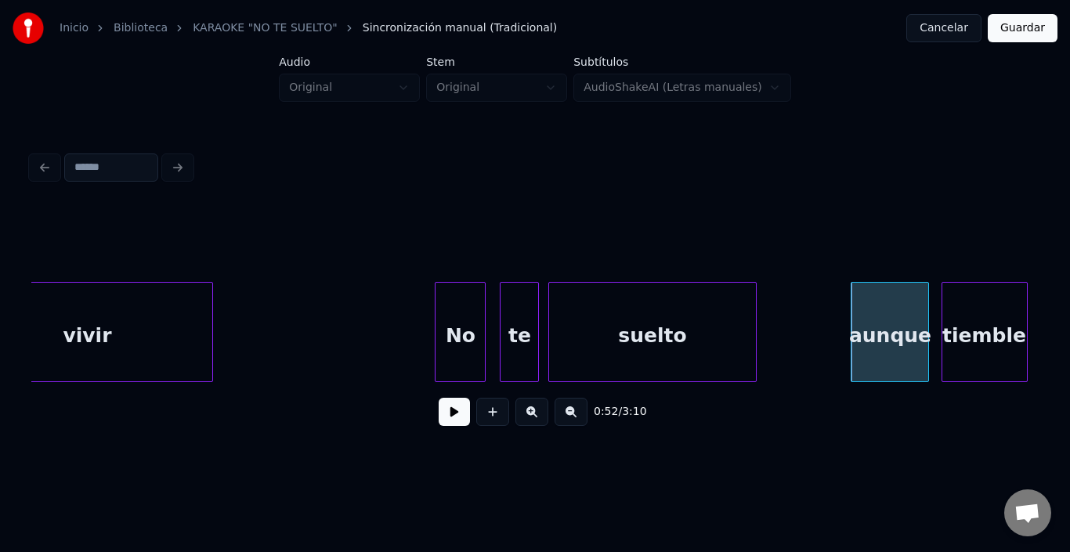
click at [985, 328] on div "tiemble" at bounding box center [985, 336] width 85 height 107
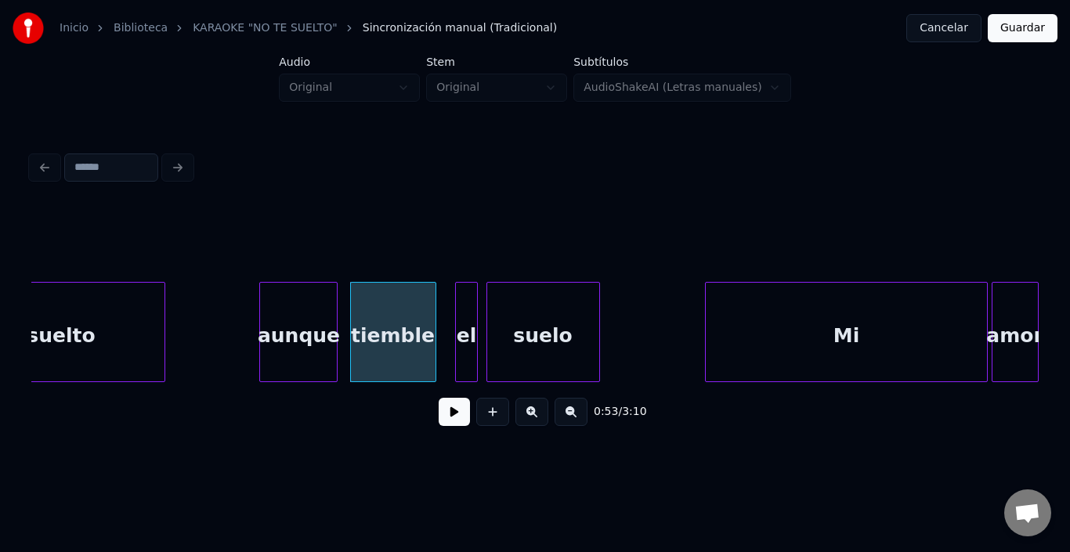
scroll to position [0, 10129]
click at [380, 320] on div "tiemble" at bounding box center [389, 336] width 85 height 107
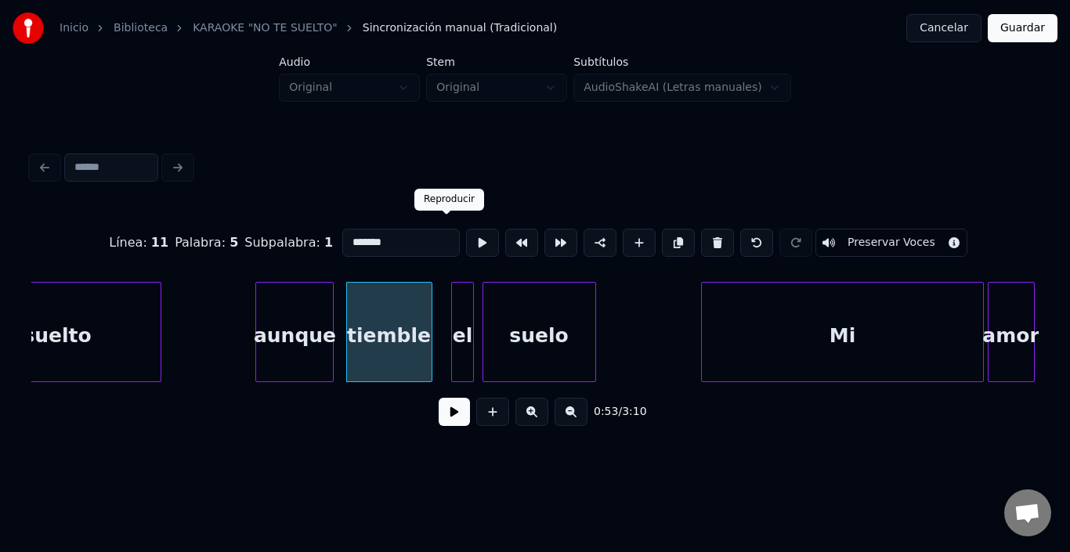
click at [466, 230] on button at bounding box center [482, 243] width 33 height 28
click at [421, 327] on div "tiemble" at bounding box center [389, 336] width 85 height 107
click at [401, 327] on div "tiemble" at bounding box center [382, 336] width 85 height 107
click at [466, 234] on button at bounding box center [482, 243] width 33 height 28
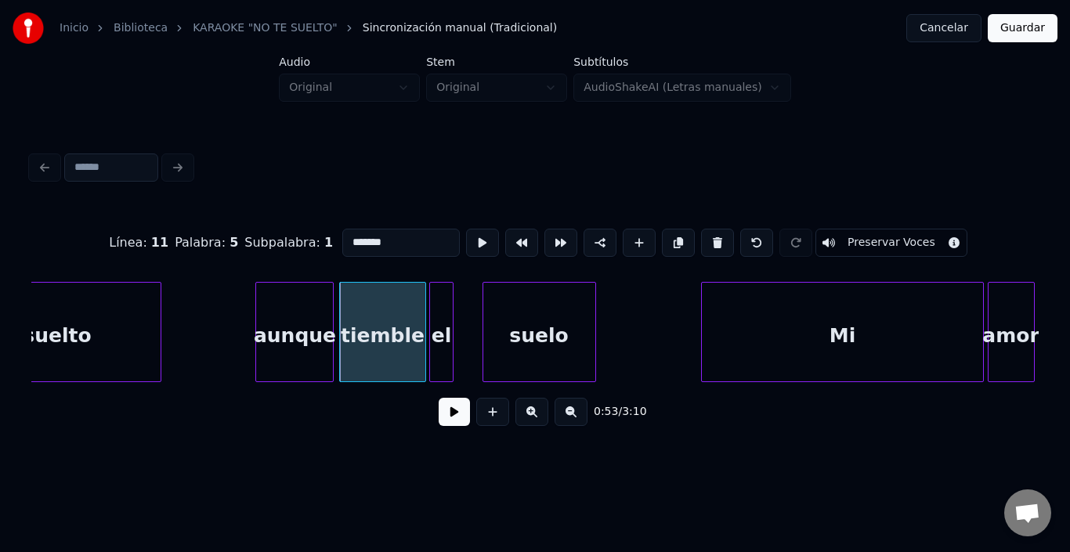
click at [437, 300] on div "el" at bounding box center [441, 336] width 22 height 107
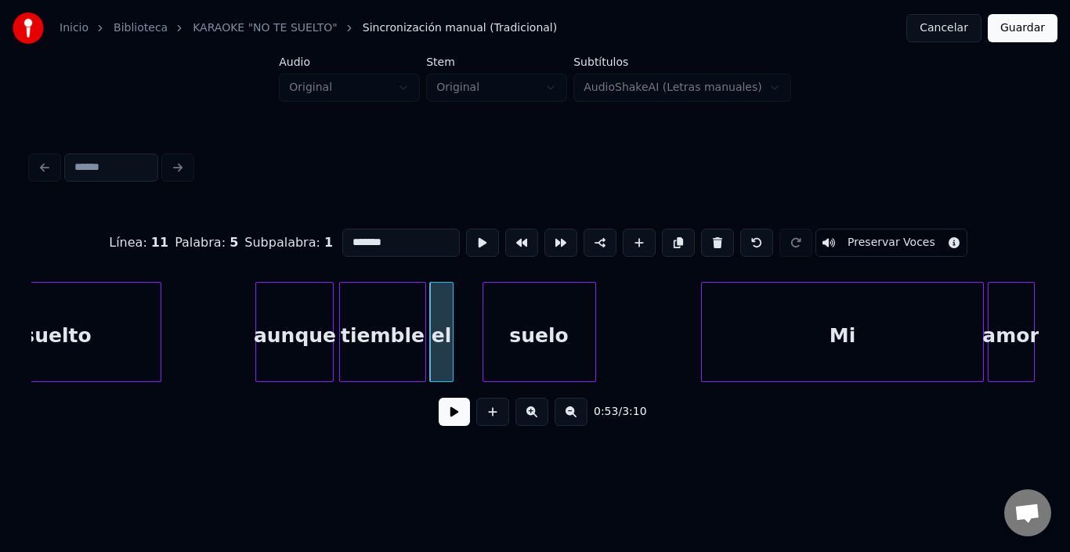
click at [445, 293] on div "el" at bounding box center [441, 336] width 22 height 107
click at [466, 235] on button at bounding box center [482, 243] width 33 height 28
click at [485, 337] on div "suelo" at bounding box center [518, 336] width 112 height 107
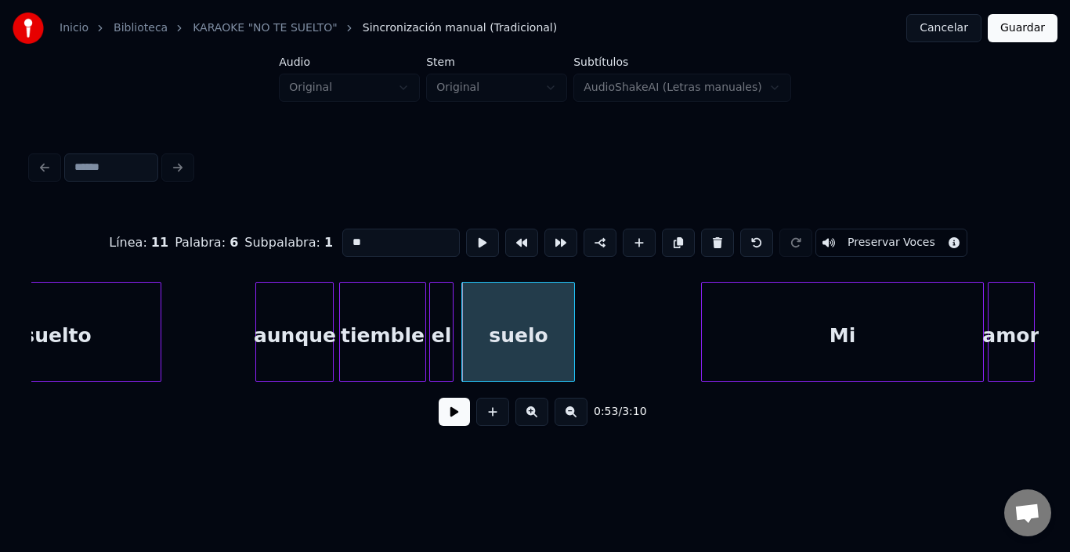
click at [495, 315] on div "suelo" at bounding box center [518, 336] width 112 height 107
type input "*****"
click at [466, 237] on button at bounding box center [482, 243] width 33 height 28
click at [611, 305] on div at bounding box center [611, 332] width 5 height 99
click at [531, 299] on div "suelo" at bounding box center [537, 336] width 150 height 107
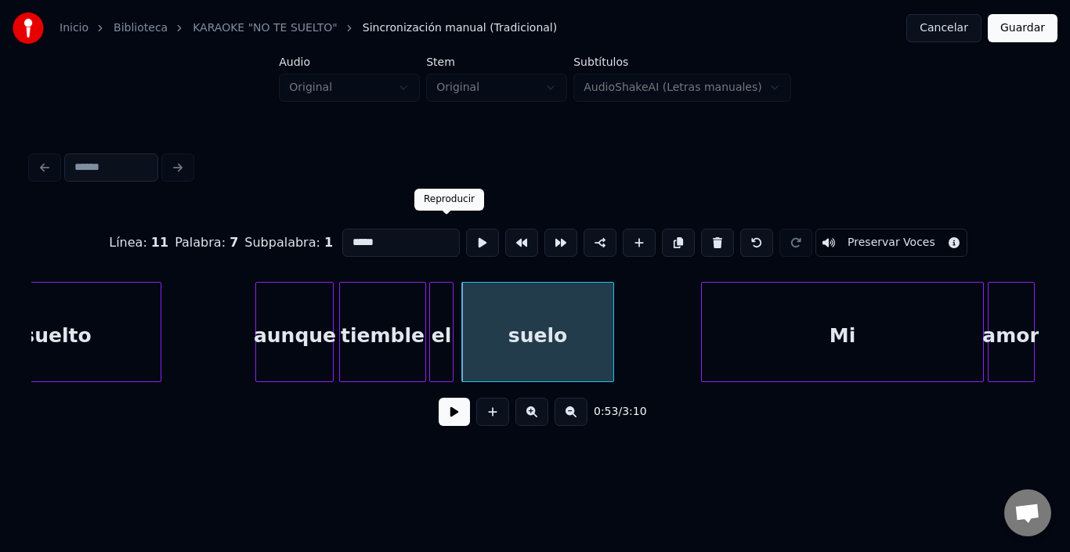
click at [466, 234] on button at bounding box center [482, 243] width 33 height 28
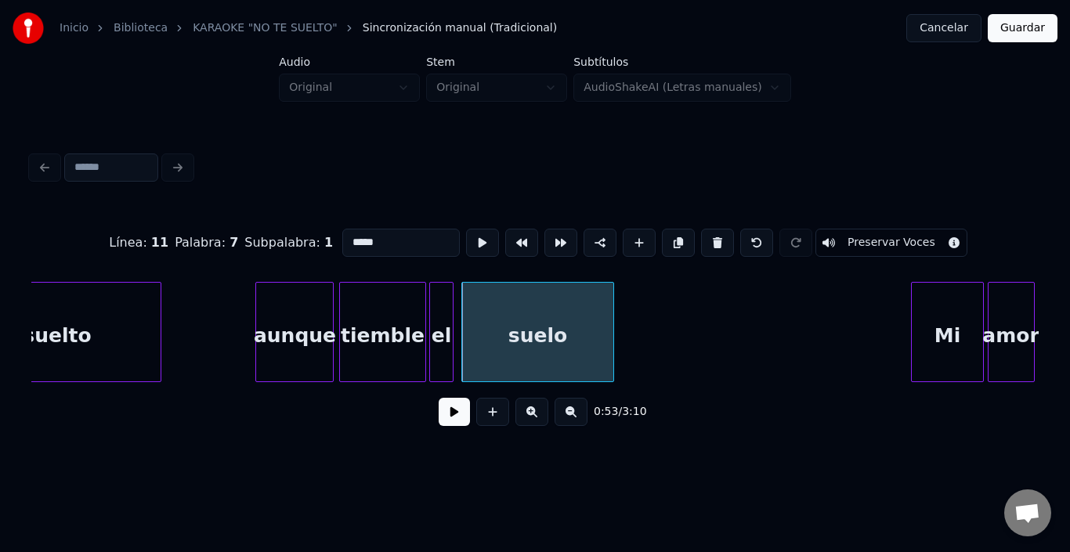
click at [913, 318] on div at bounding box center [914, 332] width 5 height 99
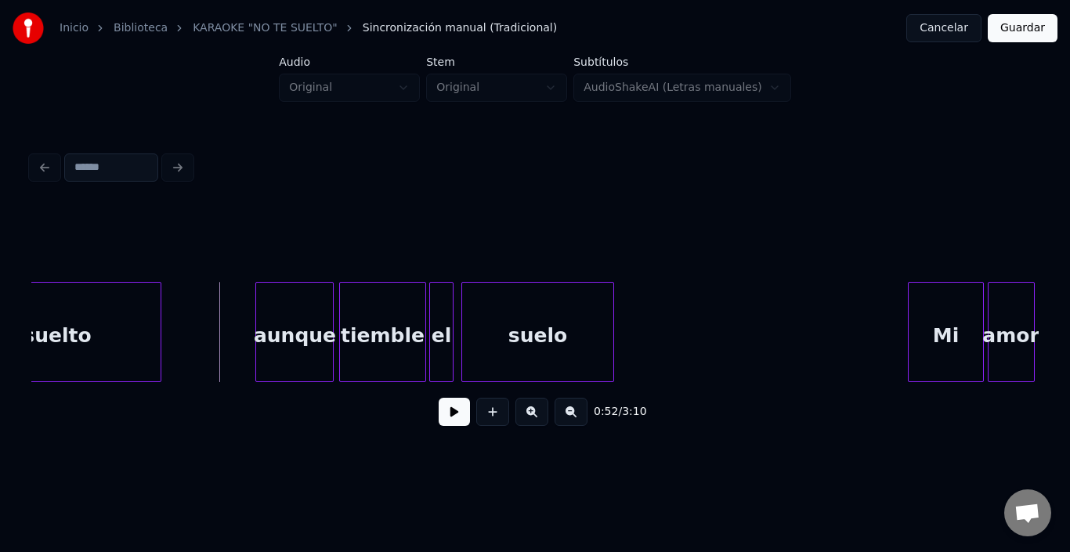
click at [439, 414] on button at bounding box center [454, 412] width 31 height 28
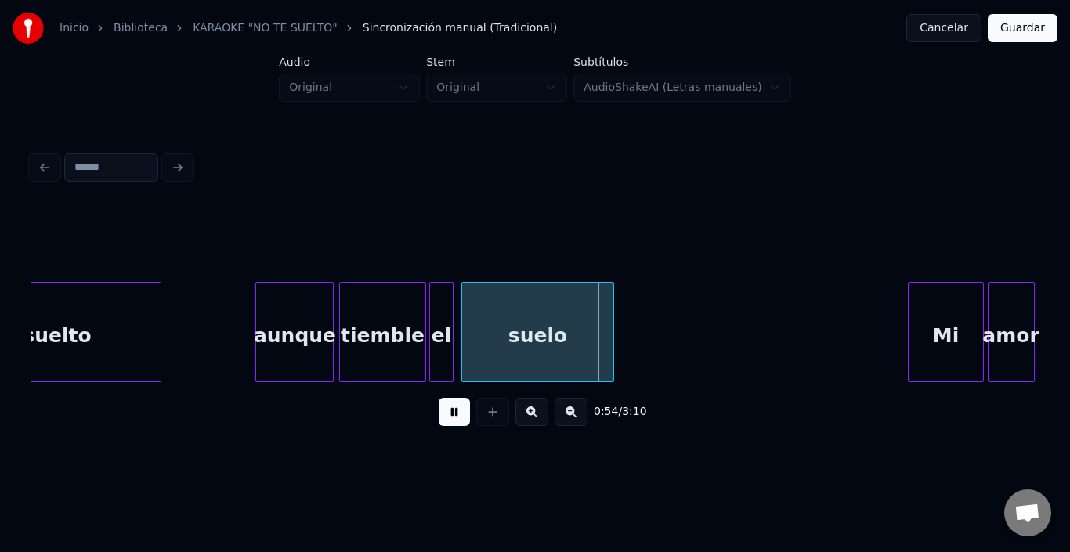
click at [439, 414] on button at bounding box center [454, 412] width 31 height 28
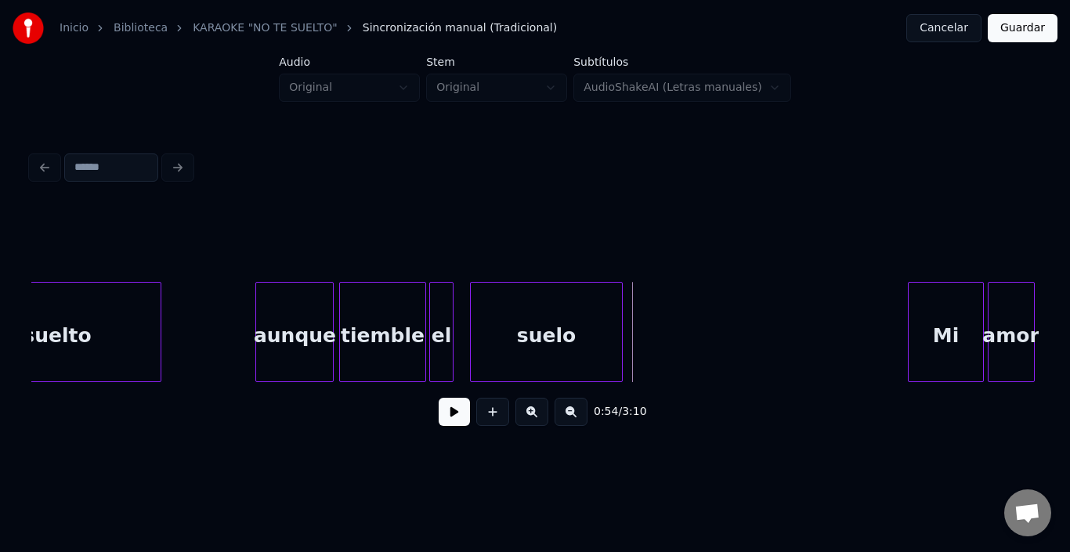
click at [494, 316] on div "suelo" at bounding box center [546, 336] width 150 height 107
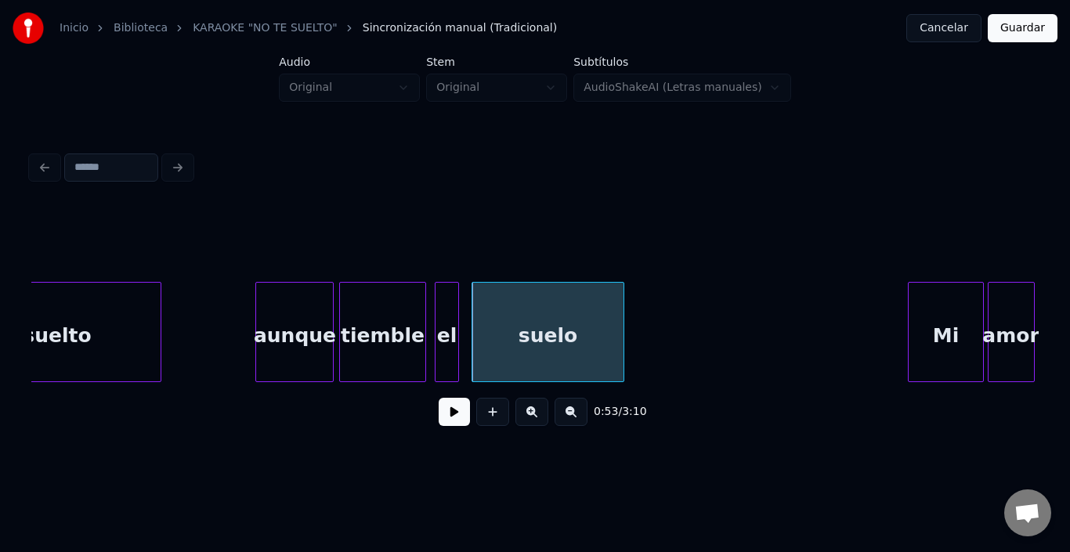
click at [447, 315] on div "el" at bounding box center [447, 336] width 22 height 107
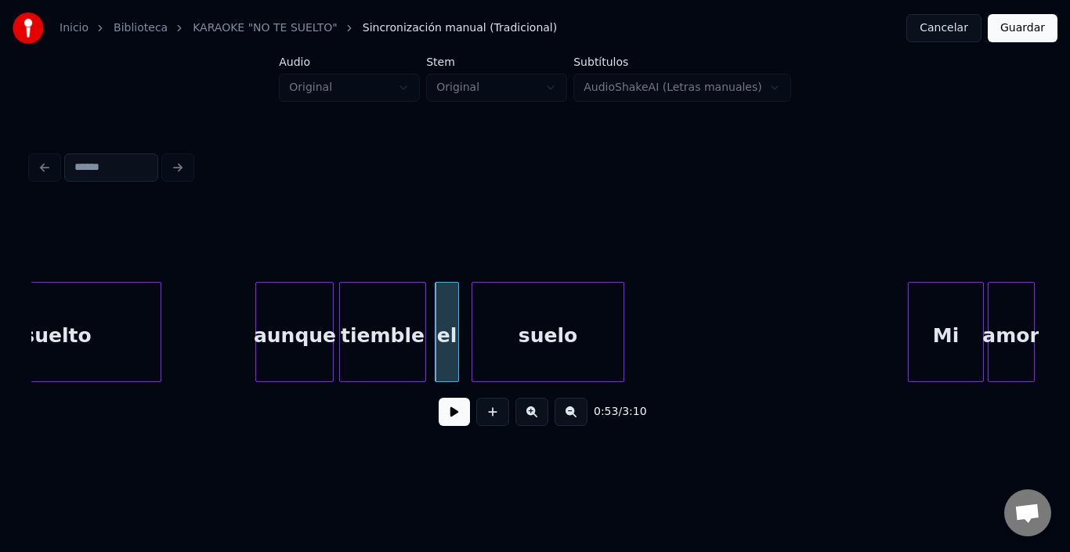
click at [440, 417] on button at bounding box center [454, 412] width 31 height 28
click at [439, 417] on button at bounding box center [454, 412] width 31 height 28
click at [447, 310] on div at bounding box center [449, 332] width 5 height 99
click at [480, 321] on div "suelo" at bounding box center [537, 336] width 150 height 107
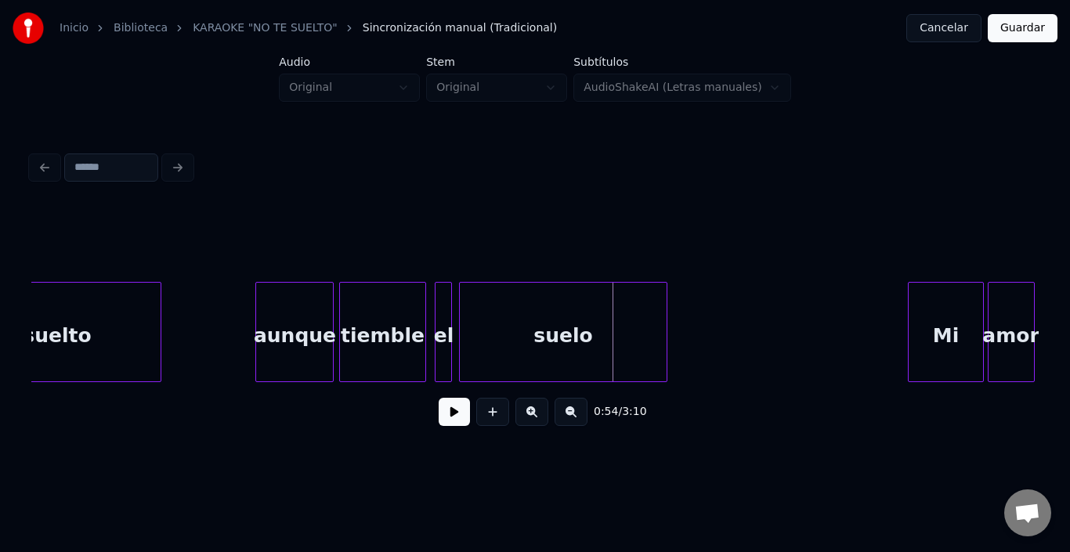
click at [663, 328] on div at bounding box center [664, 332] width 5 height 99
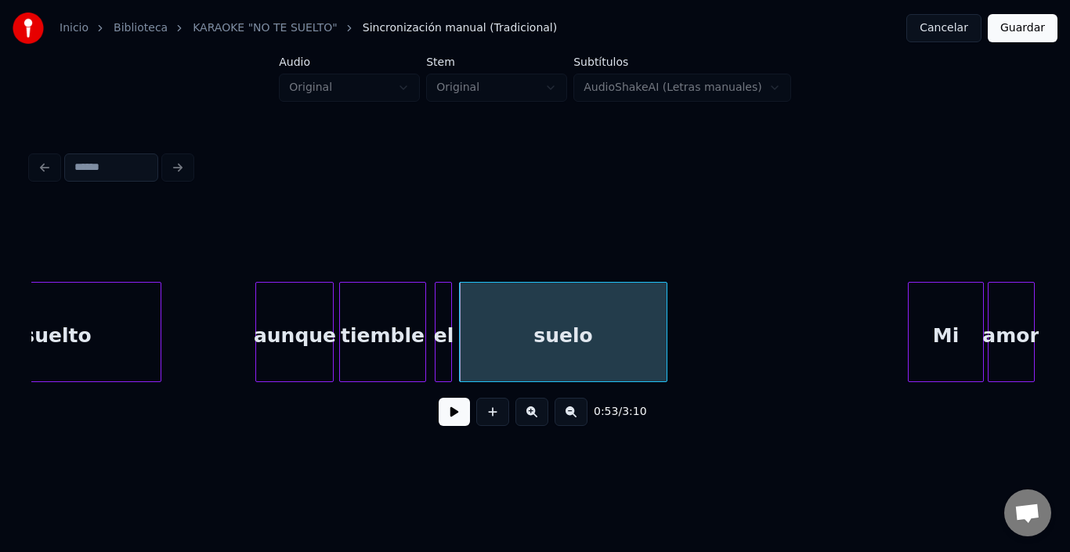
click at [567, 328] on div "suelo" at bounding box center [563, 336] width 206 height 107
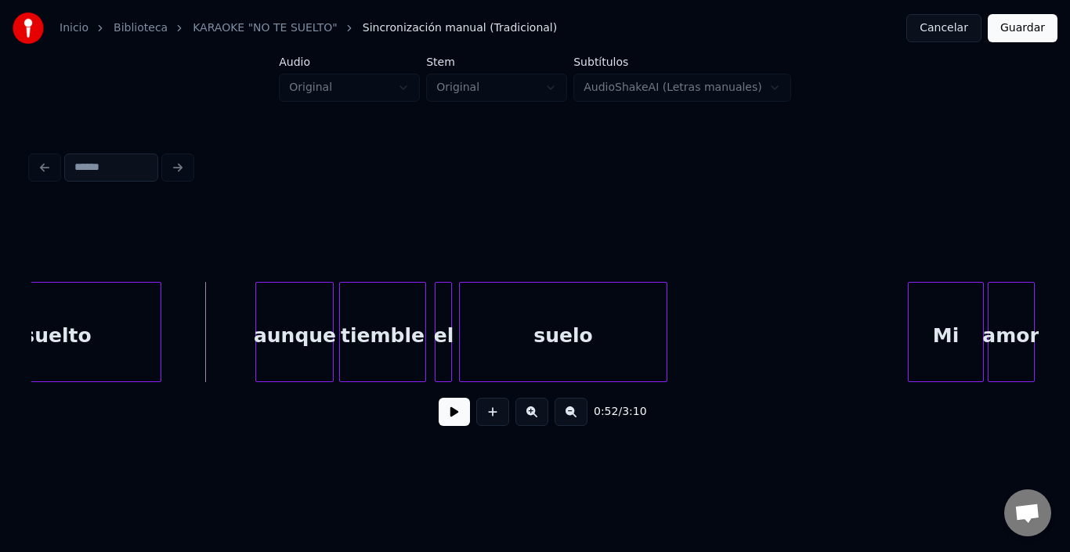
click at [462, 418] on button at bounding box center [454, 412] width 31 height 28
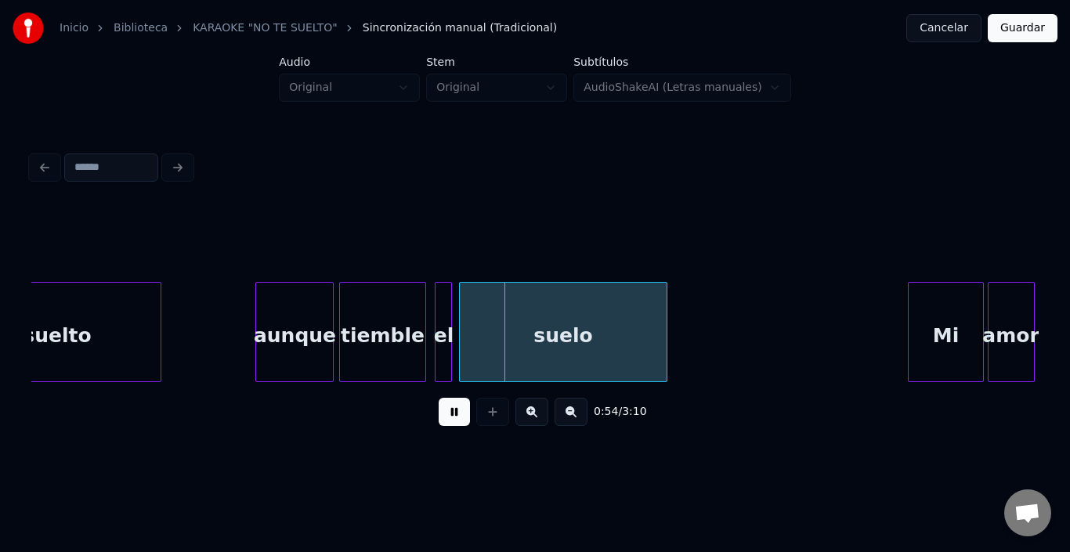
click at [452, 421] on button at bounding box center [454, 412] width 31 height 28
click at [409, 333] on div at bounding box center [410, 332] width 5 height 99
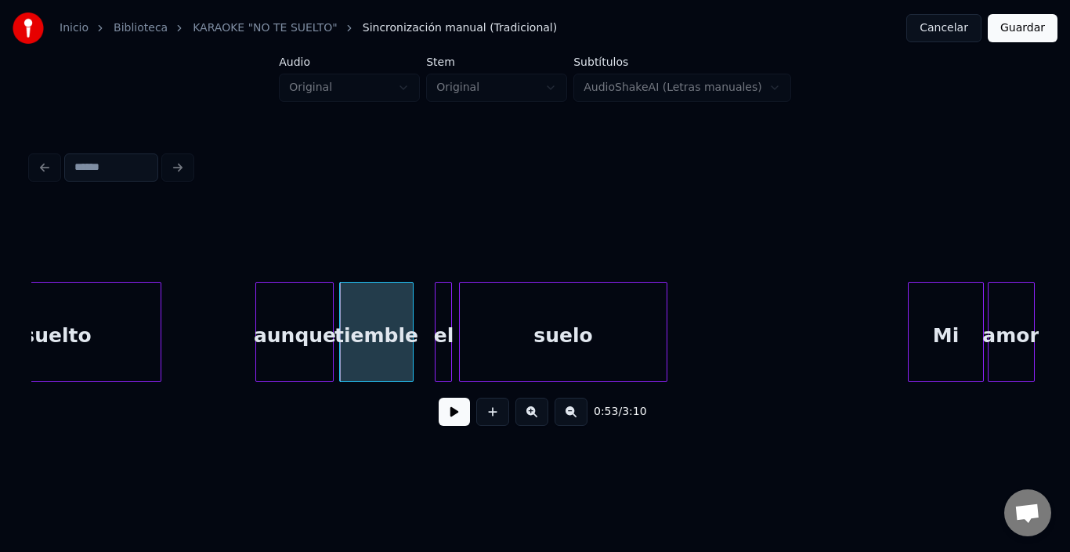
click at [400, 329] on div "tiemble" at bounding box center [376, 336] width 72 height 107
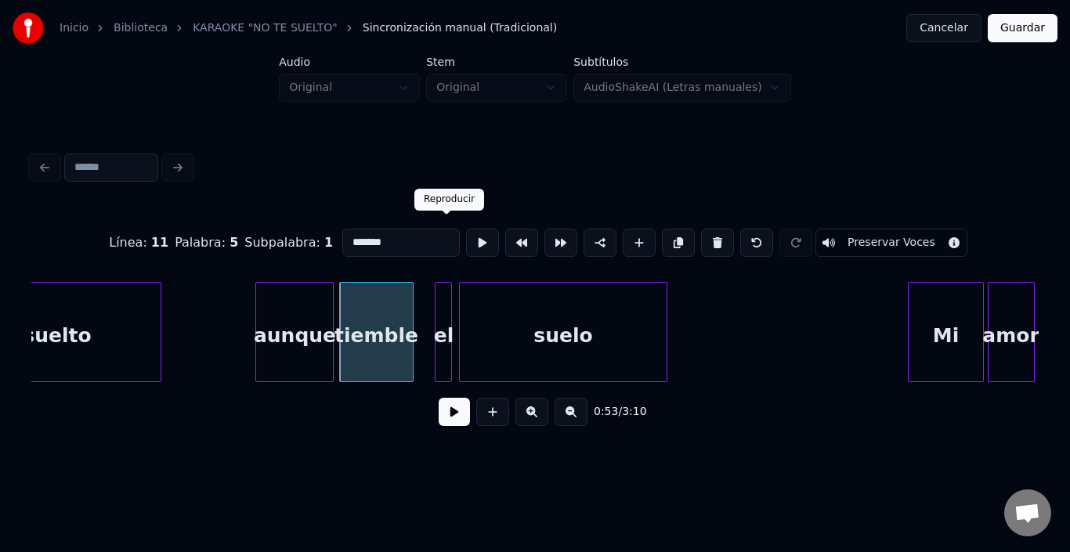
click at [466, 229] on button at bounding box center [482, 243] width 33 height 28
click at [404, 286] on div at bounding box center [402, 332] width 5 height 99
click at [447, 290] on div at bounding box center [449, 332] width 5 height 99
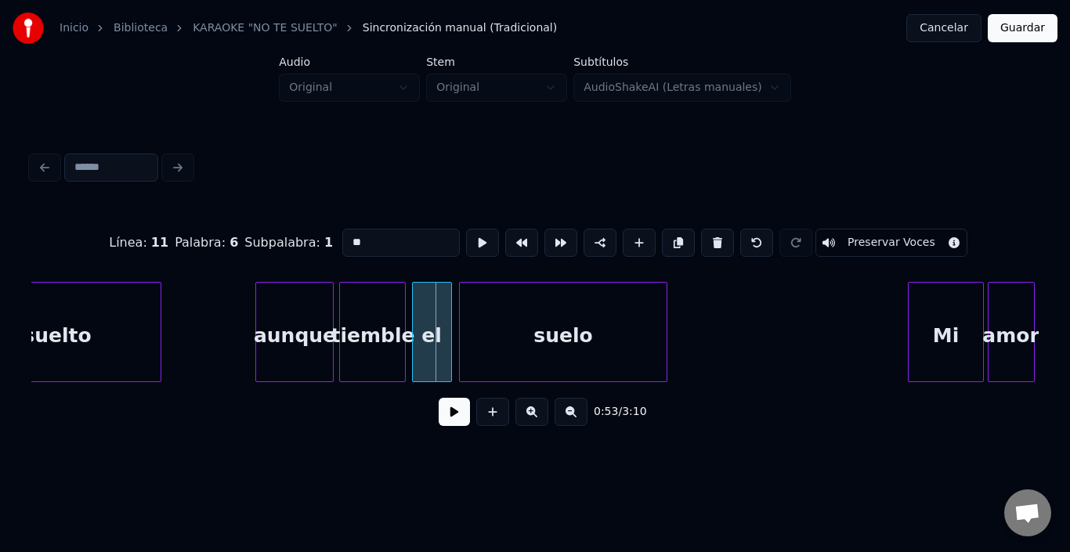
click at [417, 288] on div at bounding box center [415, 332] width 5 height 99
click at [466, 238] on button at bounding box center [482, 243] width 33 height 28
click at [466, 237] on button at bounding box center [482, 243] width 33 height 28
click at [423, 321] on div at bounding box center [424, 332] width 5 height 99
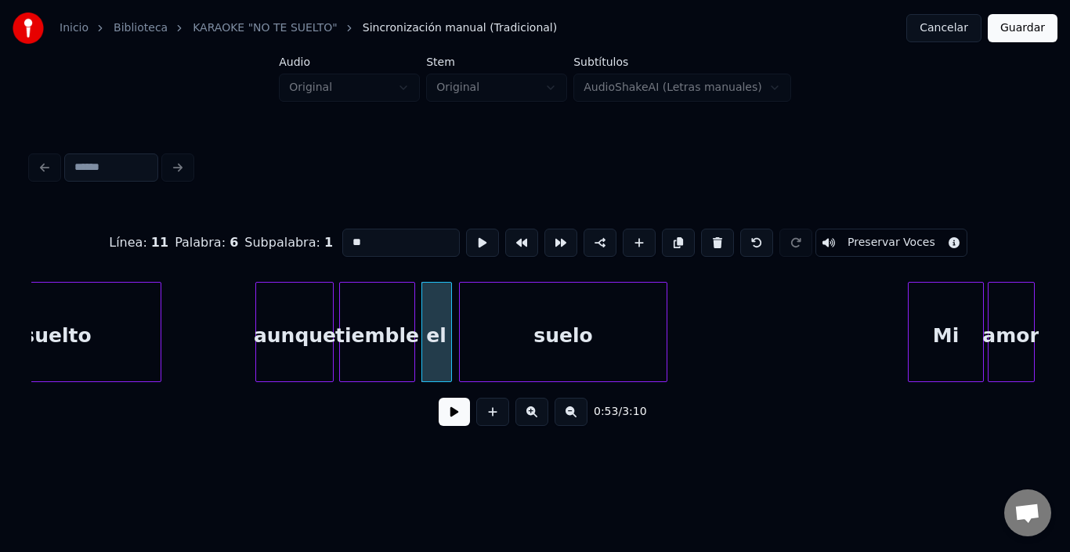
click at [413, 310] on div at bounding box center [412, 332] width 5 height 99
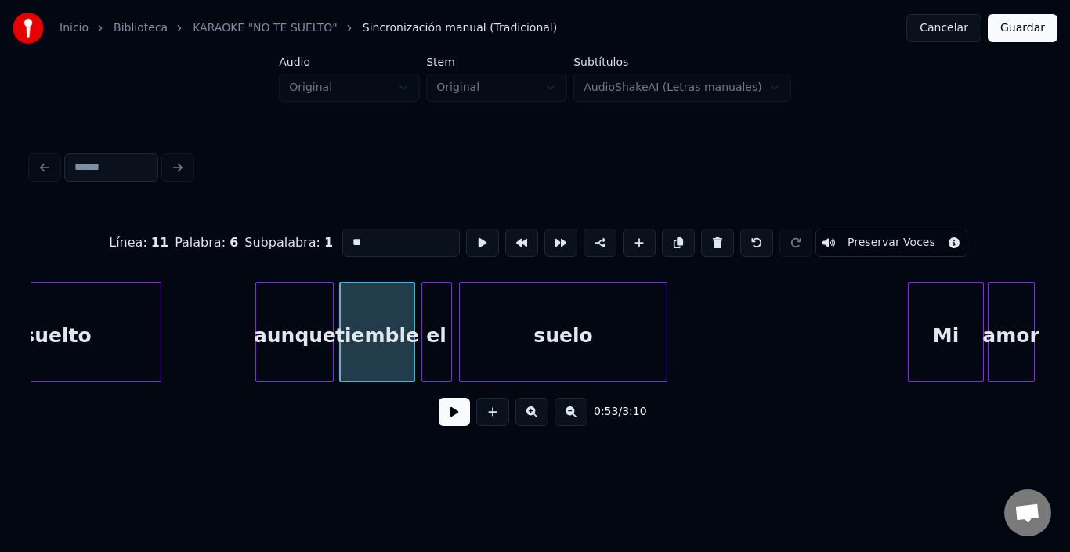
click at [397, 310] on div "tiemble" at bounding box center [377, 336] width 74 height 107
type input "*******"
click at [466, 237] on button at bounding box center [482, 243] width 33 height 28
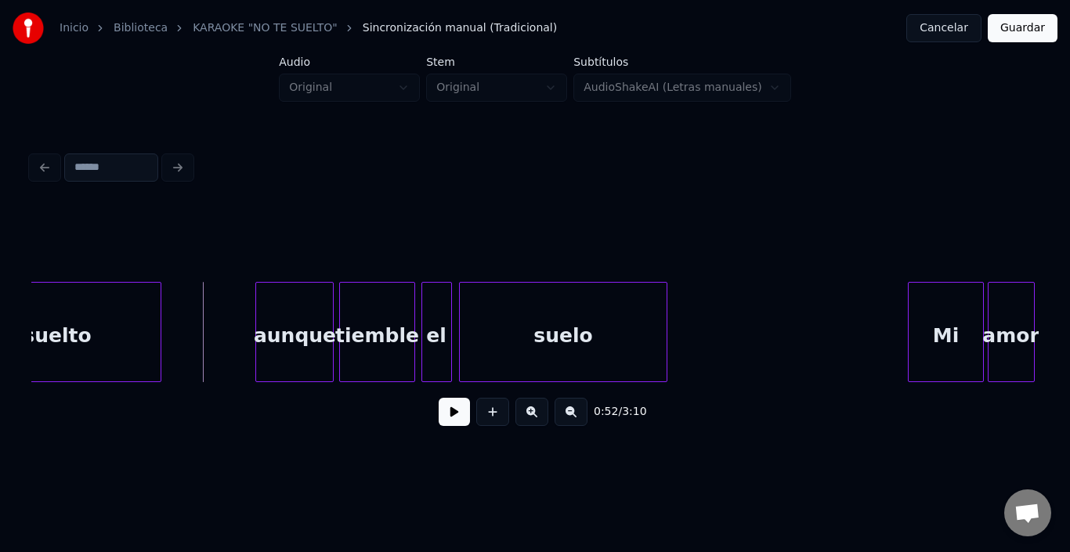
click at [439, 422] on button at bounding box center [454, 412] width 31 height 28
click at [439, 417] on button at bounding box center [454, 412] width 31 height 28
click at [437, 333] on div at bounding box center [439, 332] width 5 height 99
click at [475, 337] on div "suelo" at bounding box center [554, 336] width 206 height 107
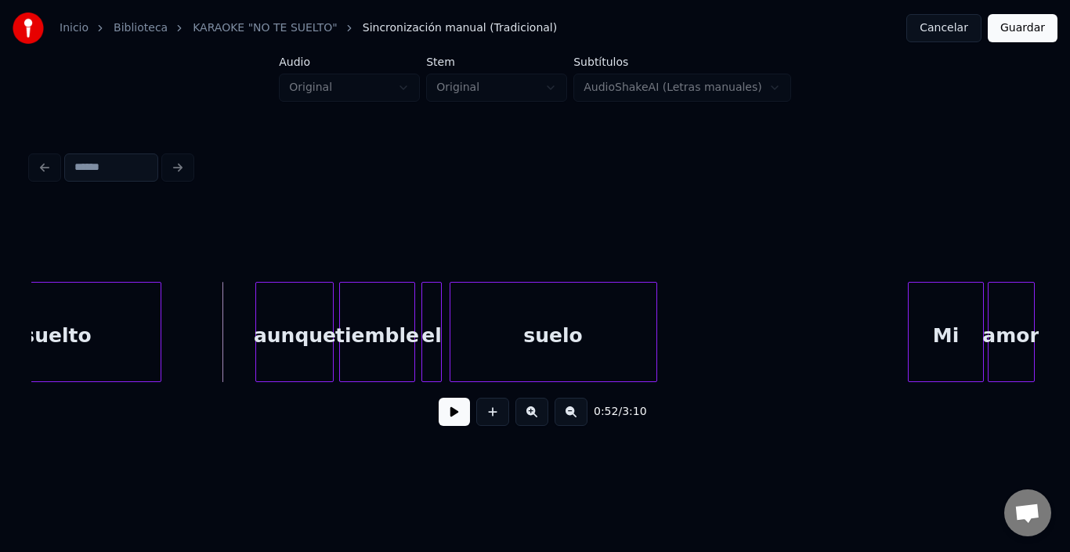
click at [452, 418] on button at bounding box center [454, 412] width 31 height 28
click at [448, 418] on button at bounding box center [454, 412] width 31 height 28
click at [458, 334] on div "suelo" at bounding box center [554, 336] width 206 height 107
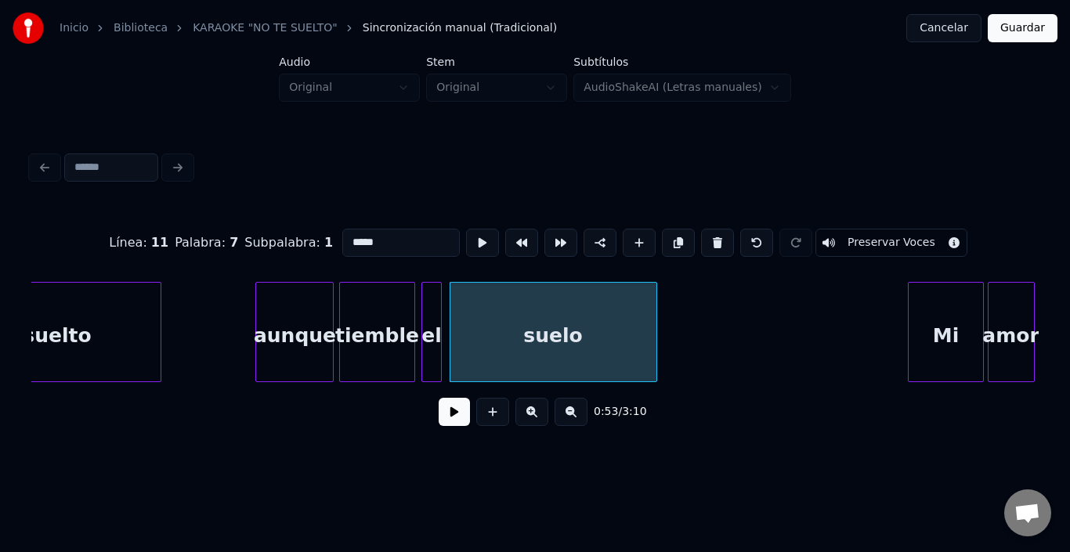
click at [444, 420] on button at bounding box center [454, 412] width 31 height 28
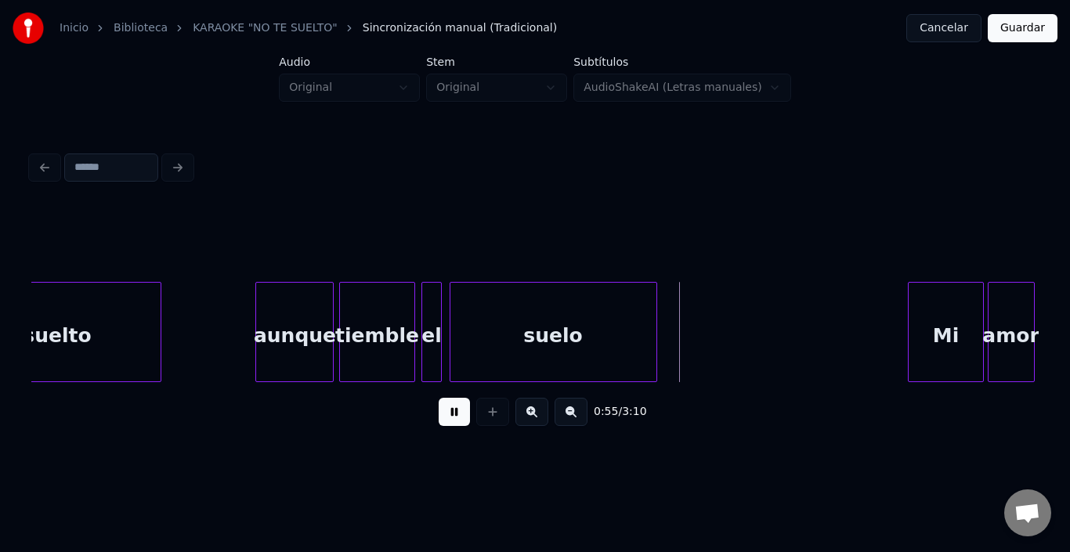
click at [444, 420] on button at bounding box center [454, 412] width 31 height 28
click at [652, 326] on div at bounding box center [654, 332] width 5 height 99
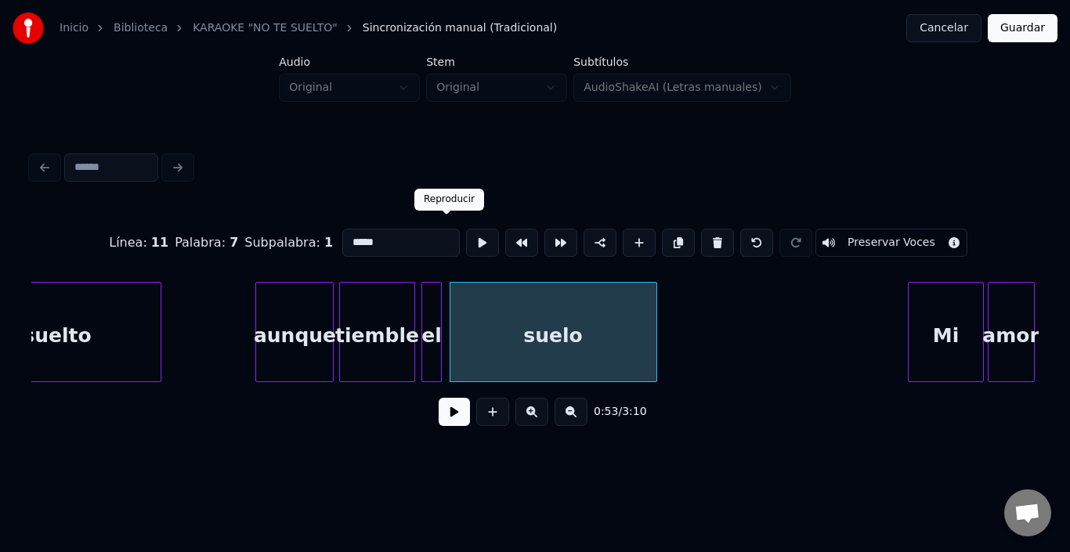
click at [466, 245] on button at bounding box center [482, 243] width 33 height 28
click at [682, 328] on div at bounding box center [682, 332] width 5 height 99
click at [466, 234] on button at bounding box center [482, 243] width 33 height 28
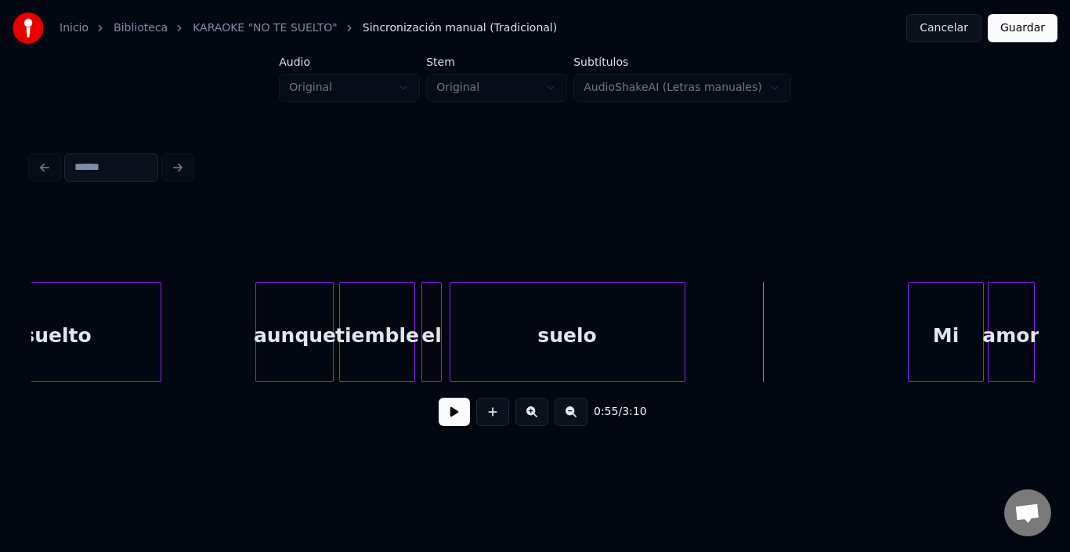
click at [444, 422] on button at bounding box center [454, 412] width 31 height 28
click at [445, 423] on button at bounding box center [454, 412] width 31 height 28
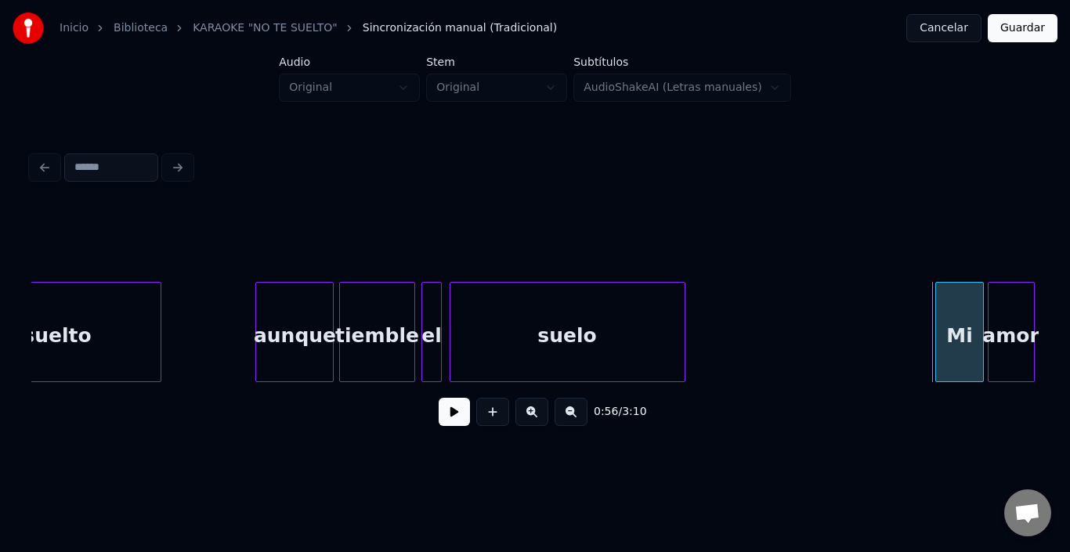
click at [938, 313] on div at bounding box center [938, 332] width 5 height 99
click at [455, 412] on button at bounding box center [454, 412] width 31 height 28
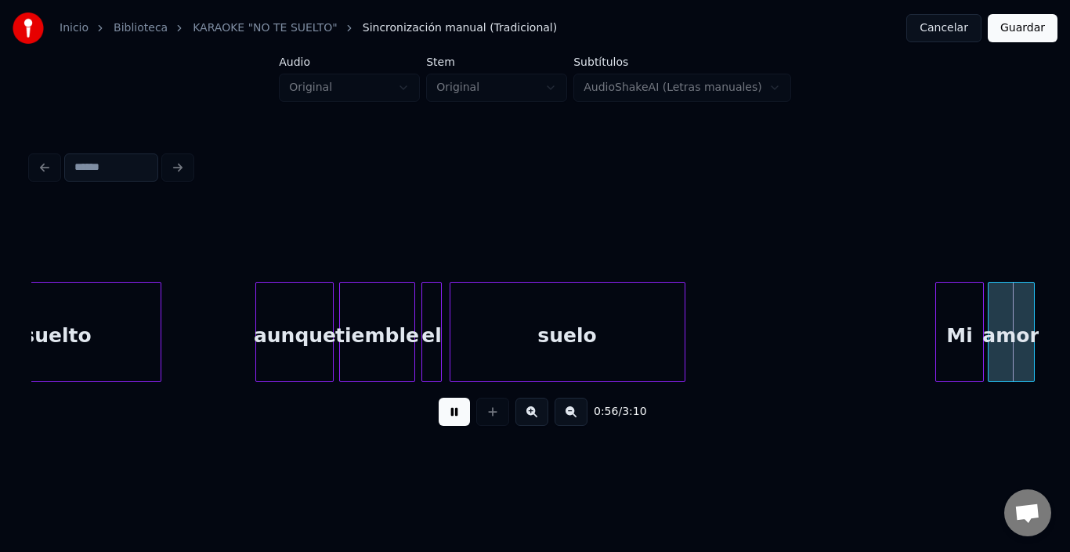
click at [455, 412] on button at bounding box center [454, 412] width 31 height 28
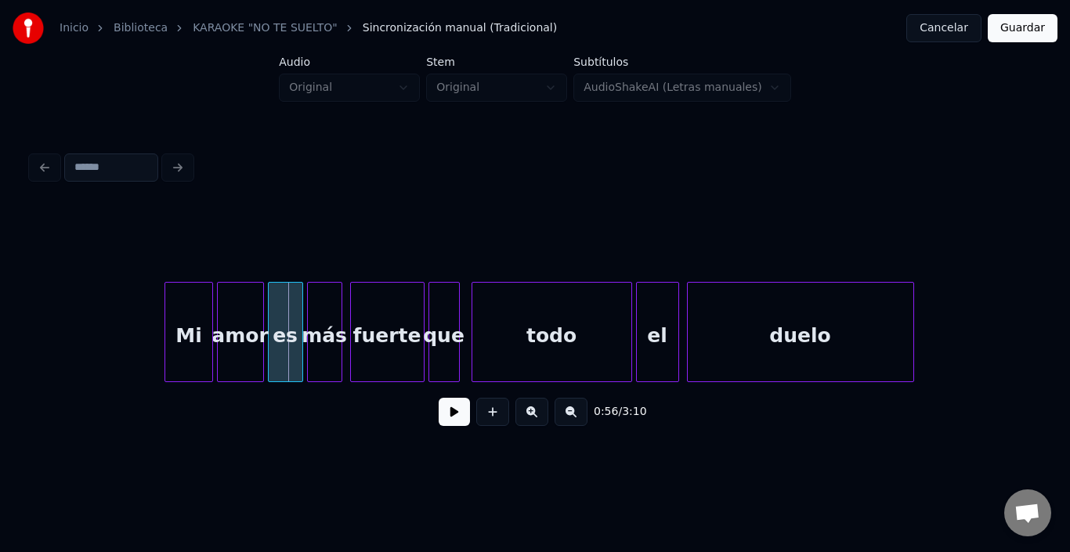
scroll to position [0, 10886]
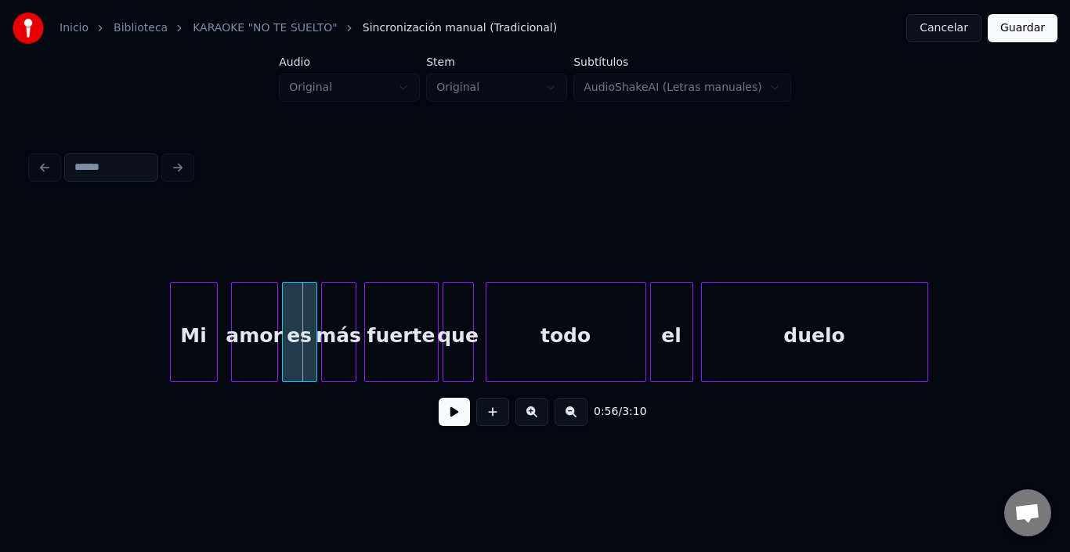
click at [194, 330] on div "Mi" at bounding box center [194, 336] width 46 height 107
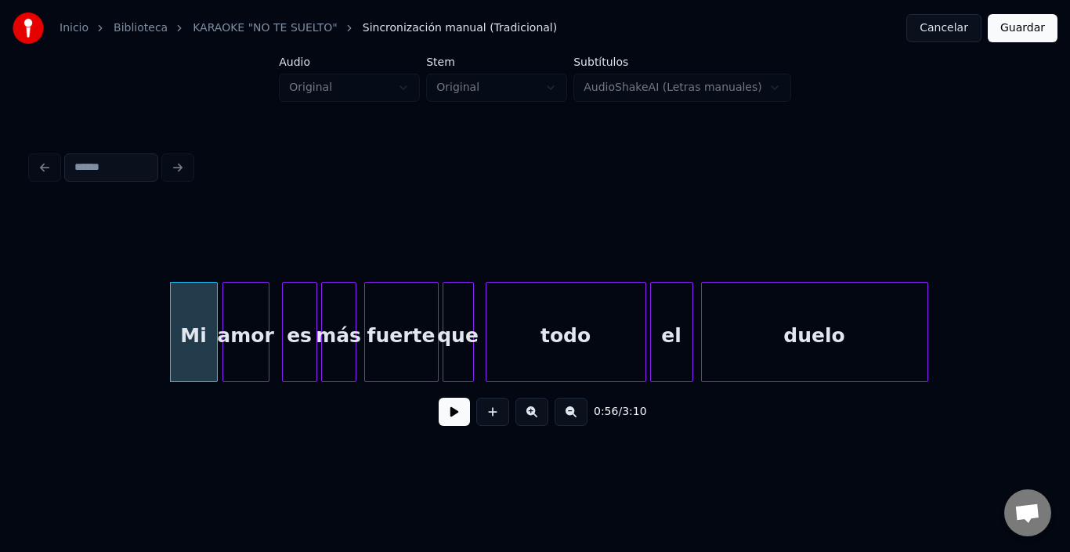
click at [244, 333] on div "amor" at bounding box center [245, 336] width 45 height 107
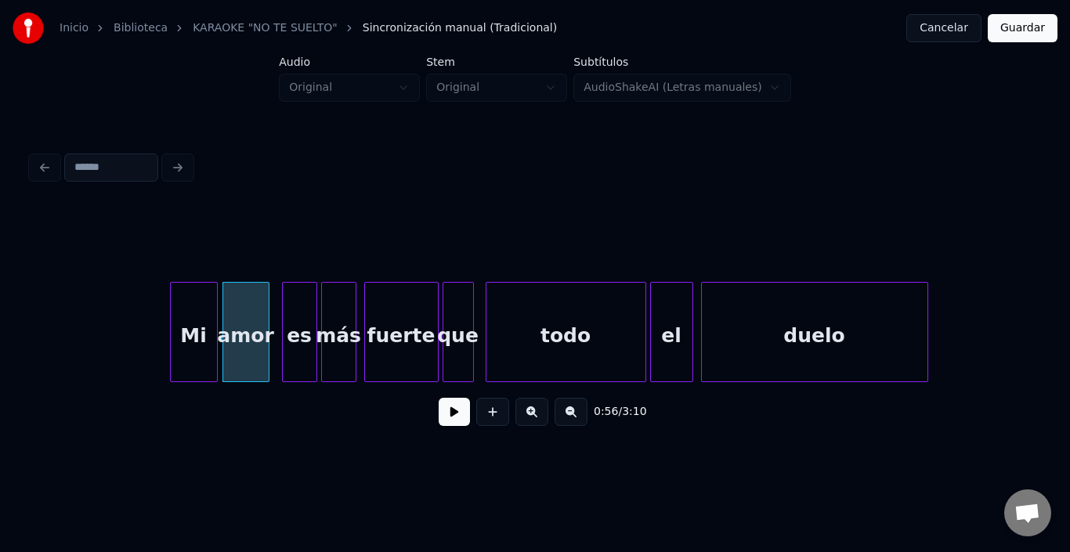
click at [266, 328] on div at bounding box center [266, 332] width 5 height 99
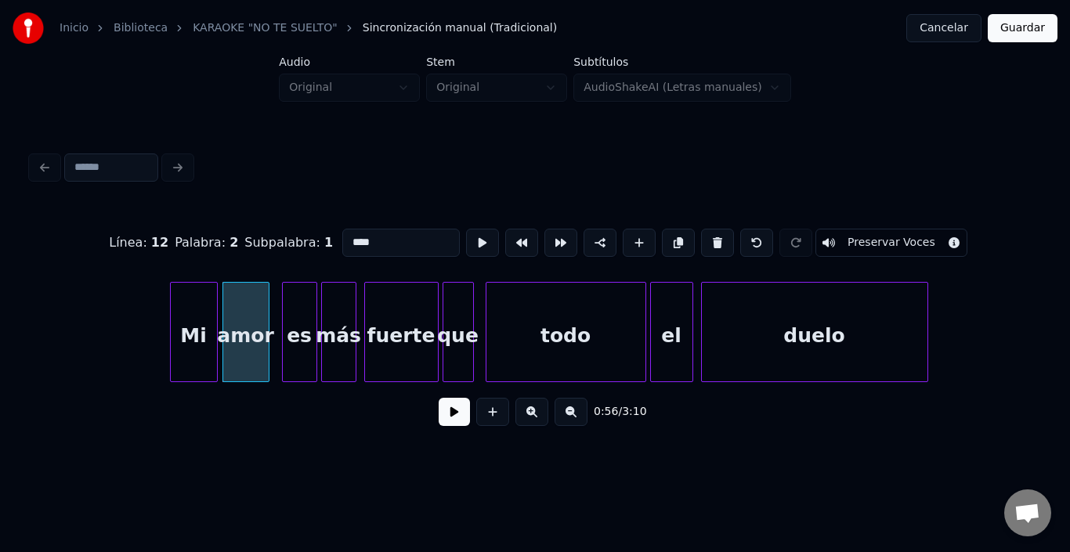
click at [255, 328] on div "amor" at bounding box center [245, 336] width 45 height 107
click at [466, 242] on button at bounding box center [482, 243] width 33 height 28
click at [294, 314] on div "es" at bounding box center [292, 336] width 34 height 107
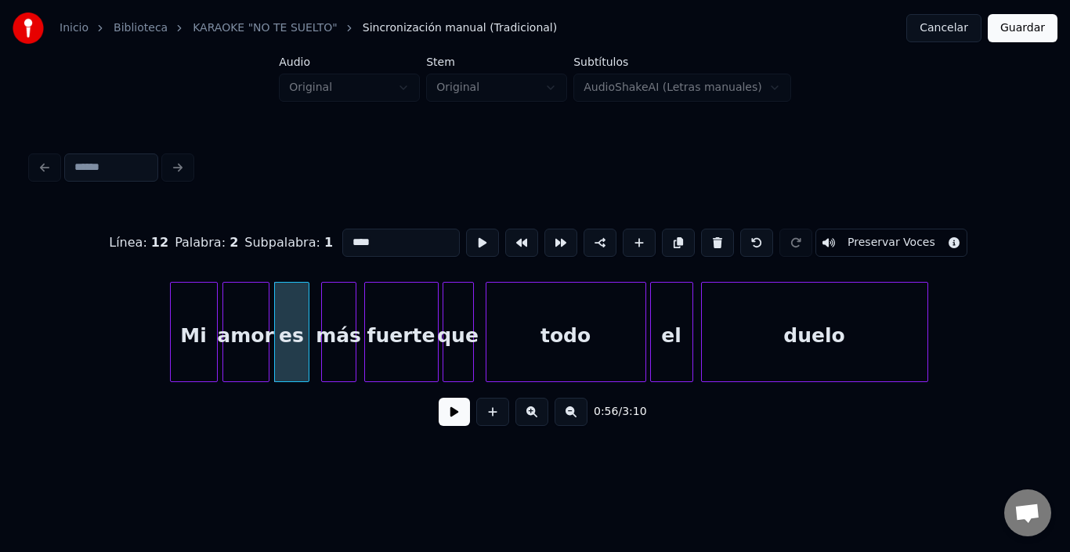
click at [294, 314] on div "es" at bounding box center [292, 336] width 34 height 107
click at [466, 240] on button at bounding box center [482, 243] width 33 height 28
click at [342, 317] on div "más" at bounding box center [339, 336] width 34 height 107
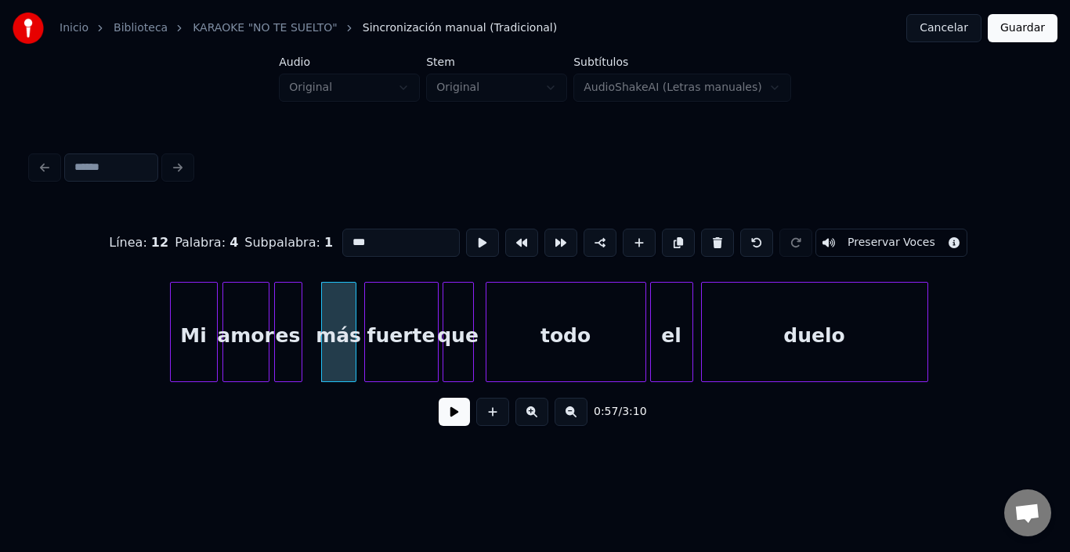
click at [299, 315] on div at bounding box center [299, 332] width 5 height 99
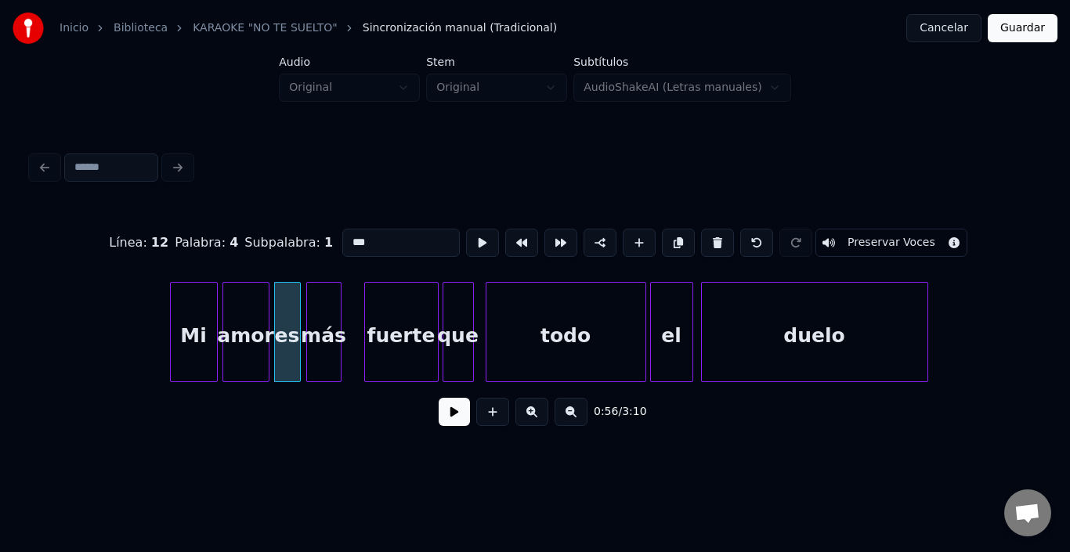
click at [324, 315] on div "más" at bounding box center [324, 336] width 34 height 107
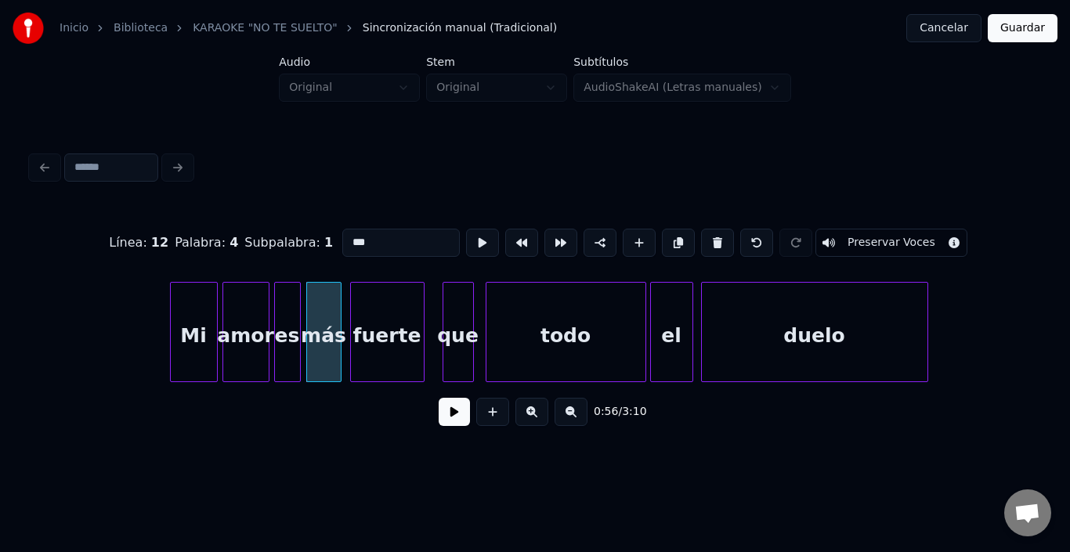
click at [375, 321] on div "fuerte" at bounding box center [387, 336] width 73 height 107
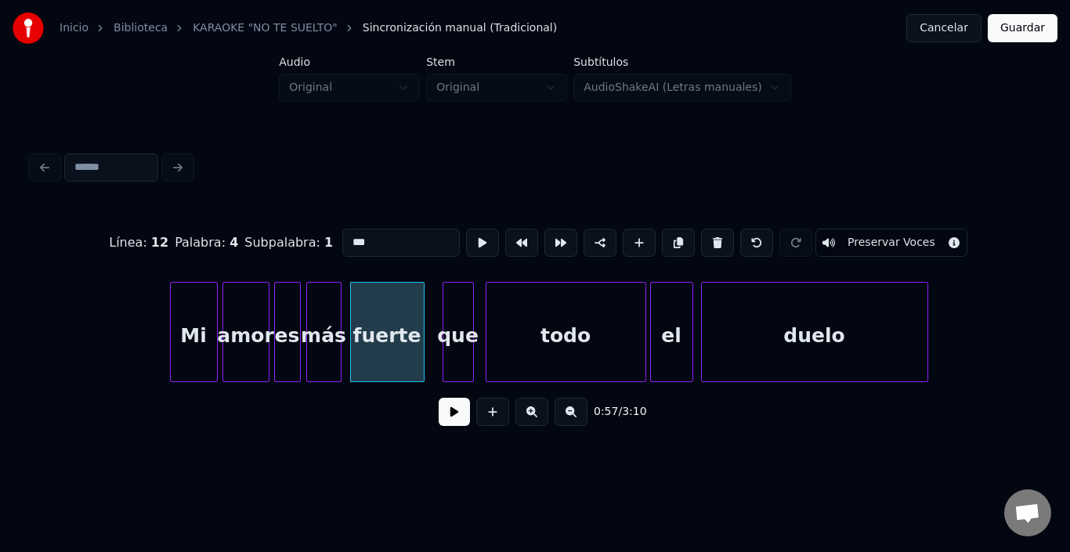
click at [375, 321] on div "fuerte" at bounding box center [387, 336] width 73 height 107
click at [447, 310] on div "que" at bounding box center [448, 336] width 30 height 107
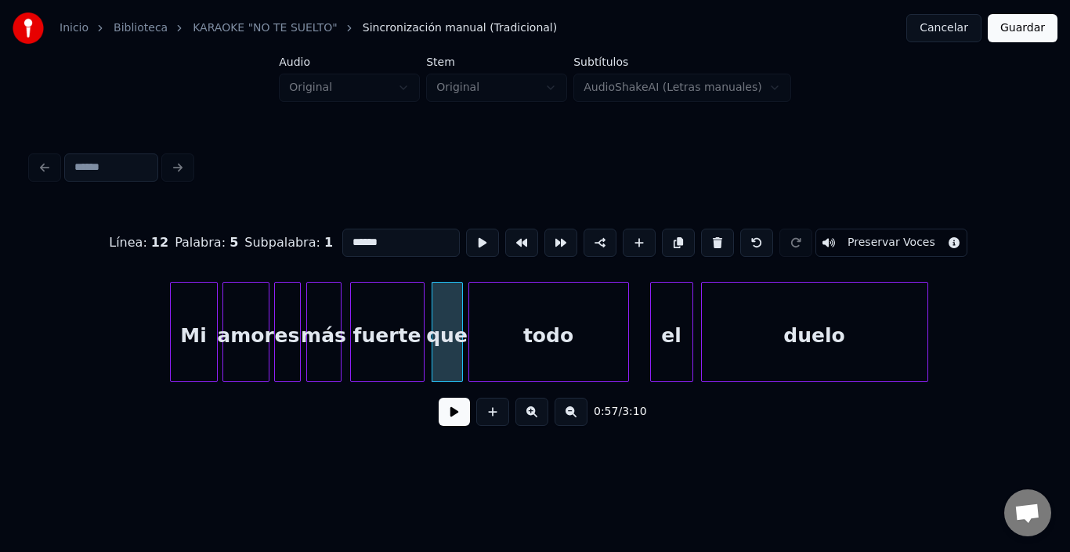
click at [520, 331] on div "todo" at bounding box center [548, 336] width 159 height 107
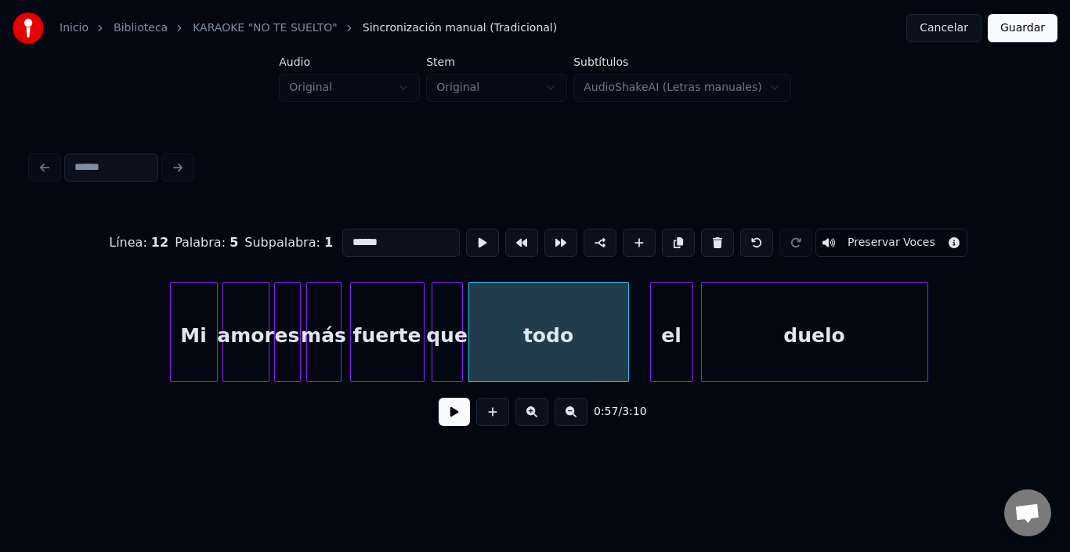
click at [556, 319] on div "todo" at bounding box center [548, 336] width 159 height 107
click at [463, 226] on div at bounding box center [482, 243] width 39 height 34
drag, startPoint x: 445, startPoint y: 226, endPoint x: 447, endPoint y: 236, distance: 10.3
click at [466, 236] on button at bounding box center [482, 243] width 33 height 28
click at [466, 237] on button at bounding box center [482, 243] width 33 height 28
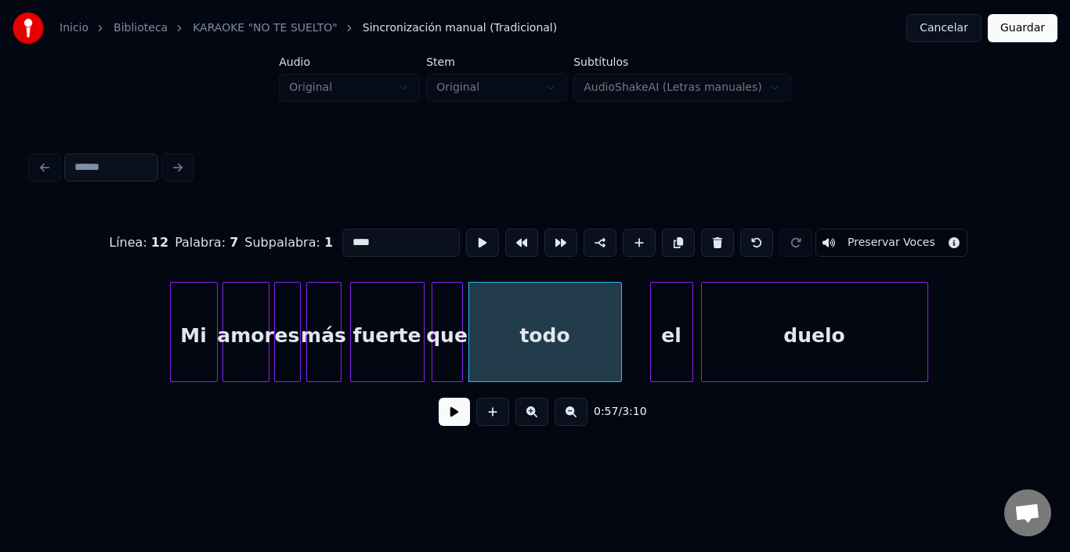
click at [619, 336] on div at bounding box center [619, 332] width 5 height 99
click at [645, 334] on div "el" at bounding box center [647, 336] width 42 height 107
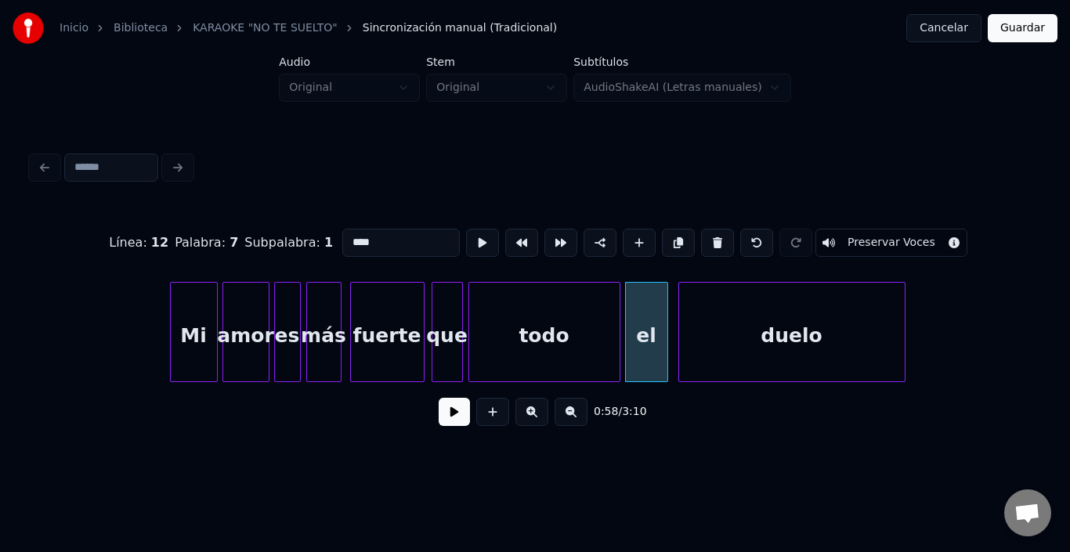
click at [726, 334] on div "duelo" at bounding box center [792, 336] width 226 height 107
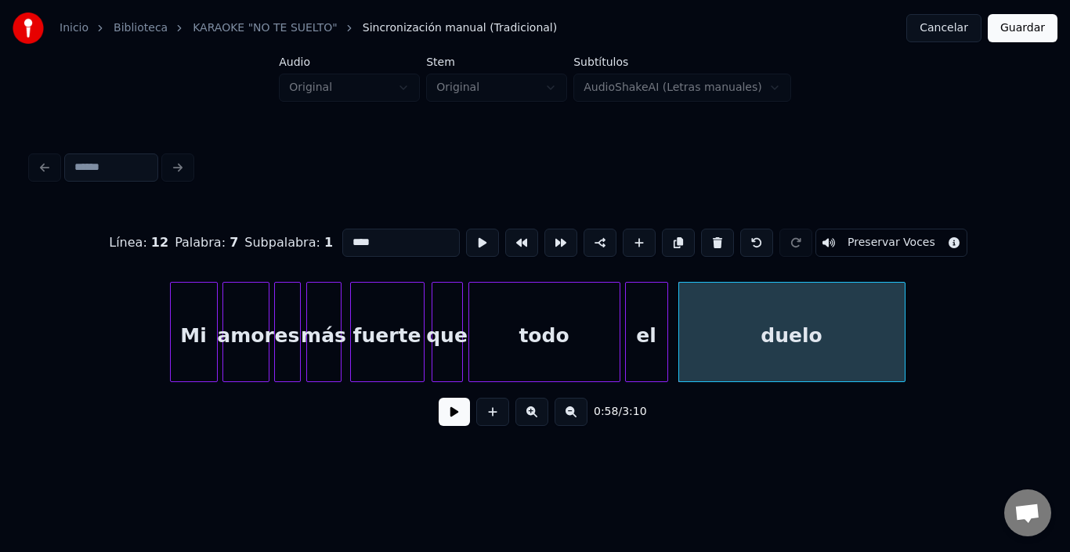
click at [726, 334] on div "duelo" at bounding box center [792, 336] width 226 height 107
type input "*****"
click at [466, 242] on button at bounding box center [482, 243] width 33 height 28
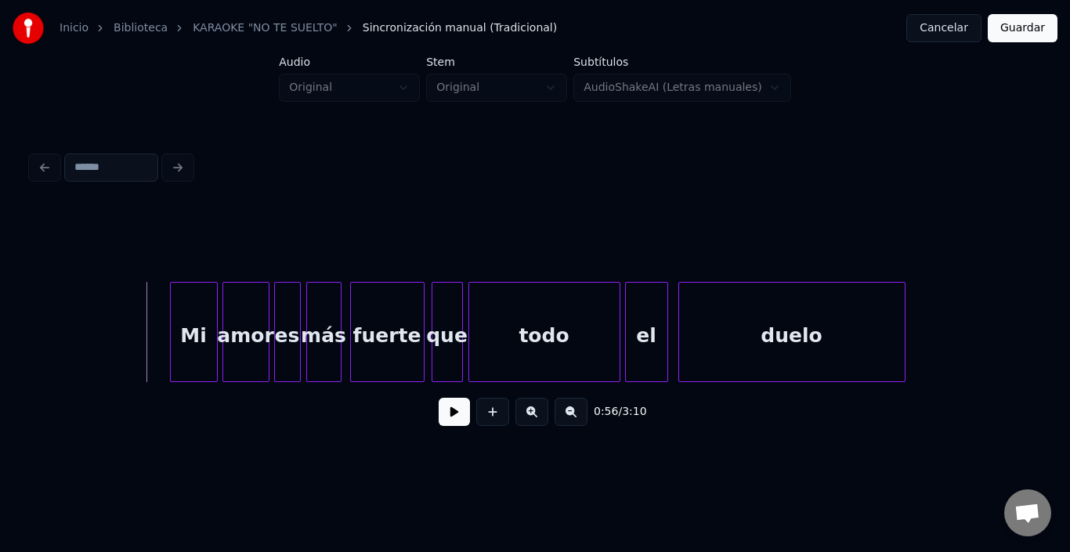
click at [447, 416] on button at bounding box center [454, 412] width 31 height 28
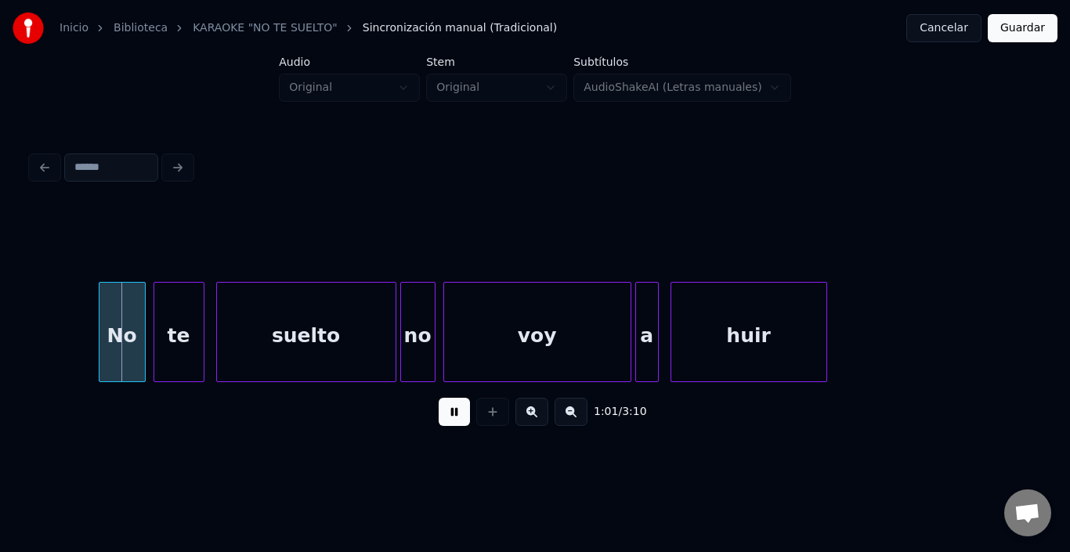
click at [447, 416] on button at bounding box center [454, 412] width 31 height 28
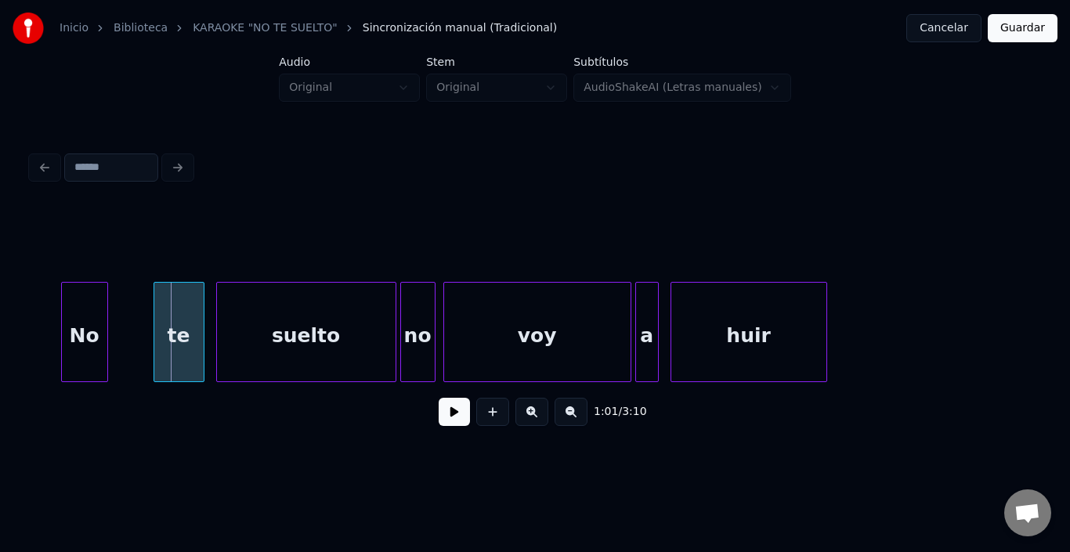
click at [87, 317] on div "No" at bounding box center [84, 336] width 45 height 107
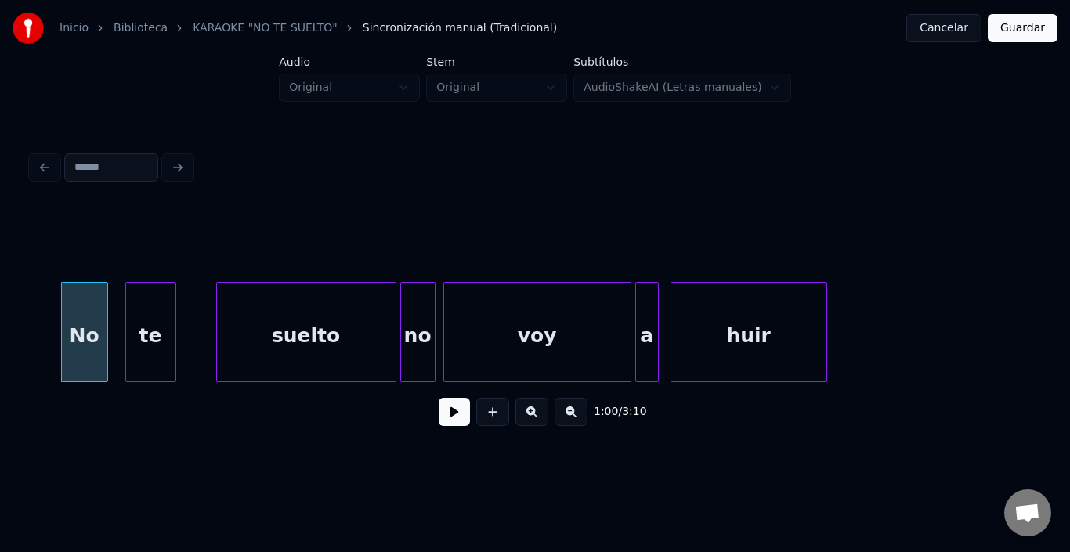
click at [142, 328] on div "te" at bounding box center [150, 336] width 49 height 107
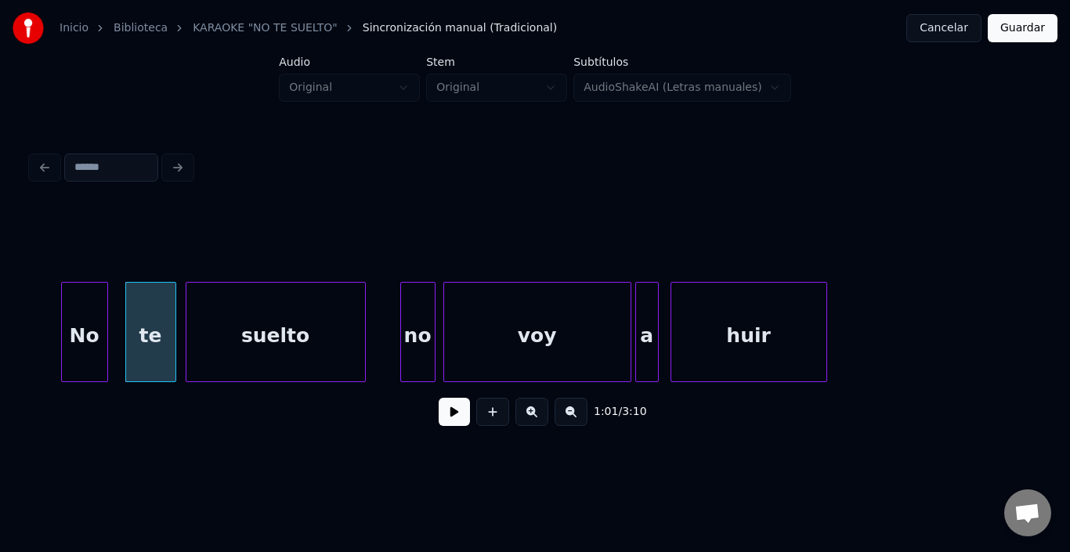
click at [236, 336] on div "suelto" at bounding box center [276, 336] width 179 height 107
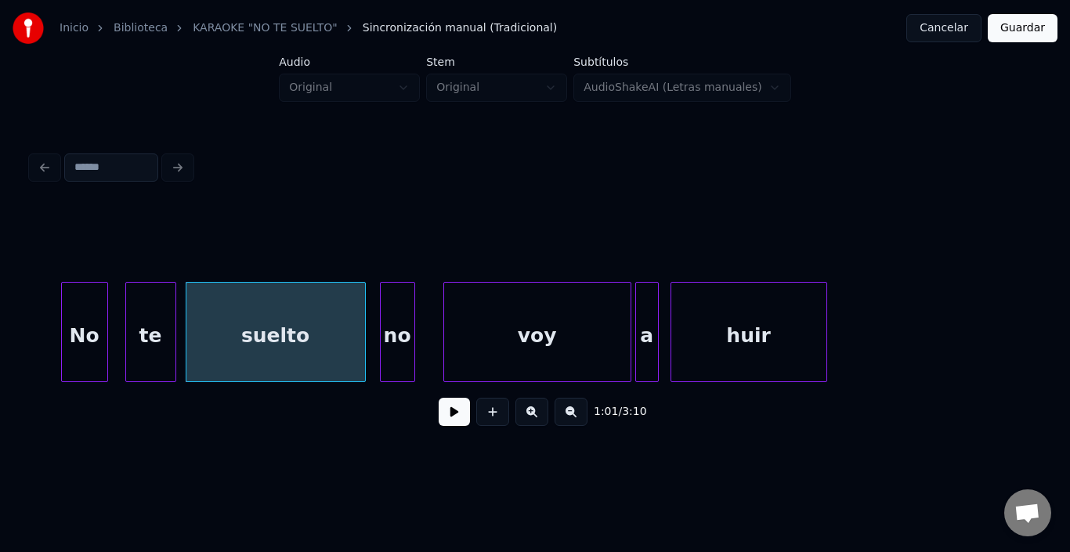
click at [396, 324] on div "no" at bounding box center [398, 336] width 34 height 107
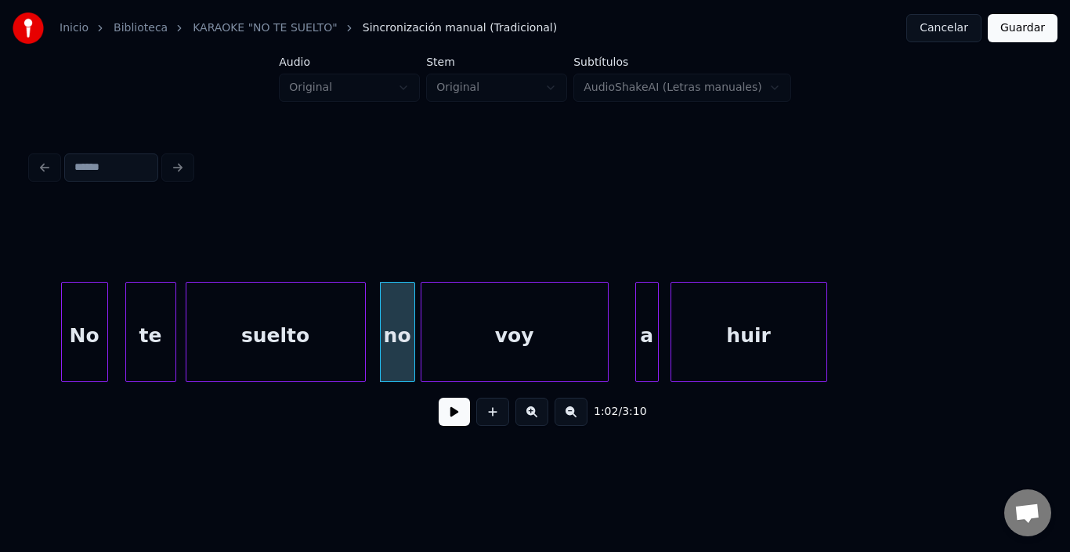
click at [473, 325] on div "voy" at bounding box center [515, 336] width 187 height 107
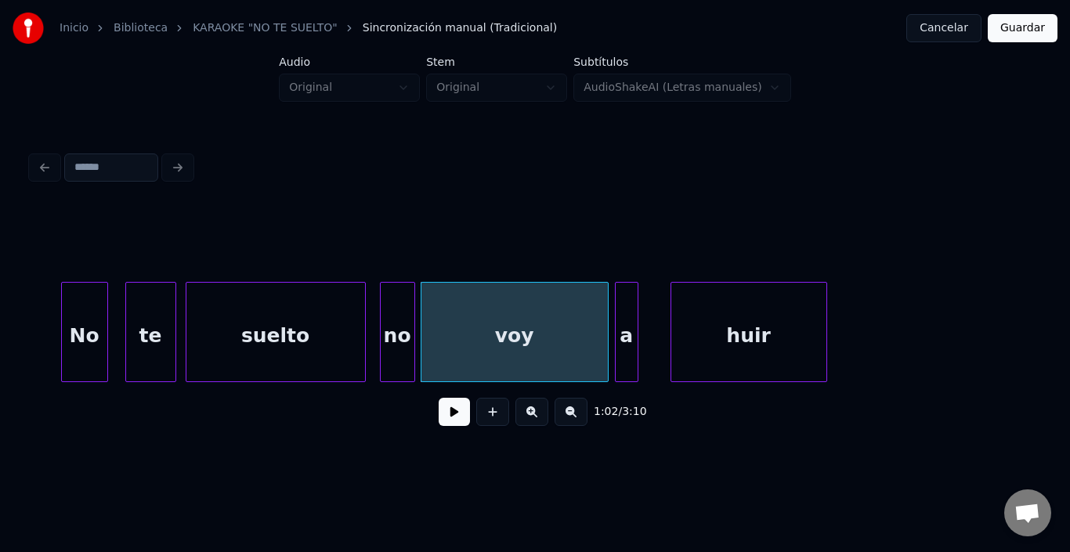
click at [625, 307] on div "a" at bounding box center [627, 336] width 22 height 107
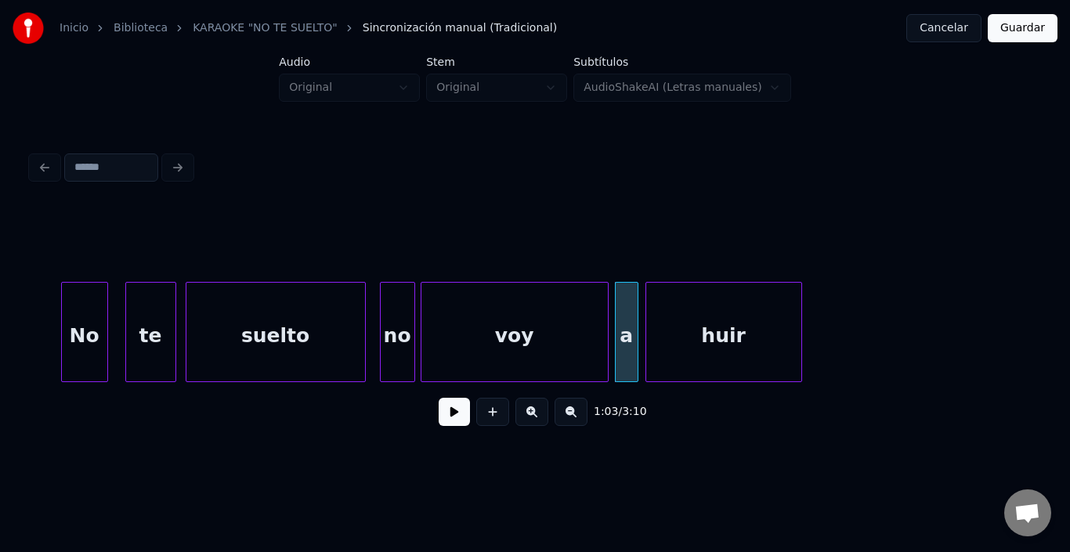
click at [673, 316] on div "huir" at bounding box center [724, 336] width 155 height 107
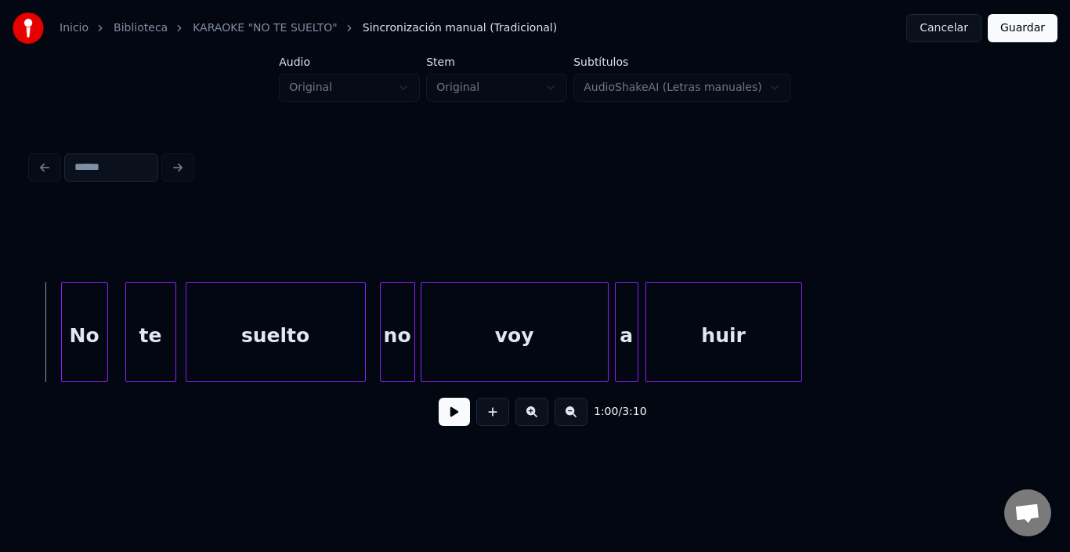
click at [446, 425] on button at bounding box center [454, 412] width 31 height 28
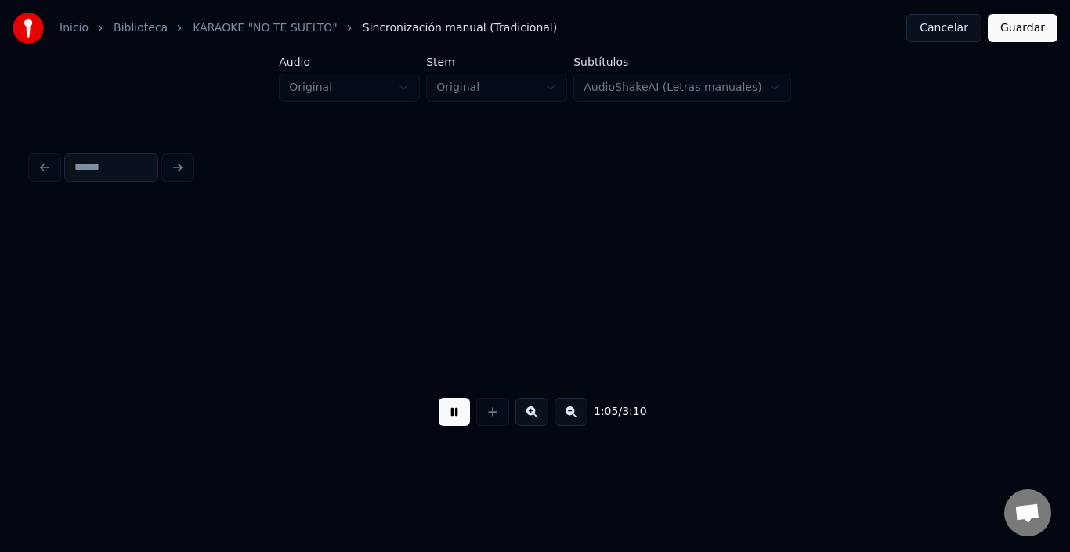
scroll to position [0, 12904]
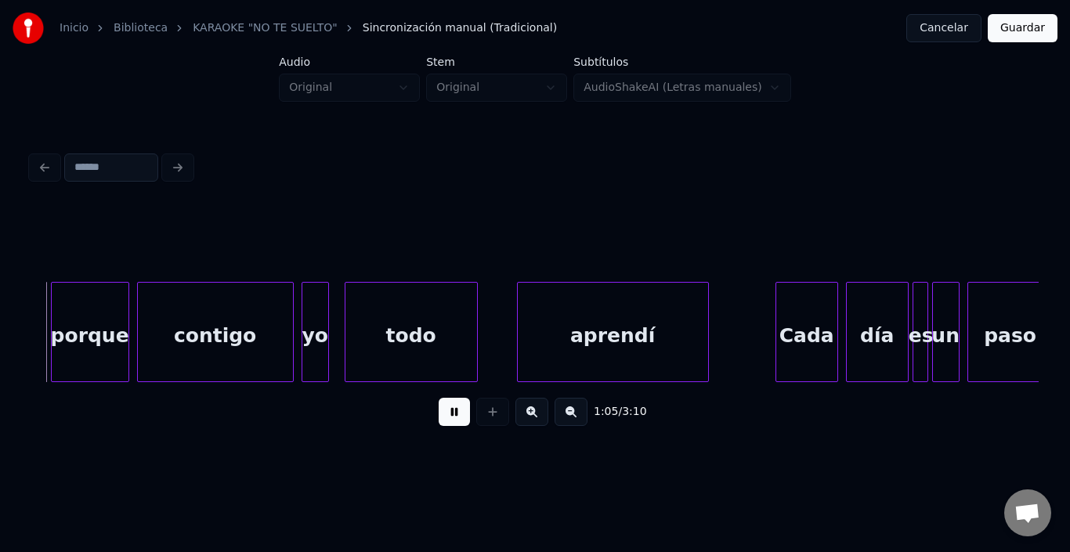
click at [439, 422] on button at bounding box center [454, 412] width 31 height 28
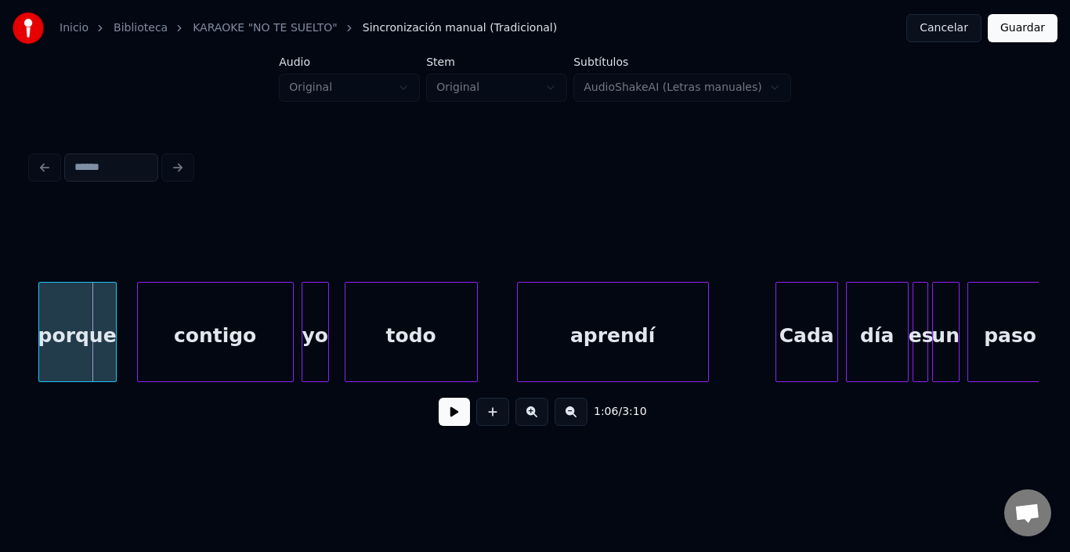
scroll to position [0, 12903]
click at [80, 306] on div "porque" at bounding box center [71, 336] width 77 height 107
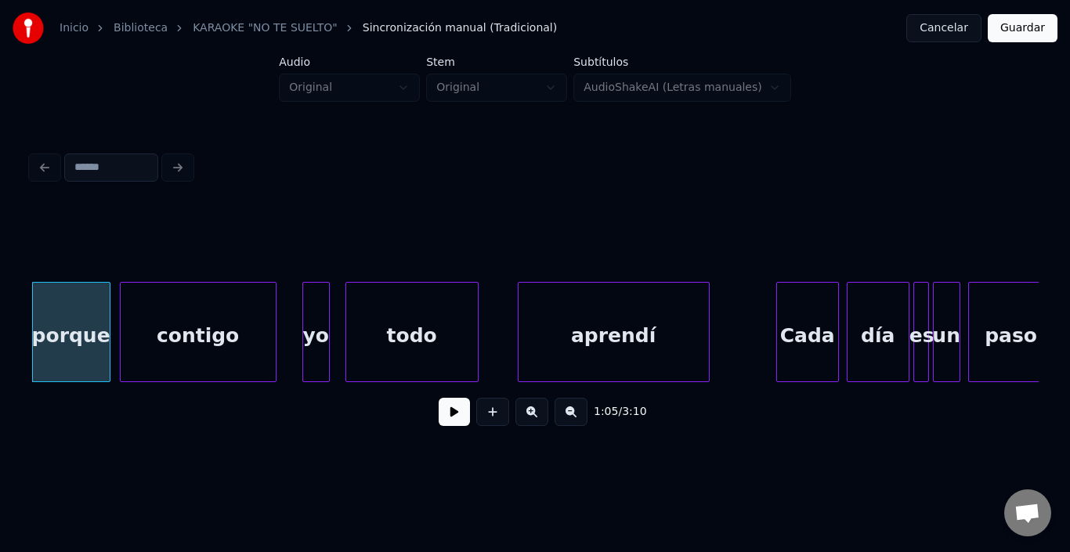
click at [187, 317] on div "contigo" at bounding box center [198, 336] width 155 height 107
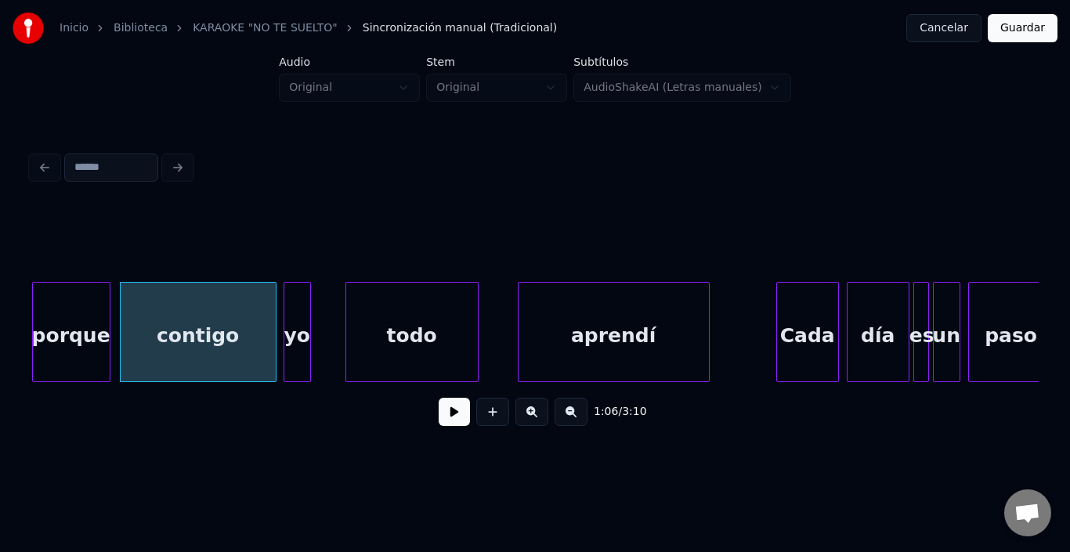
click at [295, 305] on div "yo" at bounding box center [297, 336] width 26 height 107
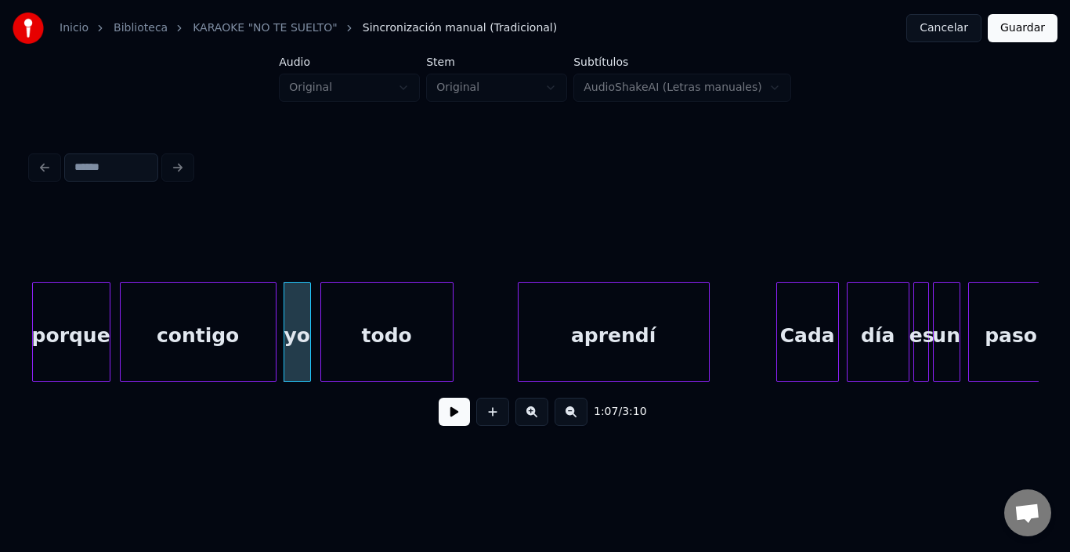
click at [364, 317] on div "todo" at bounding box center [387, 336] width 132 height 107
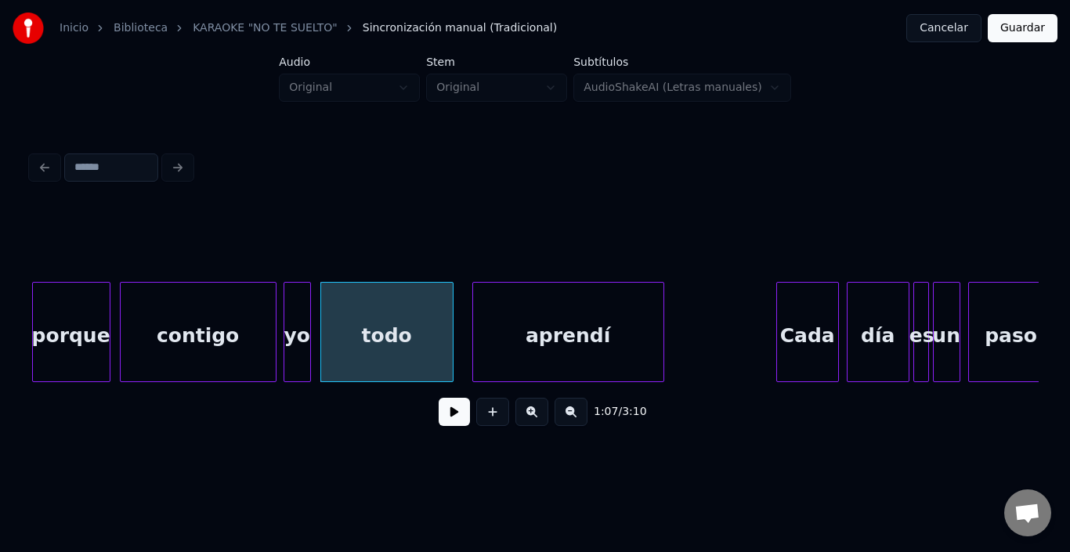
click at [493, 321] on div "aprendí" at bounding box center [568, 336] width 190 height 107
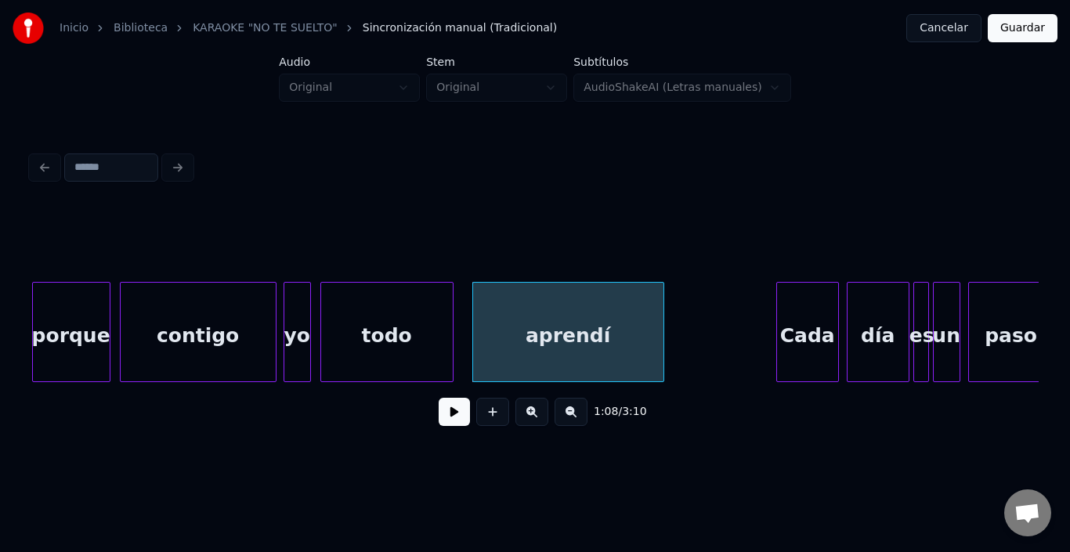
click at [492, 320] on div "aprendí" at bounding box center [568, 336] width 190 height 107
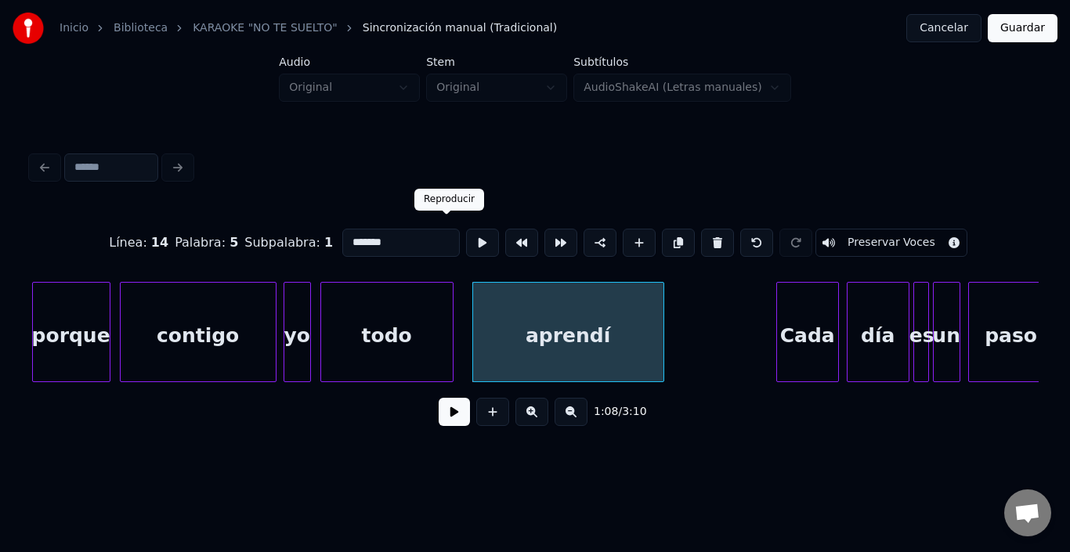
click at [466, 244] on button at bounding box center [482, 243] width 33 height 28
click at [30, 330] on div "Línea : 14 Palabra : 5 Subpalabra : 1 ******* Preservar Voces 1:08 / 3:10" at bounding box center [535, 293] width 1020 height 310
click at [56, 326] on div "porque" at bounding box center [71, 336] width 77 height 107
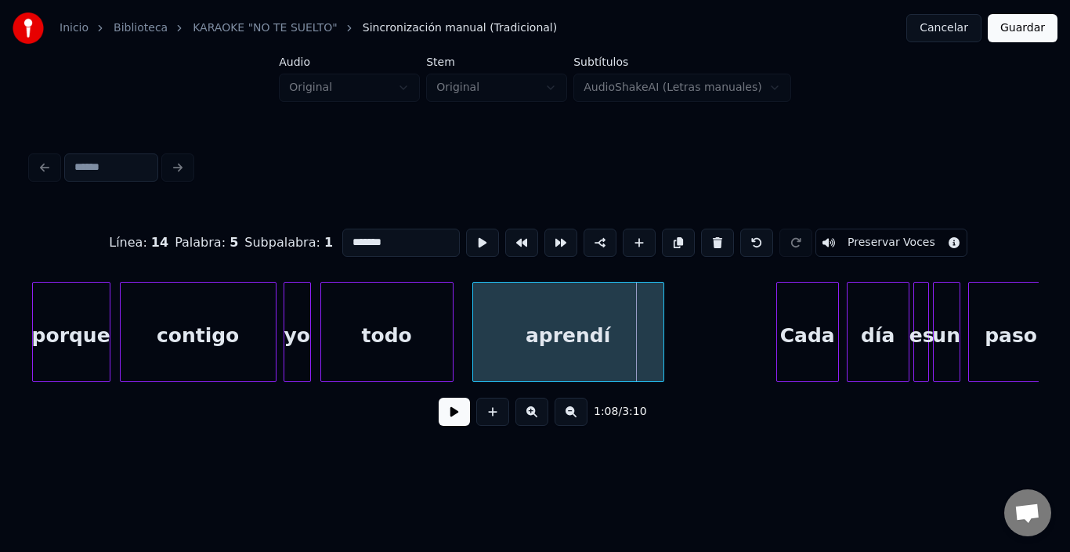
type input "******"
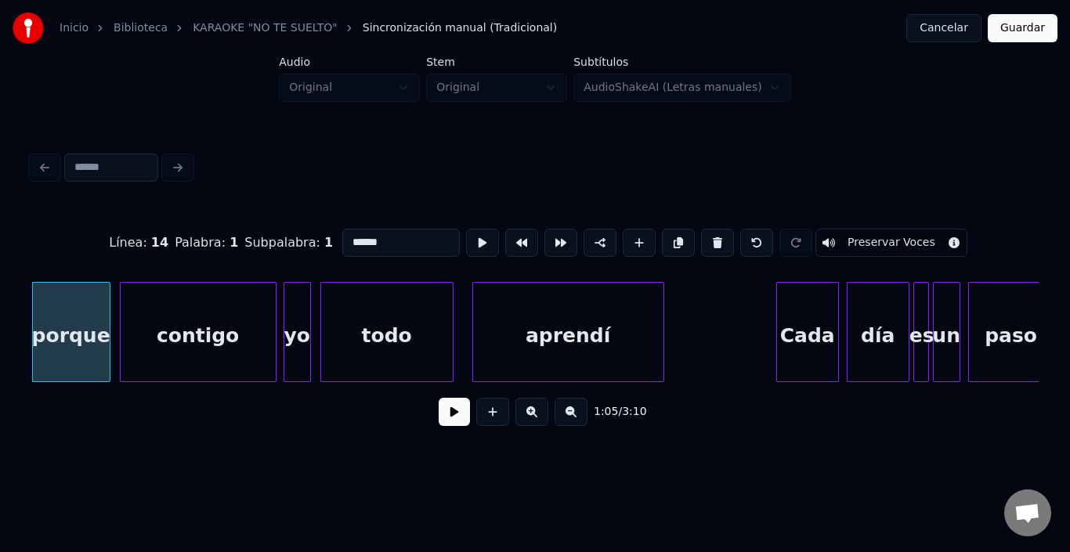
click at [455, 418] on button at bounding box center [454, 412] width 31 height 28
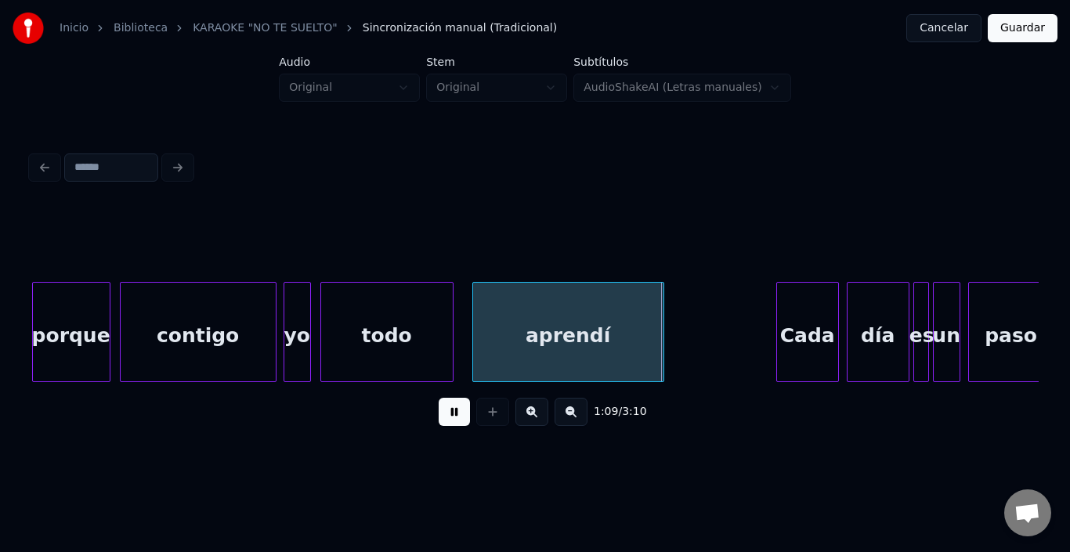
click at [448, 418] on button at bounding box center [454, 412] width 31 height 28
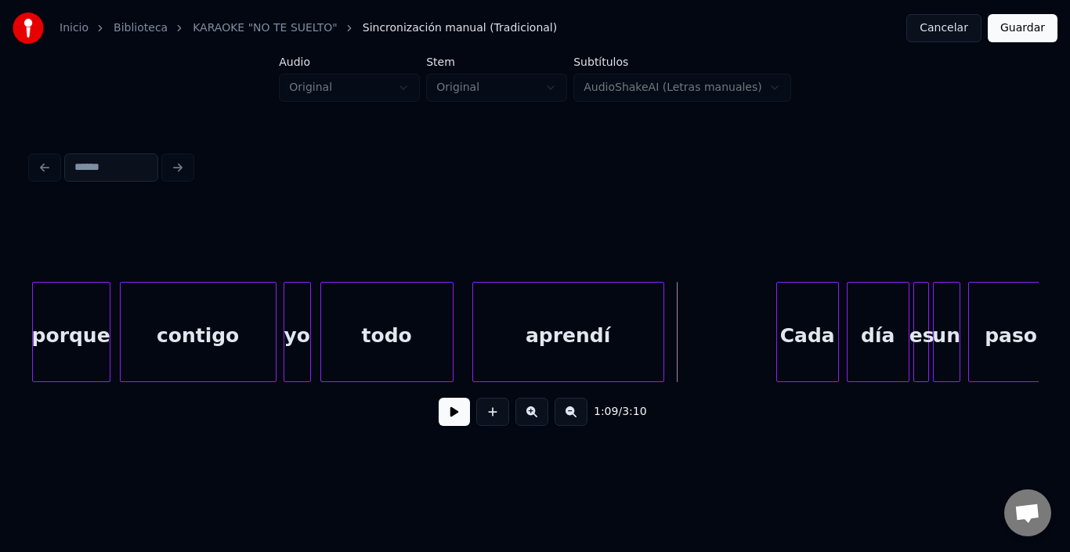
click at [372, 335] on div "todo" at bounding box center [387, 336] width 132 height 107
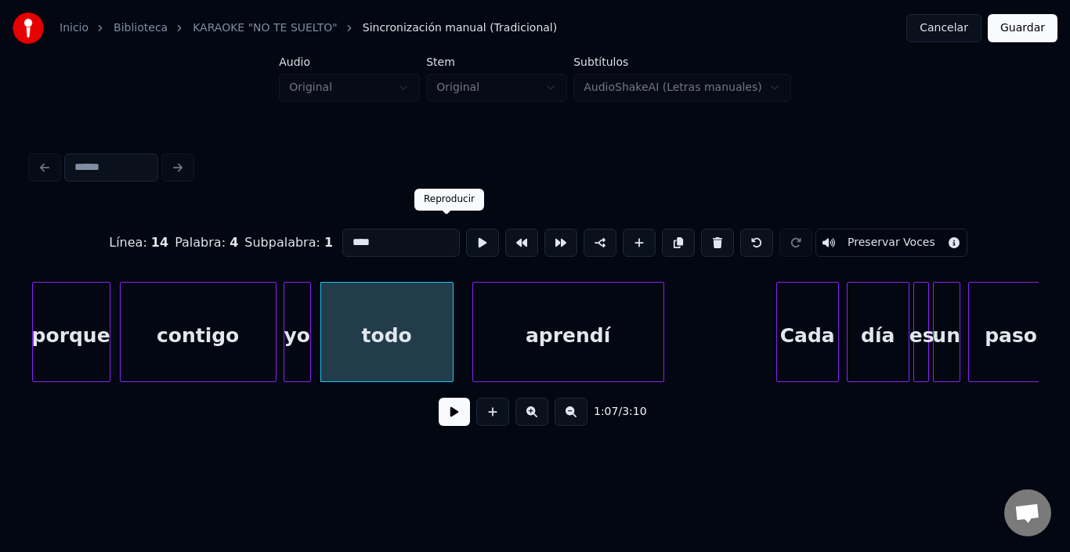
click at [448, 213] on span at bounding box center [447, 215] width 8 height 8
click at [466, 237] on button at bounding box center [482, 243] width 33 height 28
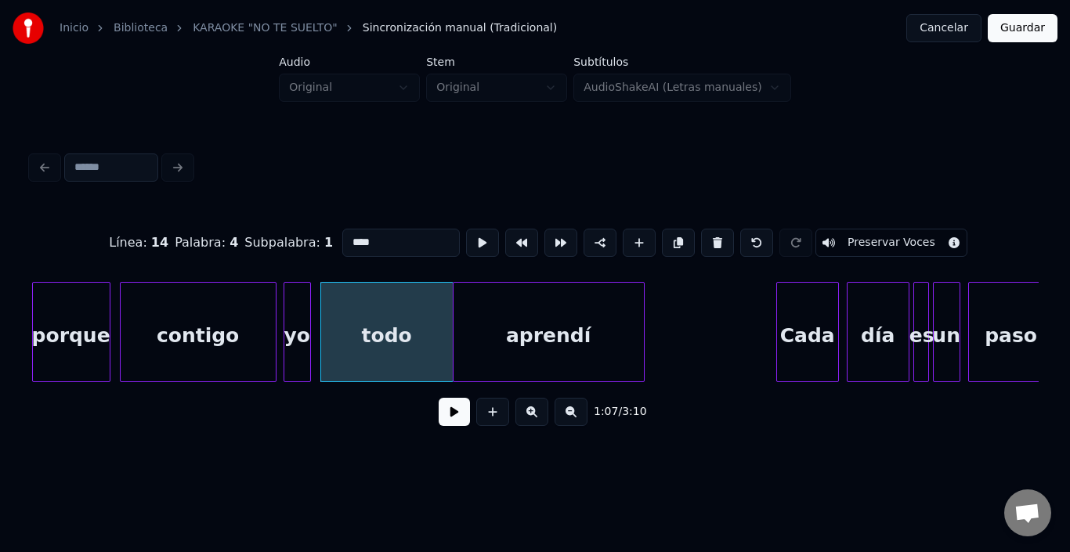
click at [477, 342] on div "aprendí" at bounding box center [549, 336] width 190 height 107
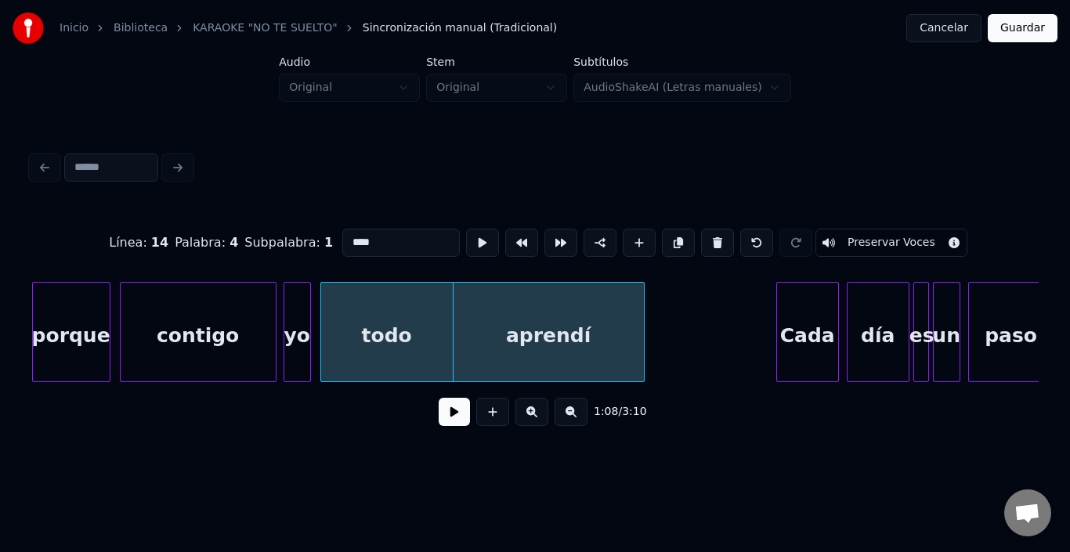
click at [426, 342] on div "todo" at bounding box center [387, 336] width 132 height 107
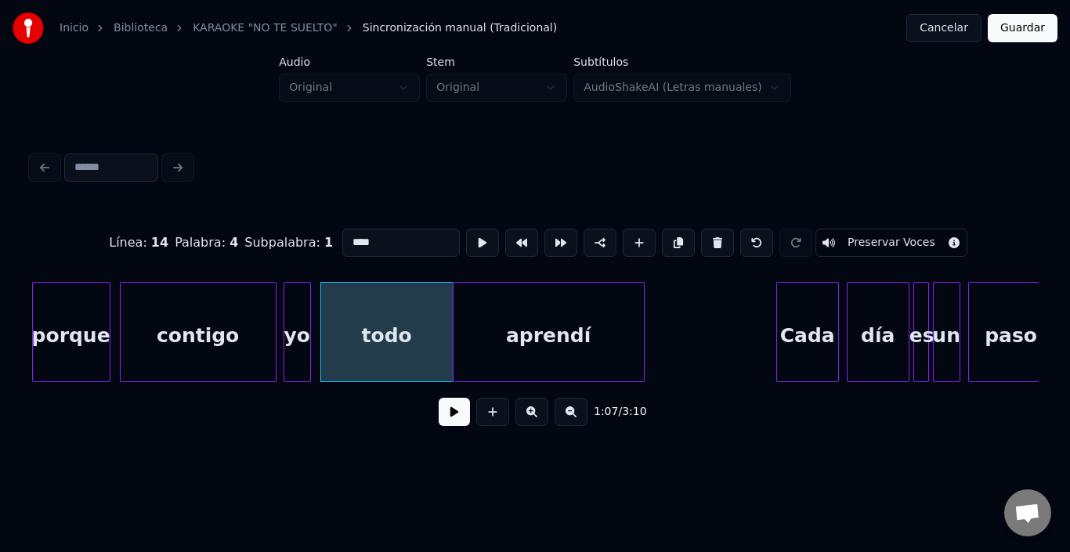
click at [439, 415] on button at bounding box center [454, 412] width 31 height 28
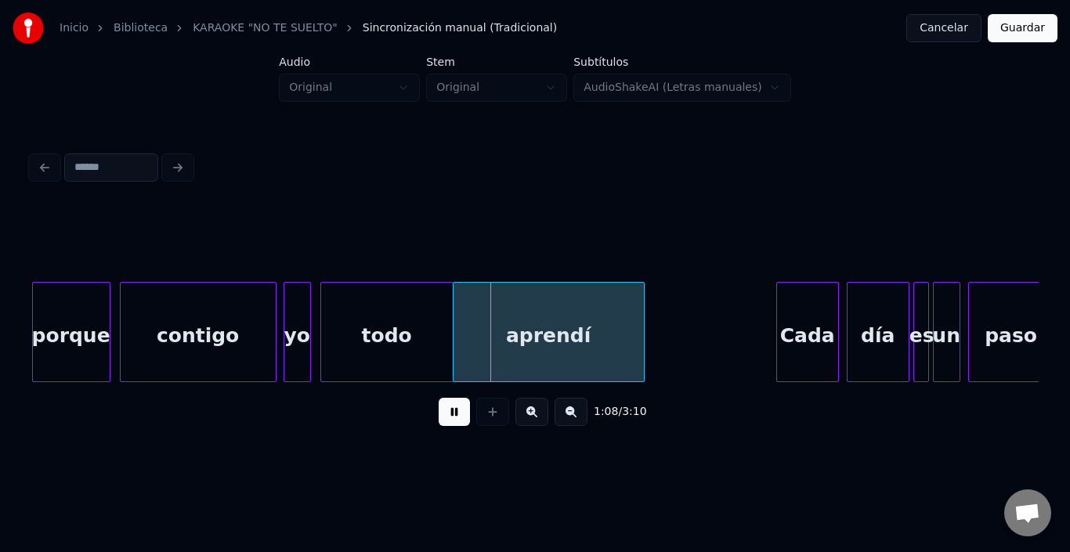
click at [476, 348] on div "aprendí" at bounding box center [549, 336] width 190 height 107
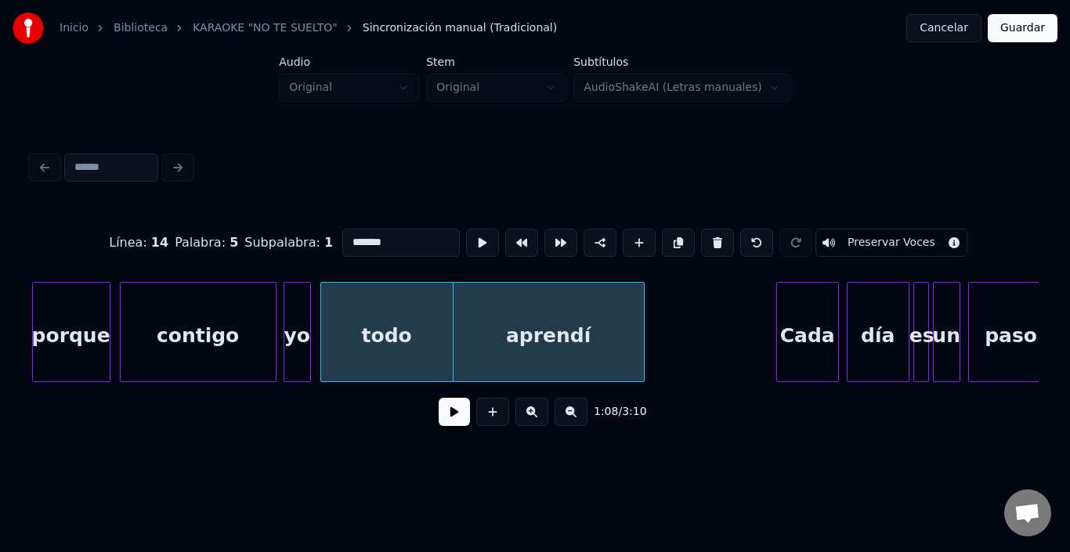
click at [444, 410] on button at bounding box center [454, 412] width 31 height 28
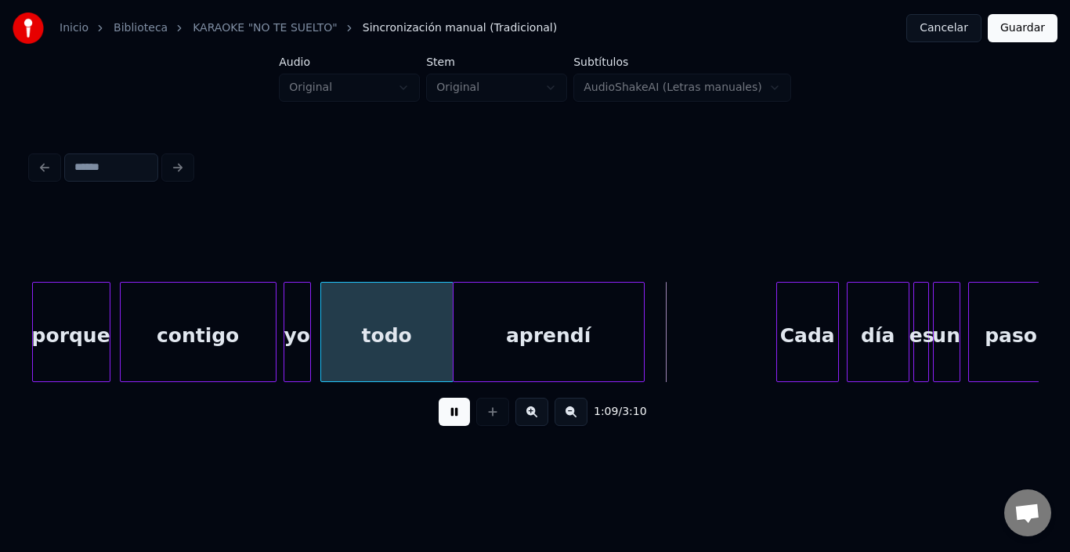
click at [444, 410] on button at bounding box center [454, 412] width 31 height 28
click at [481, 342] on div "aprendí" at bounding box center [549, 336] width 190 height 107
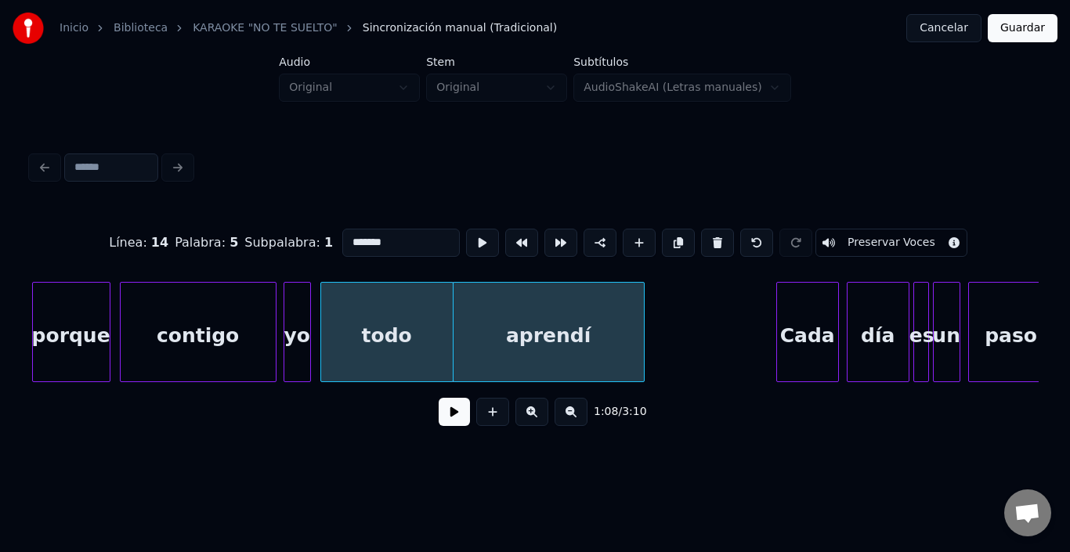
click at [455, 417] on button at bounding box center [454, 412] width 31 height 28
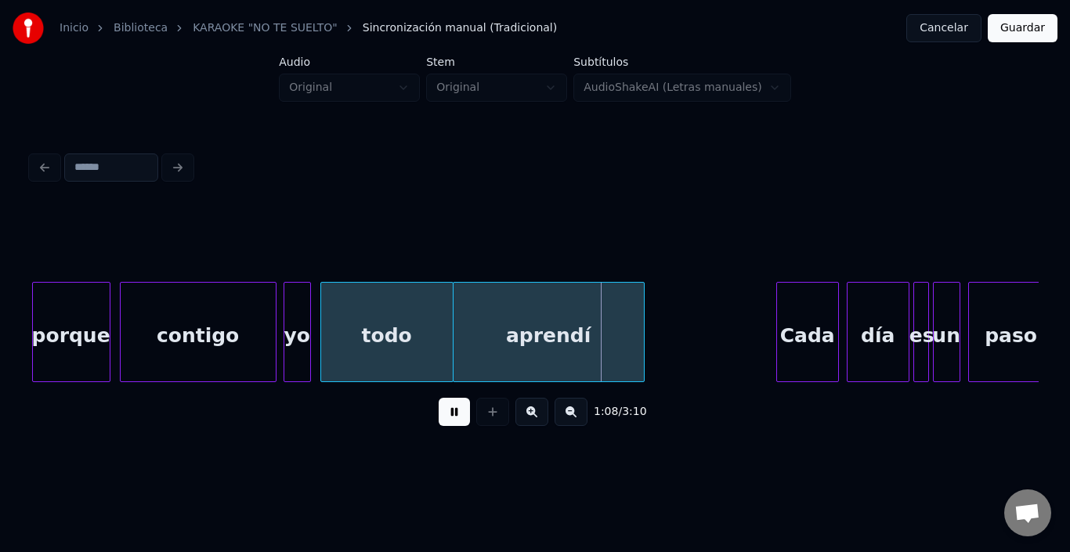
click at [455, 417] on button at bounding box center [454, 412] width 31 height 28
click at [291, 331] on div "yo" at bounding box center [297, 336] width 26 height 107
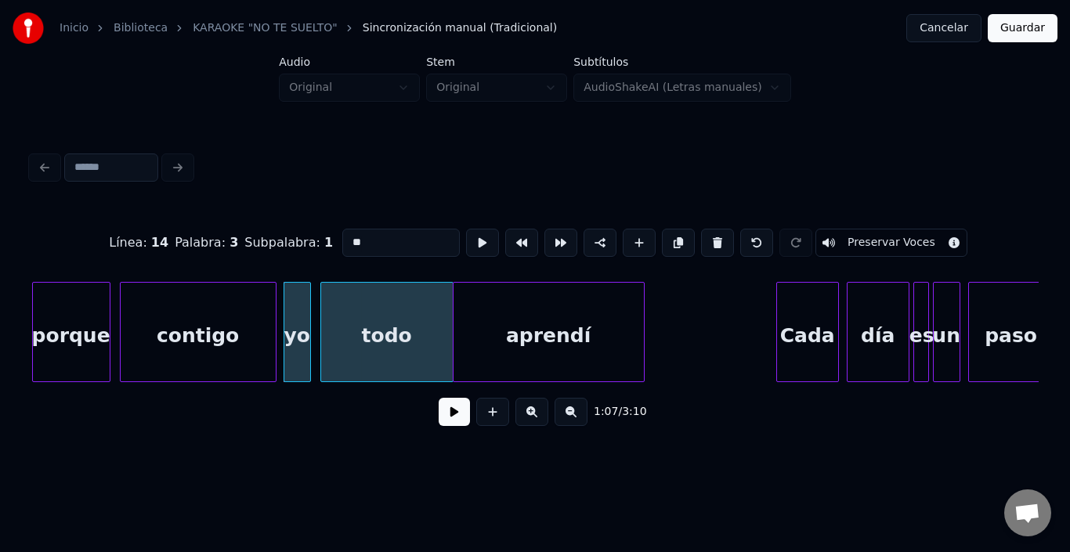
click at [426, 411] on div "1:07 / 3:10" at bounding box center [535, 412] width 983 height 34
click at [439, 419] on button at bounding box center [454, 412] width 31 height 28
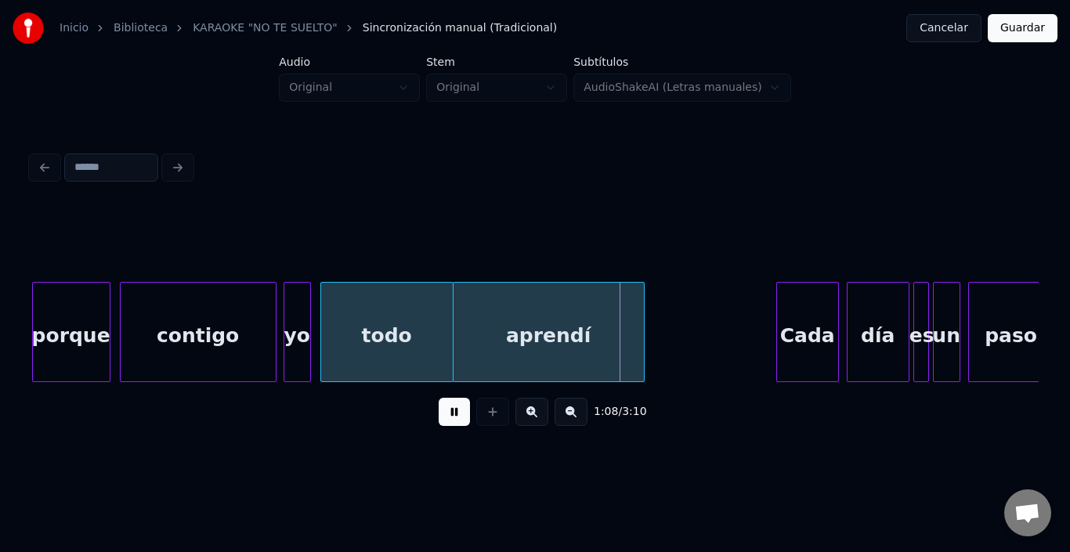
click at [439, 419] on button at bounding box center [454, 412] width 31 height 28
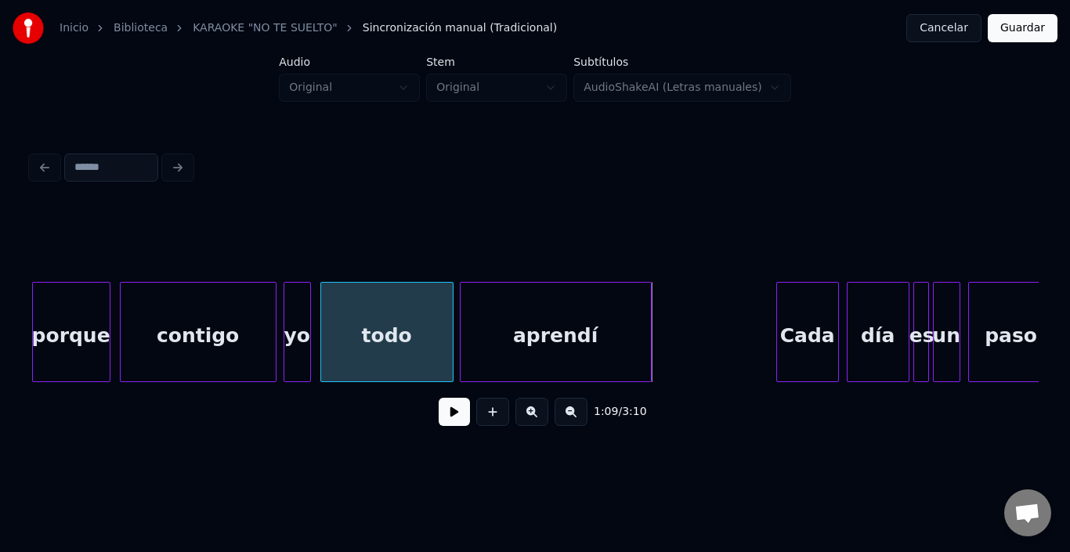
click at [484, 350] on div "aprendí" at bounding box center [556, 336] width 190 height 107
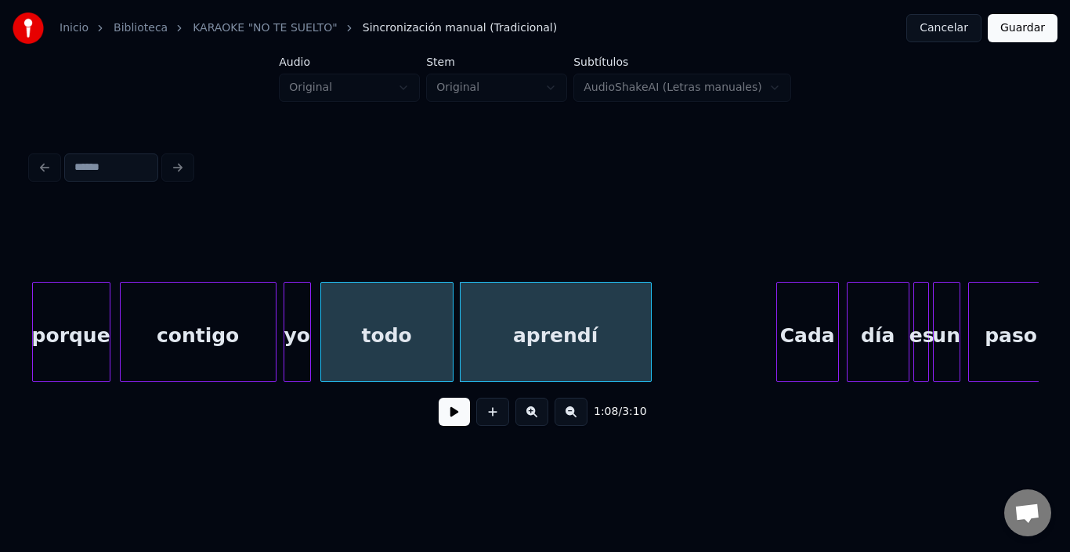
click at [445, 429] on div "1:08 / 3:10" at bounding box center [535, 412] width 983 height 34
click at [441, 426] on button at bounding box center [454, 412] width 31 height 28
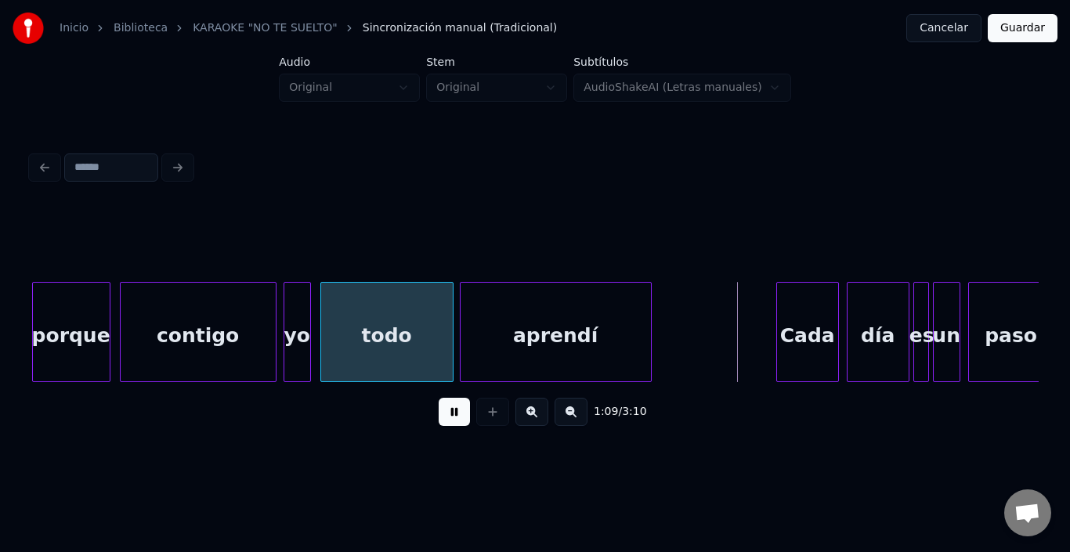
click at [441, 426] on button at bounding box center [454, 412] width 31 height 28
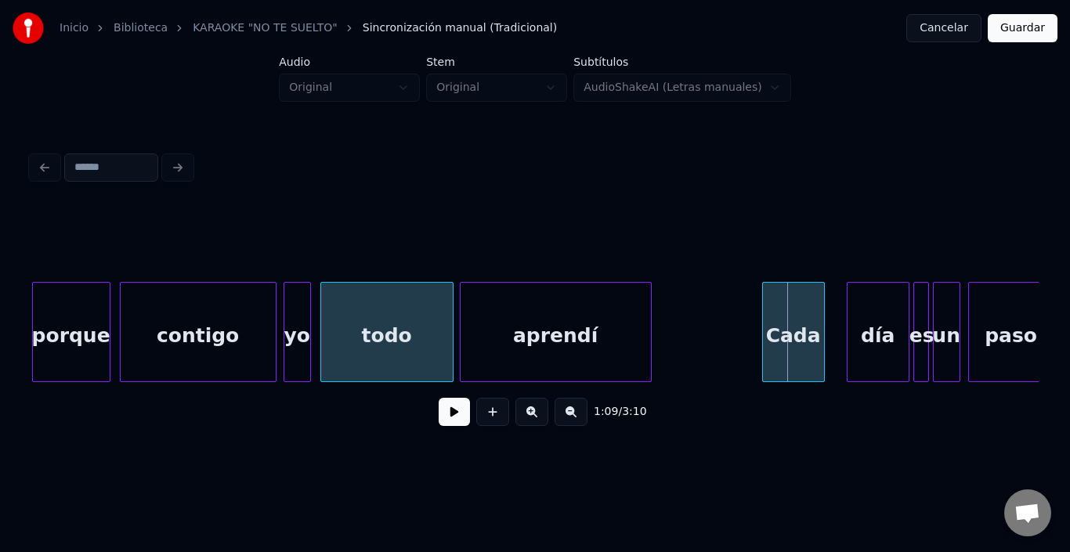
click at [790, 330] on div "Cada" at bounding box center [793, 336] width 61 height 107
click at [846, 331] on div "día" at bounding box center [859, 336] width 61 height 107
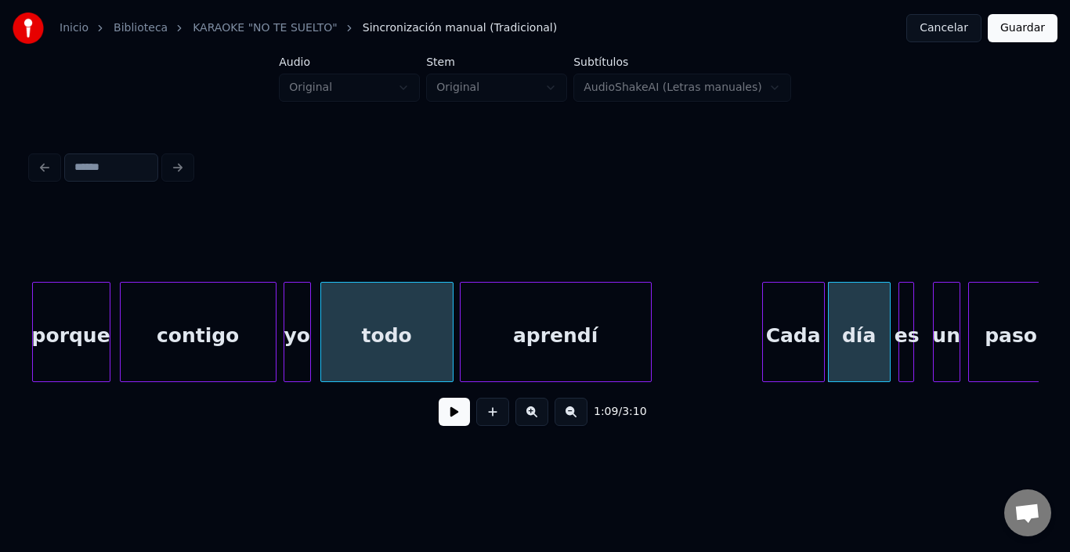
click at [906, 291] on div "es" at bounding box center [908, 336] width 16 height 107
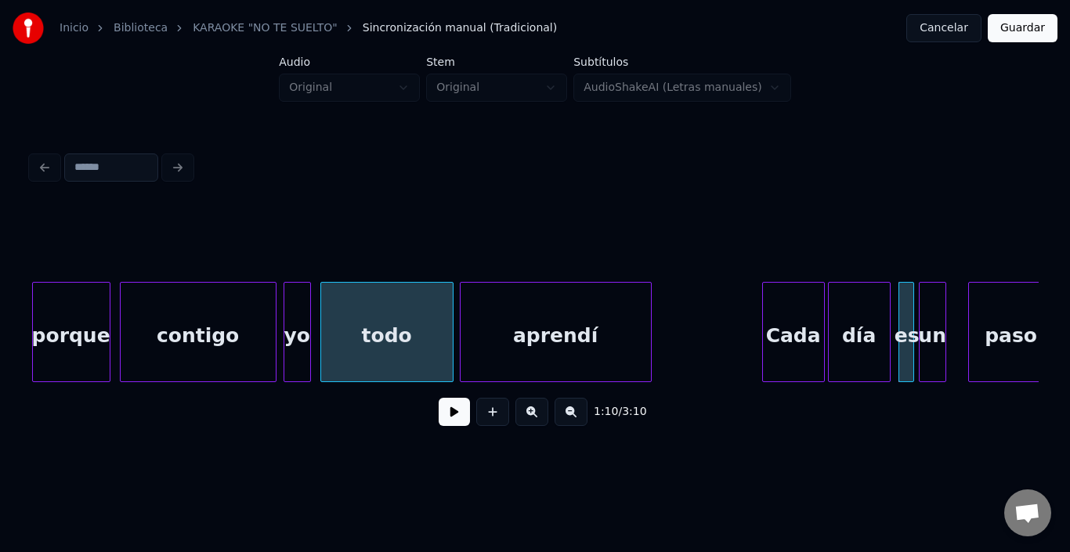
click at [933, 293] on div "un" at bounding box center [933, 336] width 26 height 107
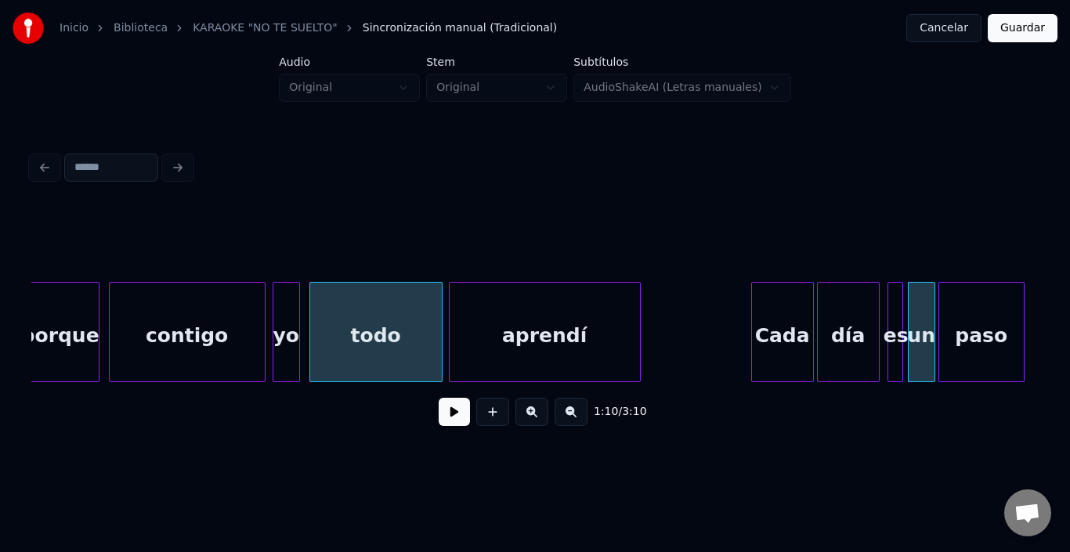
click at [981, 308] on div "paso" at bounding box center [982, 336] width 85 height 107
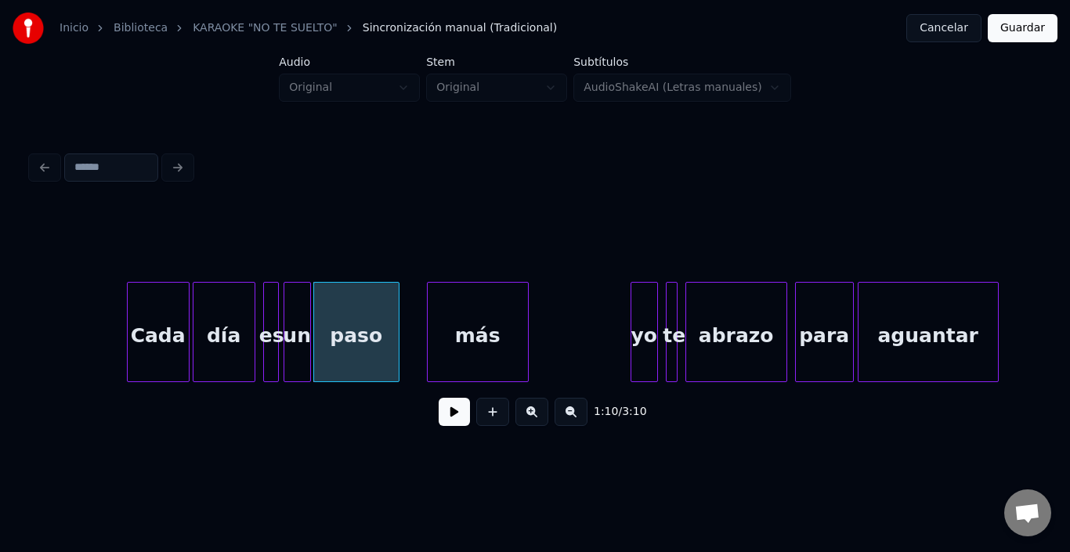
scroll to position [0, 13541]
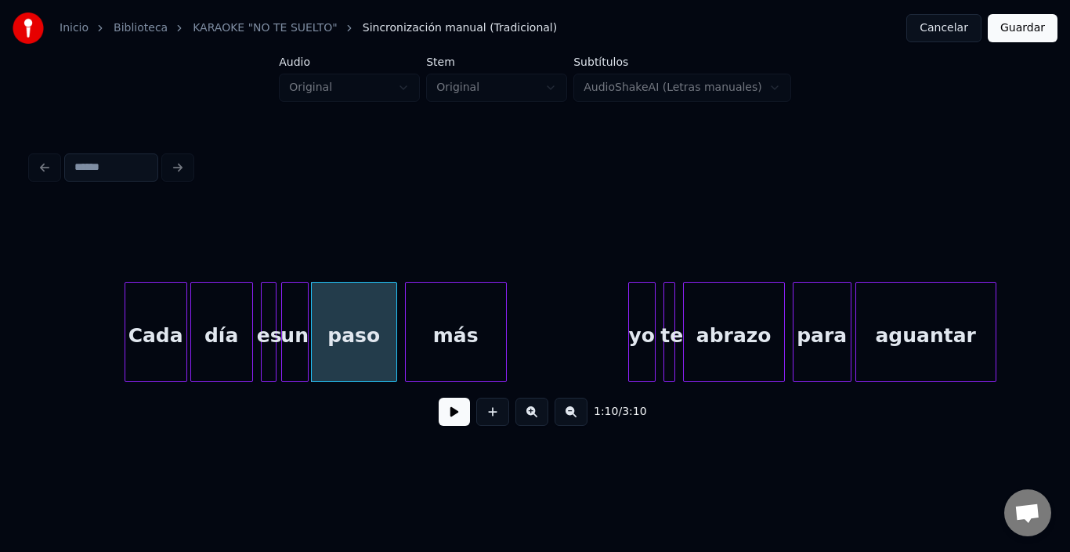
click at [479, 341] on div "más" at bounding box center [456, 336] width 100 height 107
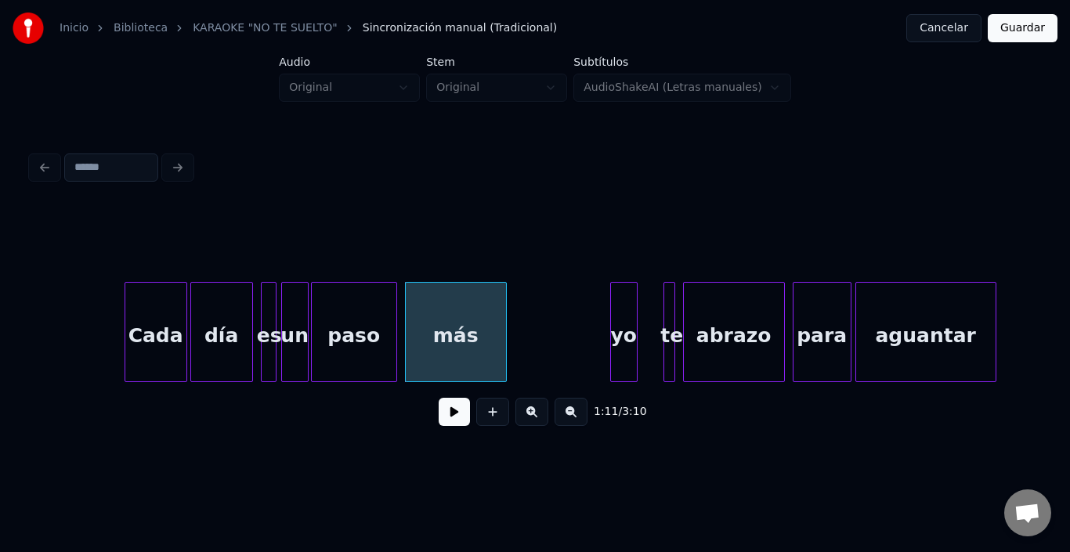
click at [625, 314] on div "yo" at bounding box center [624, 336] width 26 height 107
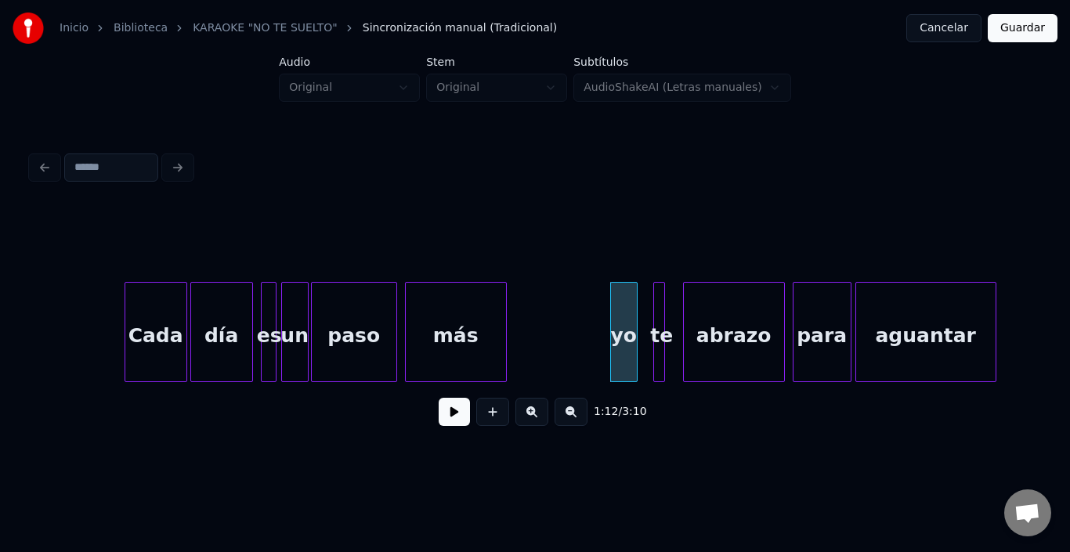
click at [661, 282] on div "te" at bounding box center [660, 332] width 12 height 100
click at [443, 420] on button at bounding box center [454, 412] width 31 height 28
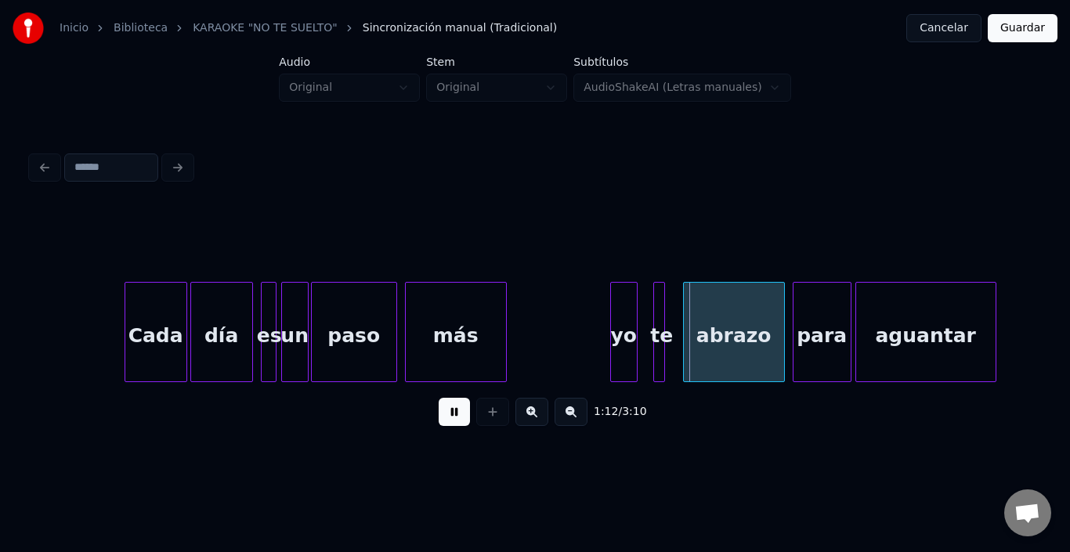
click at [443, 420] on button at bounding box center [454, 412] width 31 height 28
click at [722, 329] on div "abrazo" at bounding box center [720, 336] width 100 height 107
click at [712, 326] on div "abrazo" at bounding box center [720, 336] width 100 height 107
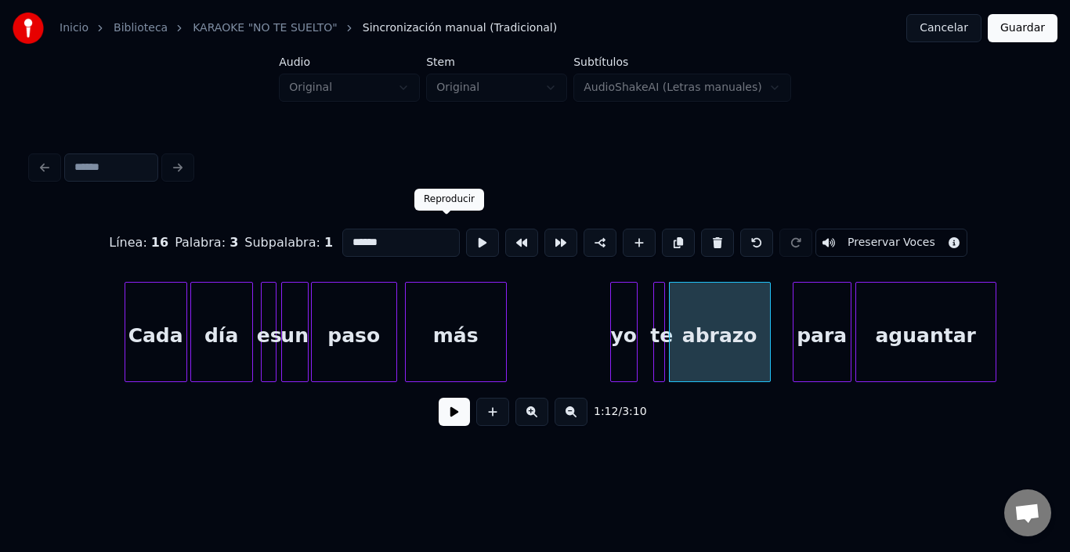
click at [466, 230] on button at bounding box center [482, 243] width 33 height 28
click at [802, 308] on div "para" at bounding box center [809, 336] width 57 height 107
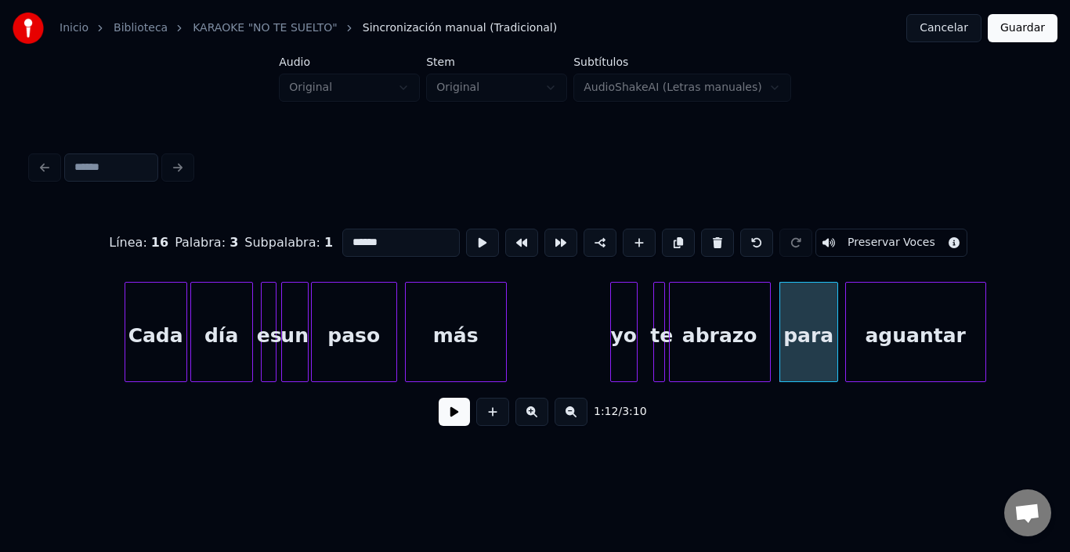
click at [910, 328] on div "aguantar" at bounding box center [915, 336] width 139 height 107
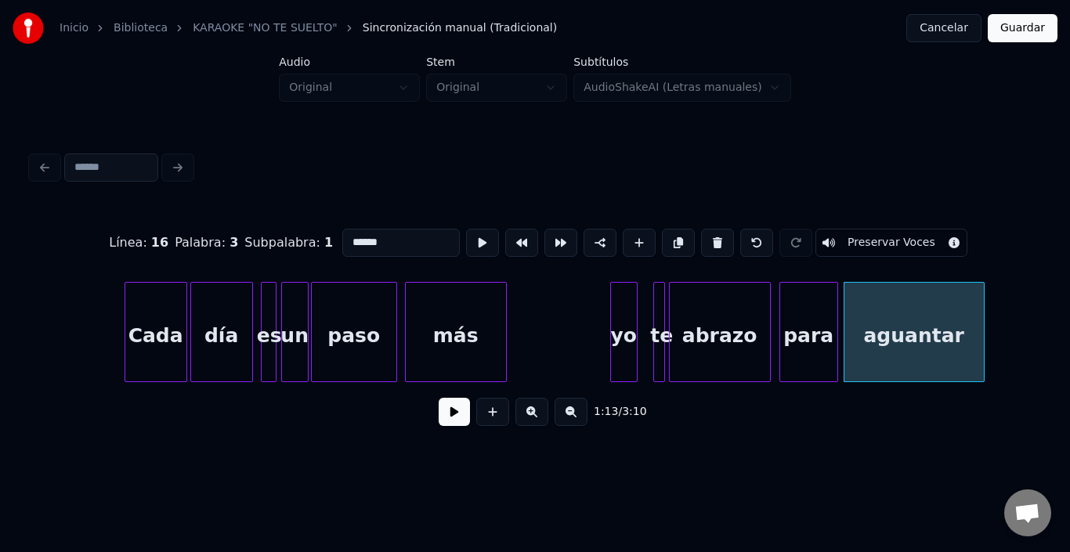
click at [813, 336] on div "para" at bounding box center [809, 336] width 57 height 107
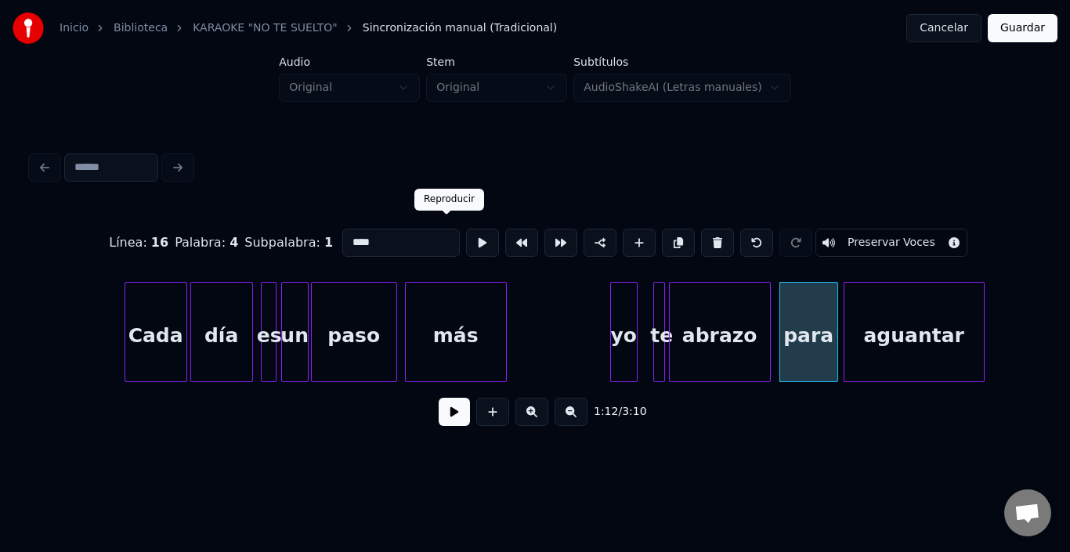
click at [466, 243] on button at bounding box center [482, 243] width 33 height 28
click at [868, 324] on div "aguantar" at bounding box center [914, 336] width 139 height 107
type input "********"
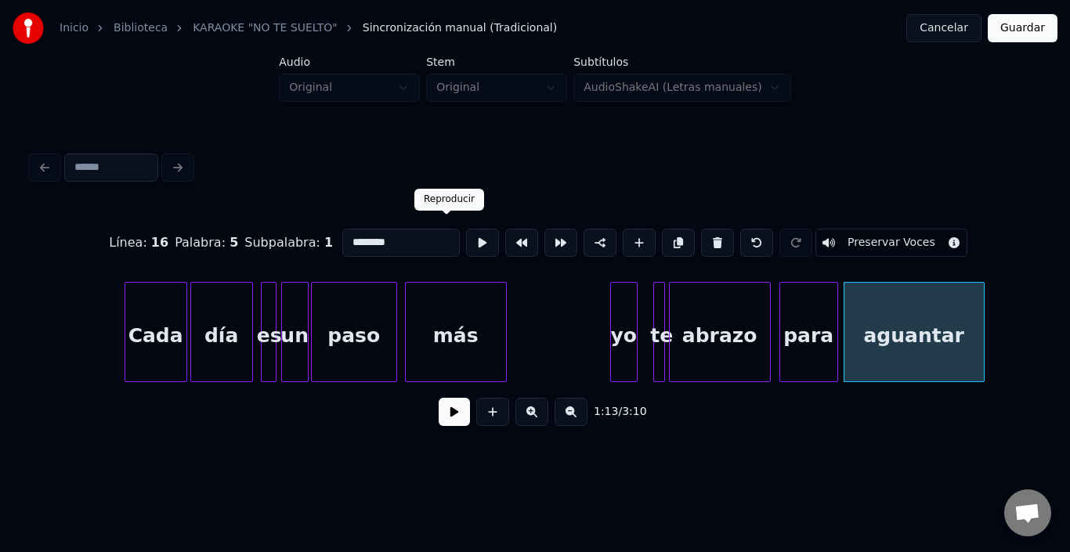
click at [466, 231] on button at bounding box center [482, 243] width 33 height 28
click at [439, 418] on button at bounding box center [454, 412] width 31 height 28
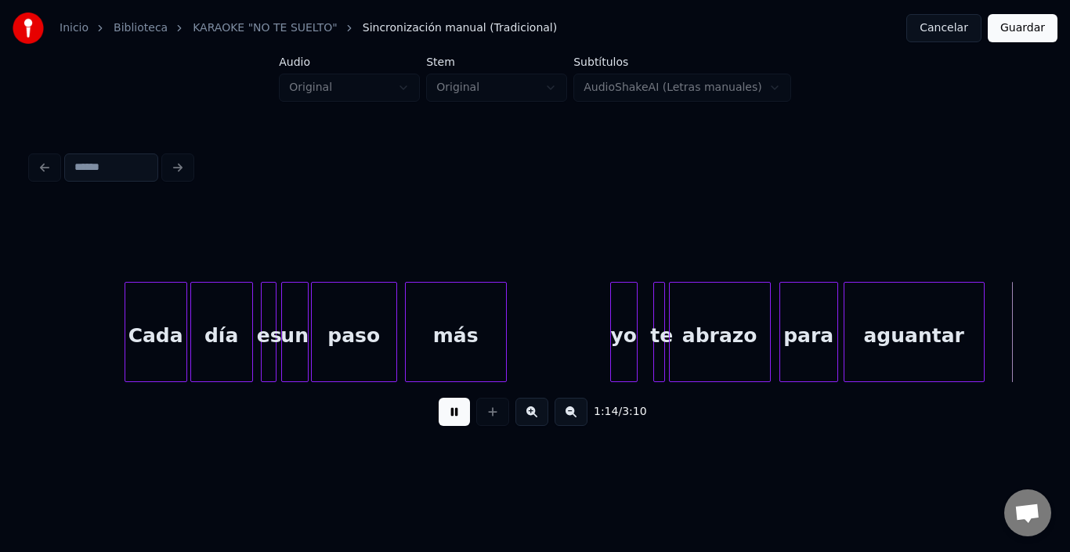
scroll to position [0, 14550]
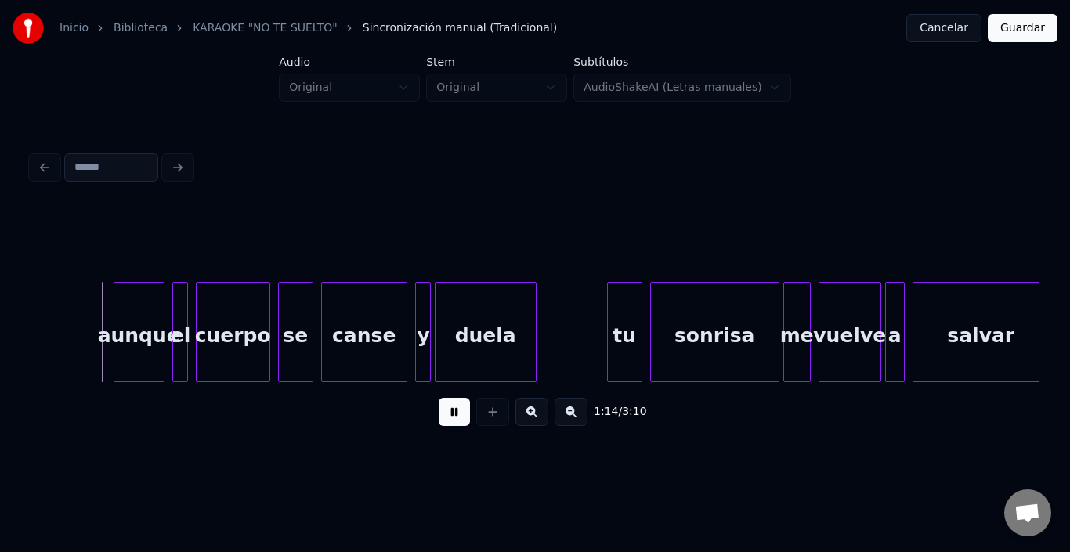
click at [439, 418] on button at bounding box center [454, 412] width 31 height 28
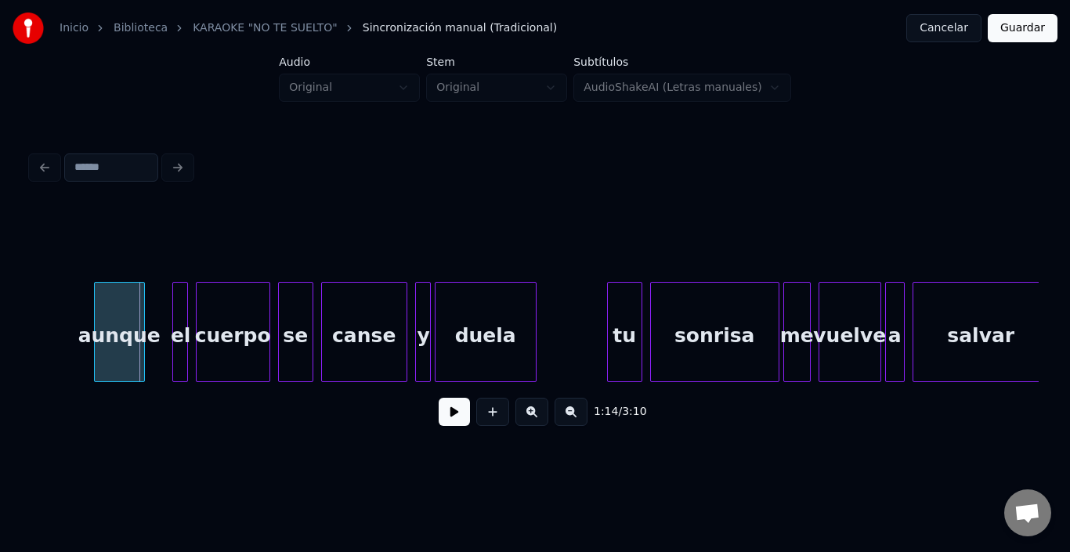
click at [117, 305] on div "aunque" at bounding box center [119, 336] width 49 height 107
click at [161, 296] on div "el" at bounding box center [162, 336] width 16 height 107
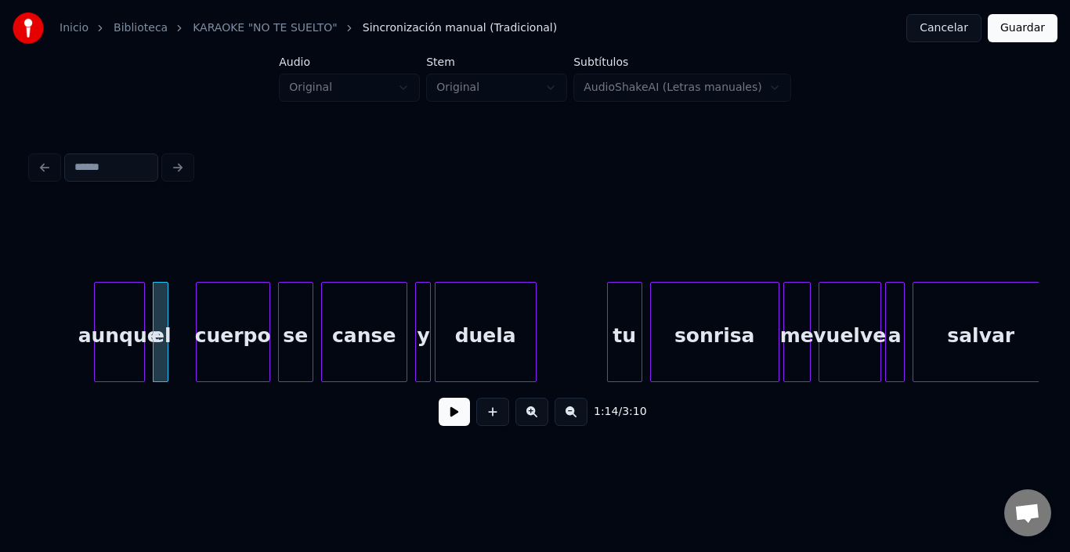
click at [168, 302] on div "el" at bounding box center [162, 336] width 16 height 107
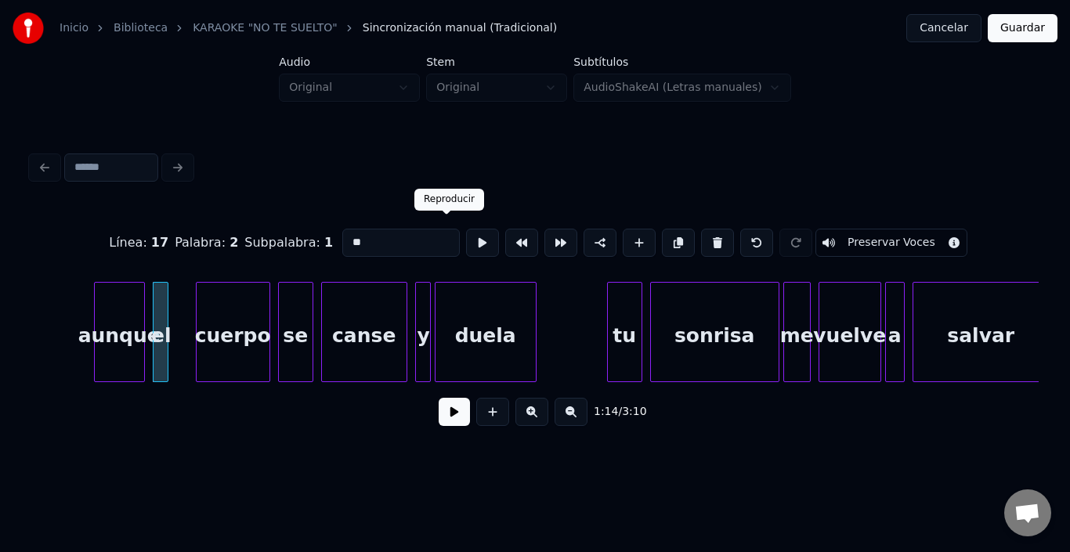
click at [466, 234] on button at bounding box center [482, 243] width 33 height 28
click at [208, 313] on div "cuerpo" at bounding box center [215, 336] width 73 height 107
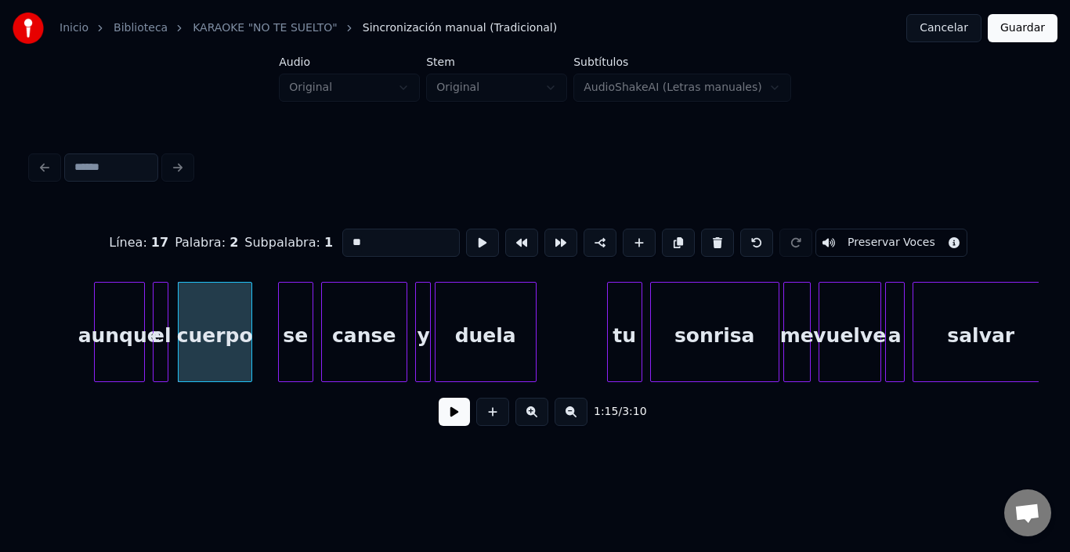
click at [305, 312] on div "se" at bounding box center [296, 336] width 34 height 107
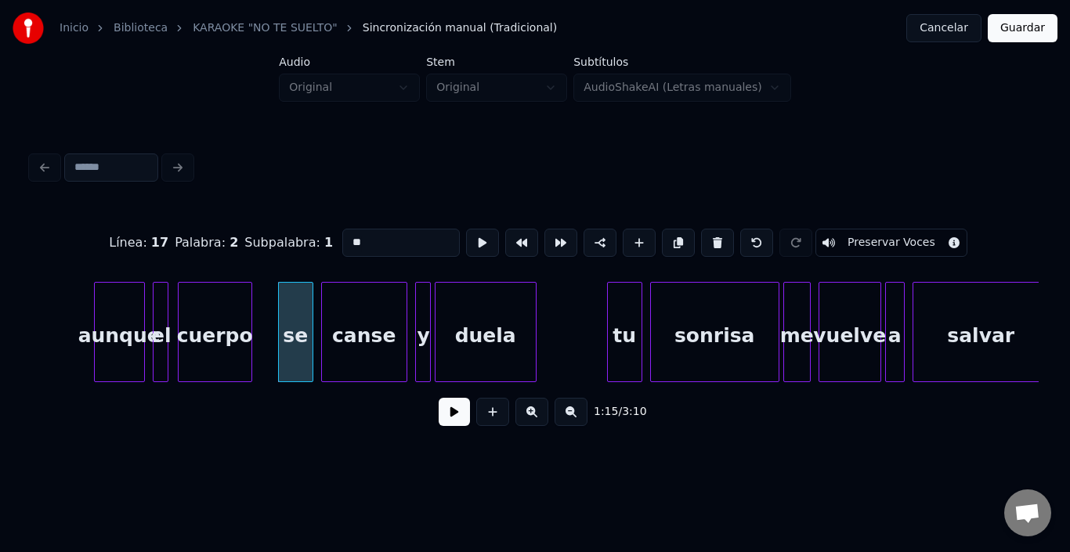
type input "**"
click at [288, 313] on div "se" at bounding box center [280, 336] width 34 height 107
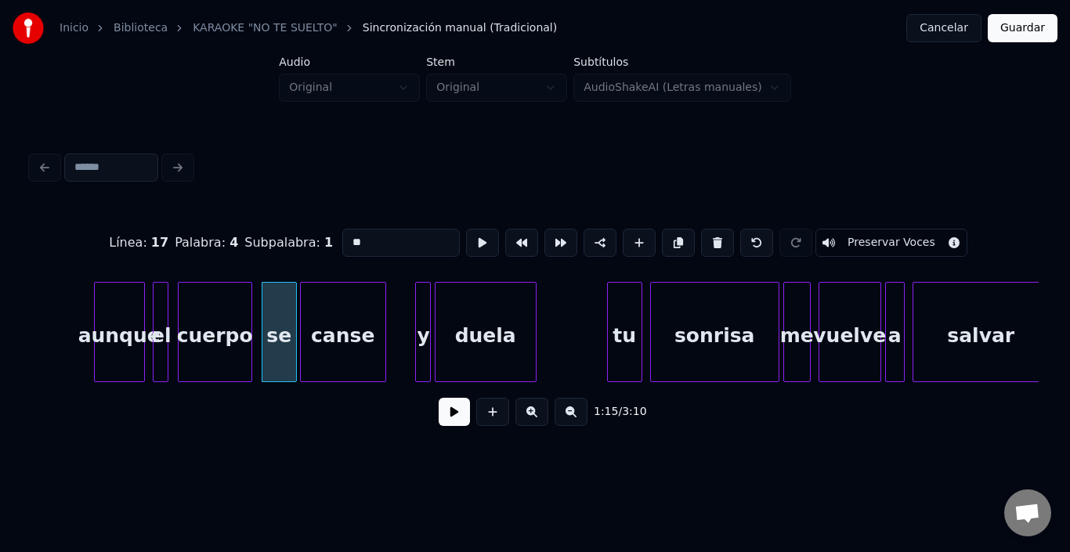
click at [327, 326] on div "canse" at bounding box center [343, 336] width 85 height 107
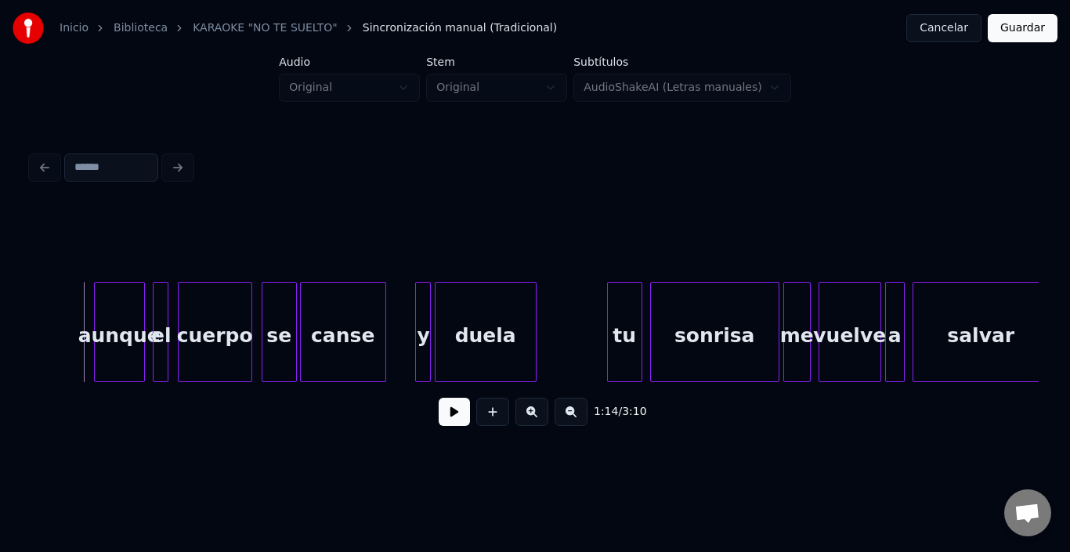
click at [439, 421] on button at bounding box center [454, 412] width 31 height 28
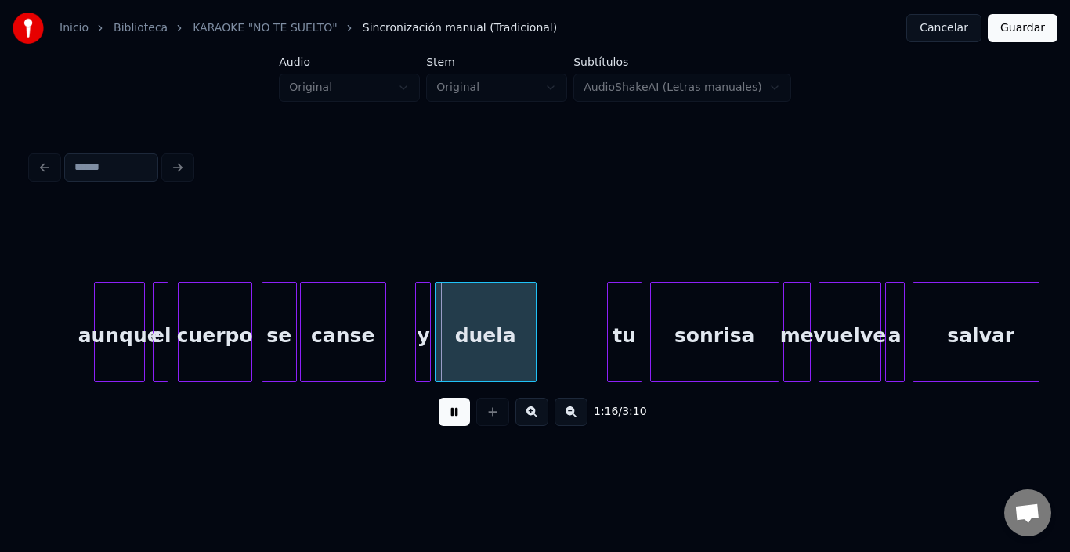
click at [439, 421] on button at bounding box center [454, 412] width 31 height 28
click at [399, 300] on div "y" at bounding box center [401, 336] width 16 height 107
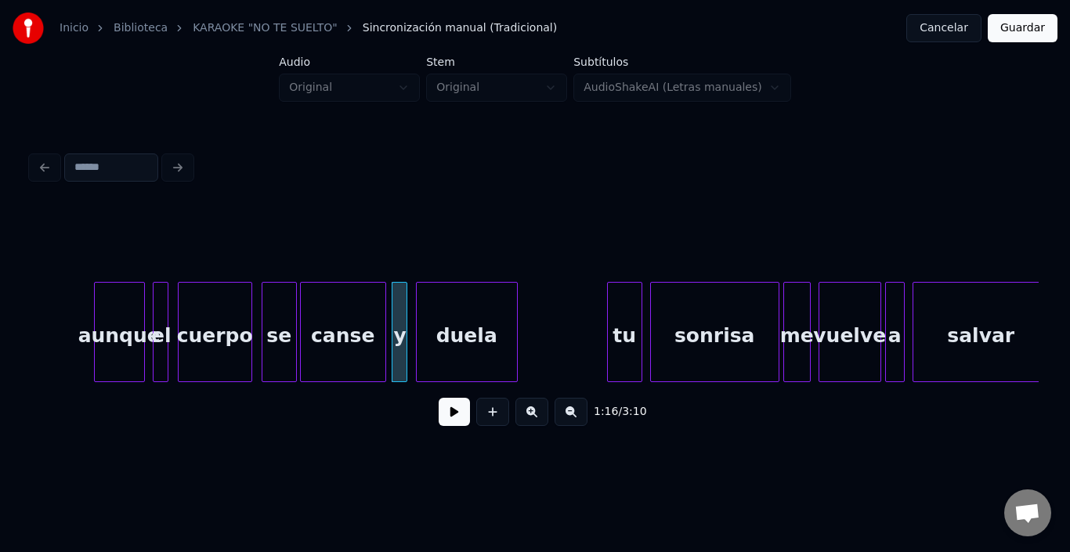
click at [462, 327] on div "duela" at bounding box center [467, 336] width 100 height 107
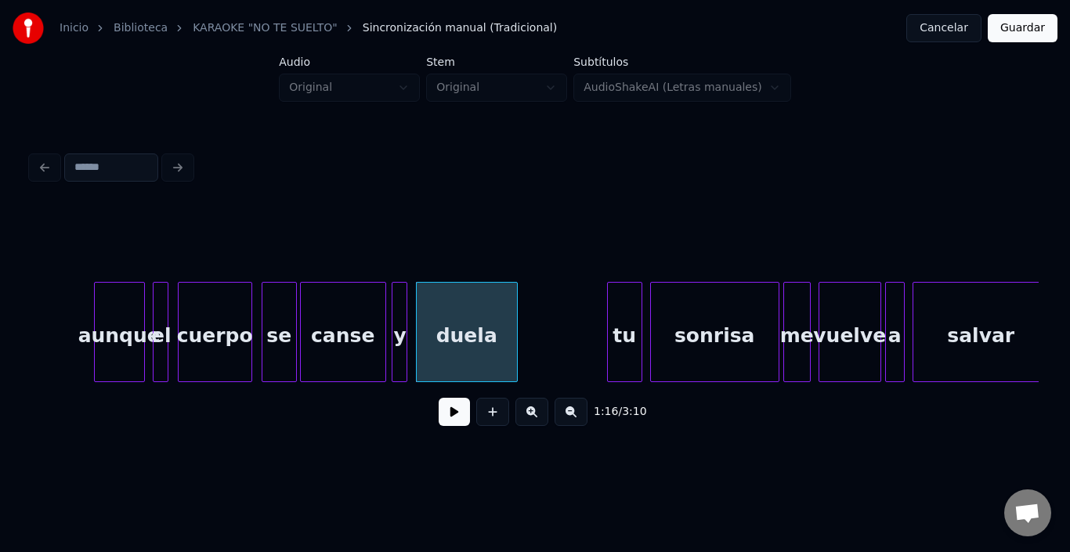
click at [21, 334] on div "Inicio Biblioteca KARAOKE "NO TE SUELTO" Sincronización manual (Tradicional) Ca…" at bounding box center [535, 229] width 1070 height 458
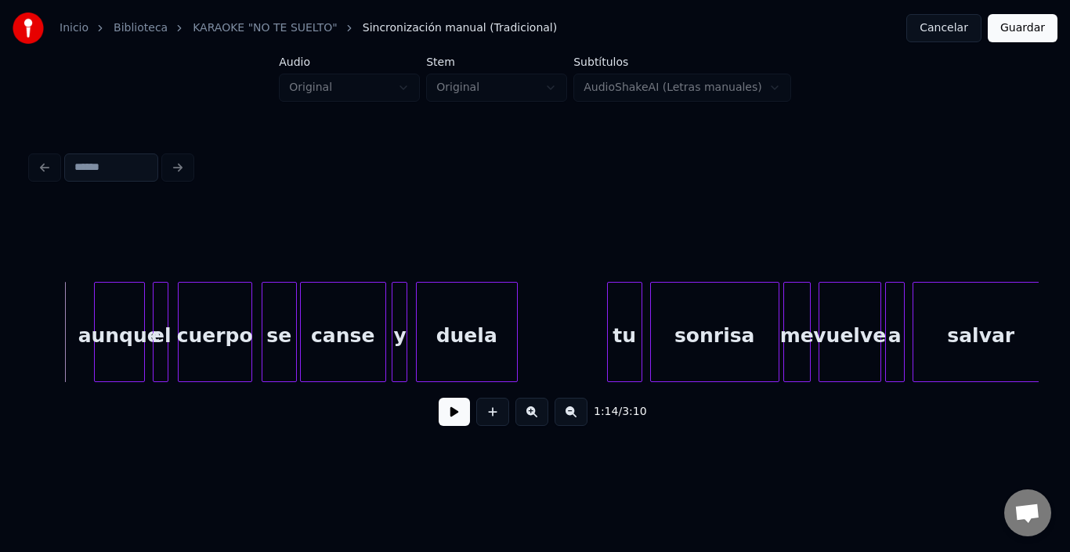
click at [439, 419] on button at bounding box center [454, 412] width 31 height 28
click at [540, 326] on div at bounding box center [540, 332] width 5 height 99
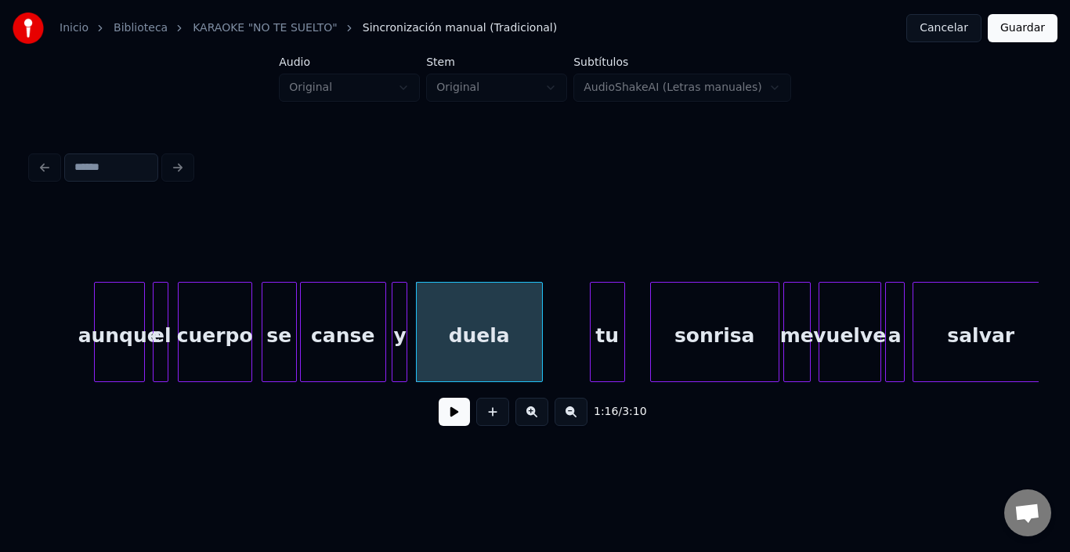
click at [605, 320] on div "tu" at bounding box center [608, 336] width 34 height 107
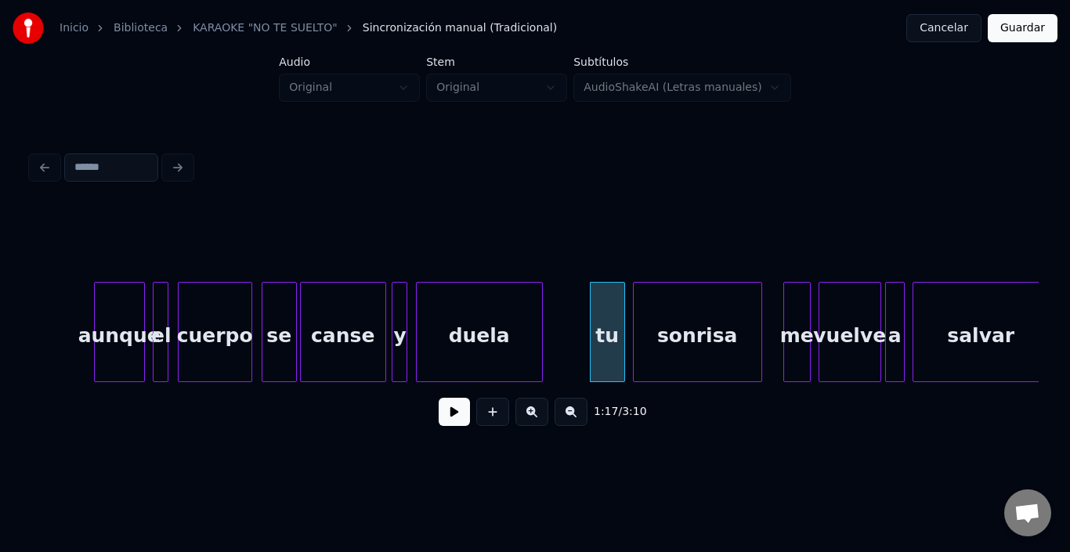
click at [676, 327] on div "sonrisa" at bounding box center [698, 336] width 128 height 107
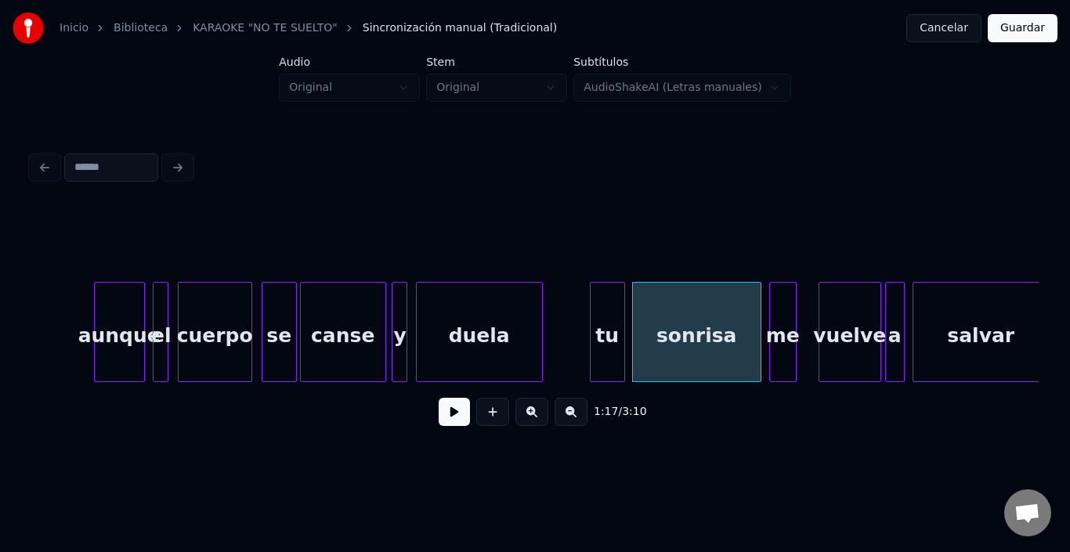
click at [781, 310] on div "me" at bounding box center [783, 336] width 26 height 107
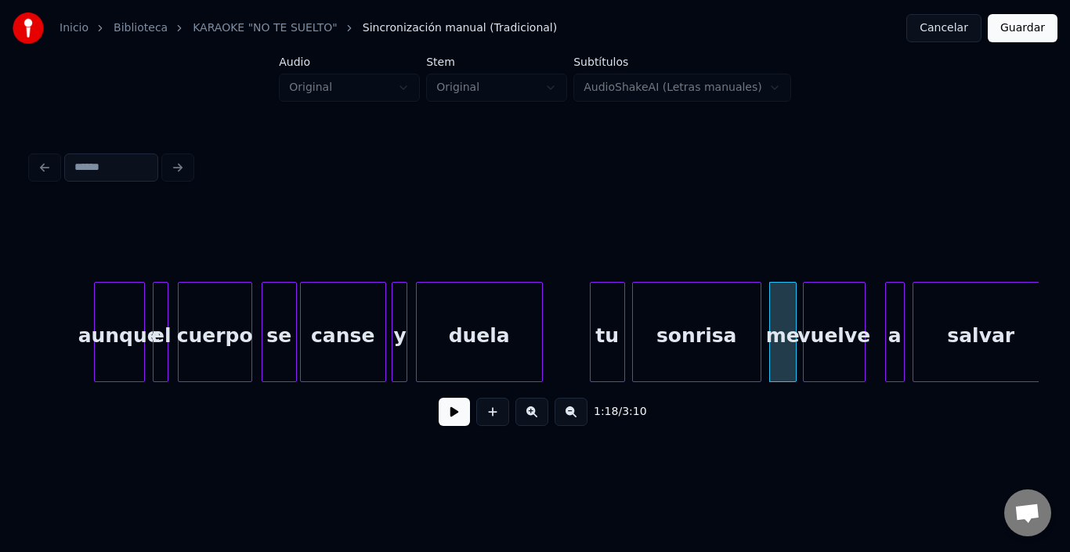
click at [825, 321] on div "vuelve" at bounding box center [834, 336] width 61 height 107
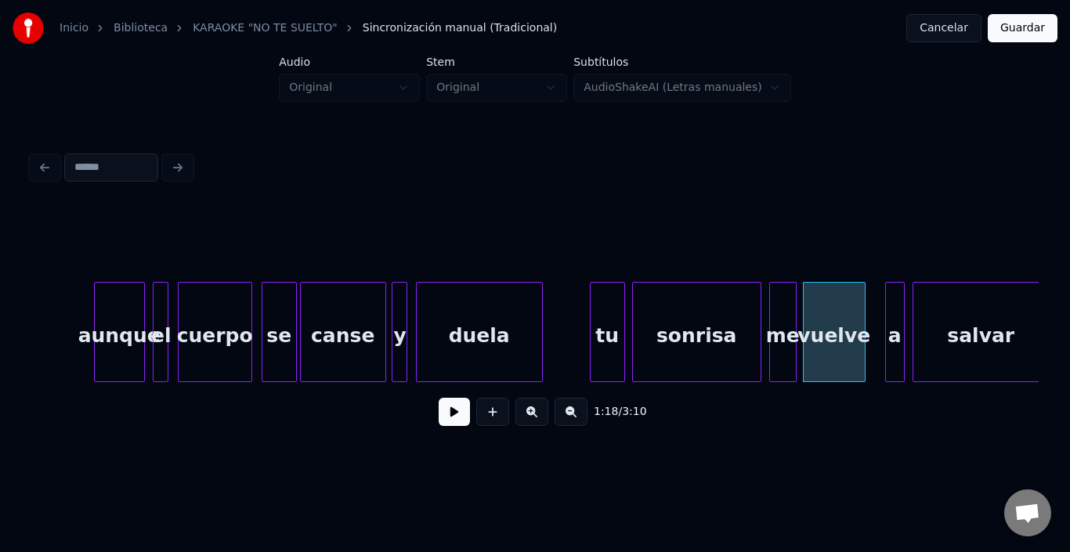
click at [900, 306] on div at bounding box center [902, 332] width 5 height 99
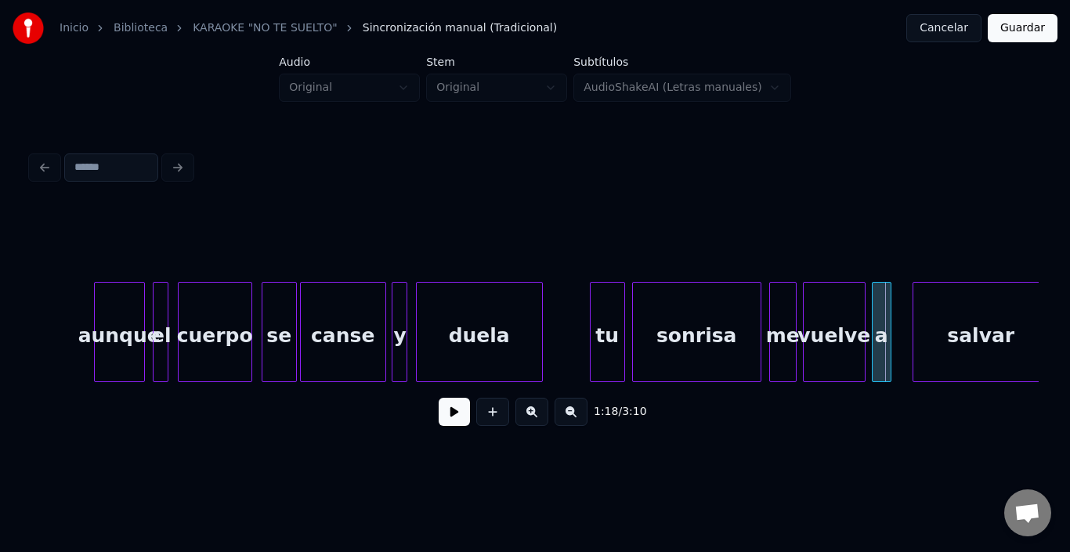
click at [881, 306] on div "a" at bounding box center [882, 336] width 18 height 107
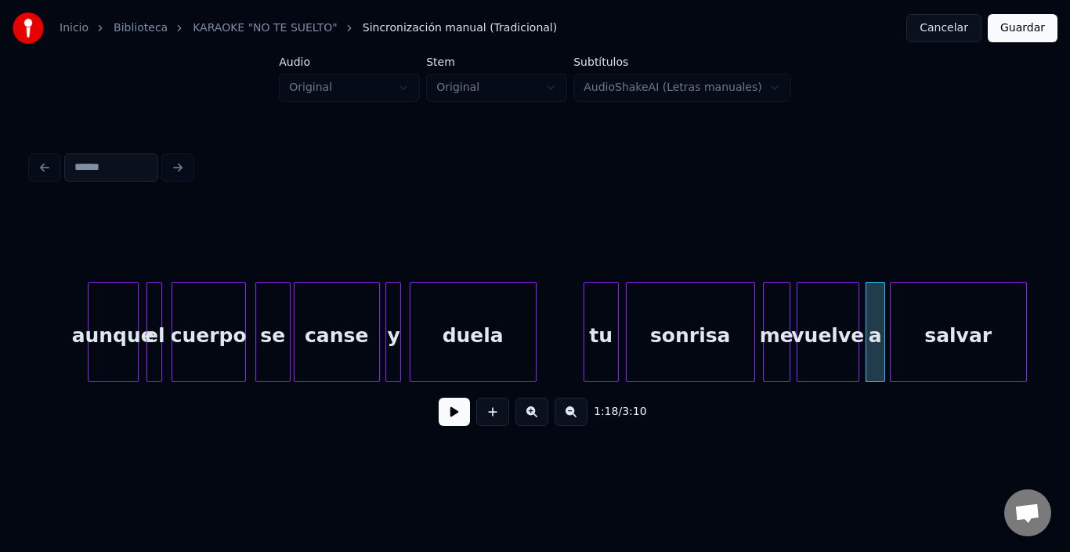
click at [916, 312] on div "salvar" at bounding box center [959, 336] width 136 height 107
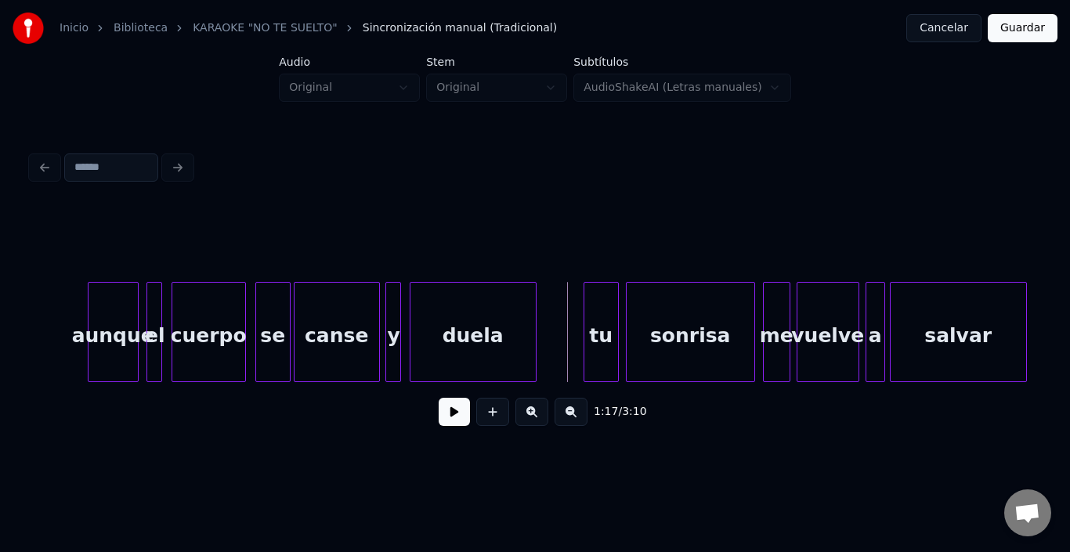
click at [444, 417] on button at bounding box center [454, 412] width 31 height 28
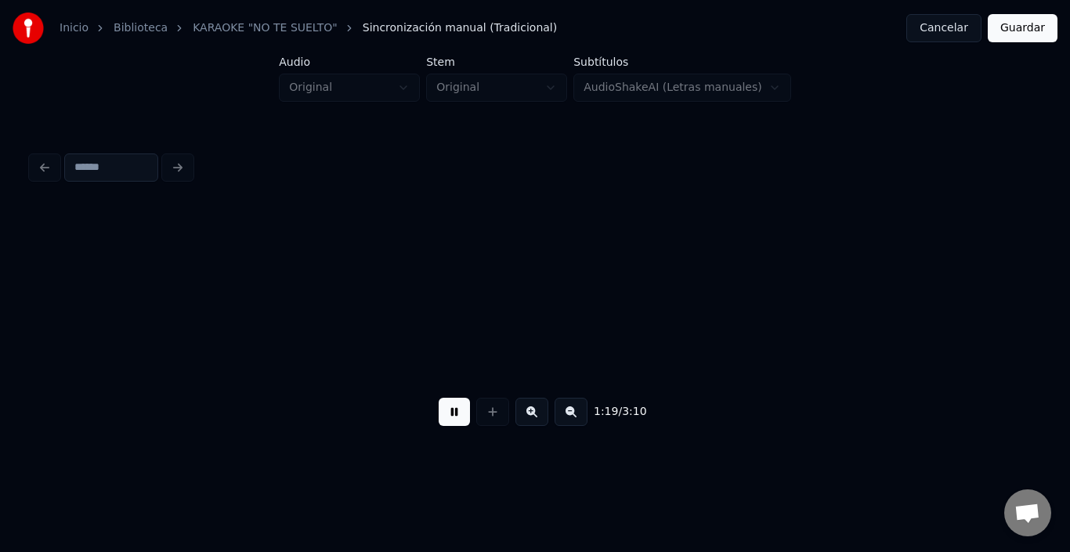
scroll to position [0, 15565]
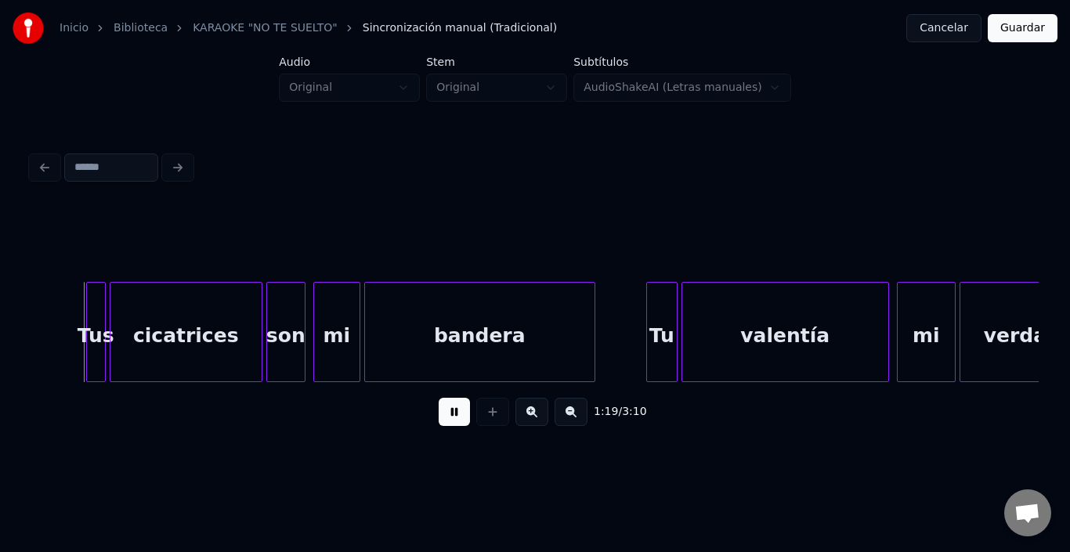
click at [444, 417] on button at bounding box center [454, 412] width 31 height 28
click at [81, 291] on div "Tus" at bounding box center [81, 336] width 18 height 107
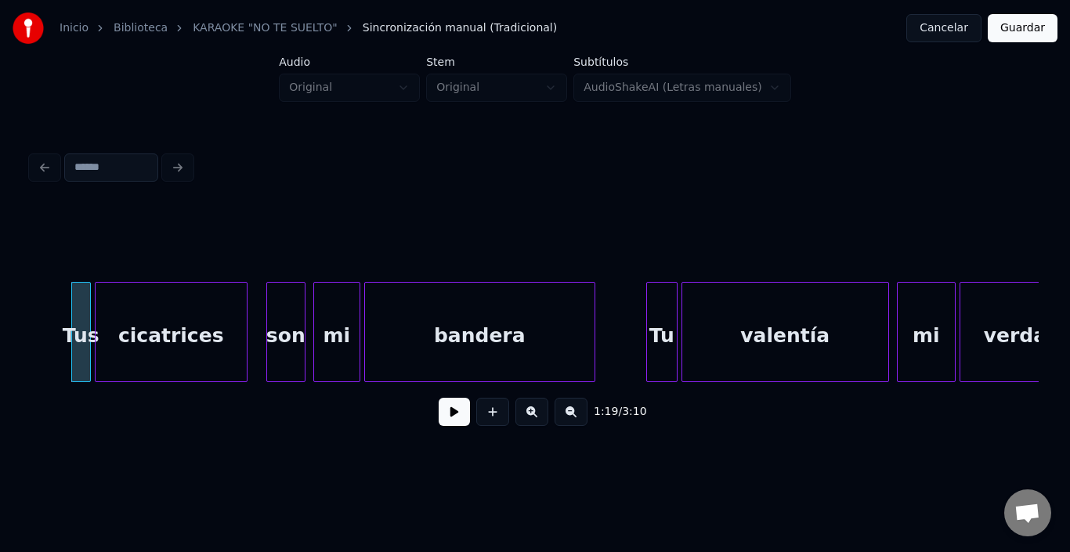
click at [118, 301] on div "cicatrices" at bounding box center [171, 336] width 151 height 107
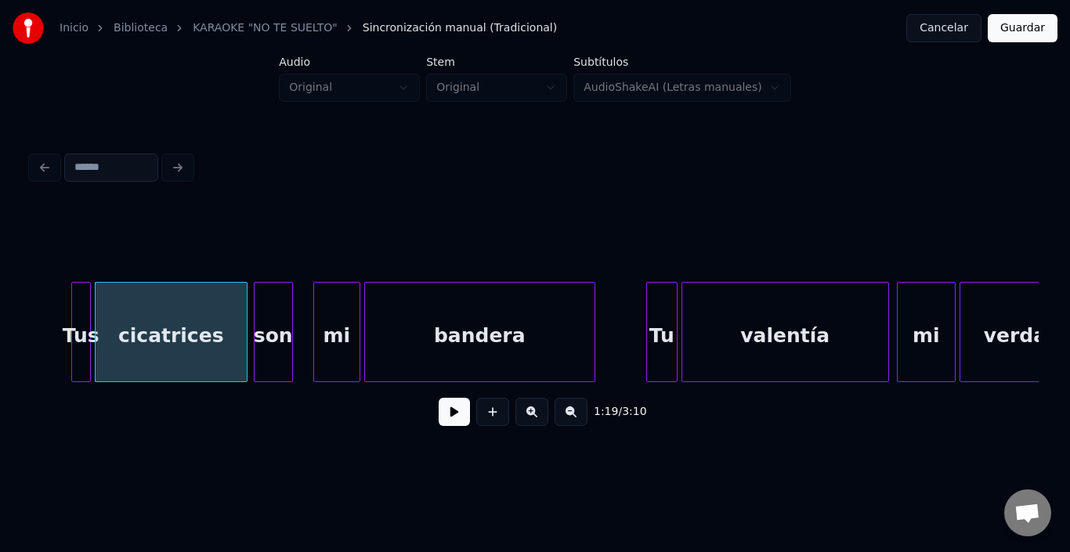
click at [277, 310] on div "son" at bounding box center [274, 336] width 38 height 107
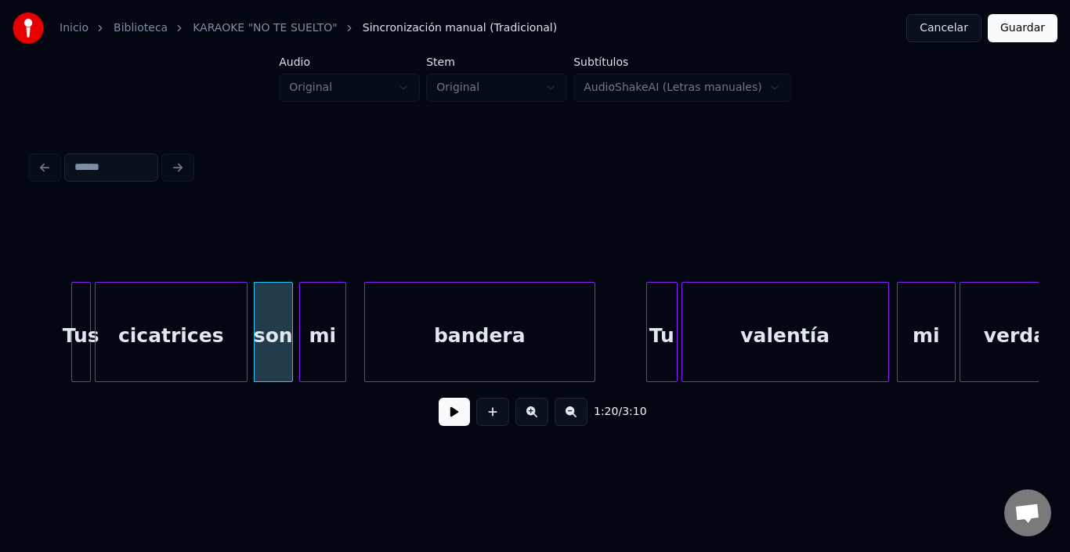
click at [325, 316] on div "mi" at bounding box center [322, 336] width 45 height 107
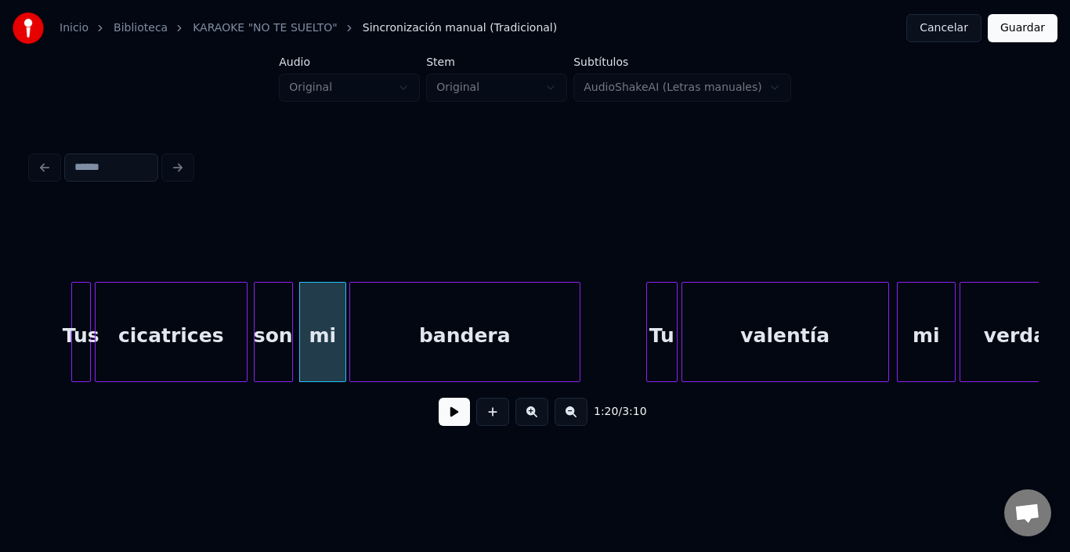
click at [402, 328] on div "bandera" at bounding box center [465, 336] width 230 height 107
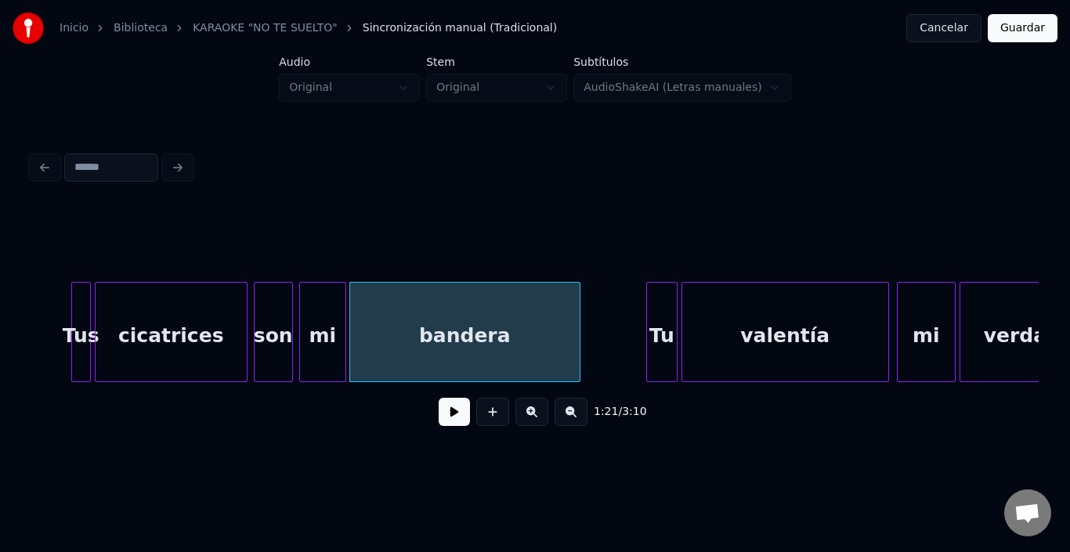
click at [400, 326] on div "bandera" at bounding box center [465, 336] width 230 height 107
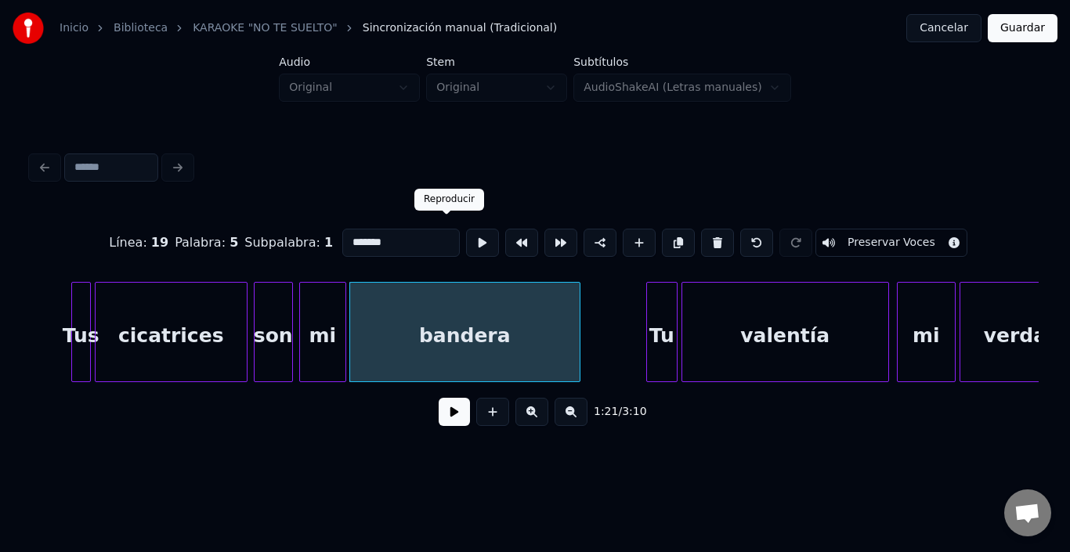
click at [466, 229] on button at bounding box center [482, 243] width 33 height 28
click at [463, 226] on div at bounding box center [482, 243] width 39 height 34
click at [333, 304] on div "mi" at bounding box center [322, 336] width 45 height 107
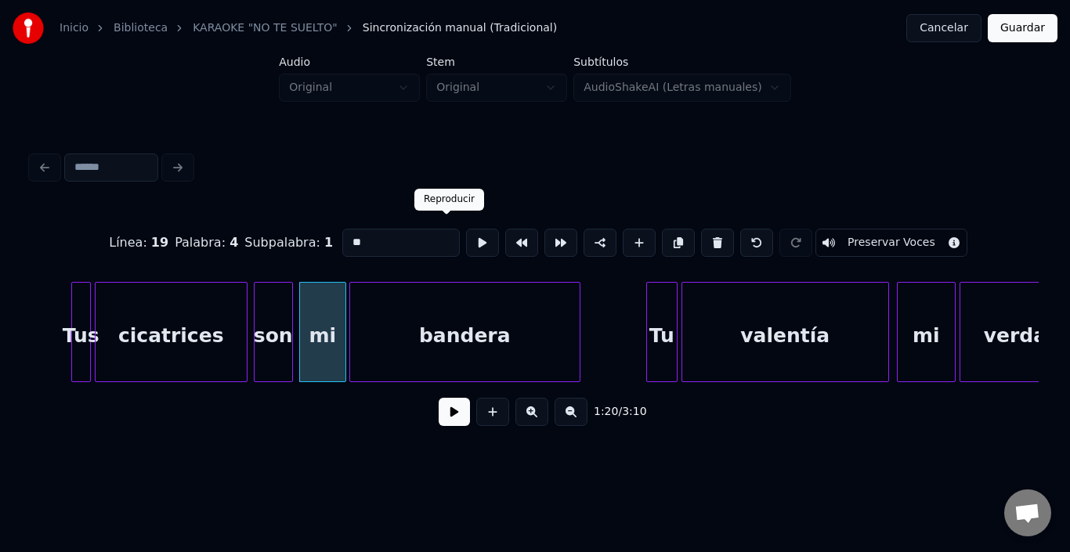
click at [466, 231] on button at bounding box center [482, 243] width 33 height 28
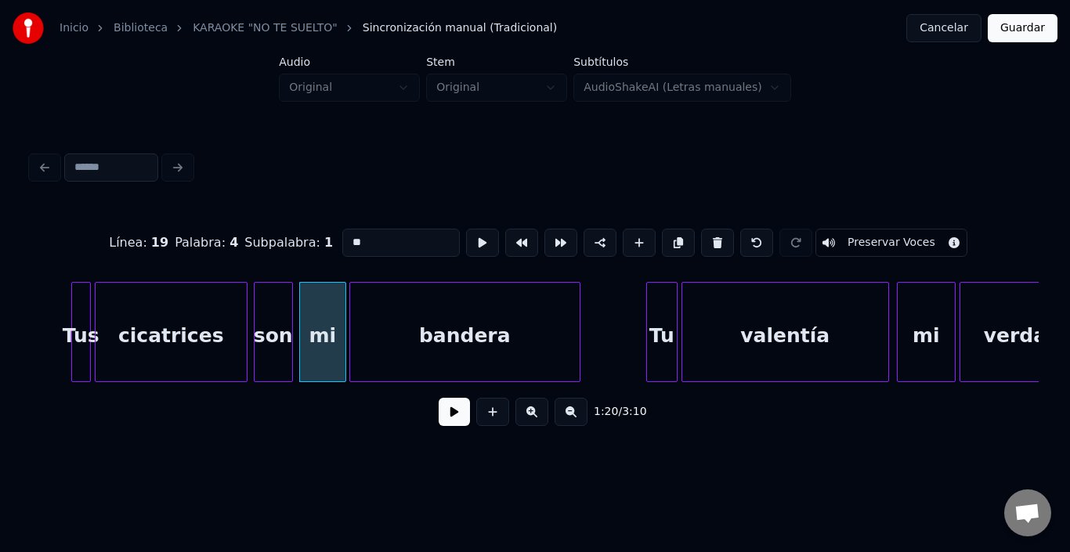
click at [466, 234] on button at bounding box center [482, 243] width 33 height 28
click at [339, 302] on div at bounding box center [339, 332] width 5 height 99
click at [643, 319] on div "Tu" at bounding box center [644, 336] width 30 height 107
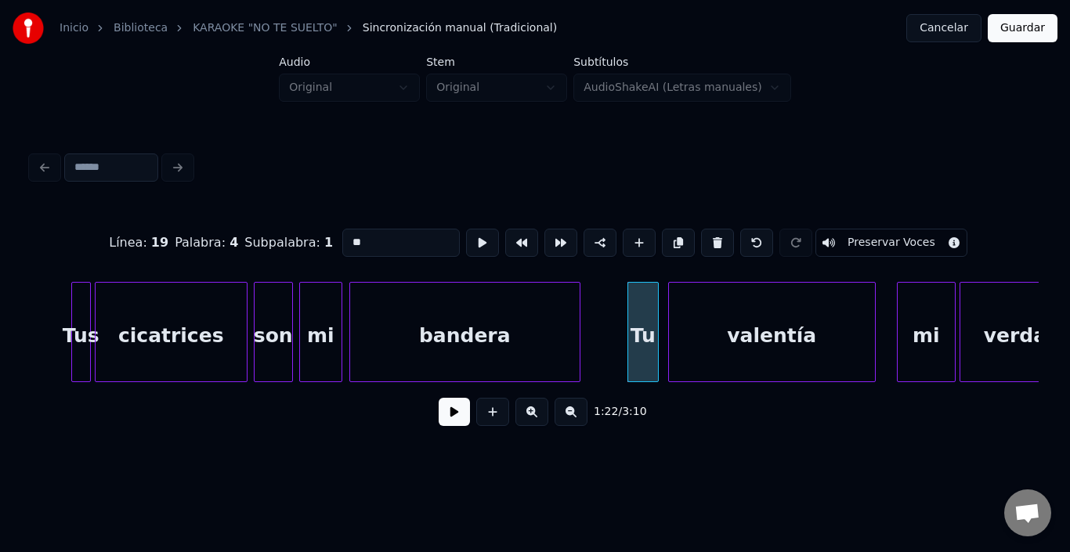
click at [704, 321] on div "valentía" at bounding box center [772, 336] width 206 height 107
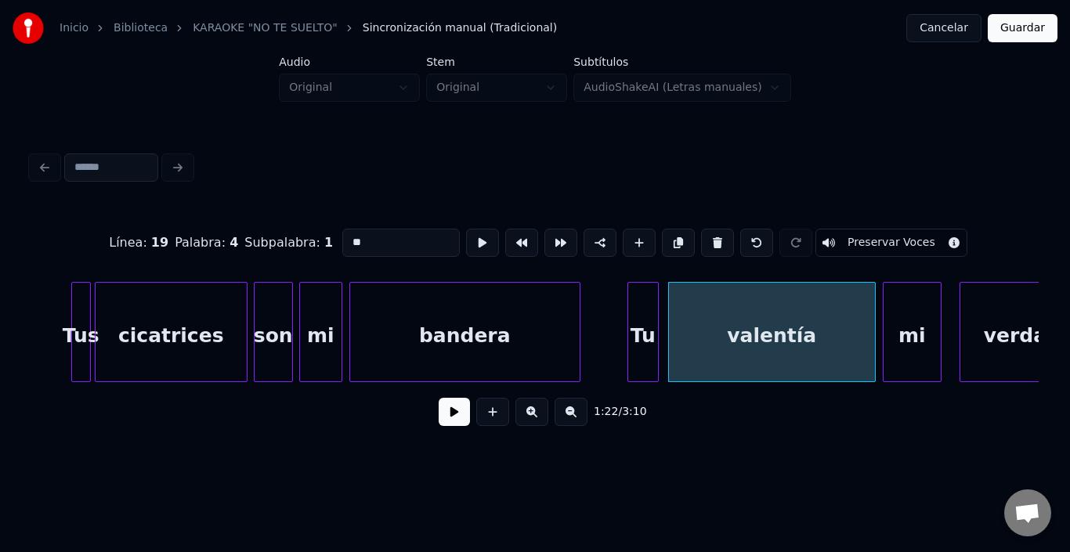
click at [908, 332] on div "mi" at bounding box center [912, 336] width 57 height 107
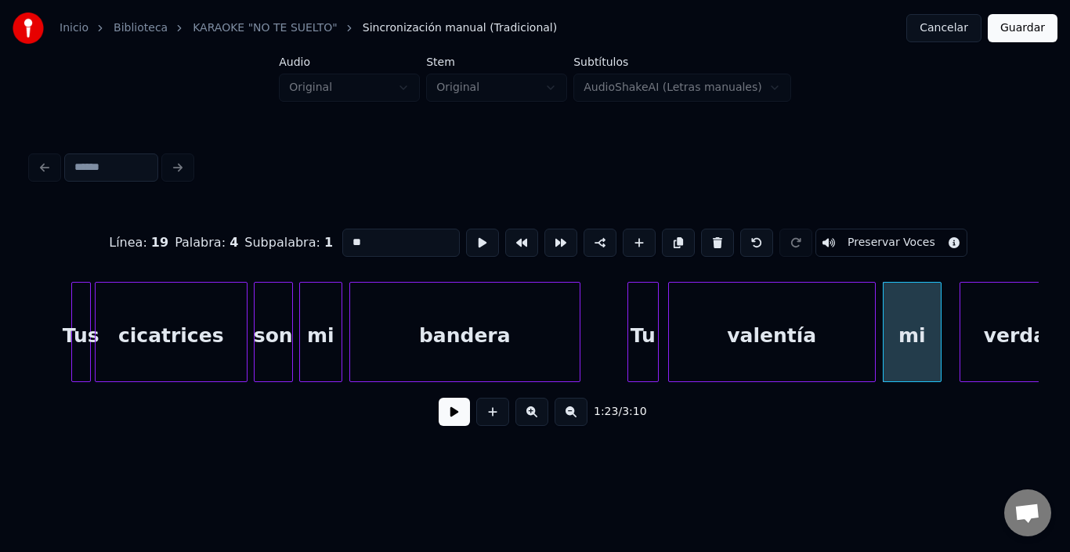
scroll to position [0, 15607]
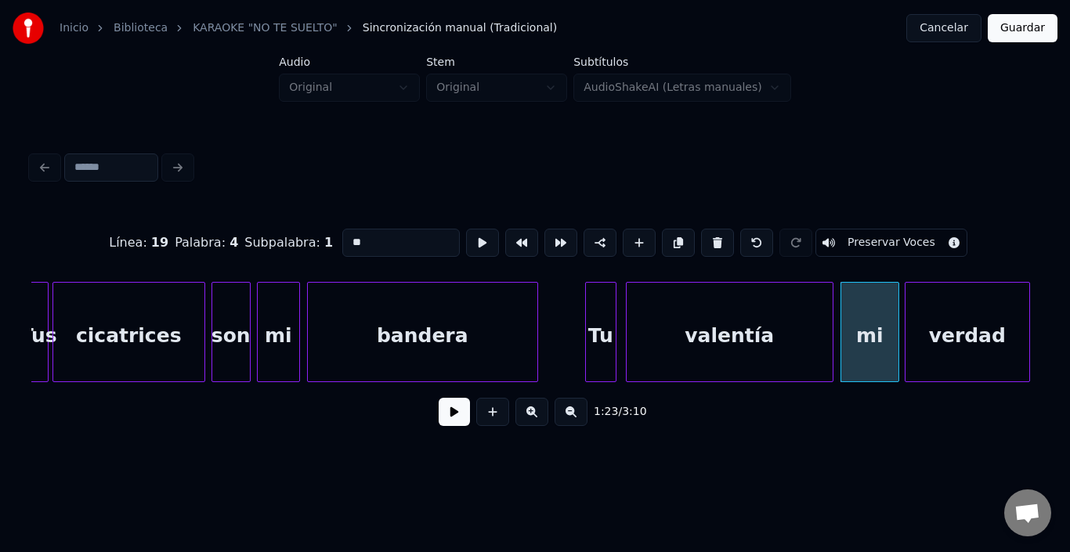
click at [968, 338] on div "verdad" at bounding box center [968, 336] width 124 height 107
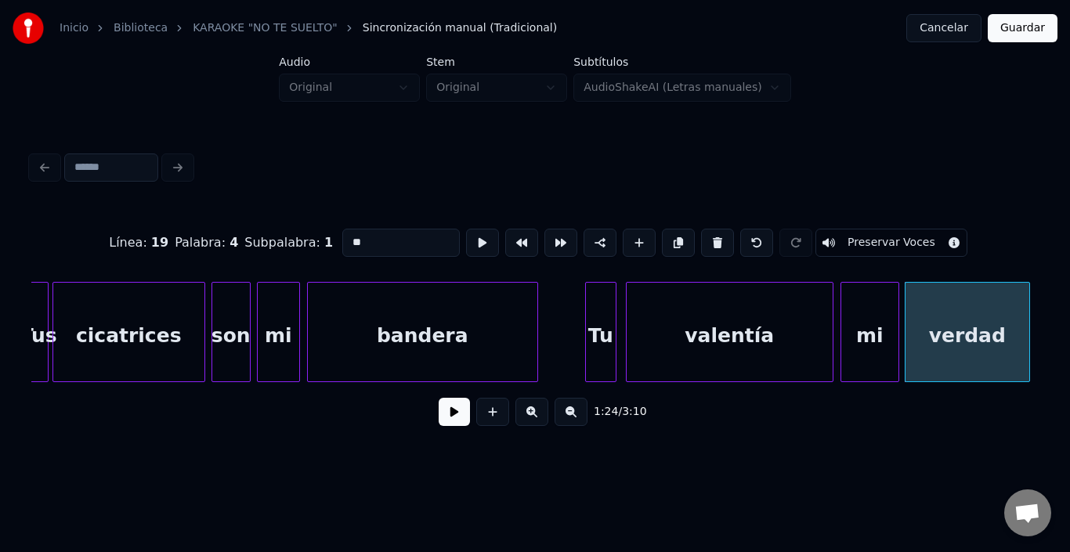
click at [103, 335] on div "cicatrices" at bounding box center [128, 336] width 151 height 107
type input "**********"
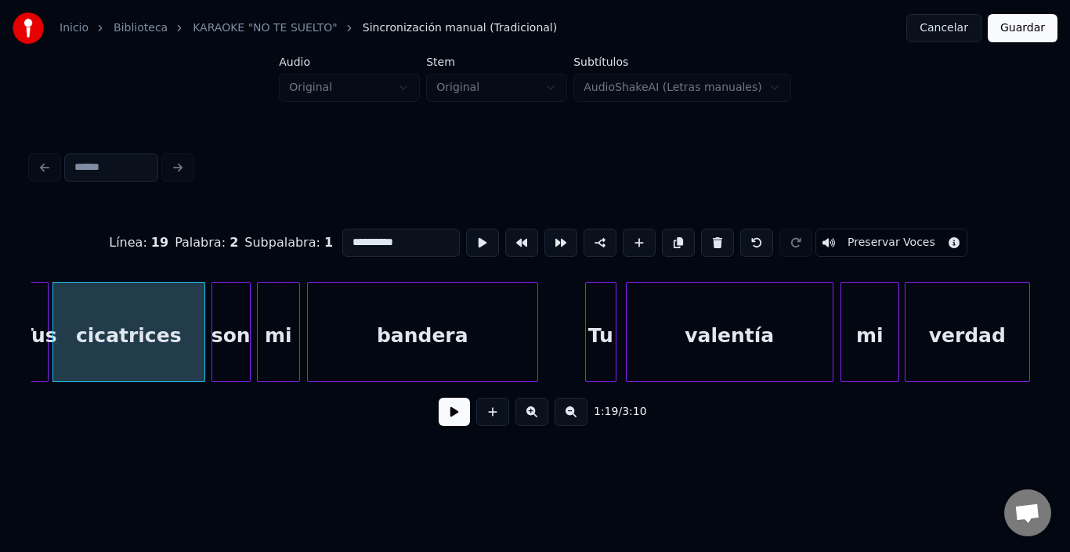
click at [450, 413] on button at bounding box center [454, 412] width 31 height 28
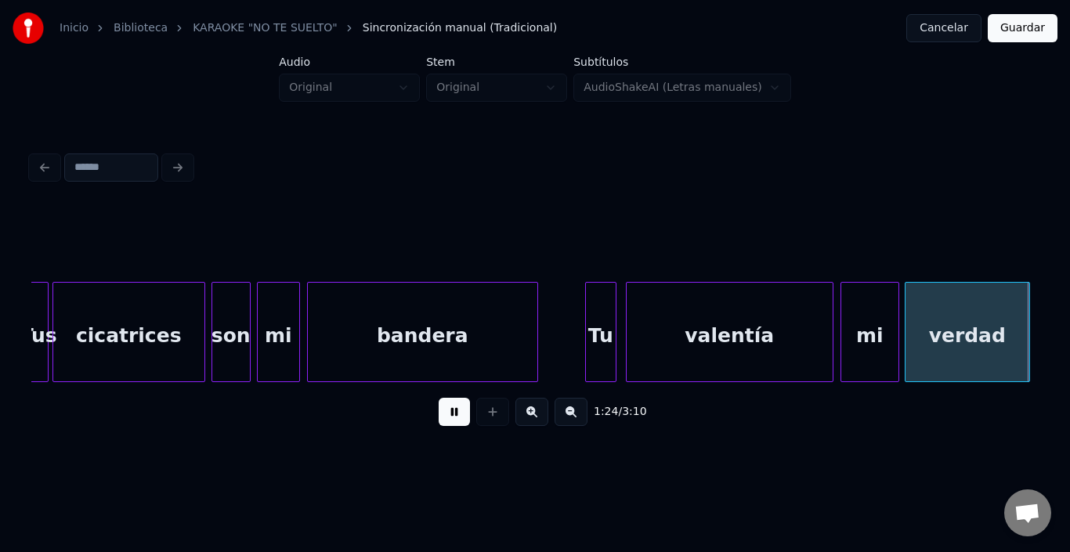
scroll to position [0, 16616]
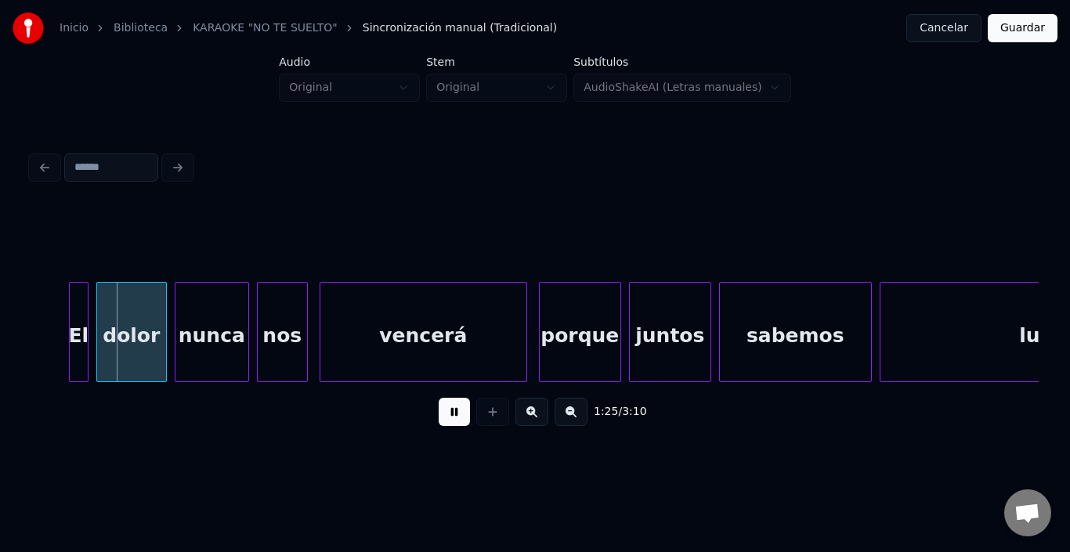
click at [450, 413] on button at bounding box center [454, 412] width 31 height 28
click at [65, 306] on div "El" at bounding box center [62, 336] width 18 height 107
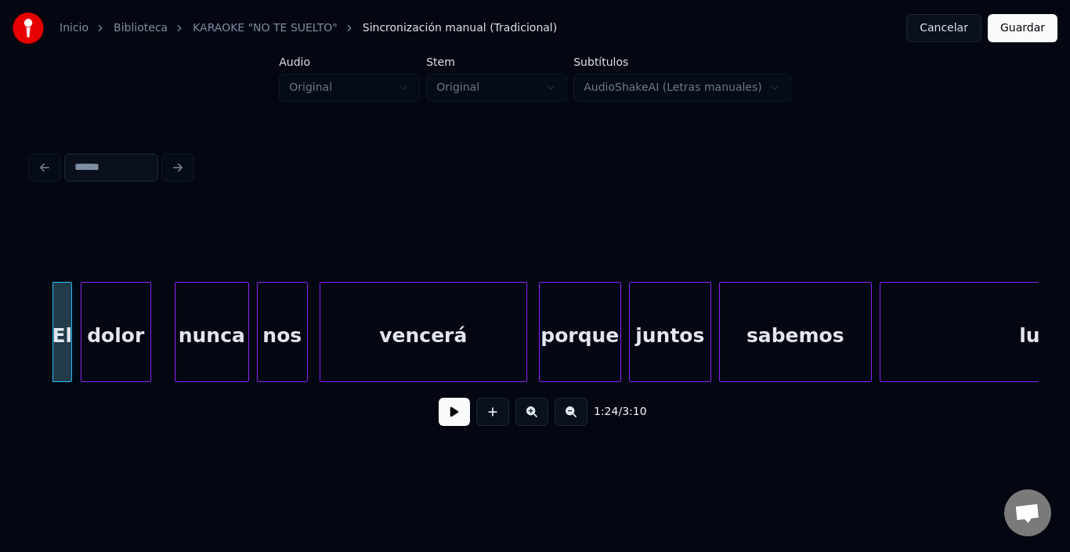
click at [111, 339] on div "dolor" at bounding box center [116, 336] width 69 height 107
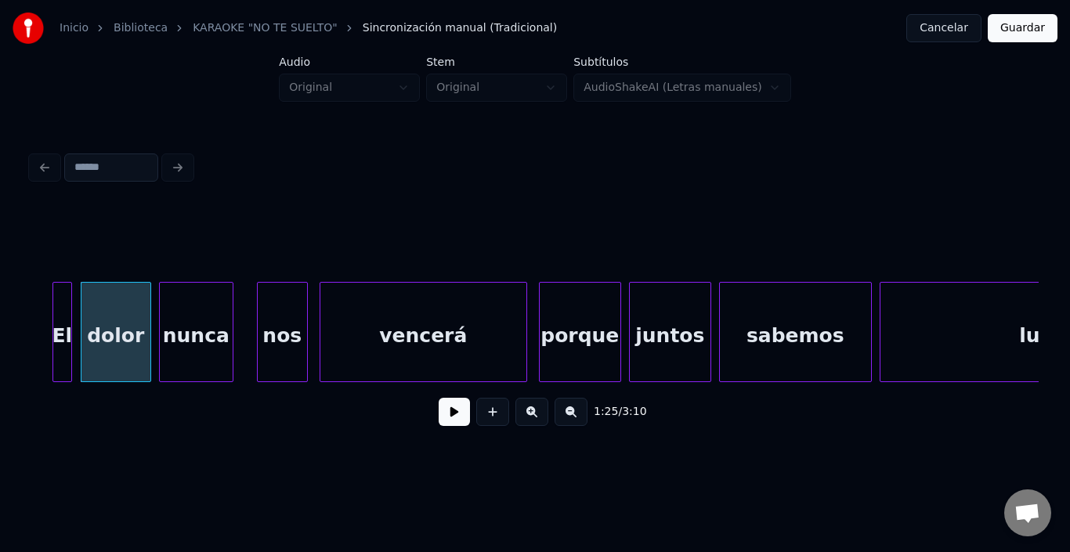
click at [192, 338] on div "nunca" at bounding box center [196, 336] width 73 height 107
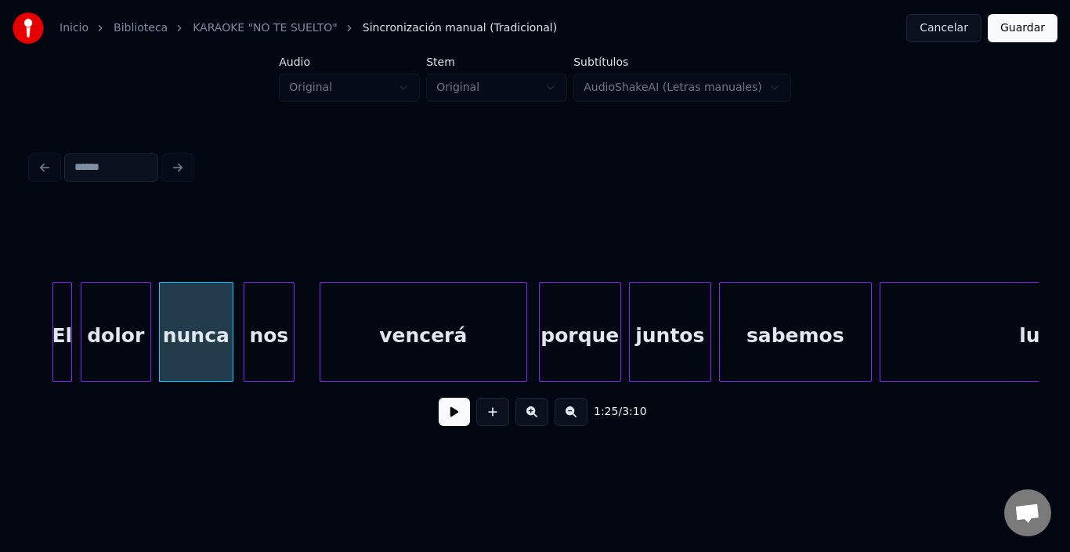
click at [264, 334] on div "nos" at bounding box center [269, 336] width 49 height 107
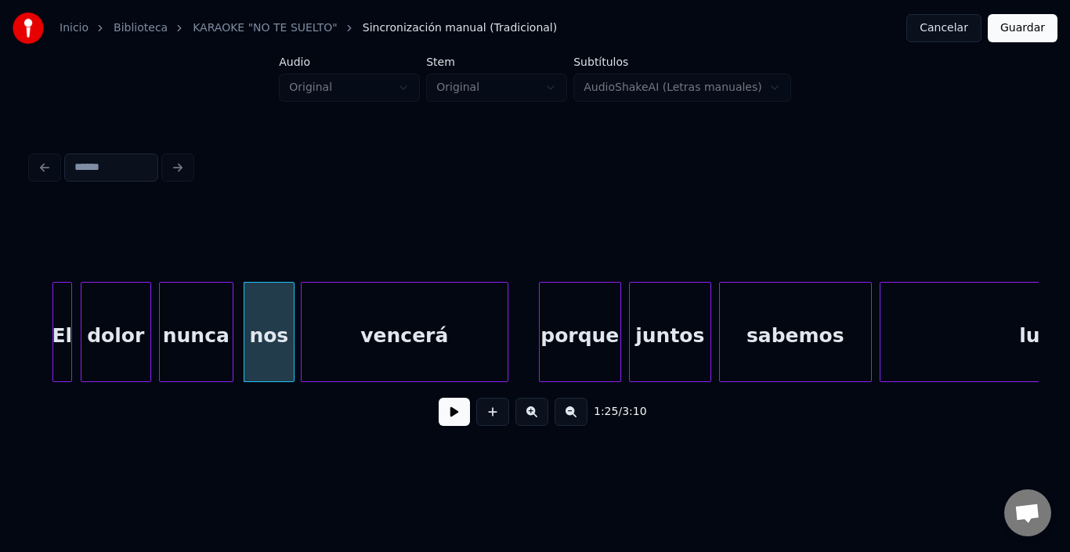
click at [353, 331] on div "vencerá" at bounding box center [405, 336] width 206 height 107
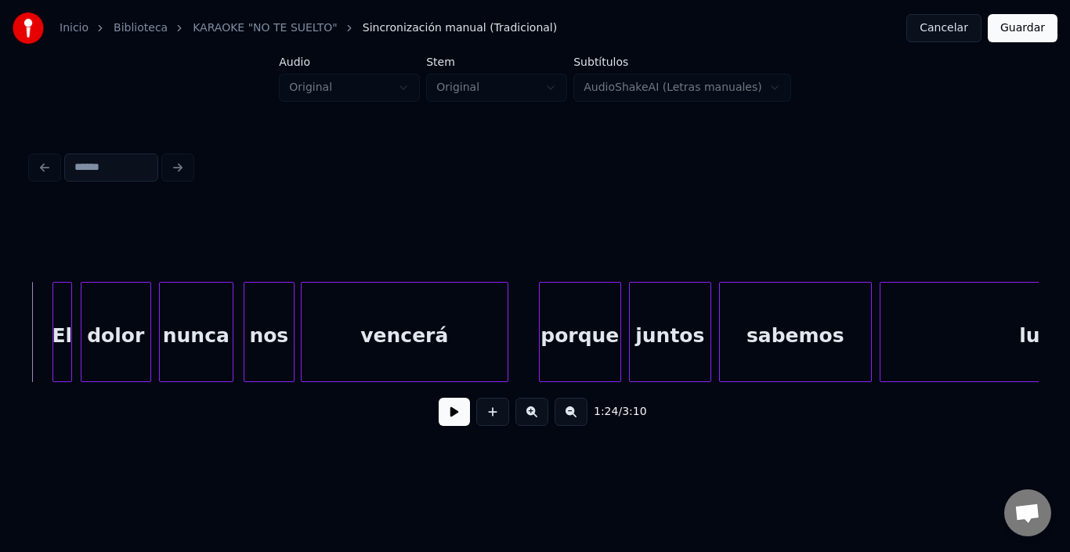
click at [439, 421] on button at bounding box center [454, 412] width 31 height 28
click at [439, 422] on button at bounding box center [454, 412] width 31 height 28
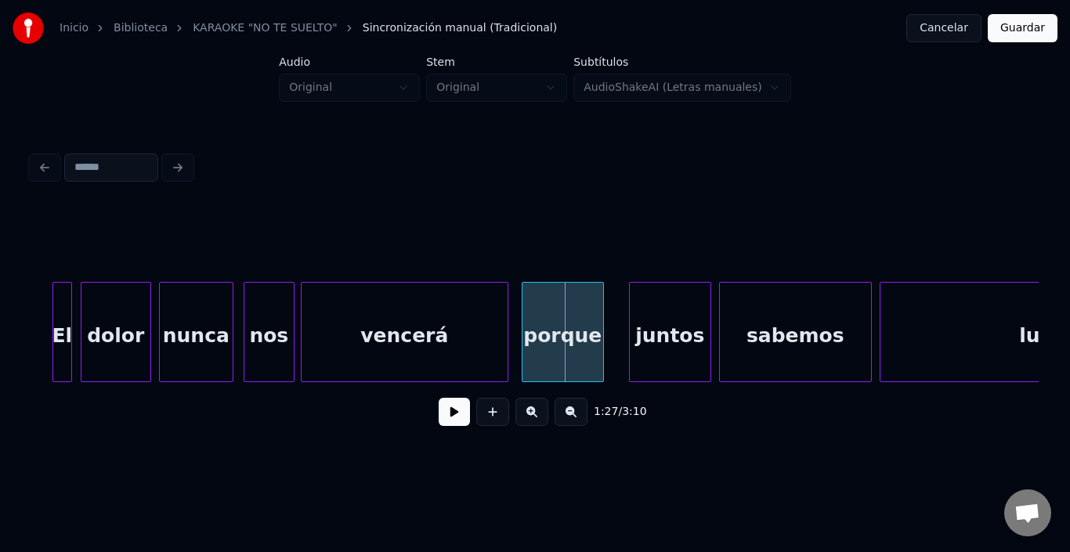
click at [541, 298] on div "porque" at bounding box center [563, 336] width 81 height 107
click at [646, 320] on div "juntos" at bounding box center [650, 336] width 81 height 107
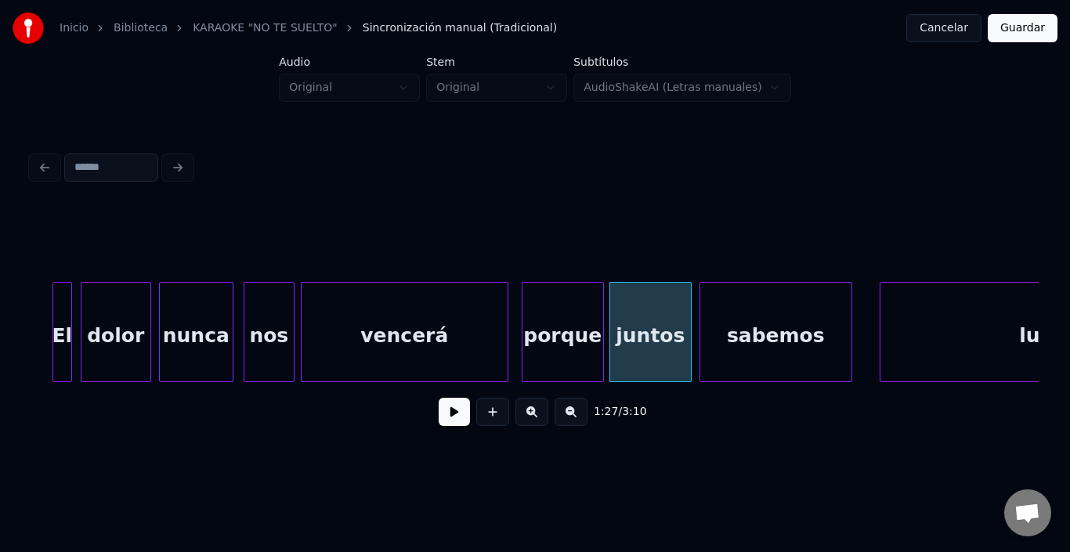
click at [728, 325] on div "sabemos" at bounding box center [776, 336] width 151 height 107
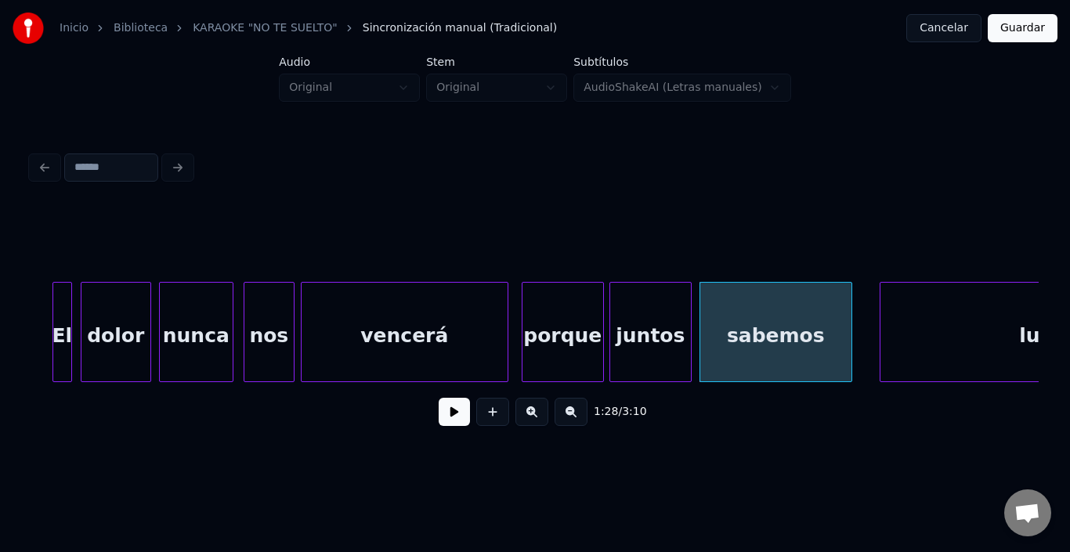
scroll to position [0, 16802]
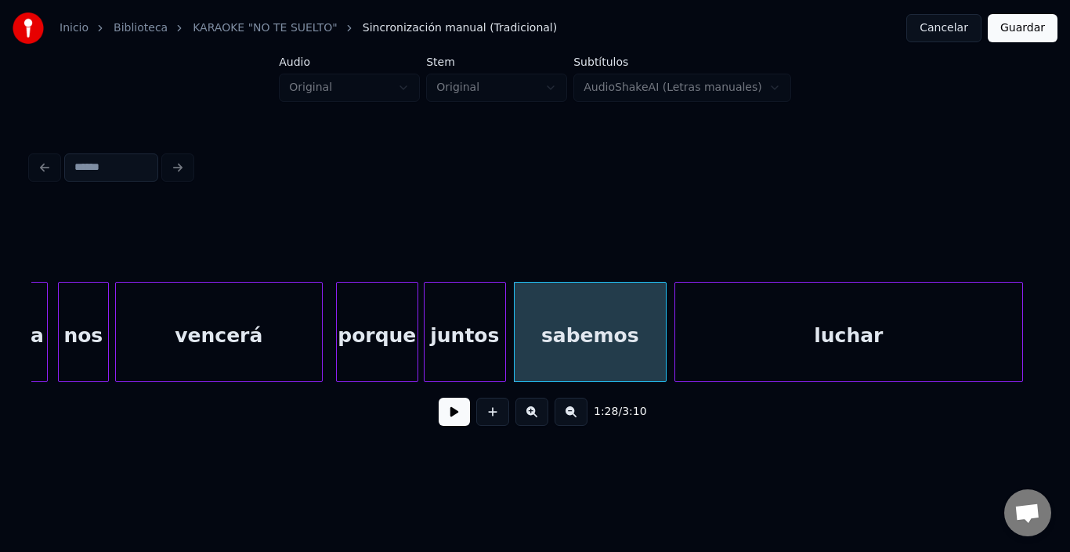
click at [921, 342] on div "luchar" at bounding box center [849, 336] width 347 height 107
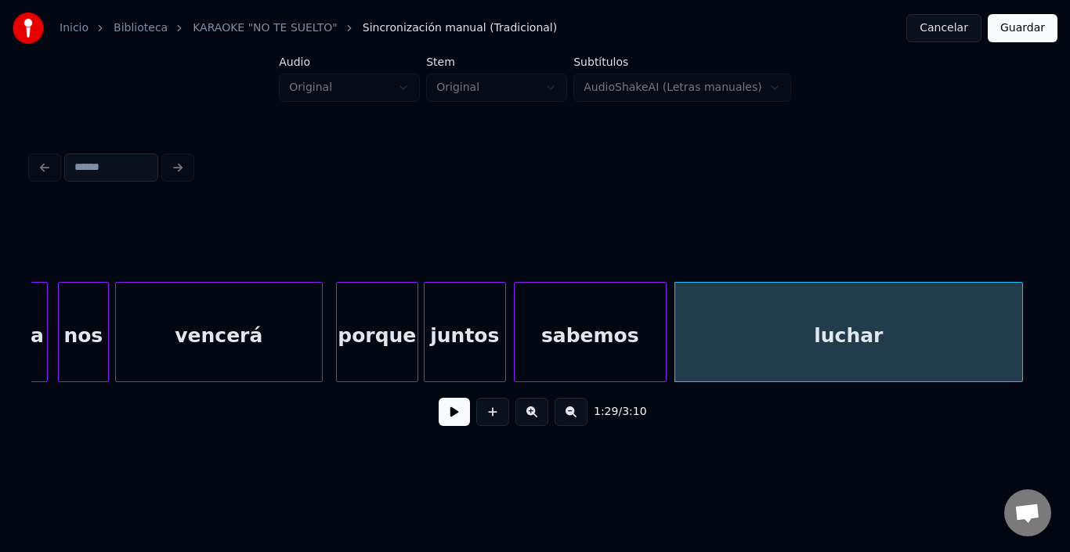
click at [200, 346] on div "vencerá" at bounding box center [219, 336] width 206 height 107
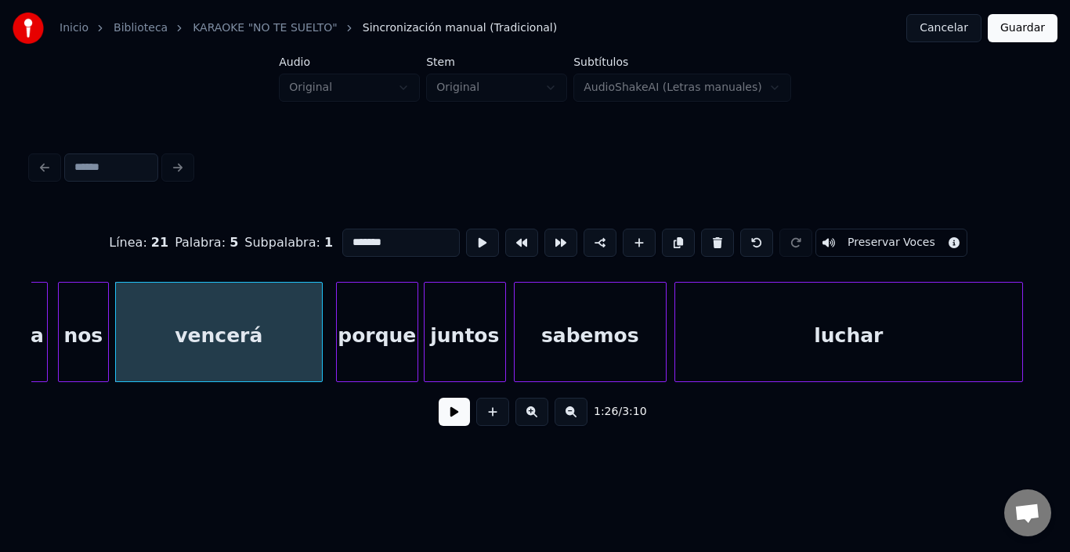
click at [440, 419] on button at bounding box center [454, 412] width 31 height 28
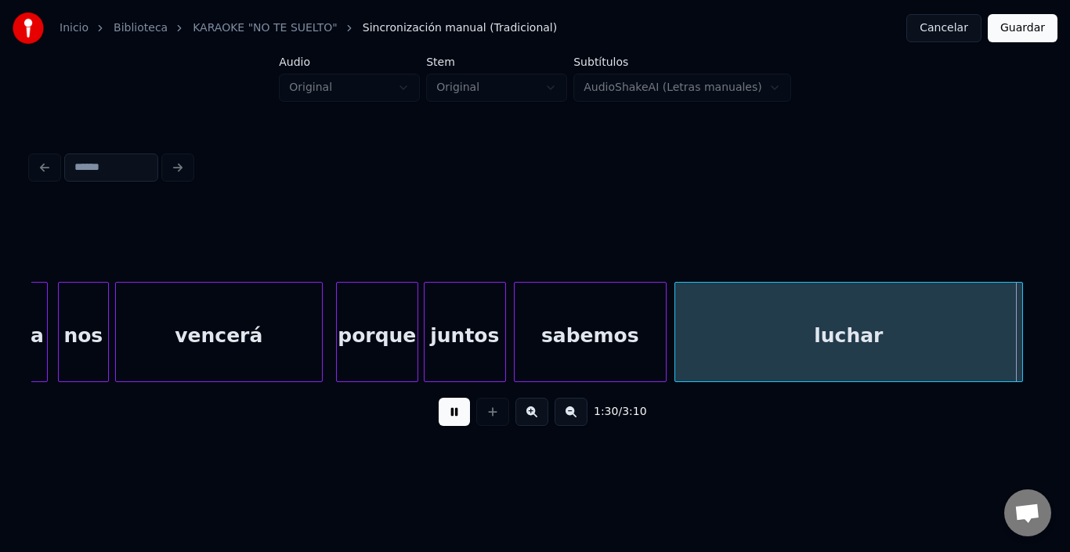
scroll to position [0, 17811]
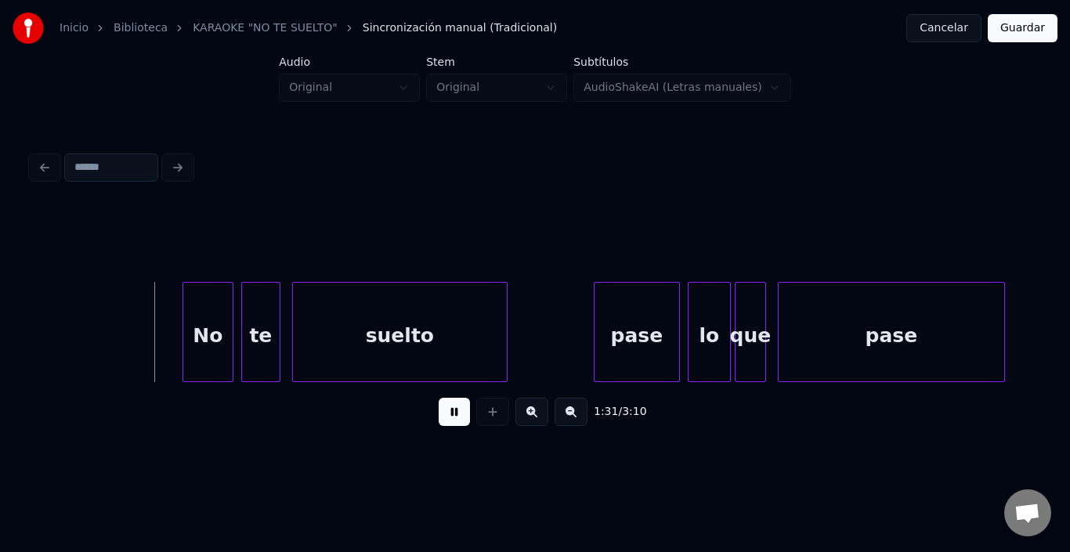
click at [440, 419] on button at bounding box center [454, 412] width 31 height 28
click at [194, 302] on div "No" at bounding box center [189, 336] width 49 height 107
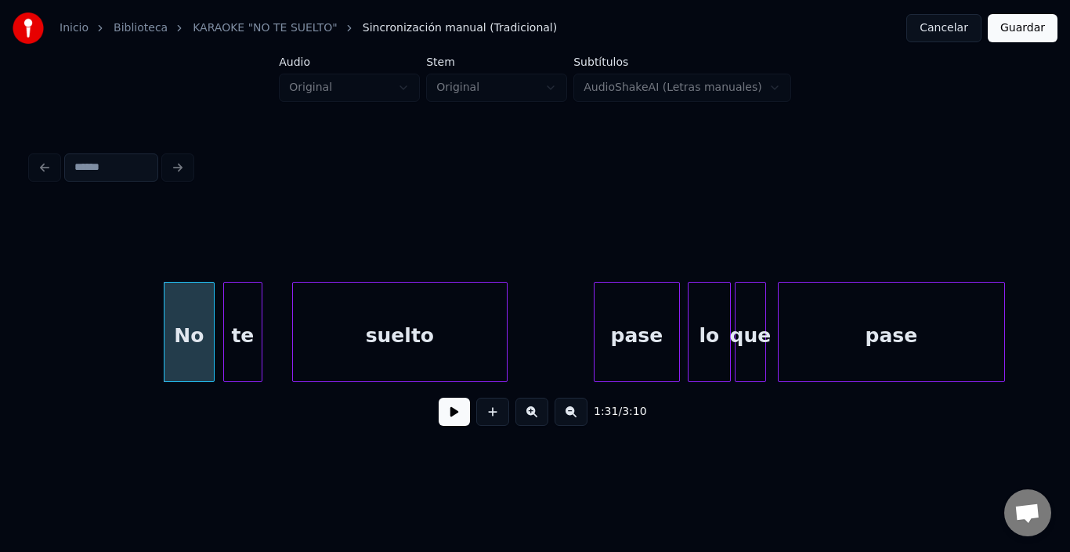
click at [246, 313] on div "te" at bounding box center [243, 336] width 38 height 107
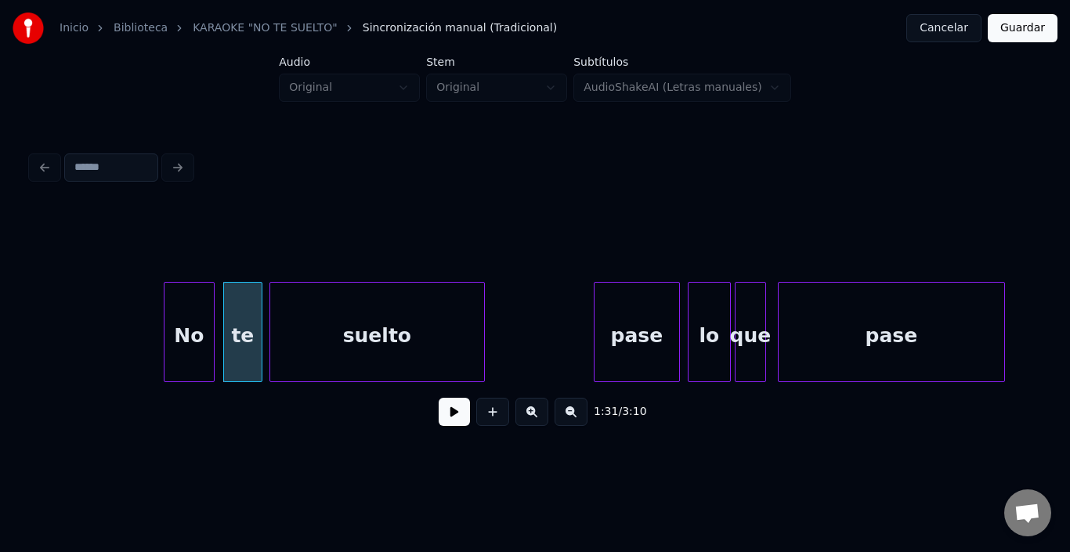
click at [309, 324] on div "suelto" at bounding box center [377, 336] width 214 height 107
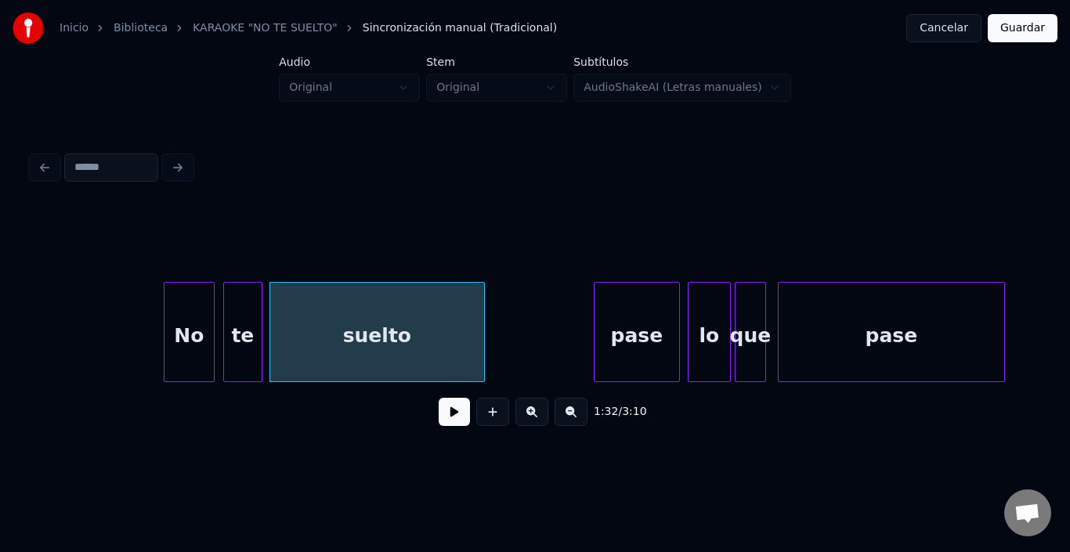
click at [145, 350] on div "No te suelto pase lo que pase" at bounding box center [858, 332] width 37277 height 100
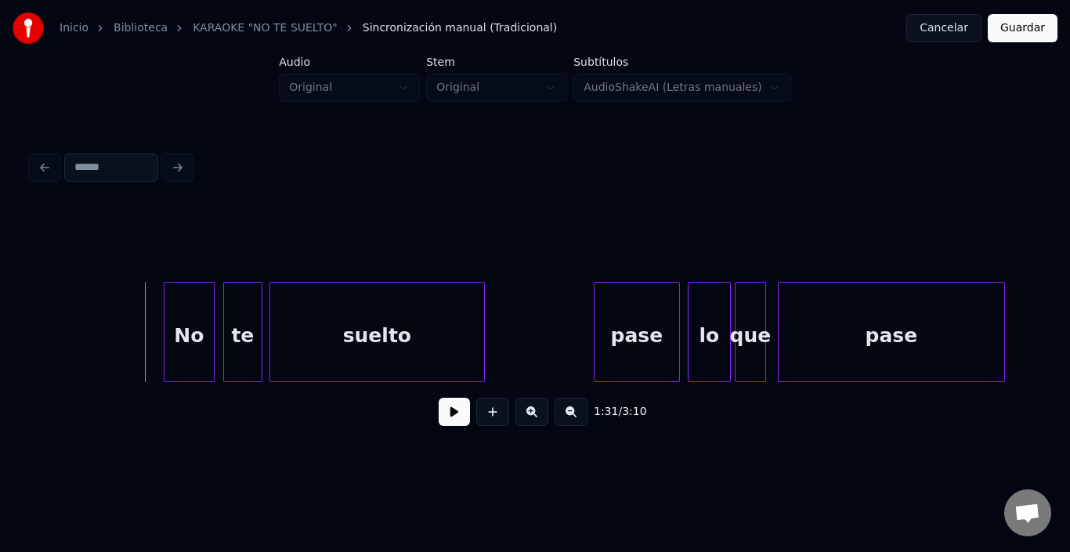
click at [439, 420] on button at bounding box center [454, 412] width 31 height 28
click at [611, 339] on div "pase" at bounding box center [615, 336] width 85 height 107
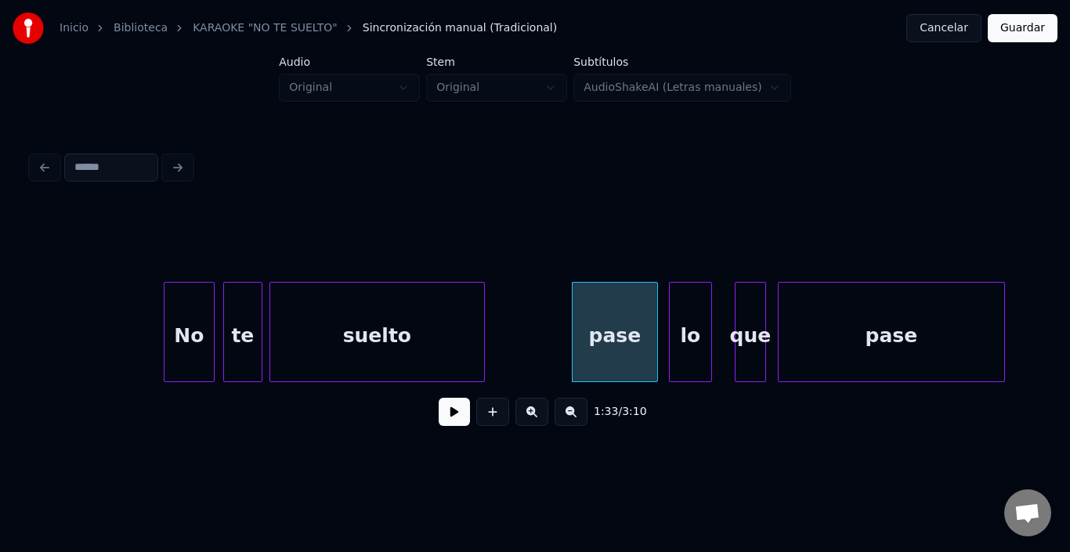
click at [686, 329] on div "lo" at bounding box center [691, 336] width 42 height 107
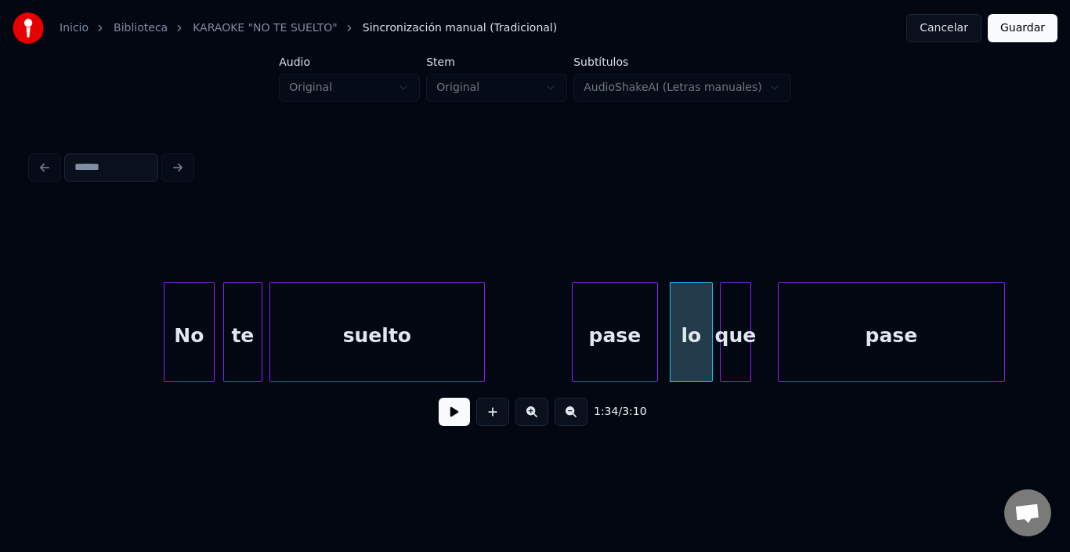
click at [735, 326] on div "que" at bounding box center [736, 336] width 30 height 107
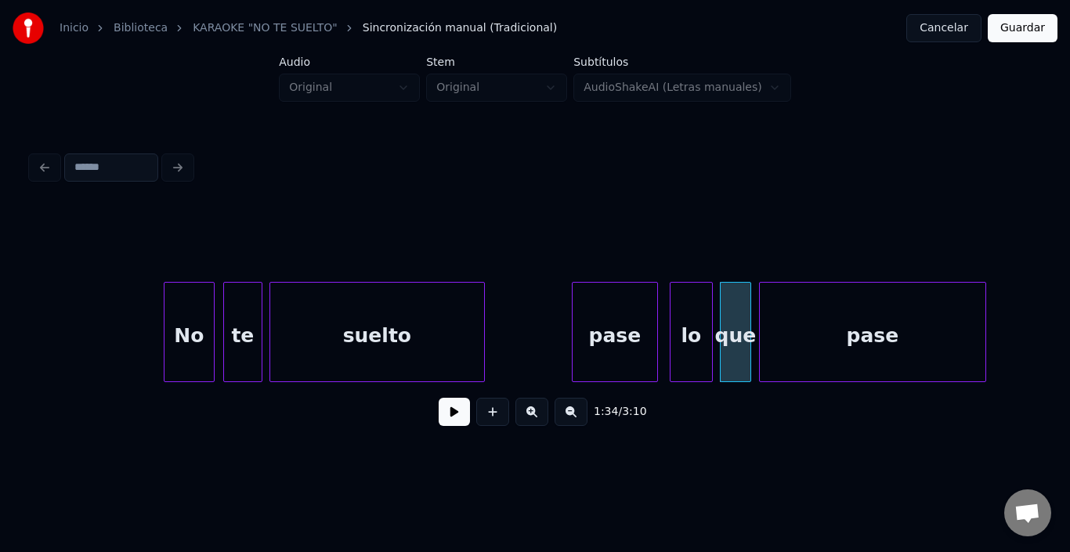
click at [779, 331] on div "pase" at bounding box center [873, 336] width 226 height 107
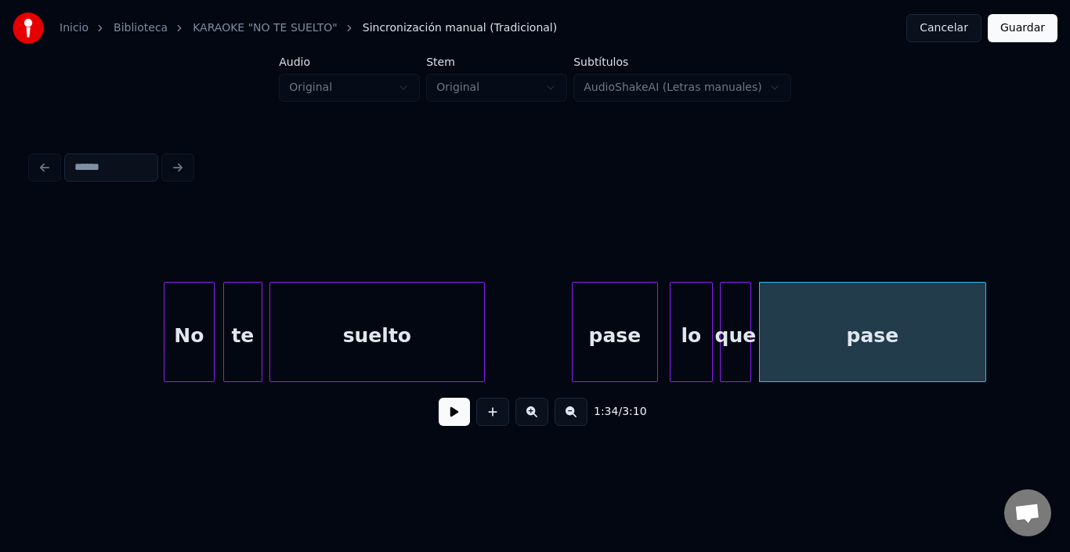
click at [538, 338] on div "No te suelto pase lo que pase" at bounding box center [858, 332] width 37277 height 100
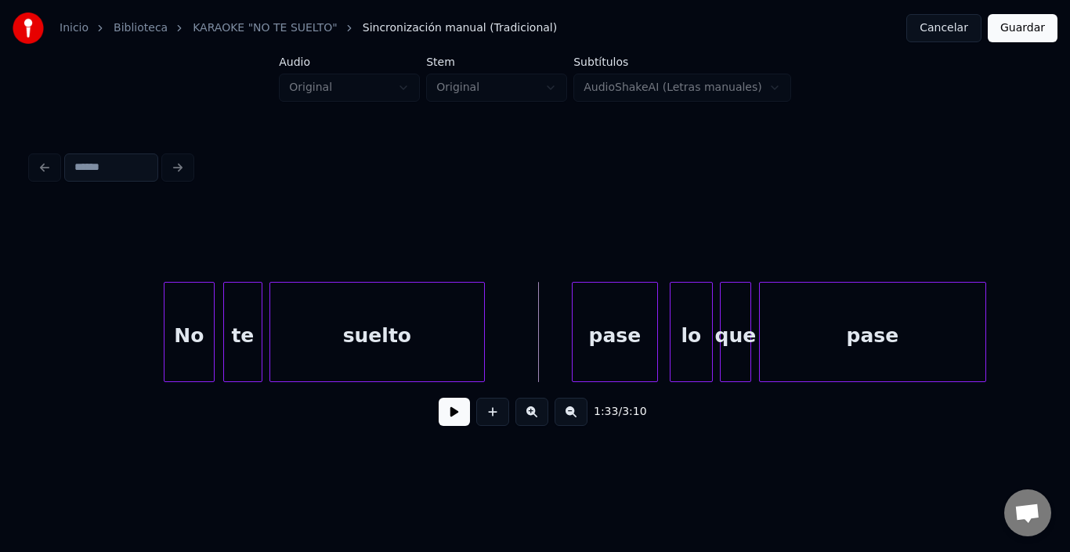
click at [439, 418] on button at bounding box center [454, 412] width 31 height 28
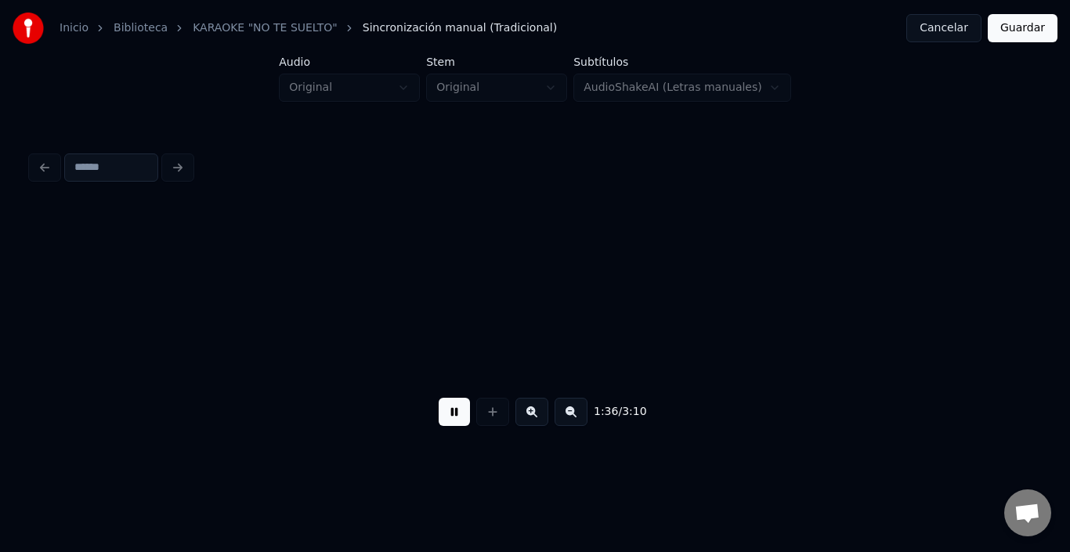
scroll to position [0, 18820]
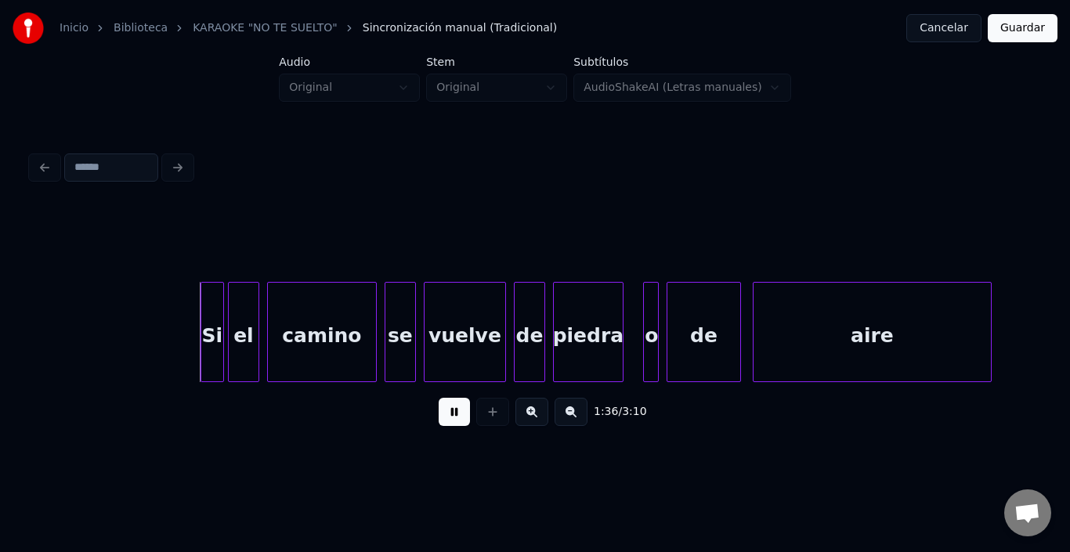
click at [451, 420] on button at bounding box center [454, 412] width 31 height 28
click at [234, 305] on div "el" at bounding box center [231, 336] width 30 height 107
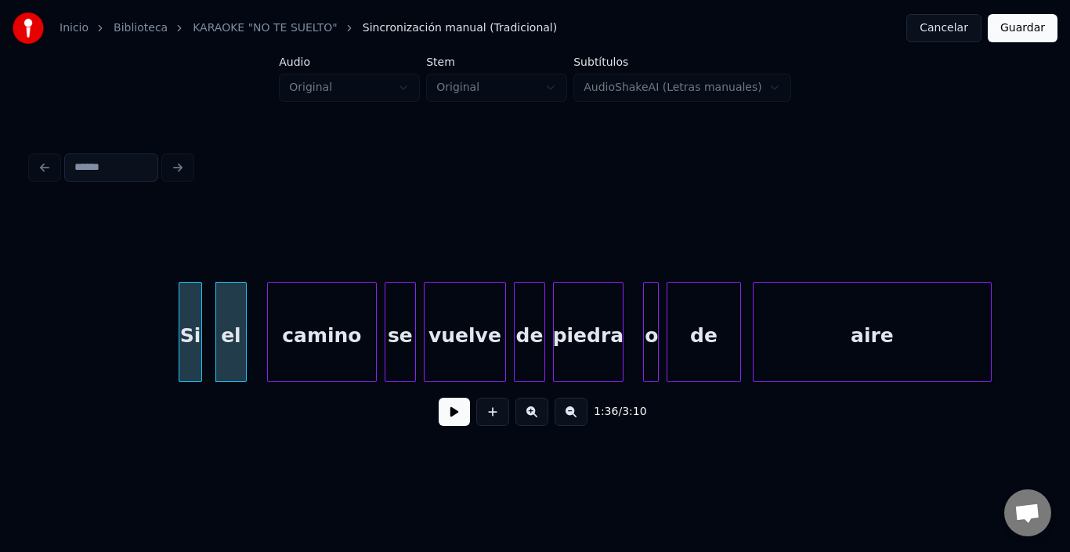
click at [190, 299] on div "Si" at bounding box center [190, 336] width 22 height 107
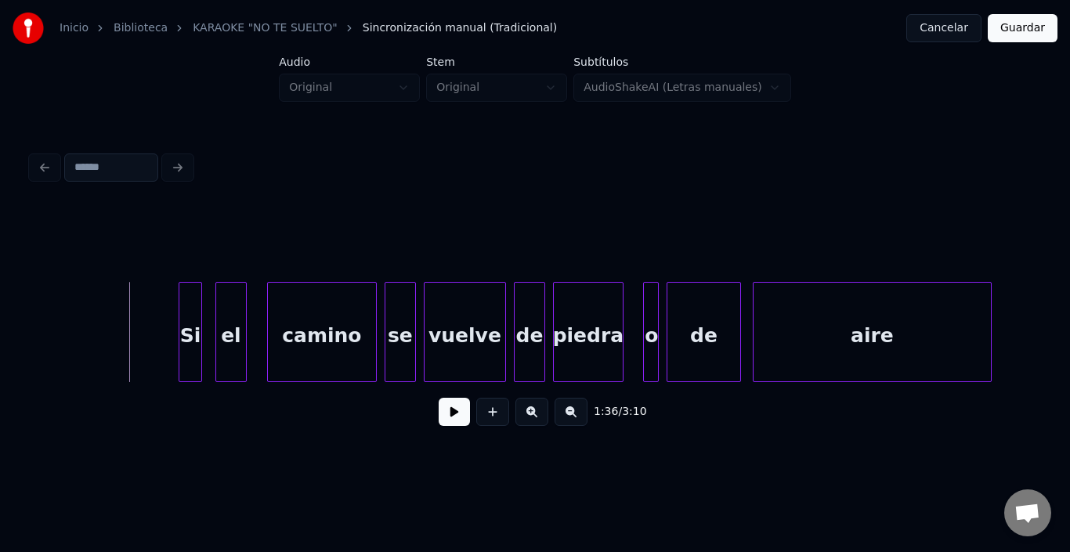
click at [447, 415] on button at bounding box center [454, 412] width 31 height 28
click at [447, 413] on button at bounding box center [454, 412] width 31 height 28
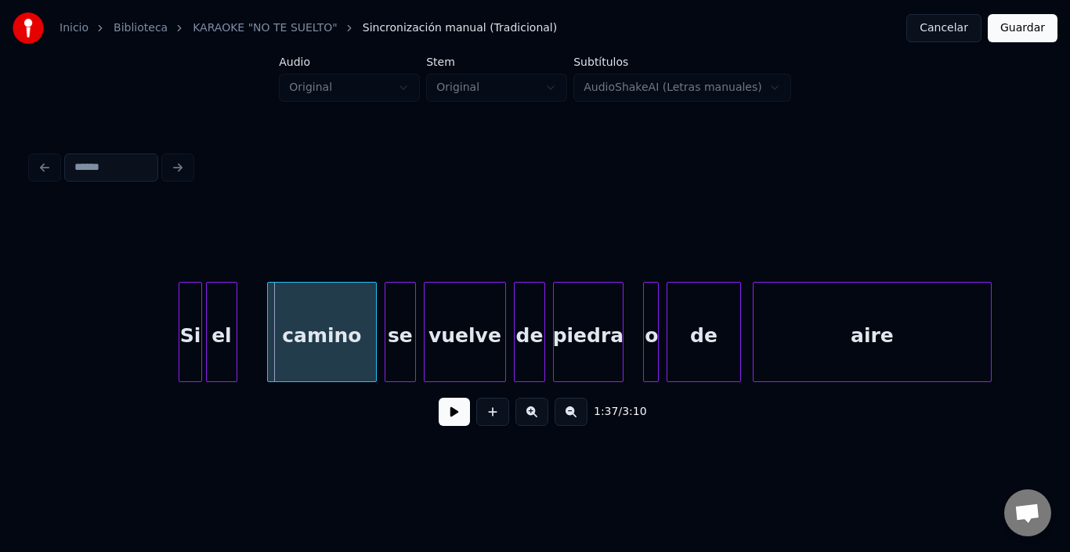
click at [213, 311] on div "el" at bounding box center [222, 336] width 30 height 107
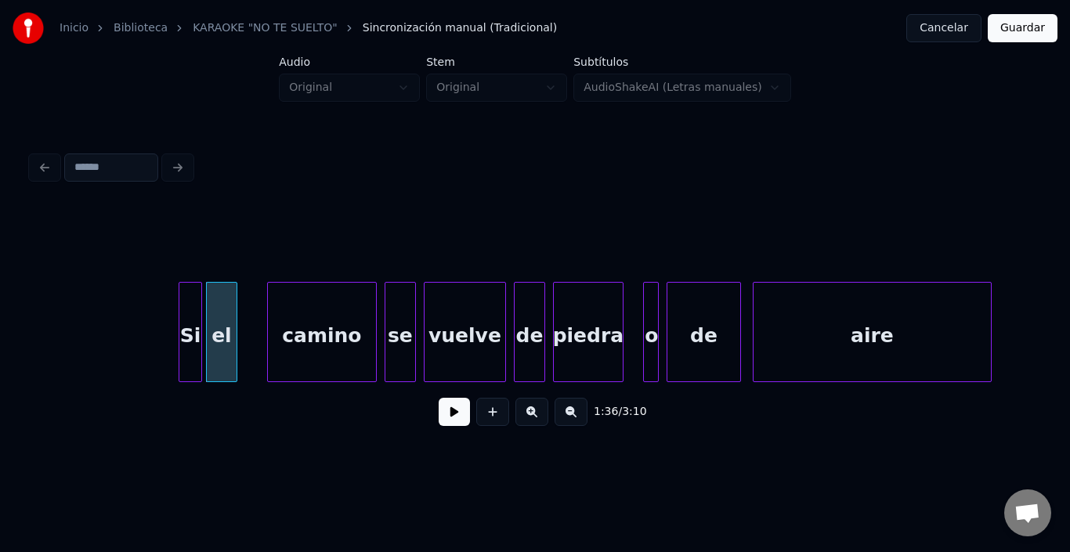
click at [218, 311] on div "el" at bounding box center [222, 336] width 30 height 107
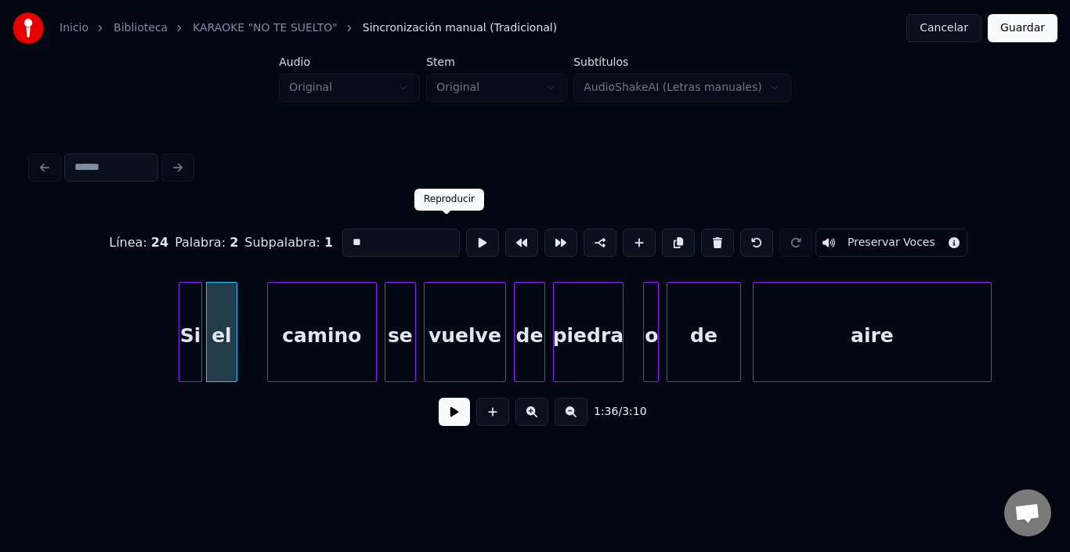
click at [466, 234] on button at bounding box center [482, 243] width 33 height 28
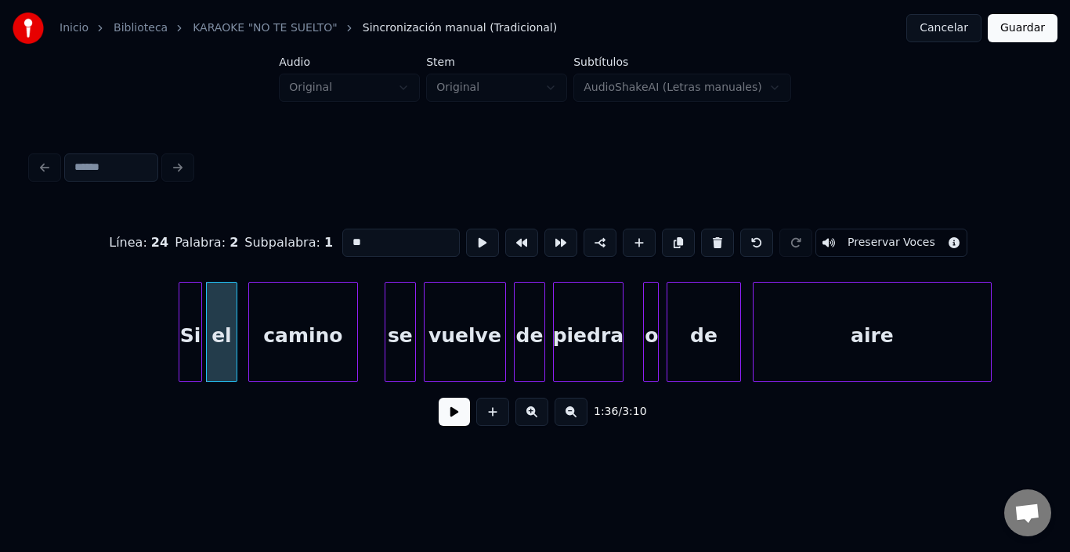
click at [288, 328] on div "camino" at bounding box center [303, 336] width 108 height 107
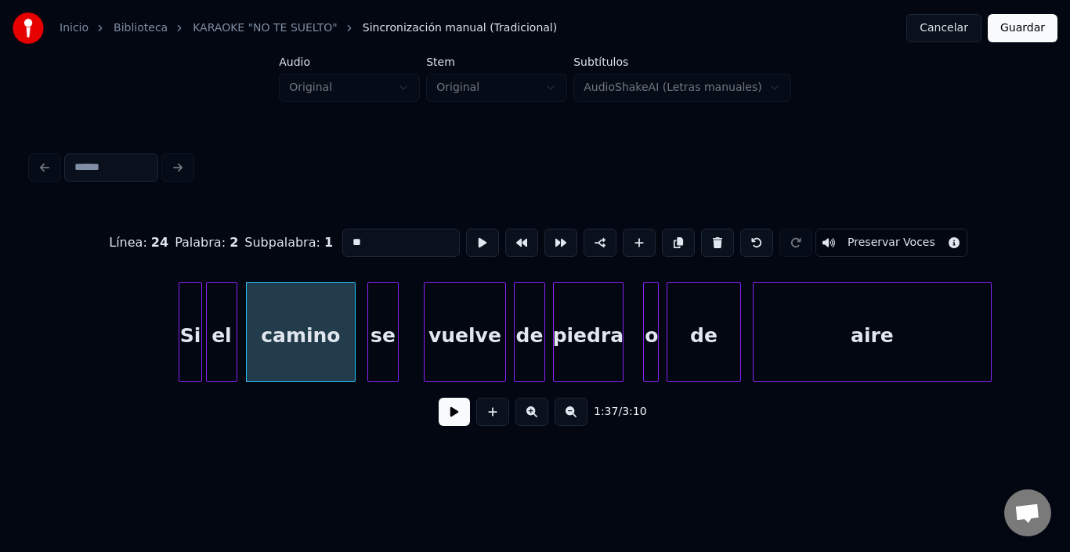
click at [386, 306] on div "se" at bounding box center [383, 336] width 30 height 107
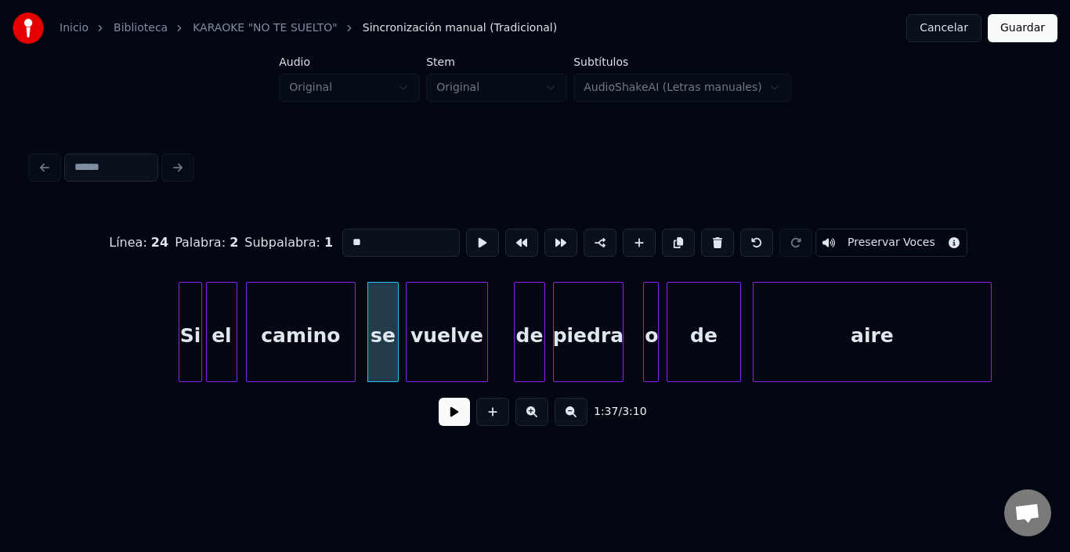
click at [427, 314] on div "vuelve" at bounding box center [447, 336] width 81 height 107
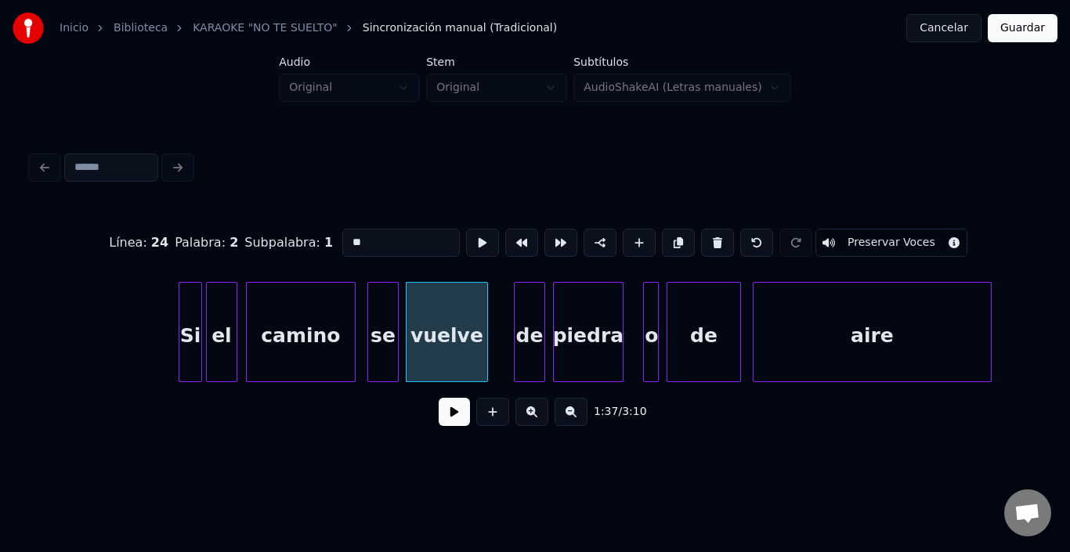
click at [426, 314] on div "vuelve" at bounding box center [447, 336] width 81 height 107
type input "******"
click at [466, 241] on button at bounding box center [482, 243] width 33 height 28
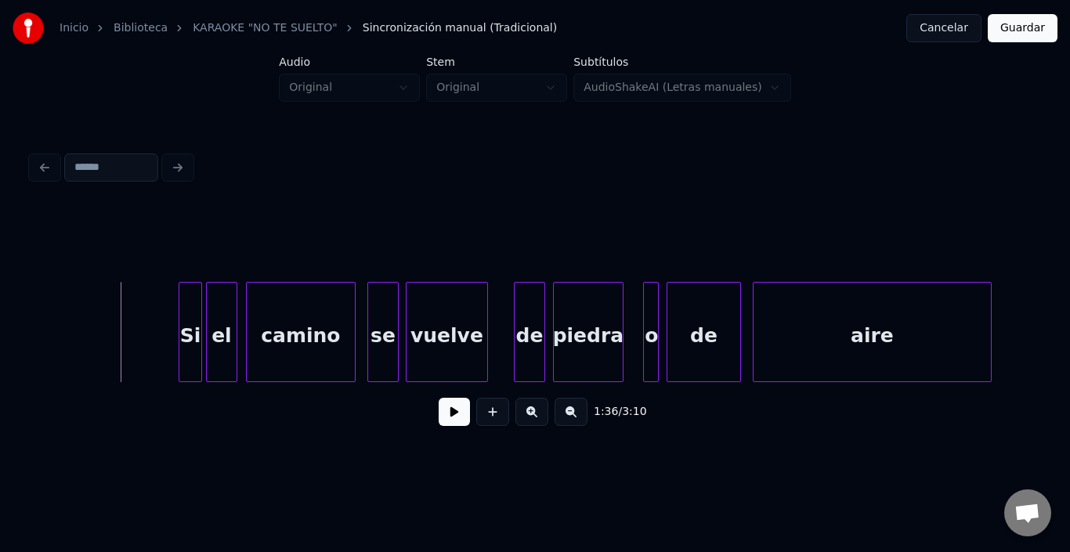
click at [447, 422] on button at bounding box center [454, 412] width 31 height 28
click at [450, 425] on button at bounding box center [454, 412] width 31 height 28
click at [519, 302] on div "de" at bounding box center [513, 336] width 30 height 107
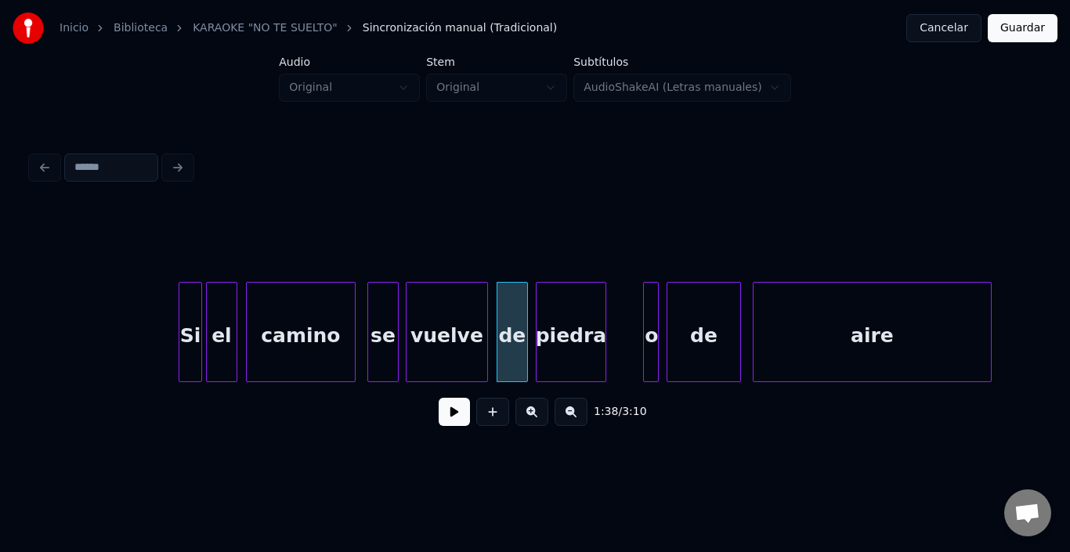
click at [569, 324] on div "piedra" at bounding box center [571, 336] width 69 height 107
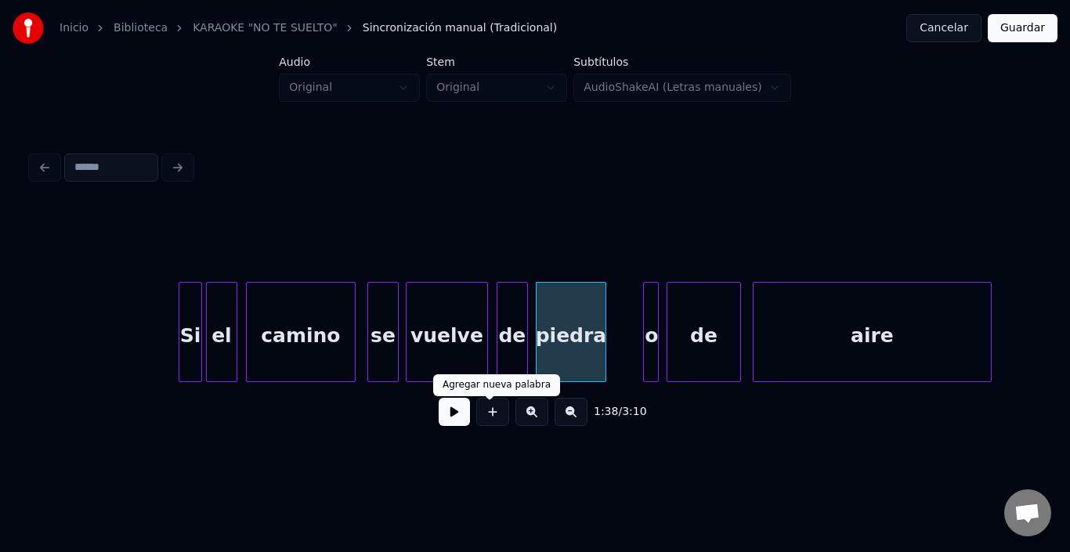
click at [451, 412] on button at bounding box center [454, 412] width 31 height 28
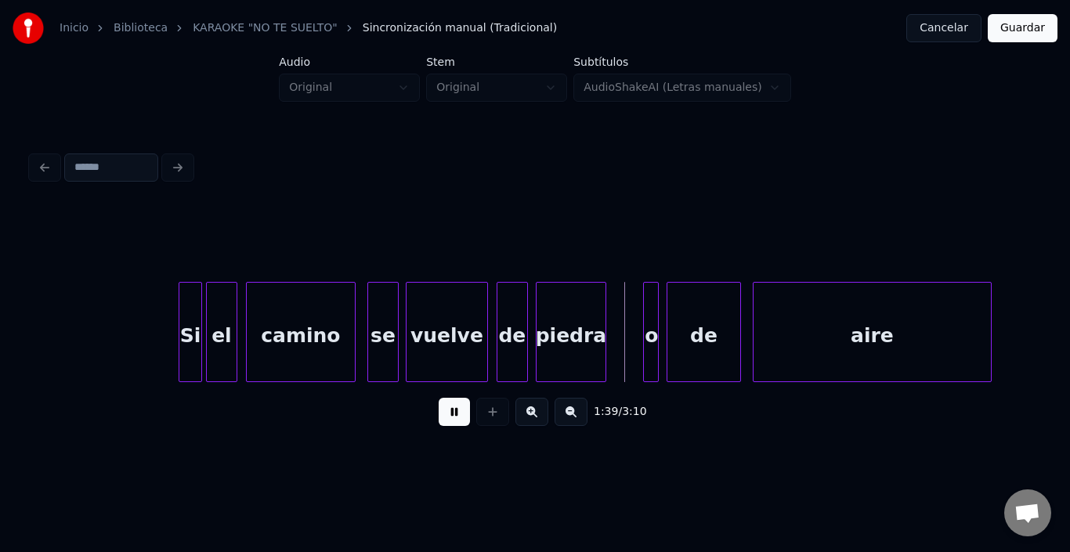
click at [451, 412] on button at bounding box center [454, 412] width 31 height 28
click at [638, 284] on div "o" at bounding box center [638, 336] width 16 height 107
click at [700, 308] on div "de" at bounding box center [689, 336] width 73 height 107
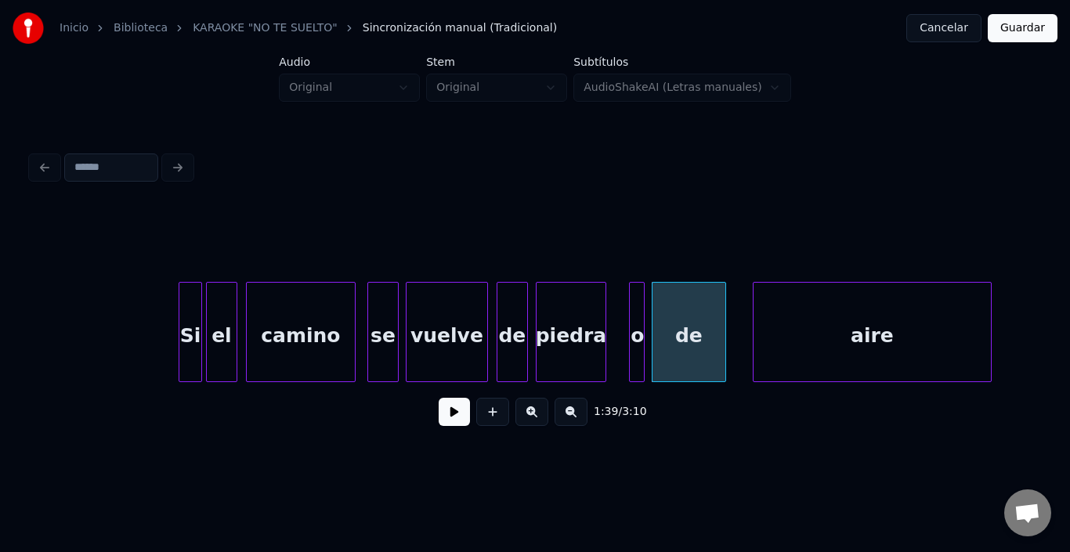
click at [441, 415] on button at bounding box center [454, 412] width 31 height 28
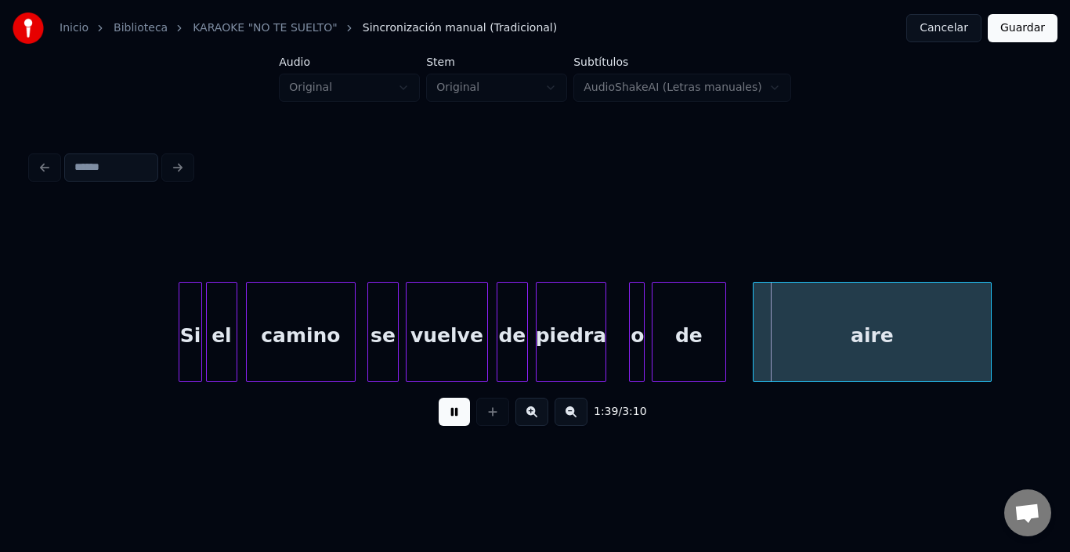
click at [441, 415] on button at bounding box center [454, 412] width 31 height 28
click at [695, 336] on div "de" at bounding box center [689, 336] width 73 height 107
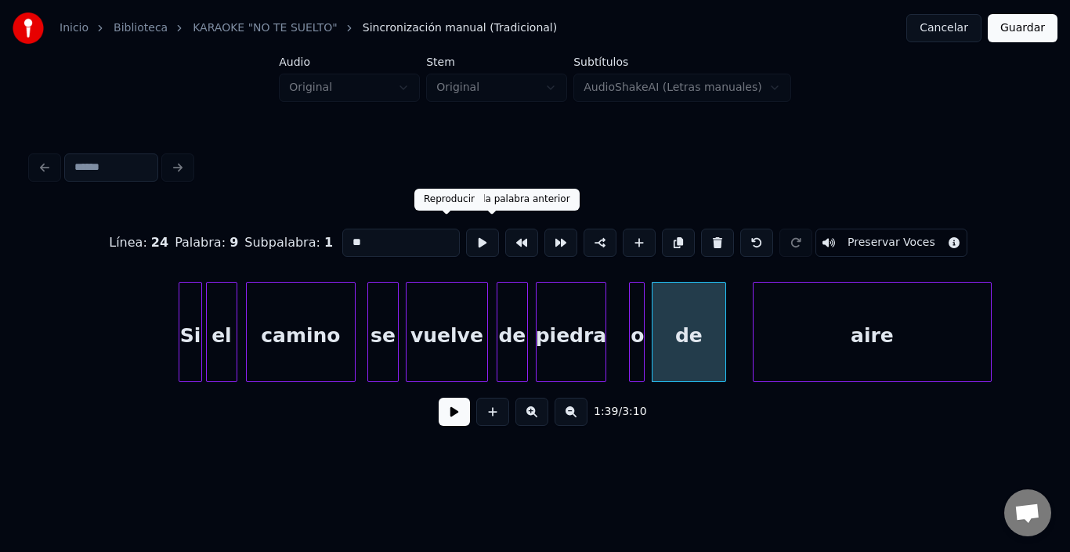
click at [466, 235] on button at bounding box center [482, 243] width 33 height 28
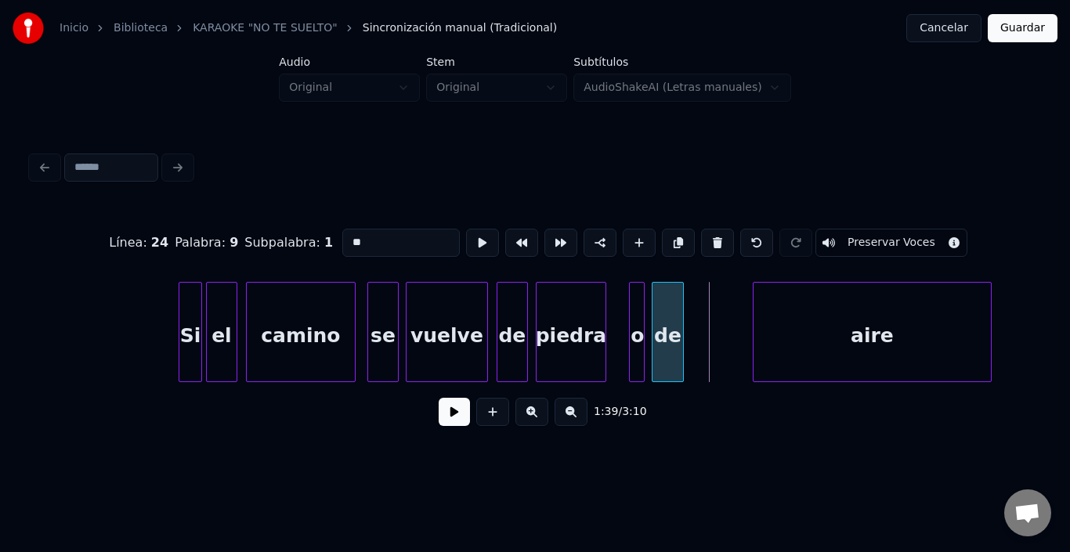
click at [683, 310] on div at bounding box center [681, 332] width 5 height 99
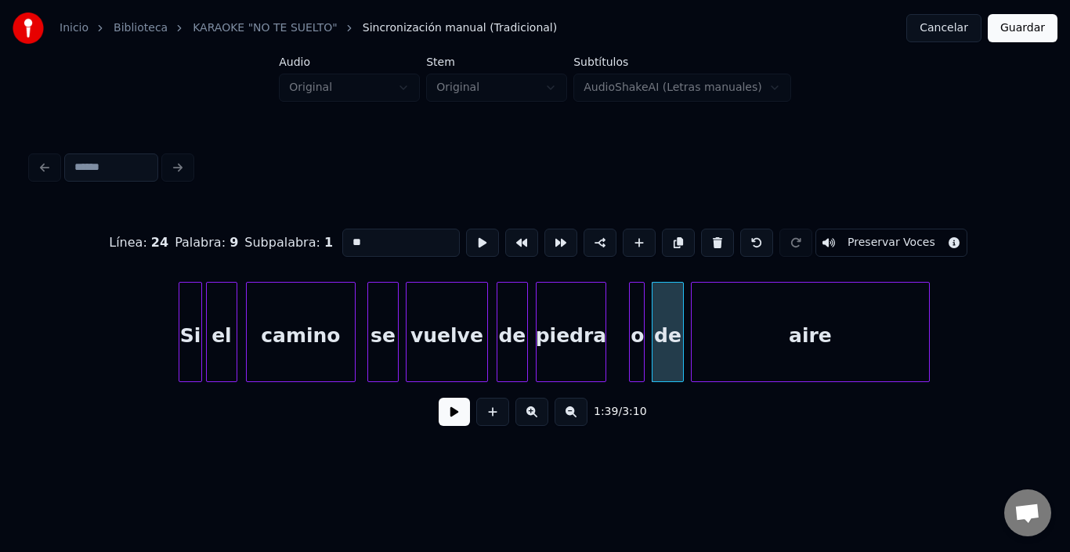
click at [724, 318] on div "aire" at bounding box center [810, 336] width 237 height 107
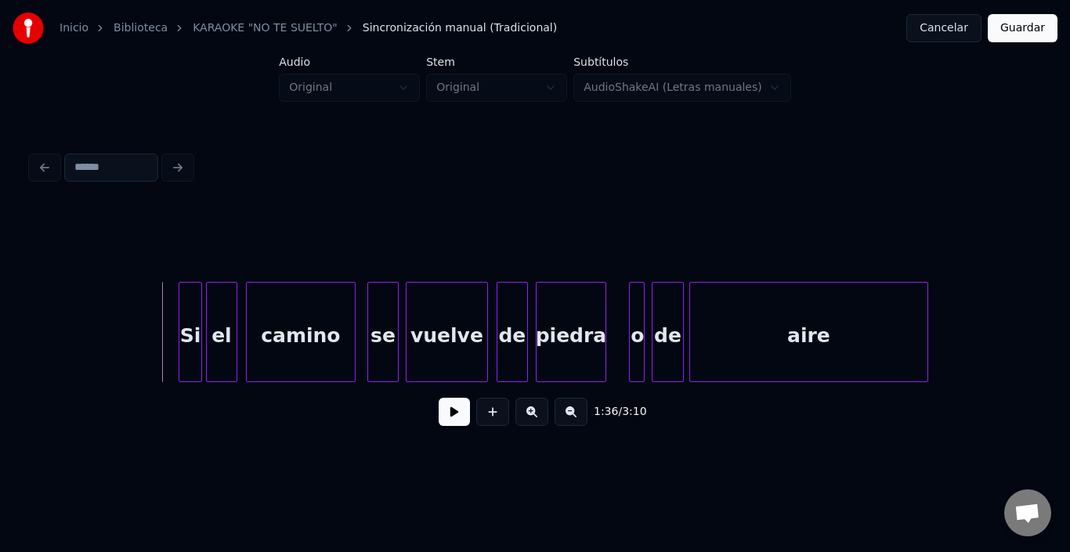
click at [443, 416] on button at bounding box center [454, 412] width 31 height 28
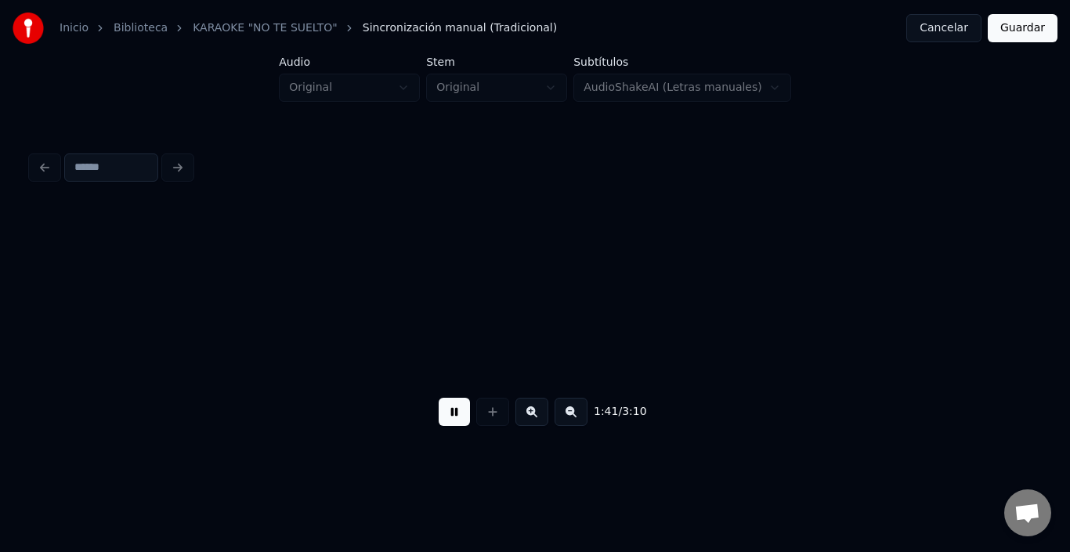
click at [440, 416] on button at bounding box center [454, 412] width 31 height 28
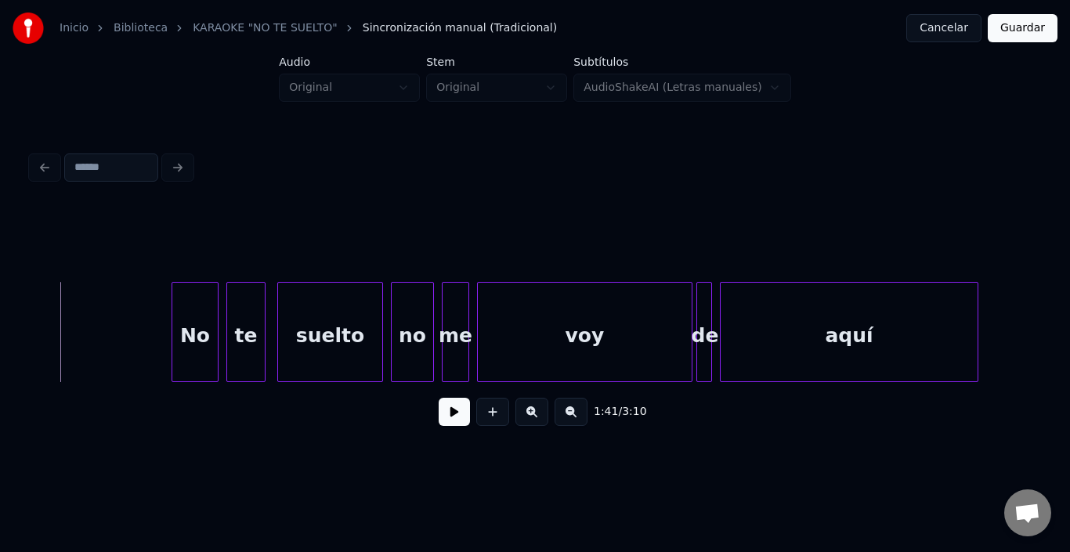
click at [440, 416] on button at bounding box center [454, 412] width 31 height 28
click at [172, 313] on div "No" at bounding box center [176, 336] width 45 height 107
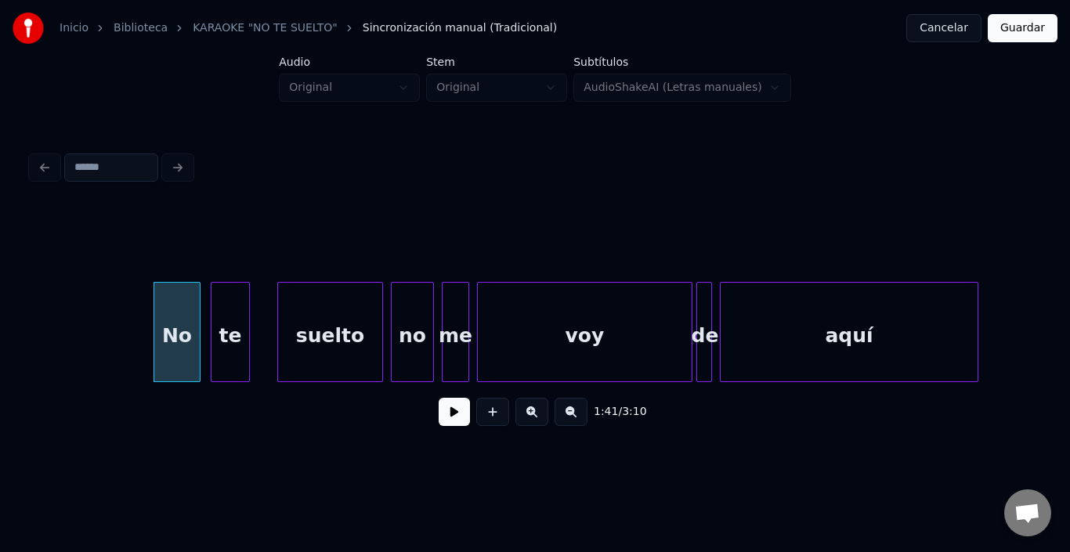
click at [224, 306] on div "te" at bounding box center [231, 336] width 38 height 107
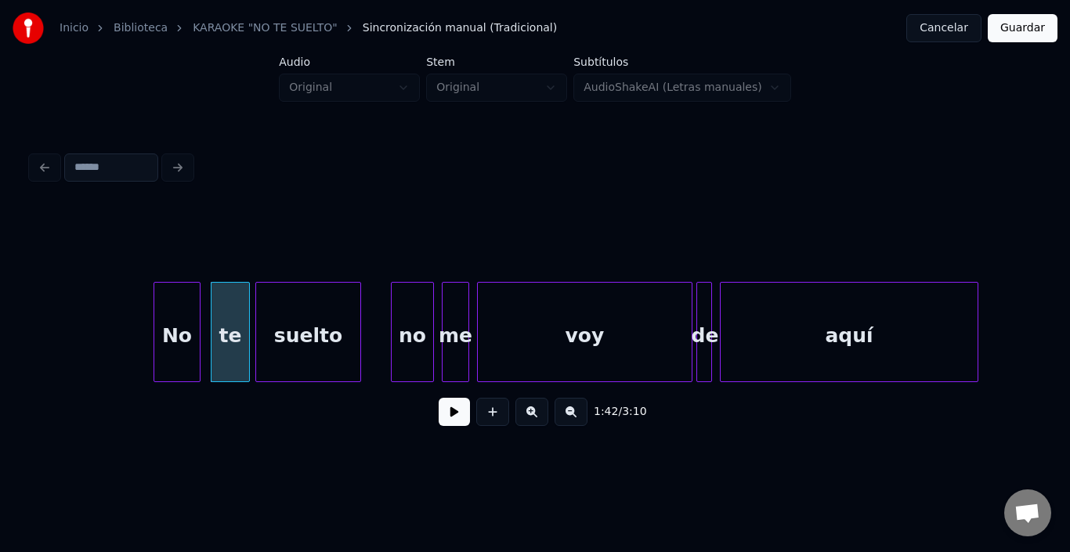
click at [317, 316] on div "suelto" at bounding box center [308, 336] width 104 height 107
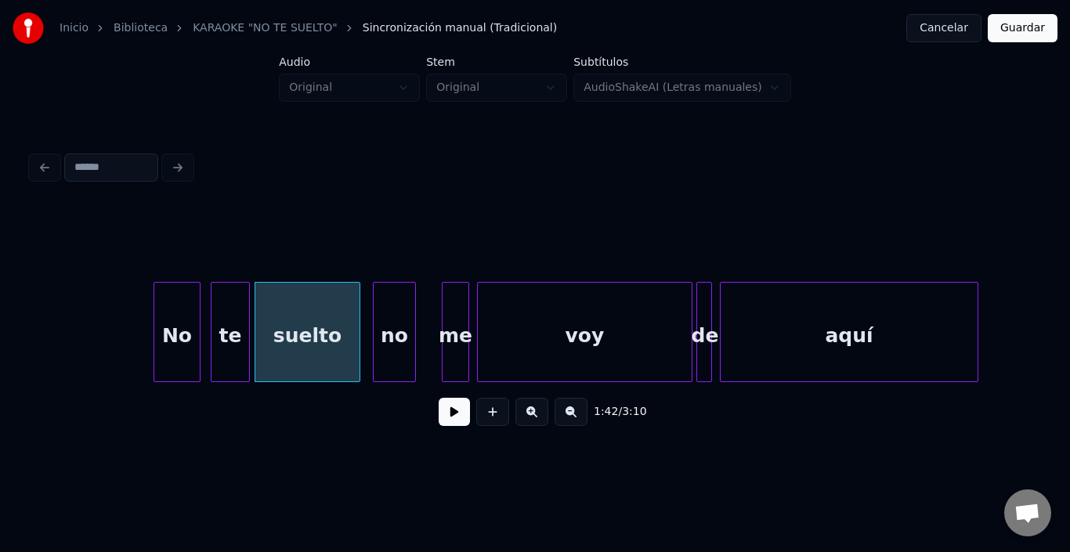
click at [399, 320] on div "no" at bounding box center [395, 336] width 42 height 107
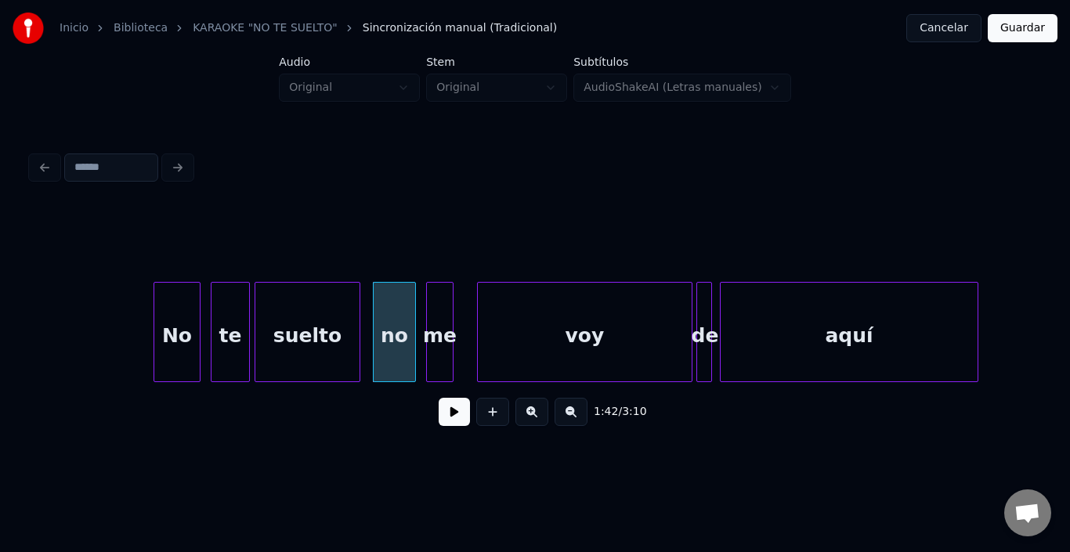
click at [446, 306] on div "me" at bounding box center [440, 336] width 26 height 107
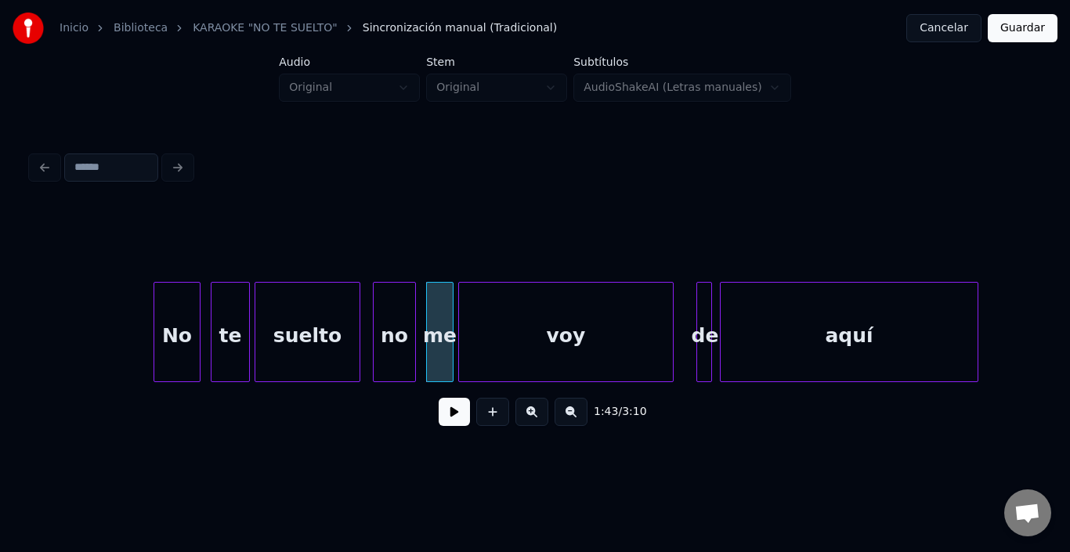
click at [499, 324] on div "voy" at bounding box center [566, 336] width 214 height 107
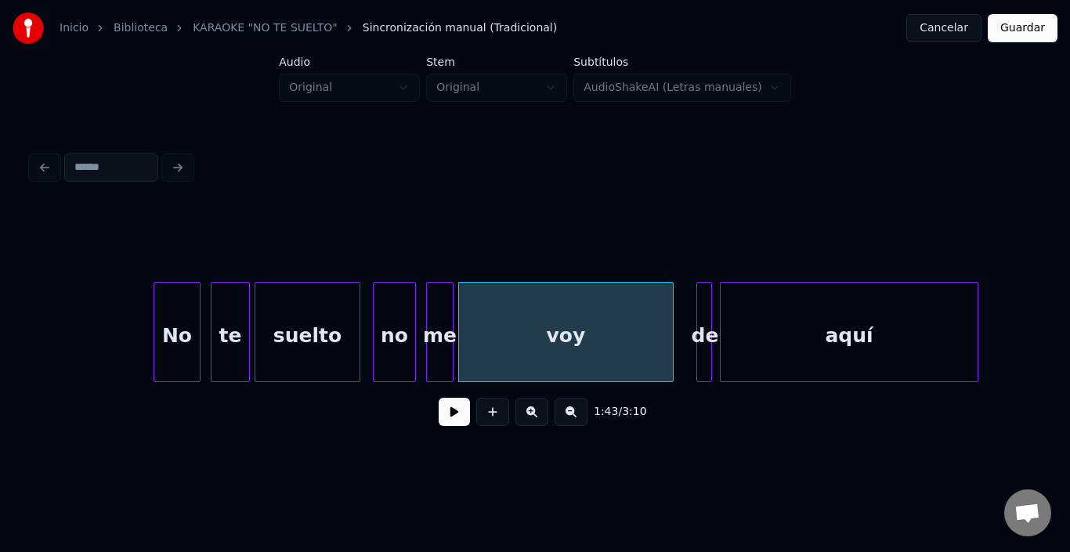
click at [707, 296] on div at bounding box center [709, 332] width 5 height 99
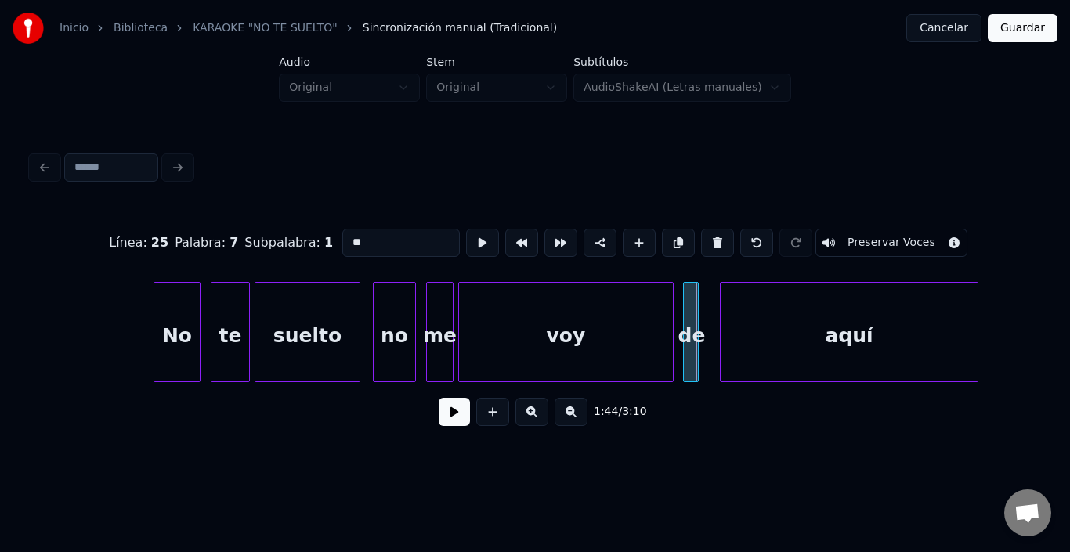
click at [686, 290] on div "de" at bounding box center [692, 336] width 16 height 107
click at [741, 314] on div "aquí" at bounding box center [833, 336] width 257 height 107
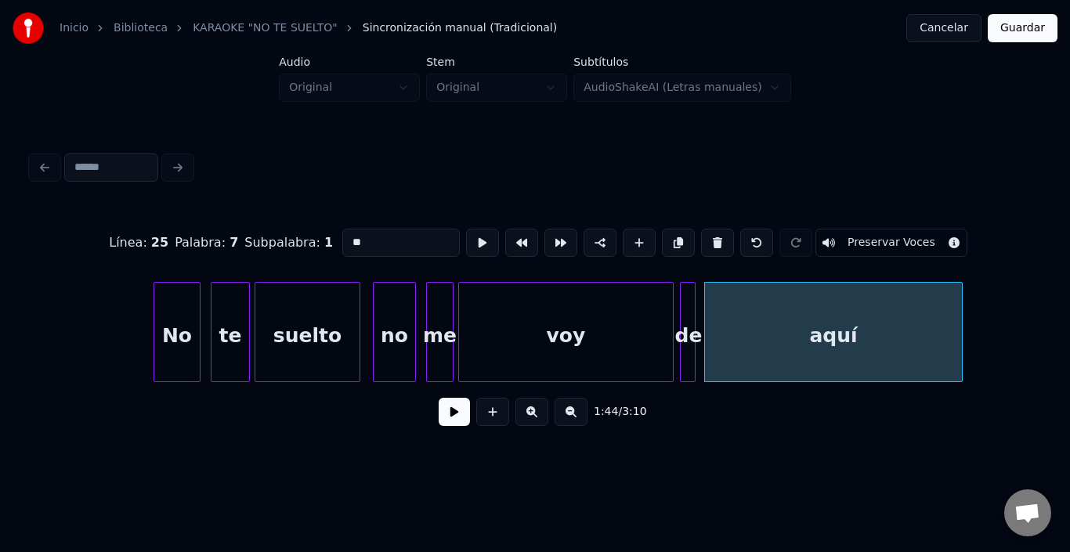
click at [734, 313] on div "aquí" at bounding box center [833, 336] width 257 height 107
type input "****"
click at [466, 241] on button at bounding box center [482, 243] width 33 height 28
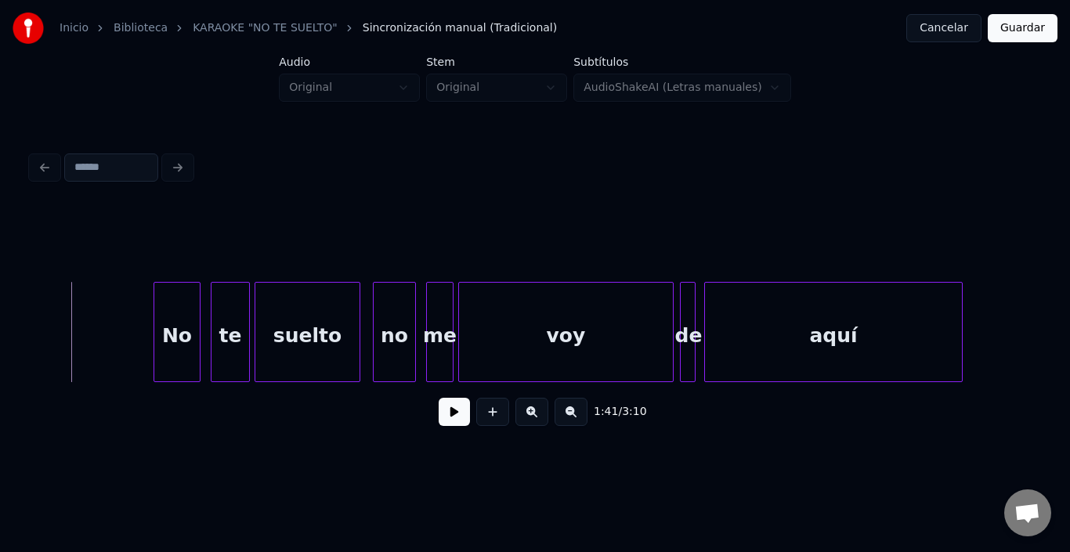
click at [440, 413] on button at bounding box center [454, 412] width 31 height 28
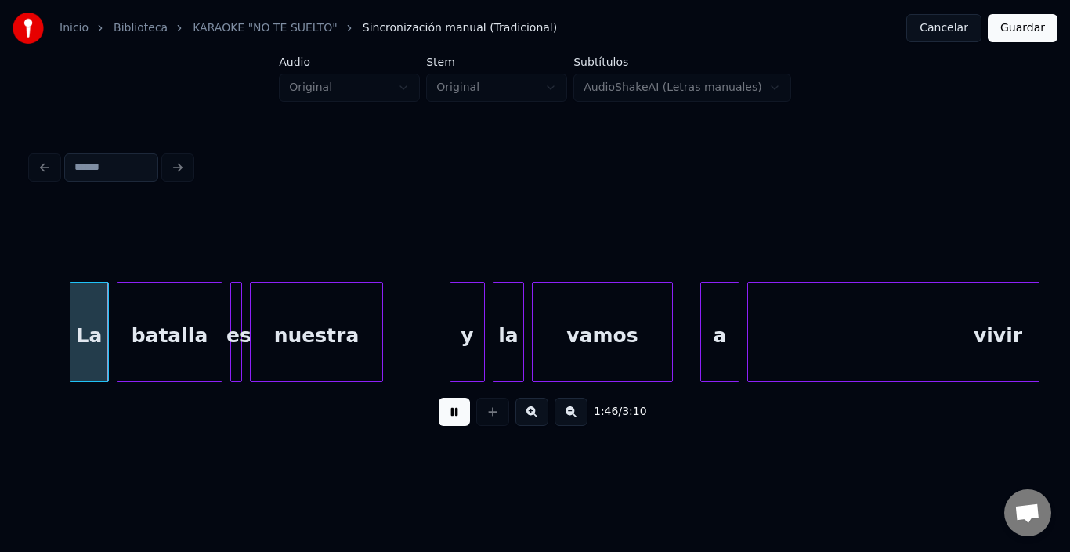
click at [439, 413] on button at bounding box center [454, 412] width 31 height 28
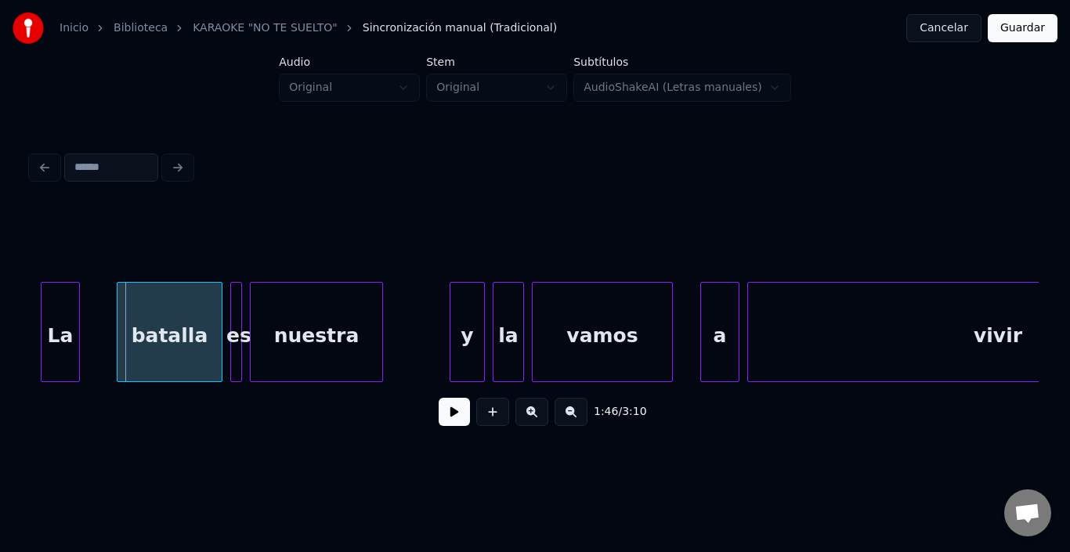
click at [57, 342] on div "La" at bounding box center [61, 336] width 38 height 107
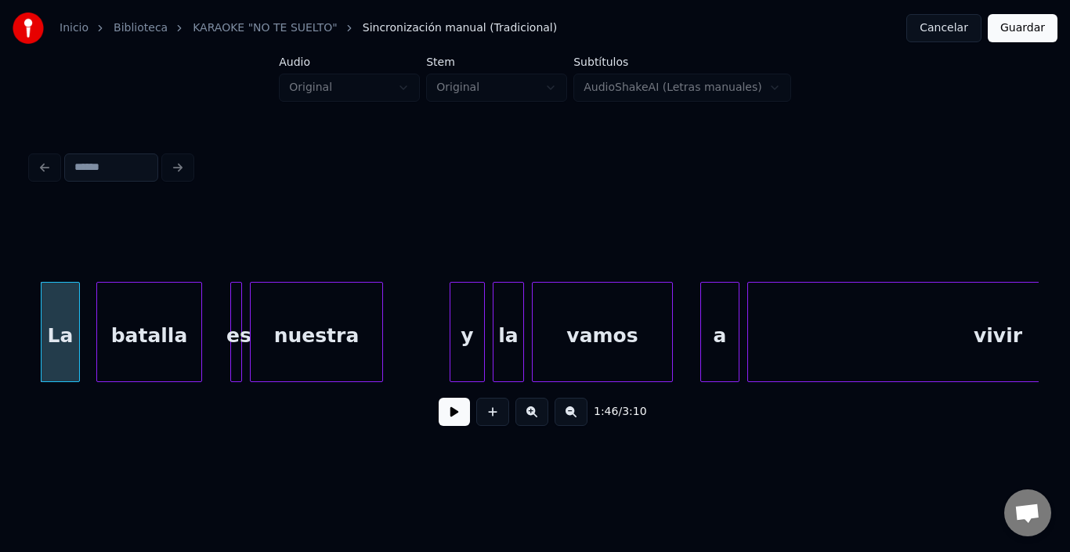
click at [137, 350] on div "batalla" at bounding box center [149, 336] width 104 height 107
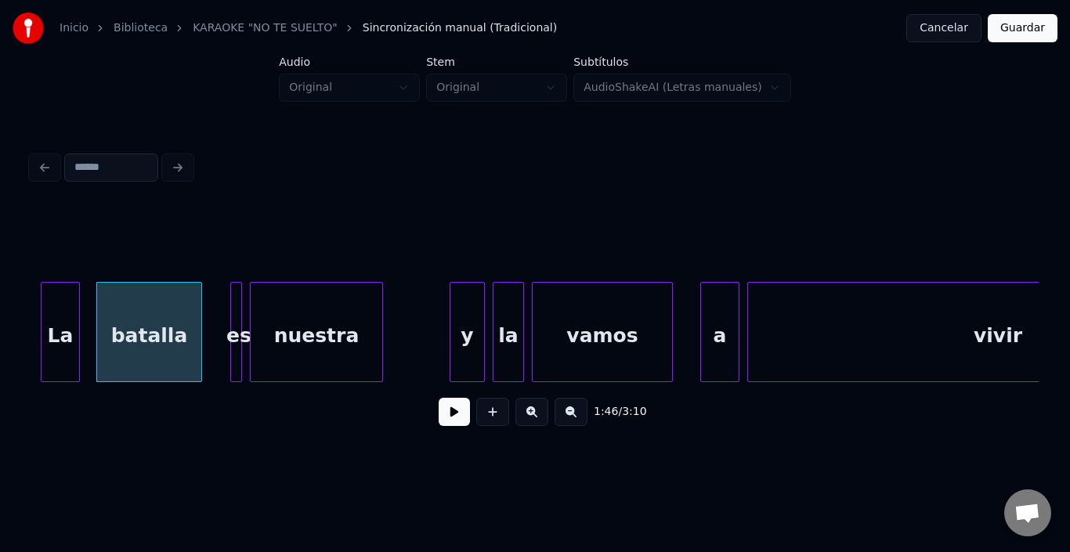
click at [161, 324] on div "batalla" at bounding box center [149, 336] width 104 height 107
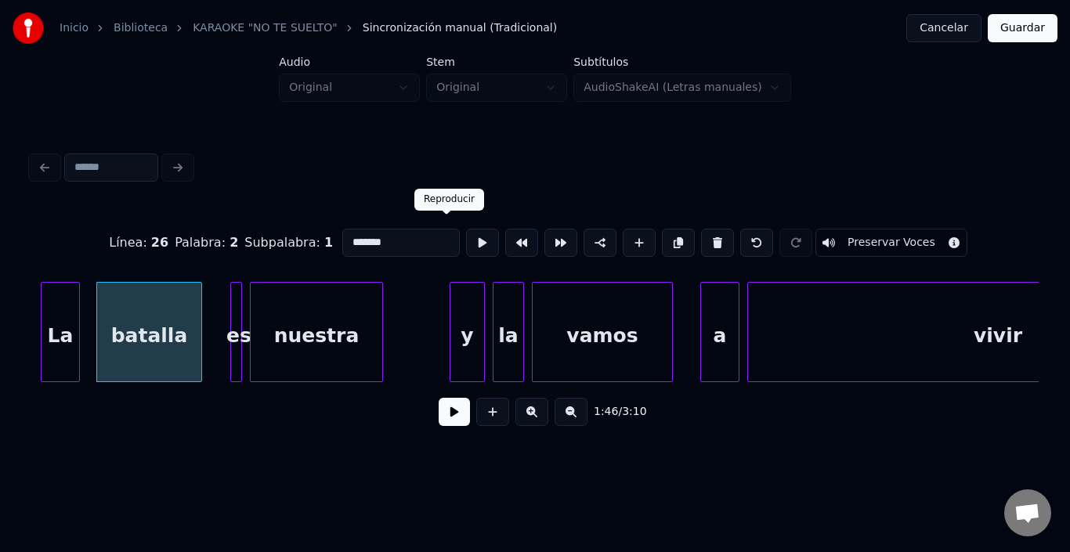
click at [466, 232] on button at bounding box center [482, 243] width 33 height 28
click at [444, 422] on button at bounding box center [454, 412] width 31 height 28
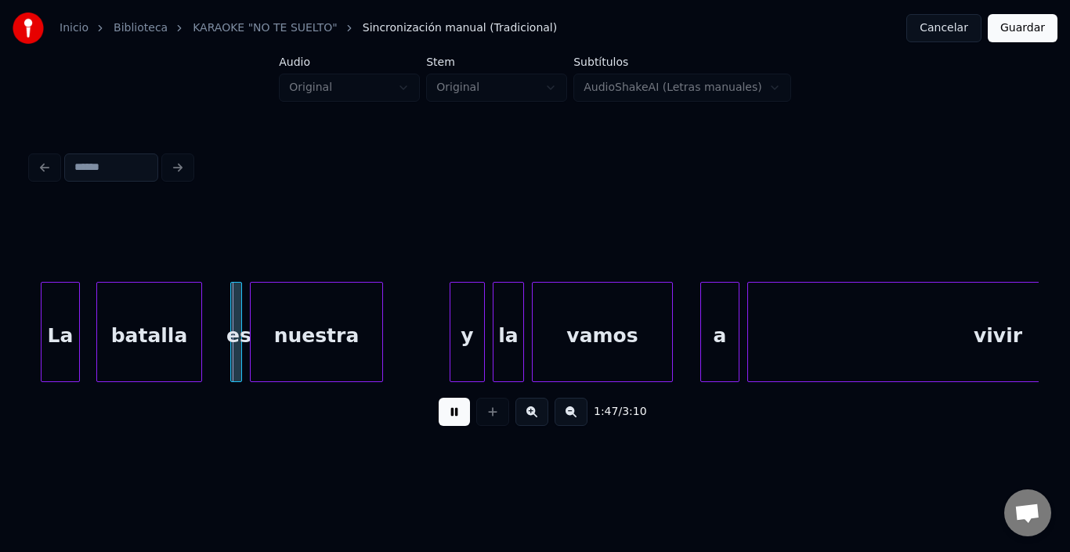
click at [444, 422] on button at bounding box center [454, 412] width 31 height 28
click at [221, 282] on div "es" at bounding box center [221, 332] width 12 height 100
click at [262, 297] on div "nuestra" at bounding box center [300, 336] width 132 height 107
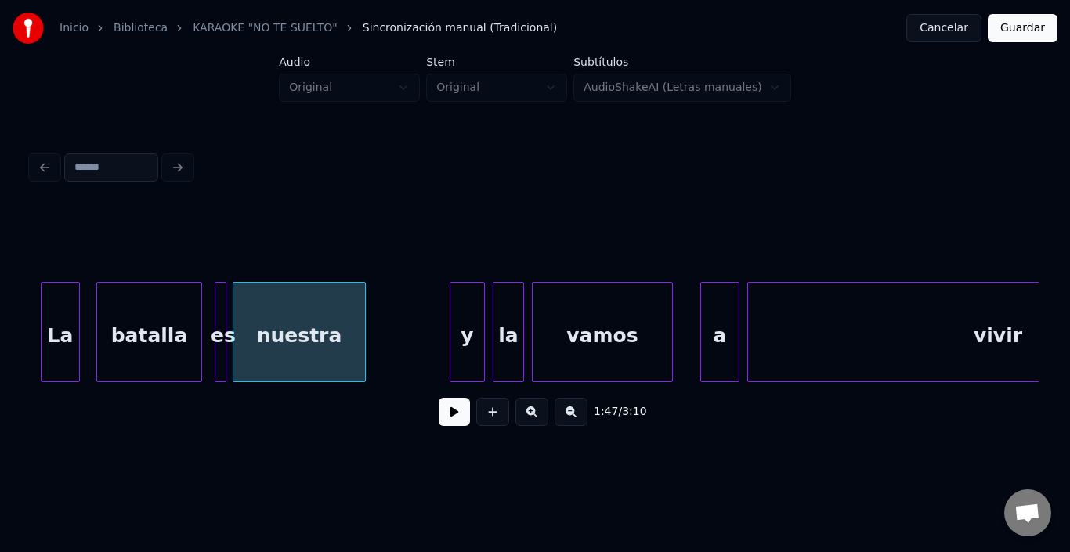
click at [223, 311] on div at bounding box center [223, 332] width 5 height 99
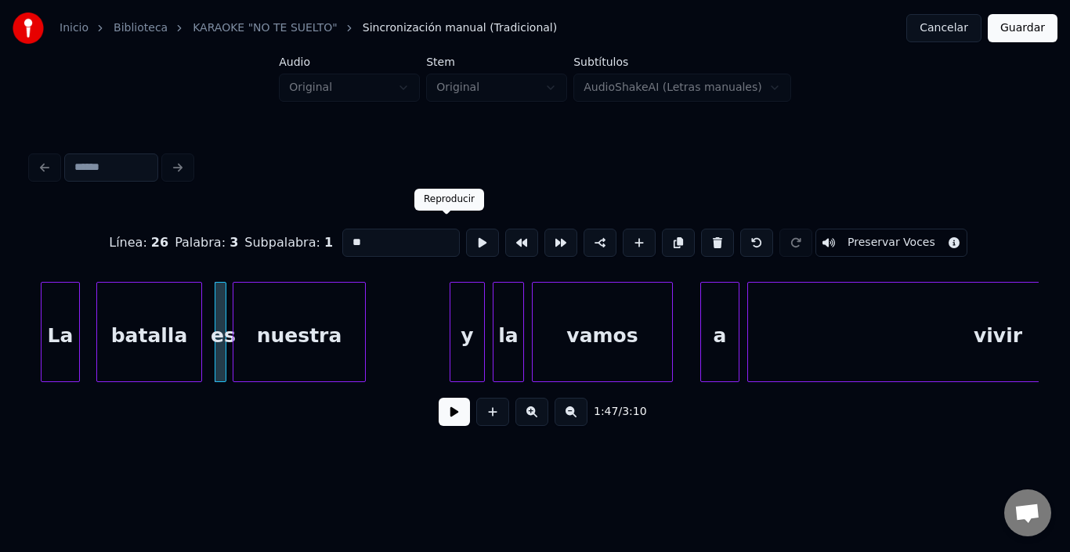
click at [466, 229] on button at bounding box center [482, 243] width 33 height 28
click at [209, 294] on div at bounding box center [211, 332] width 5 height 99
click at [466, 234] on button at bounding box center [482, 243] width 33 height 28
click at [24, 293] on div "Inicio Biblioteca KARAOKE "NO TE SUELTO" Sincronización manual (Tradicional) Ca…" at bounding box center [535, 229] width 1070 height 458
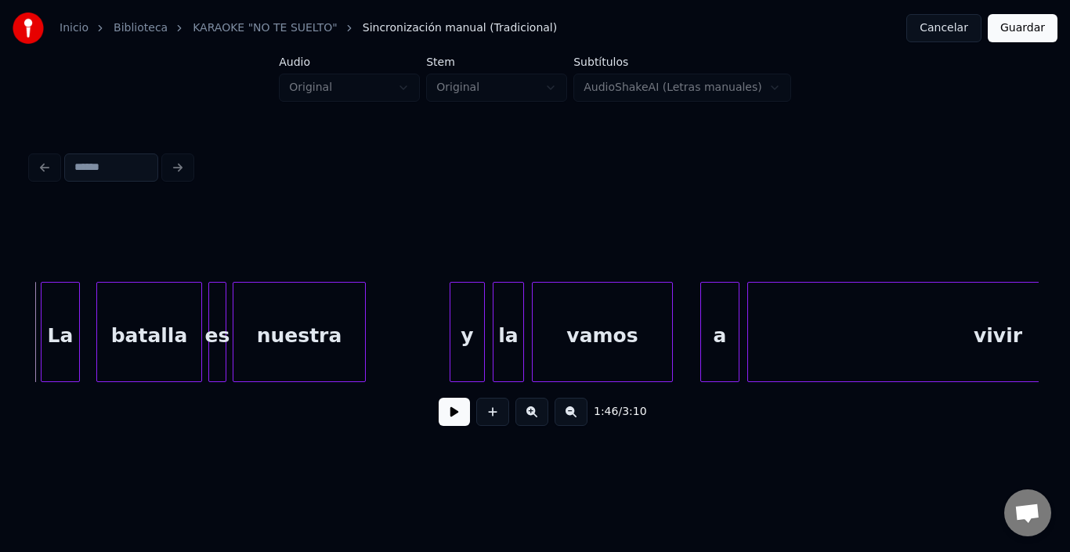
click at [439, 411] on button at bounding box center [454, 412] width 31 height 28
click at [449, 324] on div "y" at bounding box center [446, 336] width 34 height 107
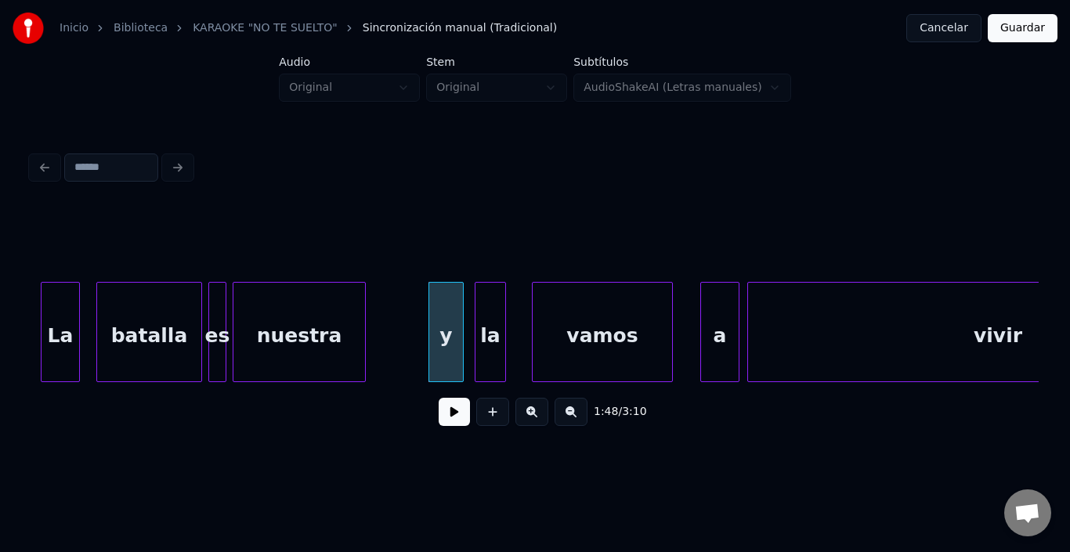
click at [486, 321] on div "la" at bounding box center [491, 336] width 30 height 107
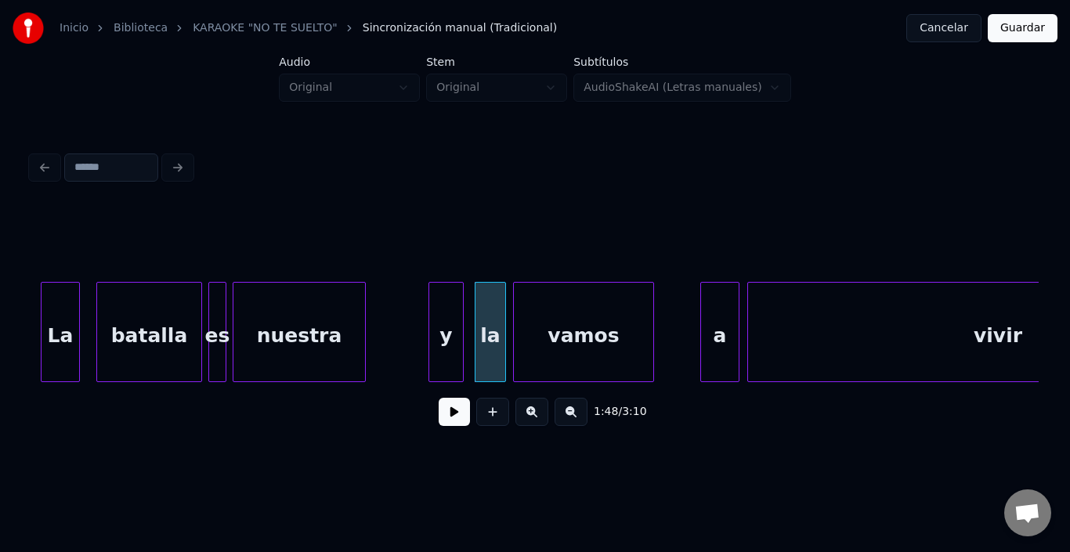
click at [569, 328] on div "vamos" at bounding box center [583, 336] width 139 height 107
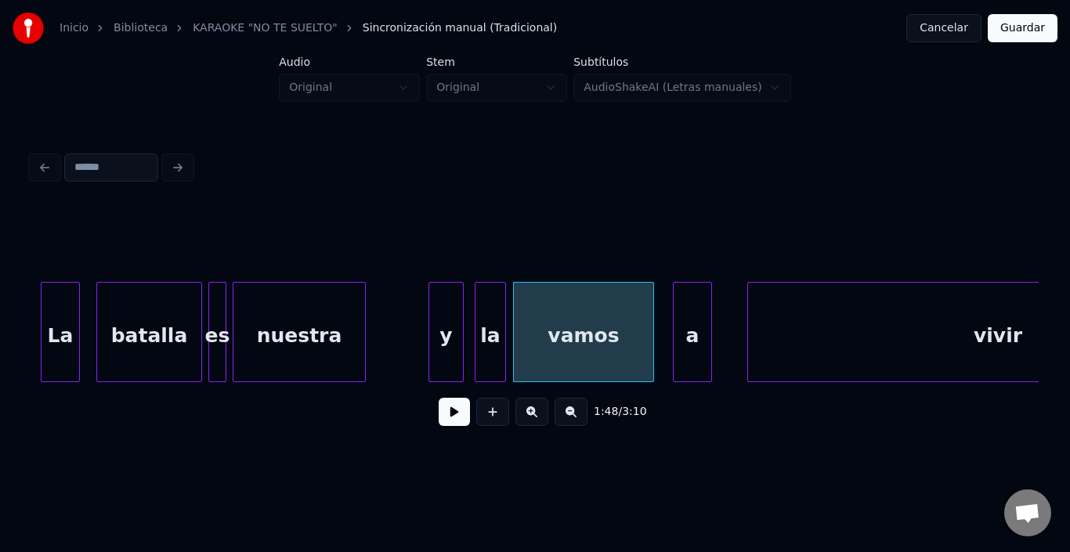
click at [692, 314] on div "a" at bounding box center [693, 336] width 38 height 107
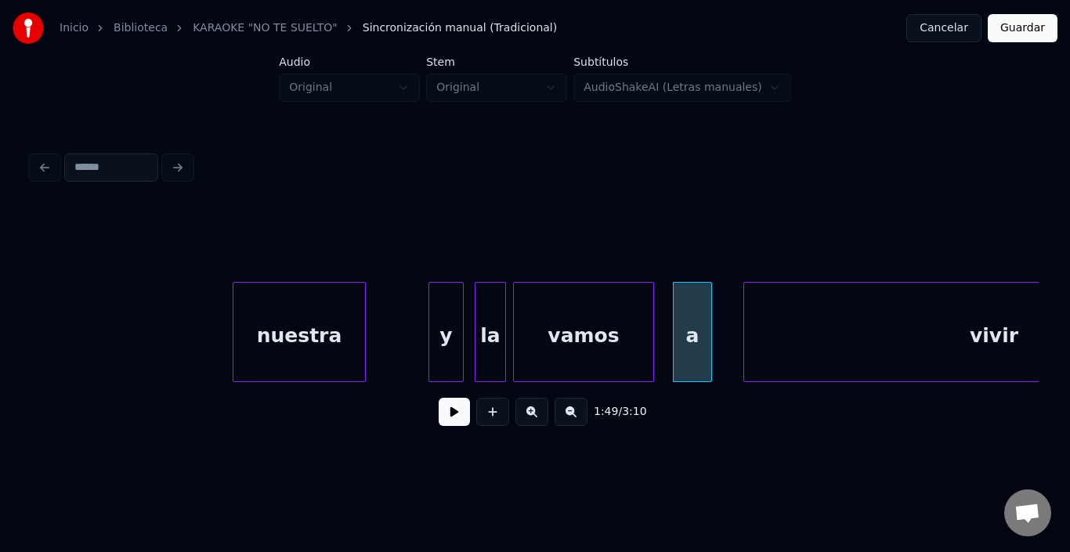
scroll to position [0, 21048]
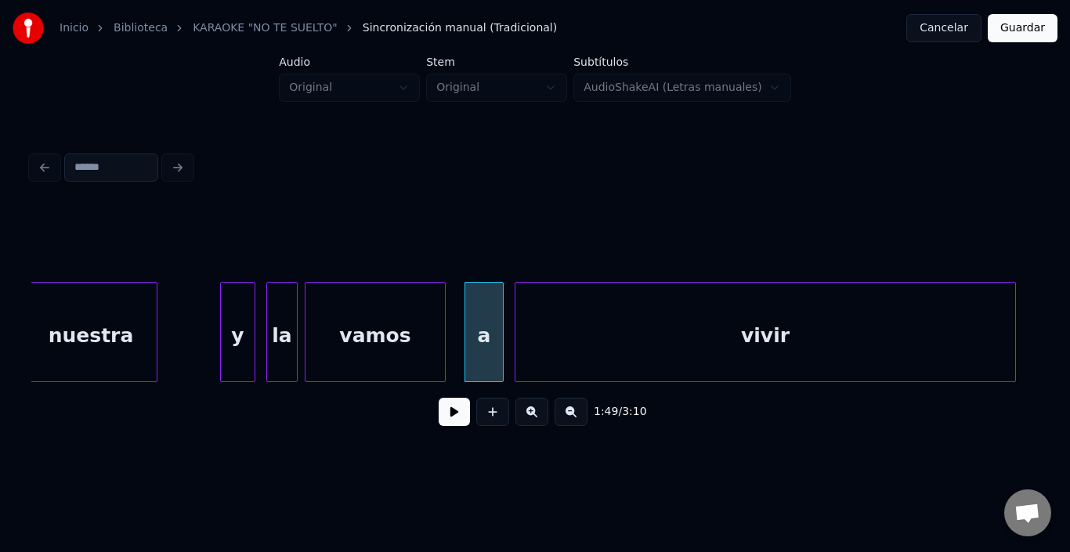
click at [789, 324] on div "vivir" at bounding box center [766, 336] width 500 height 107
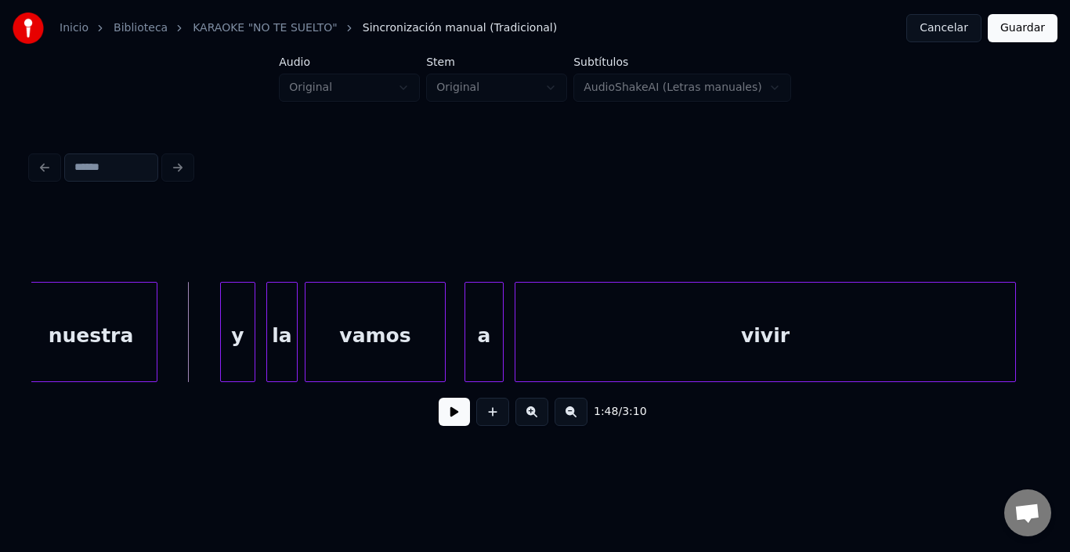
click at [456, 422] on button at bounding box center [454, 412] width 31 height 28
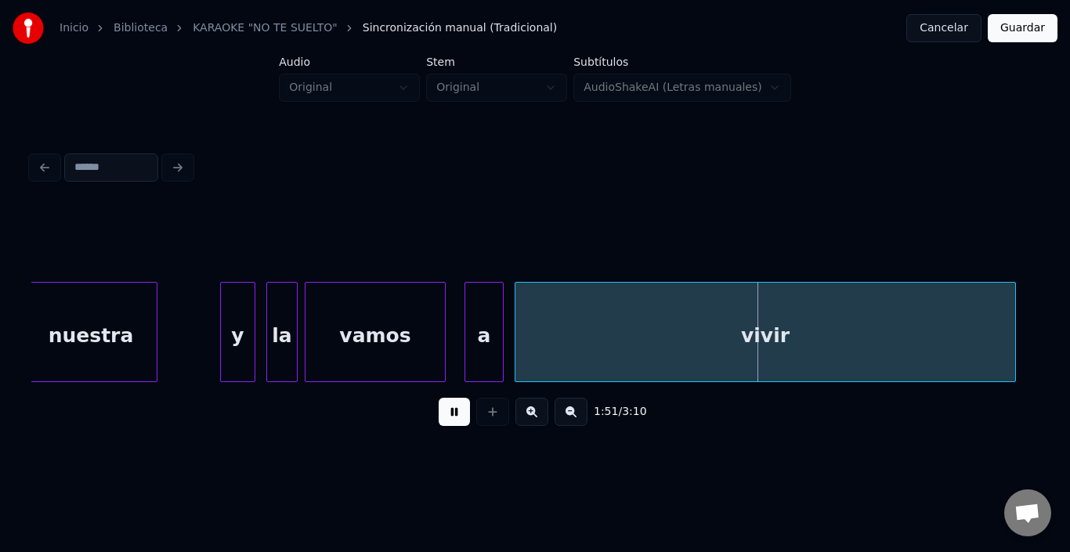
click at [456, 418] on button at bounding box center [454, 412] width 31 height 28
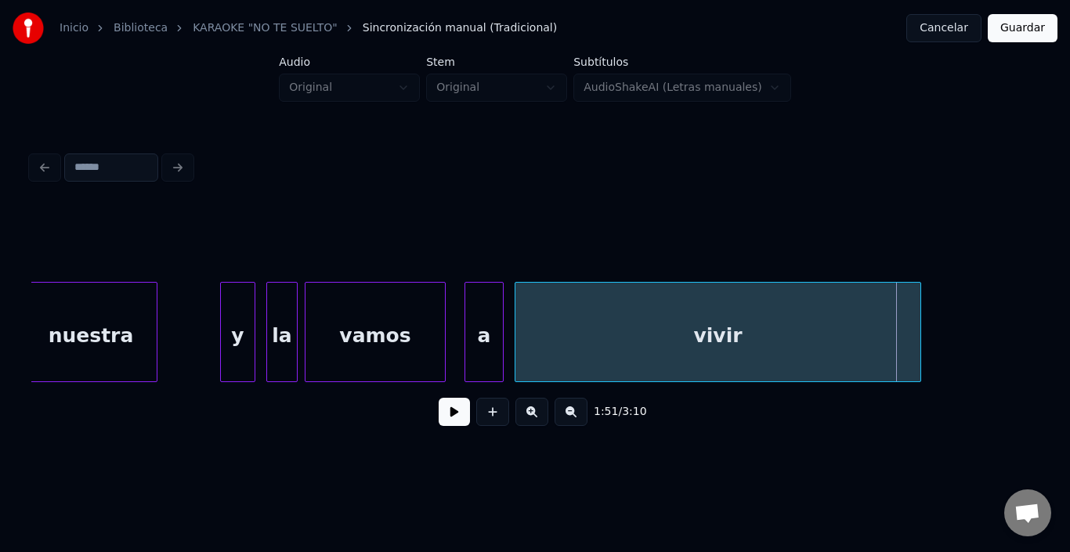
click at [918, 342] on div at bounding box center [918, 332] width 5 height 99
click at [445, 422] on button at bounding box center [454, 412] width 31 height 28
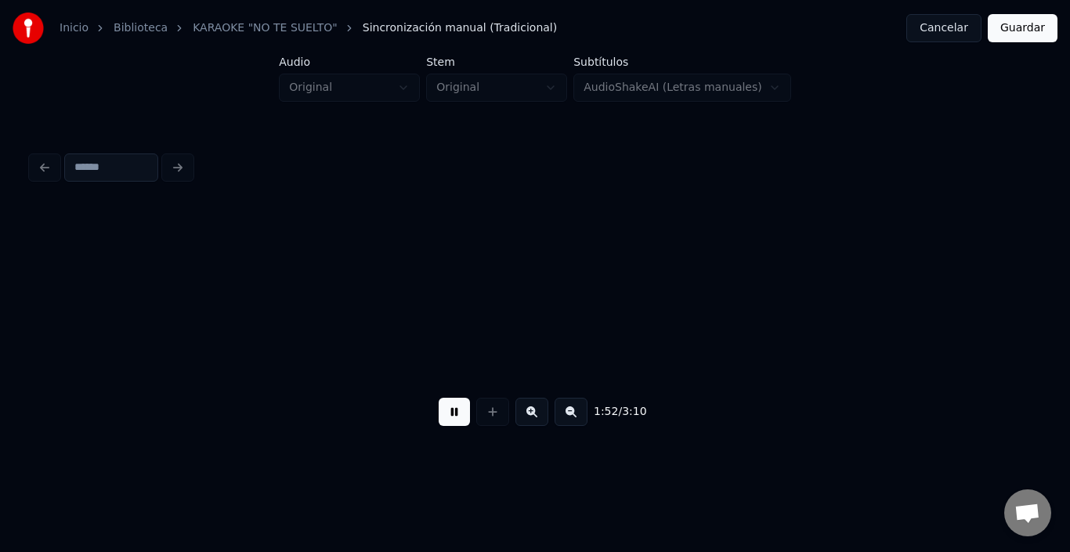
scroll to position [0, 22056]
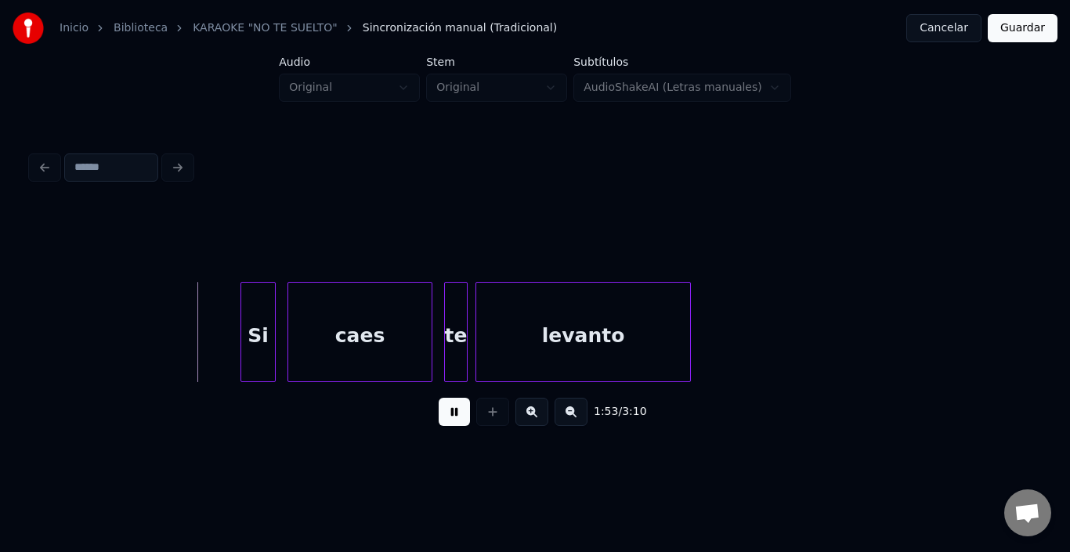
click at [444, 422] on button at bounding box center [454, 412] width 31 height 28
click at [237, 321] on div "Si" at bounding box center [240, 336] width 34 height 107
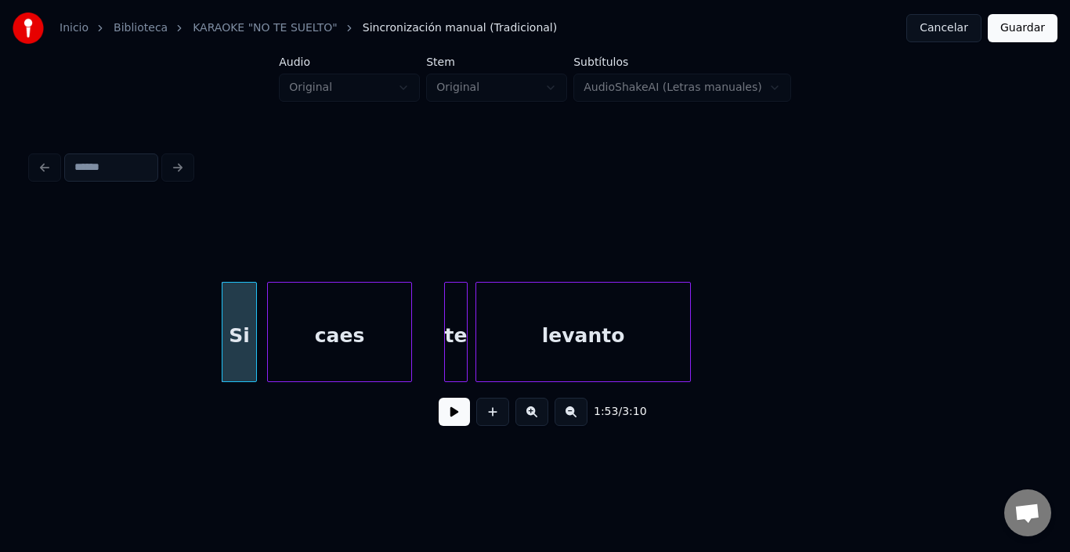
click at [313, 331] on div "caes" at bounding box center [339, 336] width 143 height 107
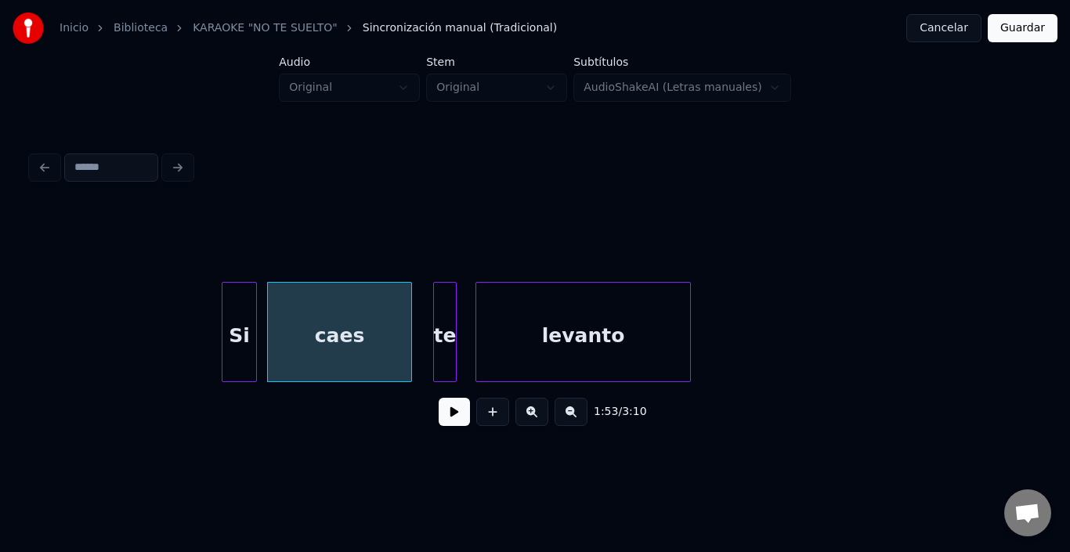
click at [447, 314] on div "te" at bounding box center [445, 336] width 22 height 107
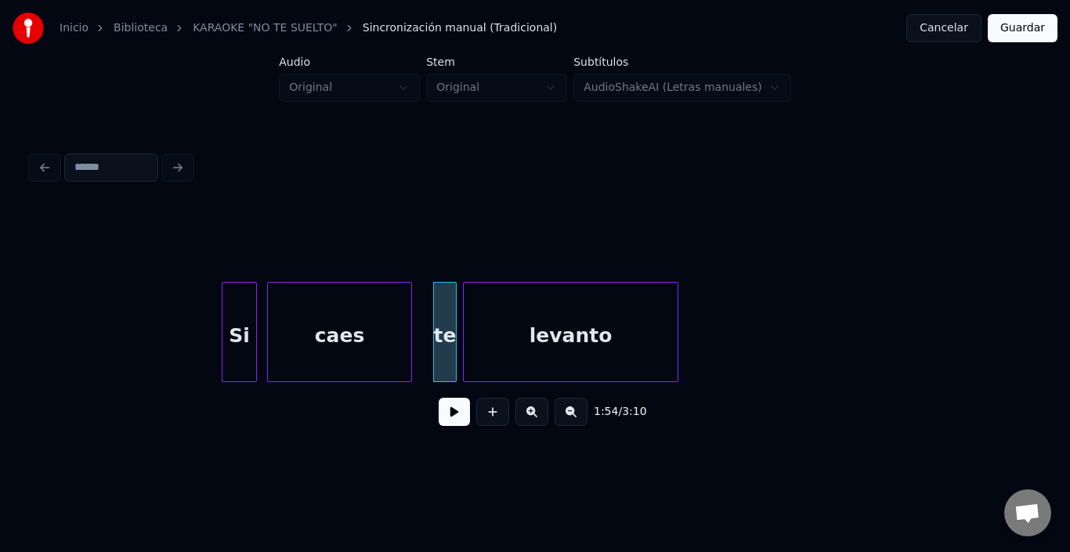
click at [538, 331] on div "levanto" at bounding box center [571, 336] width 214 height 107
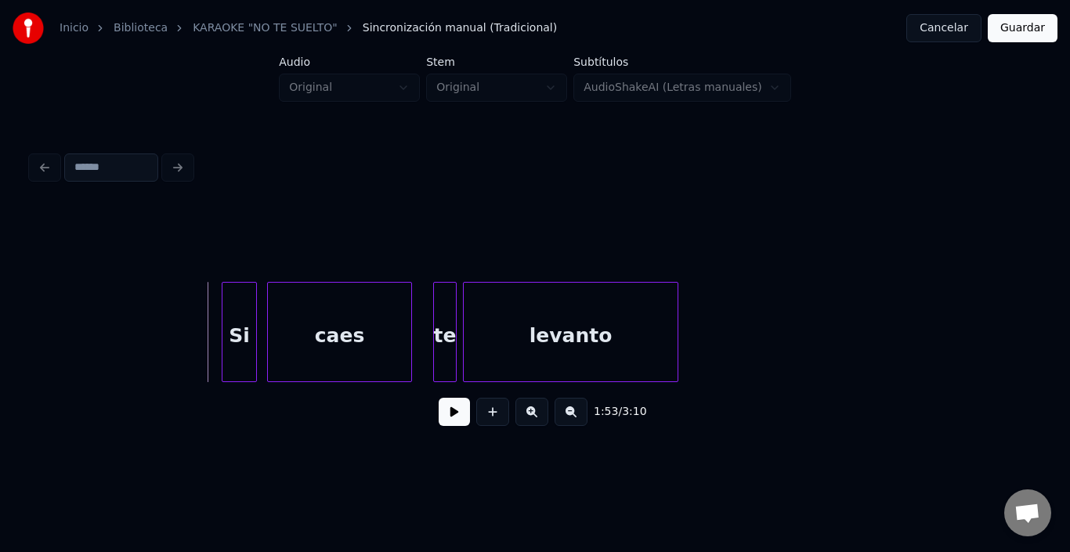
click at [448, 417] on button at bounding box center [454, 412] width 31 height 28
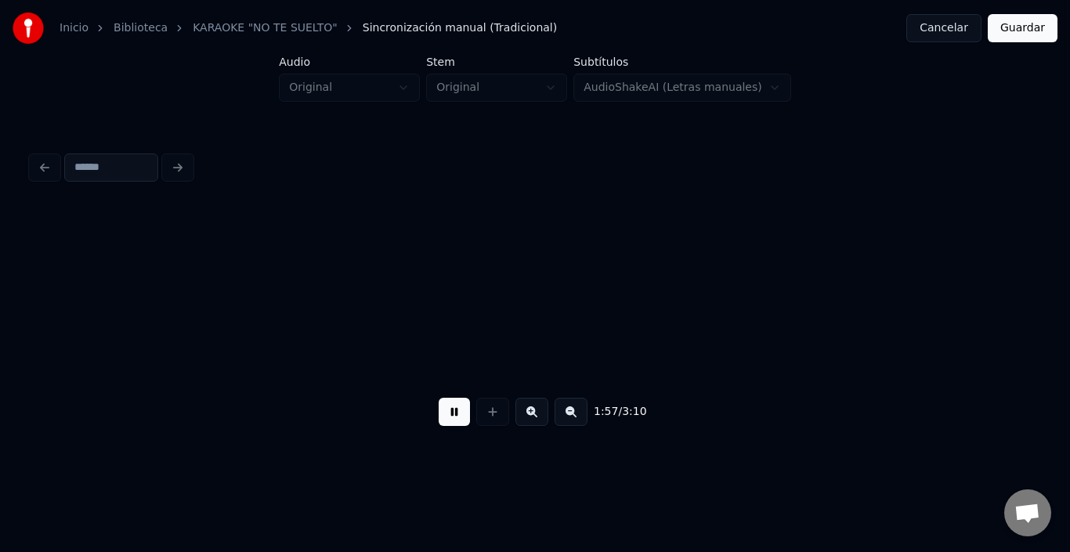
scroll to position [0, 23067]
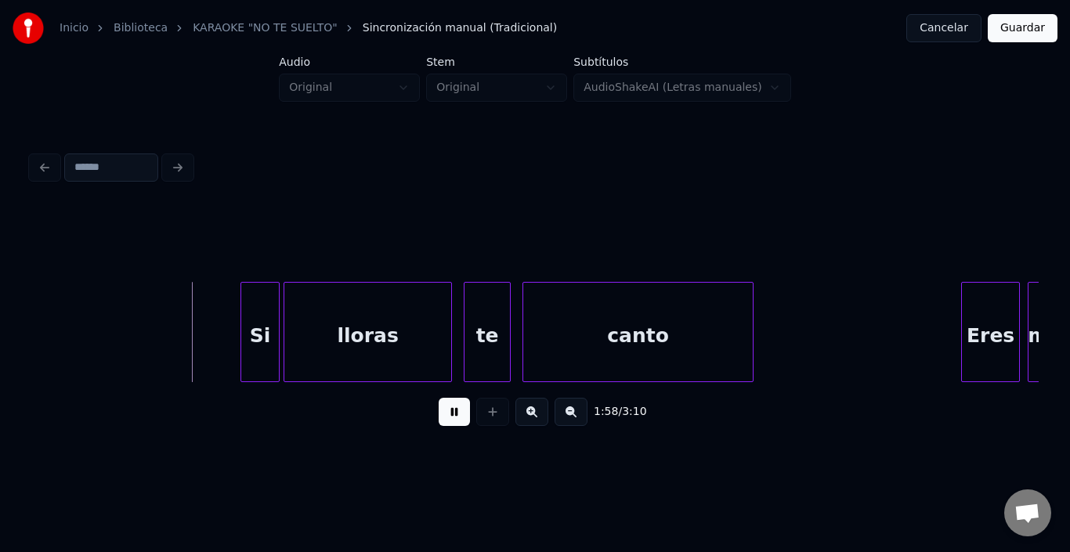
click at [448, 417] on button at bounding box center [454, 412] width 31 height 28
click at [233, 321] on div "Si" at bounding box center [238, 336] width 38 height 107
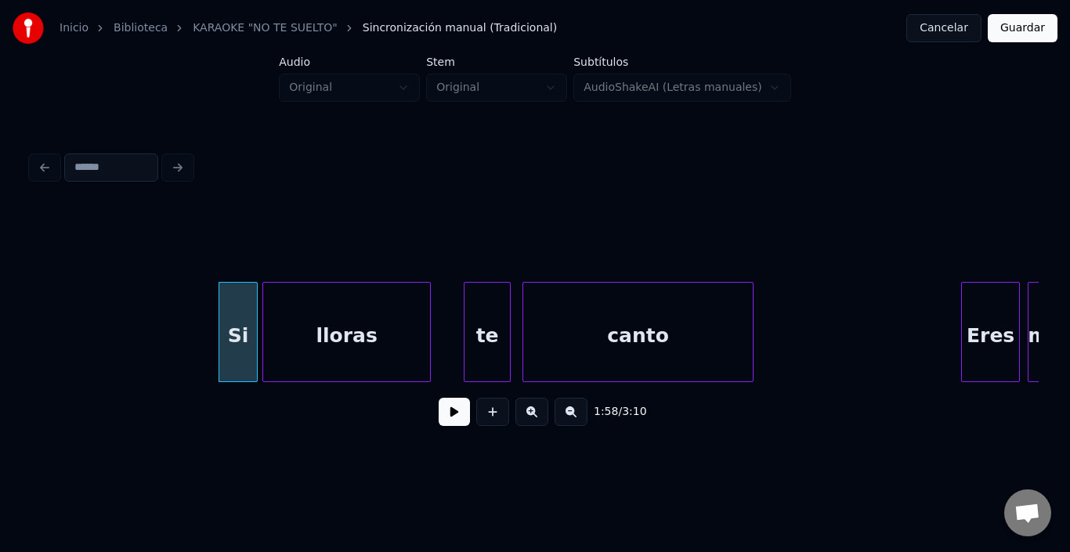
click at [347, 333] on div "lloras" at bounding box center [346, 336] width 167 height 107
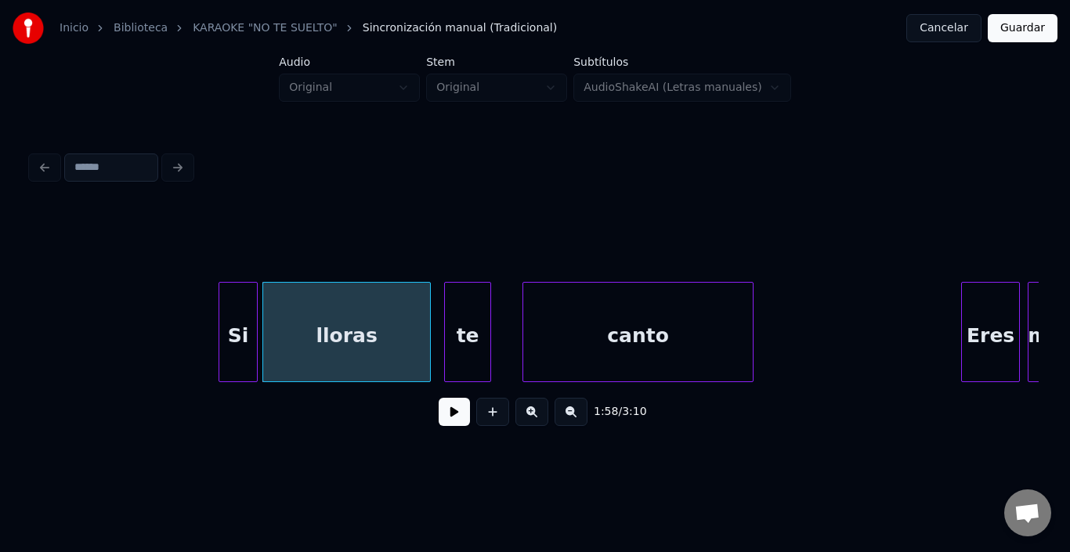
click at [475, 330] on div "te" at bounding box center [467, 336] width 45 height 107
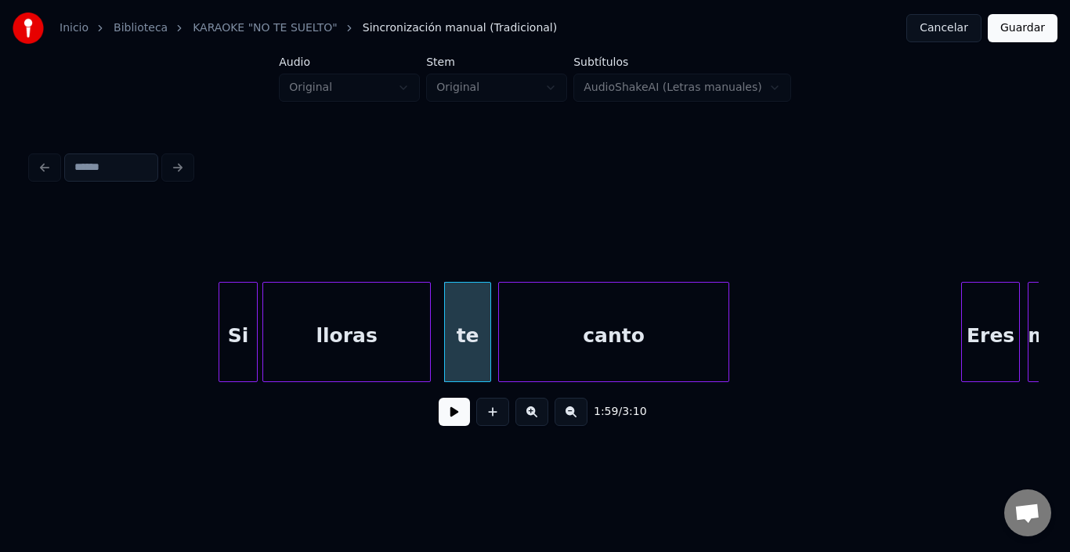
click at [590, 326] on div "canto" at bounding box center [614, 336] width 230 height 107
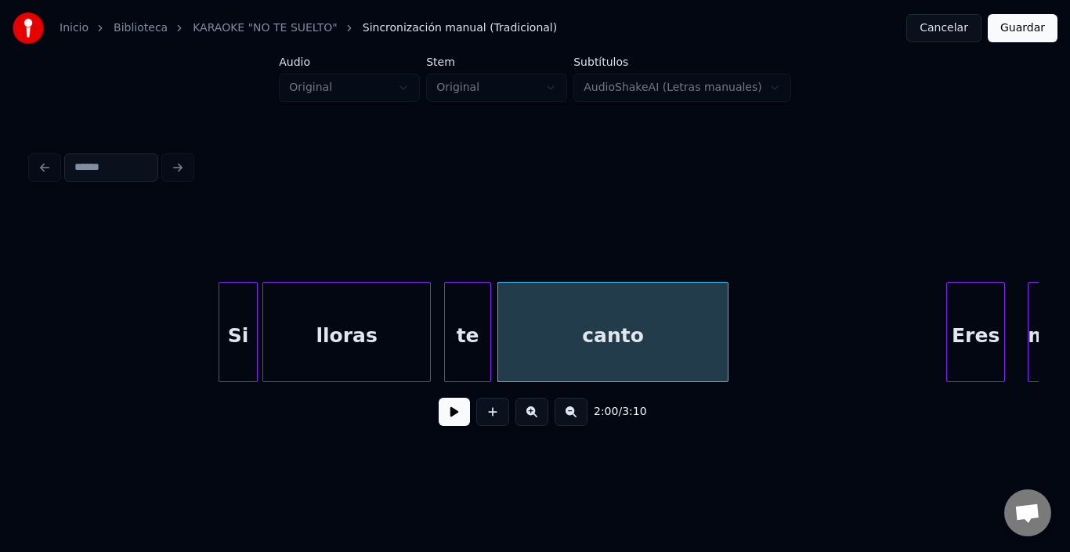
click at [976, 321] on div "Eres" at bounding box center [975, 336] width 57 height 107
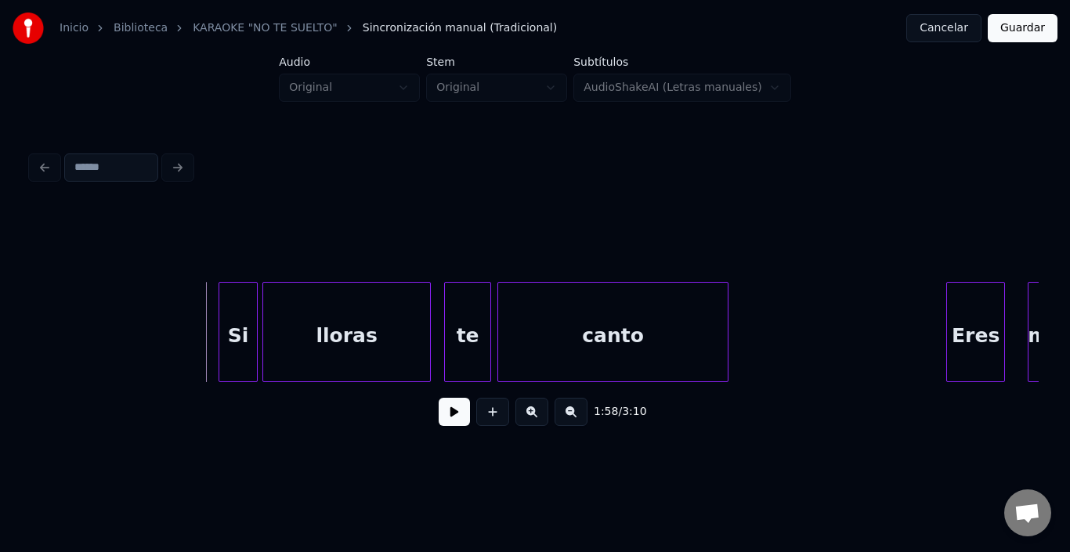
click at [447, 414] on button at bounding box center [454, 412] width 31 height 28
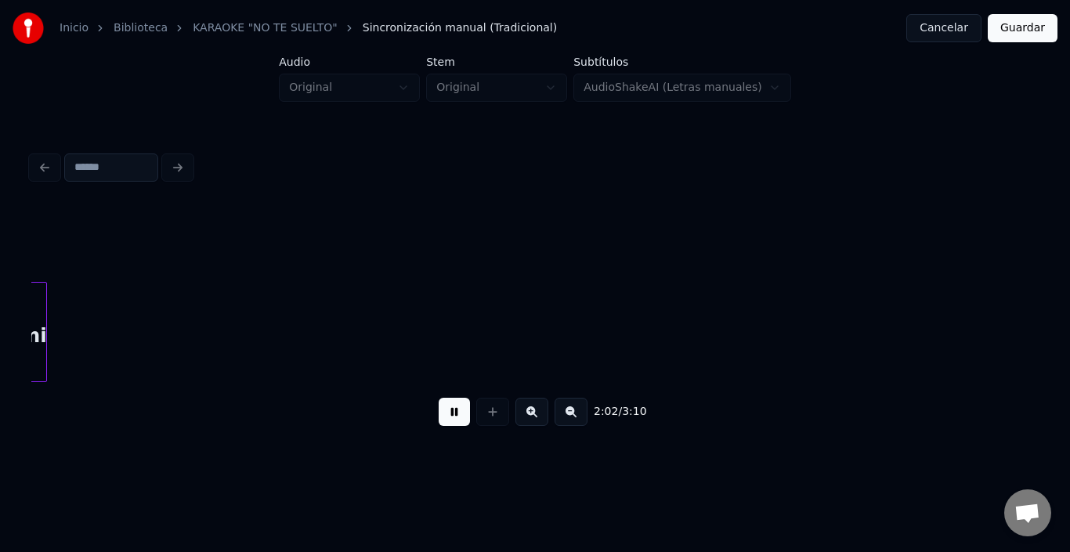
click at [445, 413] on button at bounding box center [454, 412] width 31 height 28
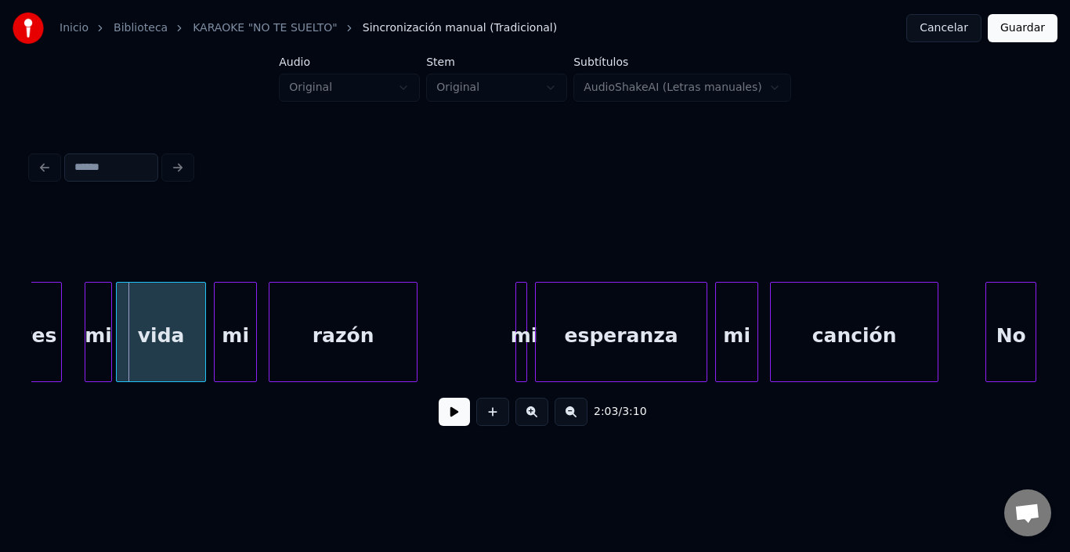
scroll to position [0, 23981]
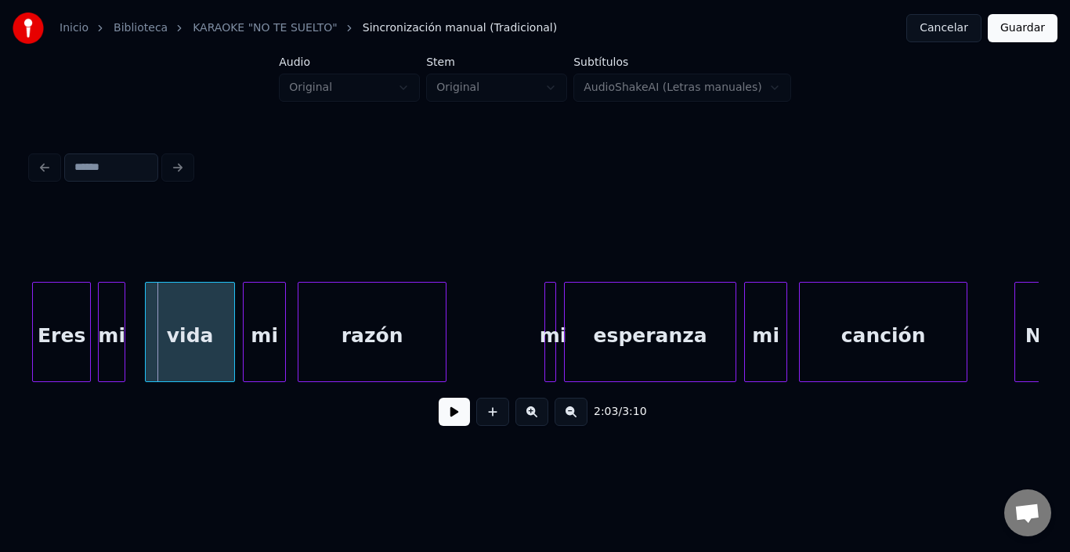
click at [111, 324] on div "mi" at bounding box center [112, 336] width 26 height 107
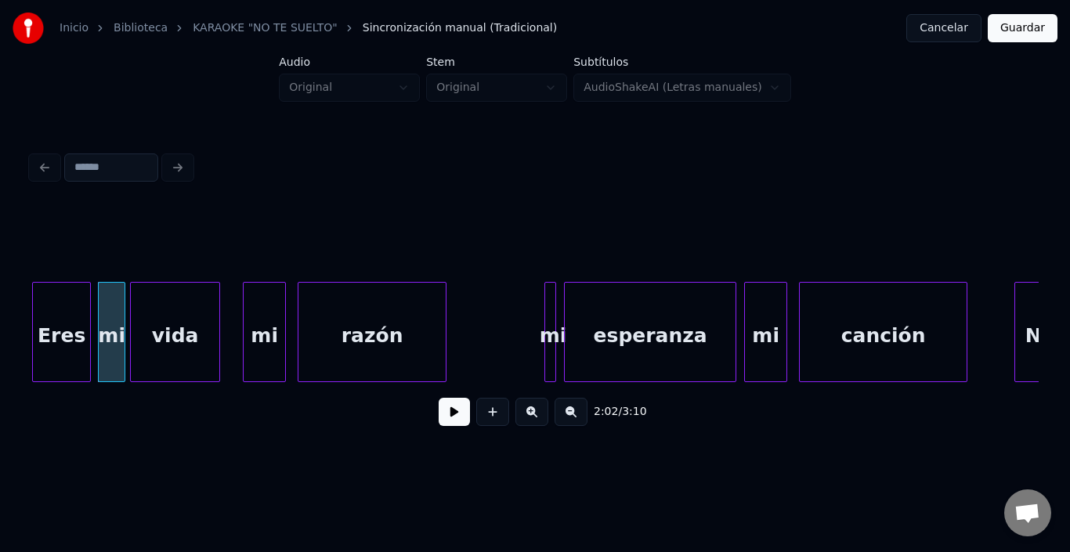
click at [166, 332] on div "vida" at bounding box center [175, 336] width 89 height 107
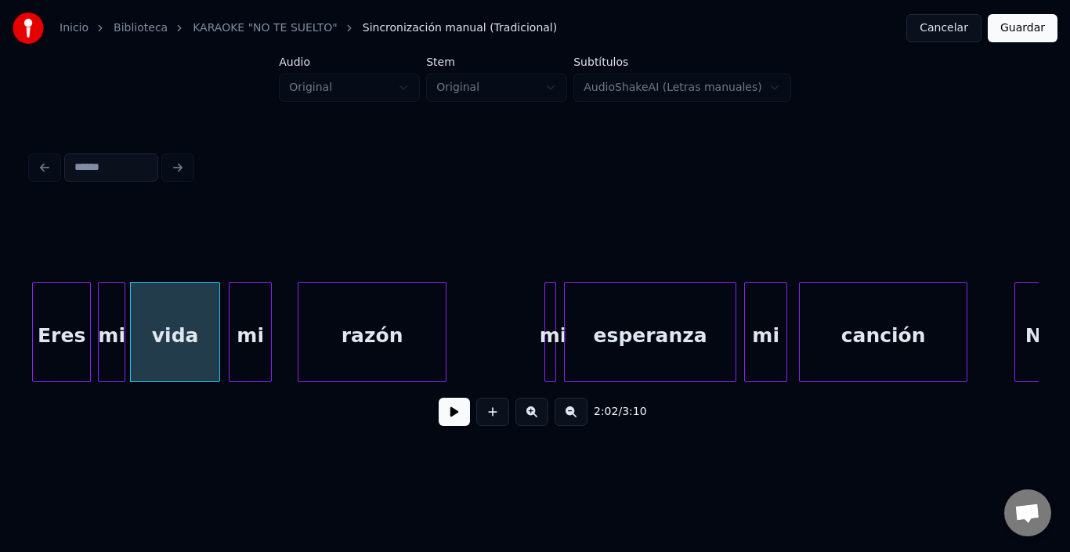
click at [242, 326] on div "mi" at bounding box center [251, 336] width 42 height 107
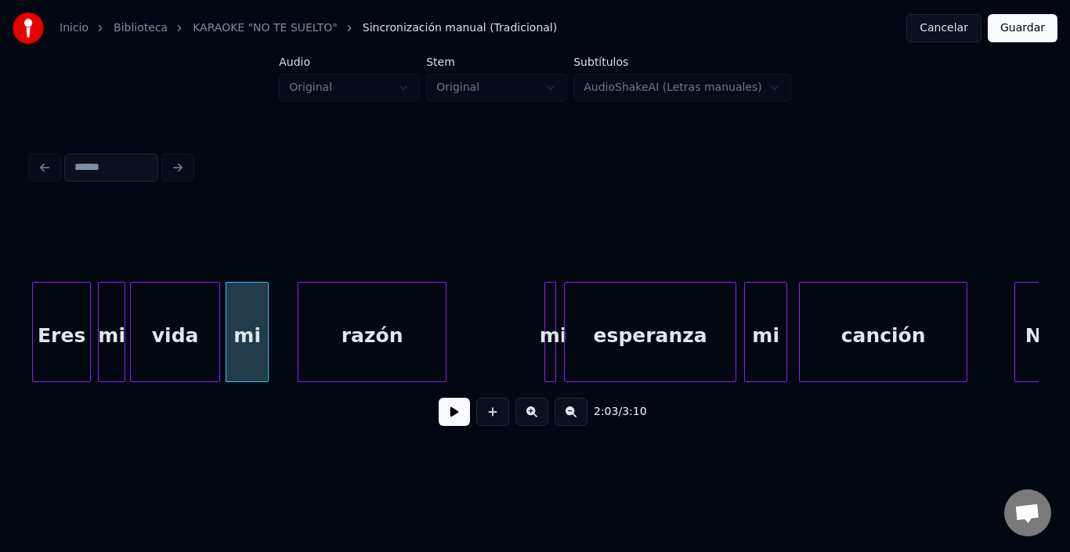
click at [208, 328] on div "vida" at bounding box center [175, 336] width 89 height 107
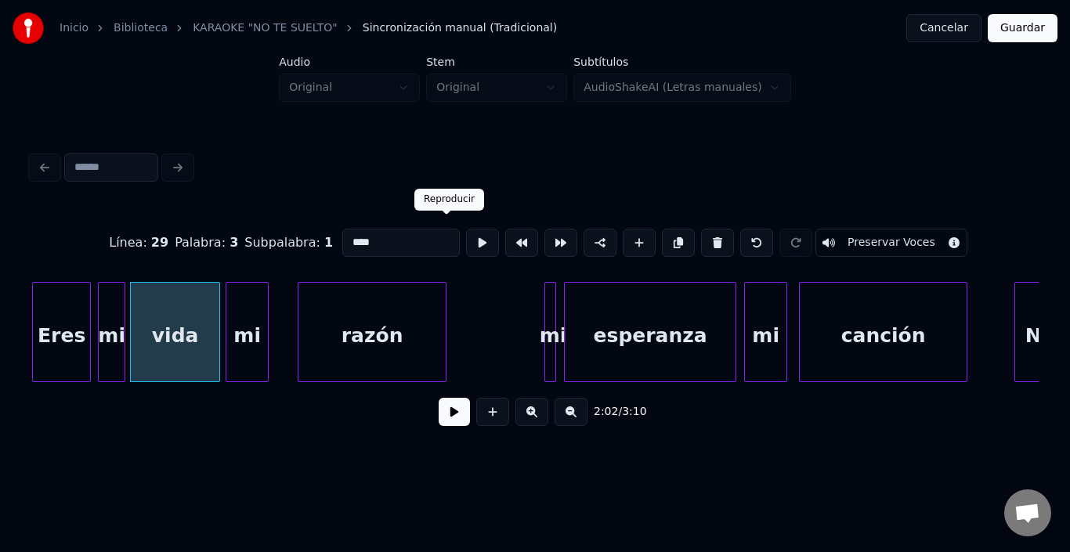
click at [466, 229] on button at bounding box center [482, 243] width 33 height 28
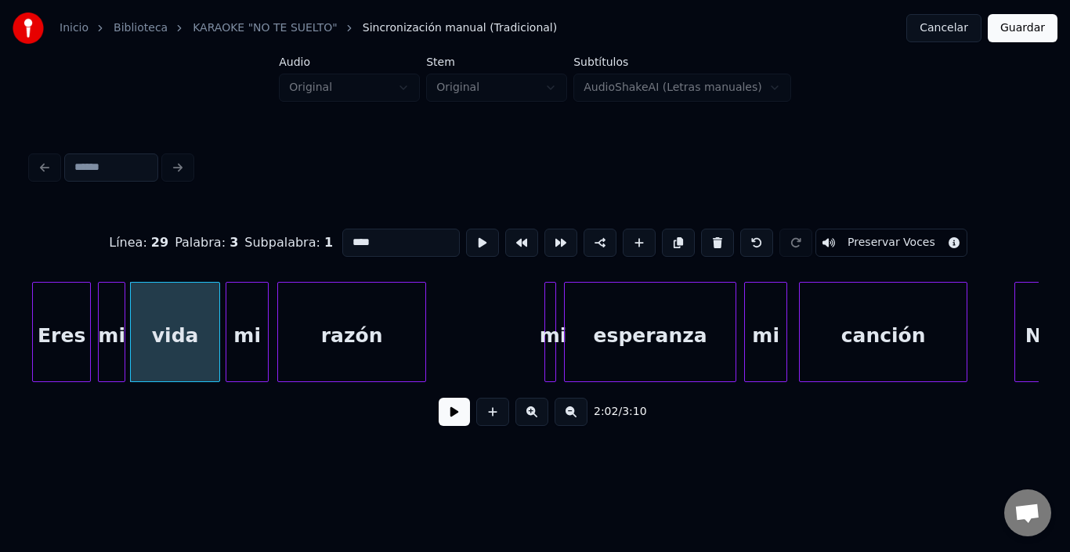
click at [302, 331] on div "razón" at bounding box center [351, 336] width 147 height 107
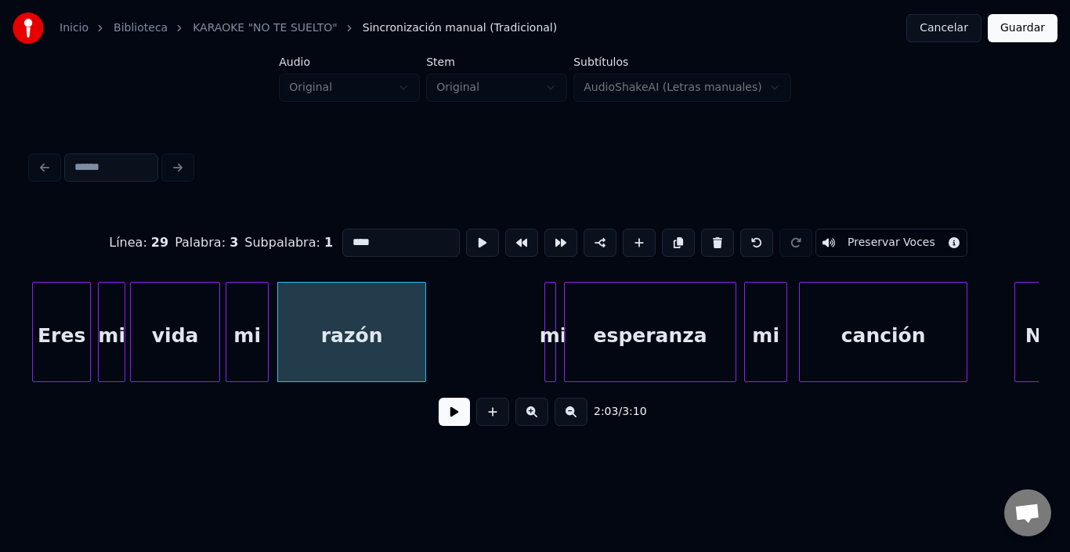
click at [439, 414] on button at bounding box center [454, 412] width 31 height 28
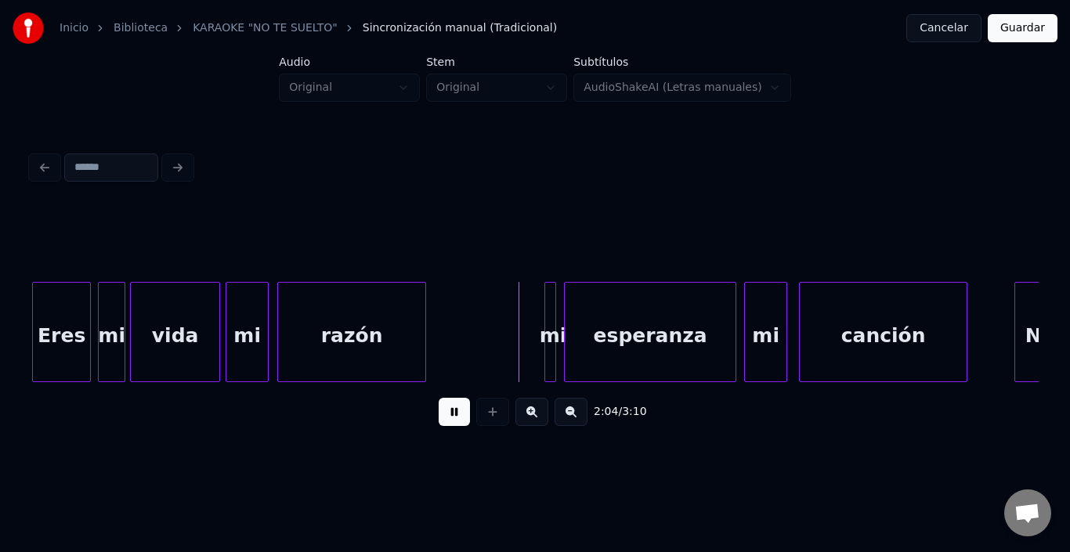
click at [439, 414] on button at bounding box center [454, 412] width 31 height 28
click at [543, 295] on div at bounding box center [544, 332] width 5 height 99
click at [535, 295] on div "mi" at bounding box center [542, 336] width 16 height 107
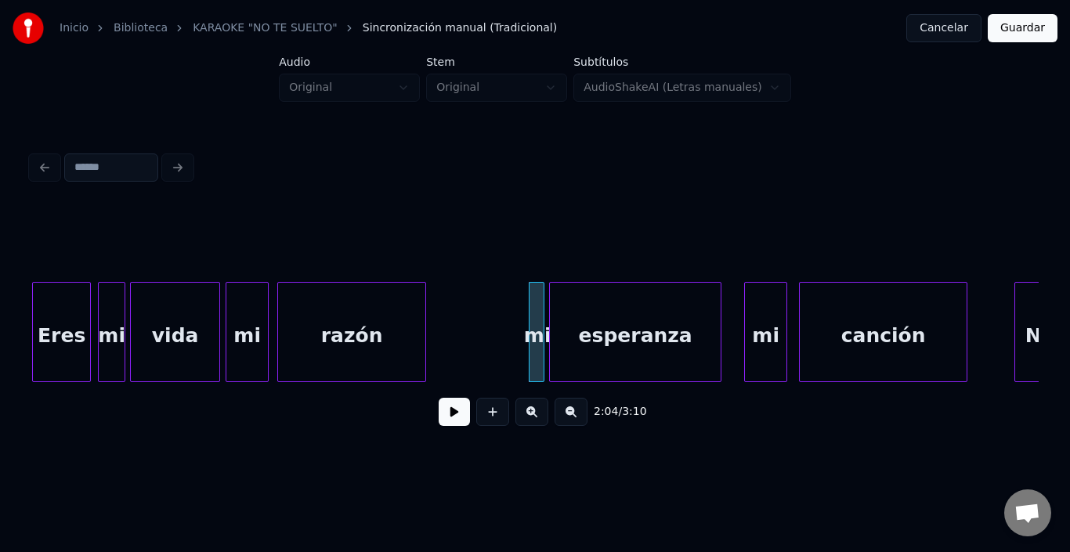
click at [569, 321] on div "esperanza" at bounding box center [635, 336] width 171 height 107
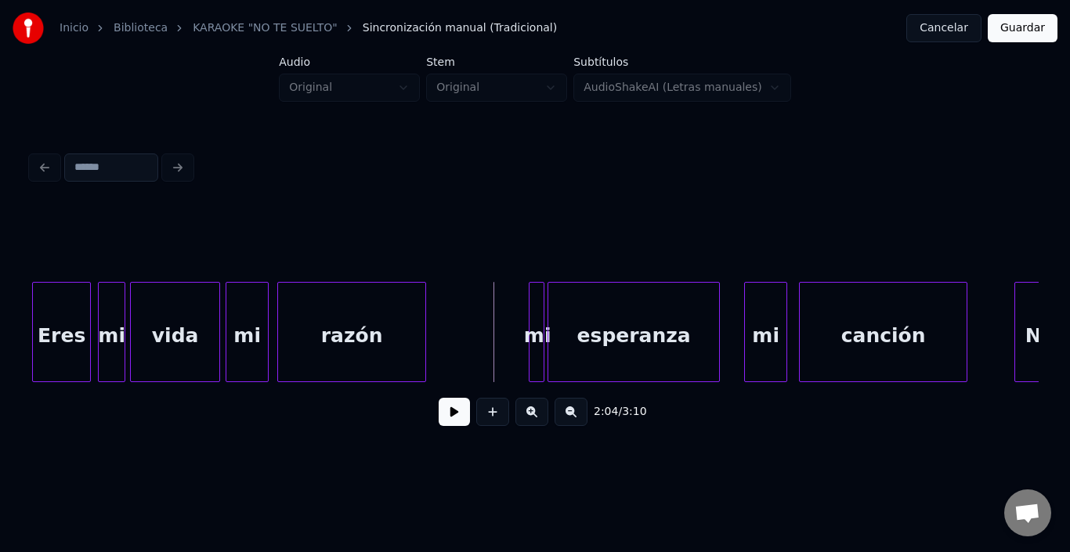
click at [439, 421] on button at bounding box center [454, 412] width 31 height 28
click at [753, 289] on div "mi" at bounding box center [750, 336] width 42 height 107
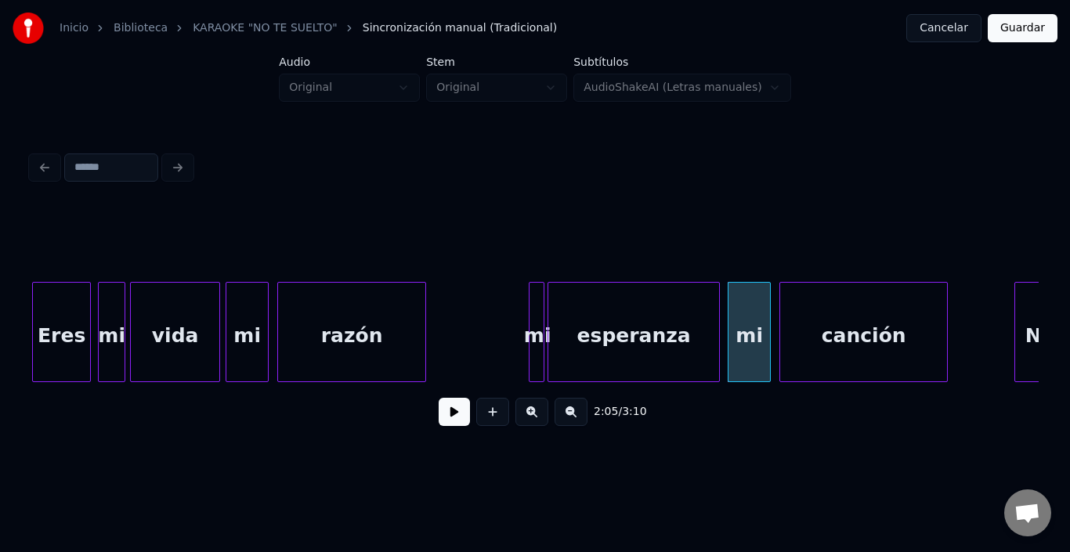
click at [820, 302] on div "canción" at bounding box center [864, 336] width 167 height 107
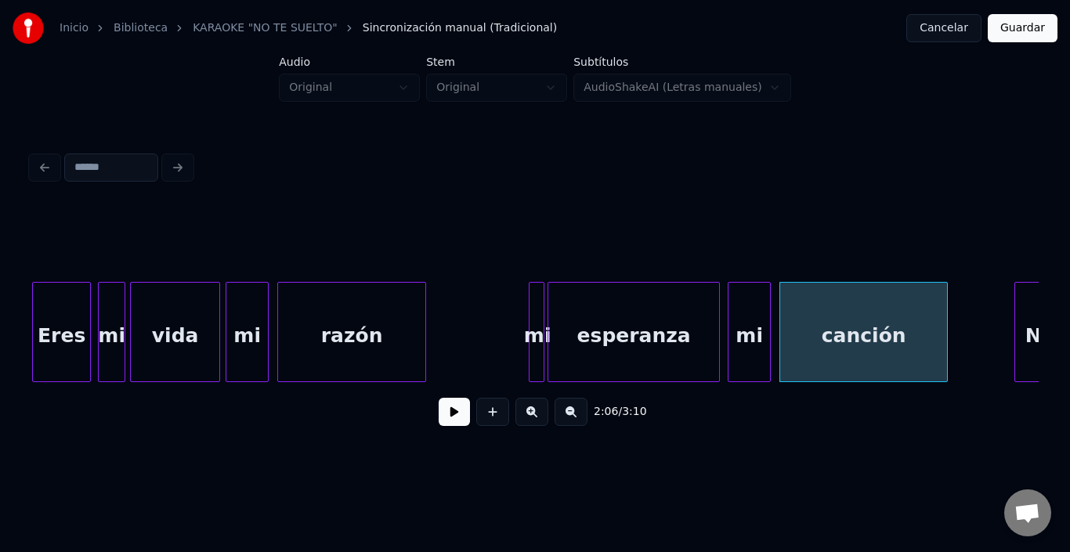
click at [385, 363] on div "razón" at bounding box center [351, 336] width 147 height 107
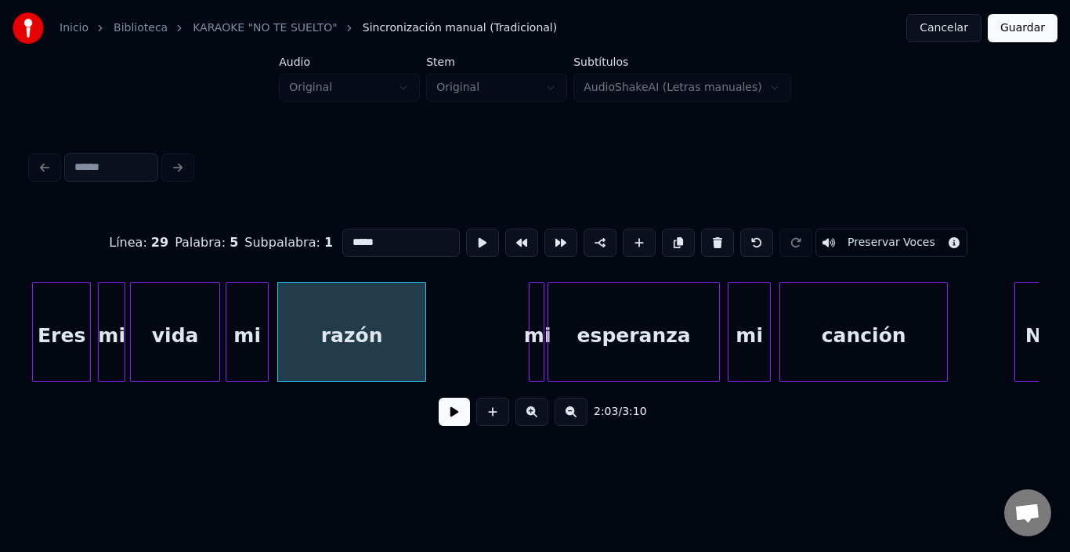
click at [440, 417] on button at bounding box center [454, 412] width 31 height 28
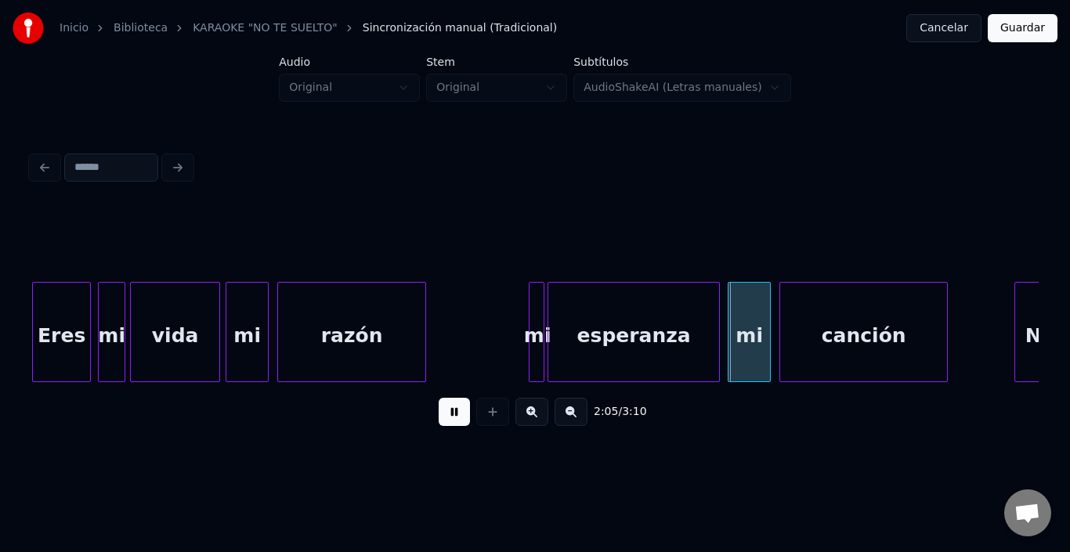
click at [440, 417] on button at bounding box center [454, 412] width 31 height 28
click at [526, 294] on div at bounding box center [526, 332] width 5 height 99
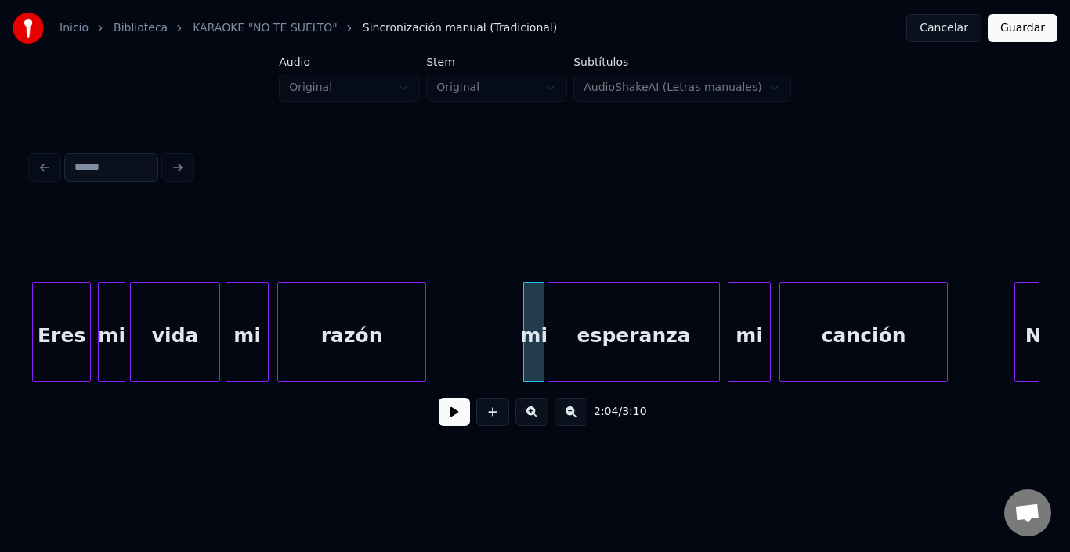
click at [381, 327] on div "razón" at bounding box center [351, 336] width 147 height 107
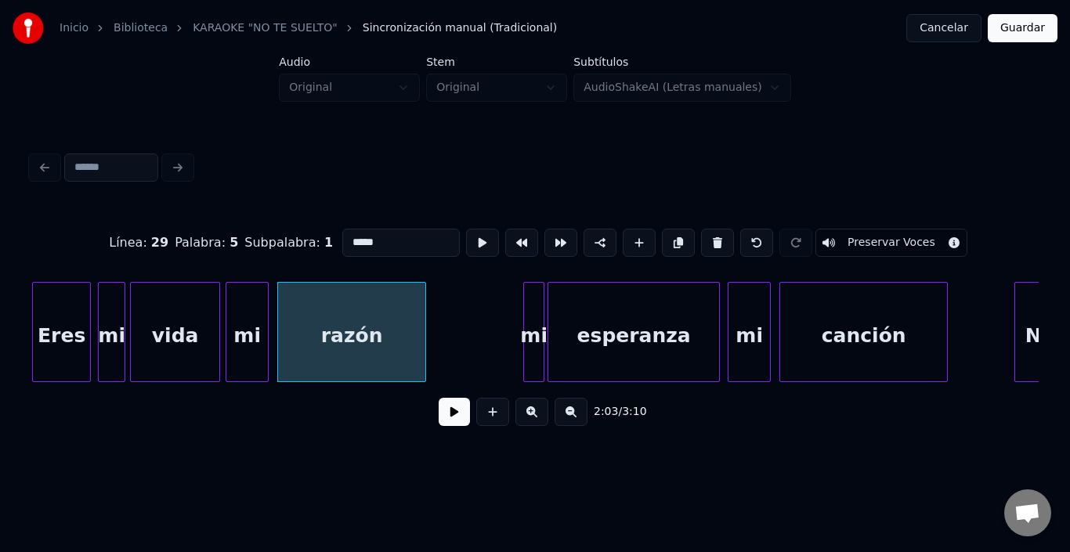
click at [442, 419] on button at bounding box center [454, 412] width 31 height 28
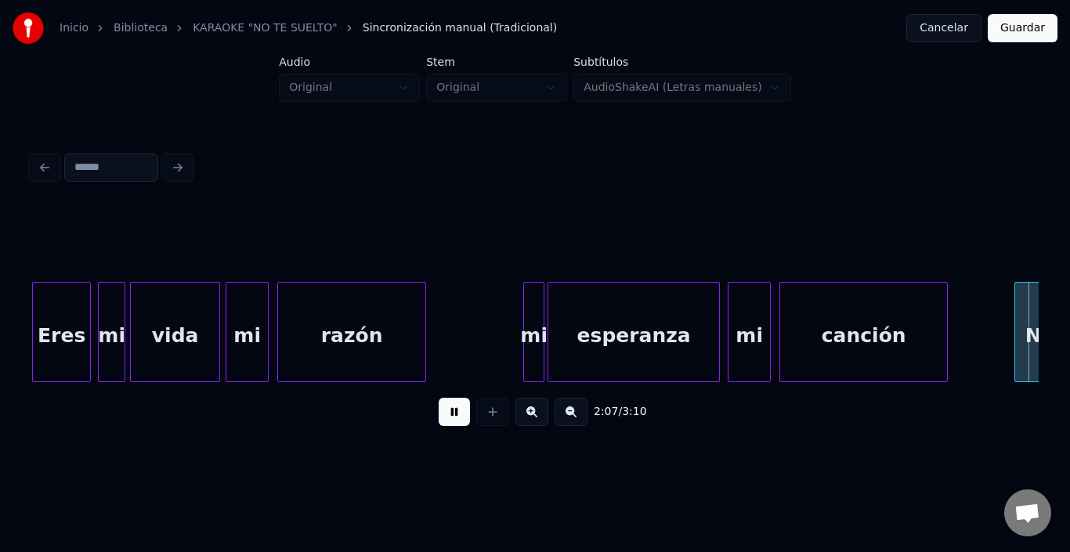
click at [440, 420] on button at bounding box center [454, 412] width 31 height 28
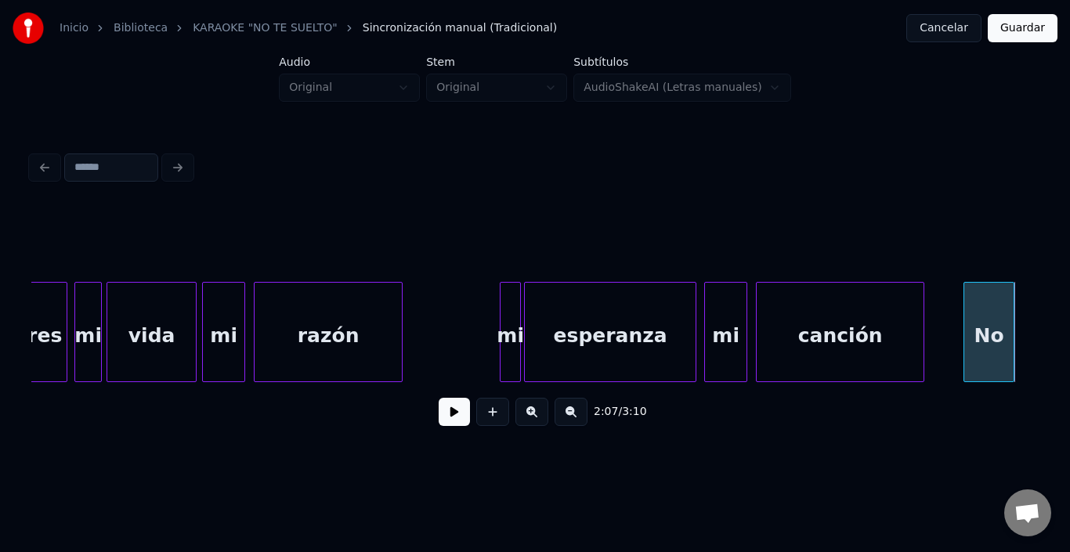
click at [1002, 331] on div "No" at bounding box center [989, 336] width 49 height 107
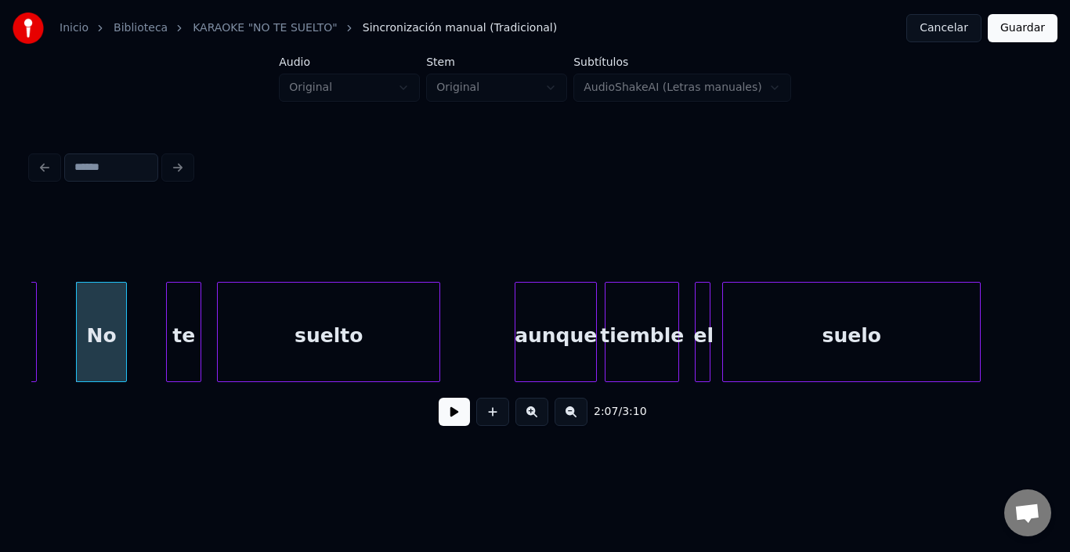
scroll to position [0, 24914]
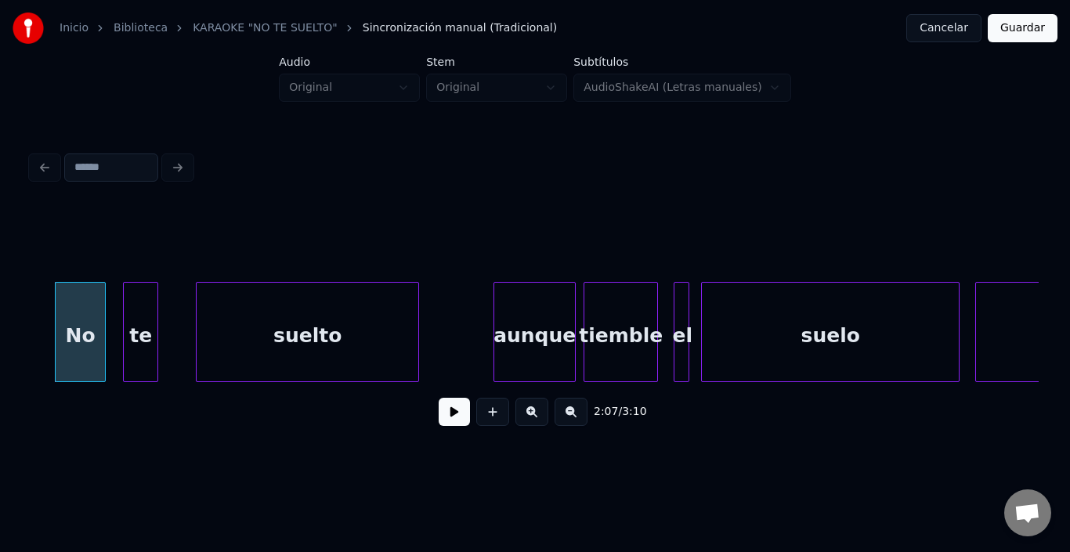
click at [132, 295] on div "te" at bounding box center [141, 336] width 34 height 107
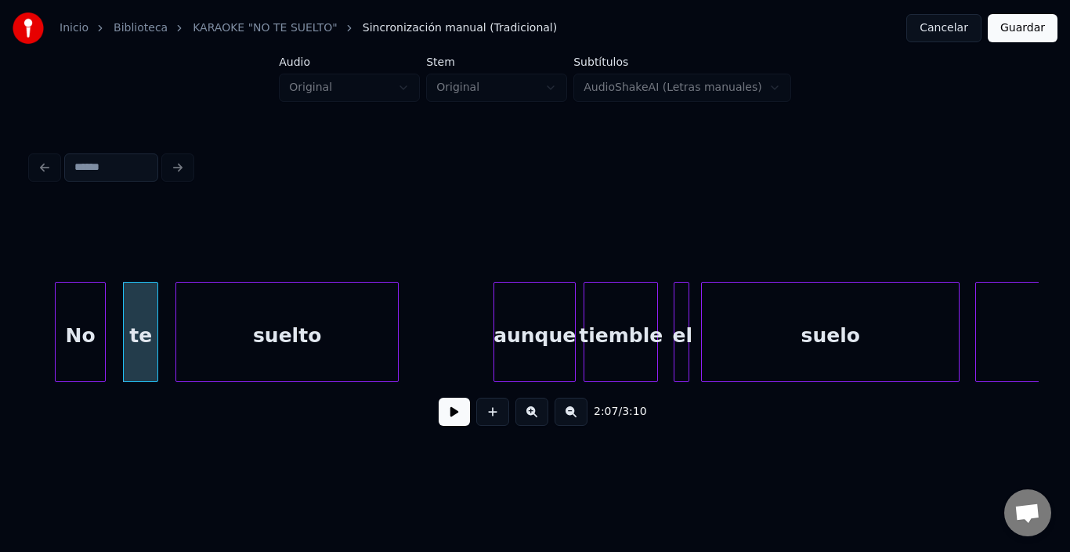
click at [218, 313] on div "suelto" at bounding box center [287, 336] width 222 height 107
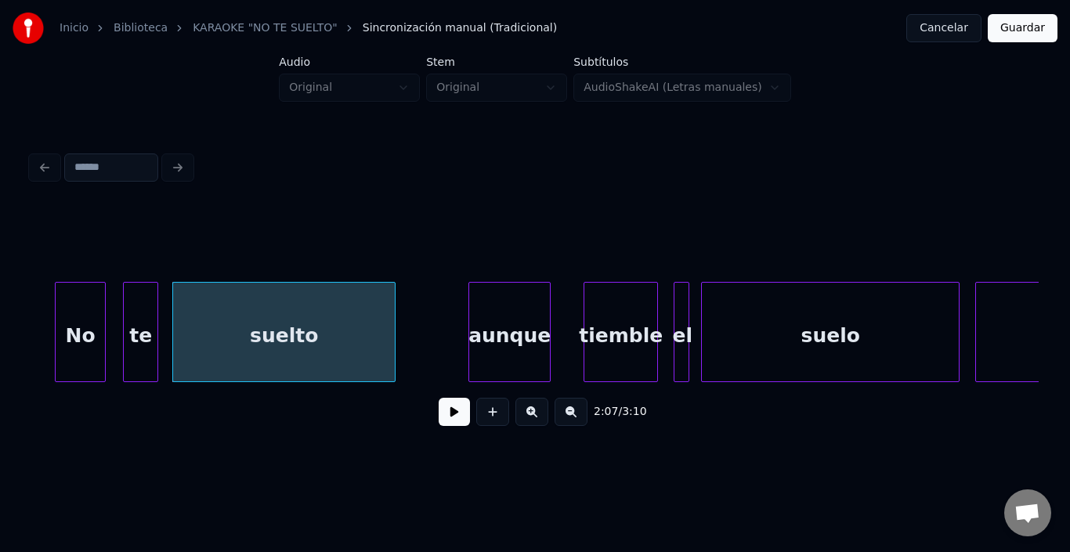
click at [487, 317] on div "aunque" at bounding box center [509, 336] width 81 height 107
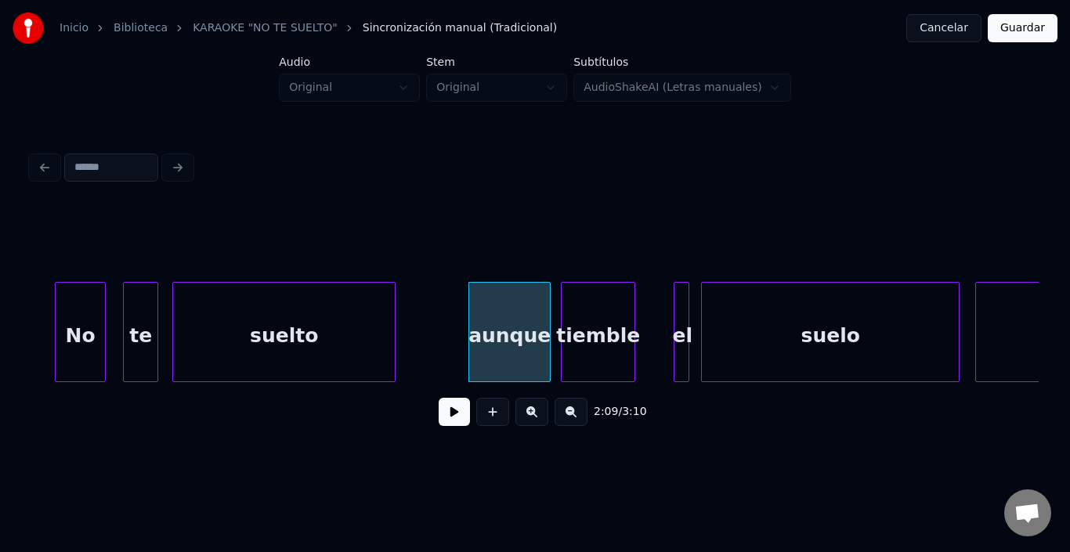
click at [597, 316] on div "tiemble" at bounding box center [598, 336] width 73 height 107
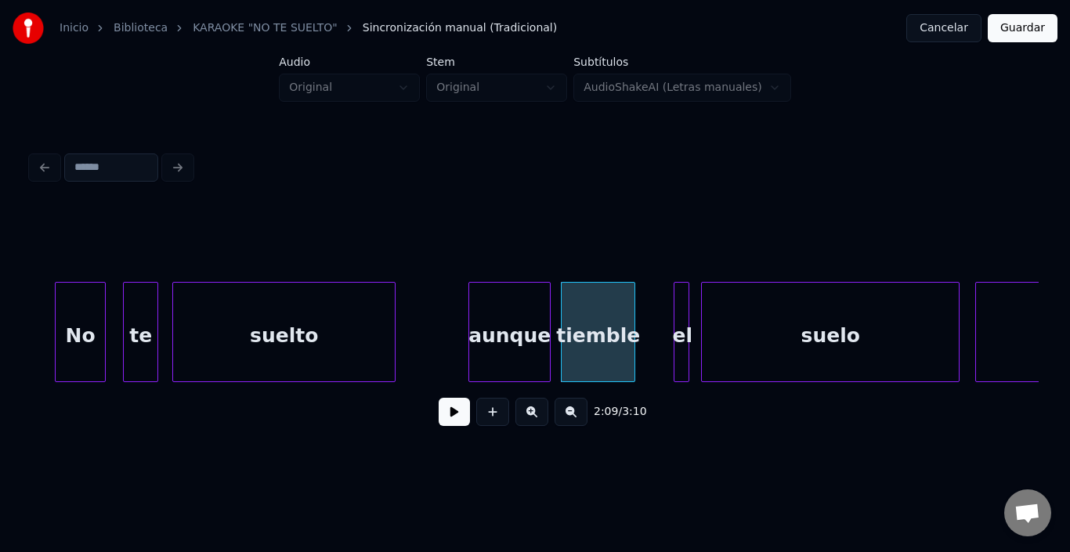
click at [444, 415] on button at bounding box center [454, 412] width 31 height 28
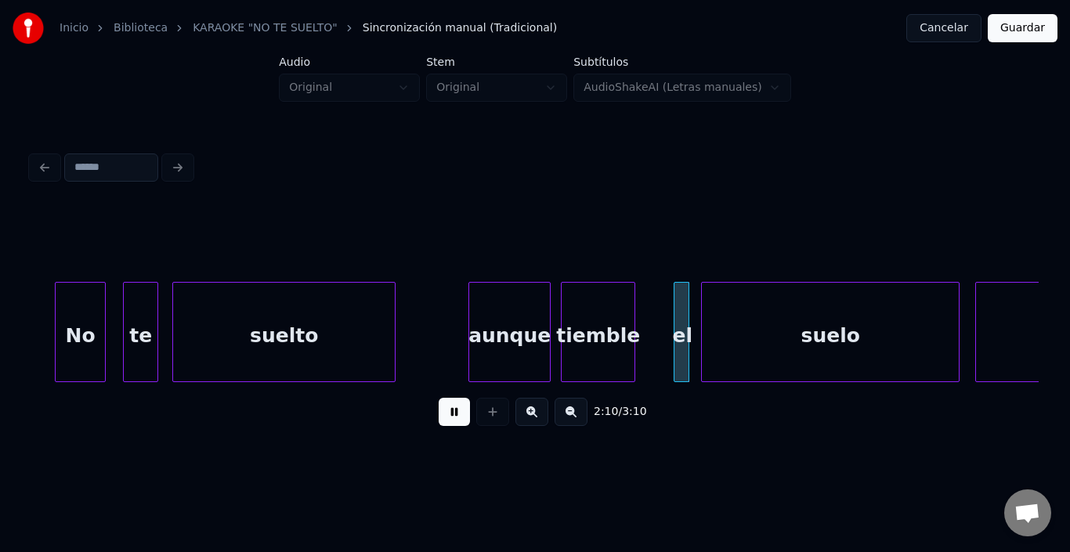
click at [444, 415] on button at bounding box center [454, 412] width 31 height 28
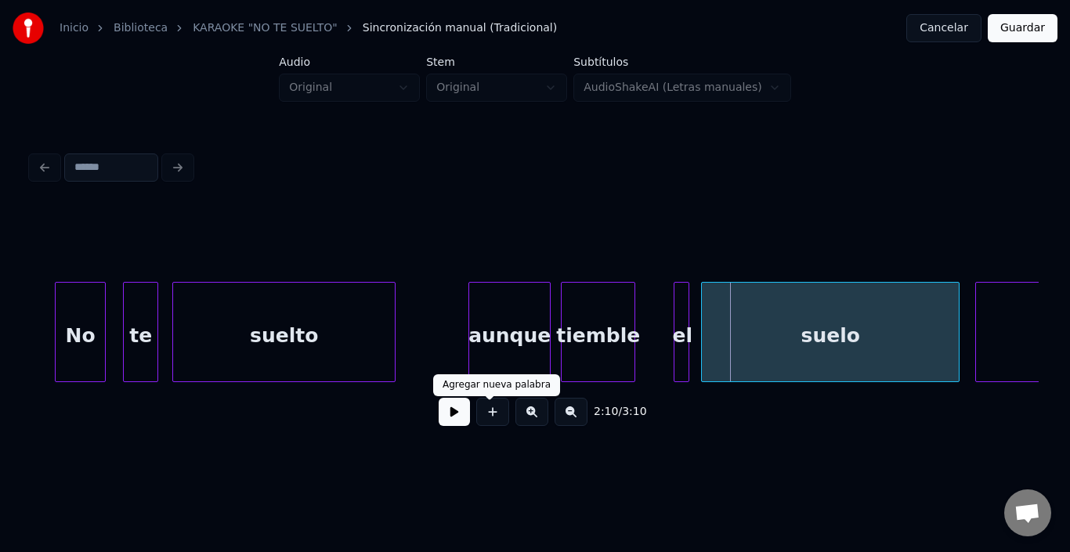
click at [443, 413] on button at bounding box center [454, 412] width 31 height 28
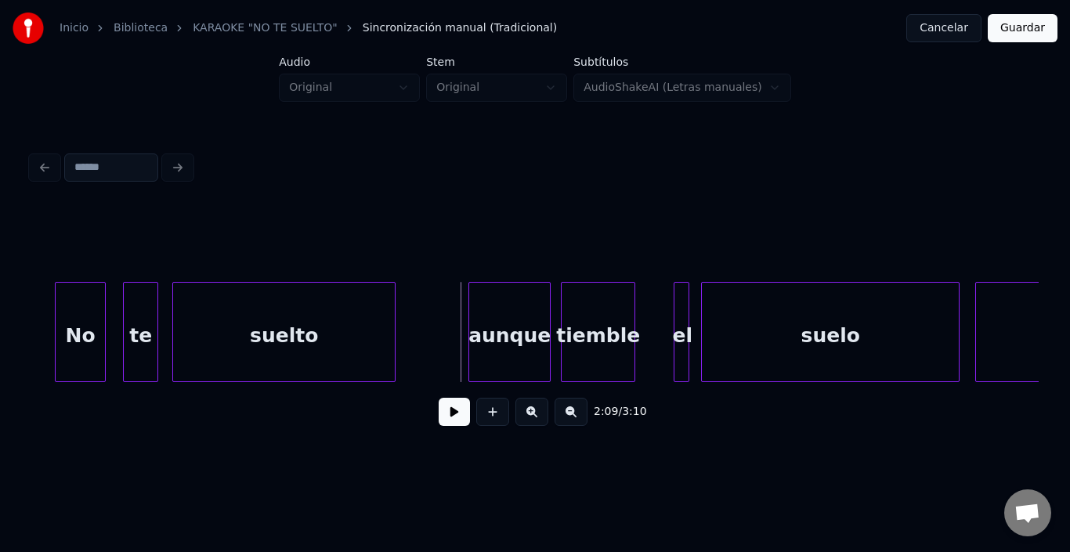
click at [447, 409] on button at bounding box center [454, 412] width 31 height 28
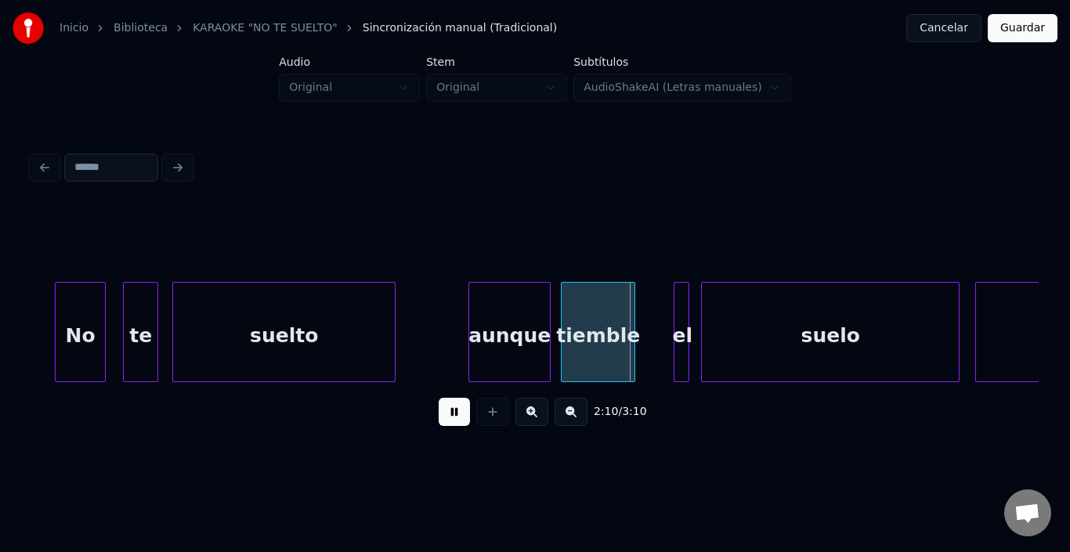
click at [445, 410] on button at bounding box center [454, 412] width 31 height 28
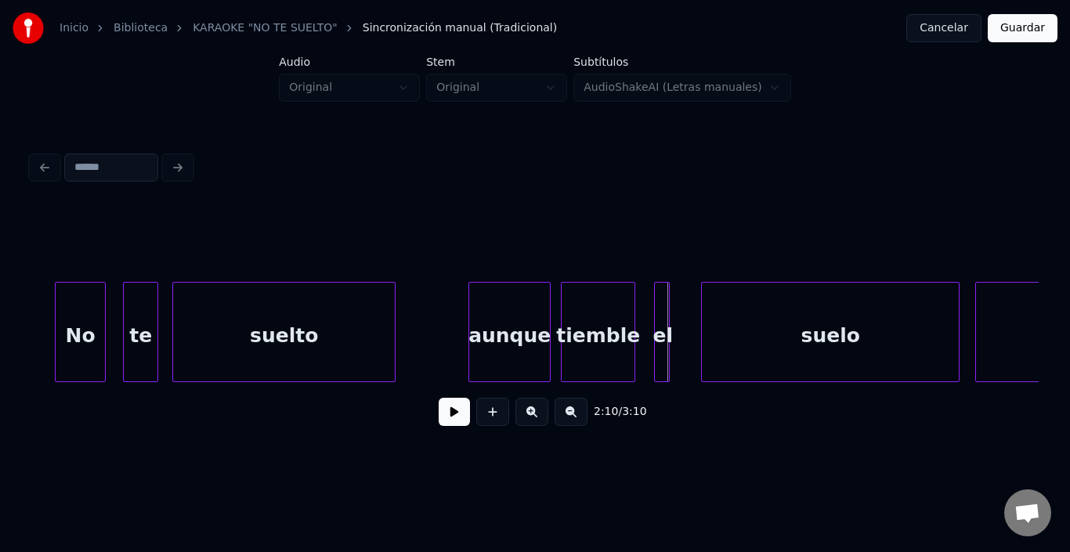
click at [659, 285] on div "el" at bounding box center [663, 336] width 16 height 107
click at [687, 310] on div "suelo" at bounding box center [803, 336] width 257 height 107
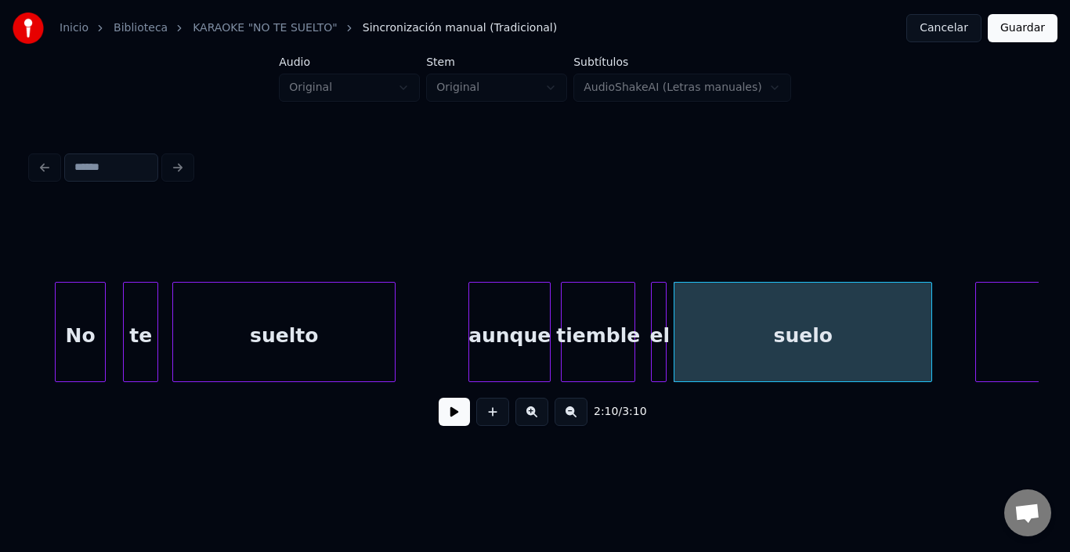
click at [439, 420] on button at bounding box center [454, 412] width 31 height 28
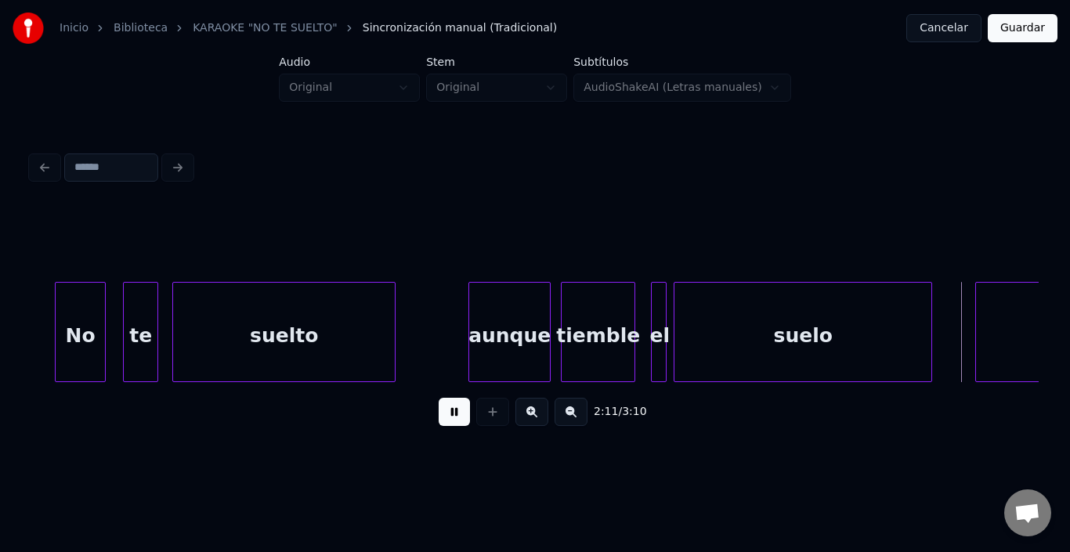
click at [439, 420] on button at bounding box center [454, 412] width 31 height 28
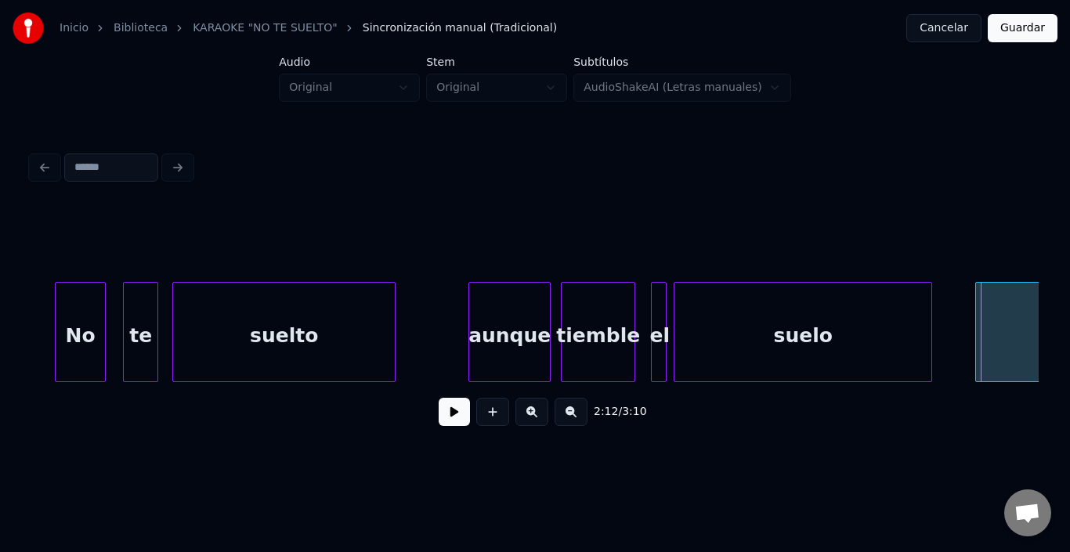
click at [460, 420] on button at bounding box center [454, 412] width 31 height 28
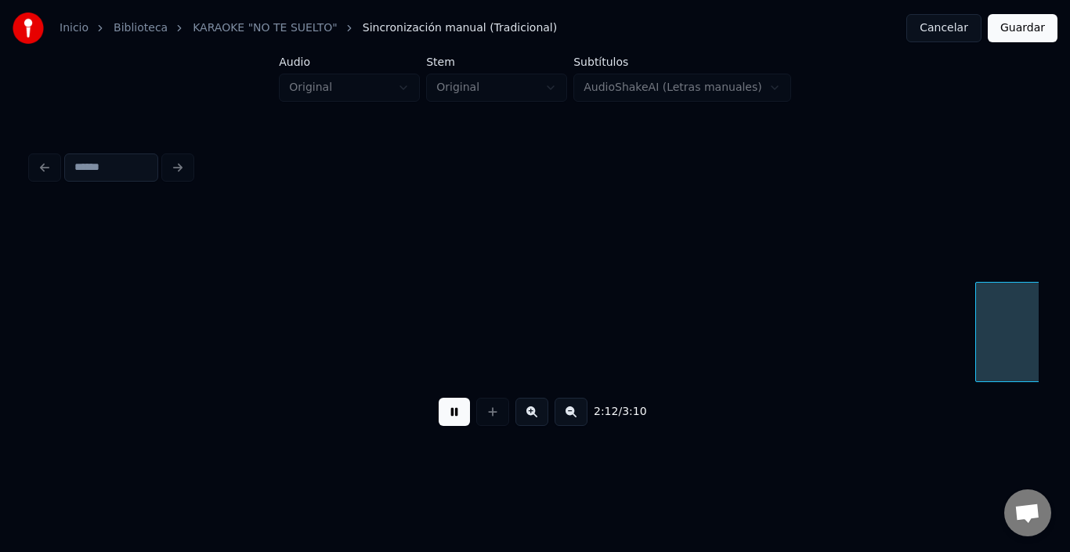
scroll to position [0, 25924]
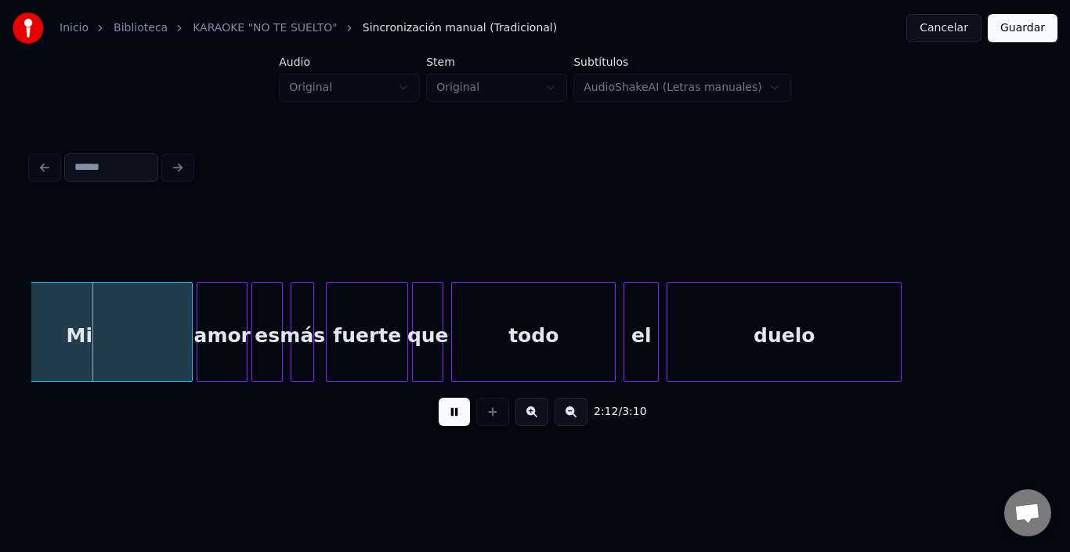
click at [453, 420] on button at bounding box center [454, 412] width 31 height 28
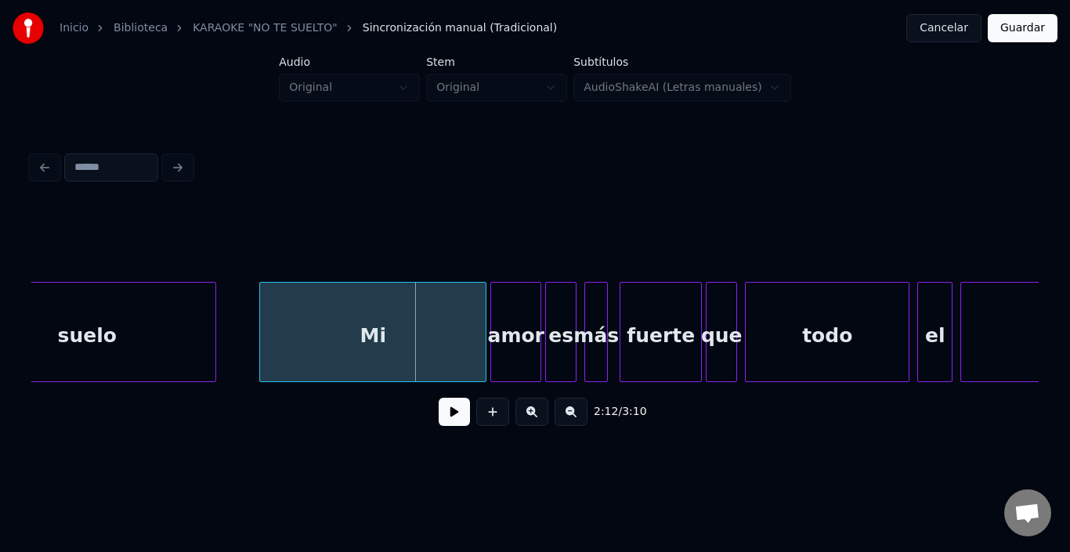
scroll to position [0, 25610]
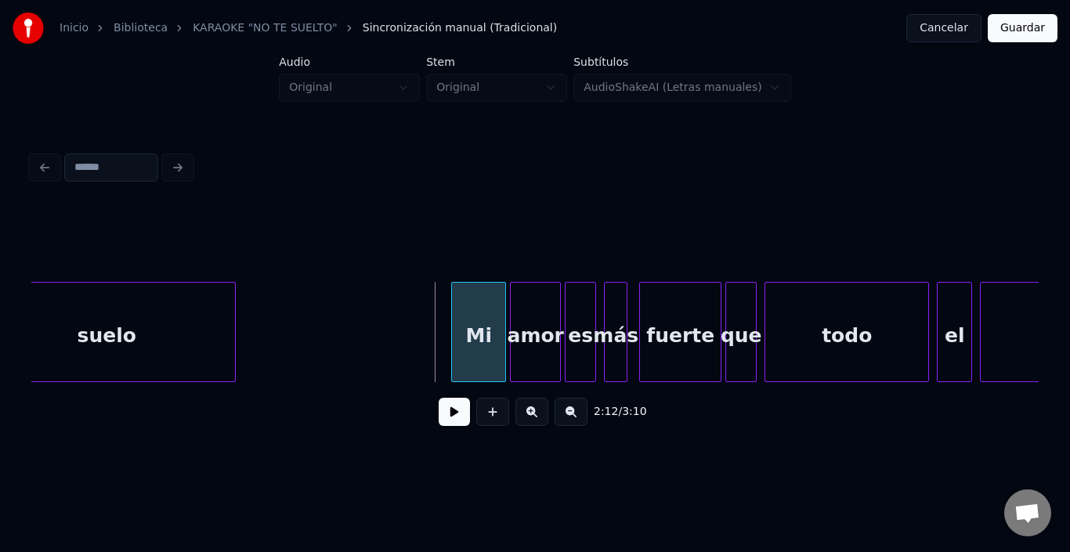
click at [454, 334] on div at bounding box center [454, 332] width 5 height 99
click at [439, 414] on button at bounding box center [454, 412] width 31 height 28
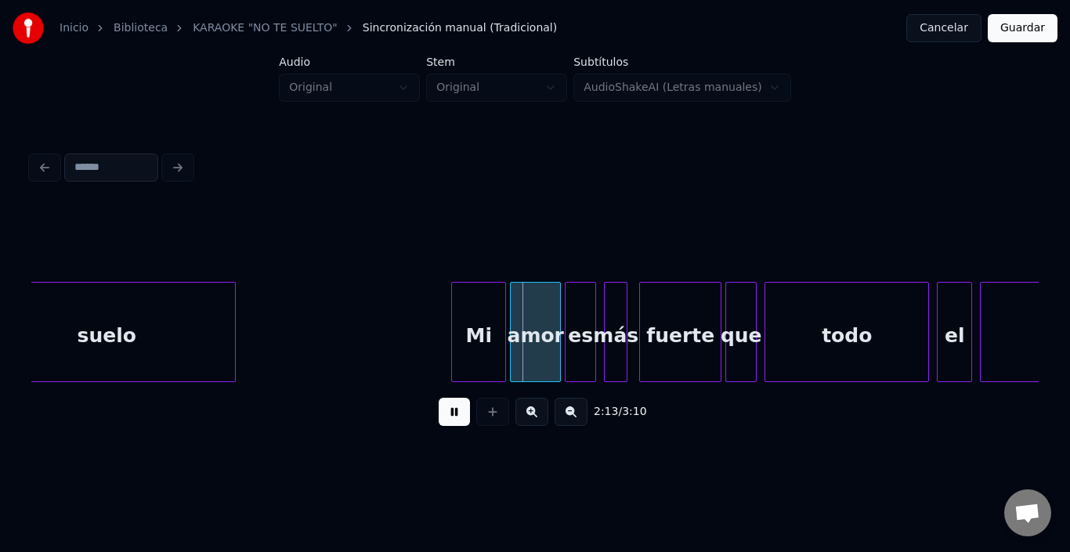
click at [439, 415] on button at bounding box center [454, 412] width 31 height 28
click at [462, 336] on div "Mi" at bounding box center [478, 336] width 53 height 107
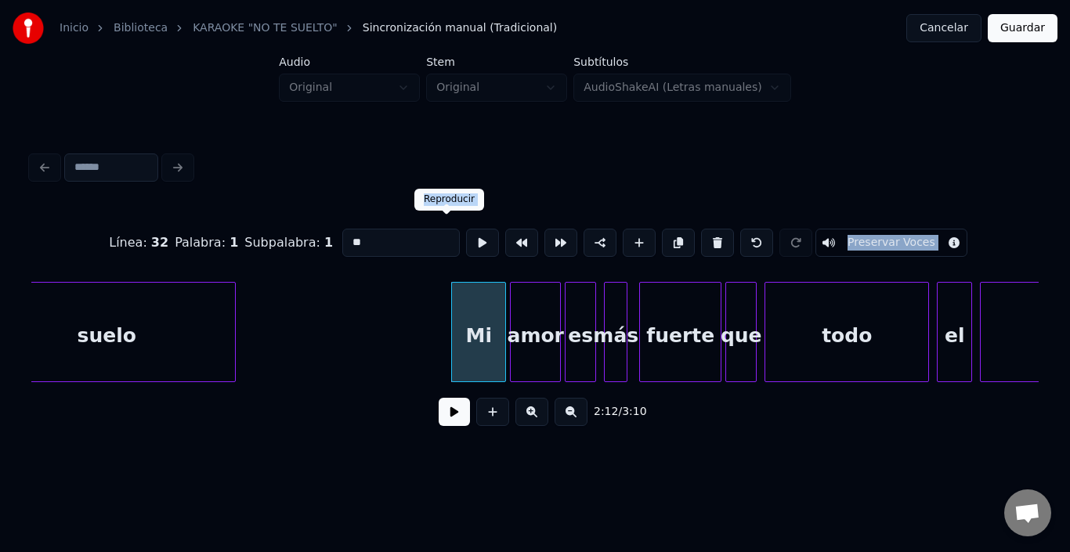
click at [450, 222] on body "Inicio Biblioteca KARAOKE "NO TE SUELTO" Sincronización manual (Tradicional) Ca…" at bounding box center [535, 229] width 1070 height 458
click at [466, 240] on button at bounding box center [482, 243] width 33 height 28
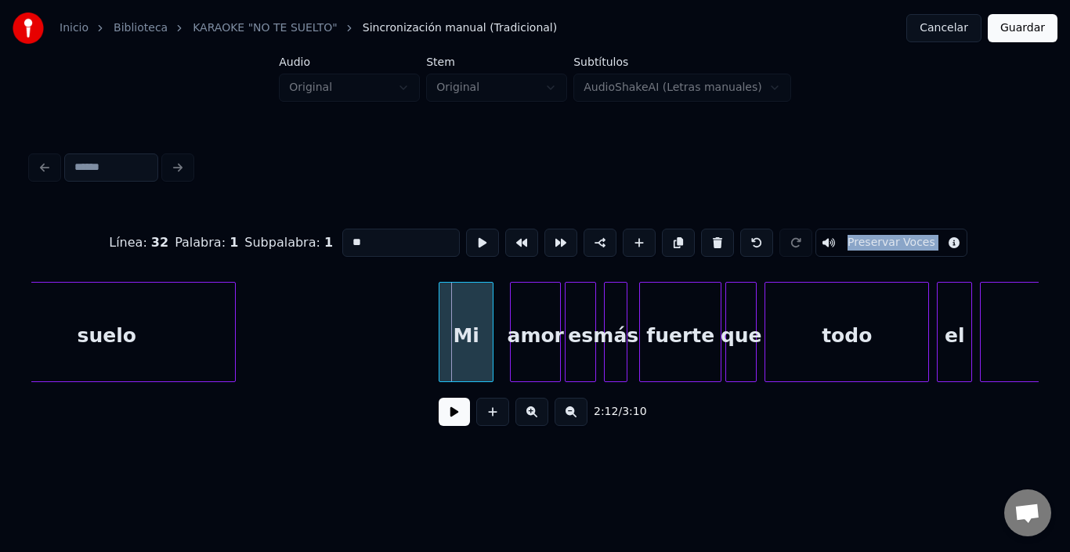
click at [463, 313] on div "Mi" at bounding box center [466, 336] width 53 height 107
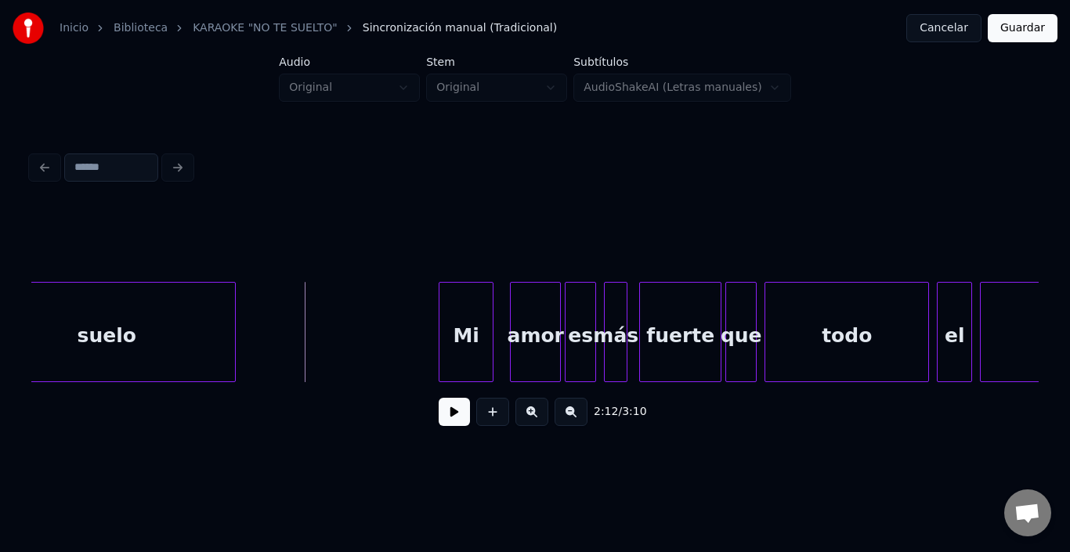
click at [439, 424] on button at bounding box center [454, 412] width 31 height 28
click at [439, 422] on button at bounding box center [454, 412] width 31 height 28
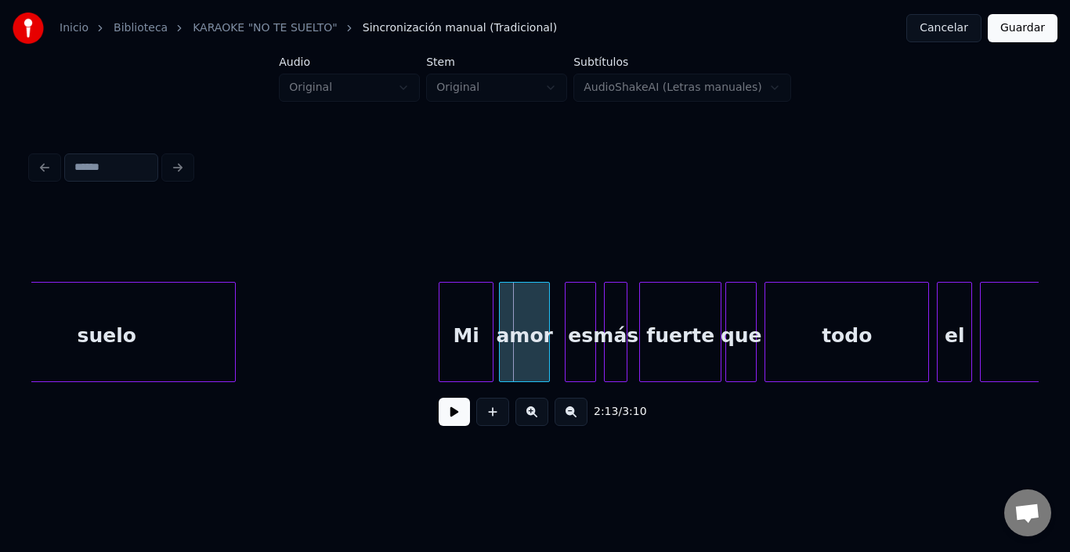
click at [520, 321] on div "amor" at bounding box center [524, 336] width 49 height 107
click at [578, 306] on div "es" at bounding box center [570, 336] width 30 height 107
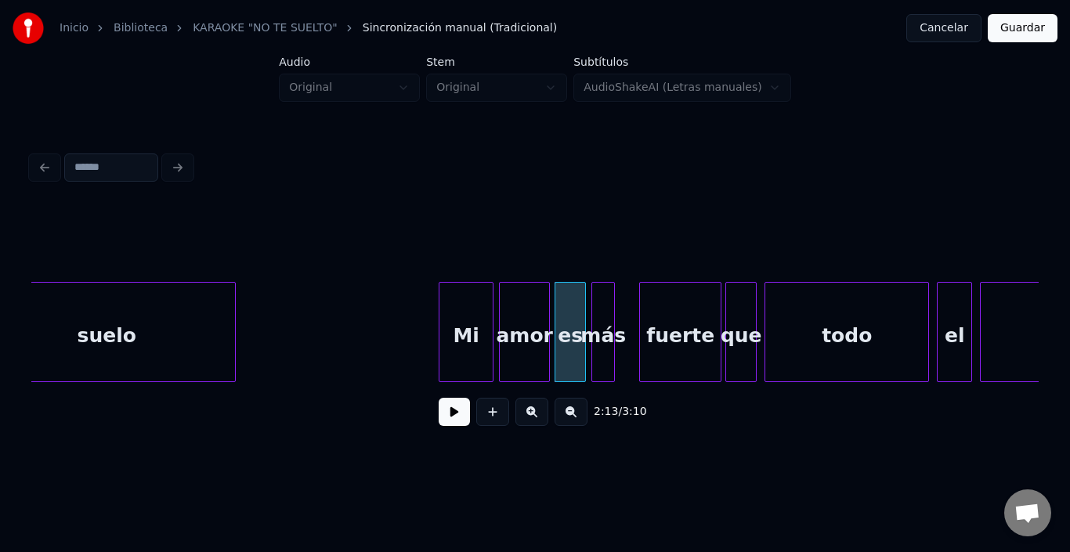
click at [598, 302] on div "más" at bounding box center [603, 336] width 22 height 107
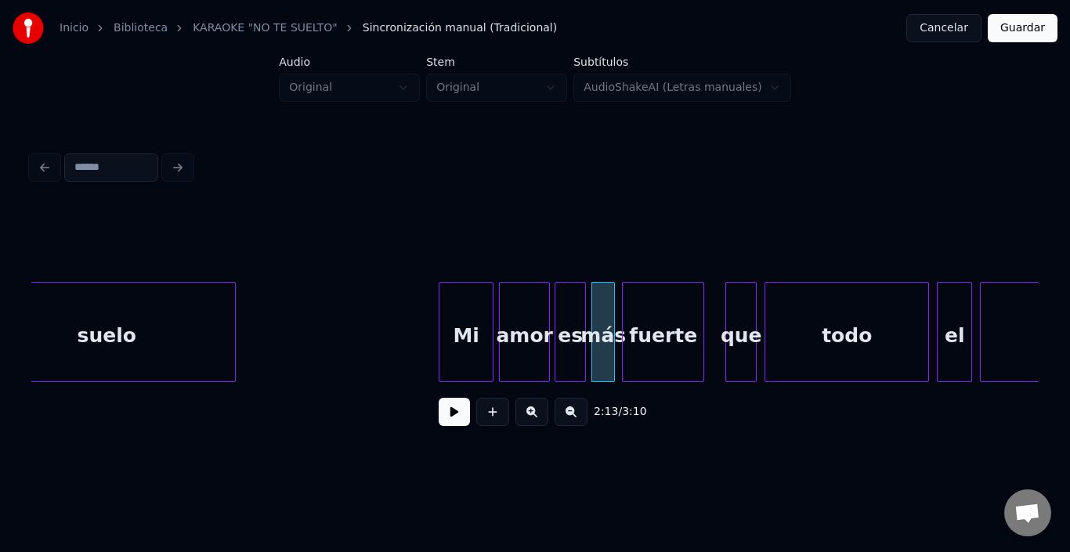
click at [636, 321] on div "fuerte" at bounding box center [663, 336] width 81 height 107
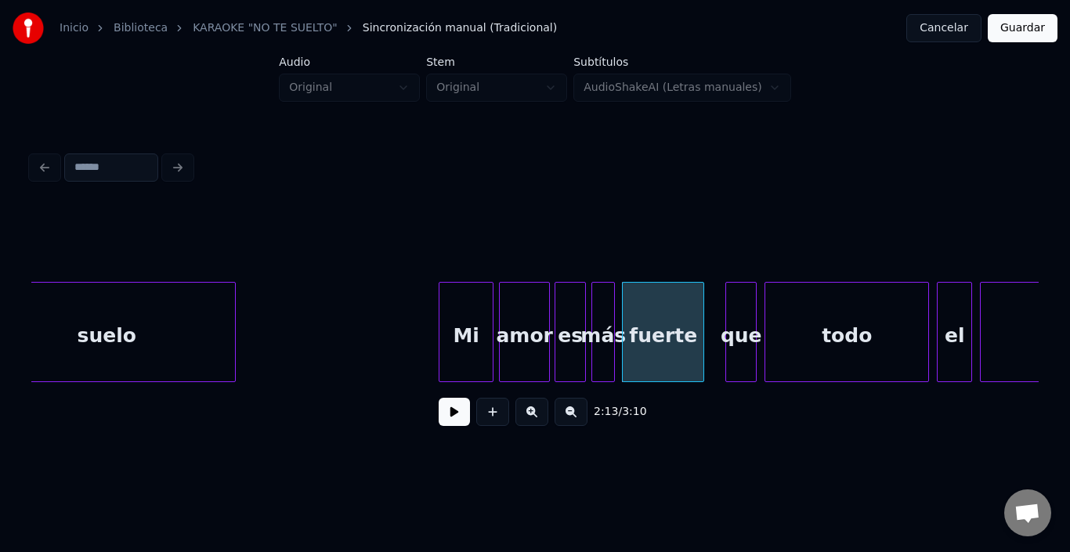
click at [672, 321] on div "fuerte" at bounding box center [663, 336] width 81 height 107
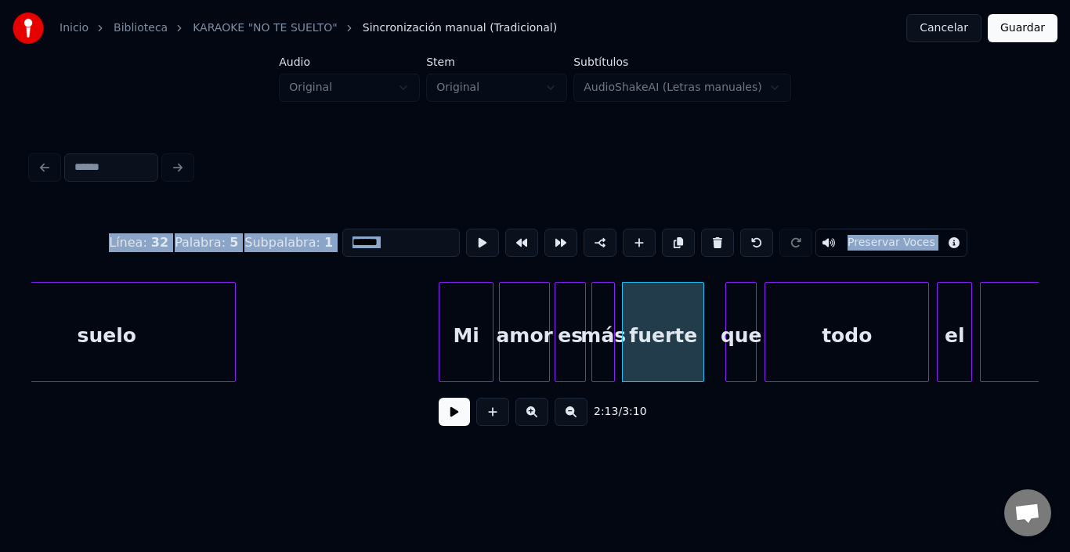
click at [466, 236] on button at bounding box center [482, 243] width 33 height 28
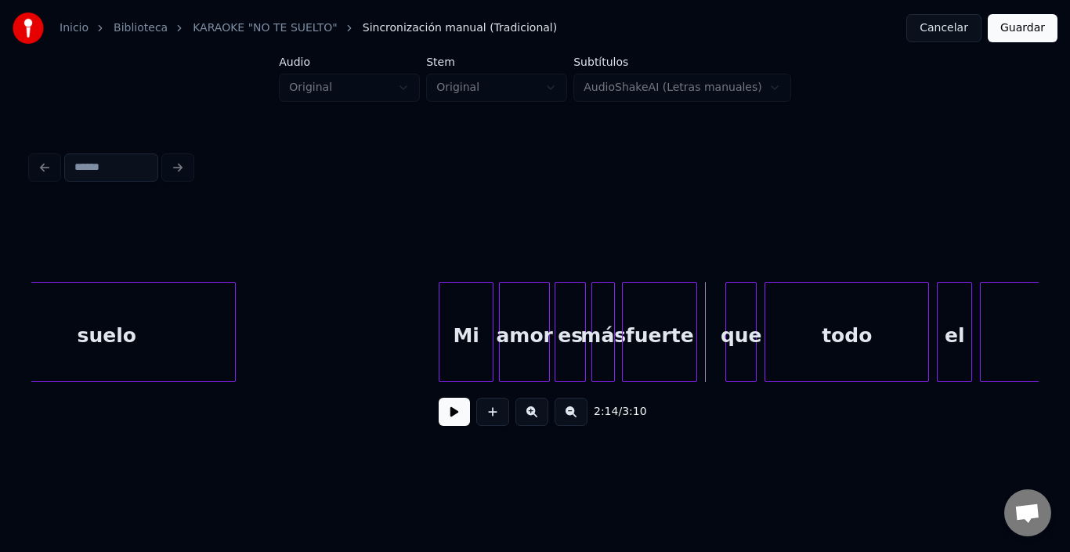
click at [694, 309] on div at bounding box center [694, 332] width 5 height 99
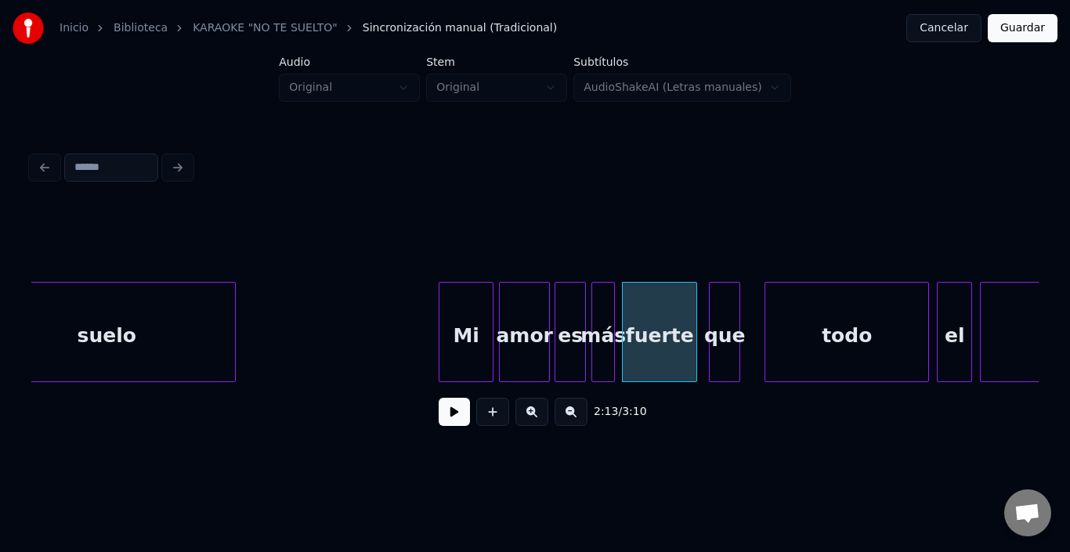
click at [725, 309] on div "que" at bounding box center [725, 336] width 30 height 107
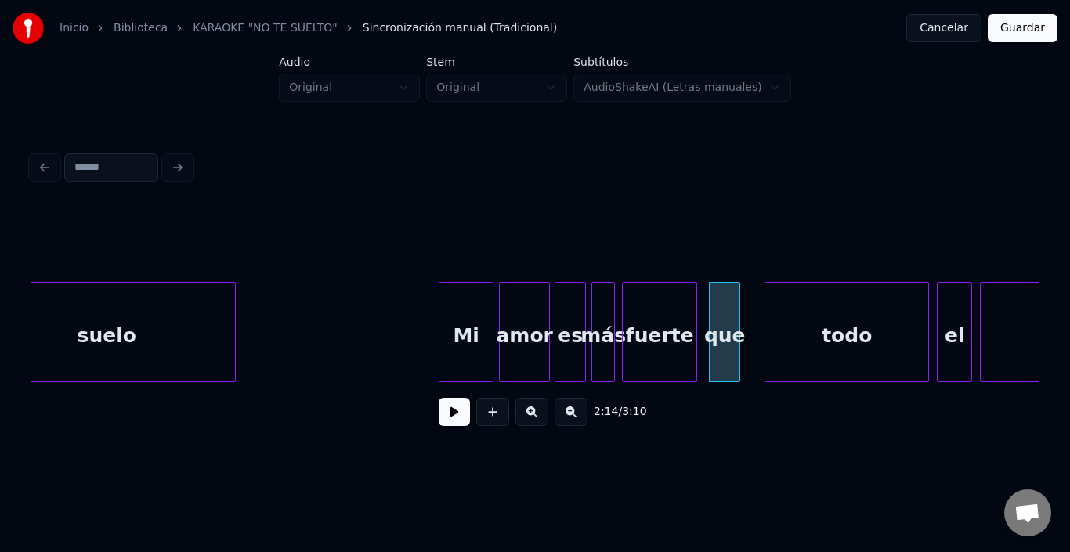
click at [723, 309] on div "que" at bounding box center [725, 336] width 30 height 107
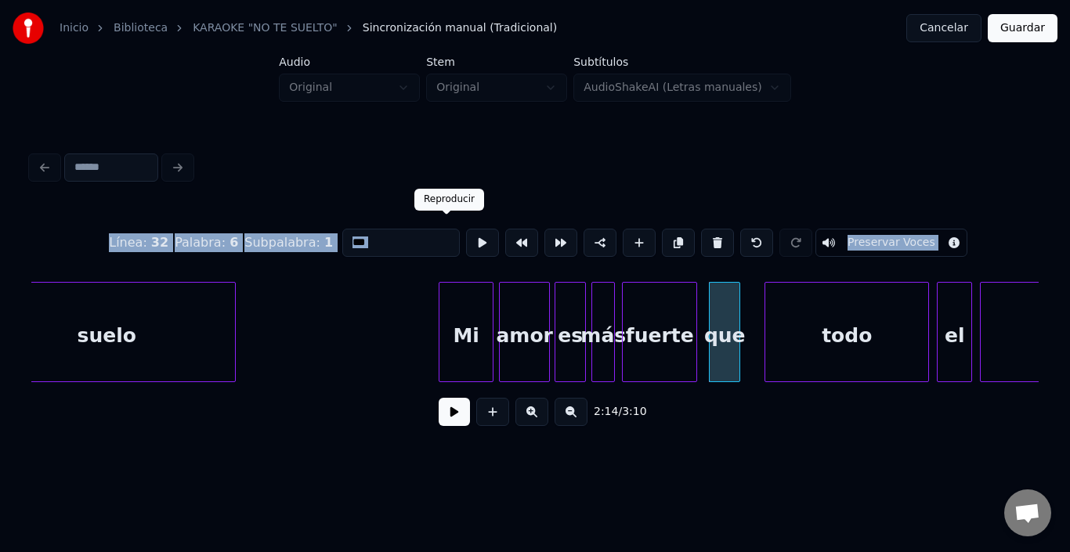
click at [466, 234] on button at bounding box center [482, 243] width 33 height 28
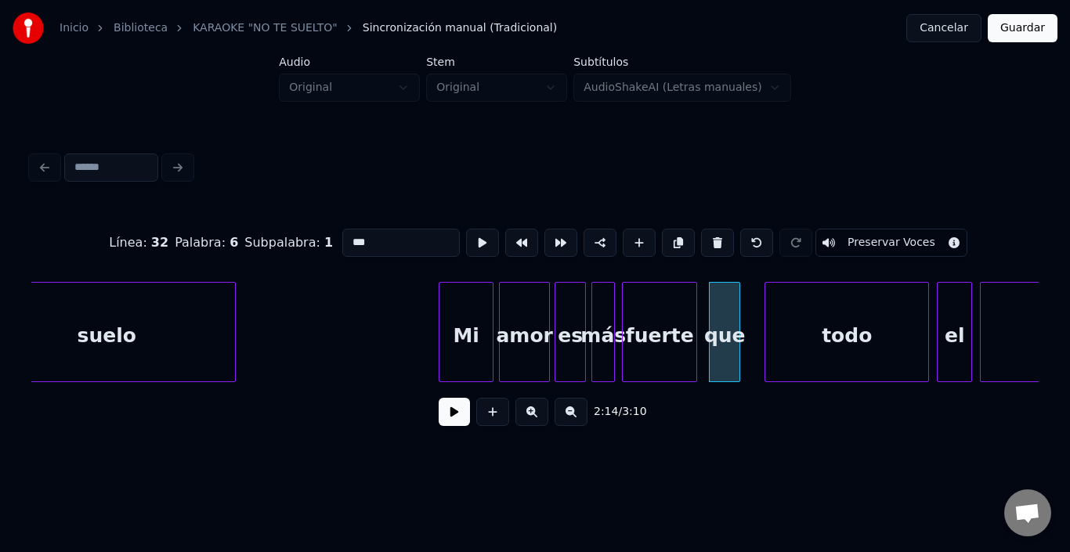
click at [471, 150] on div at bounding box center [535, 167] width 1020 height 34
click at [734, 322] on div "que" at bounding box center [725, 336] width 30 height 107
click at [722, 324] on div "que" at bounding box center [716, 336] width 30 height 107
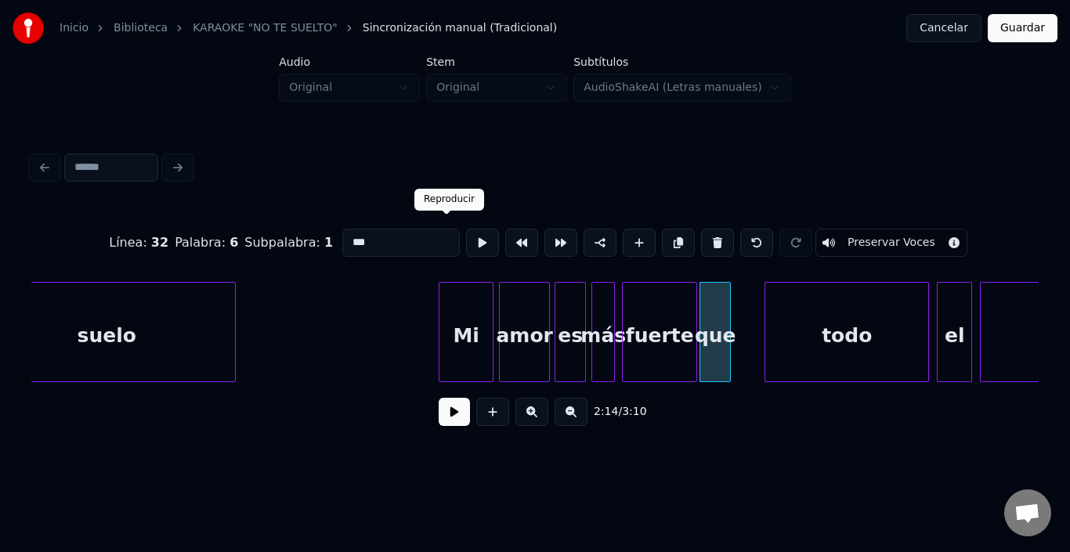
click at [466, 229] on button at bounding box center [482, 243] width 33 height 28
click at [728, 299] on div "que" at bounding box center [719, 336] width 30 height 107
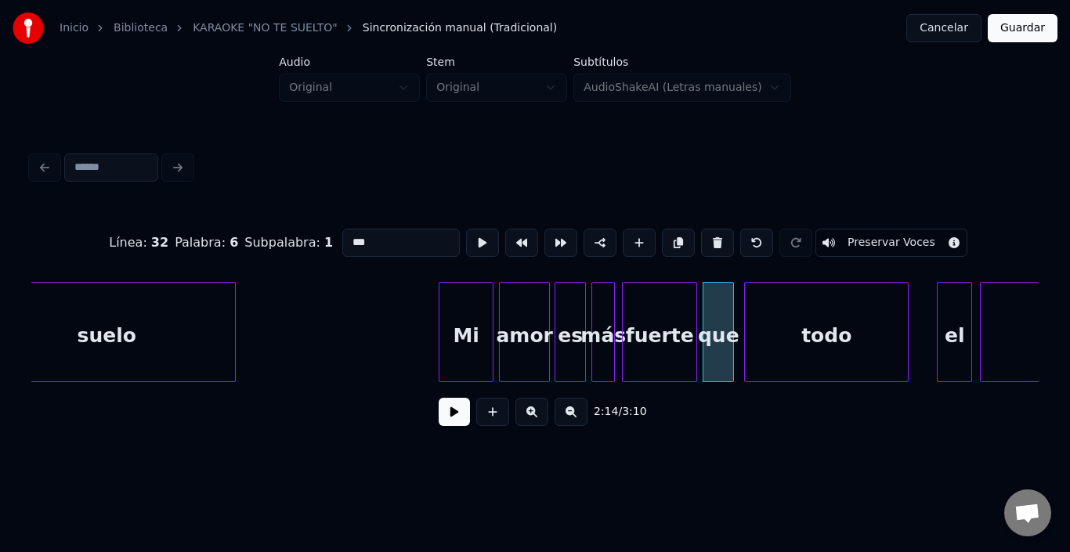
click at [790, 316] on div "todo" at bounding box center [826, 336] width 163 height 107
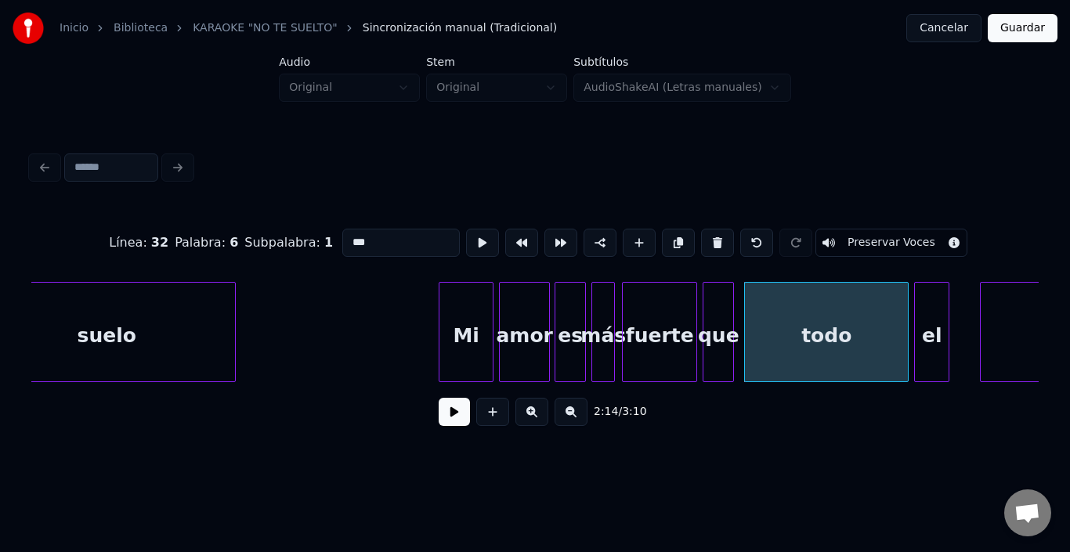
click at [940, 321] on div "el" at bounding box center [932, 336] width 34 height 107
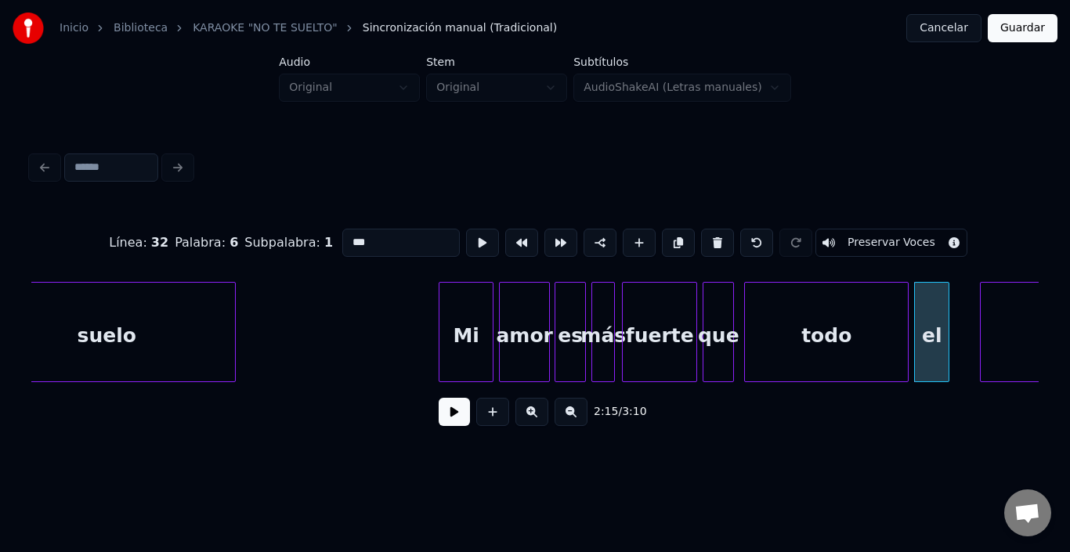
click at [835, 328] on div "todo" at bounding box center [826, 336] width 163 height 107
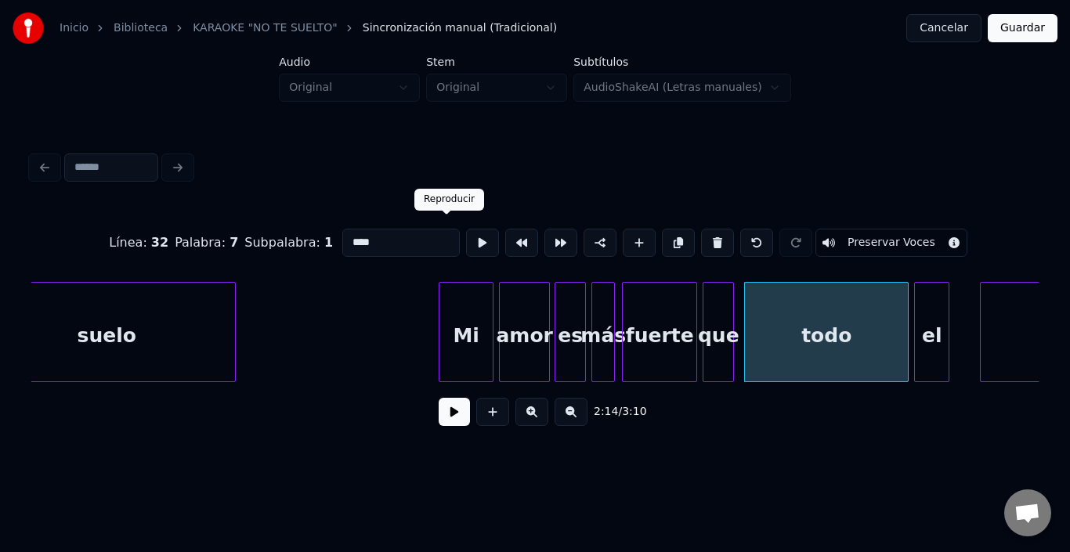
click at [466, 234] on button at bounding box center [482, 243] width 33 height 28
click at [940, 334] on div "el" at bounding box center [932, 336] width 34 height 107
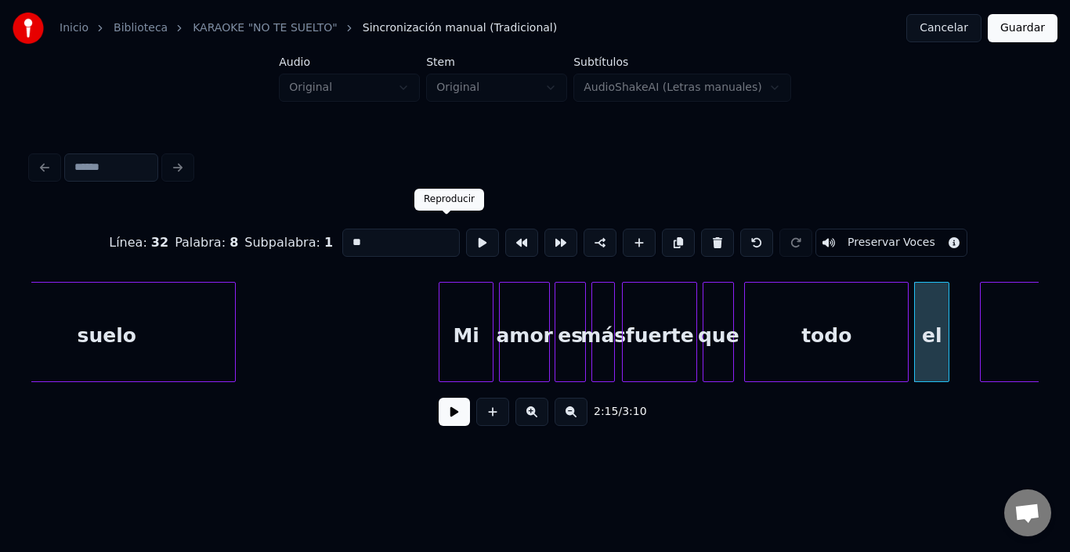
click at [466, 229] on button at bounding box center [482, 243] width 33 height 28
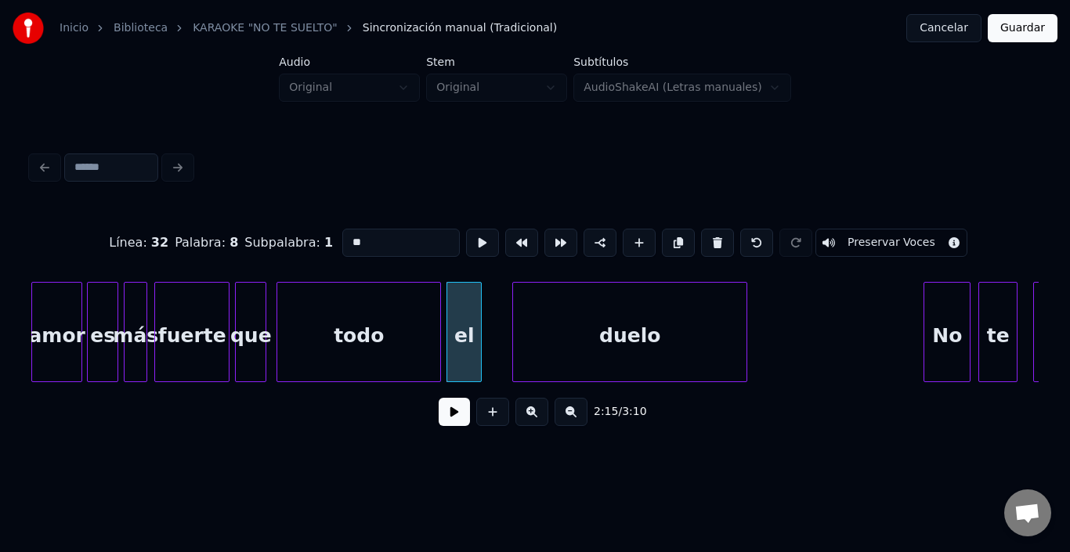
scroll to position [0, 26081]
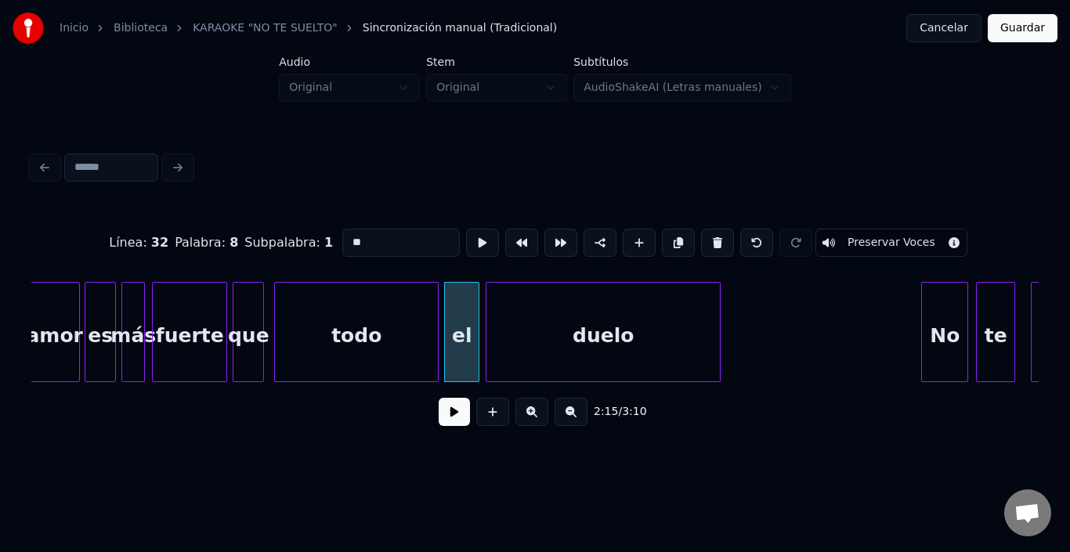
click at [542, 336] on div "duelo" at bounding box center [604, 336] width 234 height 107
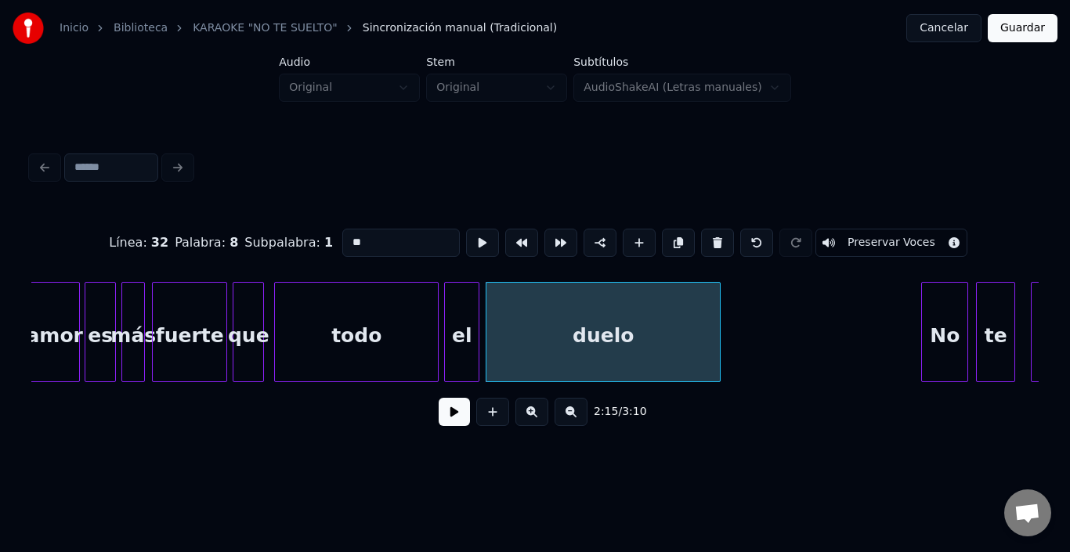
click at [541, 336] on div "duelo" at bounding box center [604, 336] width 234 height 107
type input "*****"
click at [466, 245] on button at bounding box center [482, 243] width 33 height 28
click at [922, 325] on div "No" at bounding box center [920, 336] width 45 height 107
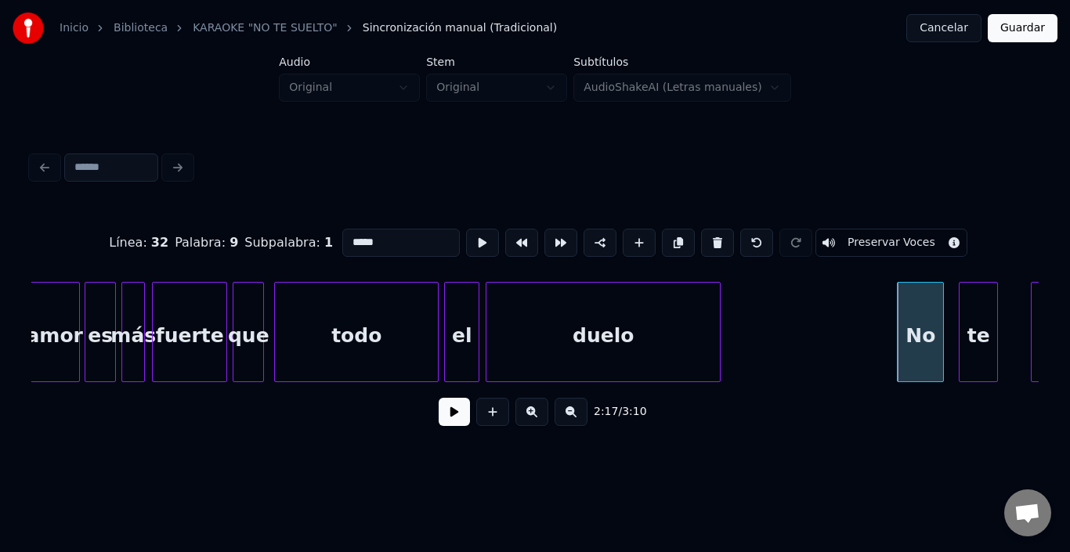
click at [987, 328] on div "te" at bounding box center [979, 336] width 38 height 107
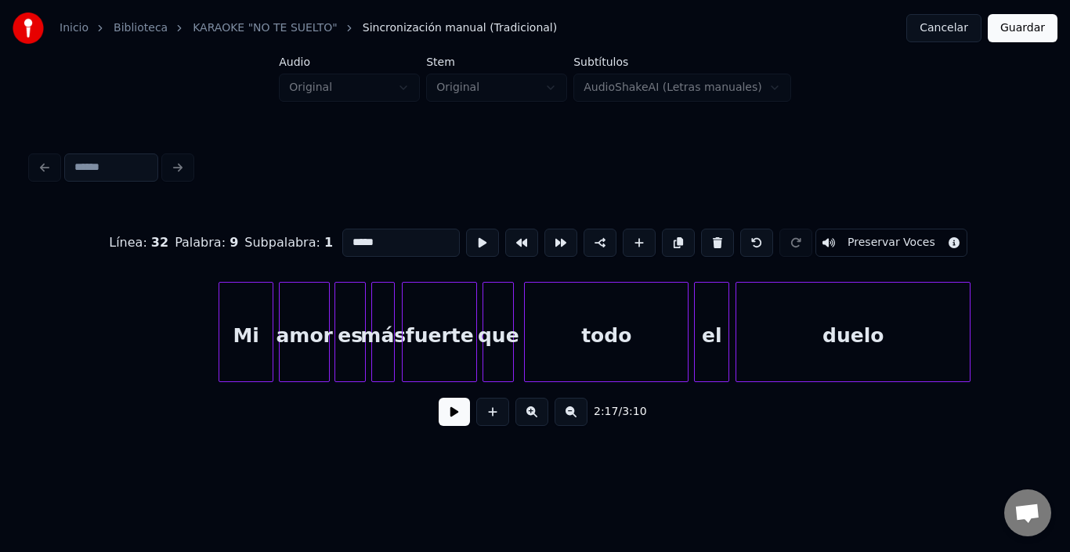
scroll to position [0, 25830]
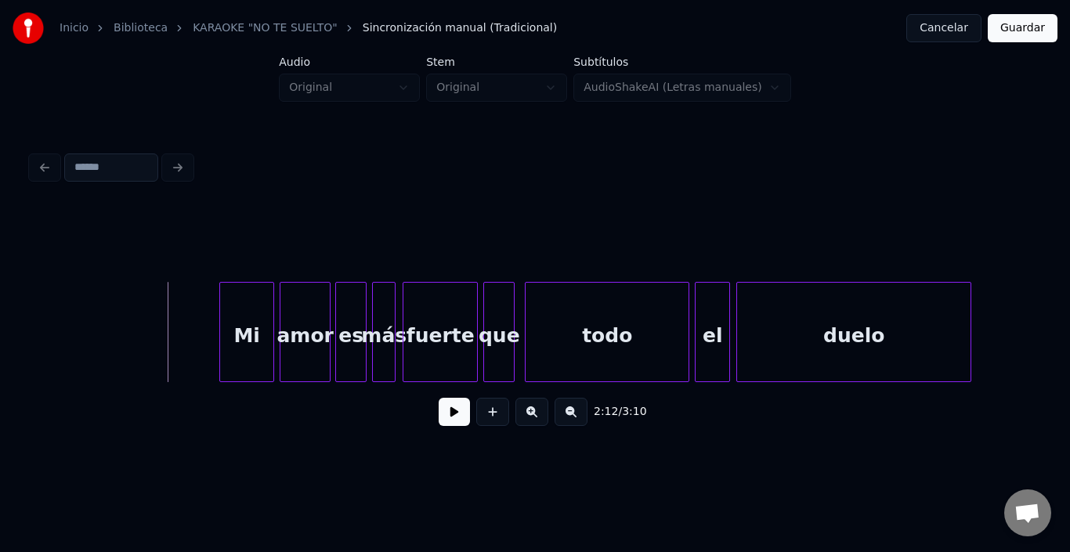
click at [453, 423] on button at bounding box center [454, 412] width 31 height 28
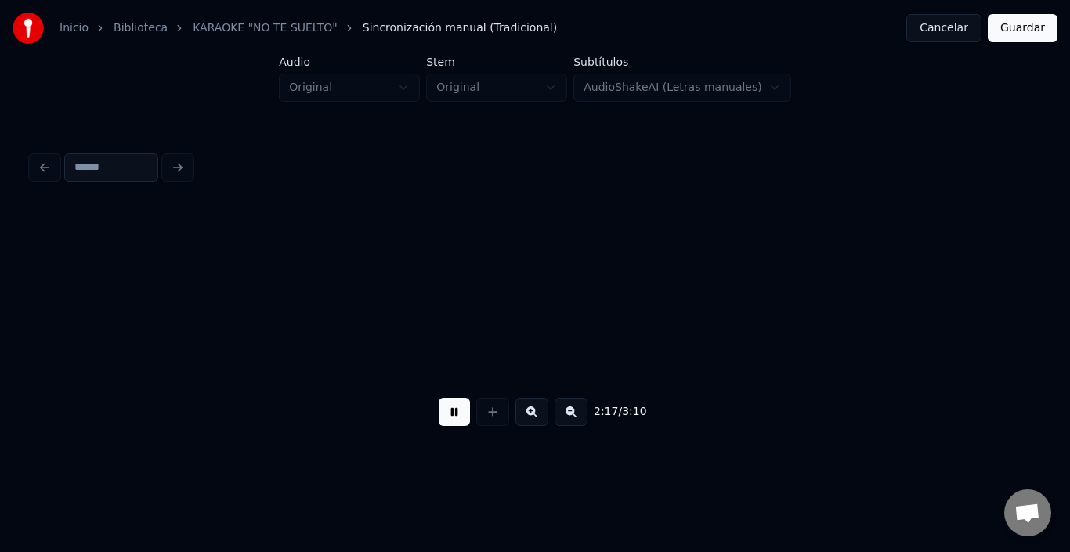
scroll to position [0, 26840]
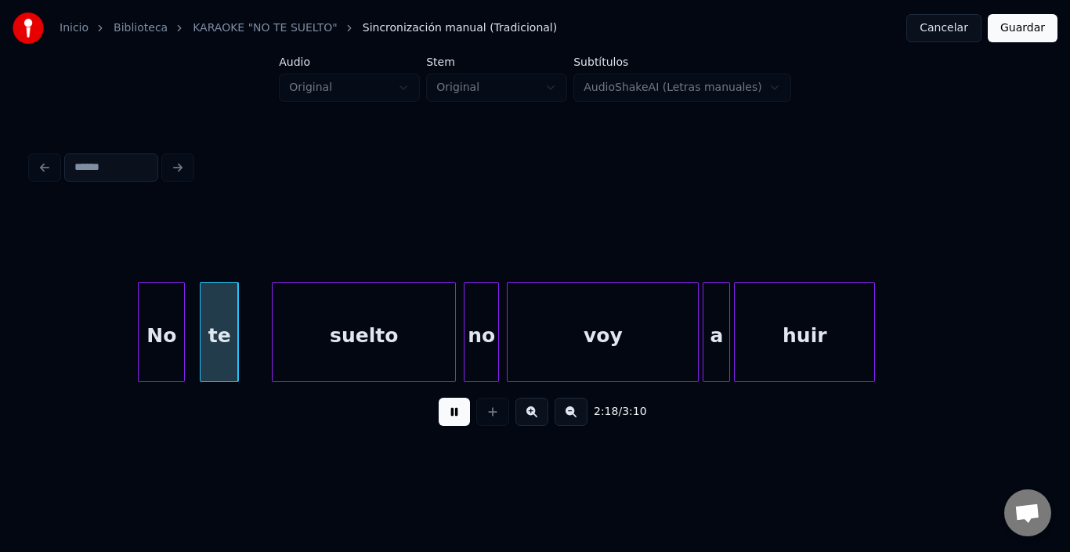
click at [451, 423] on button at bounding box center [454, 412] width 31 height 28
click at [210, 320] on div "te" at bounding box center [220, 336] width 38 height 107
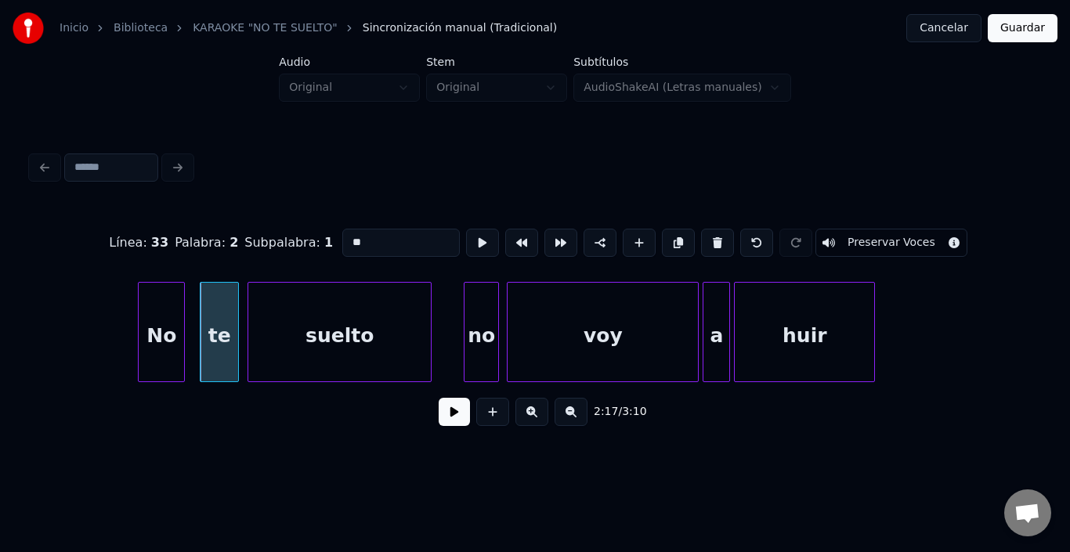
click at [294, 324] on div "suelto" at bounding box center [339, 336] width 183 height 107
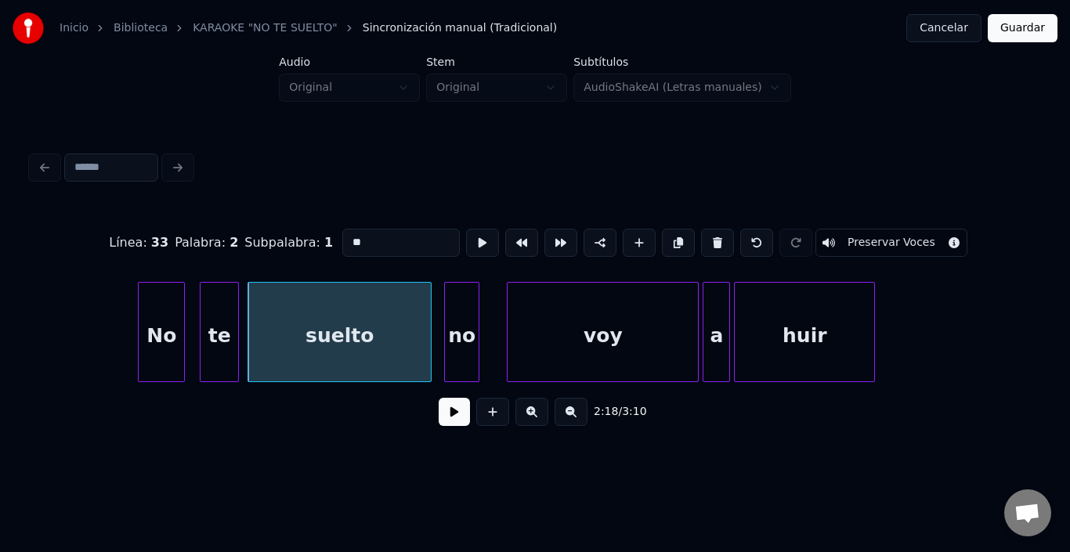
click at [463, 330] on div "no" at bounding box center [462, 336] width 34 height 107
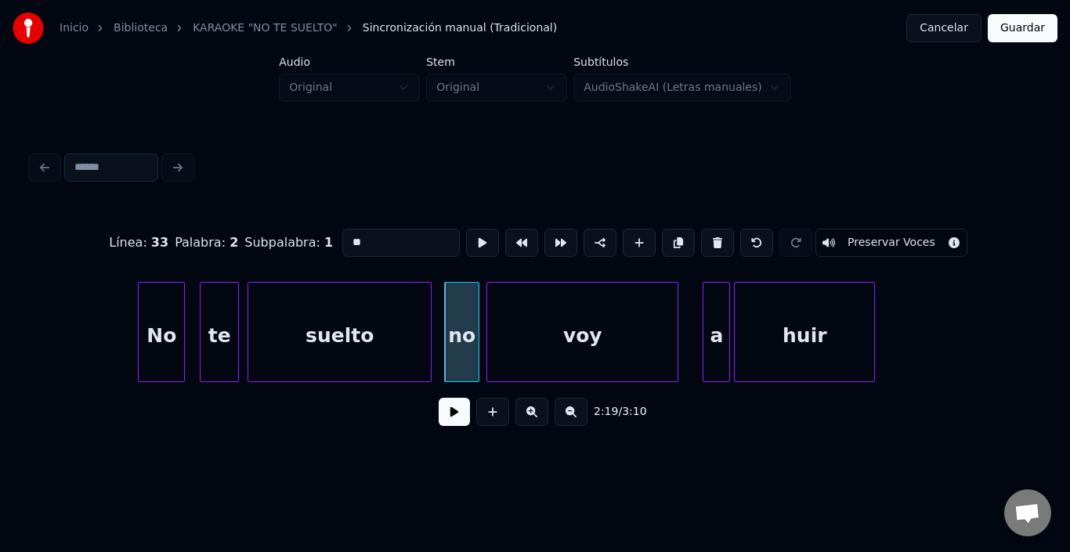
click at [525, 331] on div "voy" at bounding box center [582, 336] width 190 height 107
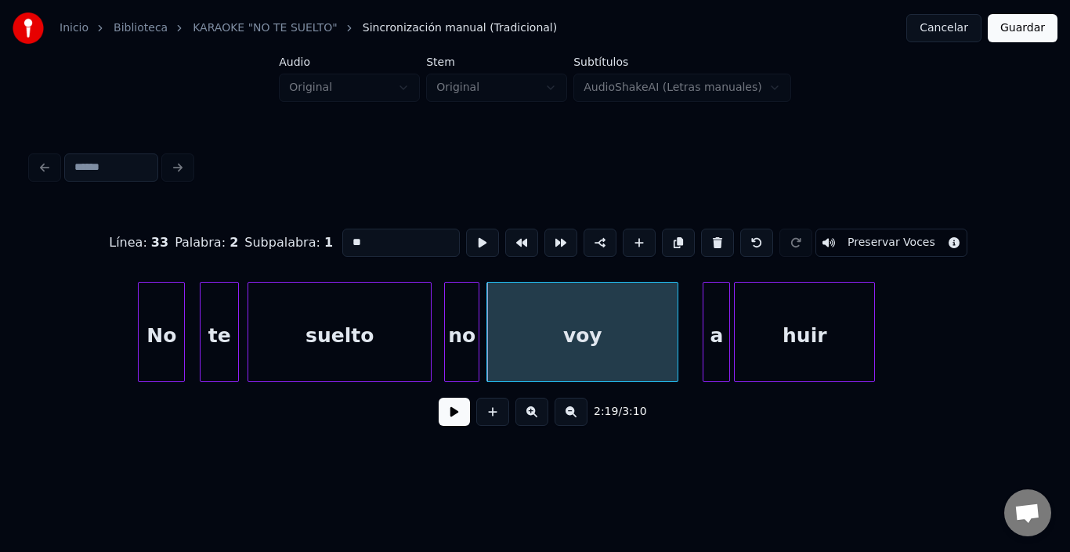
click at [636, 333] on div "voy" at bounding box center [582, 336] width 190 height 107
click at [466, 229] on button at bounding box center [482, 243] width 33 height 28
click at [702, 321] on div "a" at bounding box center [698, 336] width 26 height 107
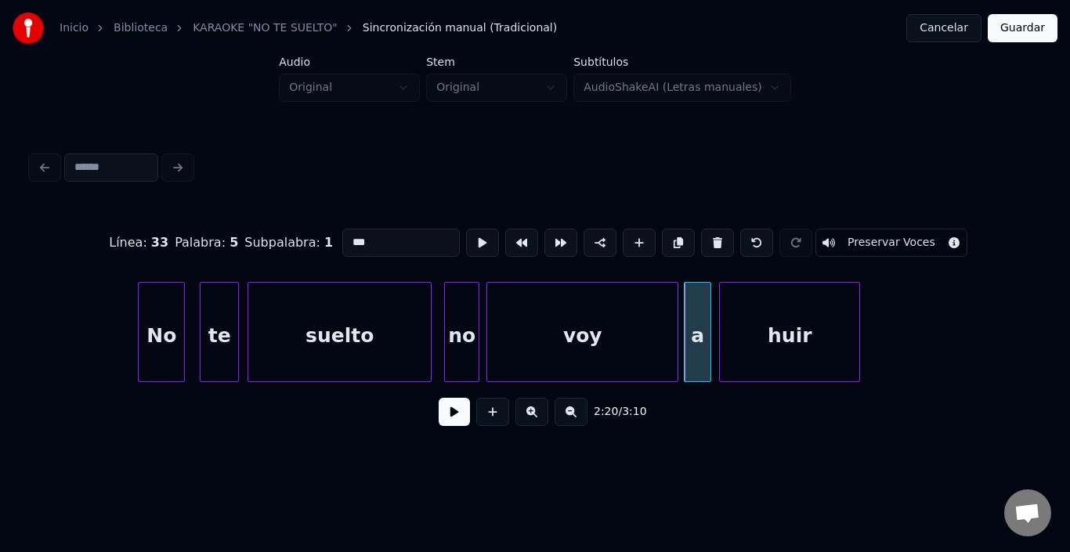
click at [767, 333] on div "huir" at bounding box center [789, 336] width 139 height 107
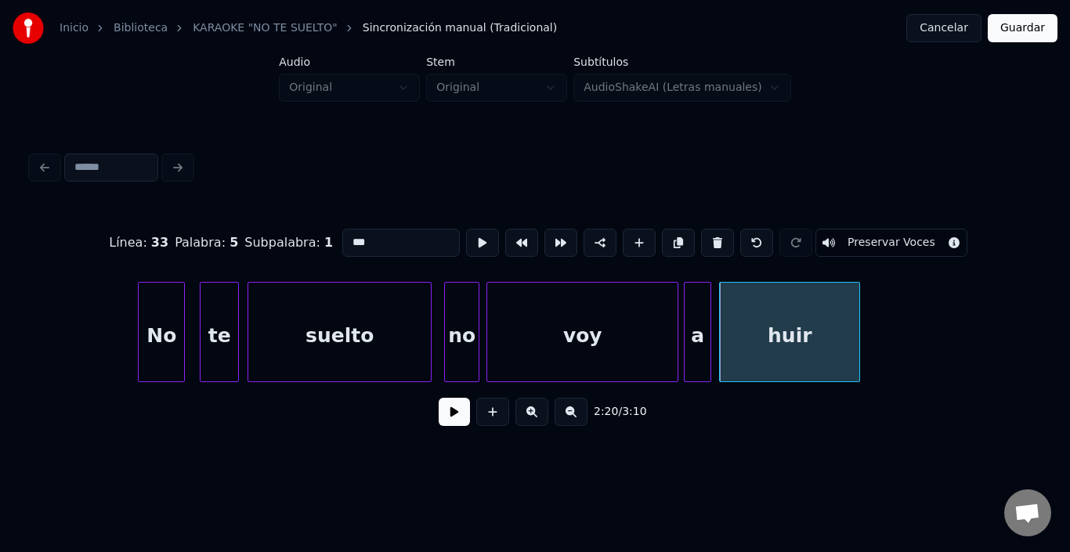
click at [761, 332] on div "huir" at bounding box center [789, 336] width 139 height 107
click at [466, 230] on button at bounding box center [482, 243] width 33 height 28
click at [702, 321] on div "a" at bounding box center [698, 336] width 26 height 107
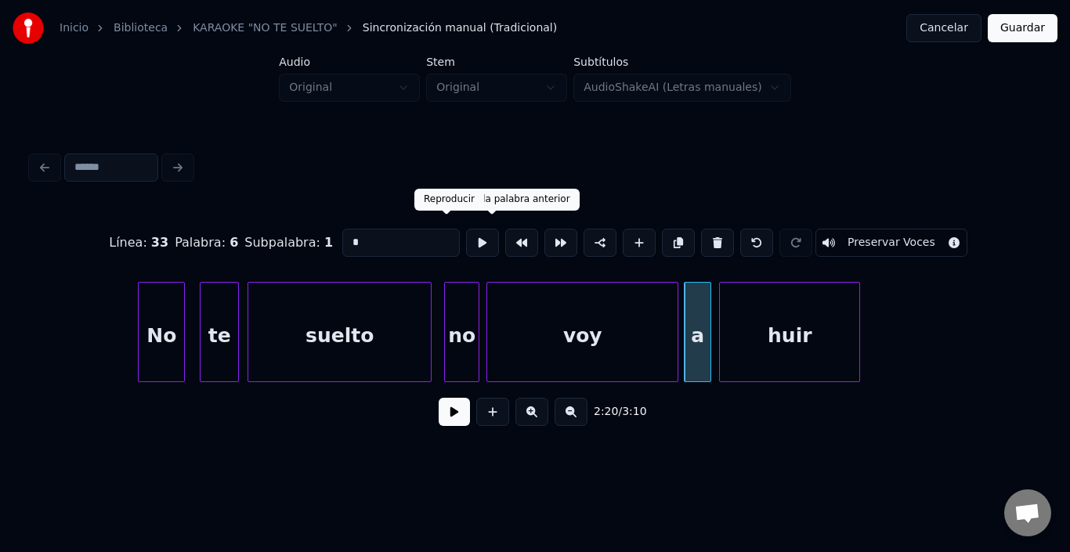
click at [466, 237] on button at bounding box center [482, 243] width 33 height 28
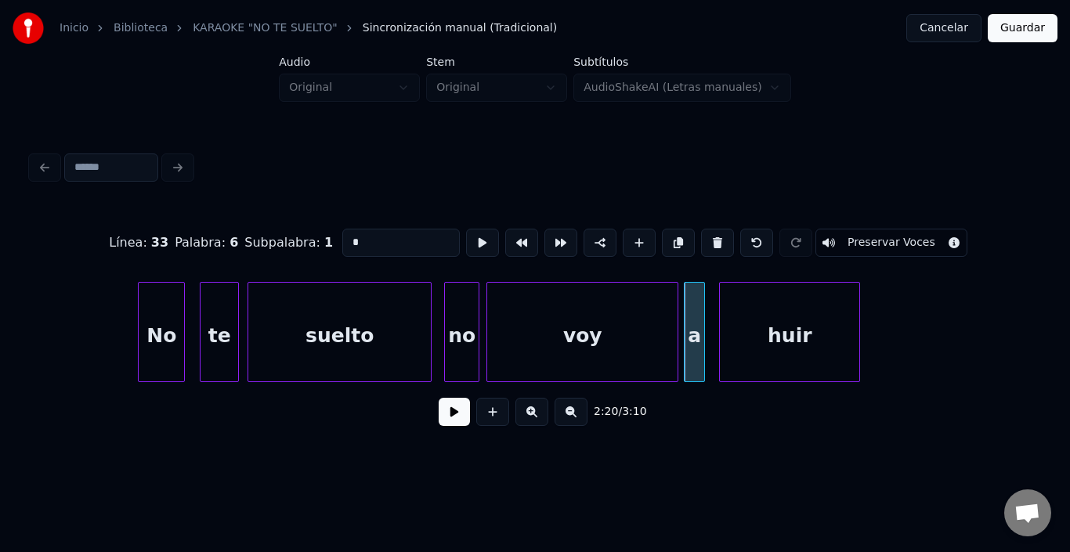
click at [704, 328] on div at bounding box center [702, 332] width 5 height 99
click at [741, 332] on div "huir" at bounding box center [782, 336] width 139 height 107
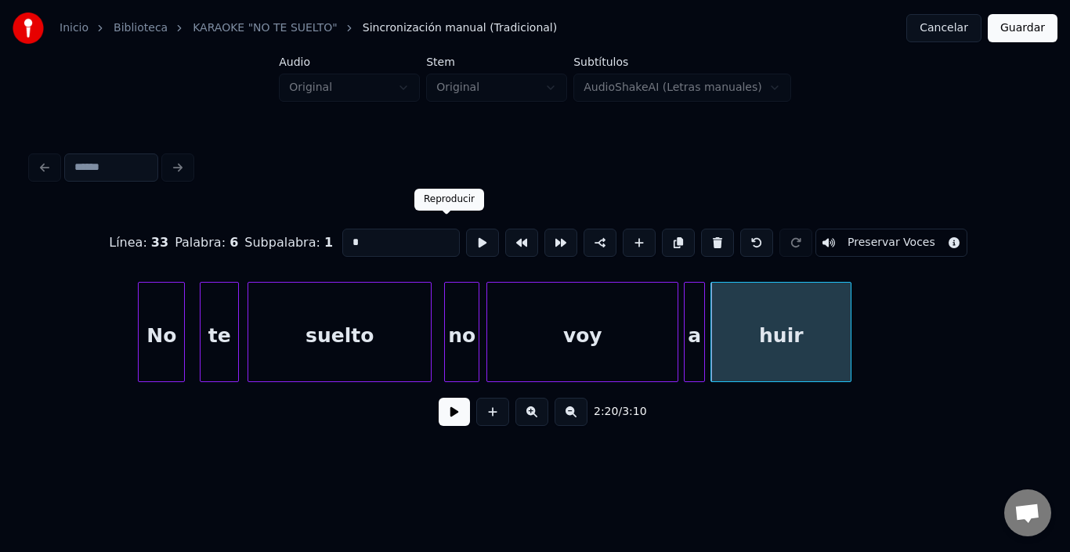
click at [466, 233] on button at bounding box center [482, 243] width 33 height 28
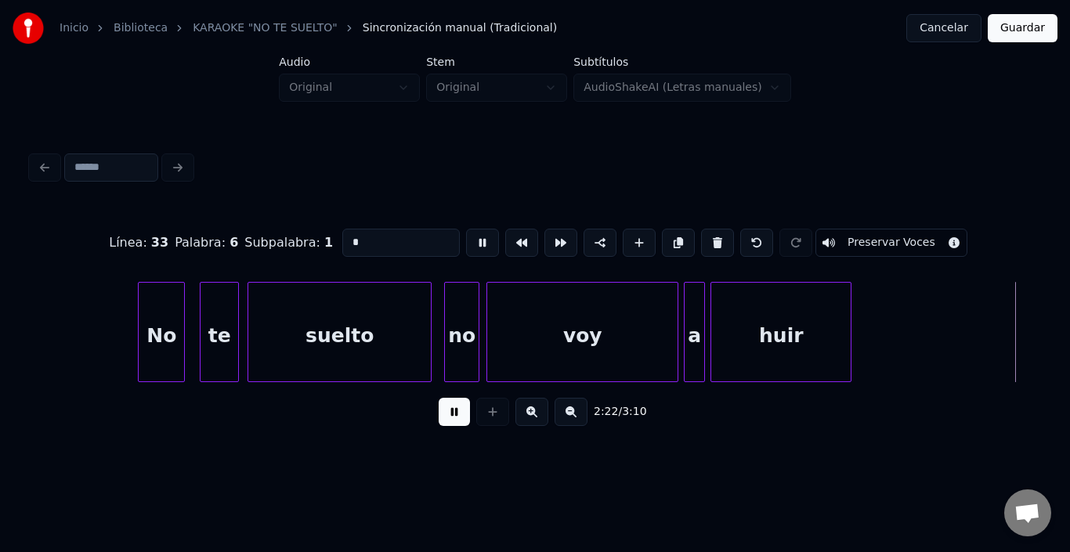
scroll to position [0, 27849]
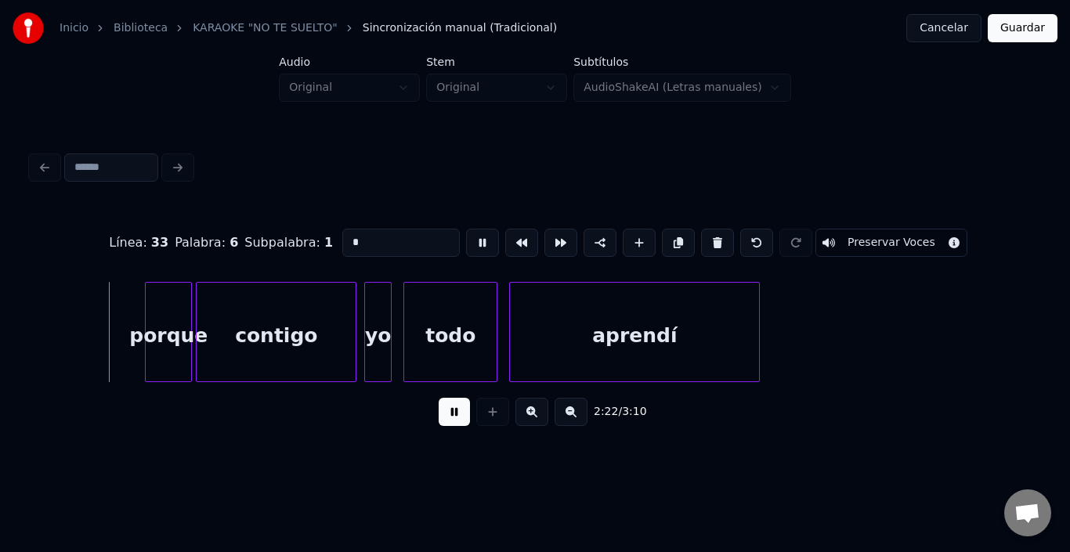
click at [466, 233] on button at bounding box center [482, 243] width 33 height 28
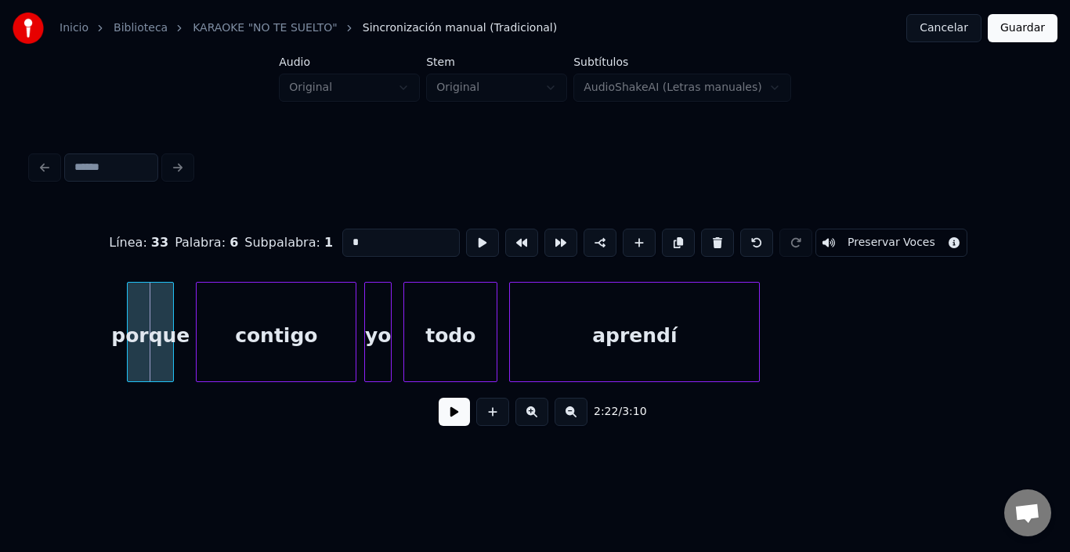
click at [150, 306] on div "porque" at bounding box center [150, 336] width 45 height 107
click at [236, 324] on div "contigo" at bounding box center [258, 336] width 159 height 107
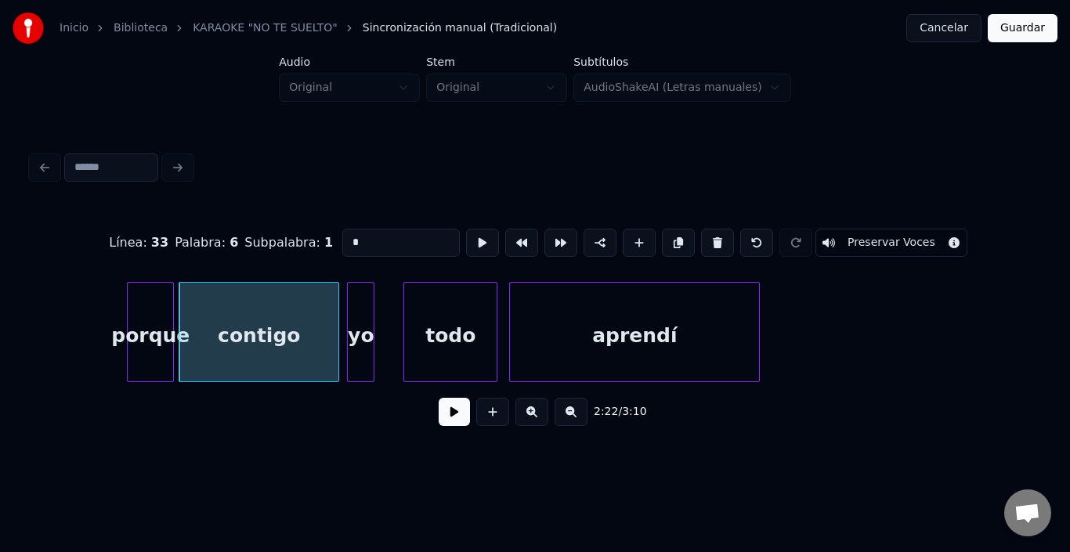
click at [366, 306] on div "yo" at bounding box center [361, 336] width 26 height 107
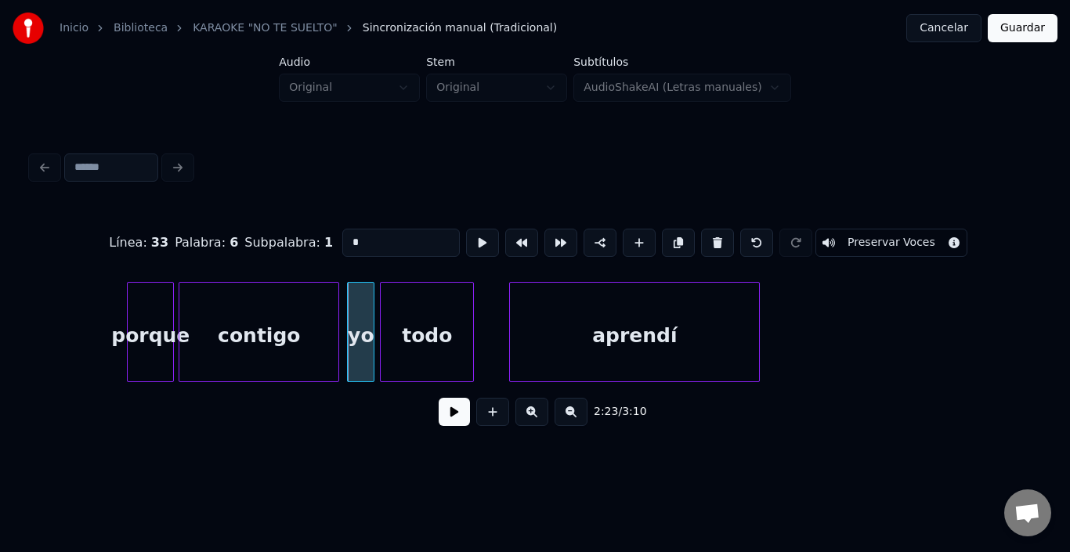
click at [424, 326] on div "todo" at bounding box center [427, 336] width 92 height 107
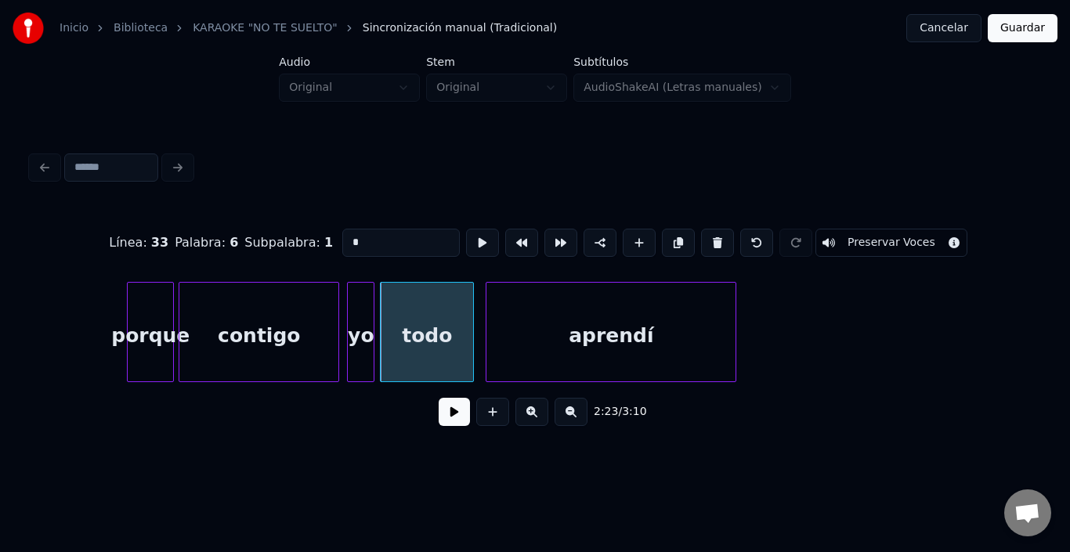
click at [536, 341] on div "aprendí" at bounding box center [611, 336] width 249 height 107
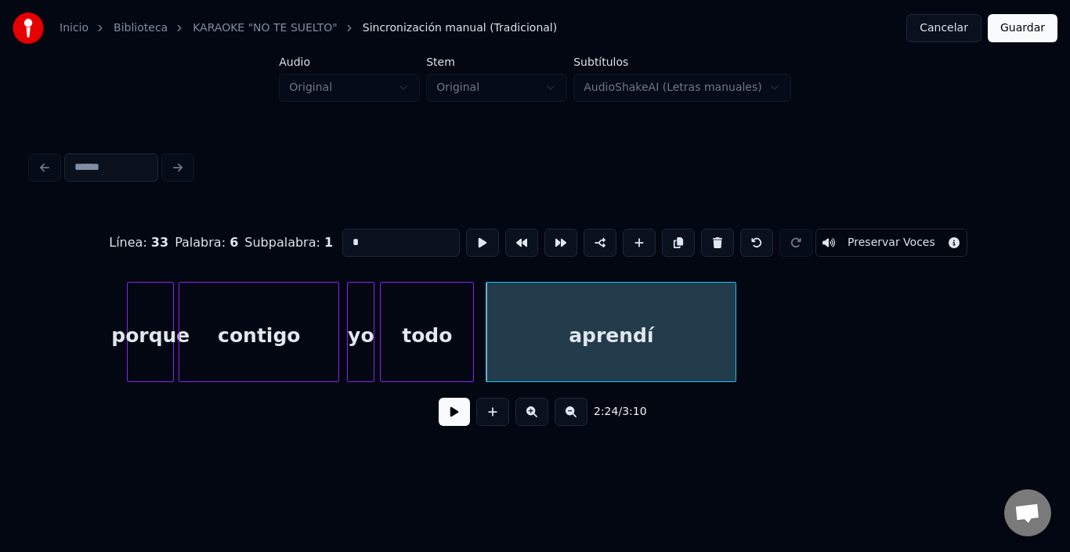
click at [535, 341] on div "aprendí" at bounding box center [611, 336] width 249 height 107
type input "*******"
click at [466, 230] on button at bounding box center [482, 243] width 33 height 28
click at [451, 420] on button at bounding box center [454, 412] width 31 height 28
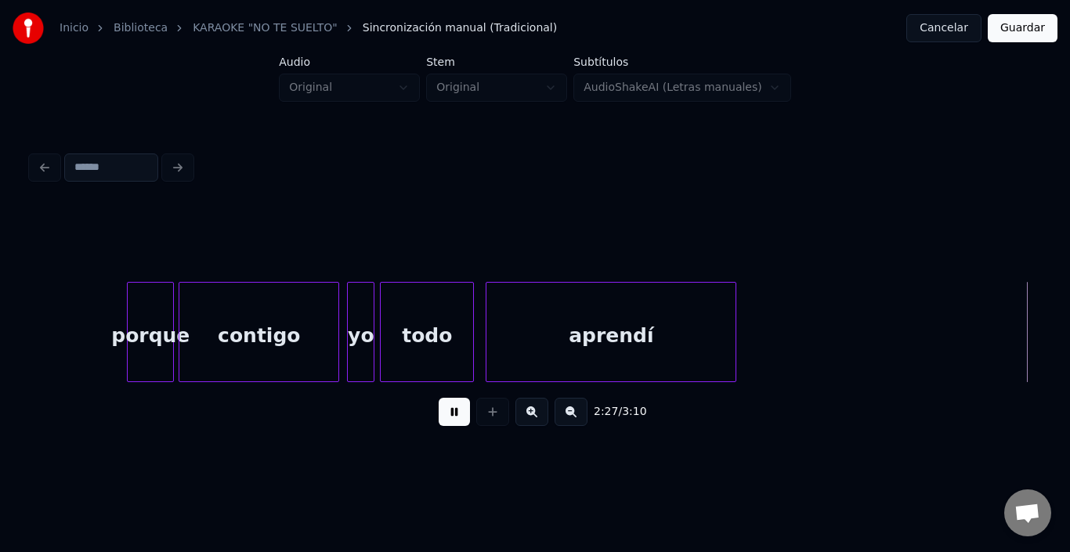
scroll to position [0, 28857]
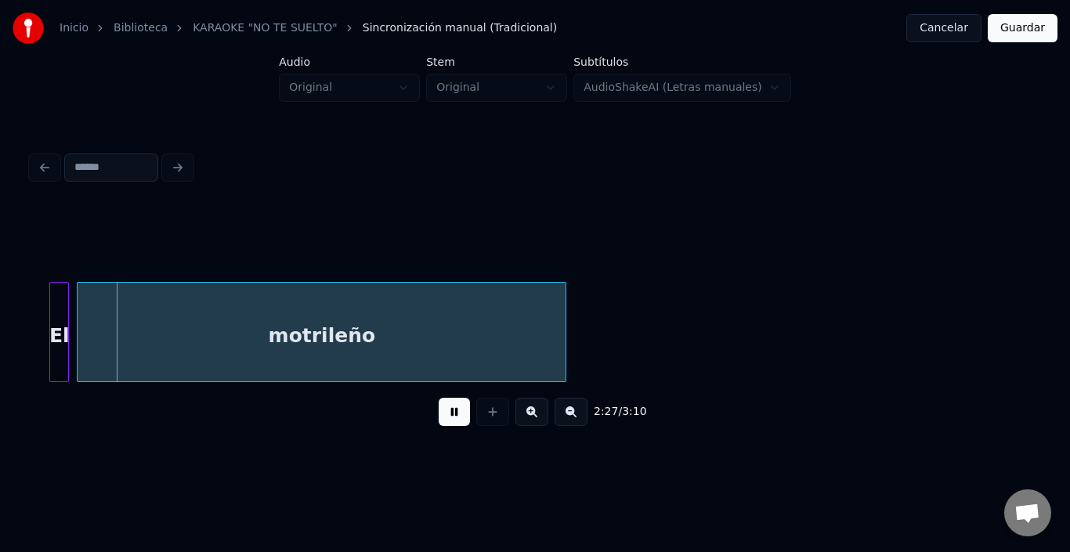
click at [451, 420] on button at bounding box center [454, 412] width 31 height 28
click at [57, 300] on div "El" at bounding box center [59, 336] width 18 height 107
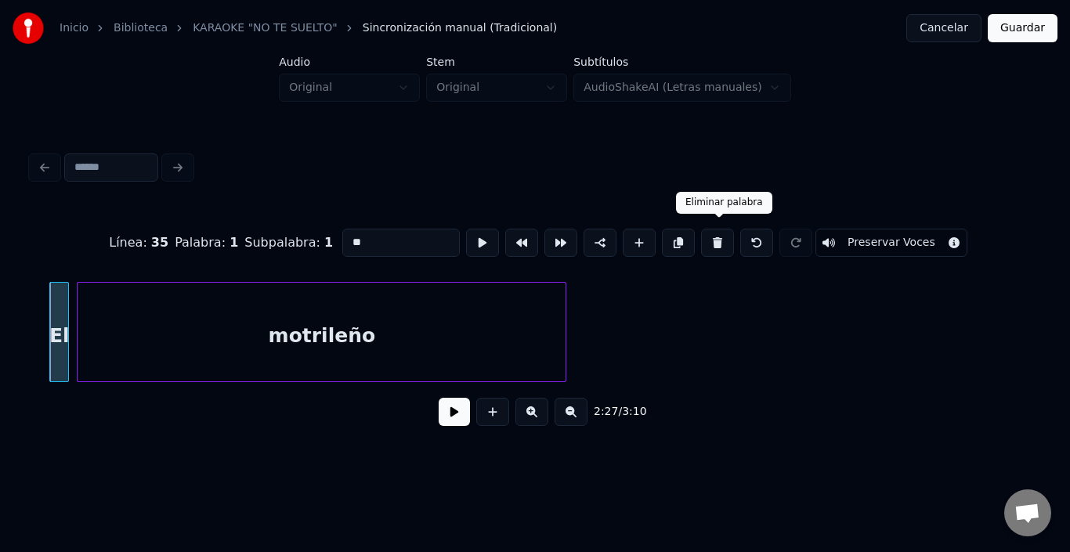
click at [728, 234] on button at bounding box center [717, 243] width 33 height 28
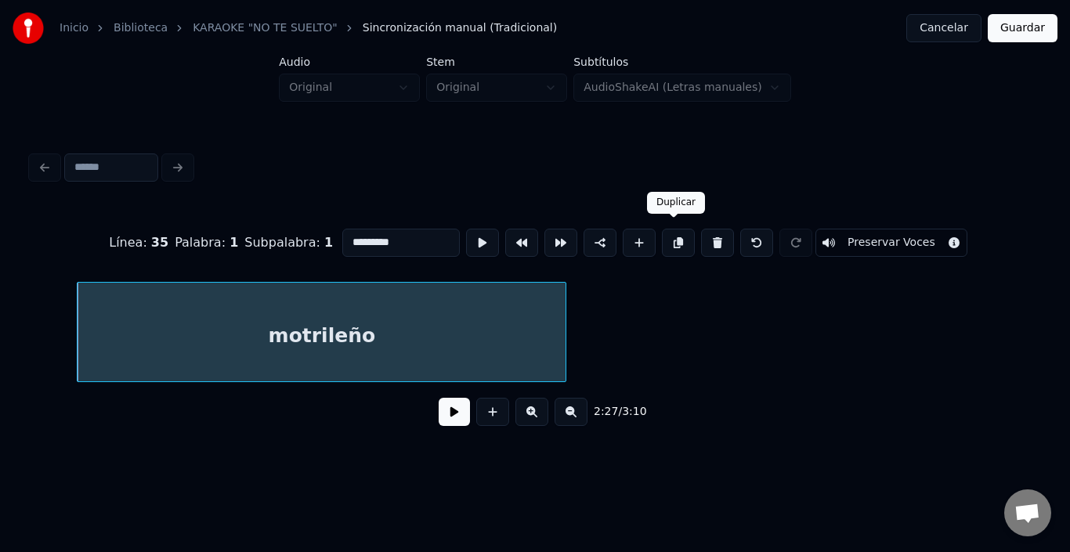
click at [455, 330] on div "motrileño" at bounding box center [322, 336] width 488 height 107
click at [715, 234] on button at bounding box center [717, 243] width 33 height 28
type input "*******"
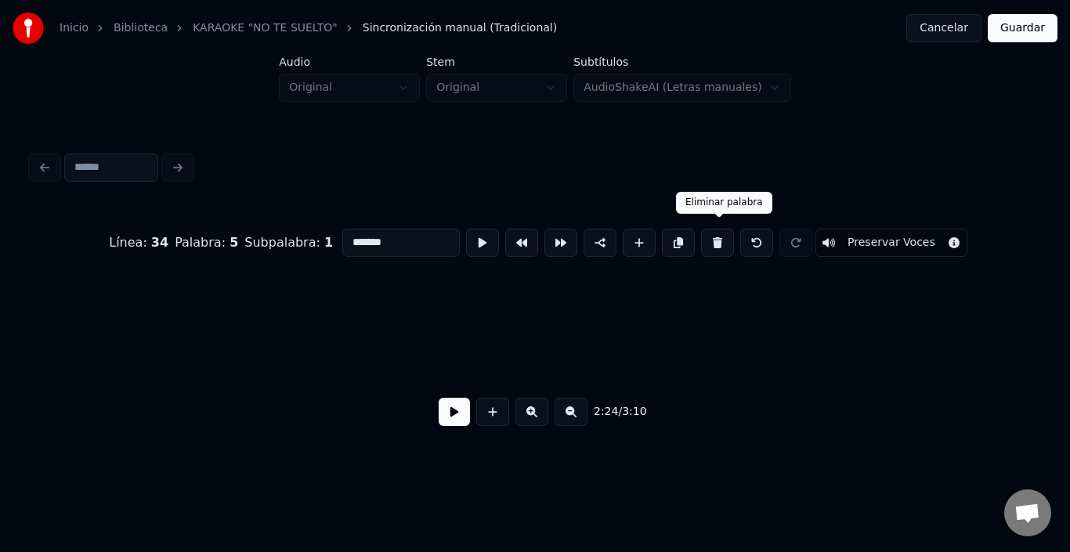
scroll to position [0, 28303]
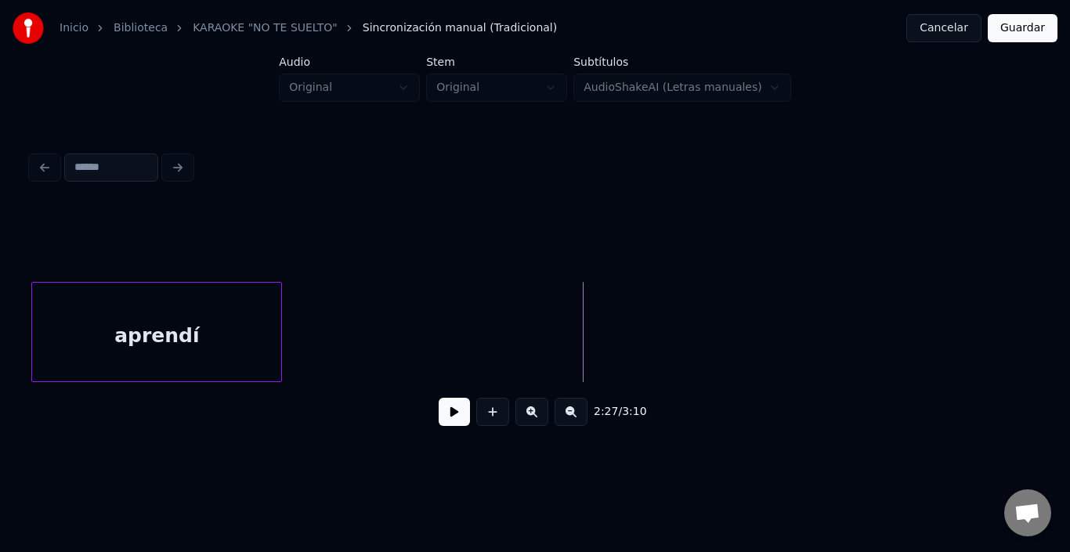
click at [439, 421] on button at bounding box center [454, 412] width 31 height 28
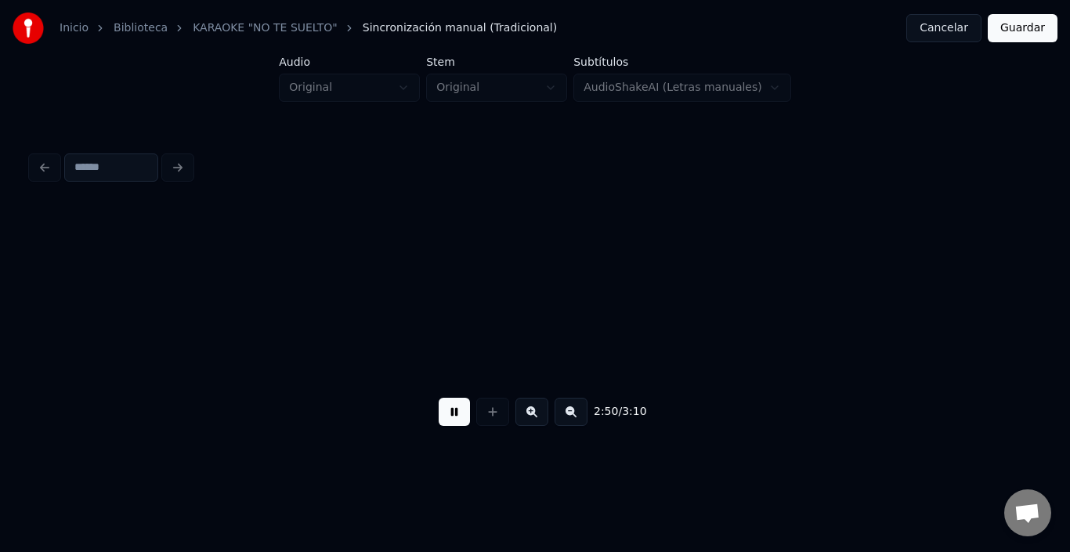
scroll to position [0, 33346]
click at [30, 380] on div "2:51 / 3:10" at bounding box center [535, 293] width 1020 height 310
click at [458, 421] on button at bounding box center [454, 412] width 31 height 28
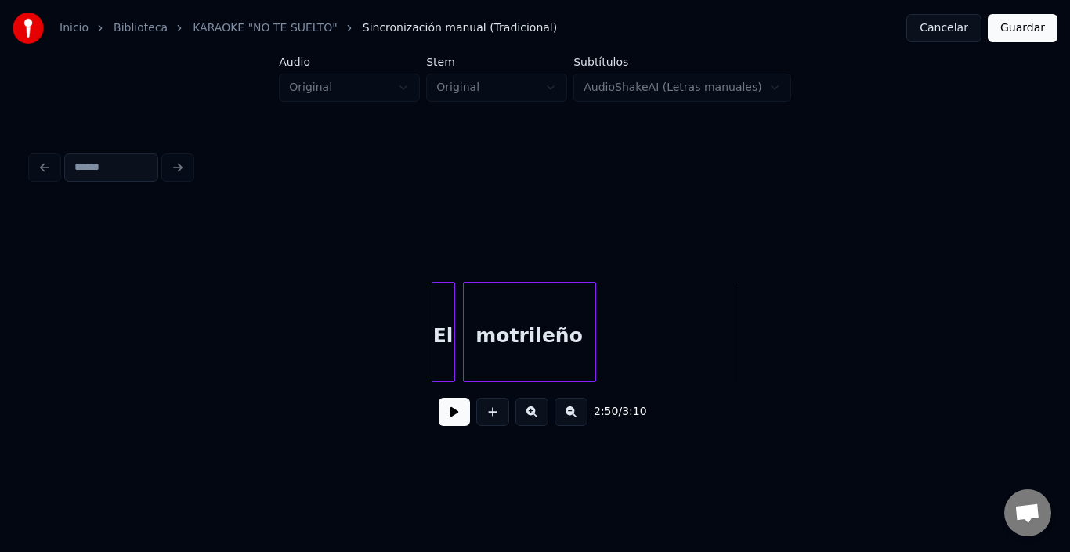
scroll to position [0, 32464]
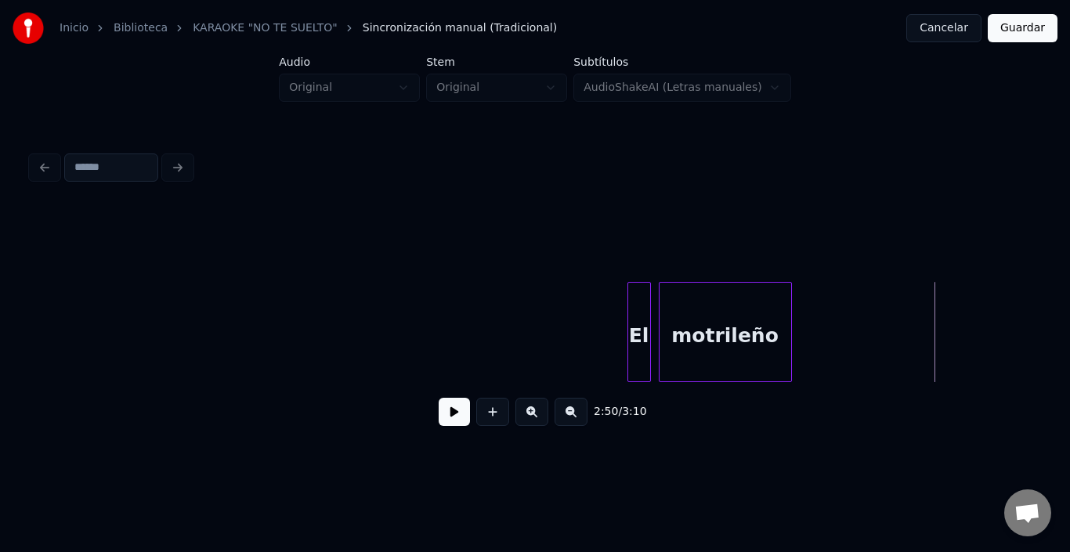
click at [687, 321] on div "motrileño" at bounding box center [726, 336] width 132 height 107
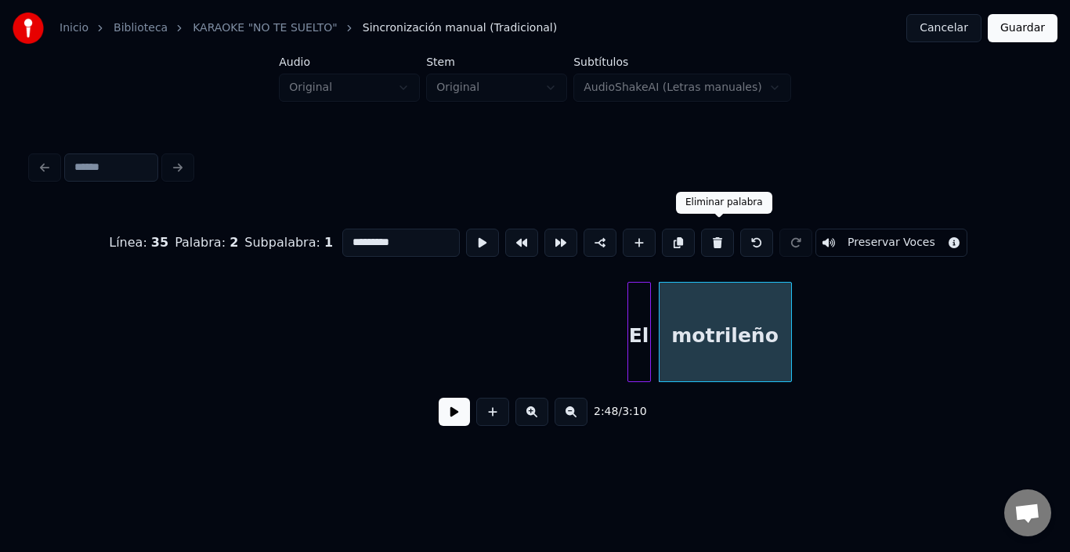
click at [726, 229] on button at bounding box center [717, 243] width 33 height 28
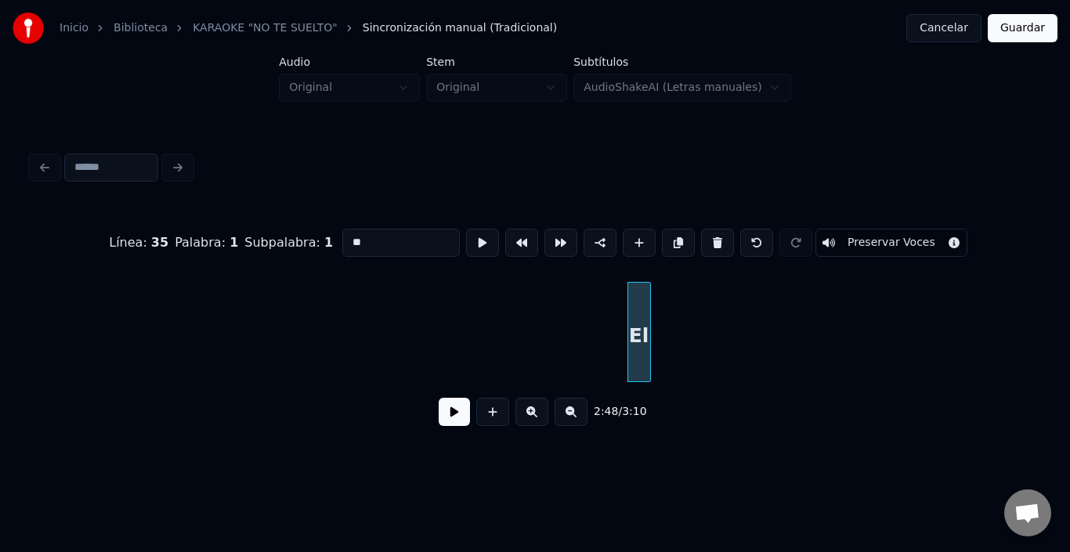
click at [726, 229] on button at bounding box center [717, 243] width 33 height 28
type input "*******"
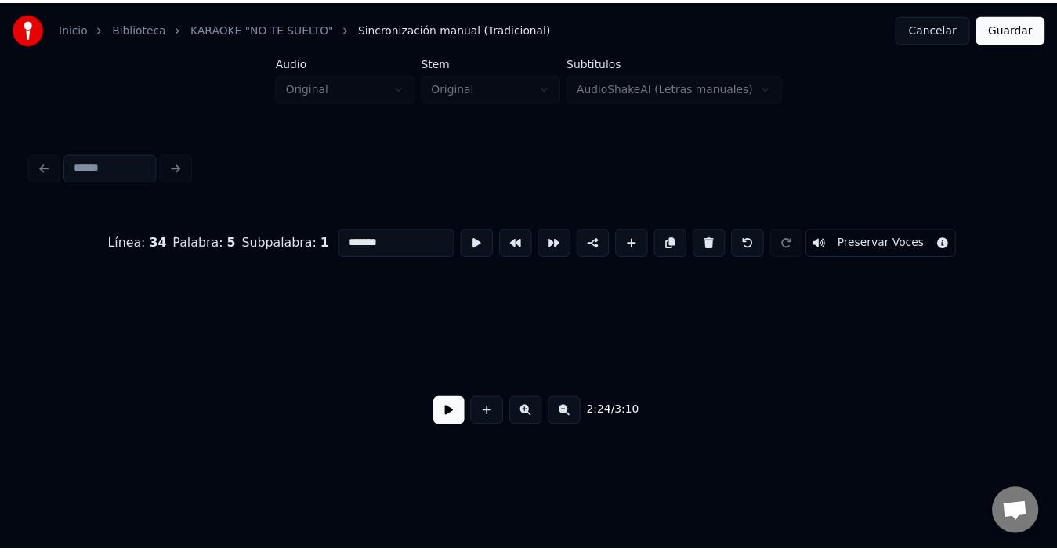
scroll to position [0, 36269]
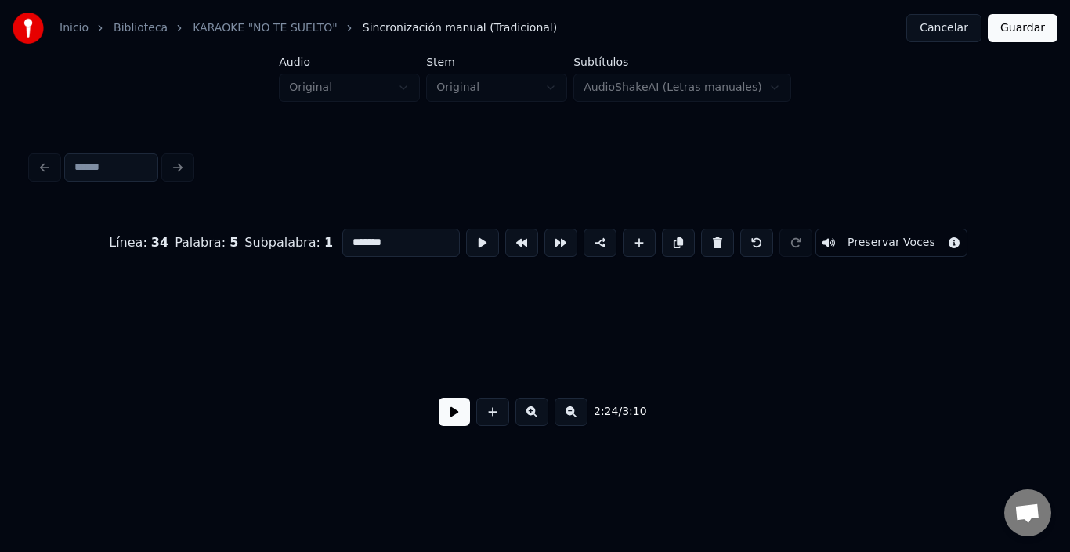
click at [1033, 24] on button "Guardar" at bounding box center [1023, 28] width 70 height 28
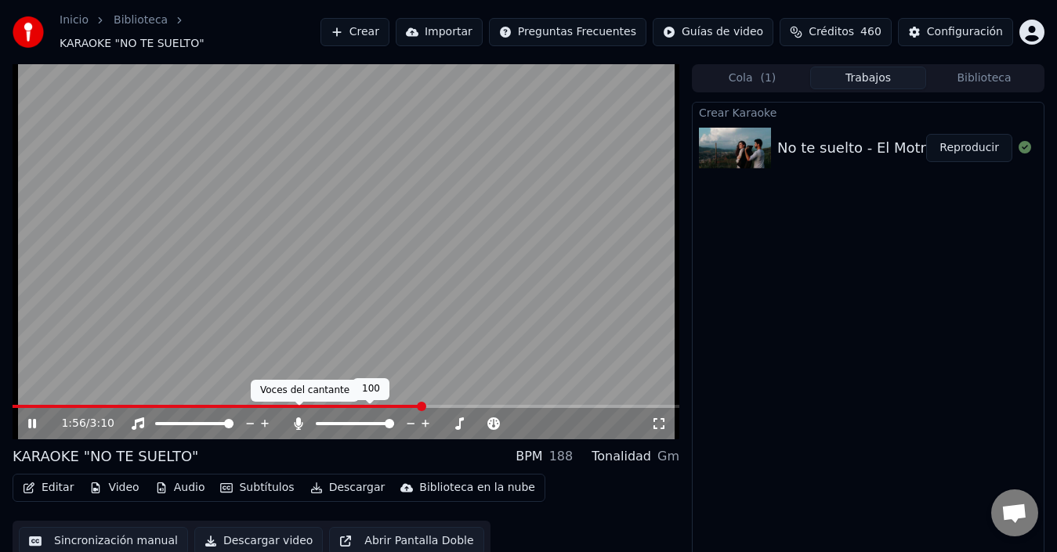
click at [297, 418] on icon at bounding box center [299, 424] width 9 height 13
click at [297, 418] on icon at bounding box center [299, 424] width 16 height 13
click at [440, 395] on video at bounding box center [346, 251] width 667 height 375
click at [429, 405] on span at bounding box center [257, 406] width 489 height 3
click at [265, 328] on video at bounding box center [346, 251] width 667 height 375
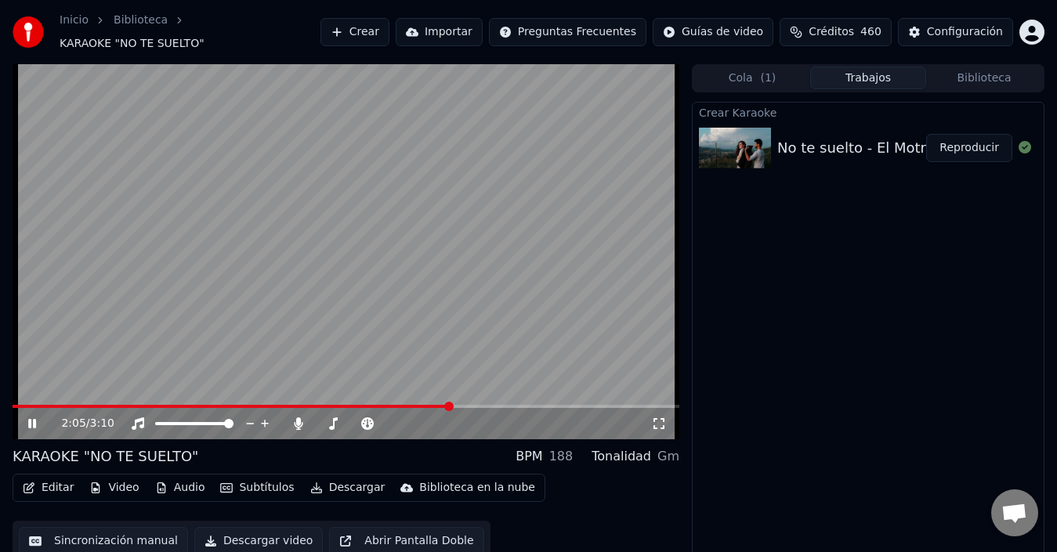
click at [379, 405] on span at bounding box center [232, 406] width 438 height 3
click at [398, 405] on span at bounding box center [346, 406] width 667 height 3
click at [265, 487] on button "Subtítulos" at bounding box center [257, 488] width 86 height 22
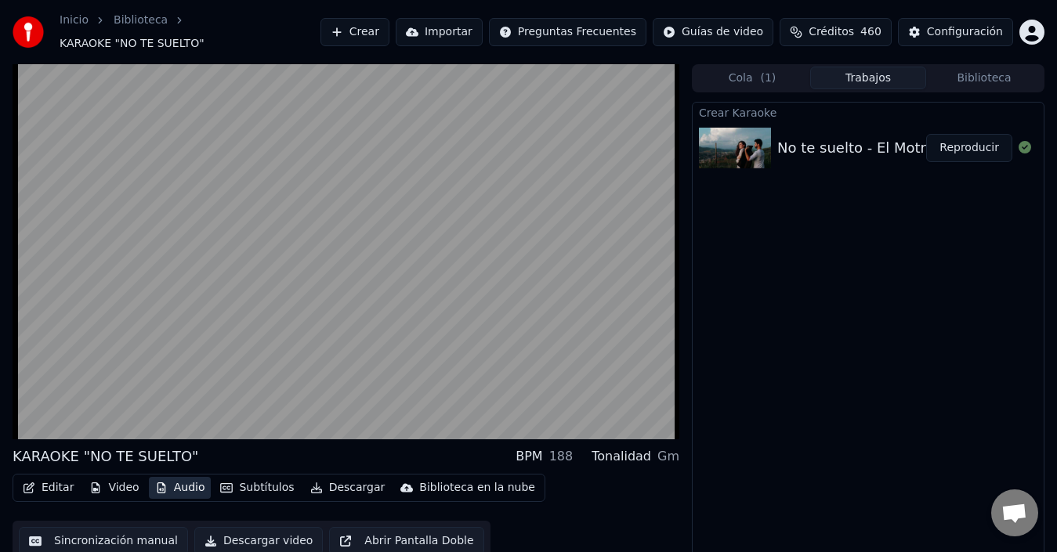
click at [180, 478] on button "Audio" at bounding box center [180, 488] width 63 height 22
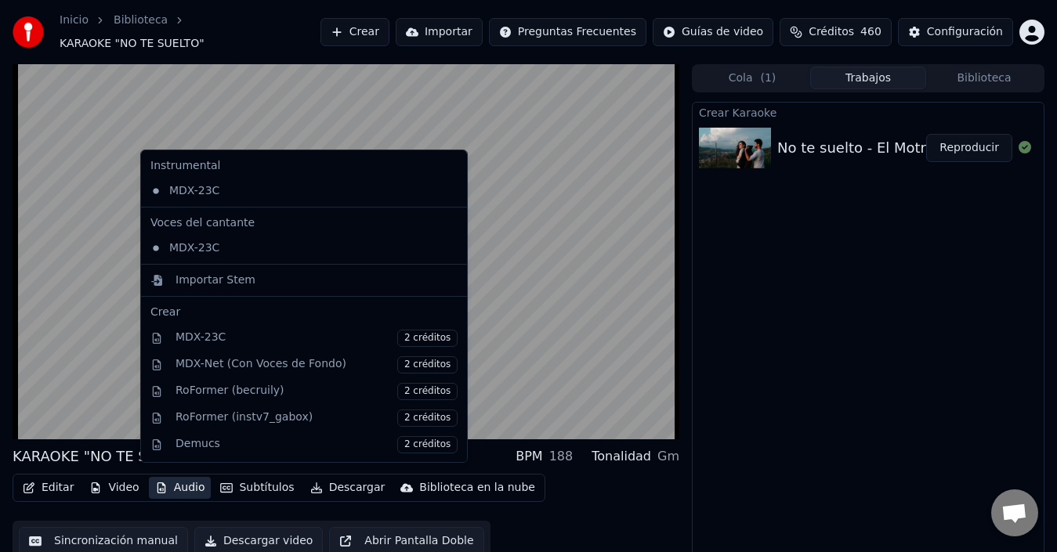
click at [180, 478] on button "Audio" at bounding box center [180, 488] width 63 height 22
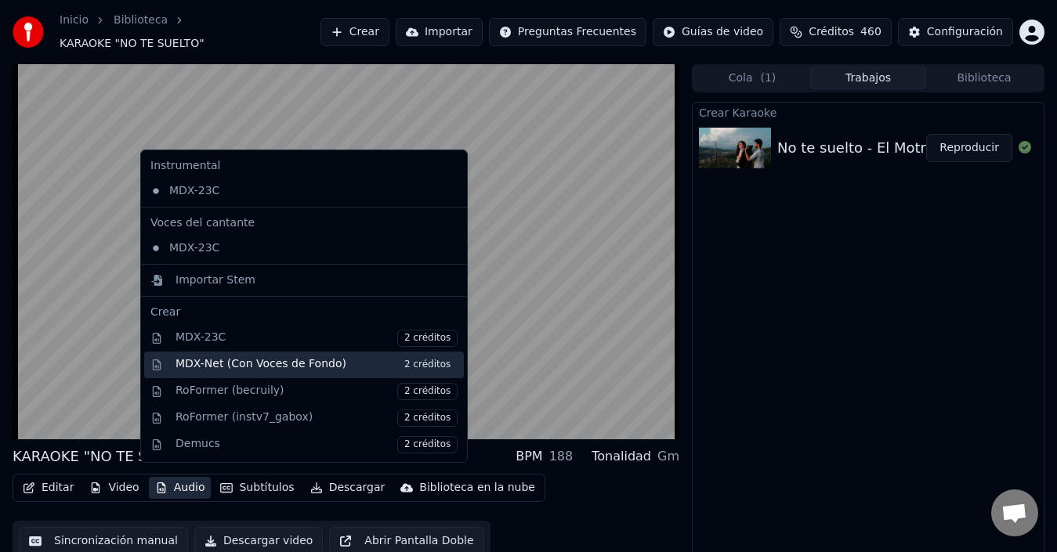
click at [222, 375] on div "MDX-Net (Con Voces de Fondo) 2 créditos" at bounding box center [304, 365] width 320 height 27
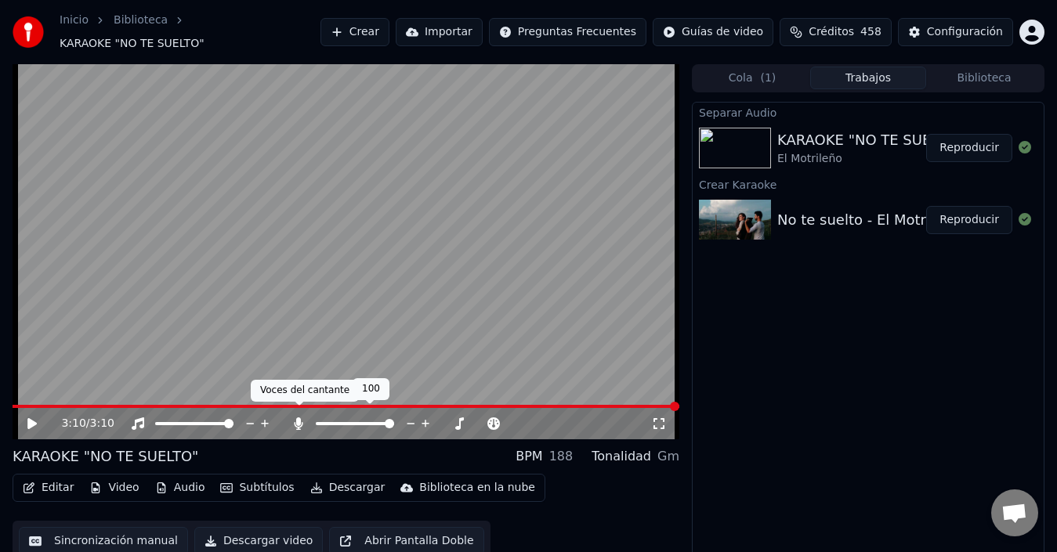
click at [299, 418] on icon at bounding box center [299, 424] width 9 height 13
click at [299, 418] on icon at bounding box center [299, 424] width 16 height 13
click at [971, 141] on button "Reproducir" at bounding box center [969, 148] width 86 height 28
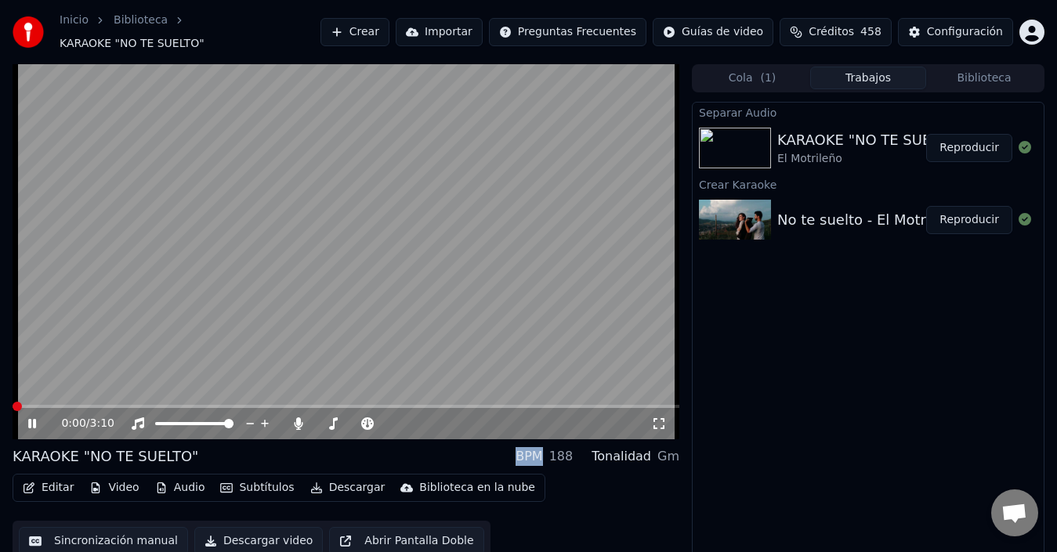
click at [13, 402] on span at bounding box center [17, 406] width 9 height 9
click at [293, 418] on icon at bounding box center [299, 424] width 16 height 13
click at [290, 416] on div "0:52 / 3:10" at bounding box center [356, 424] width 590 height 16
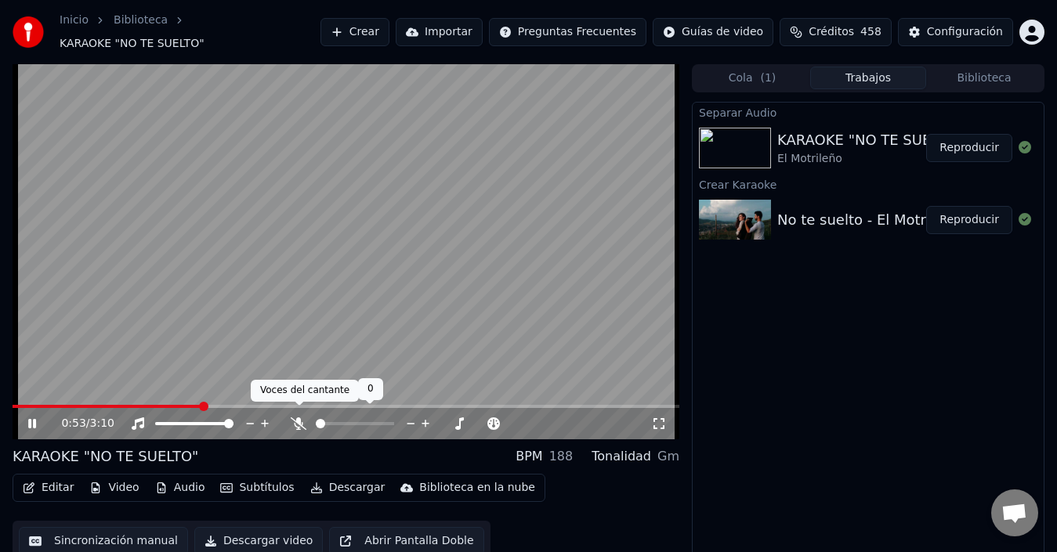
click at [294, 418] on icon at bounding box center [299, 424] width 16 height 13
click at [333, 313] on video at bounding box center [346, 251] width 667 height 375
click at [295, 418] on icon at bounding box center [299, 424] width 9 height 13
click at [295, 418] on icon at bounding box center [299, 424] width 16 height 13
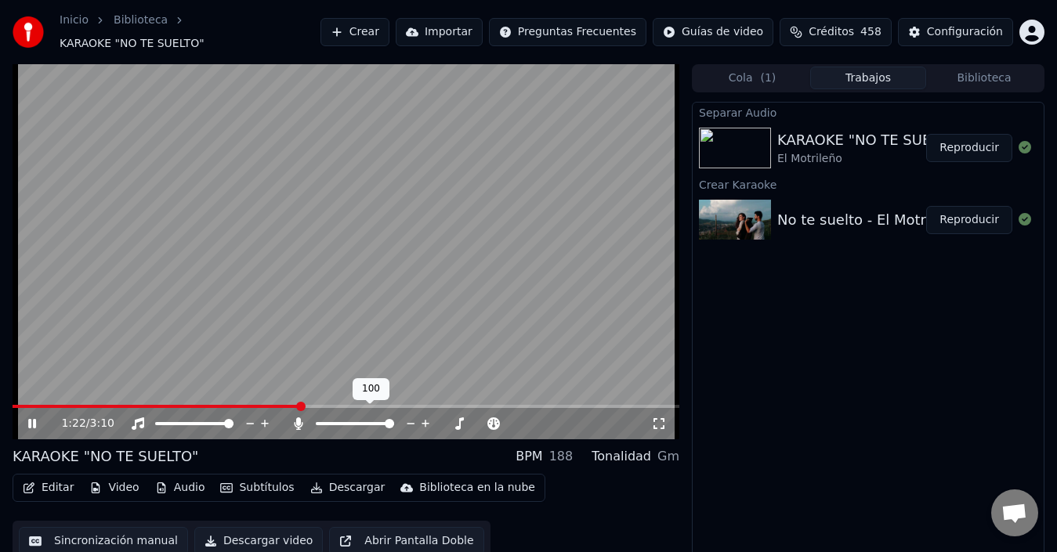
click at [295, 418] on icon at bounding box center [299, 424] width 9 height 13
click at [386, 395] on video at bounding box center [346, 251] width 667 height 375
click at [375, 402] on span at bounding box center [369, 406] width 9 height 9
click at [379, 255] on video at bounding box center [346, 251] width 667 height 375
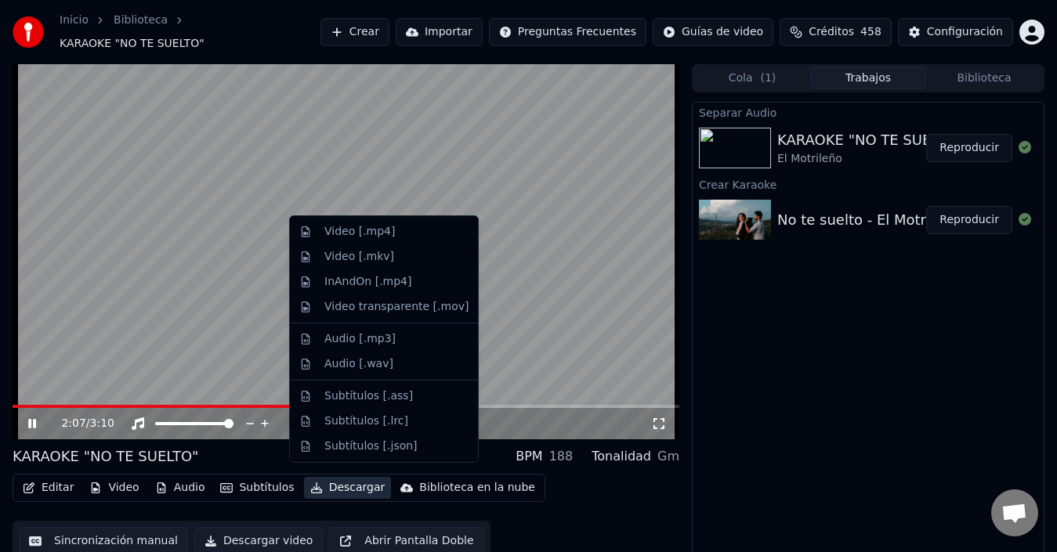
click at [339, 477] on button "Descargar" at bounding box center [348, 488] width 88 height 22
click at [389, 226] on div "Video [.mp4]" at bounding box center [396, 232] width 144 height 16
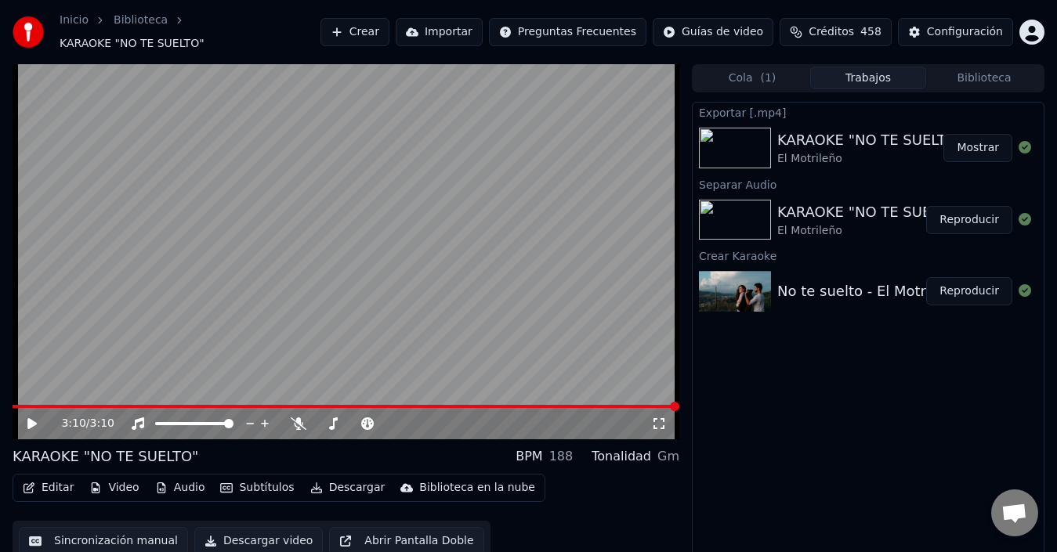
click at [974, 144] on button "Mostrar" at bounding box center [978, 148] width 69 height 28
click at [951, 69] on button "Biblioteca" at bounding box center [984, 78] width 116 height 23
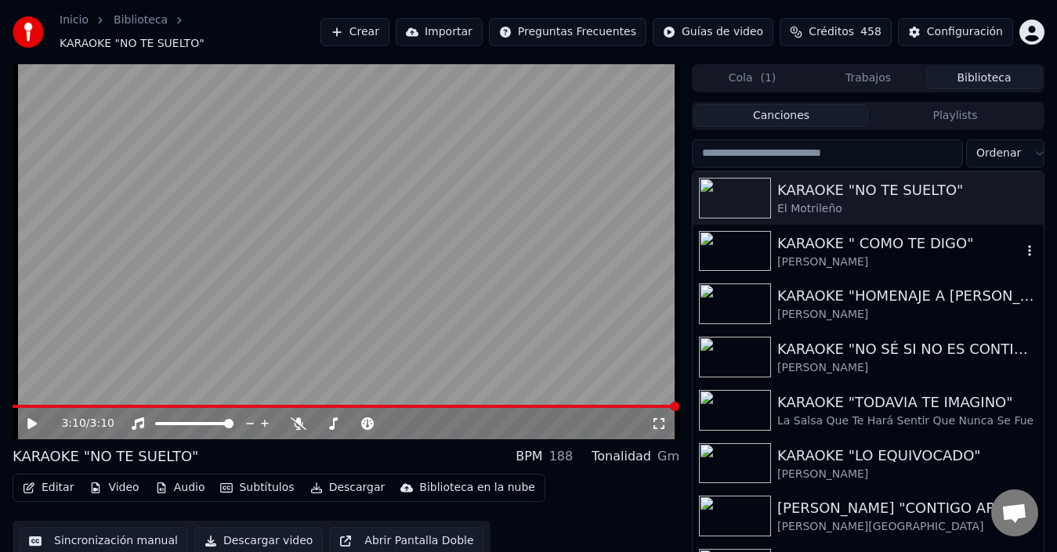
click at [756, 241] on img at bounding box center [735, 251] width 72 height 41
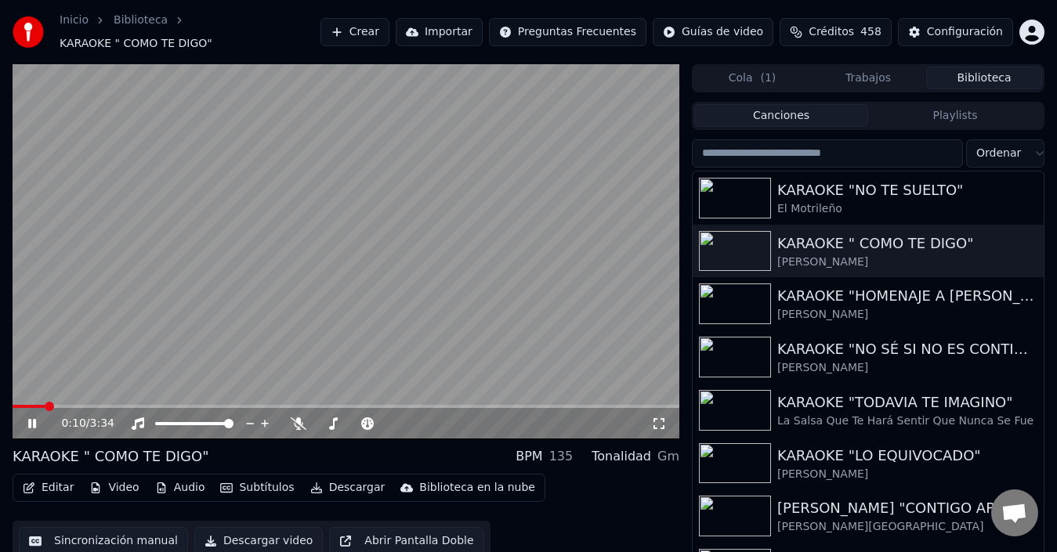
click at [378, 277] on video at bounding box center [346, 251] width 667 height 375
